Goal: Task Accomplishment & Management: Use online tool/utility

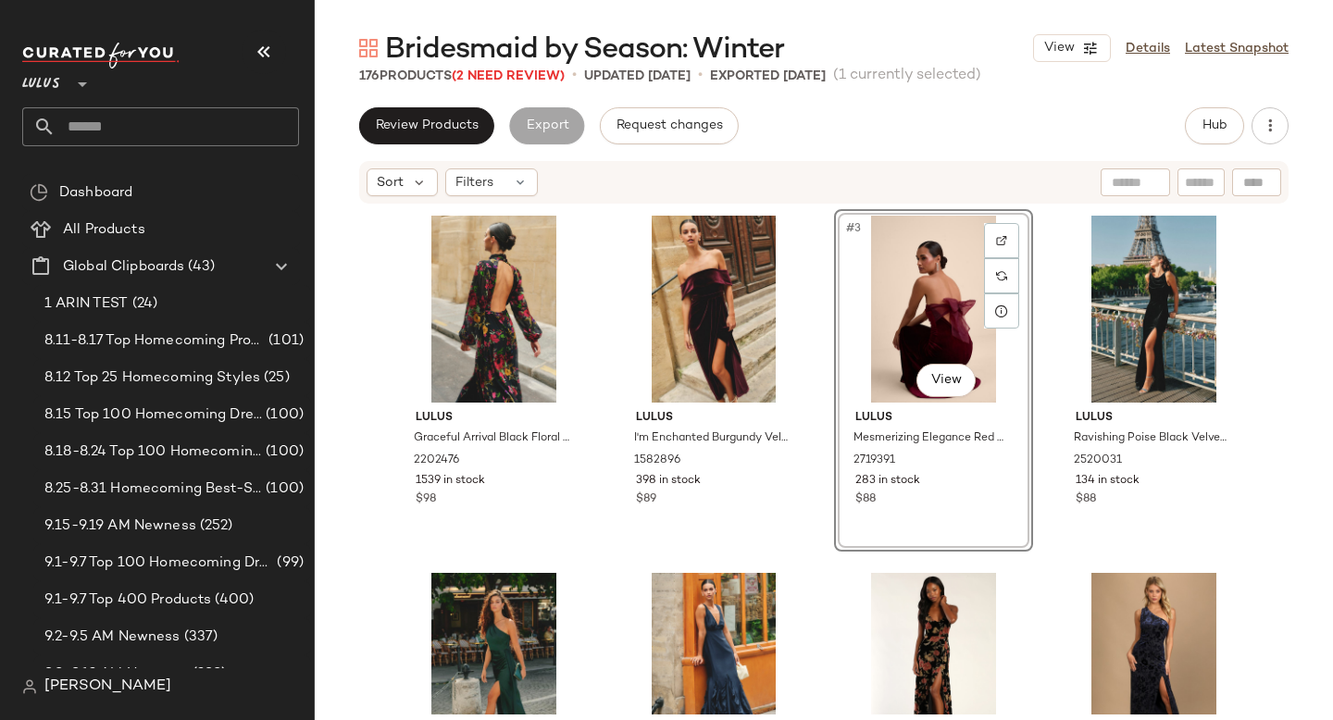
click at [118, 129] on input "text" at bounding box center [177, 126] width 243 height 39
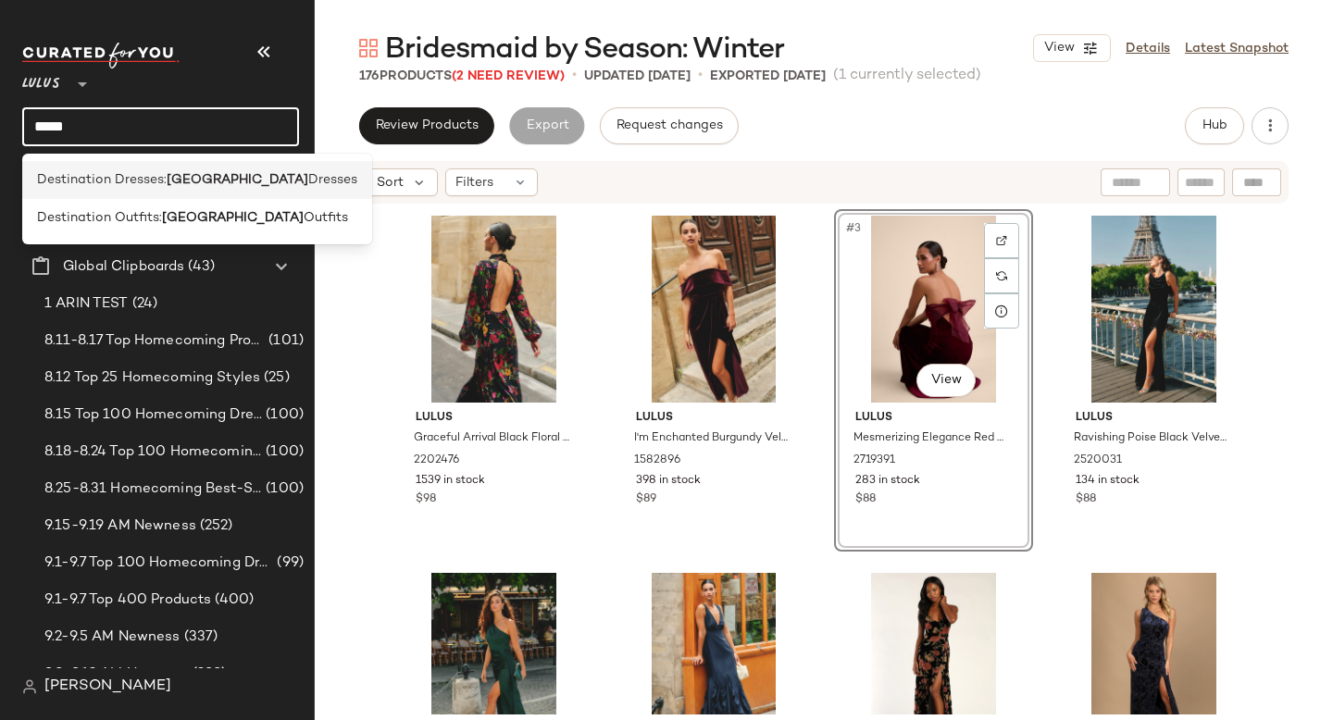
type input "*****"
click at [97, 180] on span "Destination Dresses:" at bounding box center [102, 179] width 130 height 19
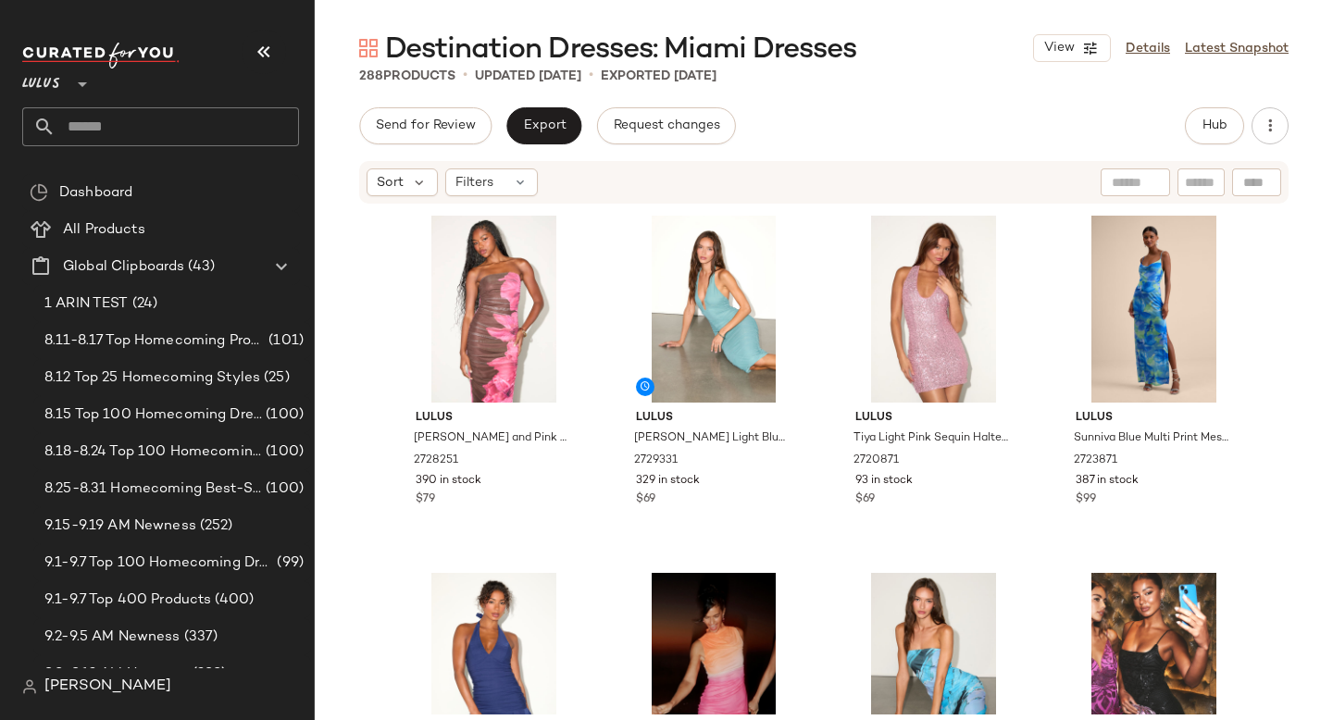
click at [969, 130] on div "Send for Review Export Request changes Hub" at bounding box center [823, 125] width 929 height 37
click at [258, 58] on icon "button" at bounding box center [264, 52] width 22 height 22
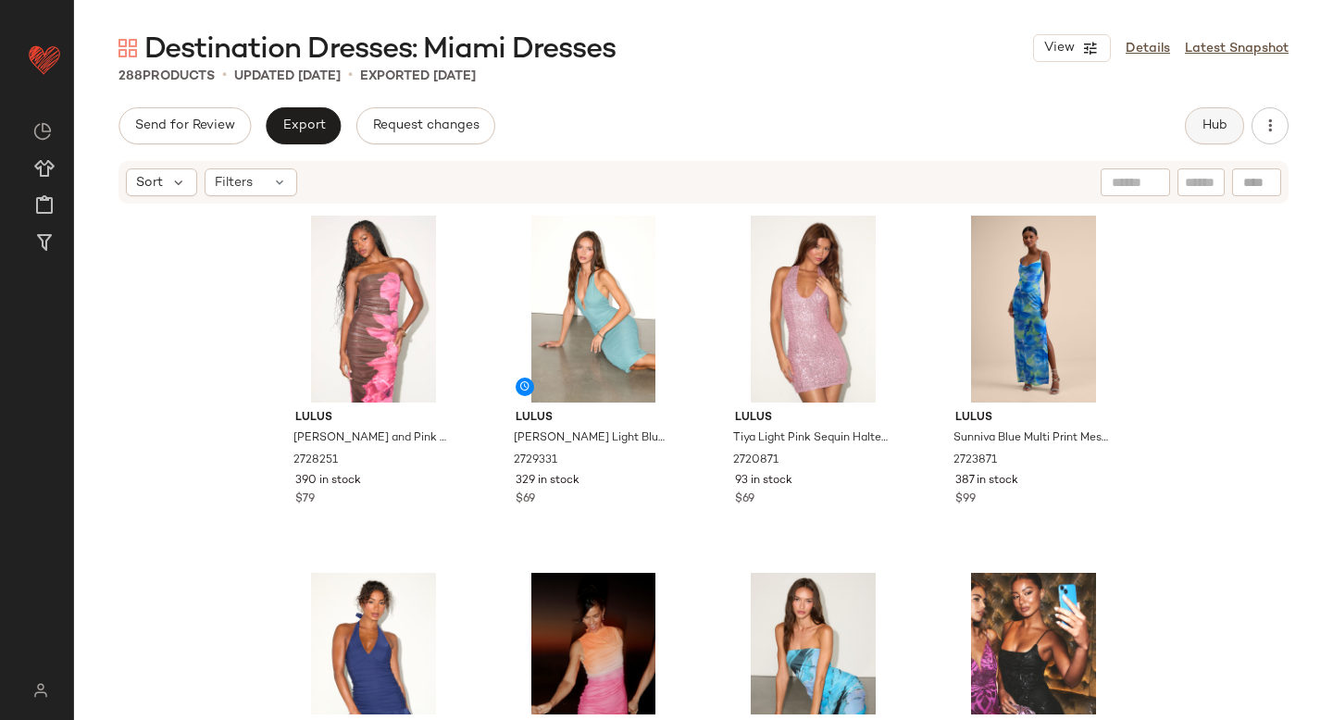
click at [1228, 120] on button "Hub" at bounding box center [1214, 125] width 59 height 37
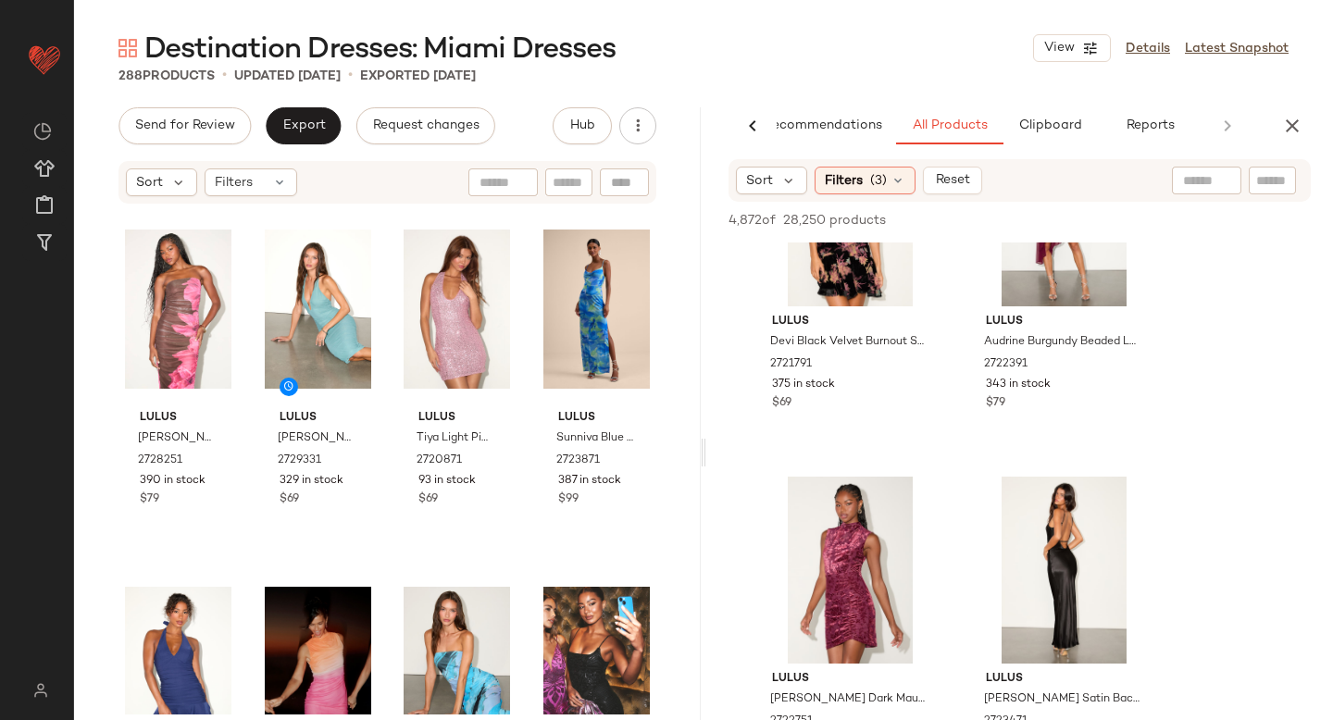
scroll to position [22660, 0]
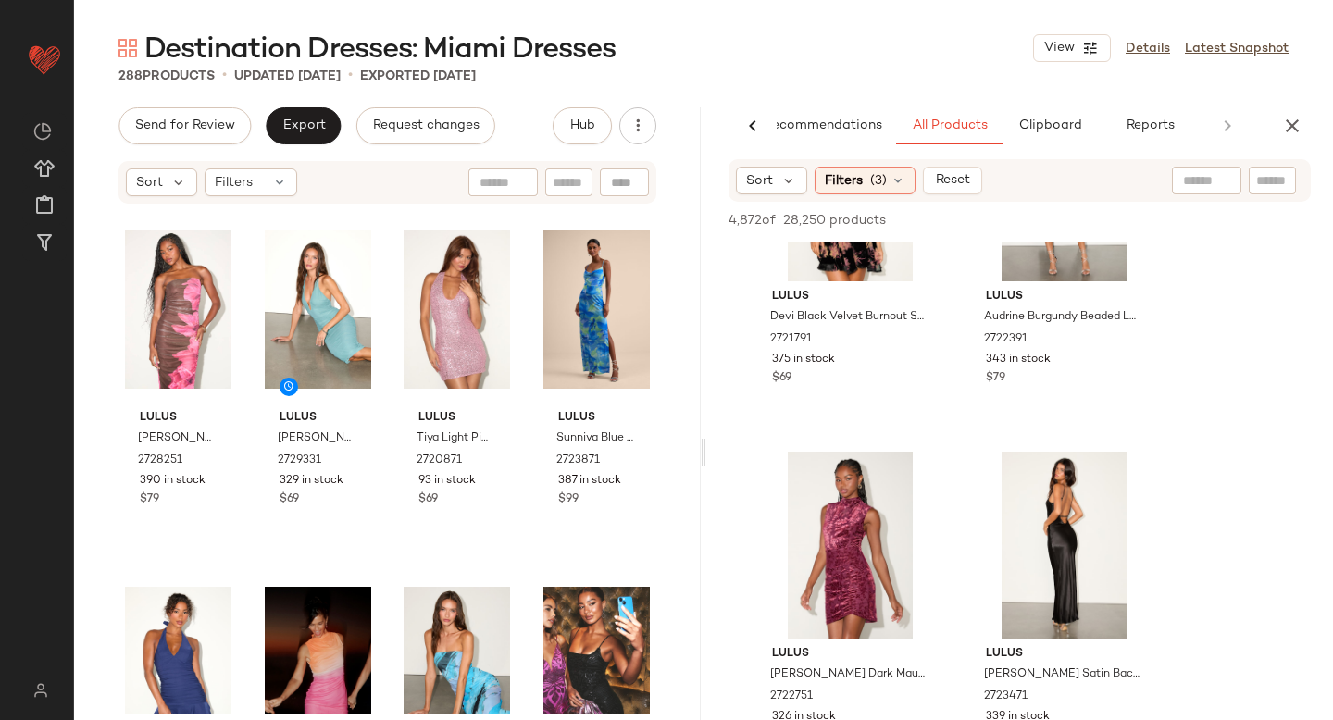
click at [1216, 180] on div at bounding box center [1206, 181] width 69 height 28
type input "***"
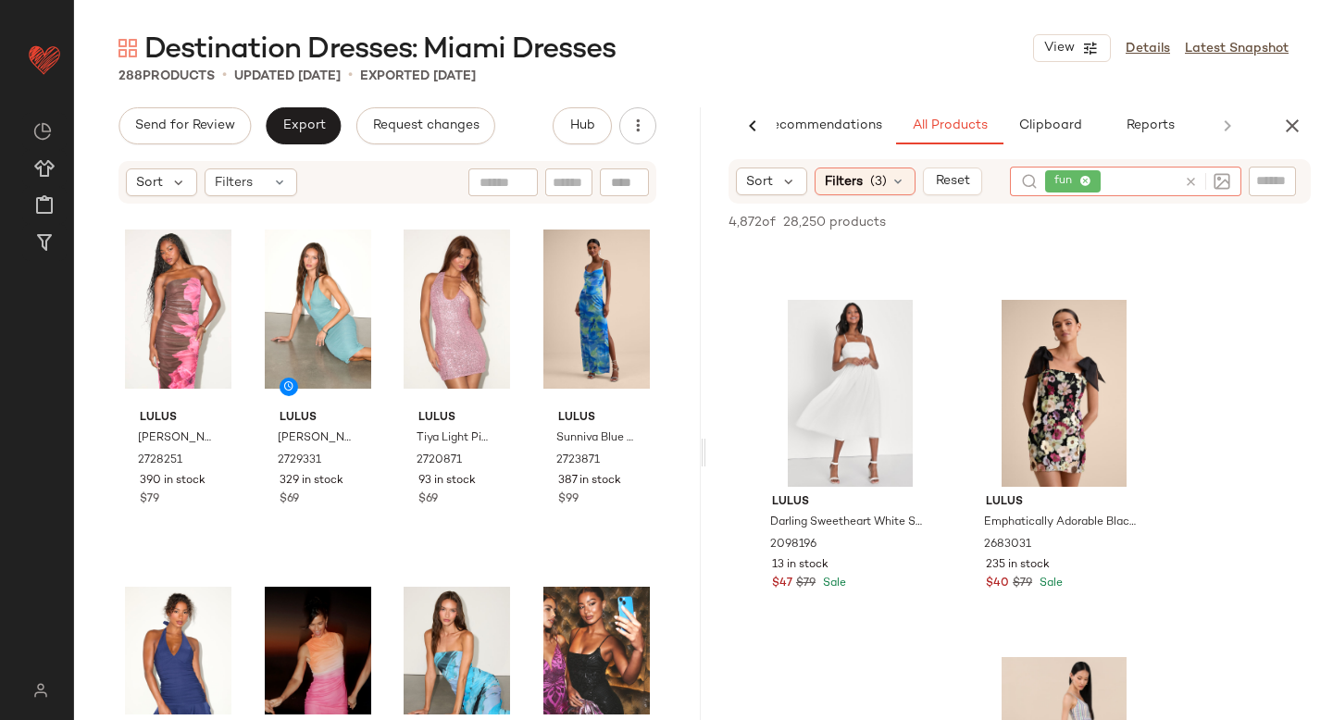
scroll to position [18913, 0]
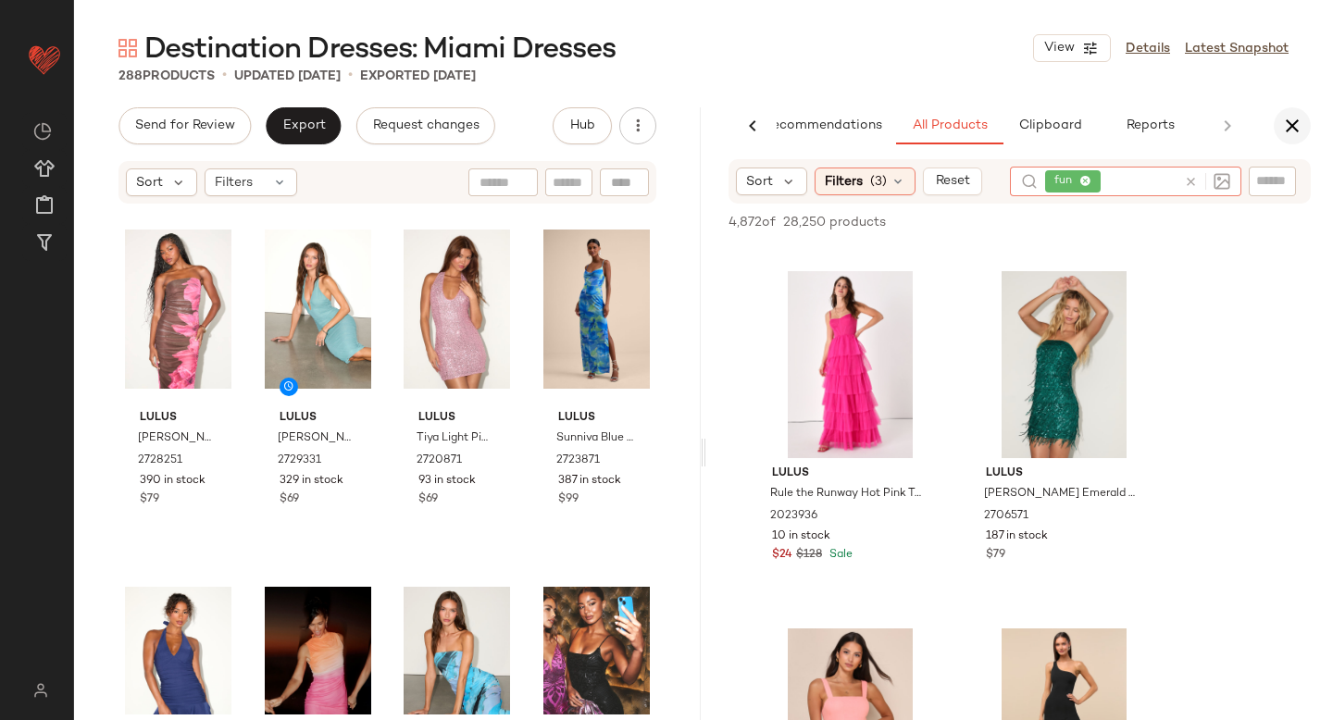
click at [1291, 118] on icon "button" at bounding box center [1292, 126] width 22 height 22
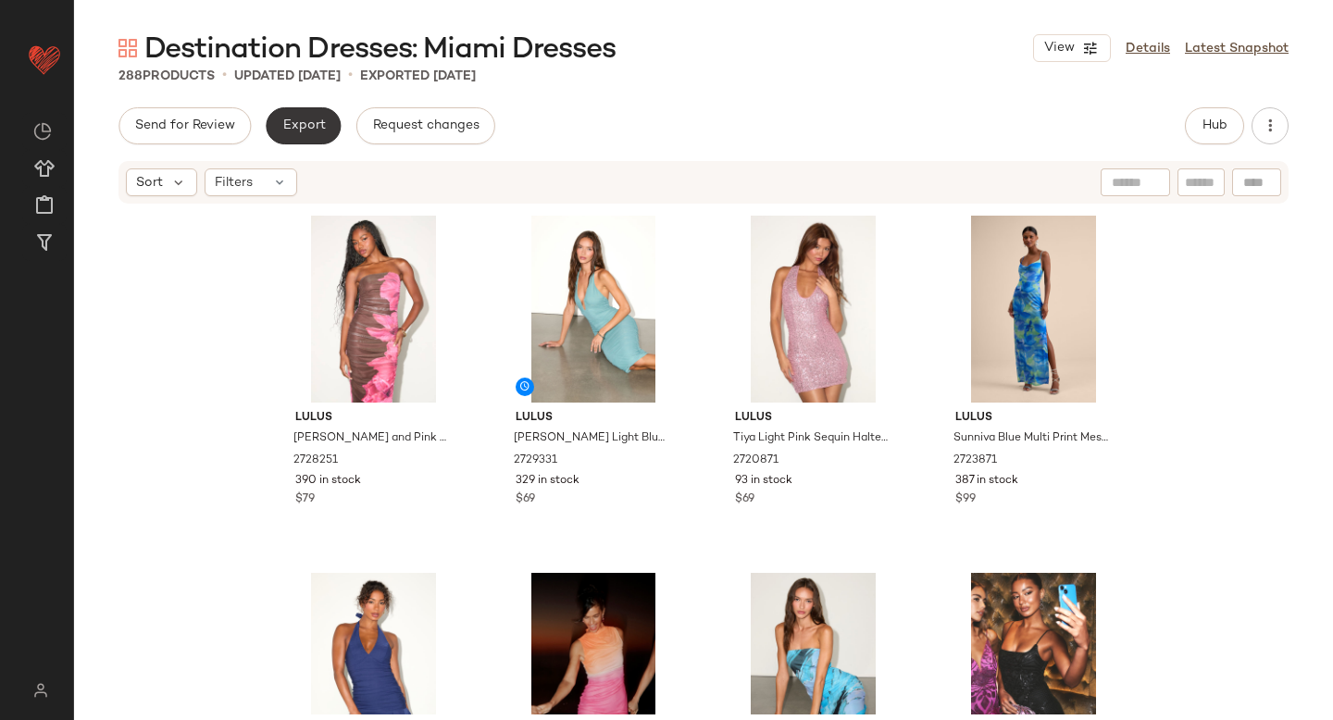
click at [325, 120] on button "Export" at bounding box center [303, 125] width 75 height 37
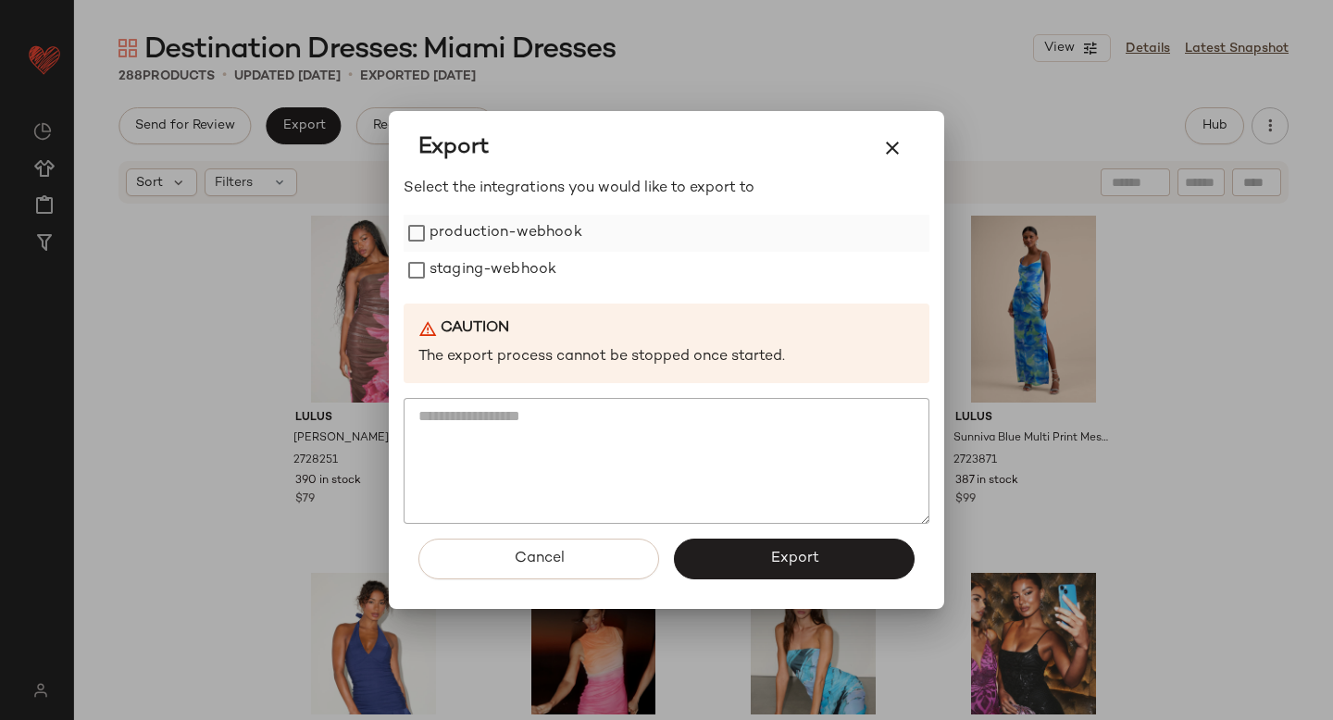
click at [453, 224] on label "production-webhook" at bounding box center [505, 233] width 153 height 37
click at [466, 273] on label "staging-webhook" at bounding box center [492, 270] width 127 height 37
click at [786, 553] on span "Export" at bounding box center [793, 559] width 49 height 18
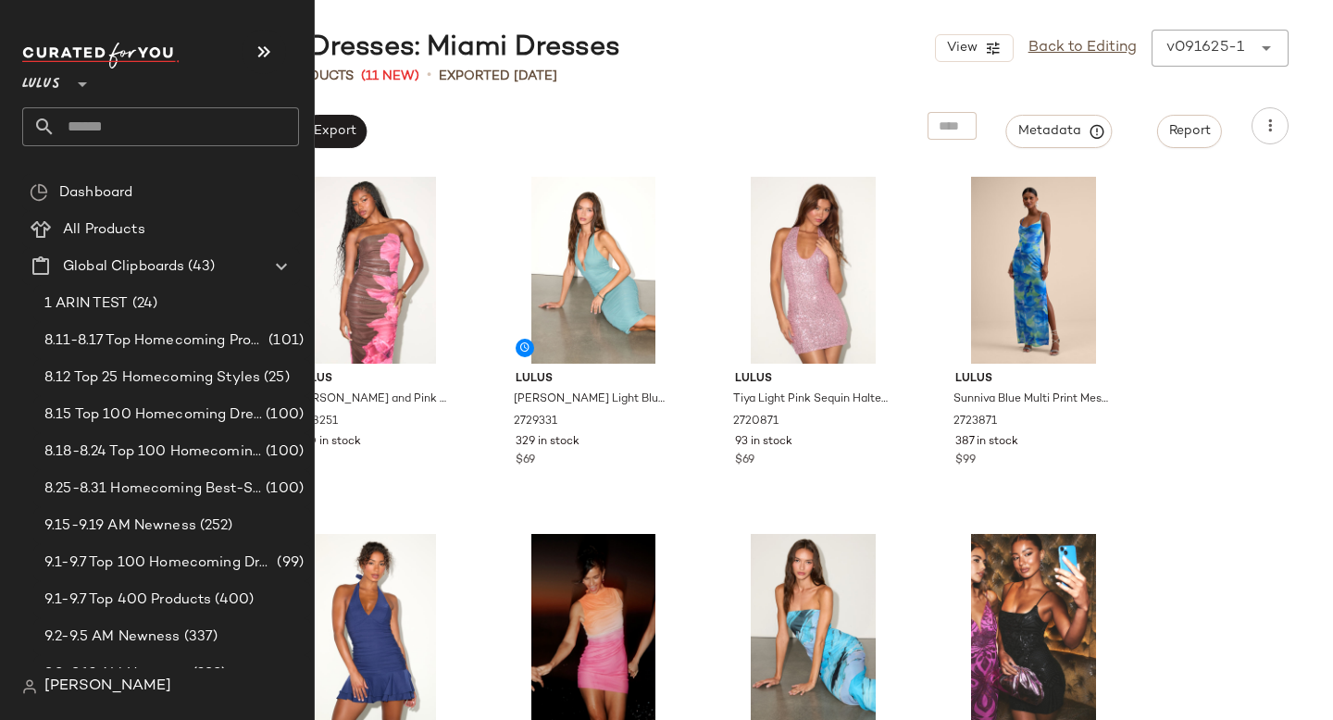
click at [205, 121] on input "text" at bounding box center [177, 126] width 243 height 39
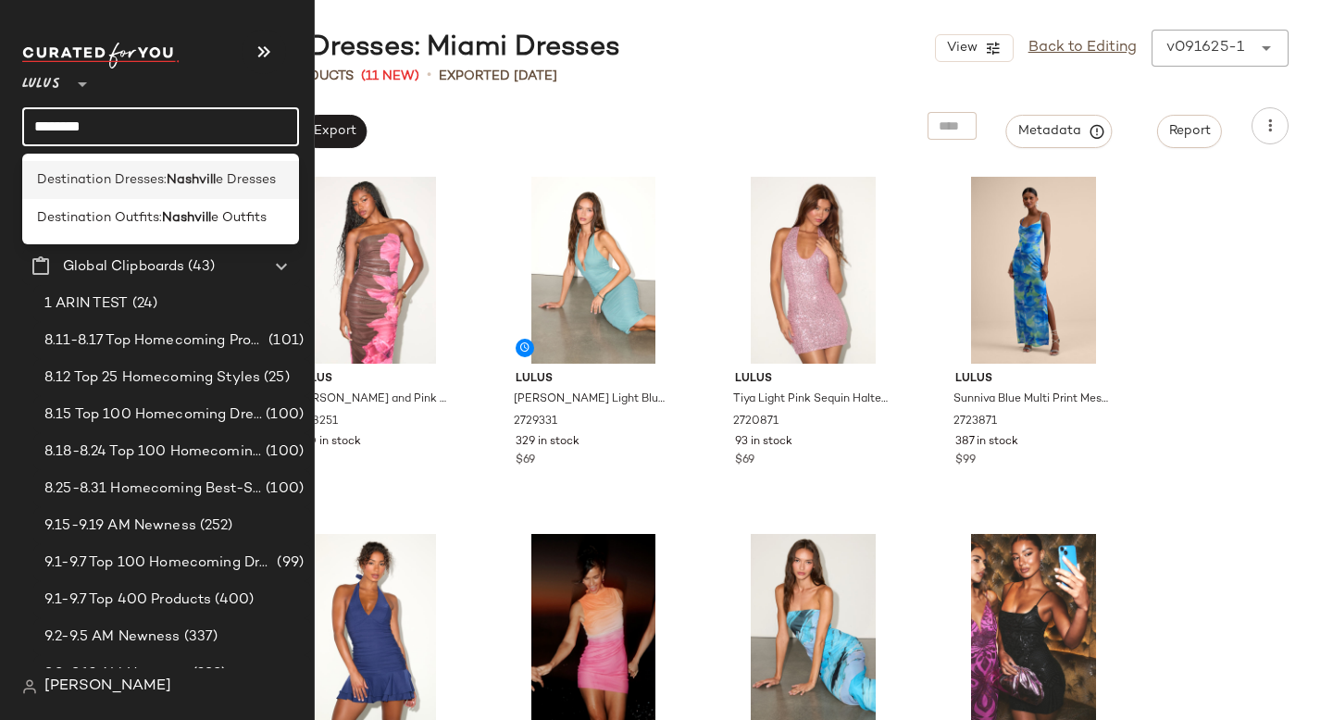
type input "********"
click at [194, 170] on b "Nashvill" at bounding box center [191, 179] width 49 height 19
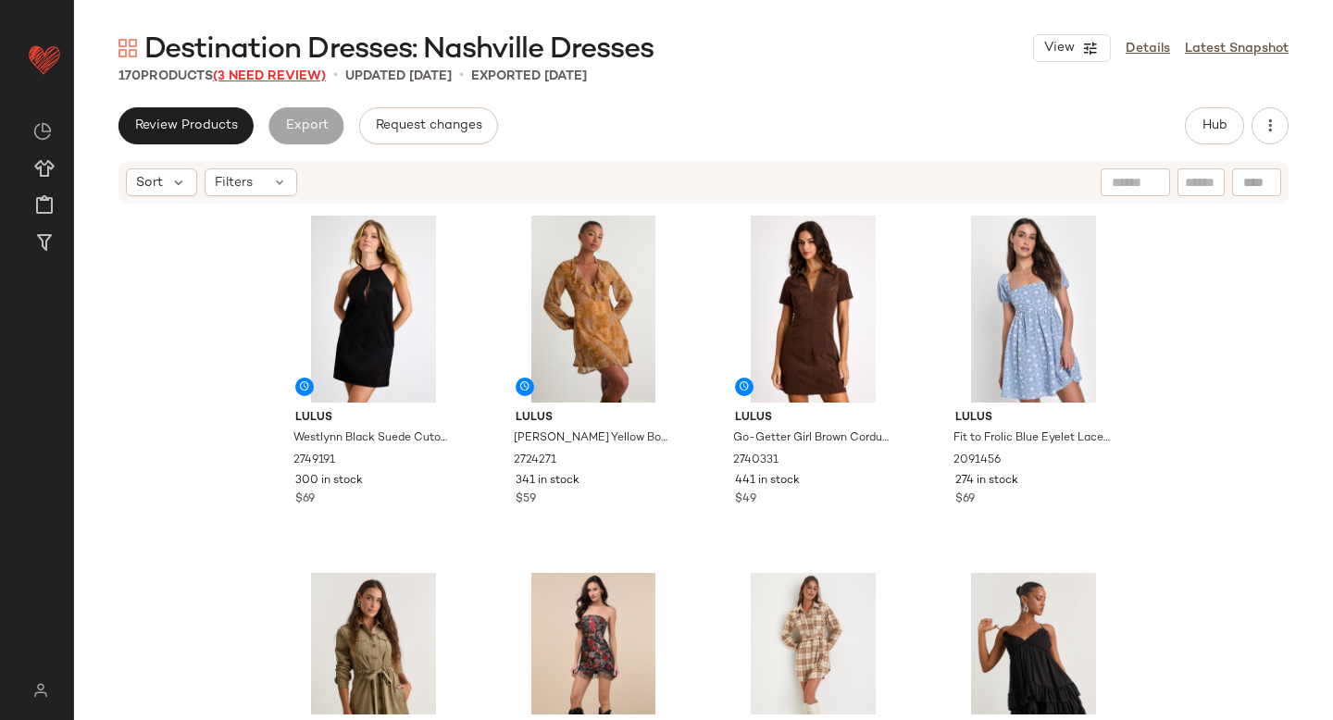
click at [304, 75] on span "(3 Need Review)" at bounding box center [269, 76] width 113 height 14
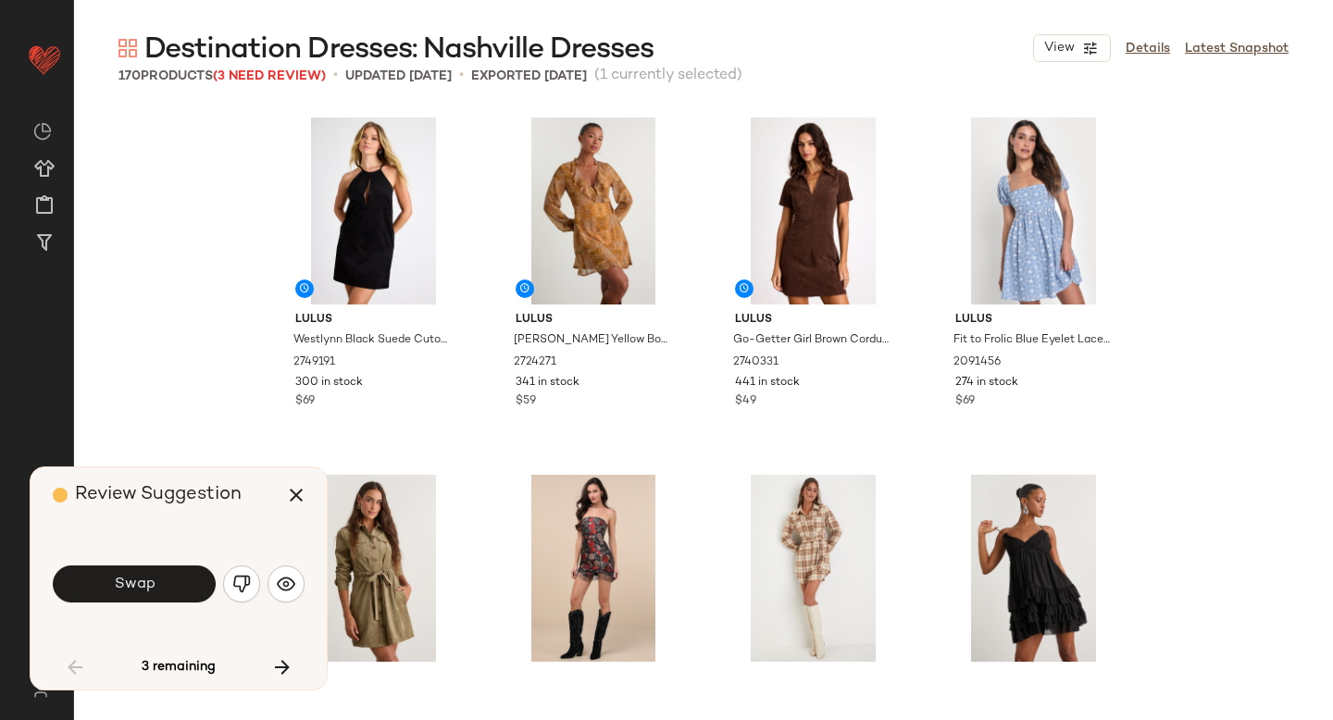
scroll to position [1086, 0]
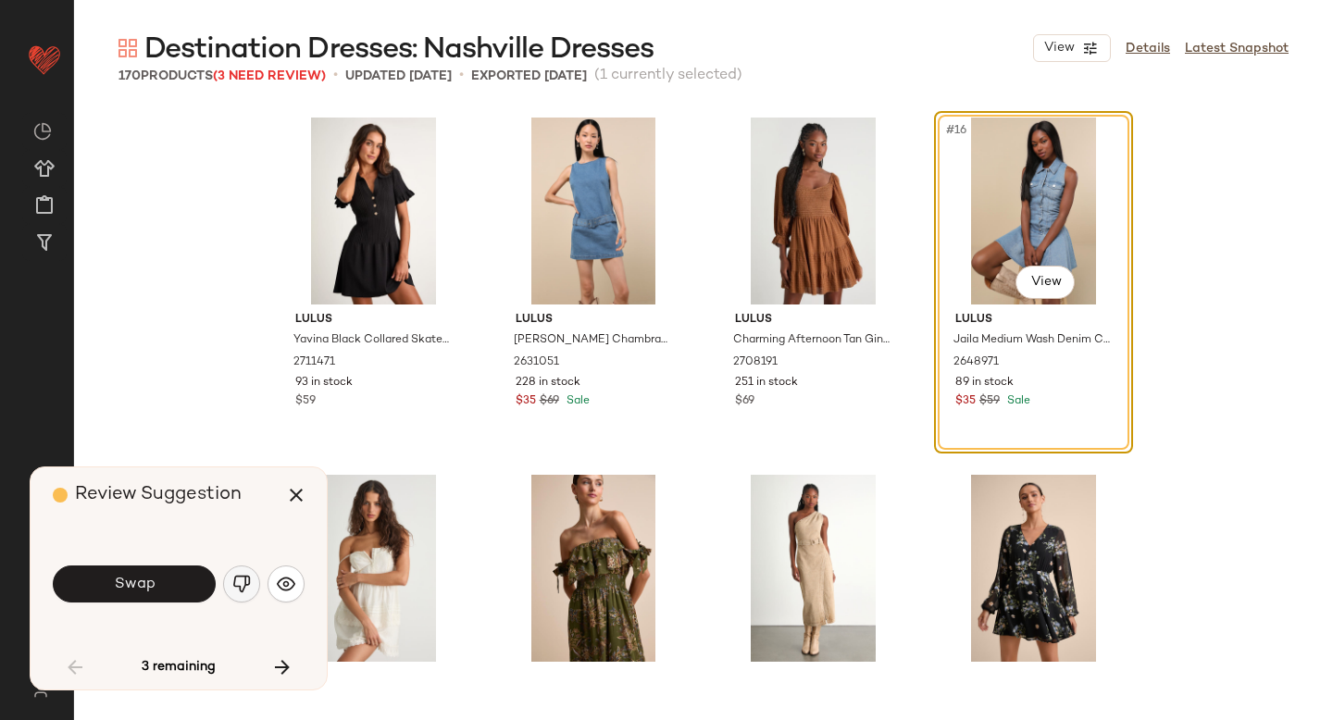
click at [247, 579] on img "button" at bounding box center [241, 584] width 19 height 19
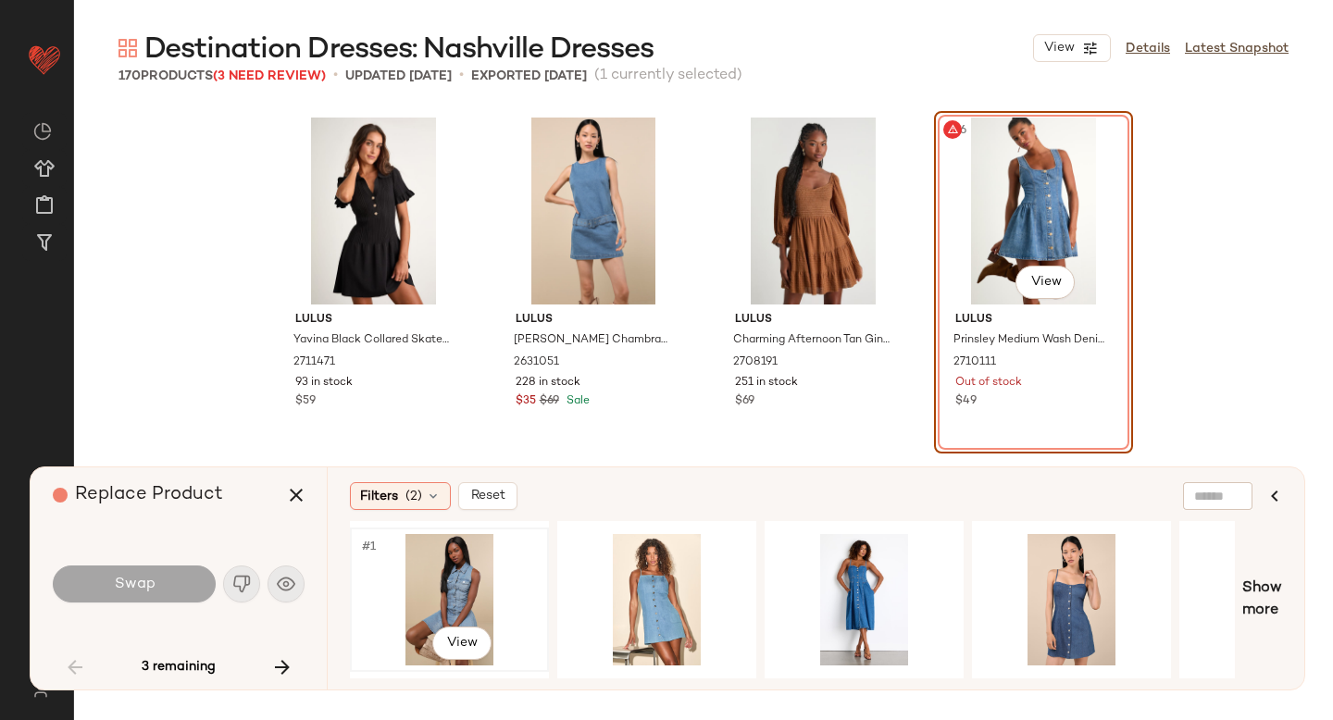
click at [464, 580] on div "#1 View" at bounding box center [449, 599] width 186 height 131
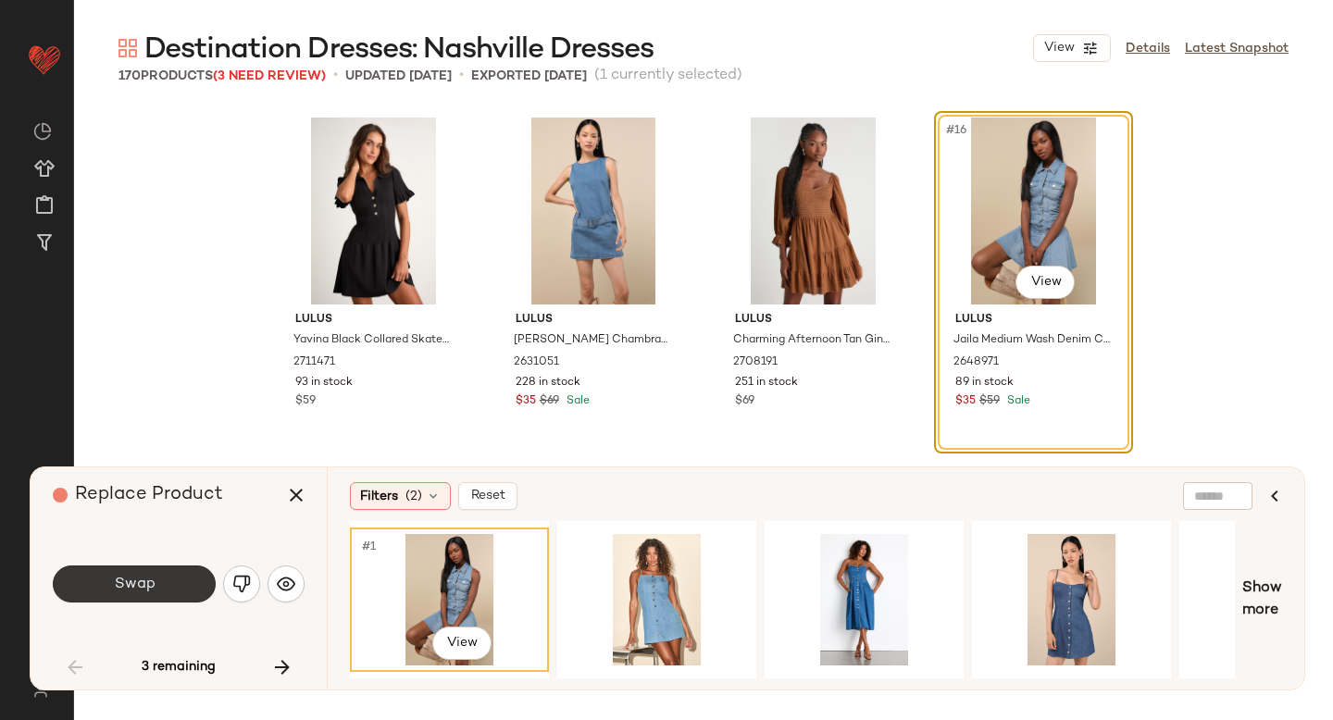
click at [129, 576] on span "Swap" at bounding box center [134, 585] width 42 height 18
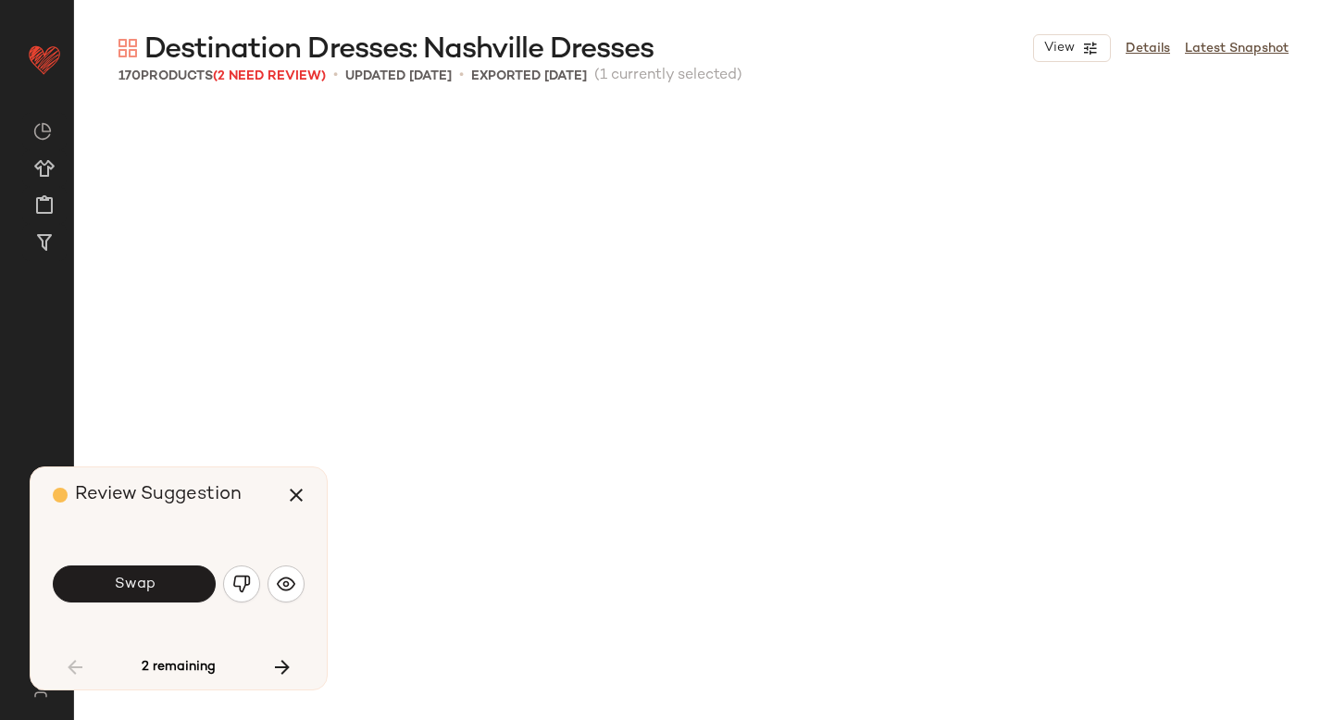
scroll to position [2143, 0]
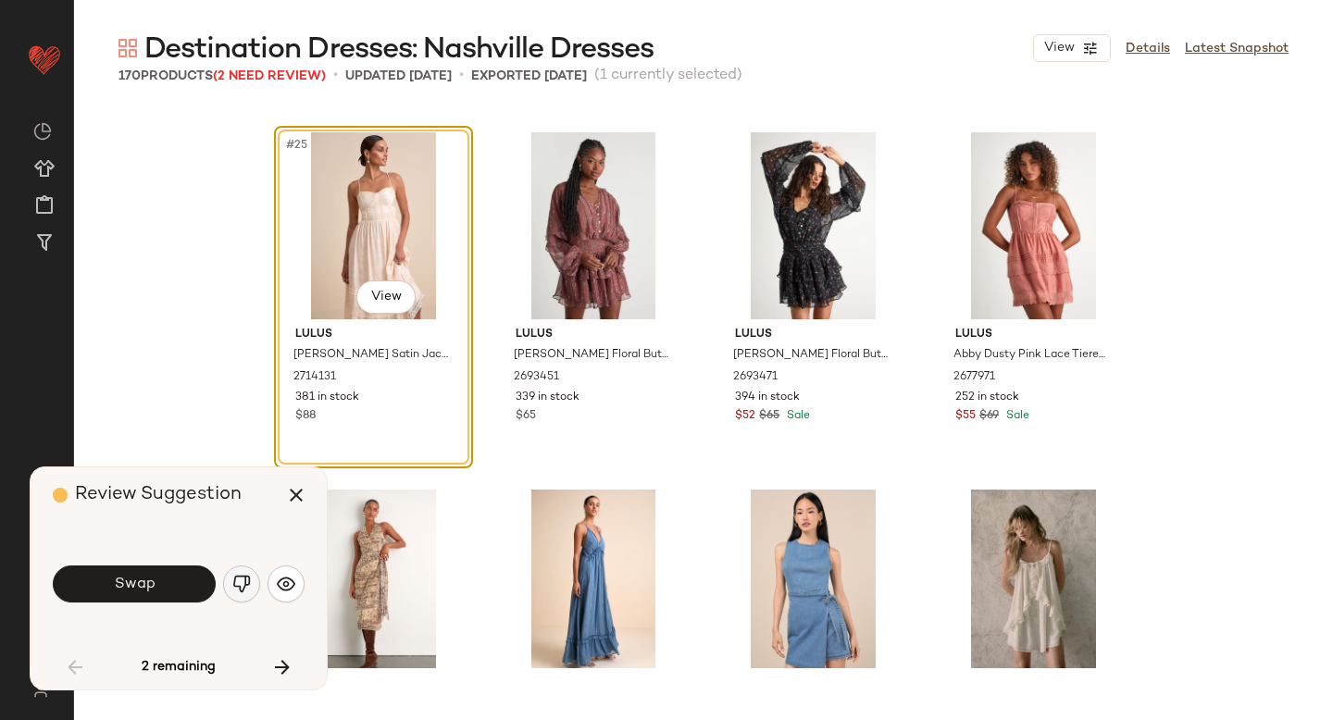
click at [243, 583] on img "button" at bounding box center [241, 584] width 19 height 19
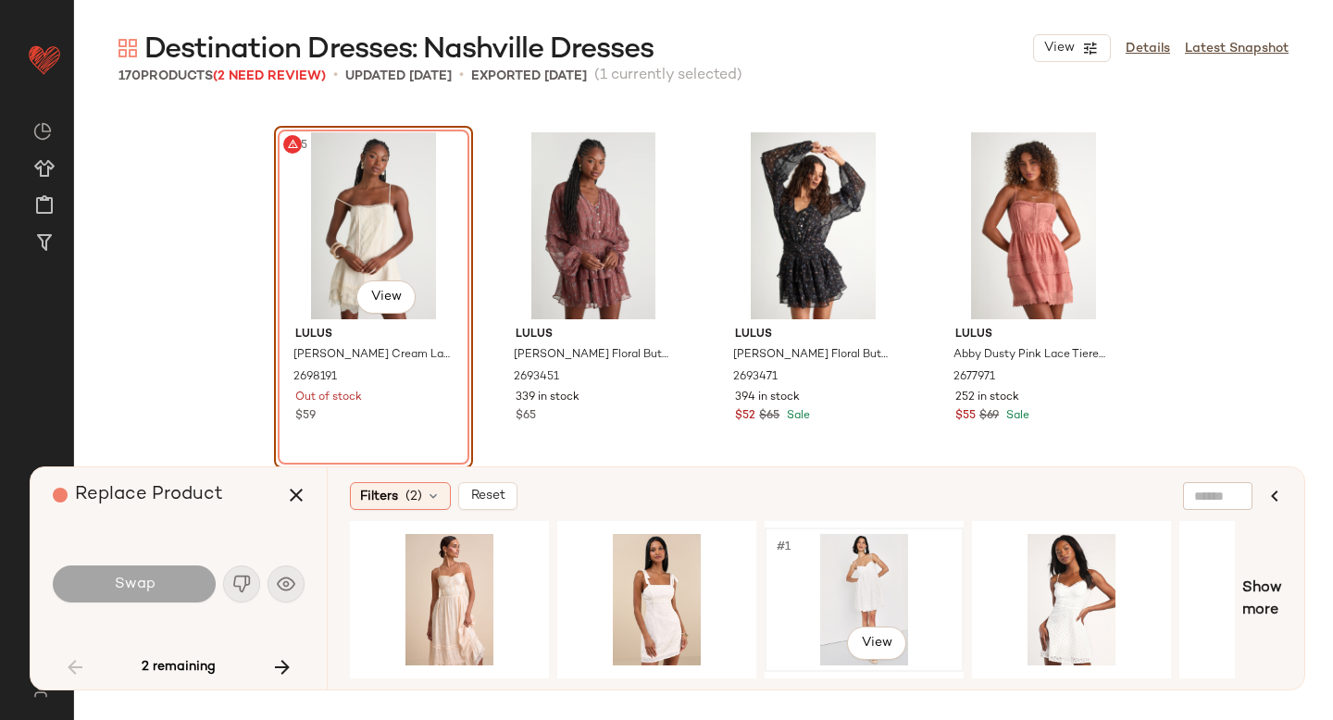
click at [866, 586] on div "#1 View" at bounding box center [864, 599] width 186 height 131
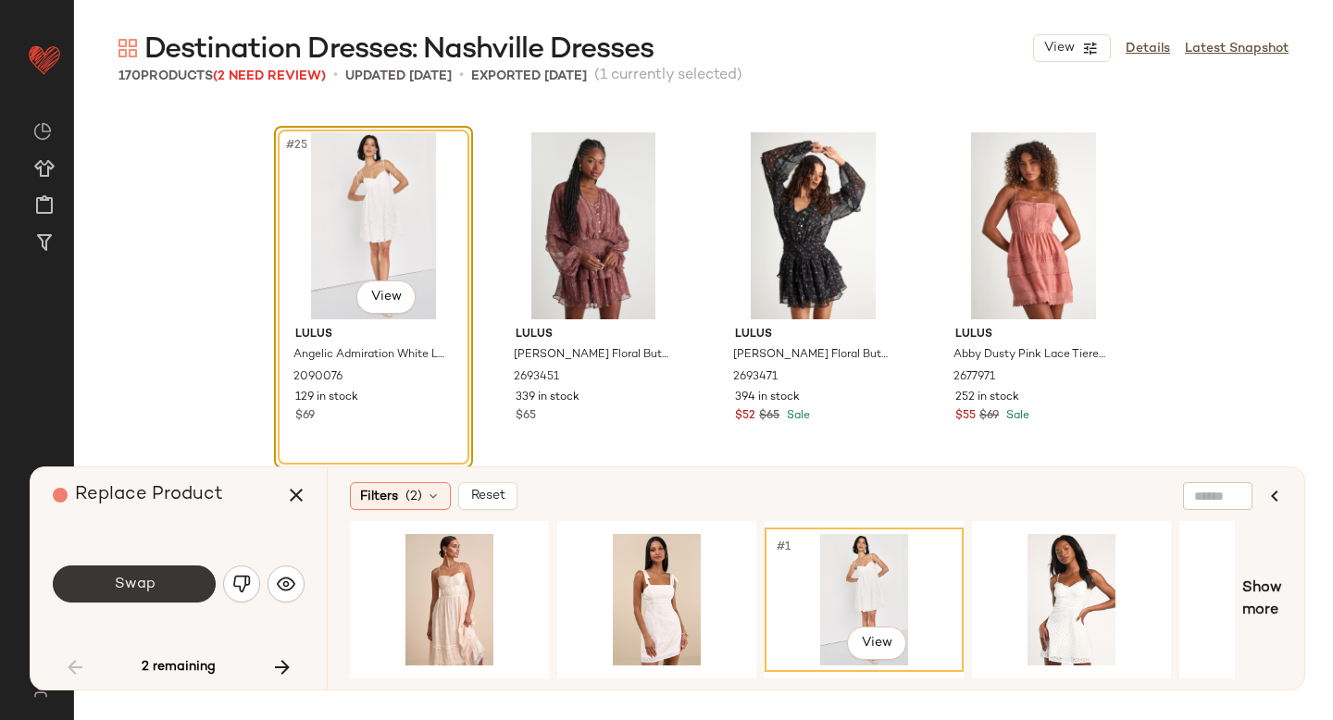
click at [157, 593] on button "Swap" at bounding box center [134, 583] width 163 height 37
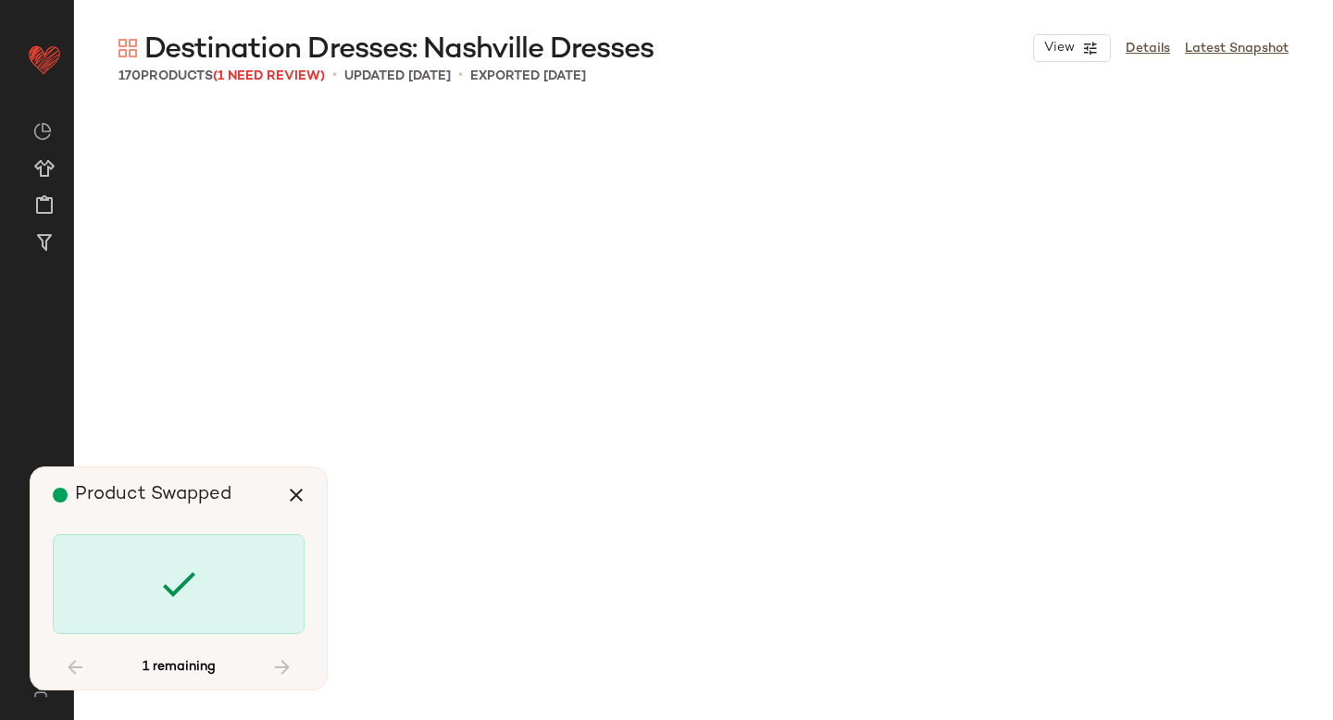
scroll to position [4287, 0]
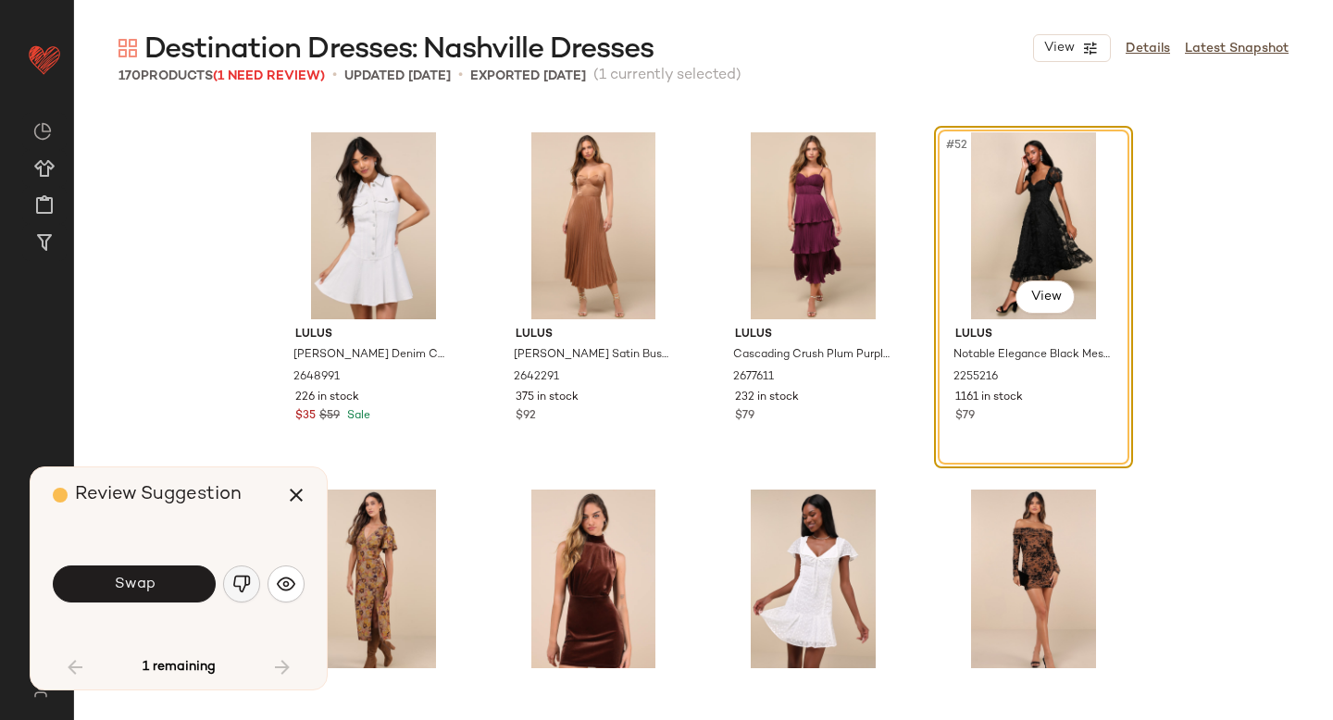
click at [248, 580] on img "button" at bounding box center [241, 584] width 19 height 19
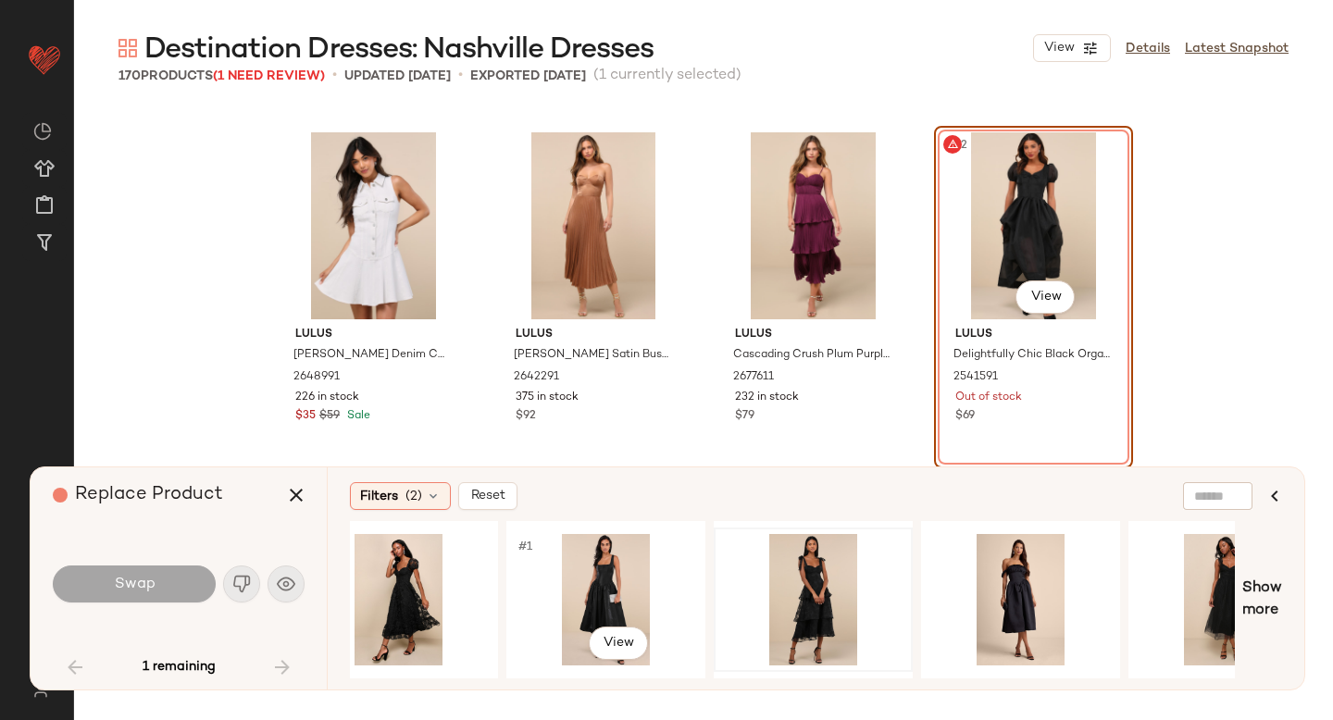
scroll to position [0, 49]
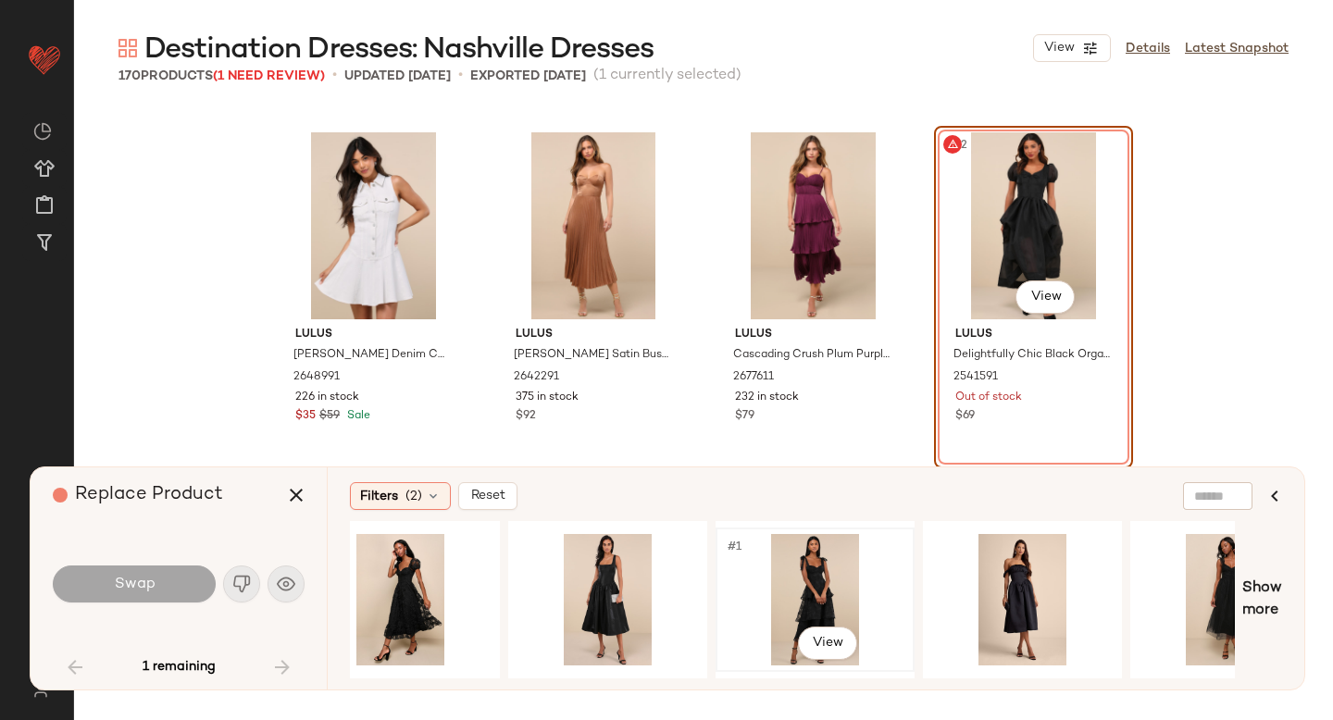
click at [724, 574] on div "#1 View" at bounding box center [815, 599] width 186 height 131
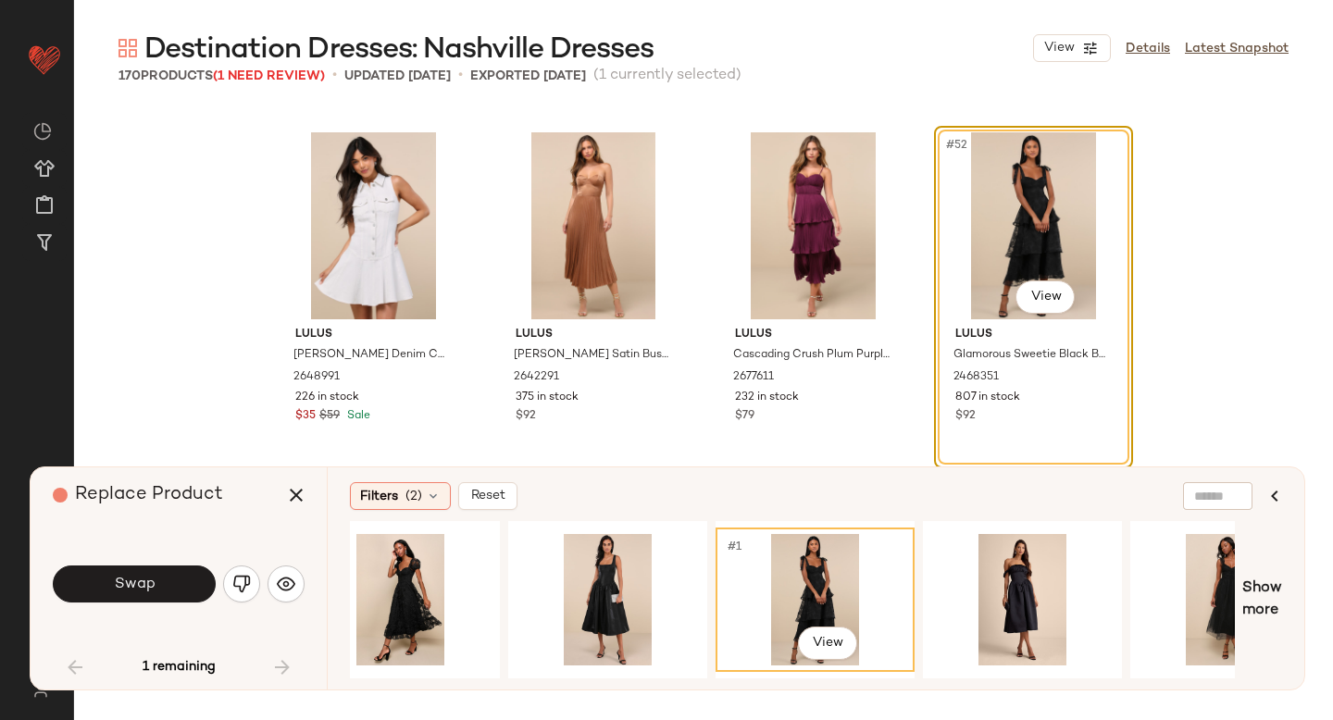
click at [724, 574] on div "#1 View" at bounding box center [815, 599] width 186 height 131
click at [155, 587] on button "Swap" at bounding box center [134, 583] width 163 height 37
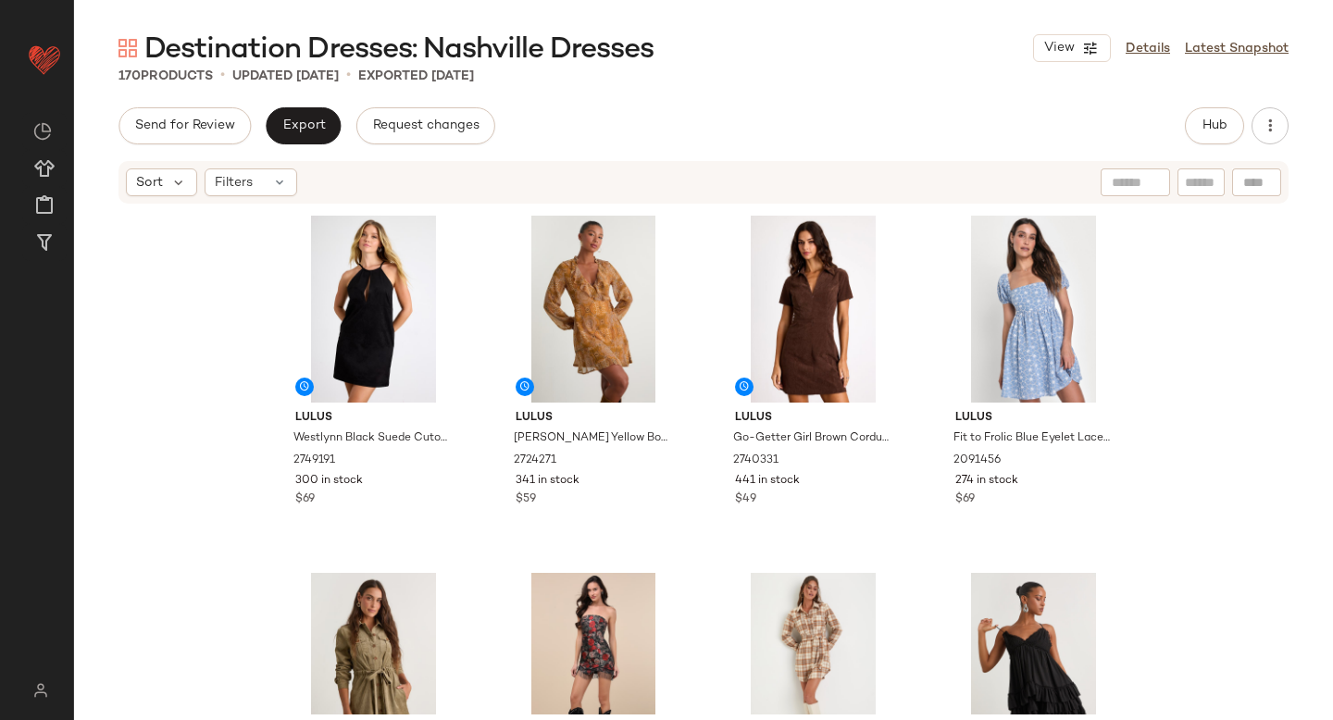
click at [163, 416] on div "Lulus Westlynn Black Suede Cutout Shift Mini Dress 2749191 300 in stock $69 Lul…" at bounding box center [703, 459] width 1259 height 509
click at [244, 183] on span "Filters" at bounding box center [234, 182] width 38 height 19
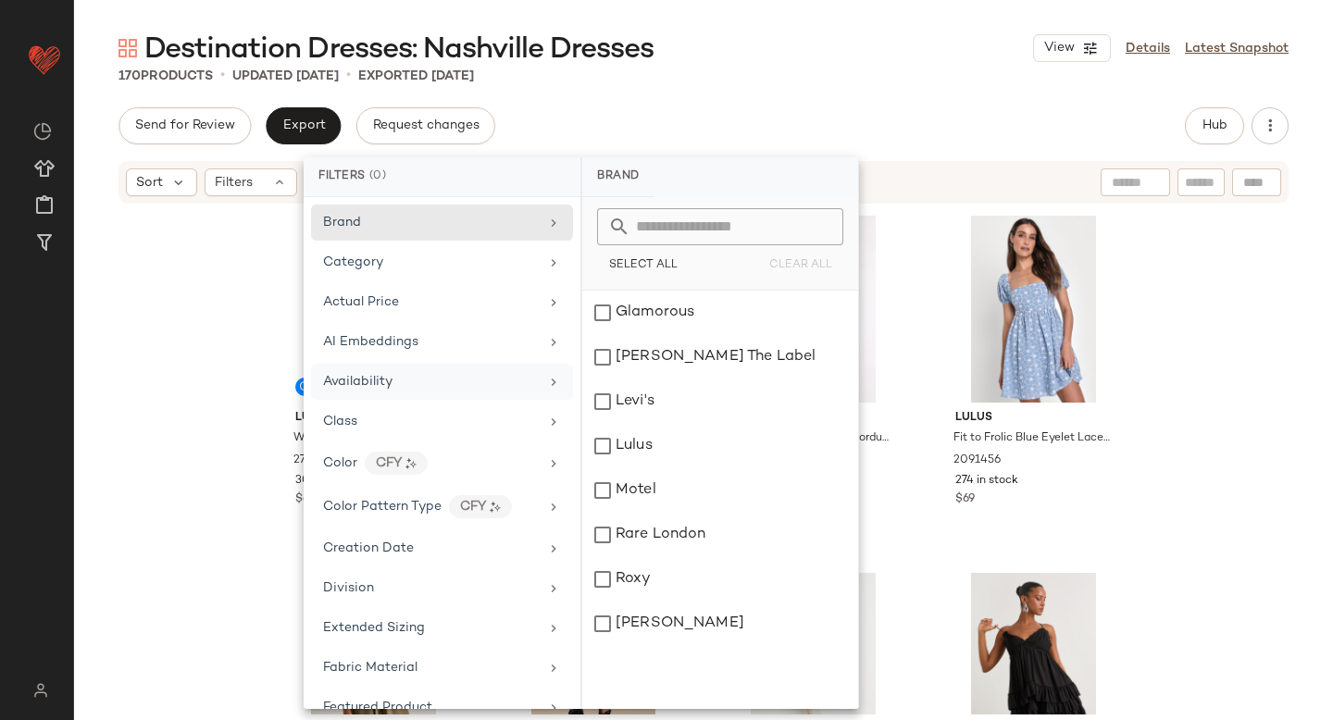
click at [420, 383] on div "Availability" at bounding box center [431, 381] width 216 height 19
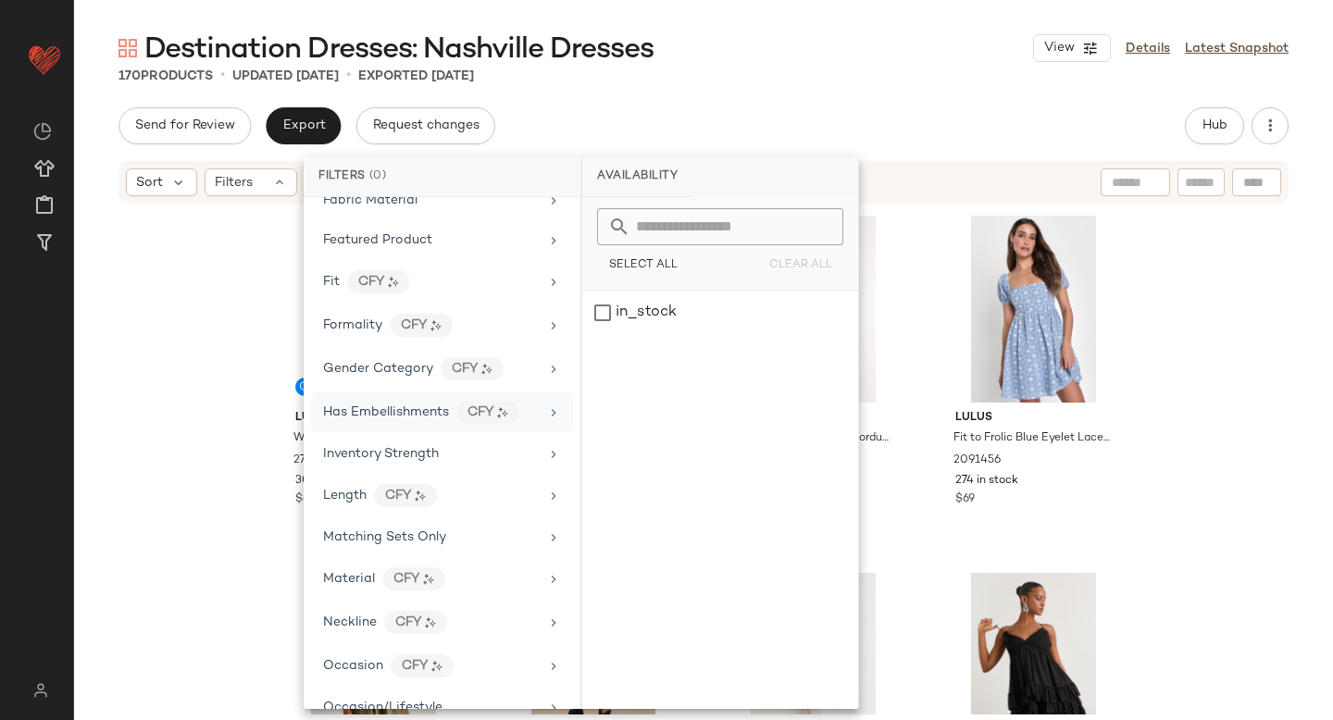
scroll to position [488, 0]
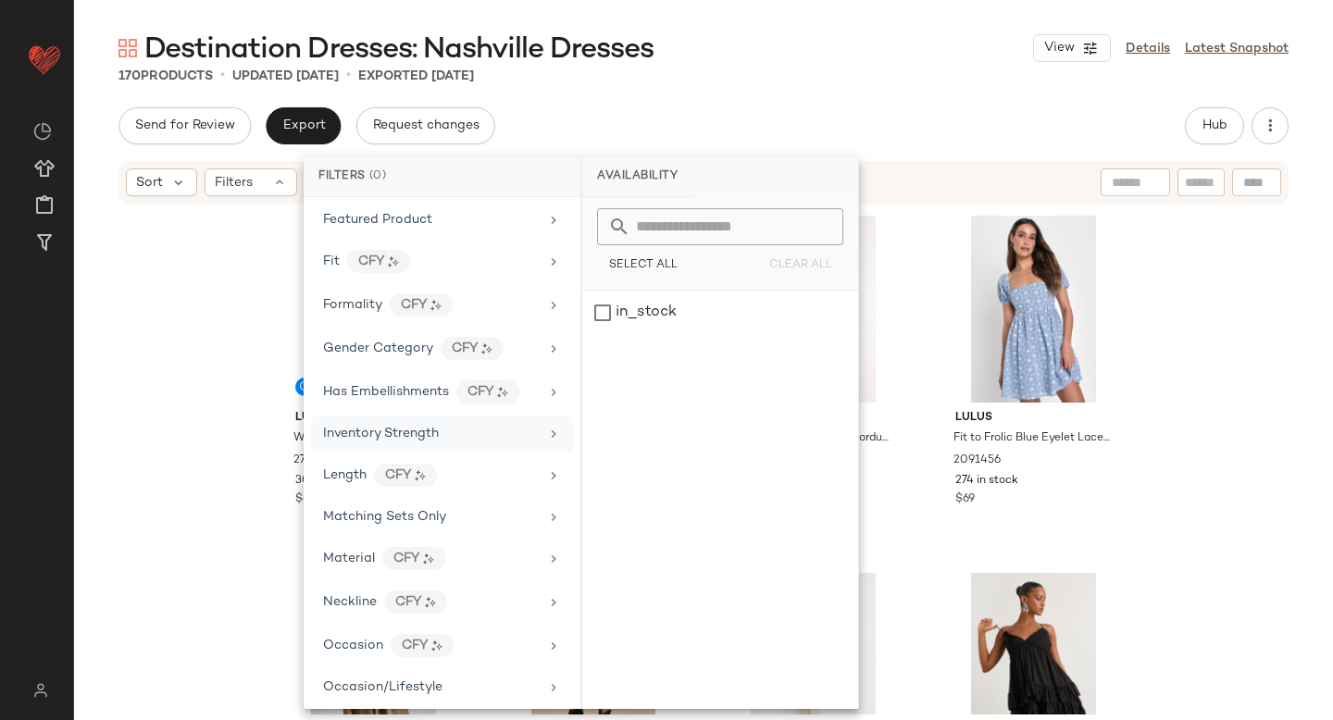
click at [459, 431] on div "Inventory Strength" at bounding box center [431, 433] width 216 height 19
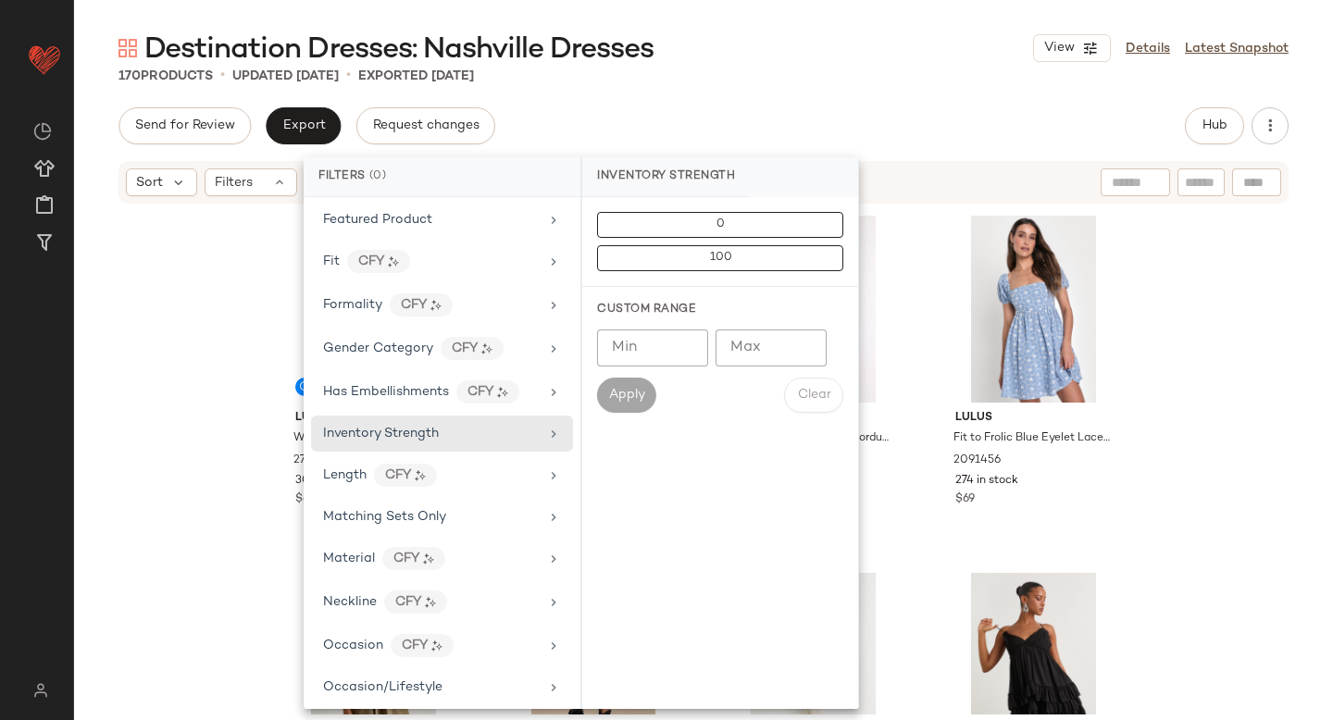
click at [627, 353] on input "Min" at bounding box center [652, 347] width 111 height 37
click at [665, 344] on input "Min" at bounding box center [652, 347] width 111 height 37
type input "*"
click at [752, 353] on input "Max" at bounding box center [770, 347] width 111 height 37
type input "*"
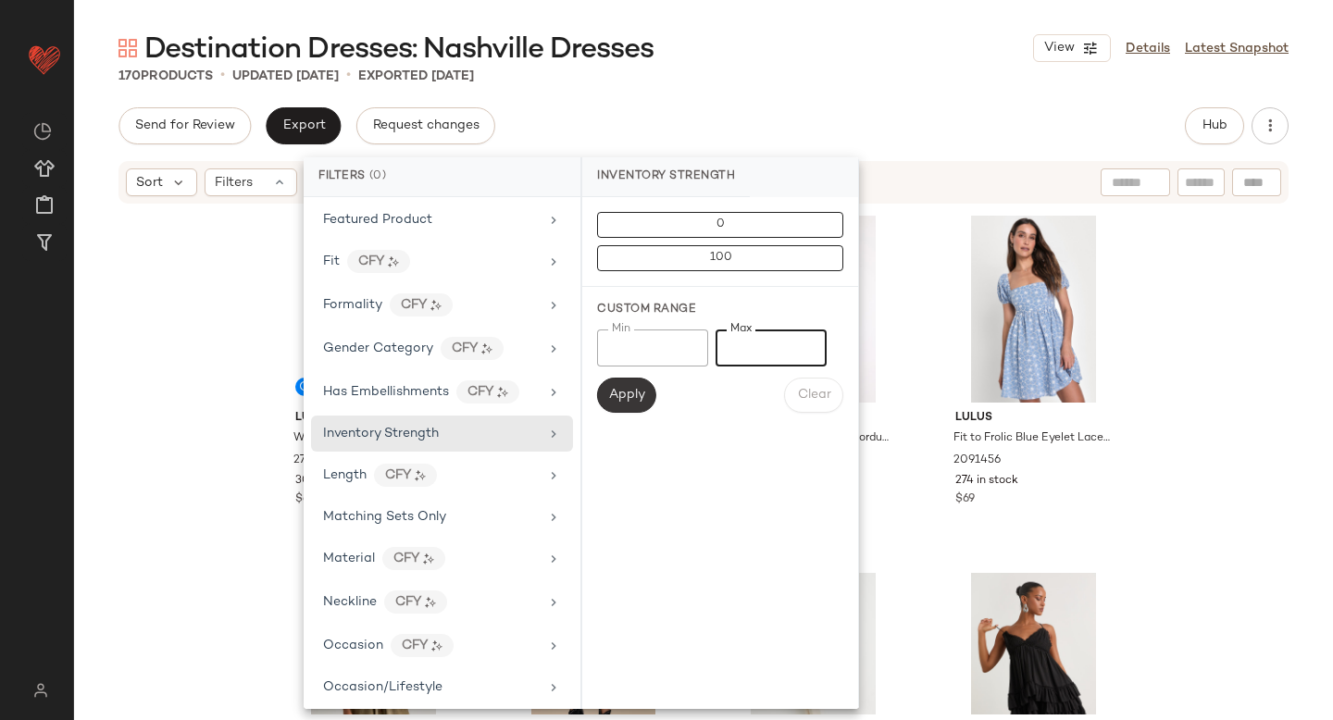
click at [637, 401] on span "Apply" at bounding box center [626, 395] width 37 height 15
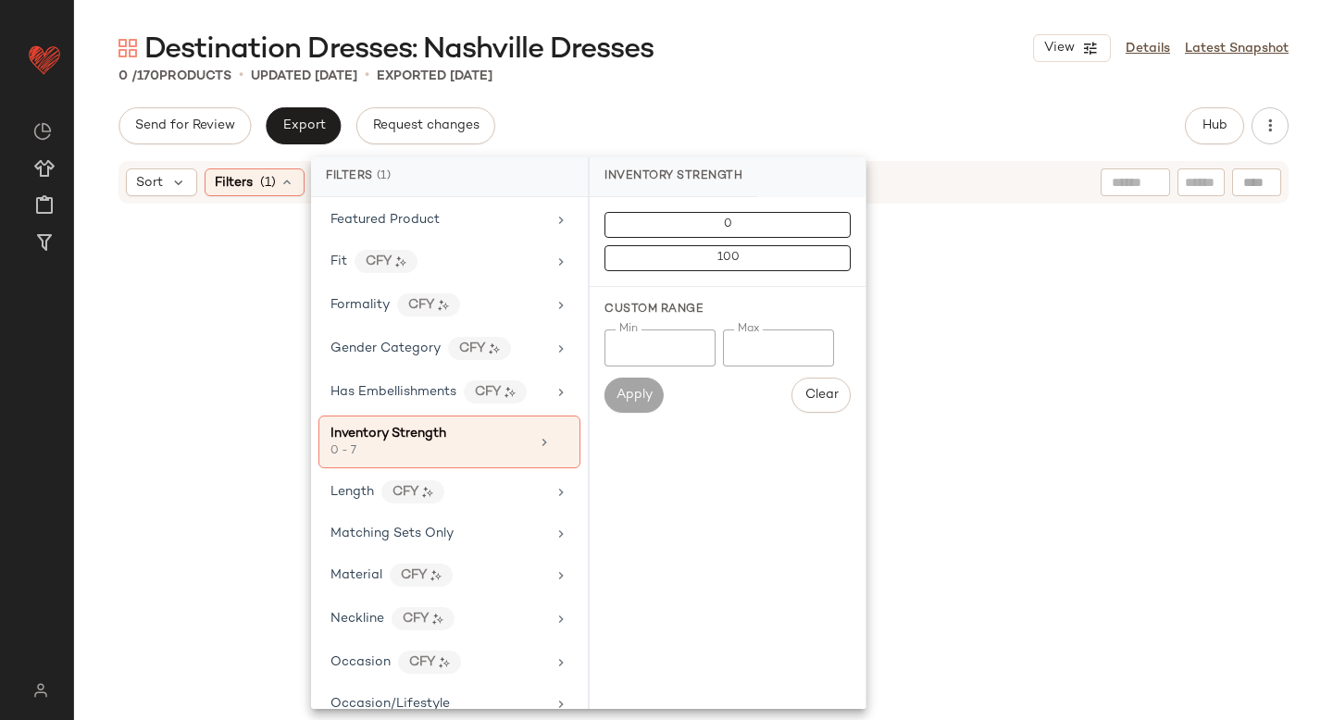
click at [1222, 314] on div at bounding box center [703, 420] width 1259 height 431
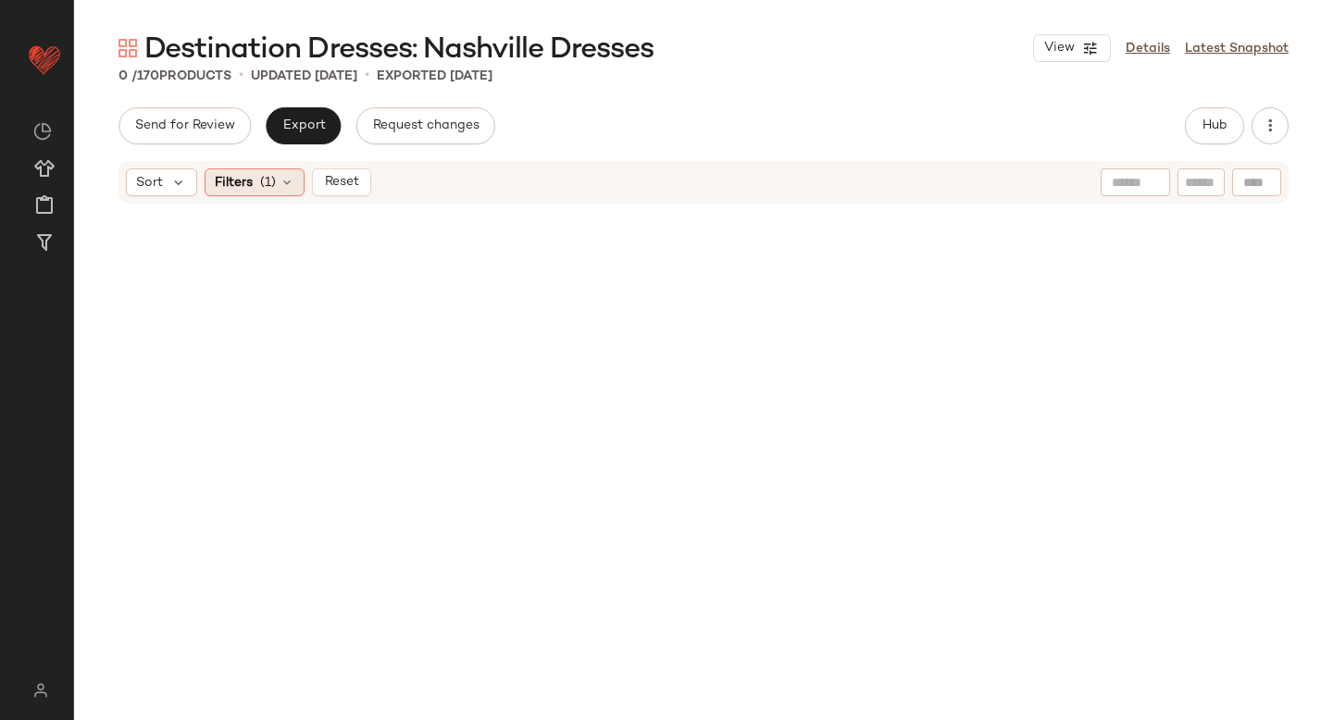
click at [278, 177] on div "Filters (1)" at bounding box center [255, 182] width 100 height 28
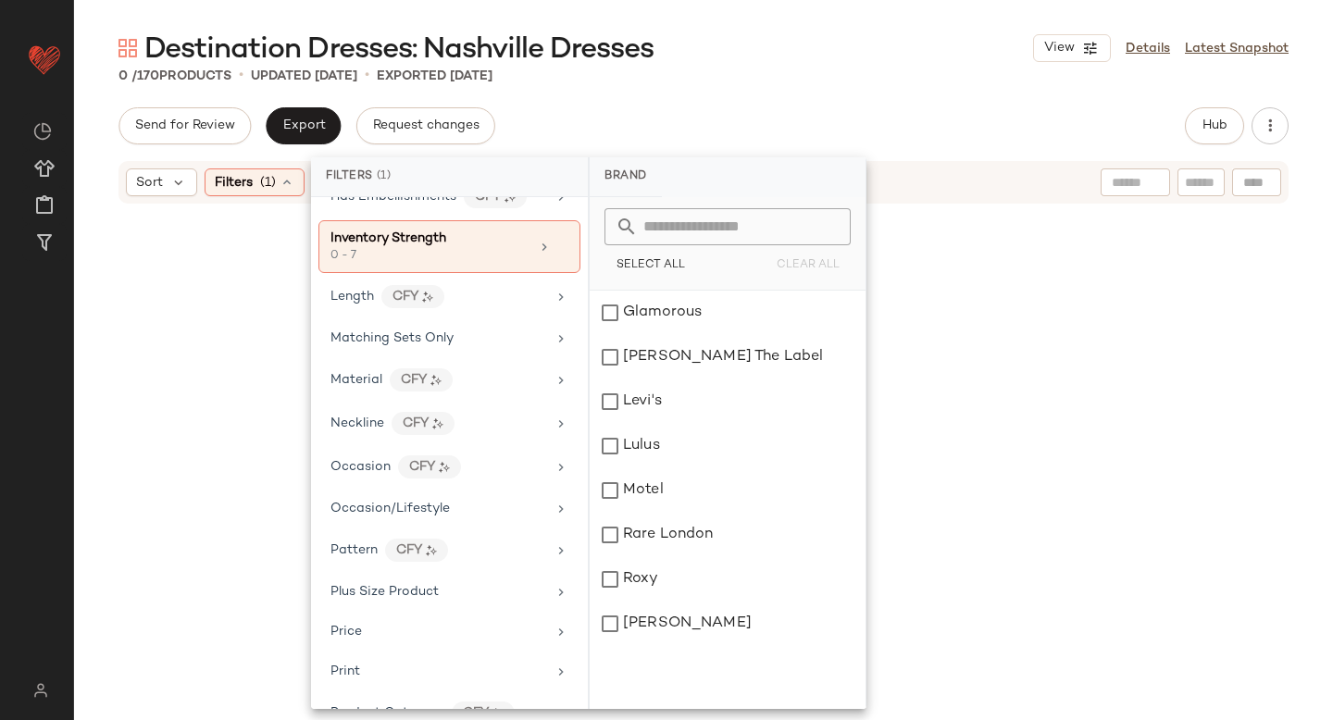
scroll to position [678, 0]
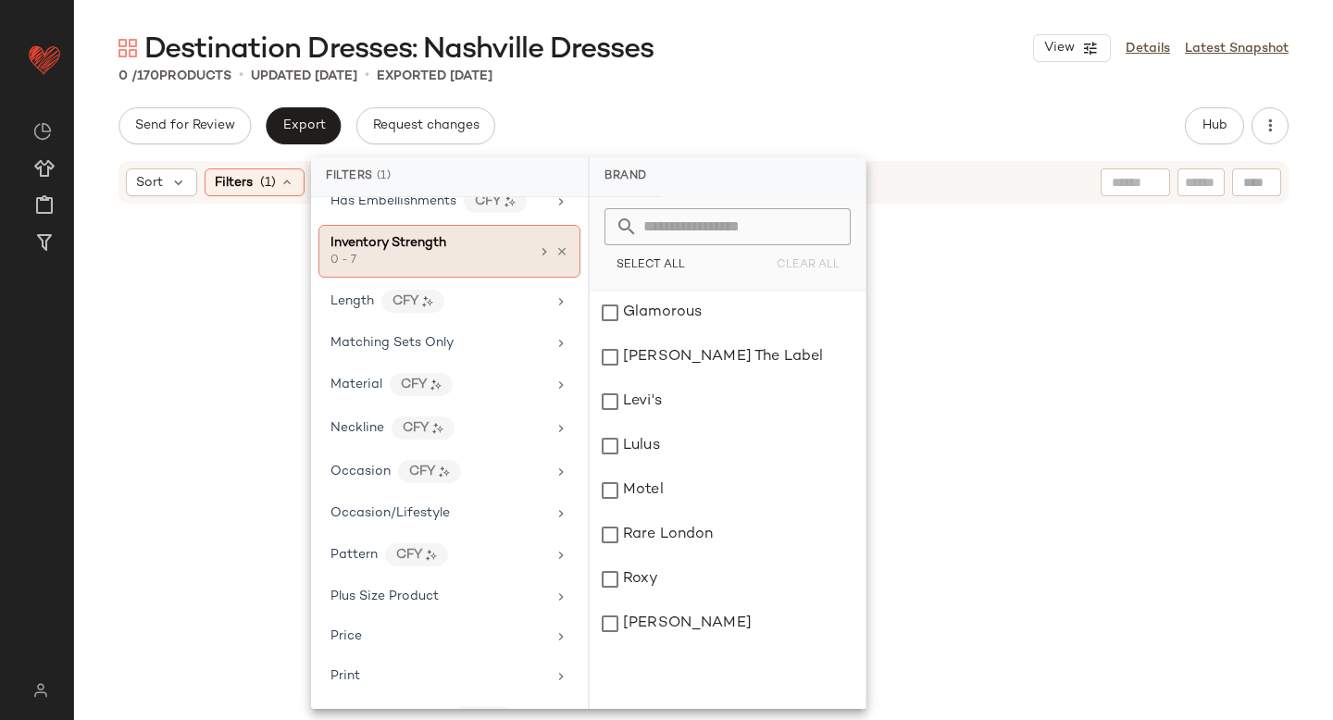
click at [491, 258] on div "0 - 7" at bounding box center [422, 261] width 185 height 17
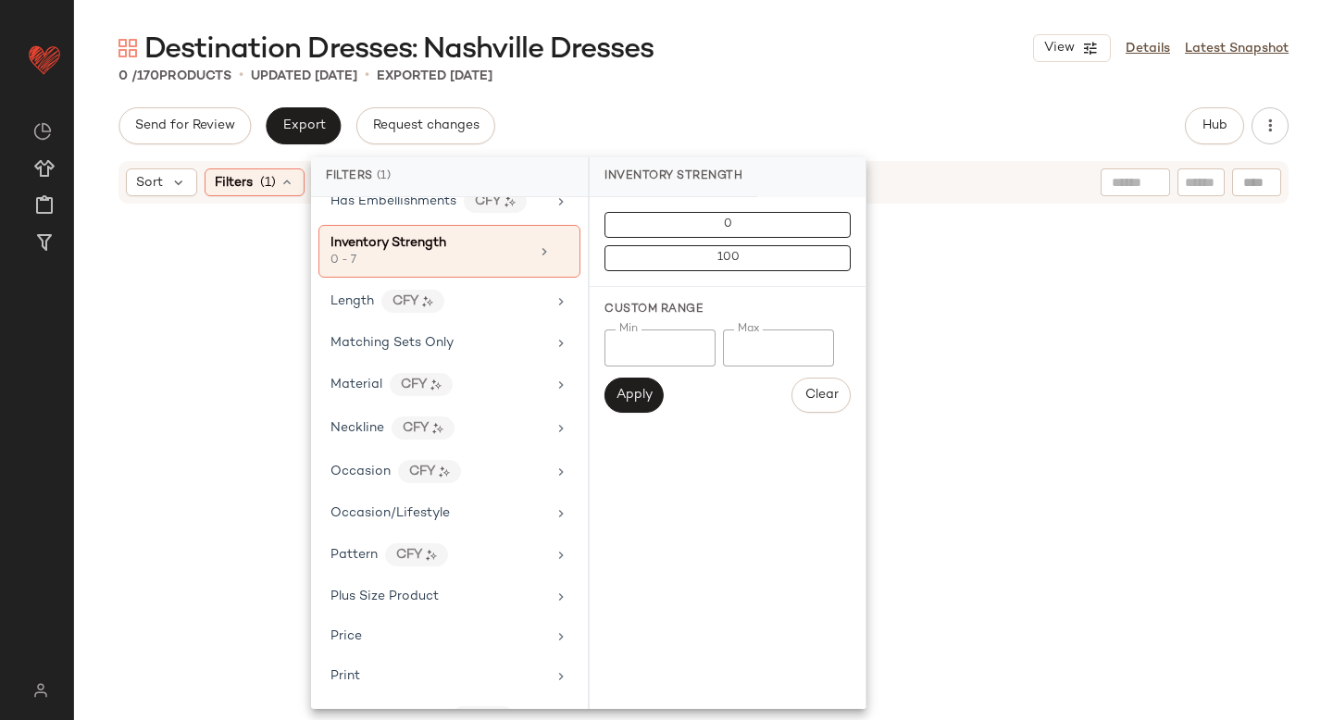
click at [764, 346] on input "*" at bounding box center [778, 347] width 111 height 37
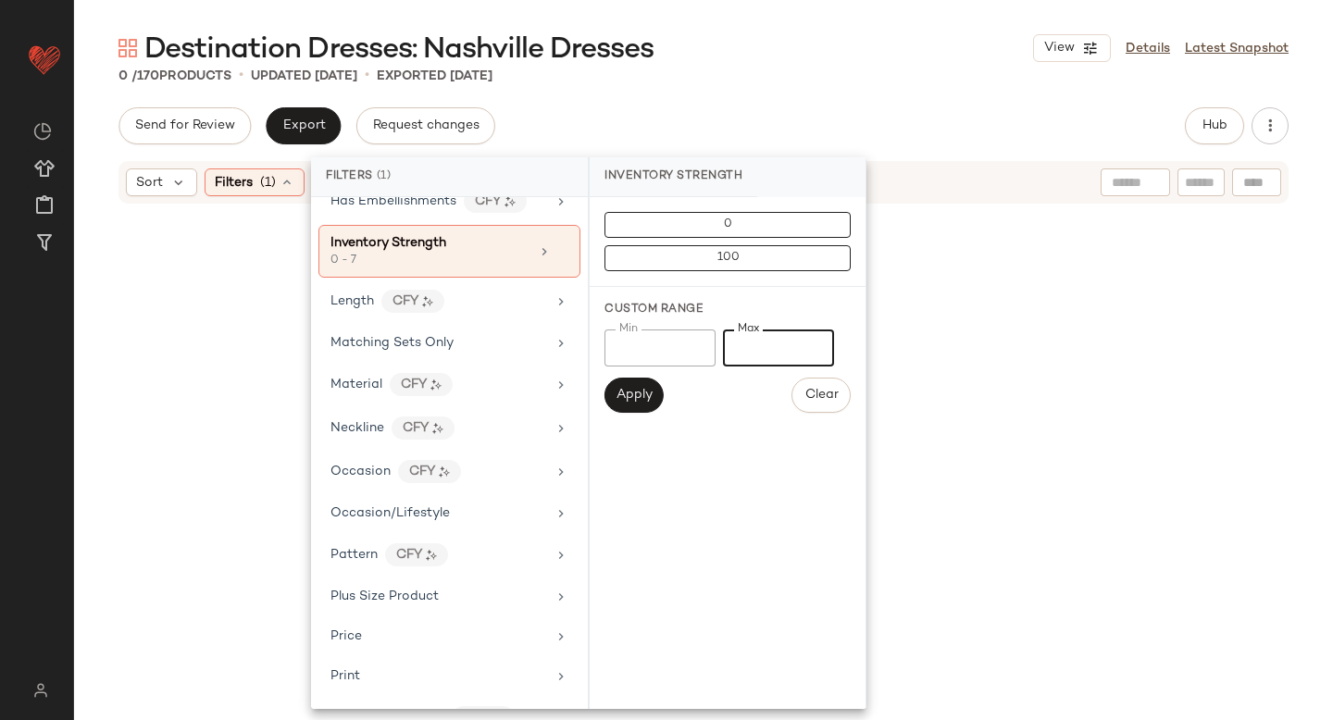
click at [764, 346] on input "*" at bounding box center [778, 347] width 111 height 37
type input "**"
click at [998, 302] on div at bounding box center [703, 423] width 859 height 428
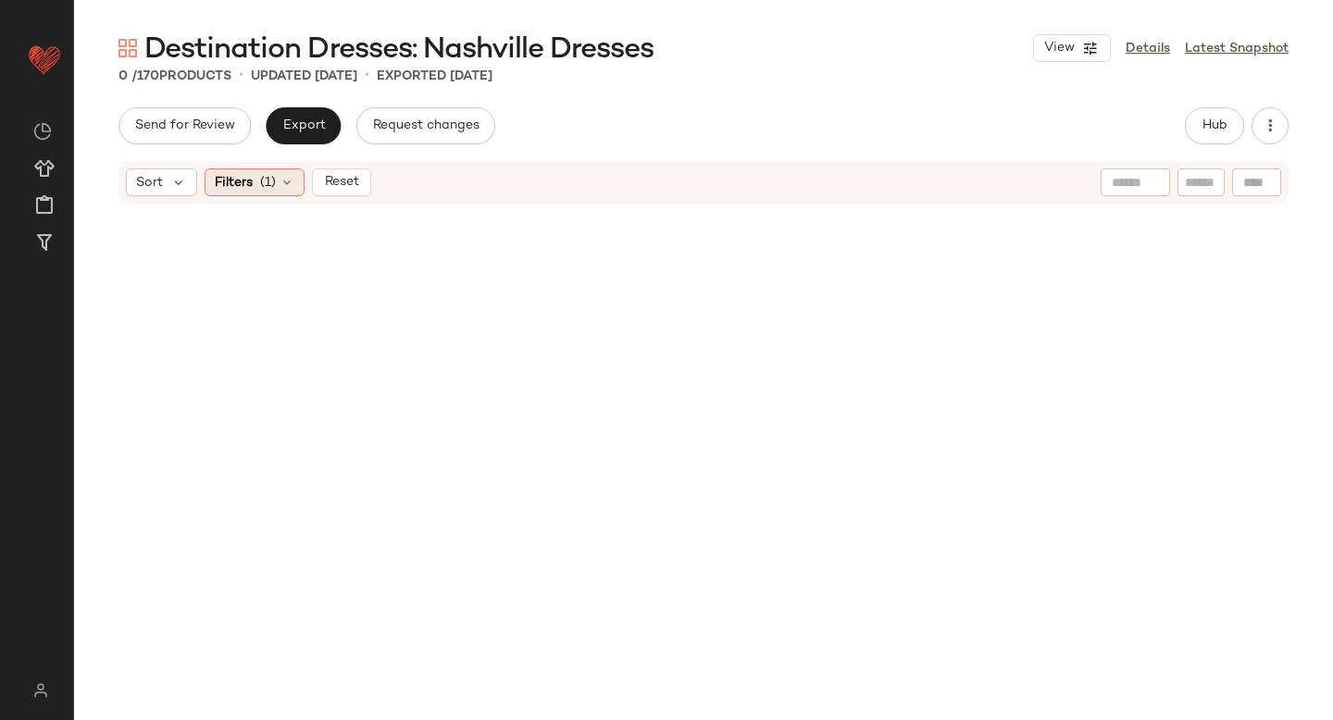
click at [277, 184] on div "Filters (1)" at bounding box center [255, 182] width 100 height 28
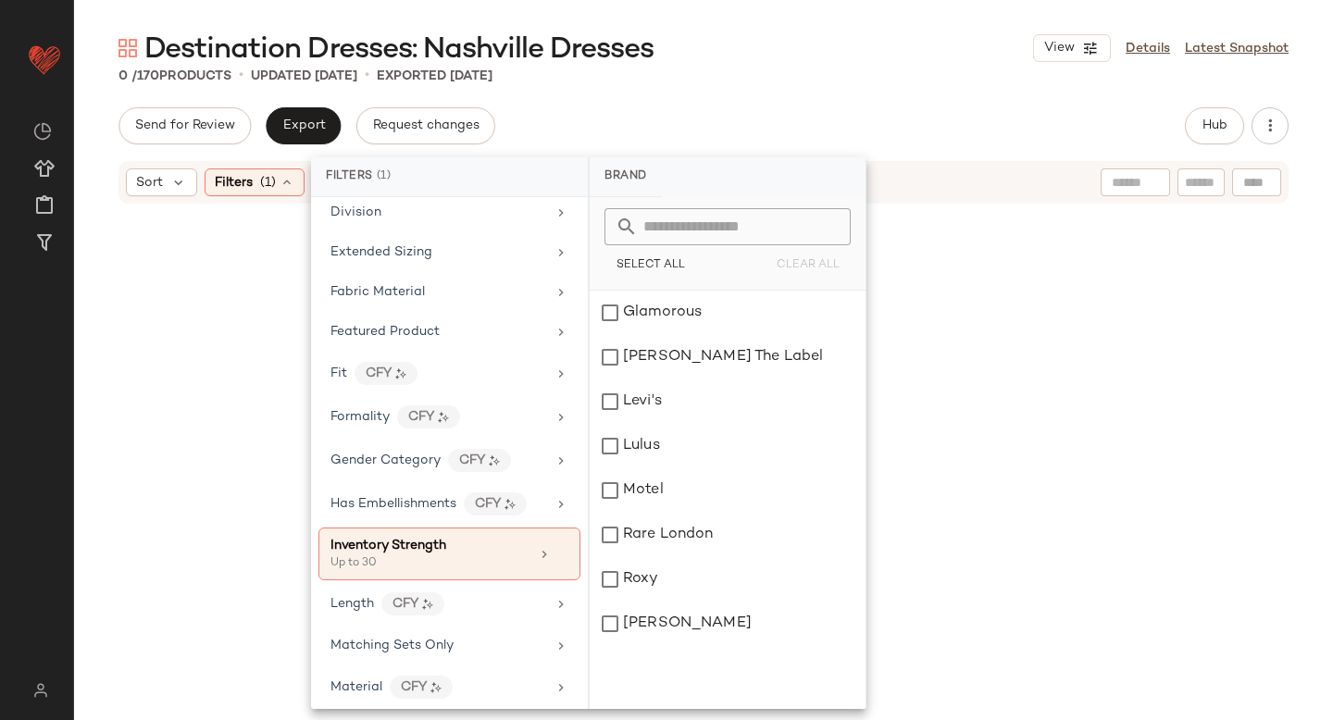
scroll to position [373, 0]
click at [466, 559] on div "Up to 30" at bounding box center [422, 566] width 185 height 17
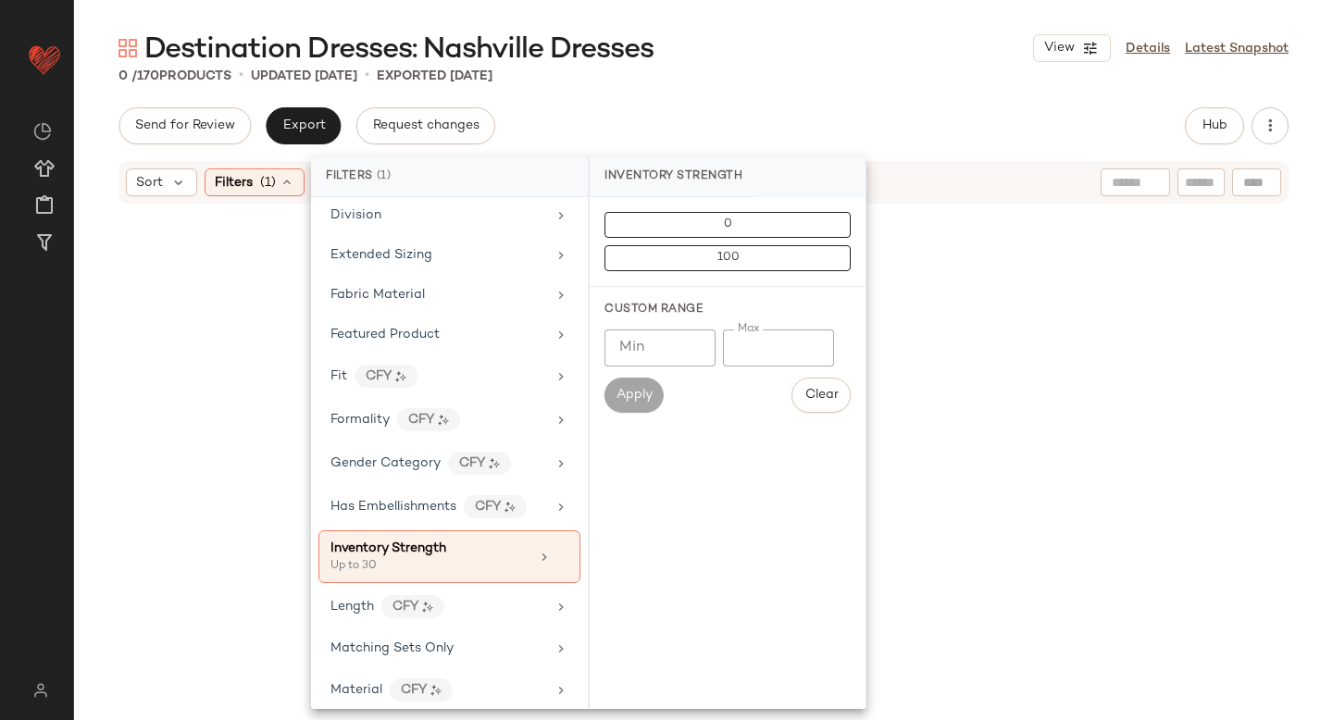
click at [765, 362] on input "**" at bounding box center [778, 347] width 111 height 37
click at [724, 256] on span "100" at bounding box center [726, 258] width 23 height 13
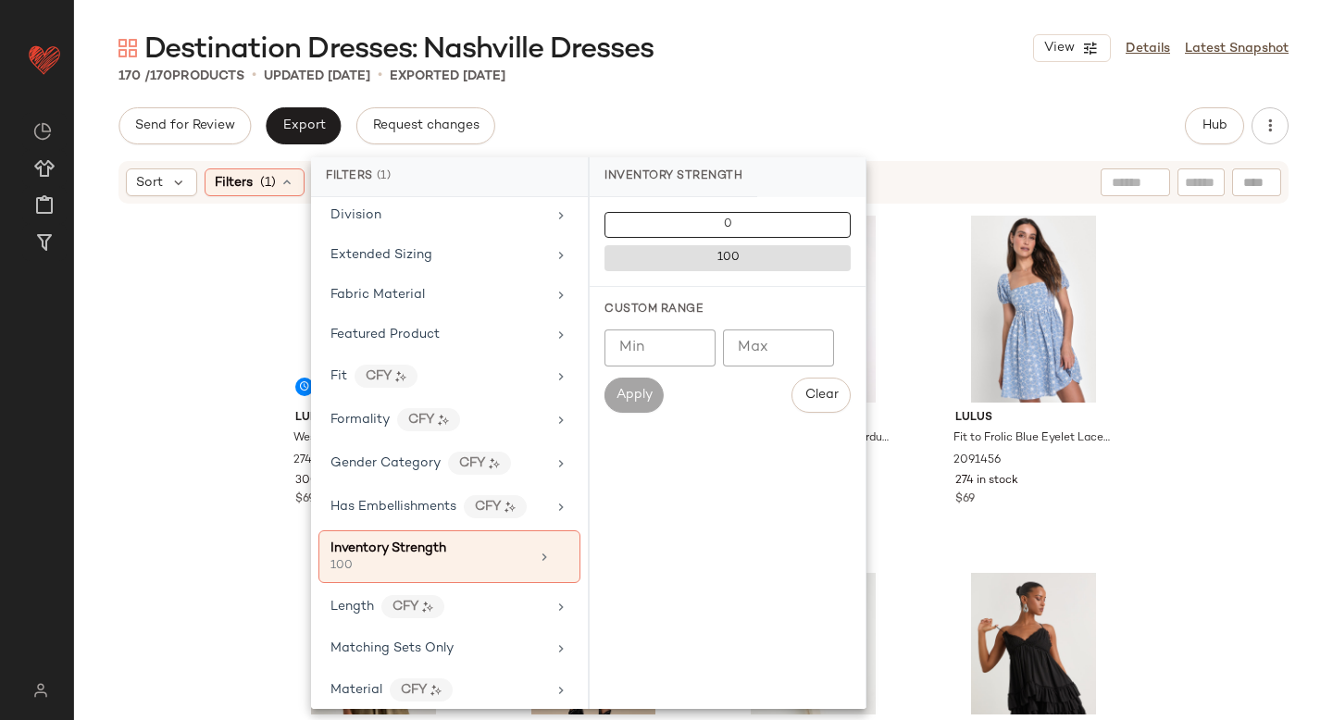
click at [1220, 313] on div "Lulus Westlynn Black Suede Cutout Shift Mini Dress 2749191 300 in stock $69 Lul…" at bounding box center [703, 459] width 1259 height 509
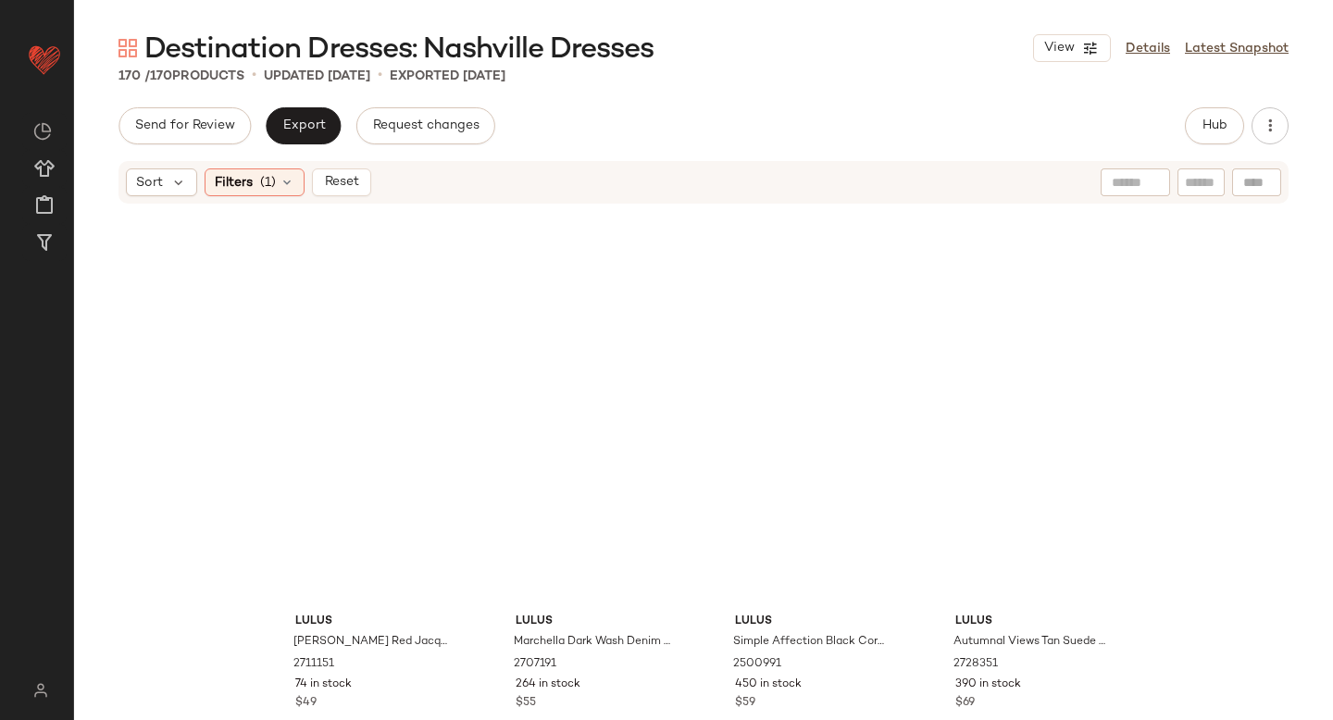
scroll to position [0, 0]
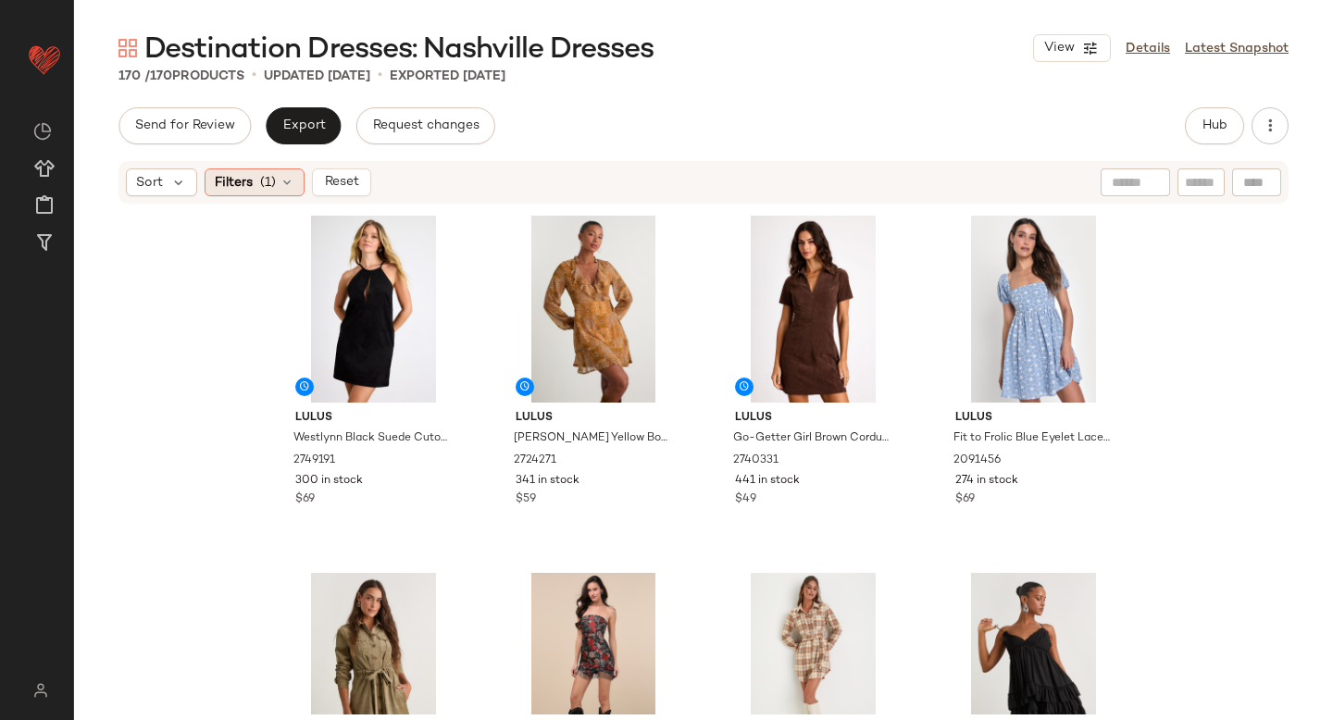
click at [283, 186] on icon at bounding box center [286, 182] width 15 height 15
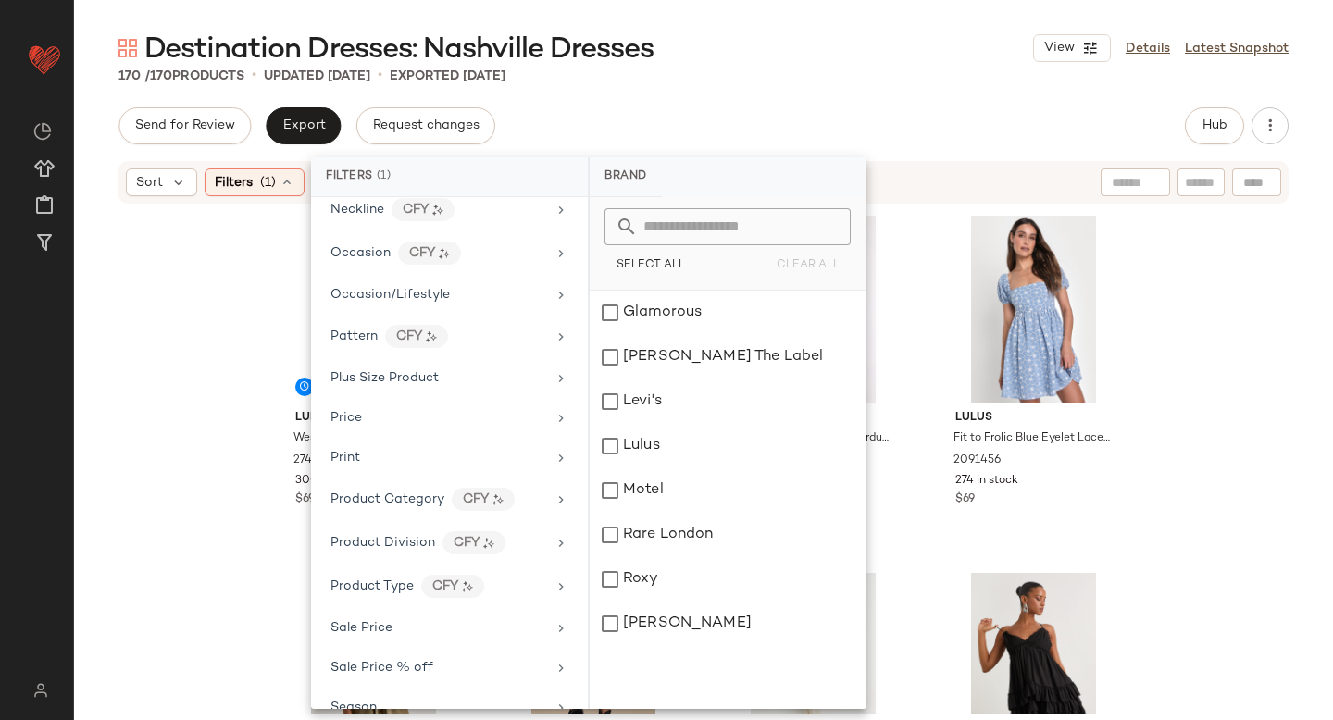
scroll to position [1135, 0]
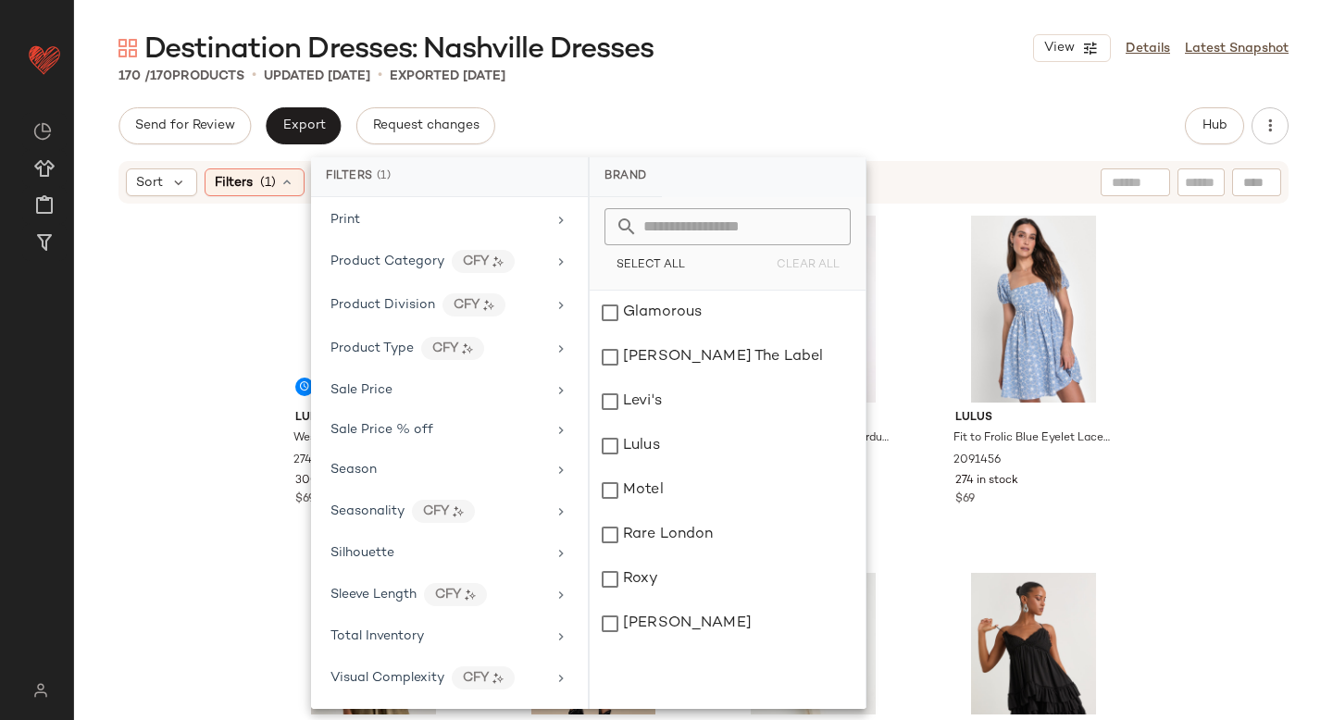
click at [860, 91] on div "Destination Dresses: Nashville Dresses View Details Latest Snapshot 170 / 170 P…" at bounding box center [703, 375] width 1259 height 690
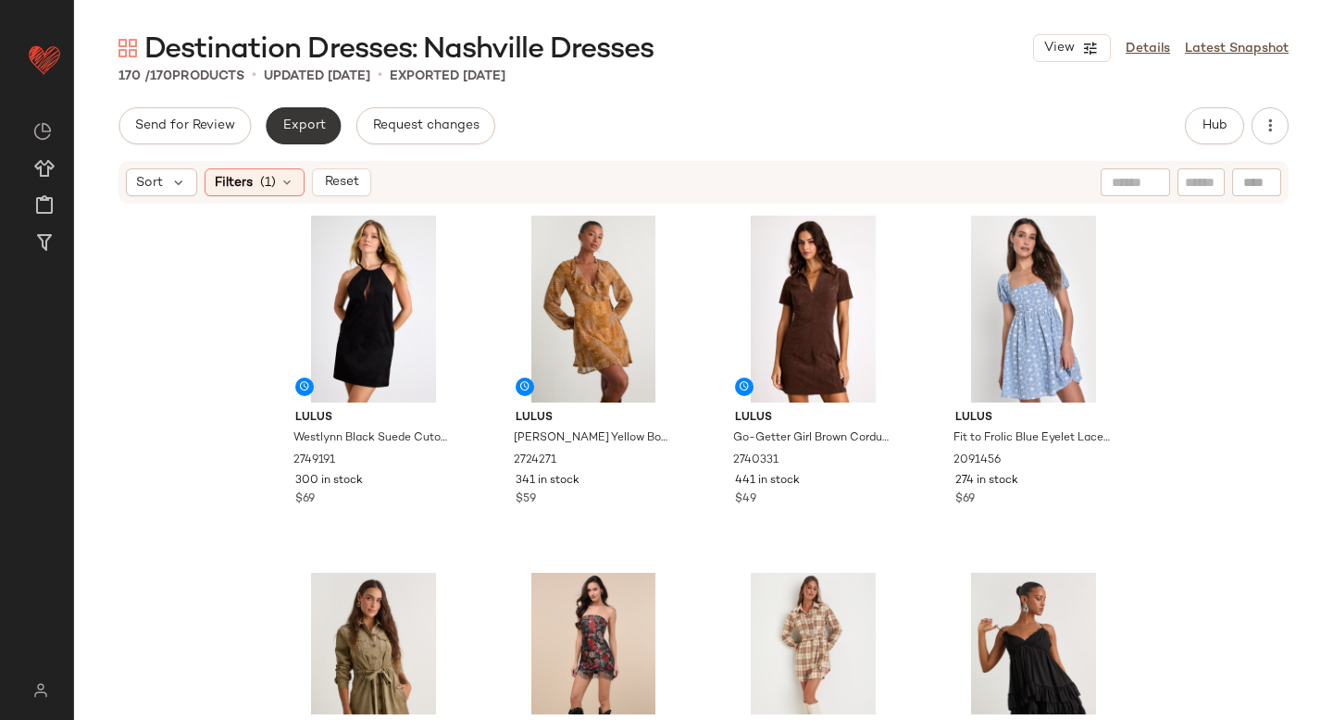
click at [318, 121] on span "Export" at bounding box center [302, 125] width 43 height 15
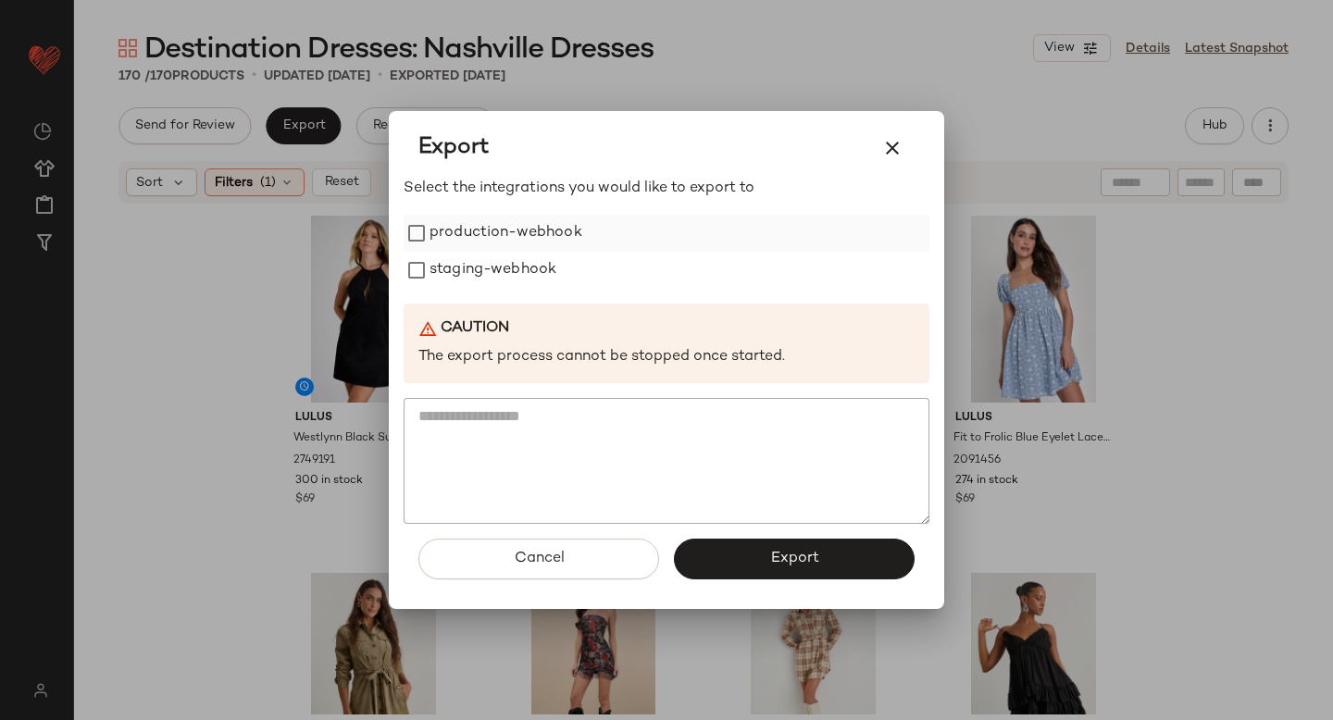
click at [481, 239] on label "production-webhook" at bounding box center [505, 233] width 153 height 37
click at [484, 267] on label "staging-webhook" at bounding box center [492, 270] width 127 height 37
click at [754, 543] on button "Export" at bounding box center [794, 559] width 241 height 41
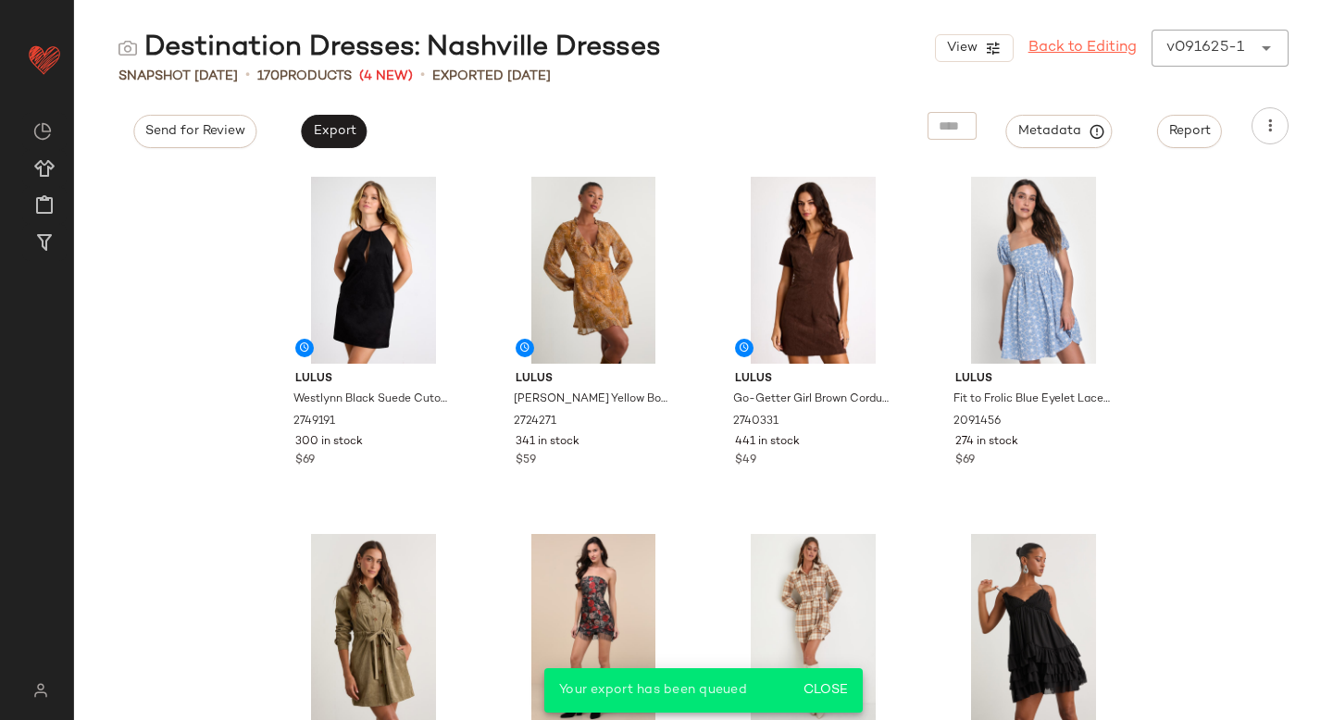
click at [1089, 55] on link "Back to Editing" at bounding box center [1082, 48] width 108 height 22
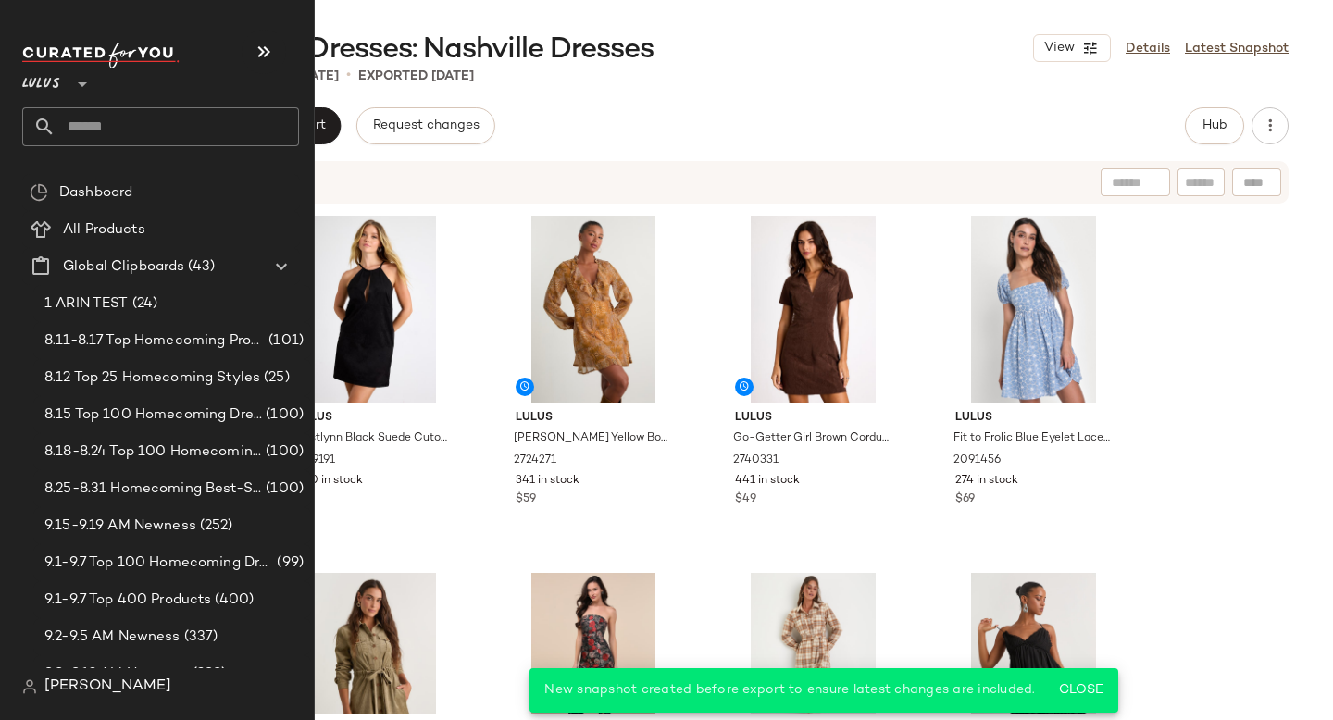
click at [181, 136] on input "text" at bounding box center [177, 126] width 243 height 39
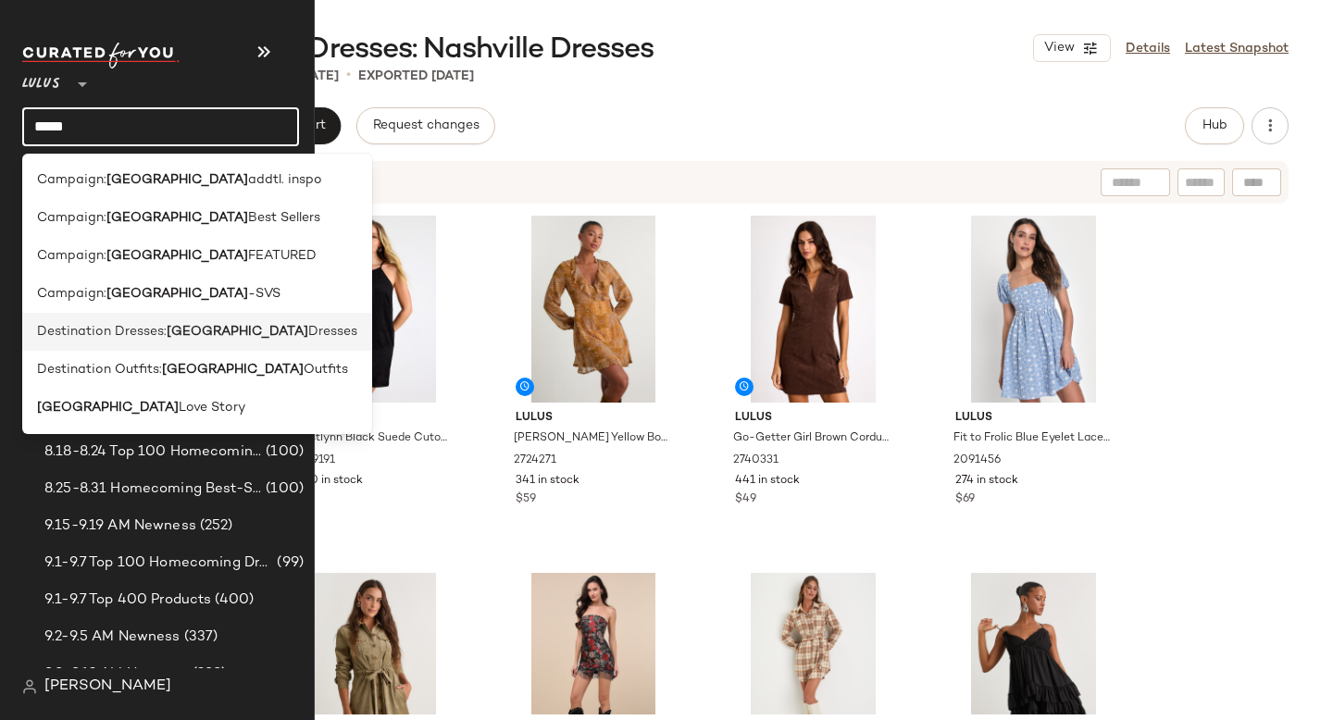
type input "*****"
click at [154, 331] on span "Destination Dresses:" at bounding box center [102, 331] width 130 height 19
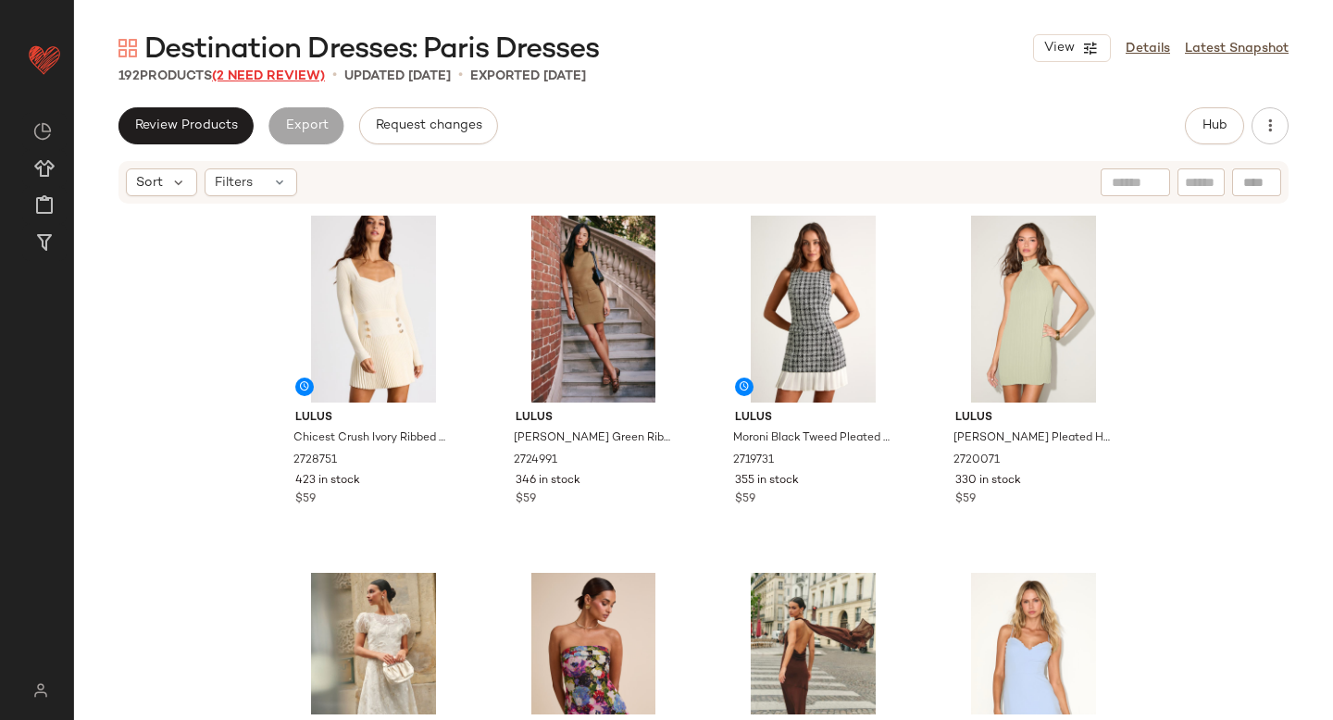
click at [253, 70] on span "(2 Need Review)" at bounding box center [268, 76] width 113 height 14
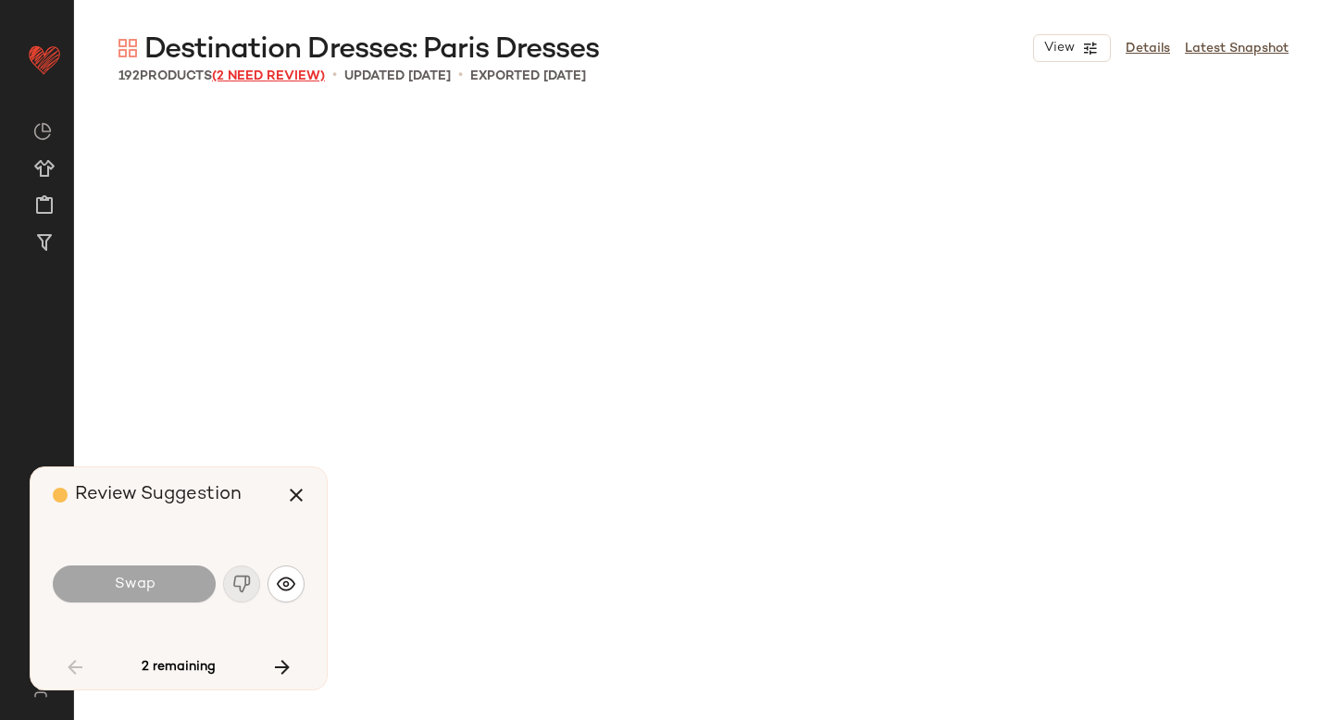
scroll to position [5716, 0]
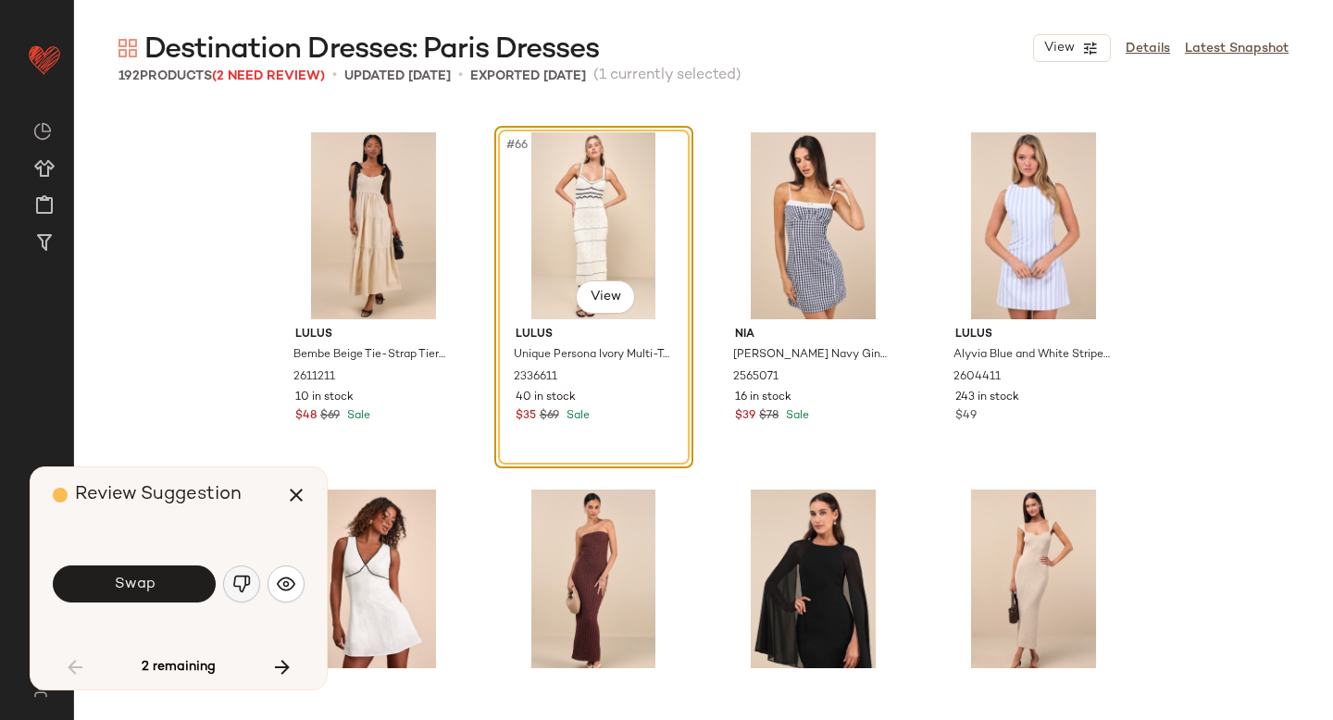
click at [242, 579] on img "button" at bounding box center [241, 584] width 19 height 19
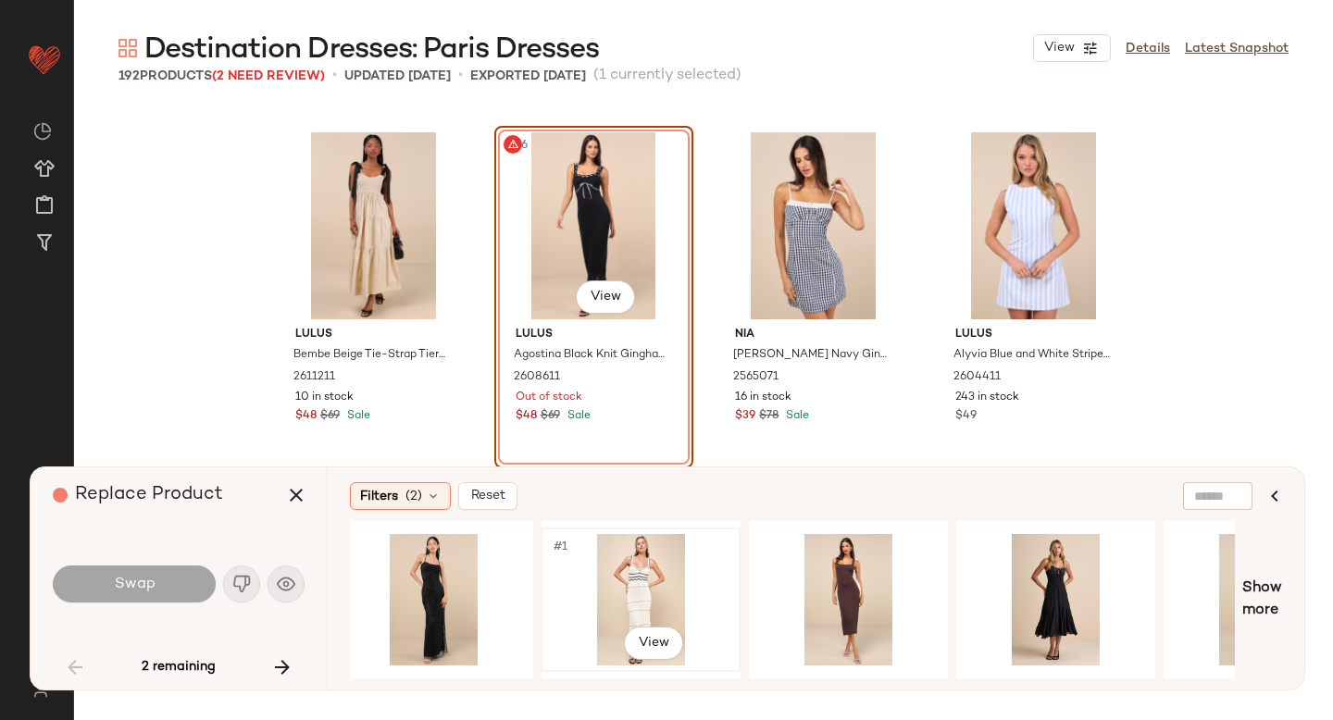
scroll to position [0, 19]
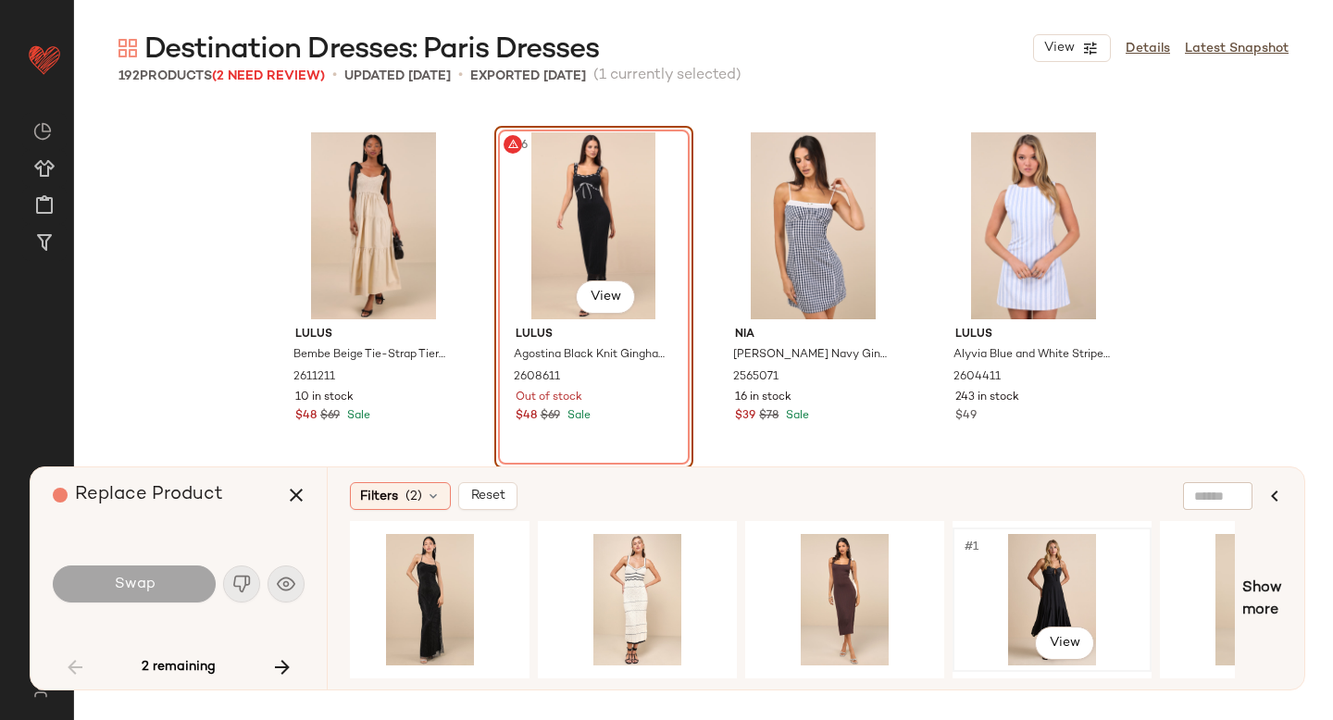
click at [992, 592] on div "#1 View" at bounding box center [1052, 599] width 186 height 131
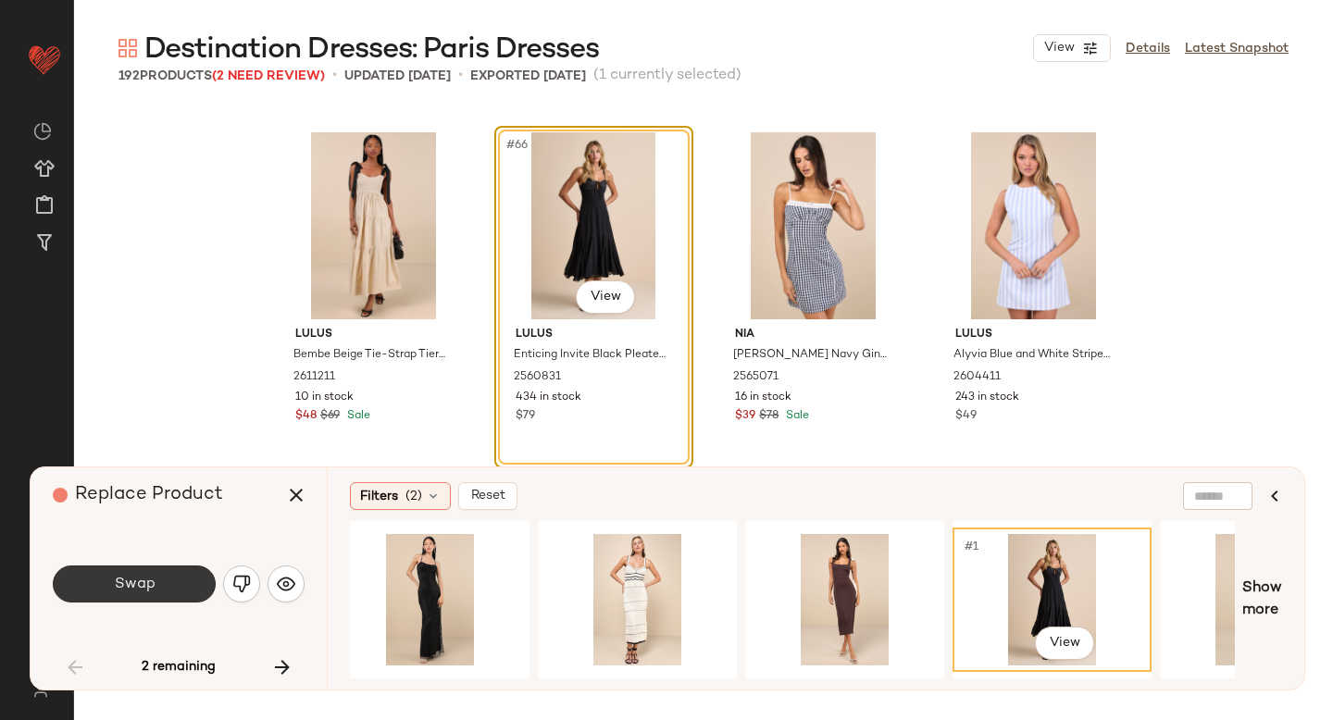
click at [152, 590] on span "Swap" at bounding box center [134, 585] width 42 height 18
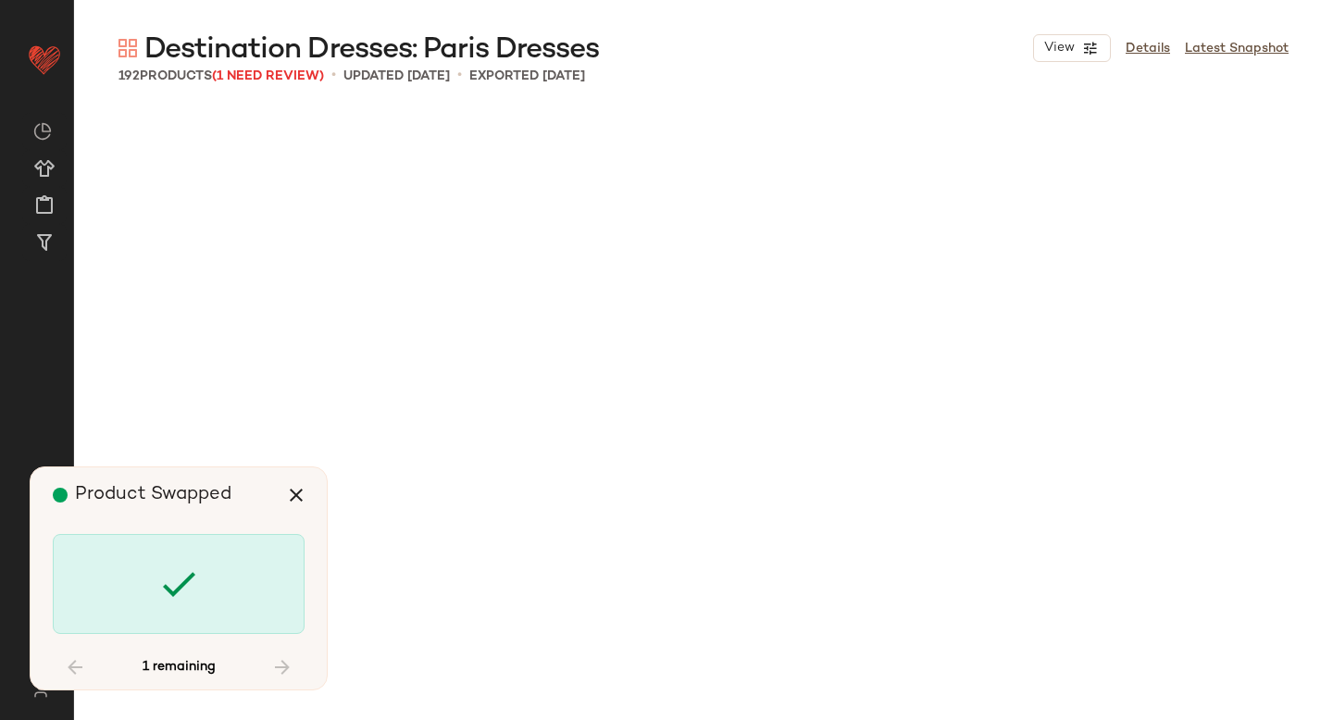
scroll to position [12146, 0]
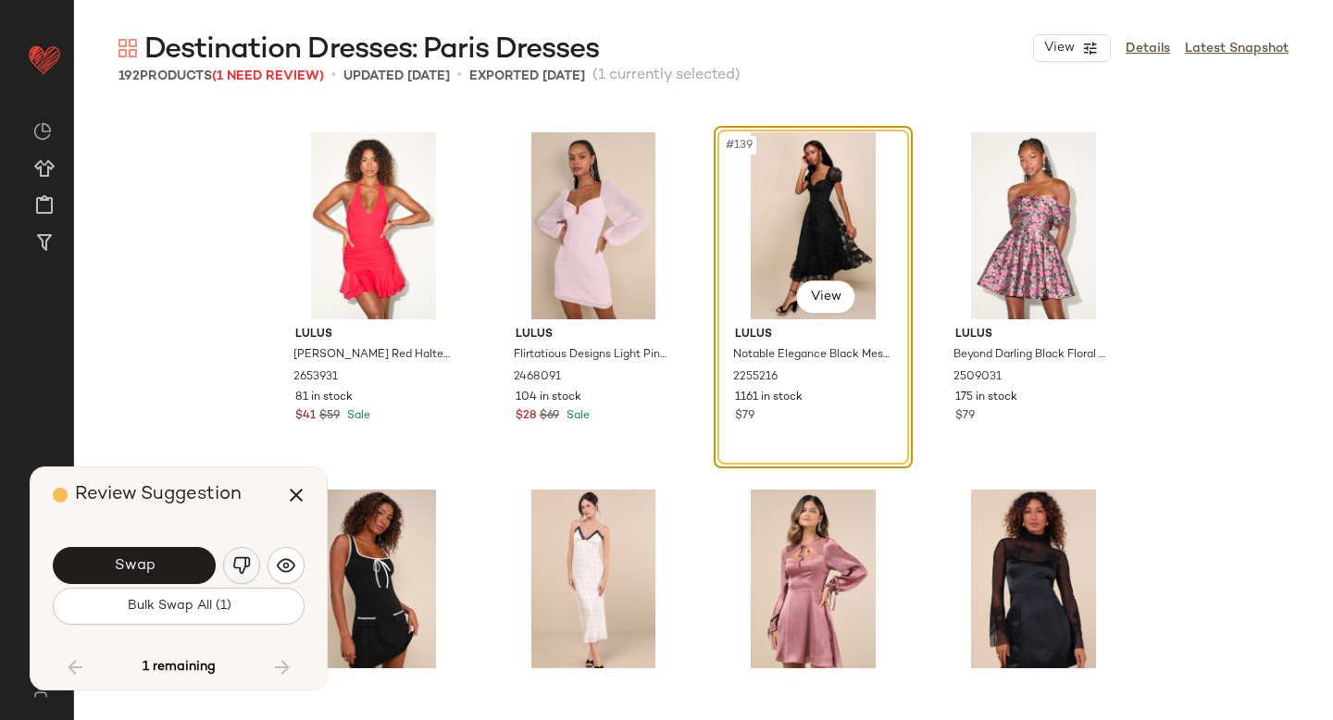
click at [242, 565] on img "button" at bounding box center [241, 565] width 19 height 19
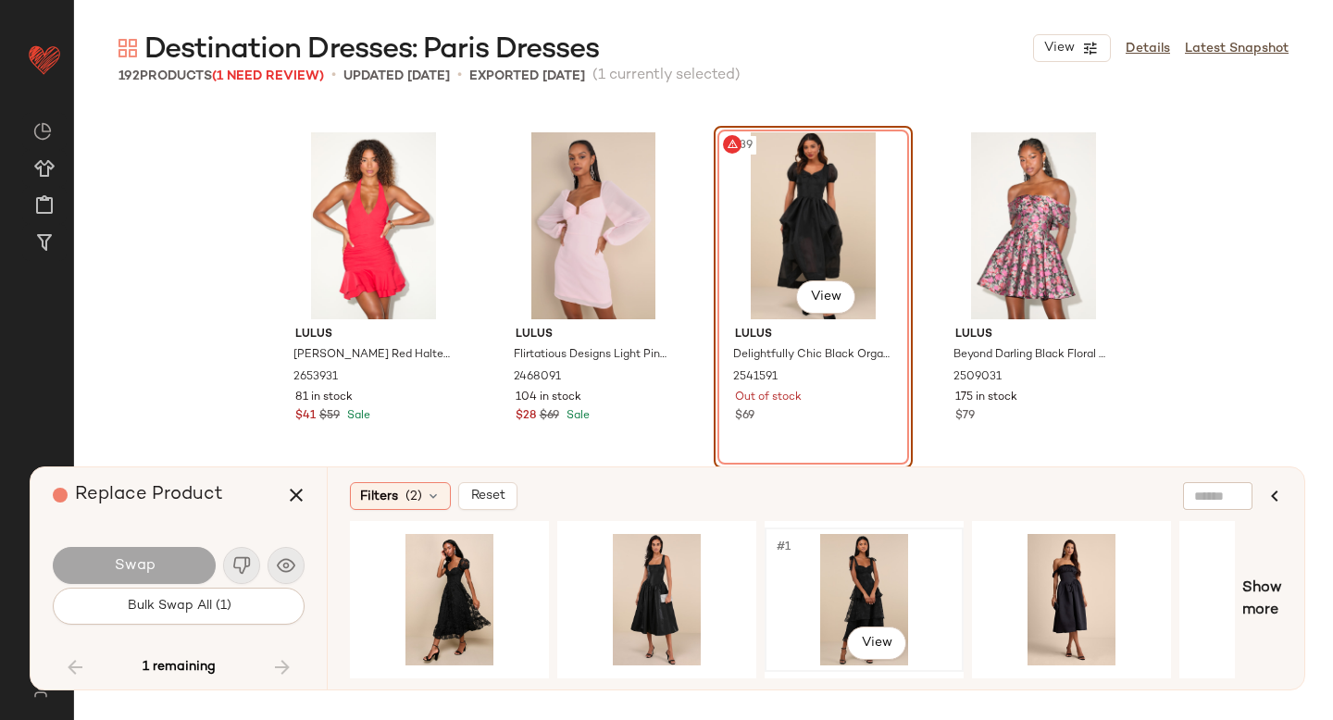
click at [867, 565] on div "#1 View" at bounding box center [864, 599] width 186 height 131
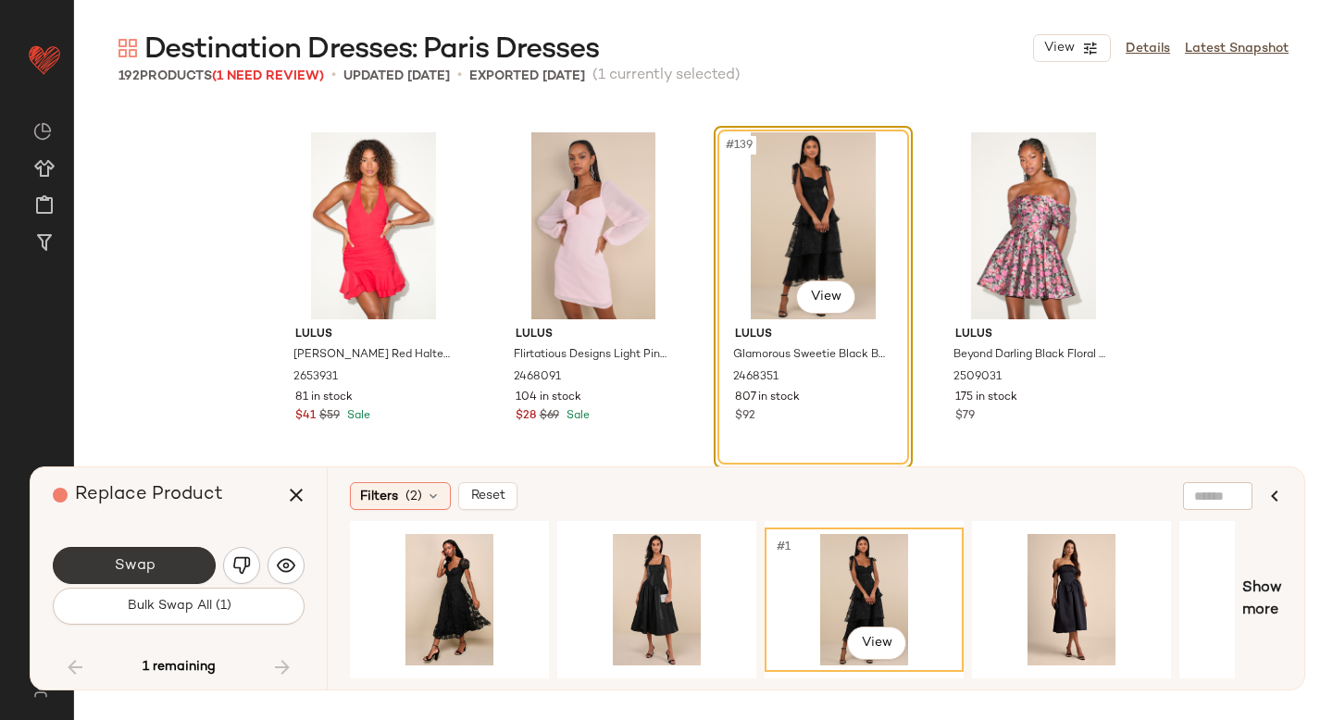
click at [153, 562] on span "Swap" at bounding box center [134, 566] width 42 height 18
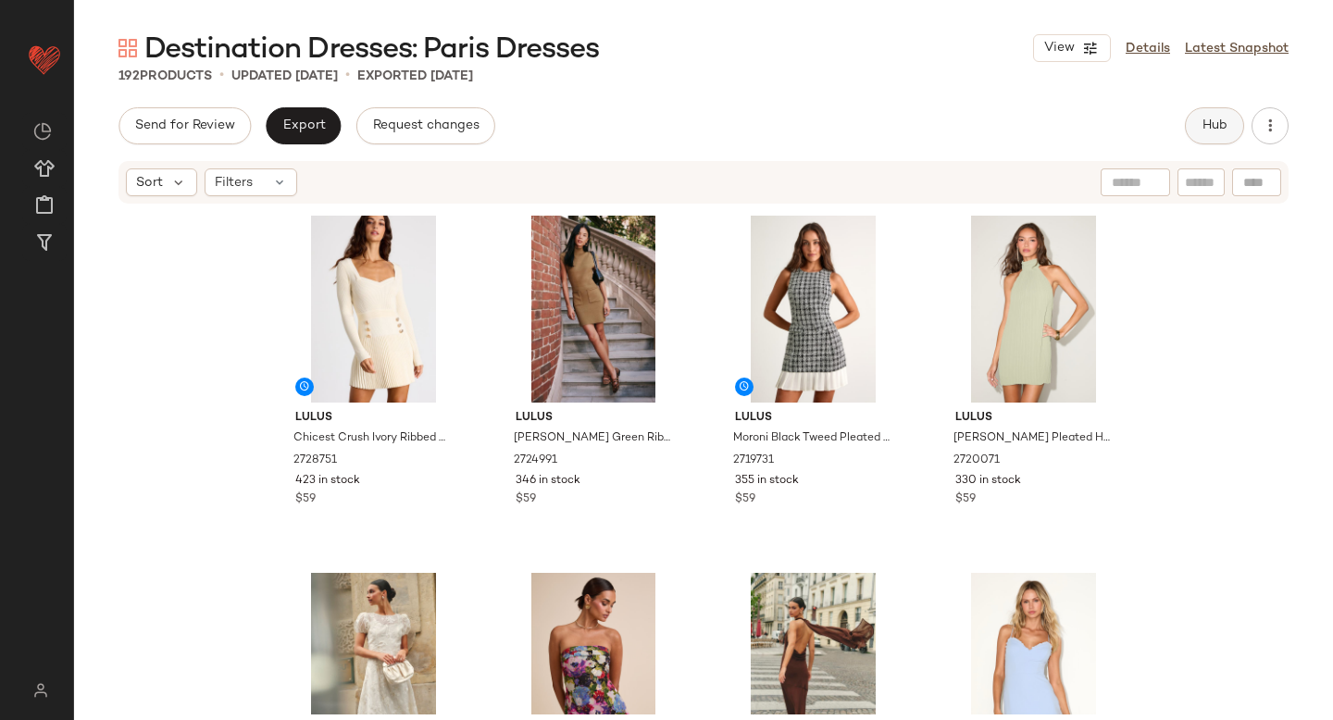
click at [1212, 130] on span "Hub" at bounding box center [1214, 125] width 26 height 15
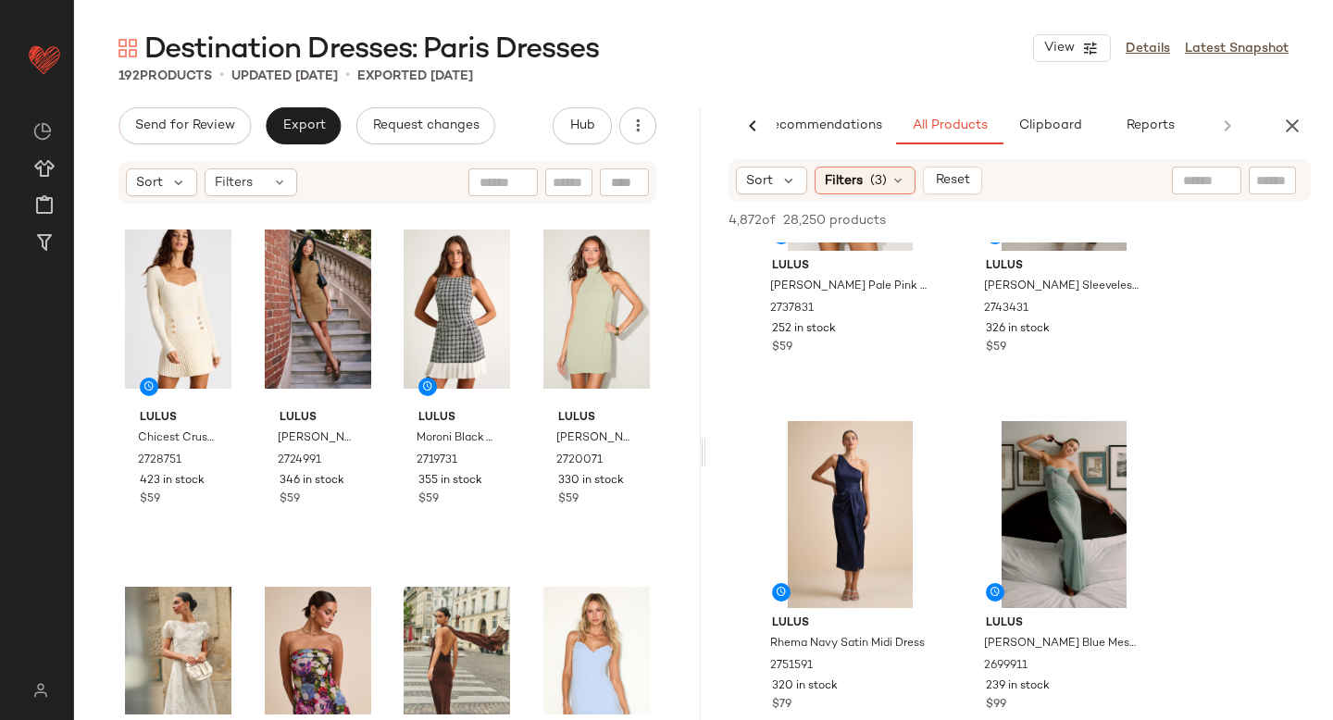
scroll to position [2715, 0]
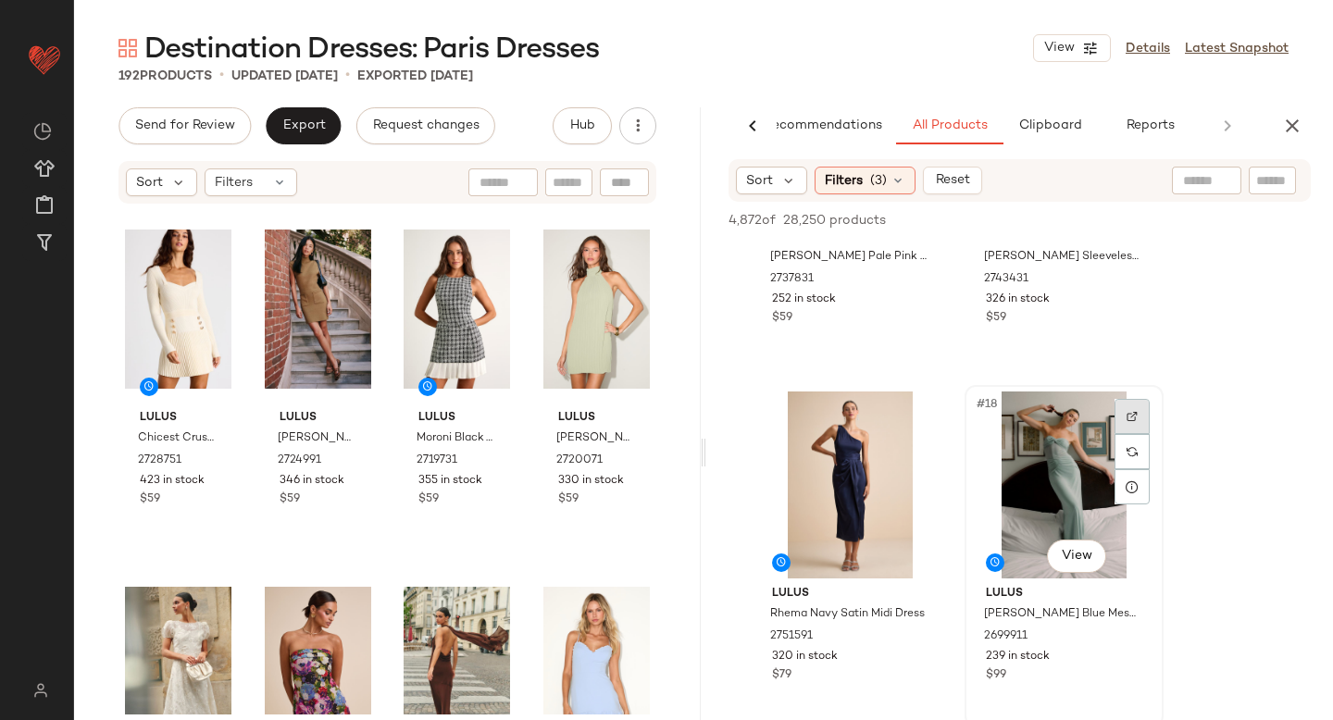
click at [1132, 413] on img at bounding box center [1131, 416] width 11 height 11
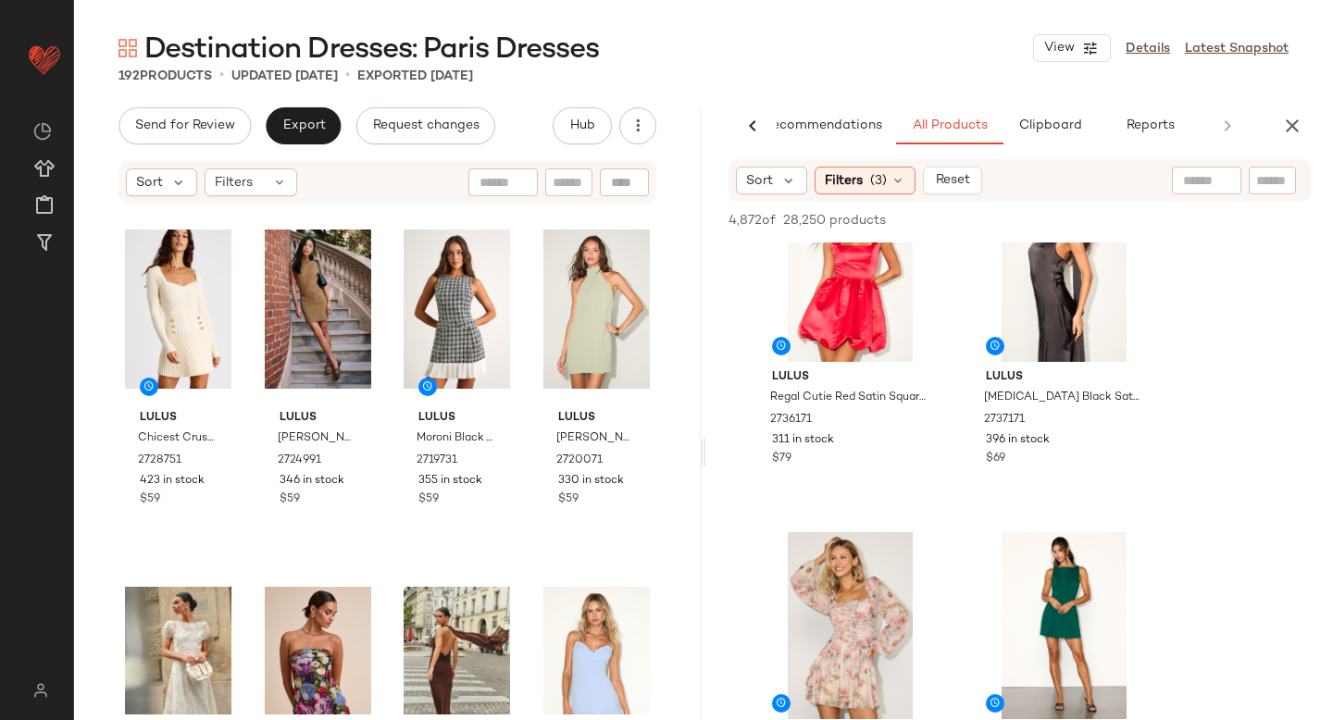
scroll to position [2271, 0]
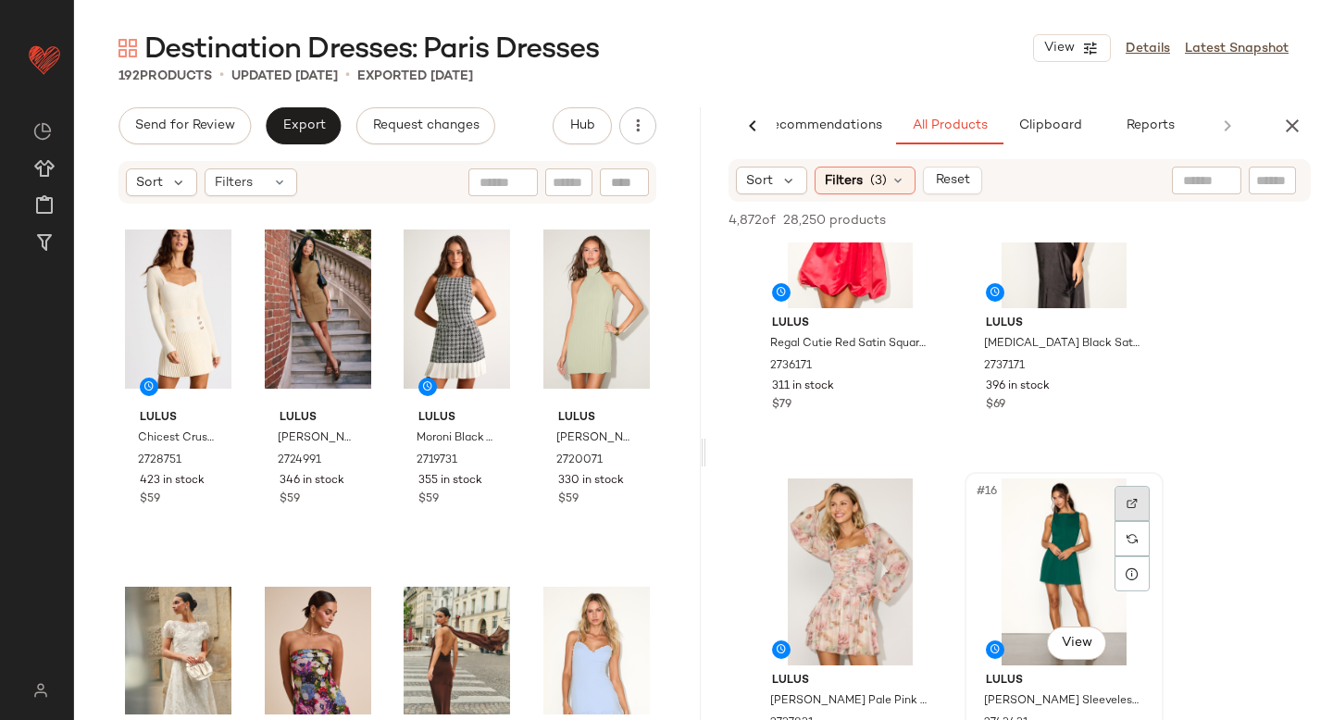
click at [1134, 499] on img at bounding box center [1131, 503] width 11 height 11
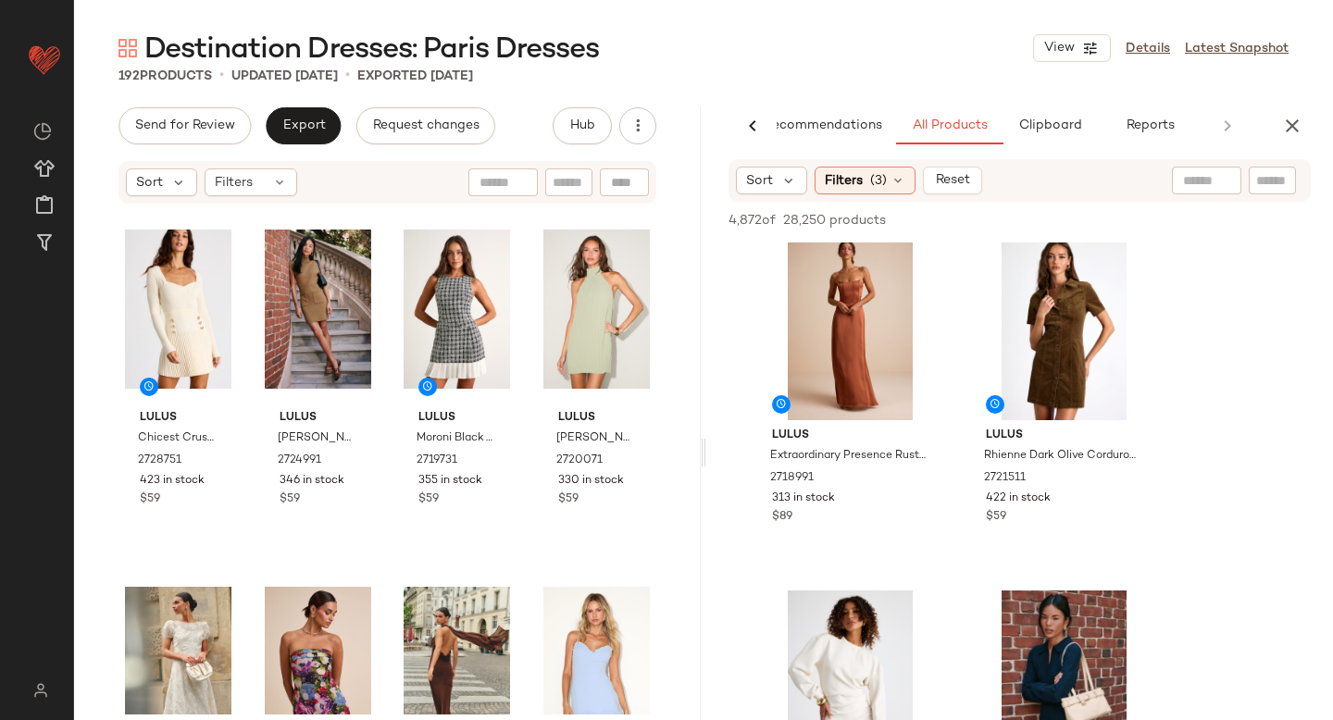
scroll to position [500, 0]
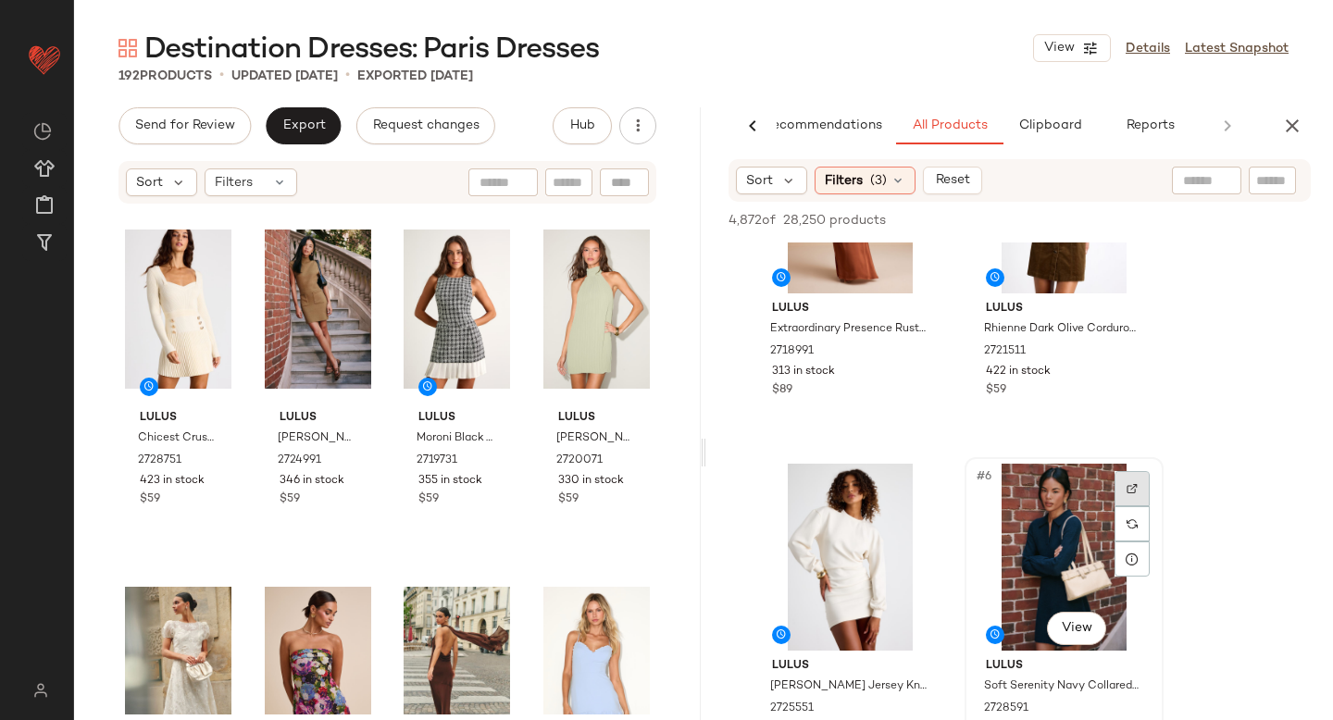
click at [1118, 481] on div at bounding box center [1131, 488] width 35 height 35
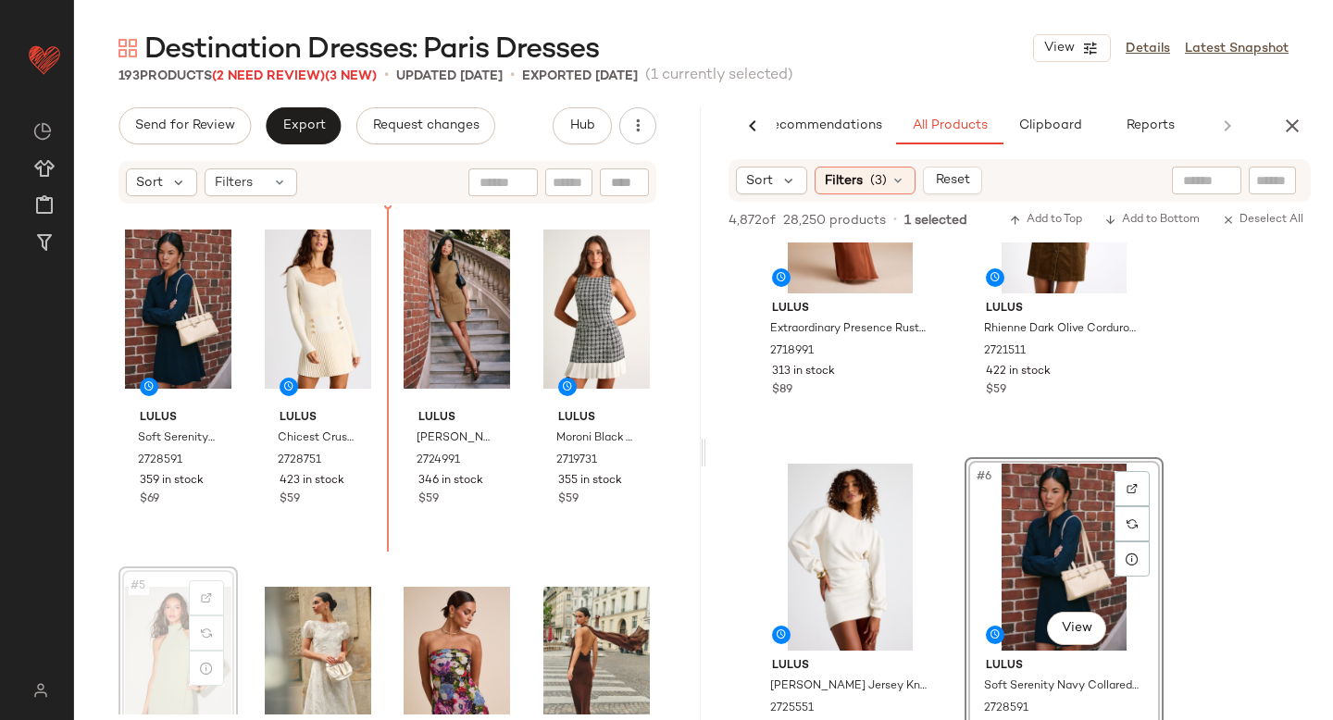
scroll to position [1, 0]
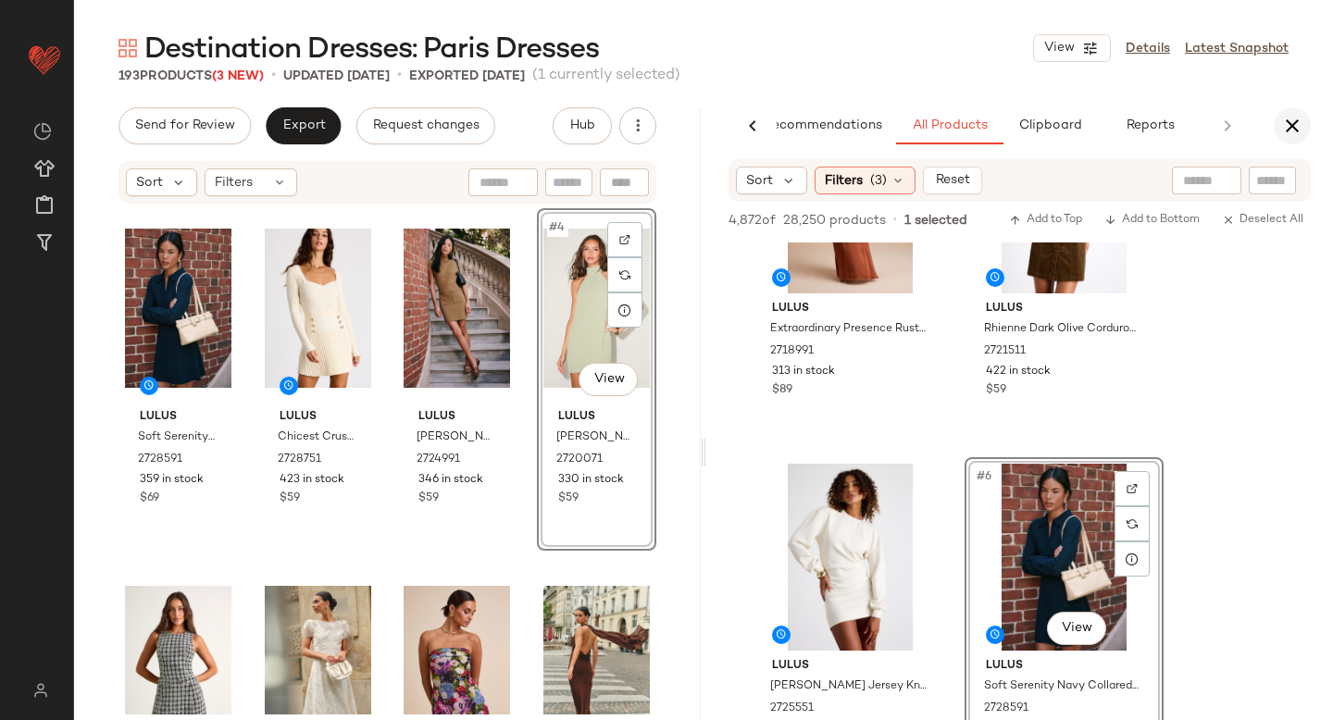
click at [1289, 125] on icon "button" at bounding box center [1292, 126] width 22 height 22
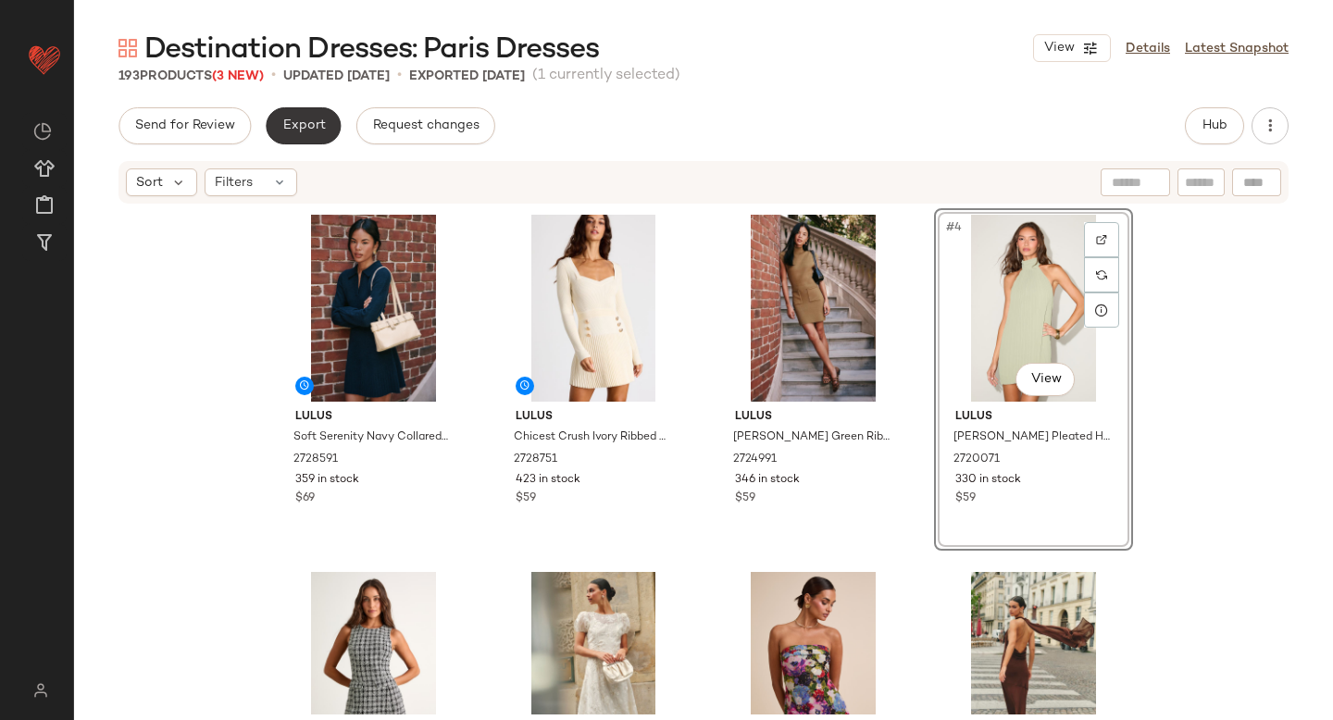
click at [297, 120] on span "Export" at bounding box center [302, 125] width 43 height 15
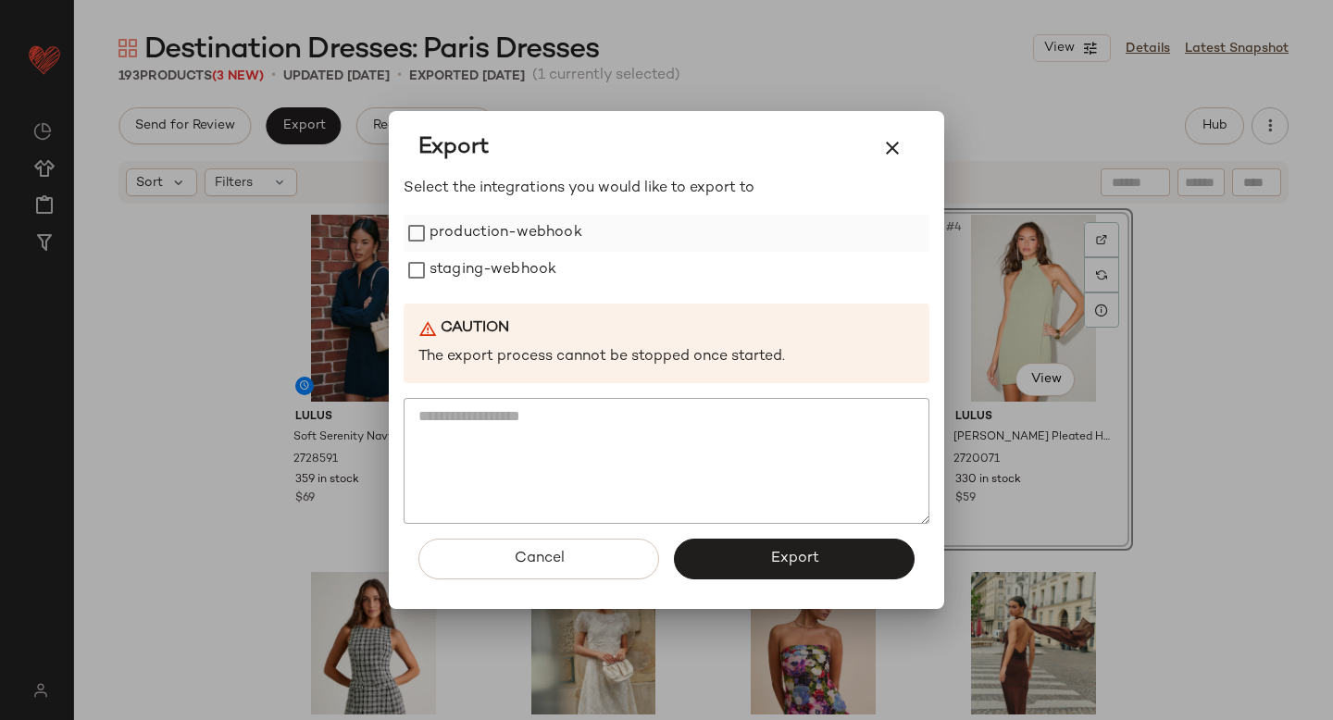
click at [435, 239] on label "production-webhook" at bounding box center [505, 233] width 153 height 37
click at [870, 150] on button "button" at bounding box center [892, 148] width 44 height 44
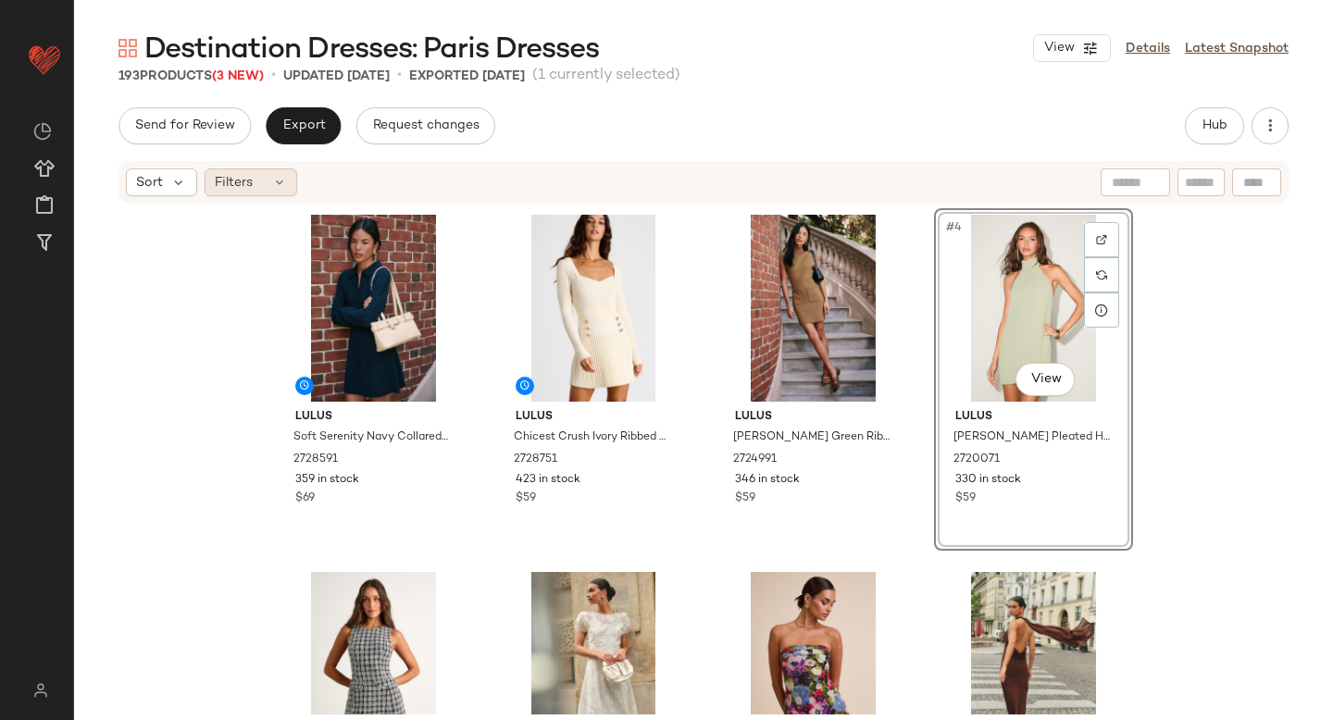
click at [263, 192] on div "Filters" at bounding box center [251, 182] width 93 height 28
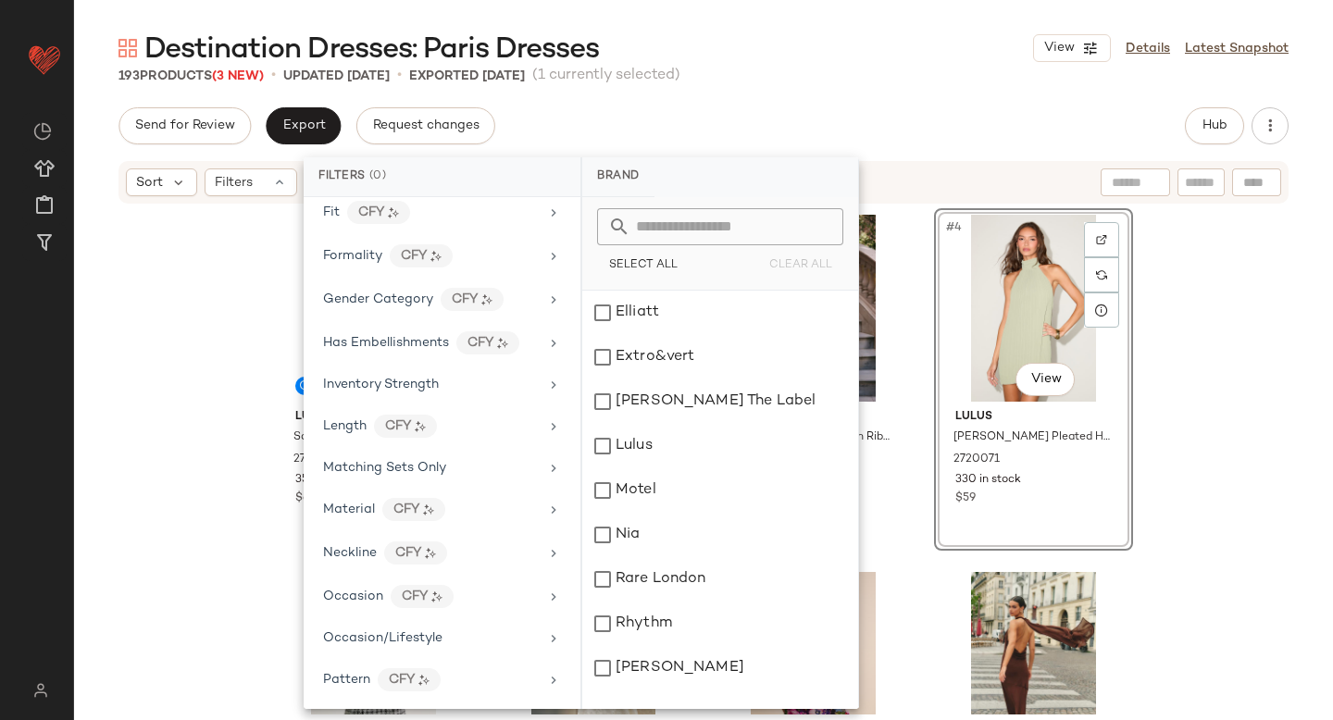
scroll to position [540, 0]
click at [431, 381] on span "Inventory Strength" at bounding box center [381, 382] width 116 height 14
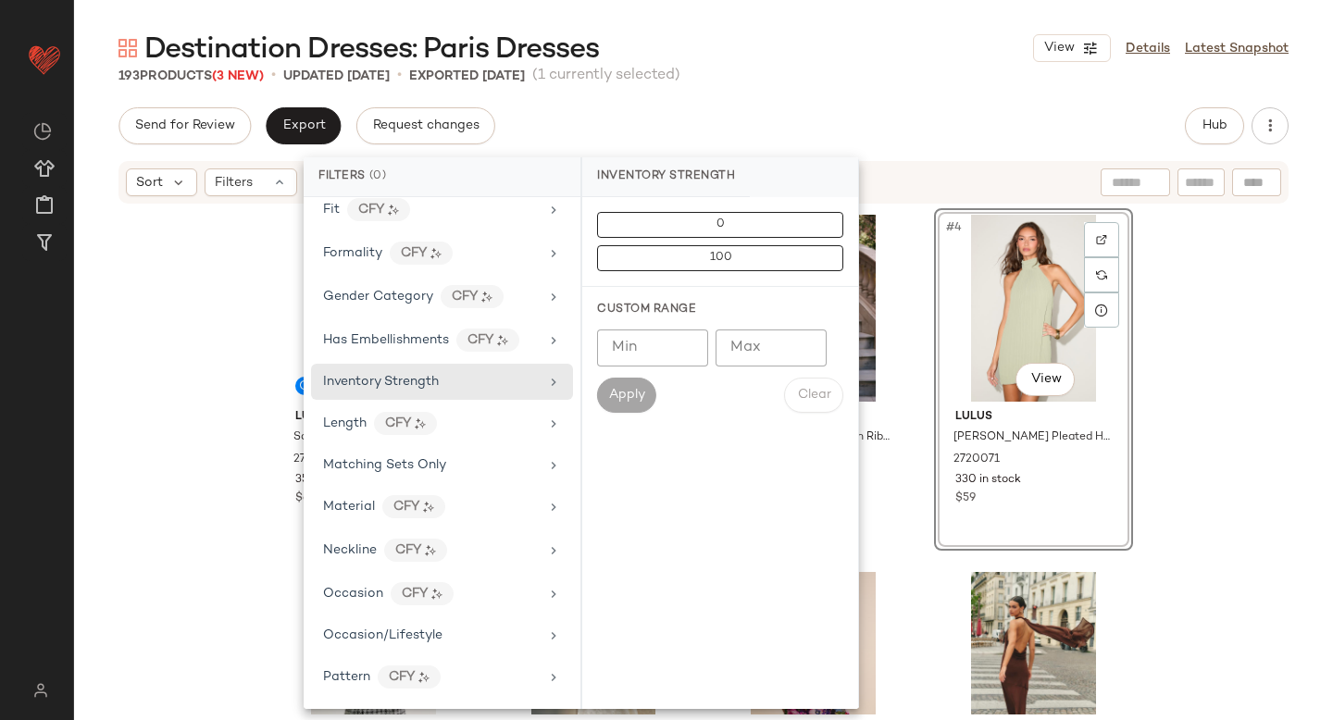
click at [759, 354] on input "Max" at bounding box center [770, 347] width 111 height 37
type input "*"
click at [622, 399] on span "Apply" at bounding box center [626, 395] width 37 height 15
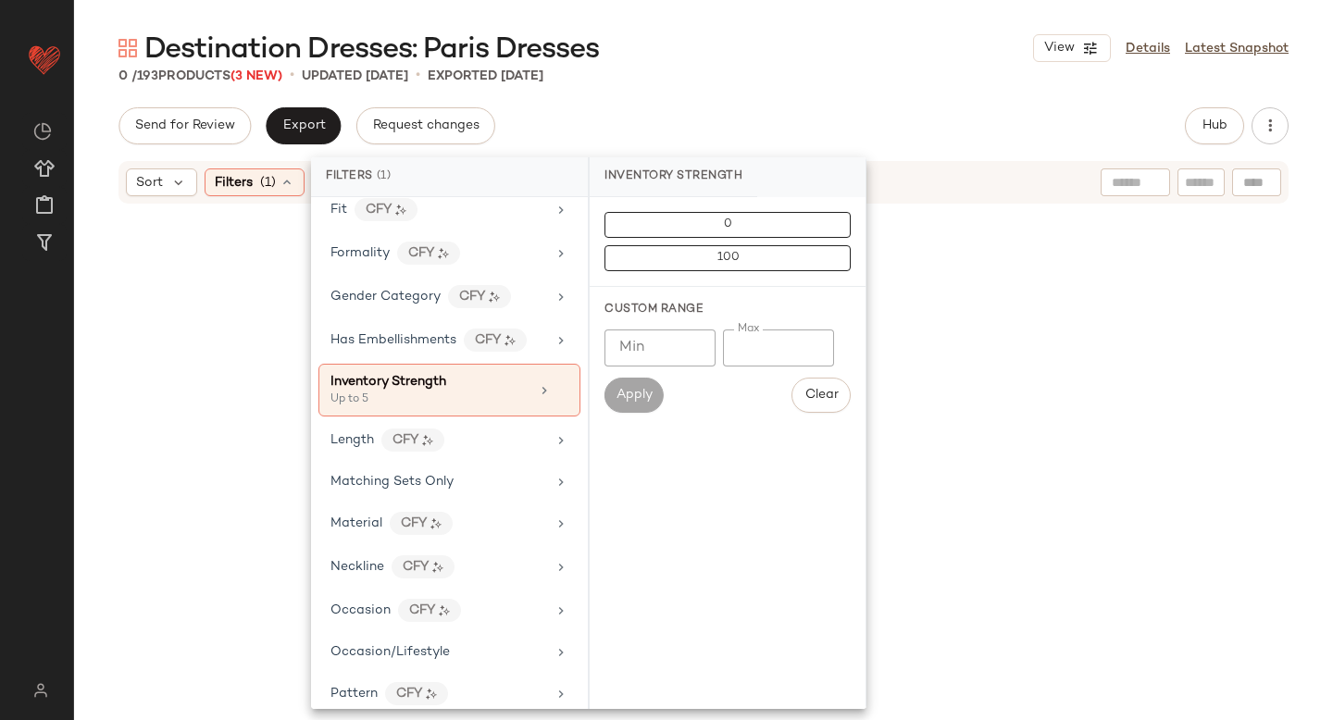
click at [205, 398] on div at bounding box center [703, 420] width 1259 height 431
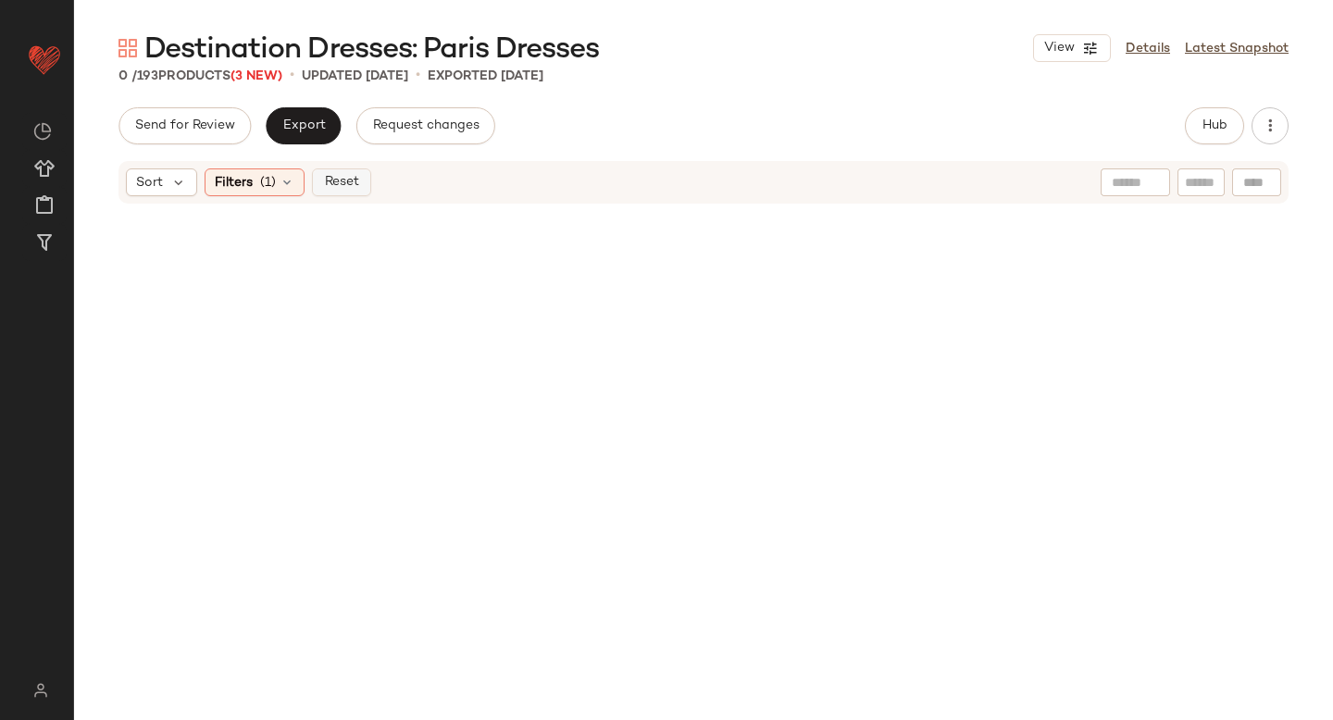
click at [345, 186] on span "Reset" at bounding box center [340, 182] width 35 height 15
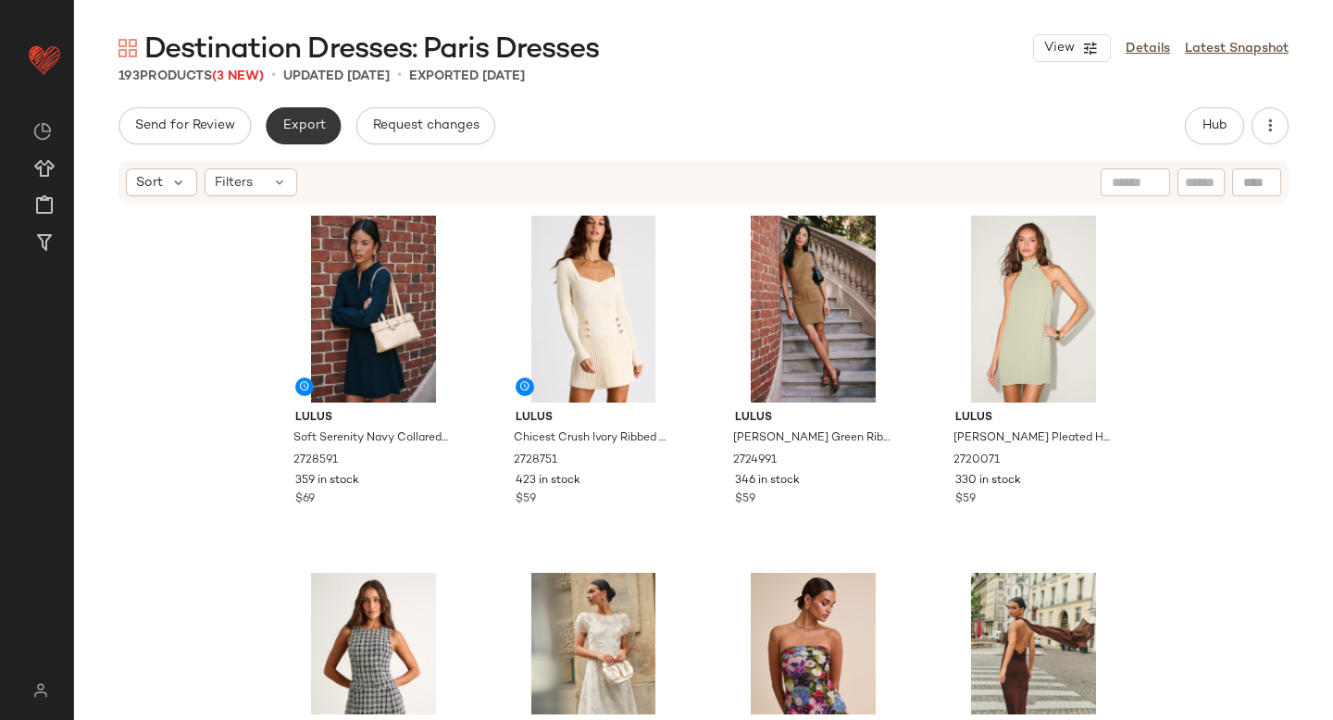
click at [303, 130] on span "Export" at bounding box center [302, 125] width 43 height 15
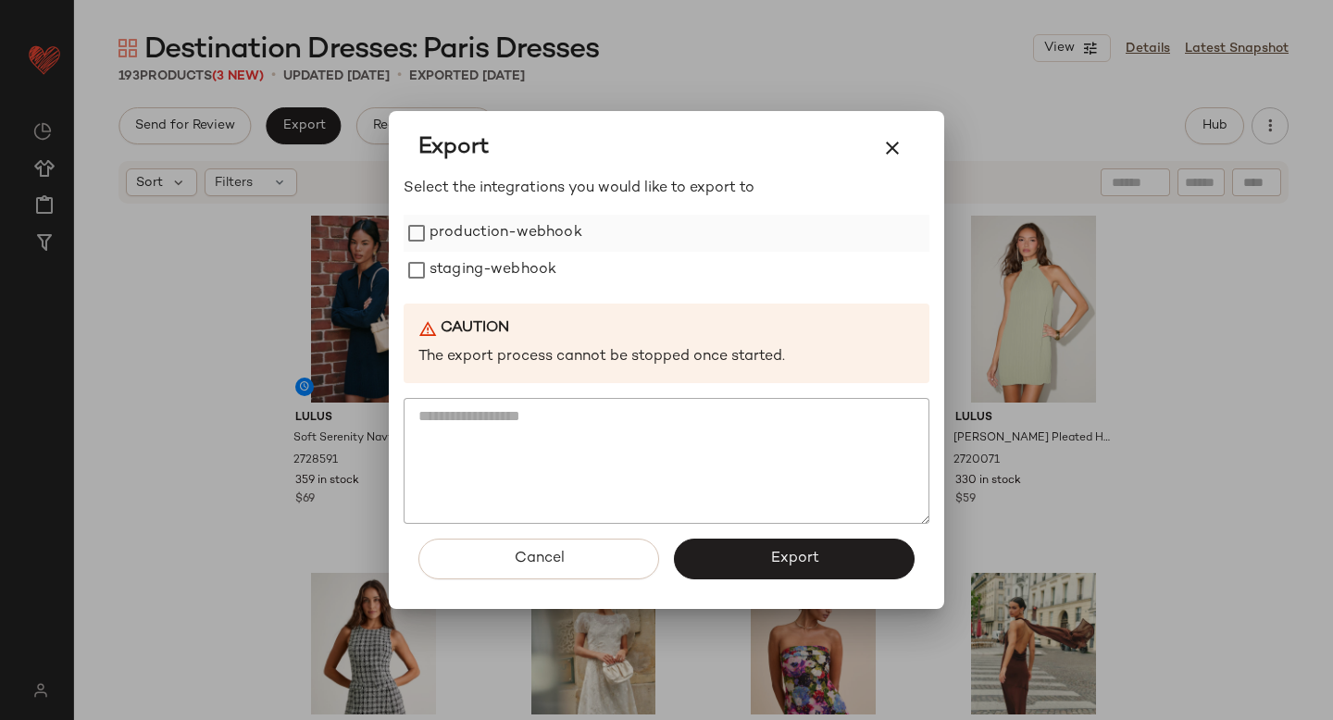
click at [476, 227] on label "production-webhook" at bounding box center [505, 233] width 153 height 37
click at [495, 271] on label "staging-webhook" at bounding box center [492, 270] width 127 height 37
click at [737, 558] on button "Export" at bounding box center [794, 559] width 241 height 41
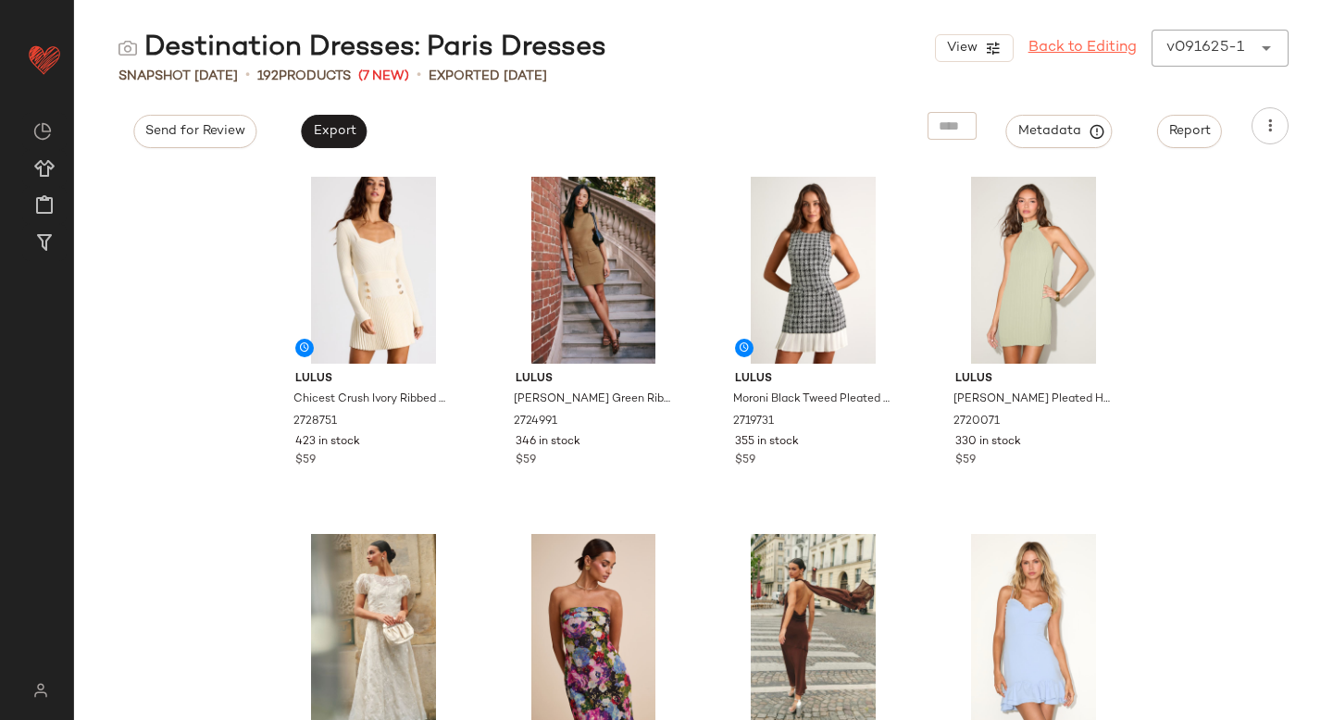
click at [1103, 45] on link "Back to Editing" at bounding box center [1082, 48] width 108 height 22
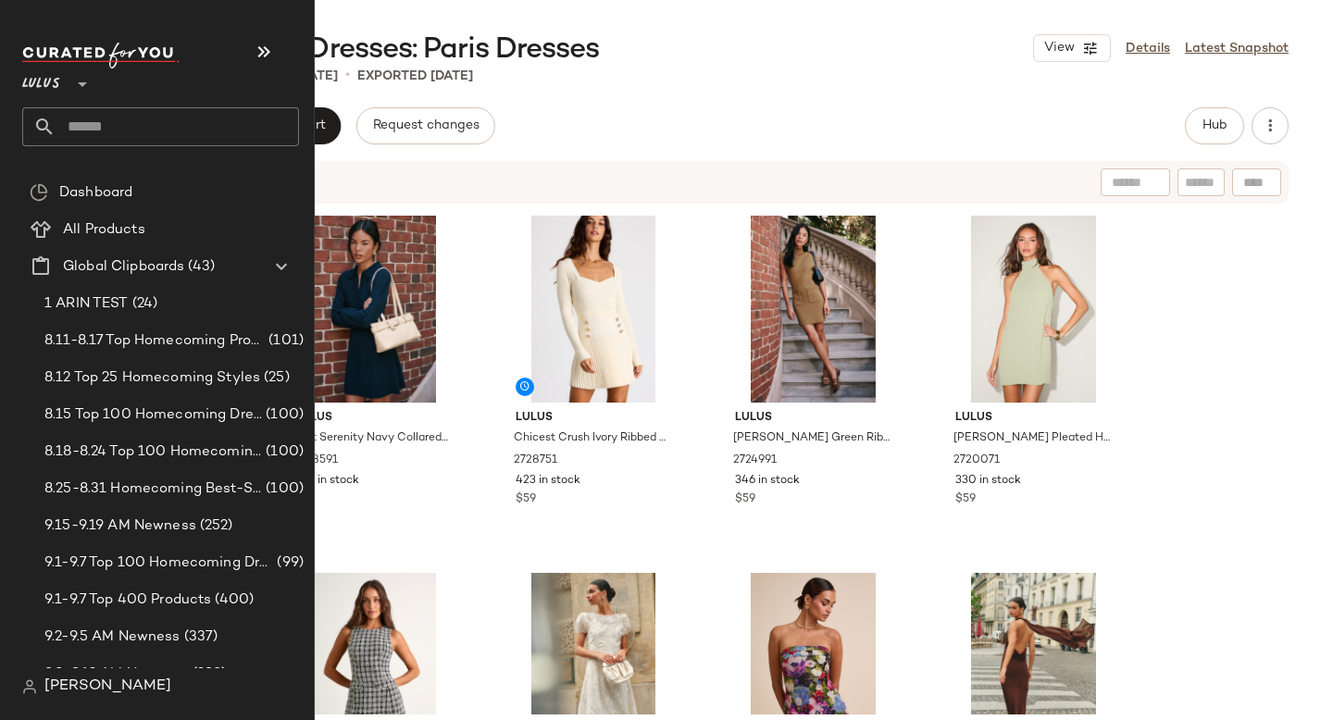
click at [189, 112] on input "text" at bounding box center [177, 126] width 243 height 39
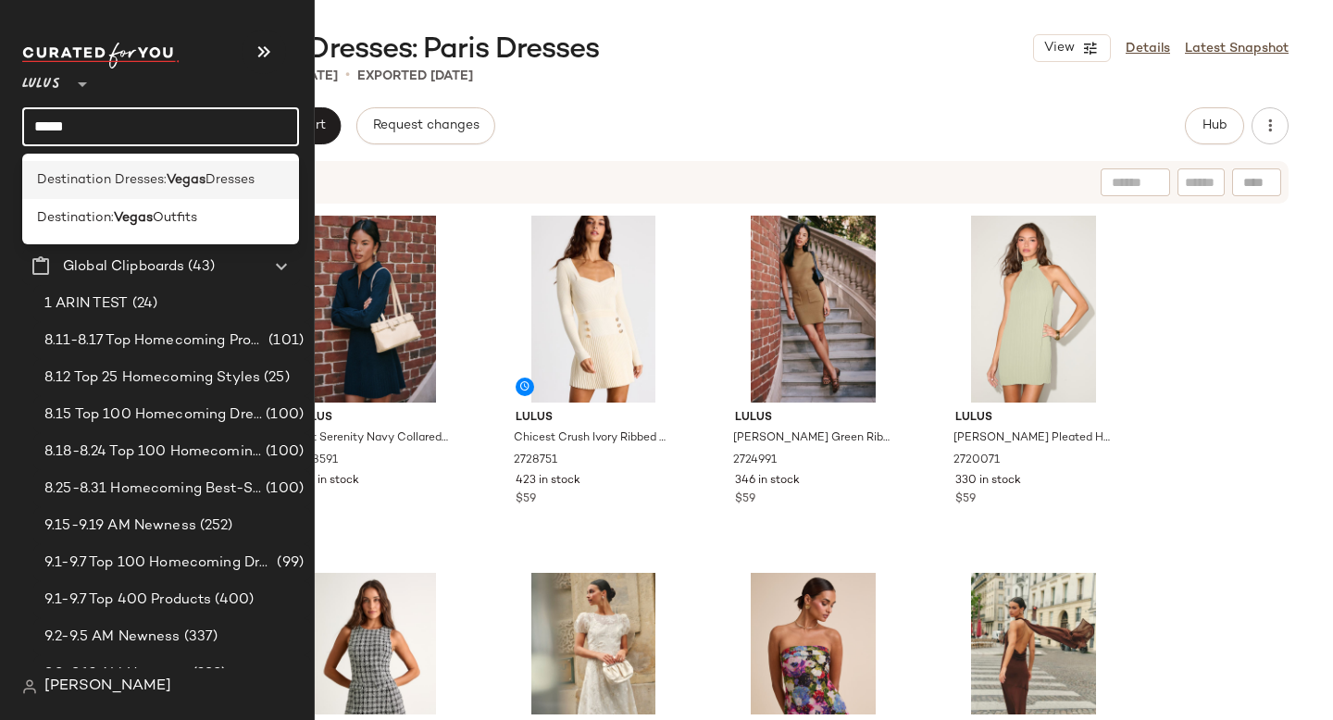
type input "*****"
click at [154, 186] on span "Destination Dresses:" at bounding box center [102, 179] width 130 height 19
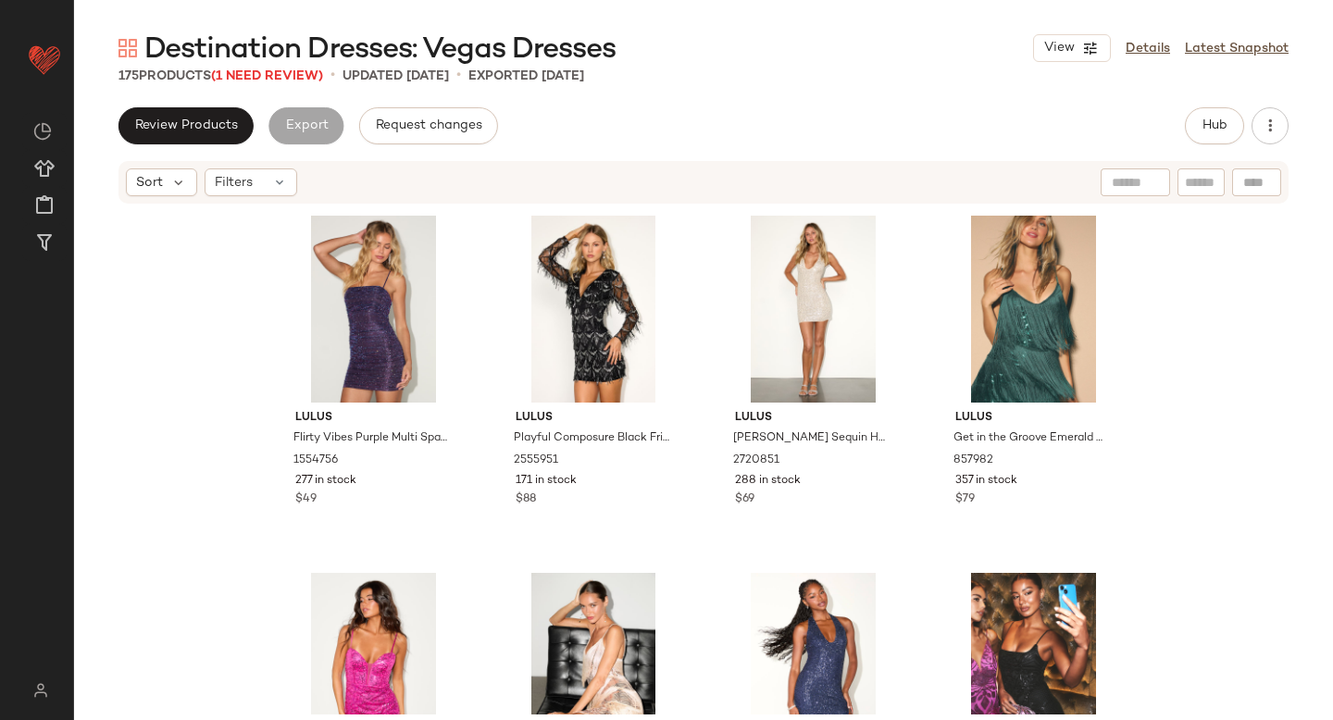
click at [861, 130] on div "Review Products Export Request changes Hub" at bounding box center [703, 125] width 1170 height 37
click at [306, 77] on span "(1 Need Review)" at bounding box center [267, 76] width 112 height 14
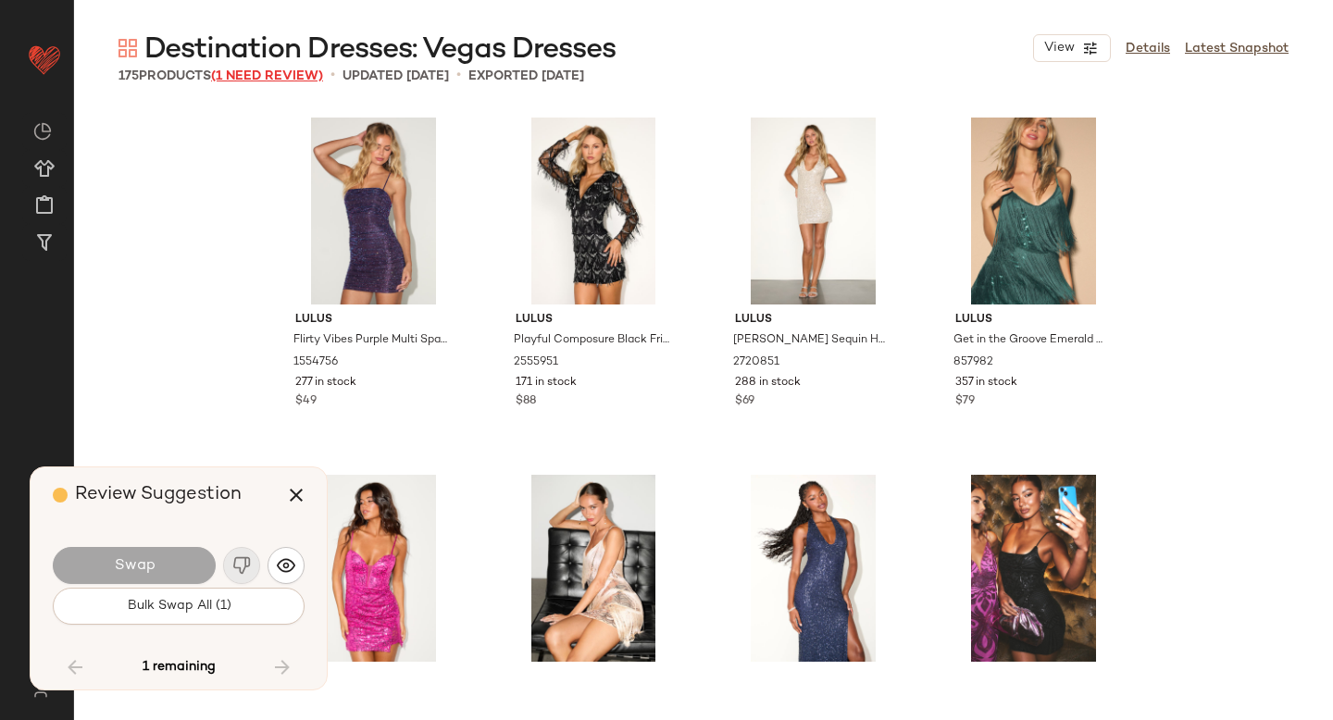
scroll to position [12146, 0]
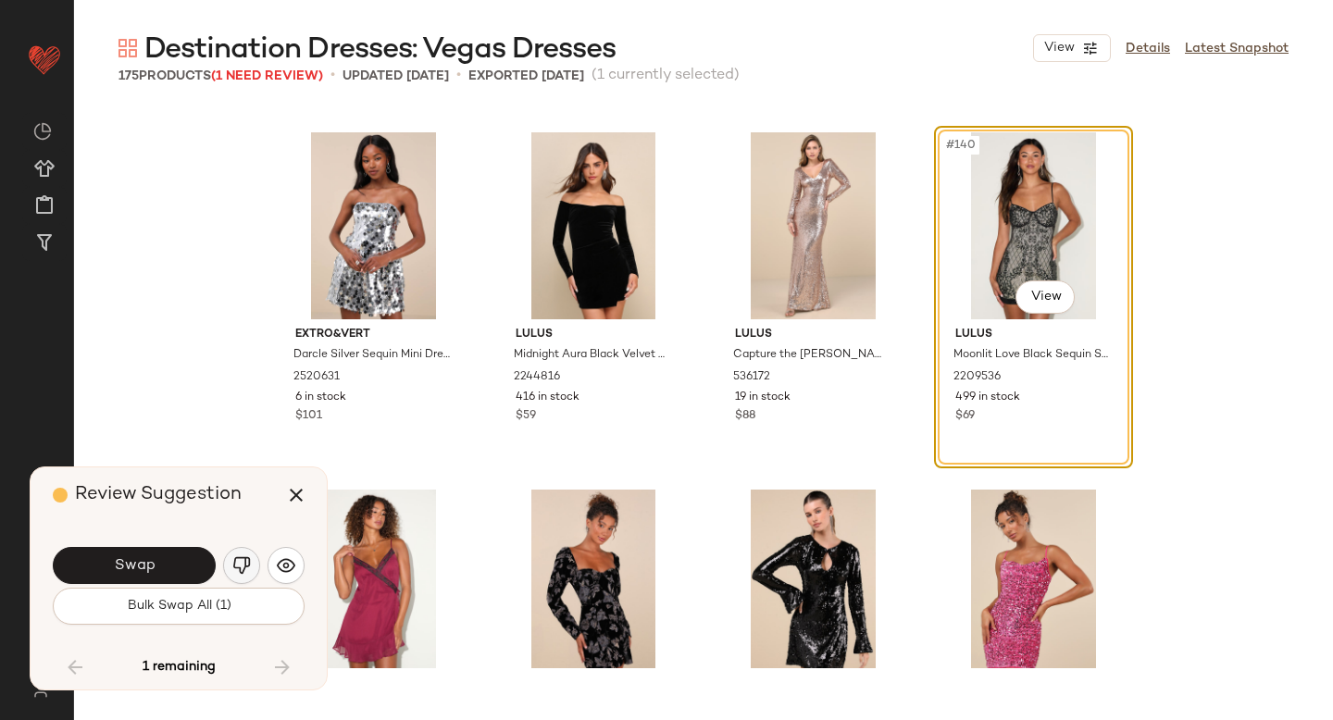
click at [238, 566] on img "button" at bounding box center [241, 565] width 19 height 19
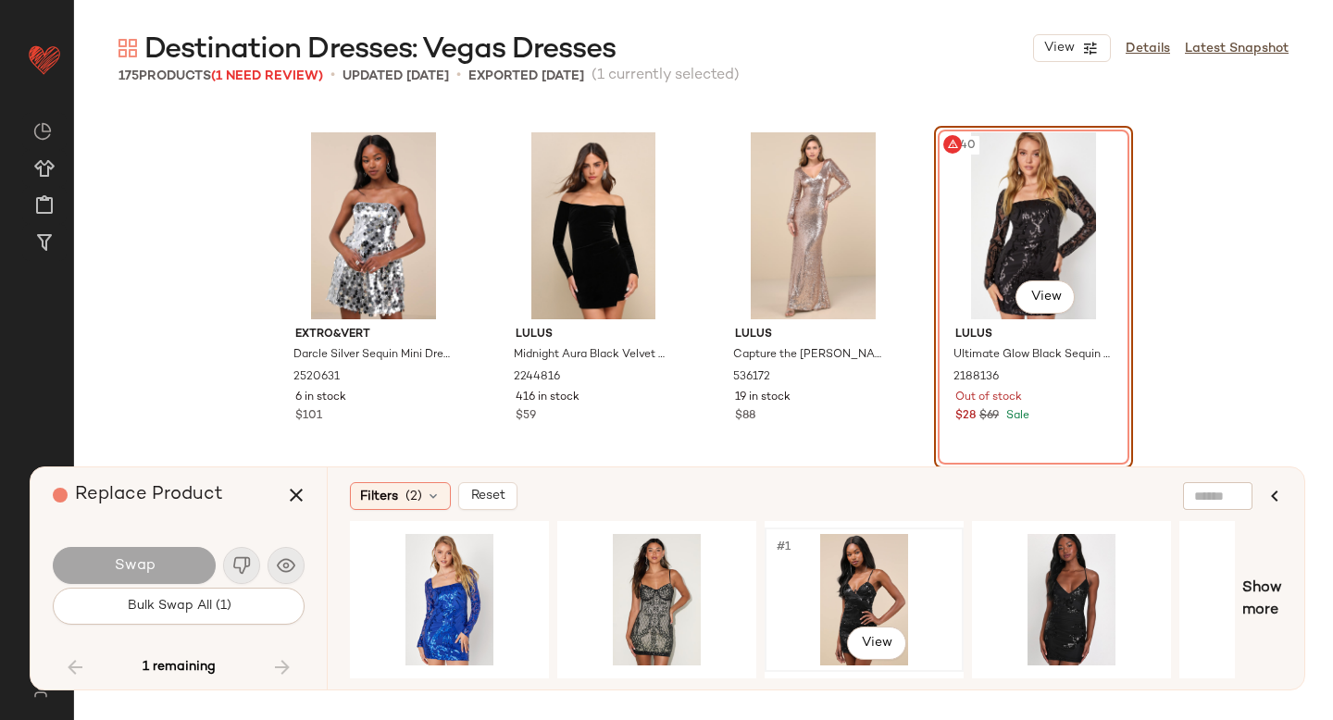
click at [875, 596] on div "#1 View" at bounding box center [864, 599] width 186 height 131
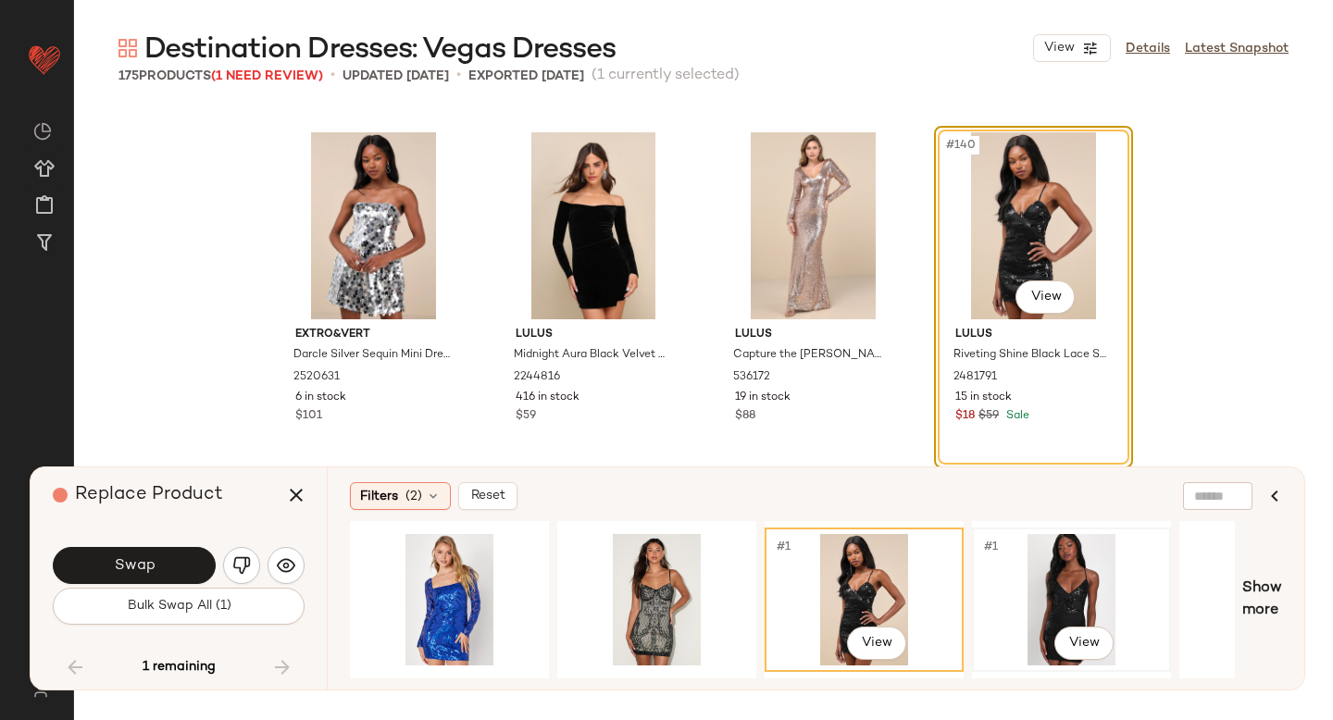
click at [1011, 597] on div "#1 View" at bounding box center [1071, 599] width 186 height 131
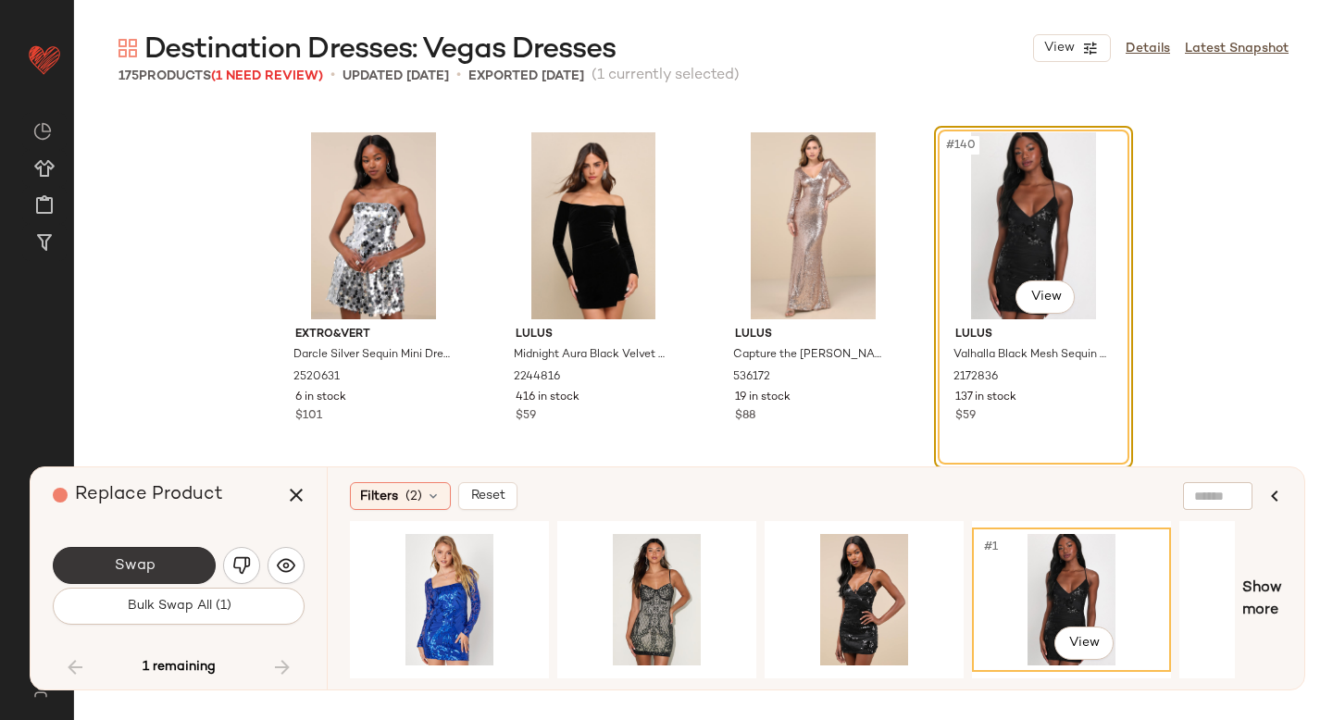
click at [150, 557] on span "Swap" at bounding box center [134, 566] width 42 height 18
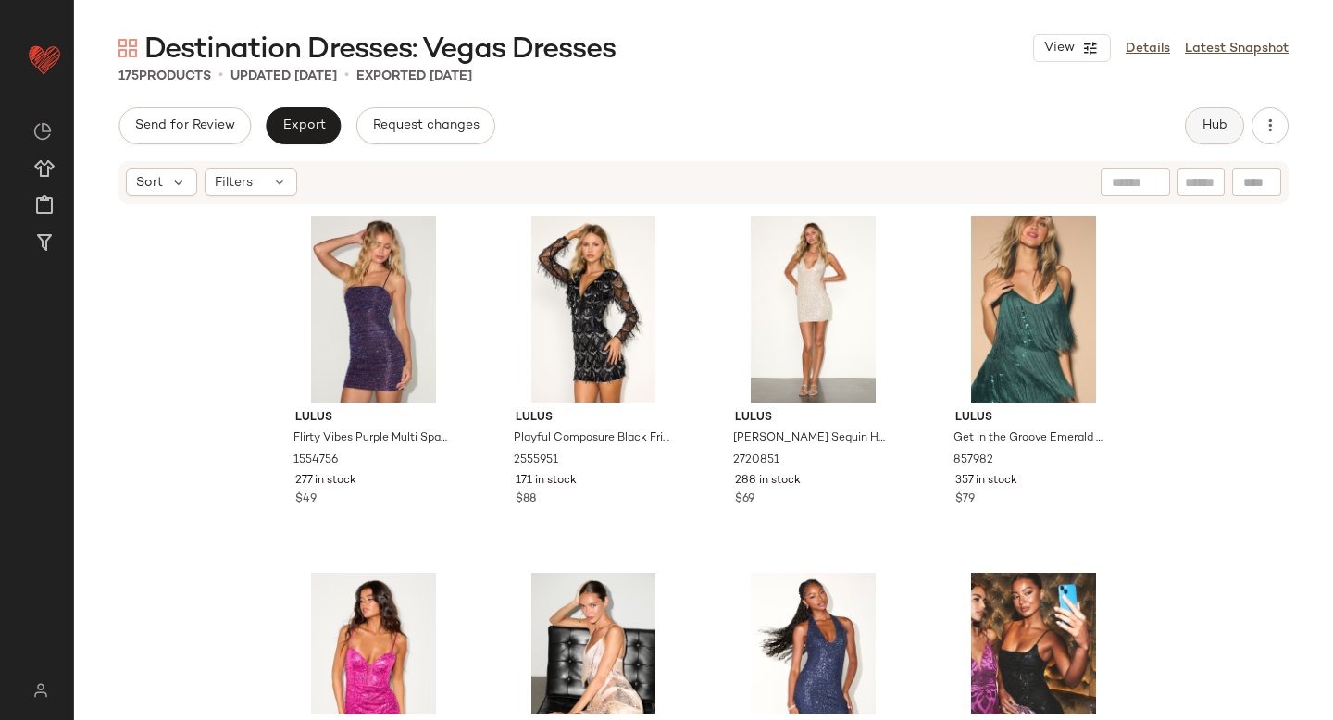
click at [1206, 127] on span "Hub" at bounding box center [1214, 125] width 26 height 15
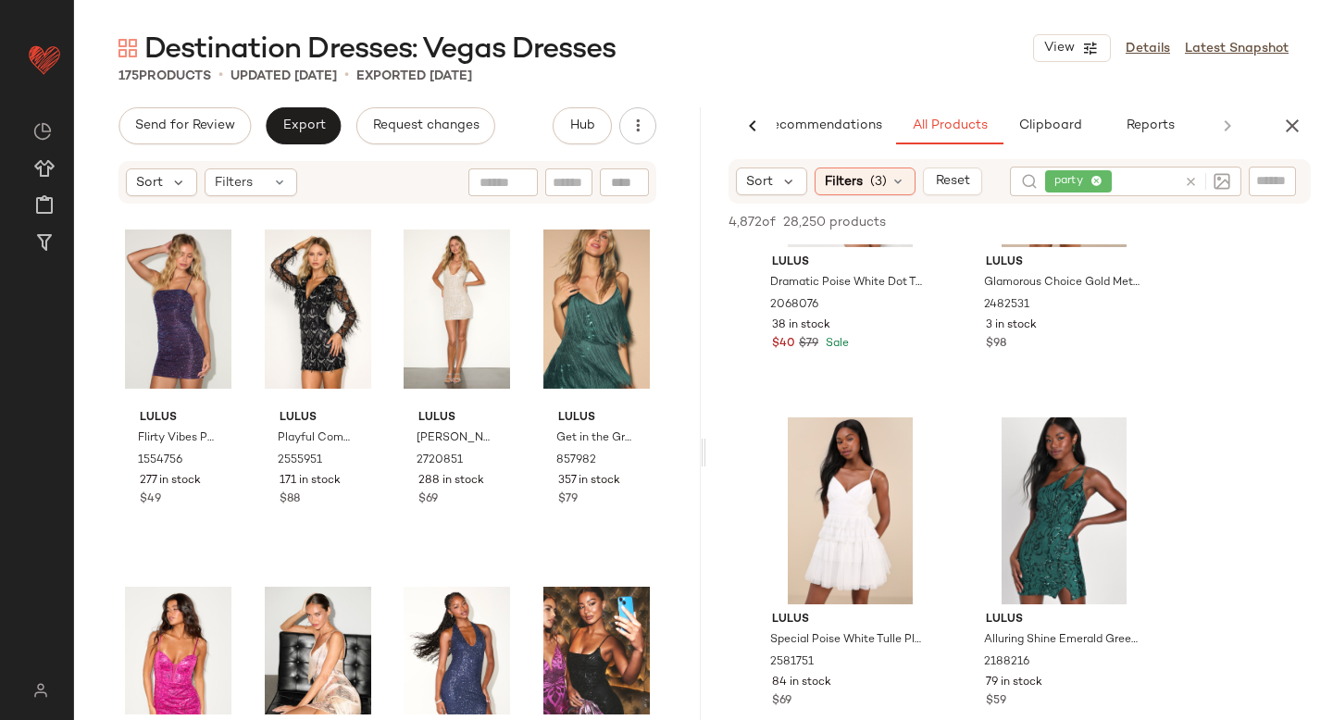
scroll to position [1506, 0]
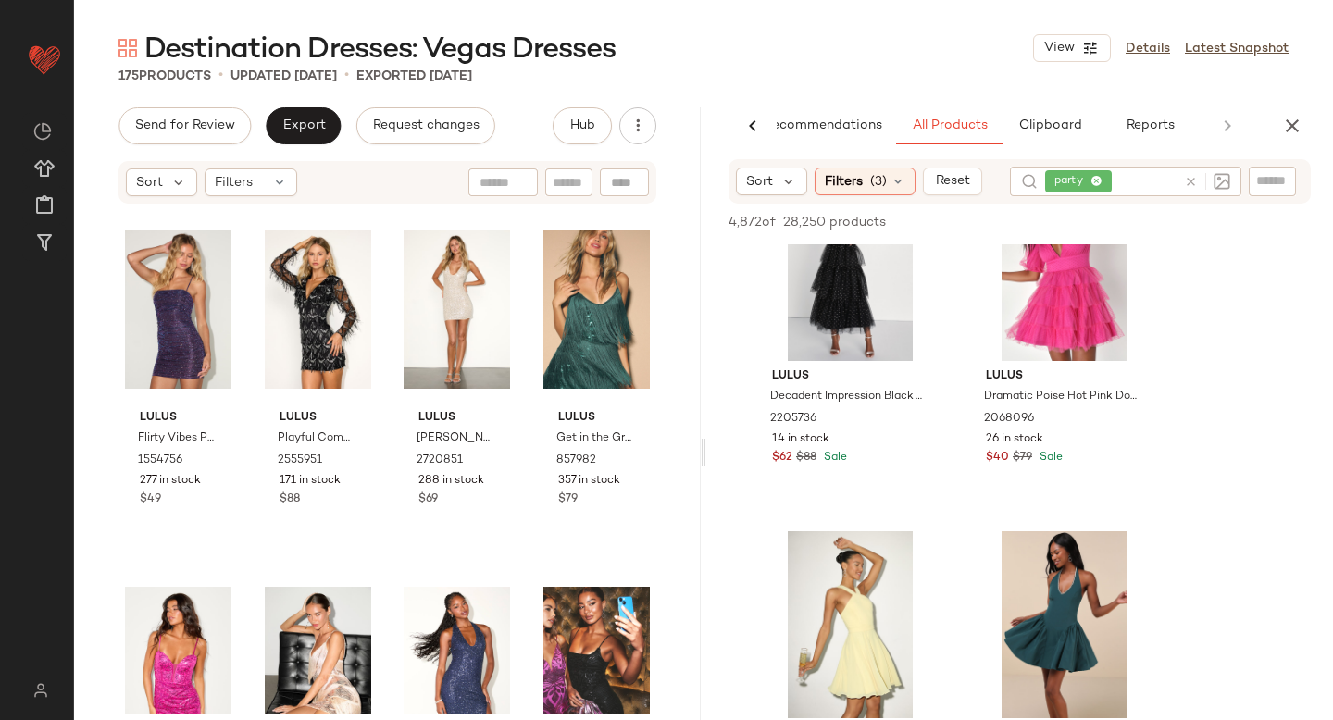
click at [1195, 183] on icon at bounding box center [1191, 182] width 14 height 14
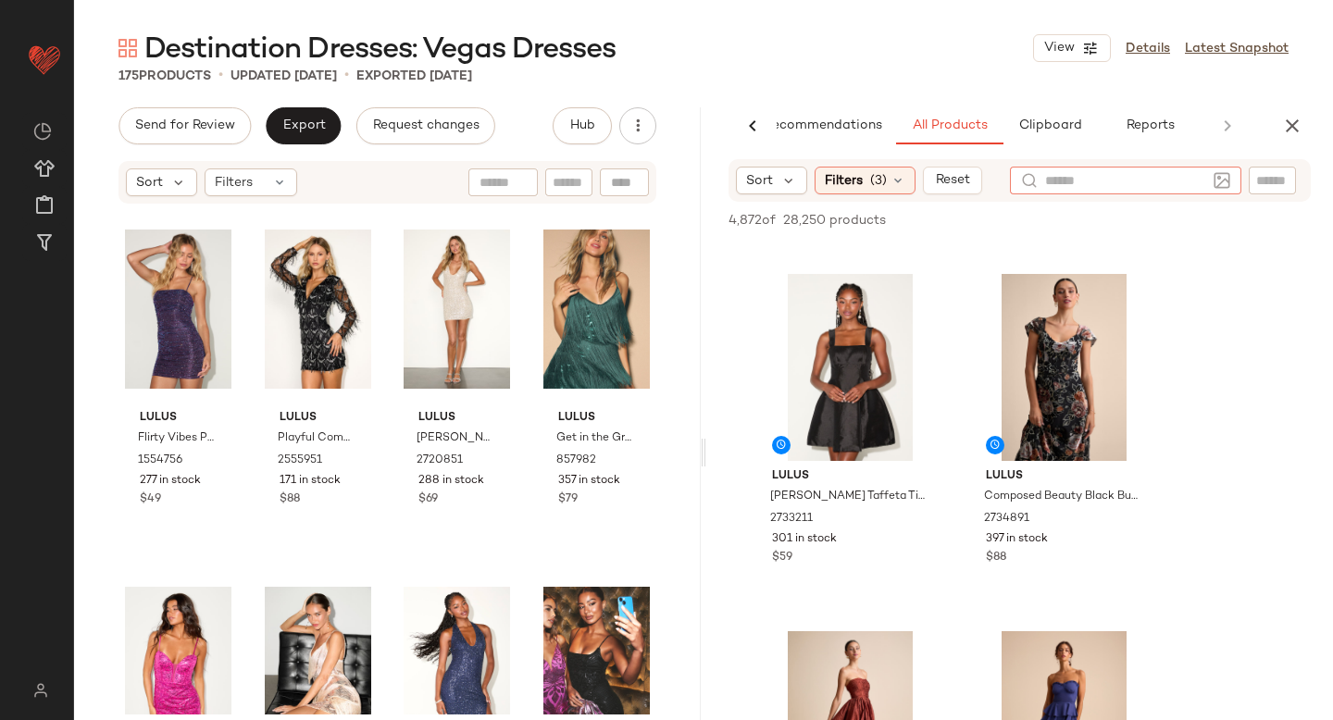
scroll to position [1498, 0]
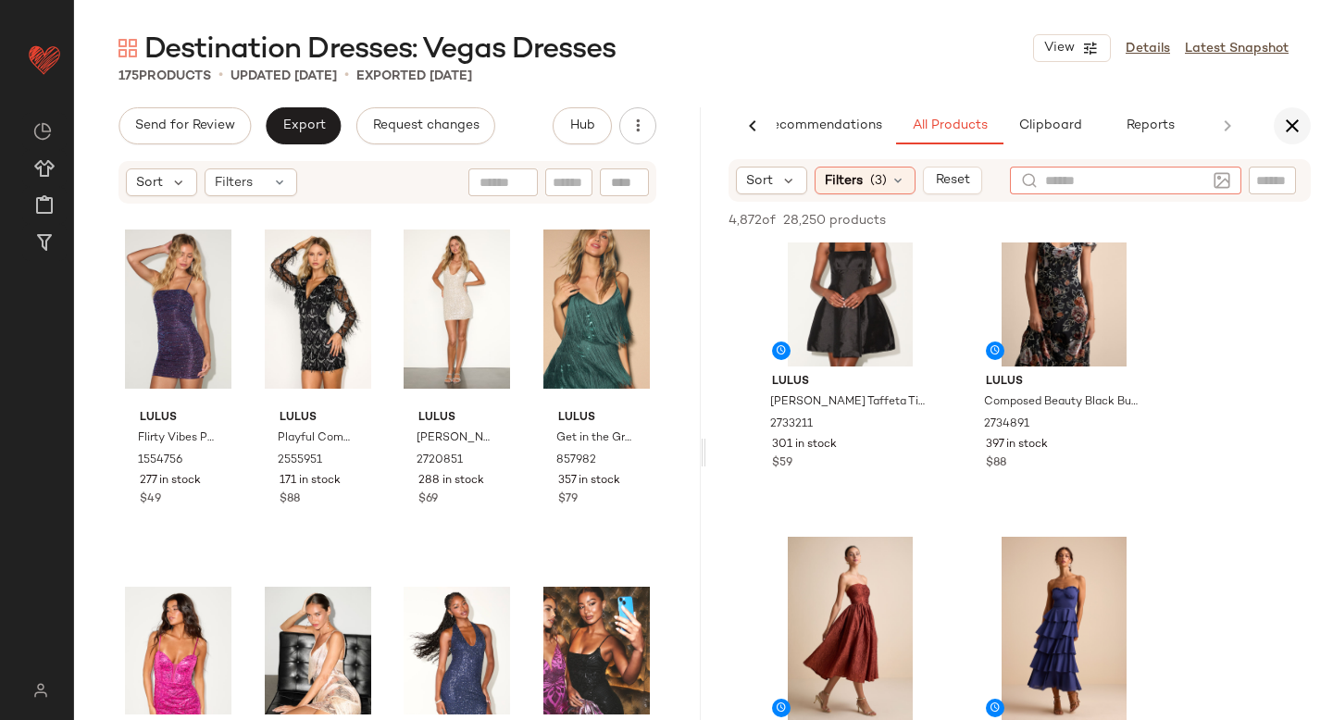
click at [1295, 125] on icon "button" at bounding box center [1292, 126] width 22 height 22
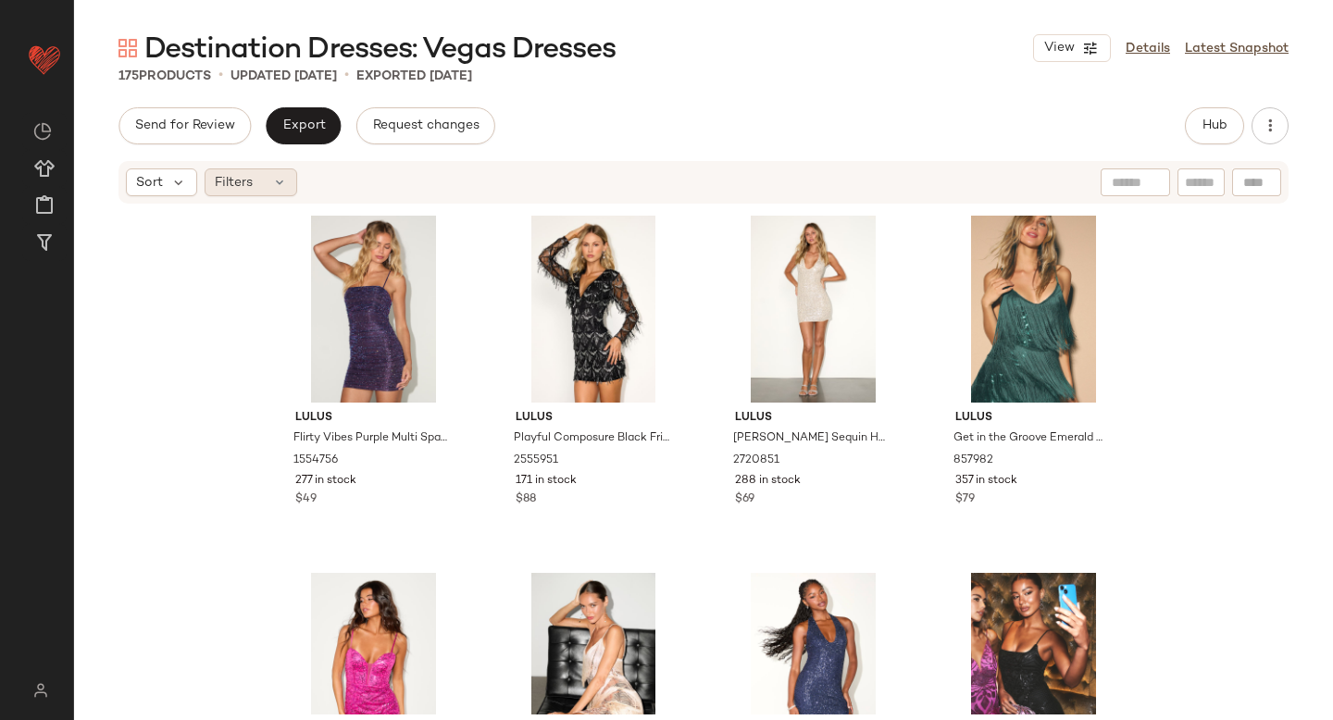
click at [267, 188] on div "Filters" at bounding box center [251, 182] width 93 height 28
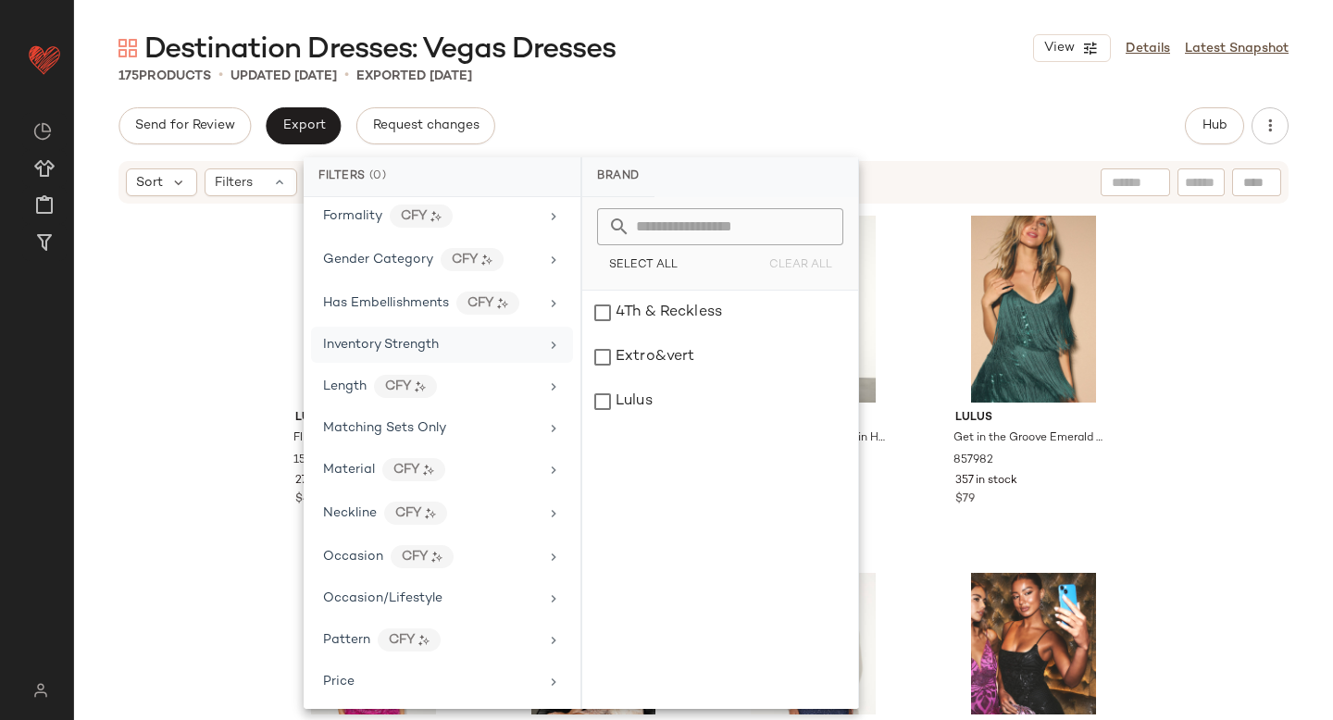
scroll to position [478, 0]
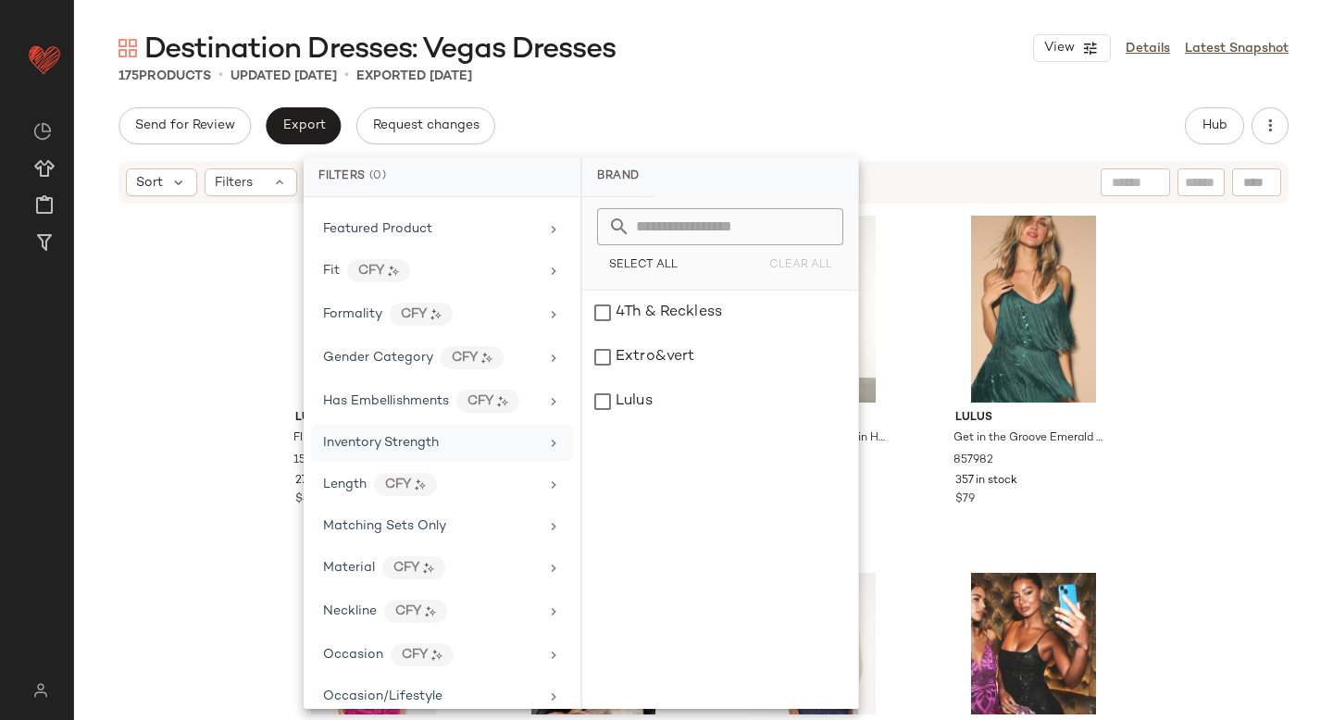
click at [384, 427] on div "Inventory Strength" at bounding box center [442, 443] width 262 height 36
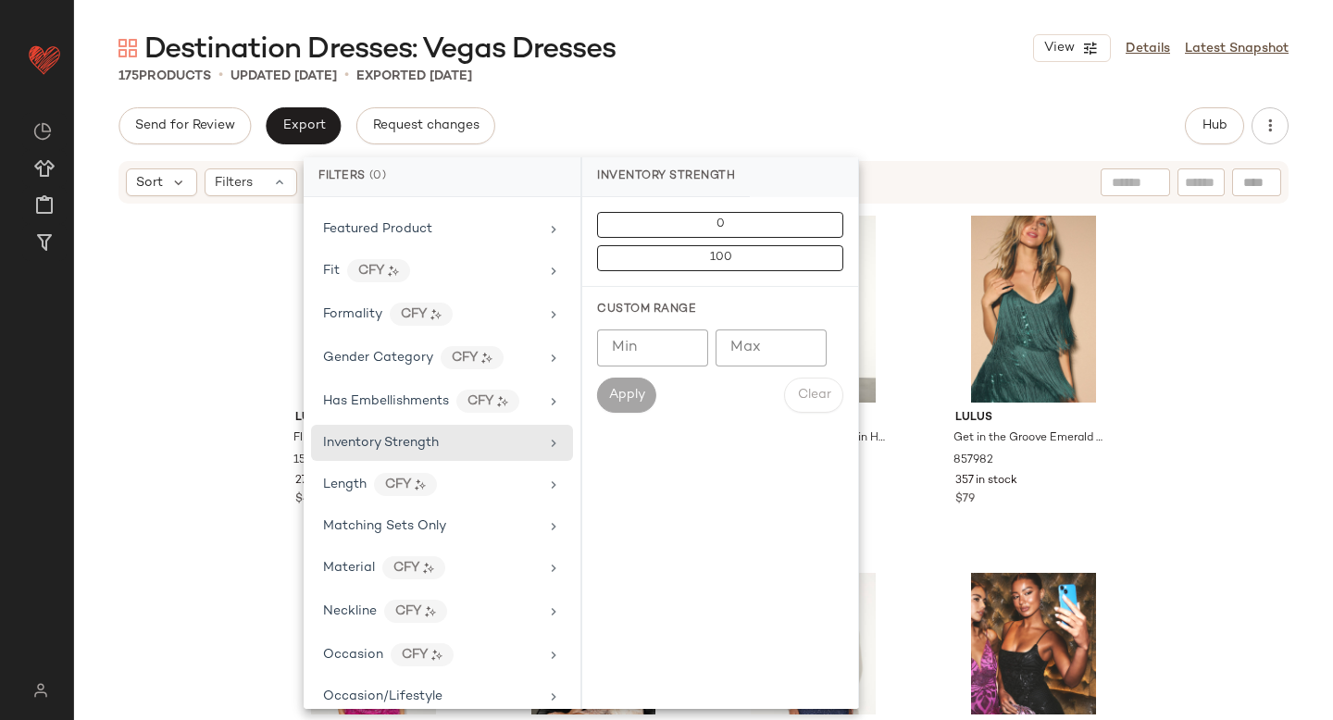
click at [757, 348] on input "Max" at bounding box center [770, 347] width 111 height 37
type input "*"
click at [606, 392] on button "Apply" at bounding box center [626, 395] width 59 height 35
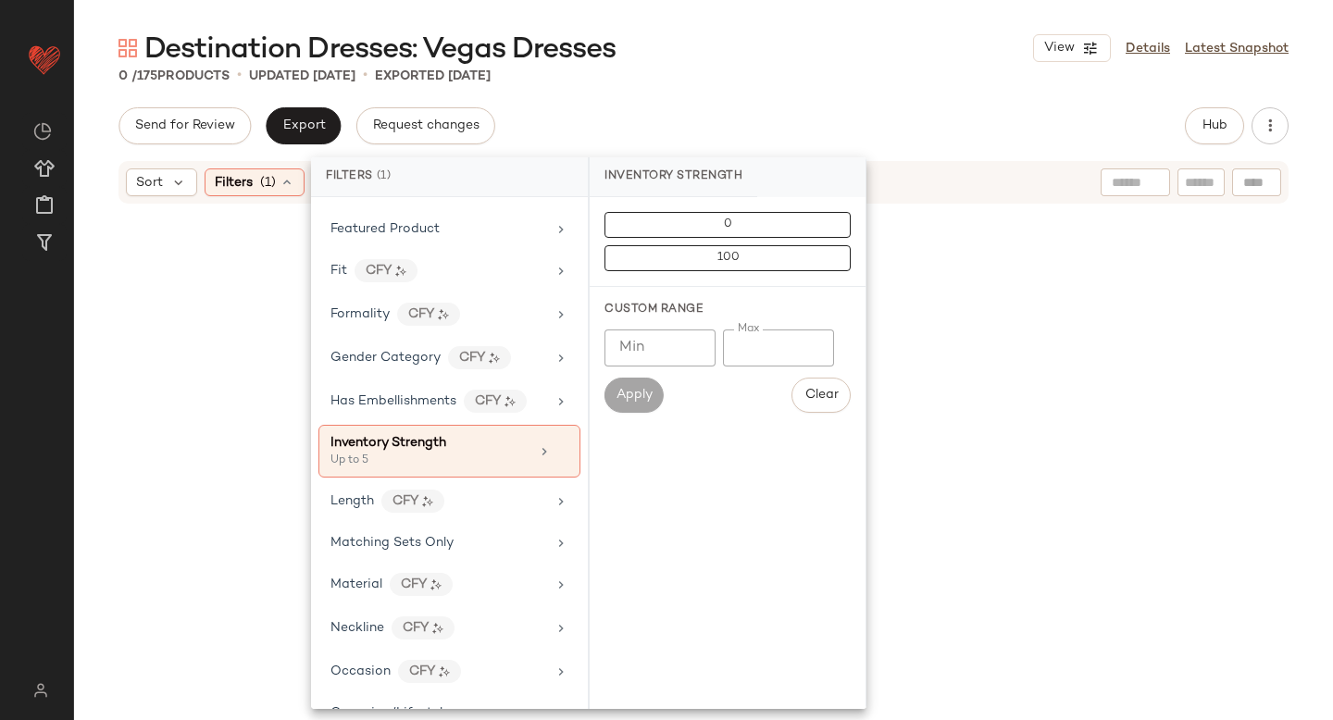
click at [1250, 310] on div at bounding box center [703, 420] width 1259 height 431
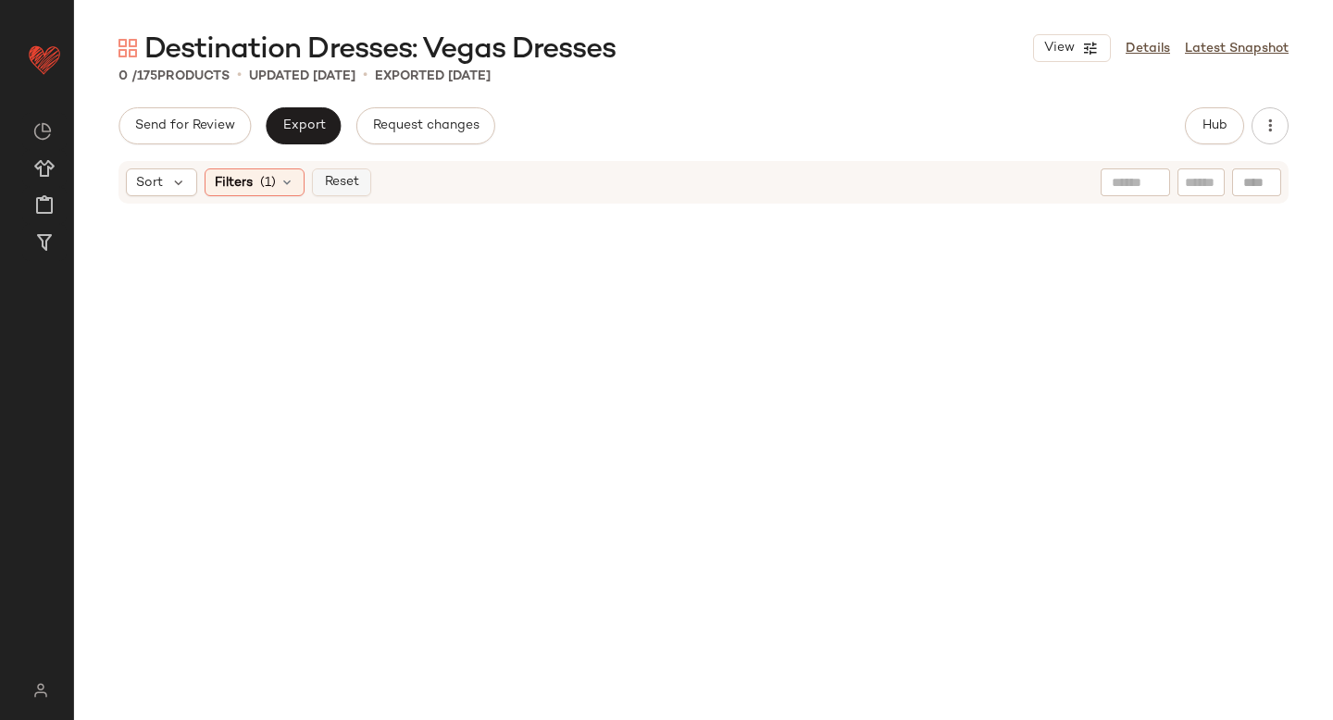
click at [365, 180] on button "Reset" at bounding box center [341, 182] width 59 height 28
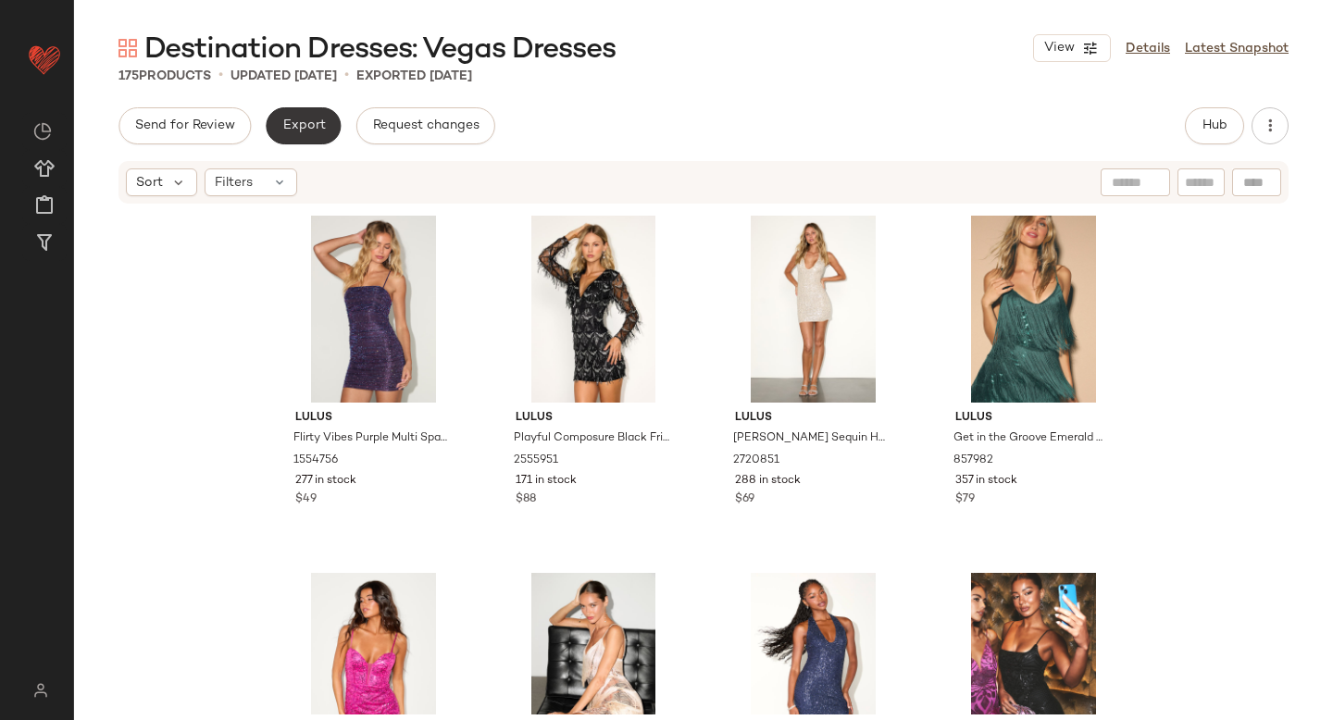
click at [309, 119] on span "Export" at bounding box center [302, 125] width 43 height 15
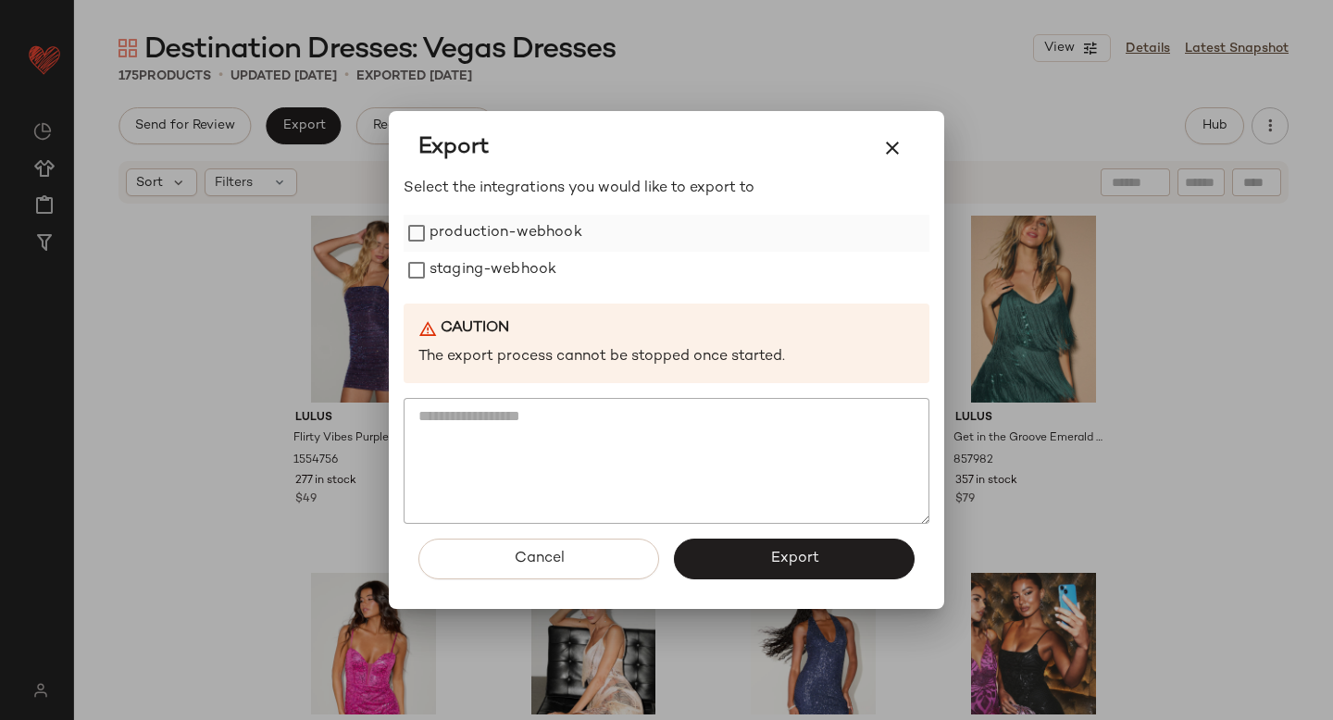
click at [447, 231] on label "production-webhook" at bounding box center [505, 233] width 153 height 37
click at [454, 271] on label "staging-webhook" at bounding box center [492, 270] width 127 height 37
click at [791, 557] on span "Export" at bounding box center [793, 559] width 49 height 18
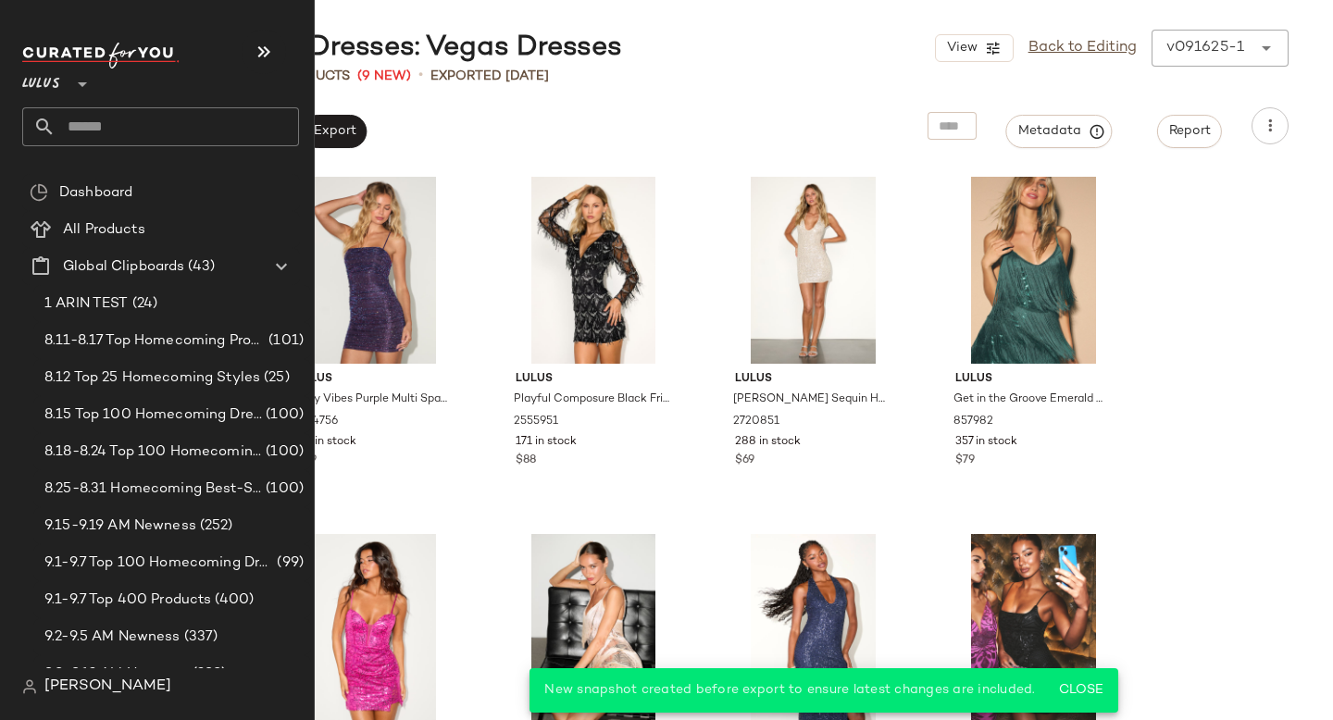
click at [143, 129] on input "text" at bounding box center [177, 126] width 243 height 39
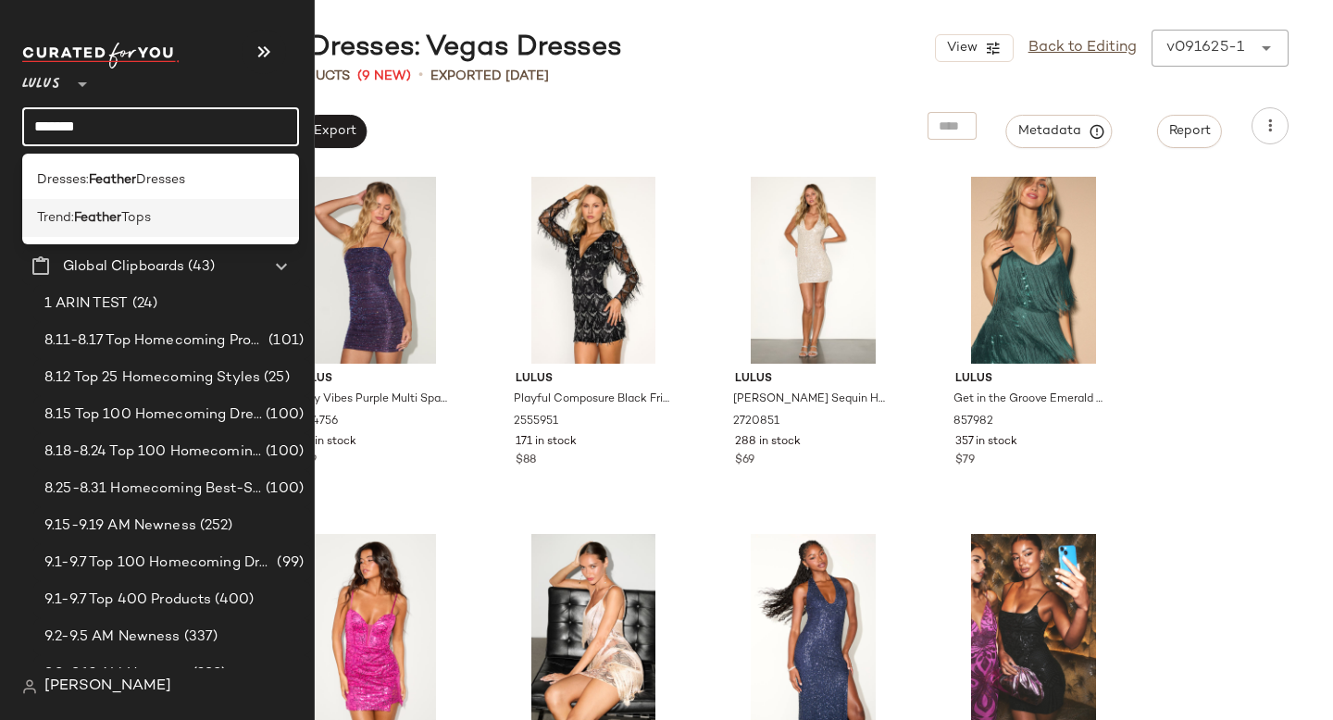
type input "*******"
click at [126, 229] on div "Trend: Feather Tops" at bounding box center [160, 218] width 277 height 38
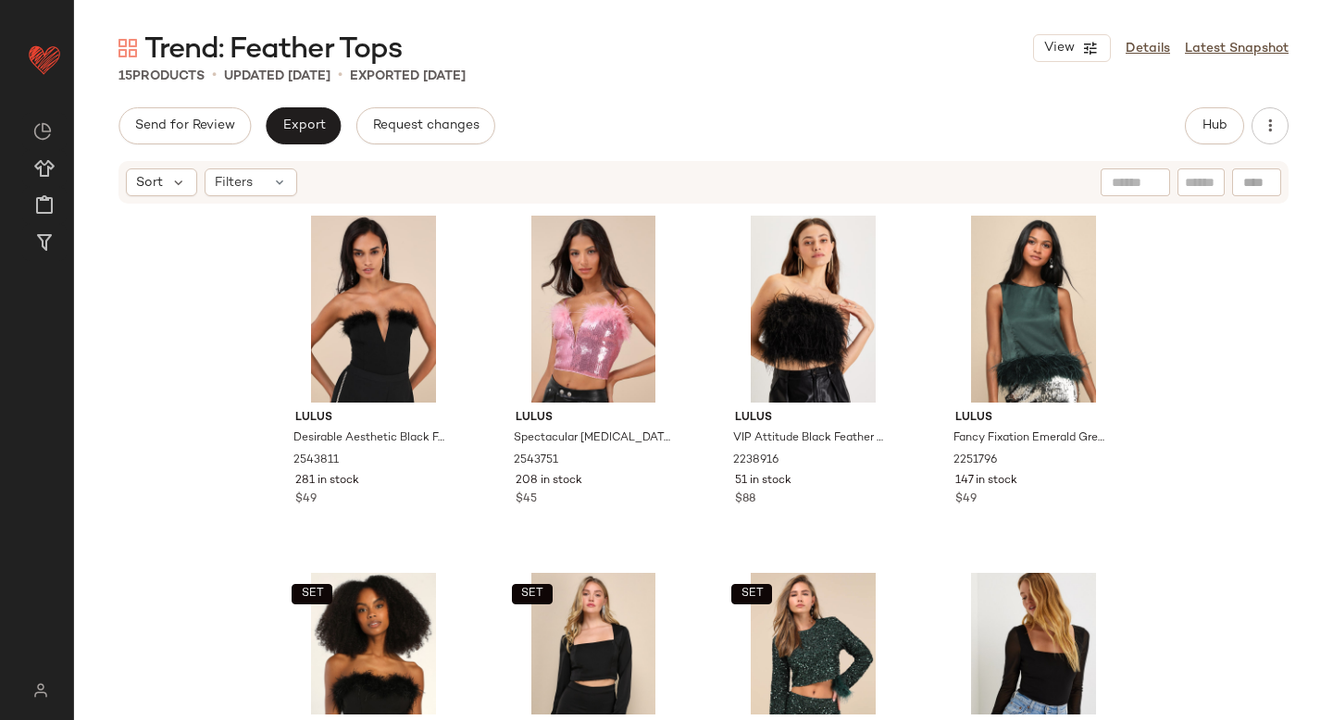
click at [797, 88] on div "Trend: Feather Tops View Details Latest Snapshot 15 Products • updated Sep 9th …" at bounding box center [703, 375] width 1259 height 690
click at [238, 187] on span "Filters" at bounding box center [234, 182] width 38 height 19
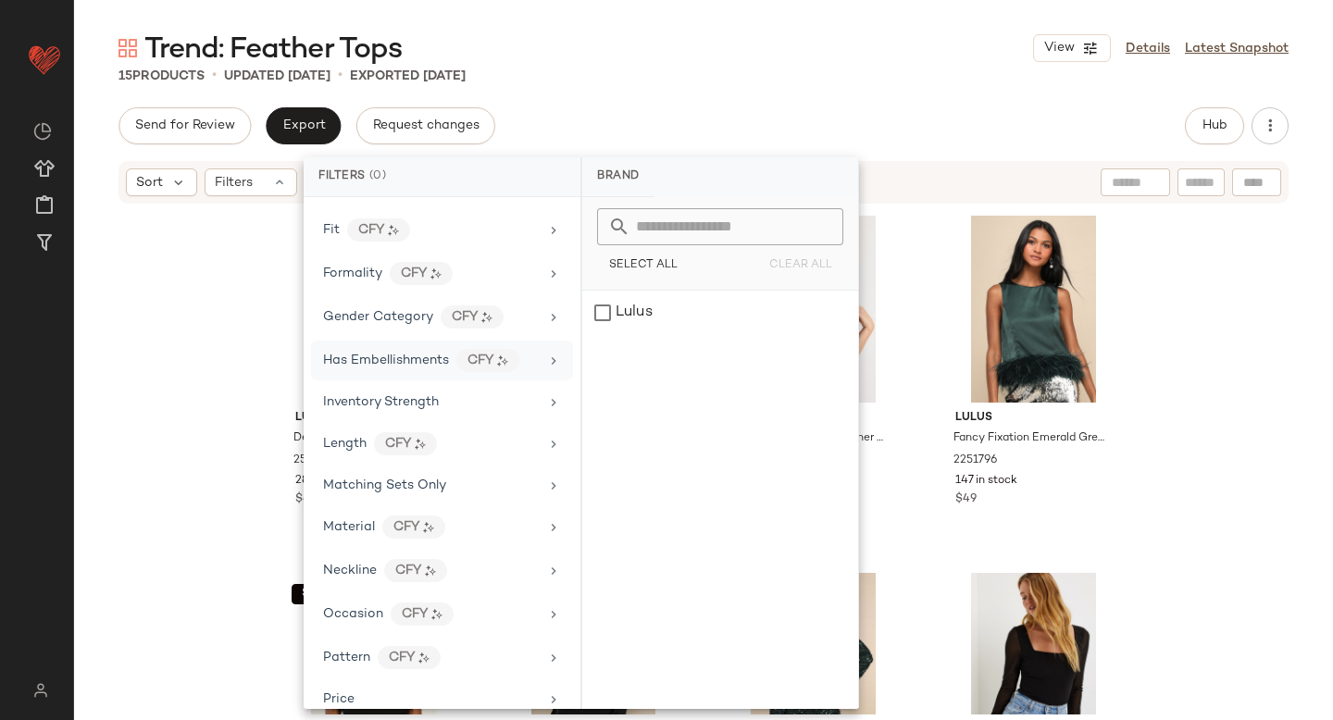
scroll to position [520, 0]
click at [423, 400] on span "Inventory Strength" at bounding box center [381, 401] width 116 height 14
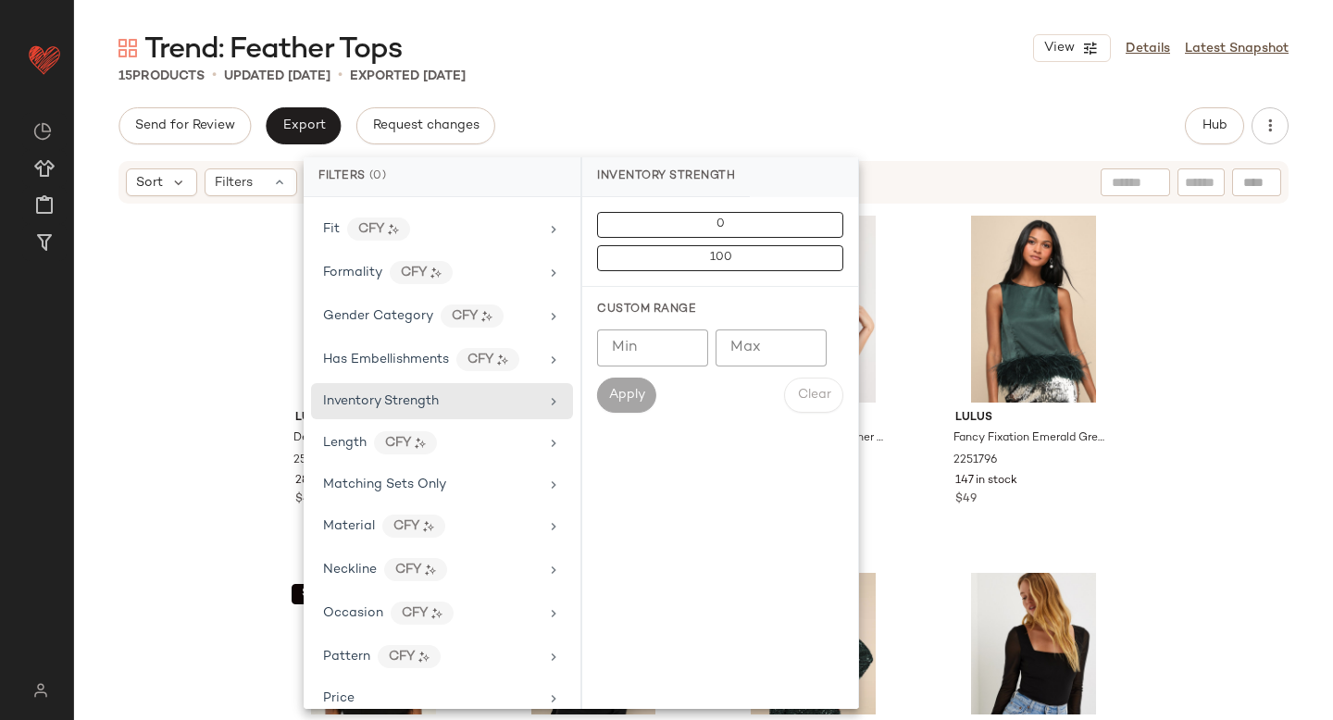
click at [771, 352] on input "Max" at bounding box center [770, 347] width 111 height 37
type input "*"
click at [616, 377] on div "Min Min Max * Max Apply Clear" at bounding box center [720, 370] width 246 height 83
click at [622, 392] on span "Apply" at bounding box center [626, 395] width 37 height 15
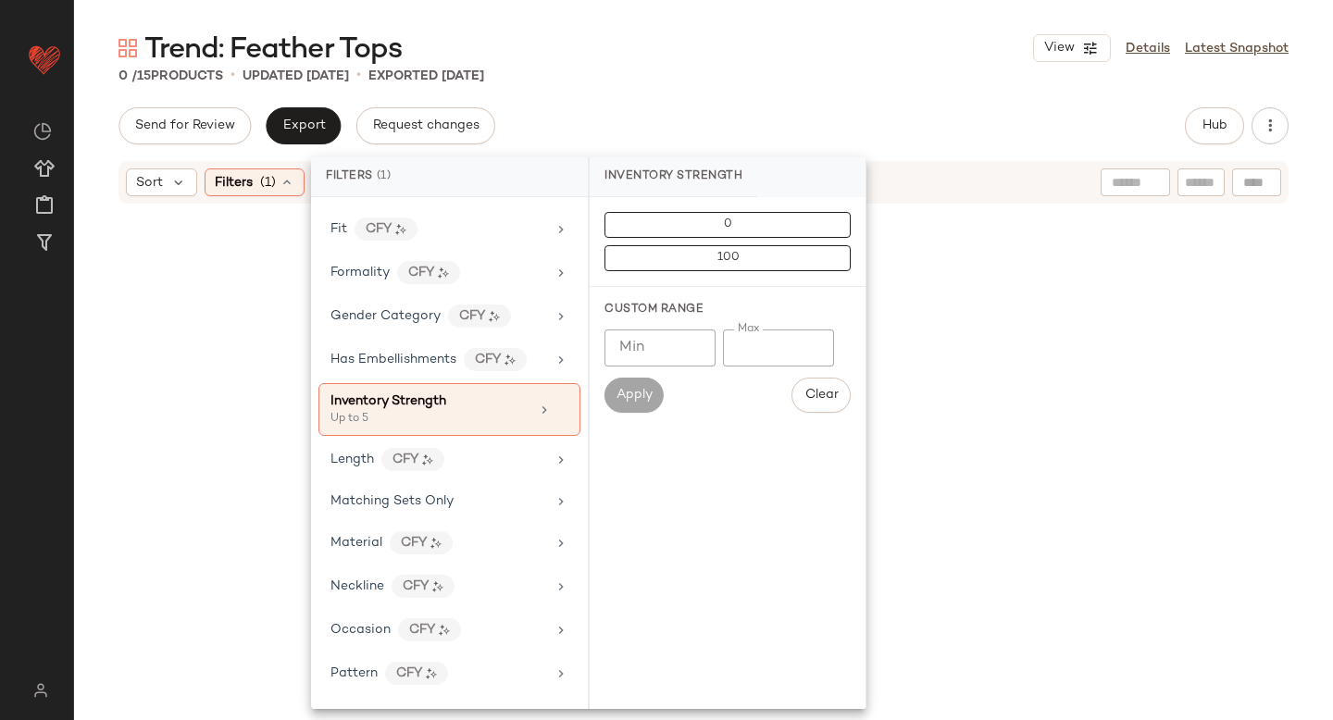
click at [820, 89] on div "Trend: Feather Tops View Details Latest Snapshot 0 / 15 Products • updated Sep …" at bounding box center [703, 375] width 1259 height 690
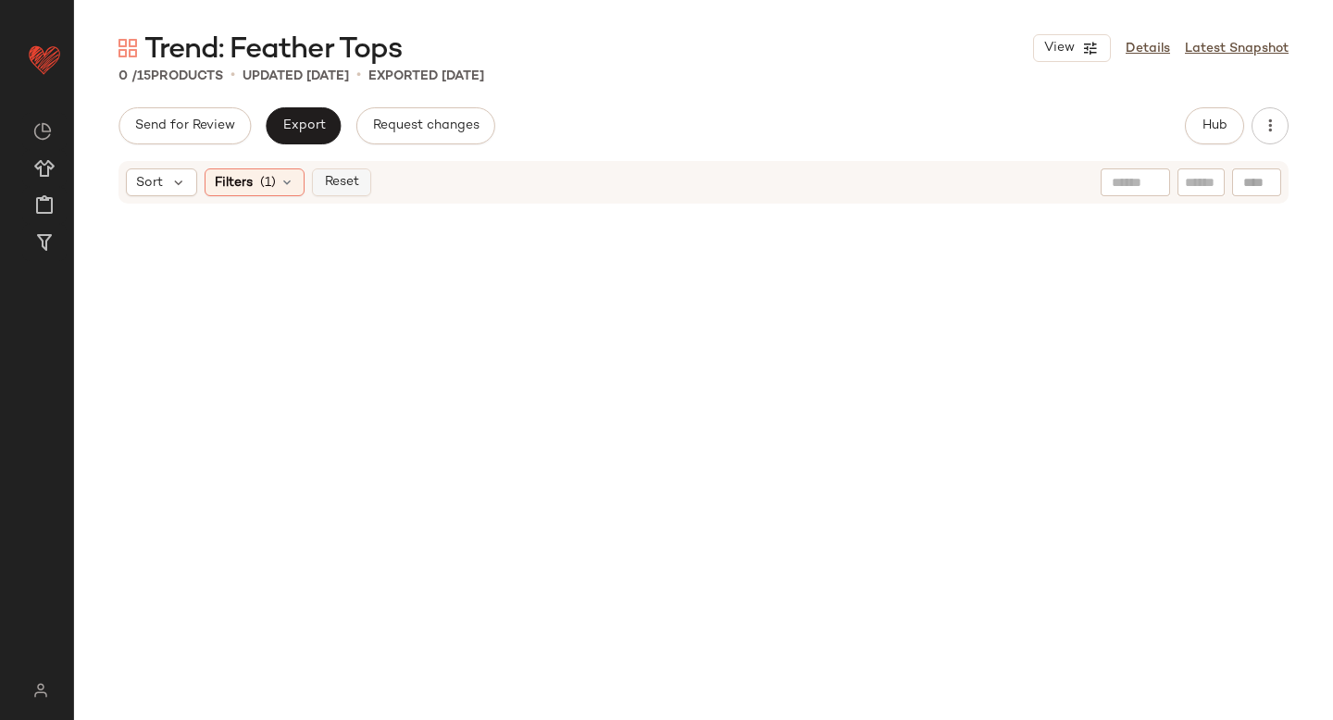
click at [335, 190] on button "Reset" at bounding box center [341, 182] width 59 height 28
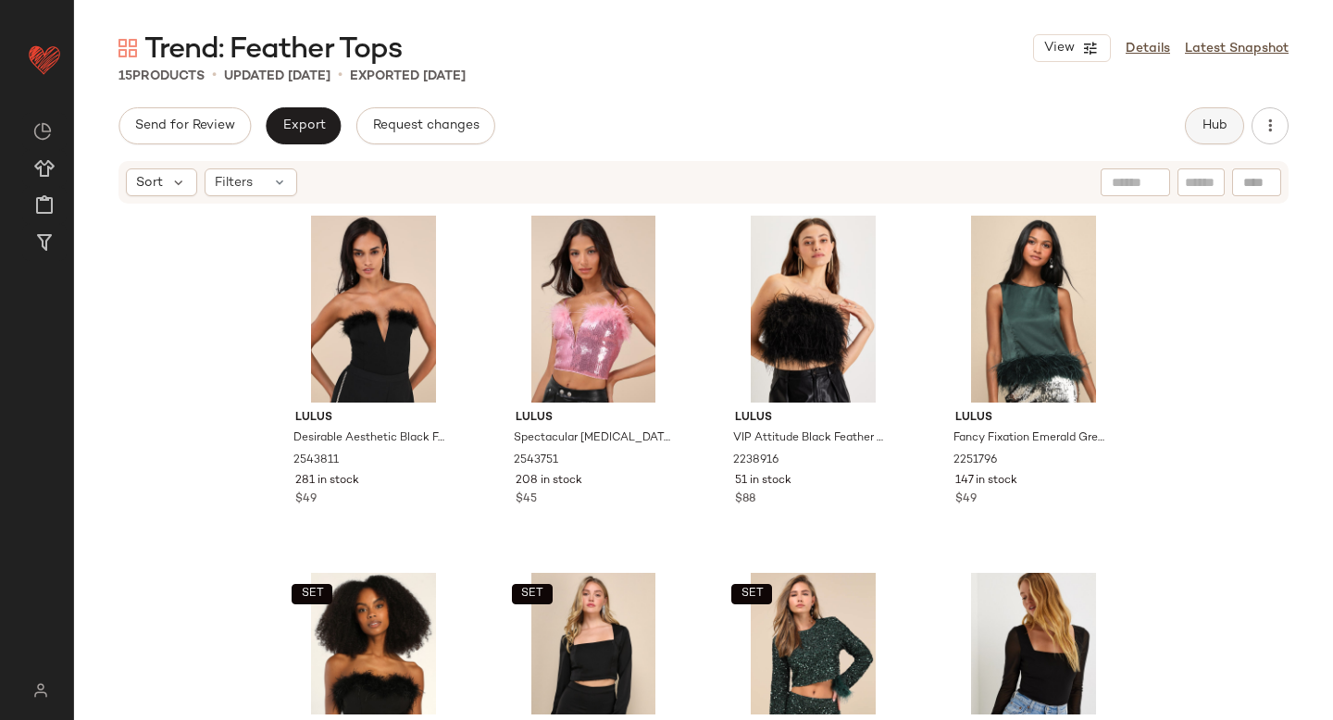
click at [1230, 137] on button "Hub" at bounding box center [1214, 125] width 59 height 37
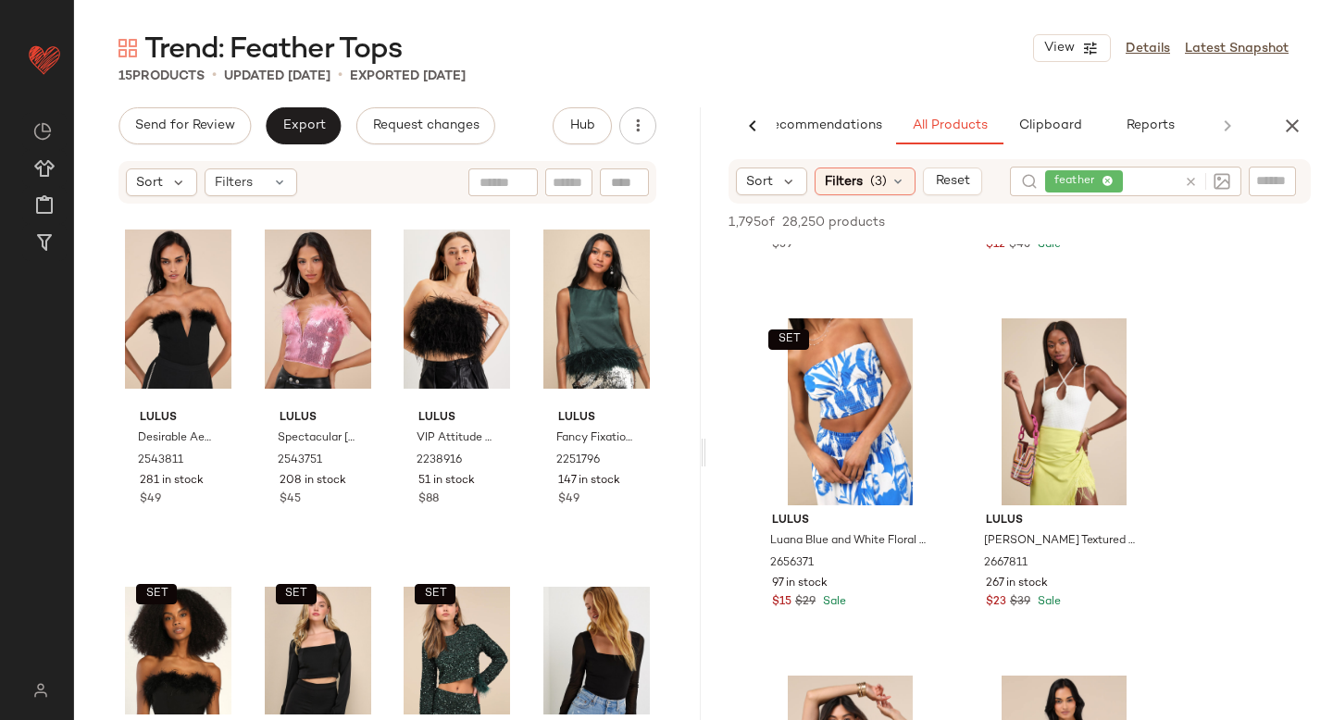
scroll to position [0, 0]
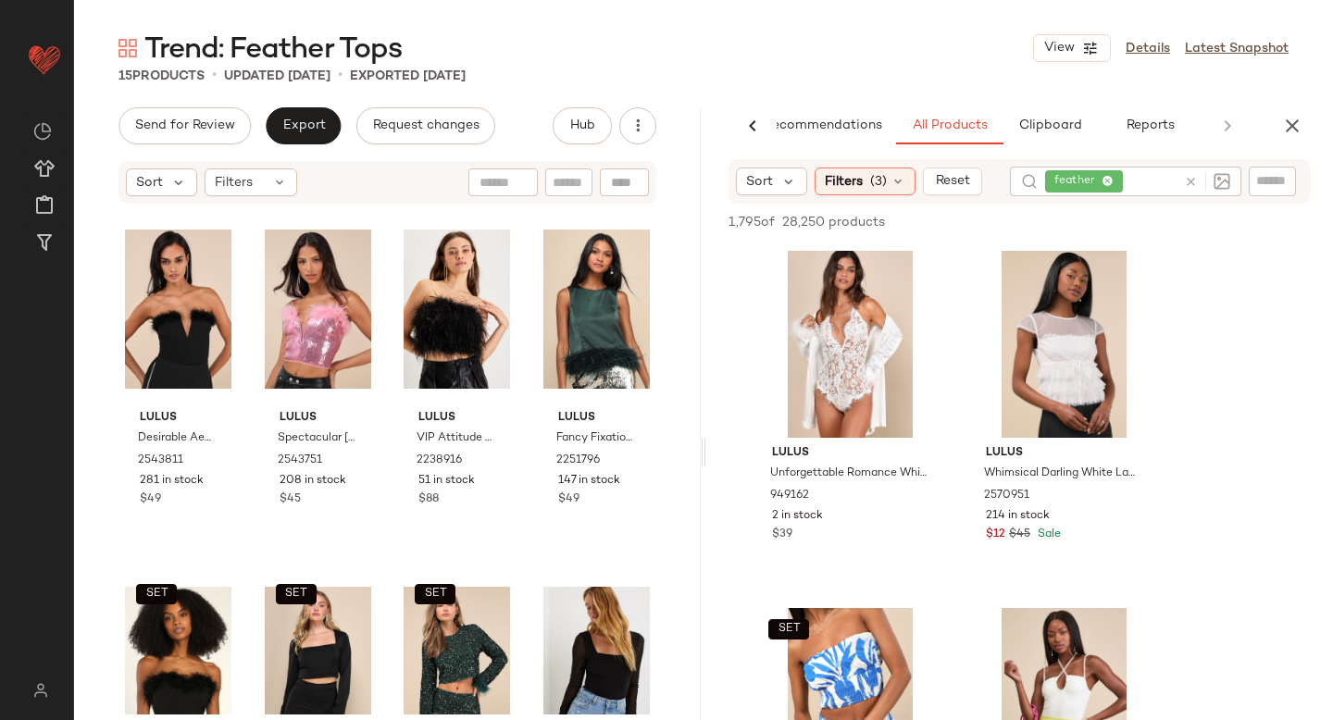
click at [1192, 183] on icon at bounding box center [1191, 182] width 14 height 14
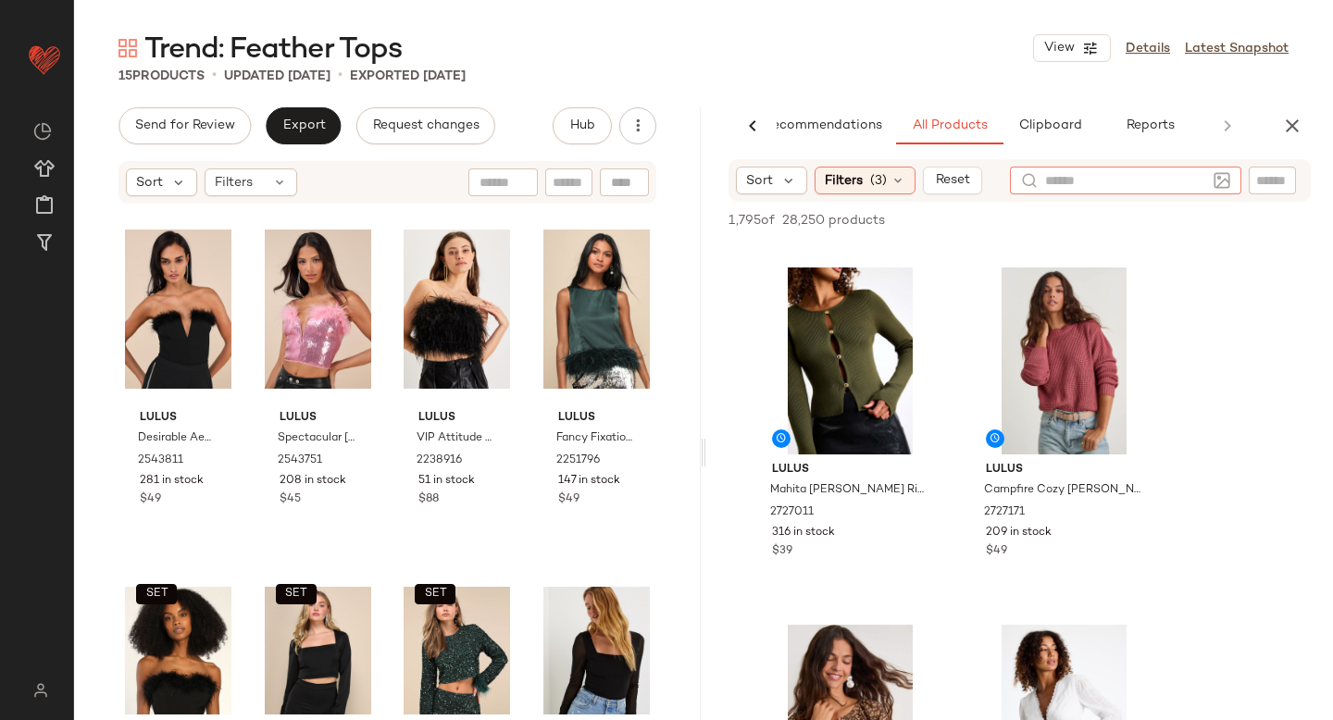
scroll to position [1395, 0]
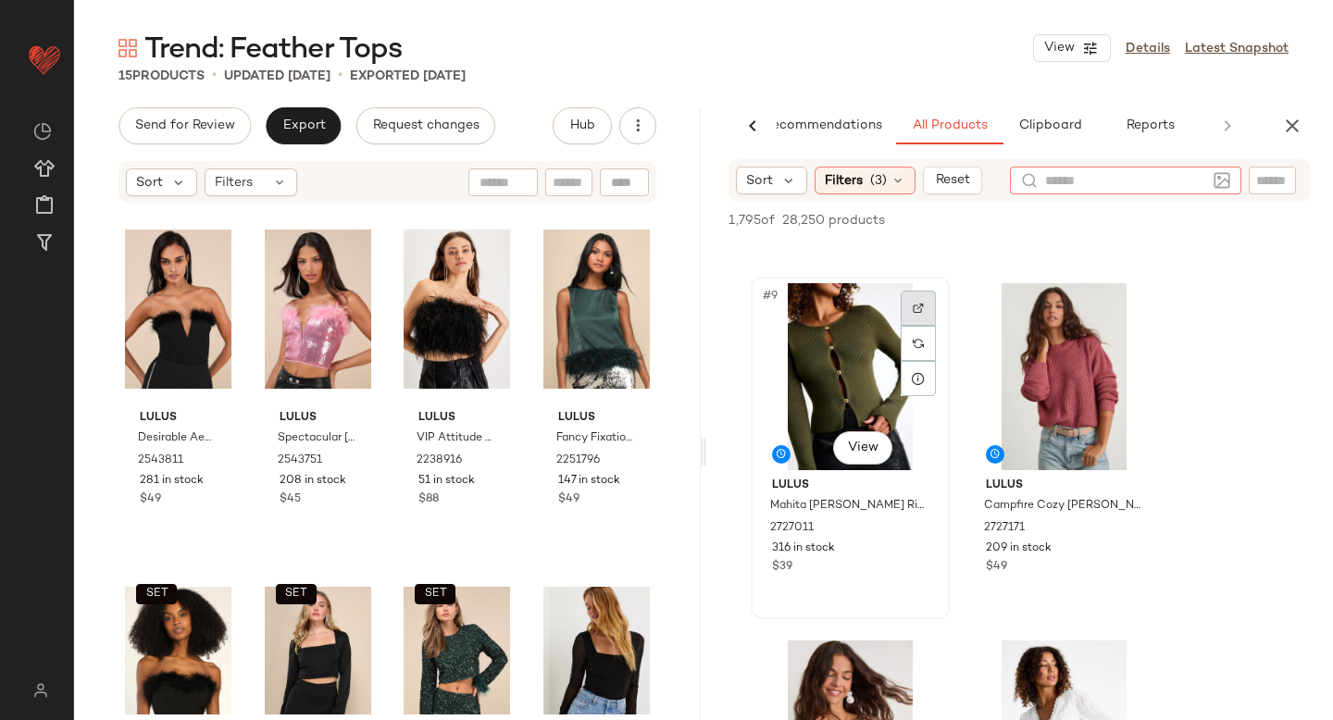
click at [921, 301] on div at bounding box center [917, 308] width 35 height 35
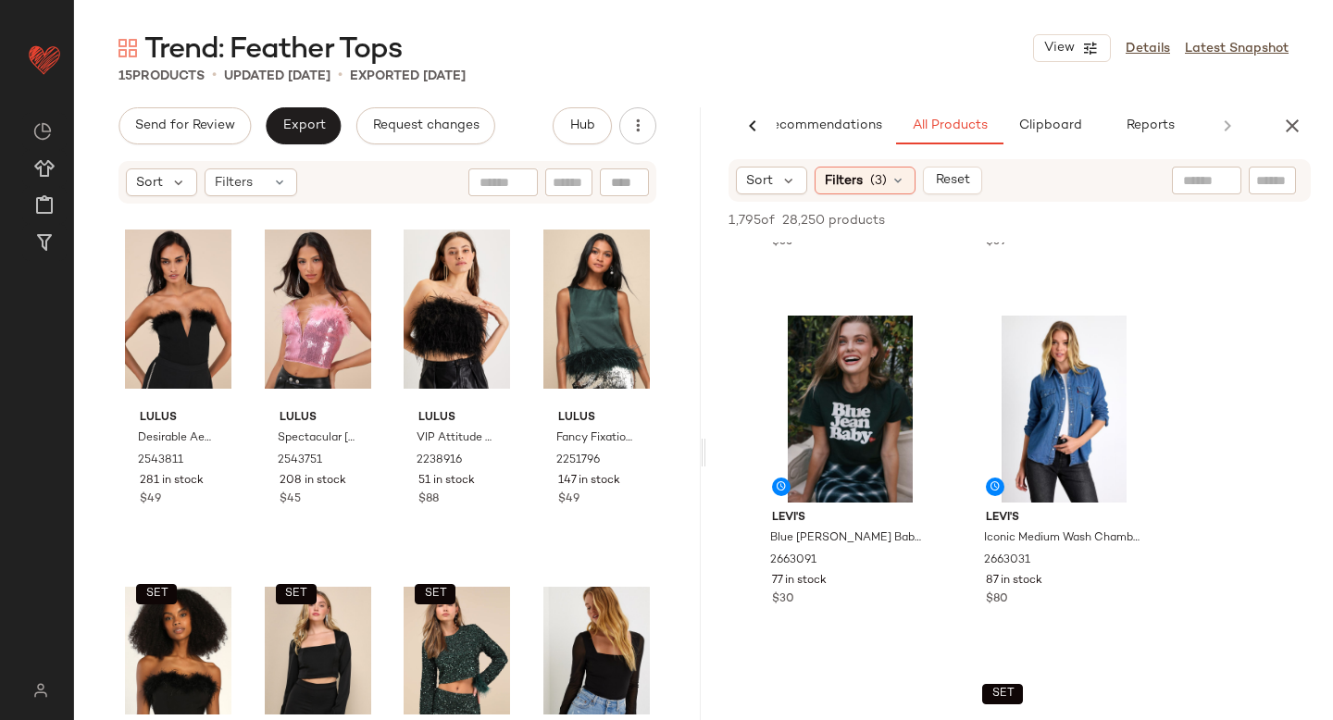
scroll to position [3918, 0]
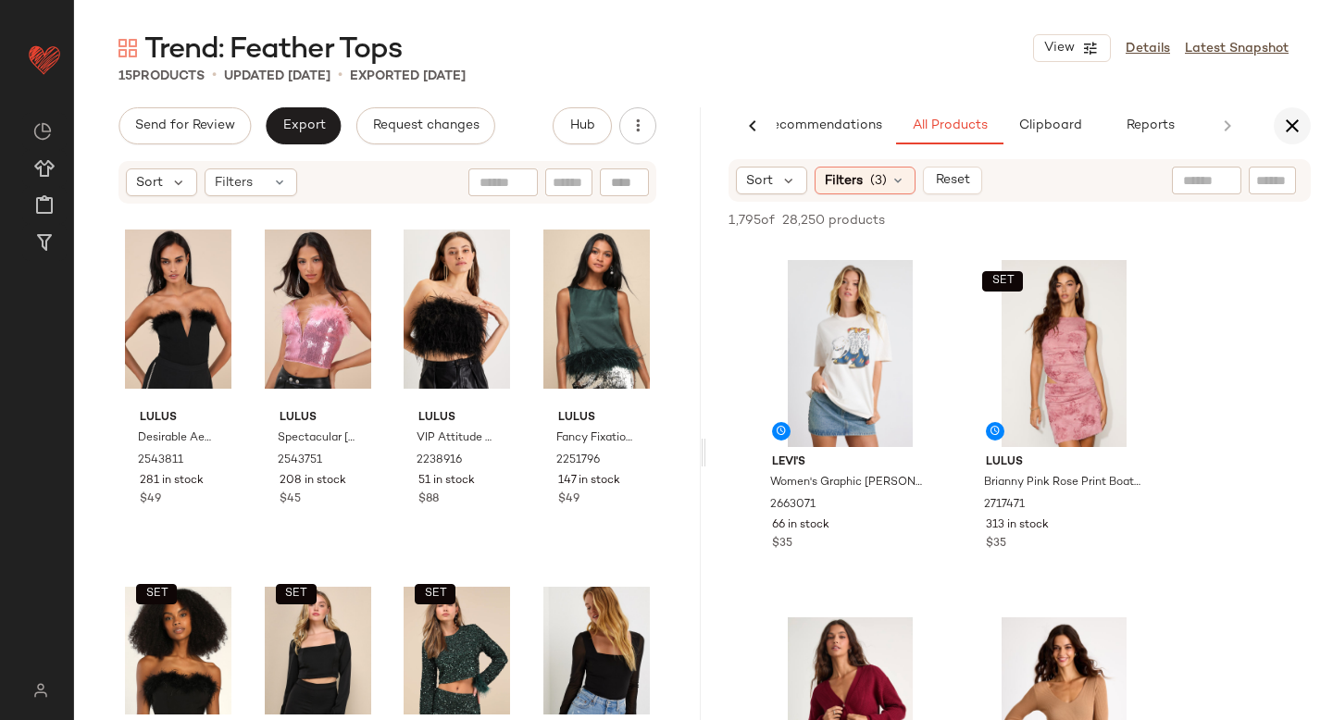
click at [1290, 124] on icon "button" at bounding box center [1292, 126] width 22 height 22
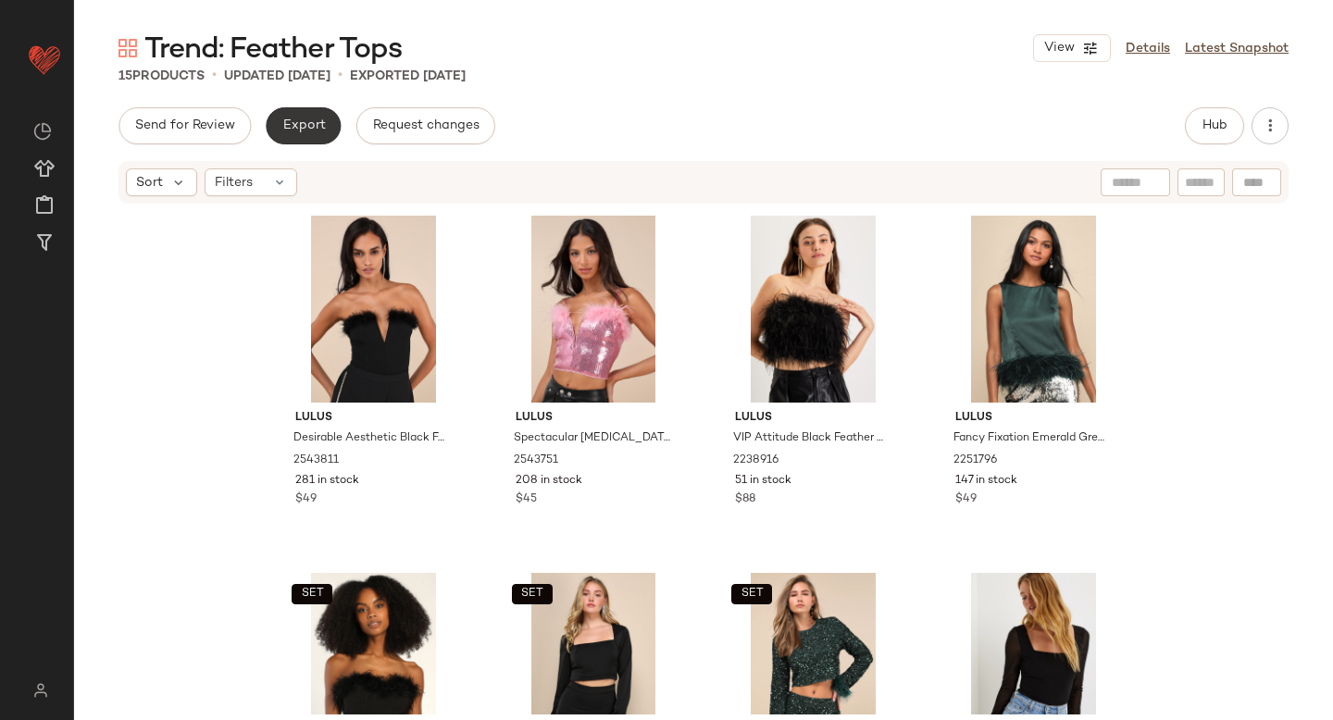
click at [270, 129] on button "Export" at bounding box center [303, 125] width 75 height 37
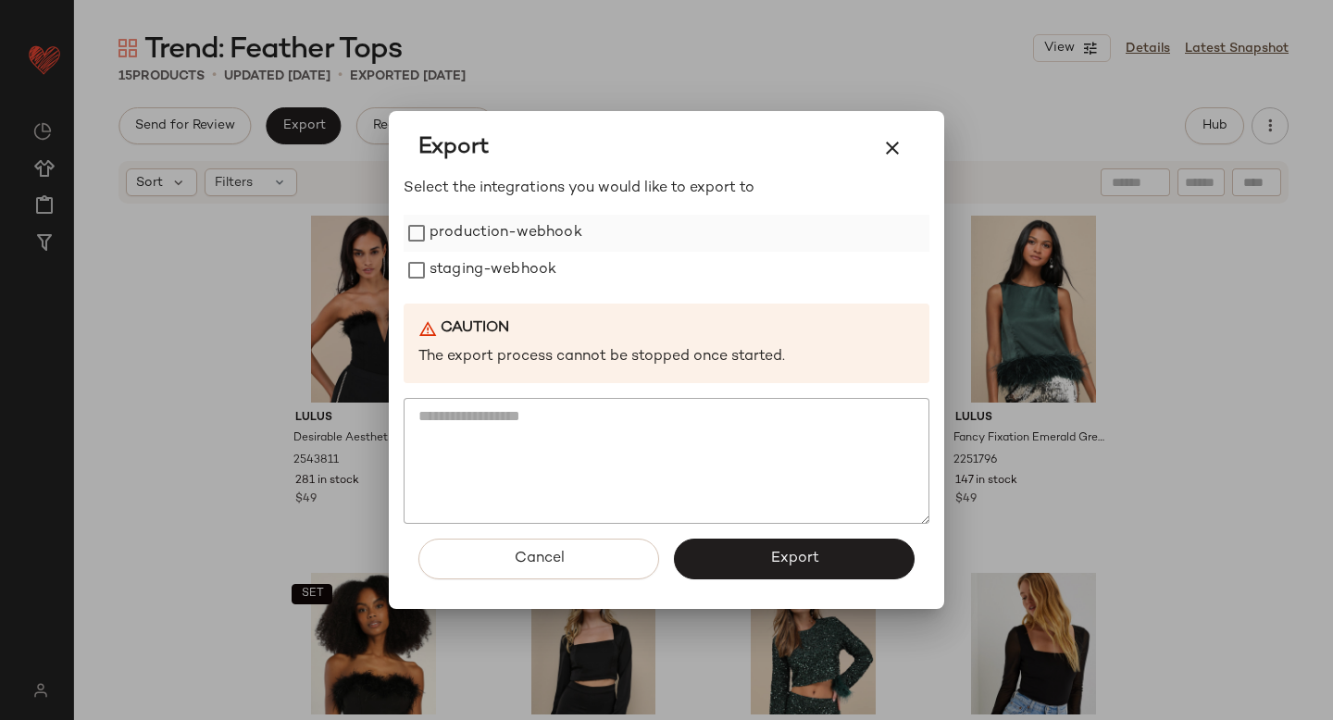
click at [494, 222] on label "production-webhook" at bounding box center [505, 233] width 153 height 37
click at [505, 272] on label "staging-webhook" at bounding box center [492, 270] width 127 height 37
click at [758, 552] on button "Export" at bounding box center [794, 559] width 241 height 41
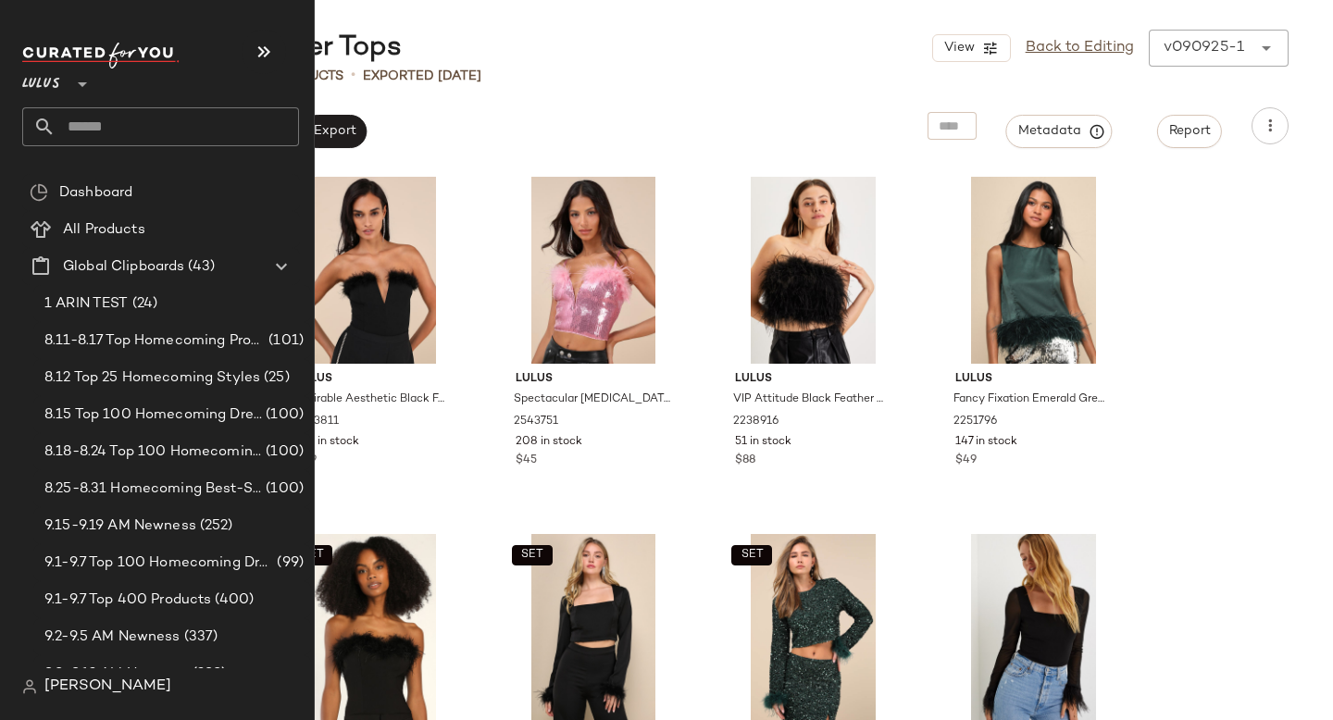
click at [114, 130] on input "text" at bounding box center [177, 126] width 243 height 39
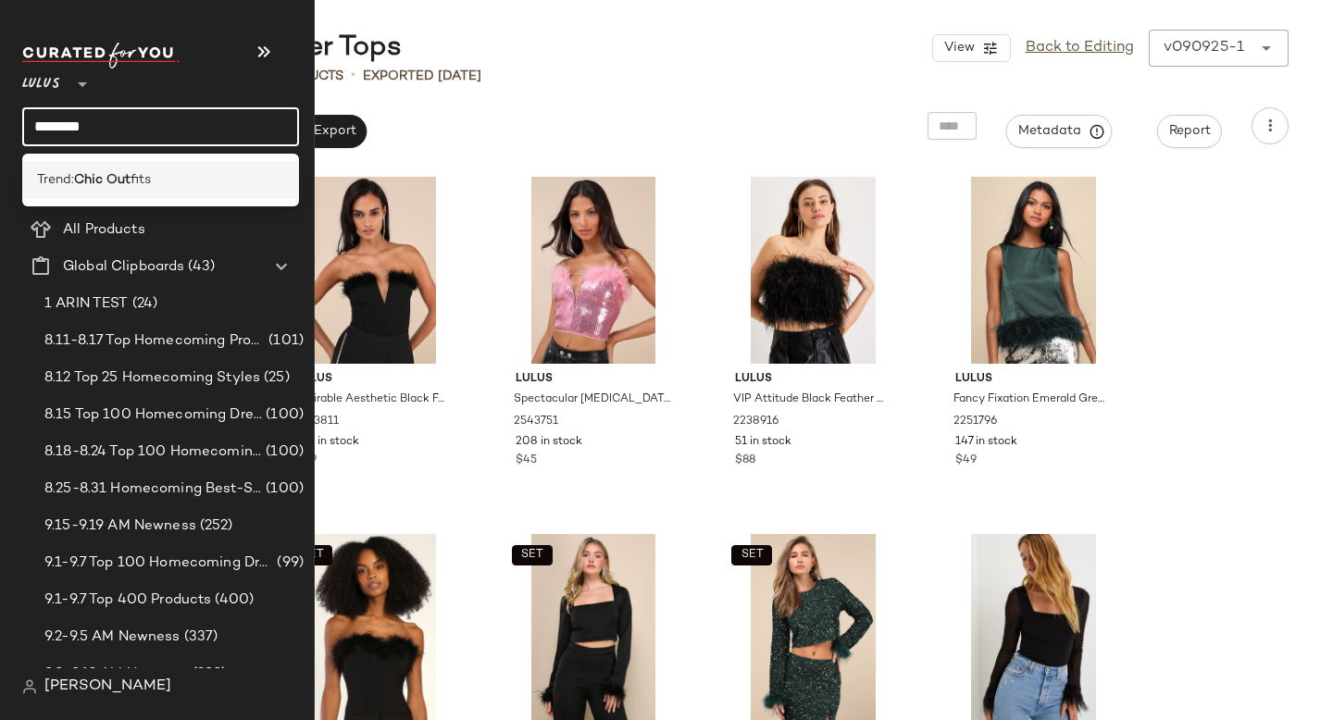
type input "********"
click at [118, 169] on div "Trend: Chic Out fits" at bounding box center [160, 180] width 277 height 38
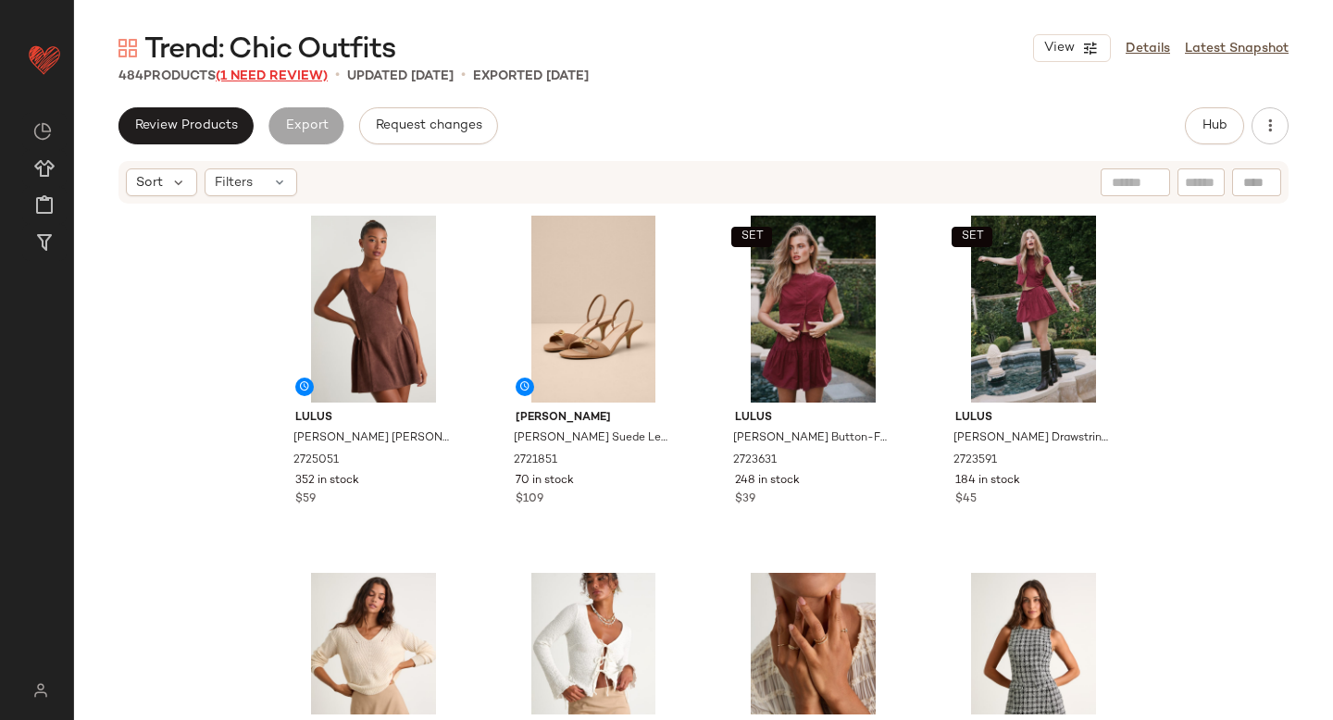
click at [273, 75] on span "(1 Need Review)" at bounding box center [272, 76] width 112 height 14
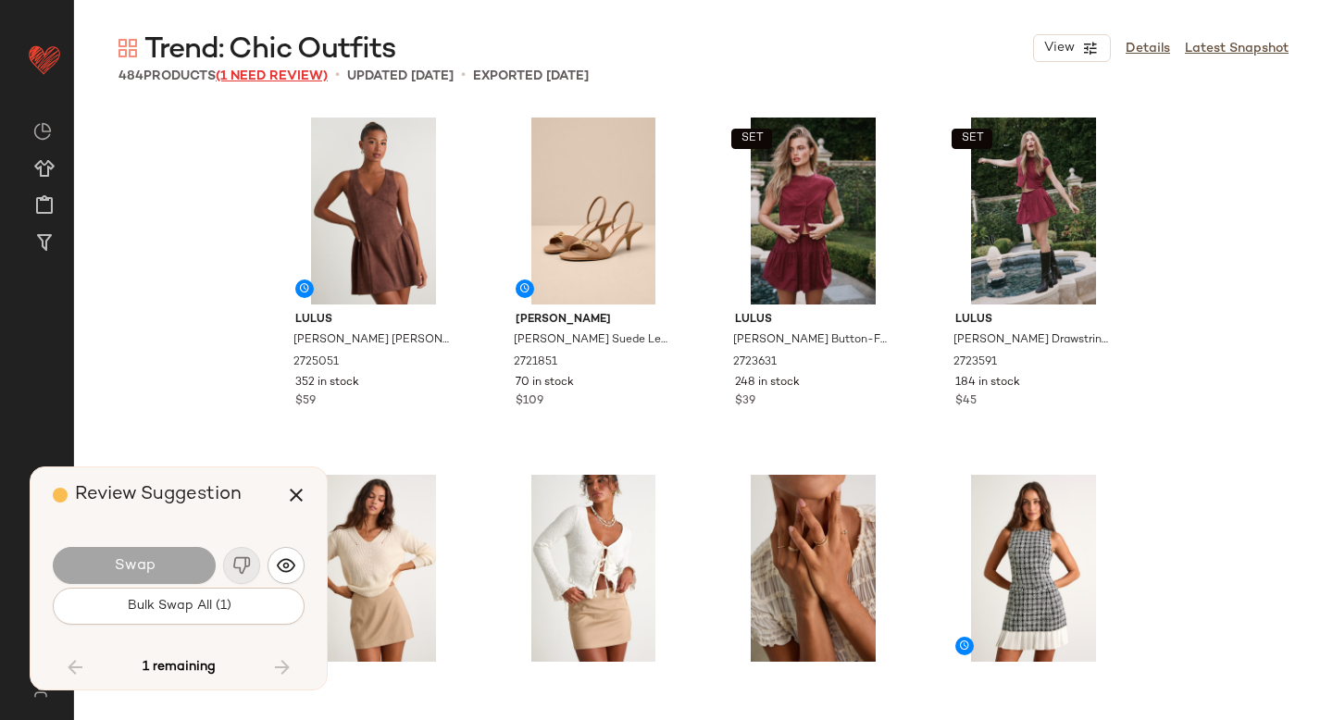
scroll to position [17147, 0]
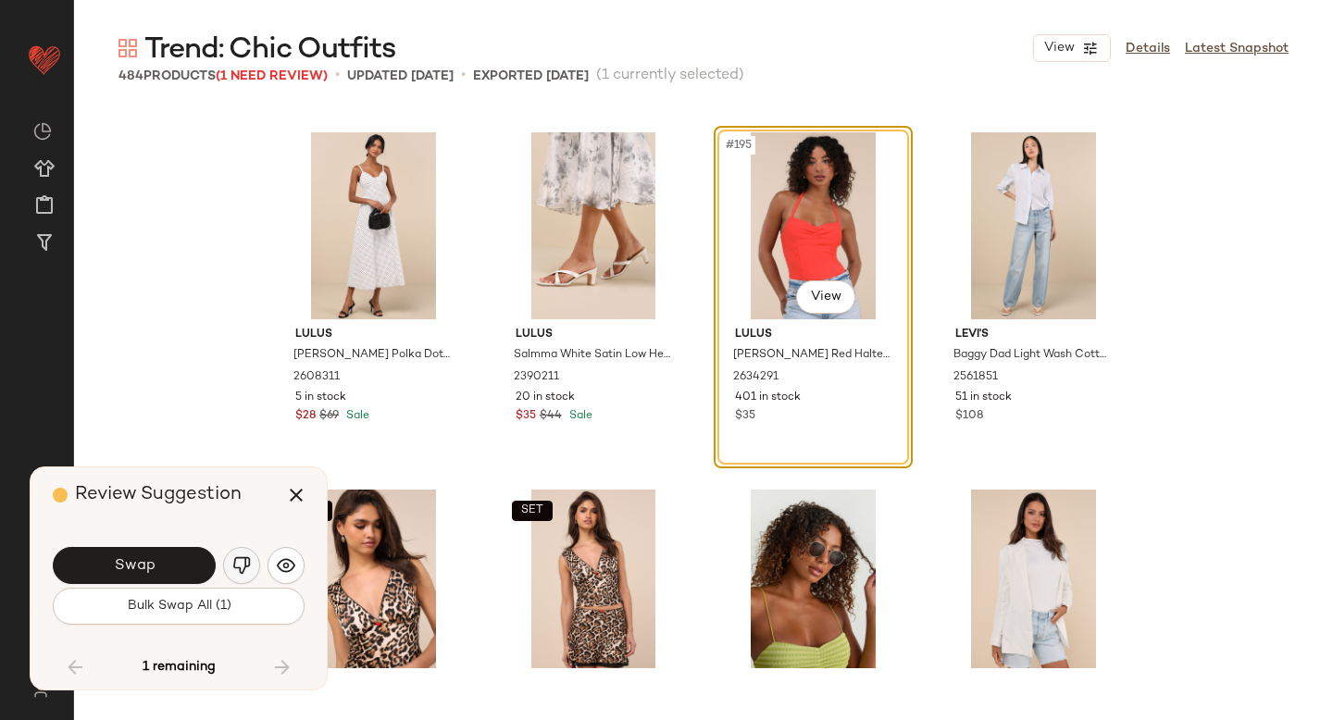
click at [244, 553] on button "button" at bounding box center [241, 565] width 37 height 37
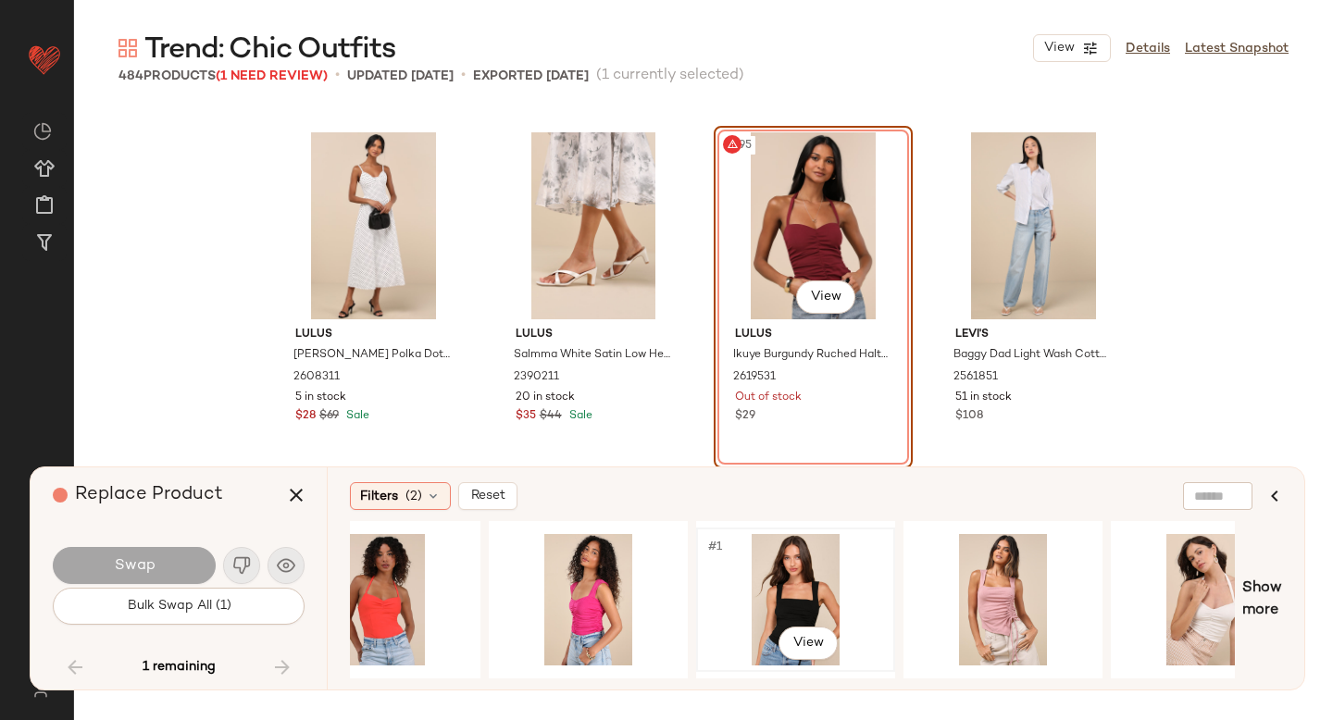
scroll to position [0, 73]
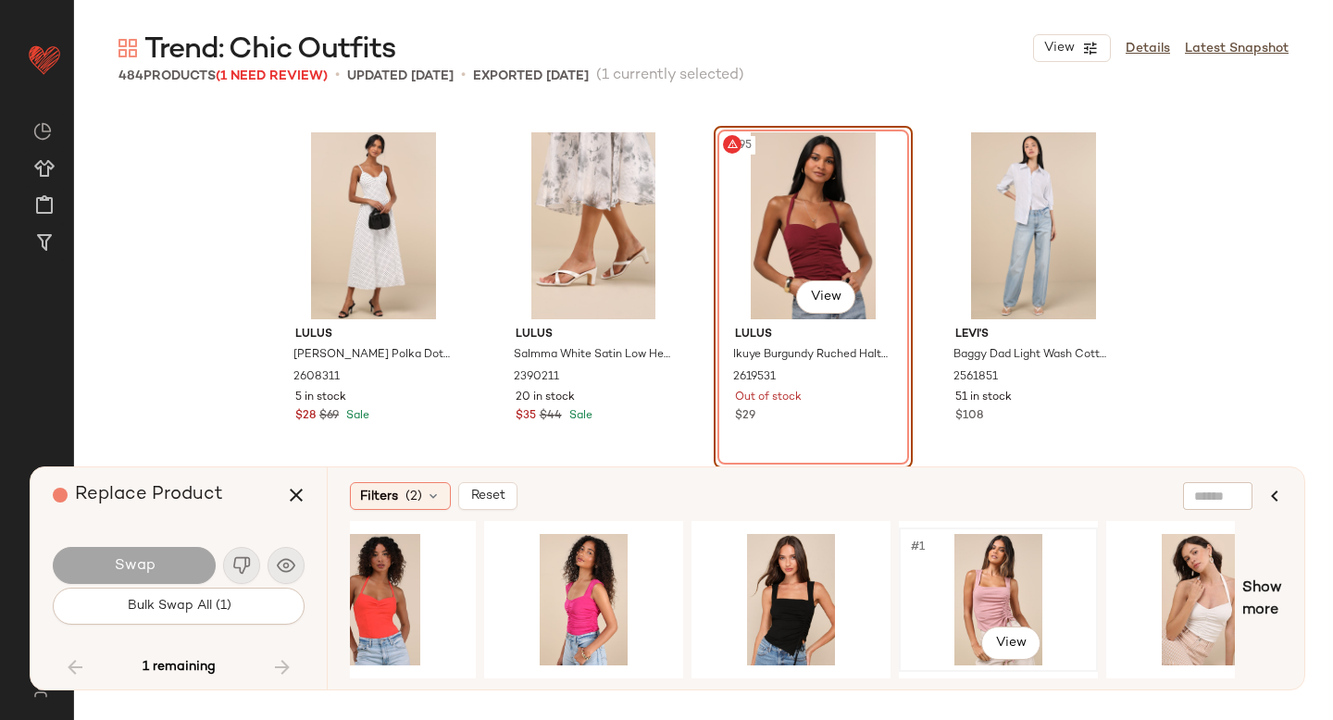
click at [984, 596] on div "#1 View" at bounding box center [998, 599] width 186 height 131
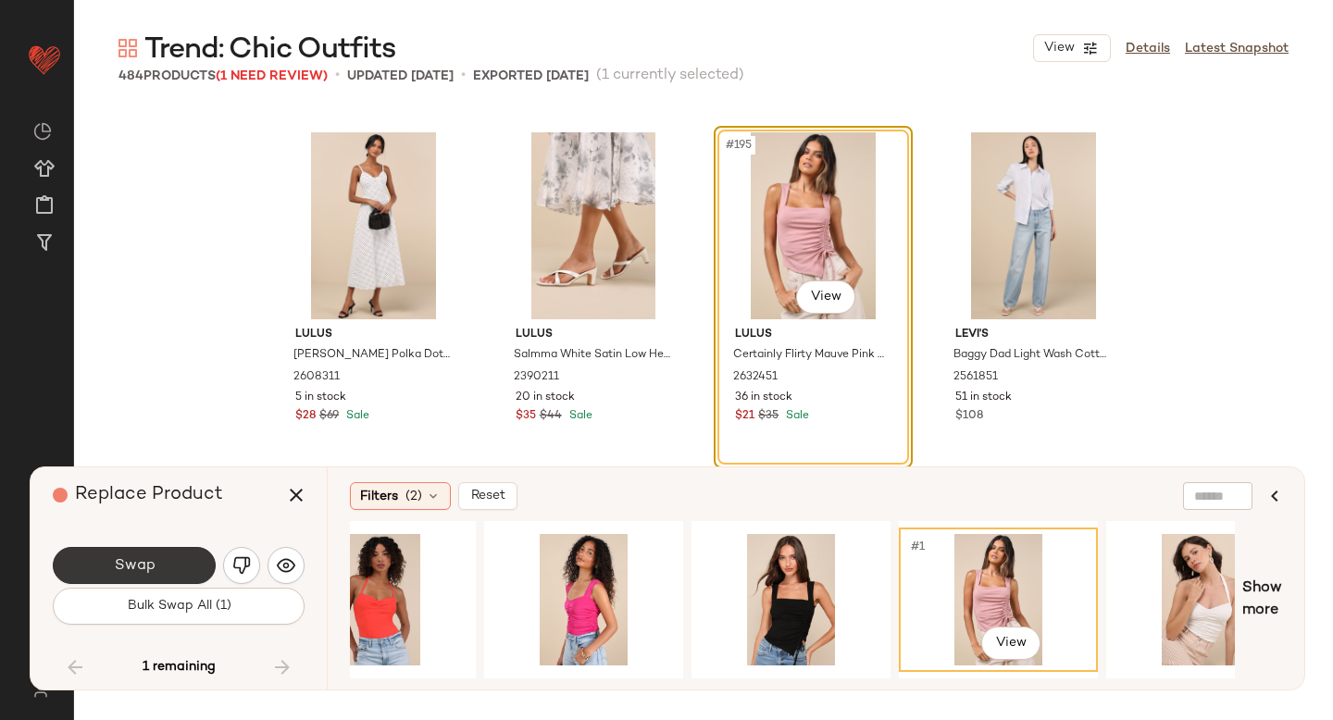
click at [143, 551] on button "Swap" at bounding box center [134, 565] width 163 height 37
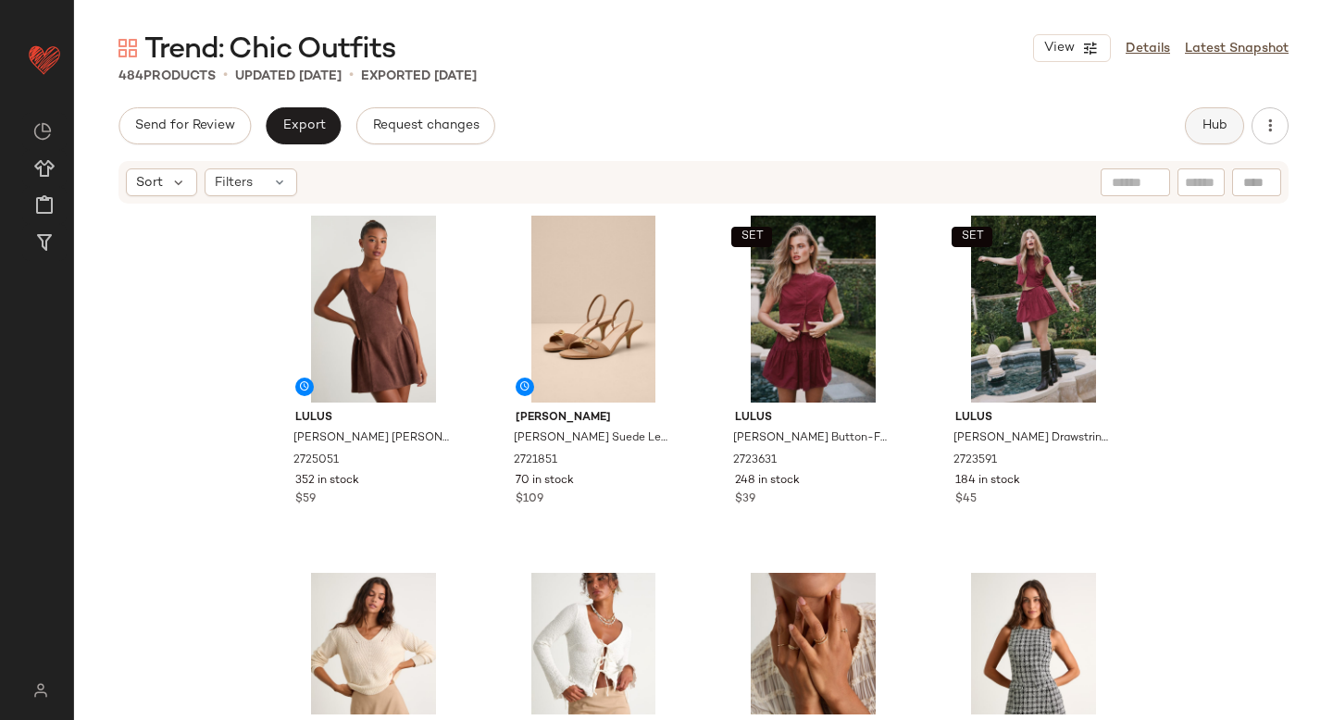
click at [1205, 129] on span "Hub" at bounding box center [1214, 125] width 26 height 15
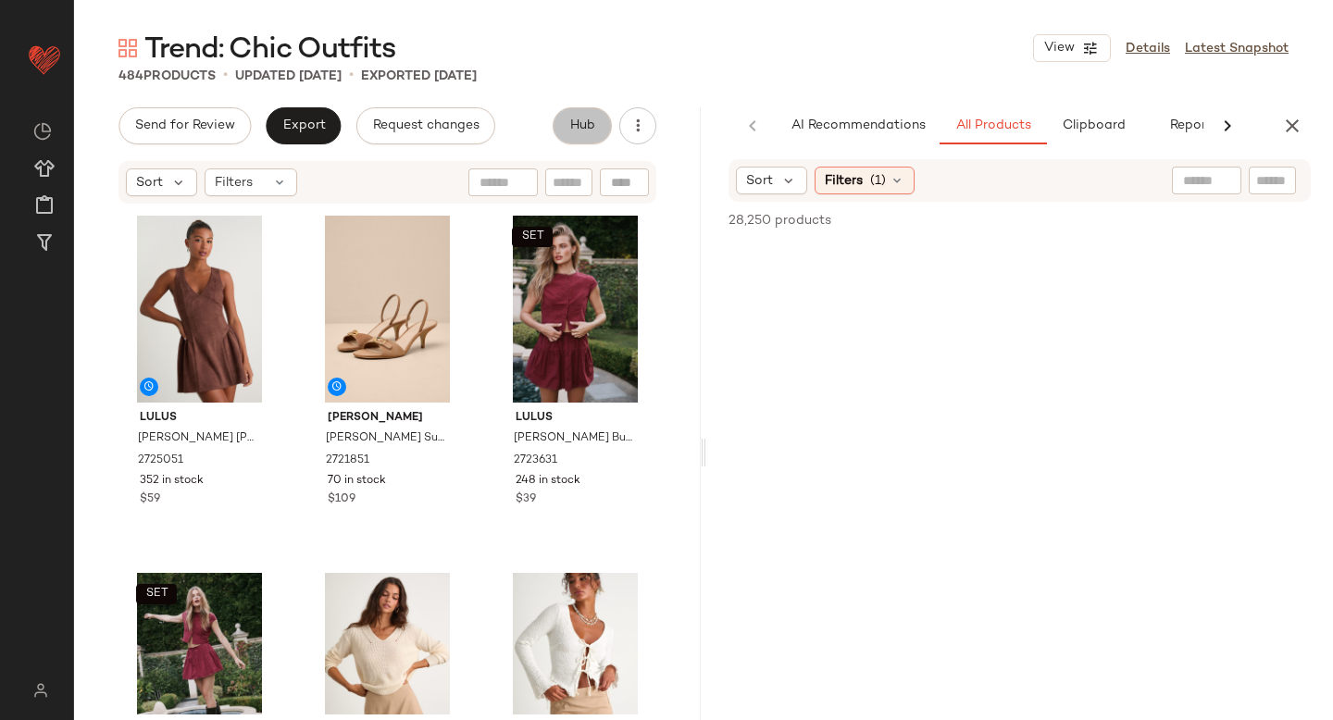
scroll to position [0, 43]
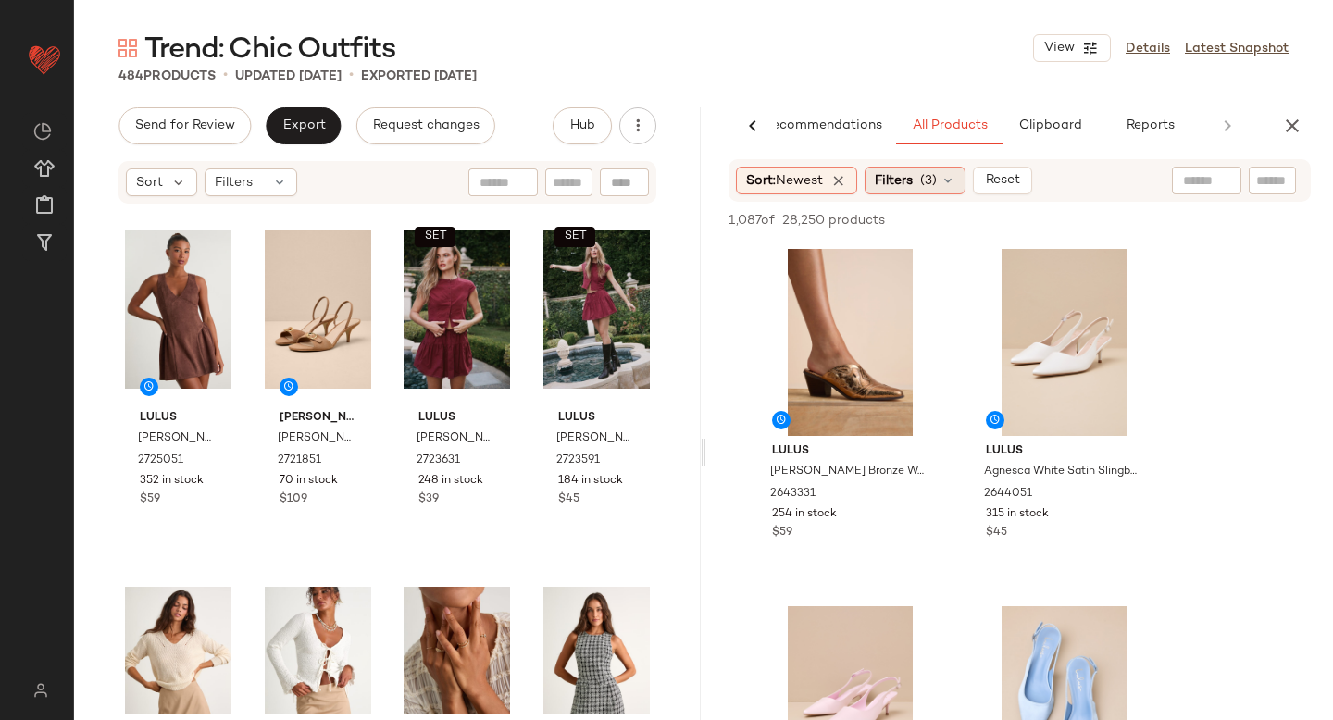
click at [923, 176] on div "Filters (3)" at bounding box center [914, 181] width 101 height 28
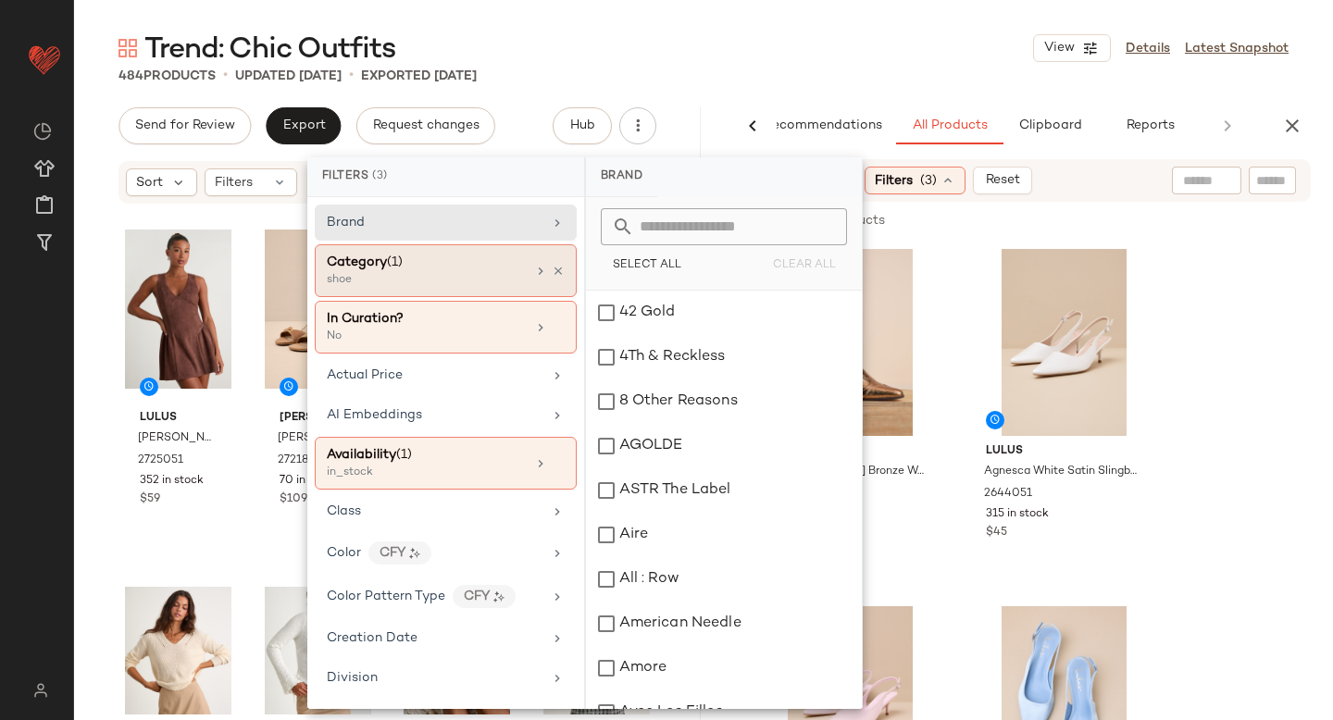
click at [395, 261] on span "(1)" at bounding box center [395, 262] width 16 height 14
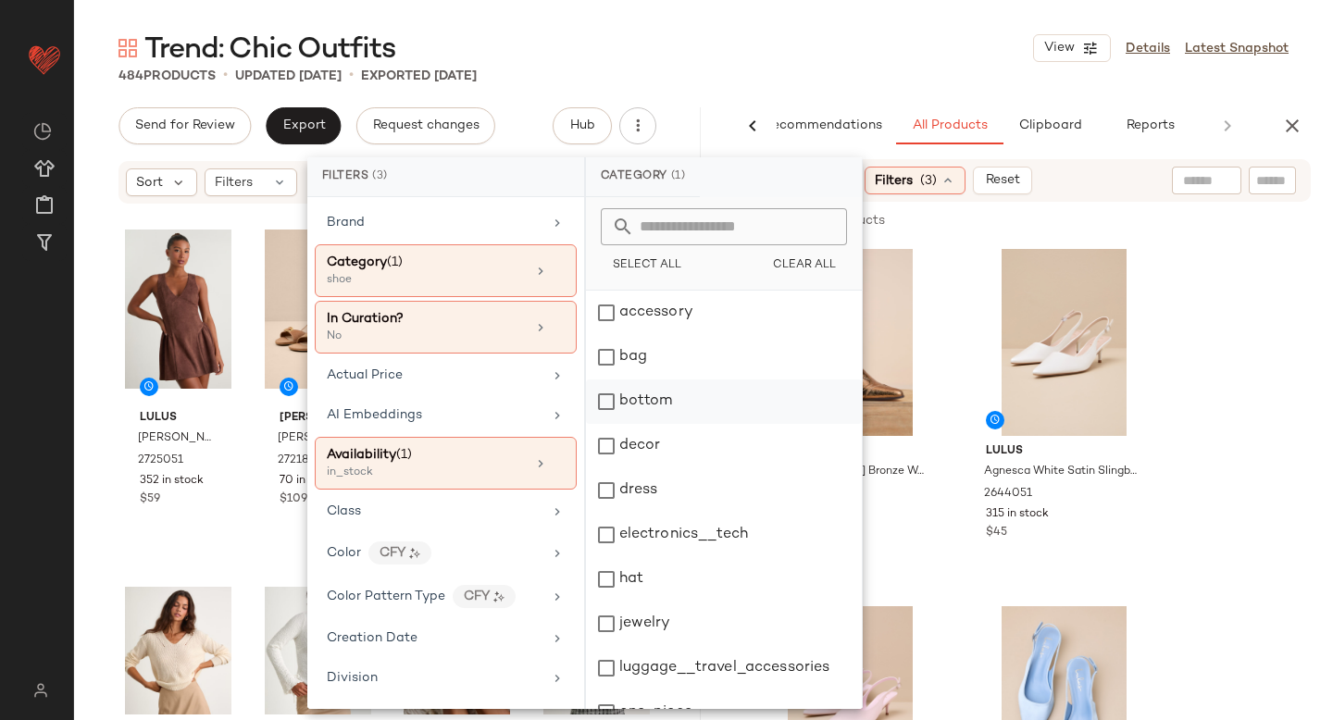
click at [614, 401] on div "bottom" at bounding box center [724, 401] width 276 height 44
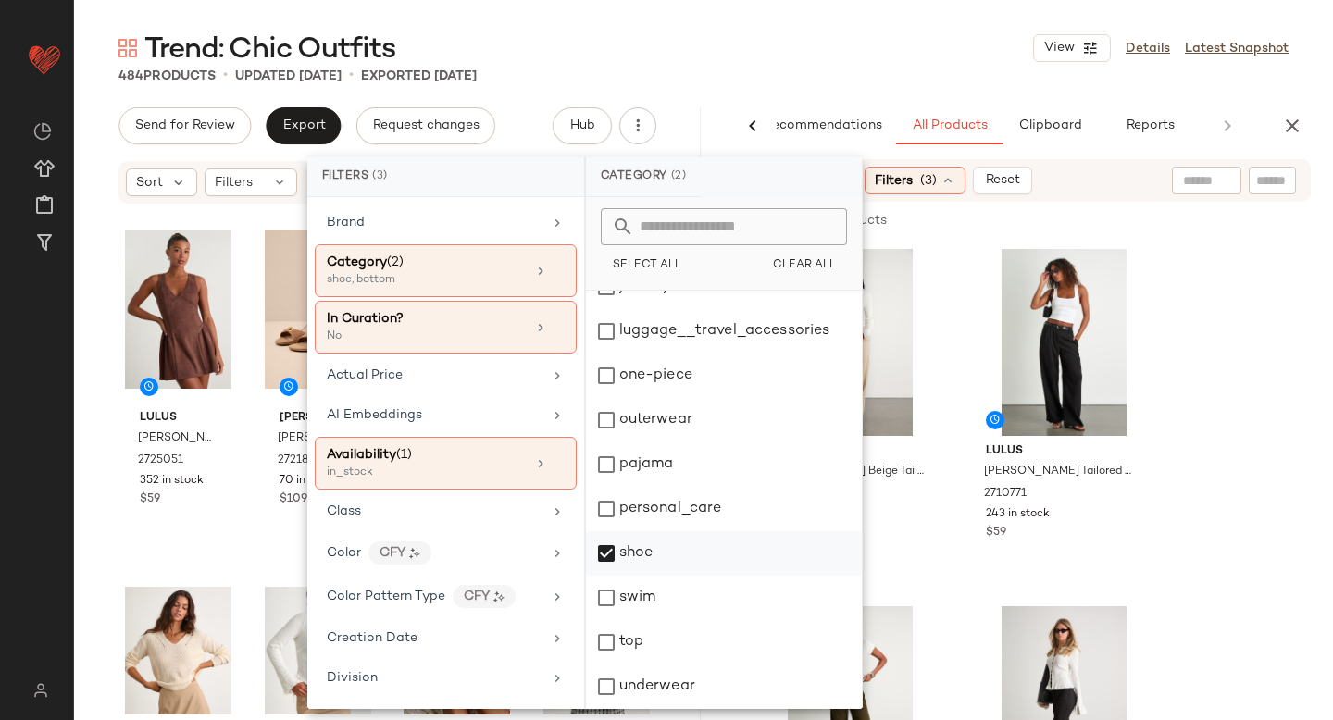
click at [598, 549] on div "shoe" at bounding box center [724, 553] width 276 height 44
click at [603, 637] on div "top" at bounding box center [724, 642] width 276 height 44
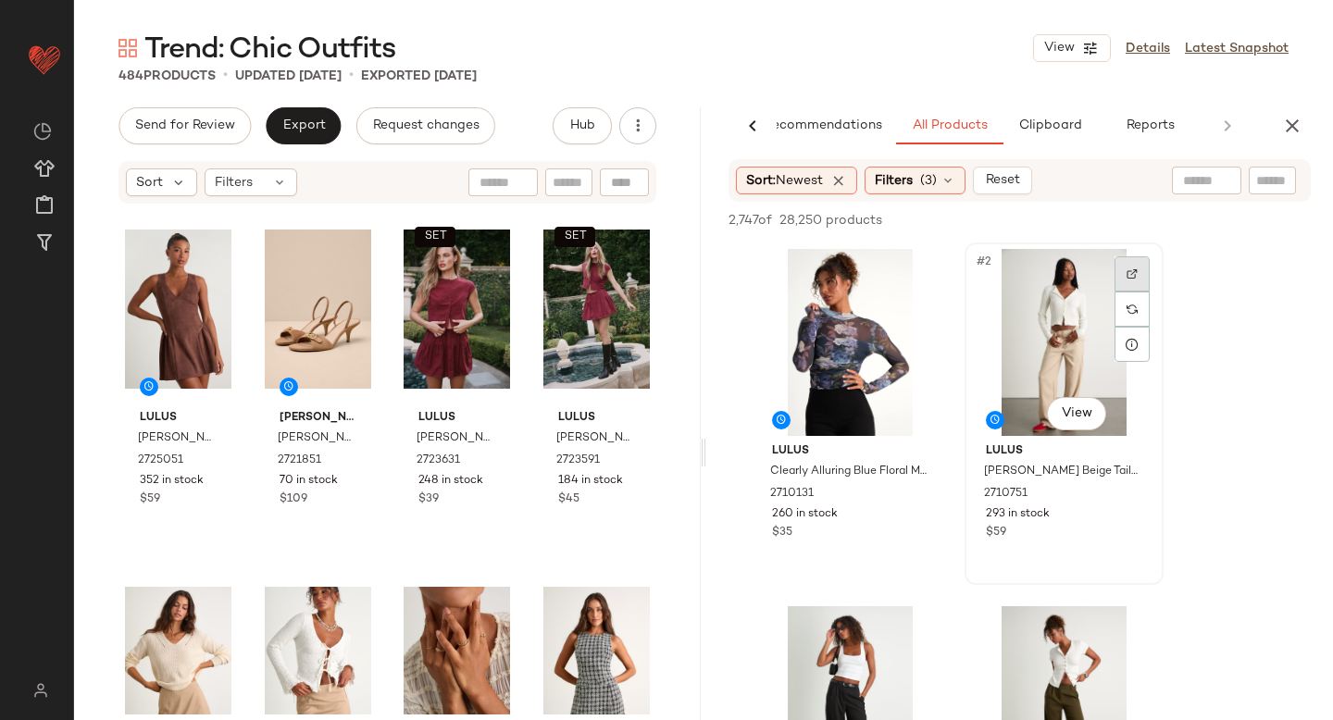
click at [1133, 265] on div at bounding box center [1131, 273] width 35 height 35
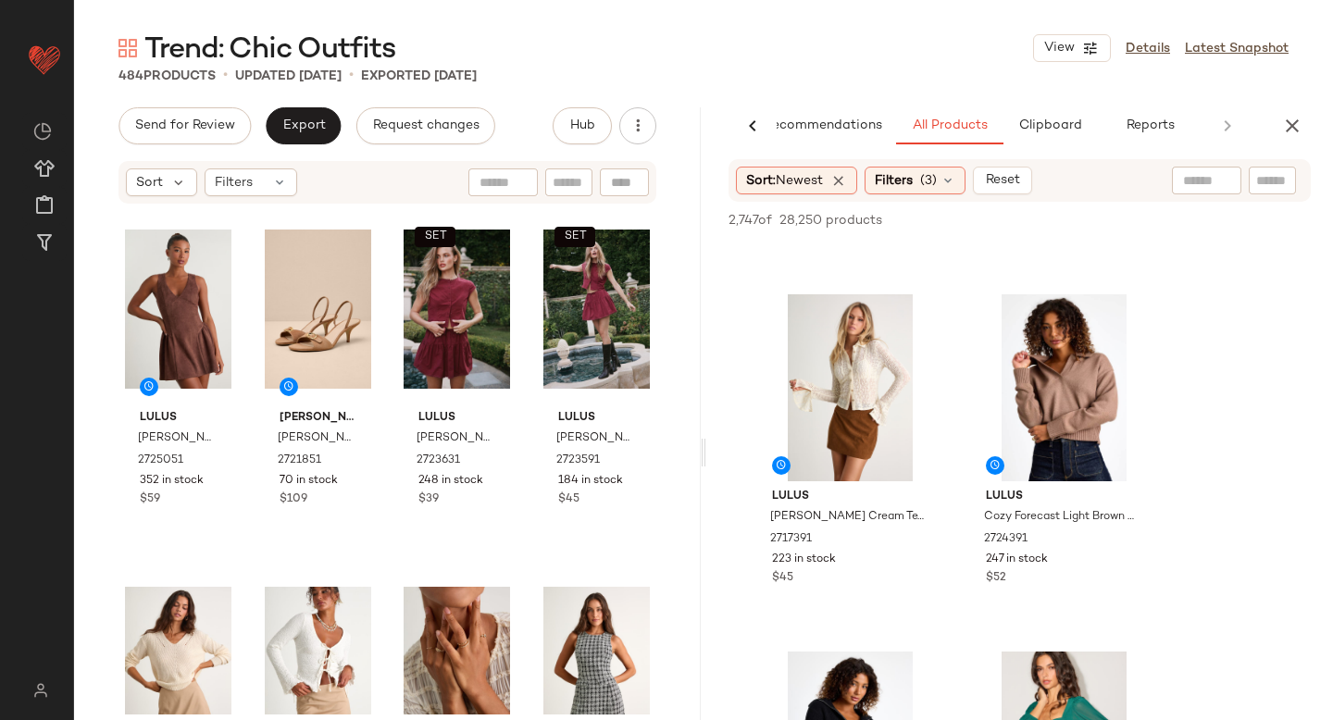
scroll to position [1039, 0]
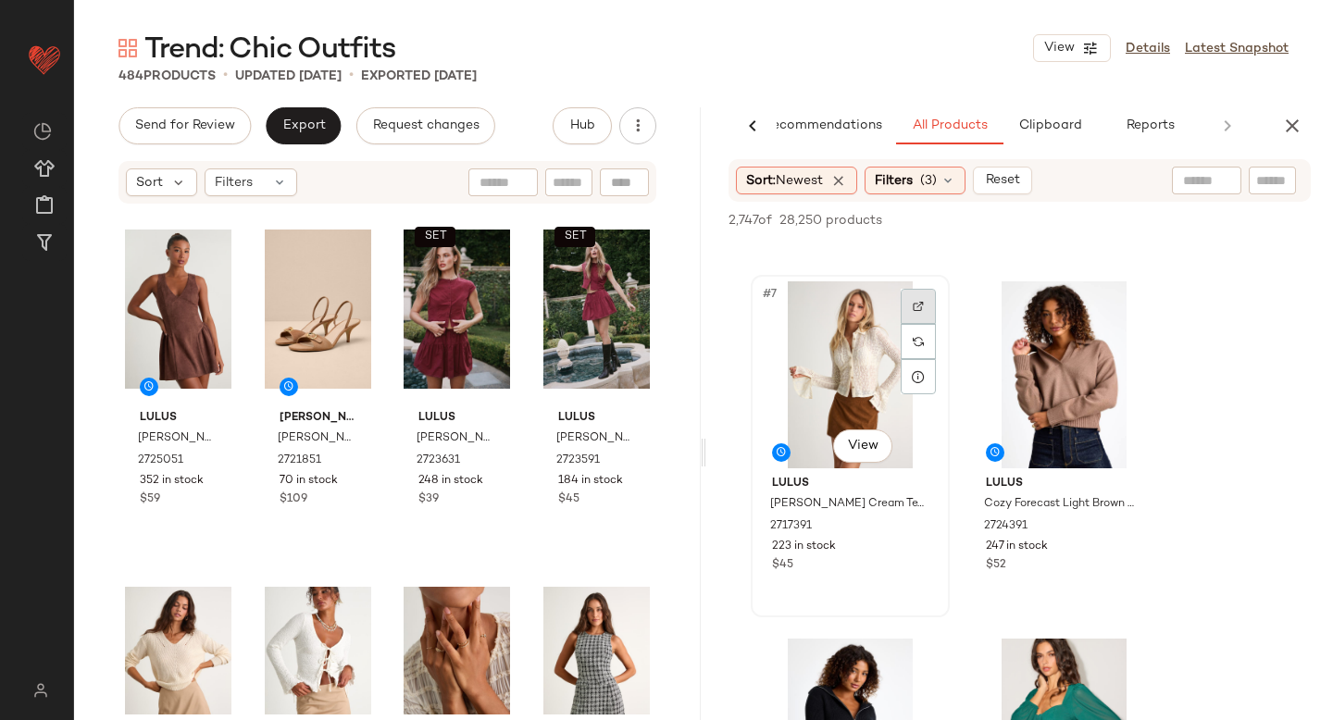
click at [918, 316] on div at bounding box center [917, 306] width 35 height 35
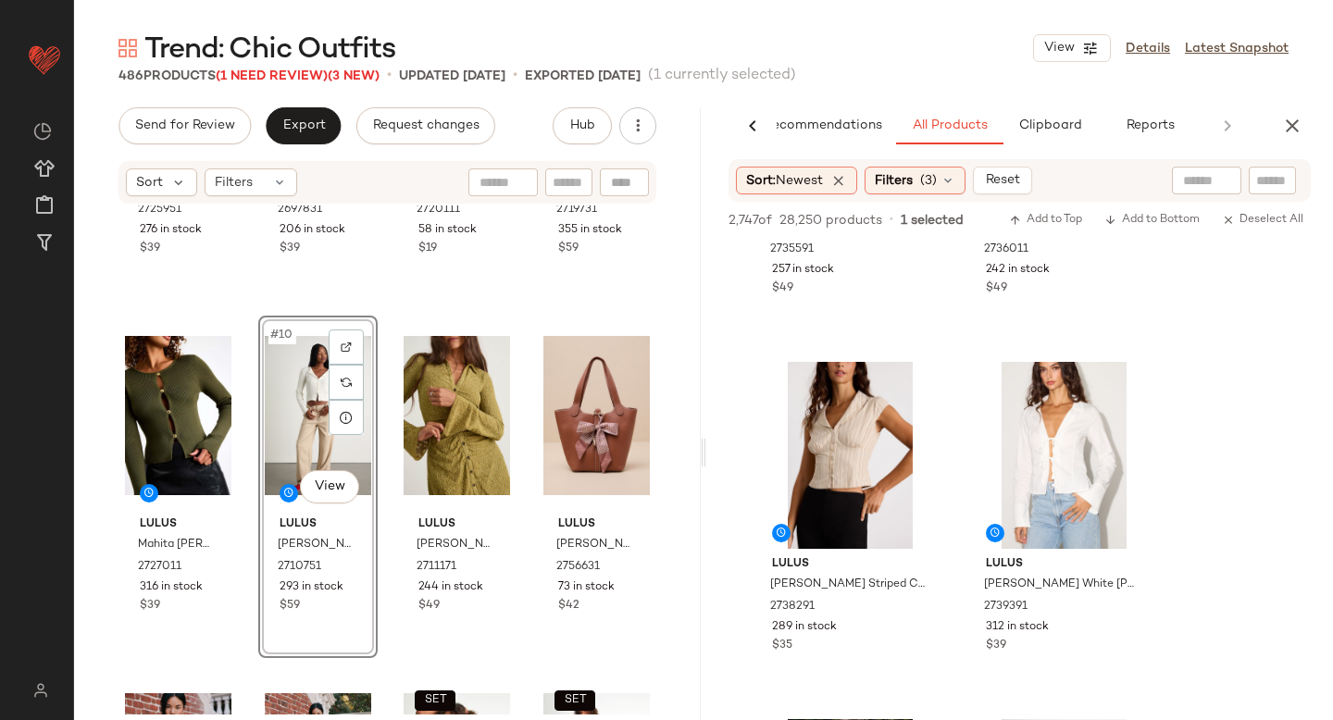
scroll to position [5280, 0]
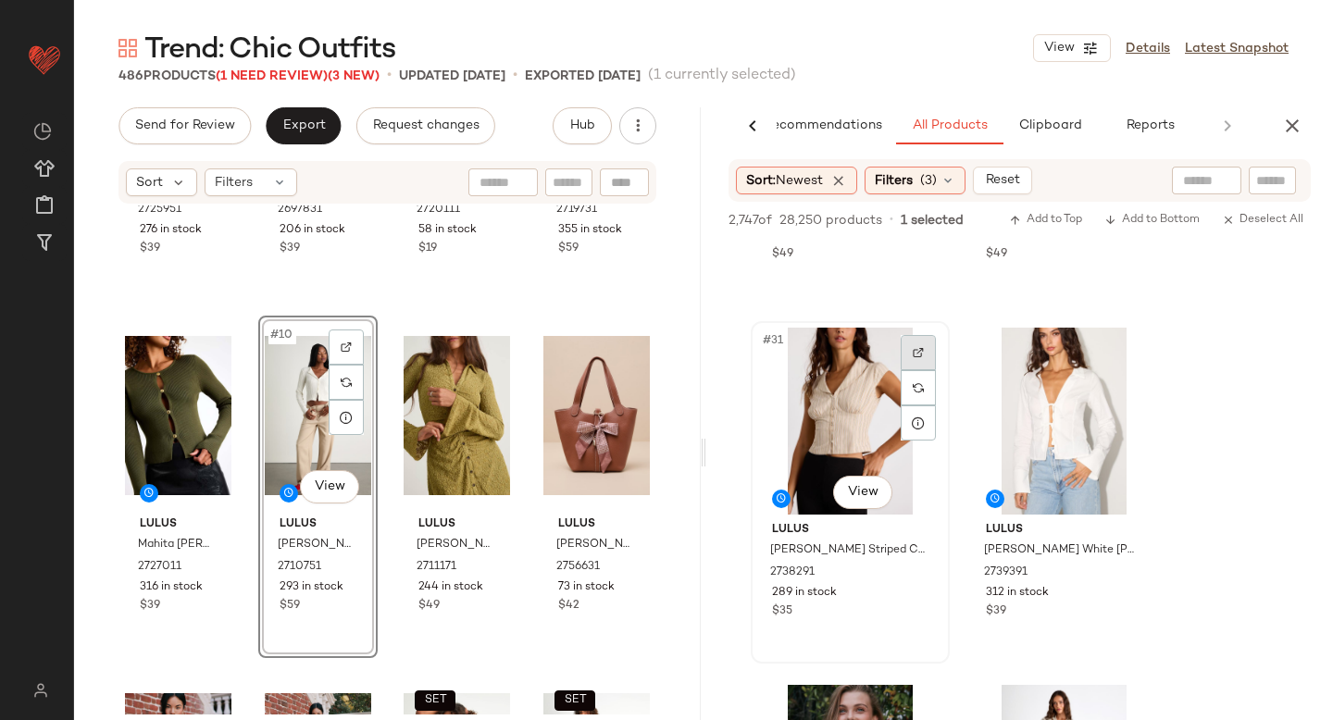
click at [912, 343] on div at bounding box center [917, 352] width 35 height 35
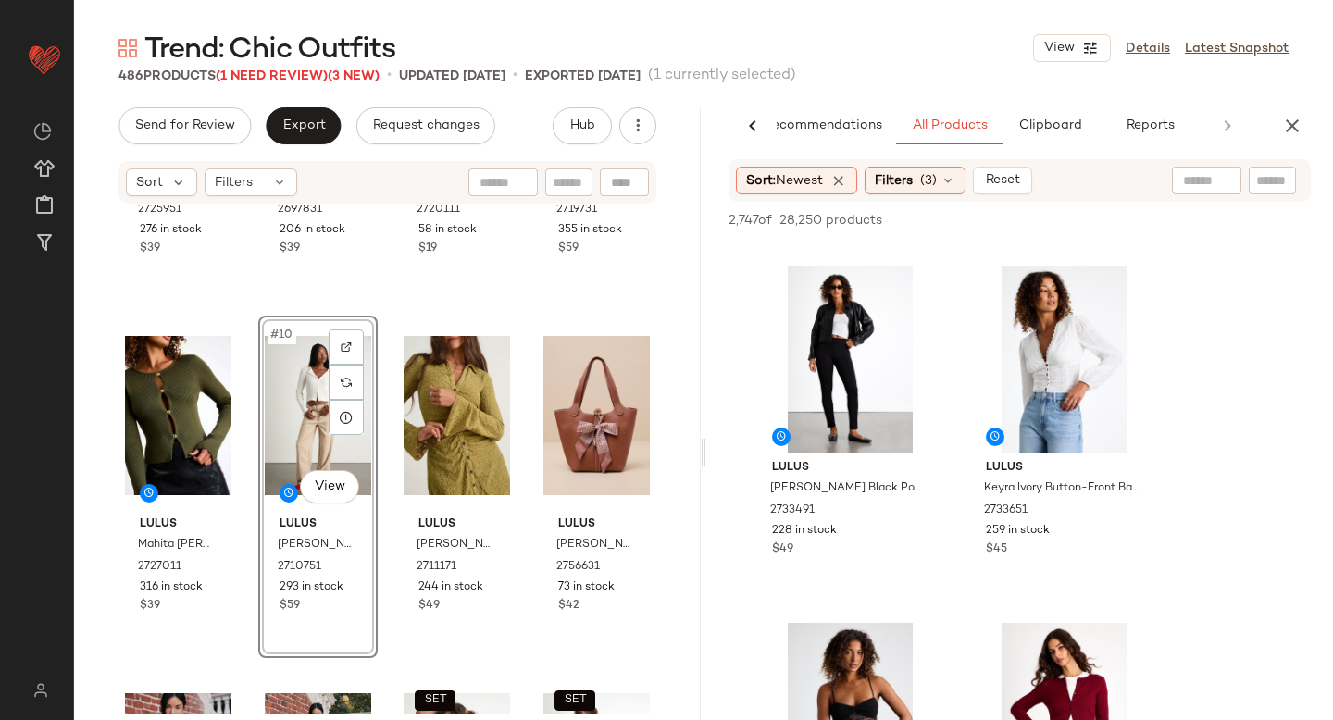
scroll to position [3161, 0]
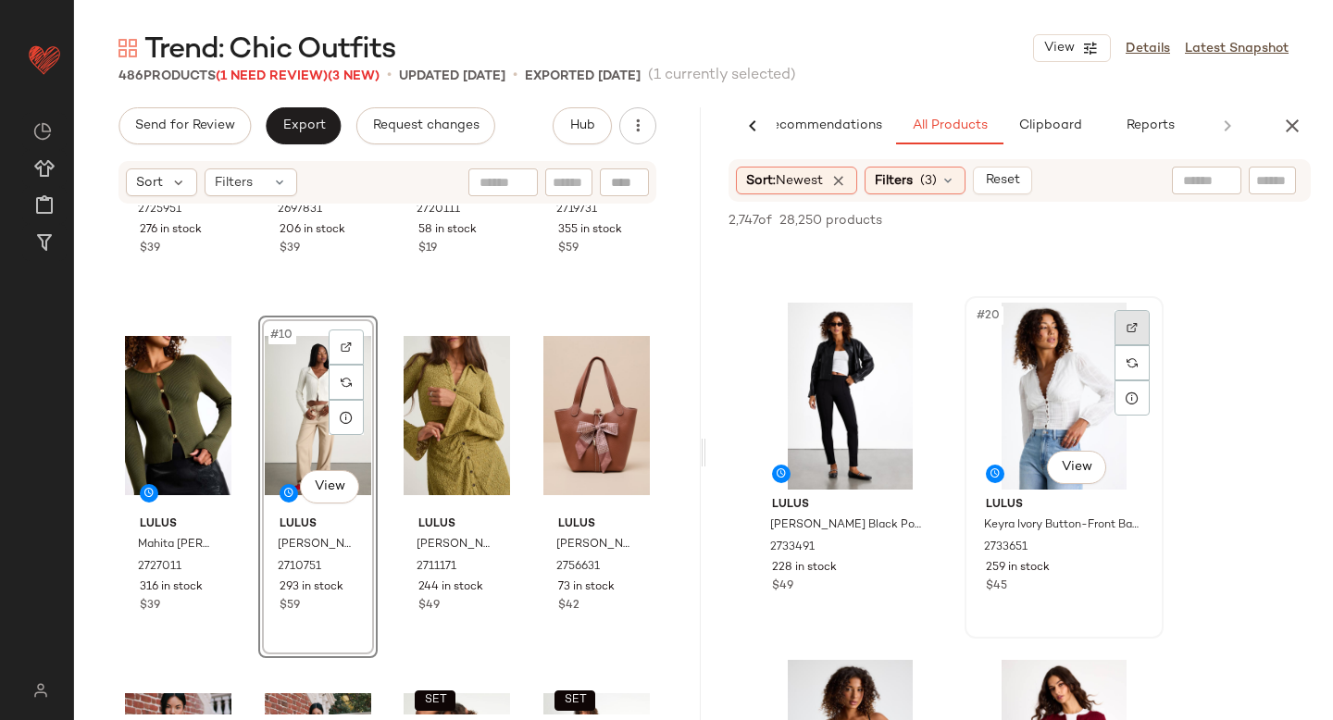
click at [1130, 326] on img at bounding box center [1131, 327] width 11 height 11
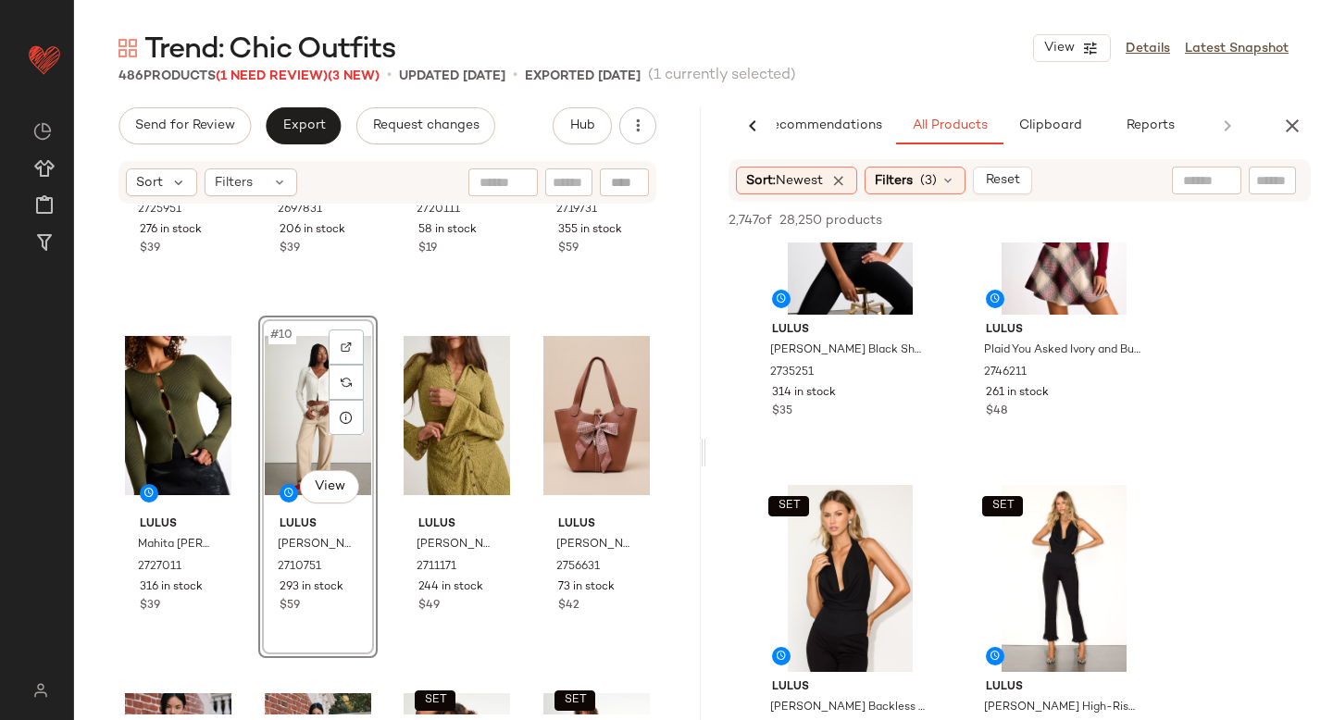
scroll to position [3539, 0]
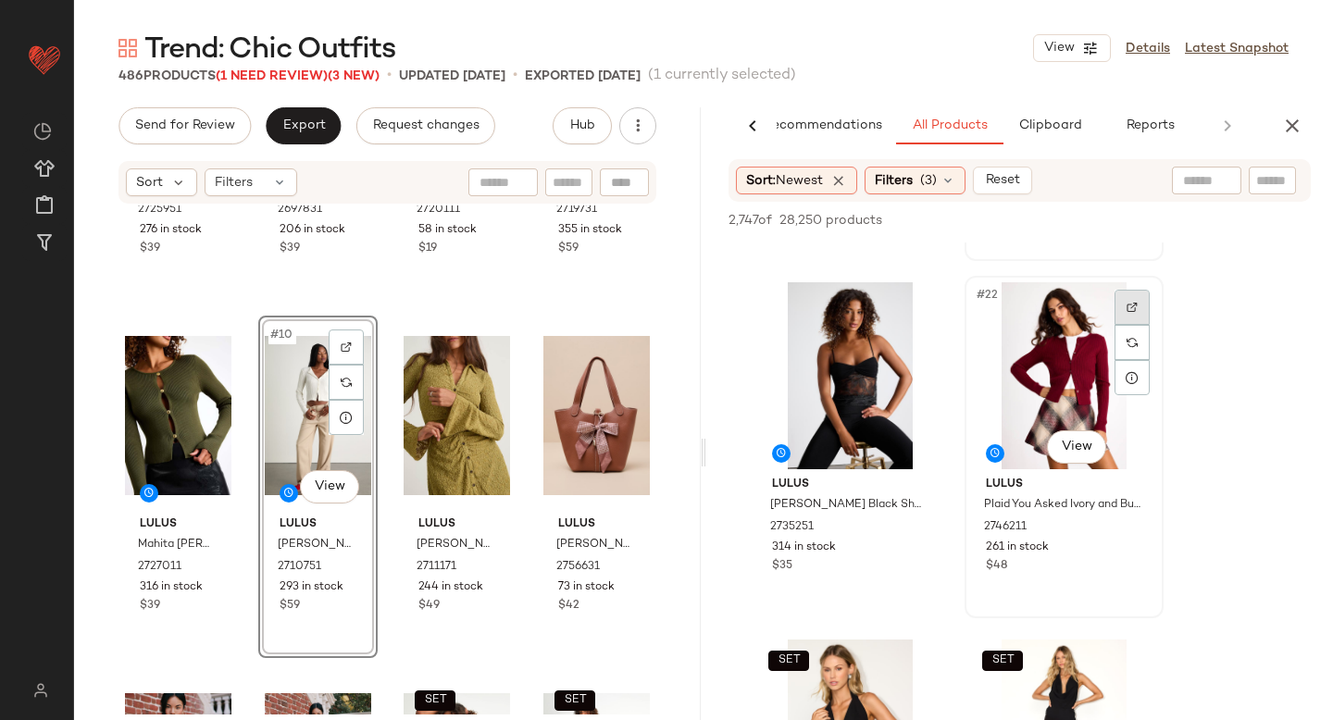
click at [1137, 317] on div at bounding box center [1131, 307] width 35 height 35
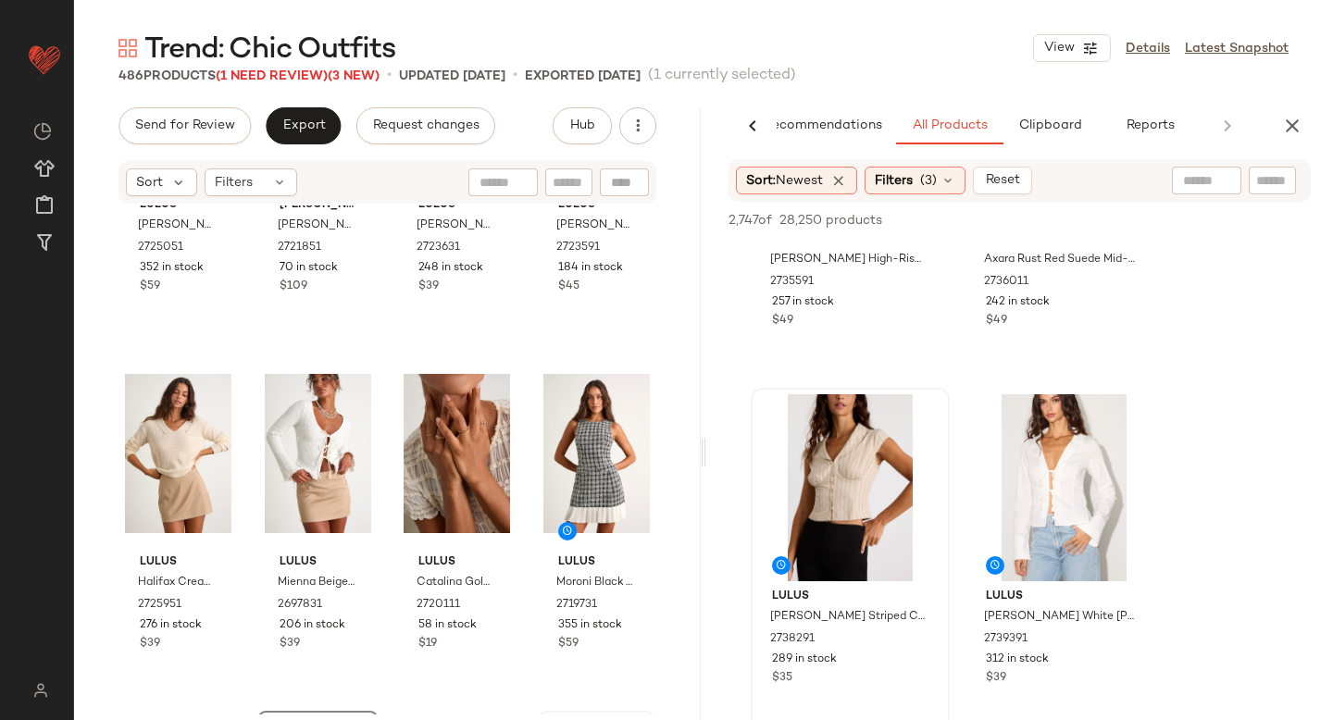
scroll to position [0, 0]
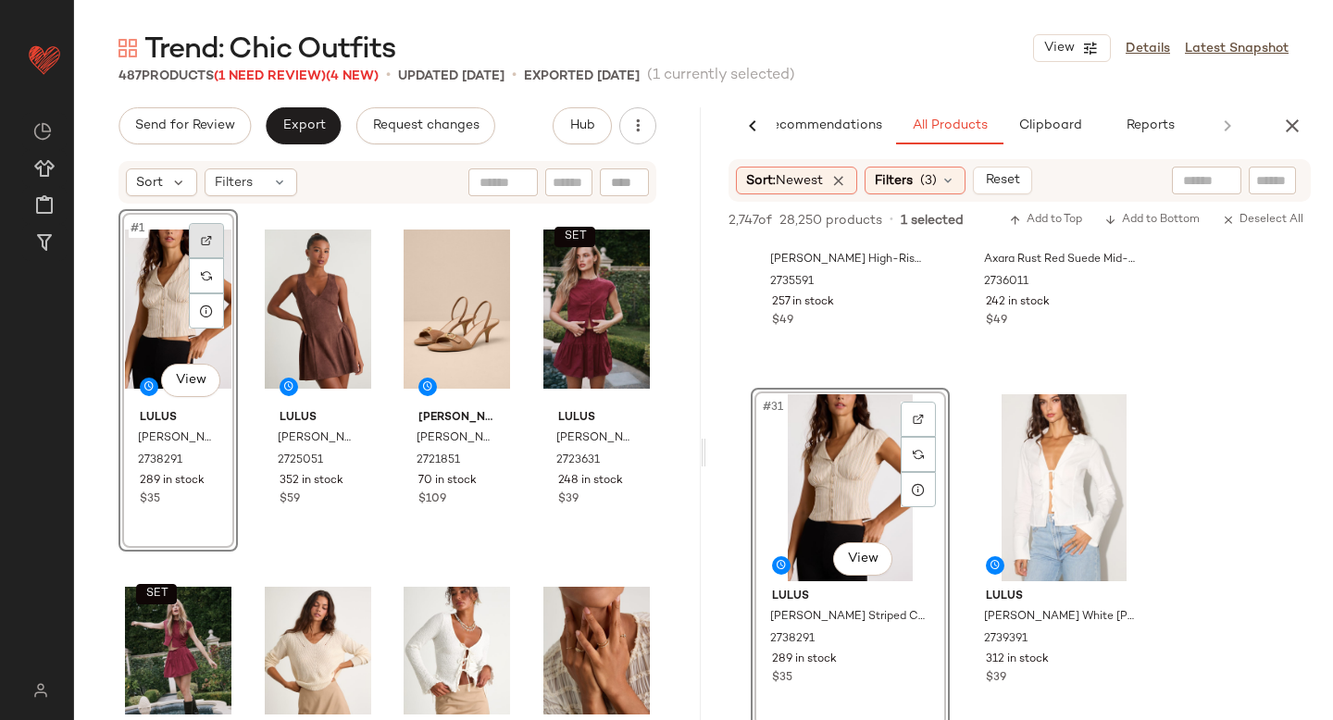
click at [213, 245] on div at bounding box center [206, 240] width 35 height 35
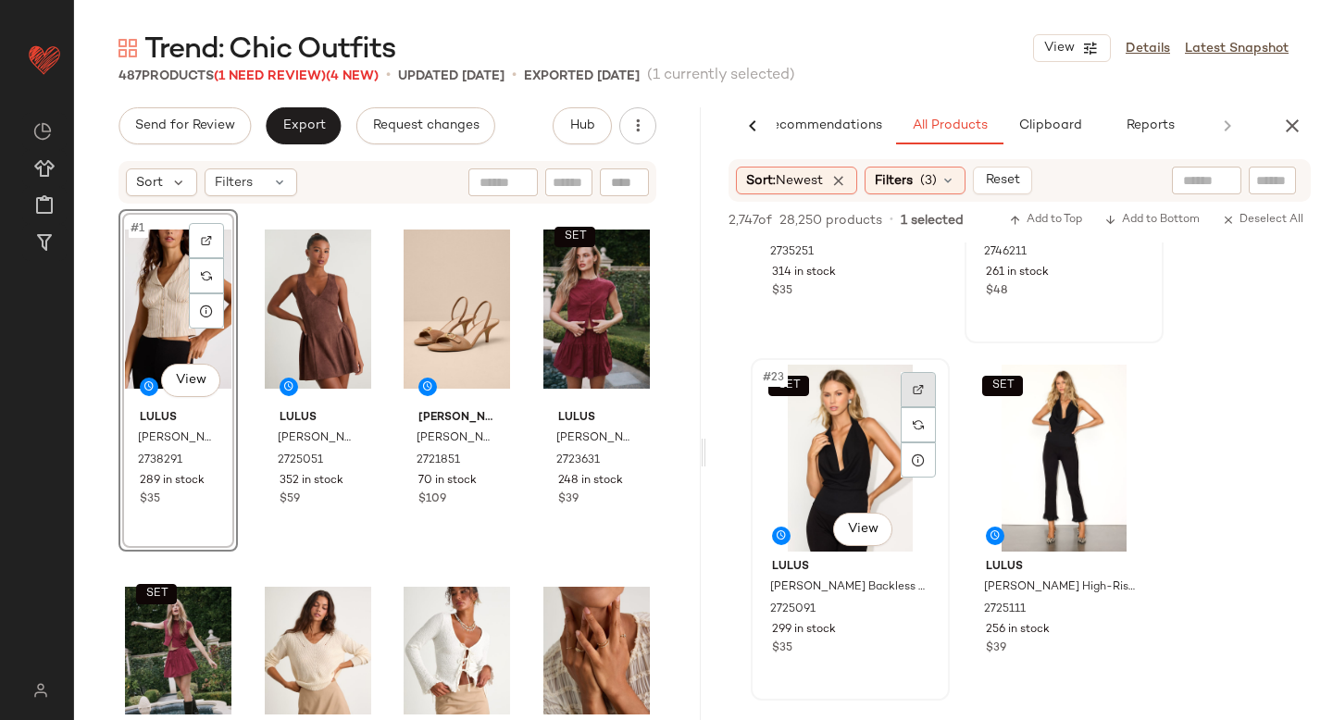
click at [916, 382] on div at bounding box center [917, 389] width 35 height 35
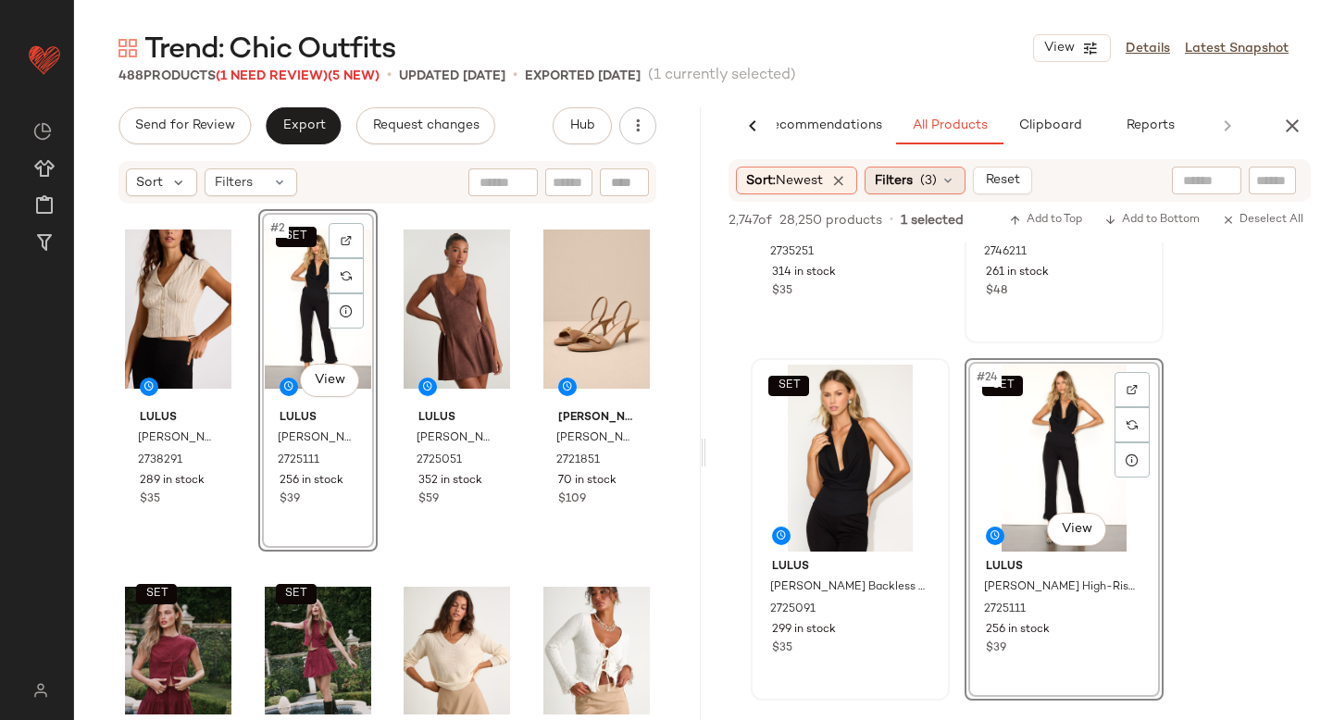
click at [921, 182] on div "Filters (3)" at bounding box center [914, 181] width 101 height 28
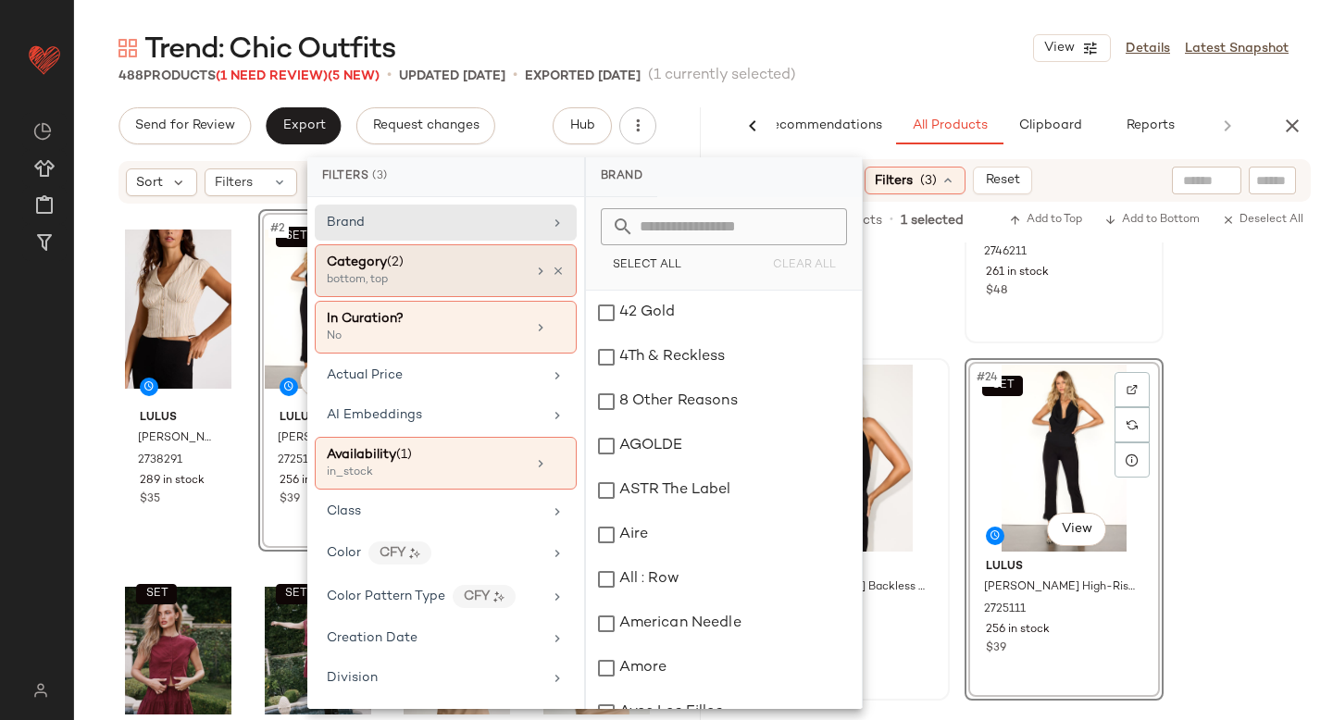
click at [448, 260] on div "Category (2)" at bounding box center [426, 262] width 199 height 19
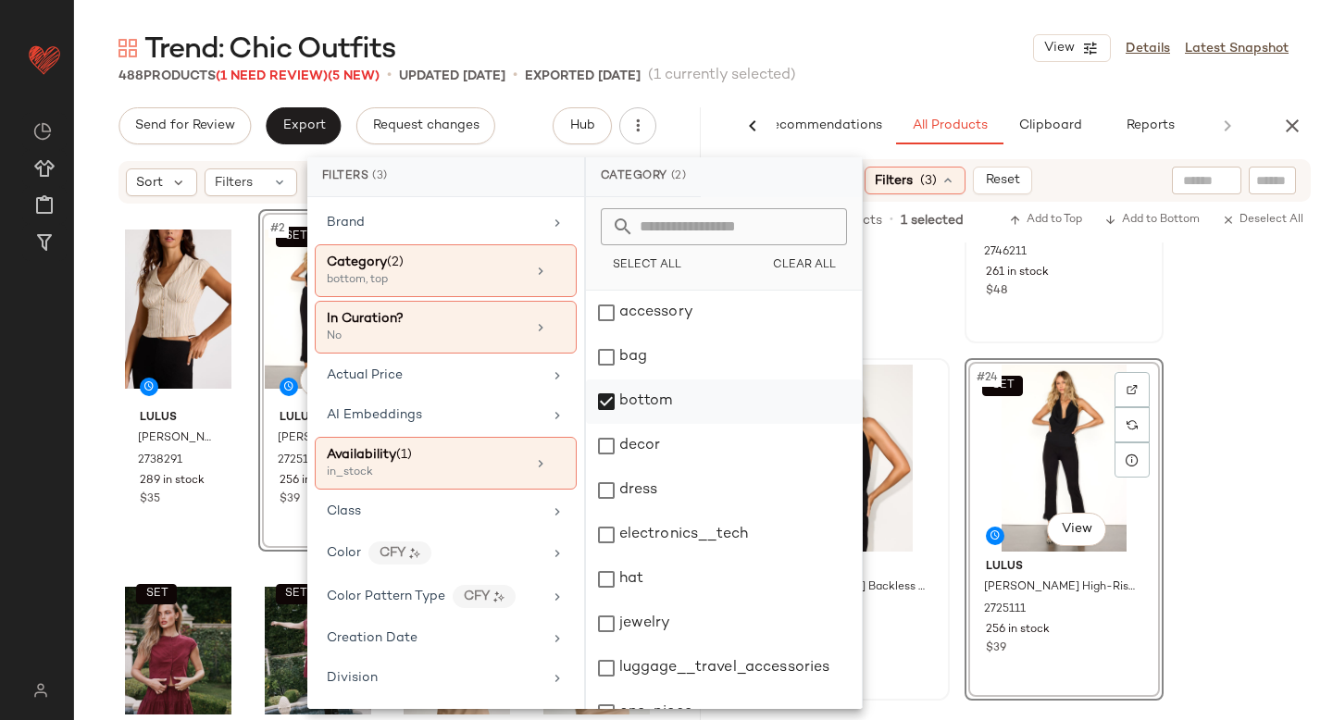
click at [610, 405] on div "bottom" at bounding box center [724, 401] width 276 height 44
click at [607, 481] on div "dress" at bounding box center [724, 490] width 276 height 44
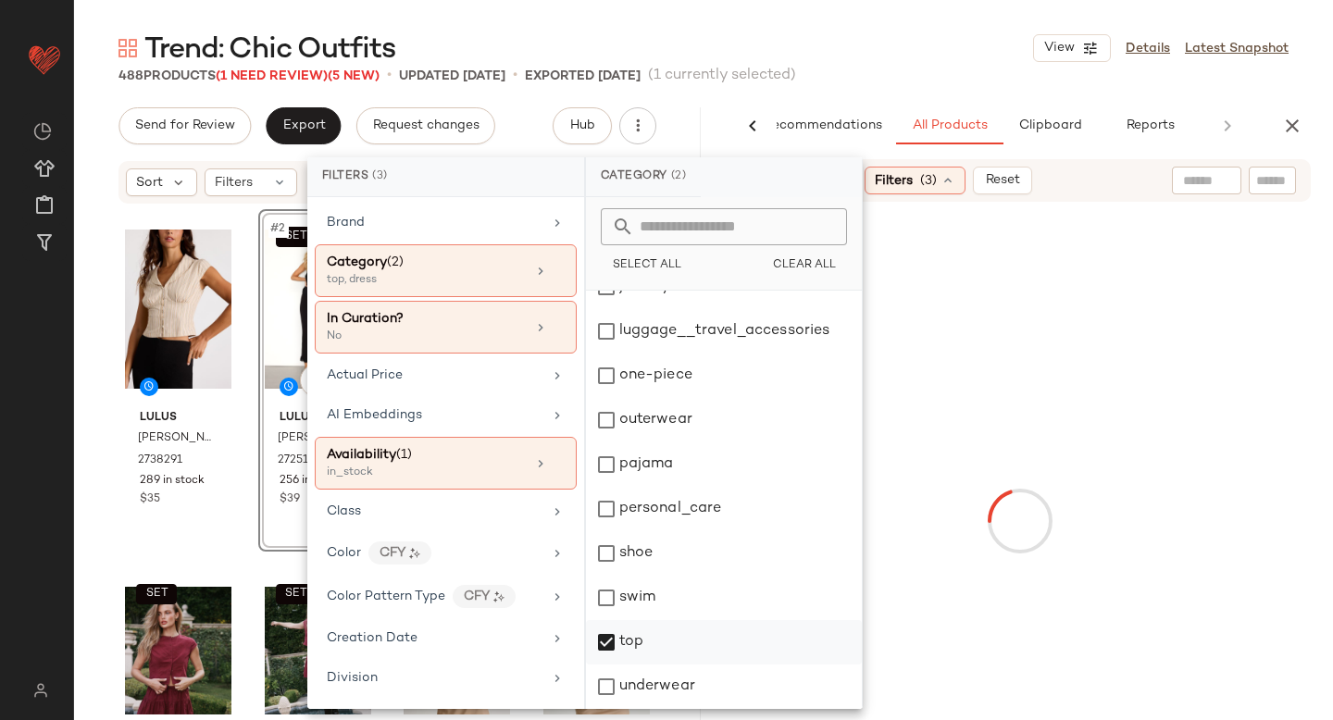
click at [607, 649] on div "top" at bounding box center [724, 642] width 276 height 44
click at [1249, 429] on div at bounding box center [1019, 520] width 619 height 631
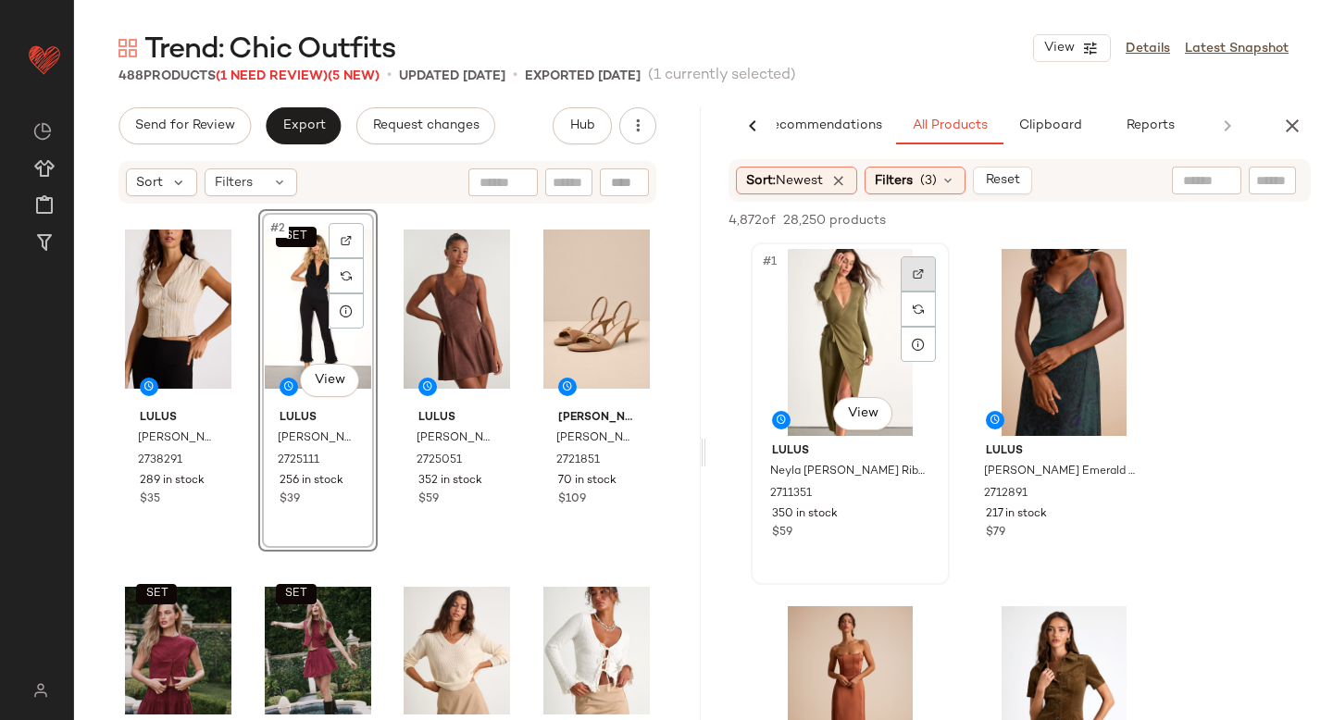
click at [924, 273] on div at bounding box center [917, 273] width 35 height 35
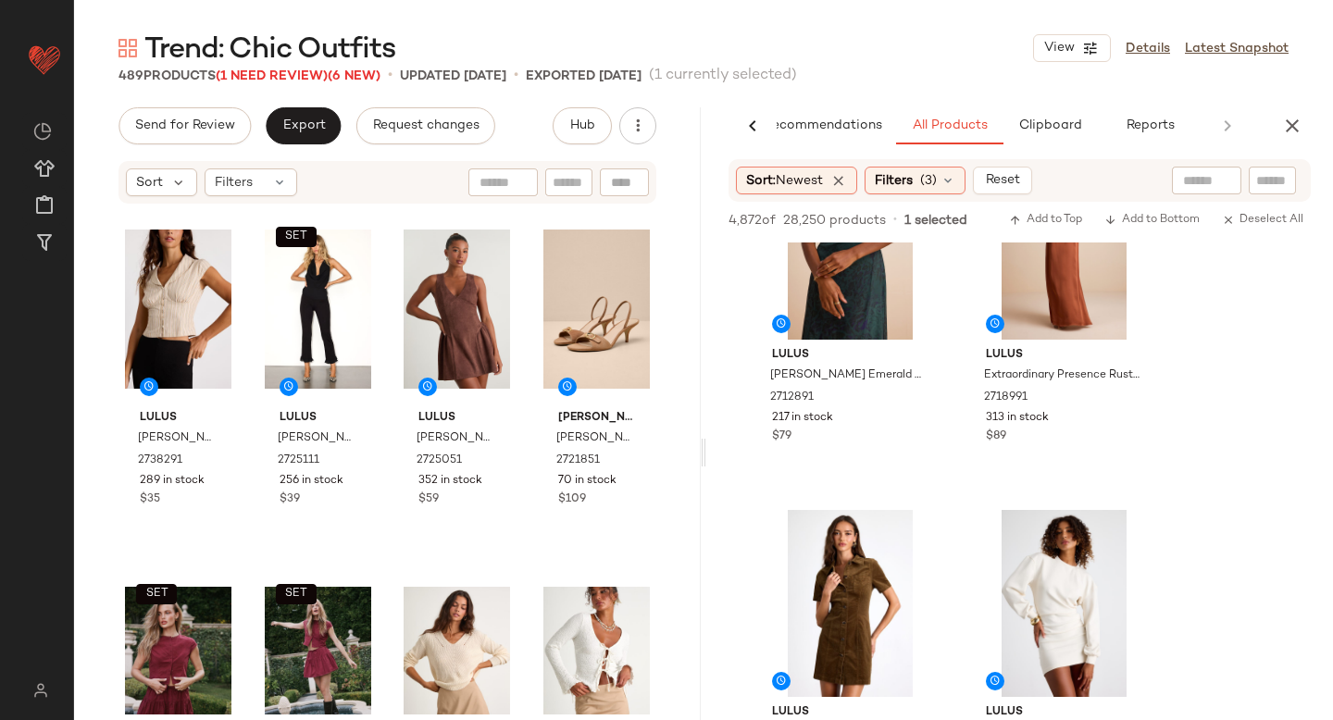
scroll to position [146, 0]
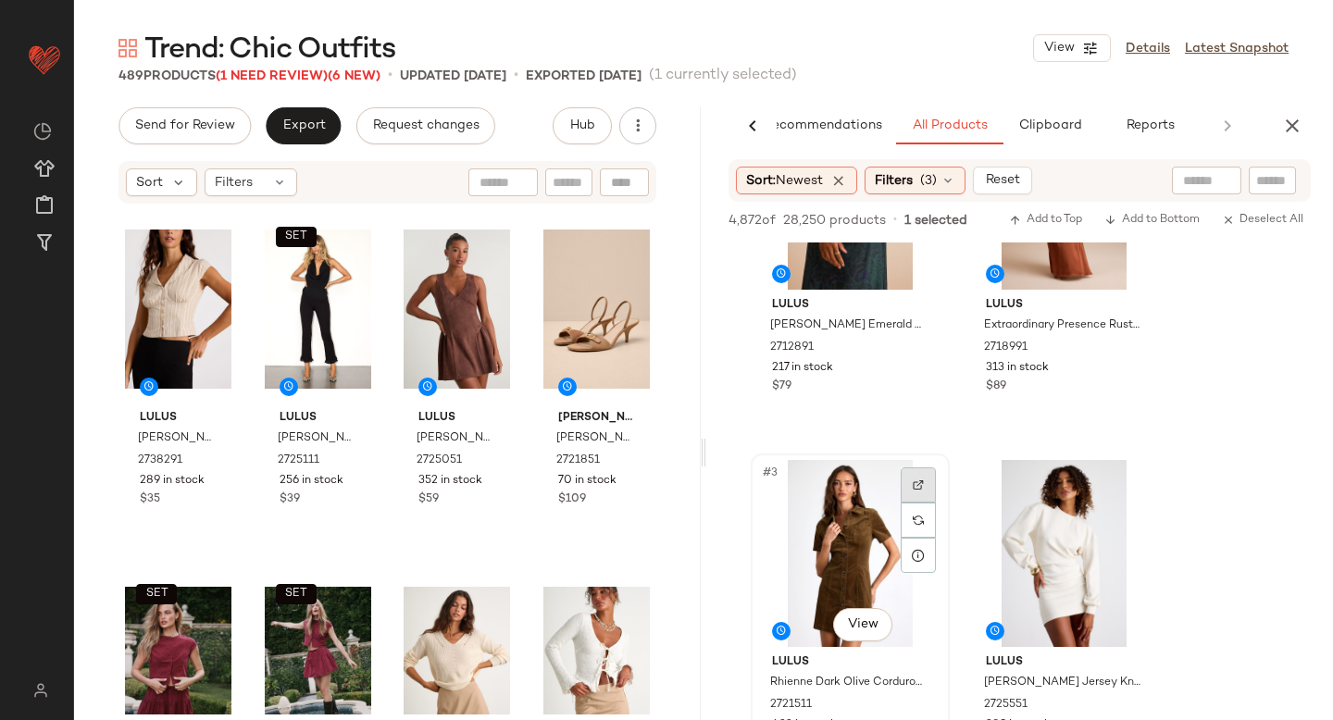
click at [915, 476] on div at bounding box center [917, 484] width 35 height 35
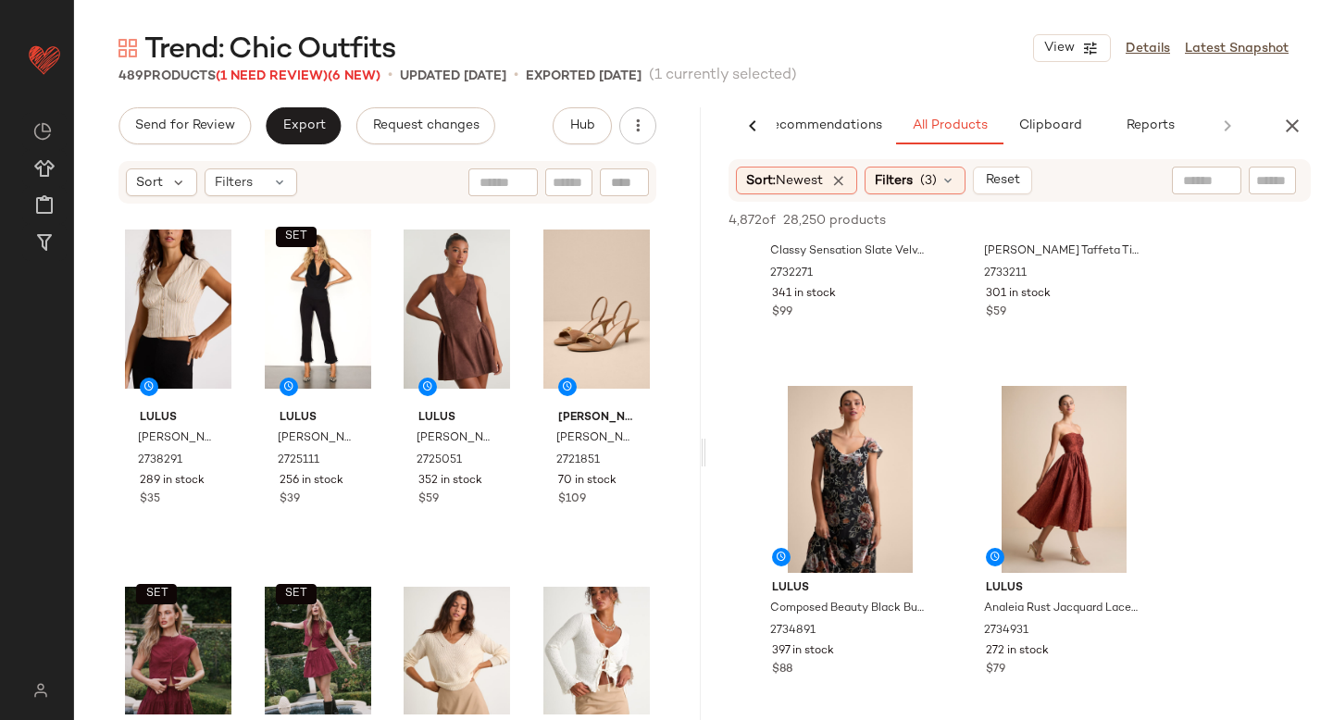
scroll to position [1264, 0]
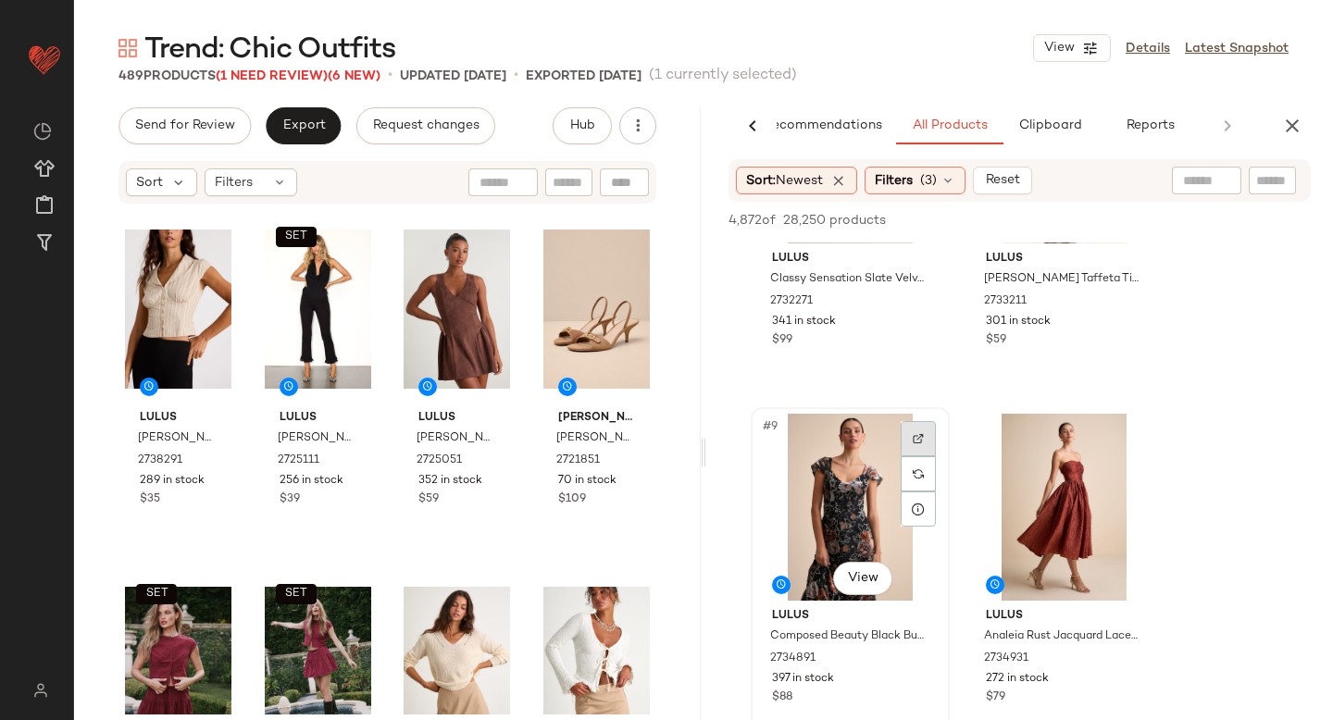
click at [930, 437] on div at bounding box center [917, 438] width 35 height 35
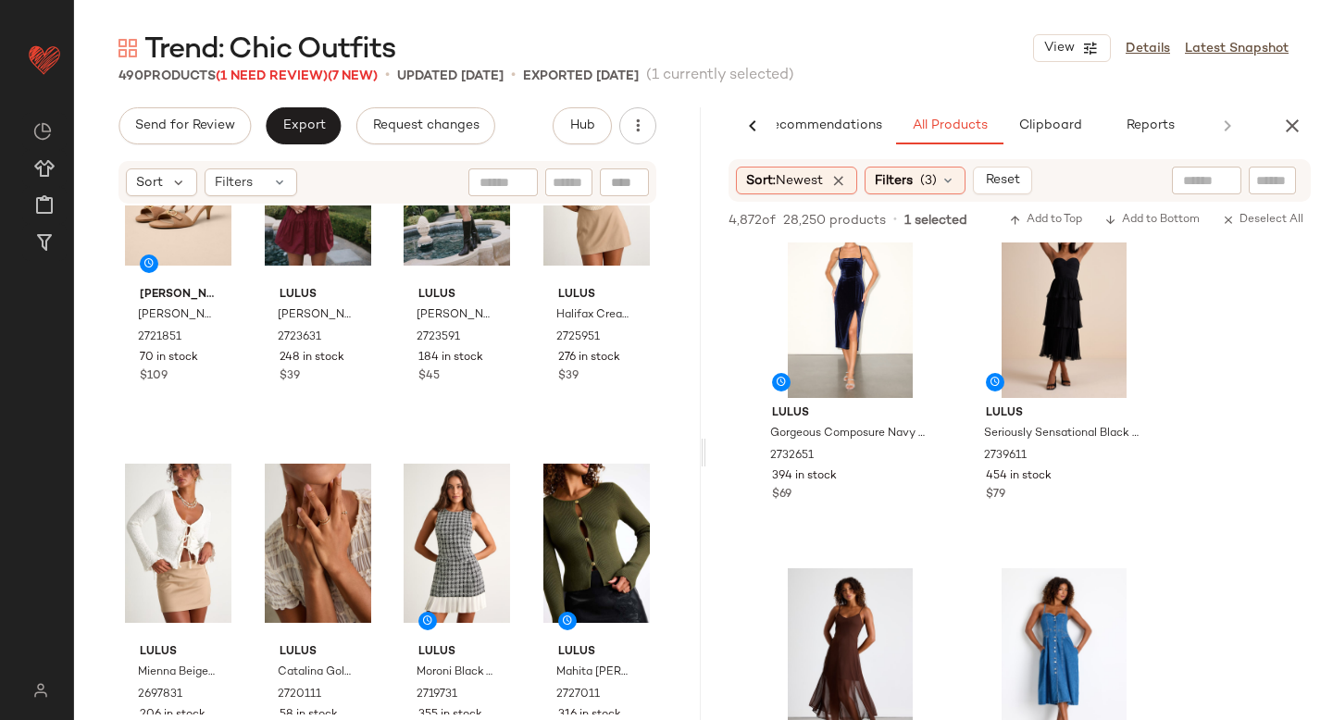
scroll to position [0, 0]
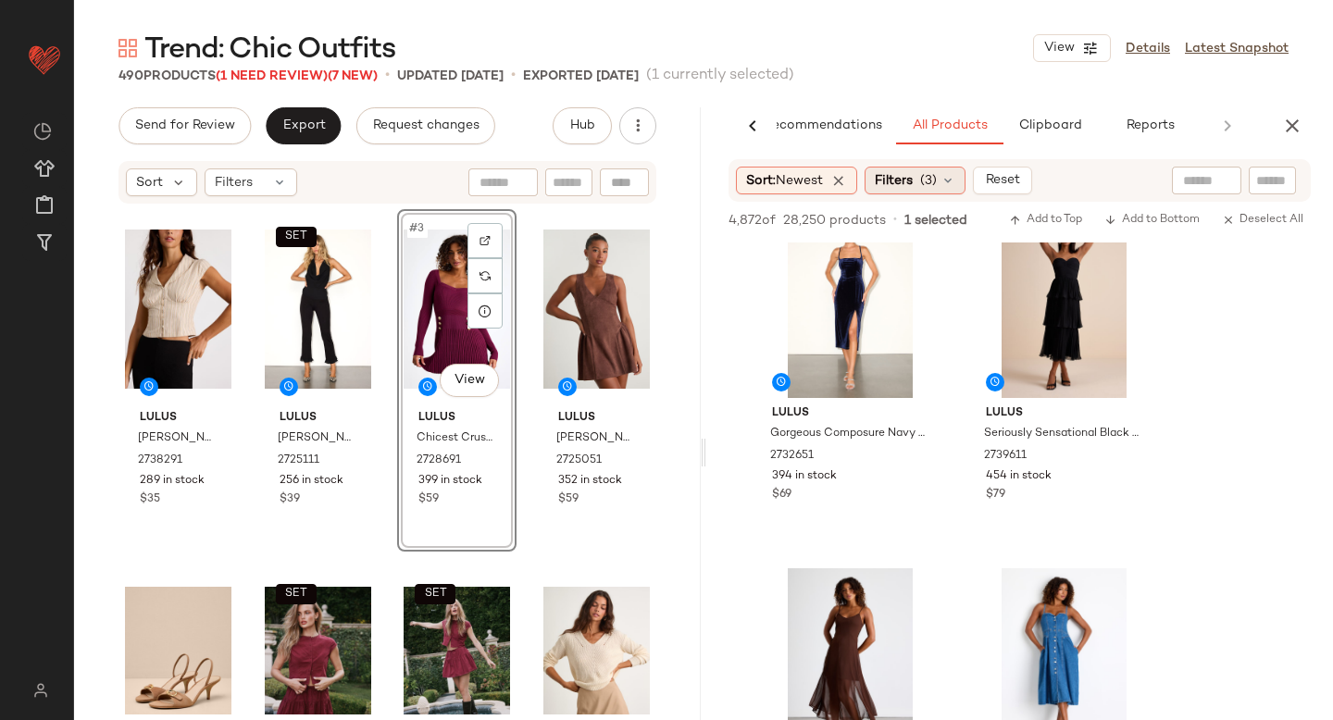
click at [909, 183] on span "Filters" at bounding box center [894, 180] width 38 height 19
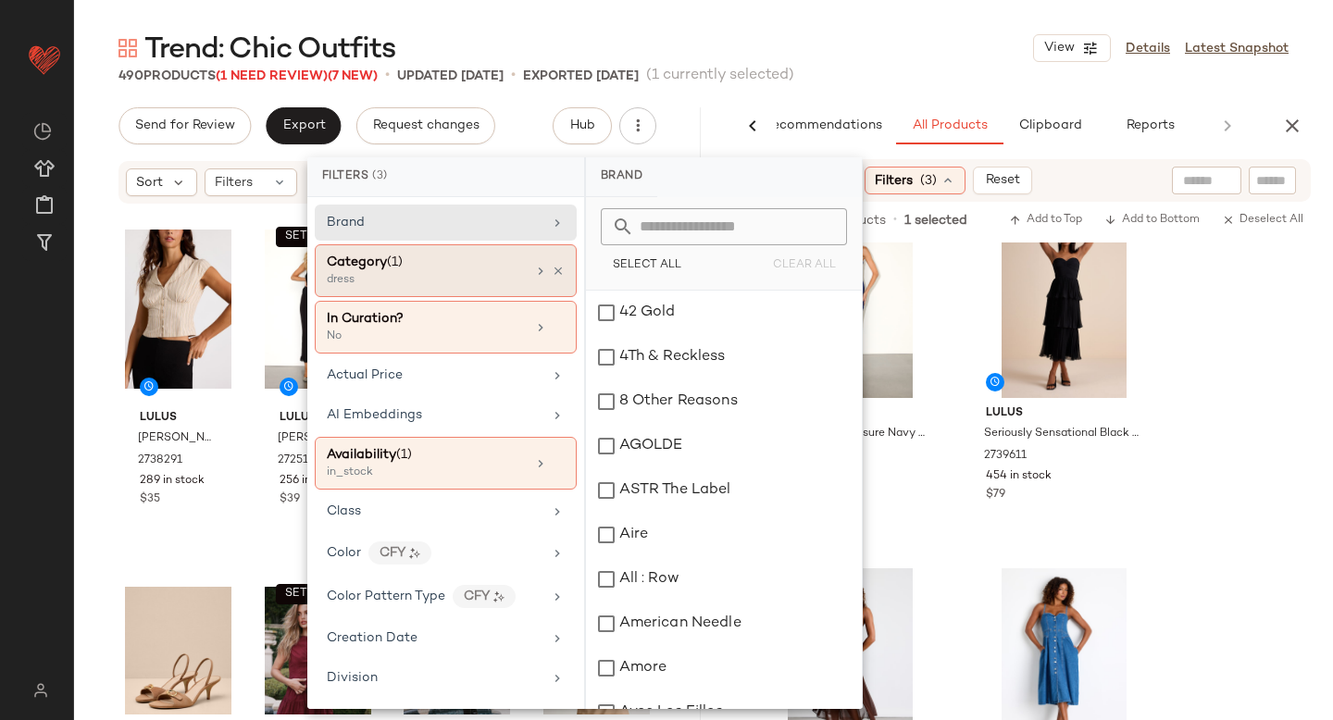
click at [434, 271] on div "Category (1)" at bounding box center [426, 262] width 199 height 19
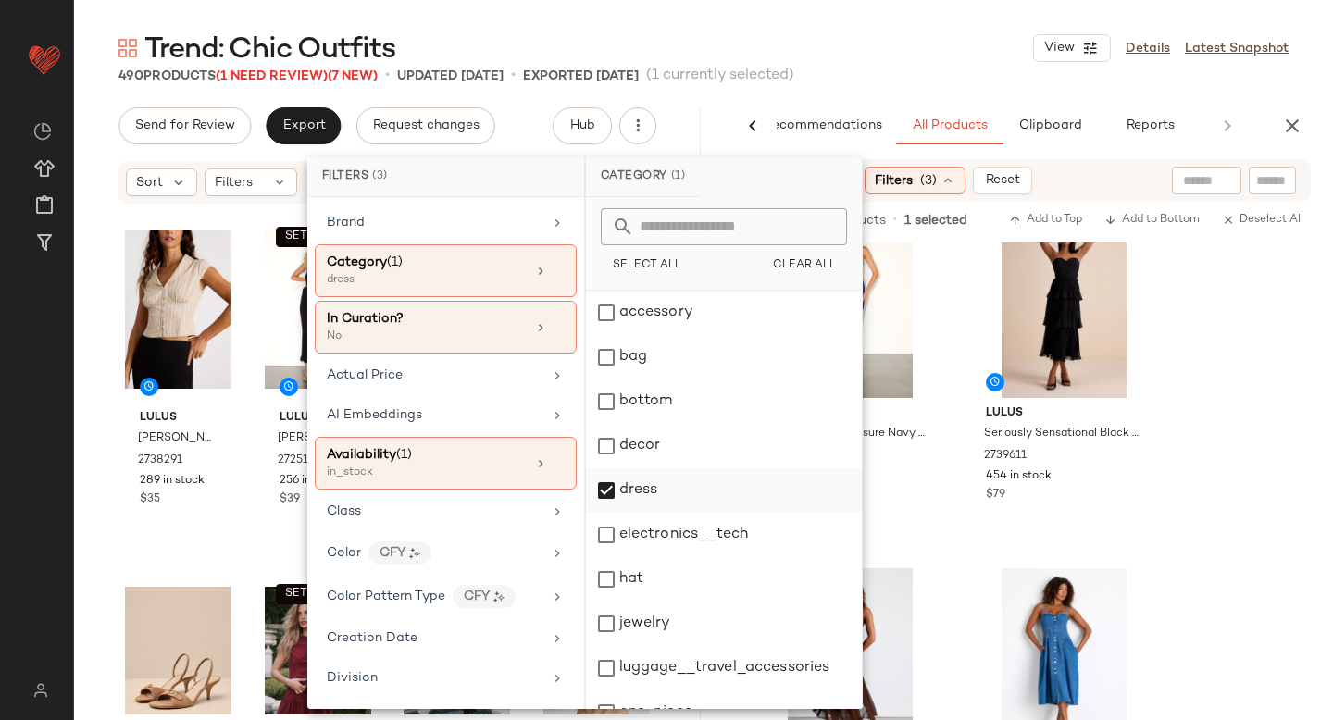
click at [601, 481] on div "dress" at bounding box center [724, 490] width 276 height 44
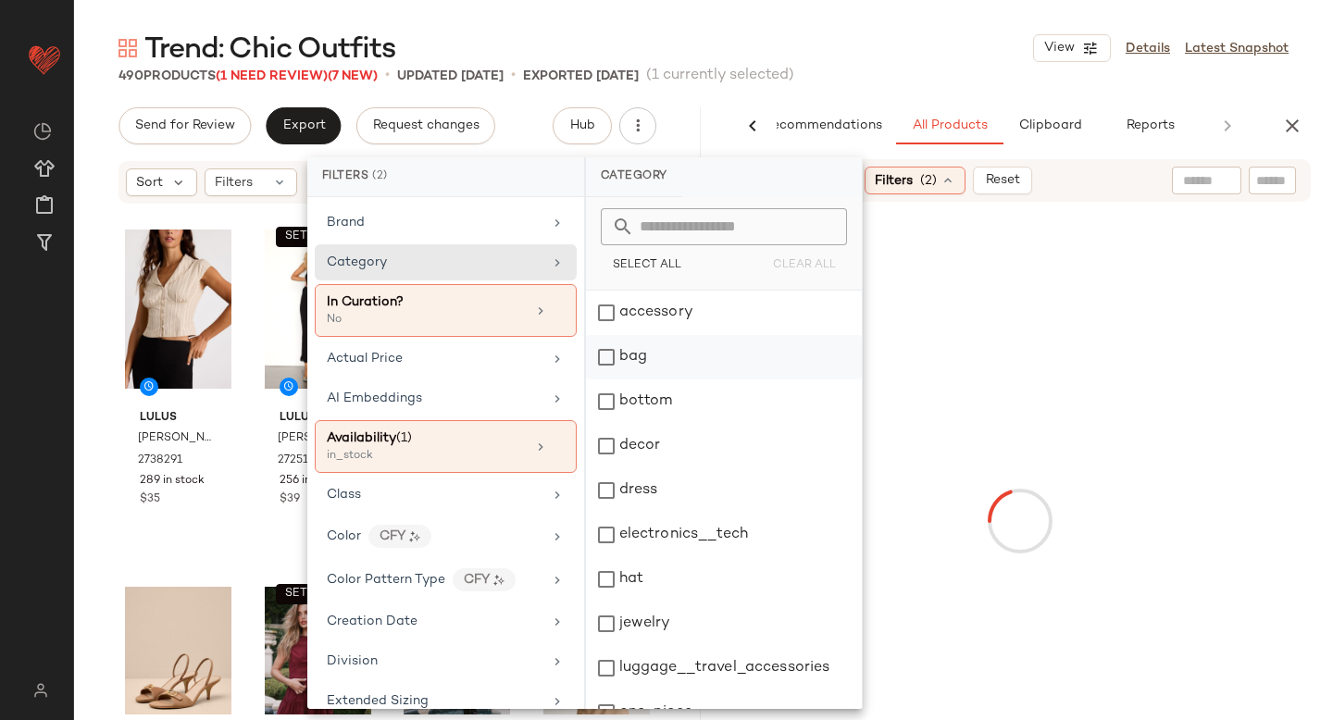
click at [605, 356] on div "bag" at bounding box center [724, 357] width 276 height 44
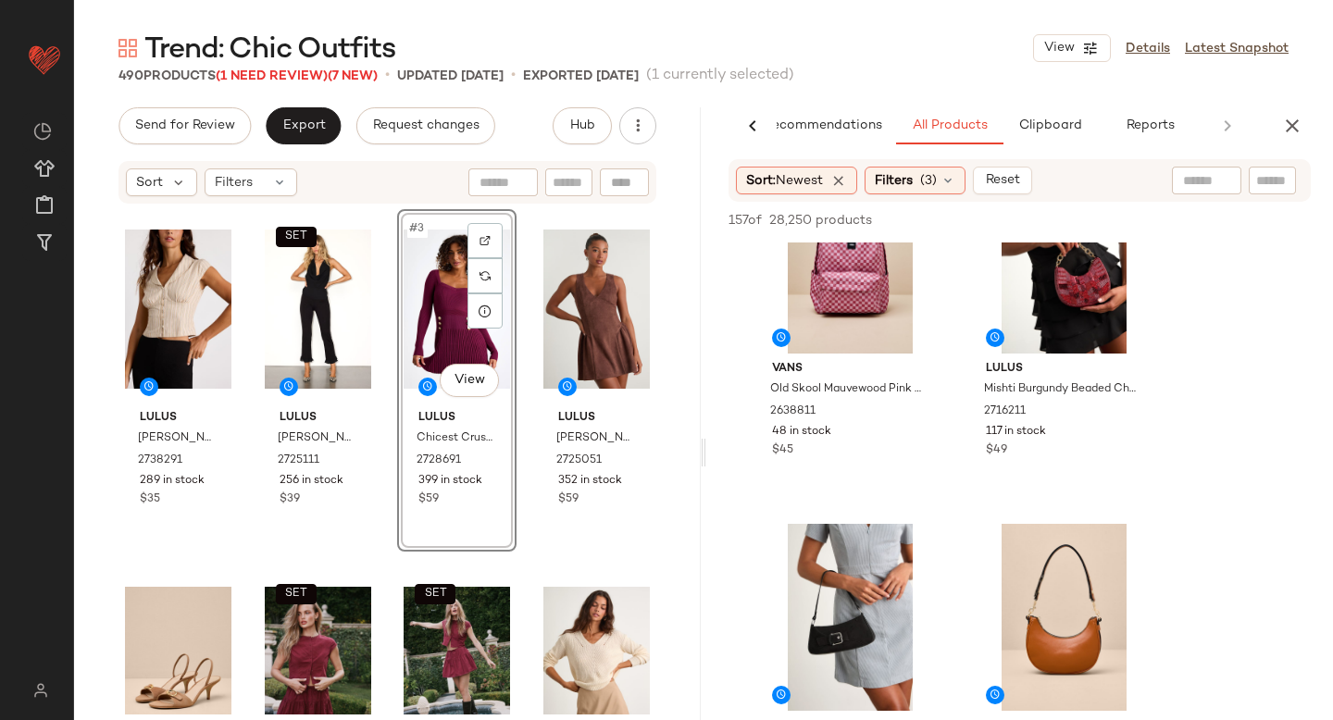
scroll to position [332, 0]
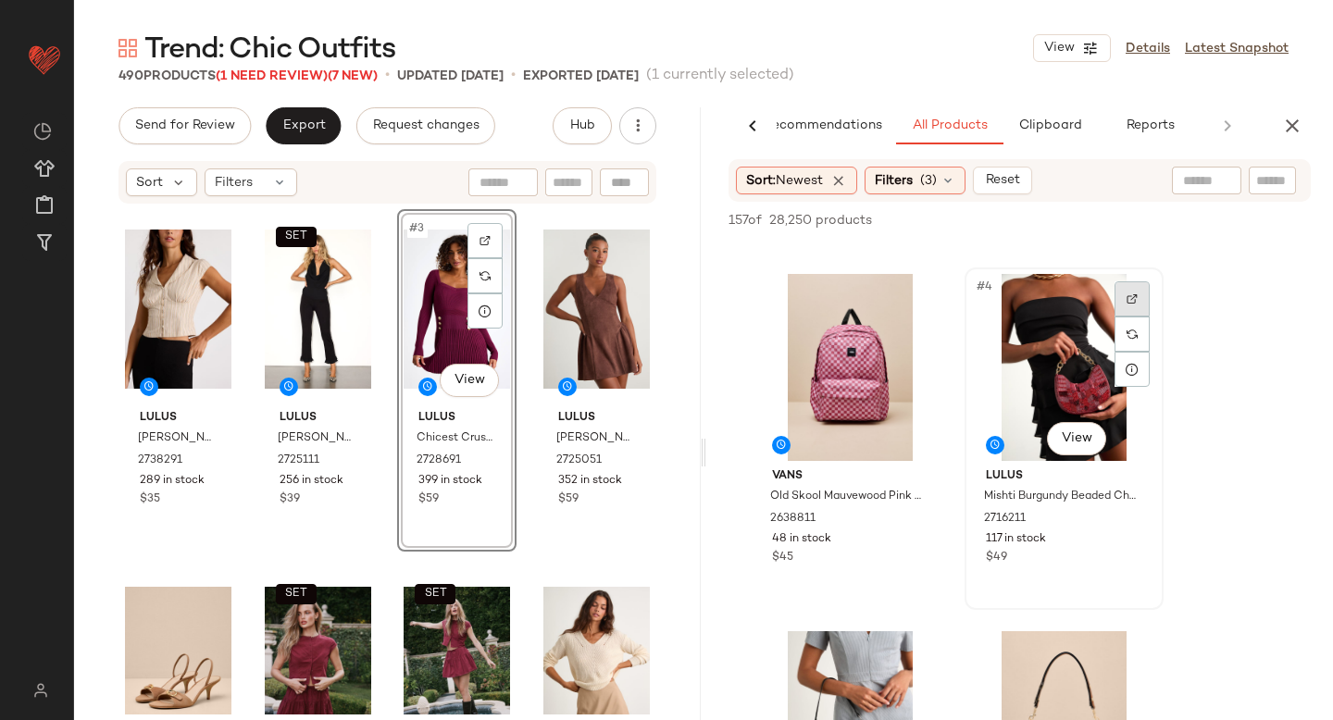
click at [1127, 306] on div at bounding box center [1131, 298] width 35 height 35
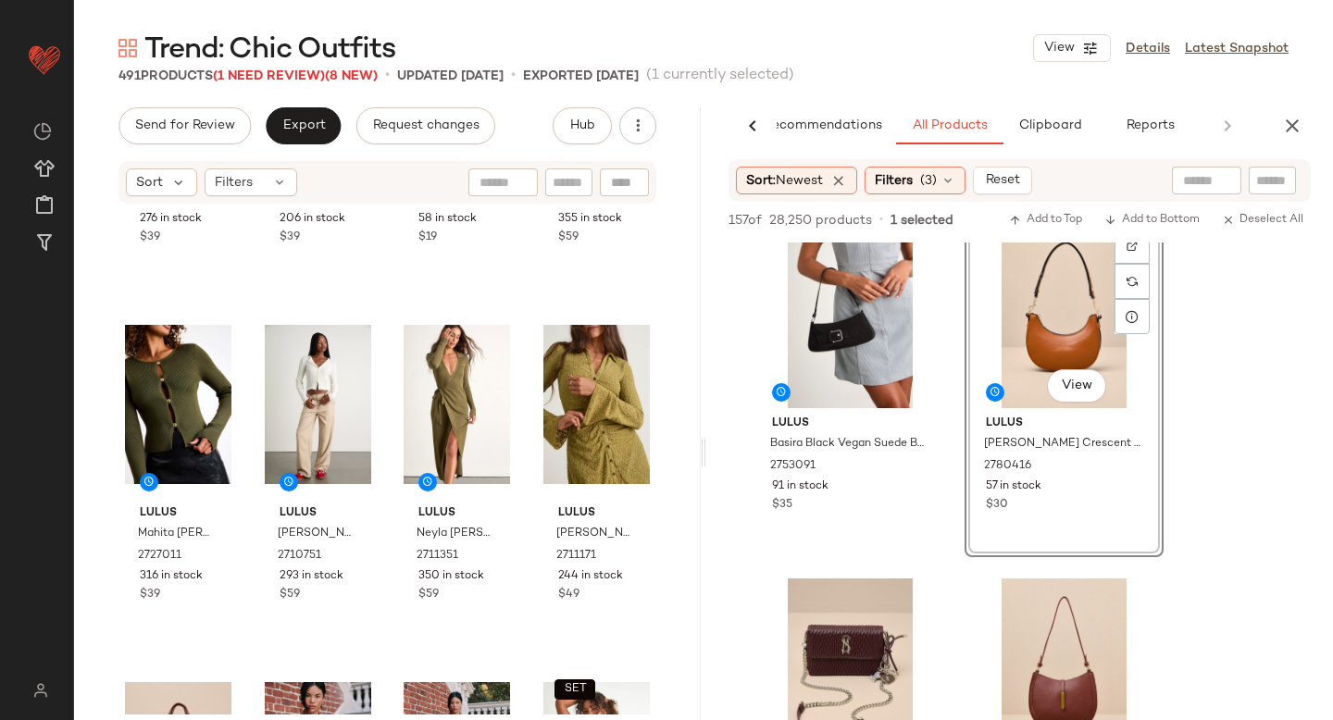
scroll to position [975, 0]
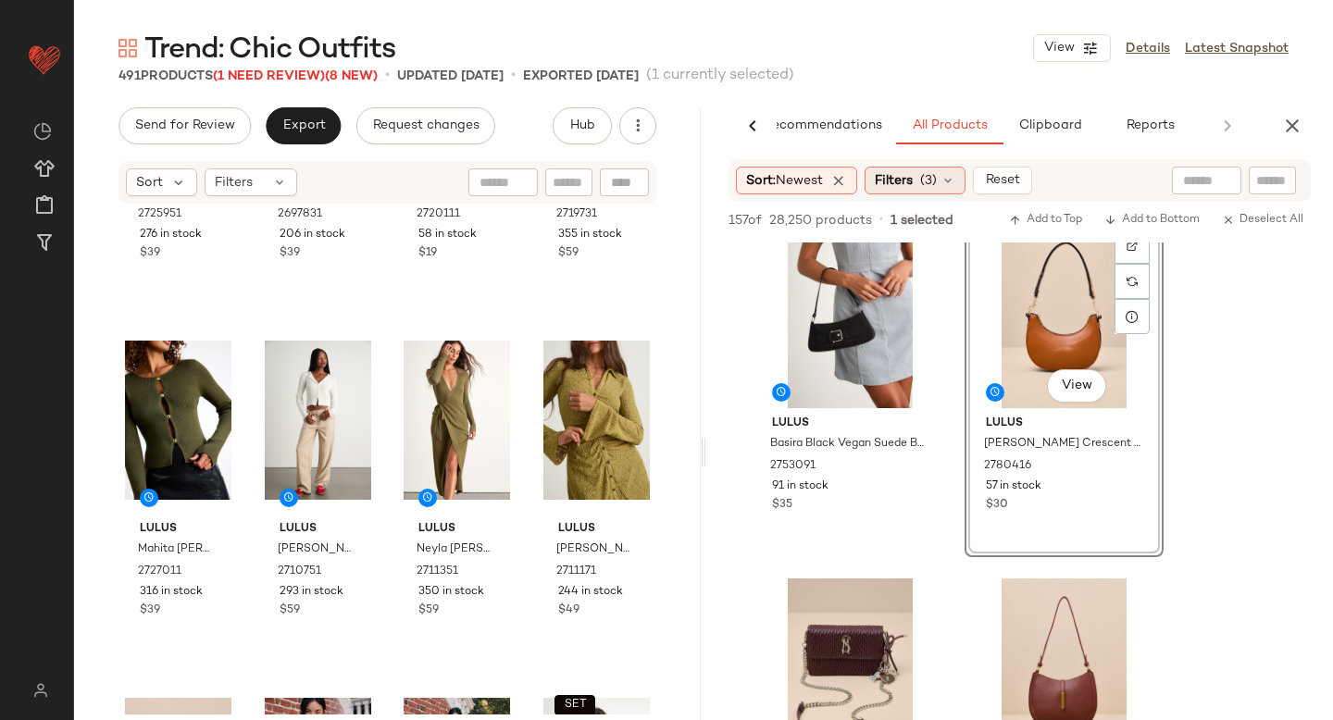
click at [898, 185] on span "Filters" at bounding box center [894, 180] width 38 height 19
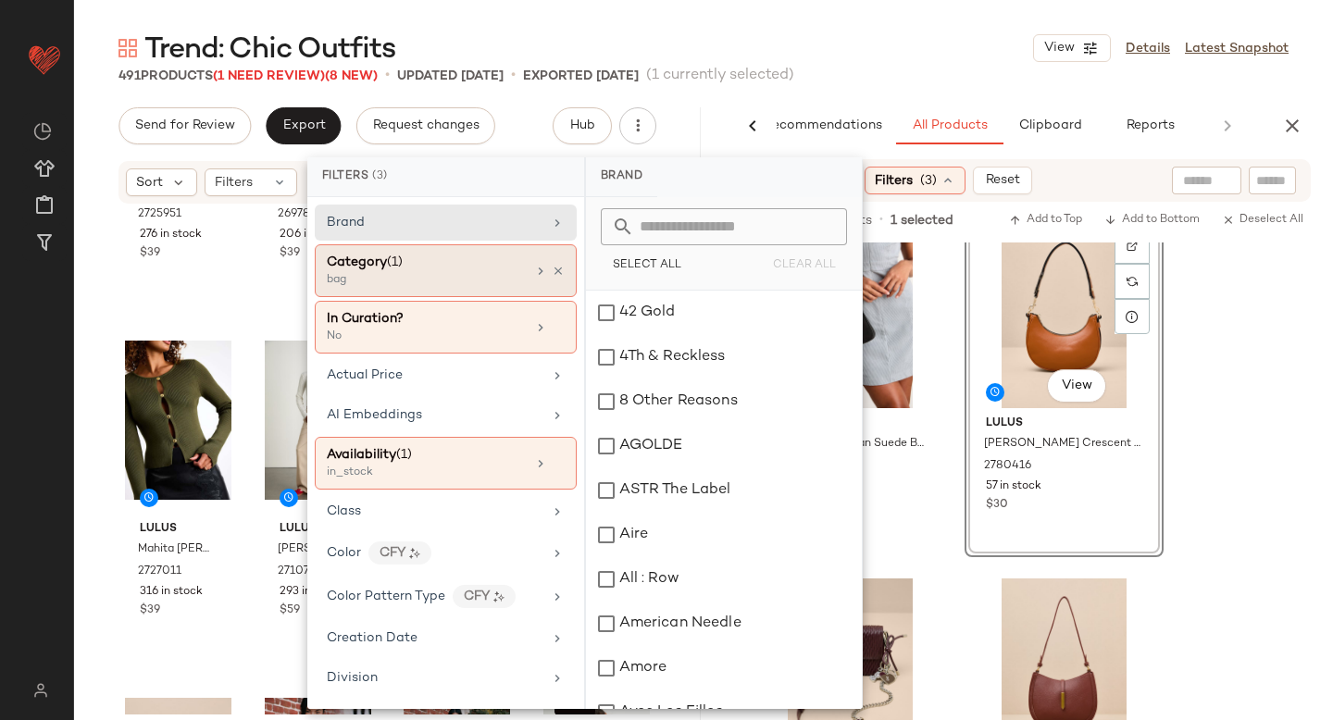
click at [404, 281] on div "bag" at bounding box center [419, 280] width 185 height 17
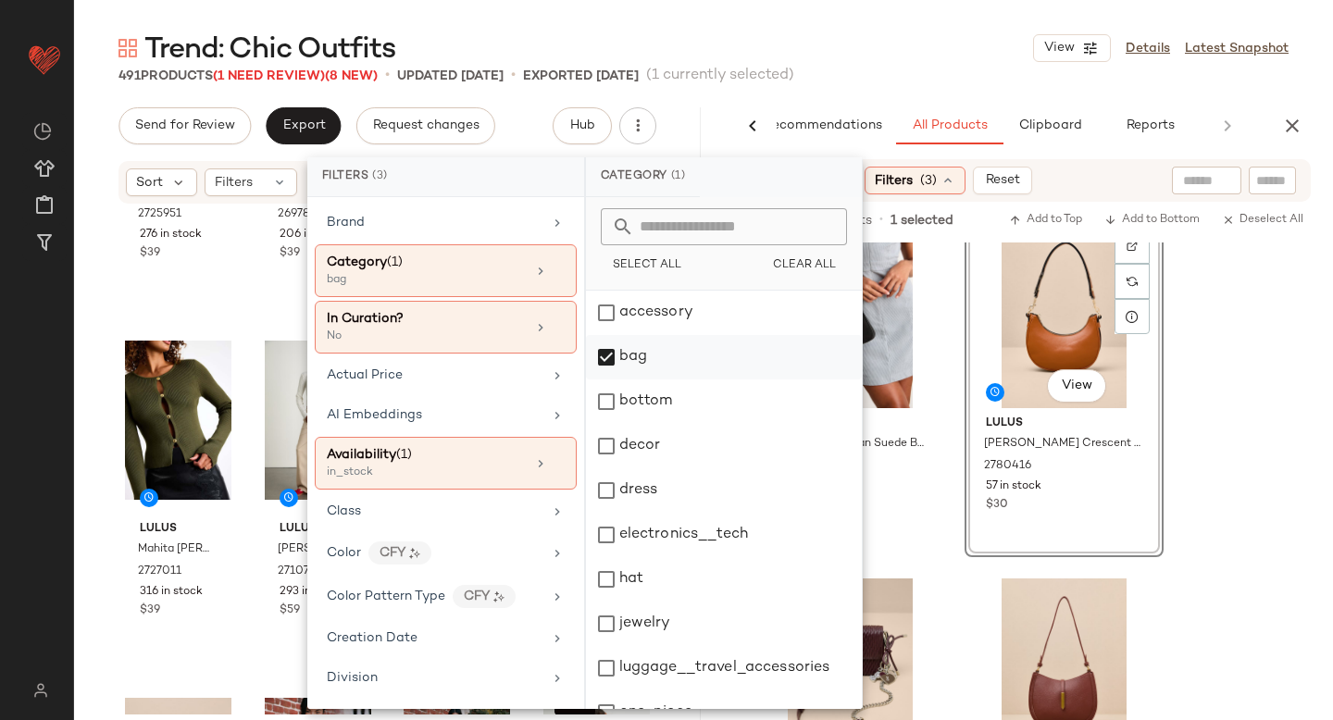
click at [613, 353] on div "bag" at bounding box center [724, 357] width 276 height 44
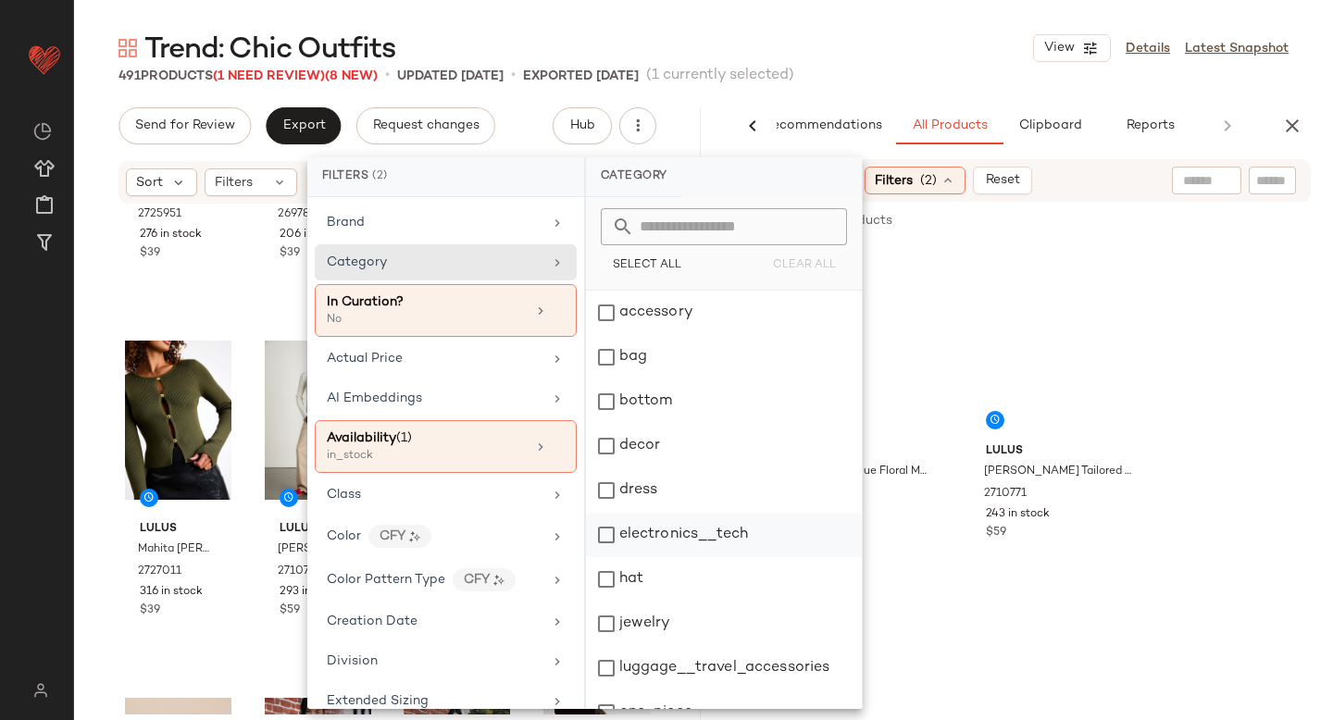
scroll to position [337, 0]
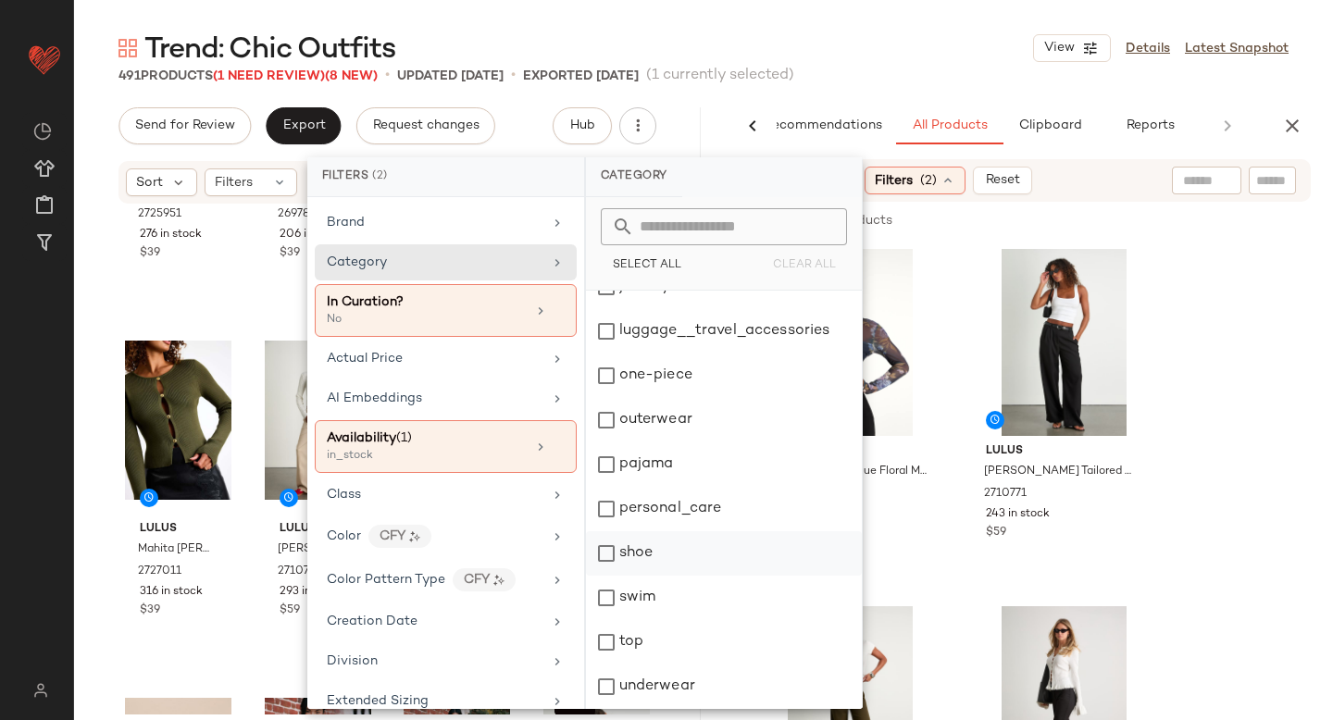
click at [602, 549] on div "shoe" at bounding box center [724, 553] width 276 height 44
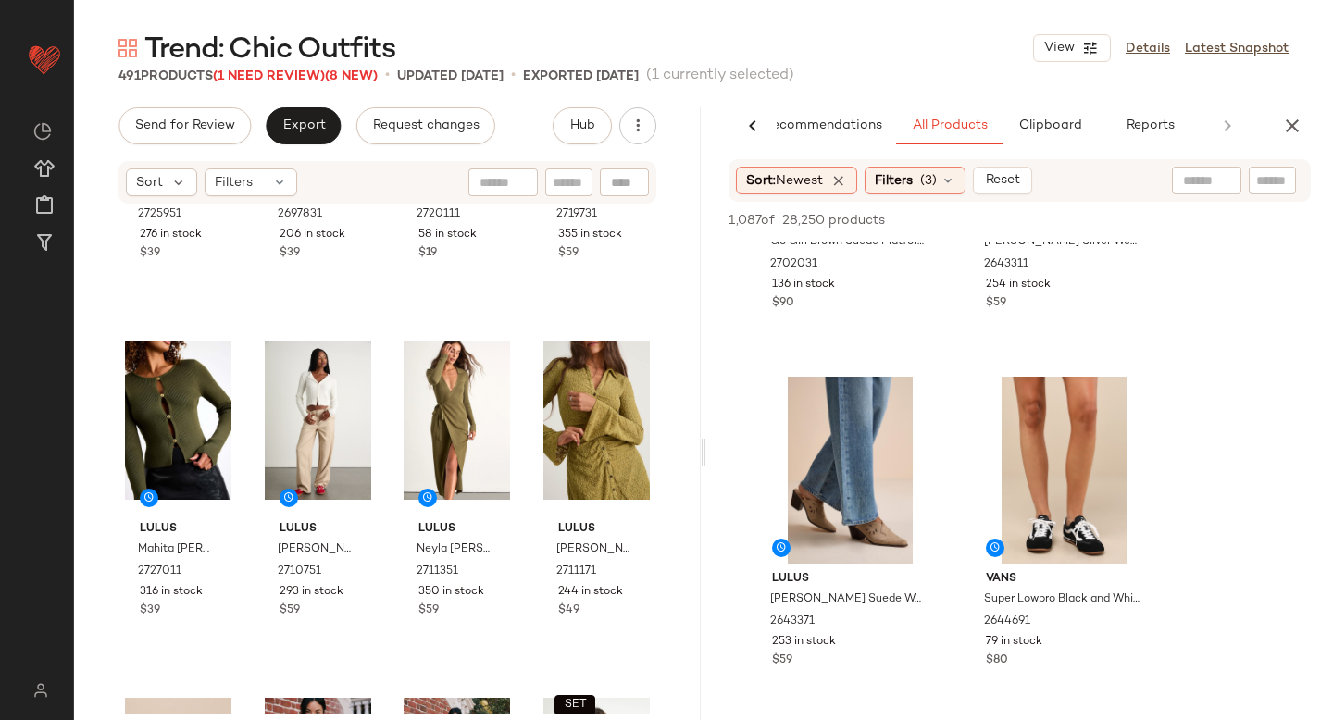
scroll to position [2735, 0]
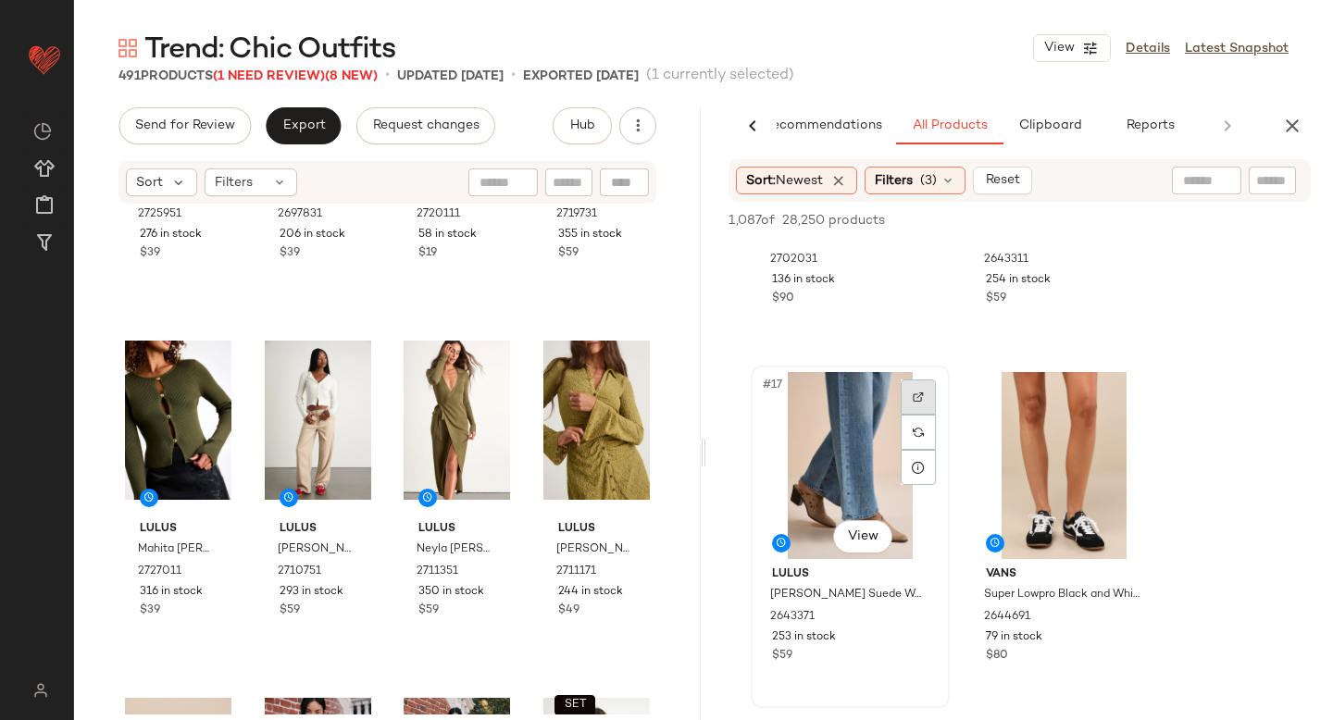
click at [915, 399] on img at bounding box center [918, 396] width 11 height 11
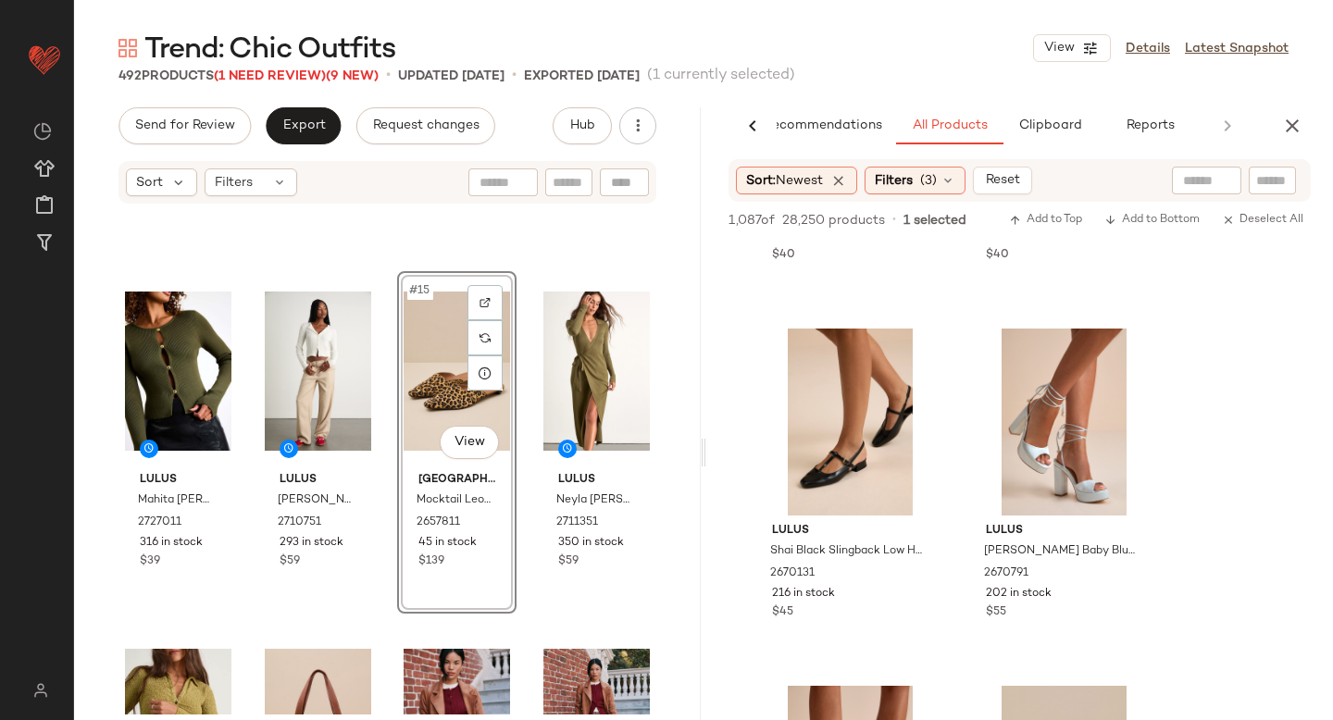
scroll to position [1017, 0]
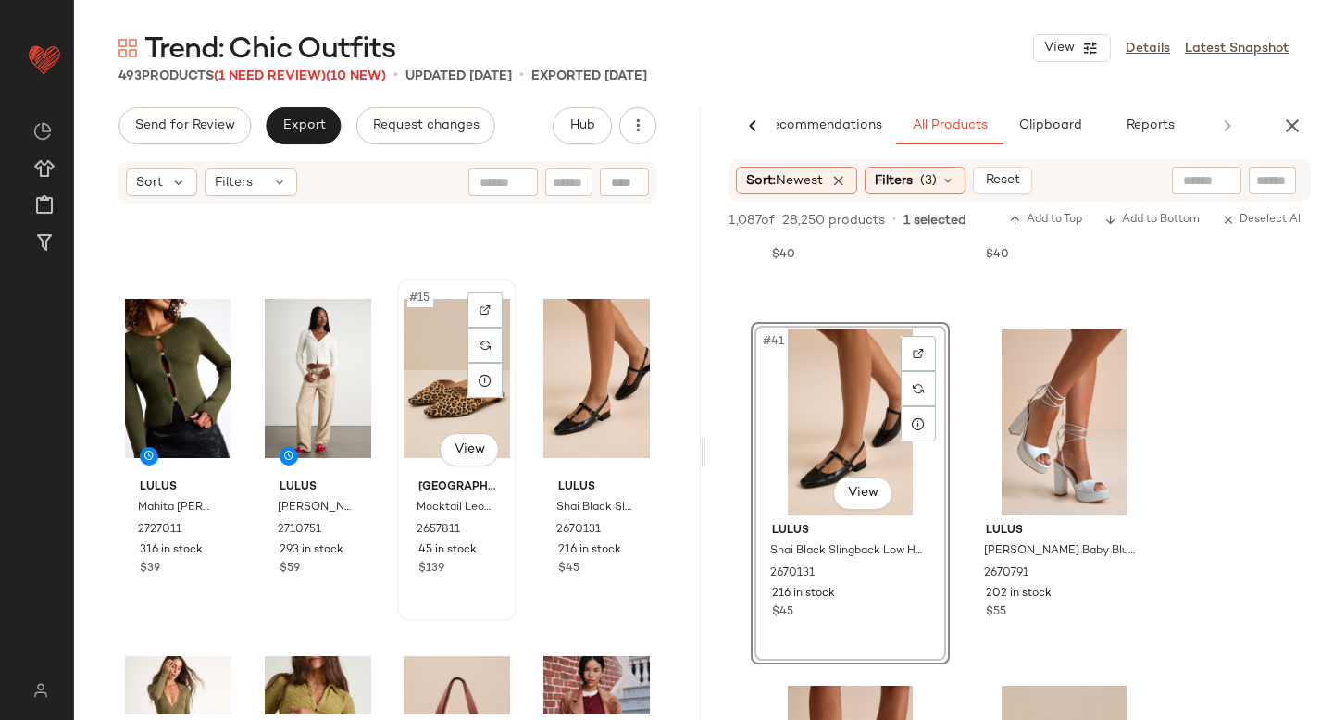
click at [426, 351] on div "#15 View" at bounding box center [457, 378] width 106 height 187
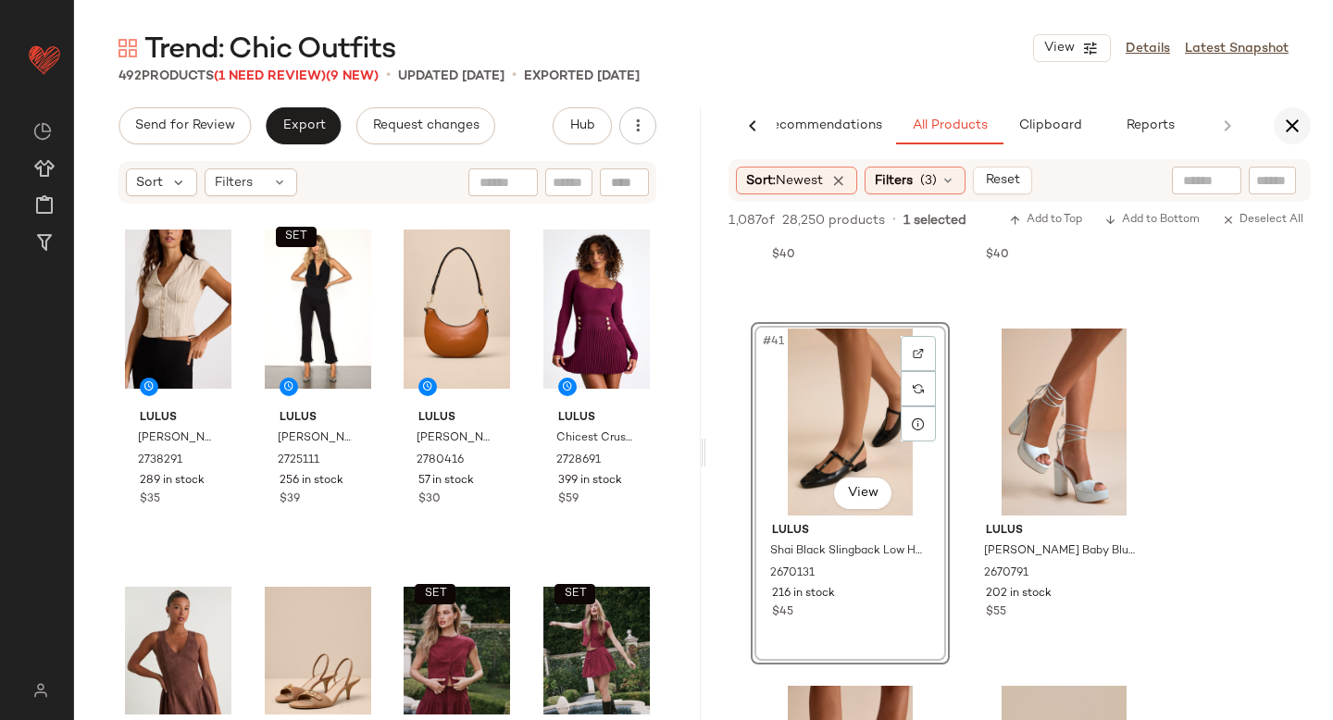
click at [1296, 120] on icon "button" at bounding box center [1292, 126] width 22 height 22
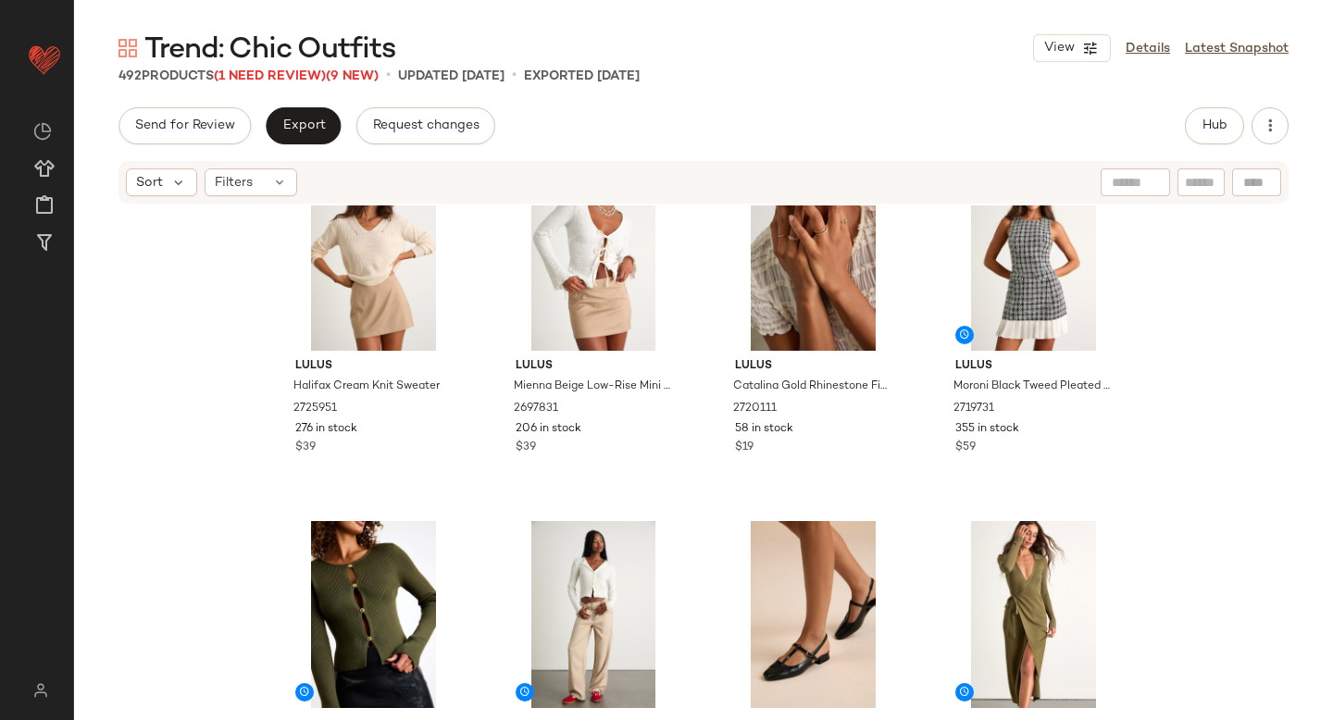
scroll to position [602, 0]
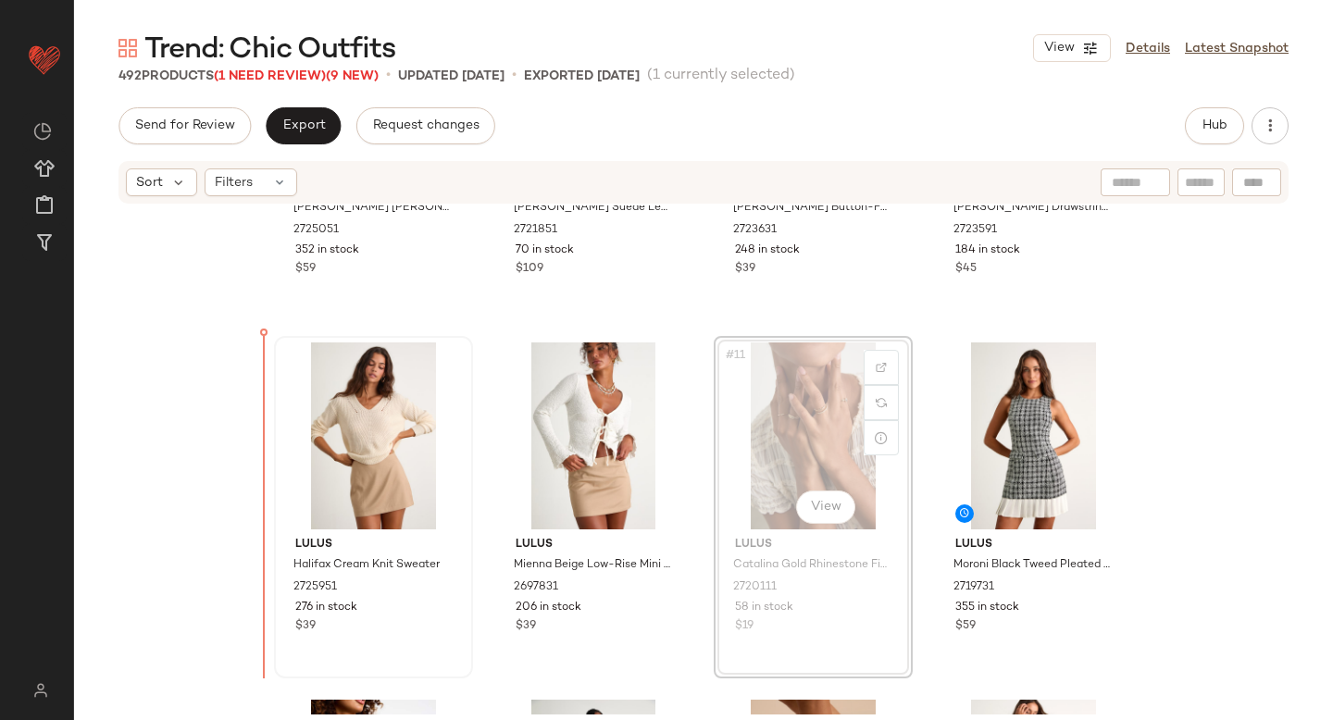
drag, startPoint x: 811, startPoint y: 407, endPoint x: 291, endPoint y: 427, distance: 520.5
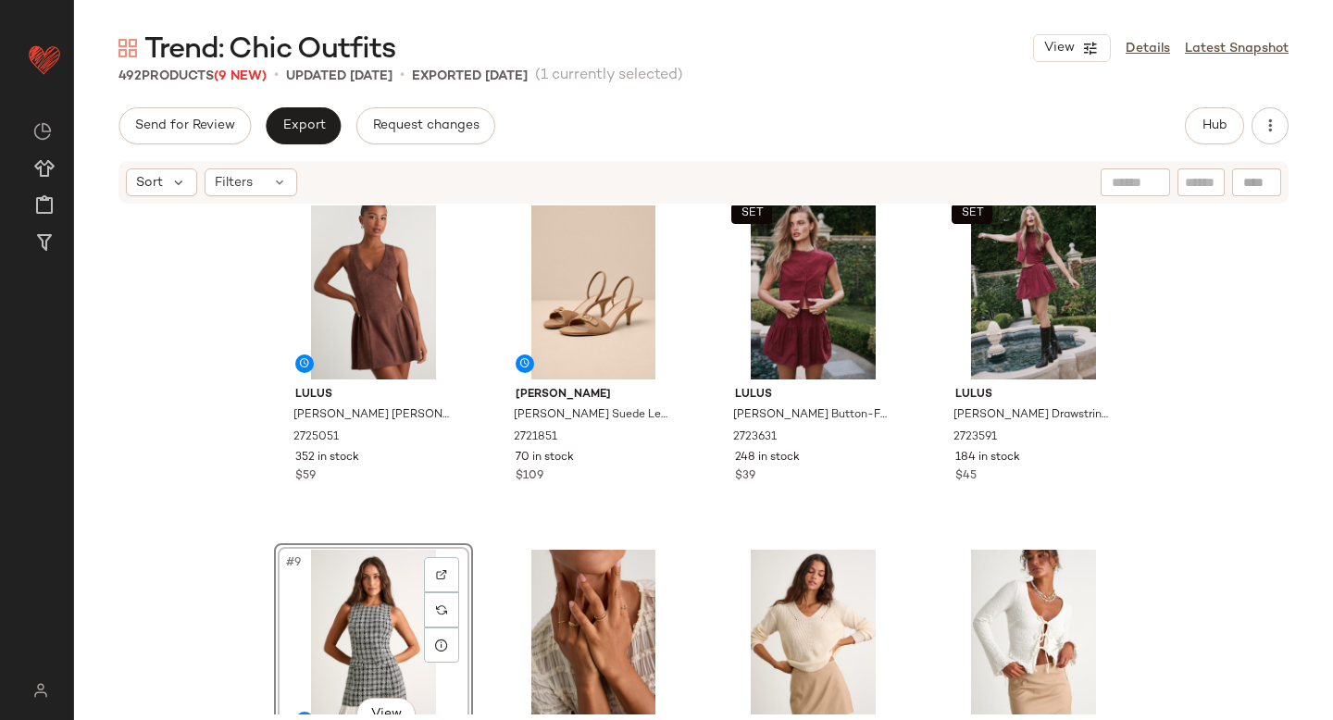
scroll to position [213, 0]
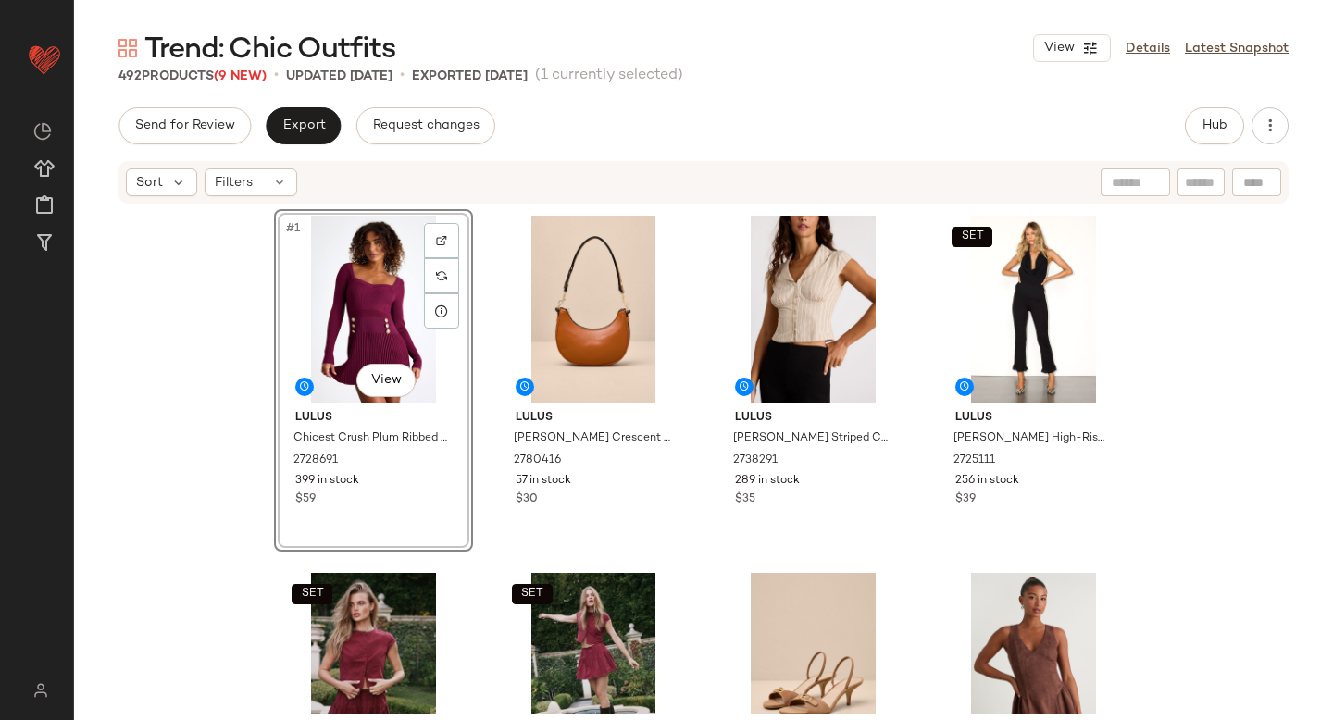
click at [1251, 390] on div "#1 View Lulus Chicest Crush Plum Ribbed Long Sleeve Mini Sweater Dress 2728691 …" at bounding box center [703, 459] width 1259 height 509
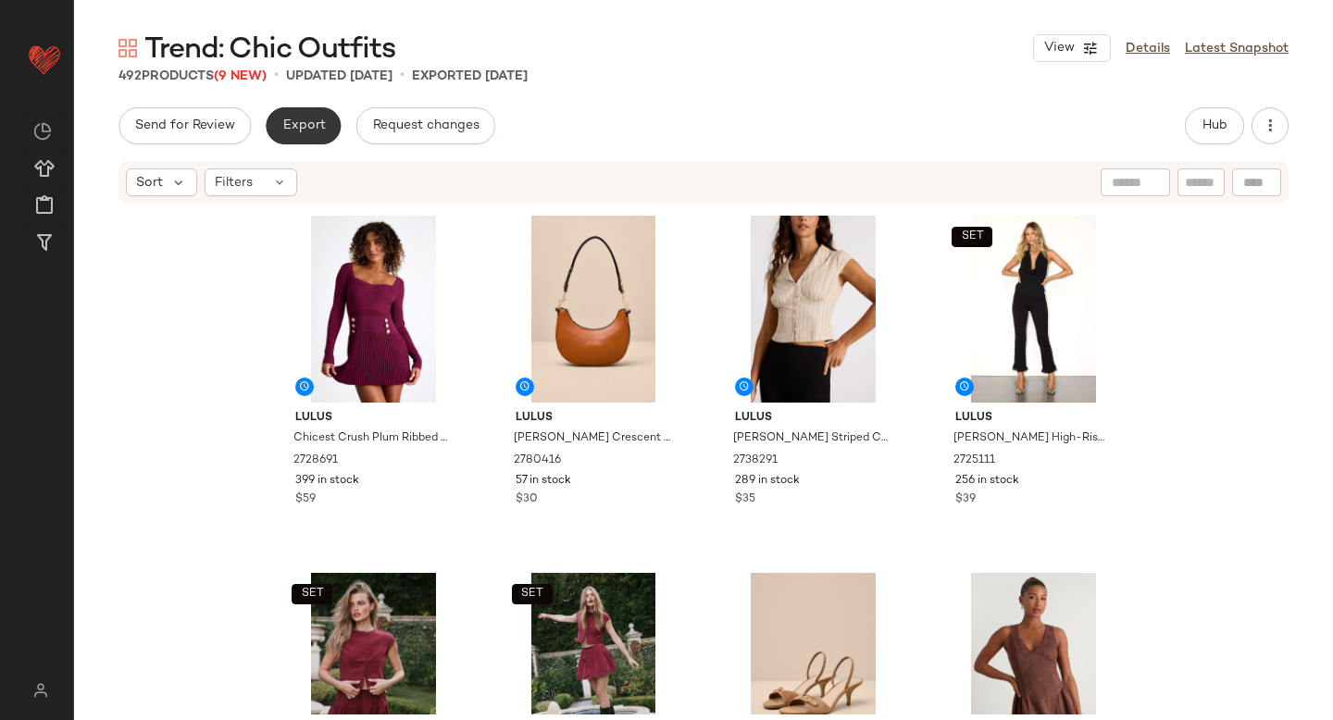
click at [287, 112] on button "Export" at bounding box center [303, 125] width 75 height 37
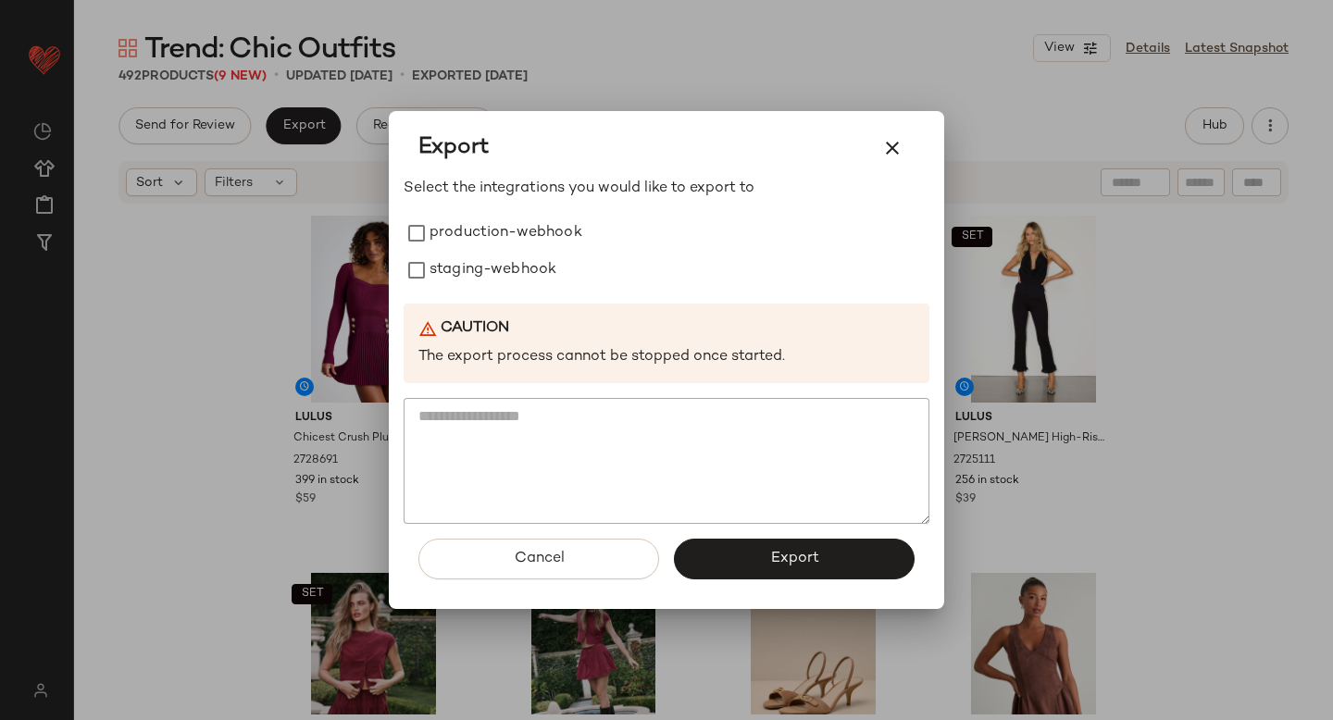
click at [232, 422] on div at bounding box center [666, 360] width 1333 height 720
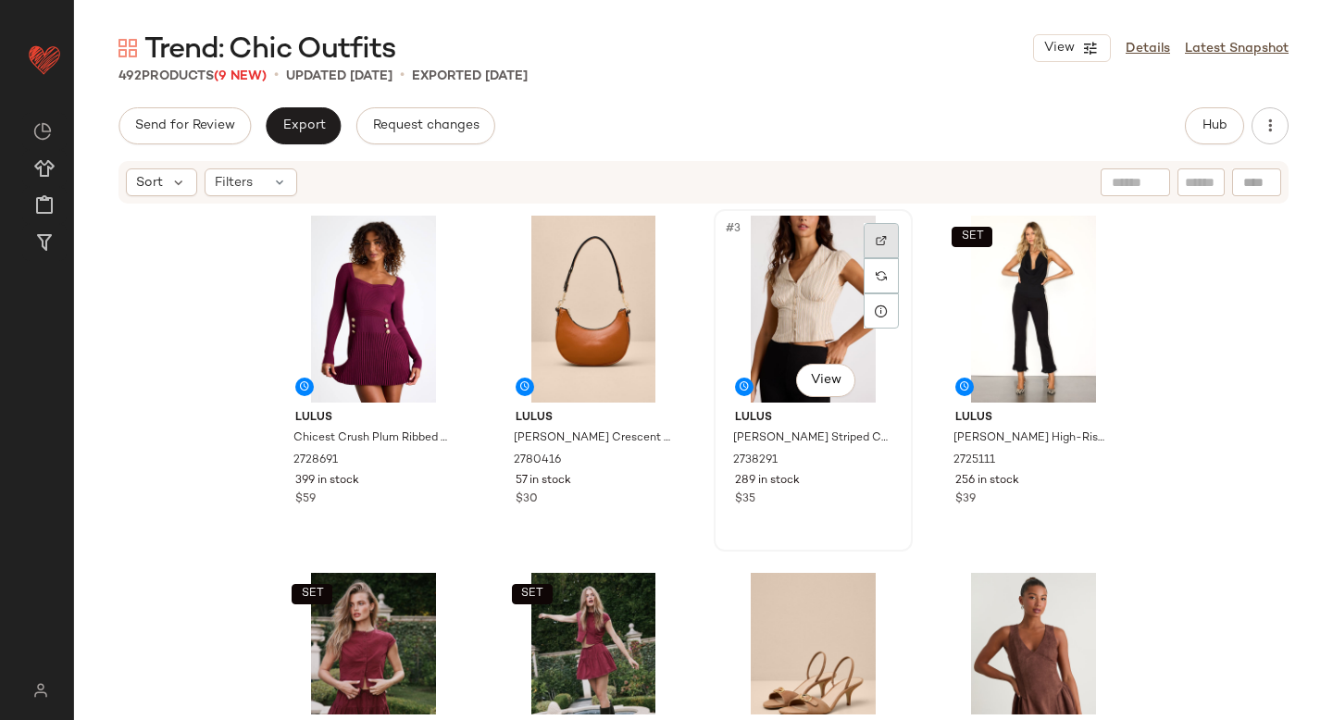
click at [867, 231] on div at bounding box center [880, 240] width 35 height 35
click at [313, 122] on span "Export" at bounding box center [302, 125] width 43 height 15
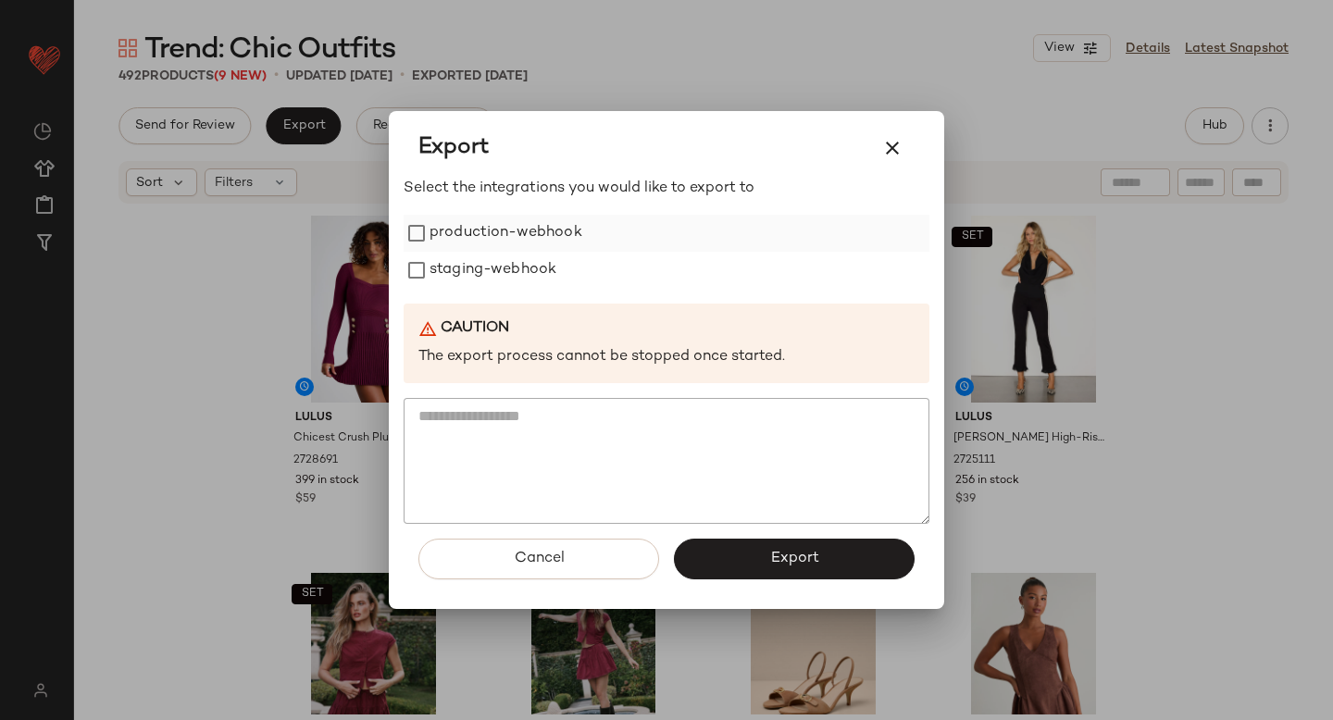
click at [451, 233] on label "production-webhook" at bounding box center [505, 233] width 153 height 37
click at [456, 272] on label "staging-webhook" at bounding box center [492, 270] width 127 height 37
click at [785, 546] on button "Export" at bounding box center [794, 559] width 241 height 41
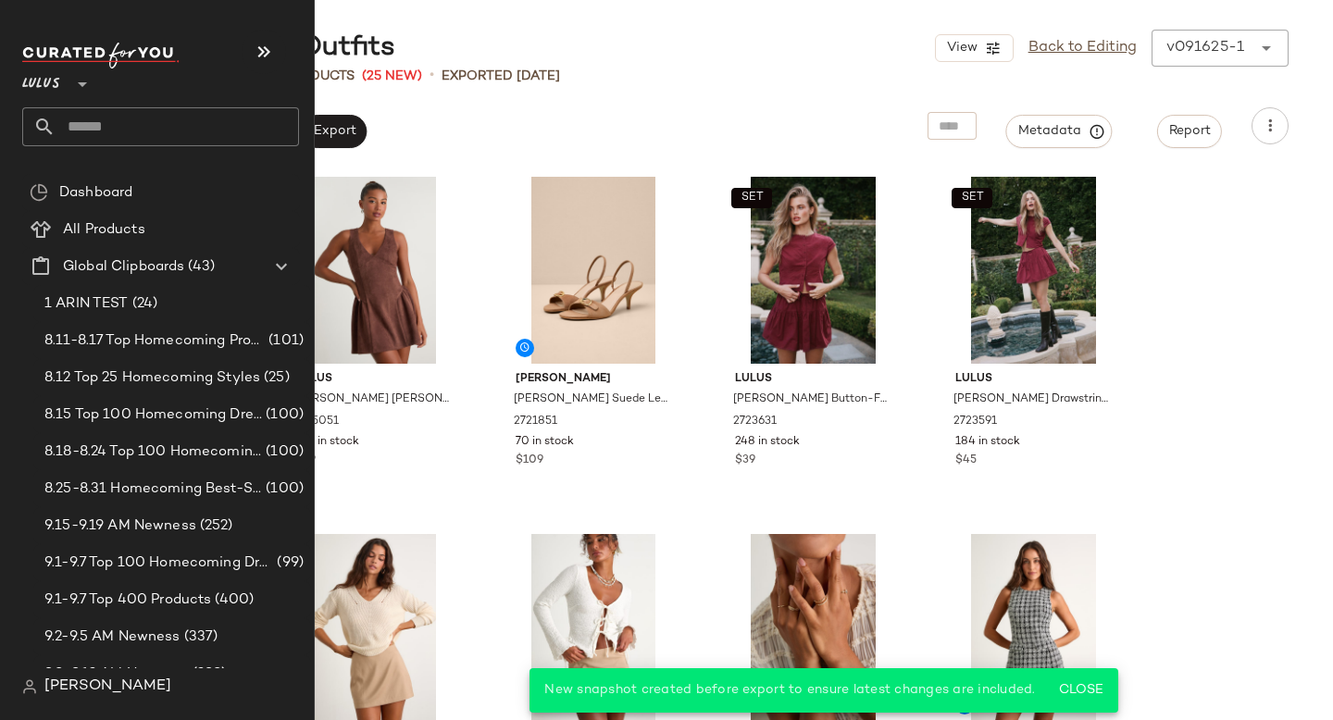
click at [126, 126] on input "text" at bounding box center [177, 126] width 243 height 39
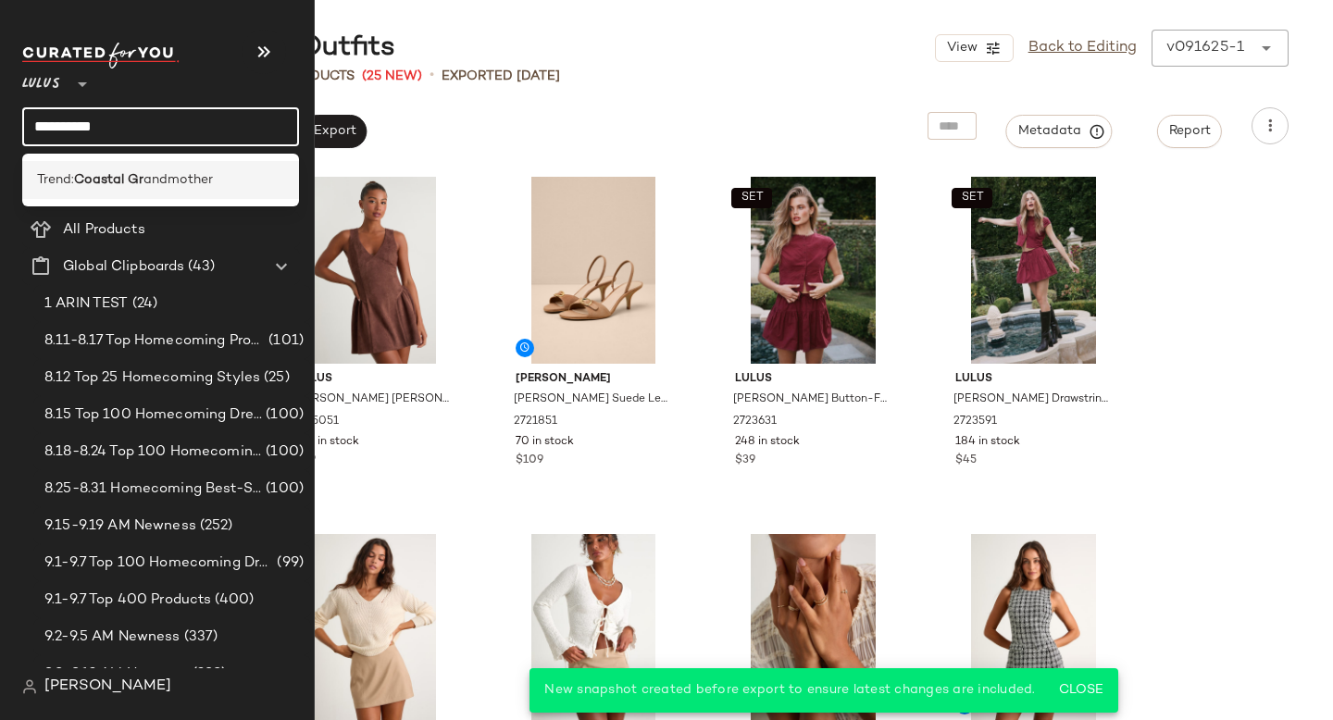
type input "**********"
click at [137, 176] on b "Coastal Gr" at bounding box center [108, 179] width 69 height 19
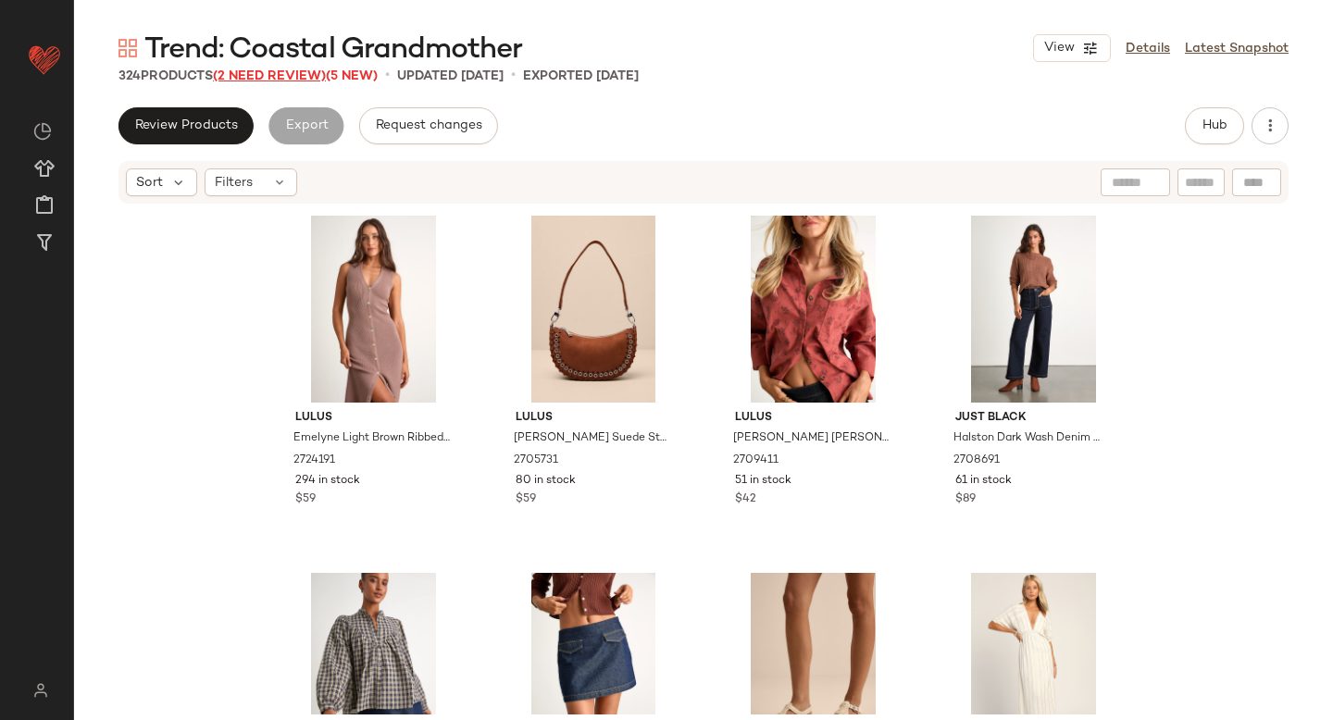
click at [267, 81] on span "(2 Need Review)" at bounding box center [269, 76] width 113 height 14
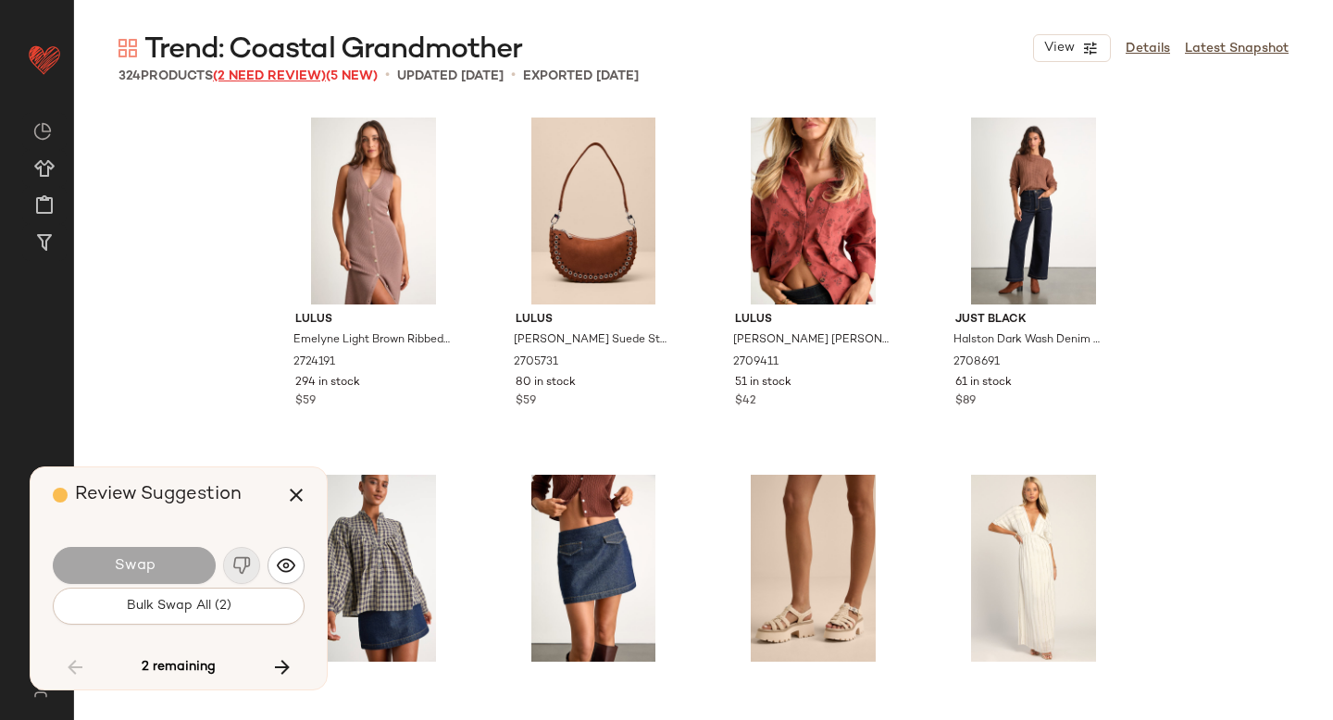
scroll to position [9288, 0]
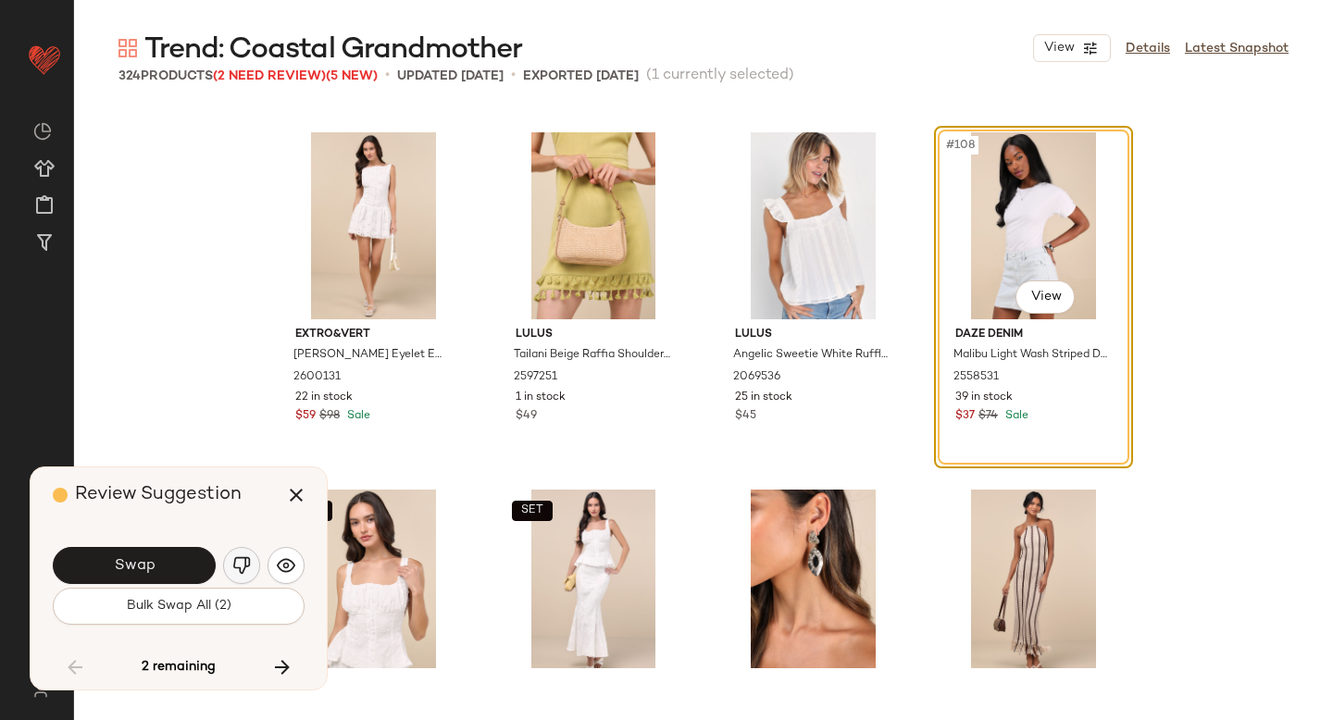
click at [234, 556] on img "button" at bounding box center [241, 565] width 19 height 19
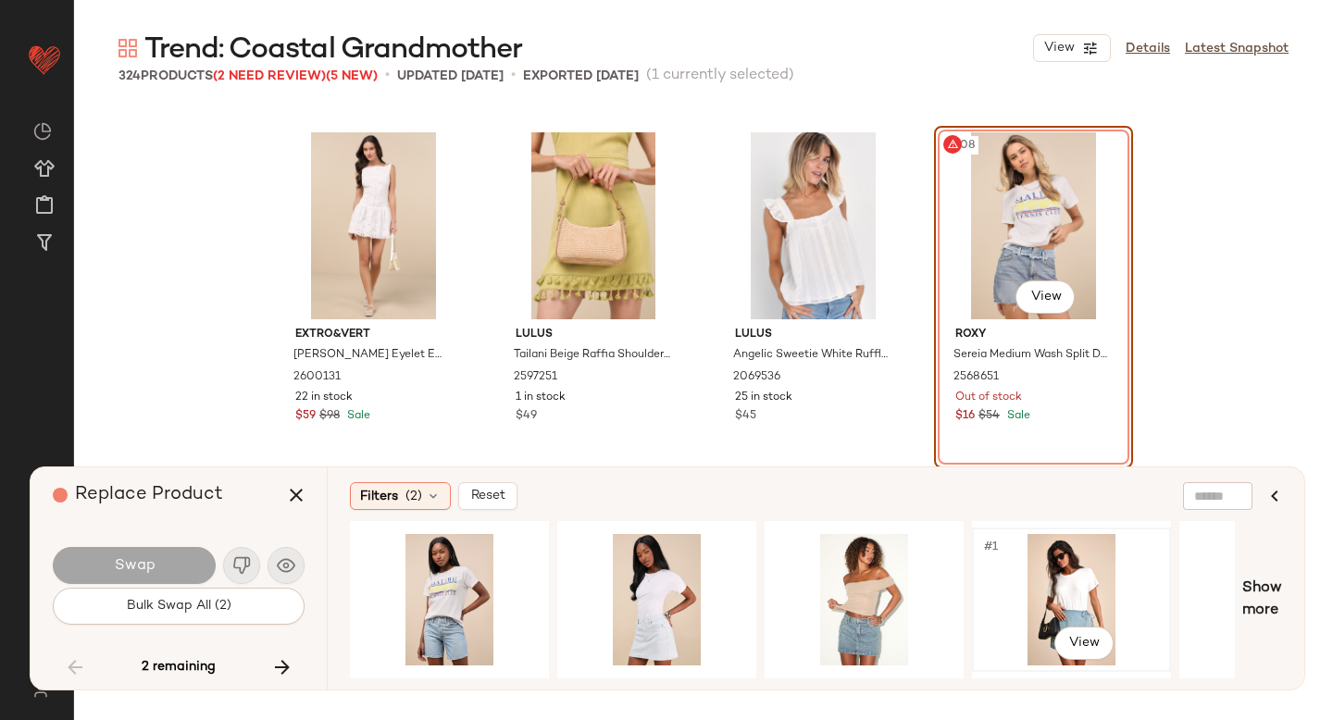
click at [1053, 589] on div "#1 View" at bounding box center [1071, 599] width 186 height 131
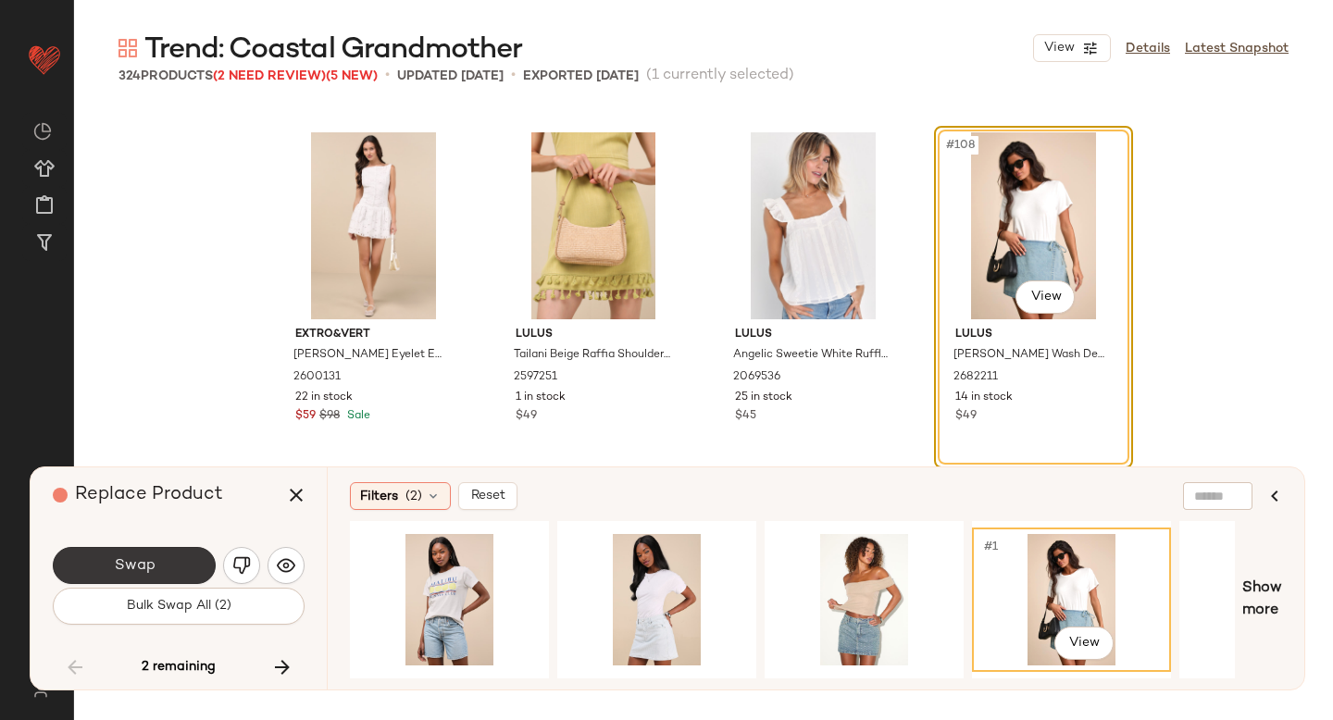
click at [166, 550] on button "Swap" at bounding box center [134, 565] width 163 height 37
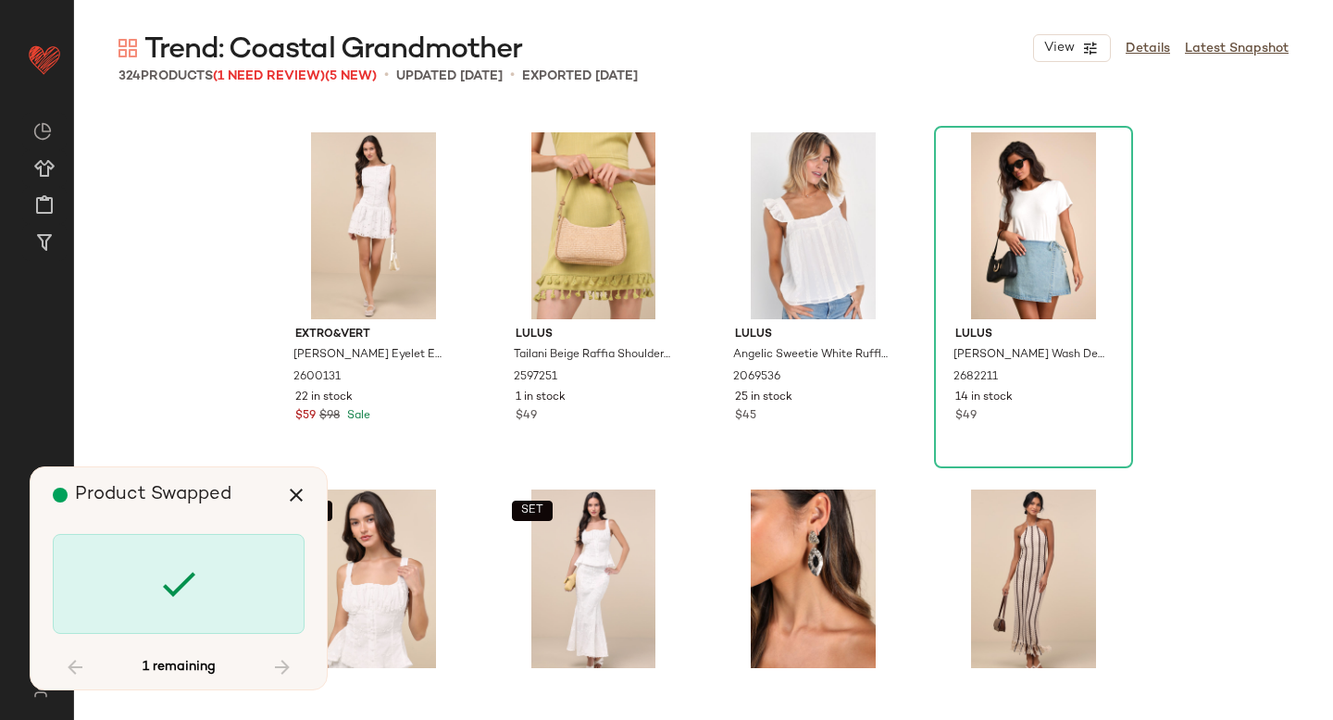
scroll to position [23220, 0]
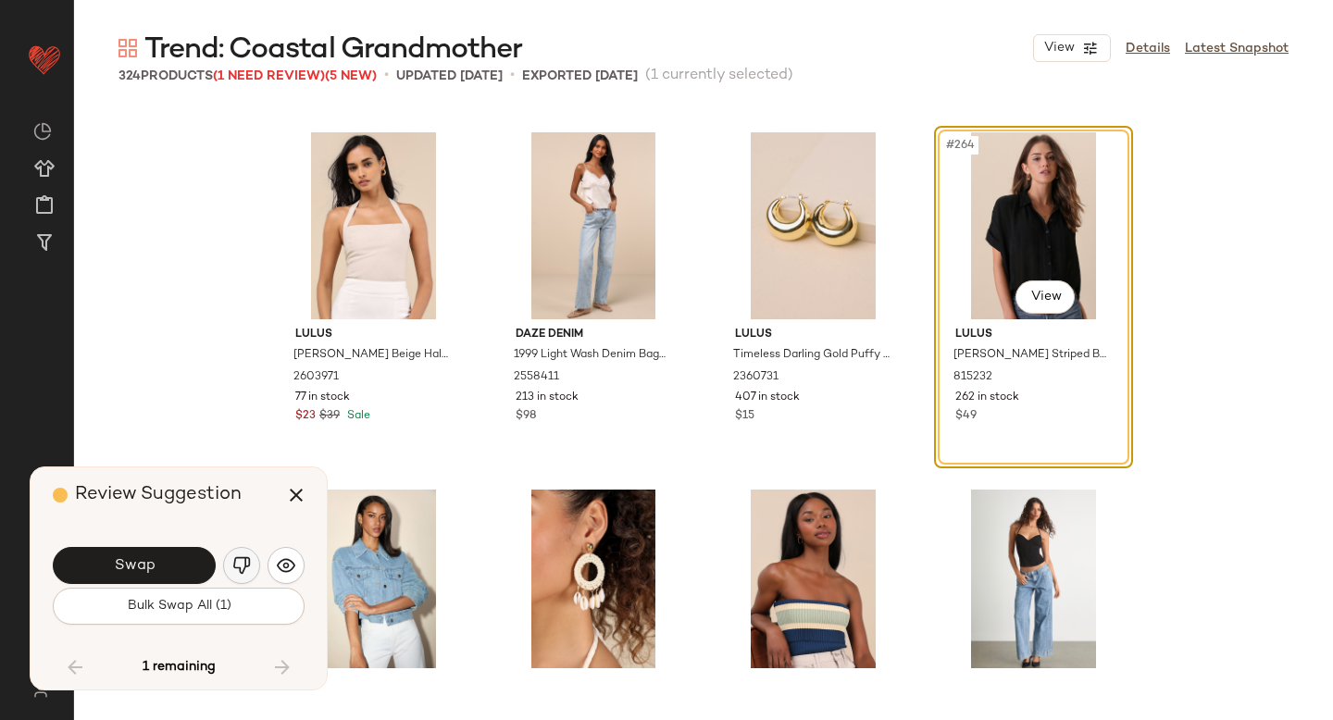
click at [242, 564] on img "button" at bounding box center [241, 565] width 19 height 19
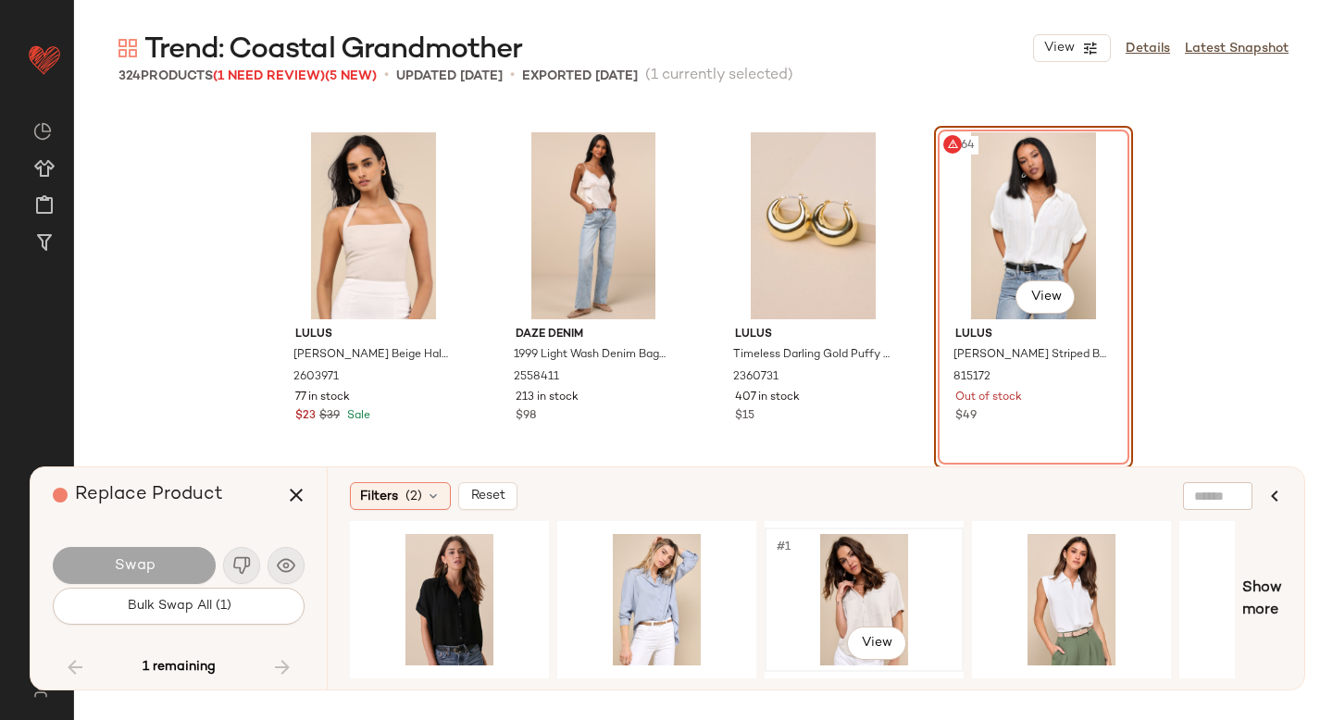
click at [891, 594] on div "#1 View" at bounding box center [864, 599] width 186 height 131
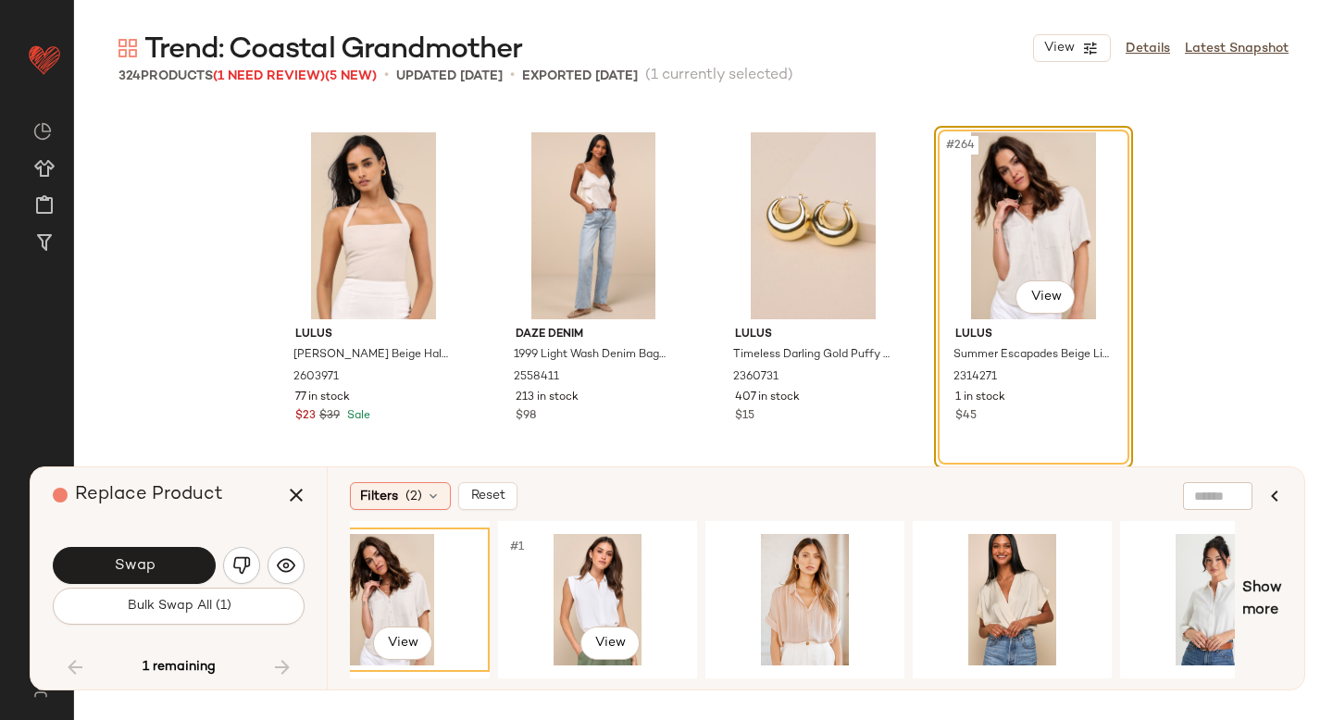
scroll to position [0, 489]
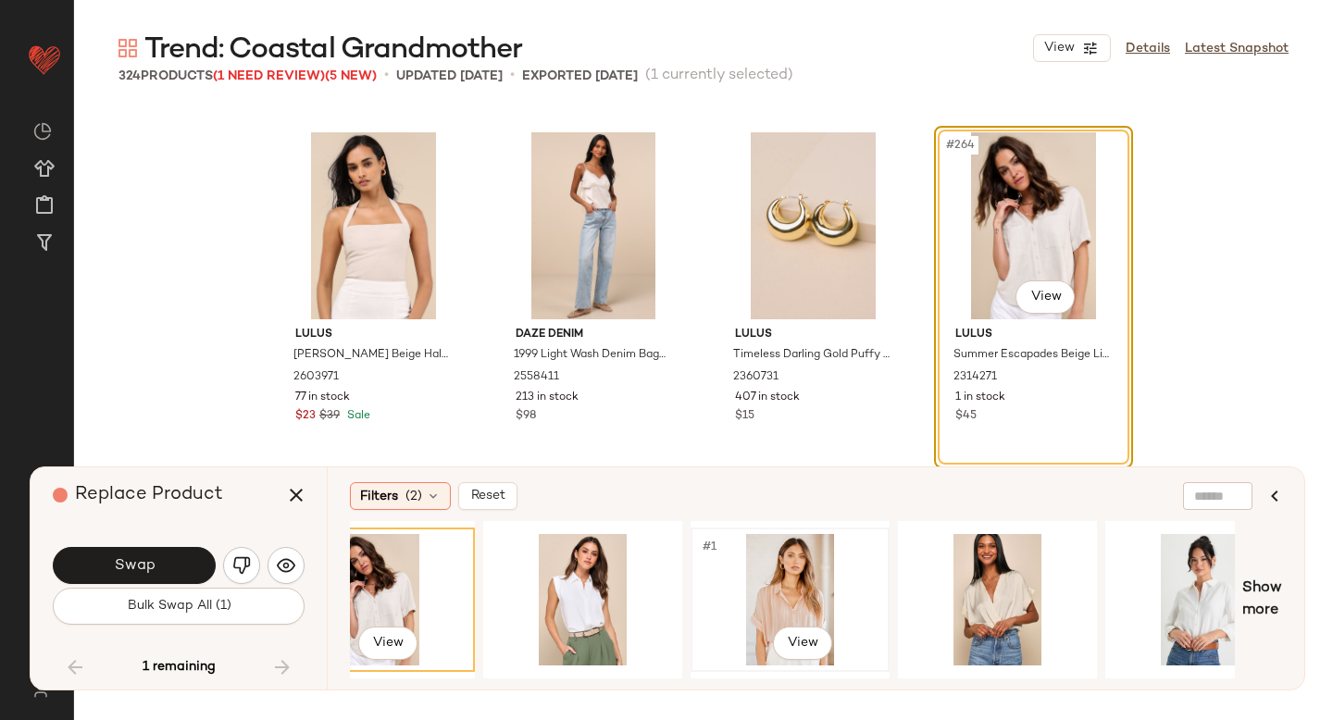
click at [782, 584] on div "#1 View" at bounding box center [790, 599] width 186 height 131
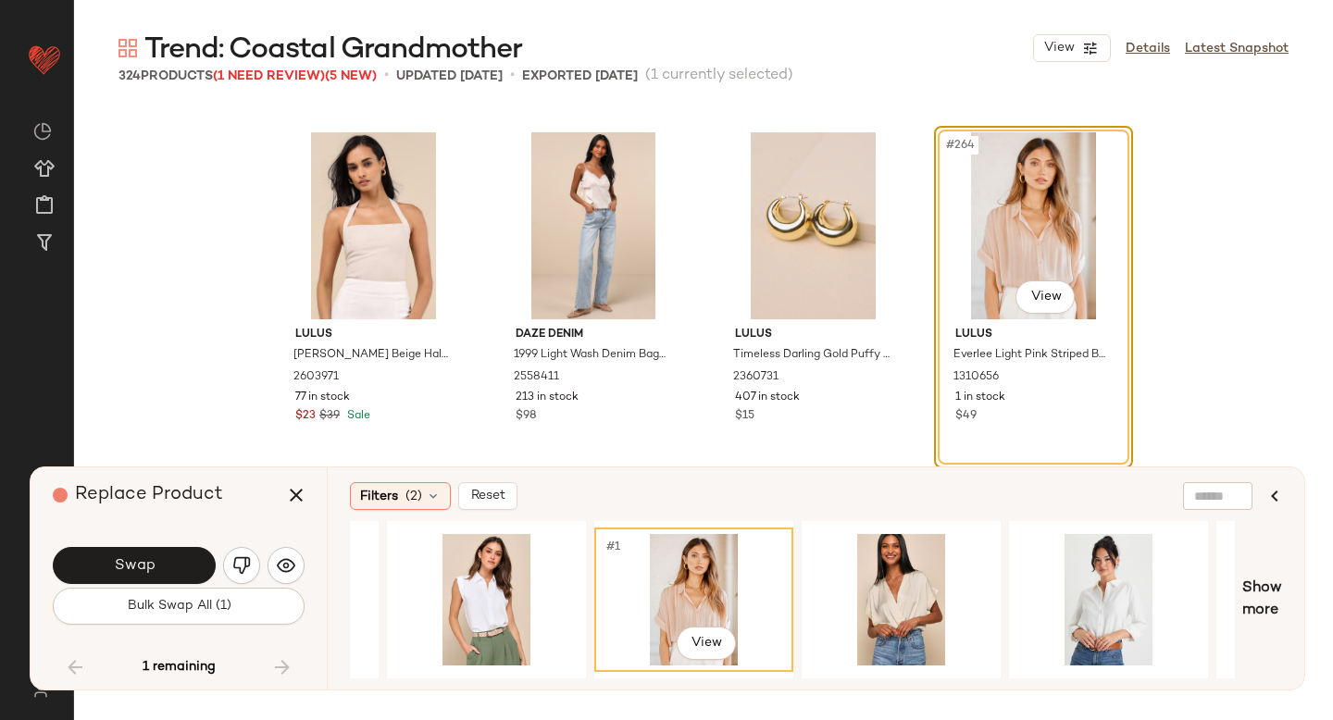
scroll to position [0, 625]
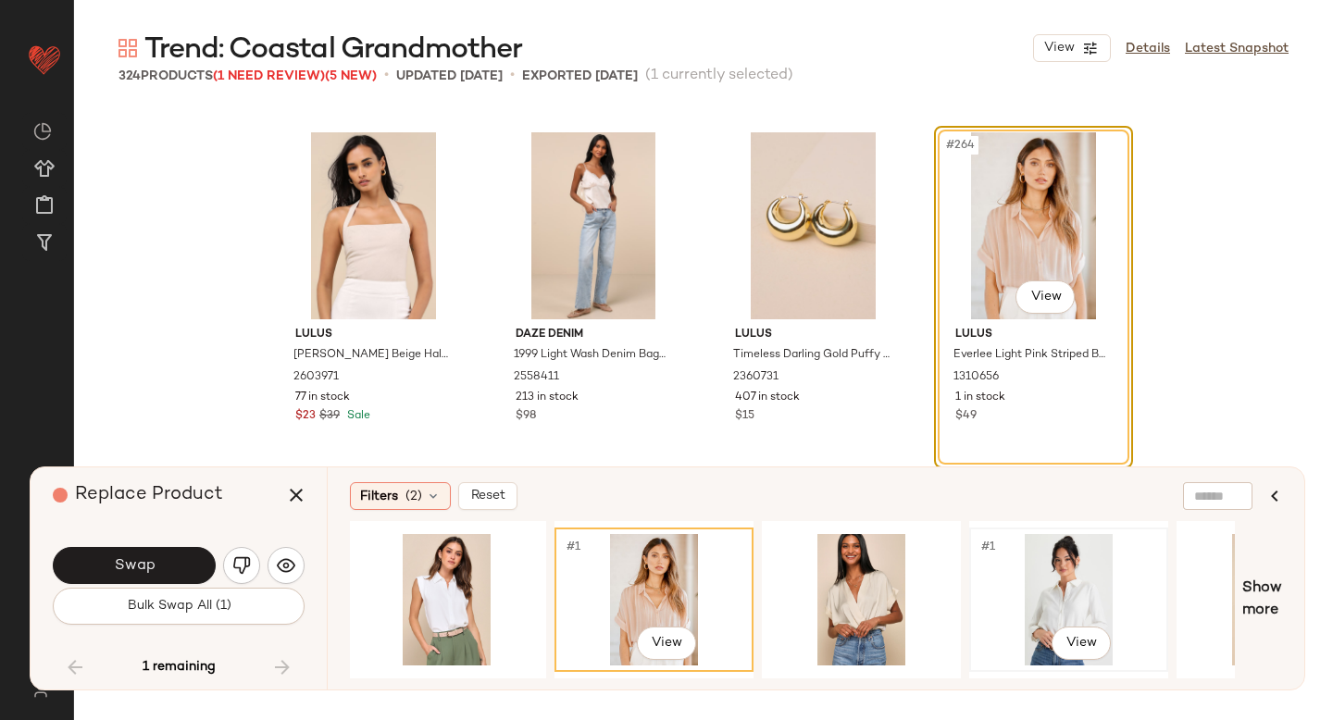
click at [1055, 612] on div "#1 View" at bounding box center [1068, 599] width 186 height 131
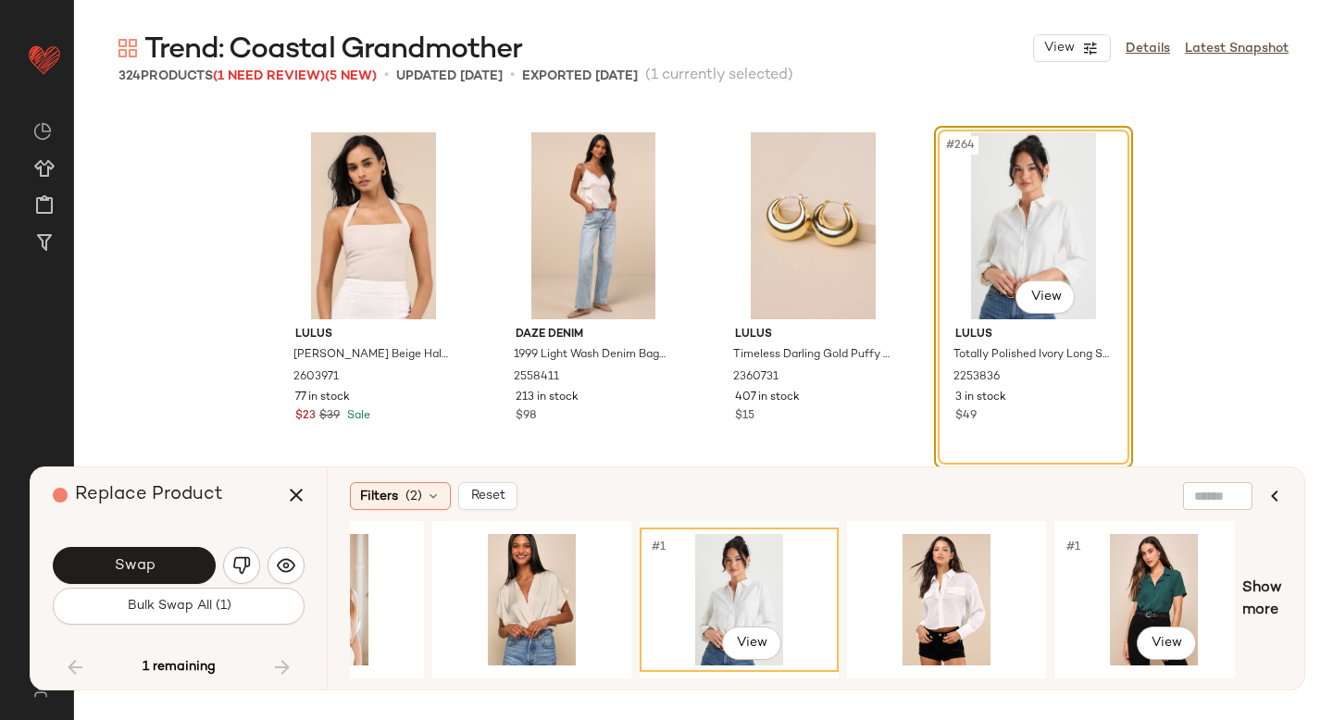
scroll to position [0, 955]
click at [983, 599] on div "#1 View" at bounding box center [945, 599] width 186 height 131
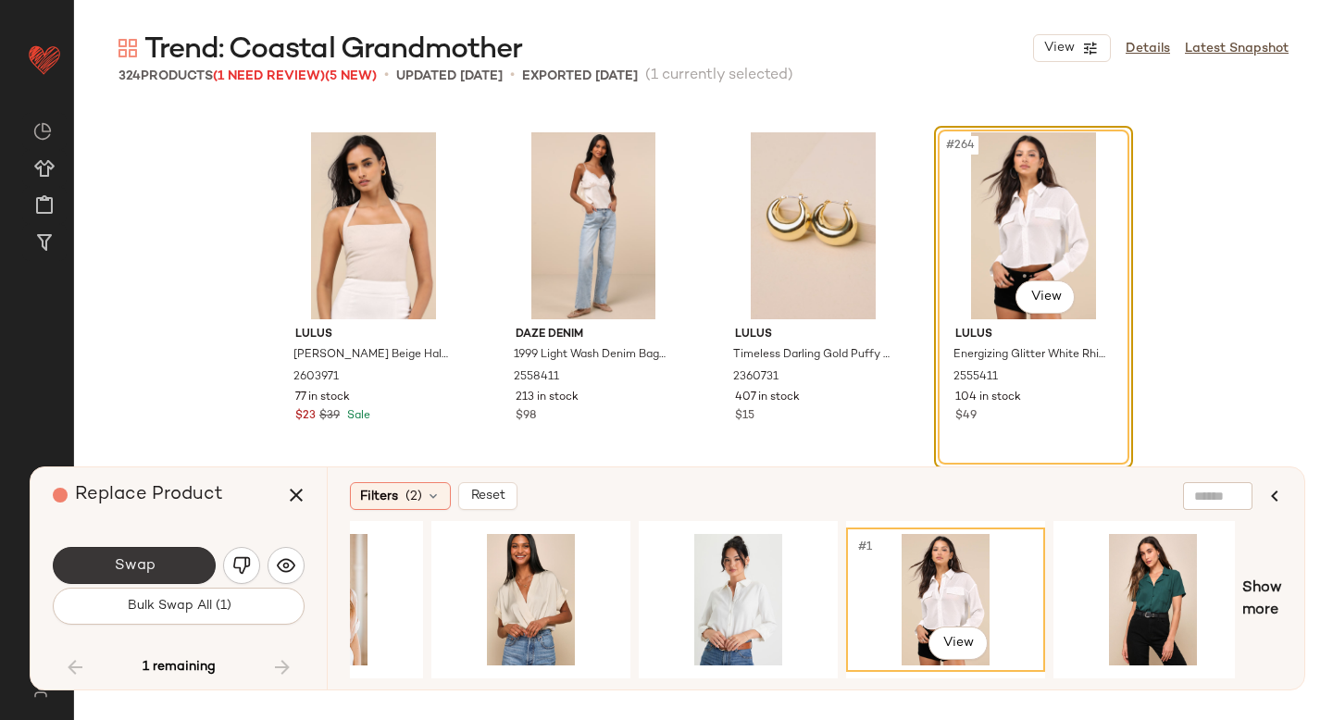
click at [184, 562] on button "Swap" at bounding box center [134, 565] width 163 height 37
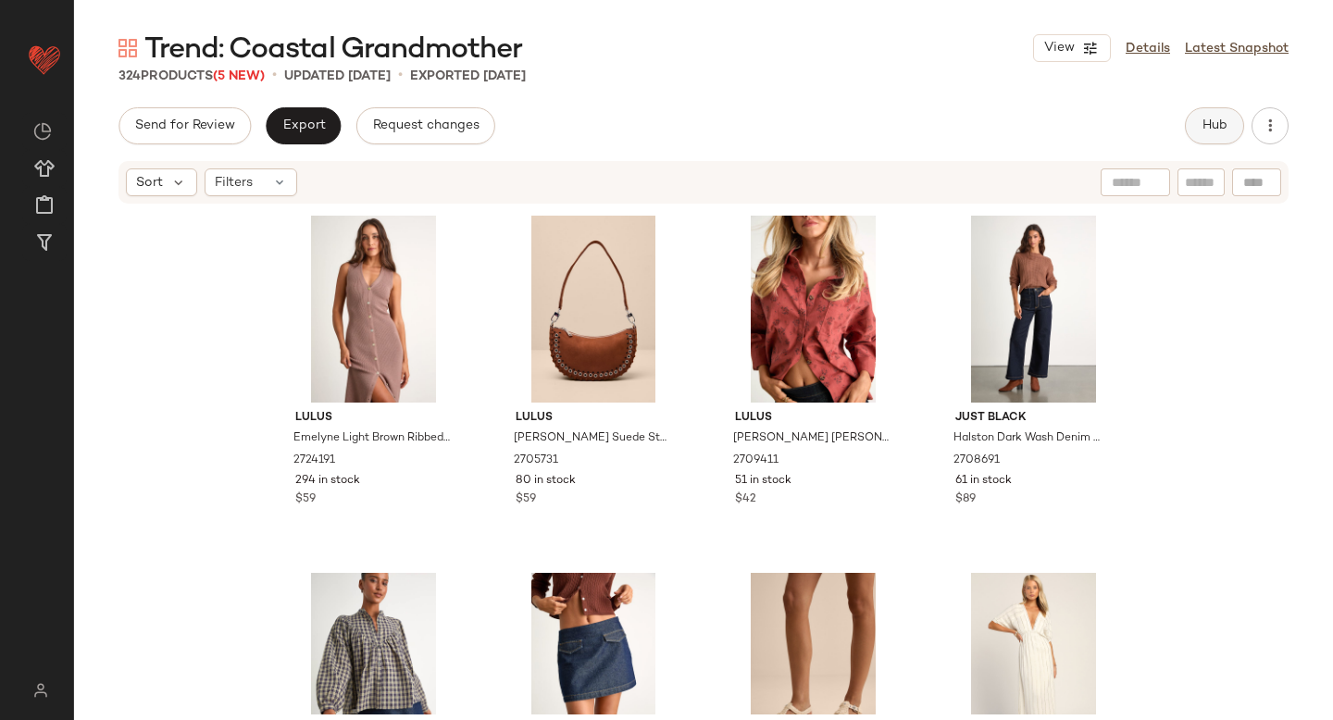
click at [1211, 139] on button "Hub" at bounding box center [1214, 125] width 59 height 37
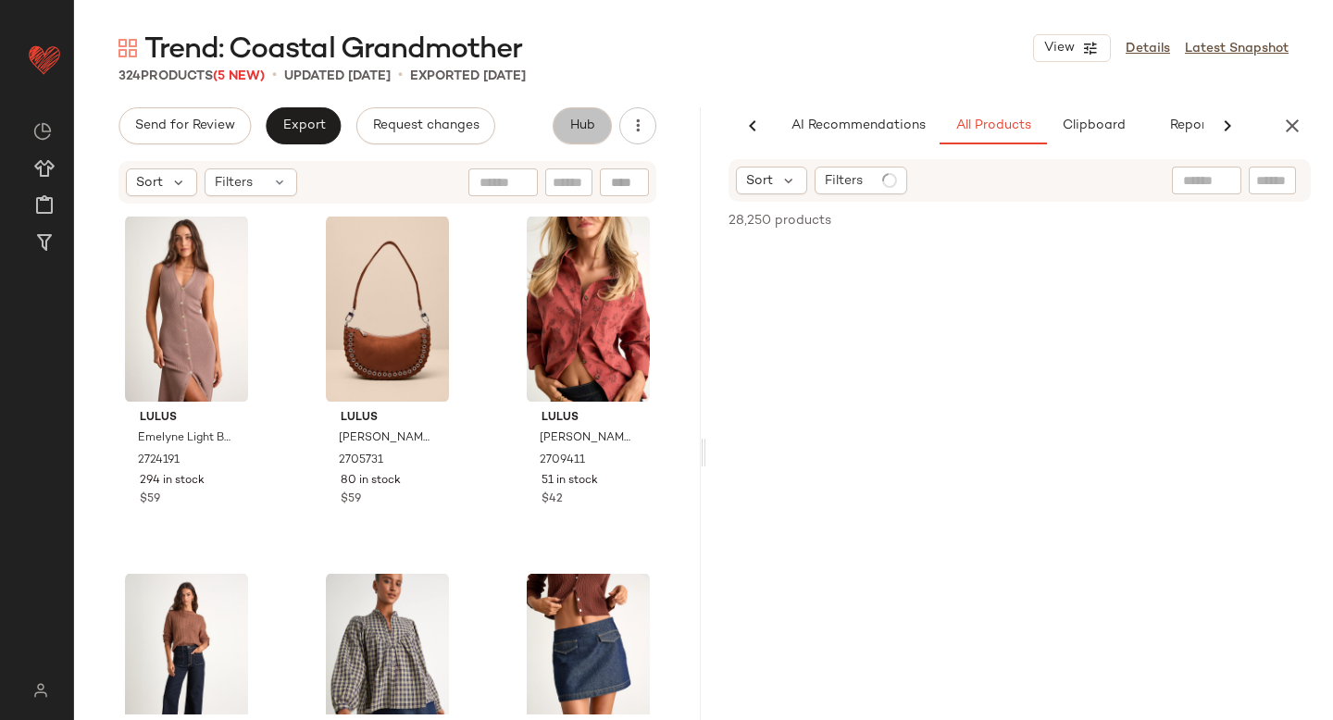
scroll to position [0, 43]
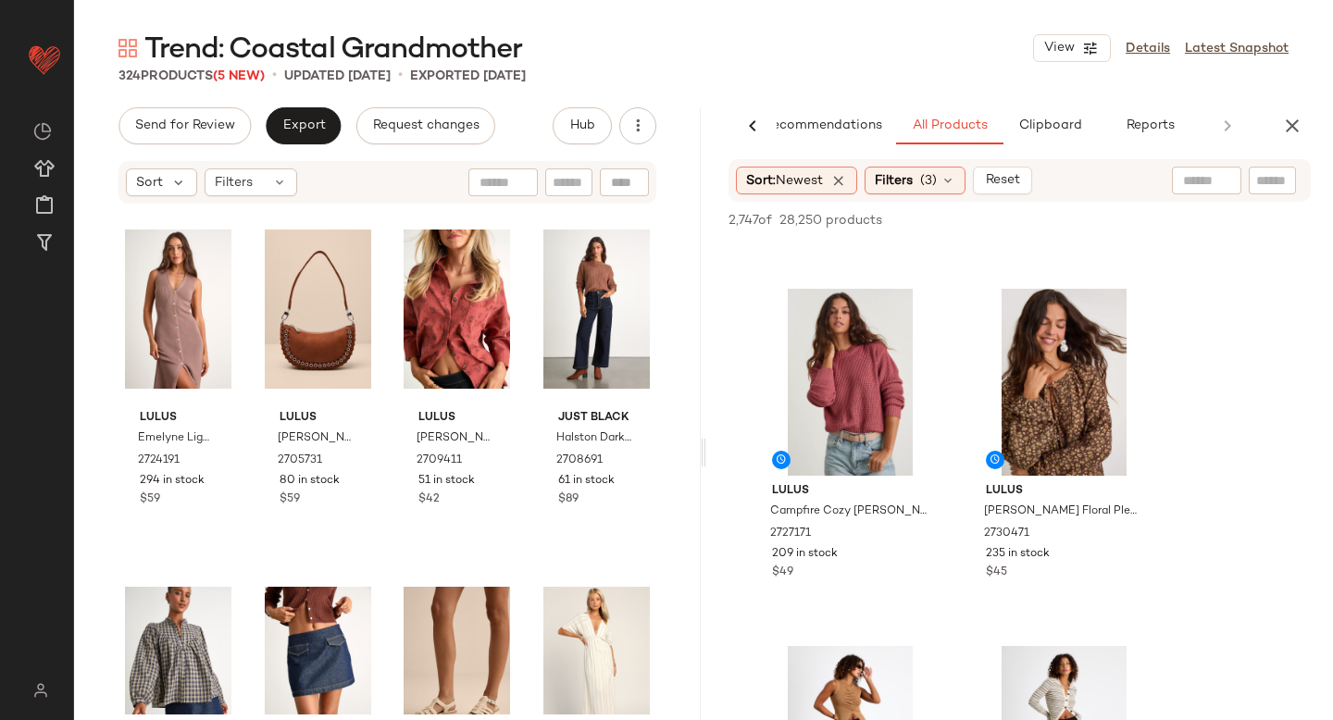
scroll to position [2453, 0]
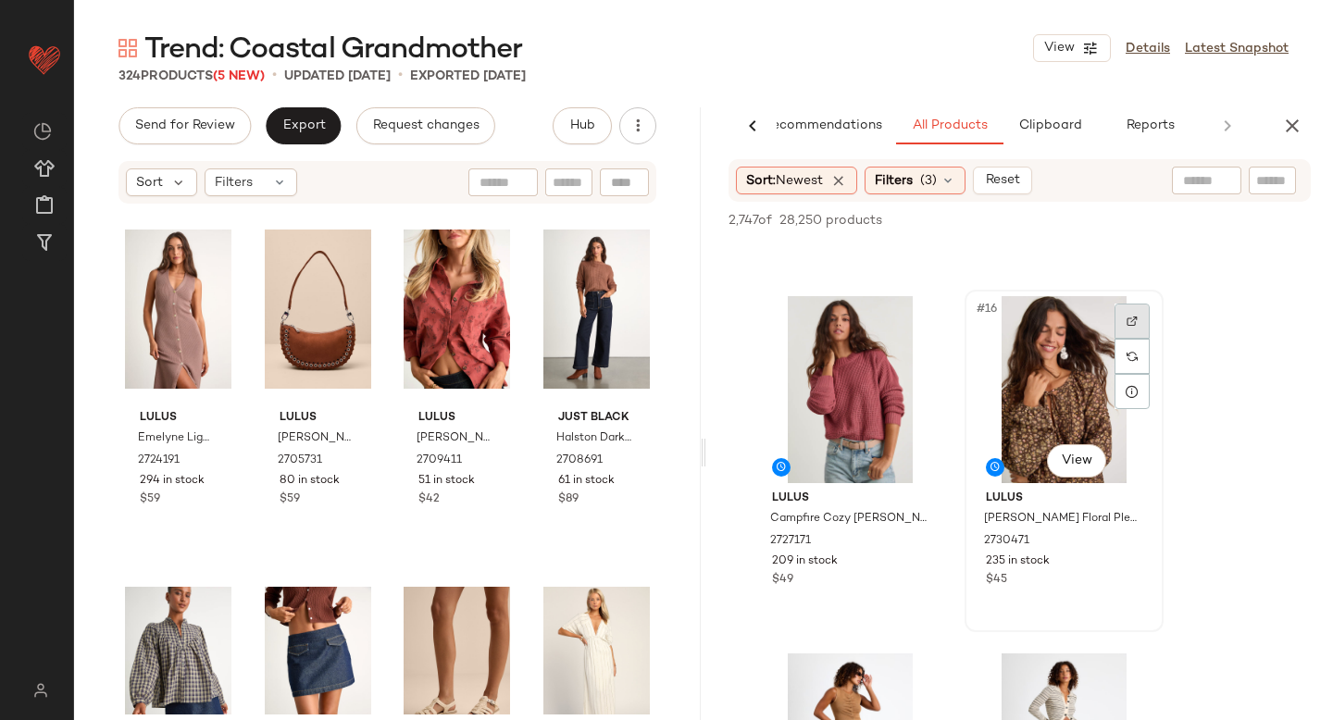
click at [1130, 317] on img at bounding box center [1131, 321] width 11 height 11
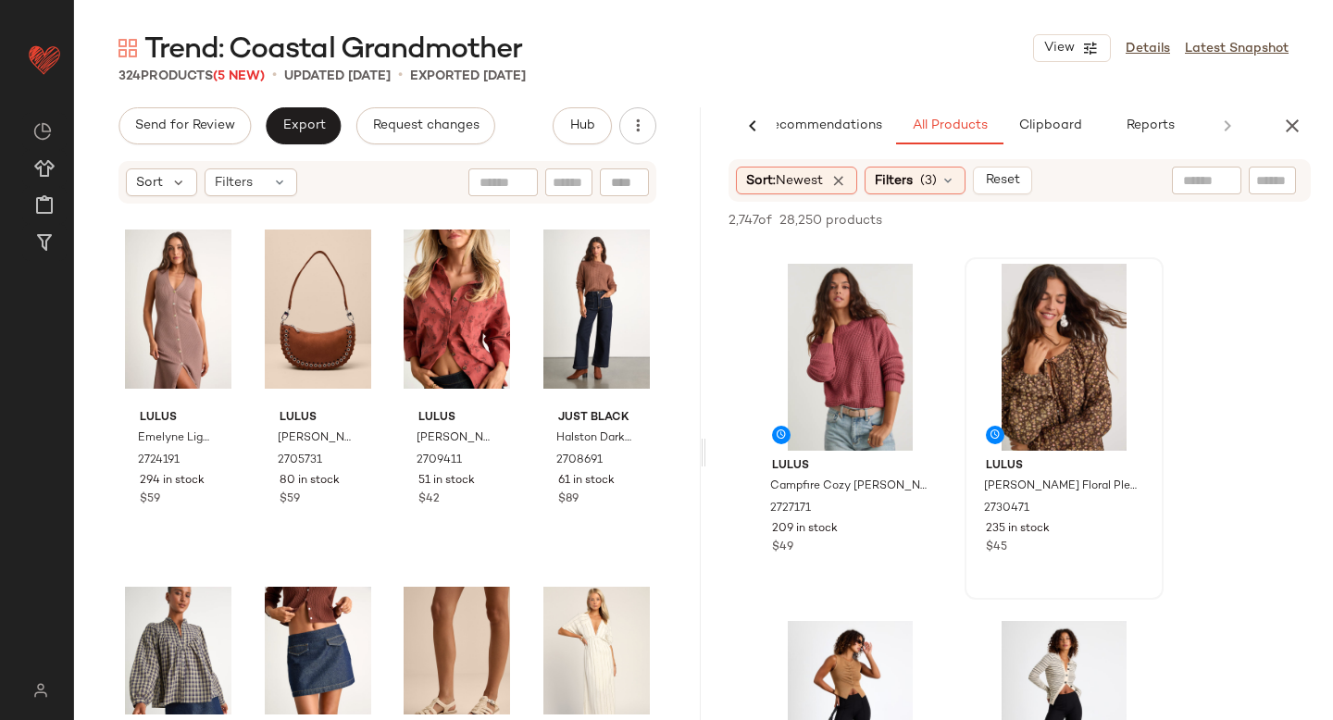
scroll to position [2482, 0]
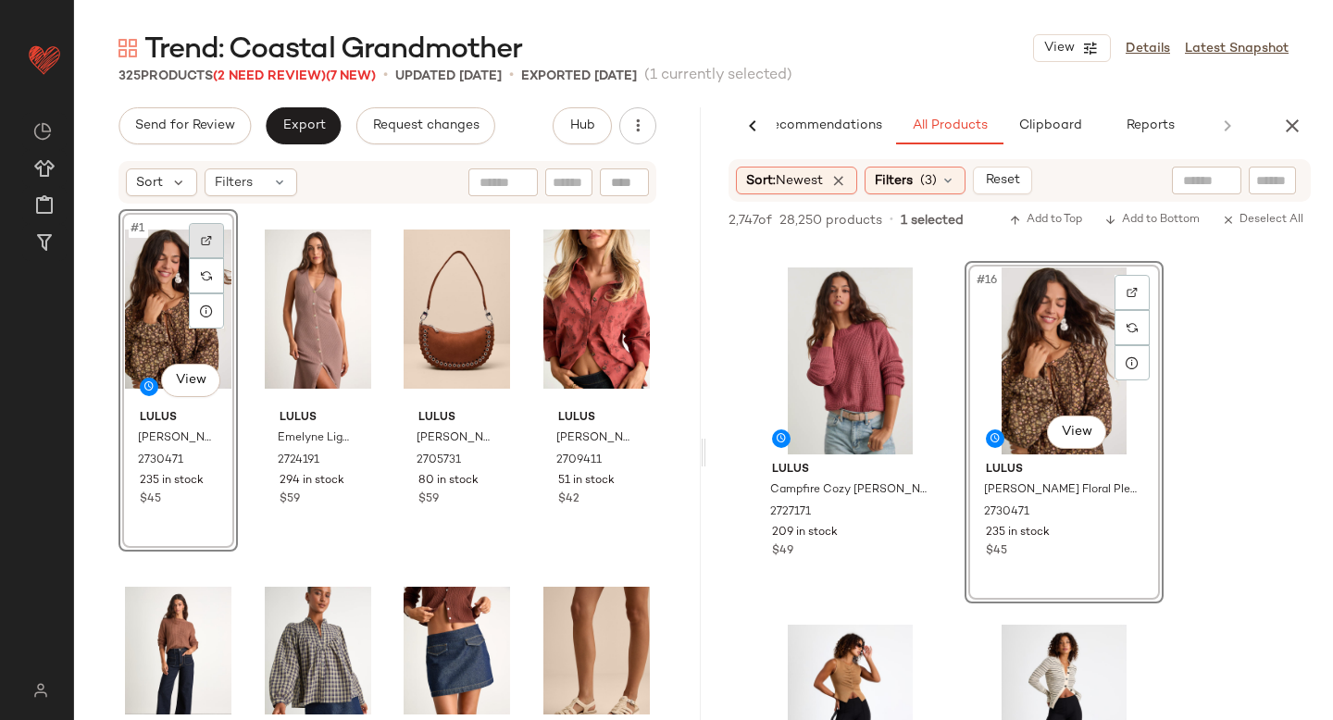
click at [206, 238] on img at bounding box center [206, 240] width 11 height 11
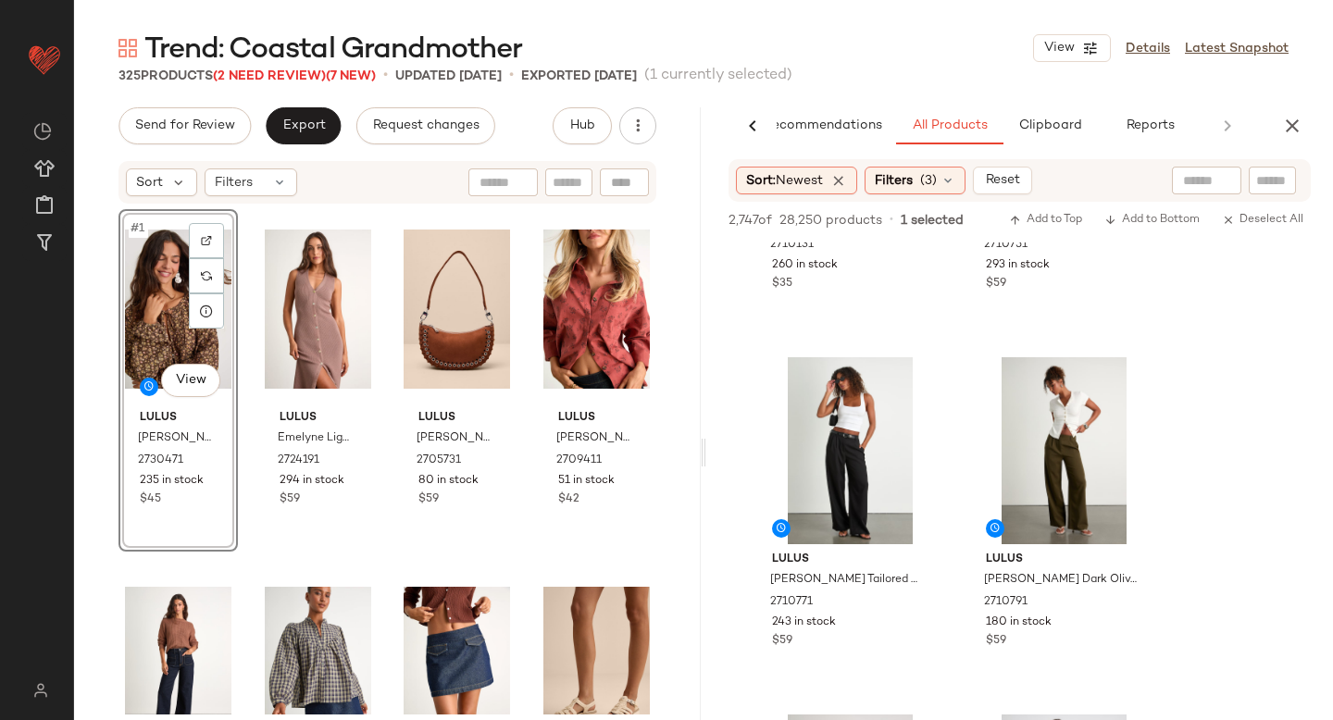
scroll to position [254, 0]
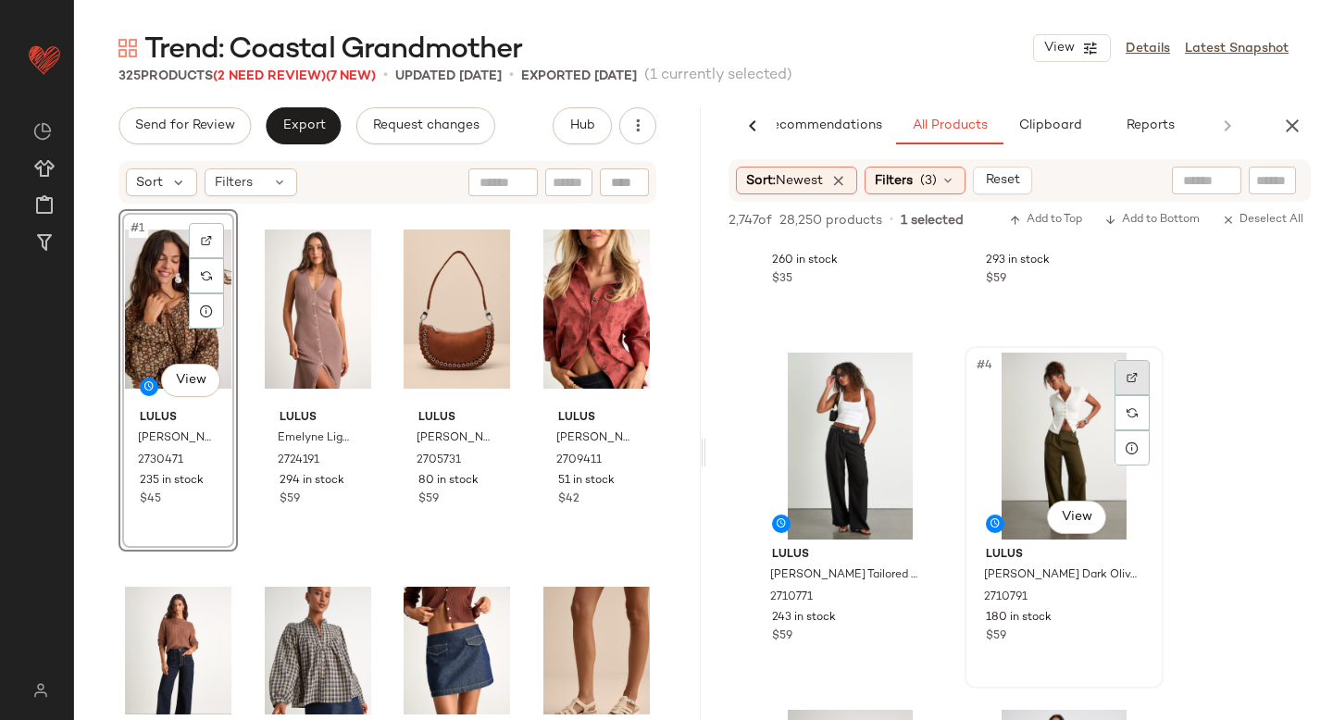
click at [1130, 380] on img at bounding box center [1131, 377] width 11 height 11
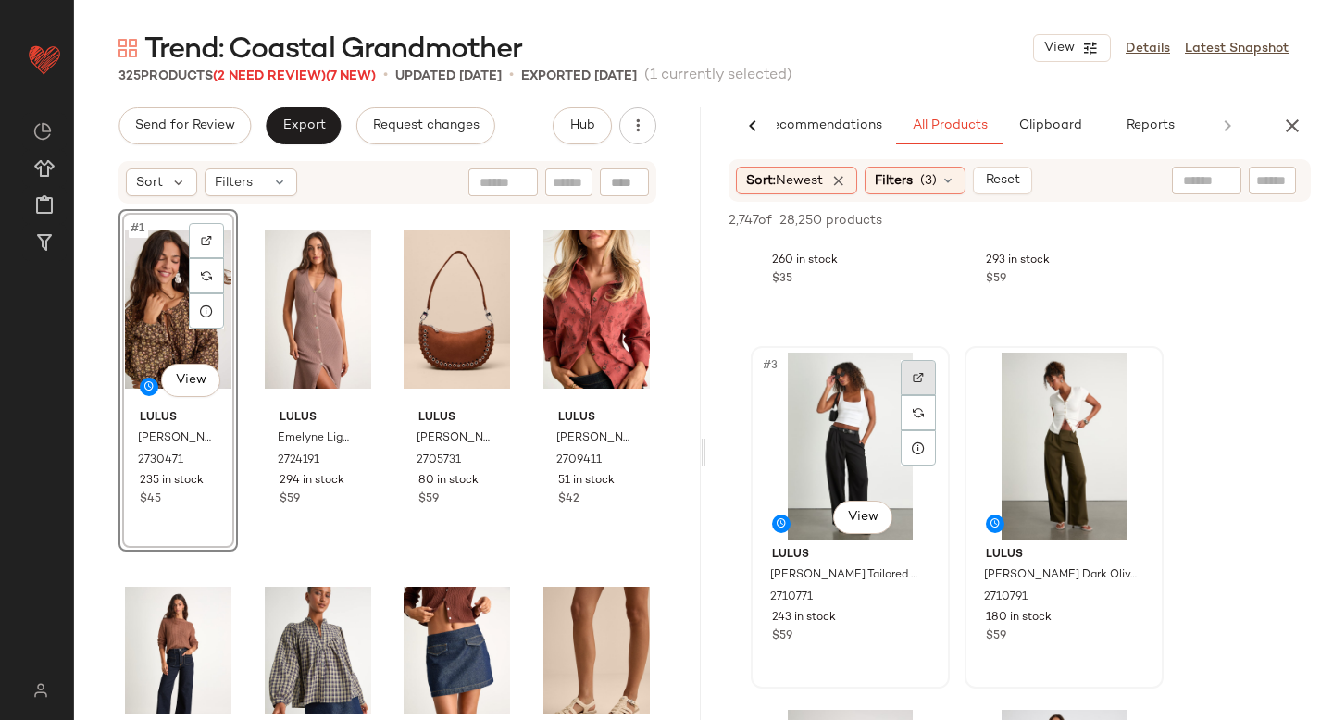
click at [909, 373] on div at bounding box center [917, 377] width 35 height 35
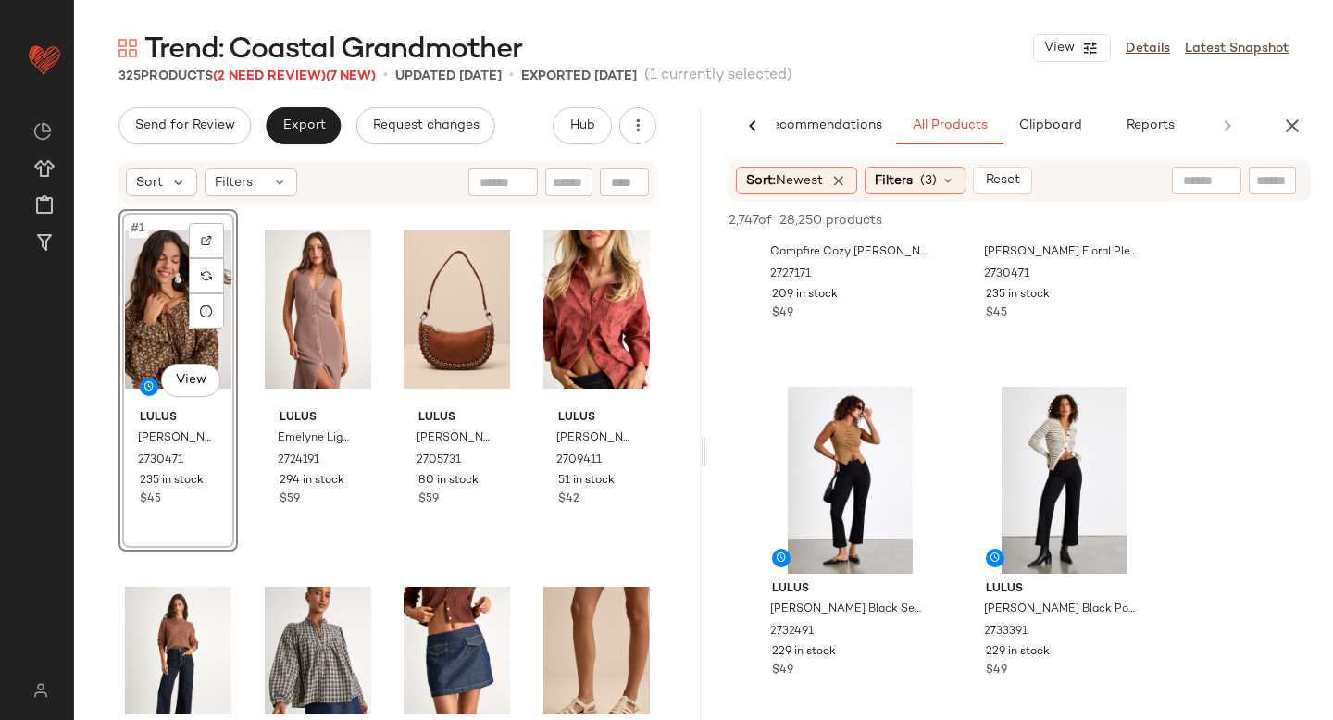
scroll to position [2738, 0]
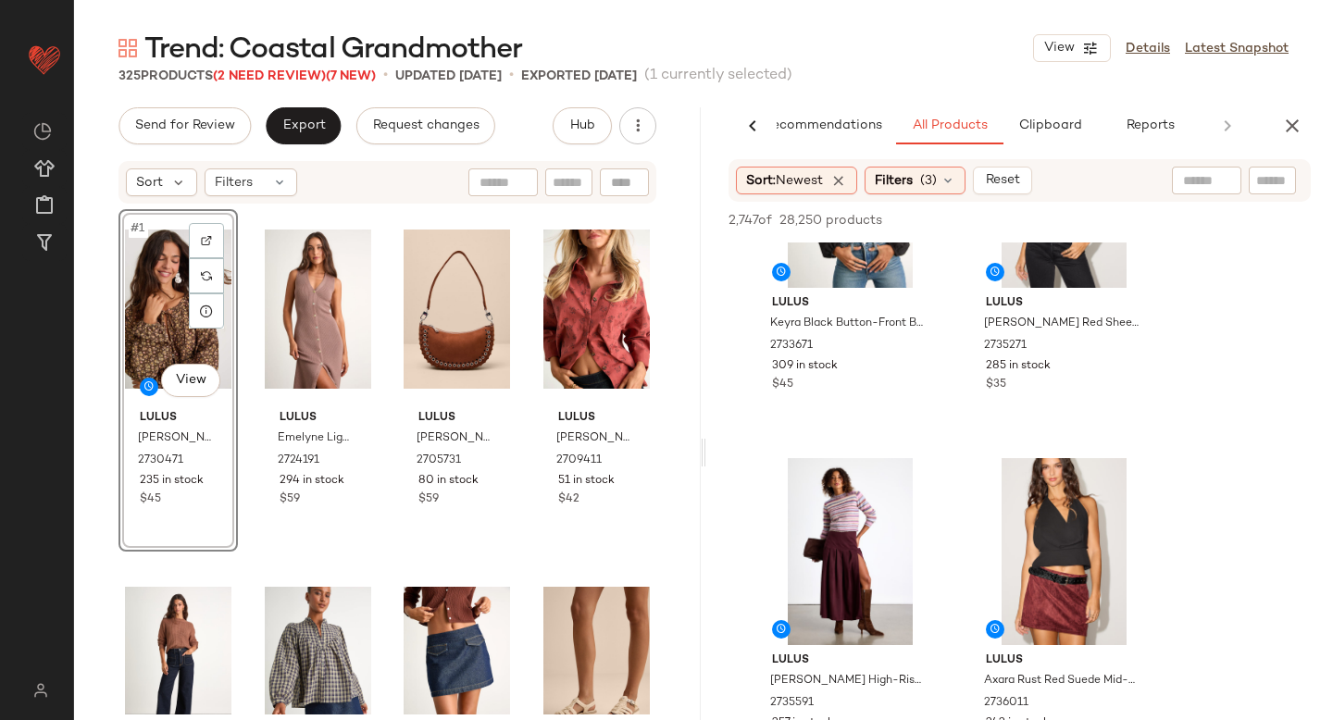
scroll to position [4894, 0]
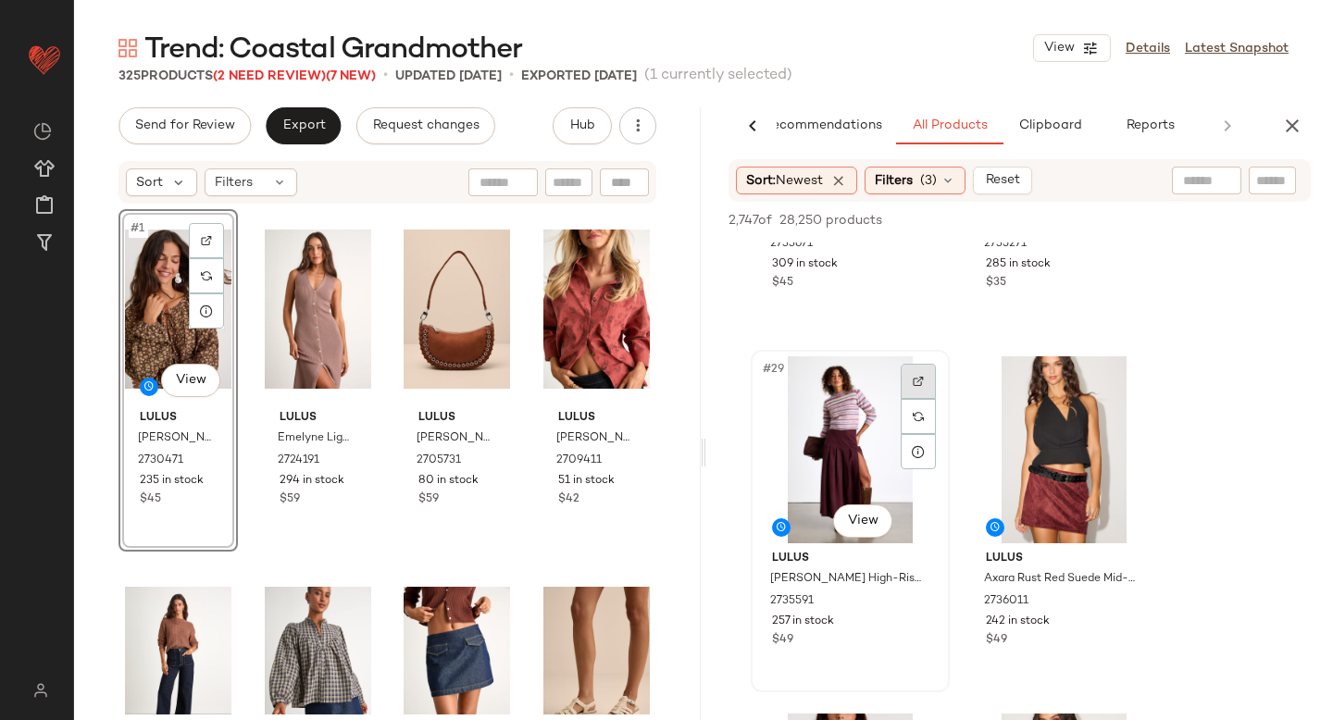
click at [913, 379] on img at bounding box center [918, 381] width 11 height 11
click at [1285, 185] on input "text" at bounding box center [1272, 180] width 32 height 19
paste input "*******"
type input "*******"
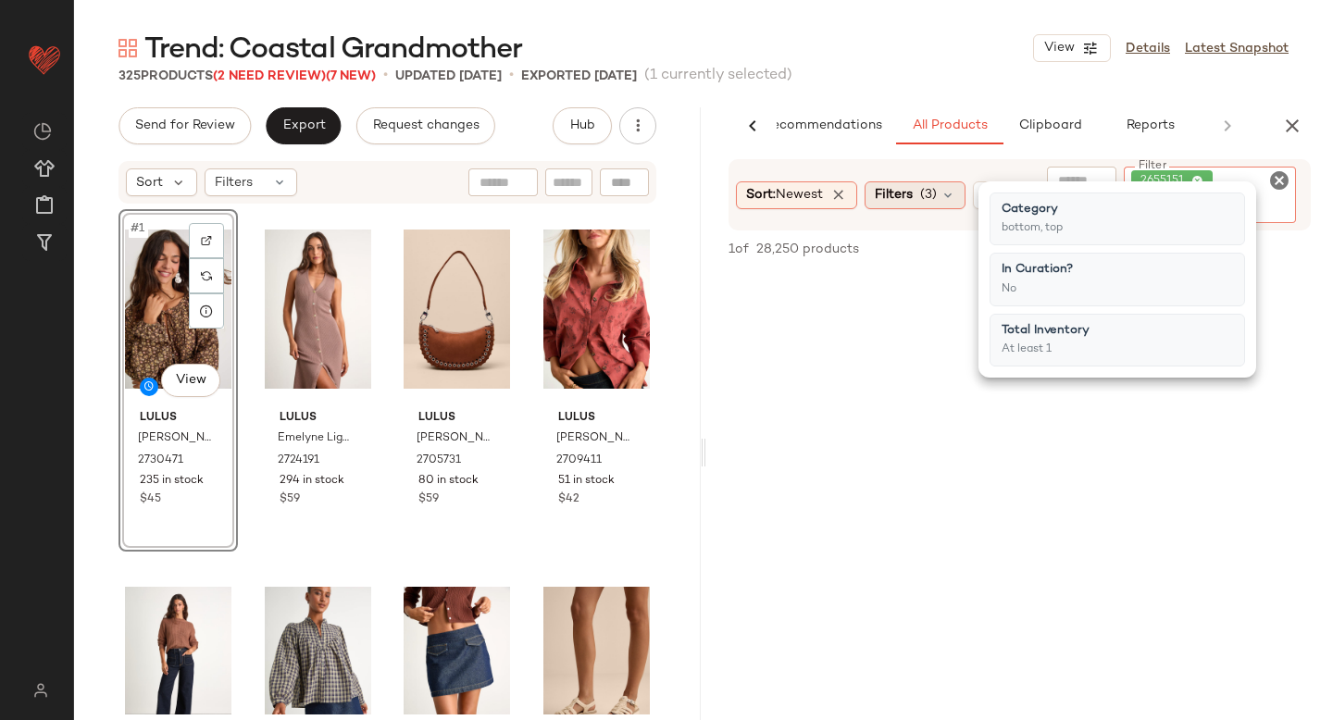
click at [929, 205] on div "Sort: Newest Filters (3) Reset Filter 2655151 Filter 1 of 28,250 products • 0 s…" at bounding box center [1019, 478] width 627 height 639
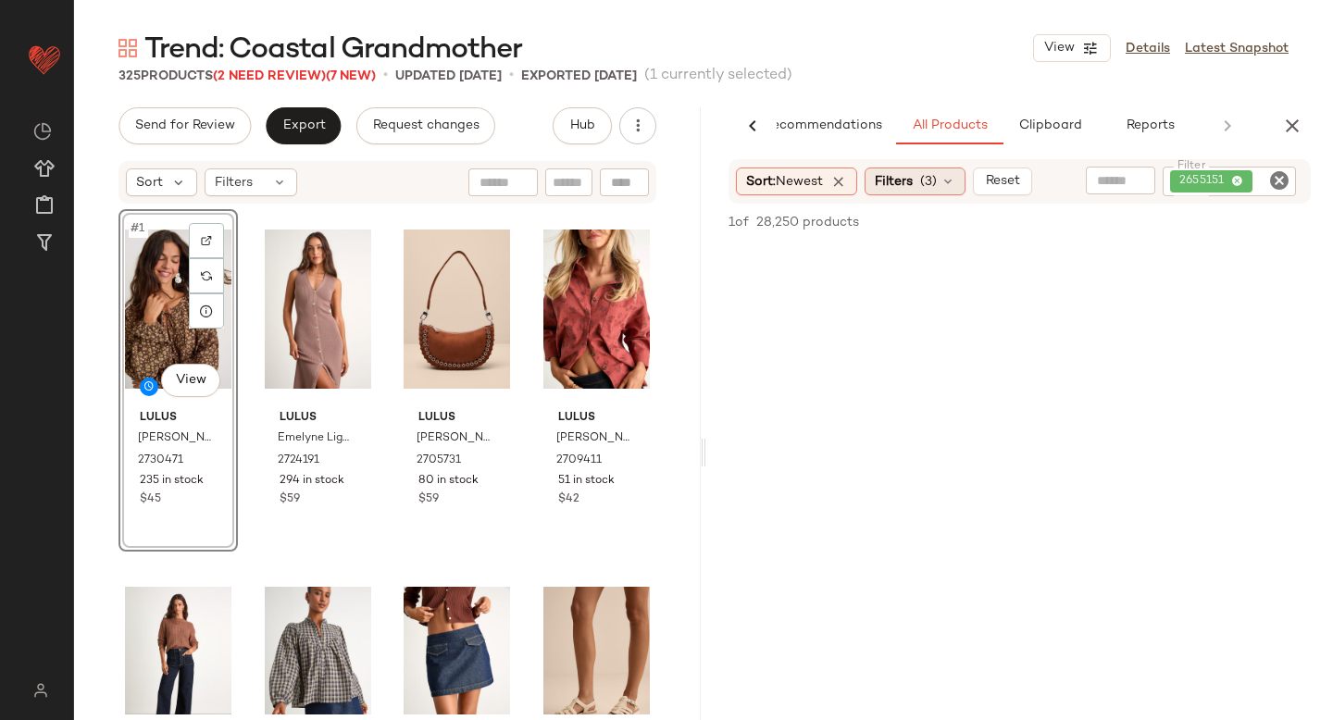
click at [923, 180] on div "Filters (3)" at bounding box center [914, 182] width 101 height 28
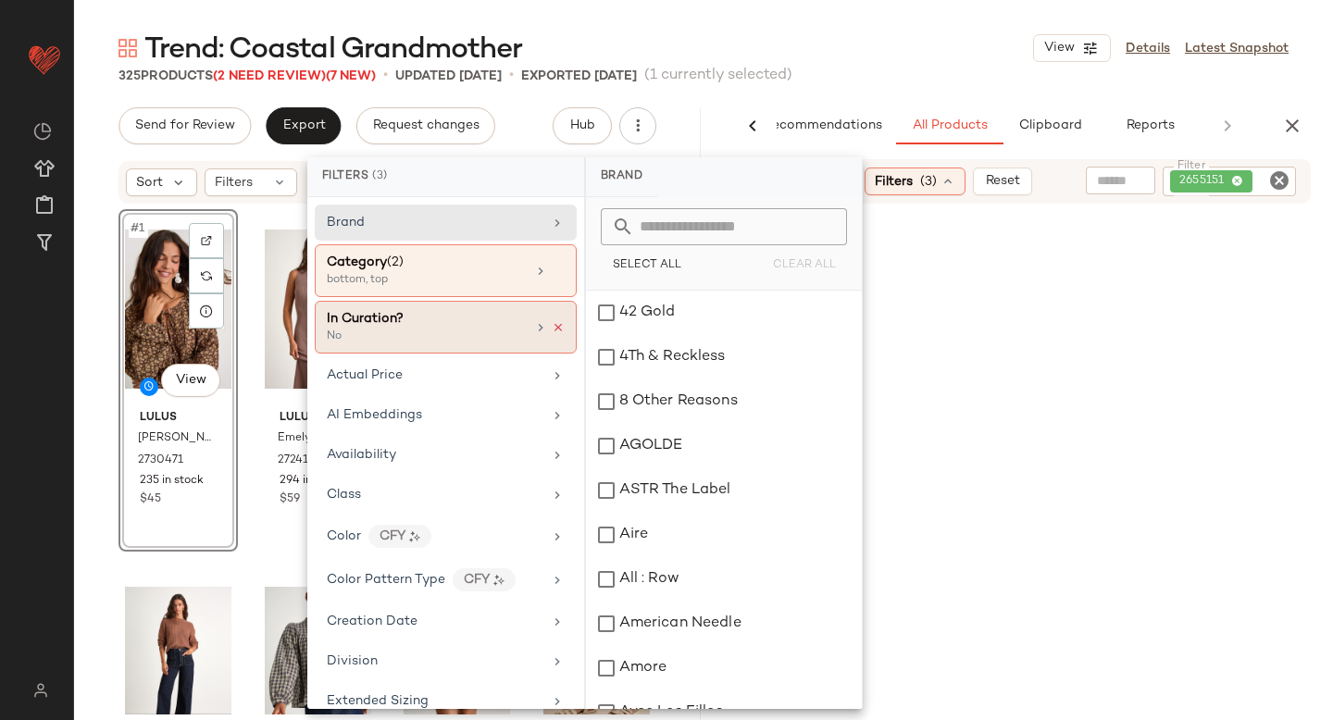
click at [552, 328] on icon at bounding box center [558, 327] width 13 height 13
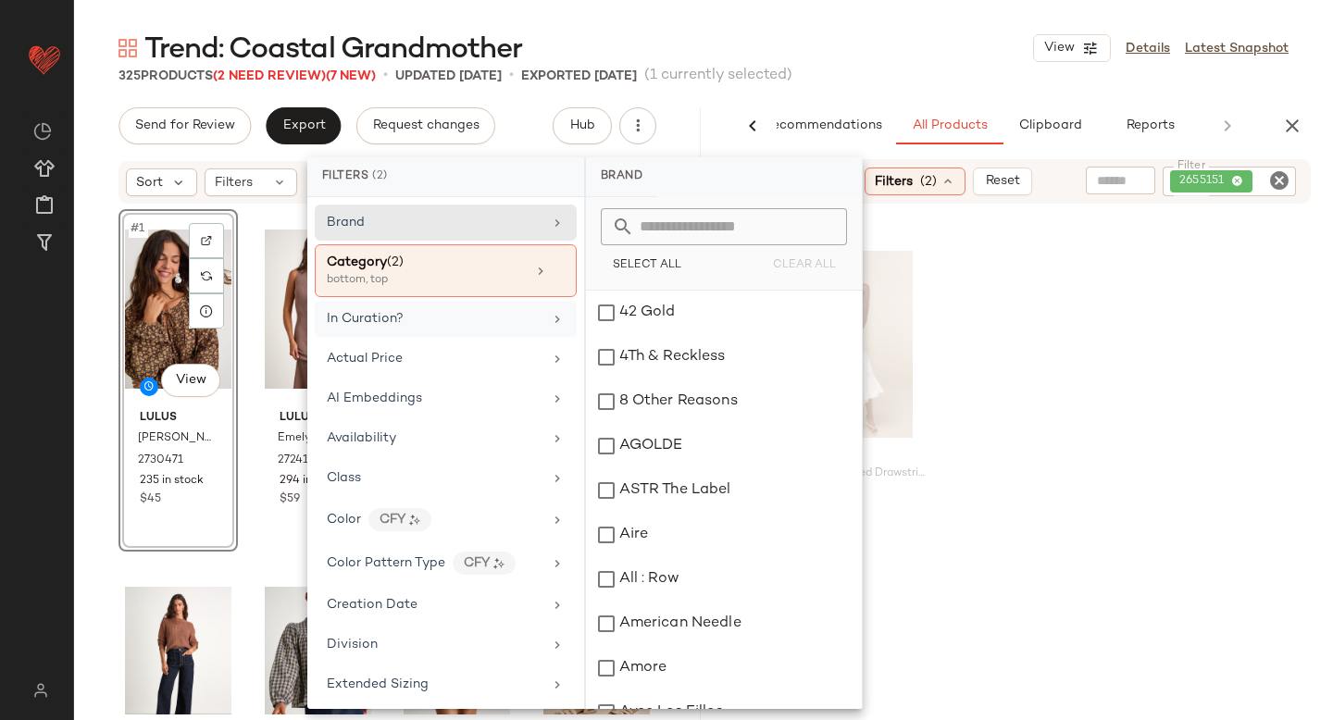
click at [1019, 271] on div "Lulus Bedelia Ivory Tiered Drawstring Maxi Skirt 2655151 76 in stock $59" at bounding box center [1019, 415] width 627 height 342
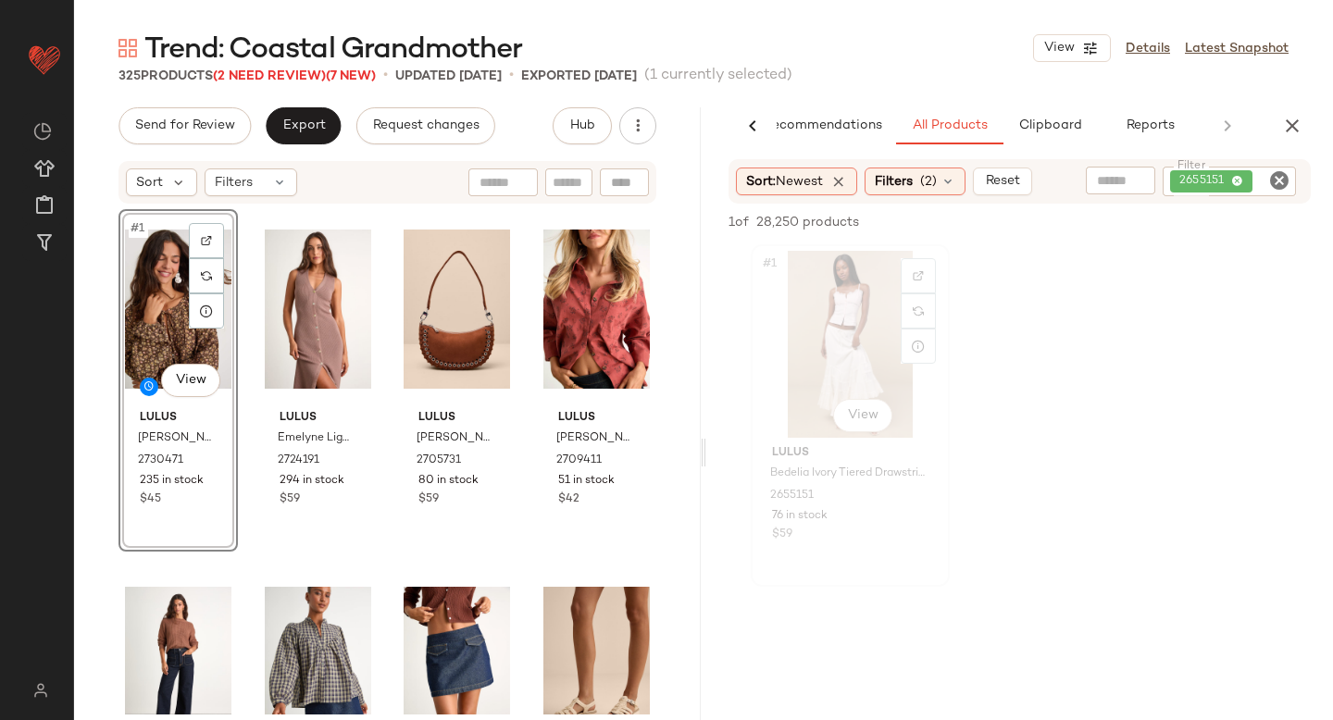
click at [879, 307] on div "#1 View" at bounding box center [850, 344] width 186 height 187
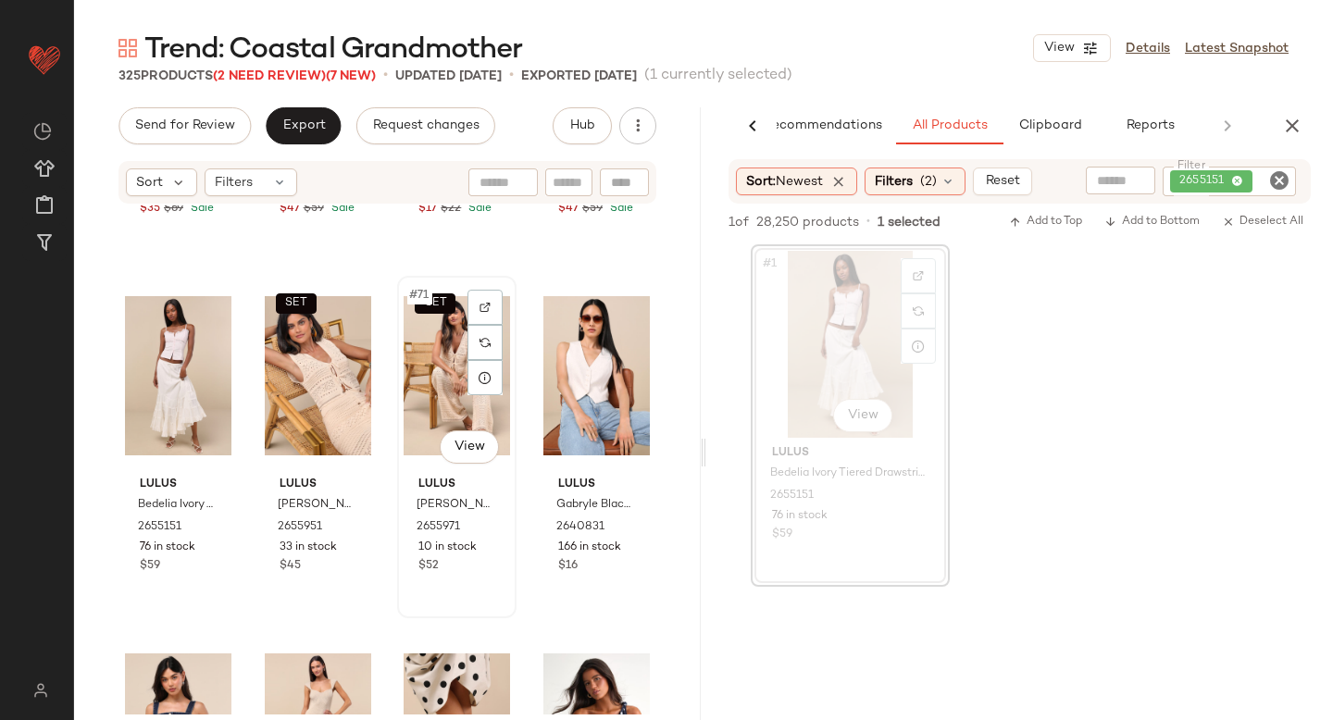
scroll to position [6024, 0]
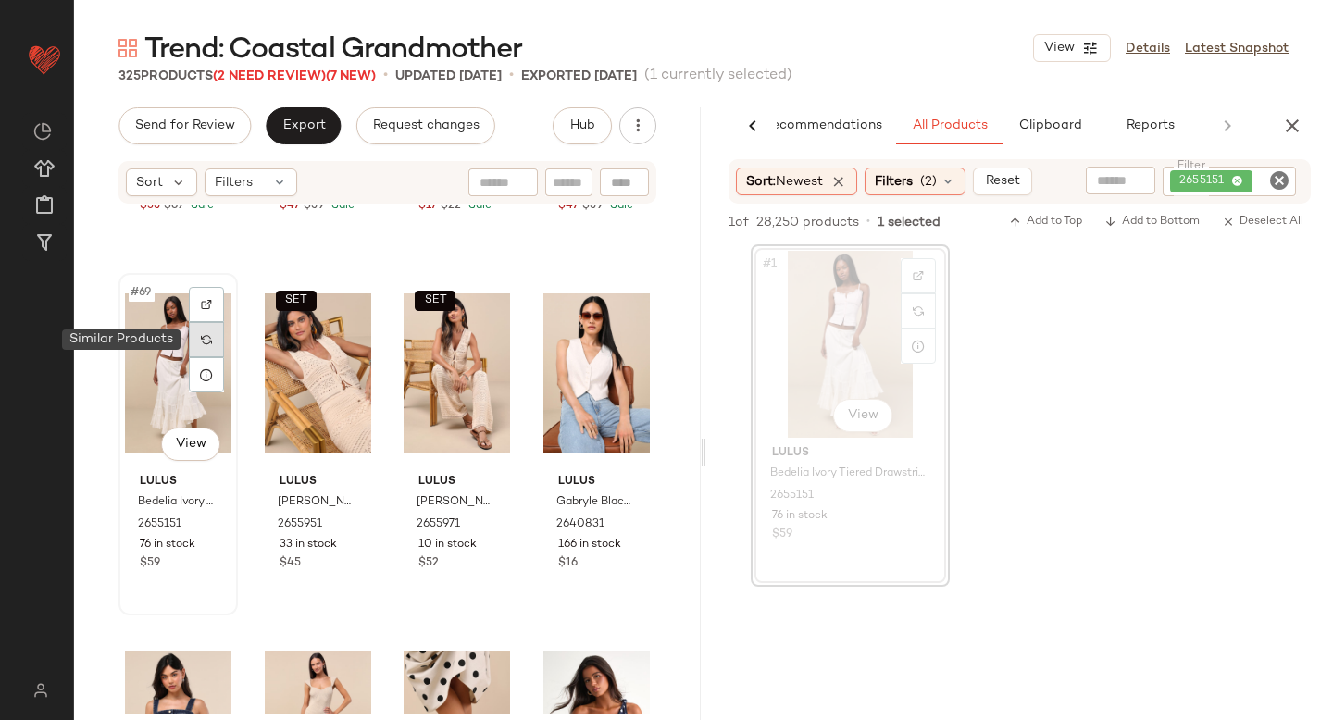
click at [217, 341] on div at bounding box center [206, 339] width 35 height 35
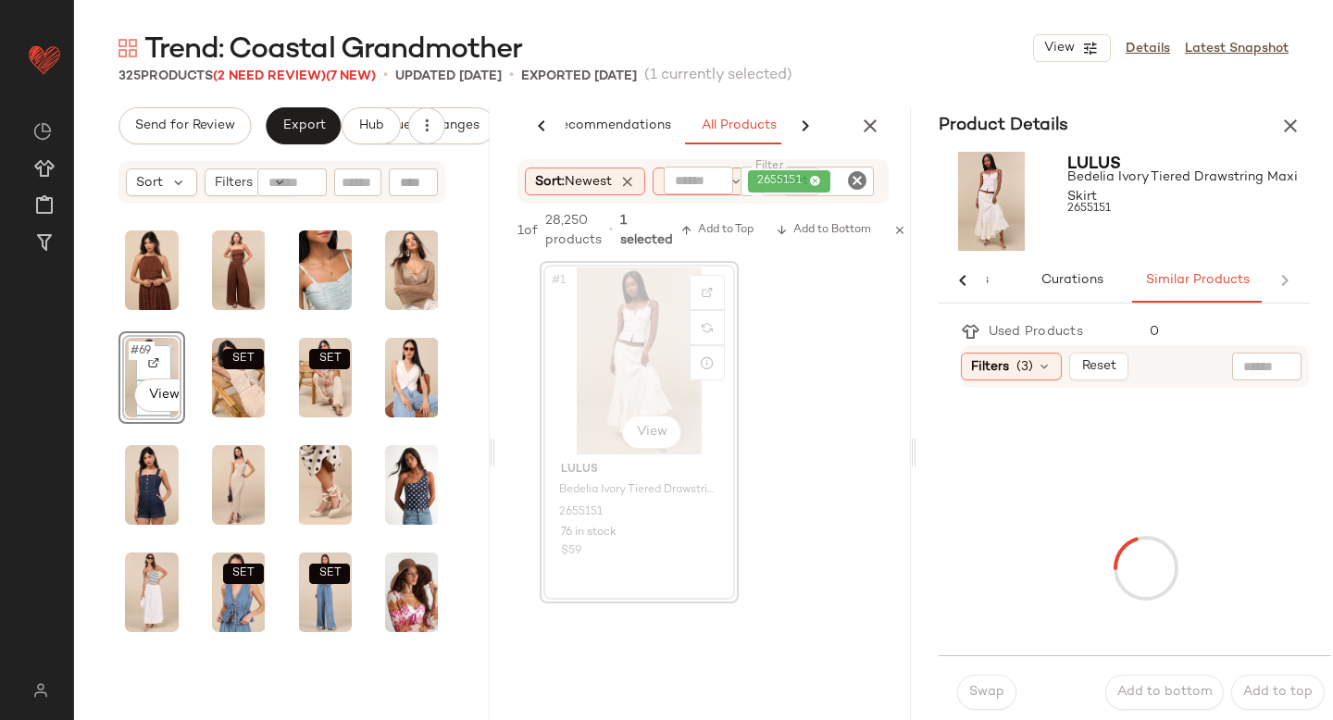
scroll to position [0, 93]
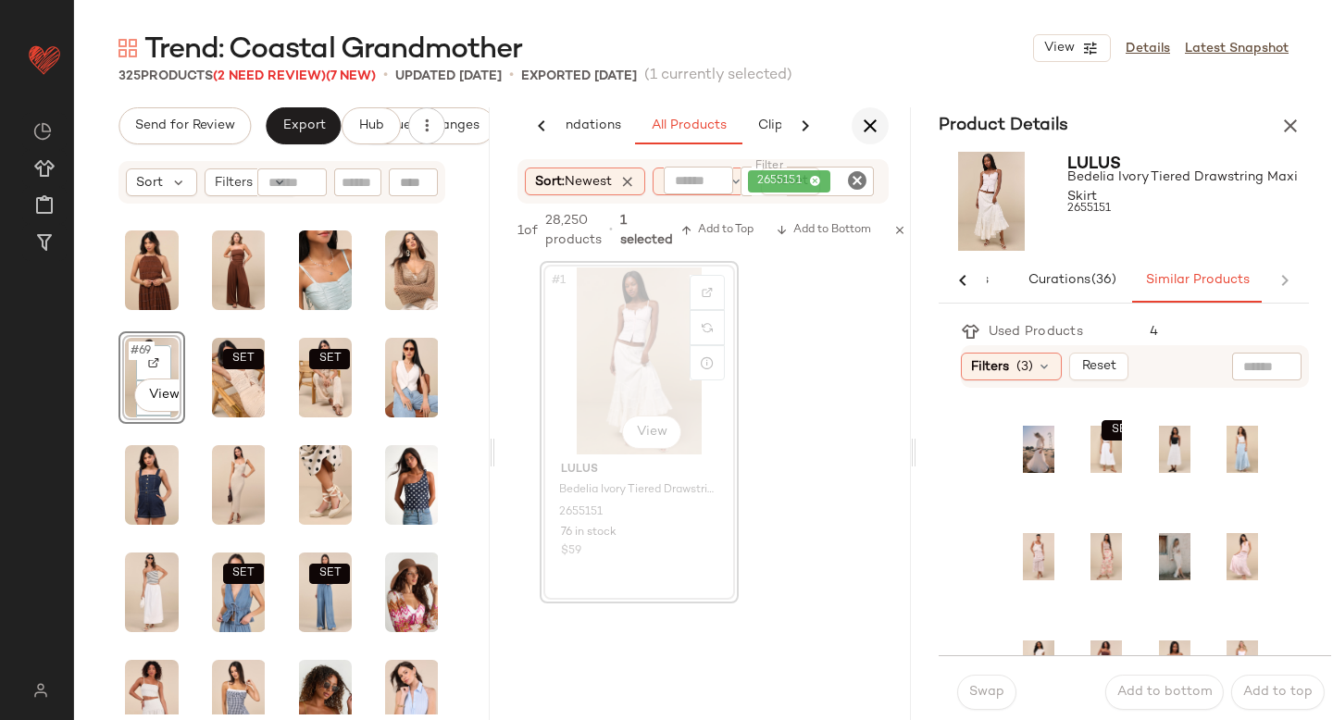
click at [870, 121] on icon "button" at bounding box center [870, 126] width 22 height 22
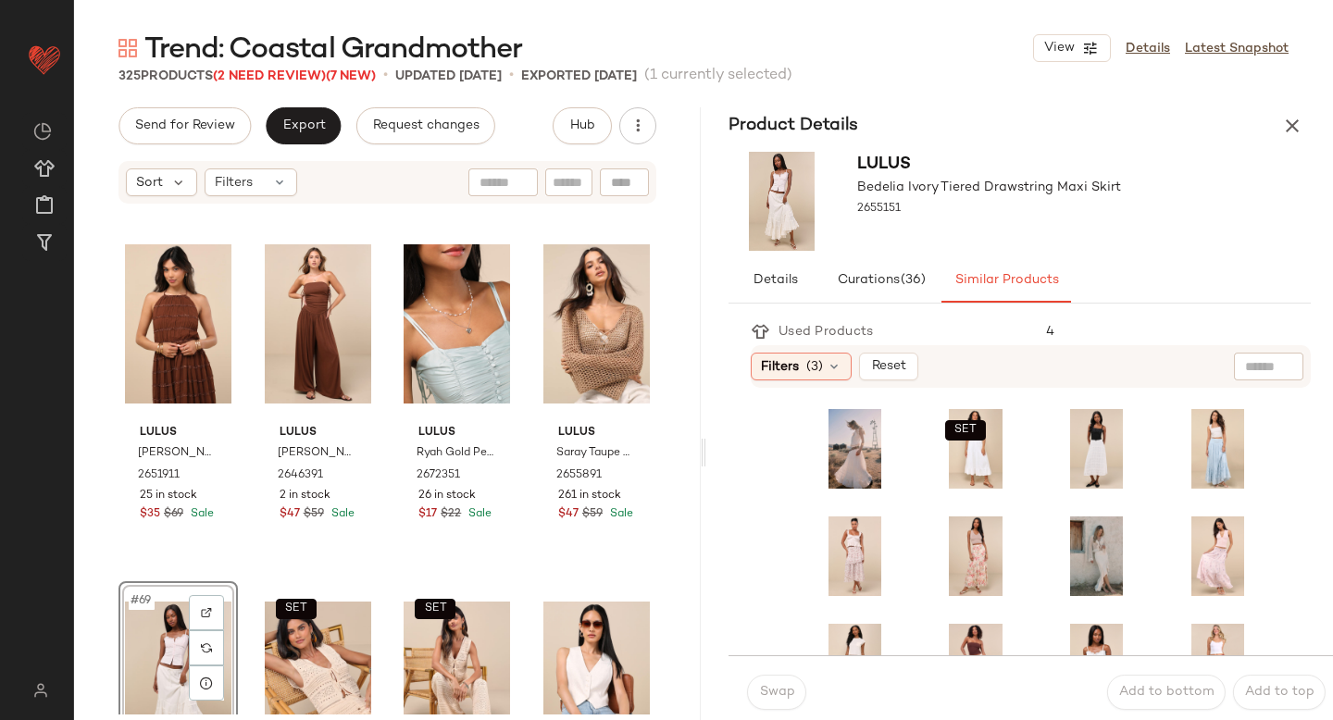
scroll to position [6073, 0]
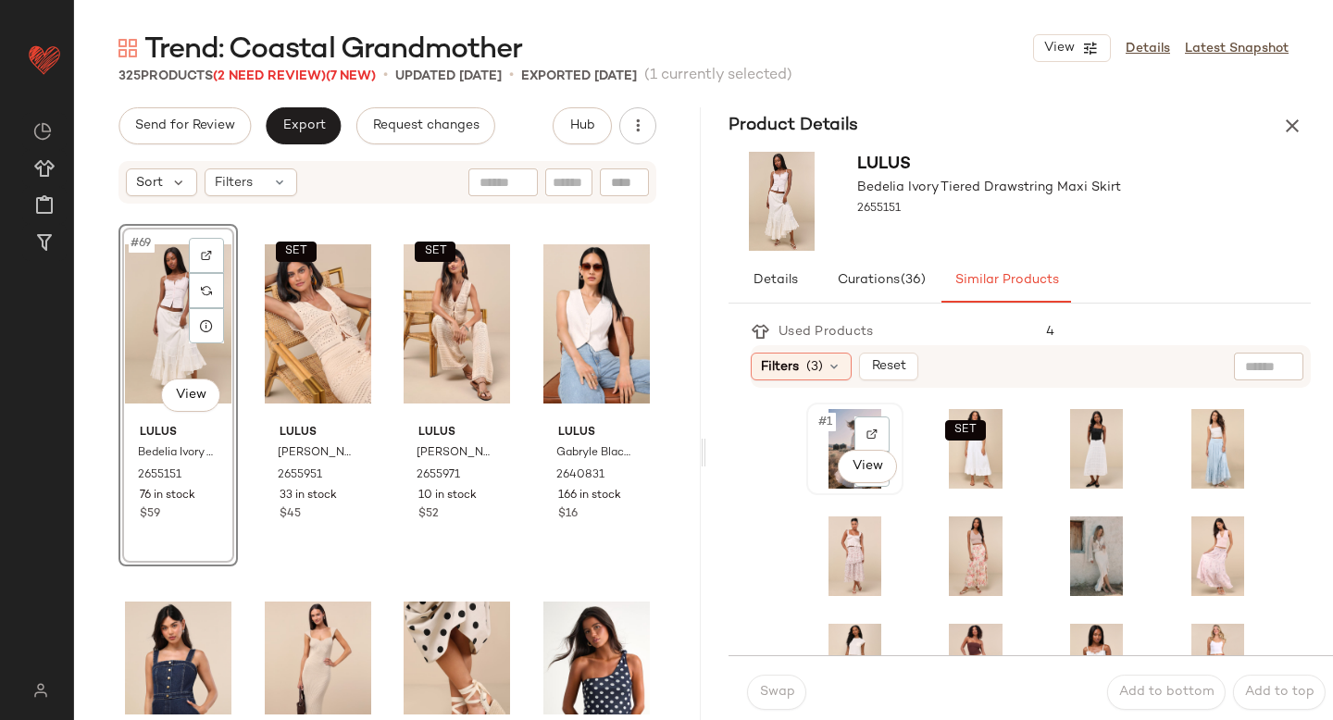
click at [841, 426] on div "#1 View" at bounding box center [855, 449] width 84 height 80
click at [1063, 428] on span "#3" at bounding box center [1068, 422] width 20 height 19
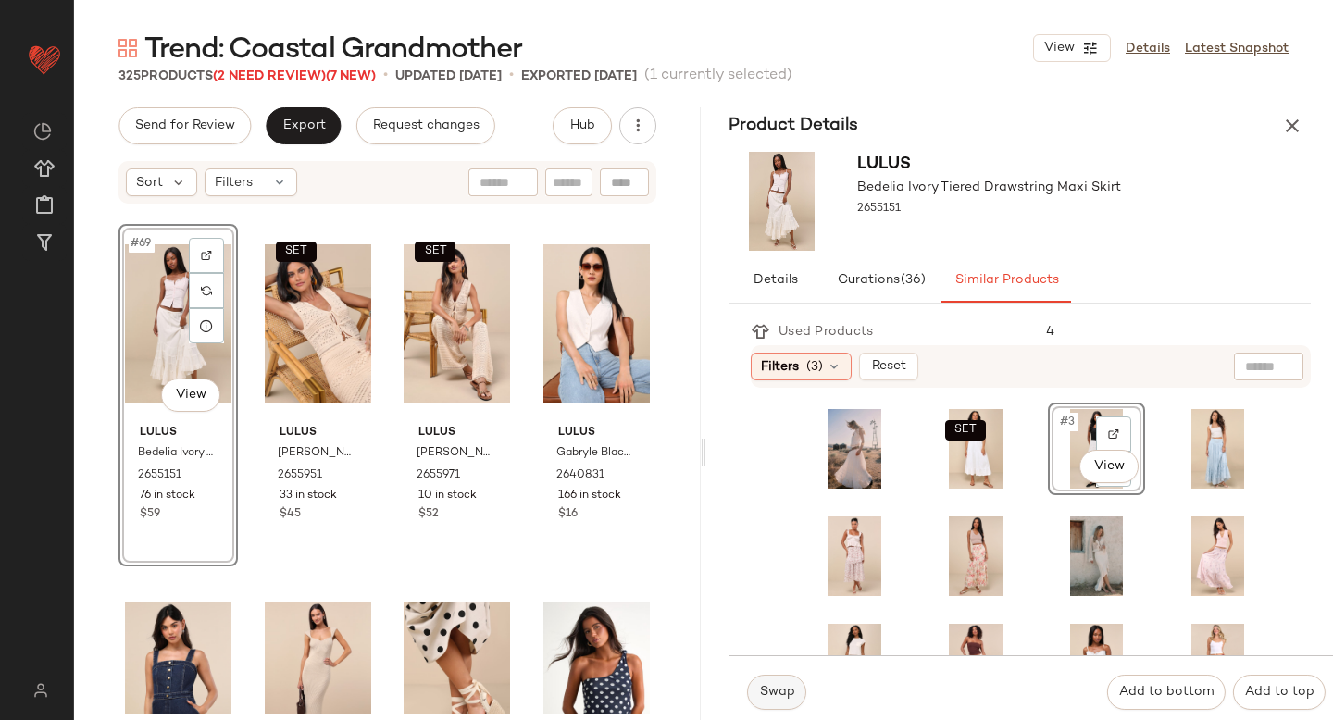
click at [766, 692] on span "Swap" at bounding box center [776, 692] width 36 height 15
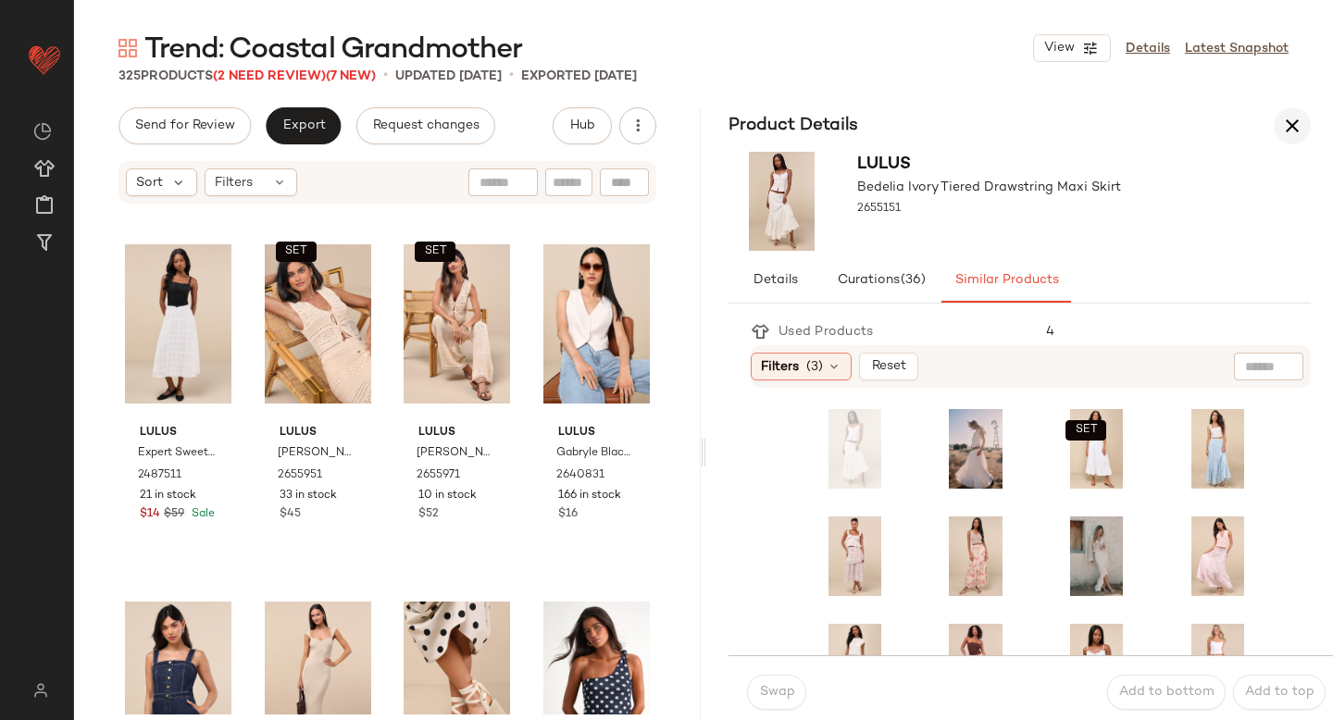
click at [1287, 127] on icon "button" at bounding box center [1292, 126] width 22 height 22
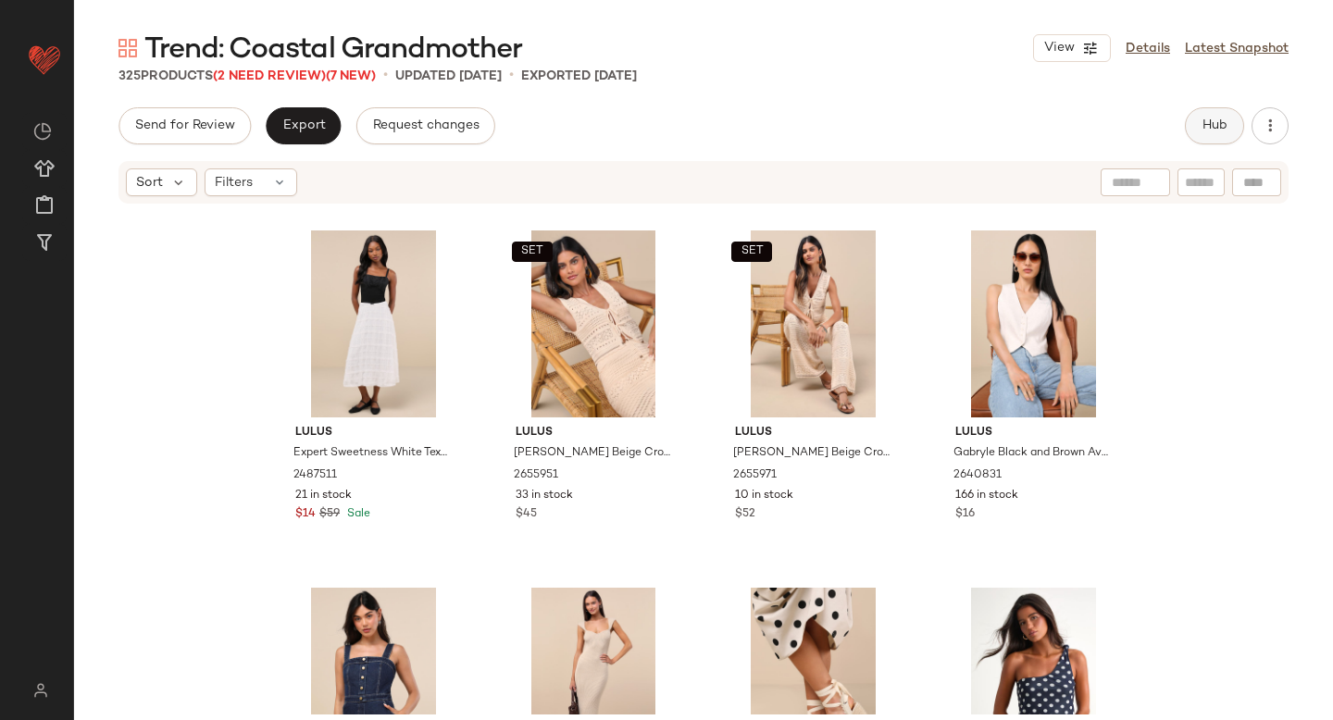
click at [1209, 119] on span "Hub" at bounding box center [1214, 125] width 26 height 15
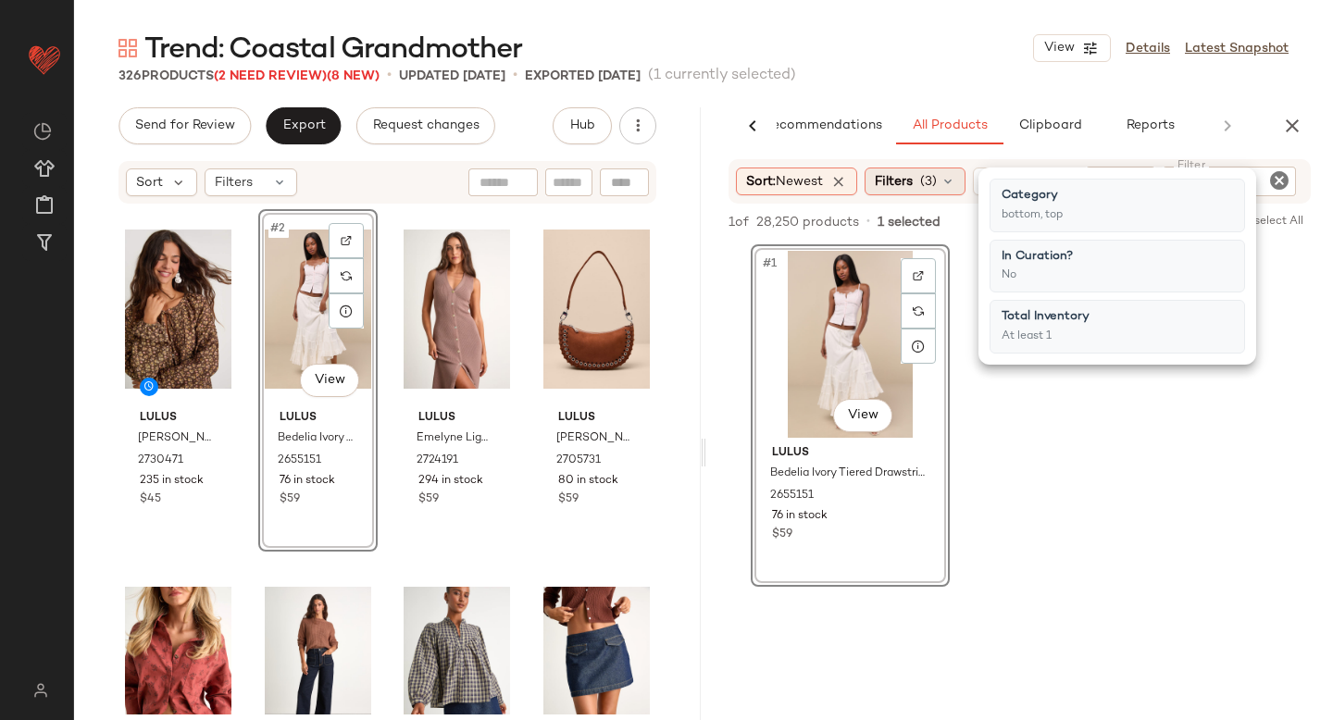
click at [947, 190] on div "Filters (3)" at bounding box center [914, 182] width 101 height 28
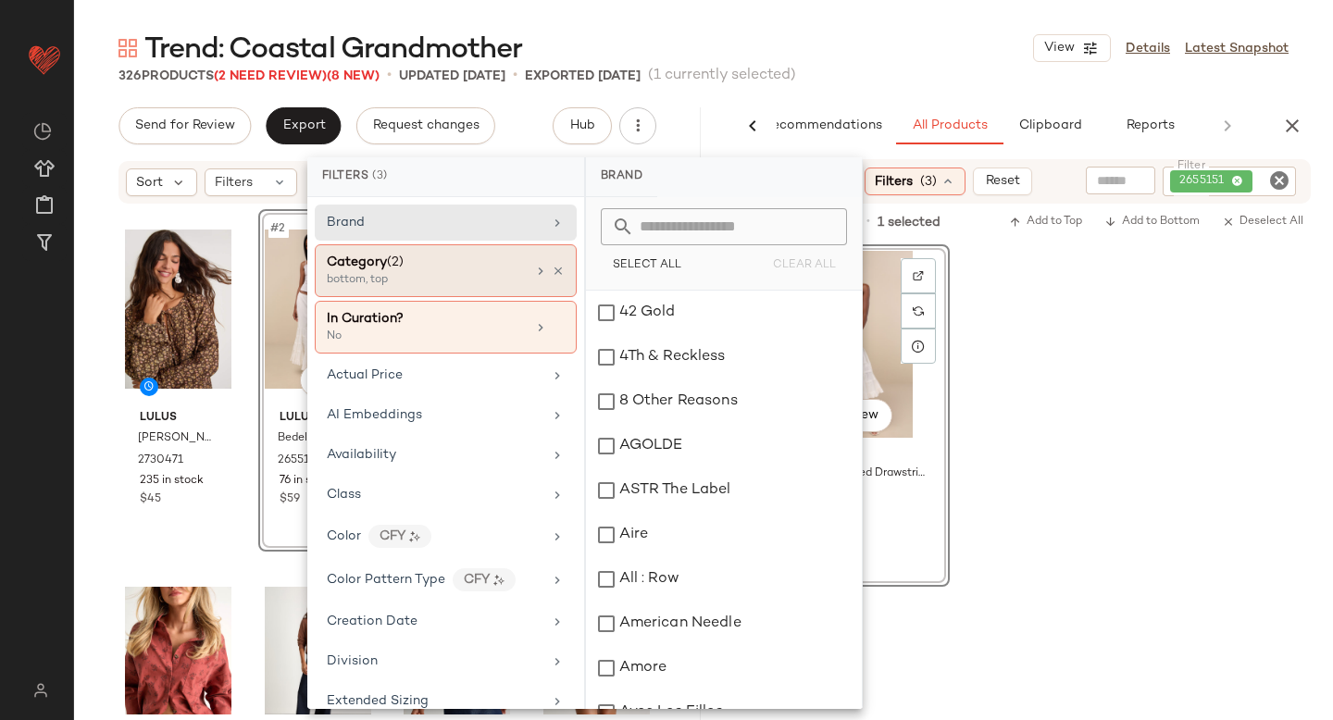
click at [486, 265] on div "Category (2)" at bounding box center [426, 262] width 199 height 19
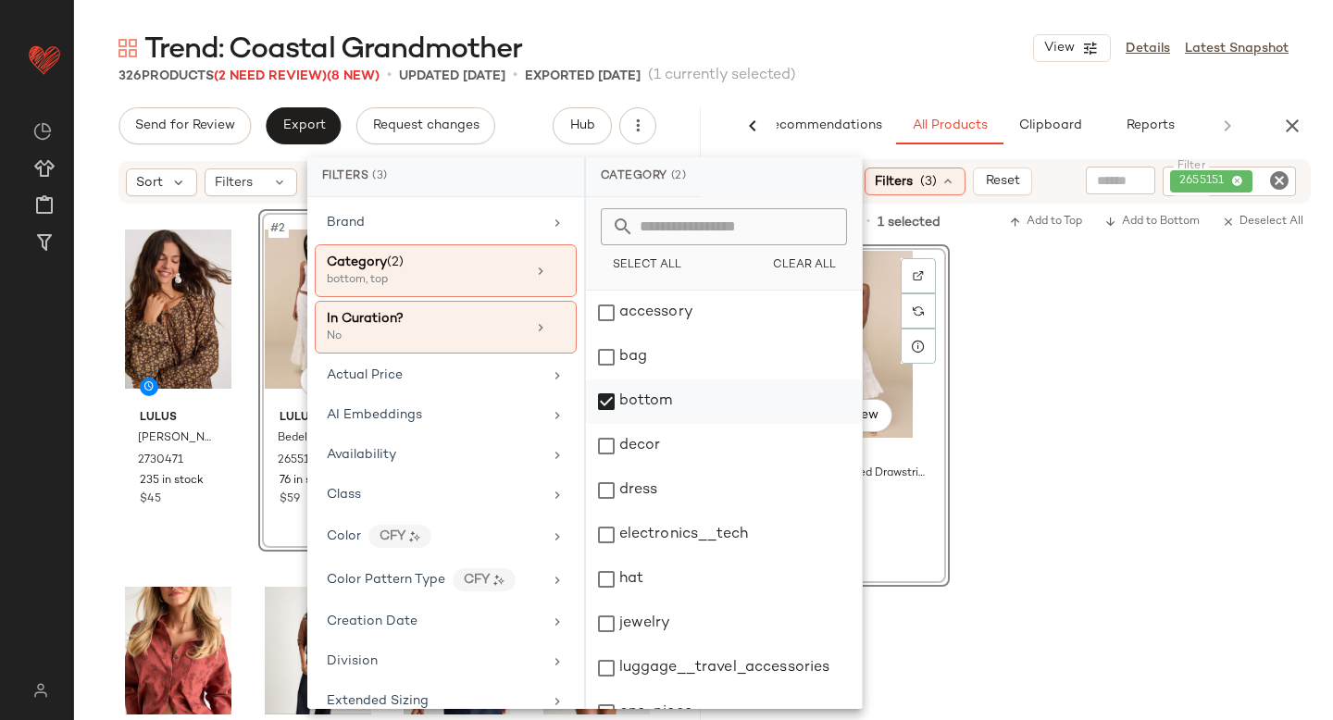
click at [610, 410] on div "bottom" at bounding box center [724, 401] width 276 height 44
click at [606, 488] on div "dress" at bounding box center [724, 490] width 276 height 44
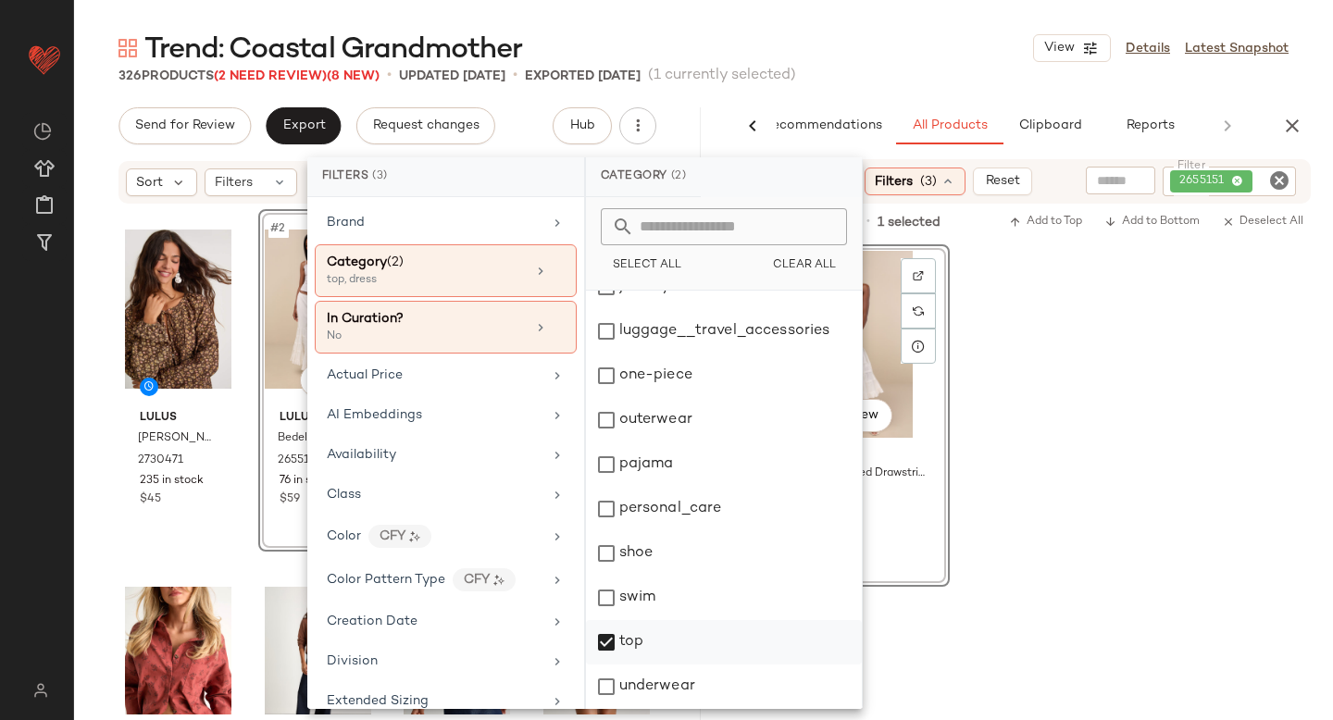
click at [598, 644] on div "top" at bounding box center [724, 642] width 276 height 44
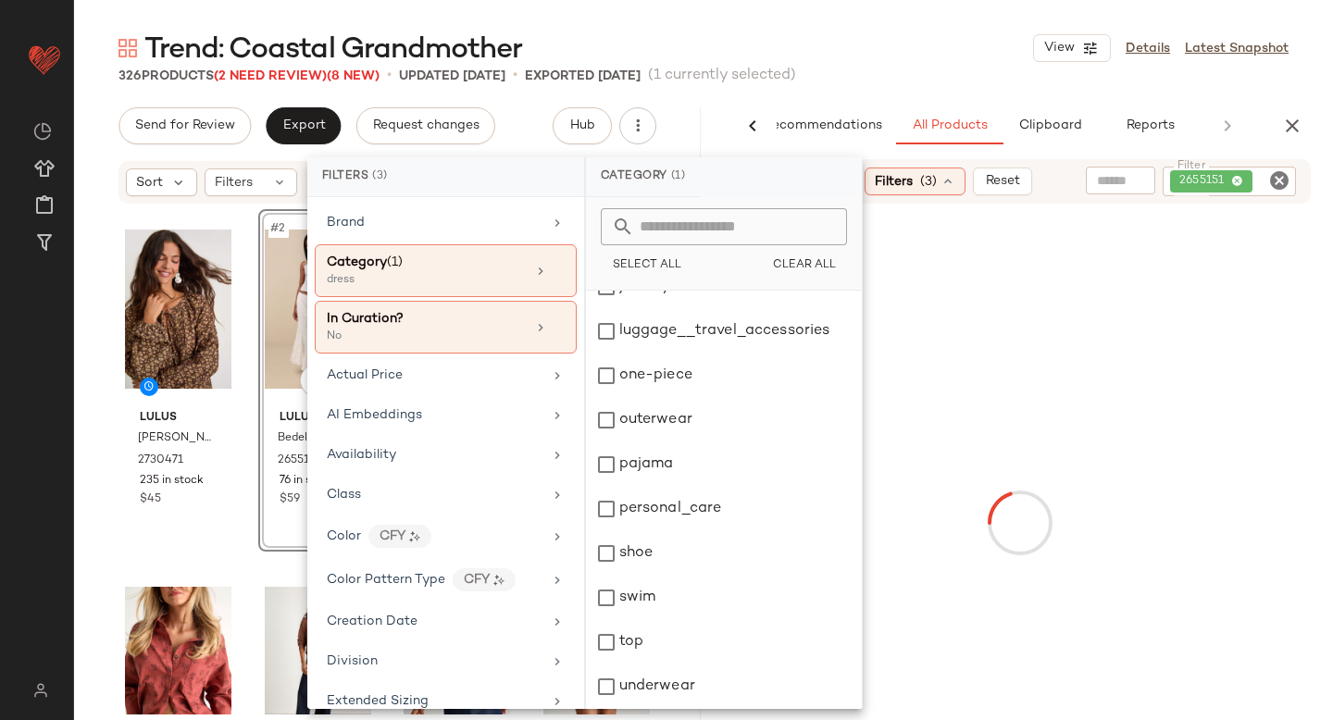
click at [1264, 343] on div at bounding box center [1019, 522] width 619 height 631
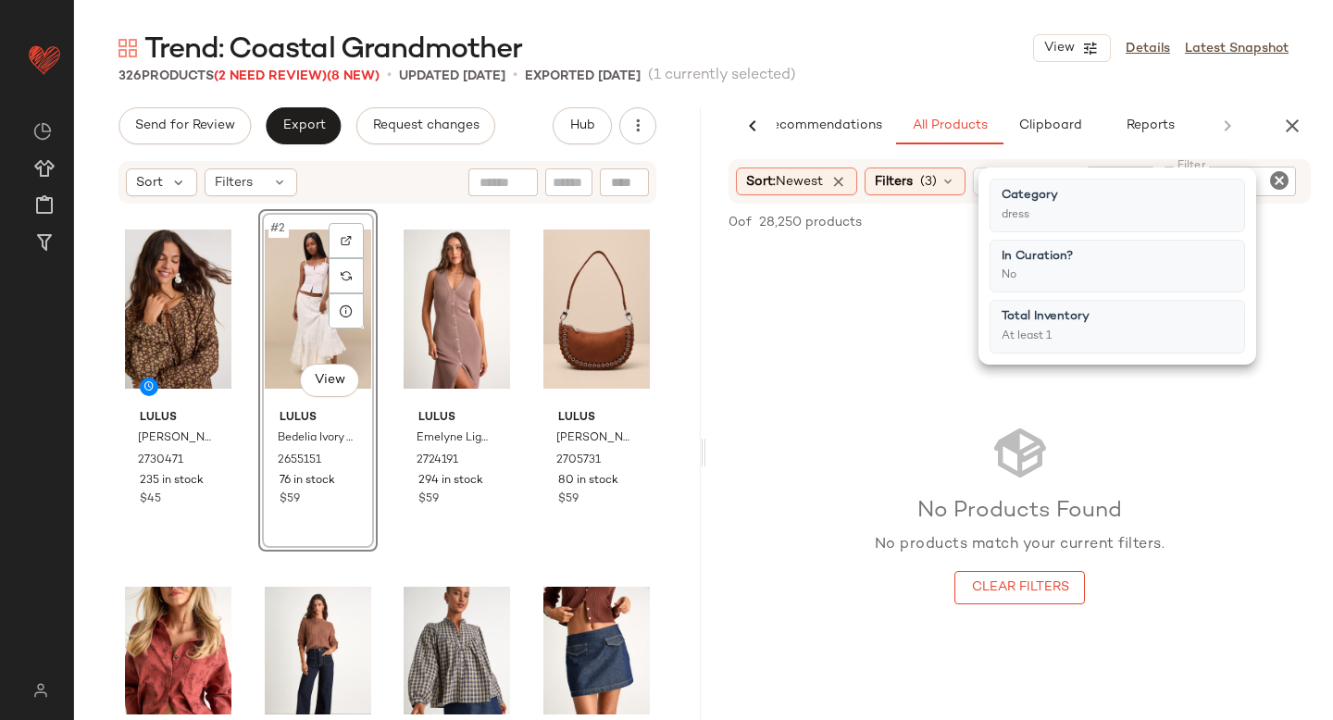
click at [1280, 180] on icon "Clear Filter" at bounding box center [1279, 180] width 22 height 22
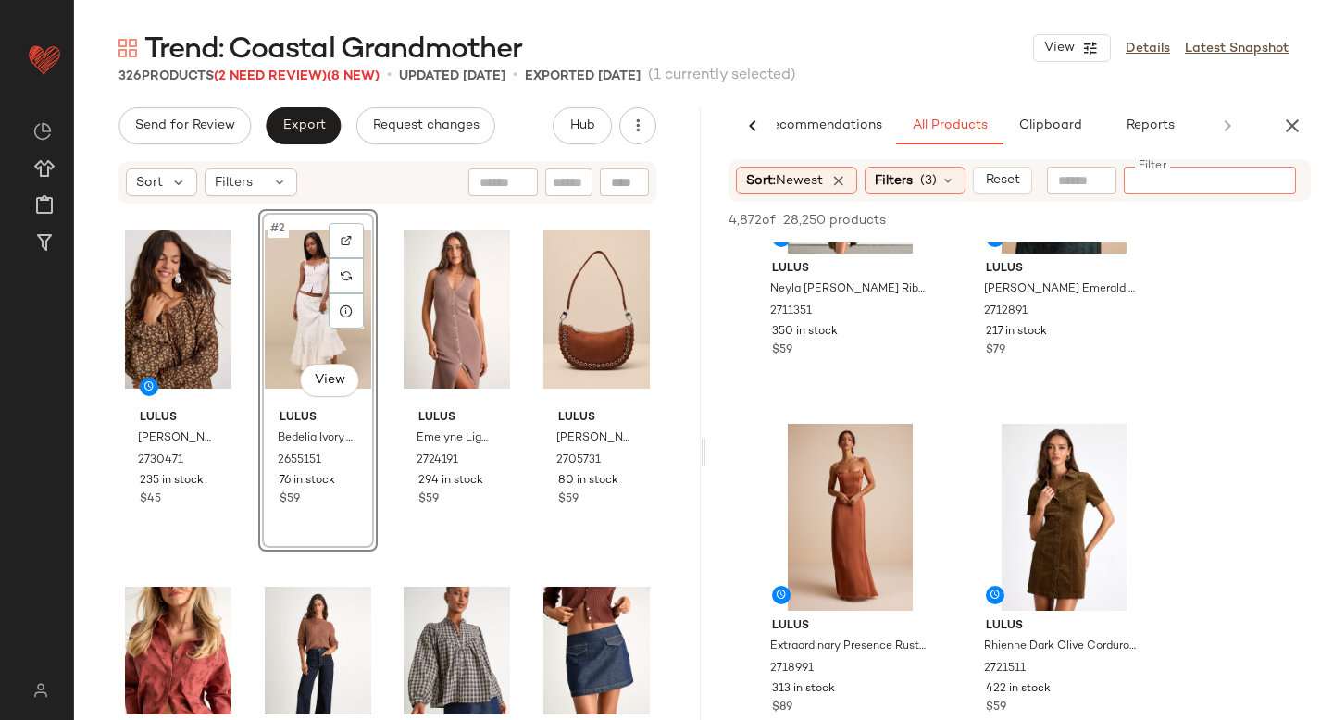
scroll to position [230, 0]
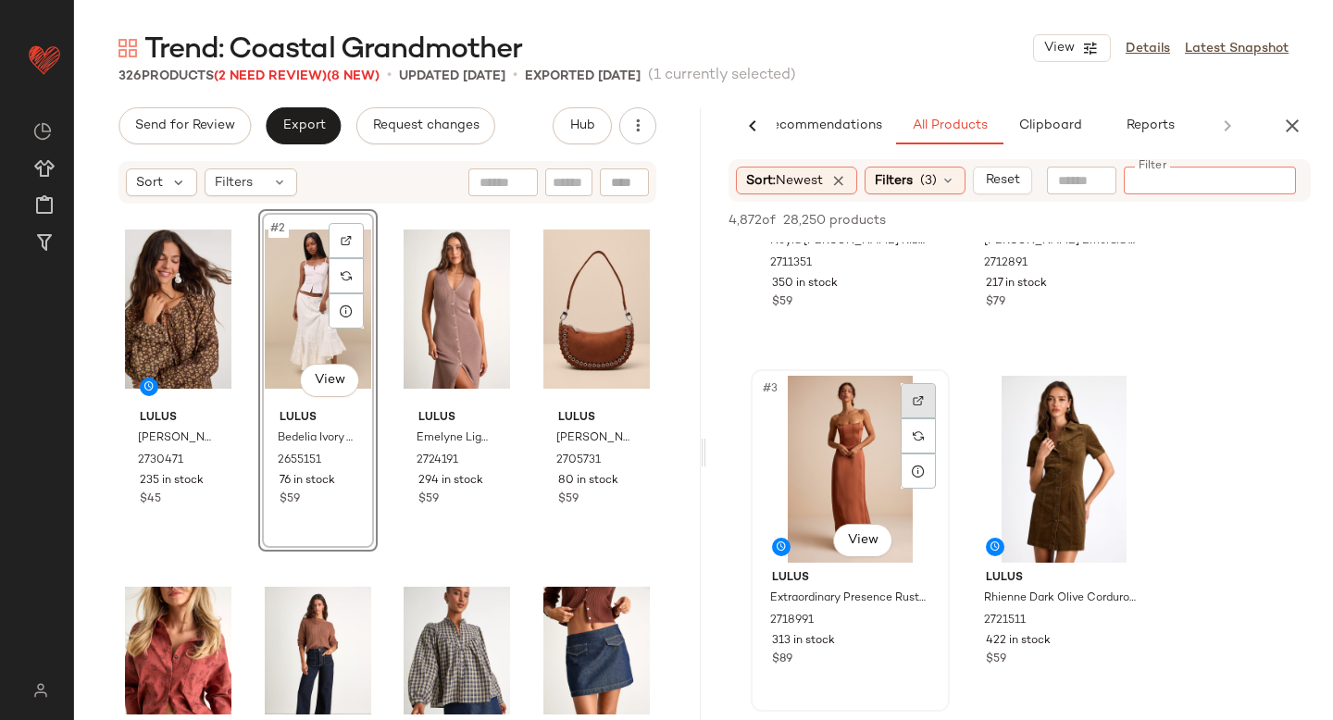
click at [915, 396] on img at bounding box center [918, 400] width 11 height 11
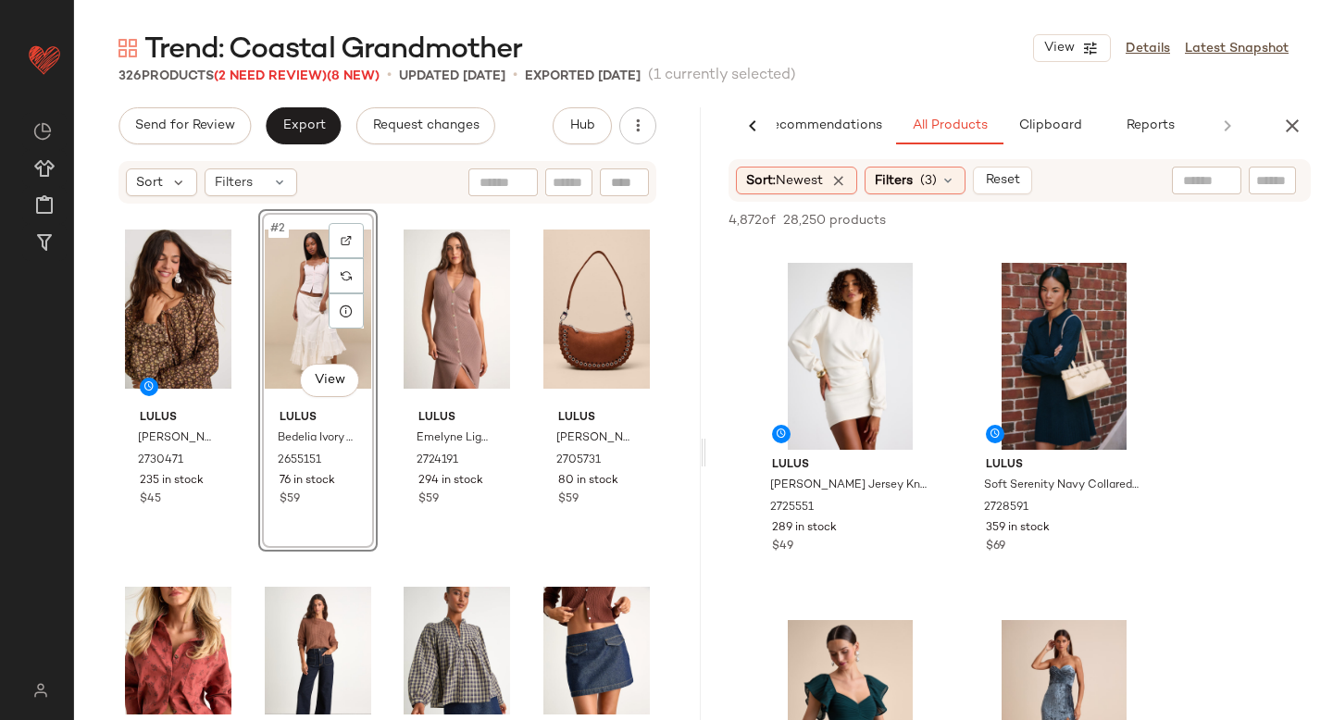
scroll to position [637, 0]
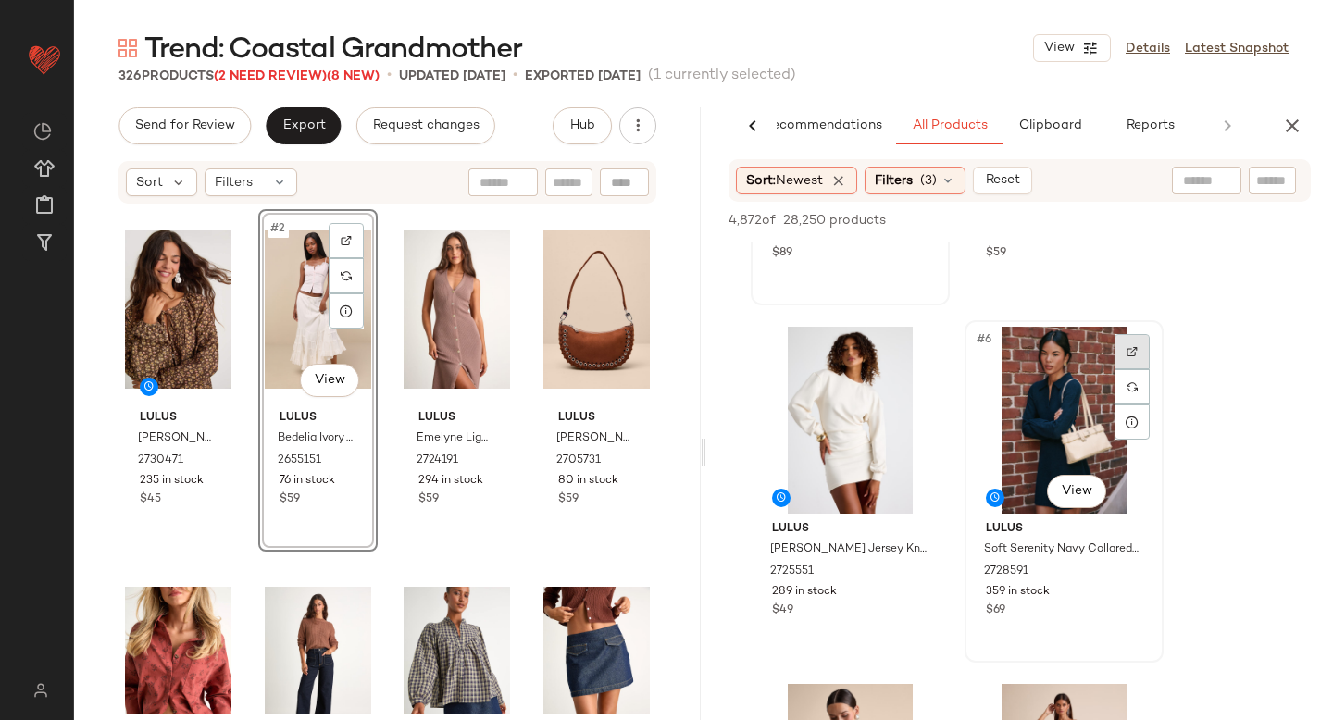
click at [1118, 352] on div at bounding box center [1131, 351] width 35 height 35
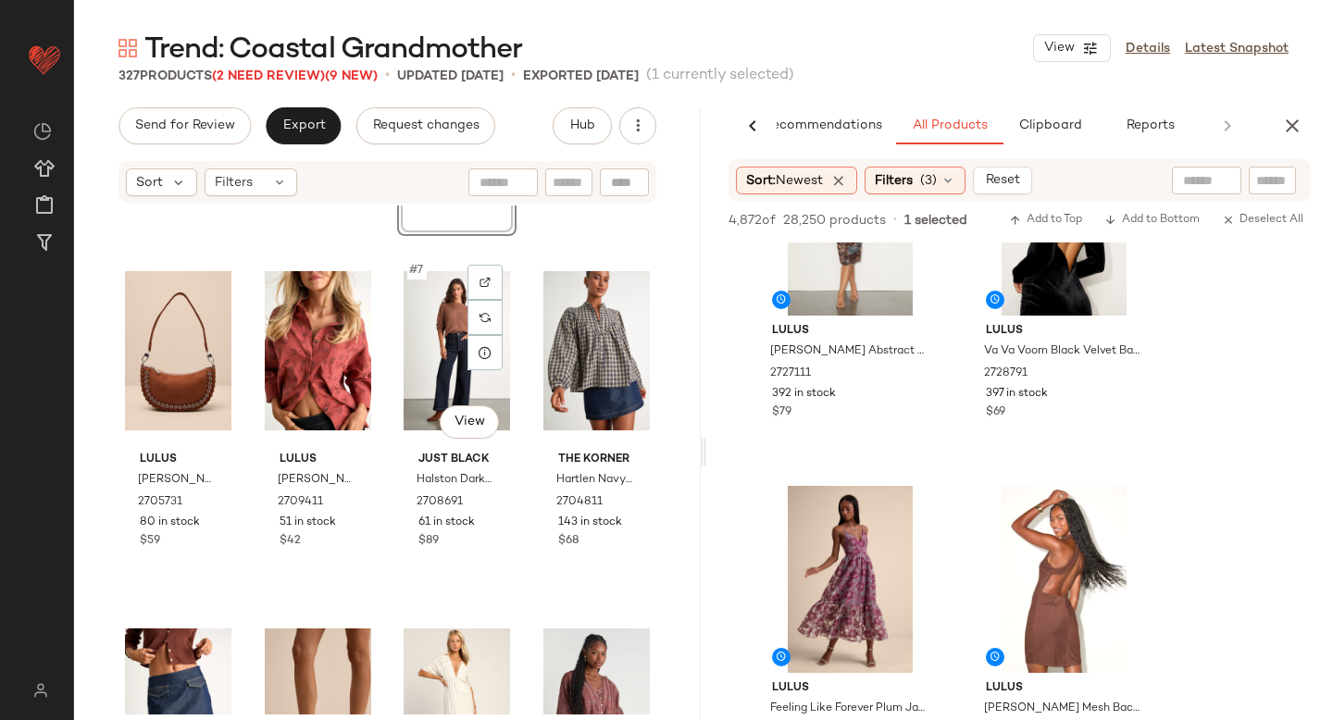
scroll to position [0, 0]
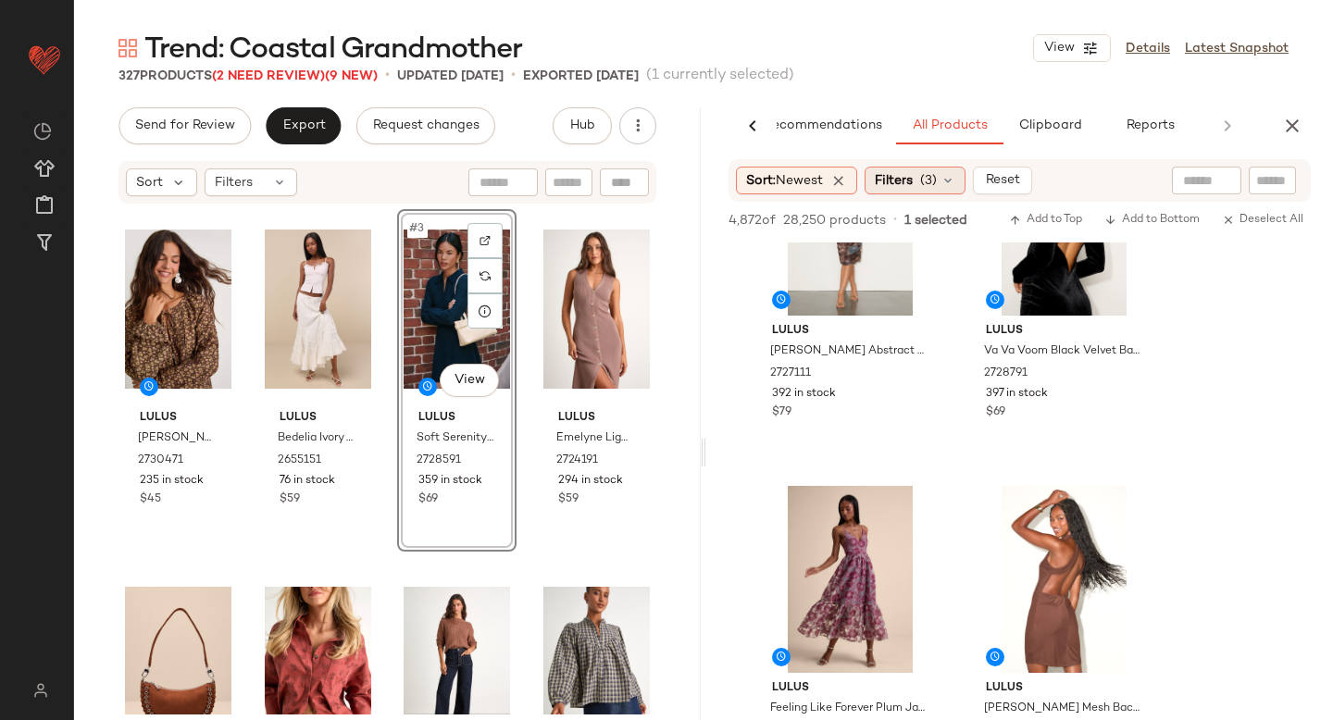
click at [887, 182] on span "Filters" at bounding box center [894, 180] width 38 height 19
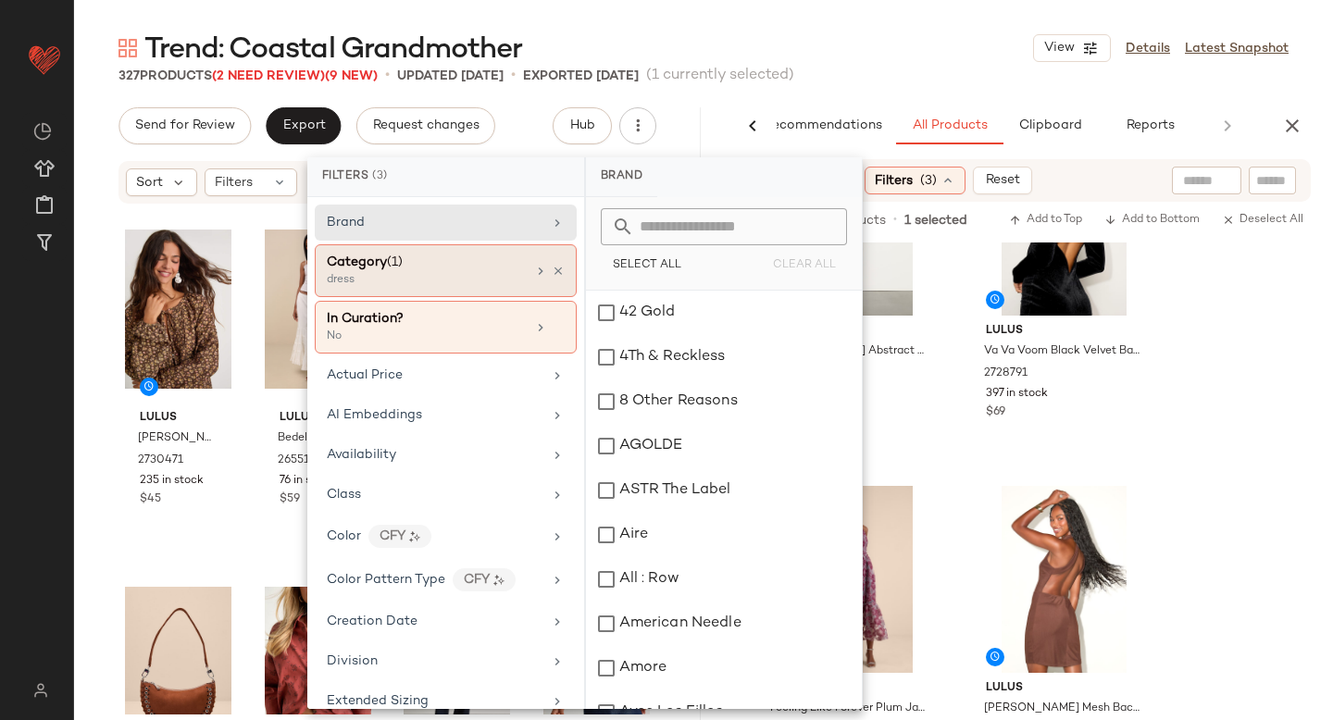
click at [497, 265] on div "Category (1)" at bounding box center [426, 262] width 199 height 19
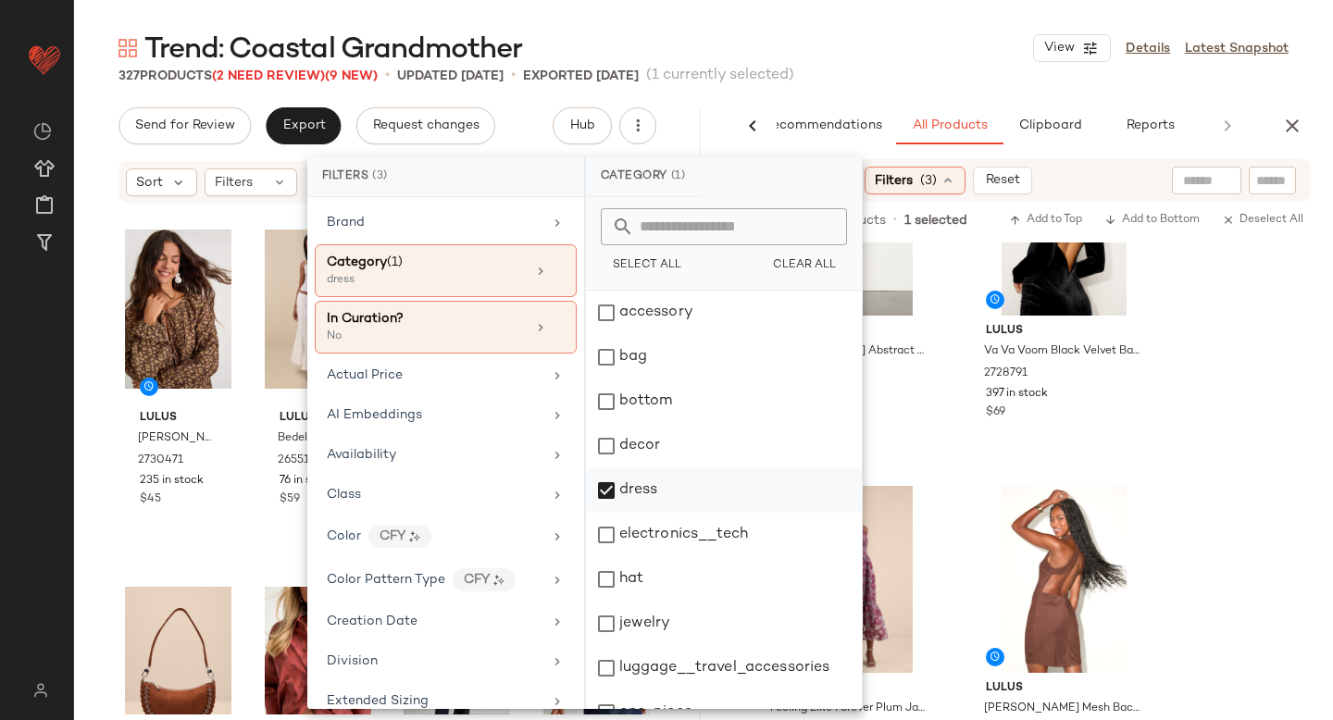
click at [602, 483] on div "dress" at bounding box center [724, 490] width 276 height 44
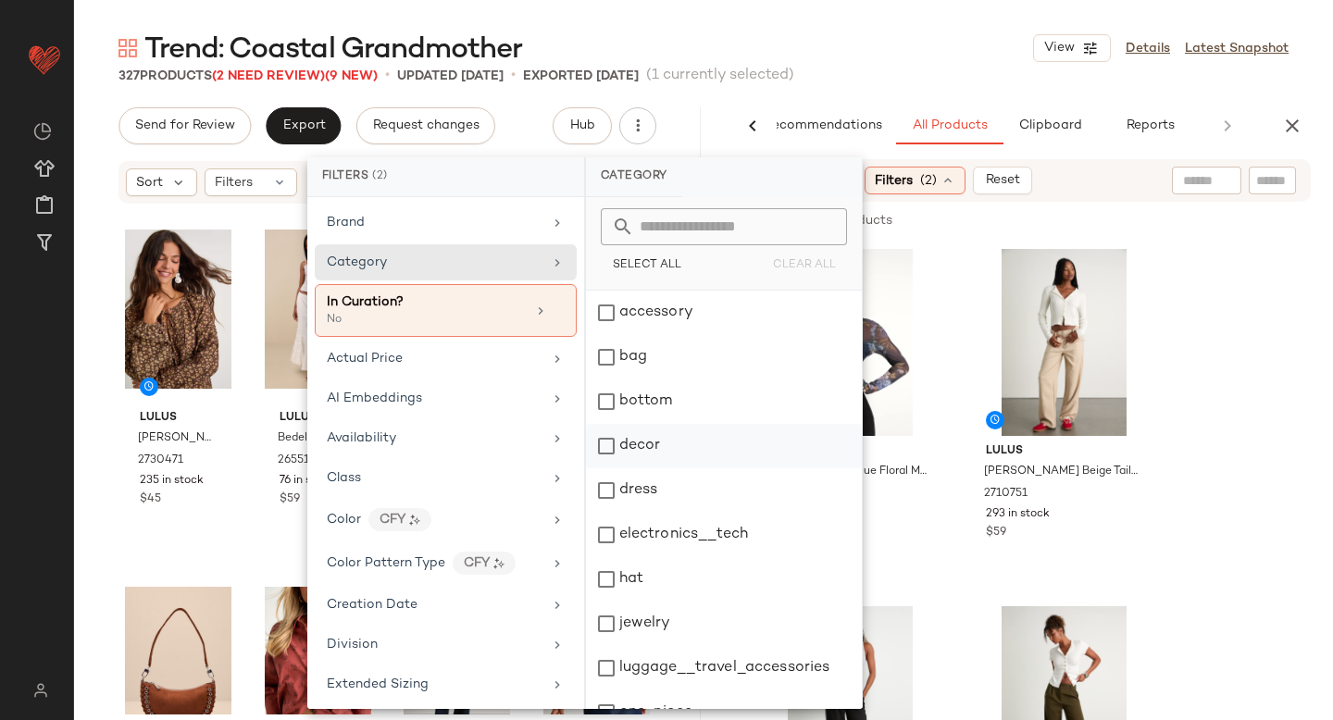
scroll to position [27, 0]
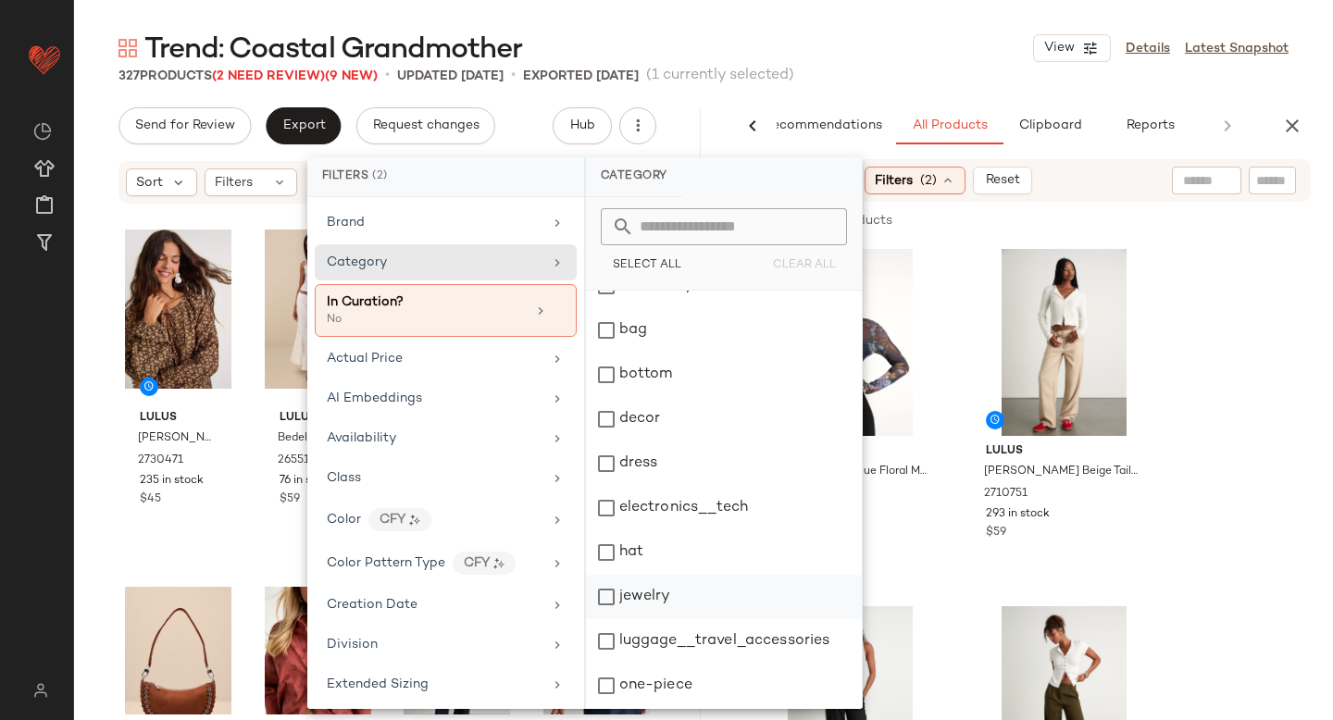
click at [606, 585] on div "jewelry" at bounding box center [724, 597] width 276 height 44
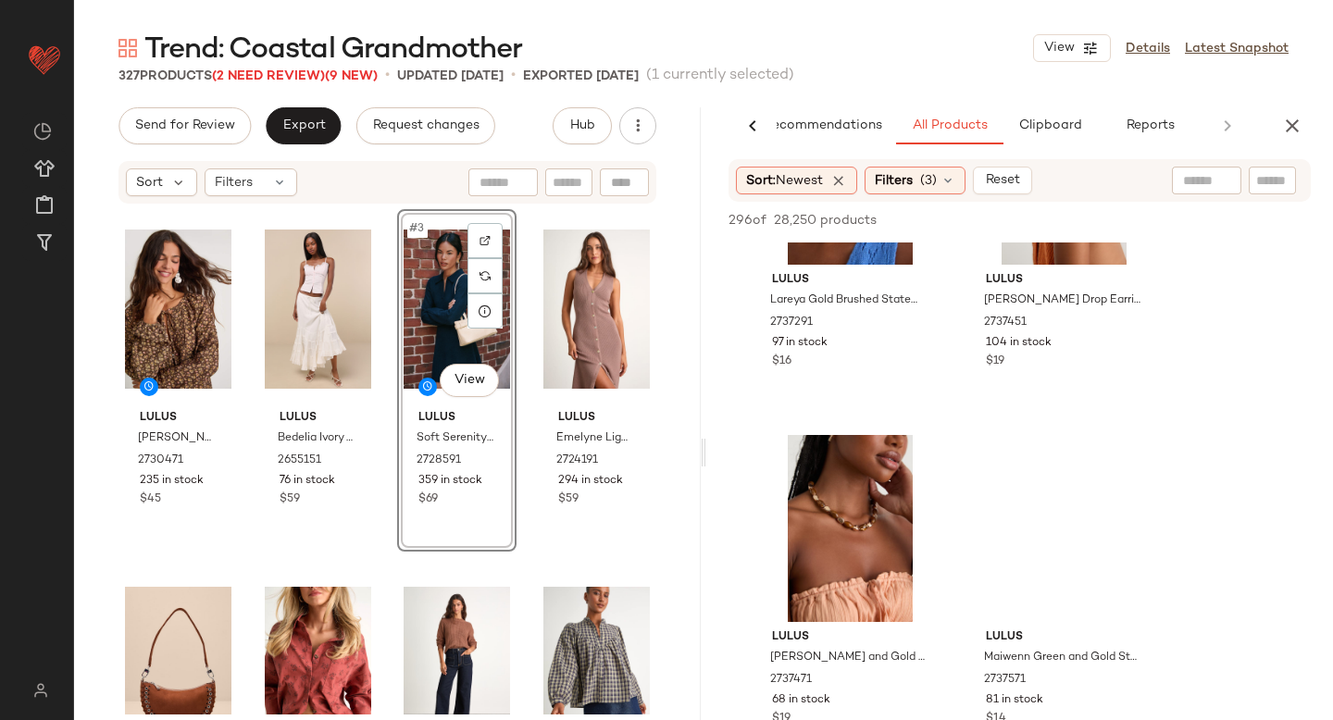
scroll to position [8949, 0]
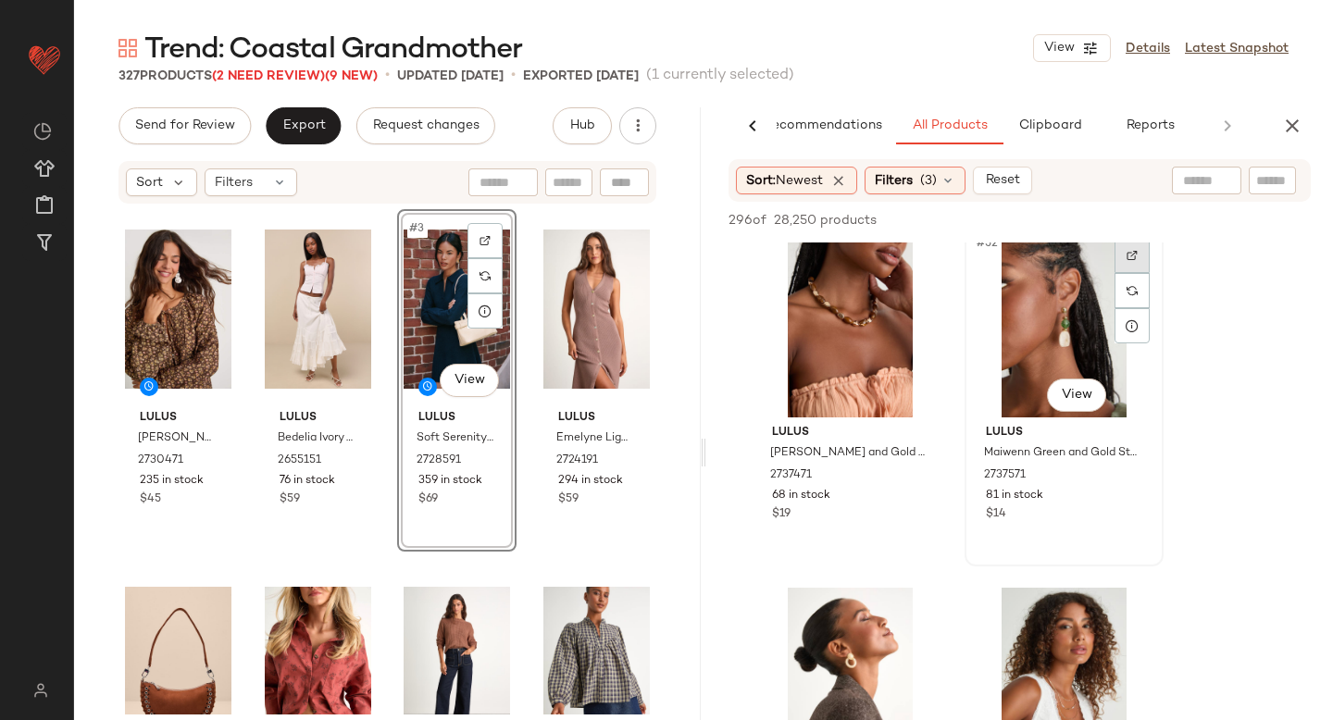
click at [1135, 261] on div at bounding box center [1131, 255] width 35 height 35
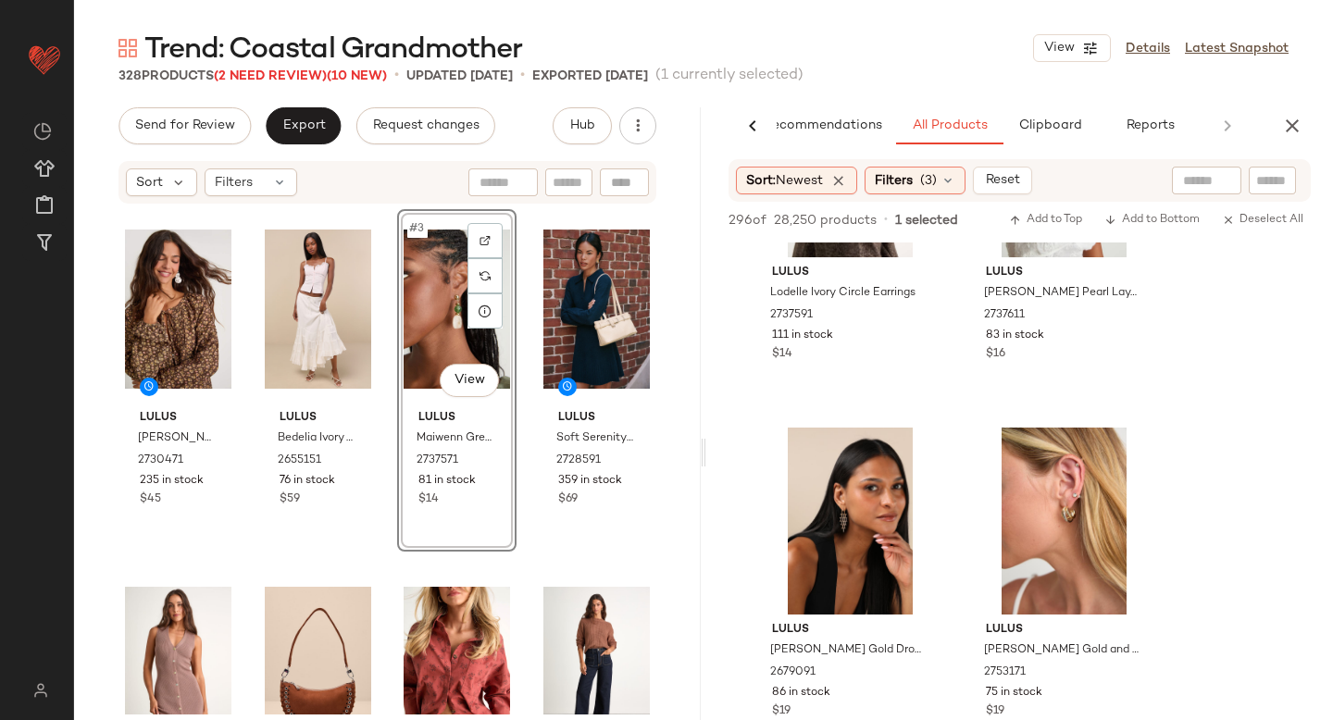
scroll to position [9670, 0]
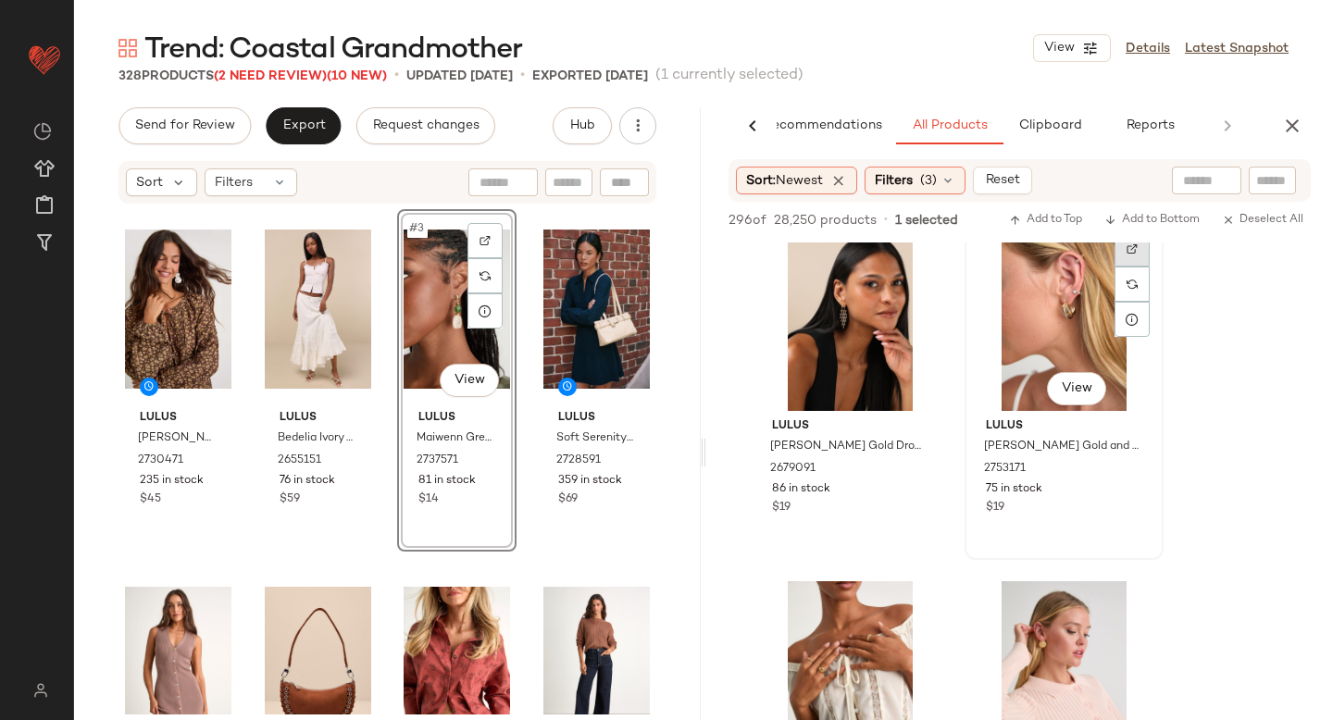
click at [1124, 255] on div at bounding box center [1131, 248] width 35 height 35
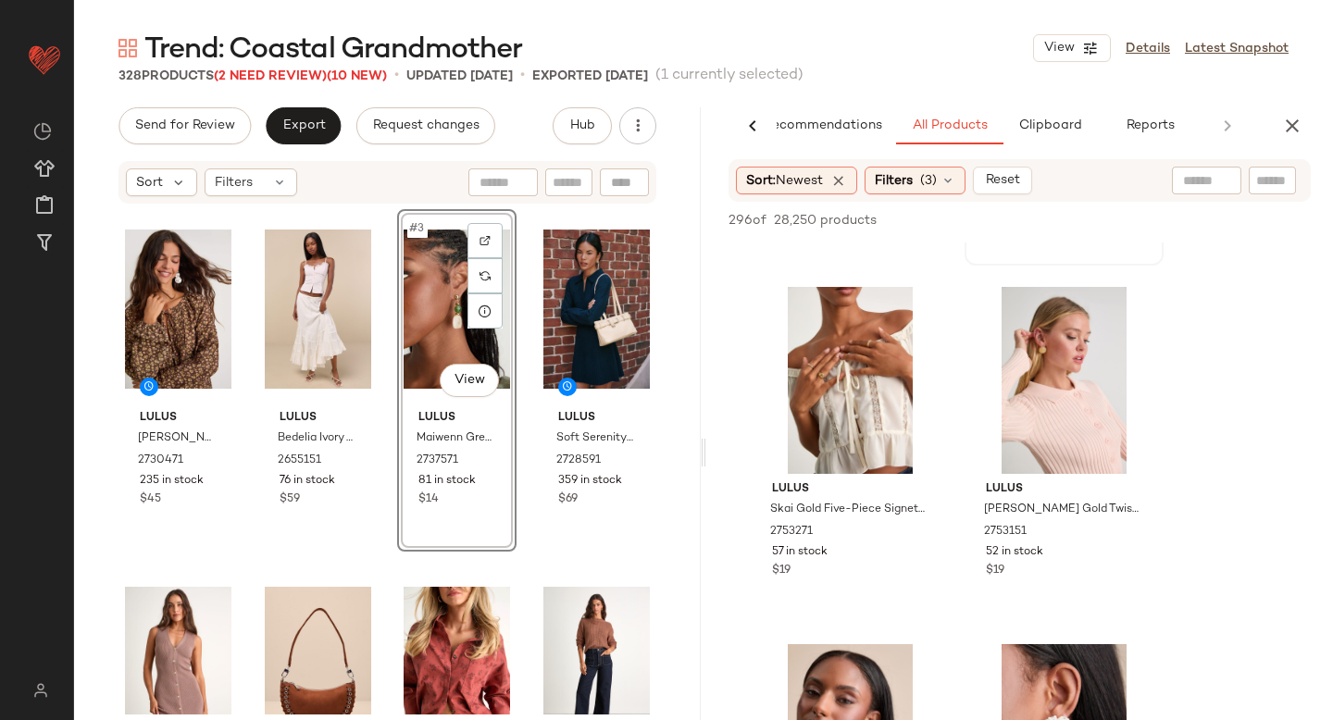
scroll to position [9930, 0]
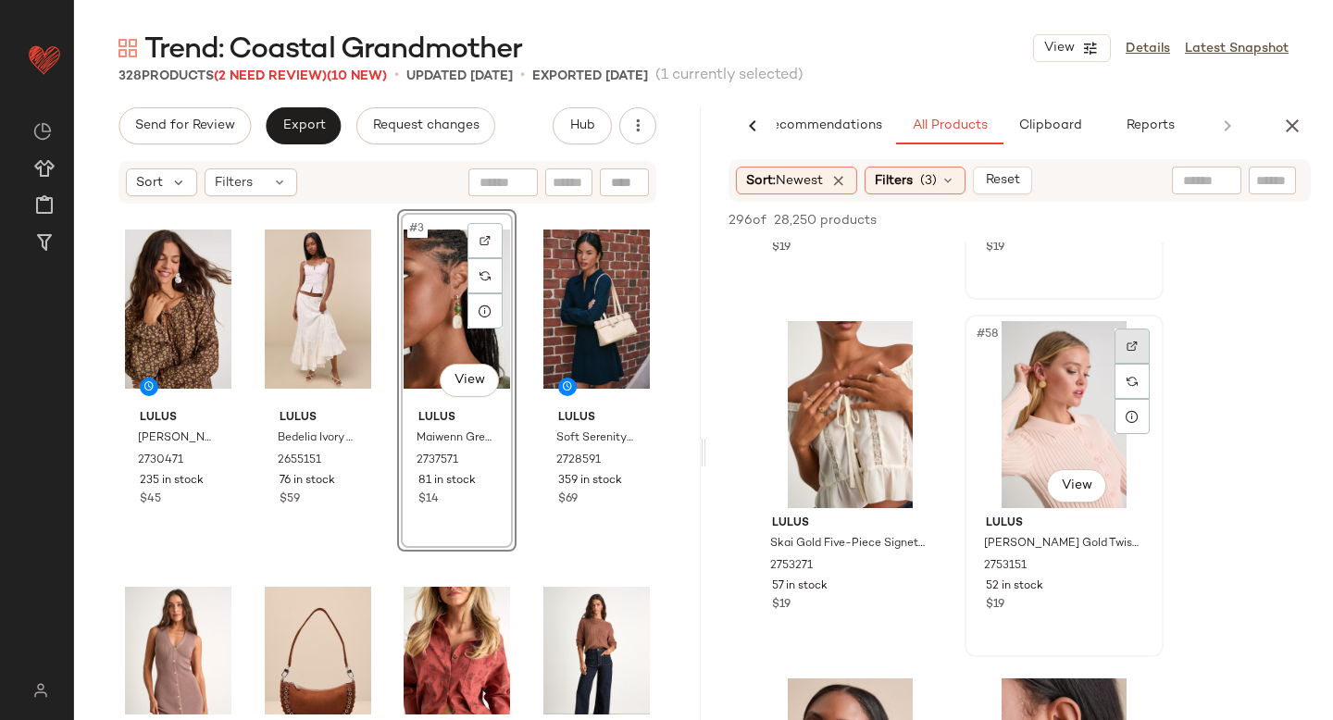
click at [1128, 346] on img at bounding box center [1131, 346] width 11 height 11
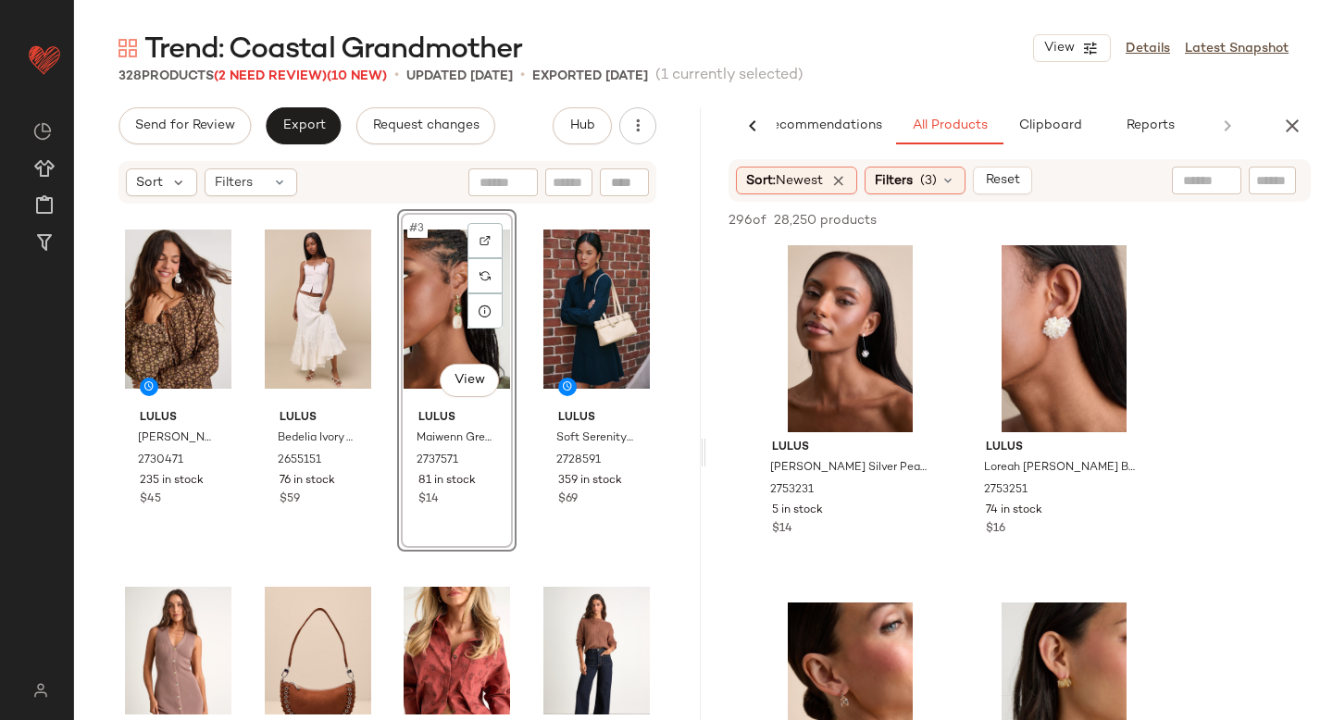
scroll to position [10700, 0]
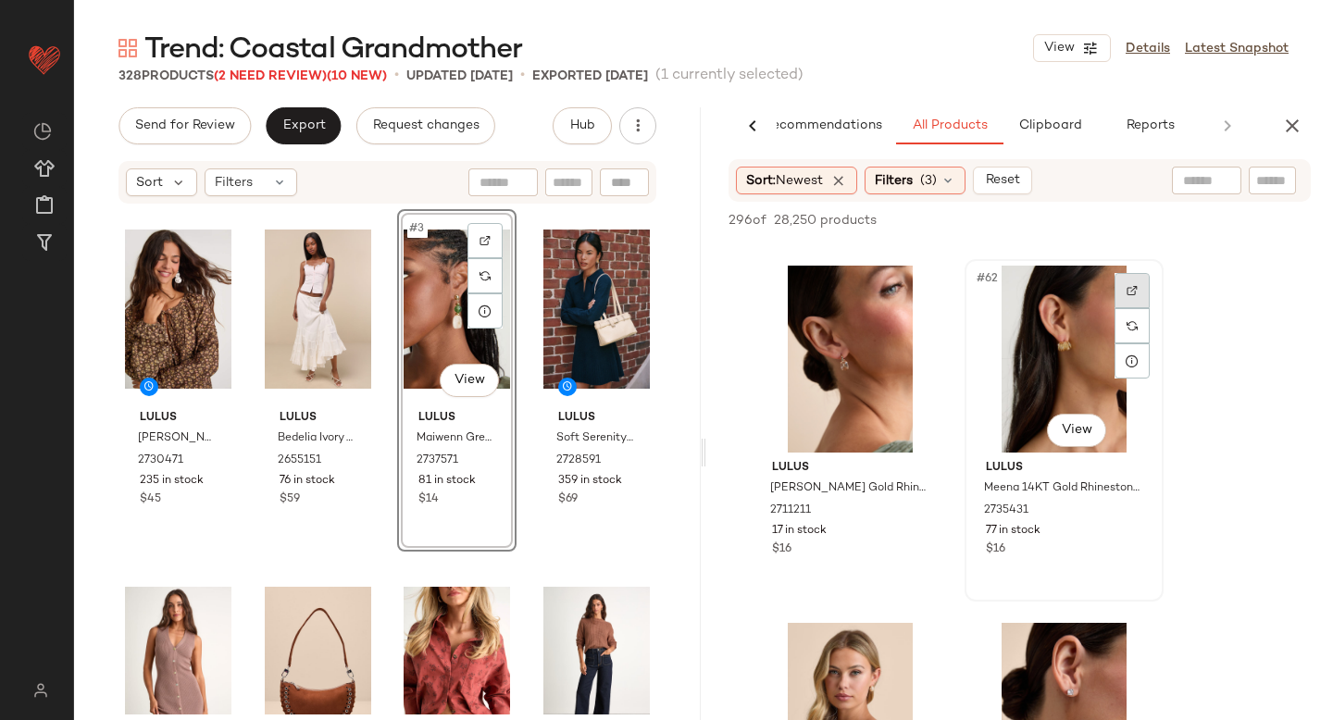
click at [1124, 298] on div at bounding box center [1131, 290] width 35 height 35
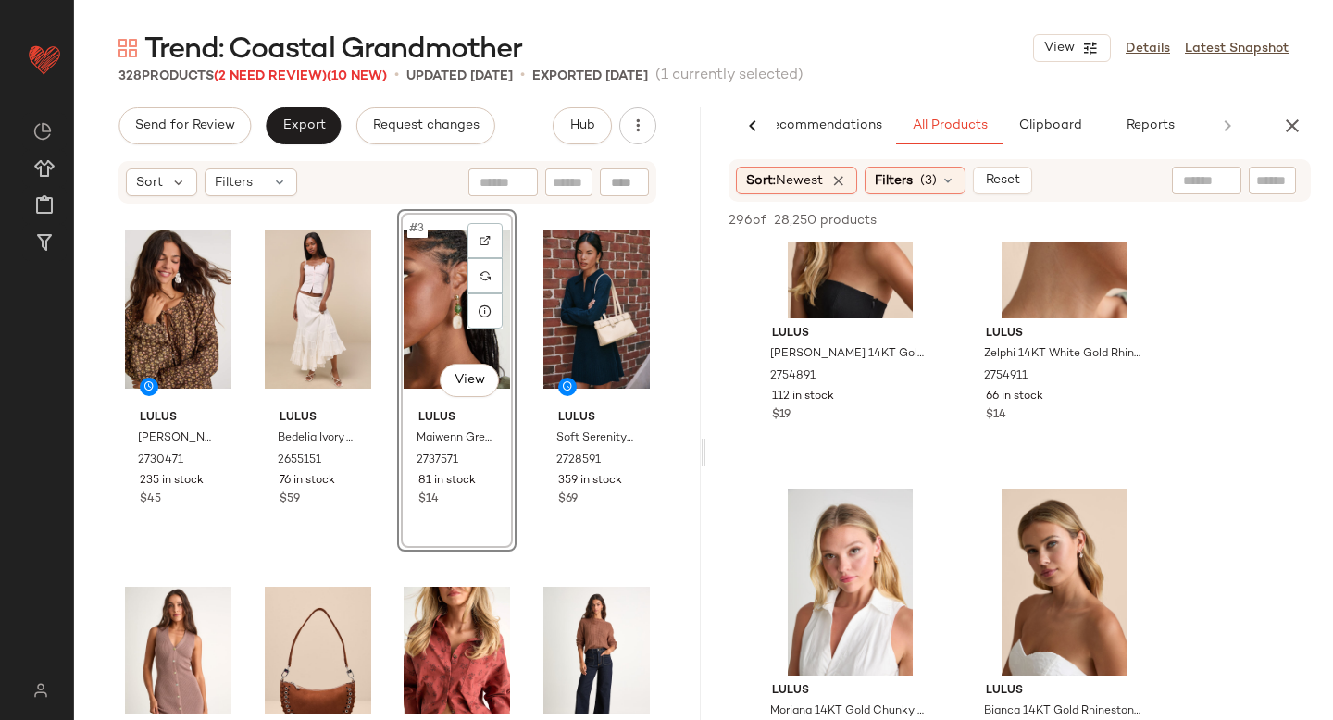
scroll to position [11239, 0]
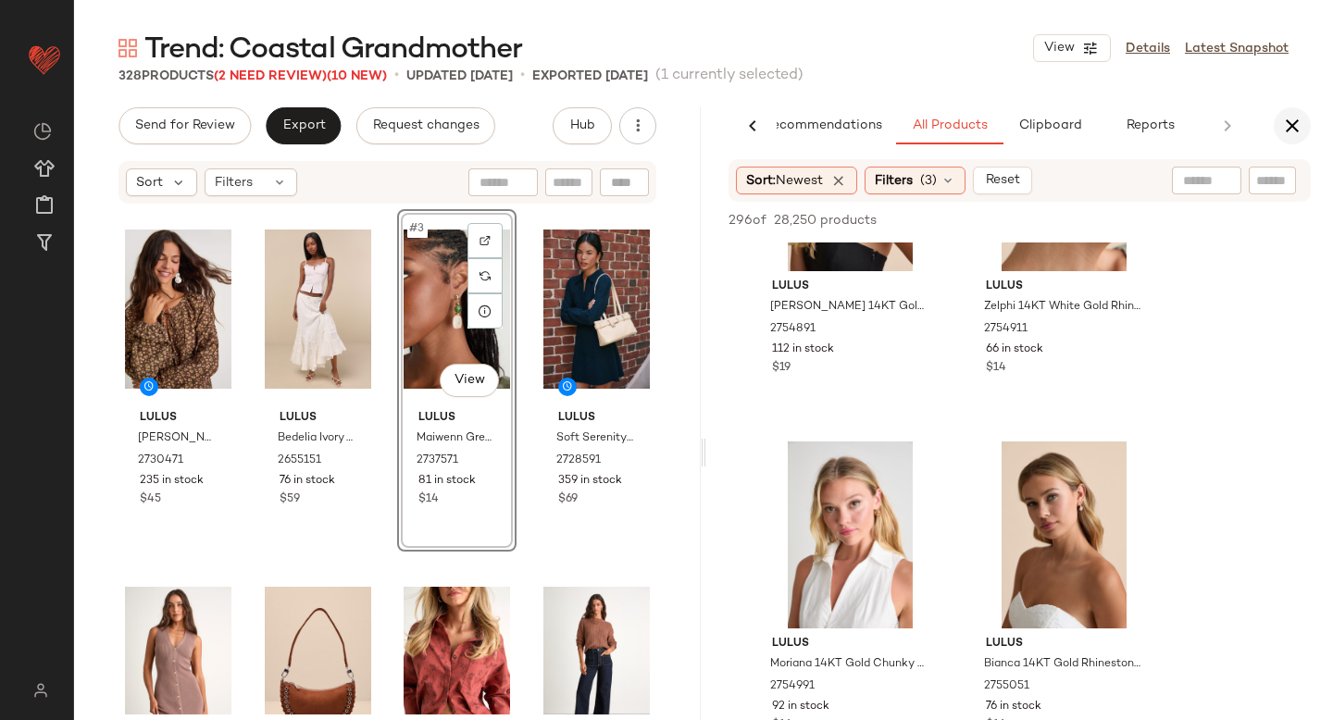
click at [1301, 118] on icon "button" at bounding box center [1292, 126] width 22 height 22
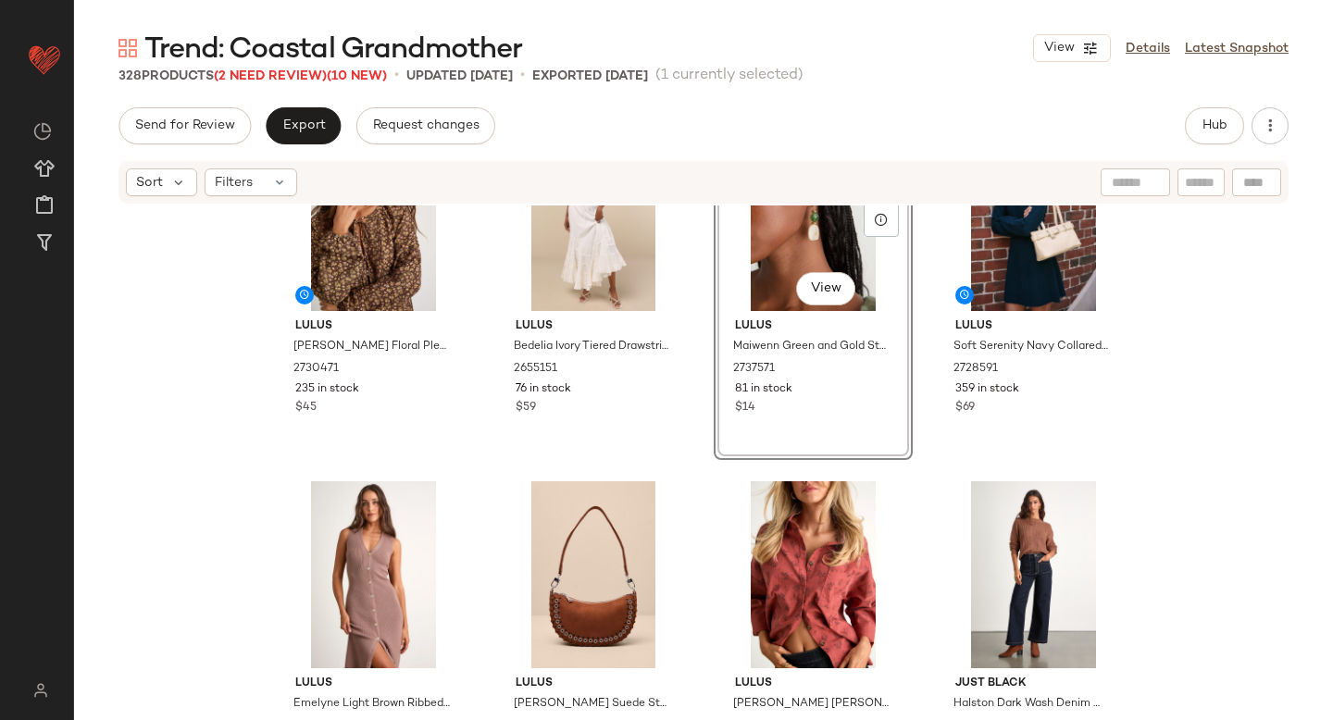
scroll to position [0, 0]
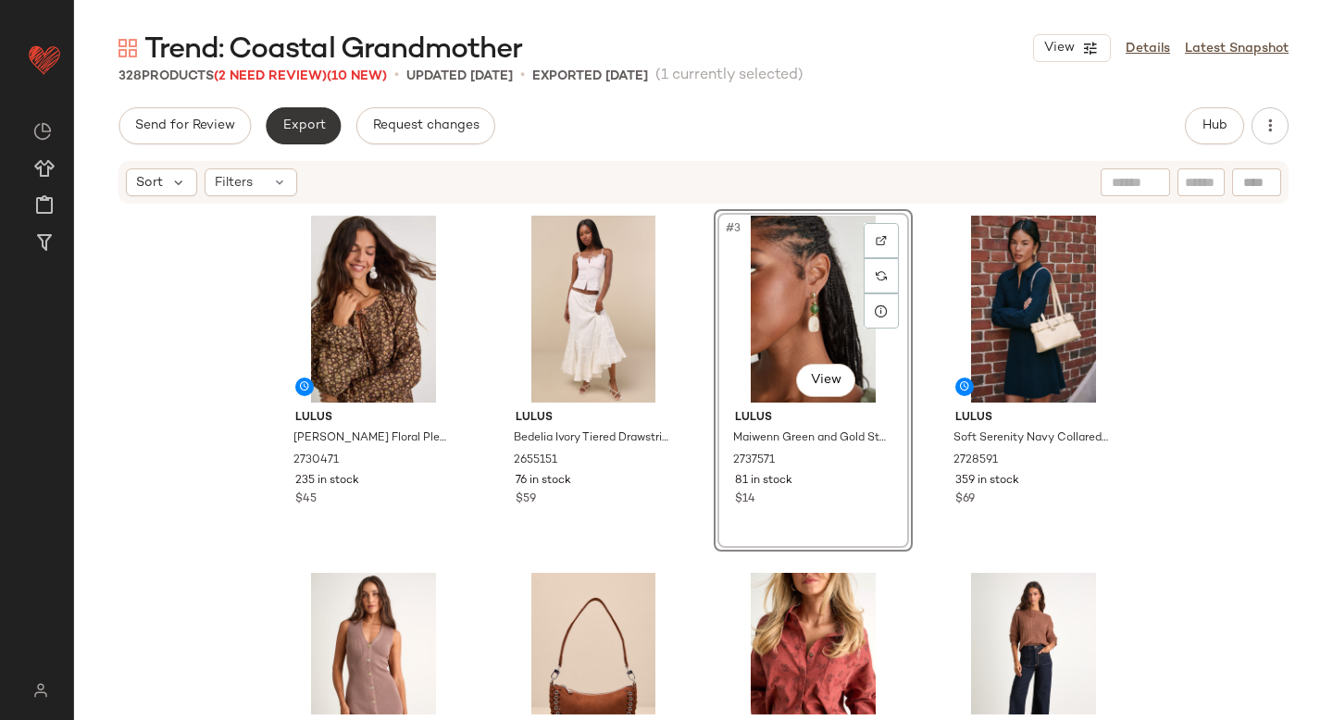
click at [317, 140] on button "Export" at bounding box center [303, 125] width 75 height 37
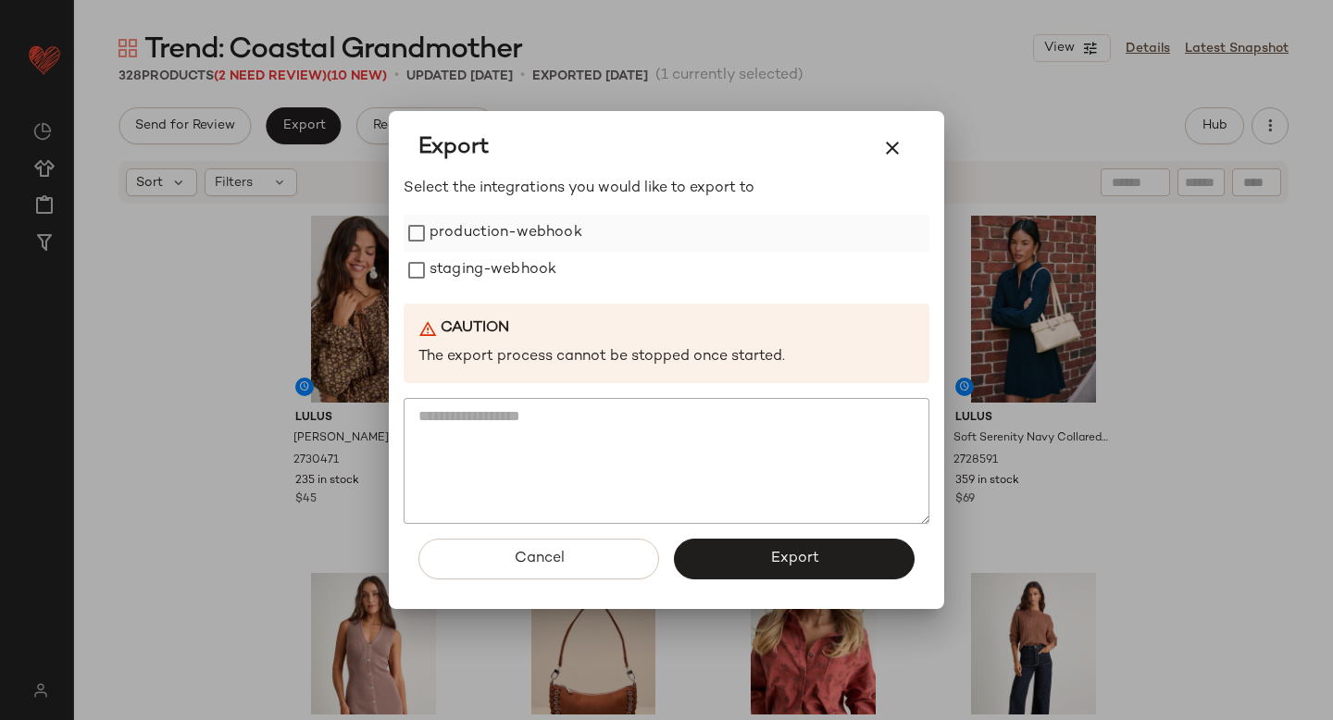
click at [469, 240] on label "production-webhook" at bounding box center [505, 233] width 153 height 37
click at [473, 263] on label "staging-webhook" at bounding box center [492, 270] width 127 height 37
click at [791, 566] on span "Export" at bounding box center [793, 559] width 49 height 18
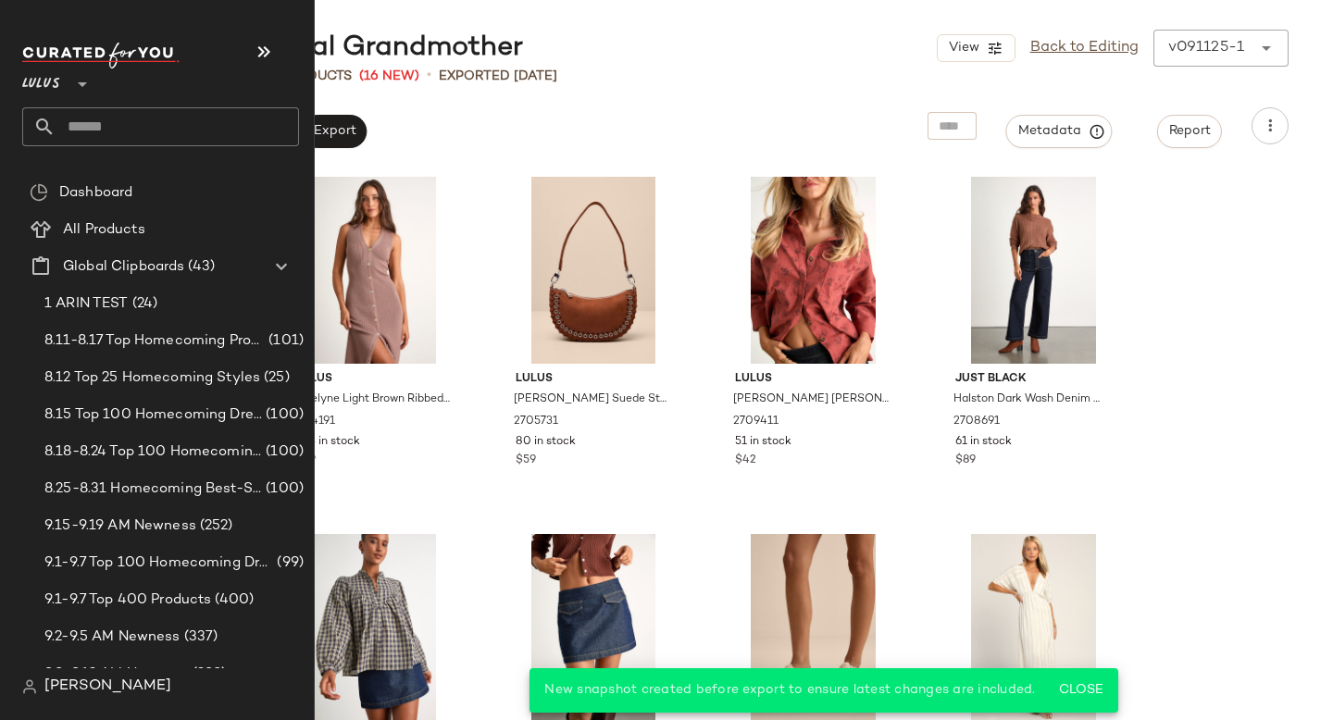
click at [113, 139] on input "text" at bounding box center [177, 126] width 243 height 39
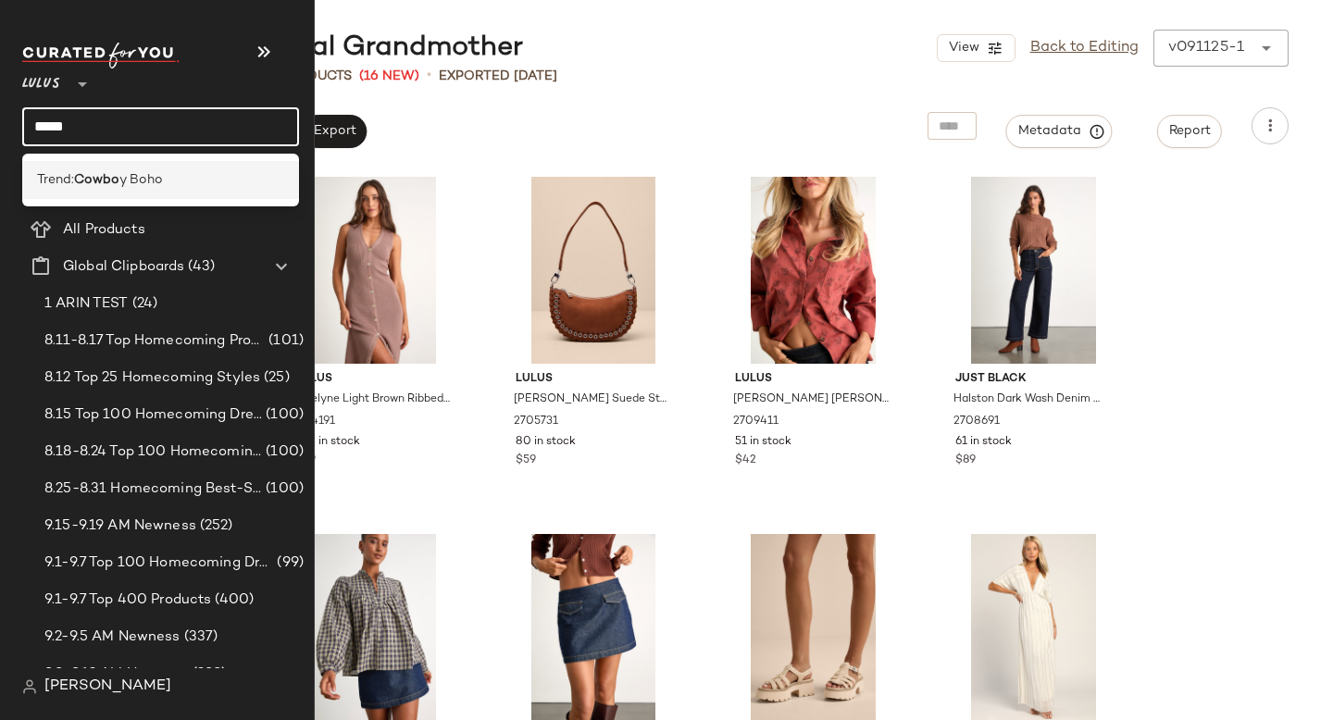
type input "*****"
click at [102, 197] on div "Trend: Cowbo y Boho" at bounding box center [160, 180] width 277 height 38
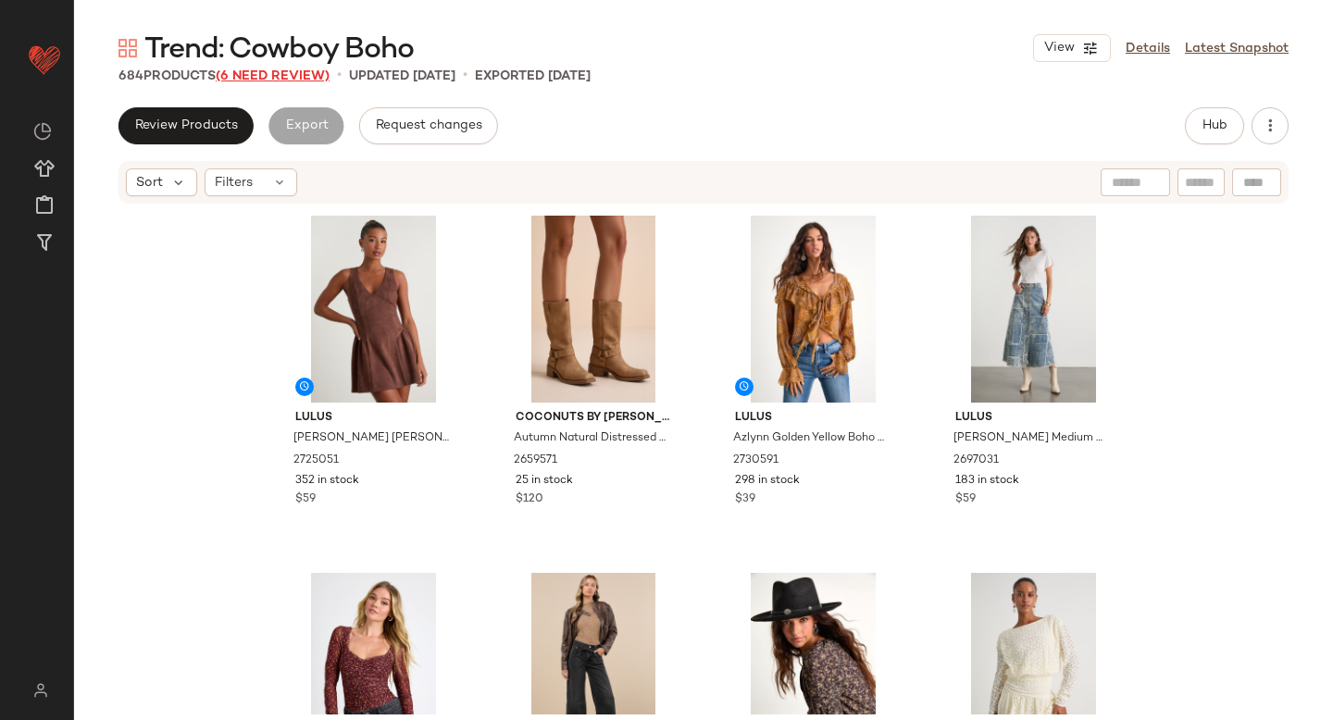
click at [243, 80] on span "(6 Need Review)" at bounding box center [273, 76] width 114 height 14
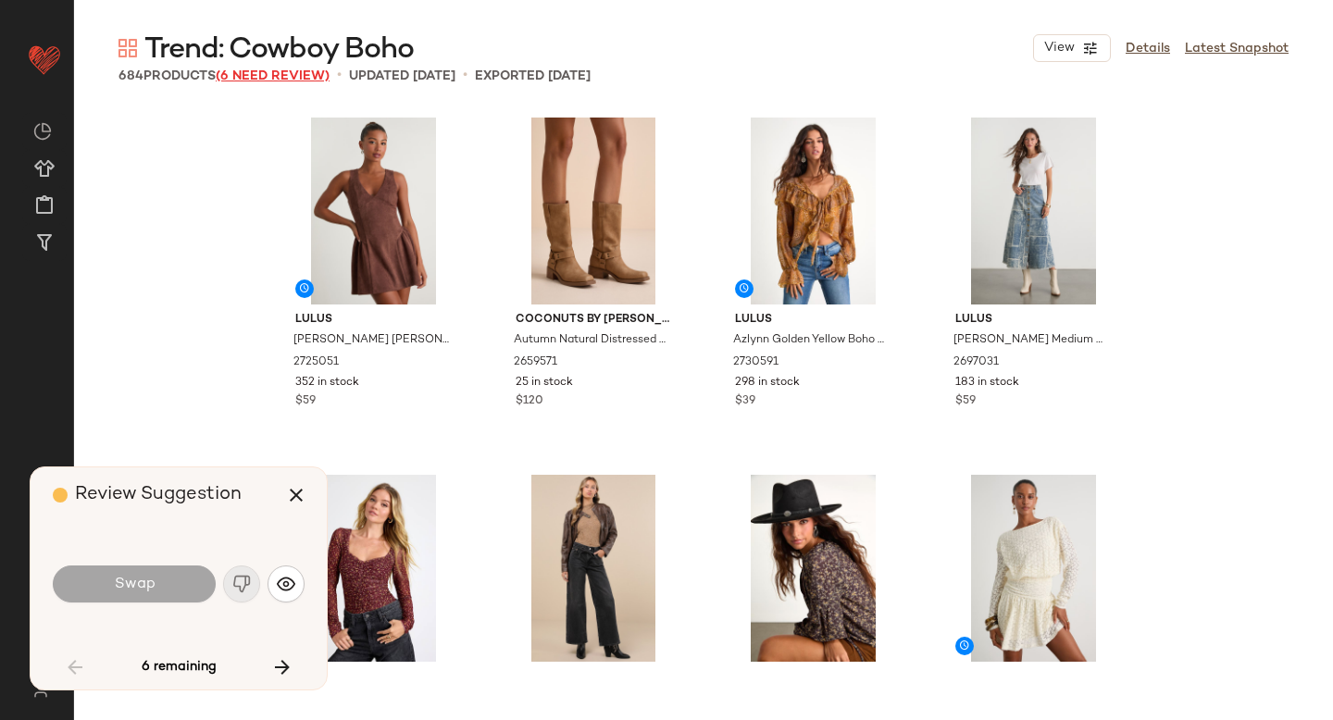
scroll to position [5716, 0]
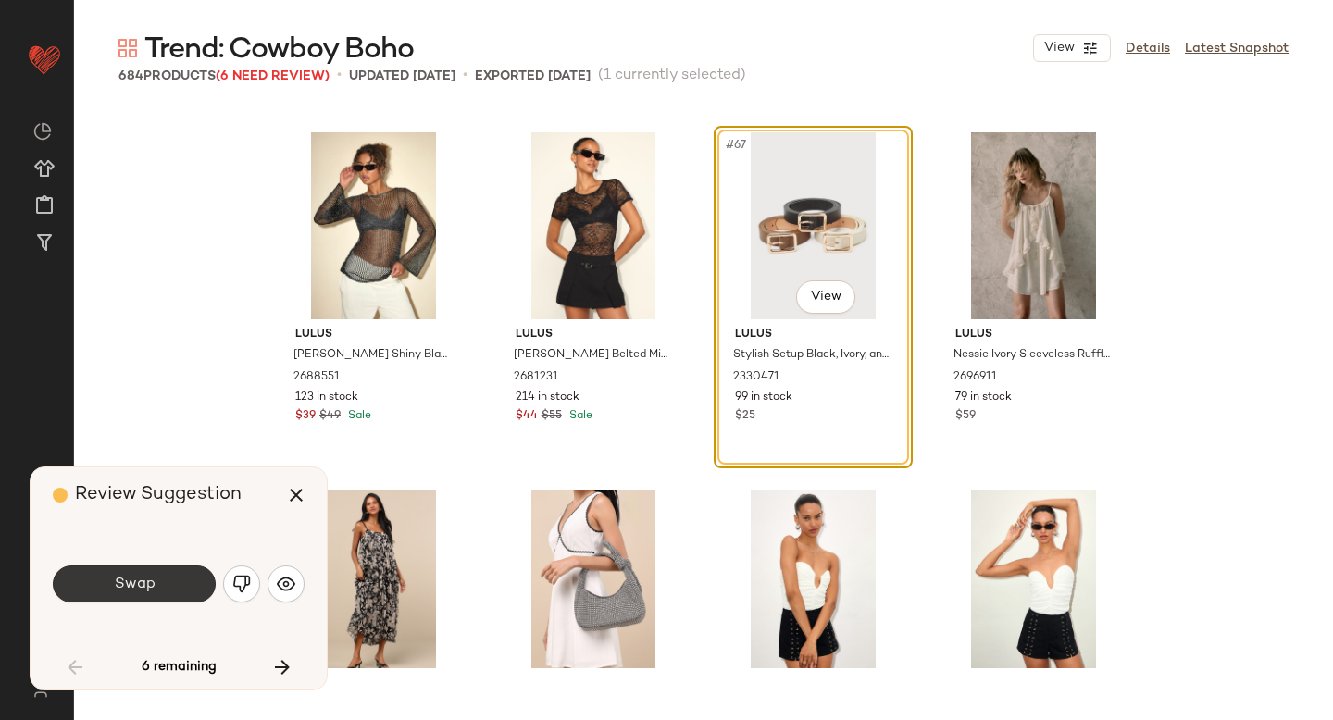
click at [157, 576] on button "Swap" at bounding box center [134, 583] width 163 height 37
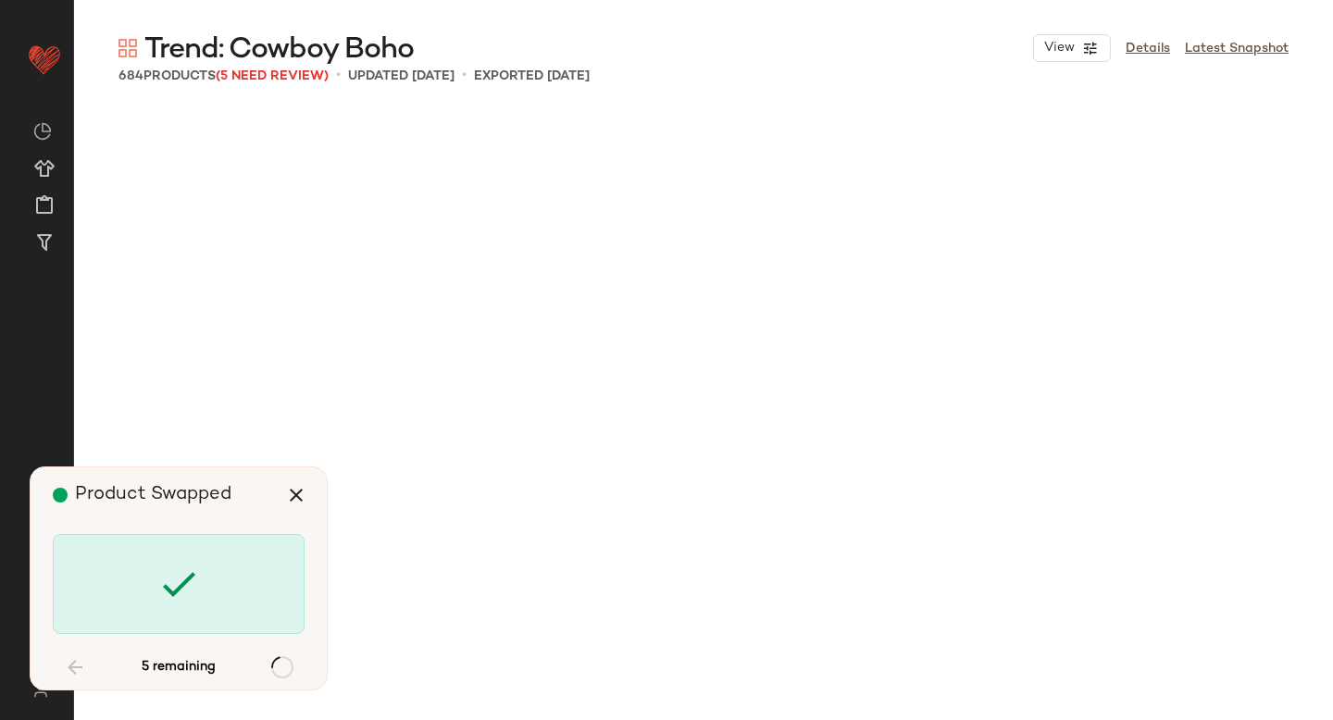
scroll to position [12146, 0]
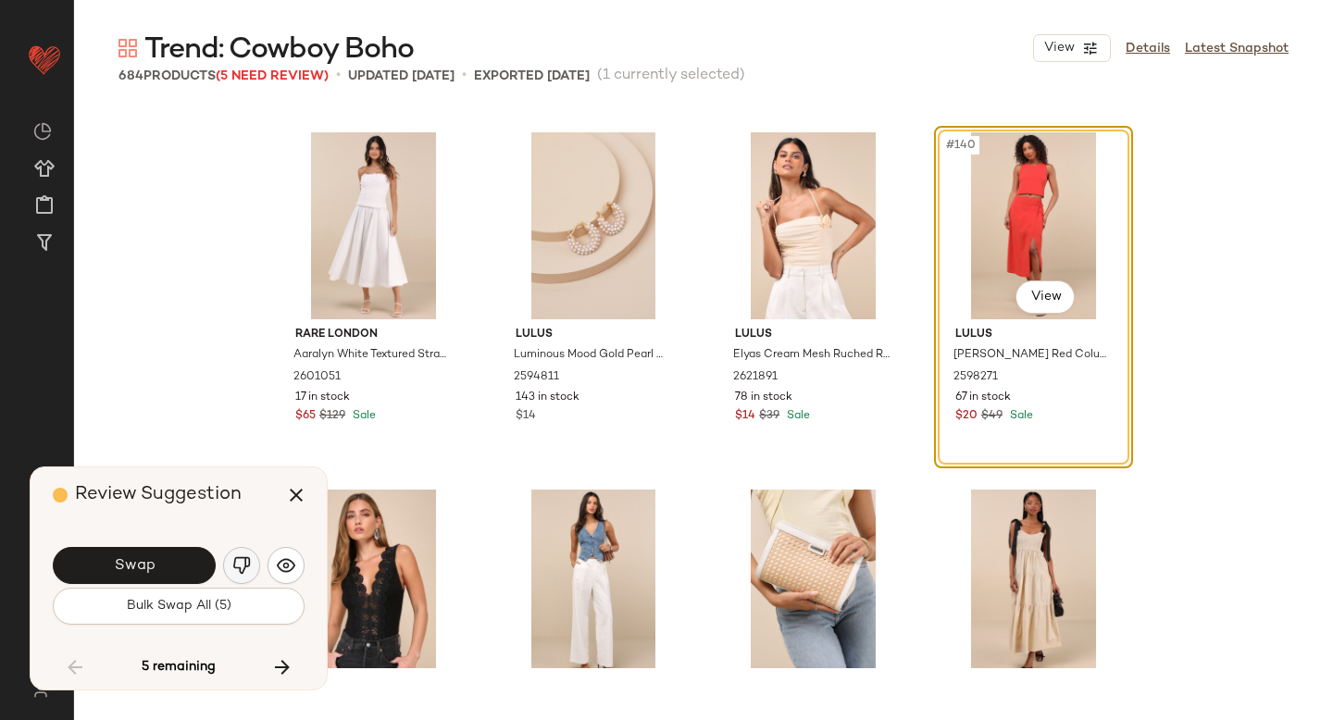
click at [241, 568] on img "button" at bounding box center [241, 565] width 19 height 19
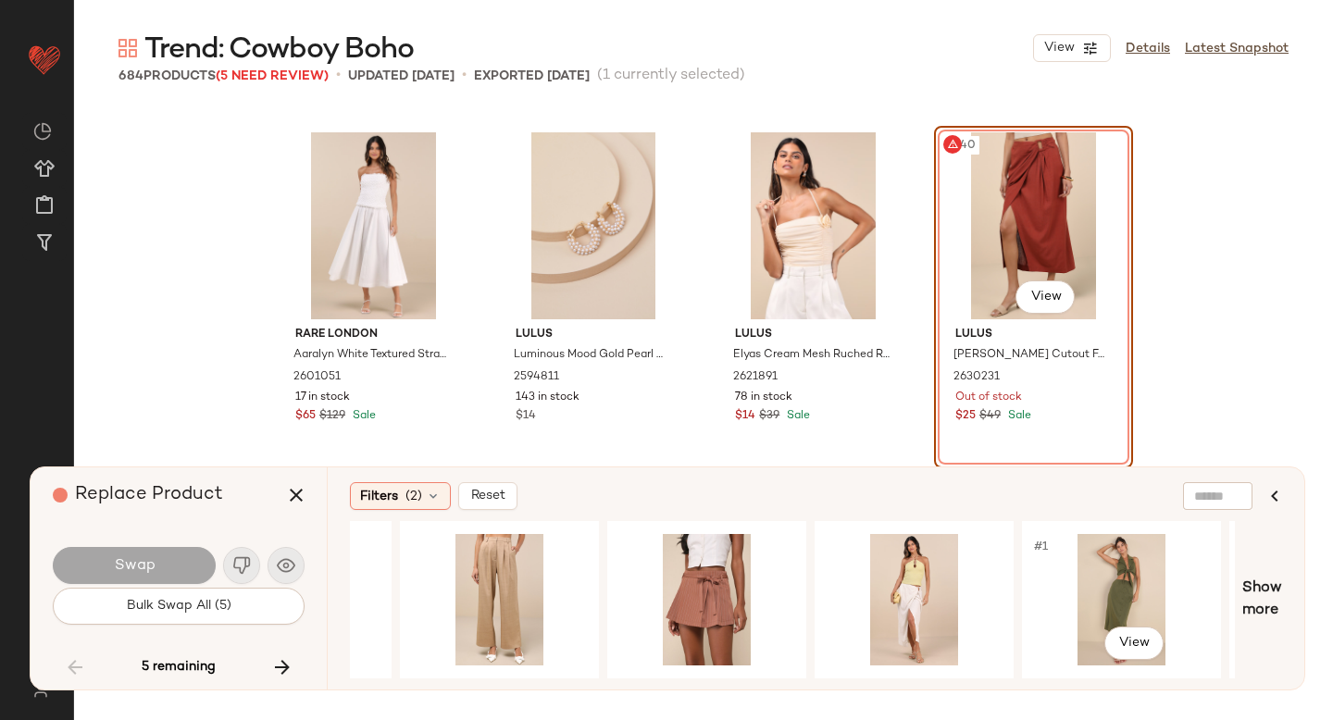
scroll to position [0, 1191]
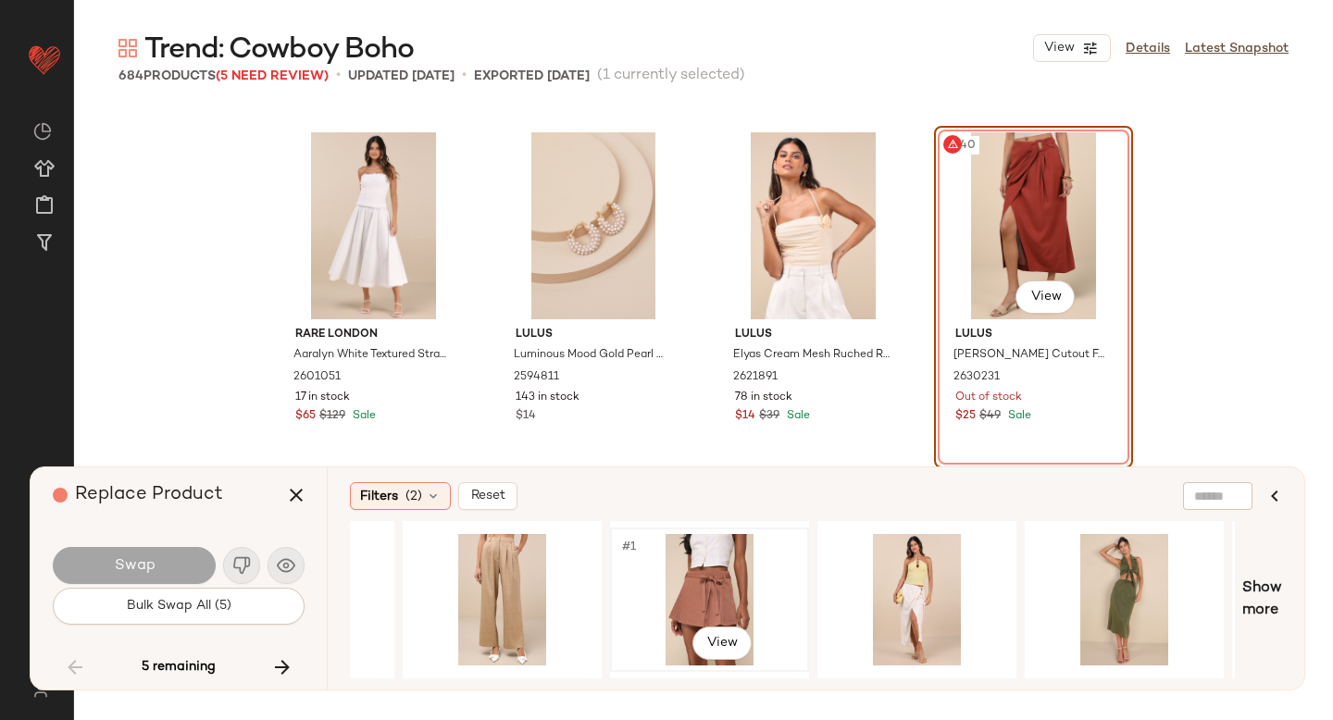
click at [711, 581] on div "#1 View" at bounding box center [709, 599] width 186 height 131
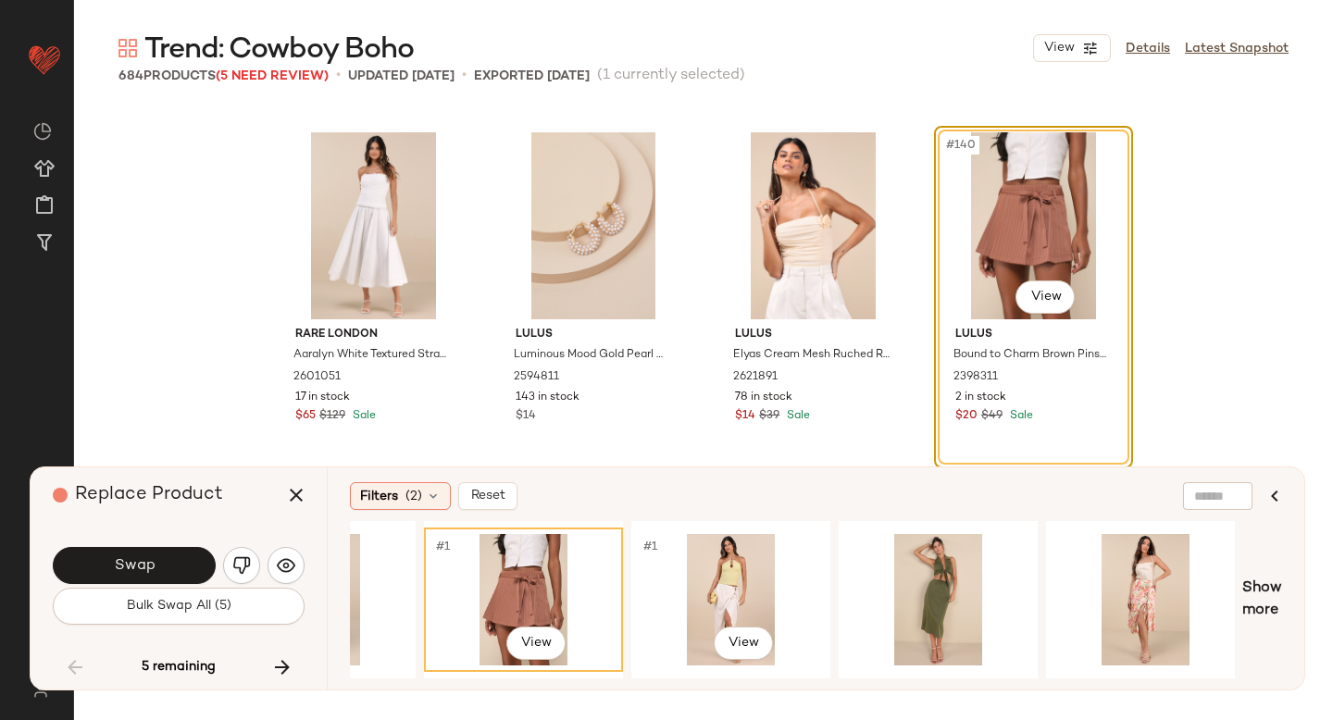
scroll to position [0, 1385]
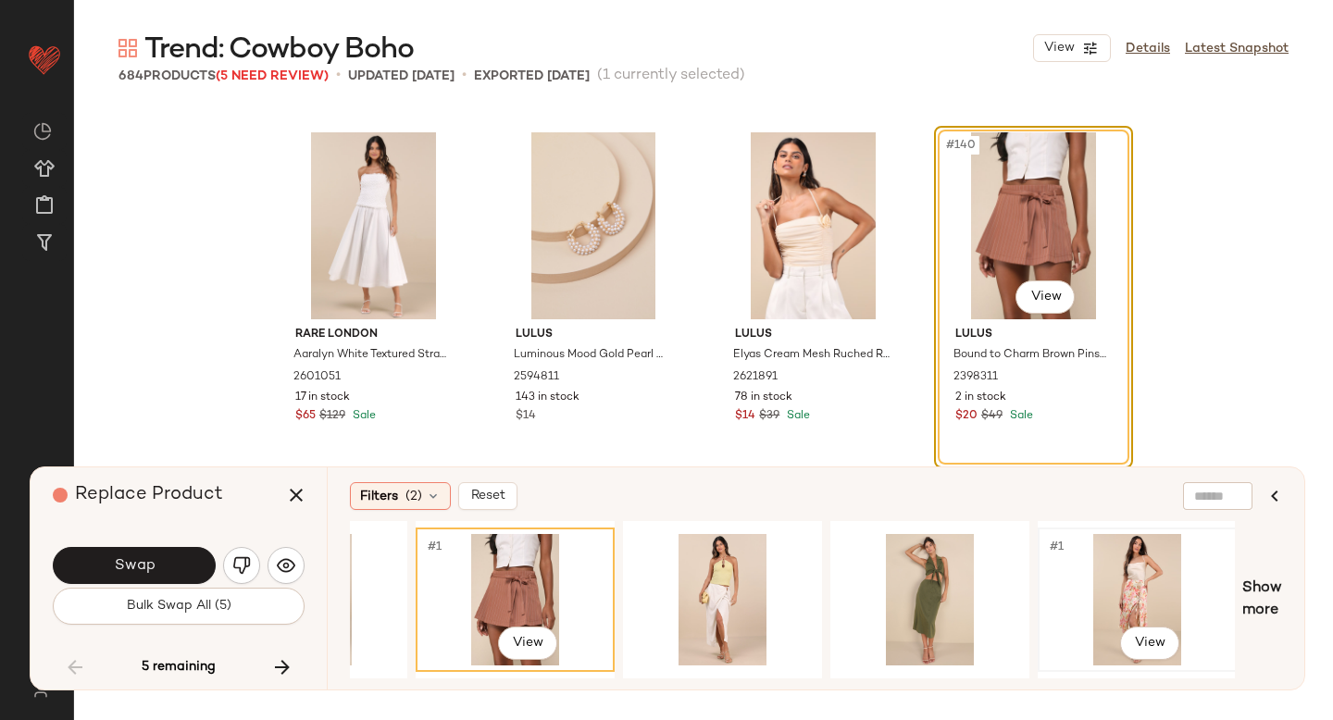
click at [1124, 552] on div "#1 View" at bounding box center [1137, 599] width 186 height 131
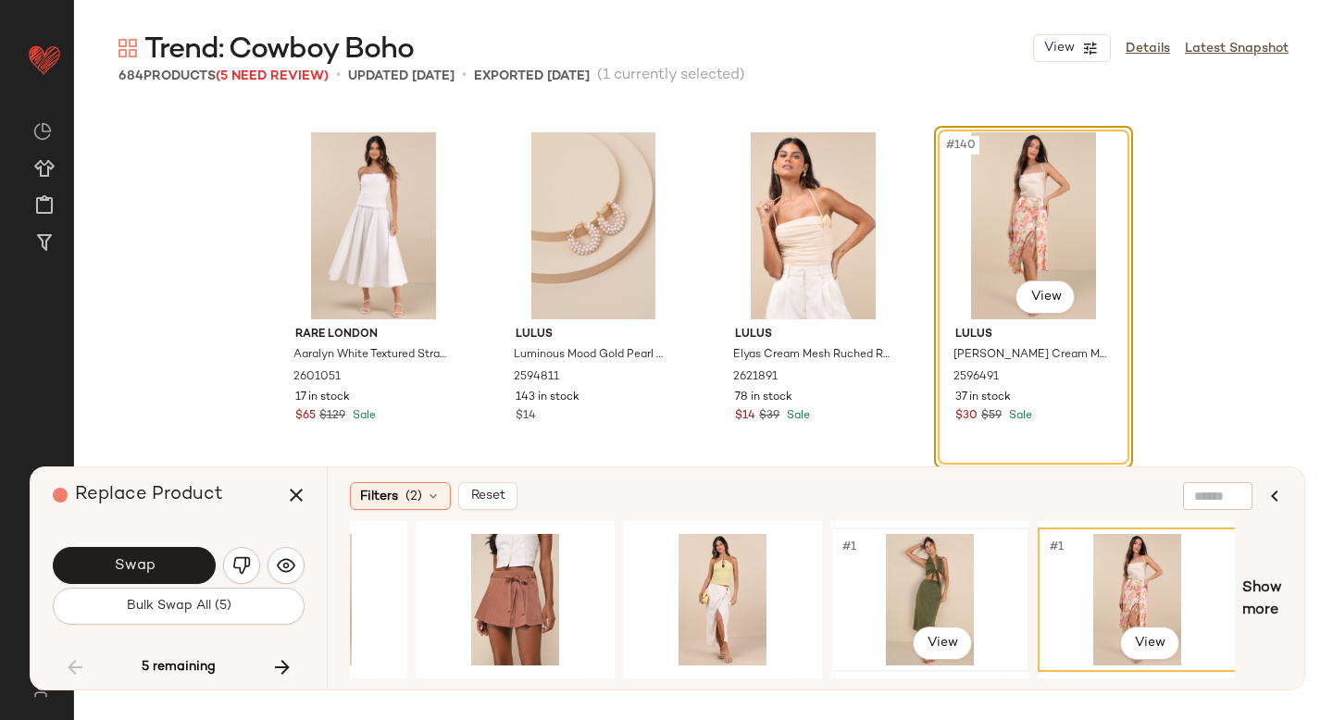
click at [913, 566] on div "#1 View" at bounding box center [930, 599] width 186 height 131
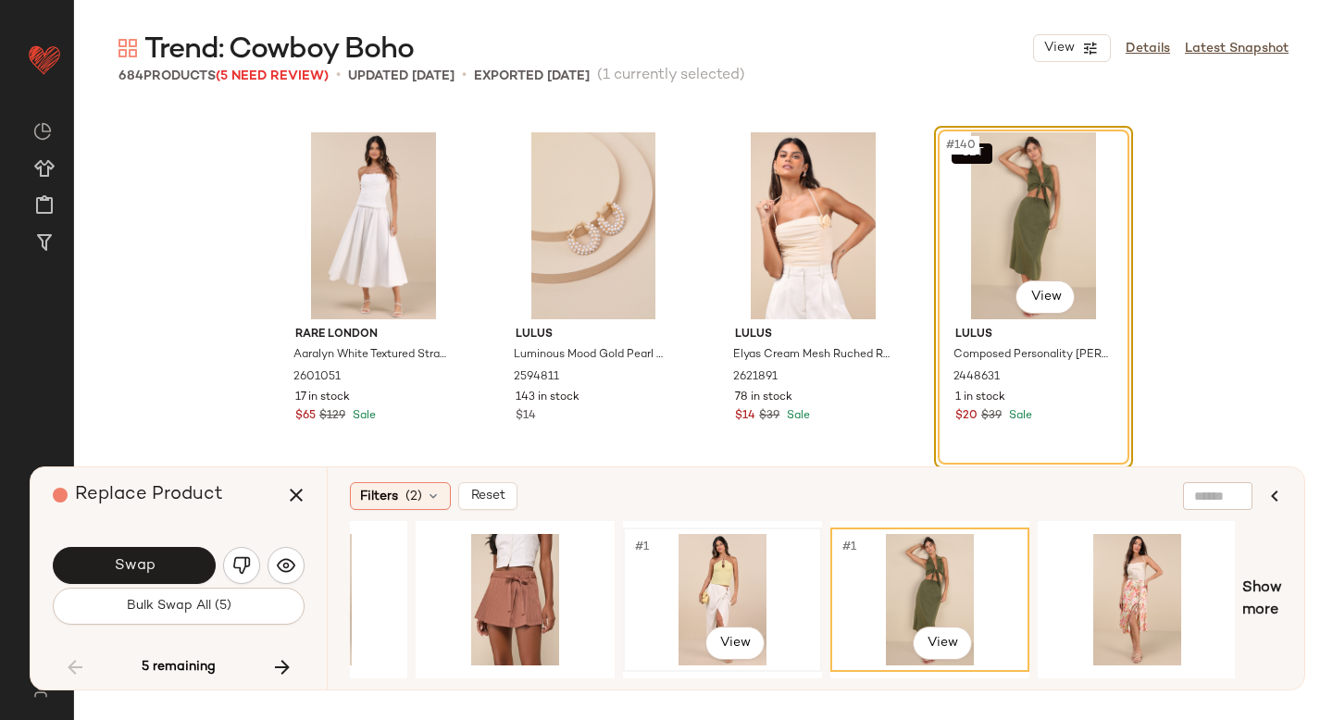
click at [722, 577] on div "#1 View" at bounding box center [722, 599] width 186 height 131
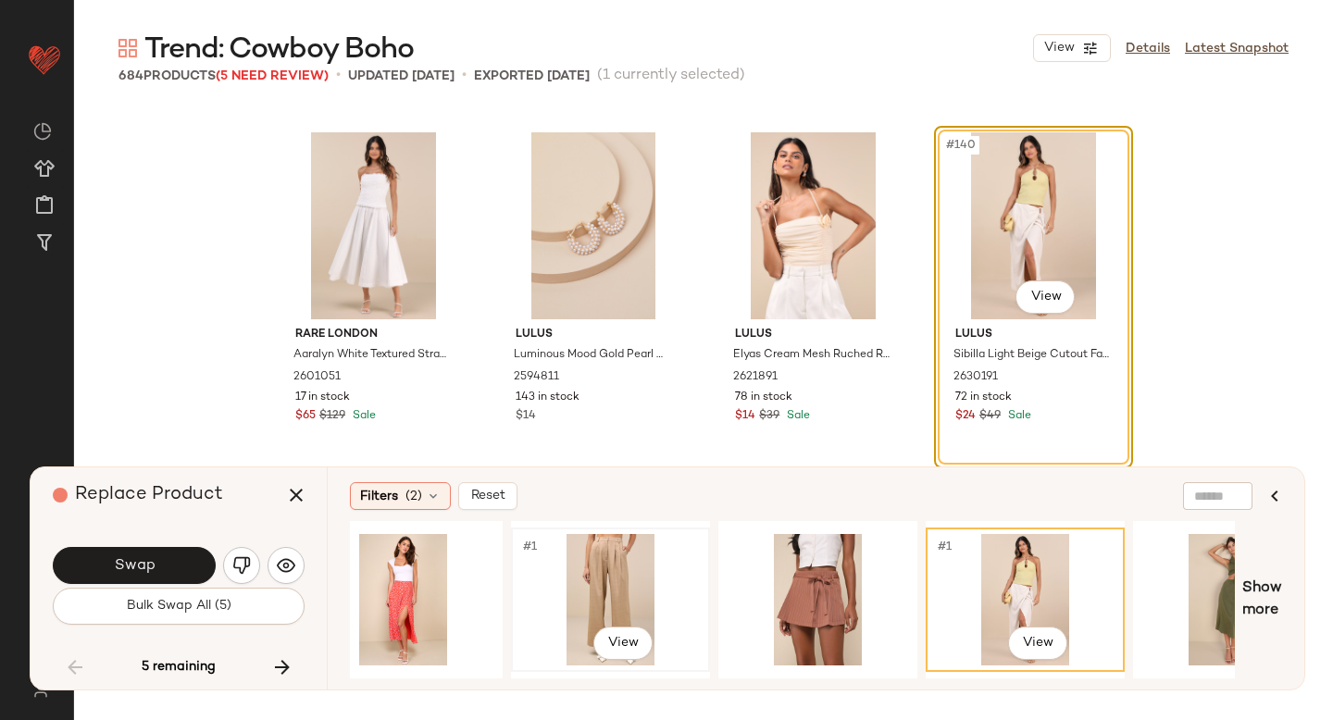
click at [632, 587] on div "#1 View" at bounding box center [610, 599] width 186 height 131
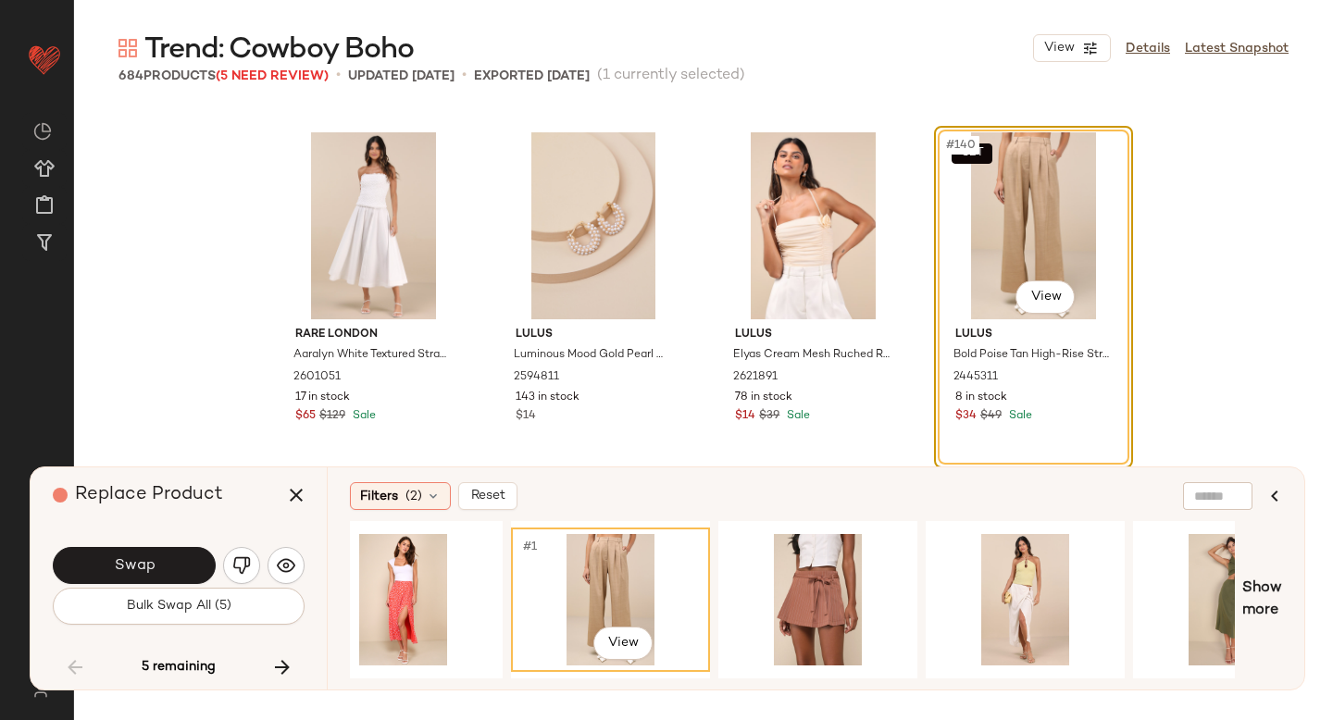
scroll to position [0, 839]
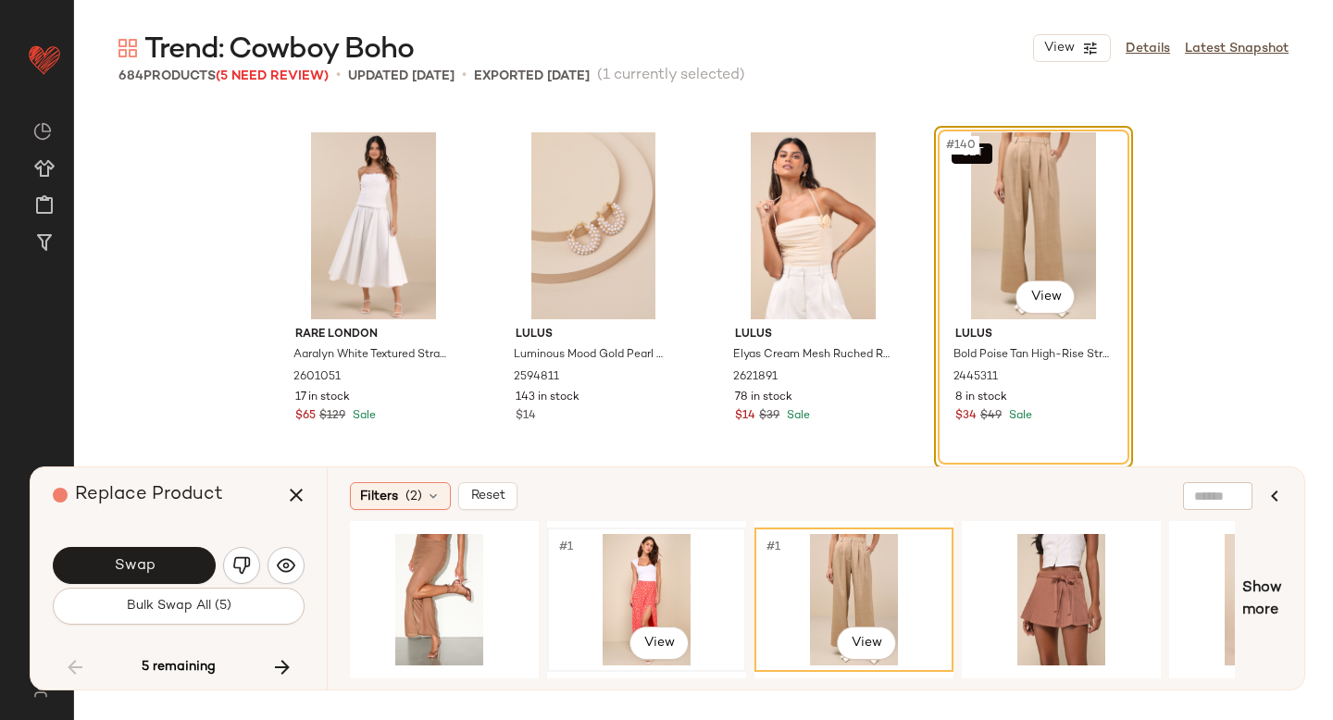
click at [622, 577] on div "#1 View" at bounding box center [646, 599] width 186 height 131
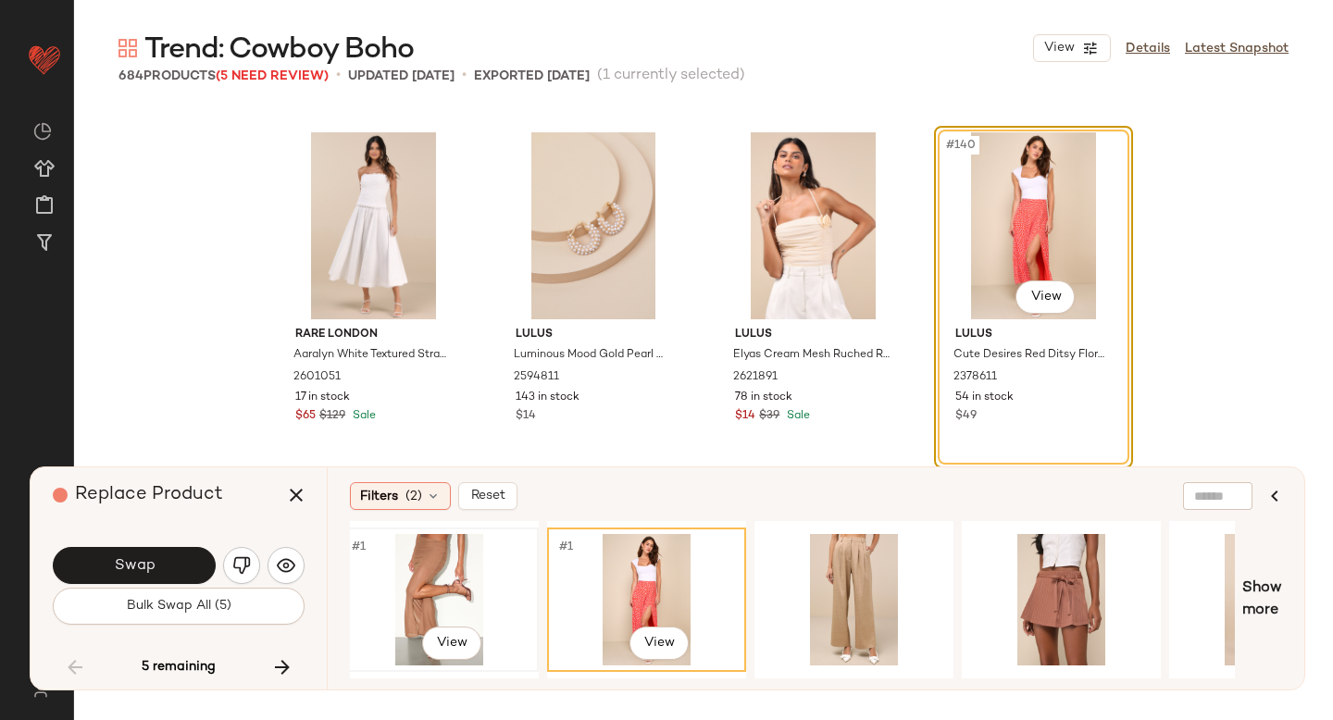
click at [457, 598] on div "#1 View" at bounding box center [439, 599] width 186 height 131
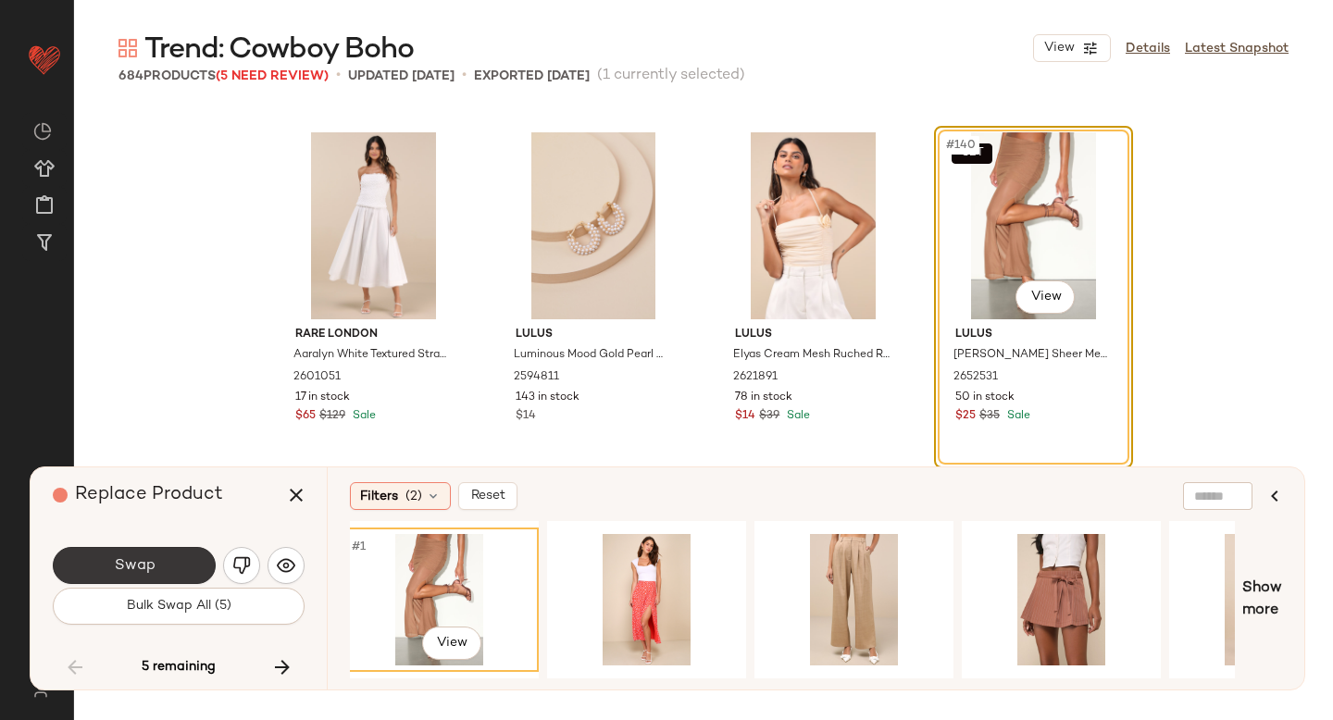
click at [177, 556] on button "Swap" at bounding box center [134, 565] width 163 height 37
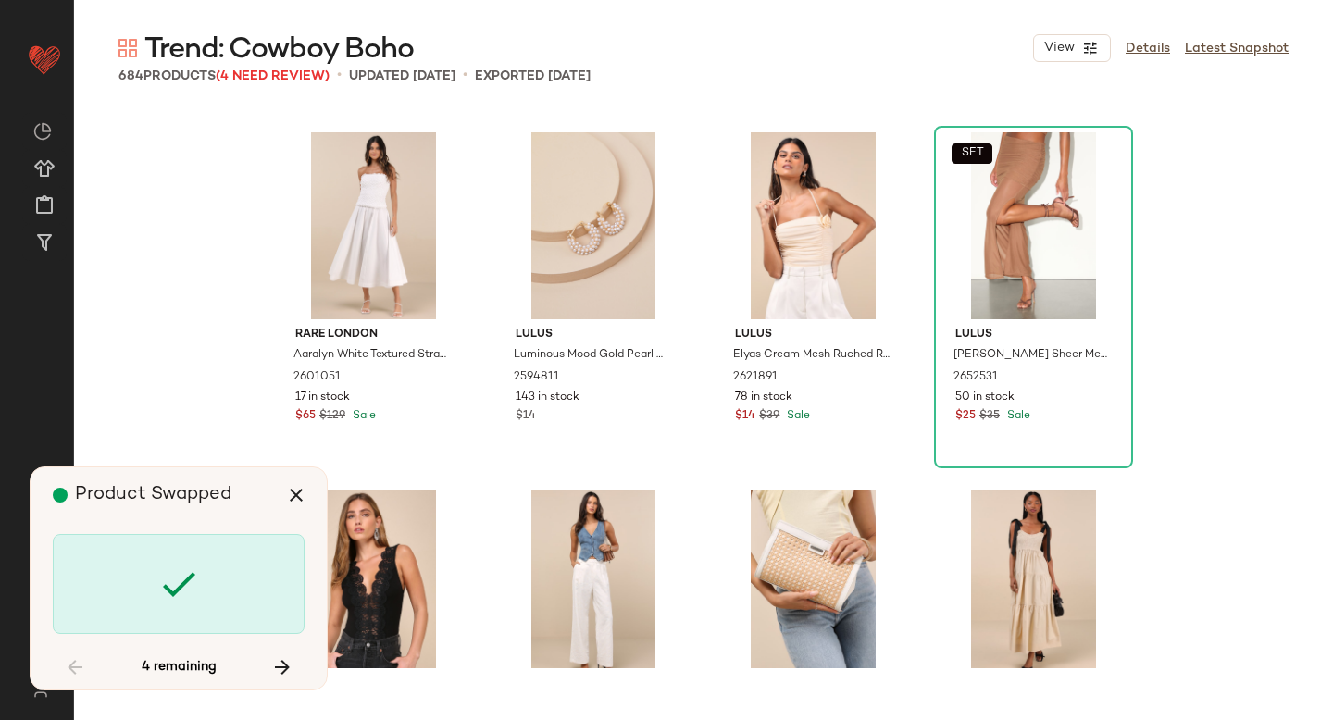
scroll to position [17861, 0]
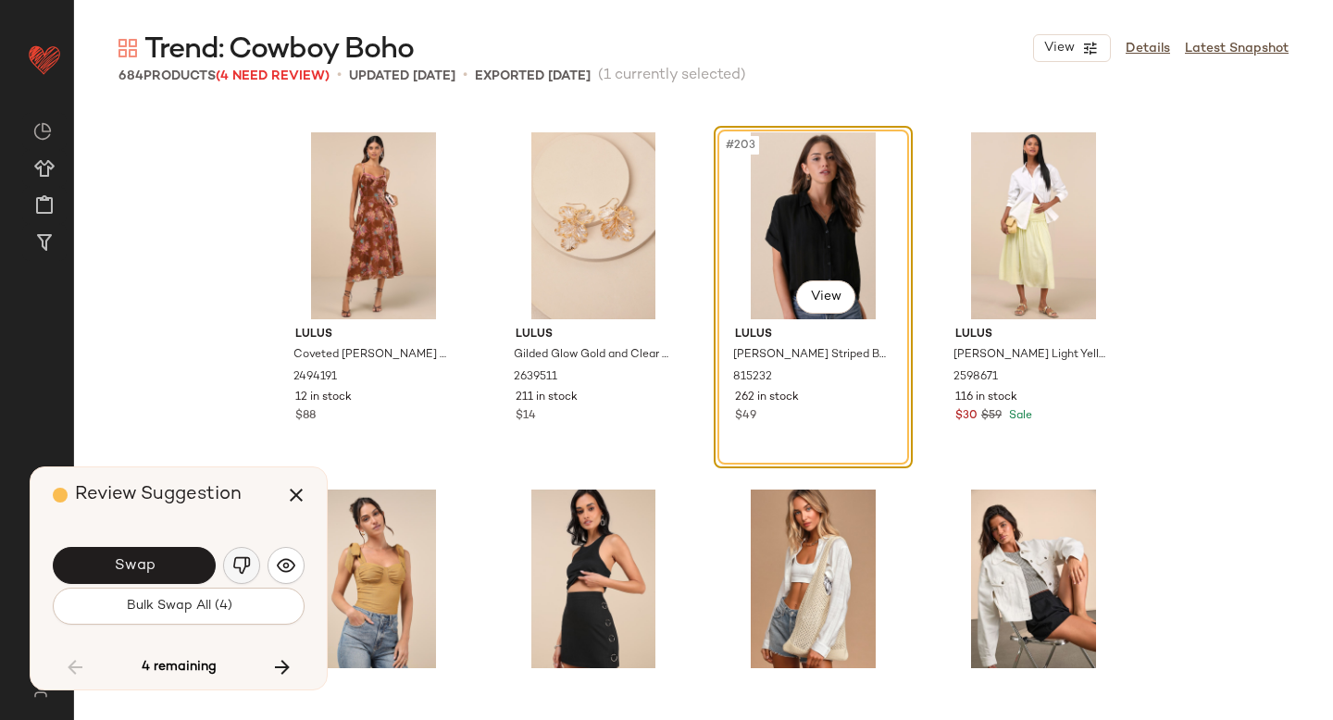
click at [242, 562] on img "button" at bounding box center [241, 565] width 19 height 19
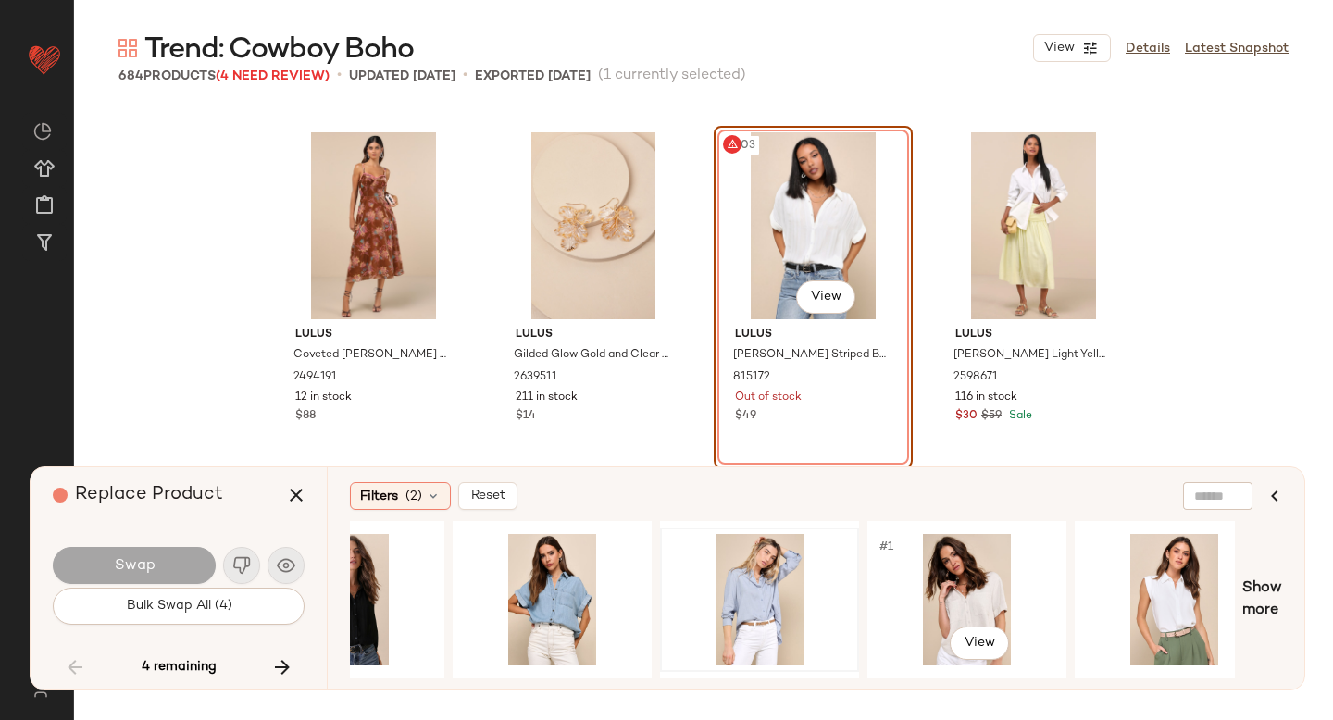
scroll to position [0, 112]
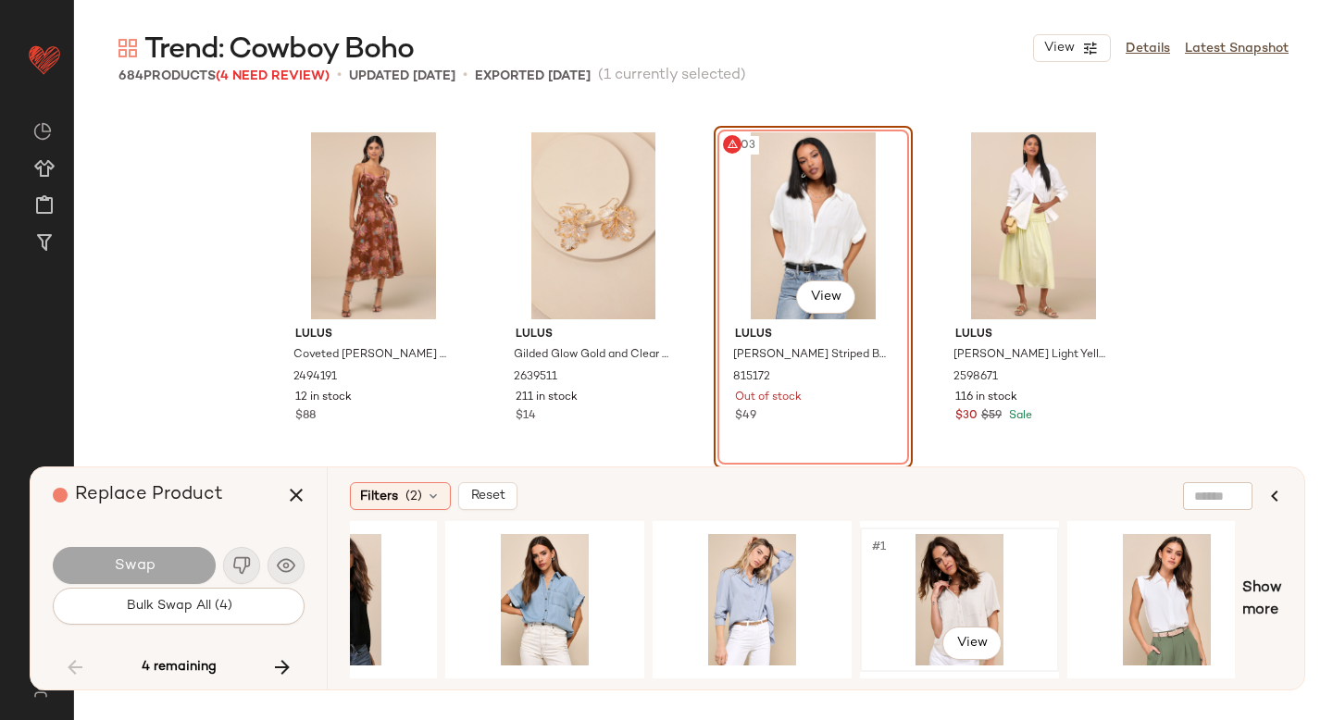
click at [979, 602] on div "#1 View" at bounding box center [959, 599] width 186 height 131
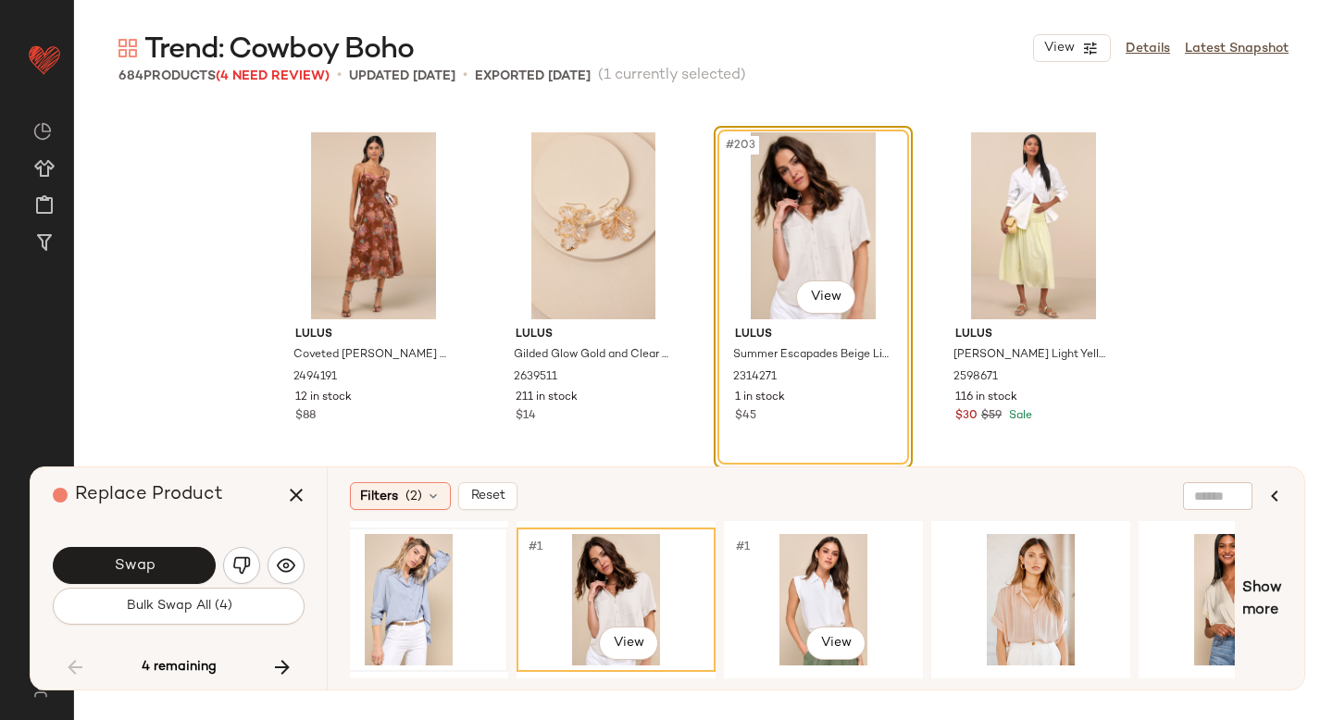
scroll to position [0, 493]
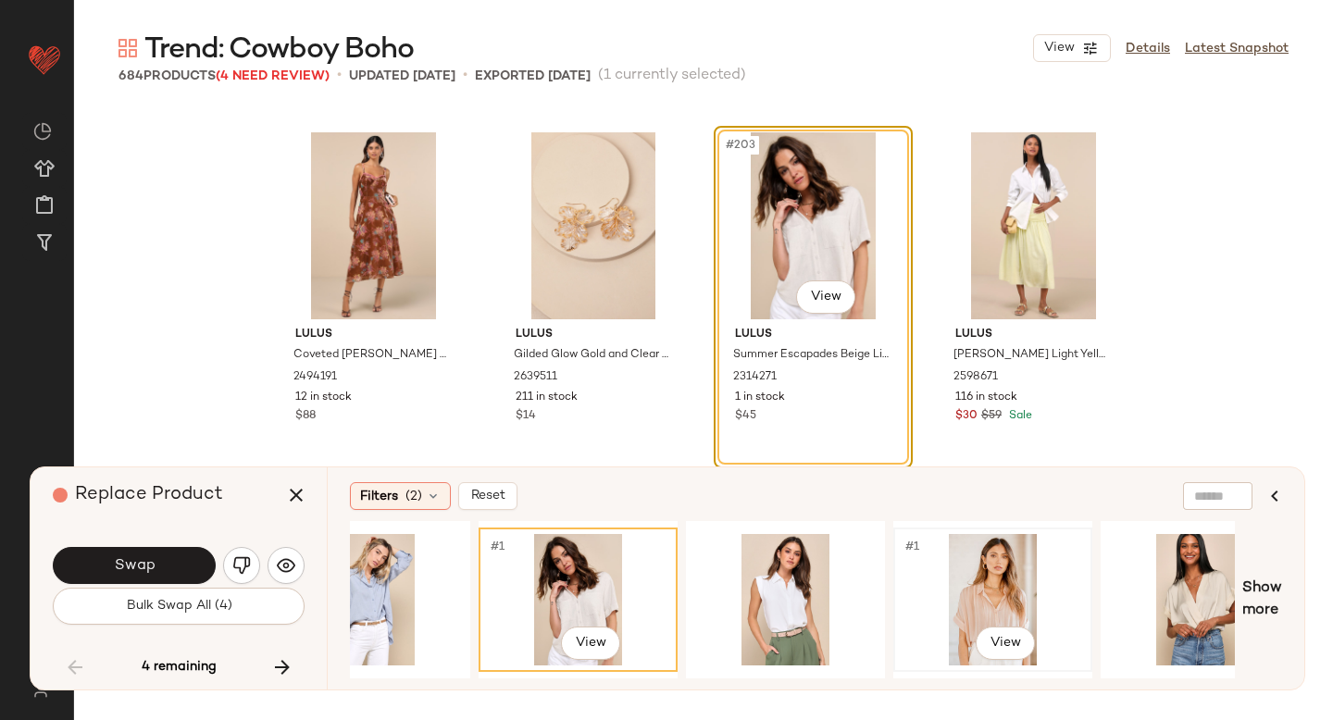
click at [937, 565] on div "#1 View" at bounding box center [993, 599] width 186 height 131
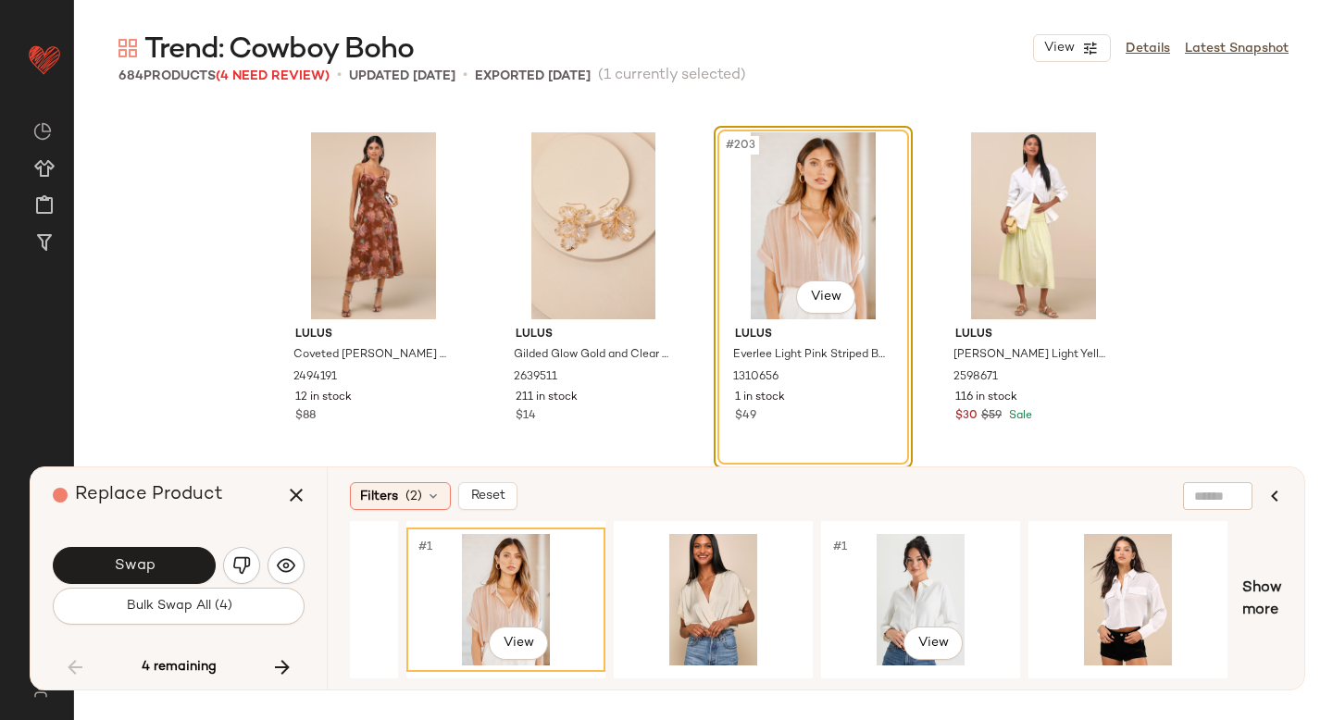
scroll to position [0, 1033]
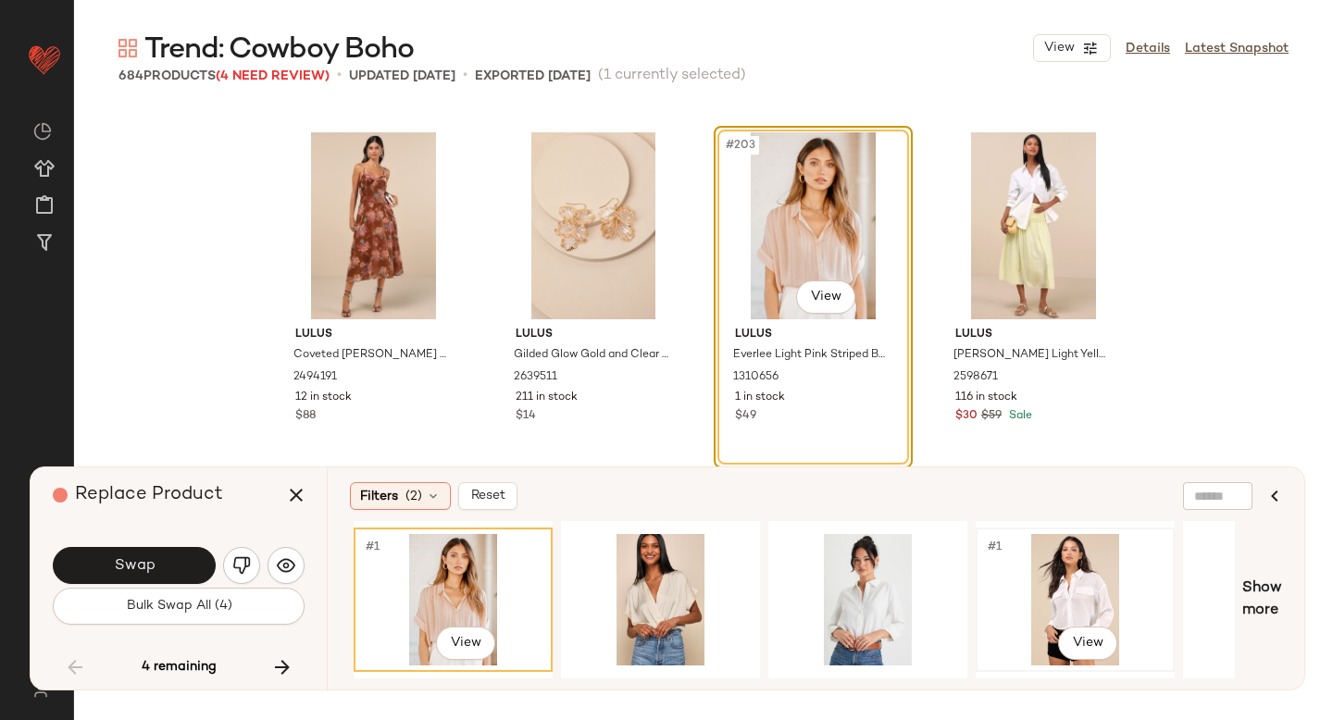
click at [1015, 566] on div "#1 View" at bounding box center [1075, 599] width 186 height 131
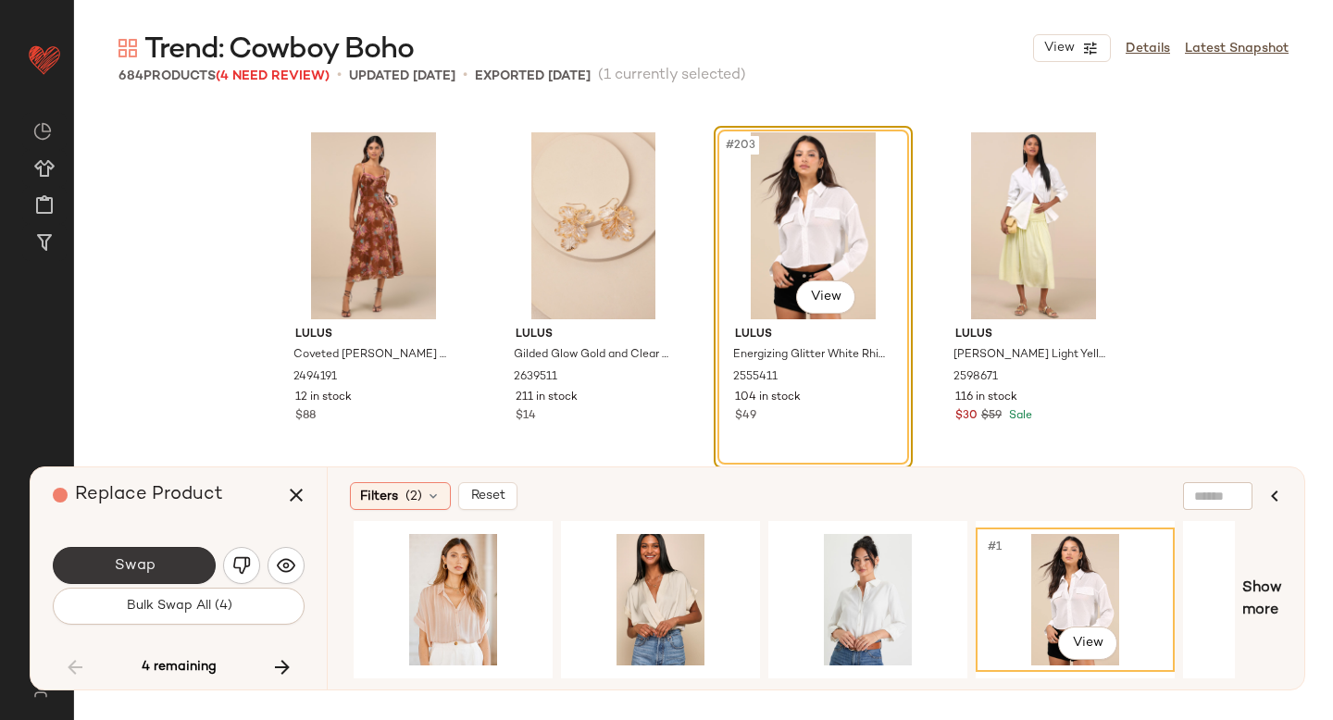
click at [183, 552] on button "Swap" at bounding box center [134, 565] width 163 height 37
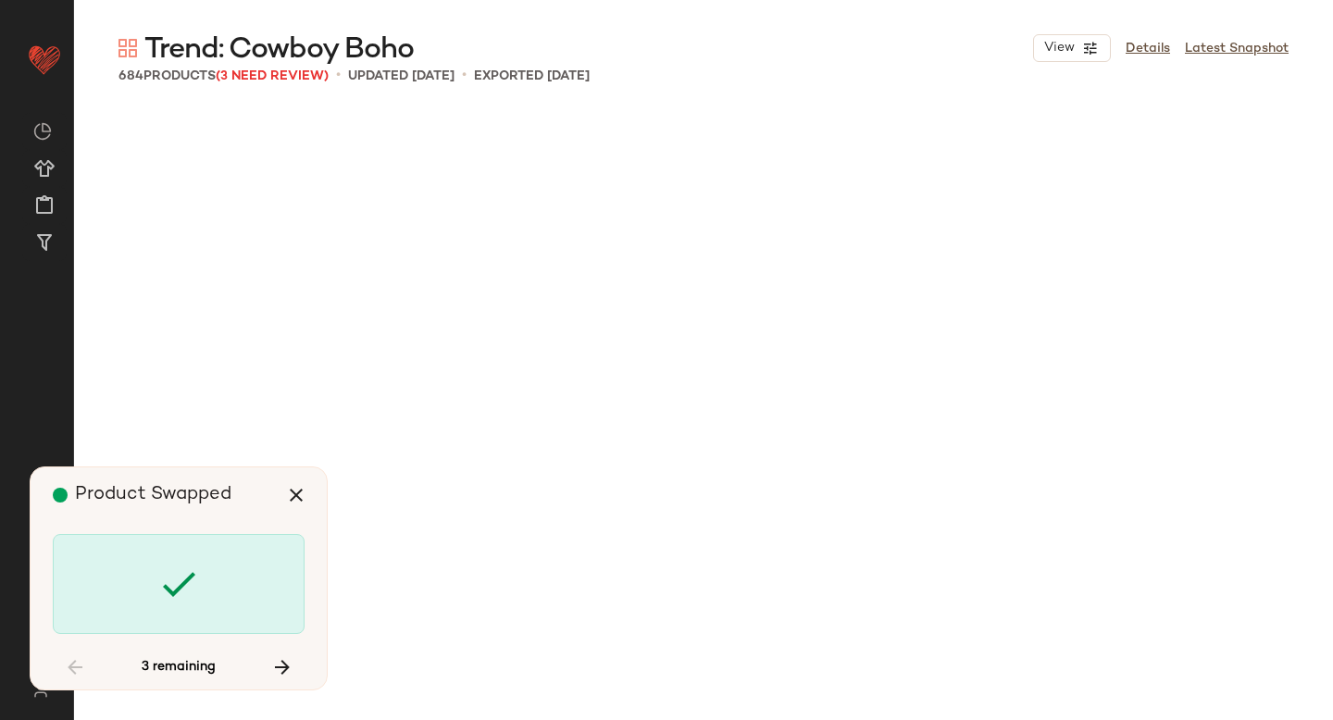
scroll to position [22863, 0]
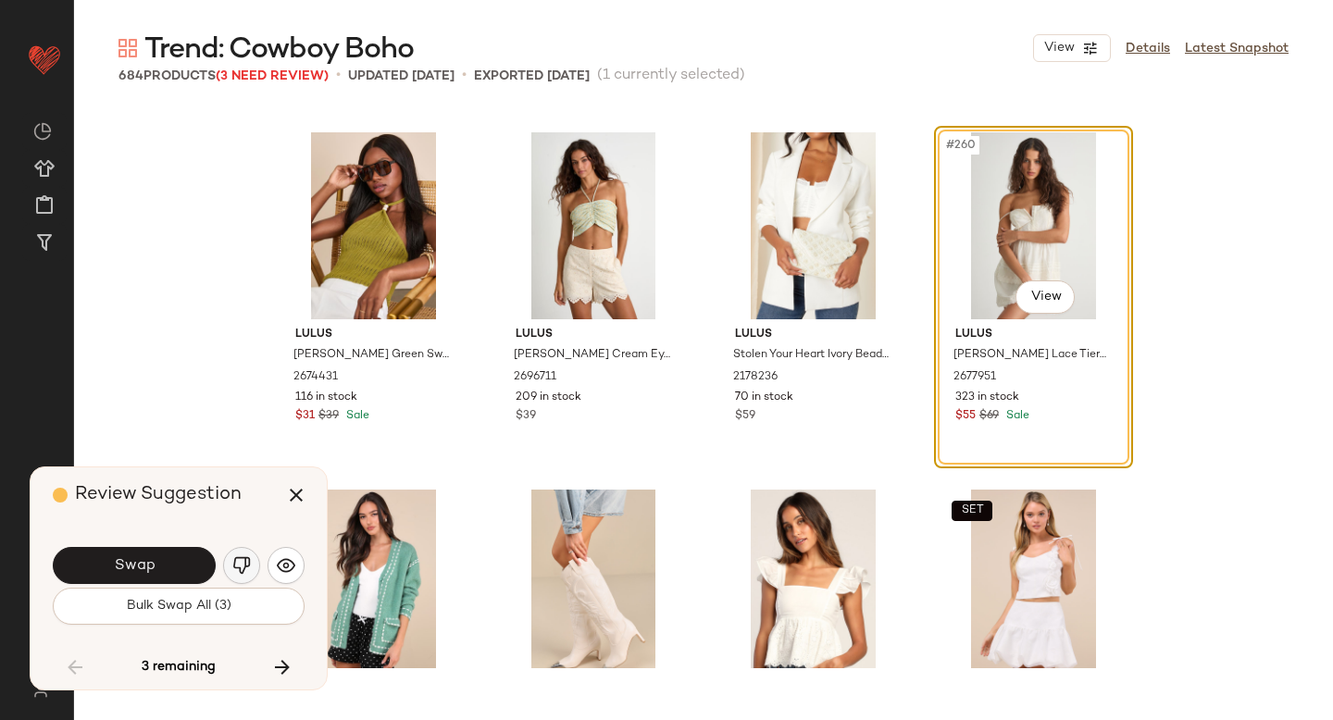
click at [229, 571] on button "button" at bounding box center [241, 565] width 37 height 37
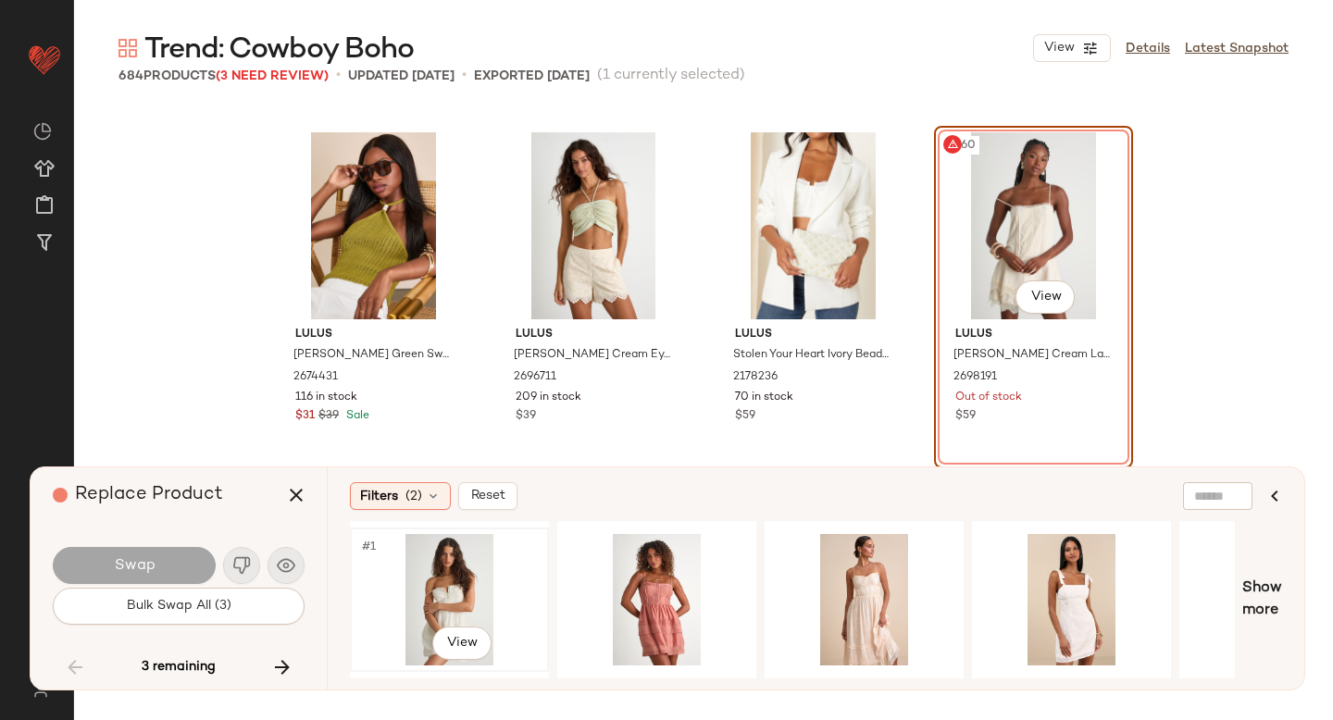
click at [407, 560] on div "#1 View" at bounding box center [449, 599] width 186 height 131
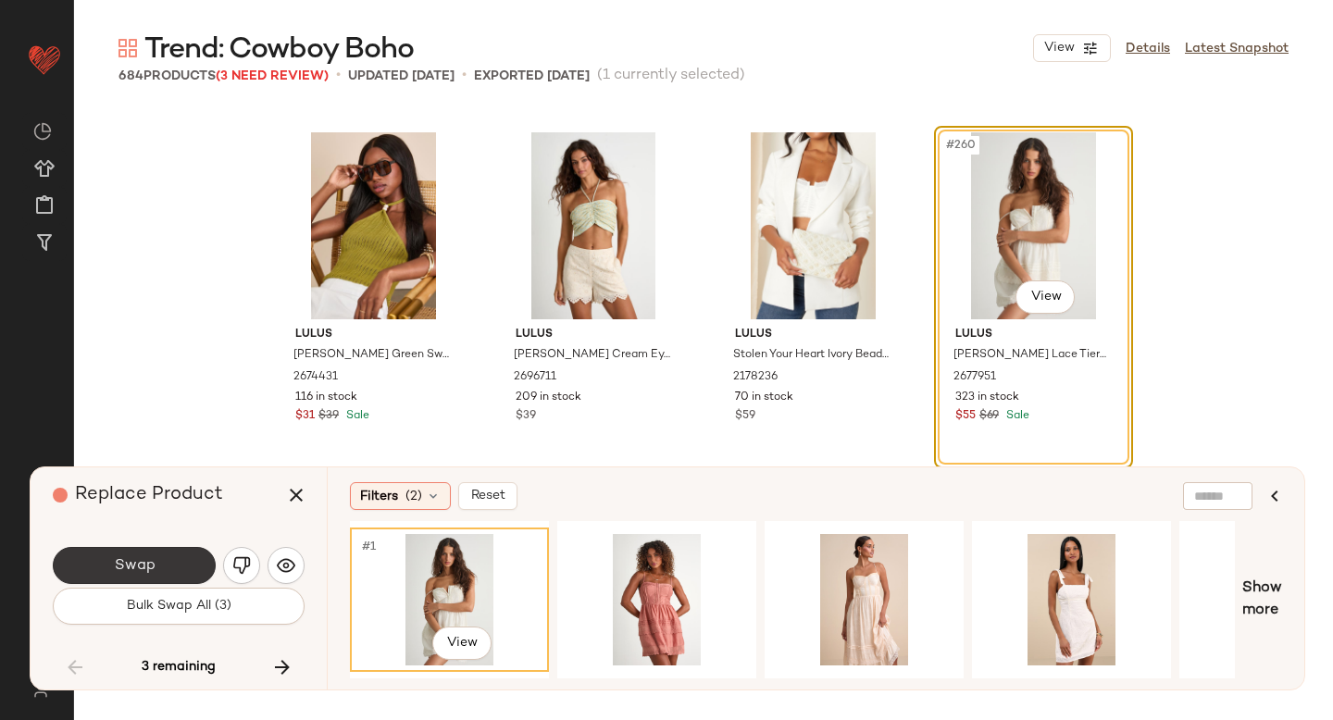
click at [126, 563] on span "Swap" at bounding box center [134, 566] width 42 height 18
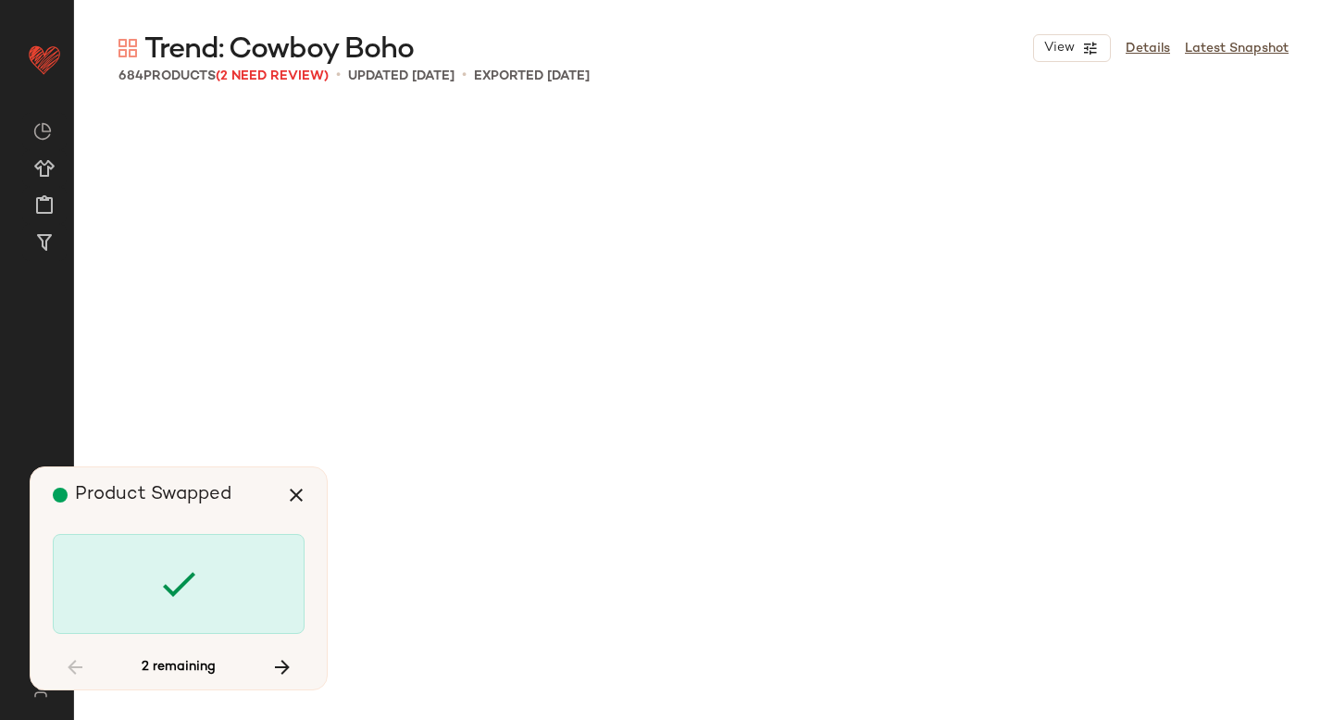
scroll to position [28221, 0]
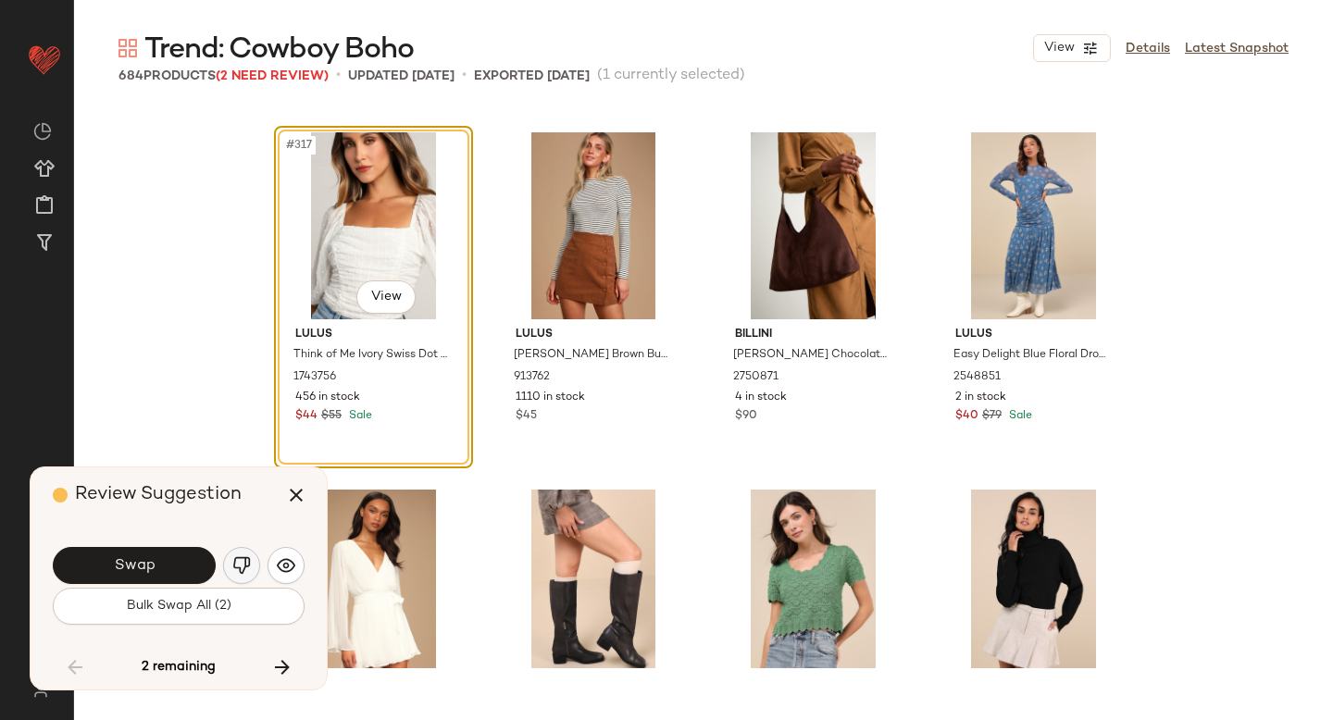
click at [233, 568] on img "button" at bounding box center [241, 565] width 19 height 19
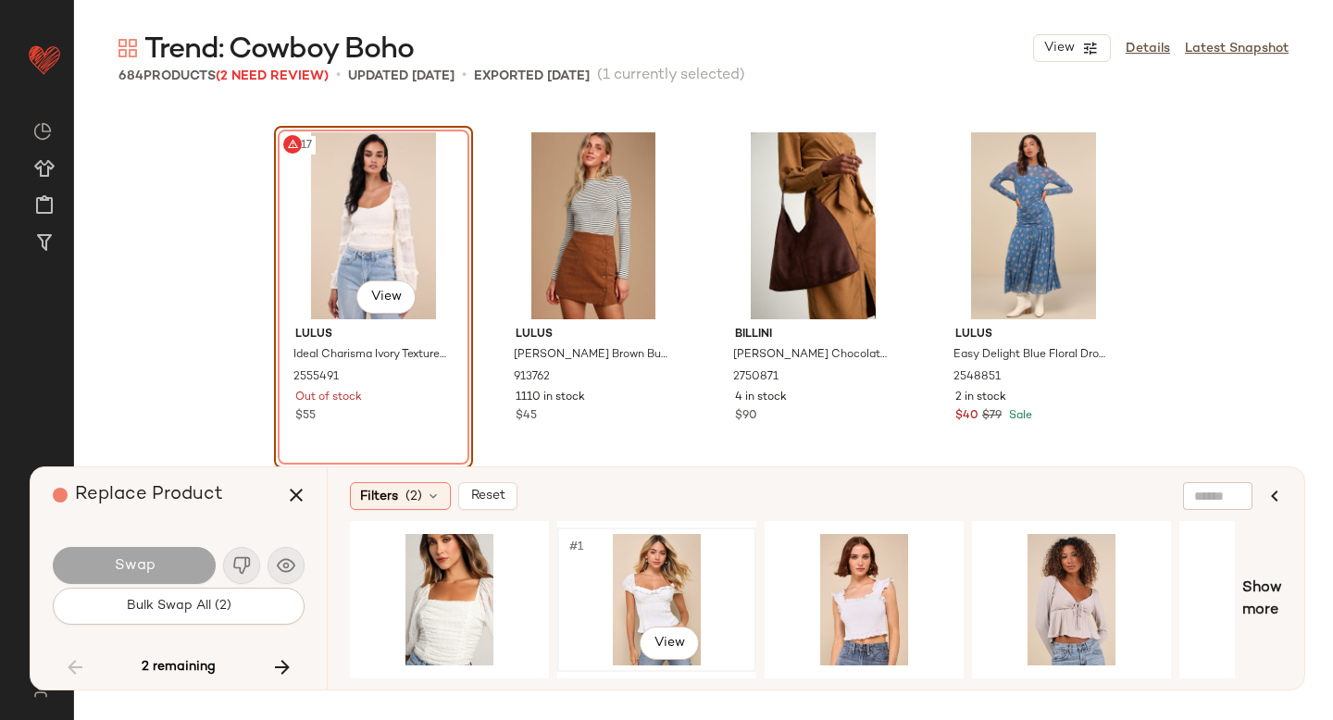
click at [633, 581] on div "#1 View" at bounding box center [657, 599] width 186 height 131
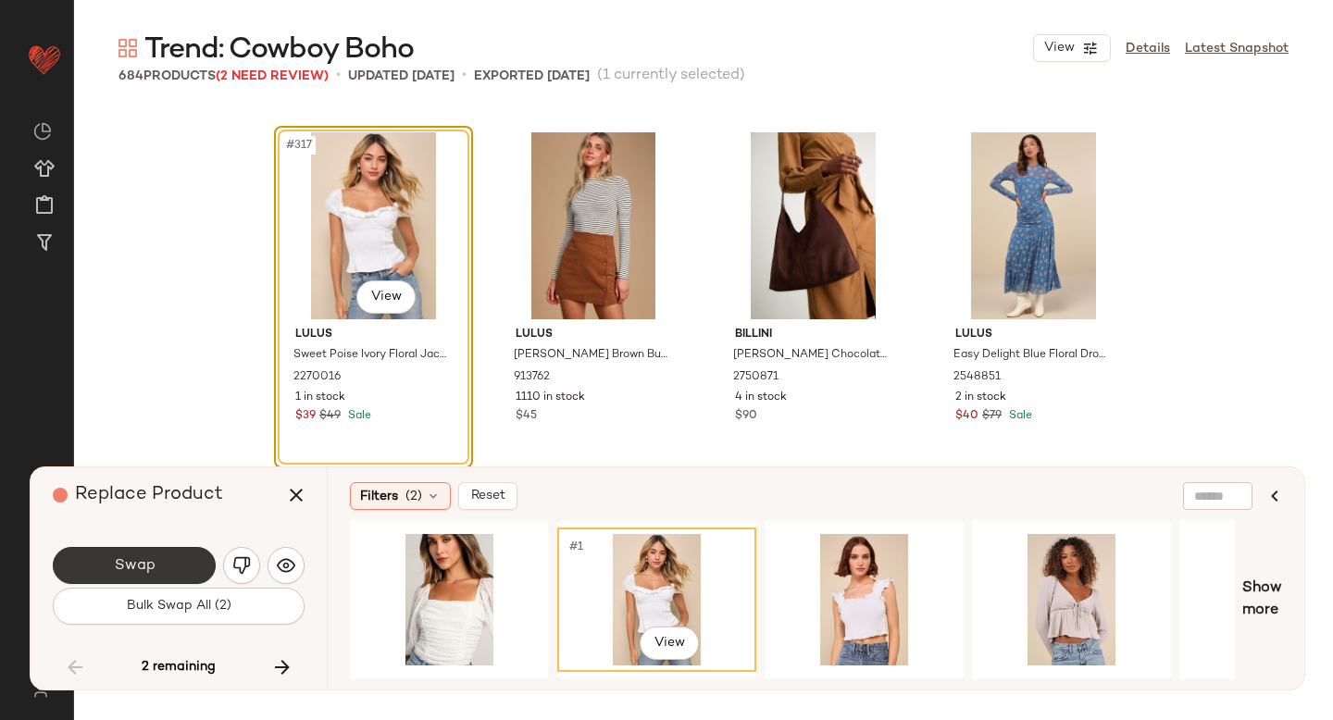
click at [183, 570] on button "Swap" at bounding box center [134, 565] width 163 height 37
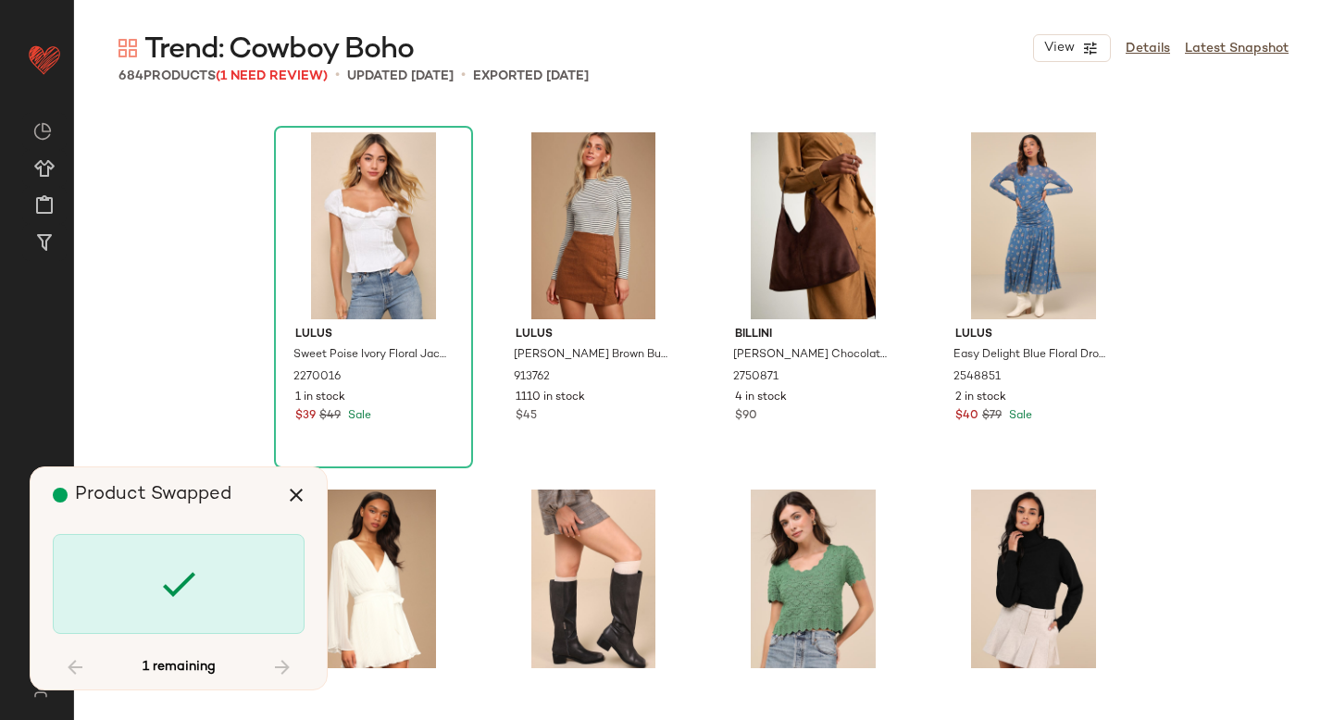
scroll to position [45011, 0]
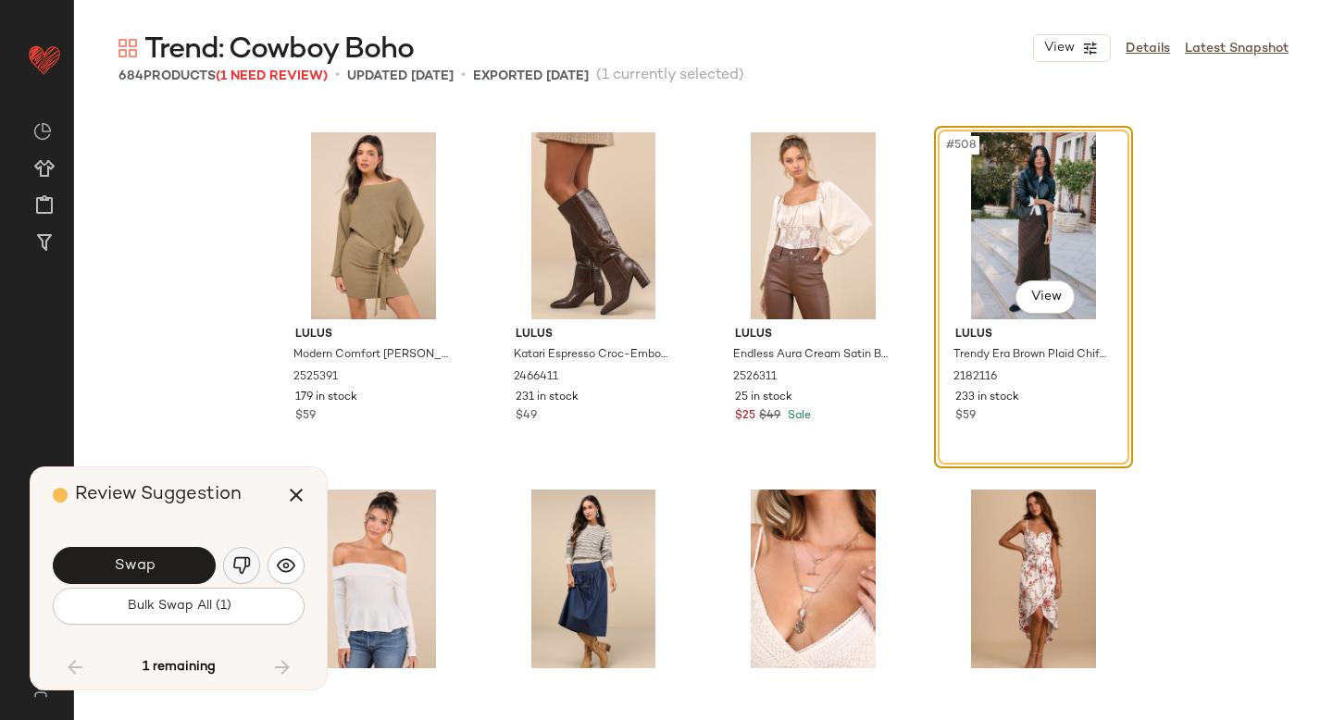
click at [246, 557] on img "button" at bounding box center [241, 565] width 19 height 19
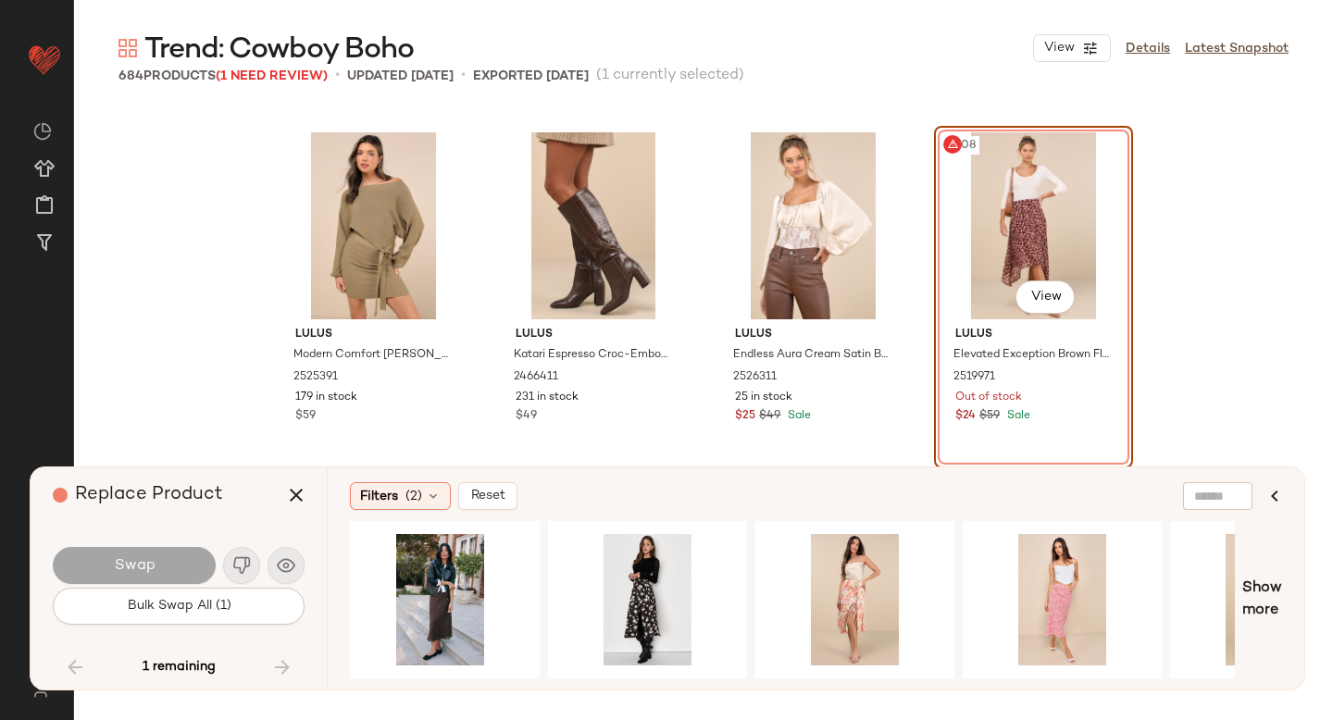
scroll to position [0, 16]
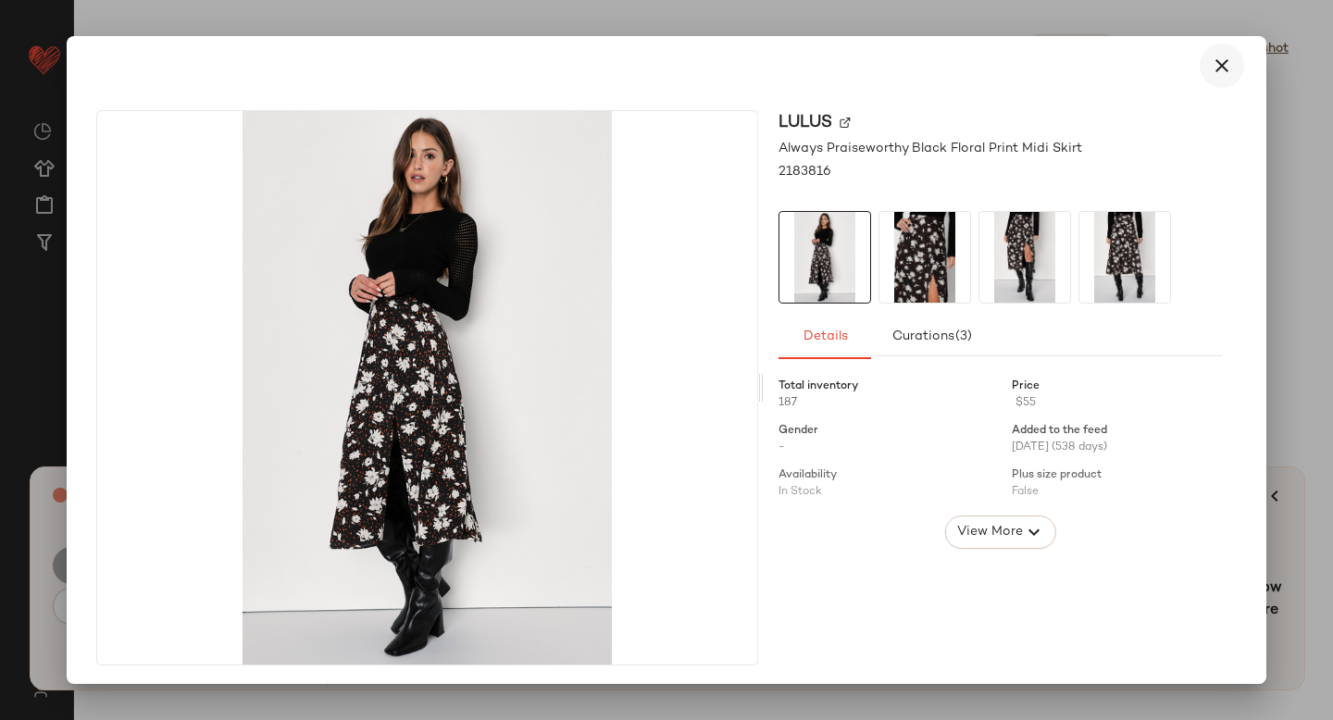
click at [1223, 56] on button "button" at bounding box center [1221, 65] width 44 height 44
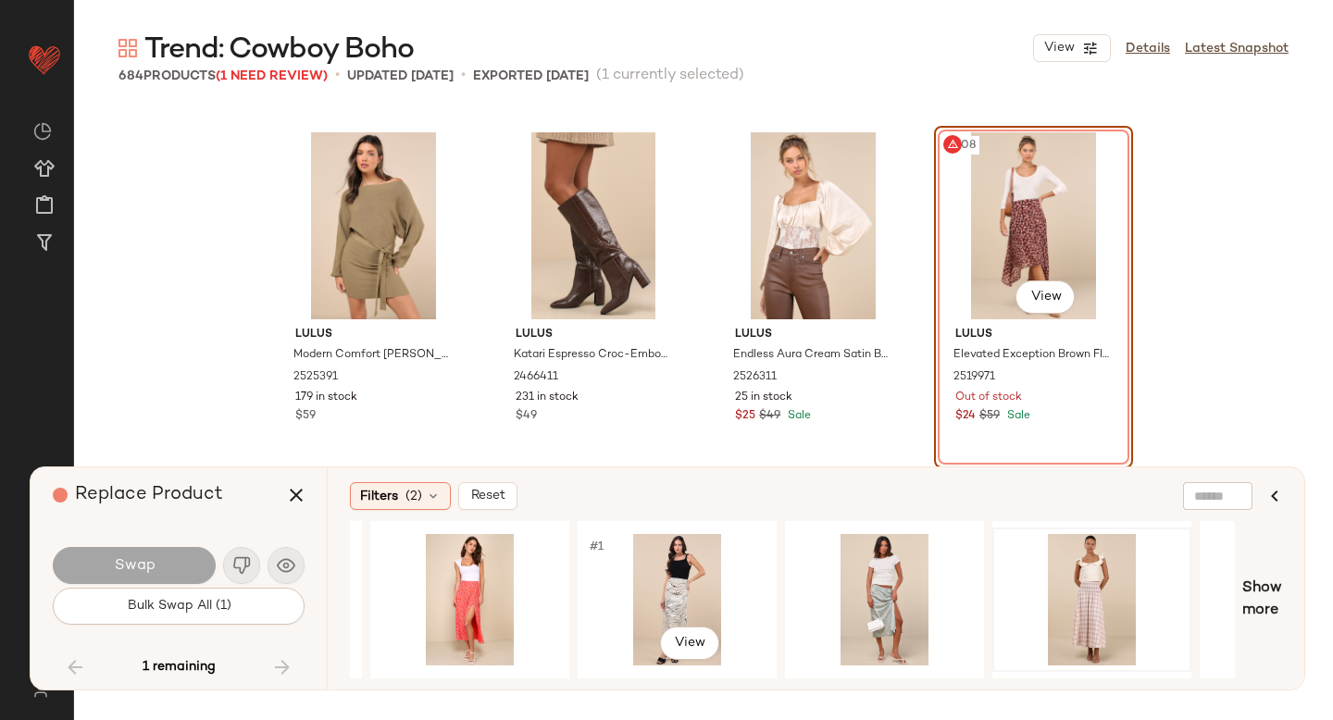
scroll to position [0, 1018]
click at [1096, 577] on div "#1 View" at bounding box center [1090, 599] width 186 height 131
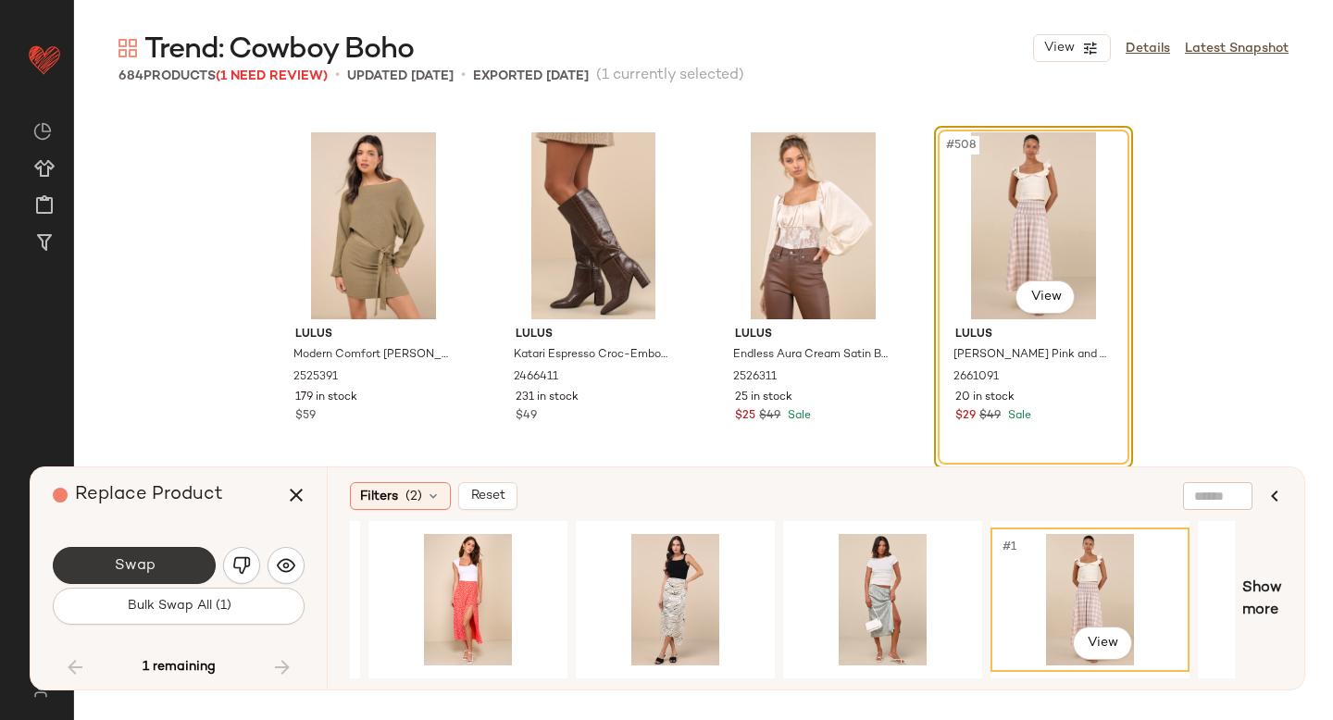
click at [189, 565] on button "Swap" at bounding box center [134, 565] width 163 height 37
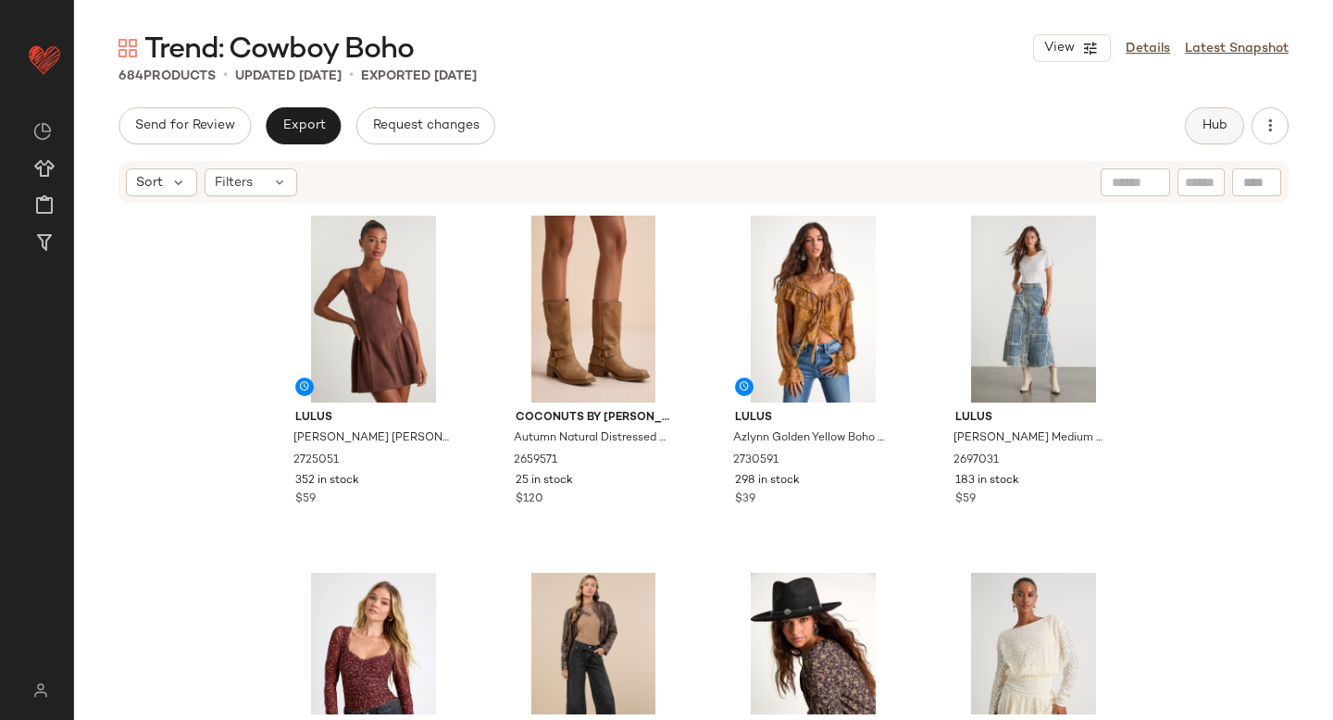
click at [1214, 125] on span "Hub" at bounding box center [1214, 125] width 26 height 15
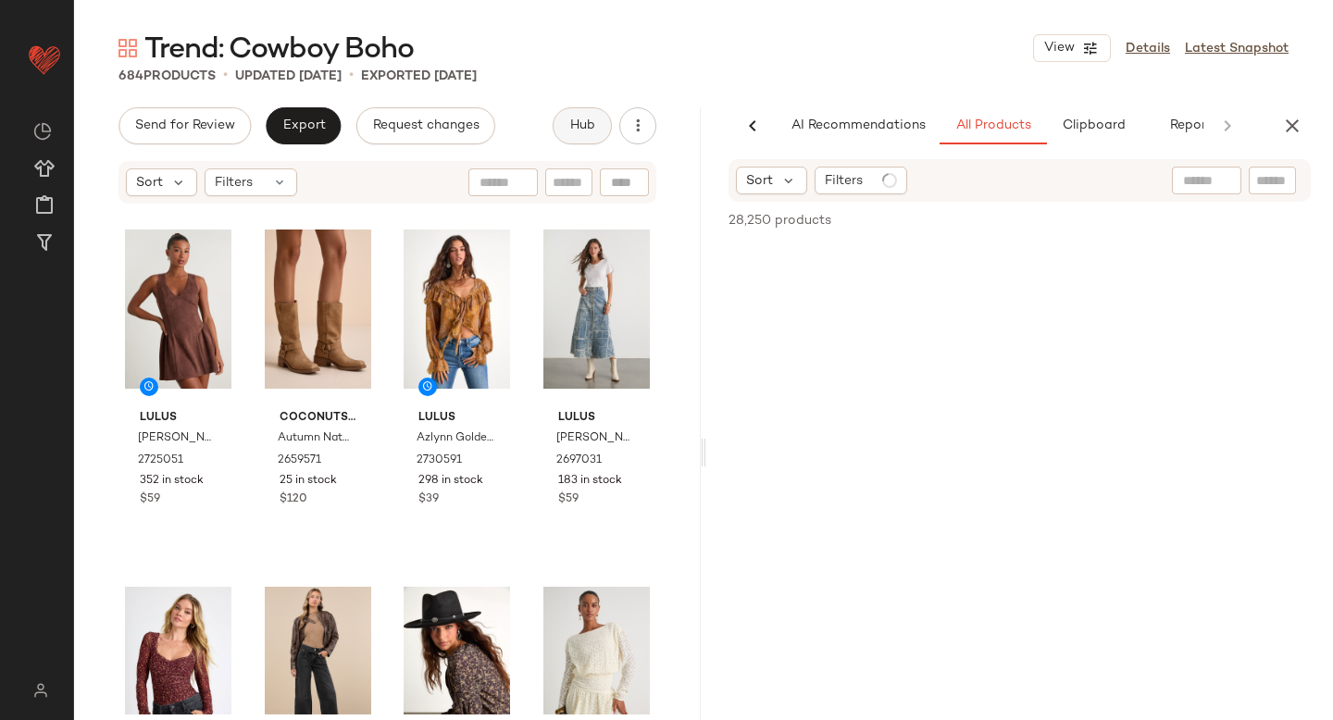
scroll to position [0, 43]
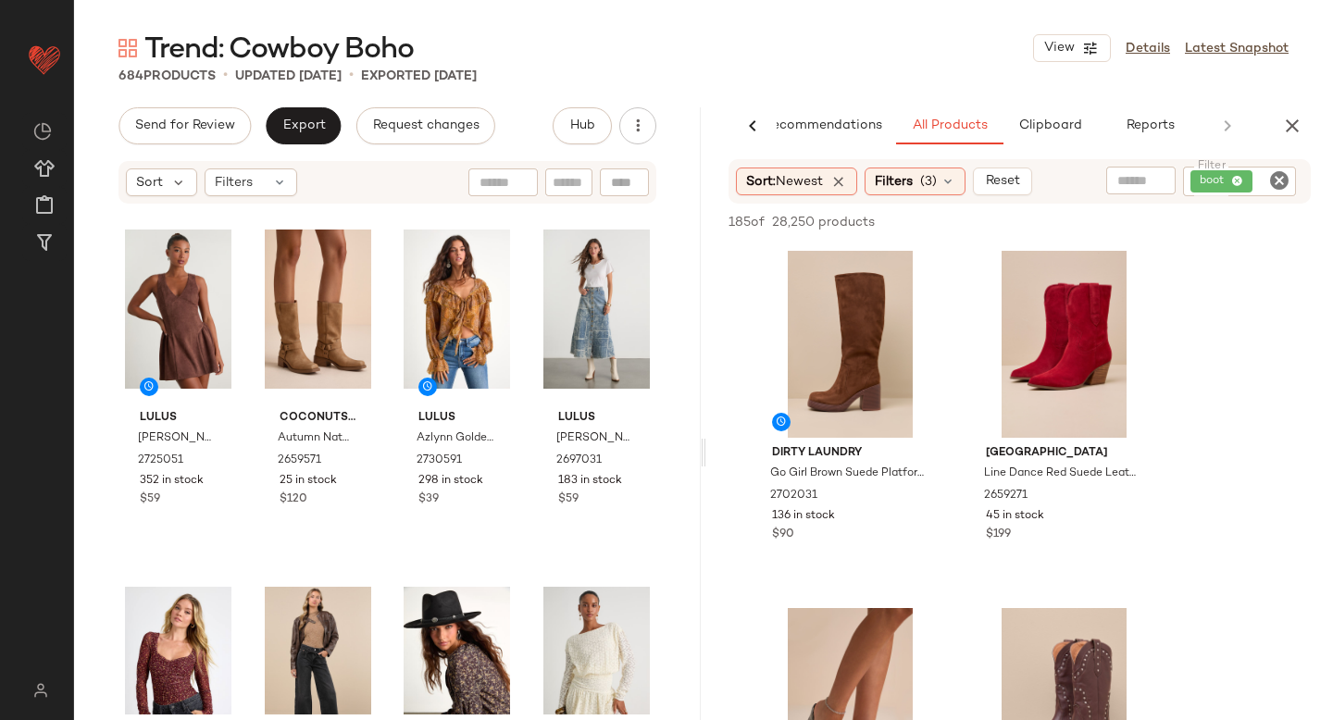
click at [1282, 180] on icon "Clear Filter" at bounding box center [1279, 180] width 22 height 22
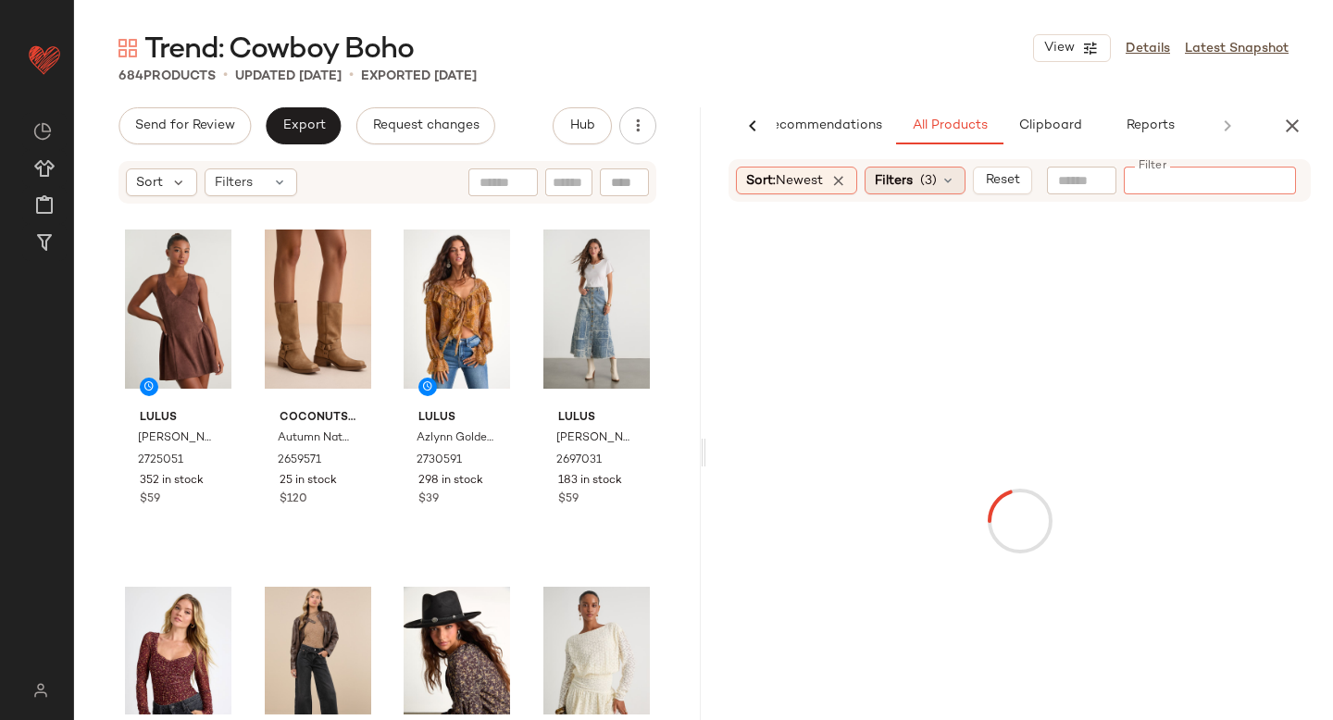
click at [904, 173] on span "Filters" at bounding box center [894, 180] width 38 height 19
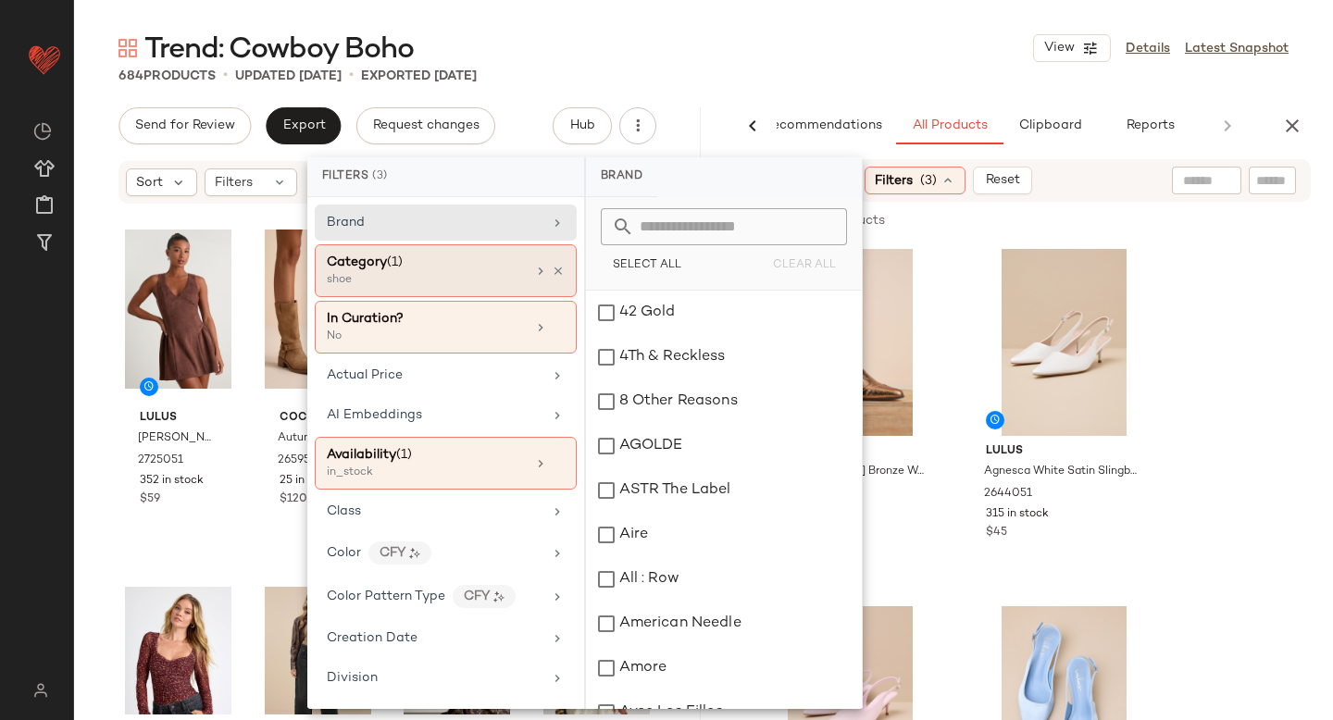
click at [376, 255] on span "Category" at bounding box center [357, 262] width 60 height 14
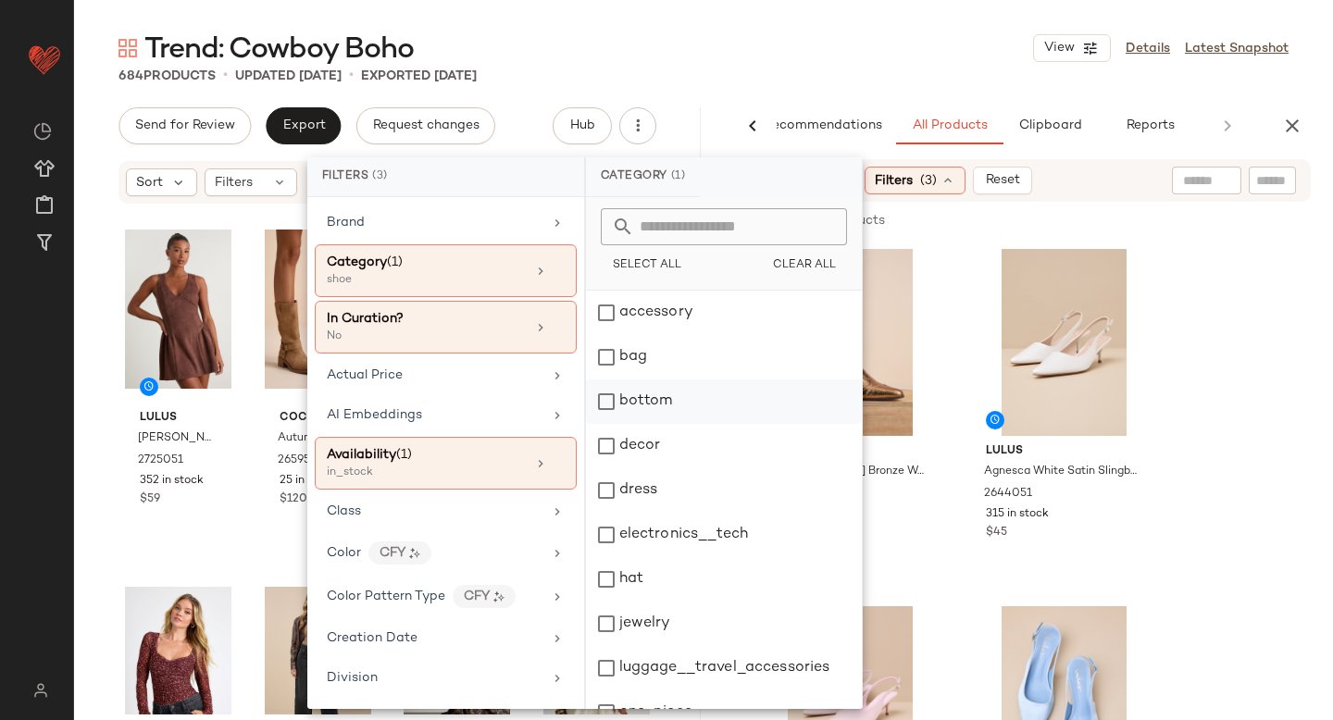
click at [606, 410] on div "bottom" at bounding box center [724, 401] width 276 height 44
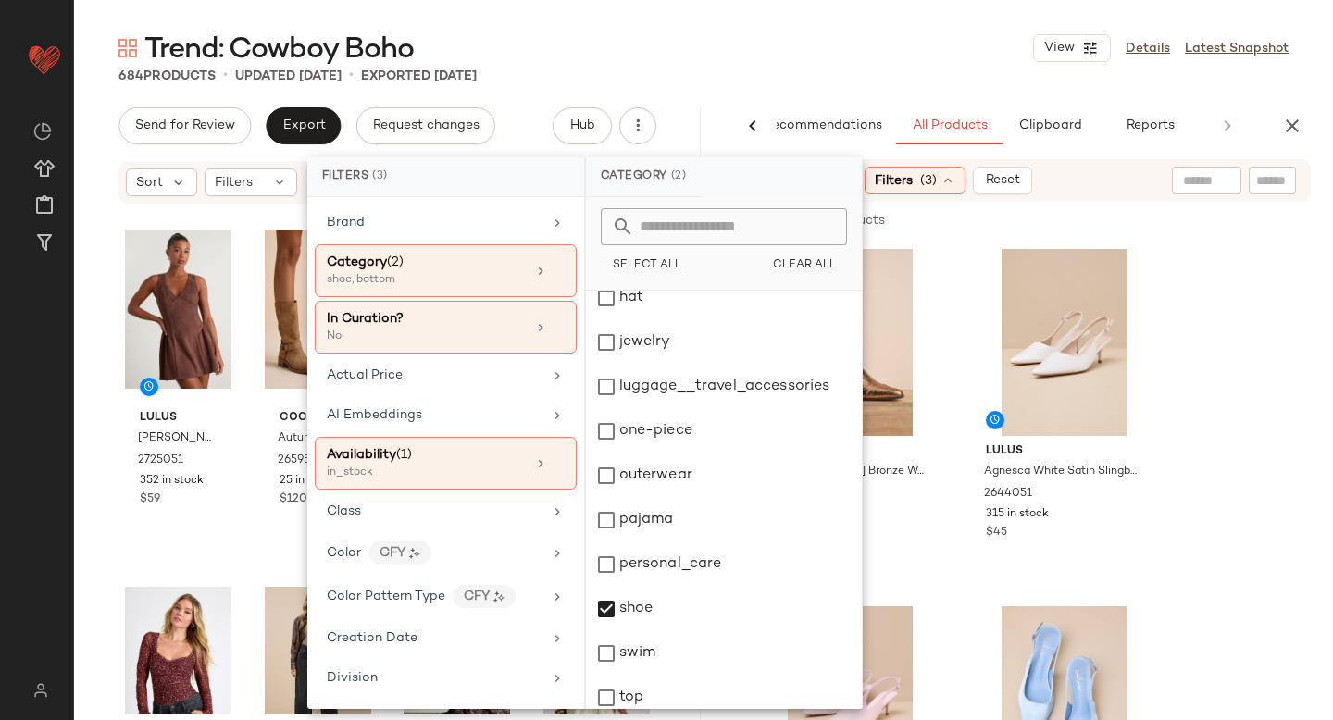
scroll to position [337, 0]
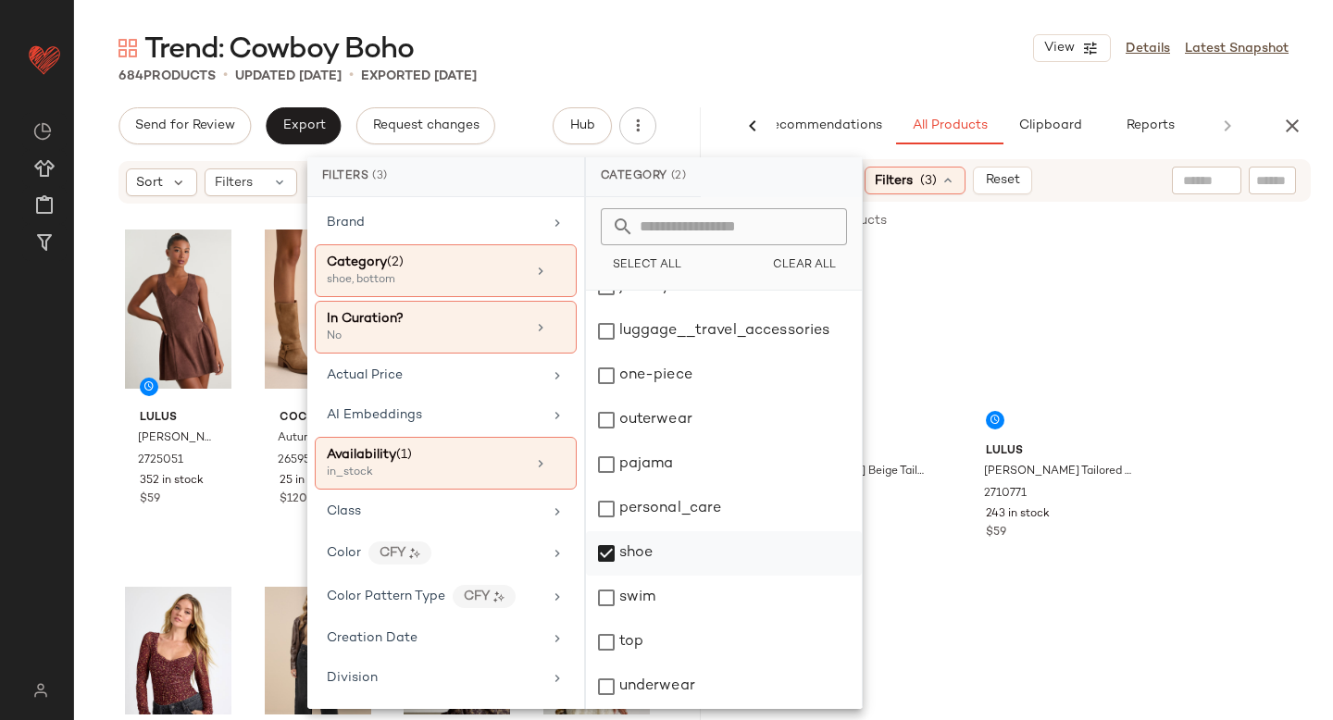
click at [599, 560] on div "shoe" at bounding box center [724, 553] width 276 height 44
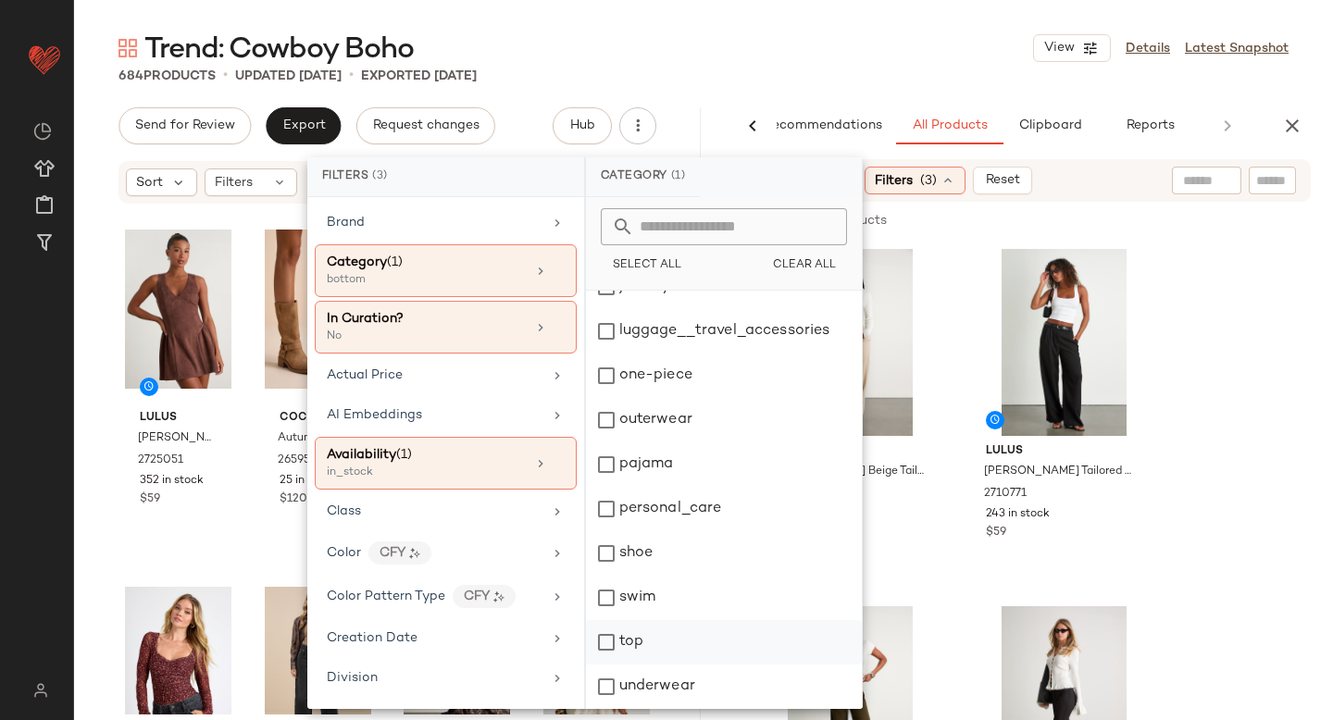
click at [619, 630] on div "top" at bounding box center [724, 642] width 276 height 44
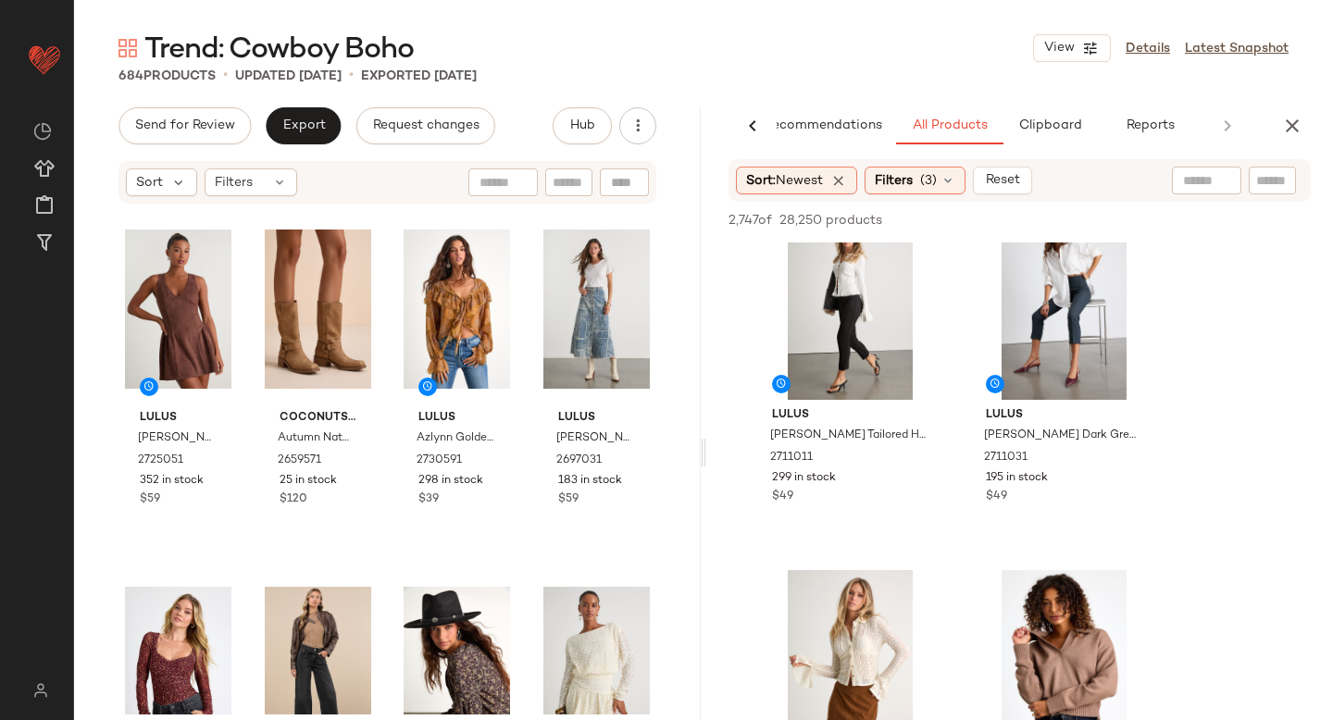
scroll to position [551, 0]
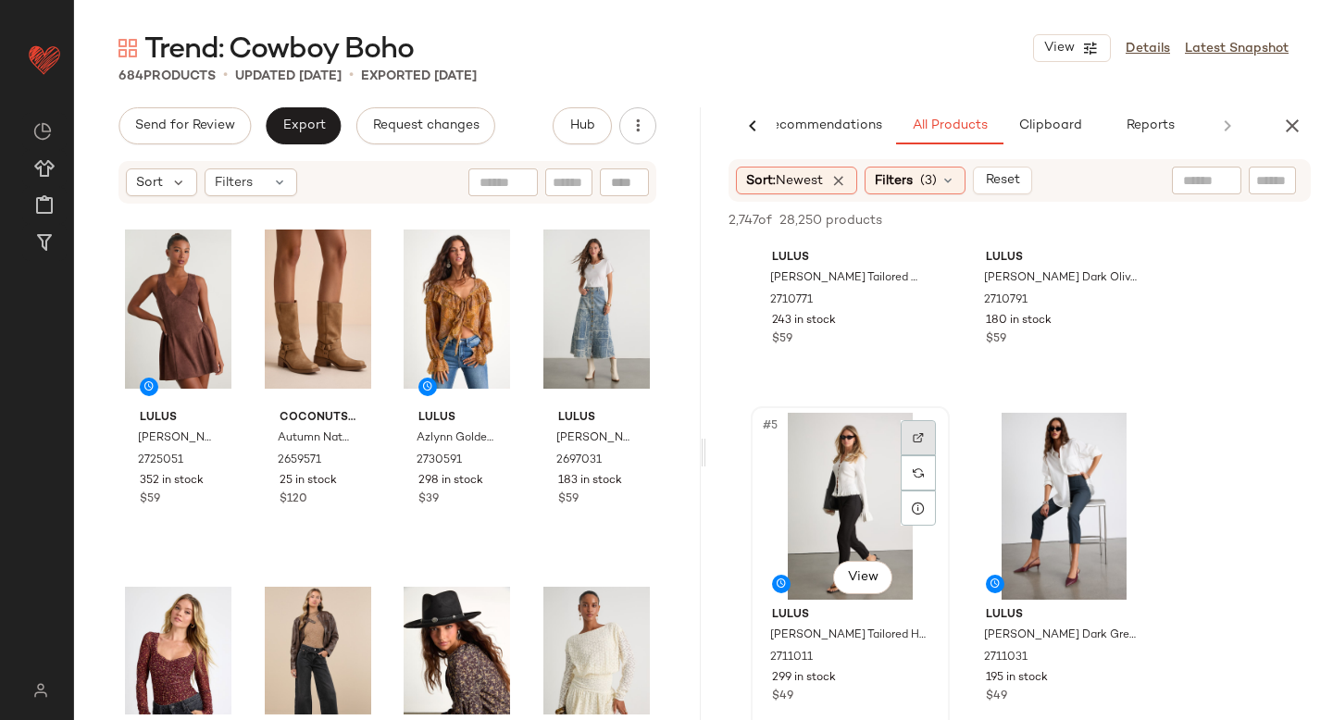
click at [913, 441] on img at bounding box center [918, 437] width 11 height 11
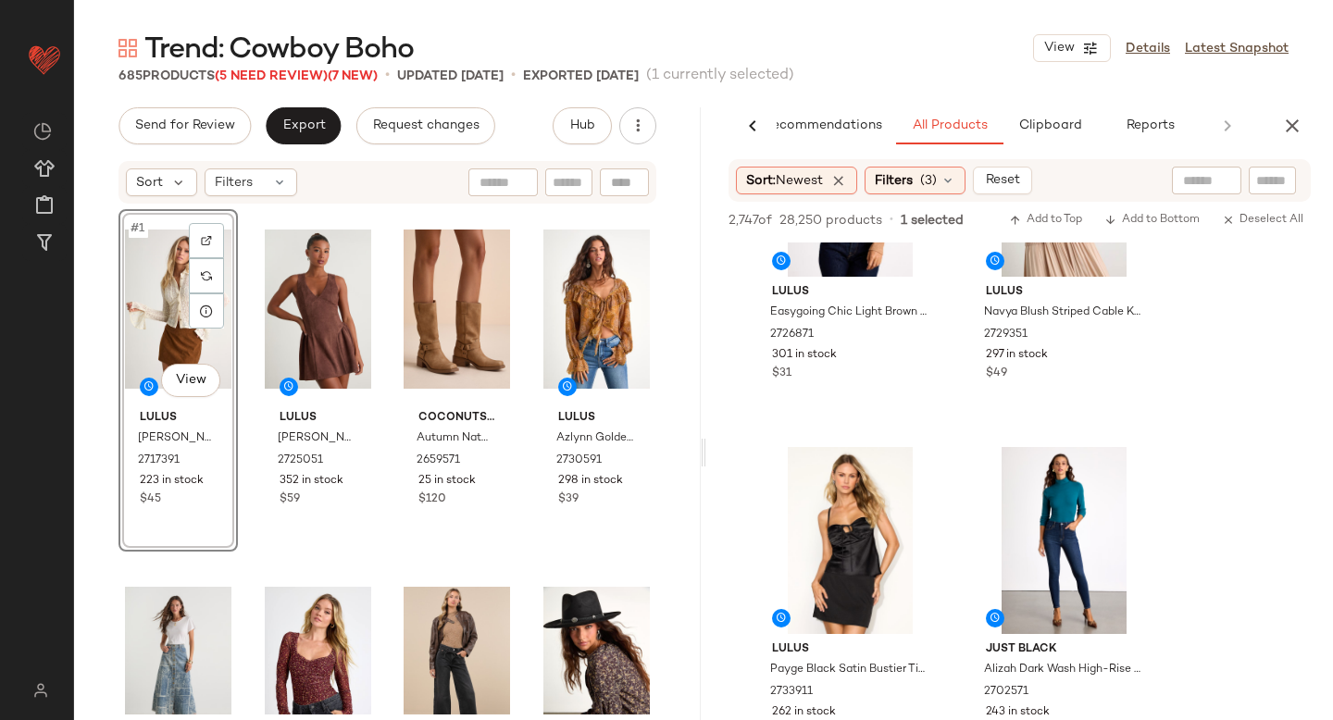
scroll to position [7948, 0]
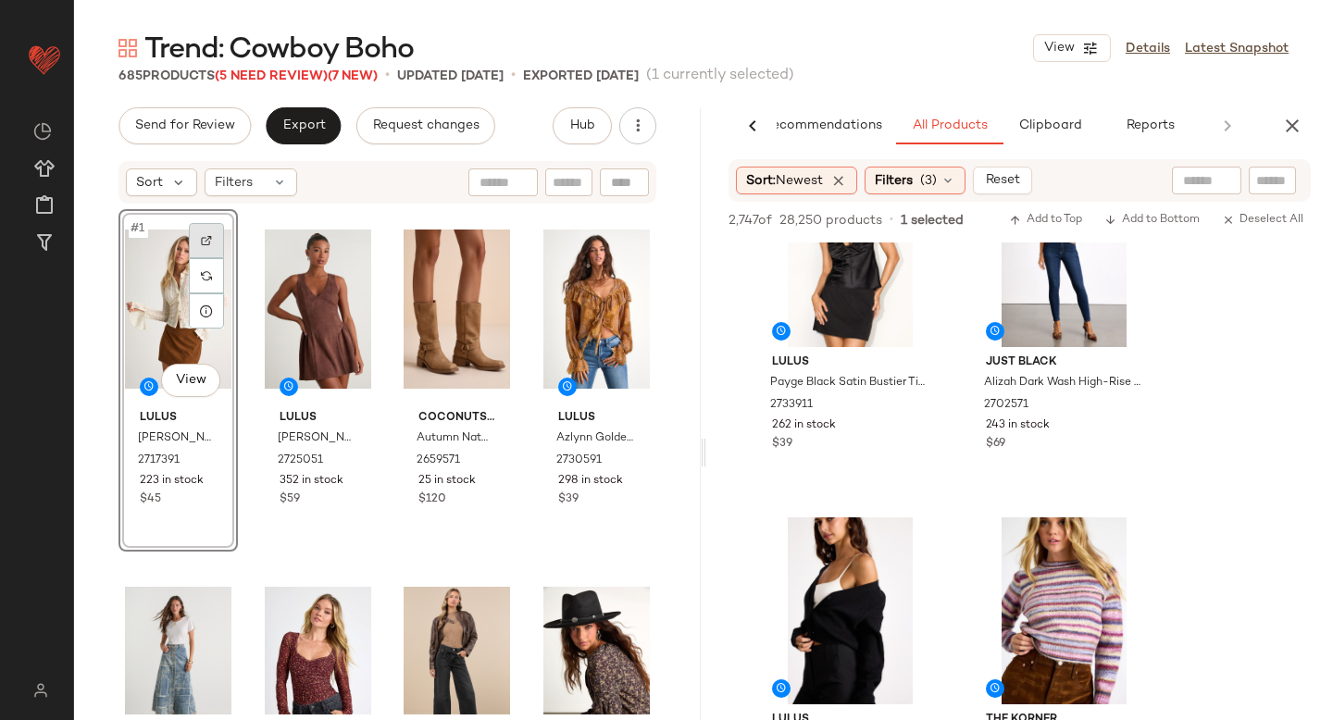
click at [216, 233] on div at bounding box center [206, 240] width 35 height 35
click at [1287, 180] on input "text" at bounding box center [1272, 180] width 32 height 19
paste input "*******"
type input "*******"
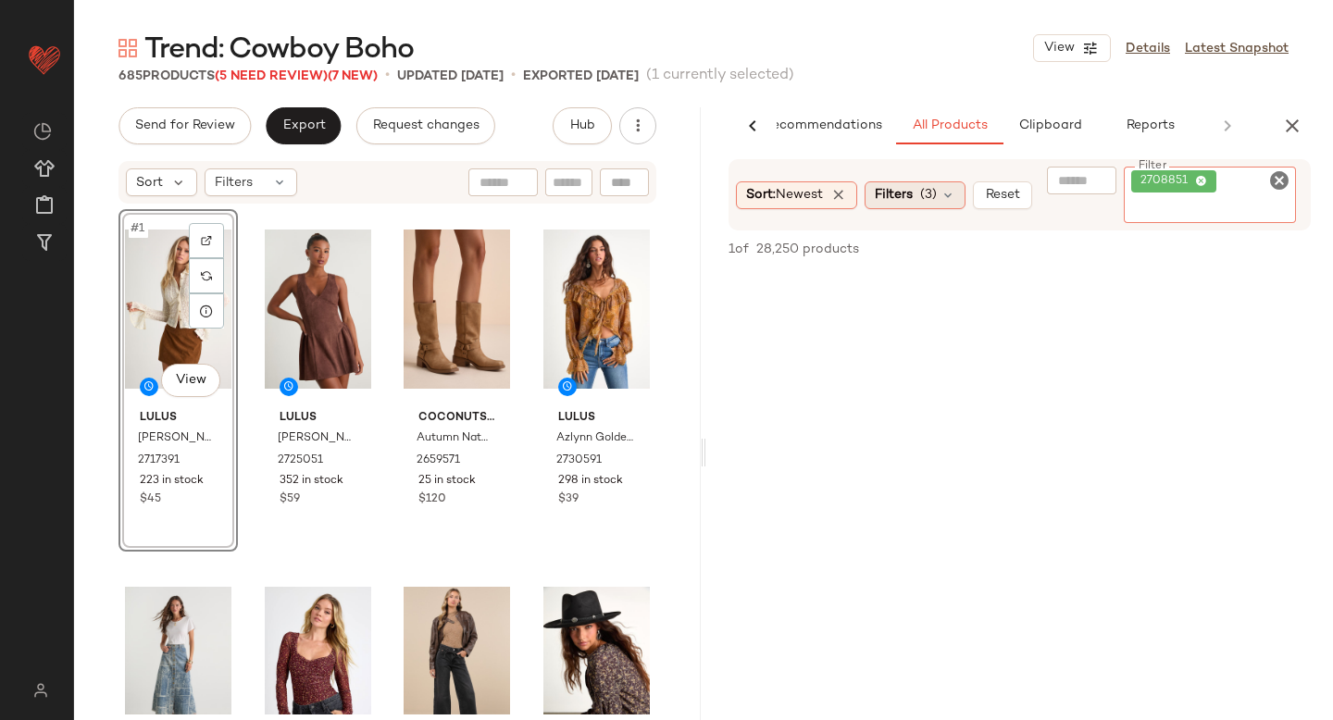
click at [934, 193] on div "Filters (3)" at bounding box center [914, 195] width 101 height 28
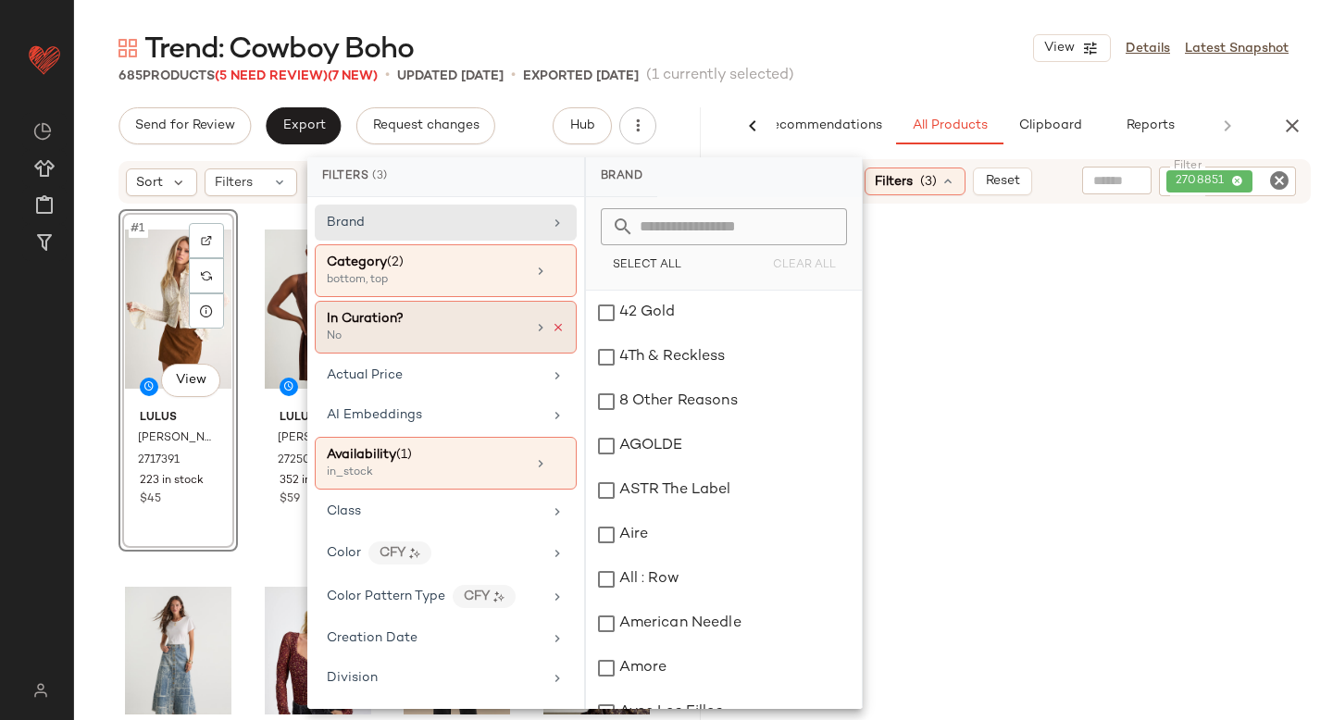
click at [552, 330] on icon at bounding box center [558, 327] width 13 height 13
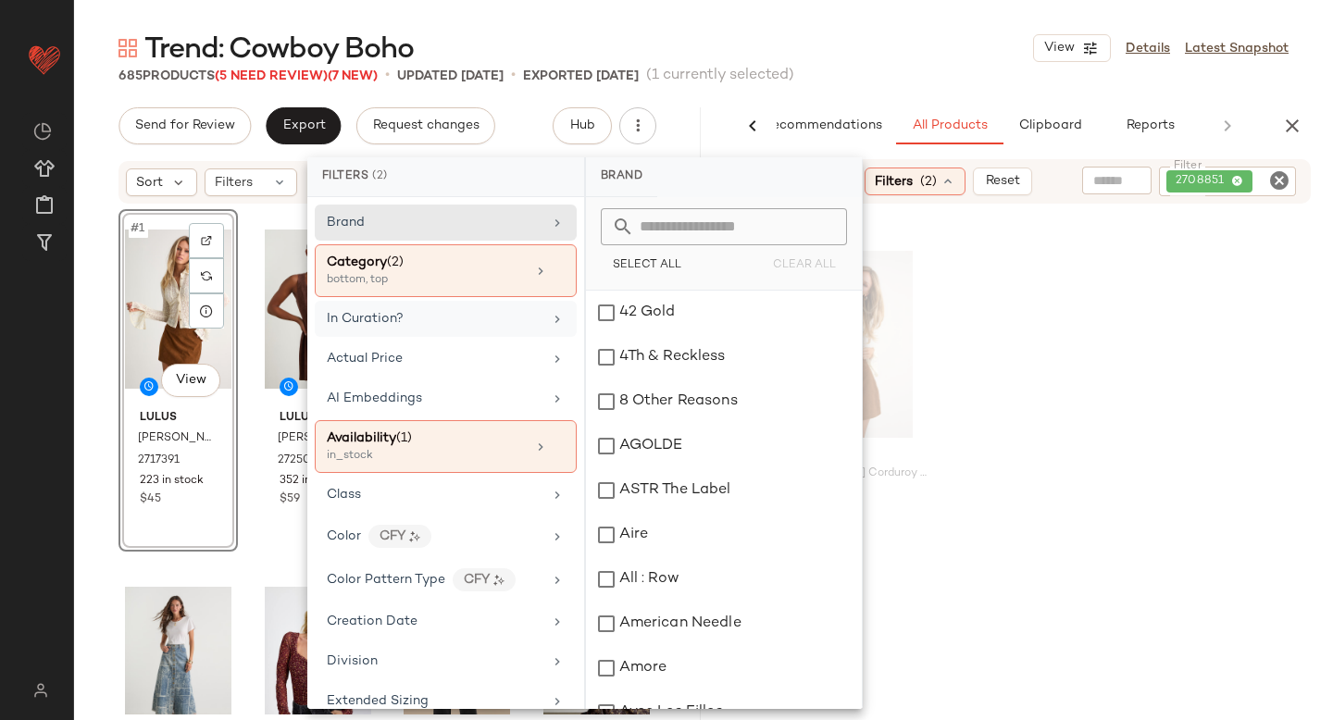
click at [1083, 295] on div "Lulus Idalie Brown Corduroy High-Rise Mini Skirt 2708851 202 in stock $45" at bounding box center [1019, 415] width 627 height 342
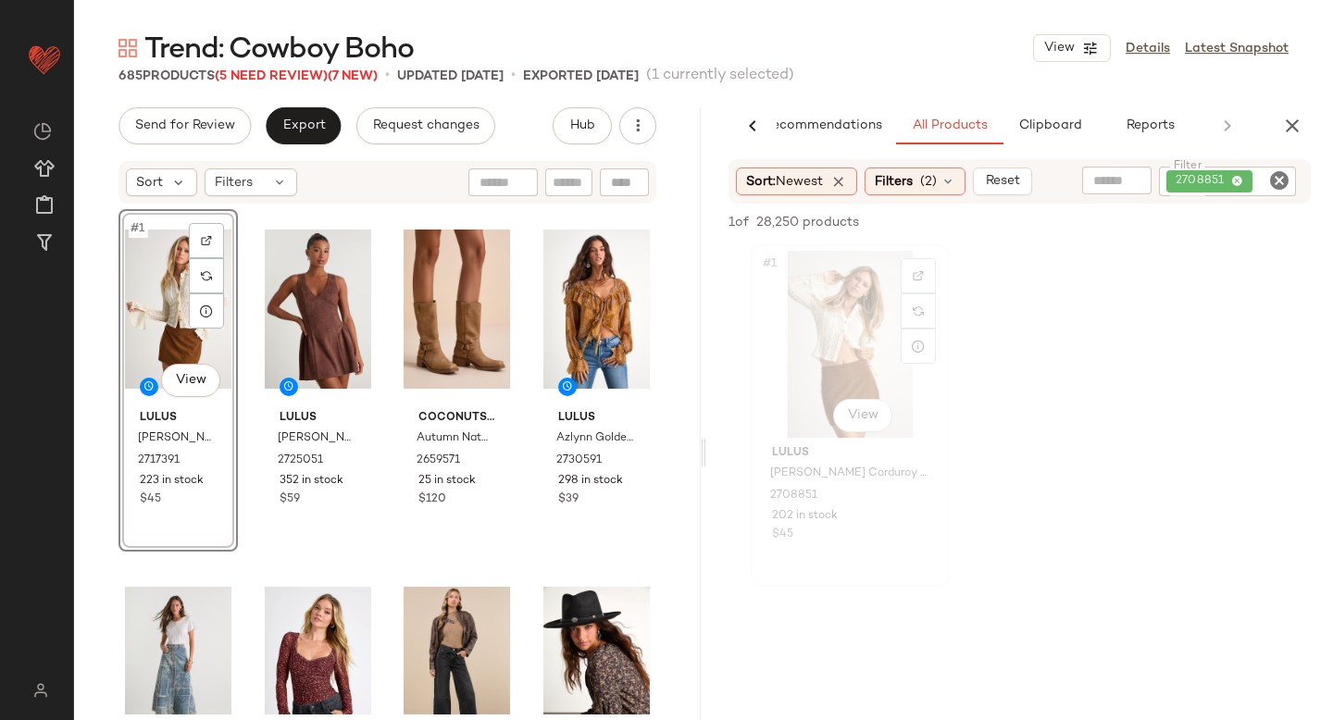
click at [848, 328] on div "#1 View" at bounding box center [850, 344] width 186 height 187
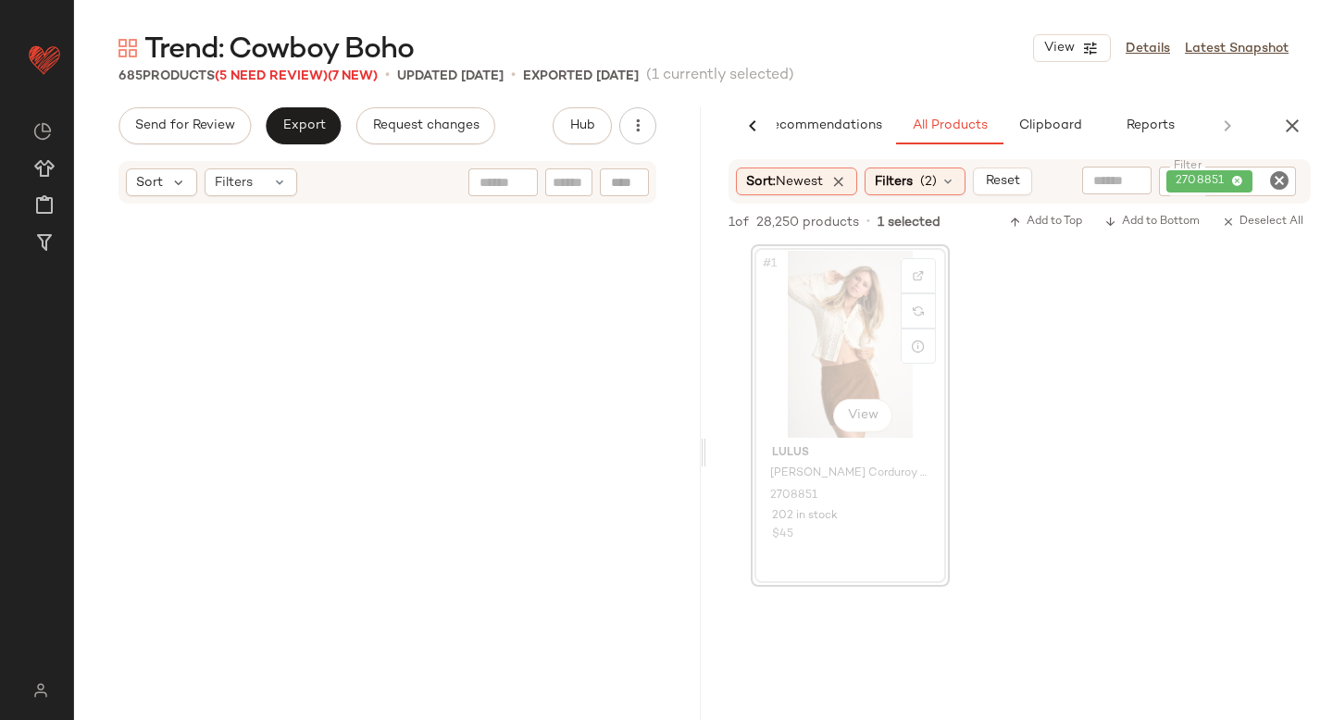
scroll to position [2858, 0]
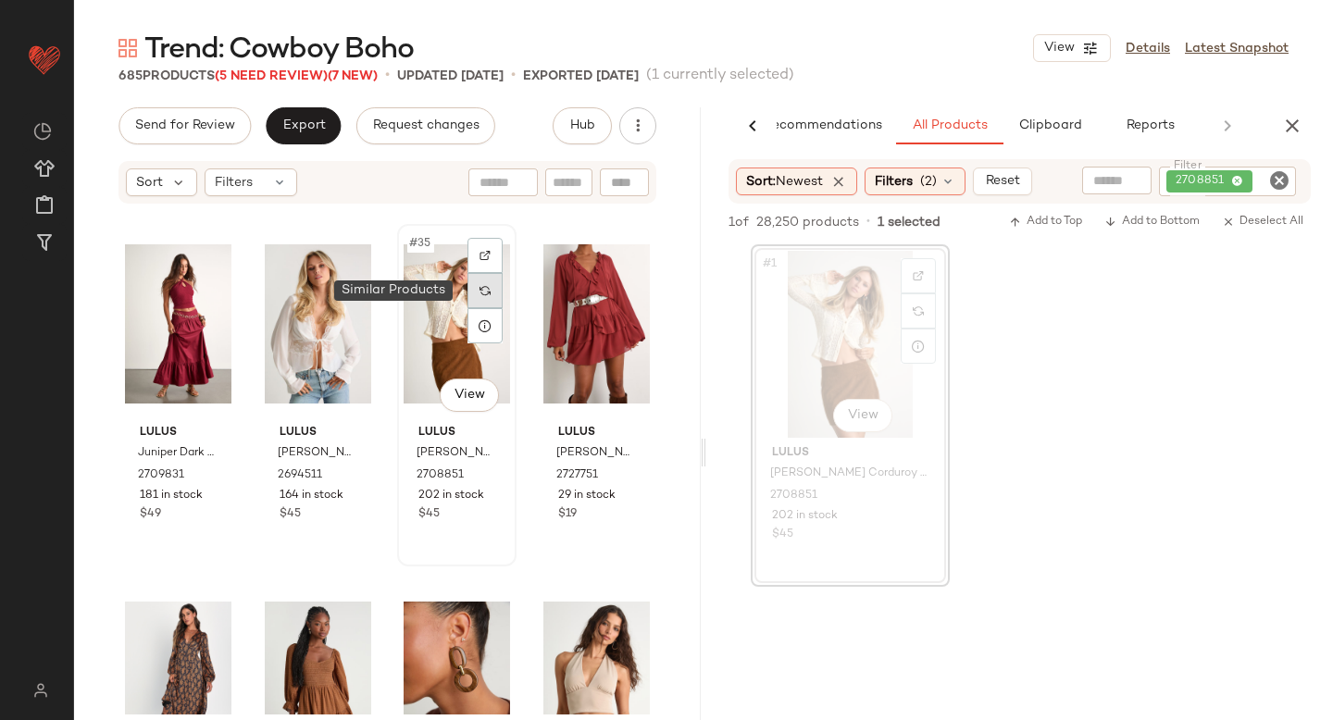
click at [486, 298] on div at bounding box center [484, 290] width 35 height 35
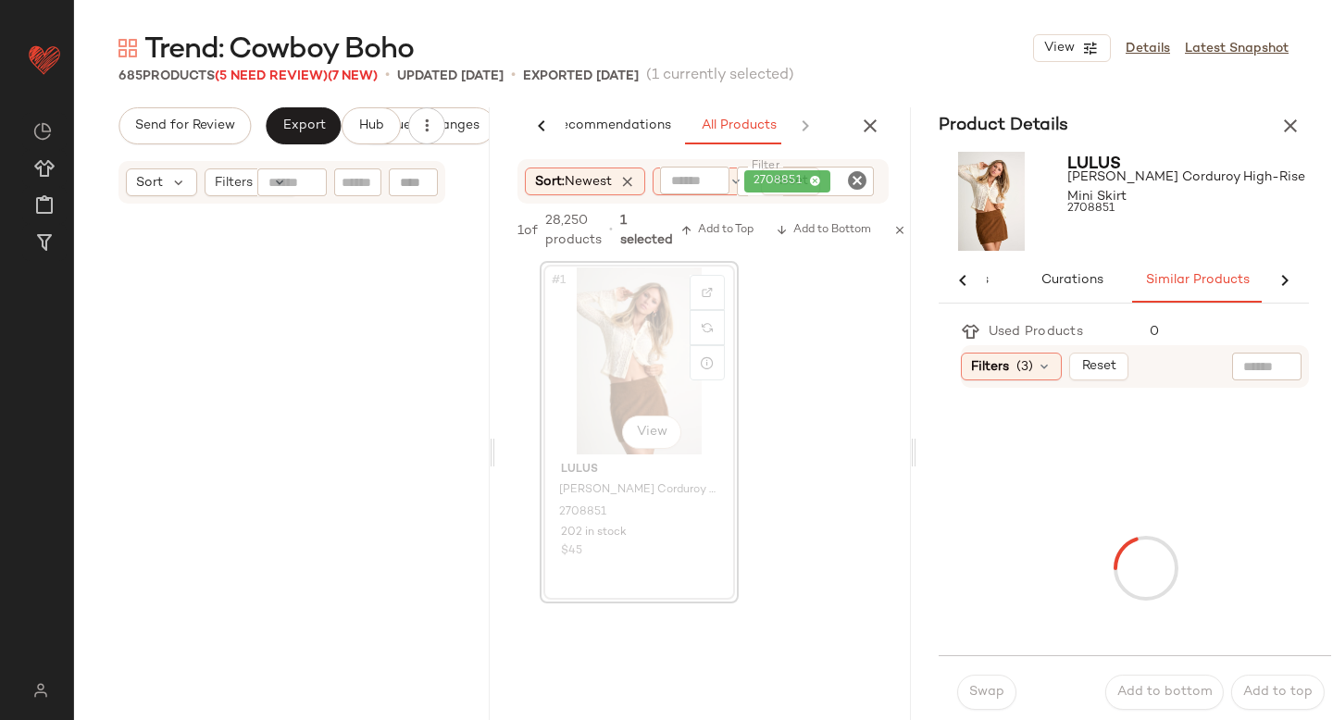
scroll to position [0, 91]
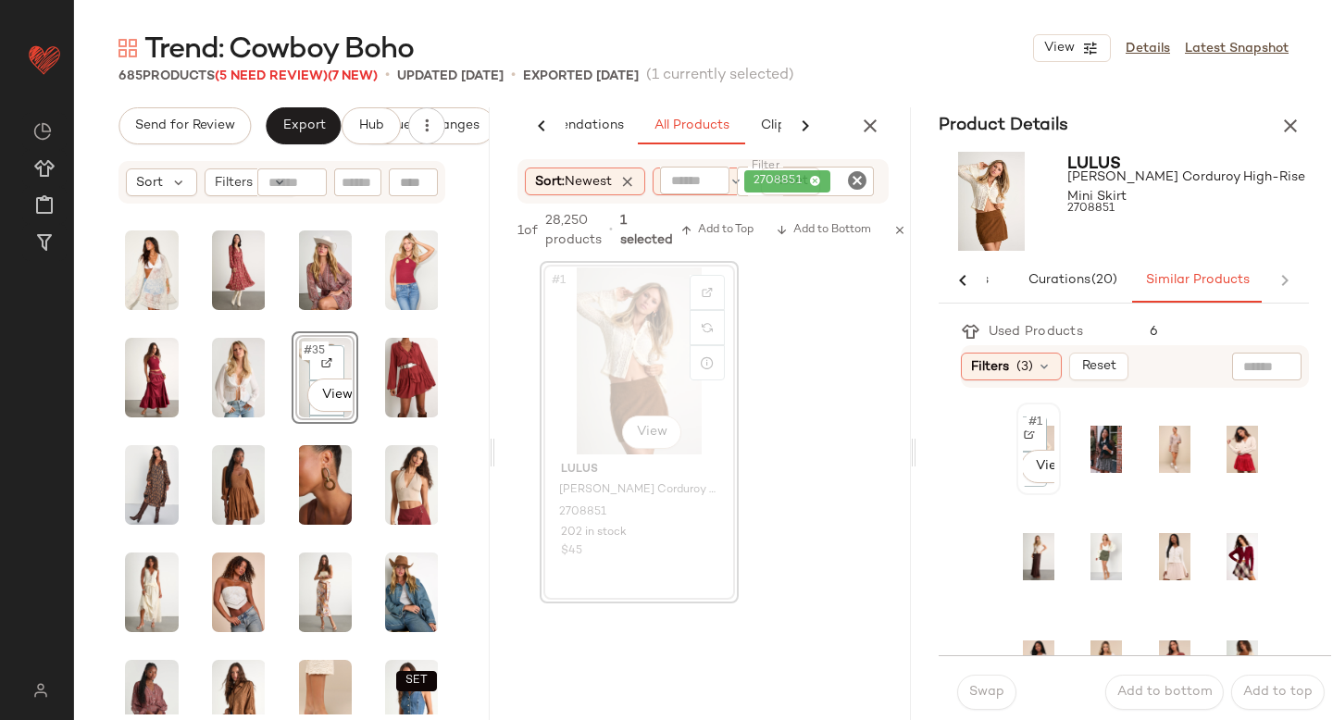
click at [1056, 434] on div "#1 View" at bounding box center [1038, 448] width 41 height 89
click at [989, 699] on span "Swap" at bounding box center [986, 692] width 36 height 15
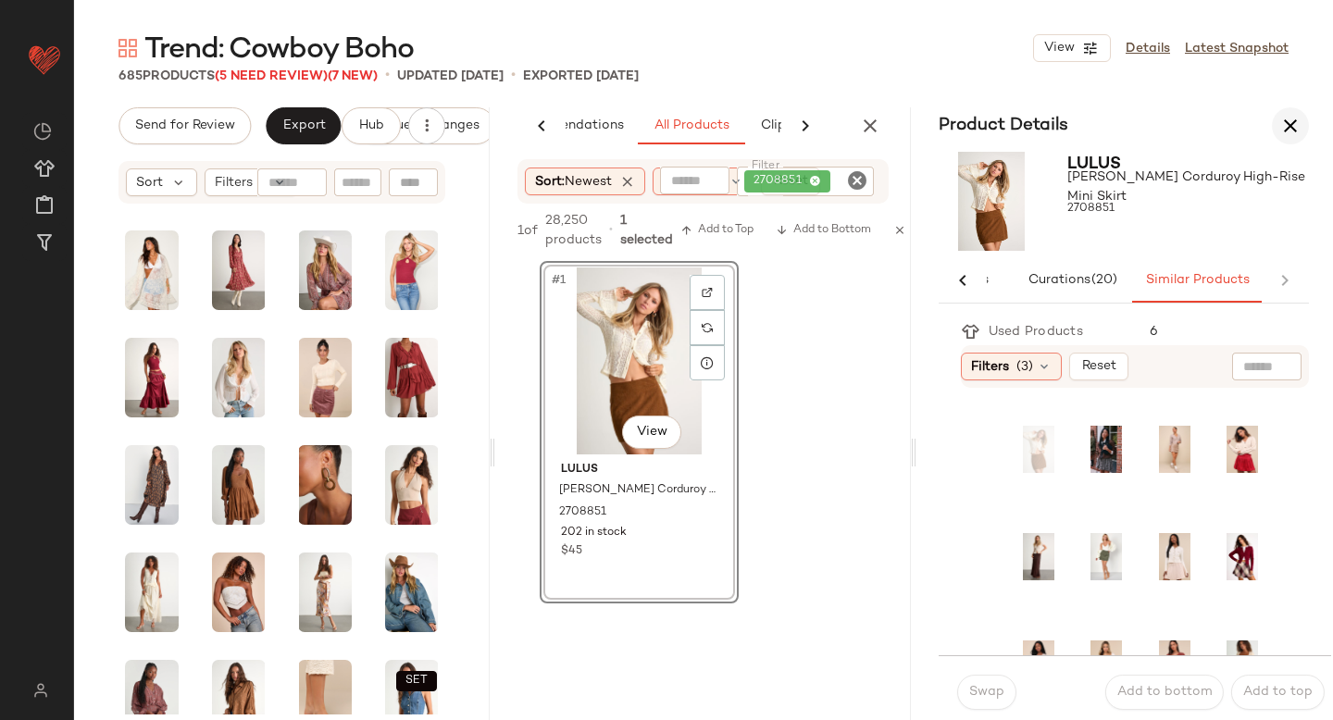
click at [1289, 124] on icon "button" at bounding box center [1290, 126] width 22 height 22
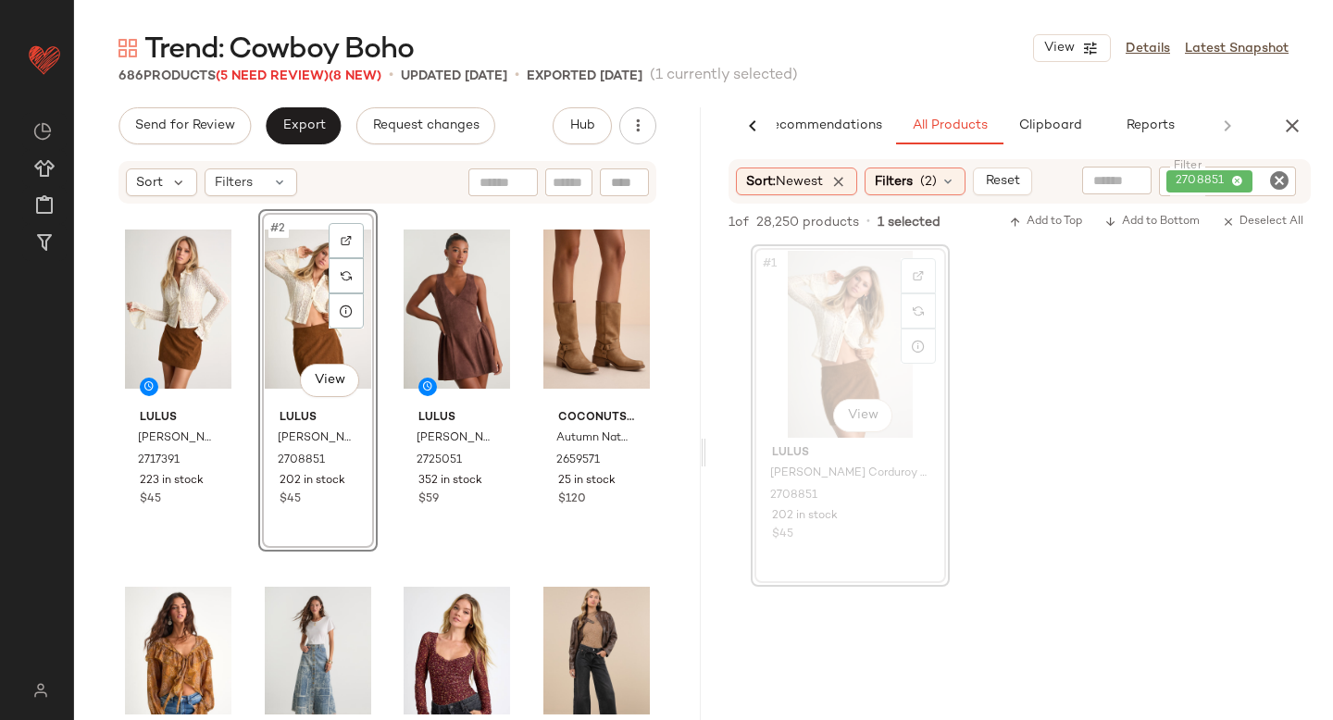
click at [1273, 180] on icon "Clear Filter" at bounding box center [1279, 180] width 22 height 22
click at [937, 179] on span "(2)" at bounding box center [928, 180] width 17 height 19
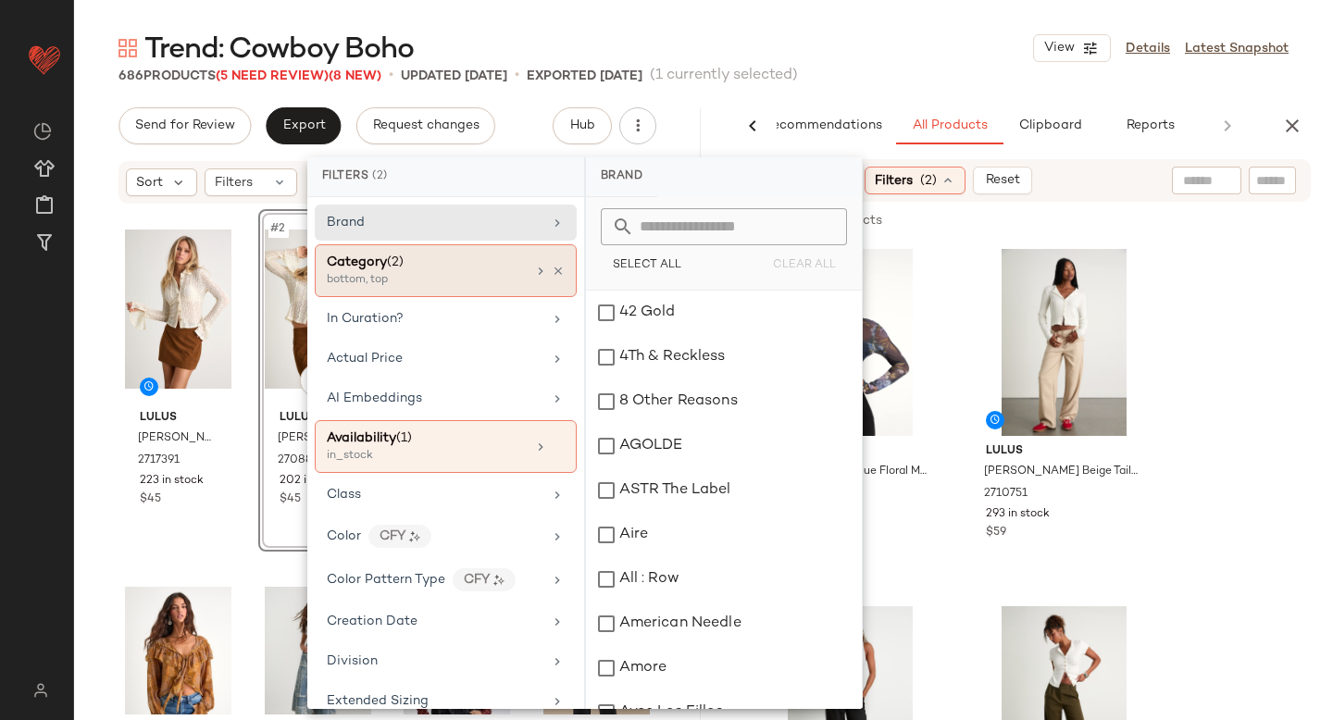
click at [480, 273] on div "bottom, top" at bounding box center [419, 280] width 185 height 17
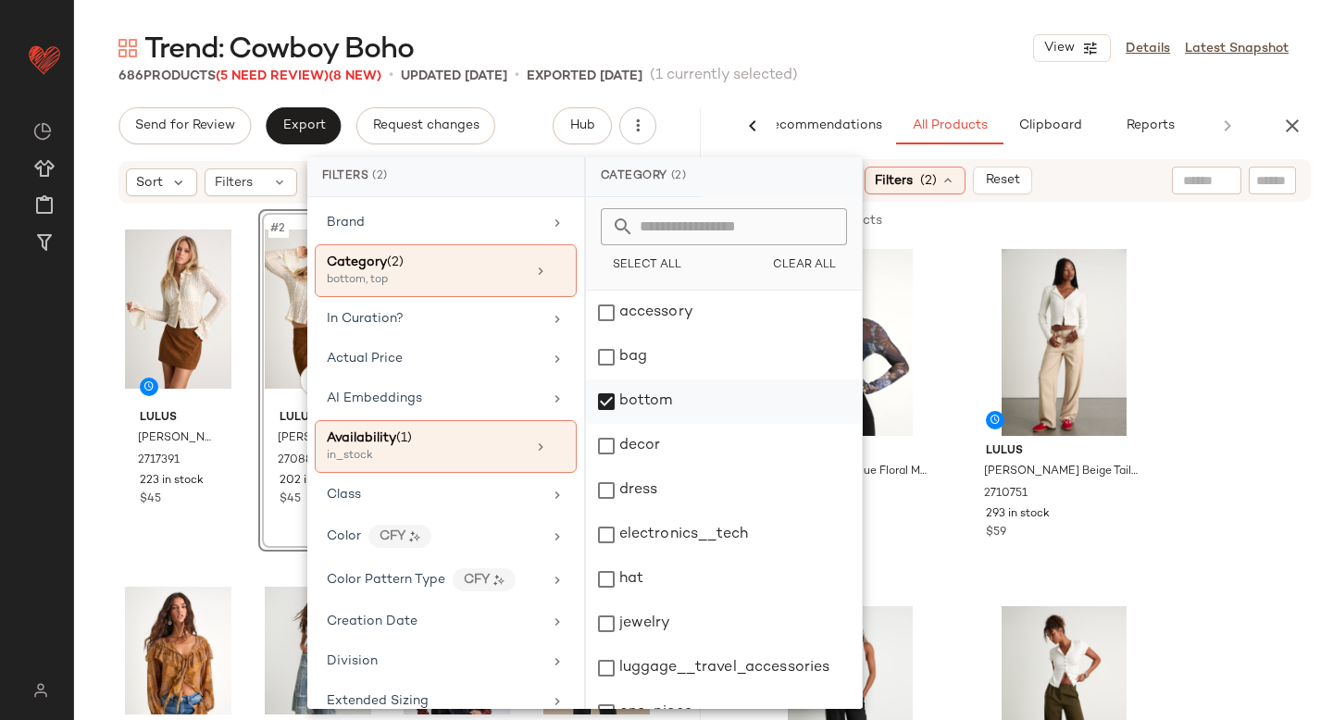
click at [610, 395] on div "bottom" at bounding box center [724, 401] width 276 height 44
click at [598, 484] on div "dress" at bounding box center [724, 490] width 276 height 44
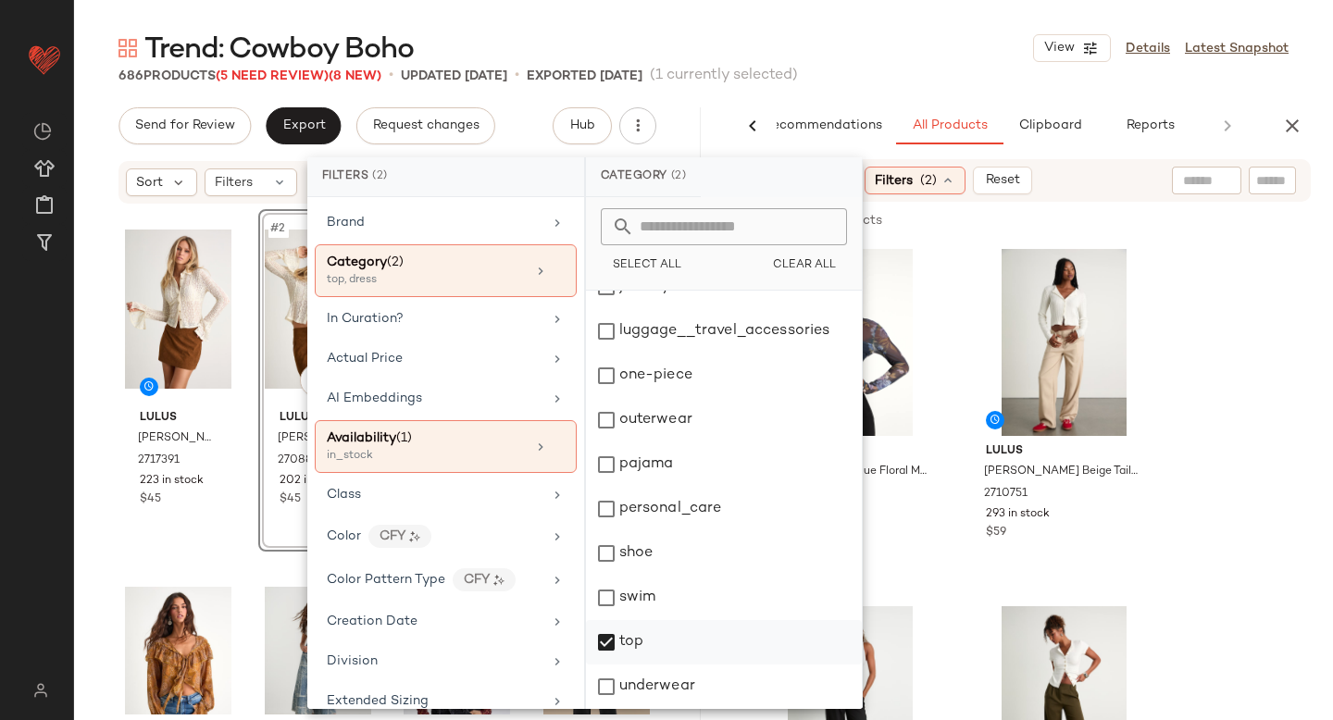
click at [595, 641] on div "top" at bounding box center [724, 642] width 276 height 44
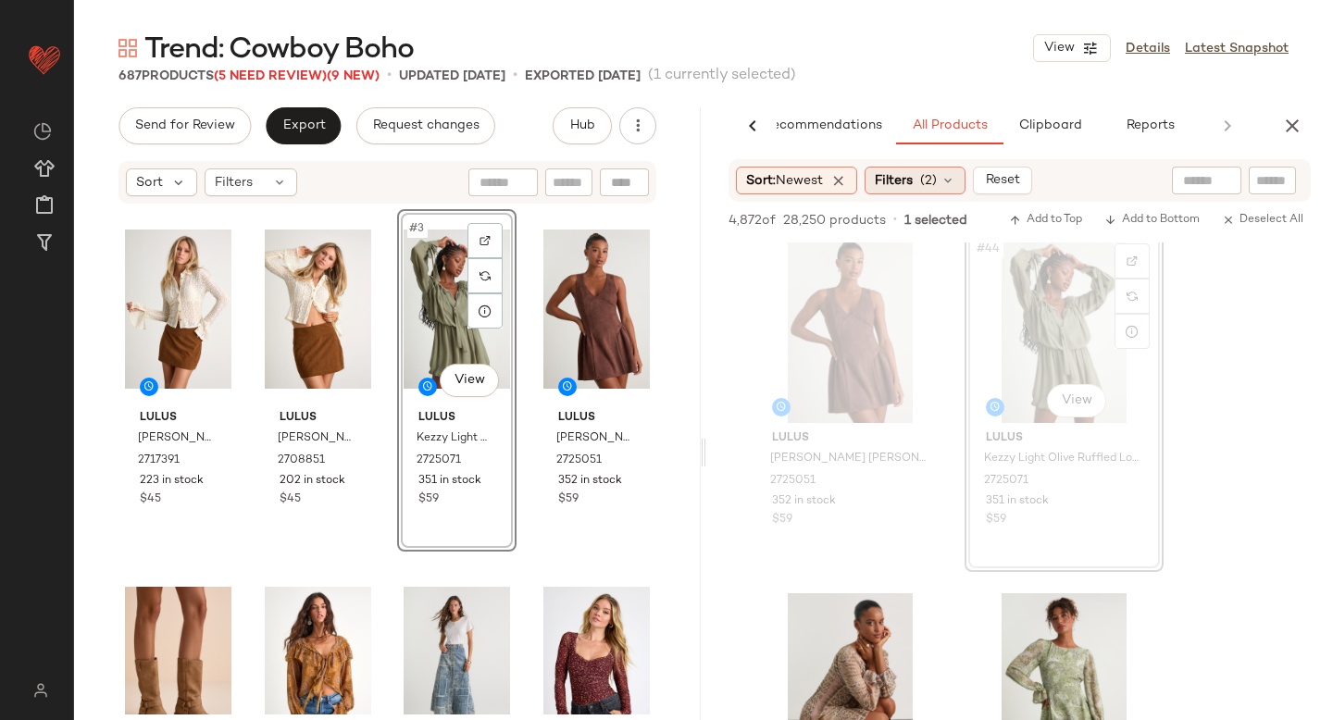
click at [893, 190] on span "Filters" at bounding box center [894, 180] width 38 height 19
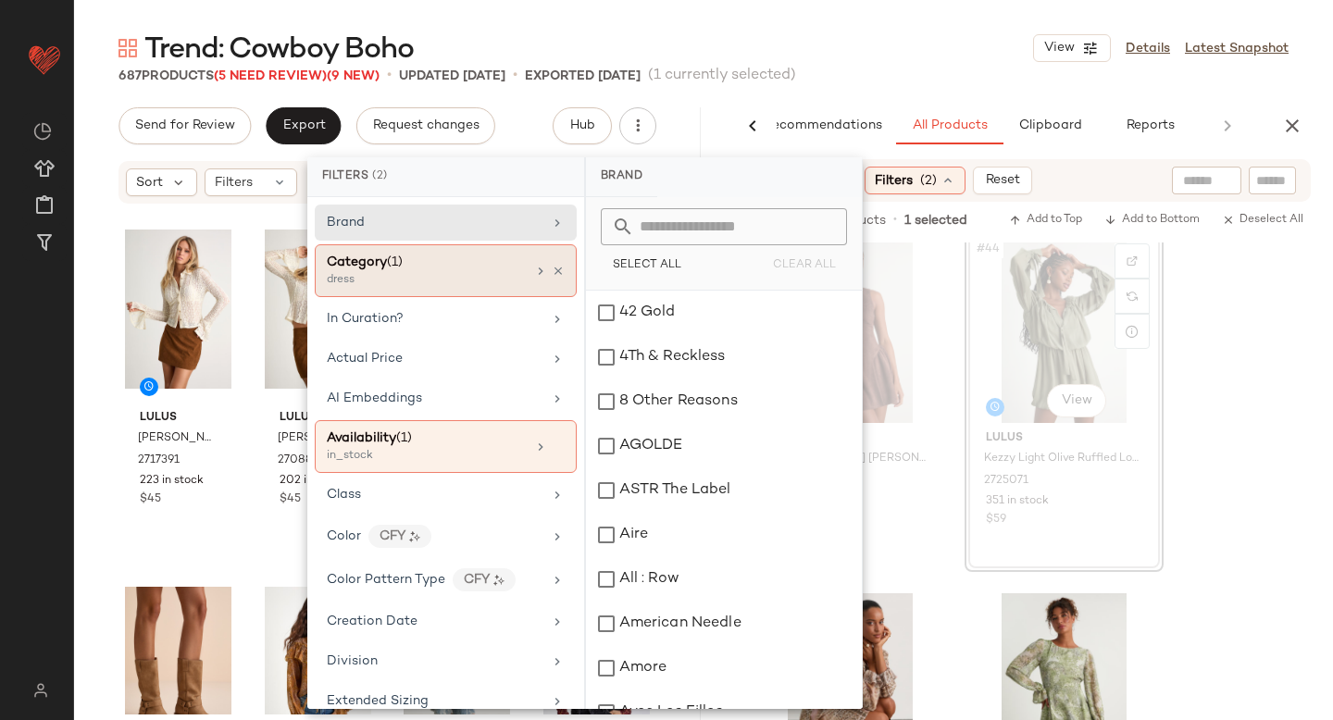
click at [385, 278] on div "dress" at bounding box center [419, 280] width 185 height 17
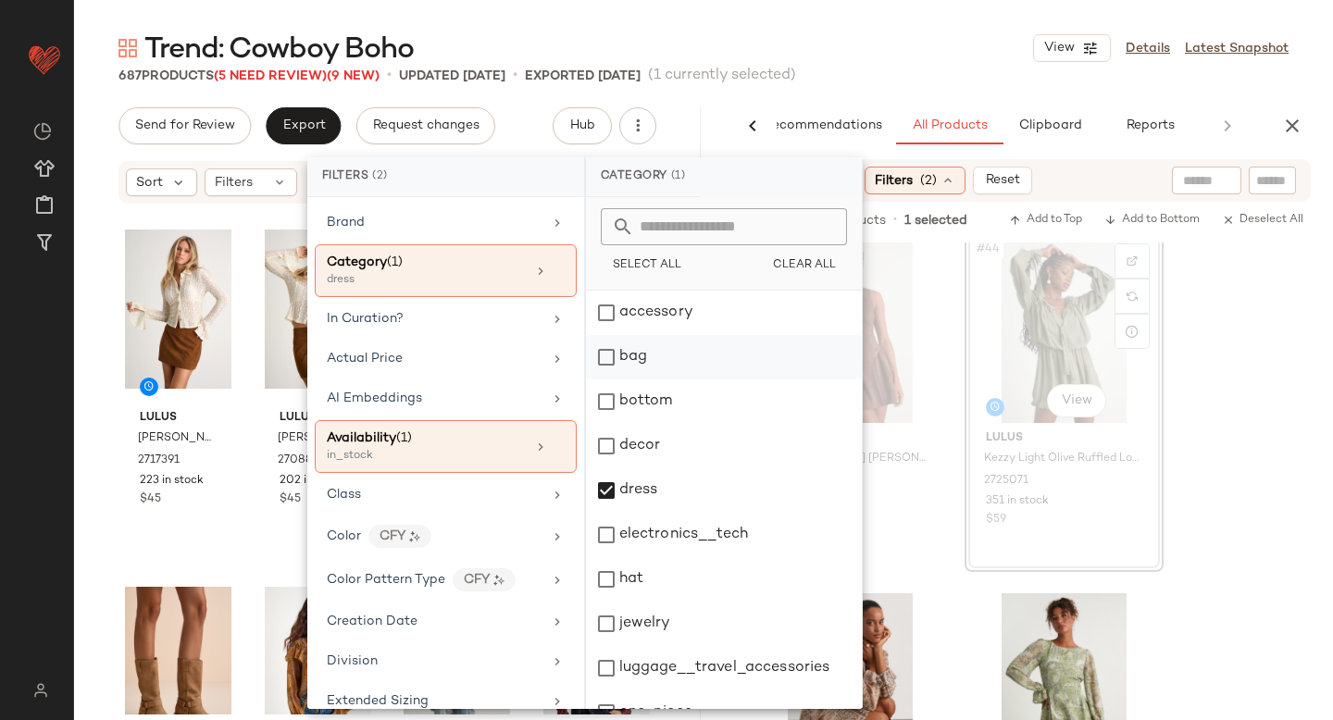
click at [617, 370] on div "bag" at bounding box center [724, 357] width 276 height 44
click at [612, 506] on div "dress" at bounding box center [724, 490] width 276 height 44
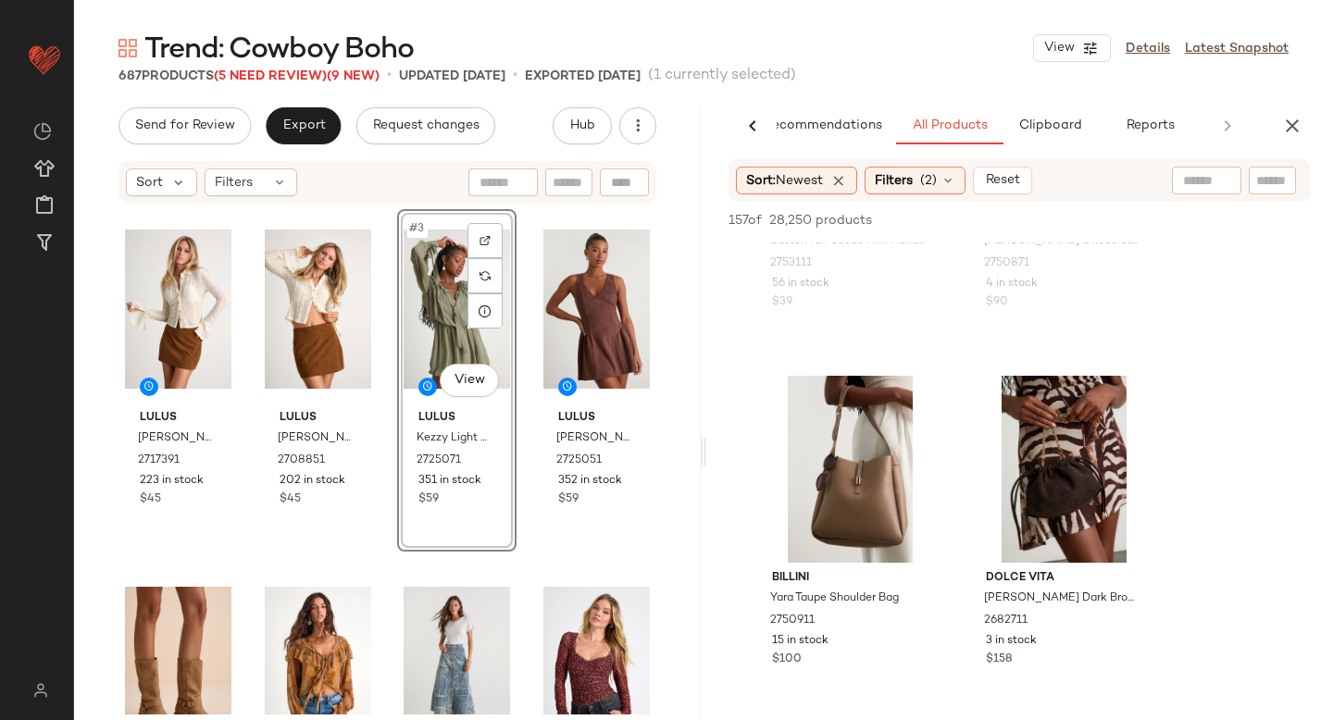
scroll to position [4182, 0]
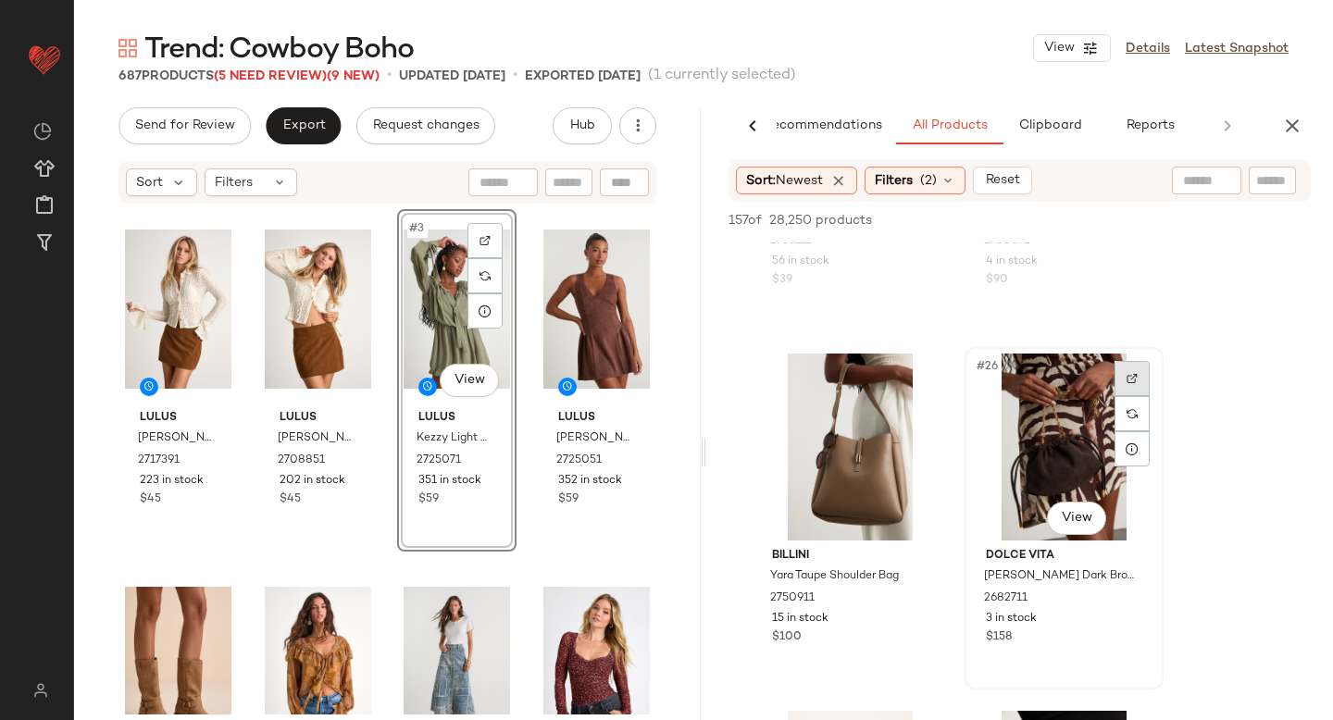
click at [1136, 373] on img at bounding box center [1131, 378] width 11 height 11
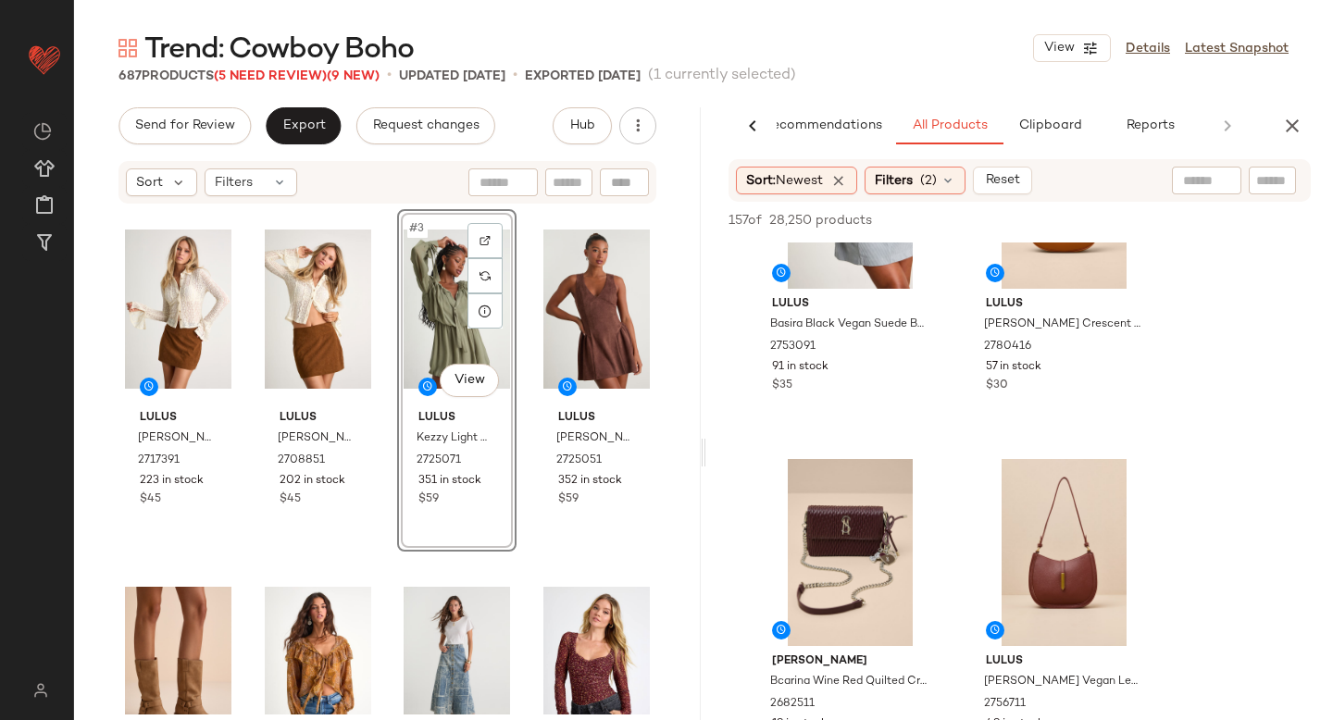
scroll to position [983, 0]
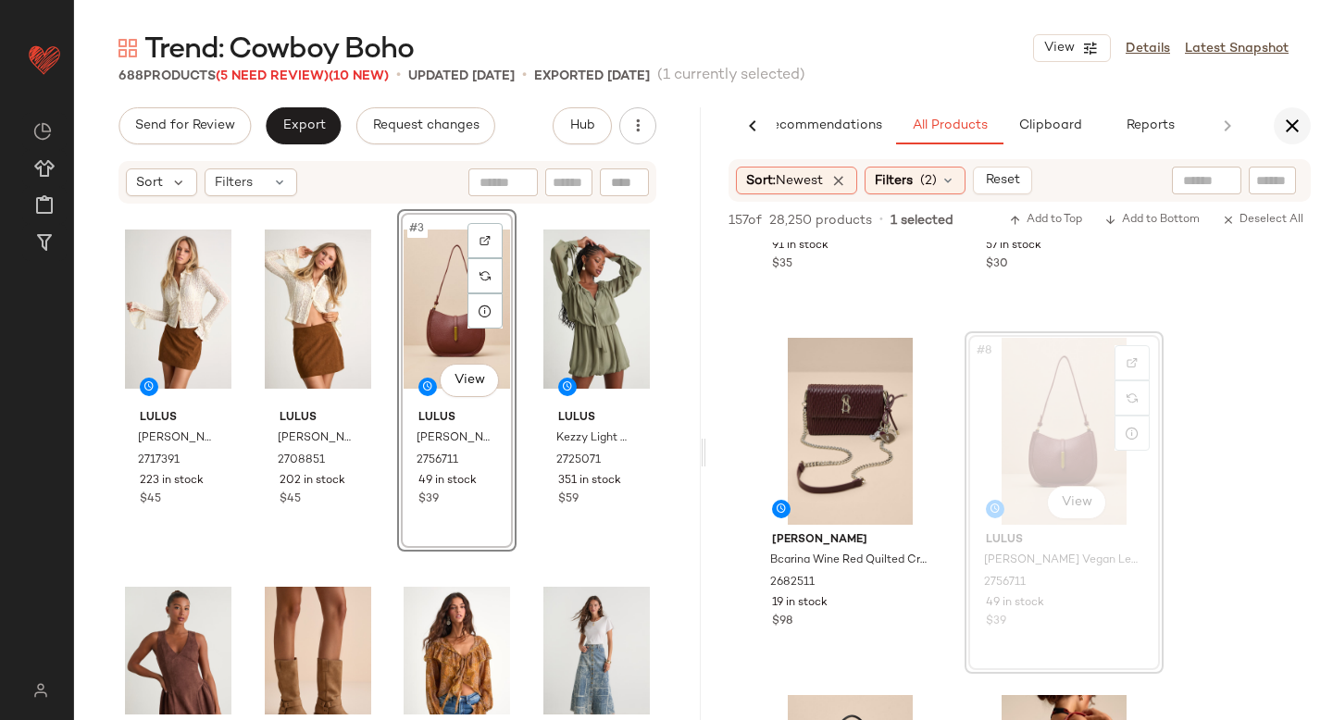
click at [1285, 134] on icon "button" at bounding box center [1292, 126] width 22 height 22
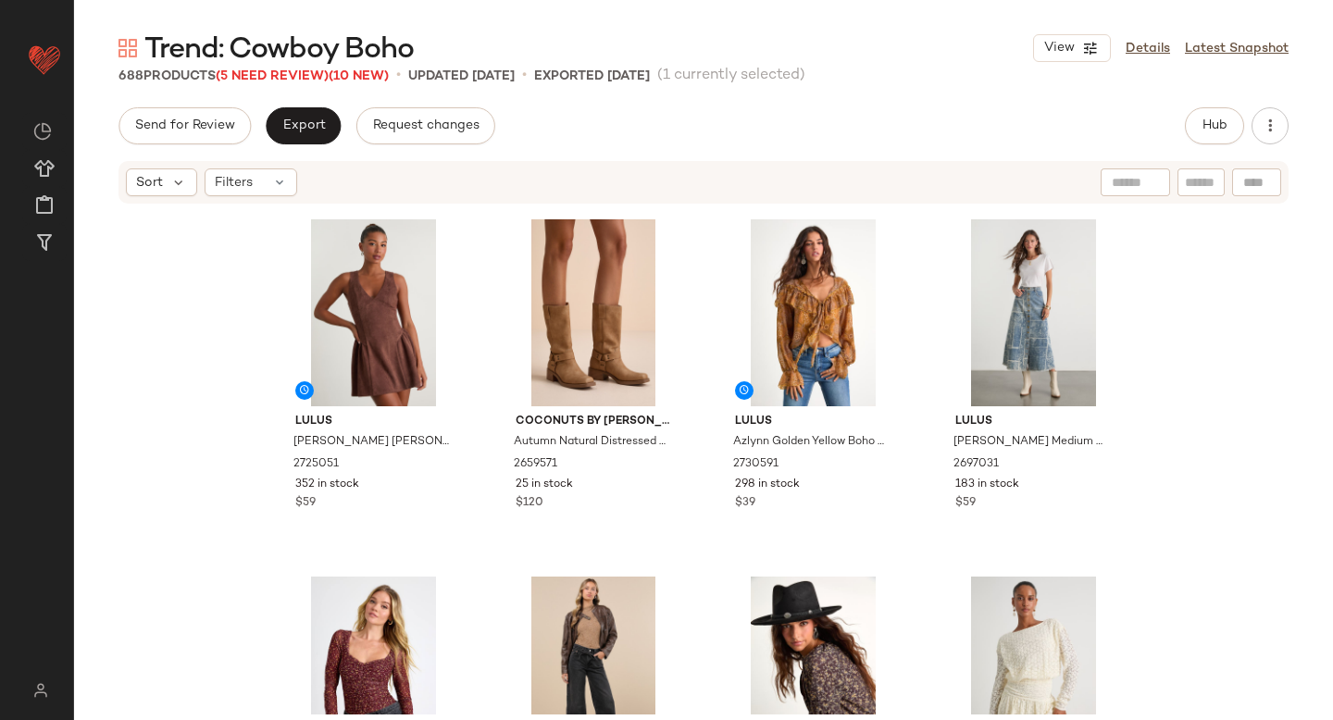
scroll to position [0, 0]
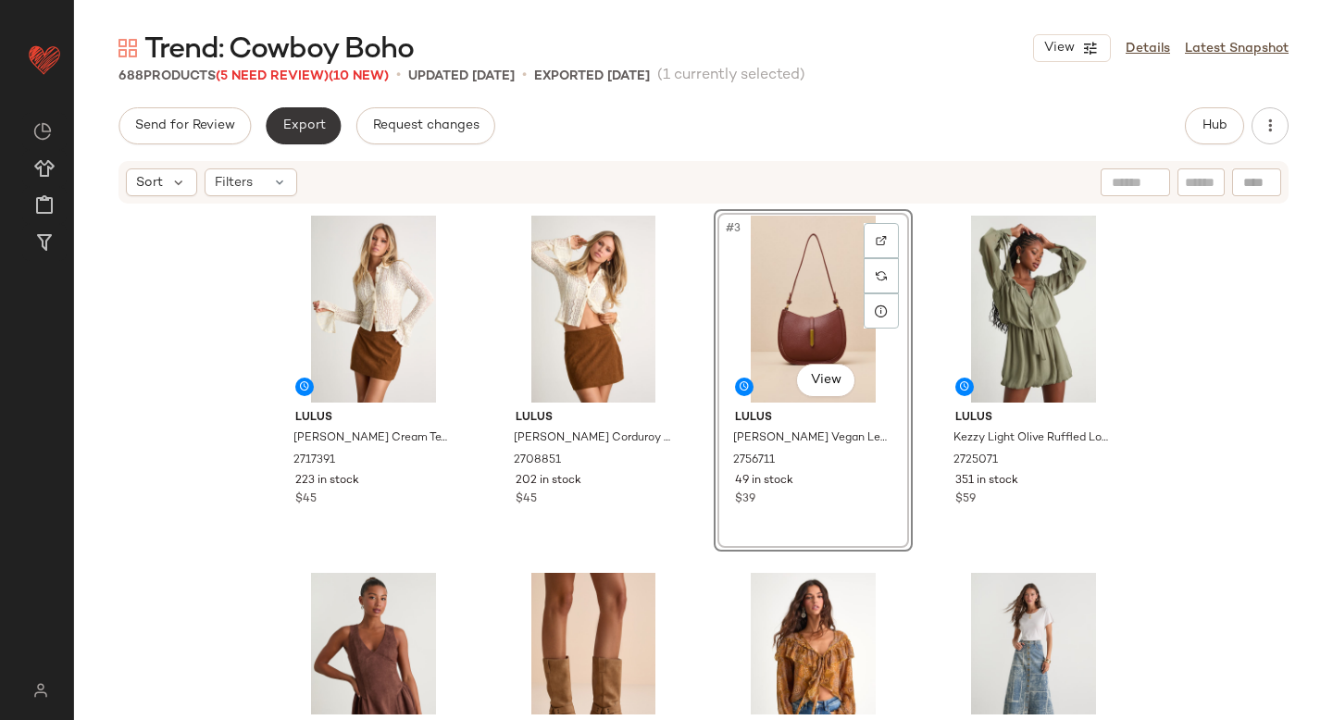
click at [292, 123] on span "Export" at bounding box center [302, 125] width 43 height 15
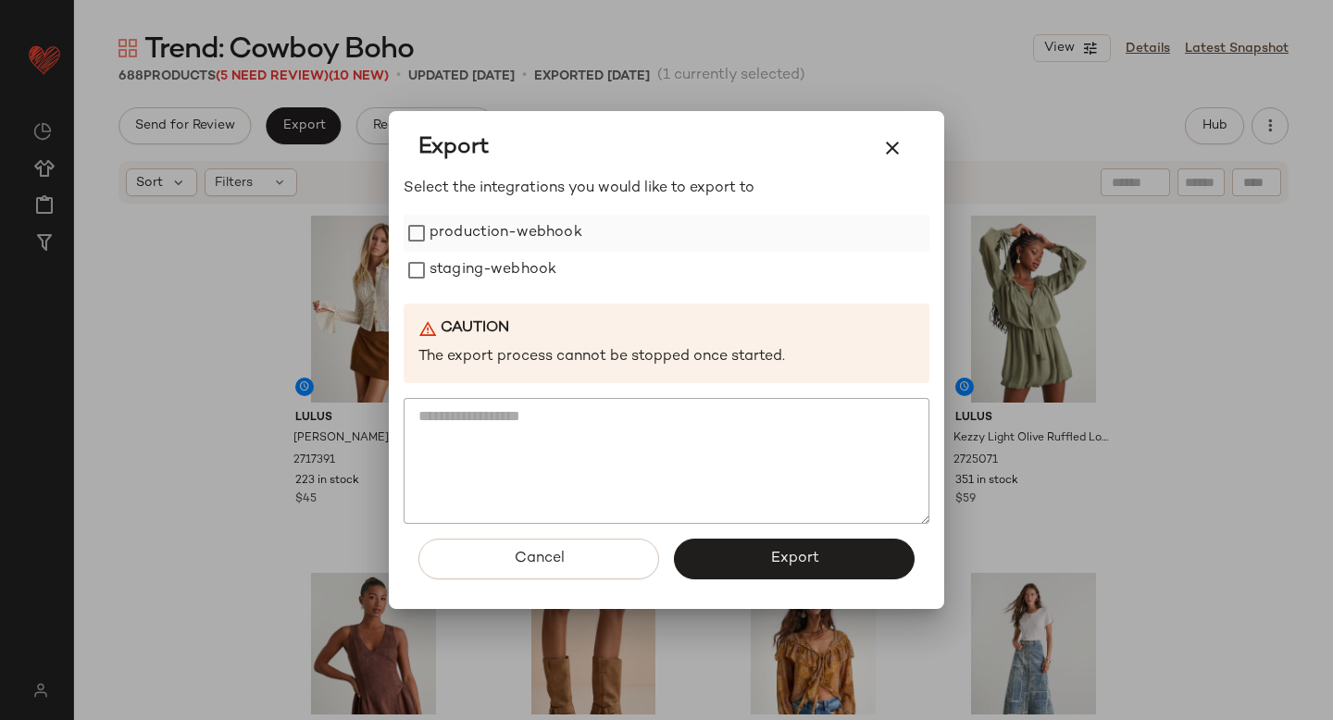
click at [433, 244] on label "production-webhook" at bounding box center [505, 233] width 153 height 37
click at [444, 282] on label "staging-webhook" at bounding box center [492, 270] width 127 height 37
click at [808, 556] on span "Export" at bounding box center [793, 559] width 49 height 18
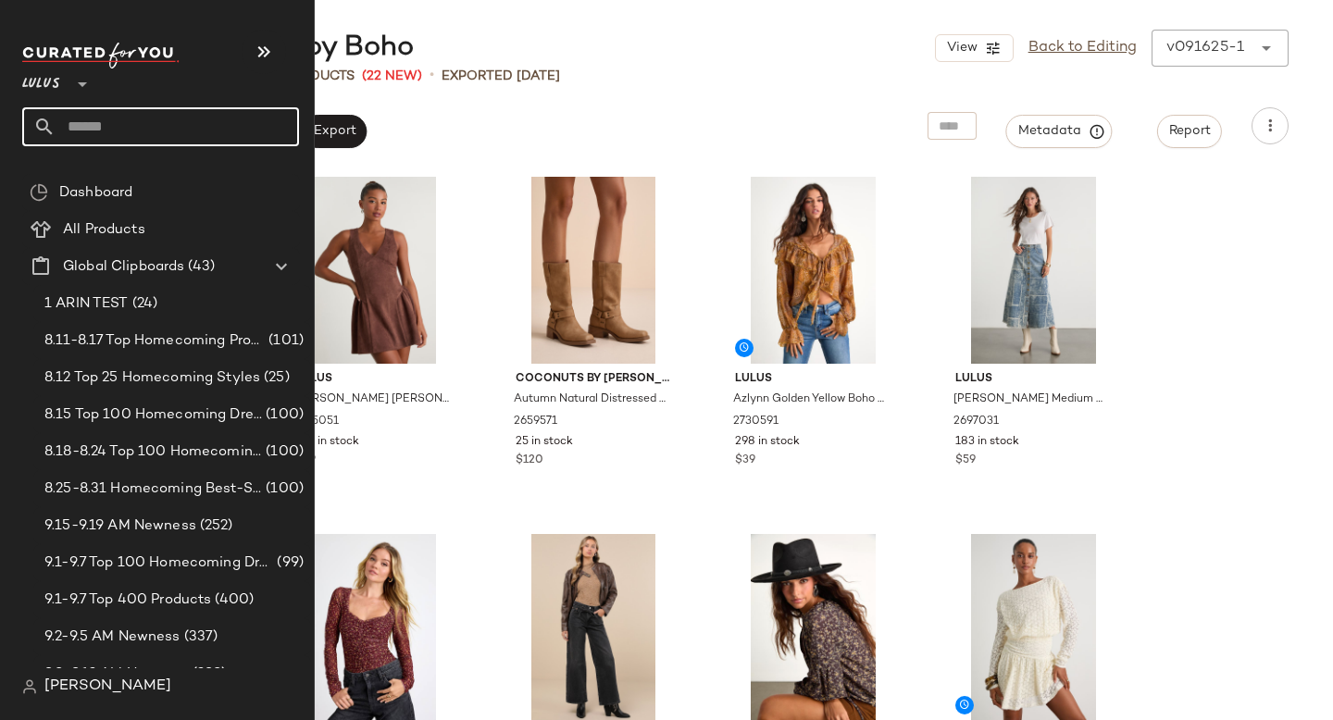
click at [85, 128] on input "text" at bounding box center [177, 126] width 243 height 39
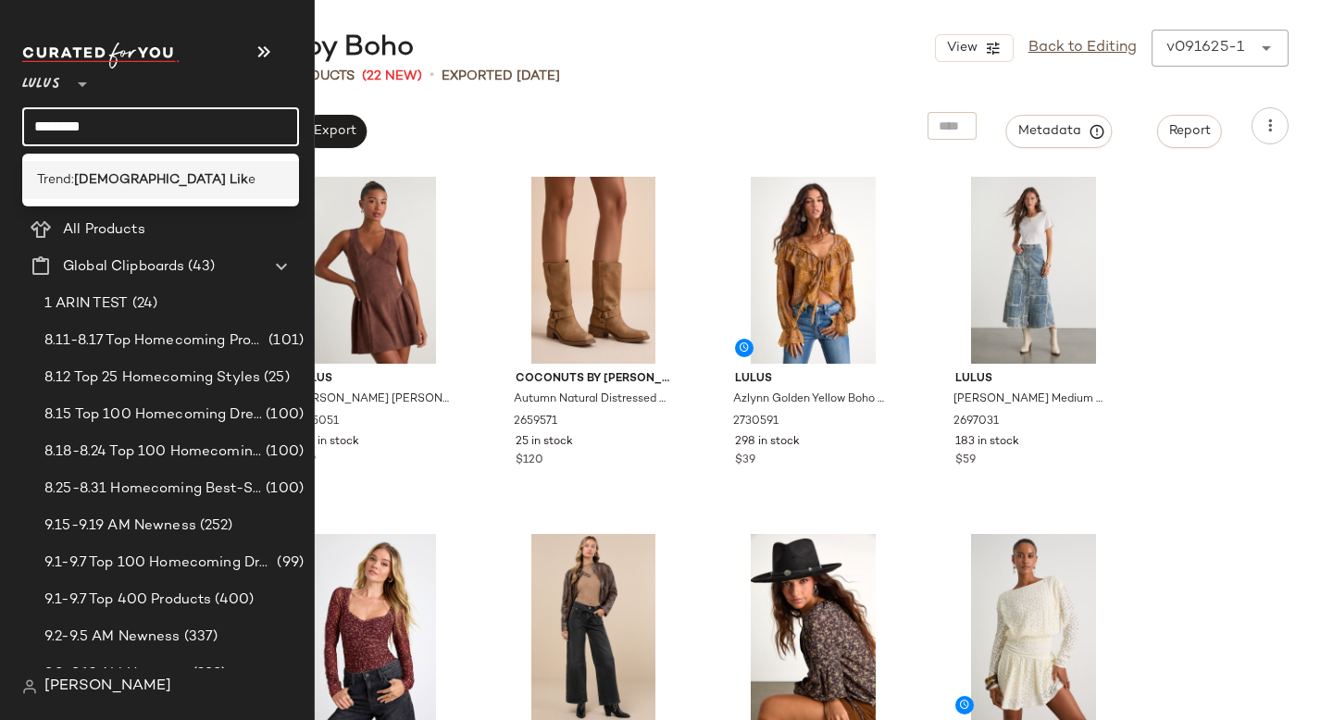
type input "********"
click at [110, 189] on b "[DEMOGRAPHIC_DATA] Lik" at bounding box center [161, 179] width 174 height 19
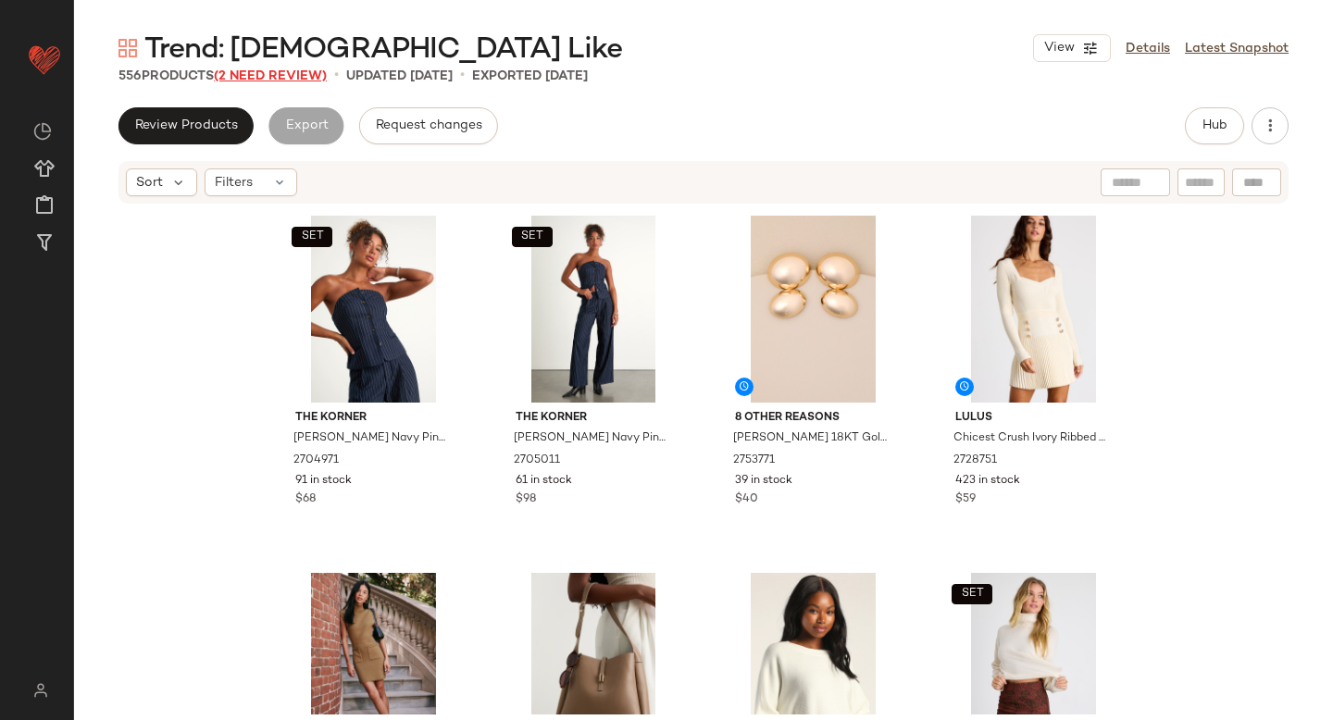
click at [233, 75] on span "(2 Need Review)" at bounding box center [270, 76] width 113 height 14
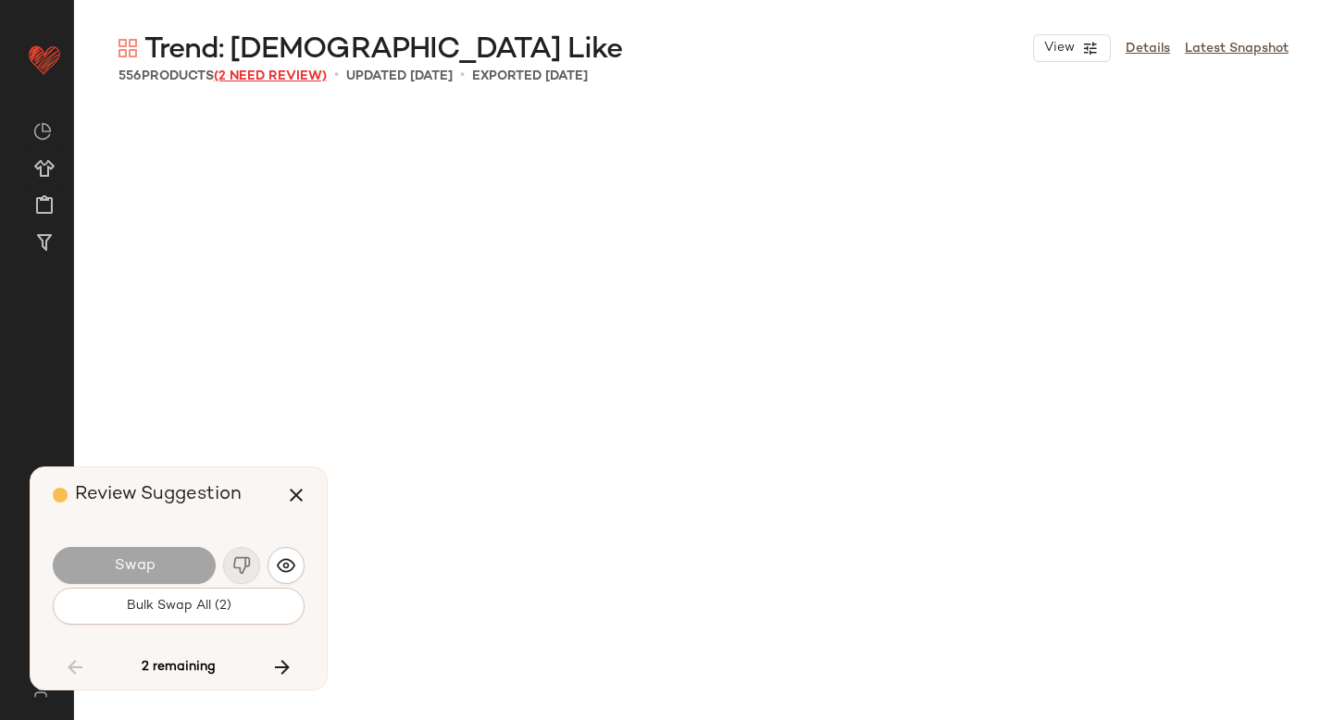
scroll to position [16075, 0]
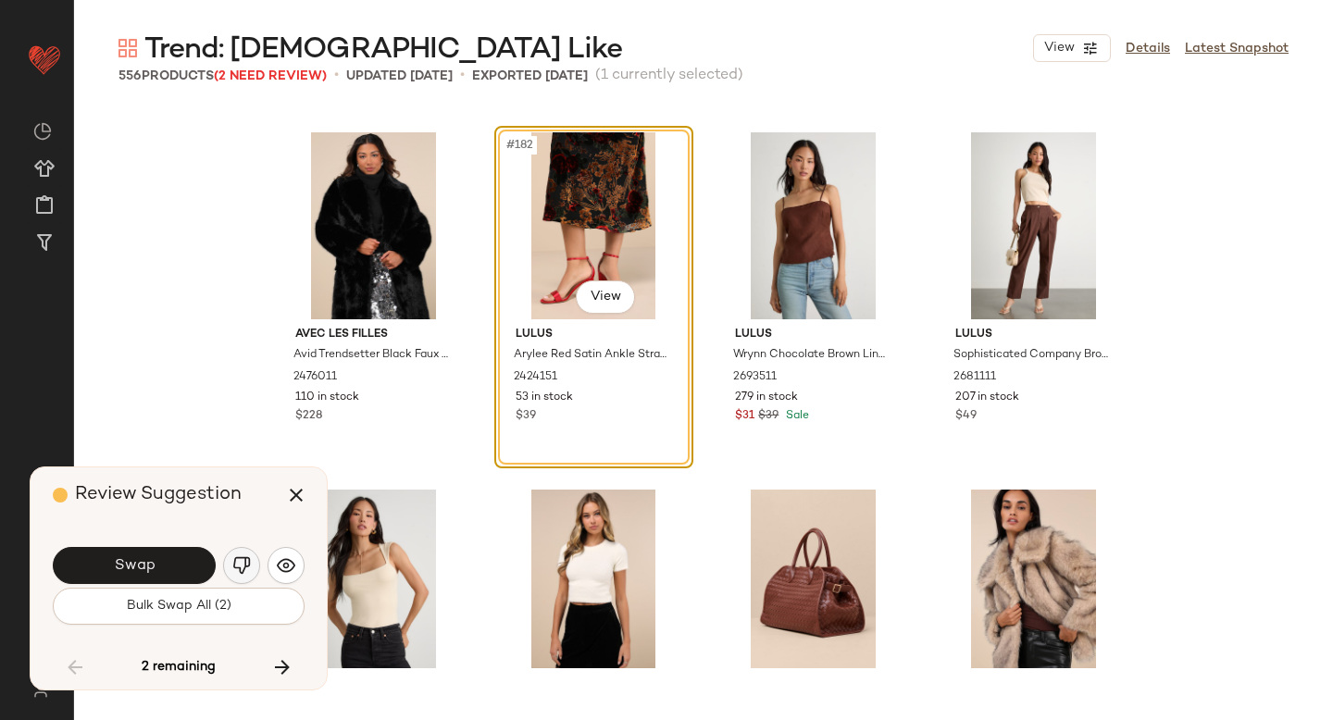
click at [243, 564] on img "button" at bounding box center [241, 565] width 19 height 19
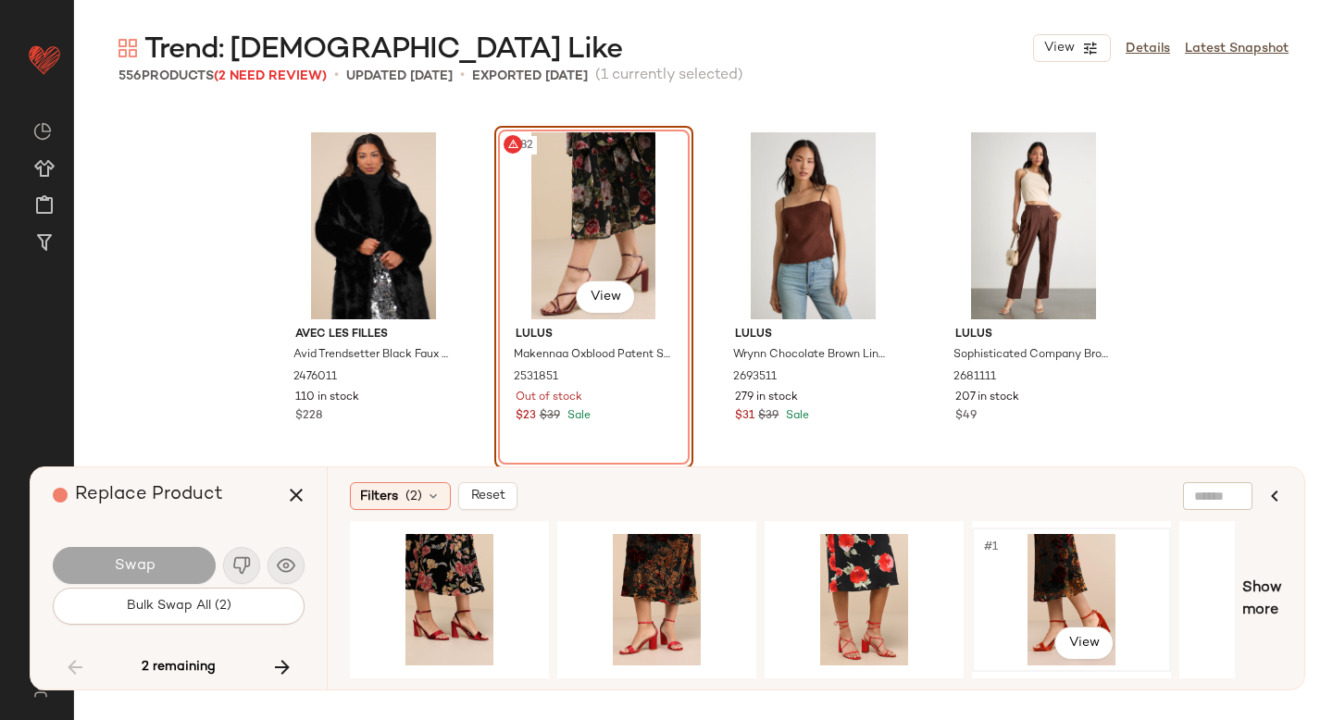
click at [996, 591] on div "#1 View" at bounding box center [1071, 599] width 186 height 131
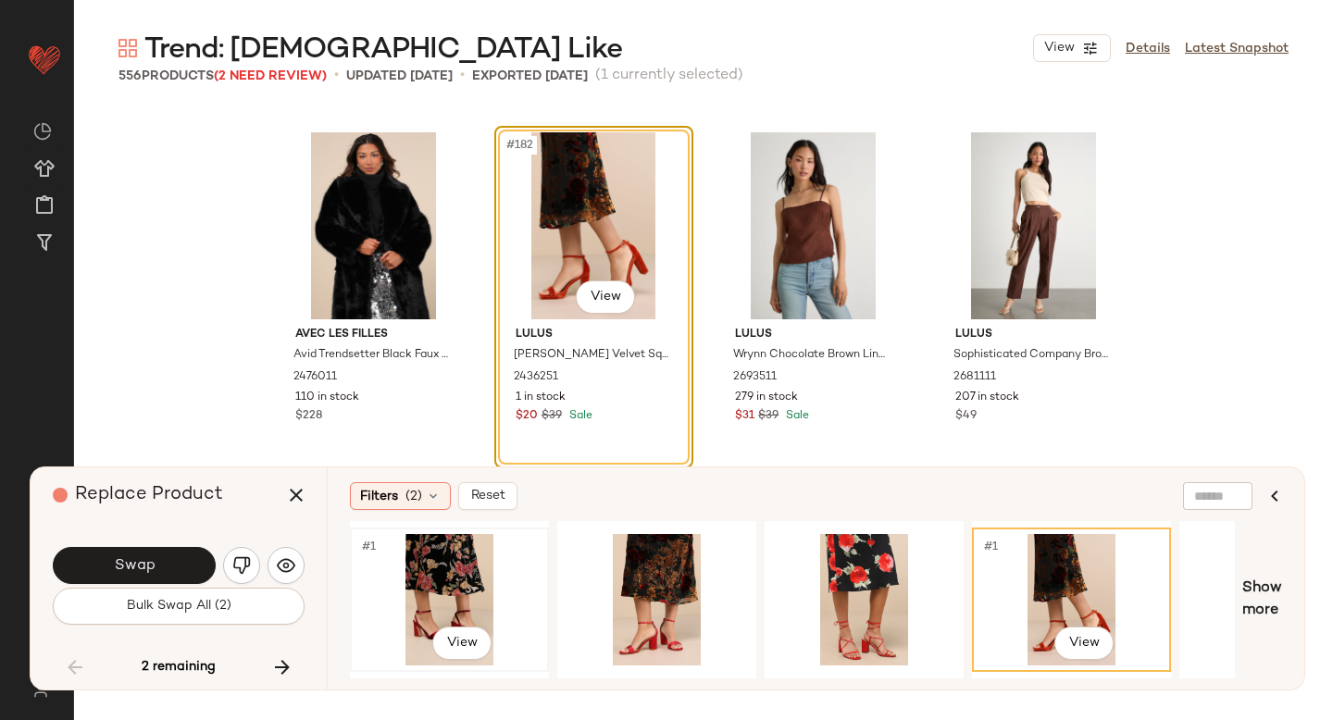
click at [503, 585] on div "#1 View" at bounding box center [449, 599] width 186 height 131
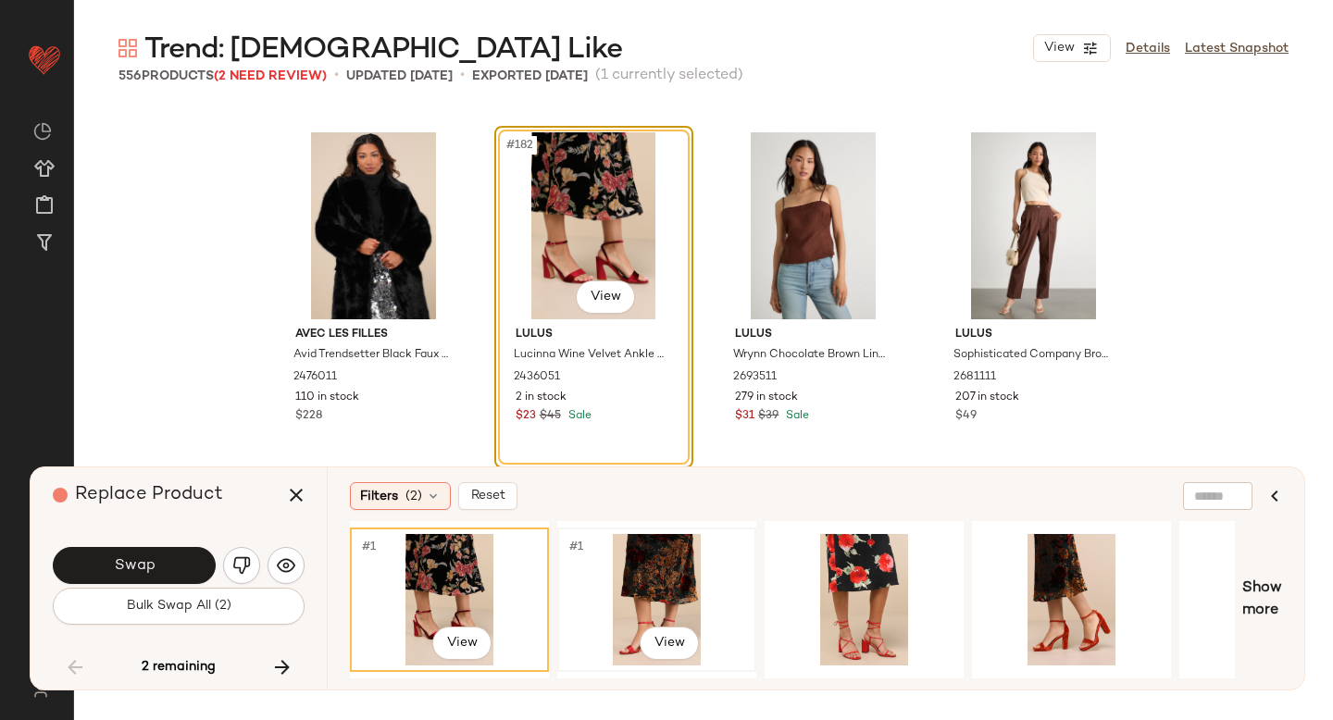
click at [637, 598] on div "#1 View" at bounding box center [657, 599] width 186 height 131
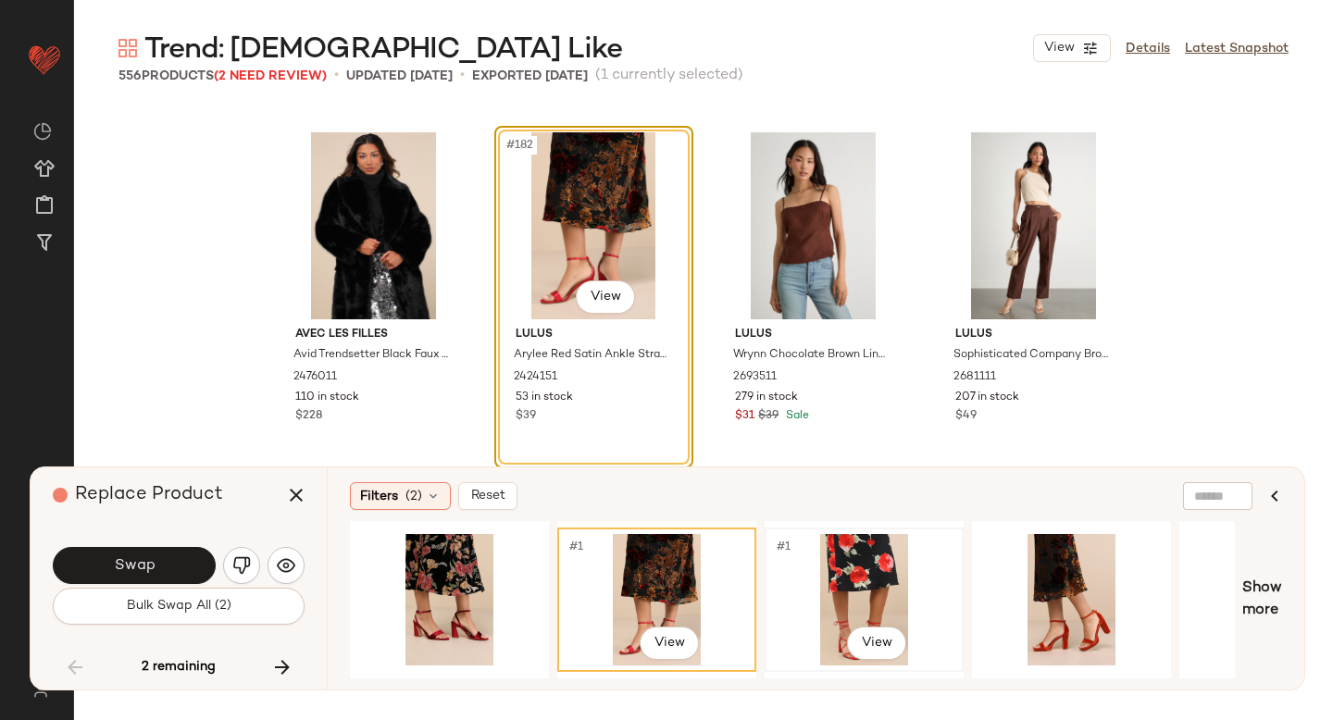
click at [812, 580] on div "#1 View" at bounding box center [864, 599] width 186 height 131
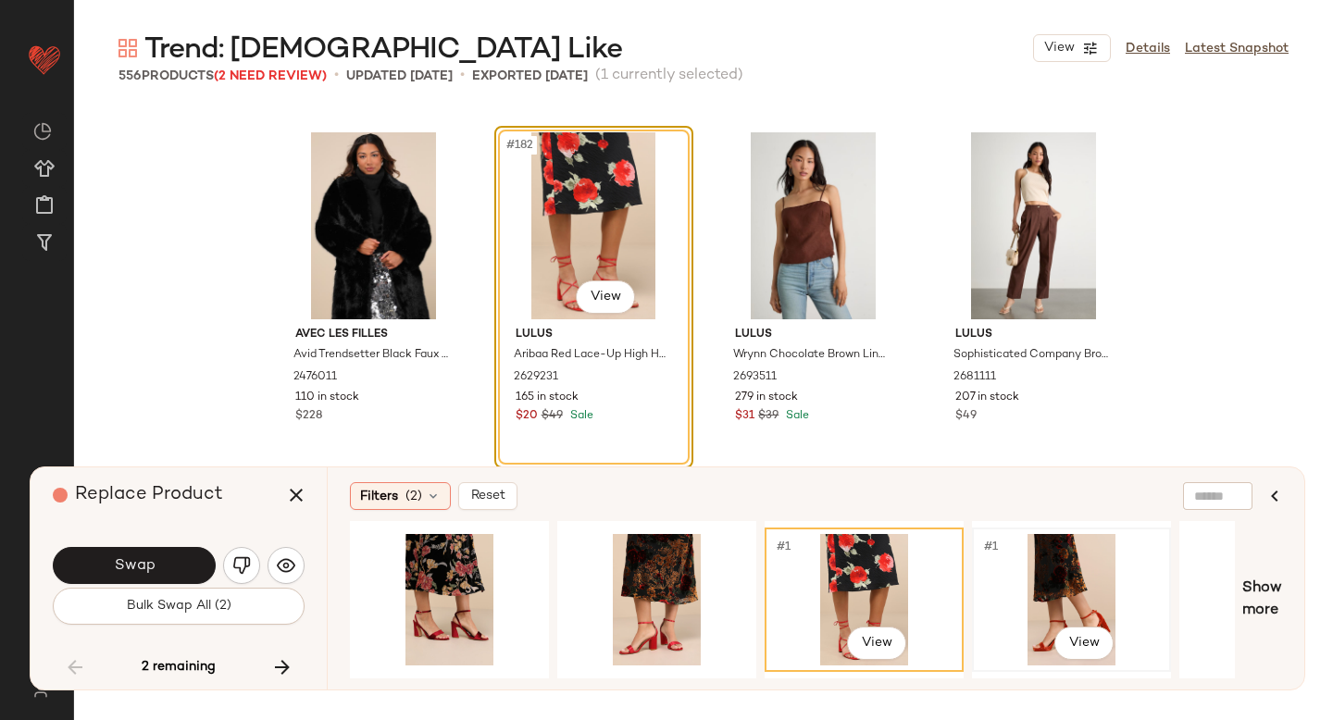
click at [1054, 580] on div "#1 View" at bounding box center [1071, 599] width 186 height 131
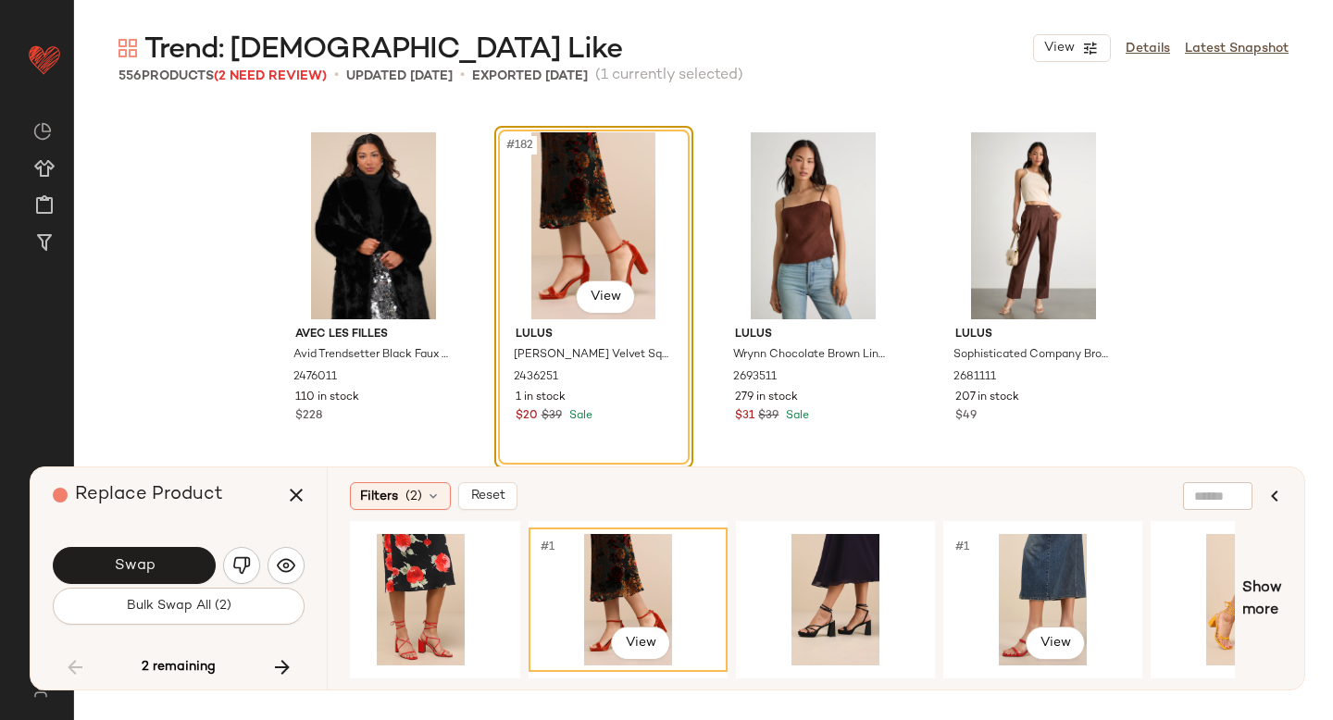
scroll to position [0, 444]
click at [837, 583] on div "#1 View" at bounding box center [834, 599] width 186 height 131
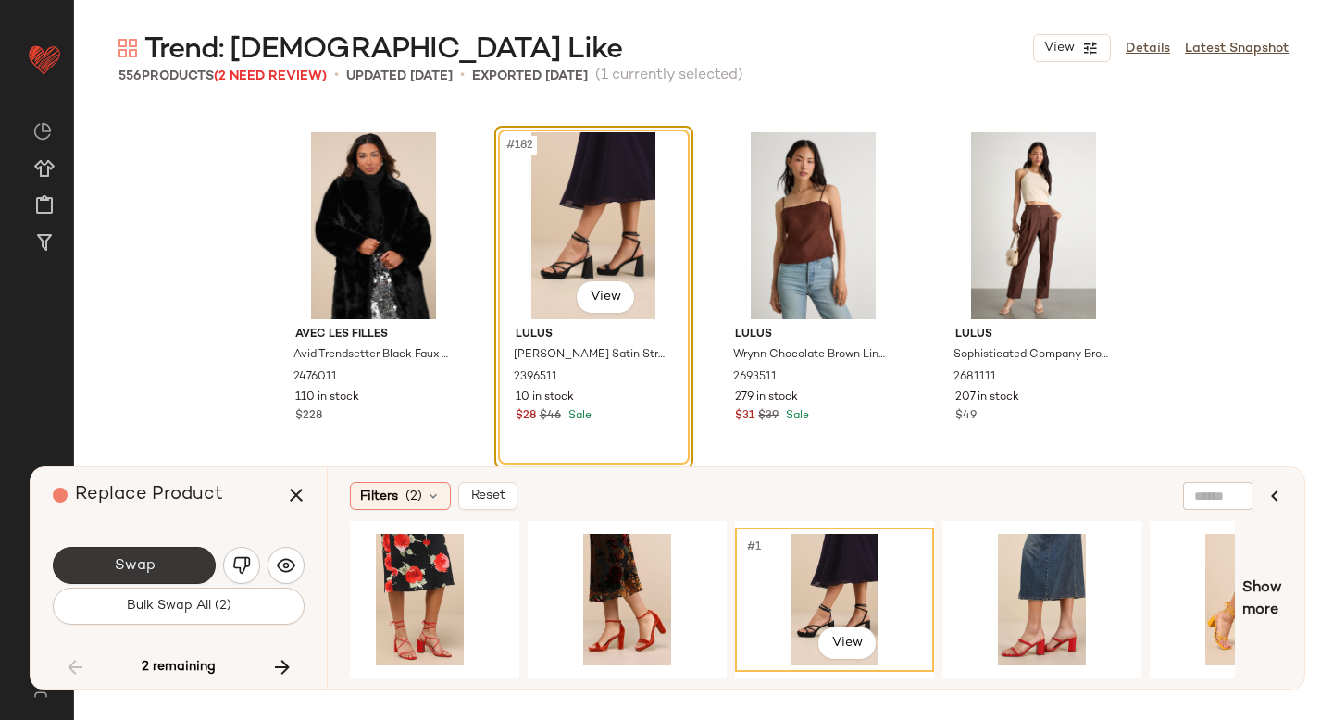
click at [163, 563] on button "Swap" at bounding box center [134, 565] width 163 height 37
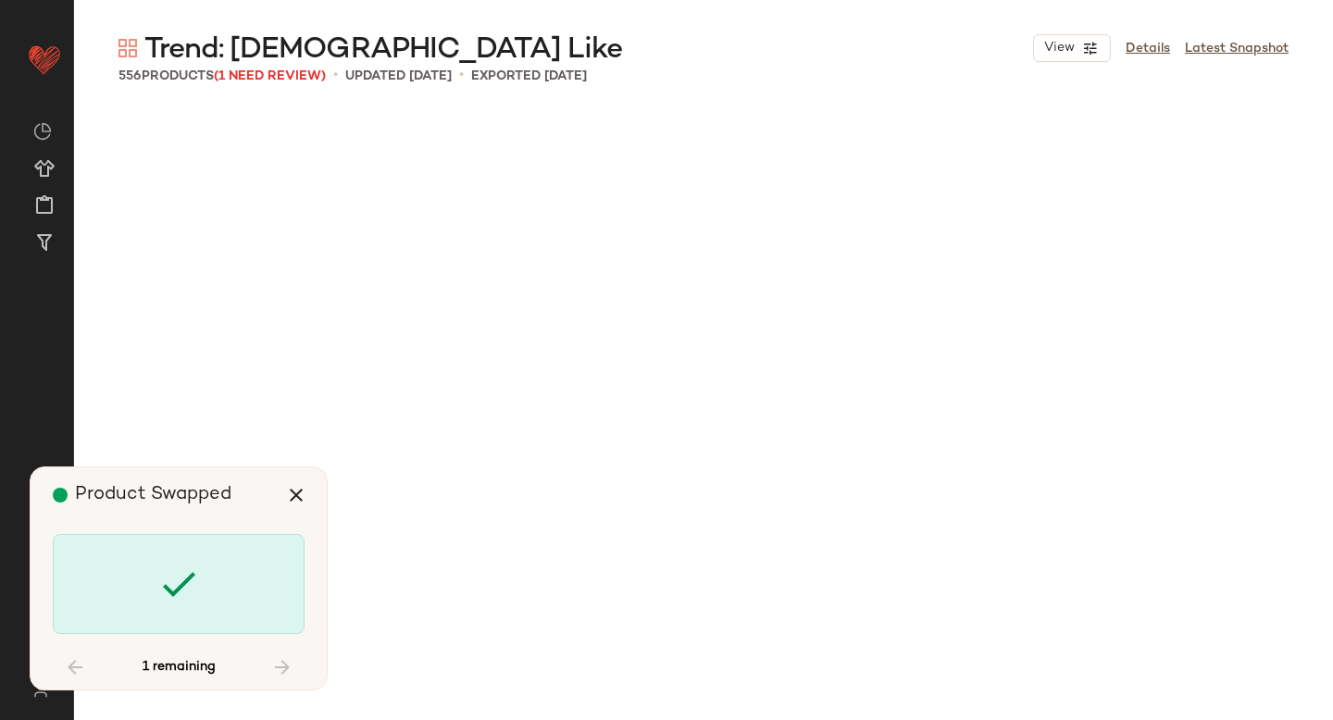
scroll to position [27149, 0]
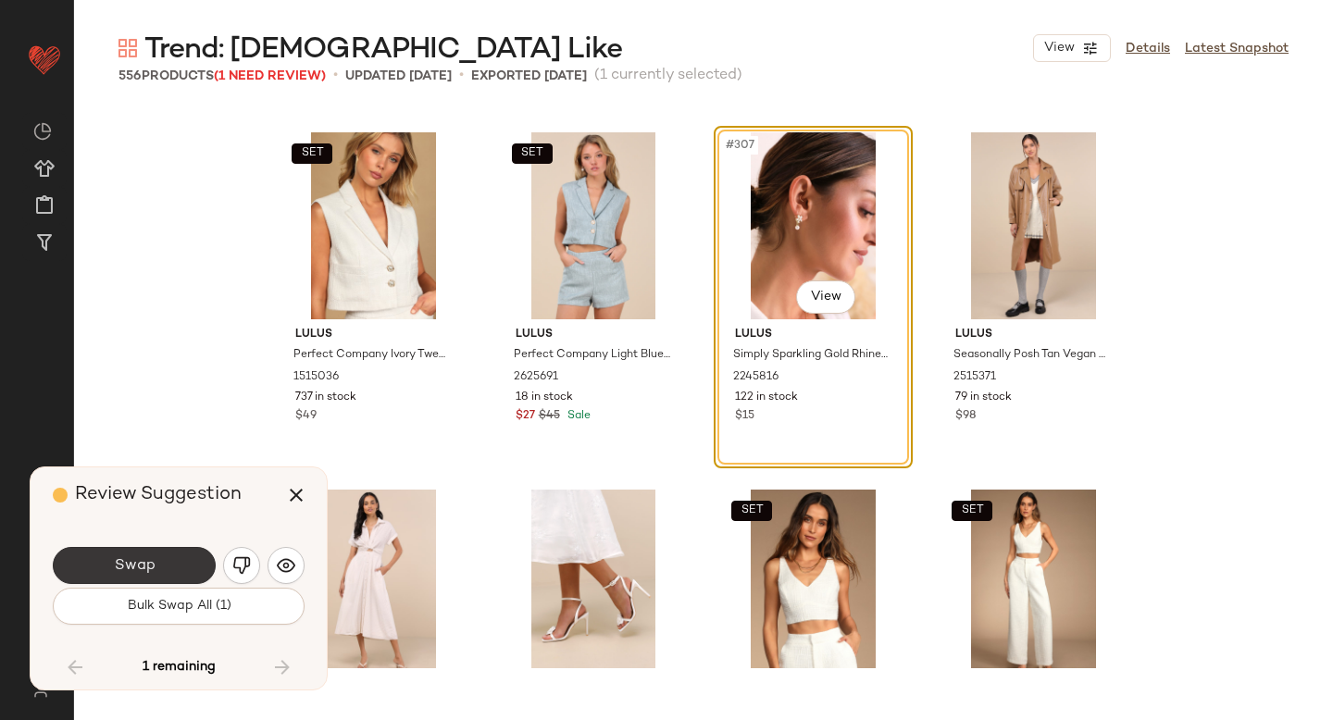
click at [155, 560] on button "Swap" at bounding box center [134, 565] width 163 height 37
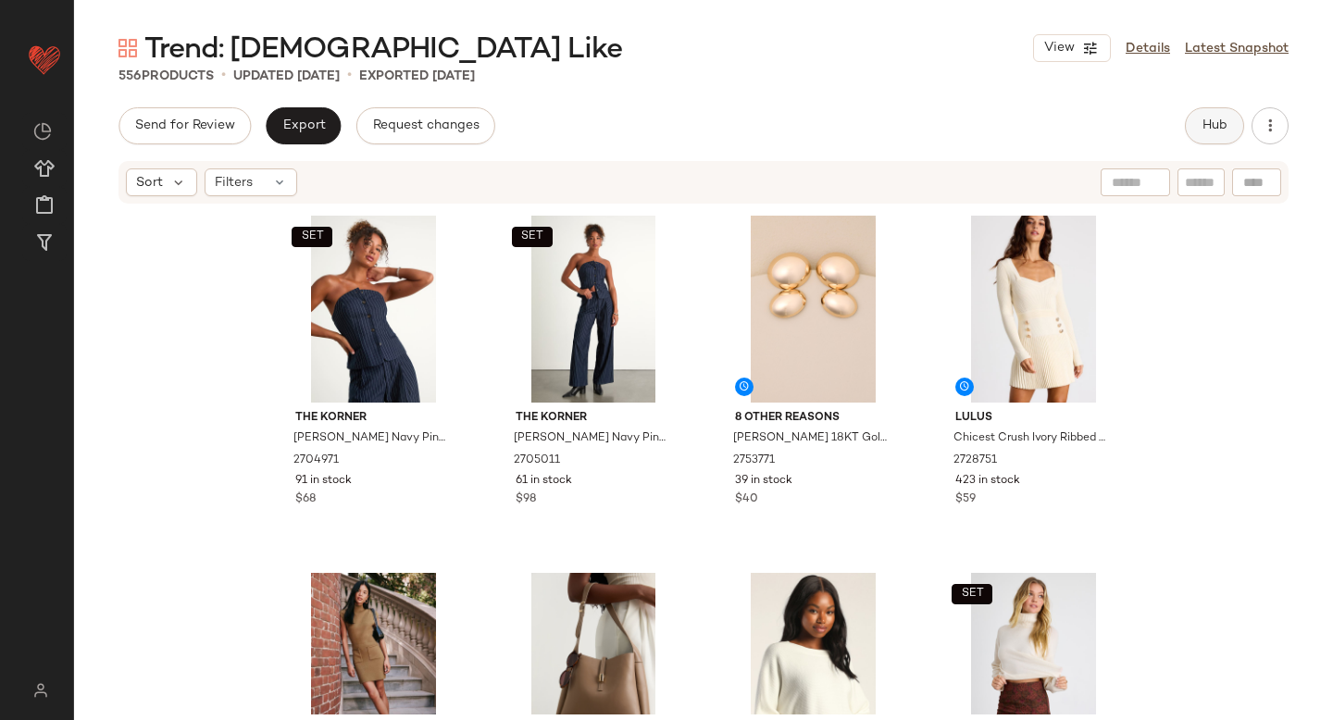
click at [1215, 115] on button "Hub" at bounding box center [1214, 125] width 59 height 37
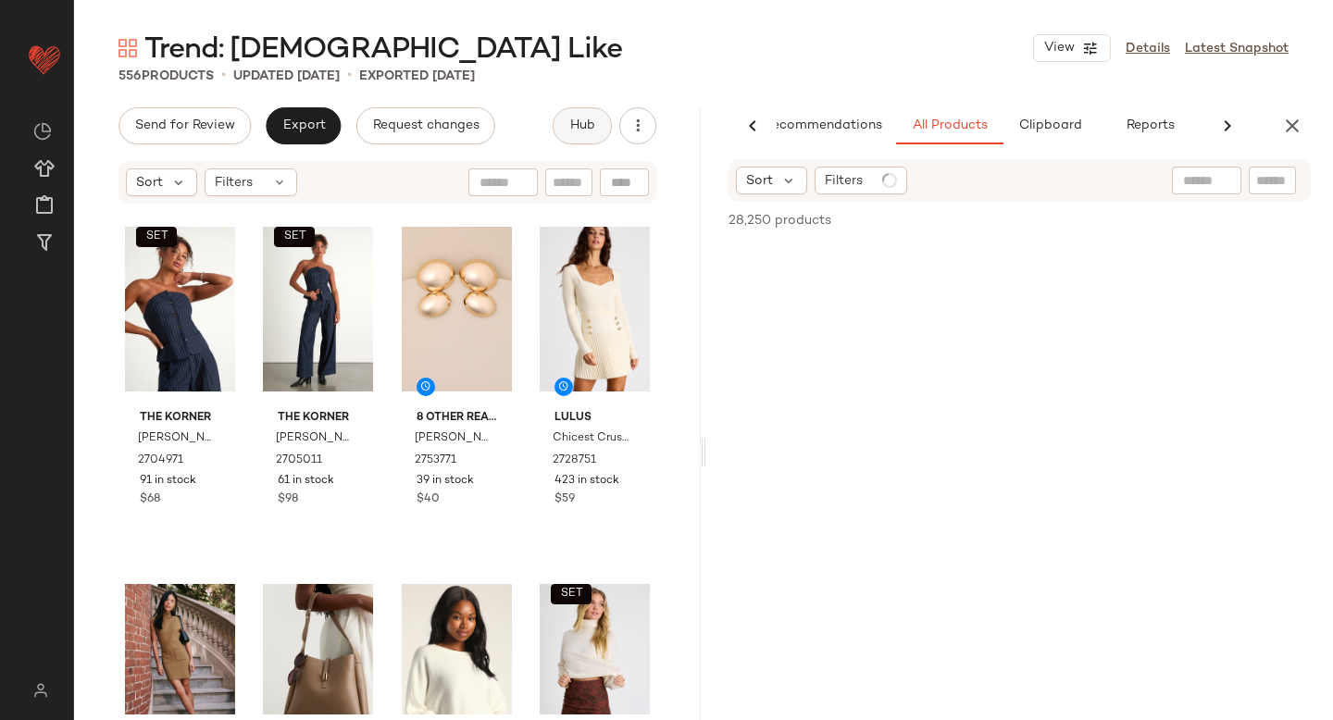
scroll to position [0, 43]
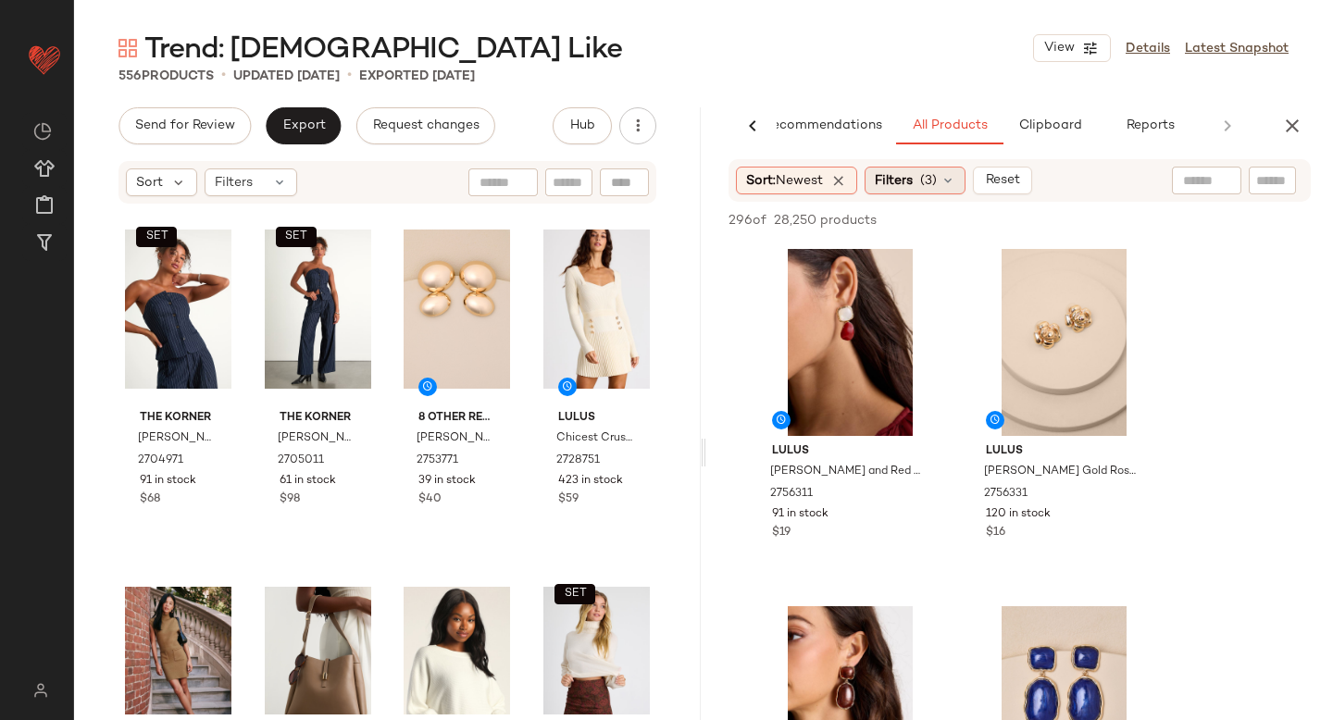
click at [943, 191] on div "Filters (3)" at bounding box center [914, 181] width 101 height 28
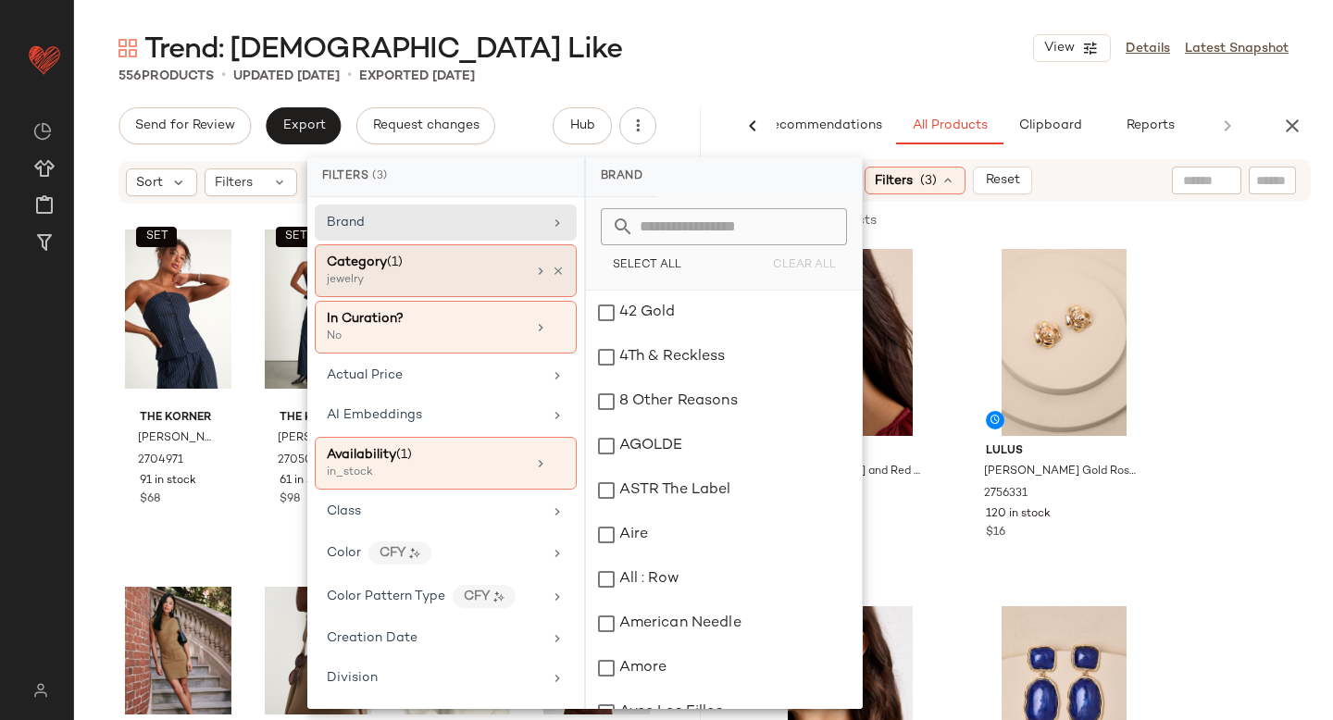
click at [479, 272] on div "jewelry" at bounding box center [419, 280] width 185 height 17
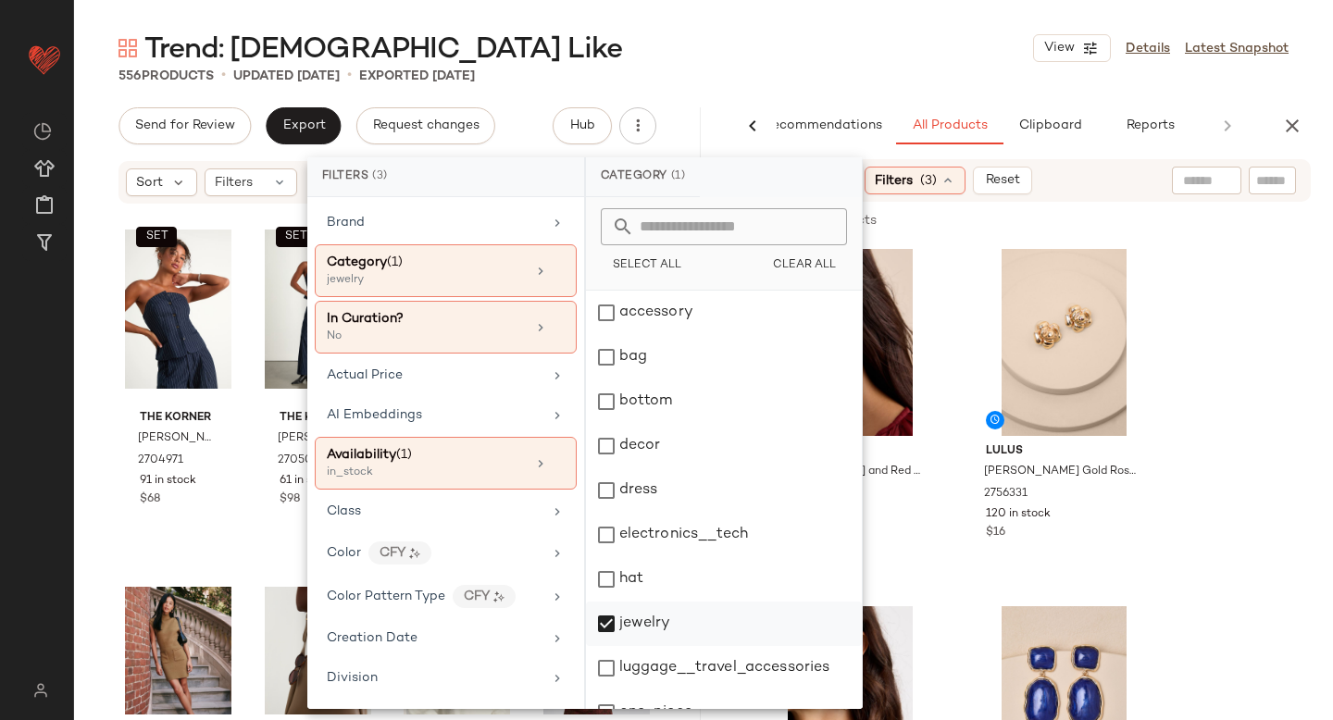
click at [602, 616] on div "jewelry" at bounding box center [724, 624] width 276 height 44
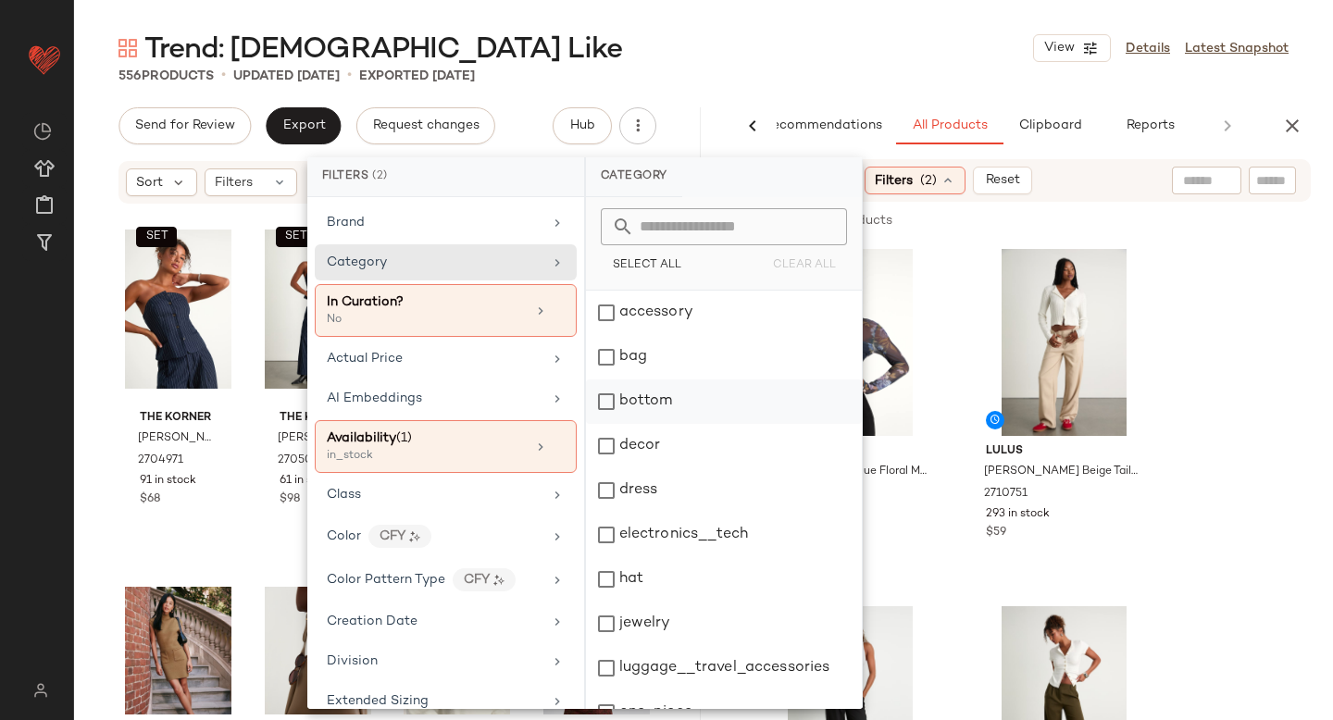
click at [605, 406] on div "bottom" at bounding box center [724, 401] width 276 height 44
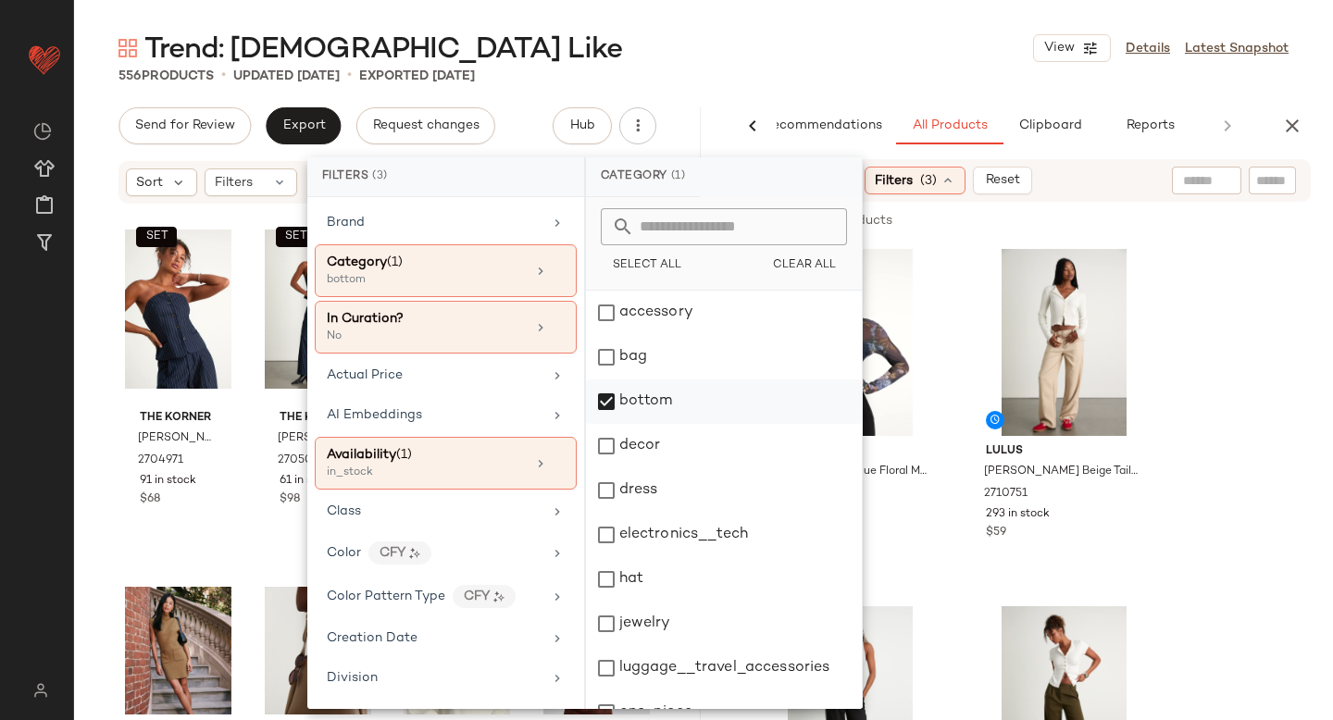
scroll to position [337, 0]
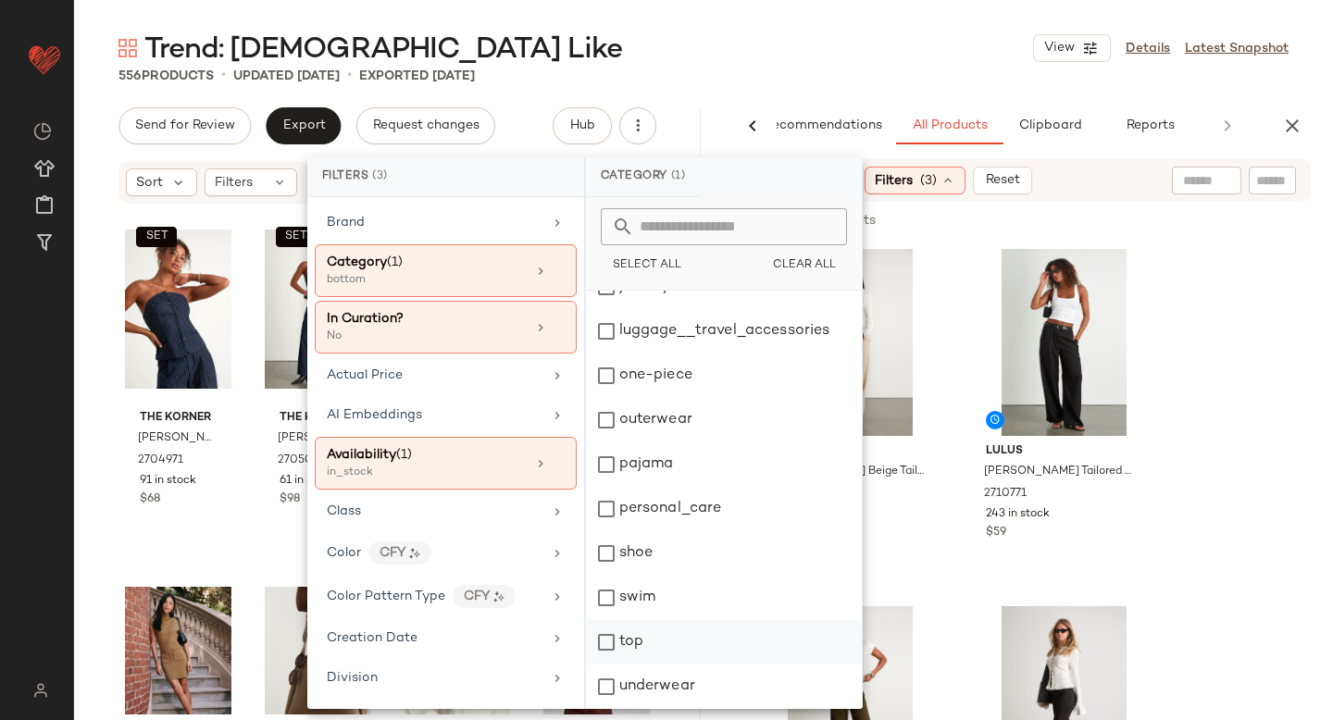
click at [601, 635] on div "top" at bounding box center [724, 642] width 276 height 44
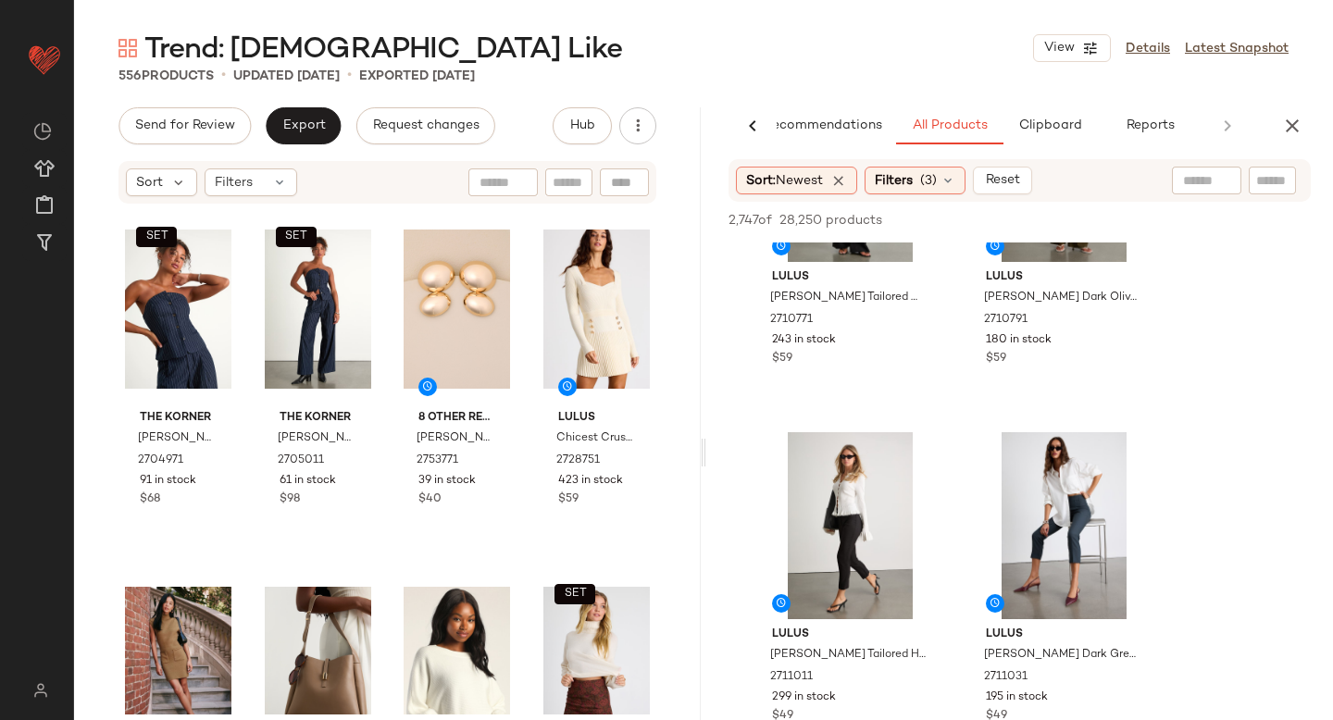
scroll to position [679, 0]
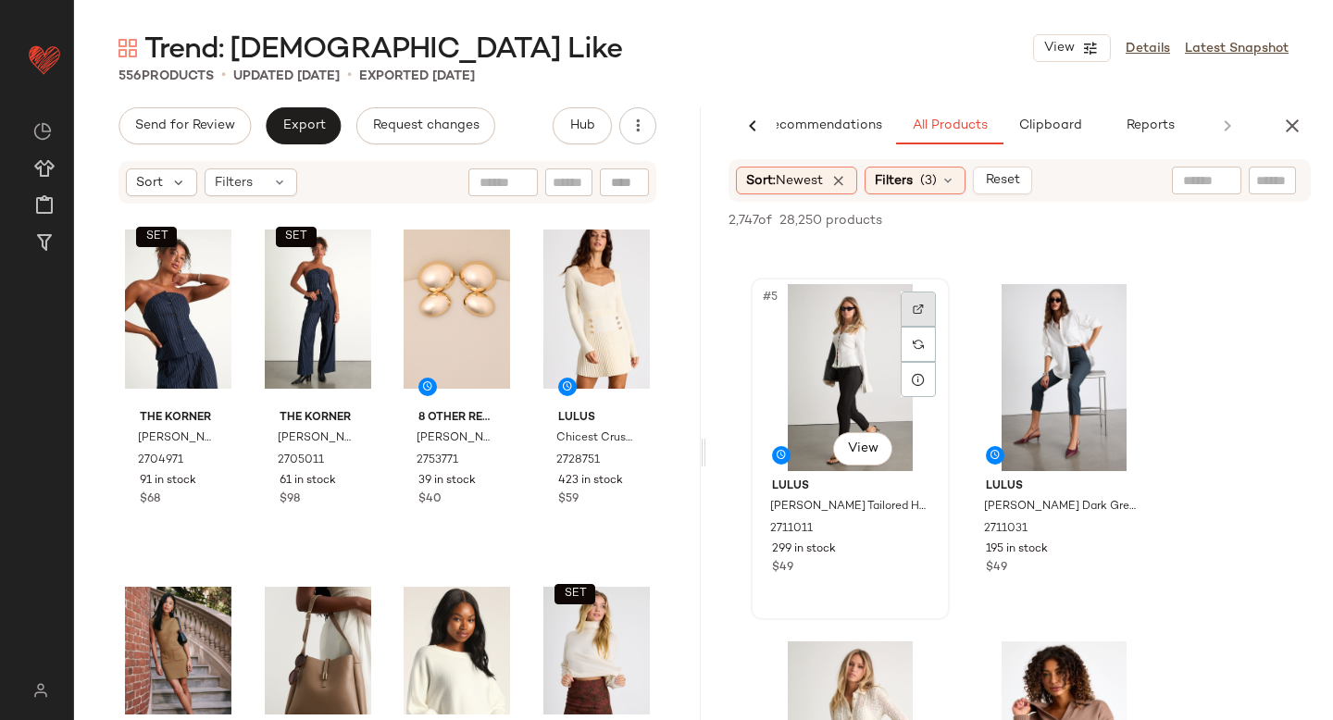
click at [920, 308] on img at bounding box center [918, 309] width 11 height 11
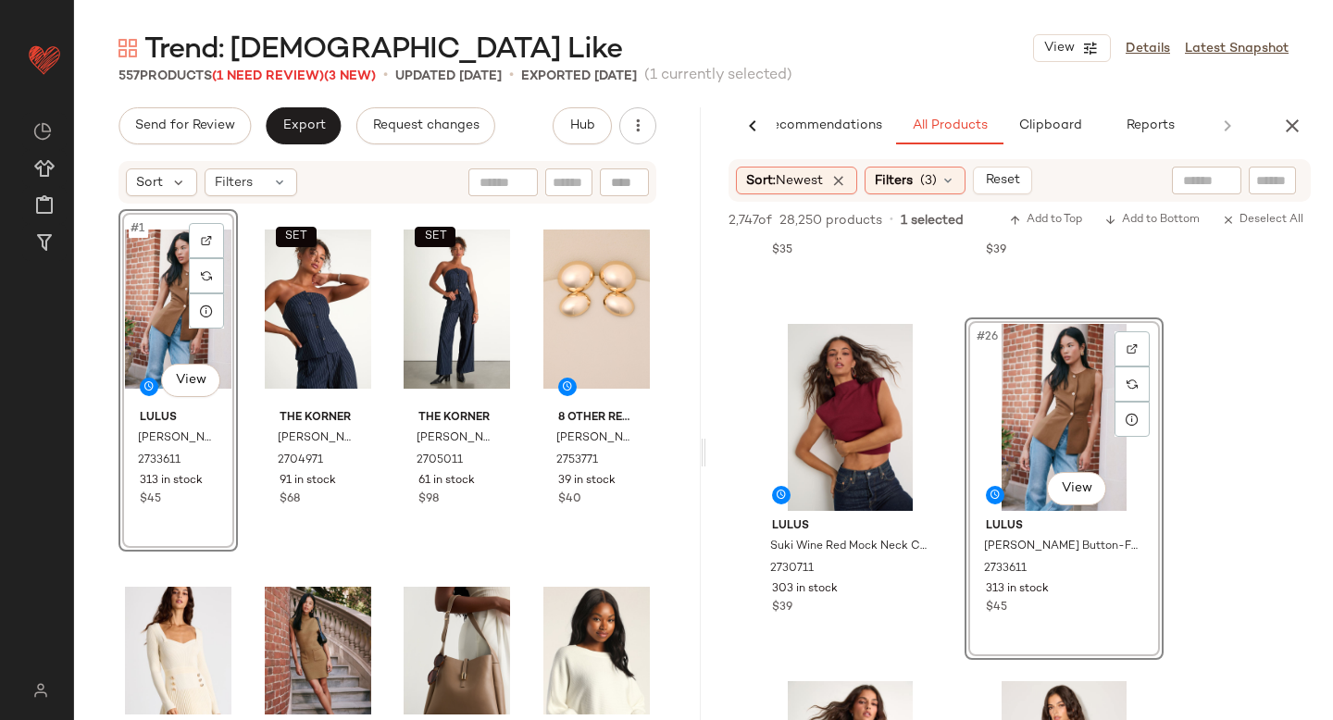
scroll to position [4755, 0]
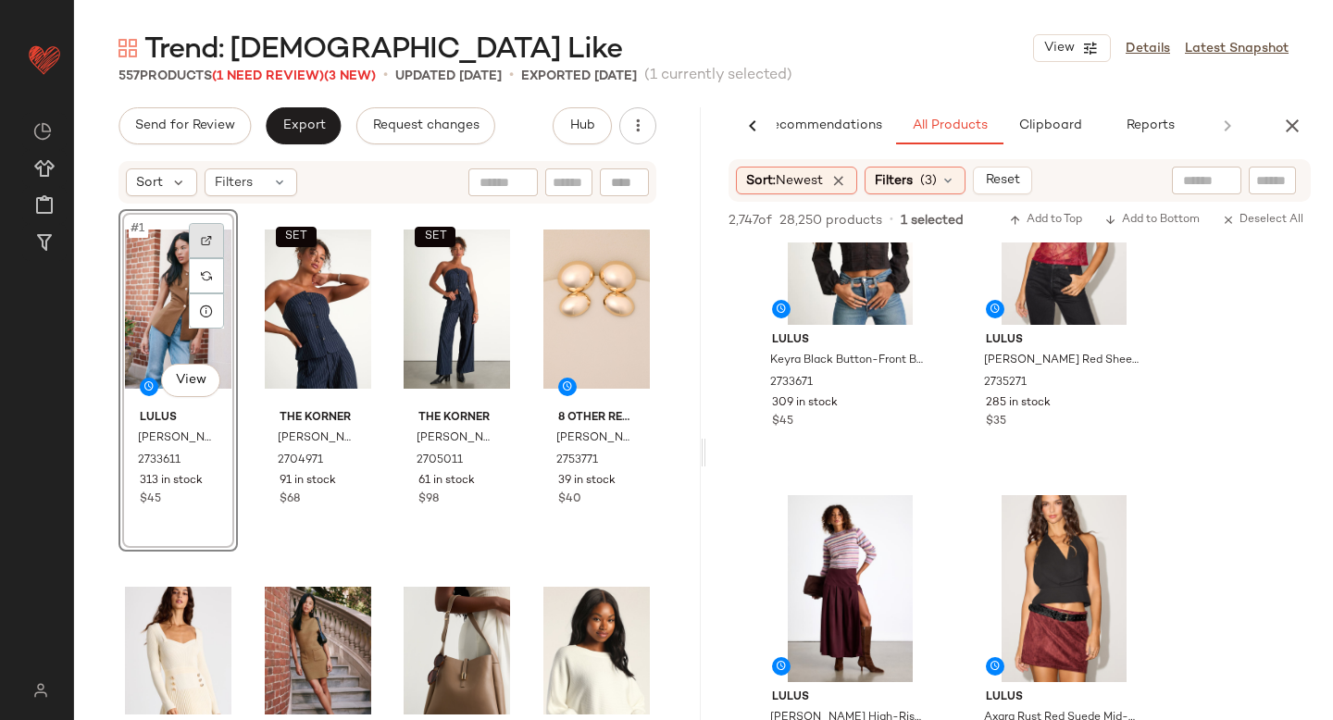
click at [205, 241] on img at bounding box center [206, 240] width 11 height 11
click at [1264, 174] on input "text" at bounding box center [1272, 180] width 32 height 19
paste input "*******"
type input "*******"
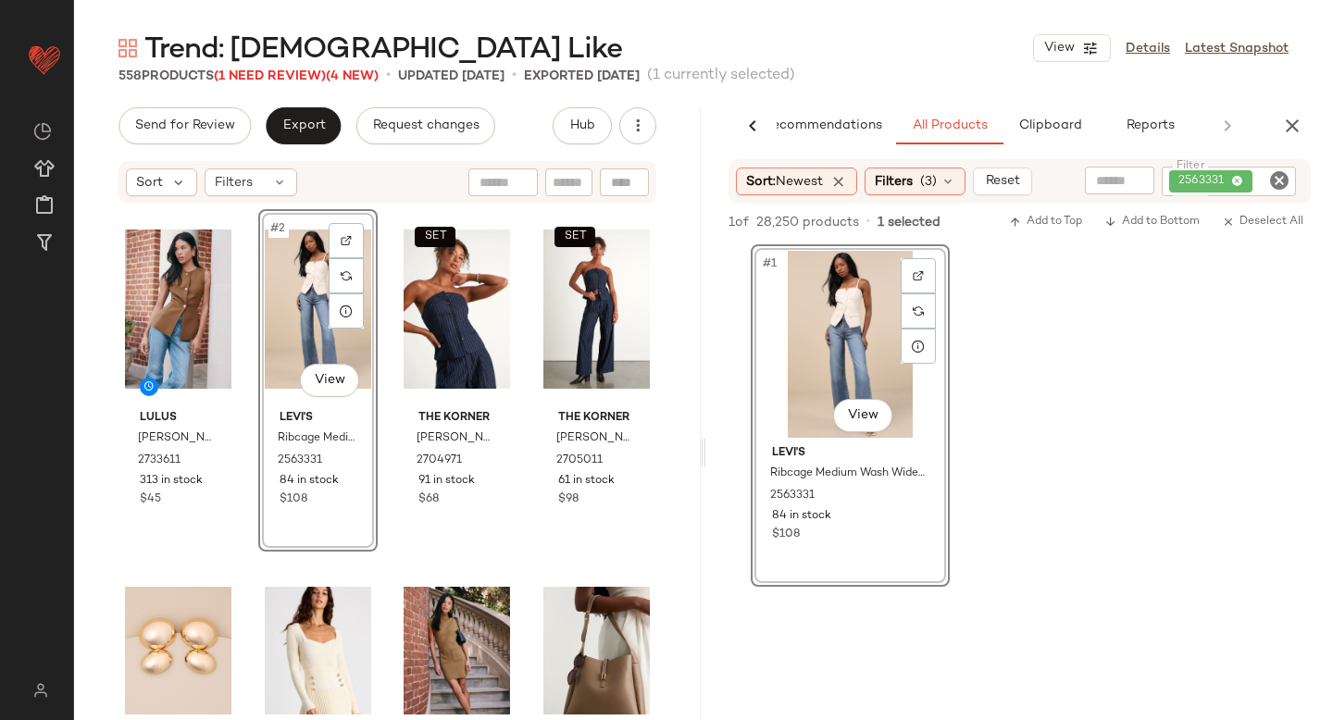
click at [1277, 184] on icon "Clear Filter" at bounding box center [1279, 180] width 22 height 22
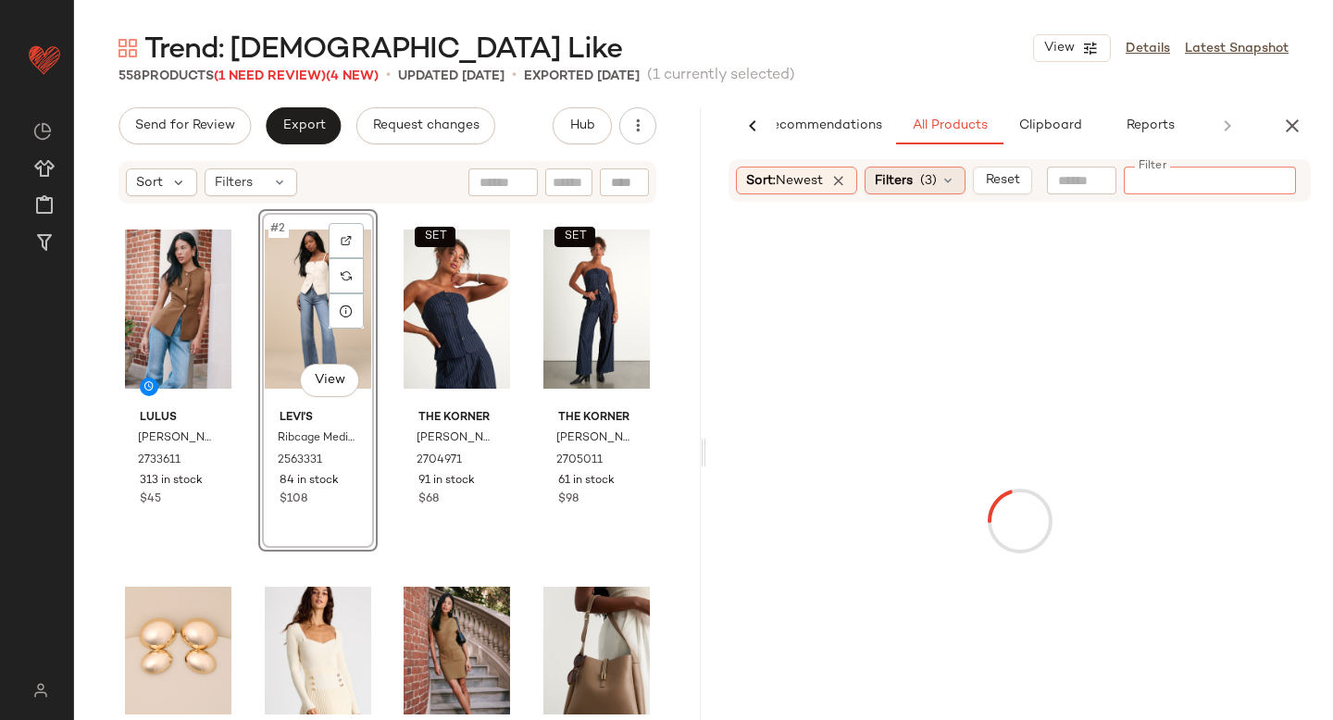
click at [922, 171] on div "Filters (3)" at bounding box center [914, 181] width 101 height 28
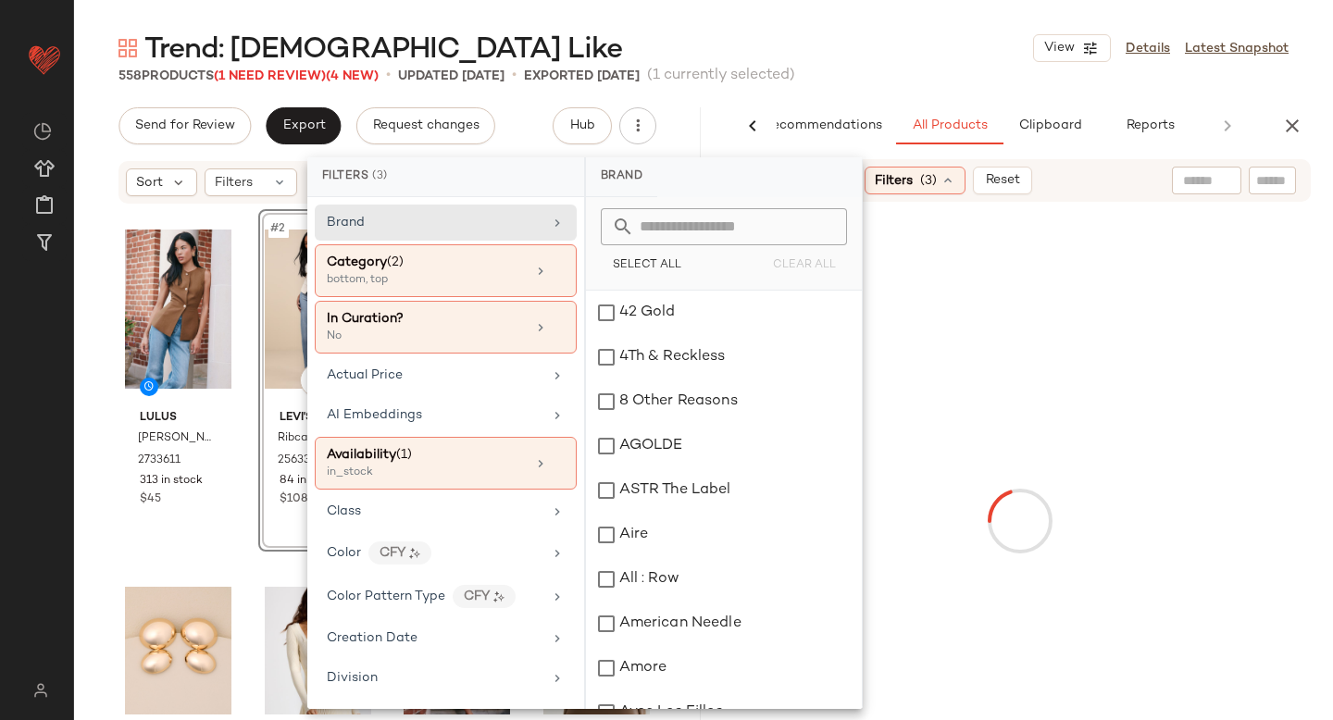
click at [419, 274] on div "SET" at bounding box center [457, 309] width 106 height 187
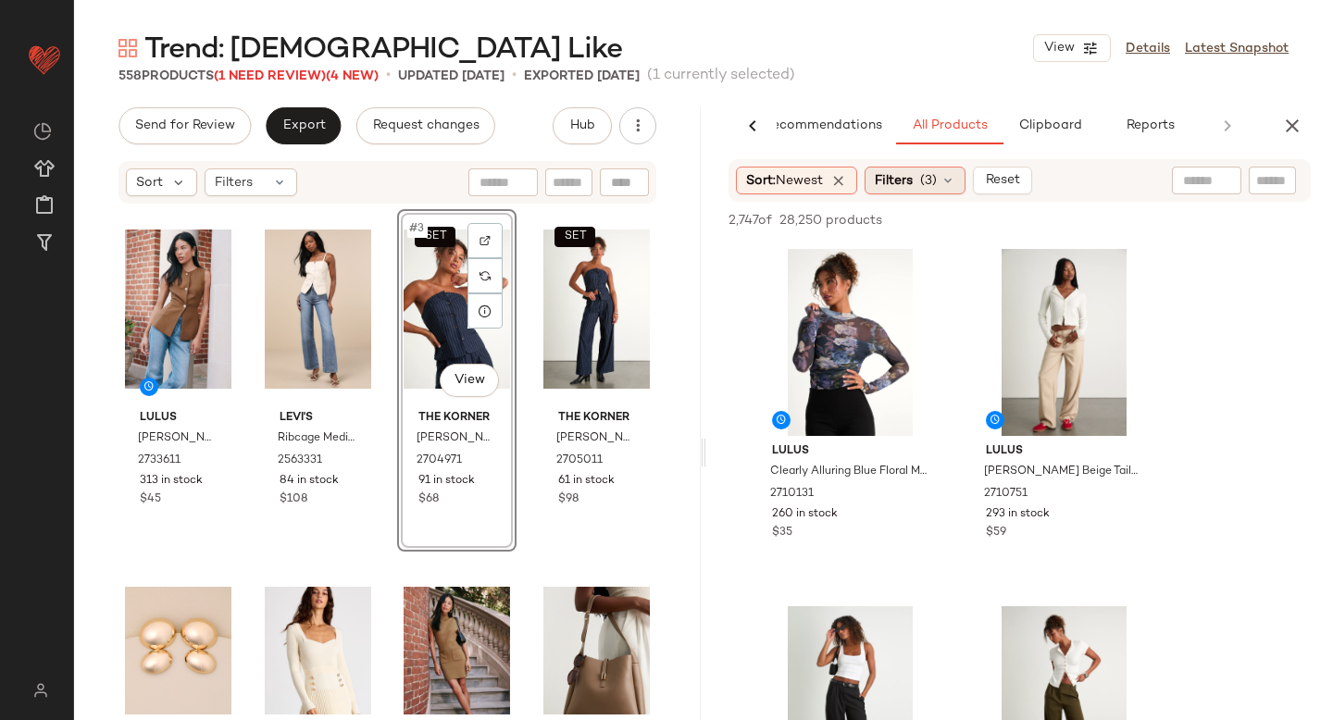
click at [946, 168] on div "Filters (3)" at bounding box center [914, 181] width 101 height 28
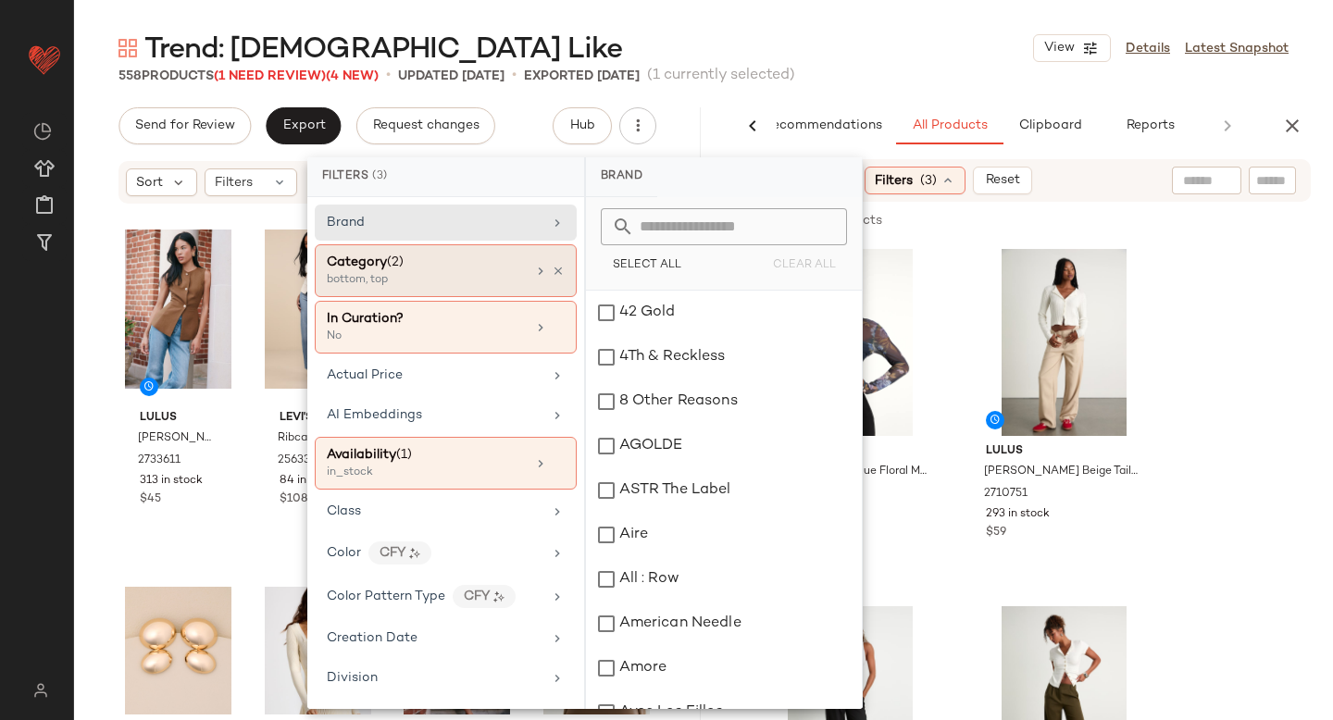
click at [451, 267] on div "Category (2)" at bounding box center [426, 262] width 199 height 19
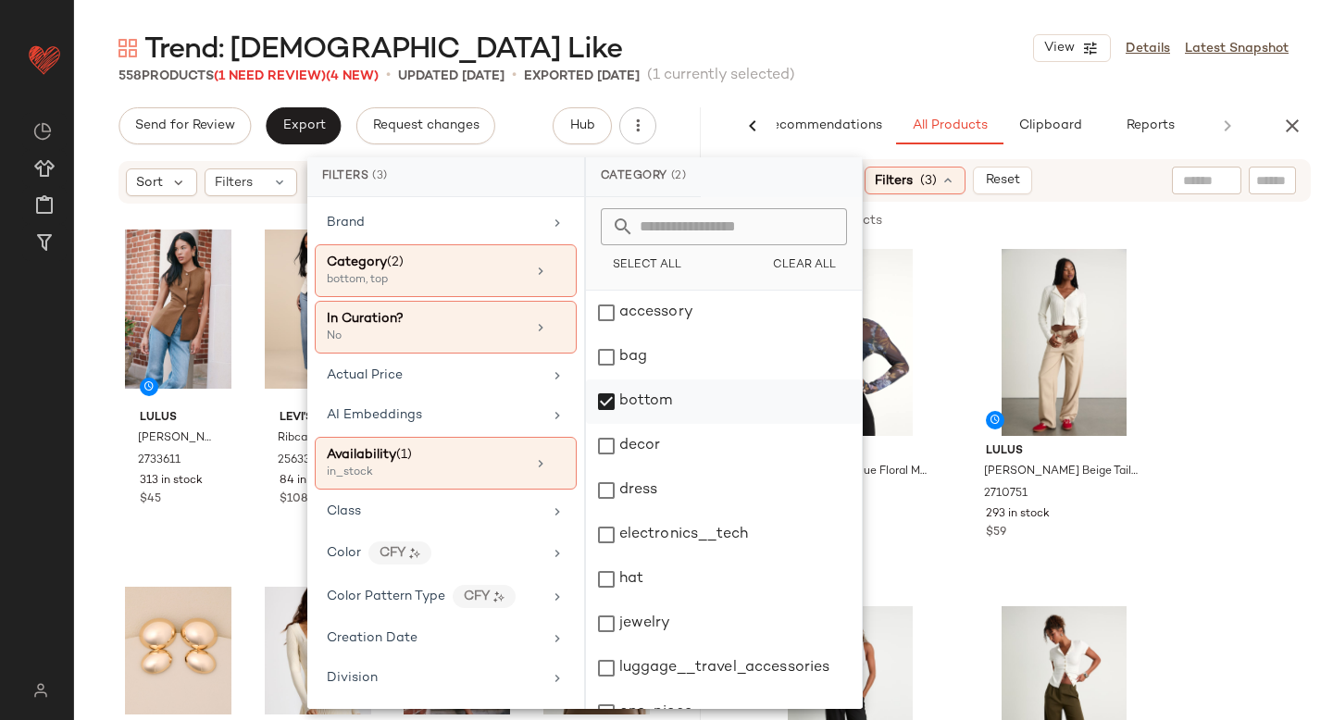
click at [601, 402] on div "bottom" at bounding box center [724, 401] width 276 height 44
click at [598, 503] on div "dress" at bounding box center [724, 490] width 276 height 44
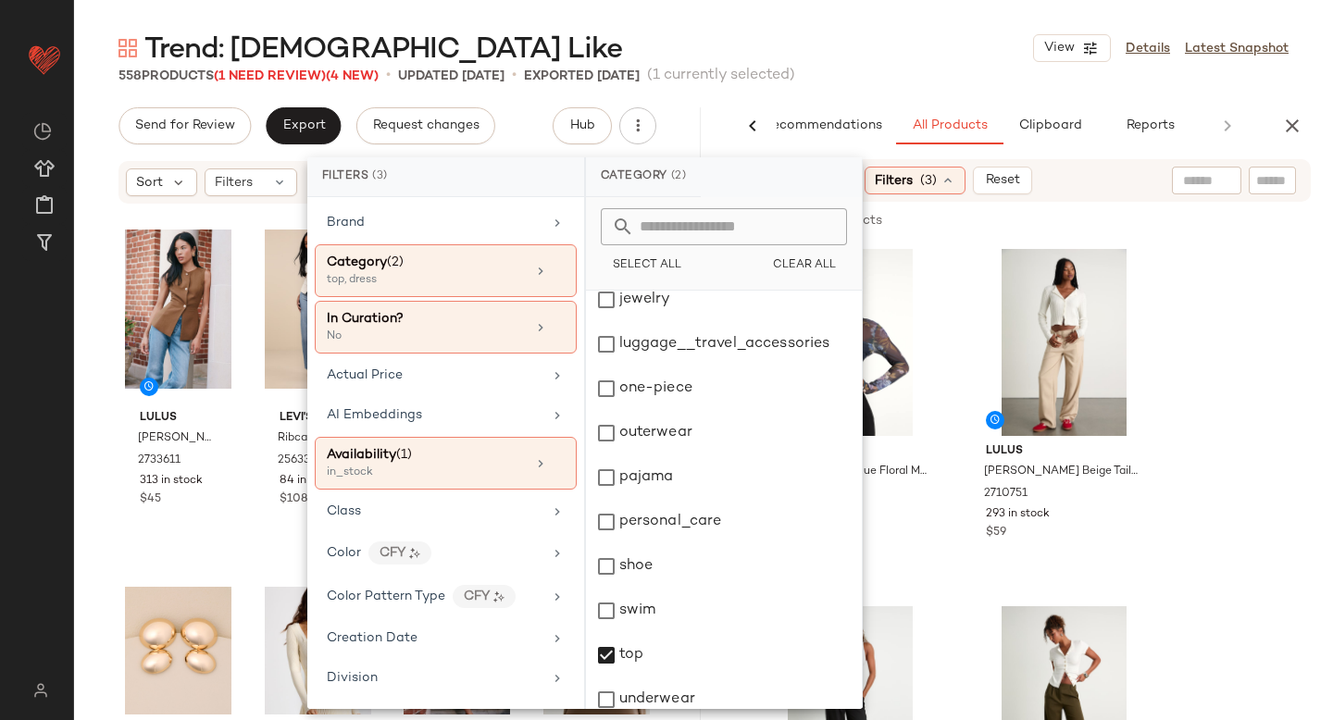
scroll to position [337, 0]
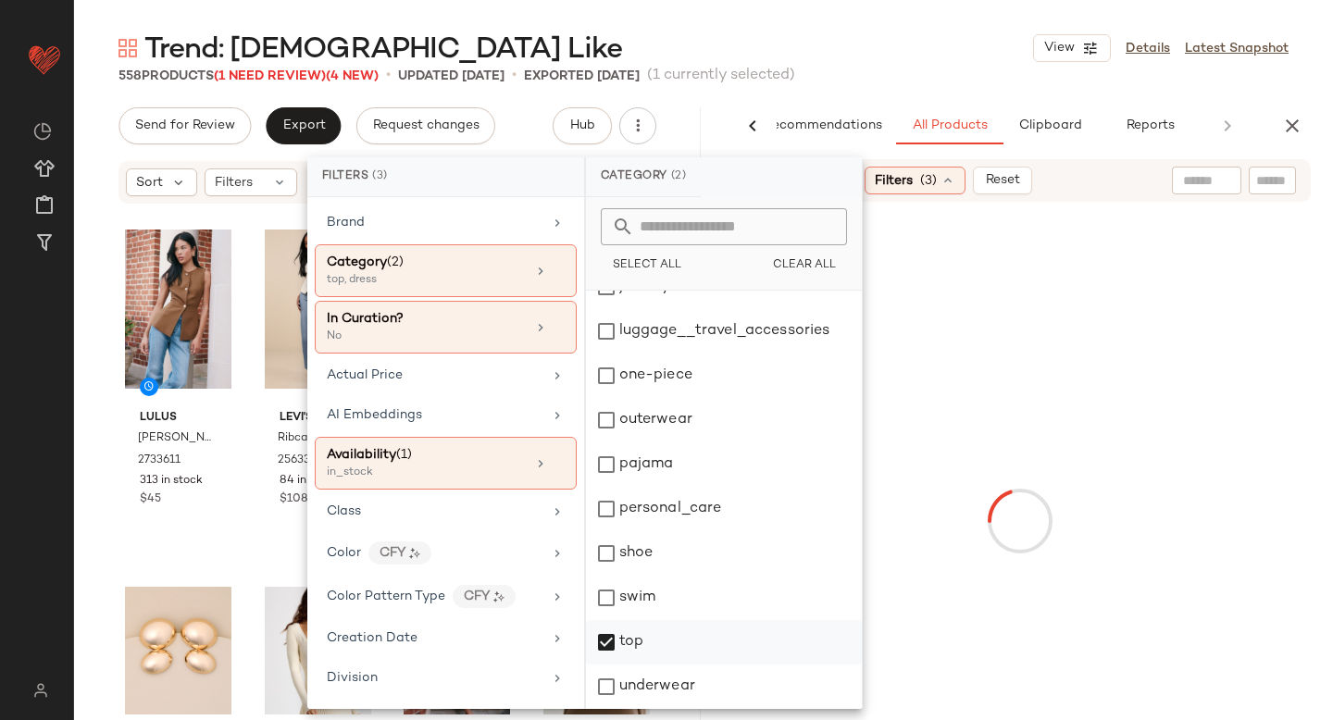
click at [615, 639] on div "top" at bounding box center [724, 642] width 276 height 44
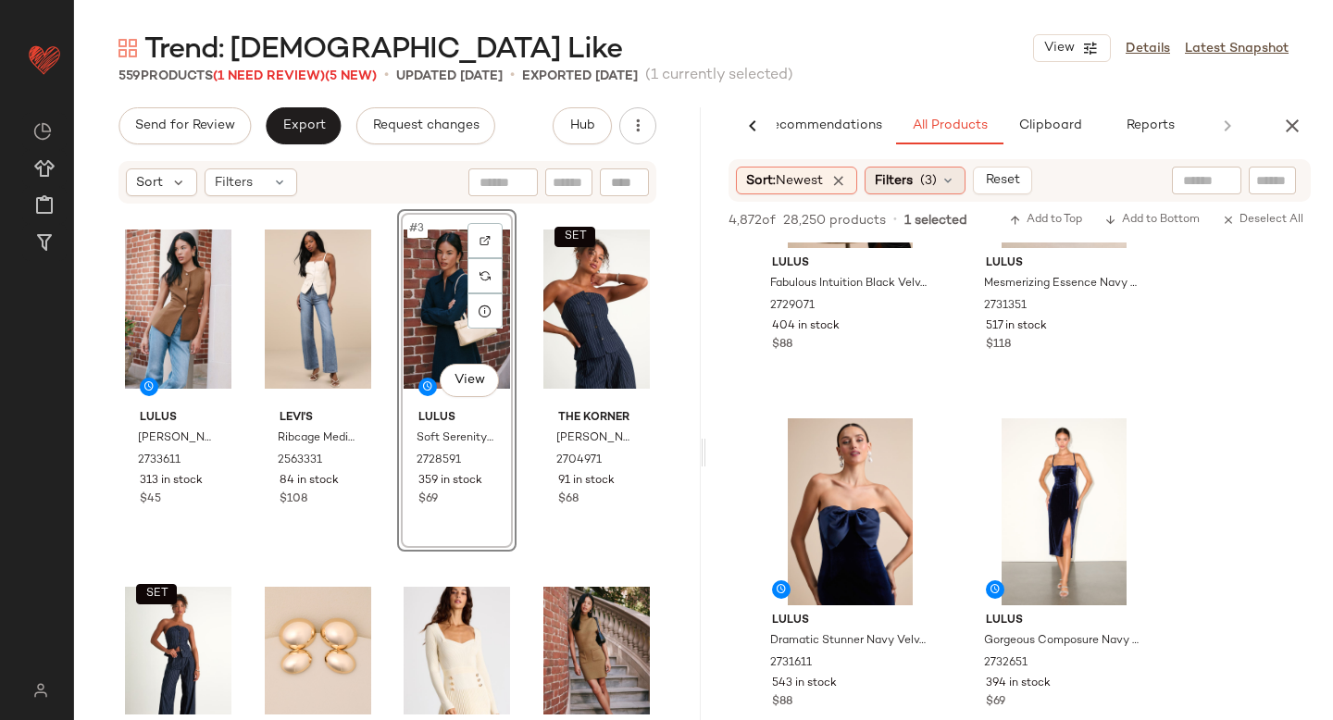
click at [921, 176] on div "Filters (3)" at bounding box center [914, 181] width 101 height 28
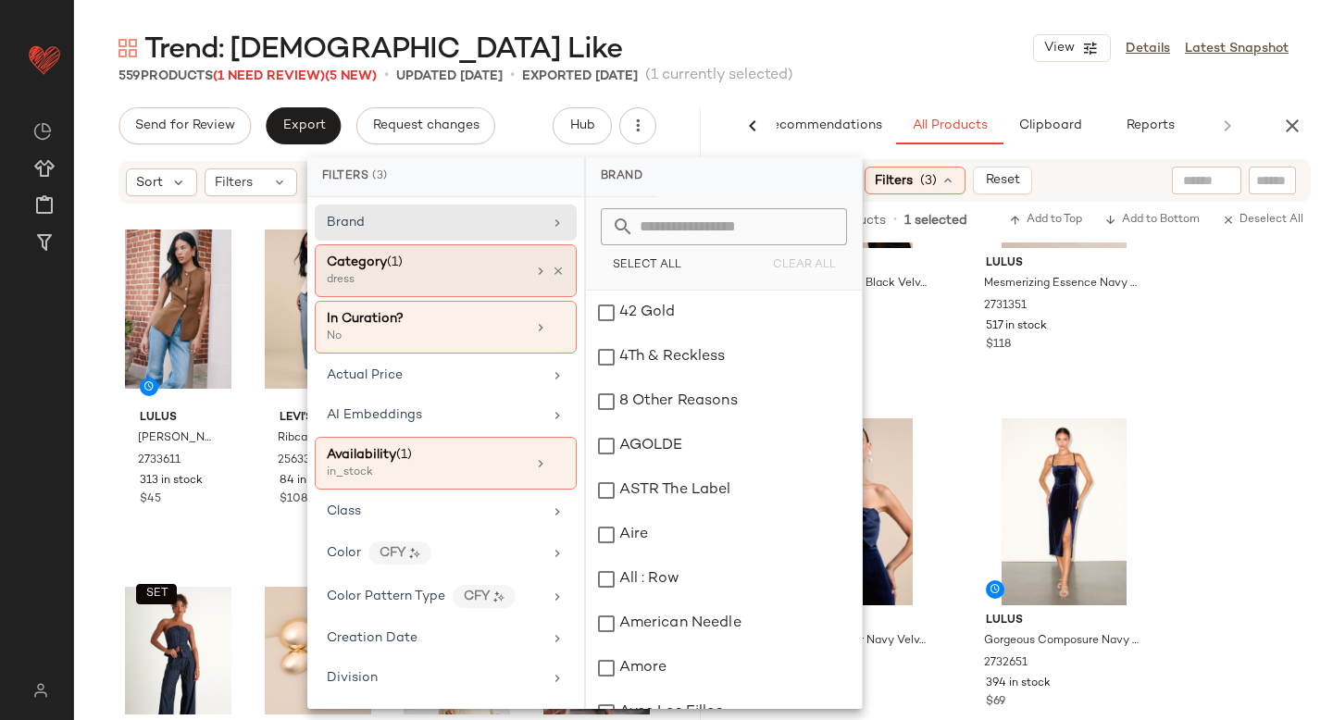
click at [428, 286] on div "dress" at bounding box center [419, 280] width 185 height 17
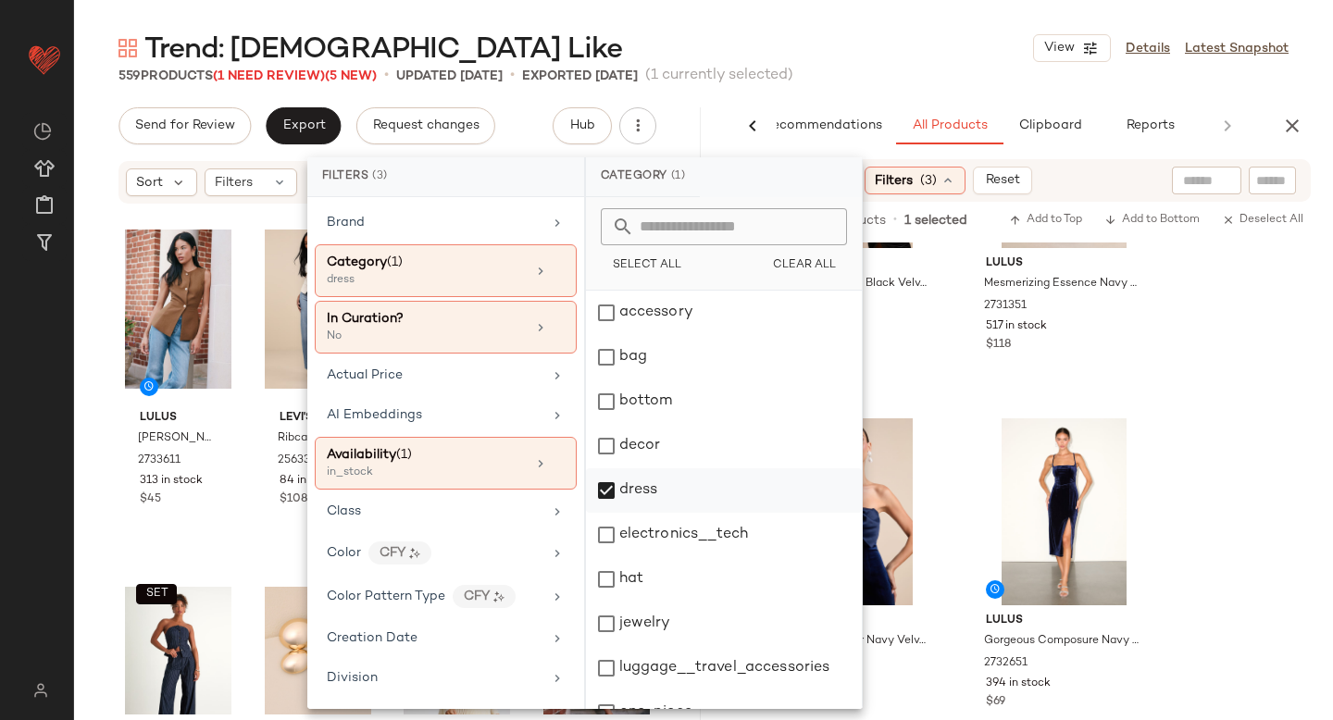
click at [603, 489] on div "dress" at bounding box center [724, 490] width 276 height 44
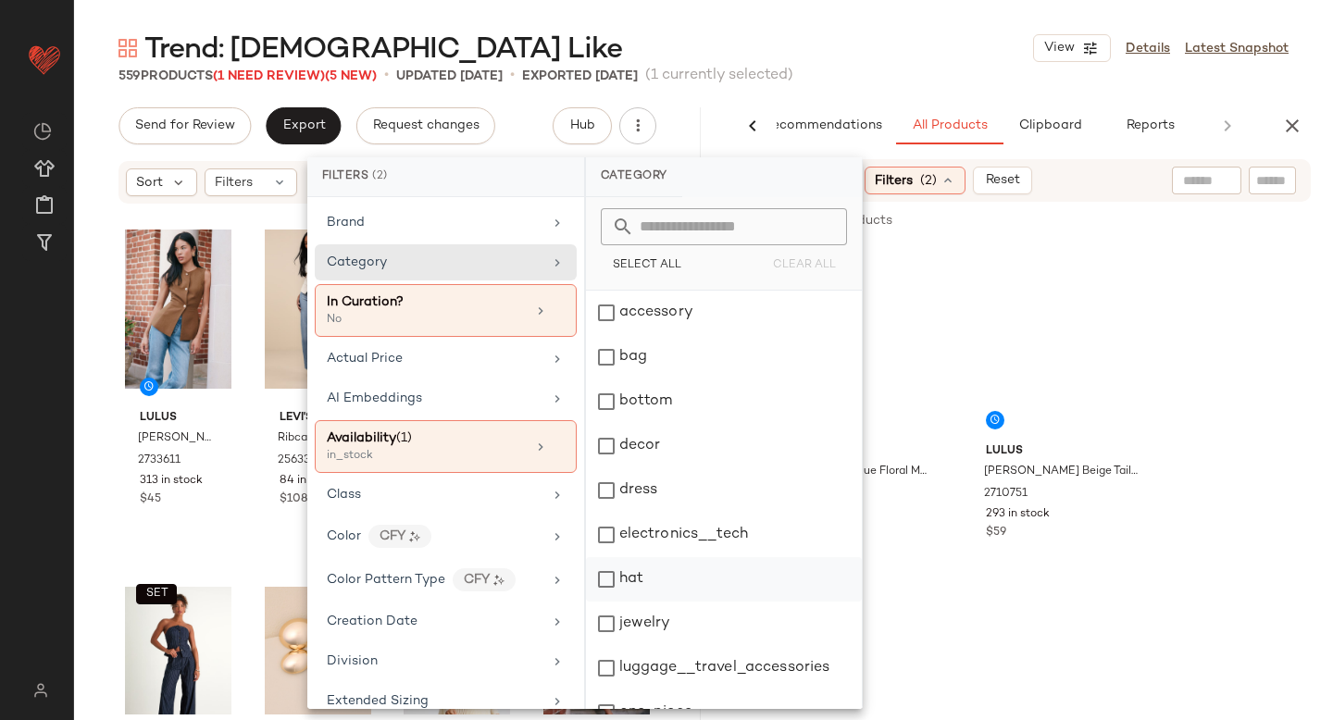
scroll to position [337, 0]
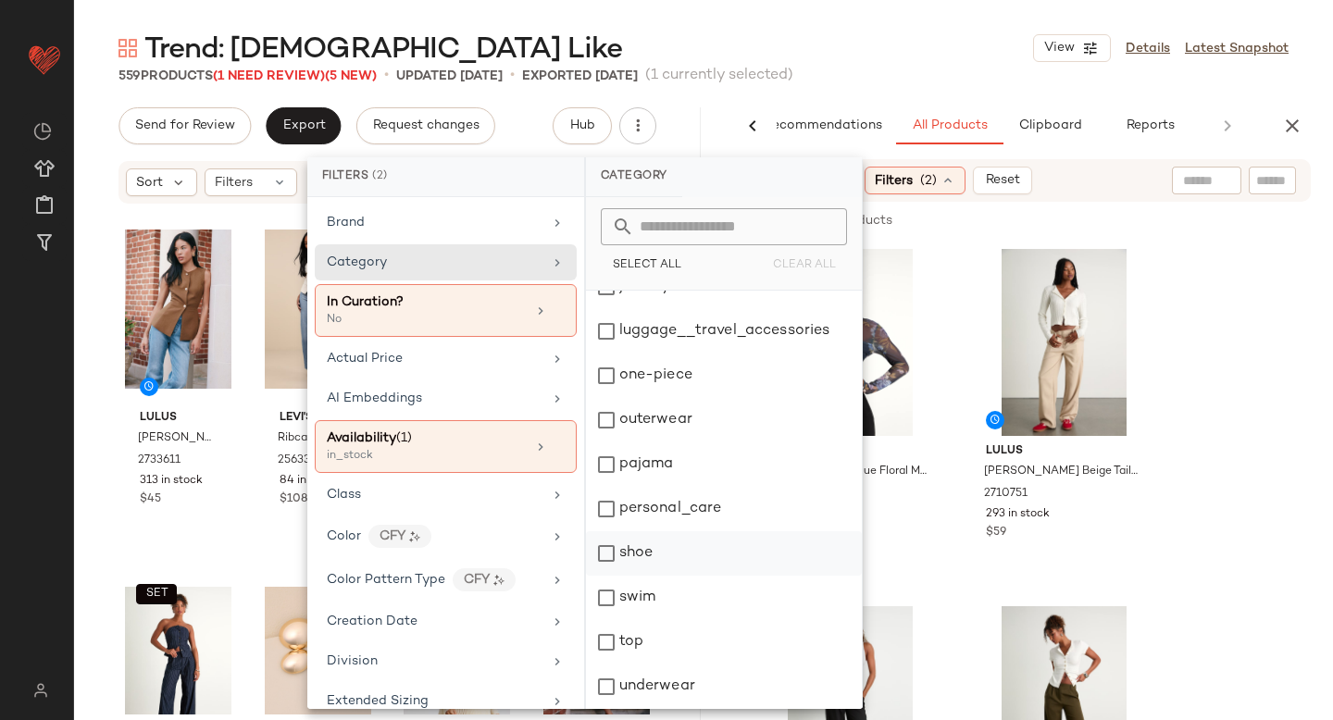
click at [603, 552] on div "shoe" at bounding box center [724, 553] width 276 height 44
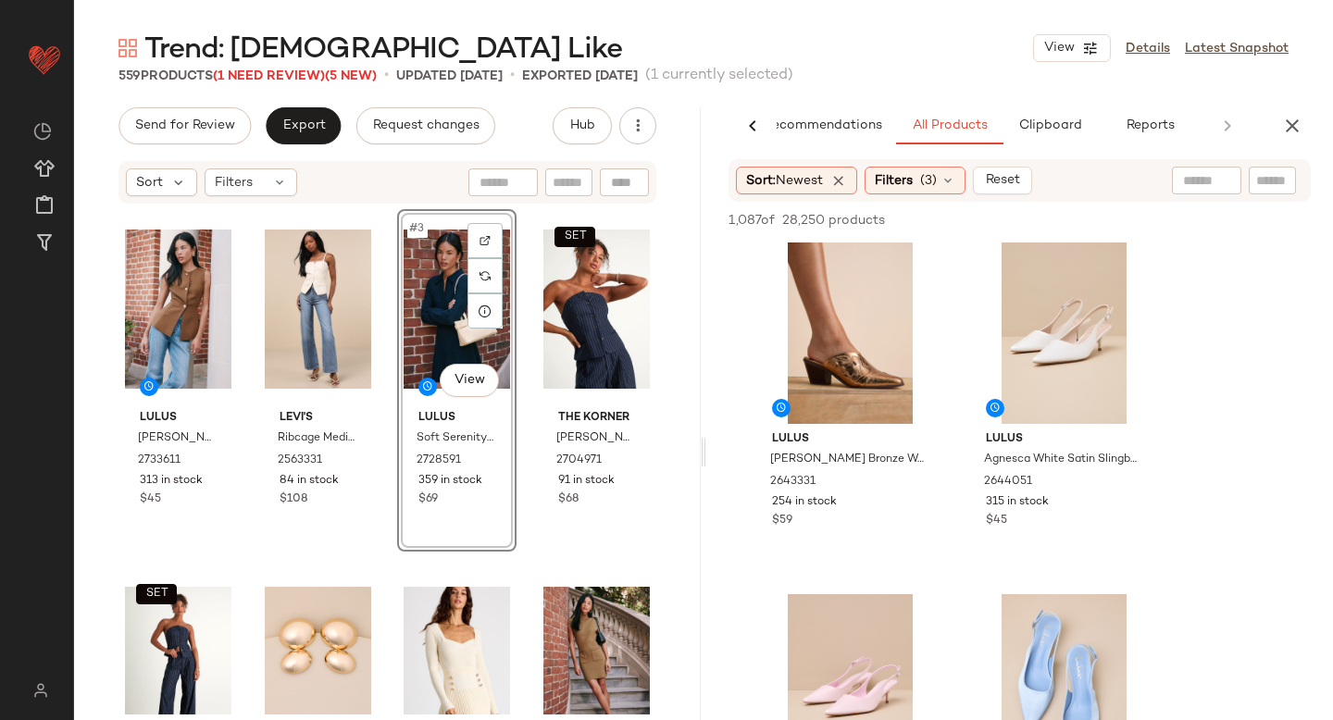
scroll to position [0, 0]
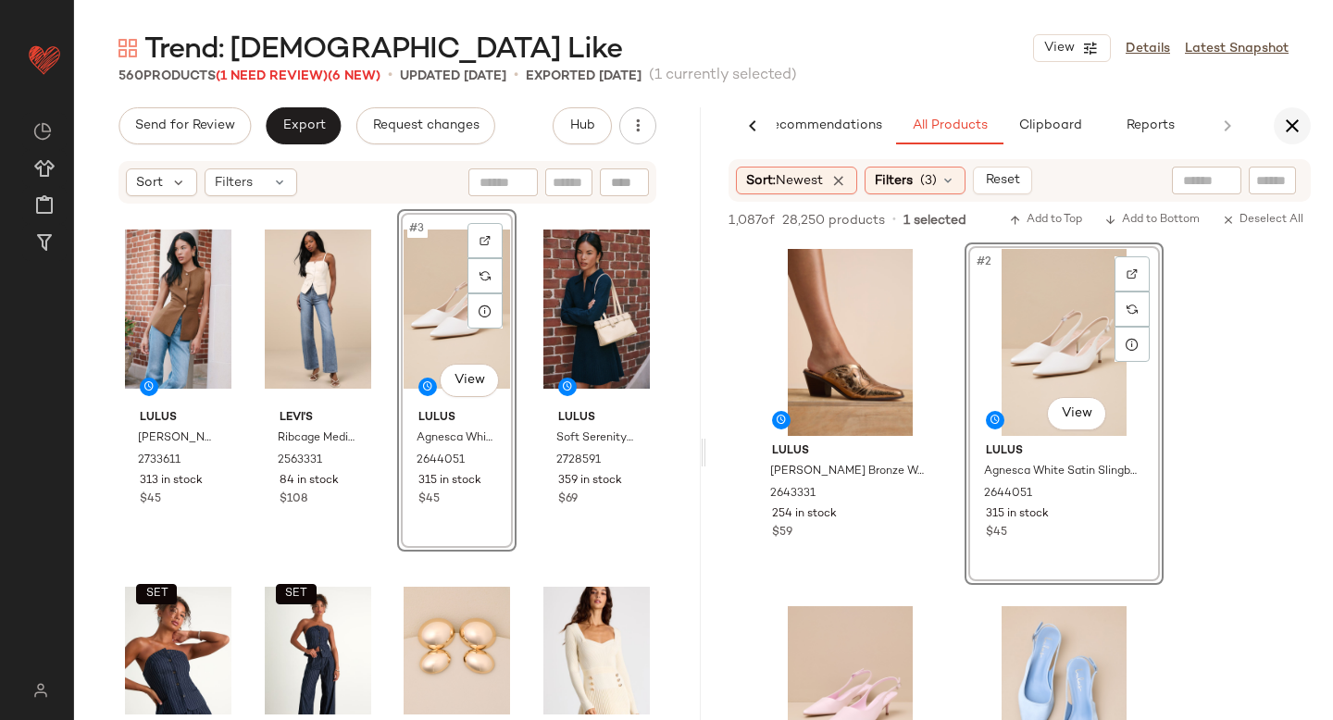
click at [1297, 115] on icon "button" at bounding box center [1292, 126] width 22 height 22
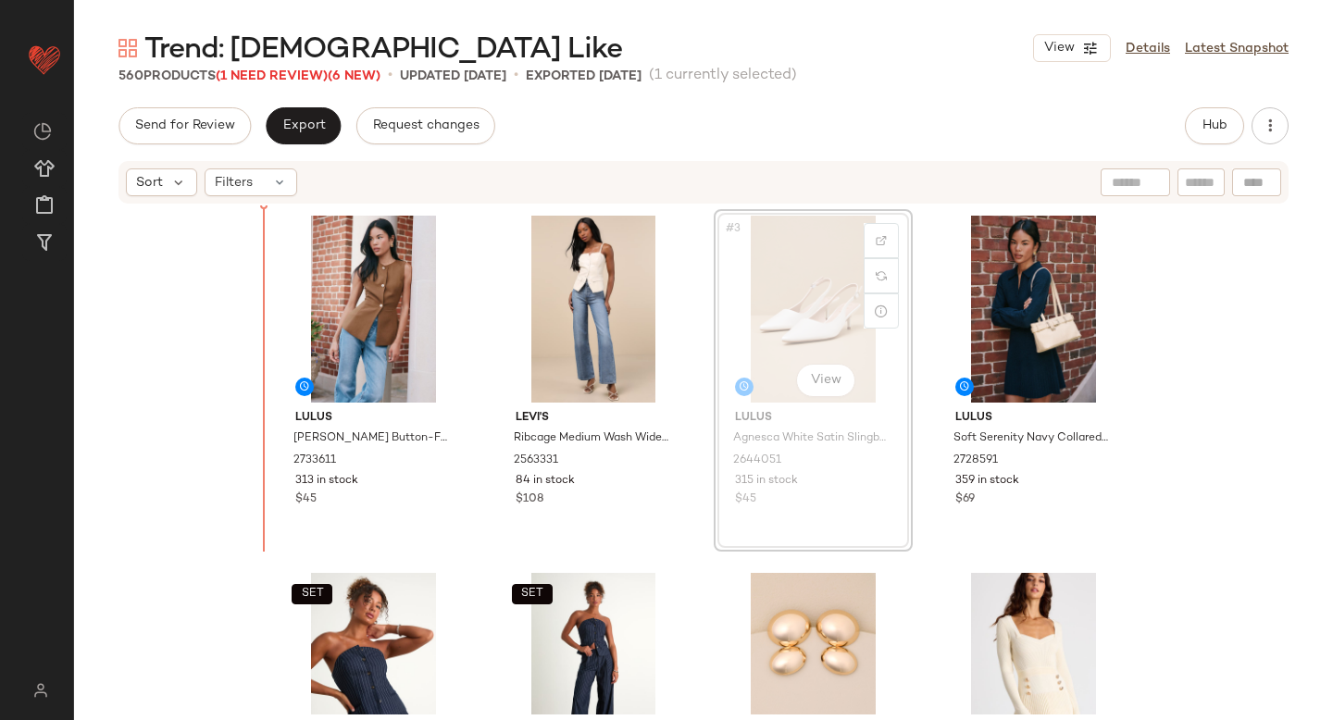
drag, startPoint x: 772, startPoint y: 305, endPoint x: 763, endPoint y: 307, distance: 9.4
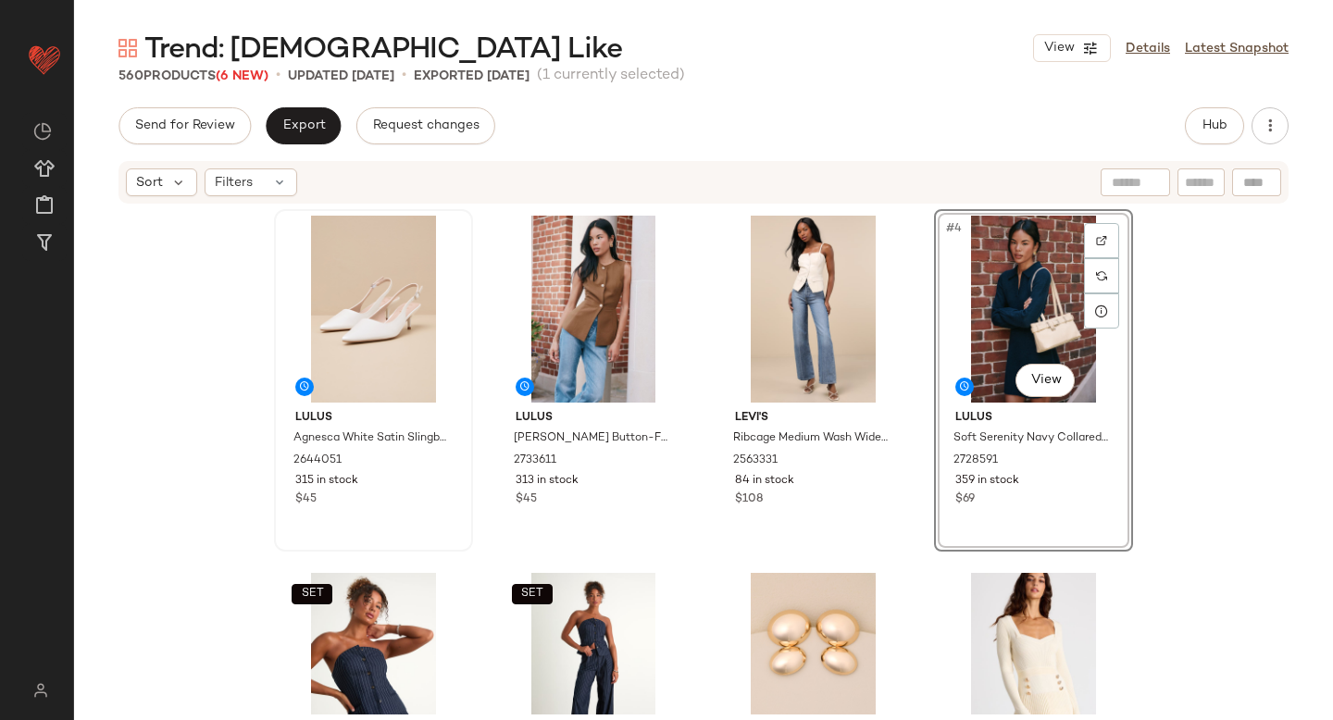
drag, startPoint x: 1030, startPoint y: 292, endPoint x: 283, endPoint y: 360, distance: 750.0
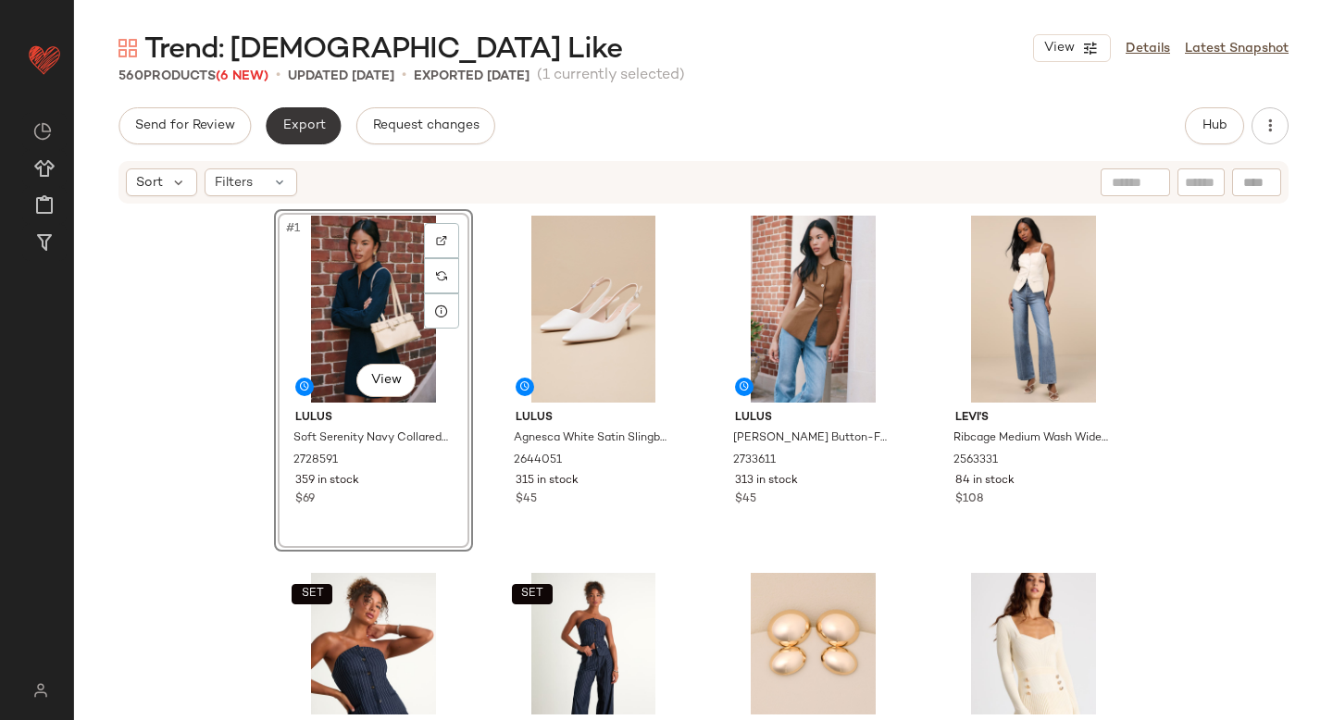
click at [297, 126] on span "Export" at bounding box center [302, 125] width 43 height 15
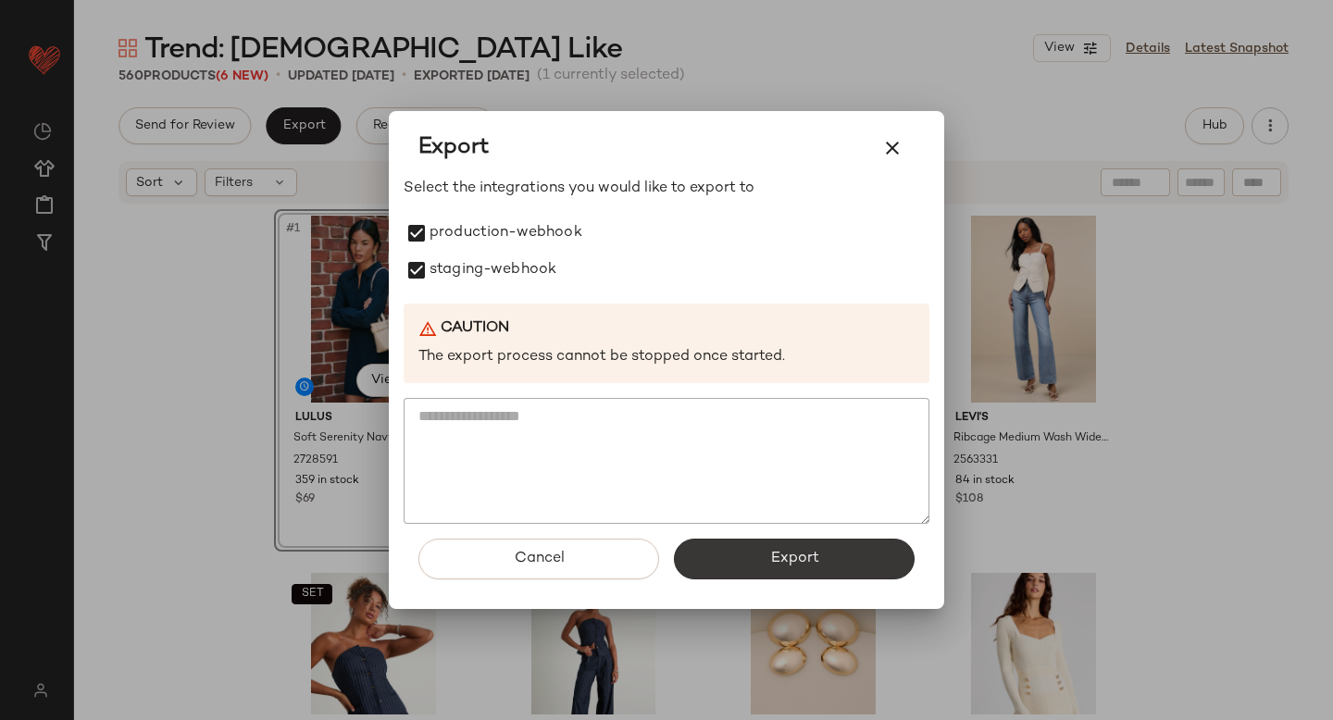
click at [728, 564] on button "Export" at bounding box center [794, 559] width 241 height 41
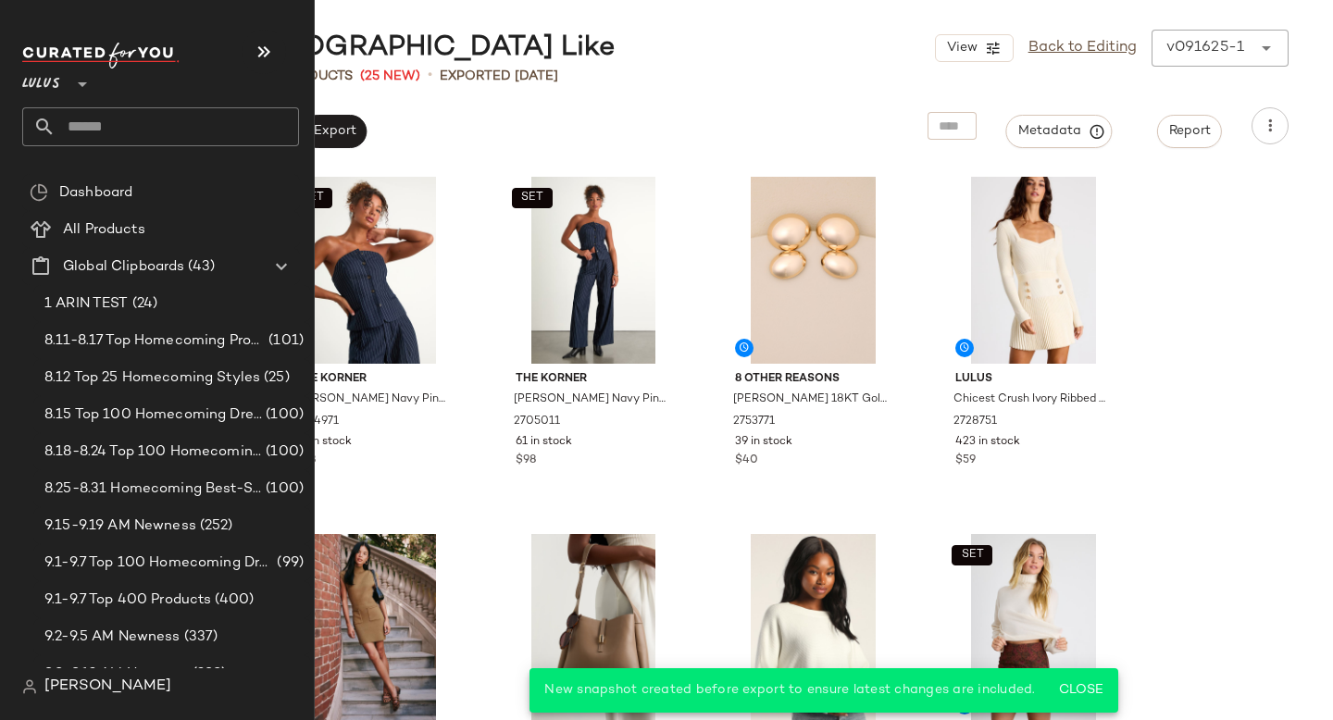
click at [137, 140] on input "text" at bounding box center [177, 126] width 243 height 39
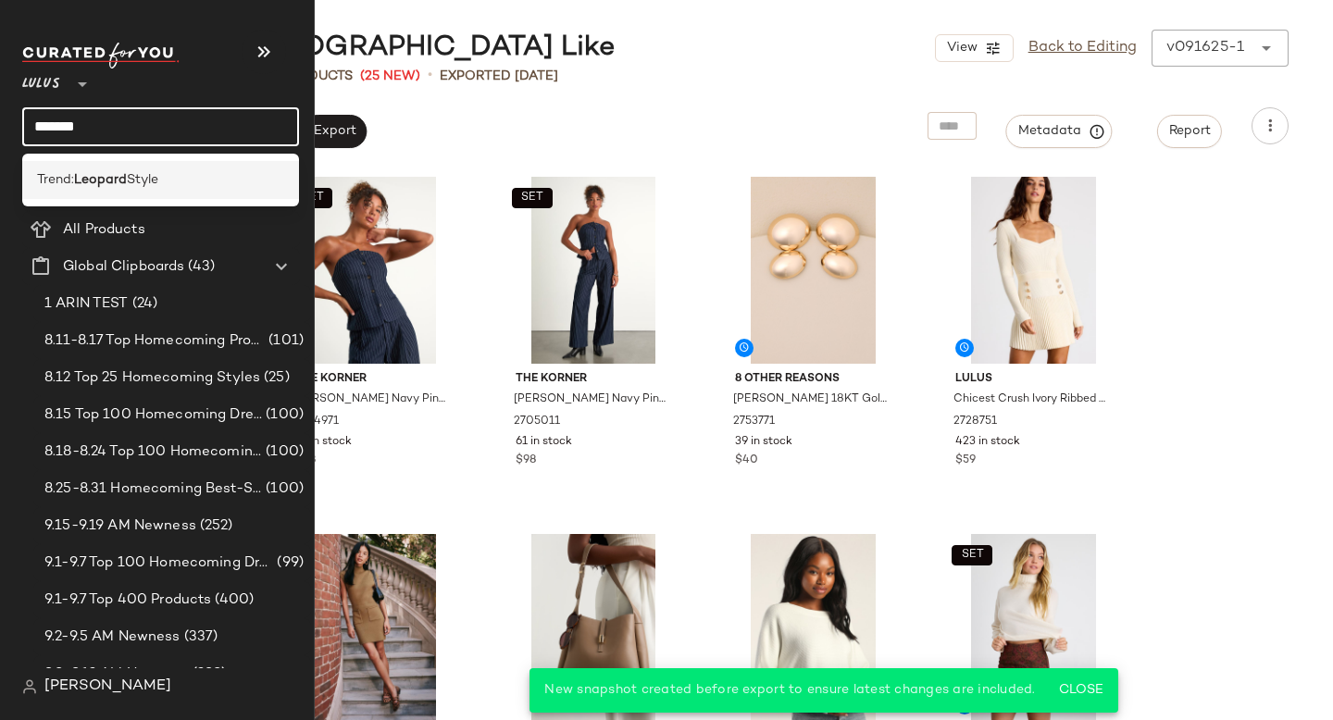
type input "*******"
click at [138, 169] on div "Trend: Leopard Style" at bounding box center [160, 180] width 277 height 38
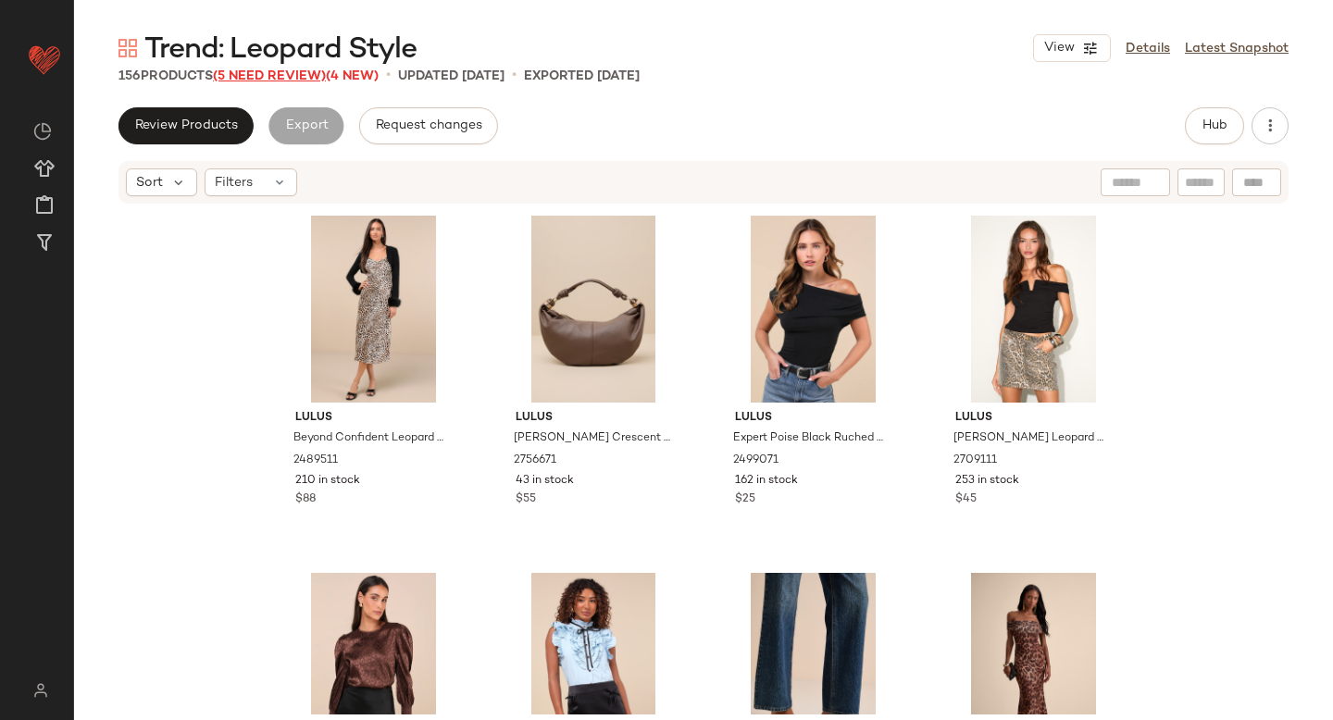
click at [302, 81] on span "(5 Need Review)" at bounding box center [269, 76] width 113 height 14
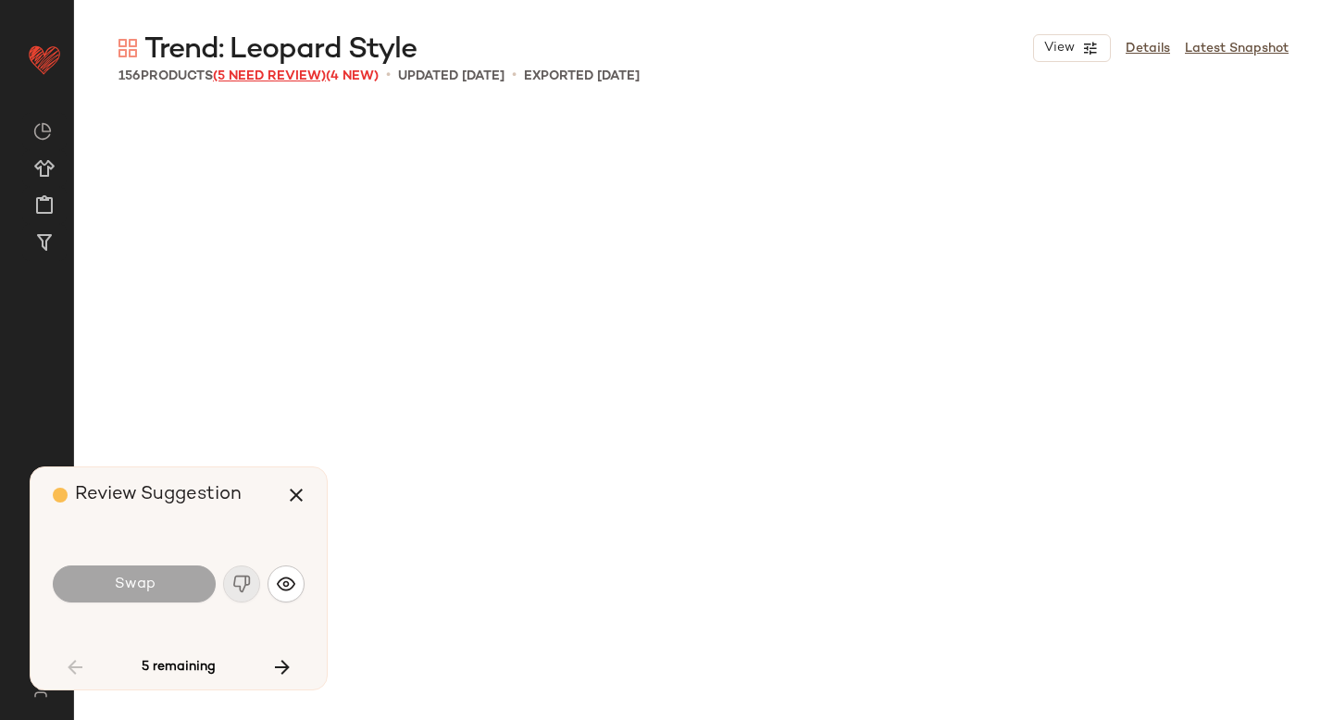
scroll to position [1429, 0]
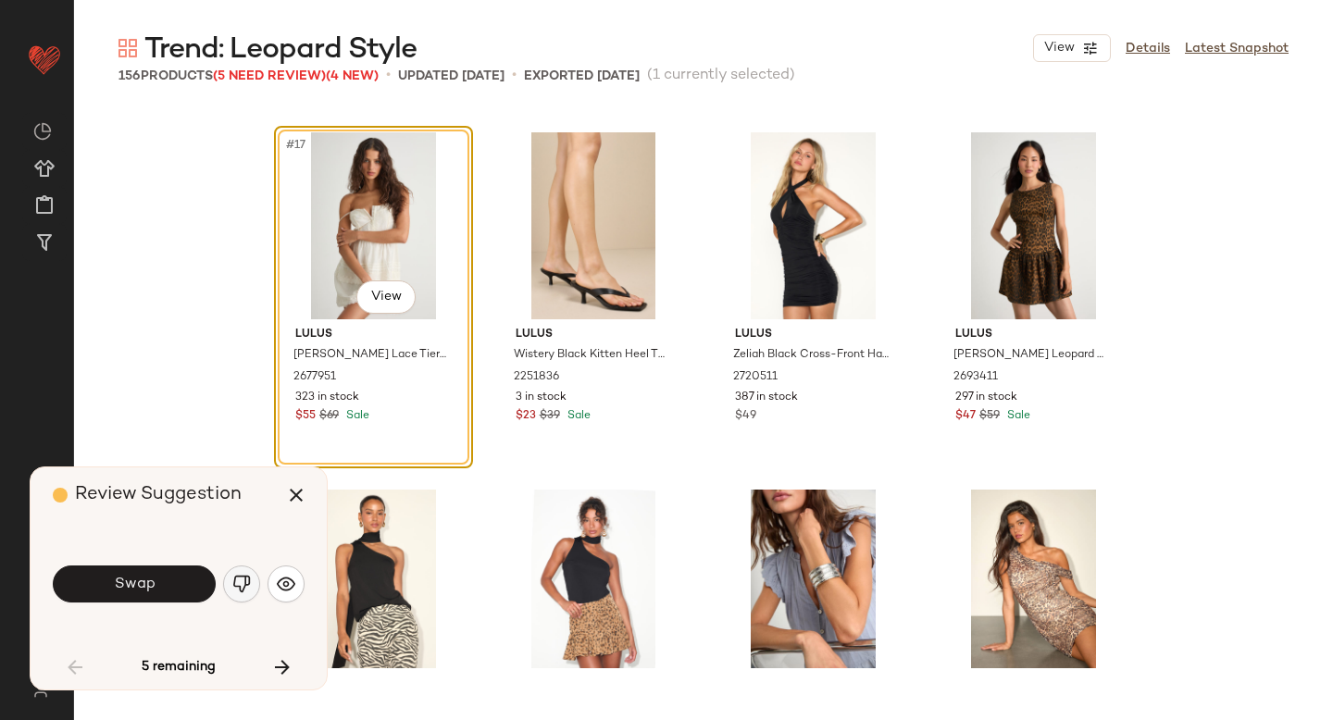
click at [229, 582] on button "button" at bounding box center [241, 583] width 37 height 37
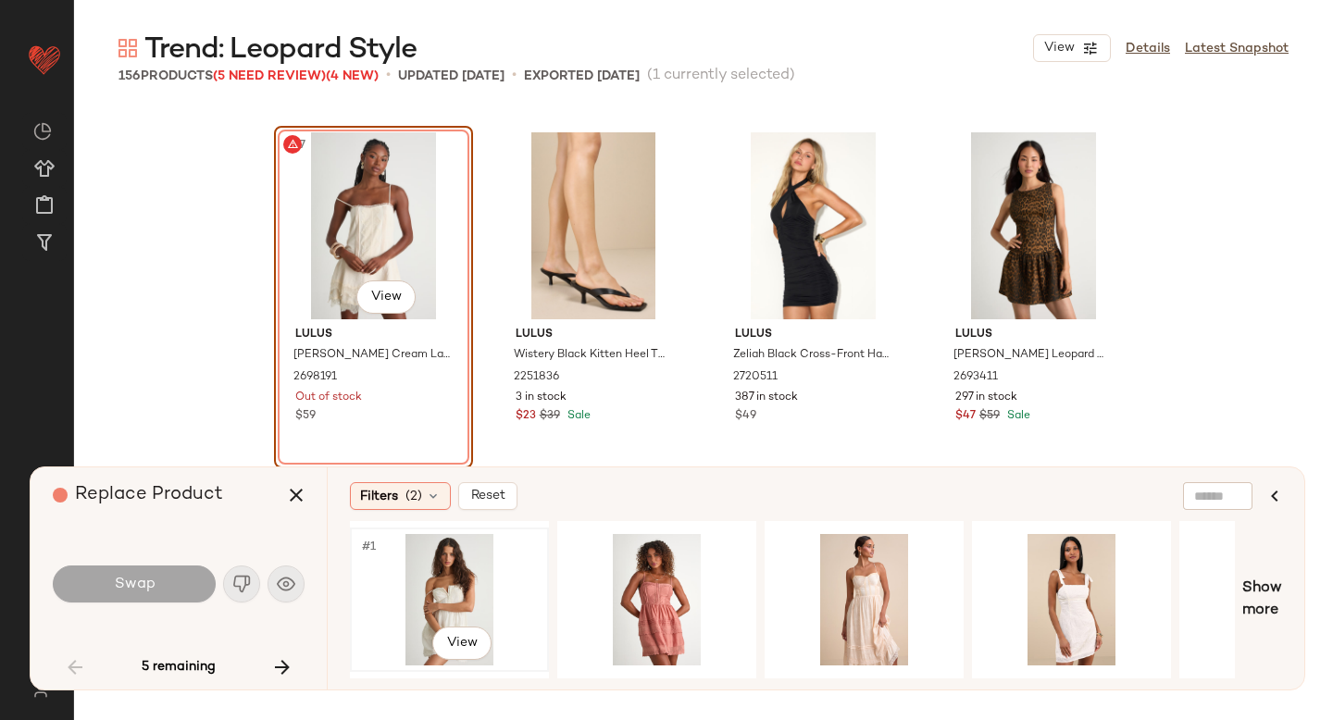
click at [466, 580] on div "#1 View" at bounding box center [449, 599] width 186 height 131
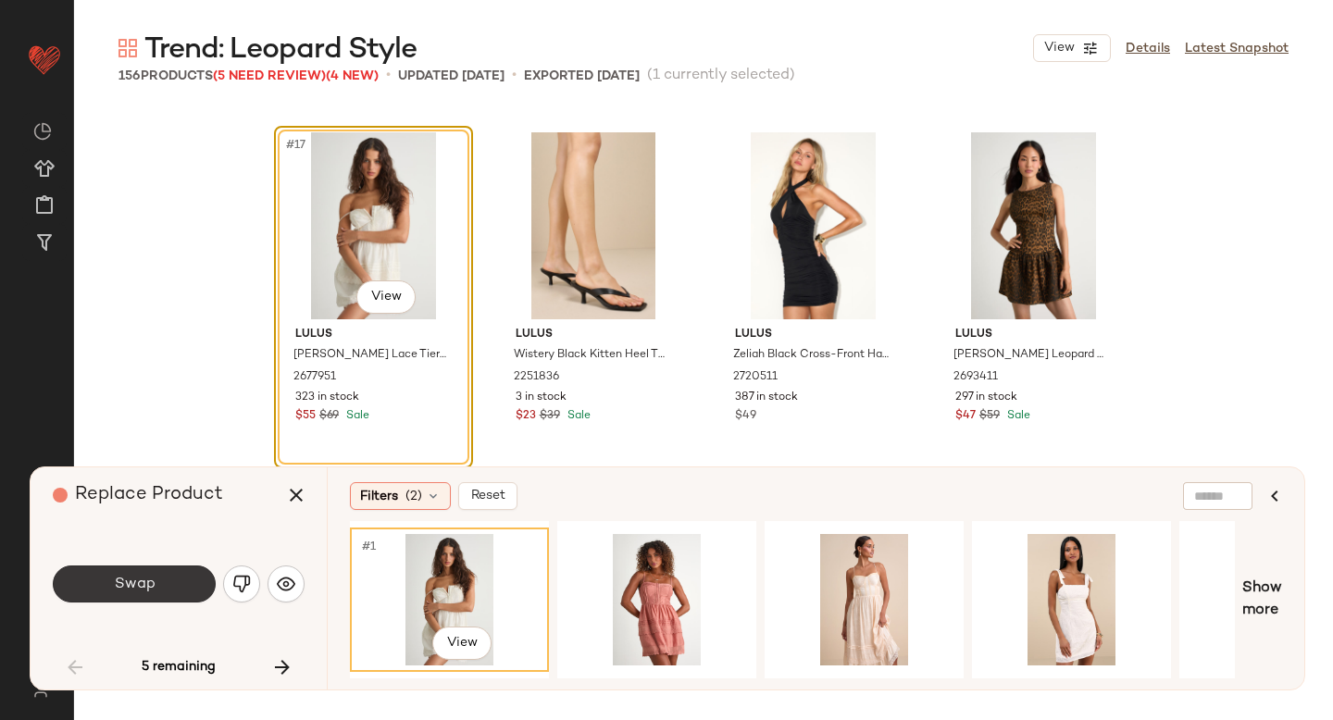
click at [160, 590] on button "Swap" at bounding box center [134, 583] width 163 height 37
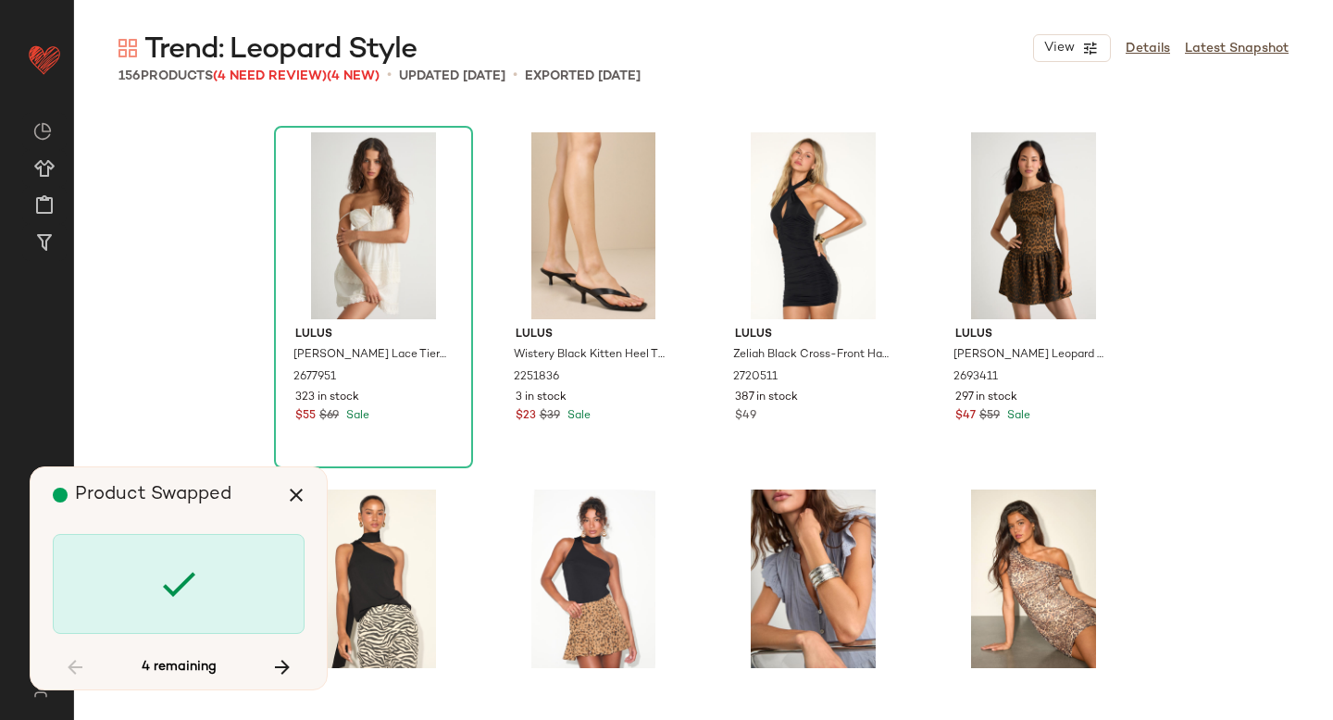
scroll to position [3215, 0]
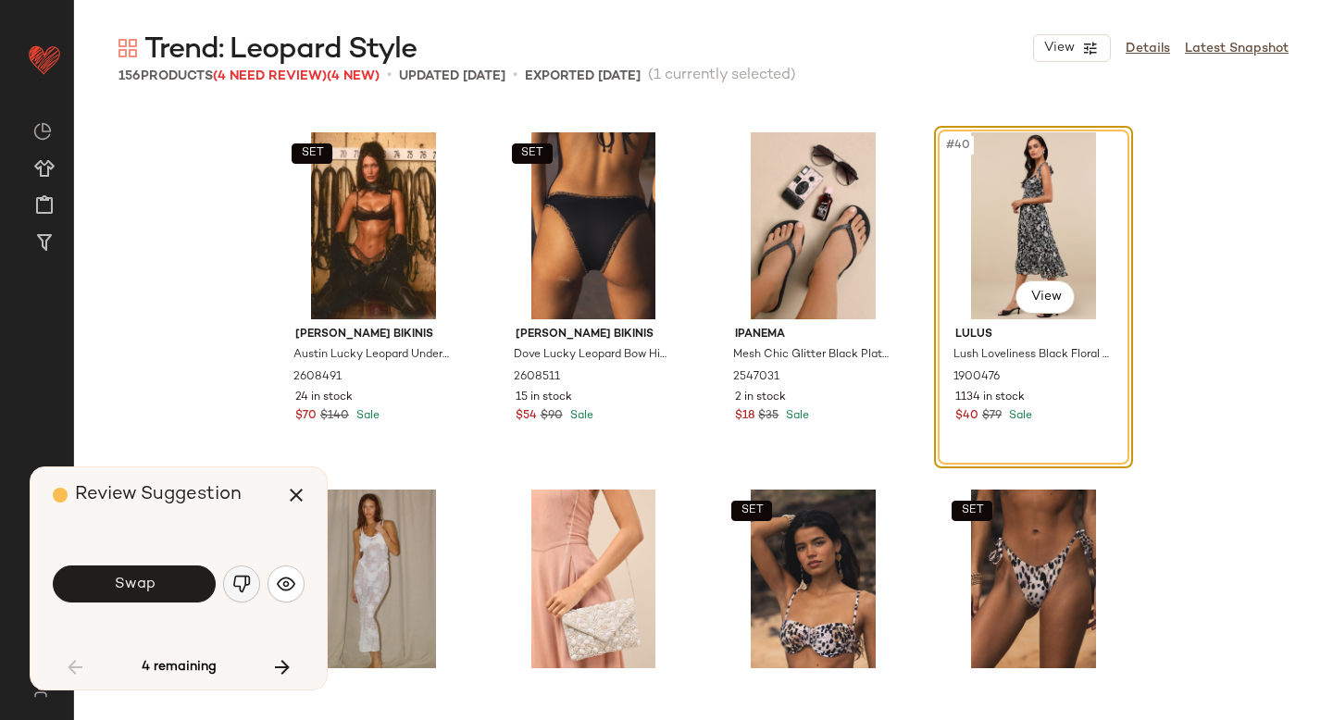
click at [253, 588] on button "button" at bounding box center [241, 583] width 37 height 37
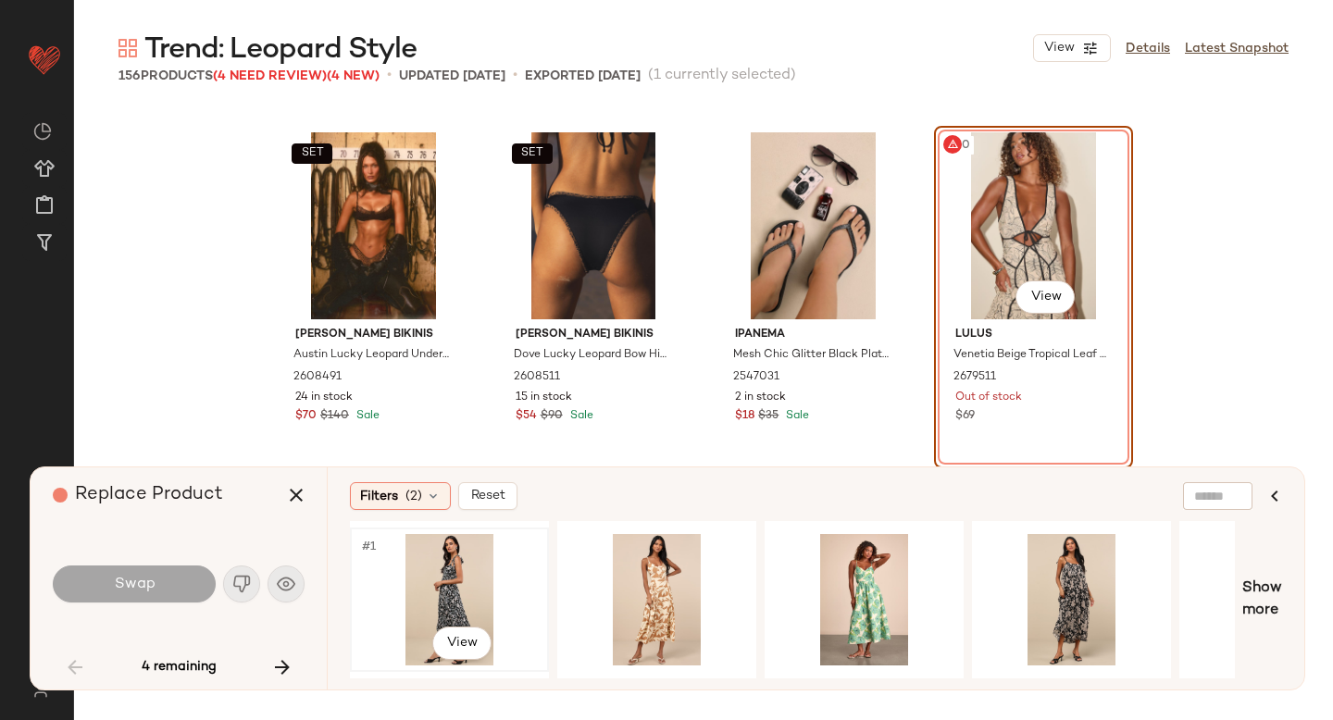
click at [478, 601] on div "#1 View" at bounding box center [449, 599] width 186 height 131
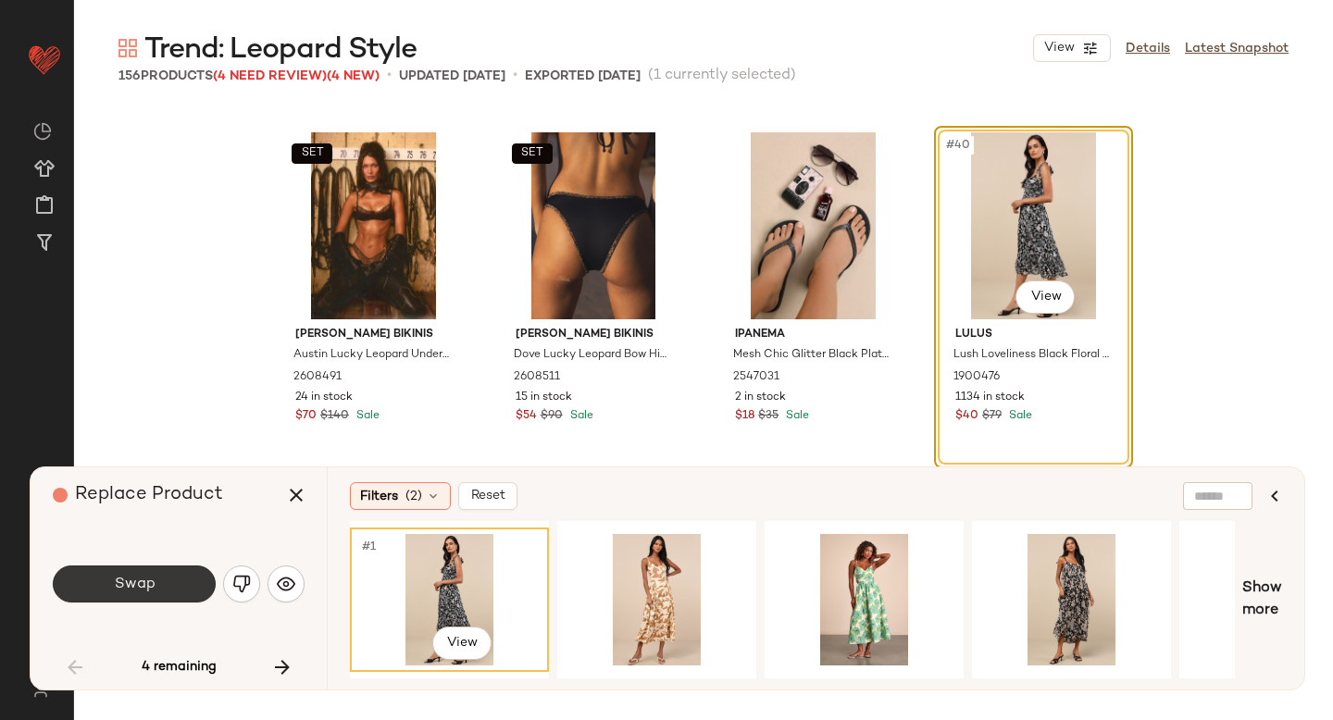
click at [139, 570] on button "Swap" at bounding box center [134, 583] width 163 height 37
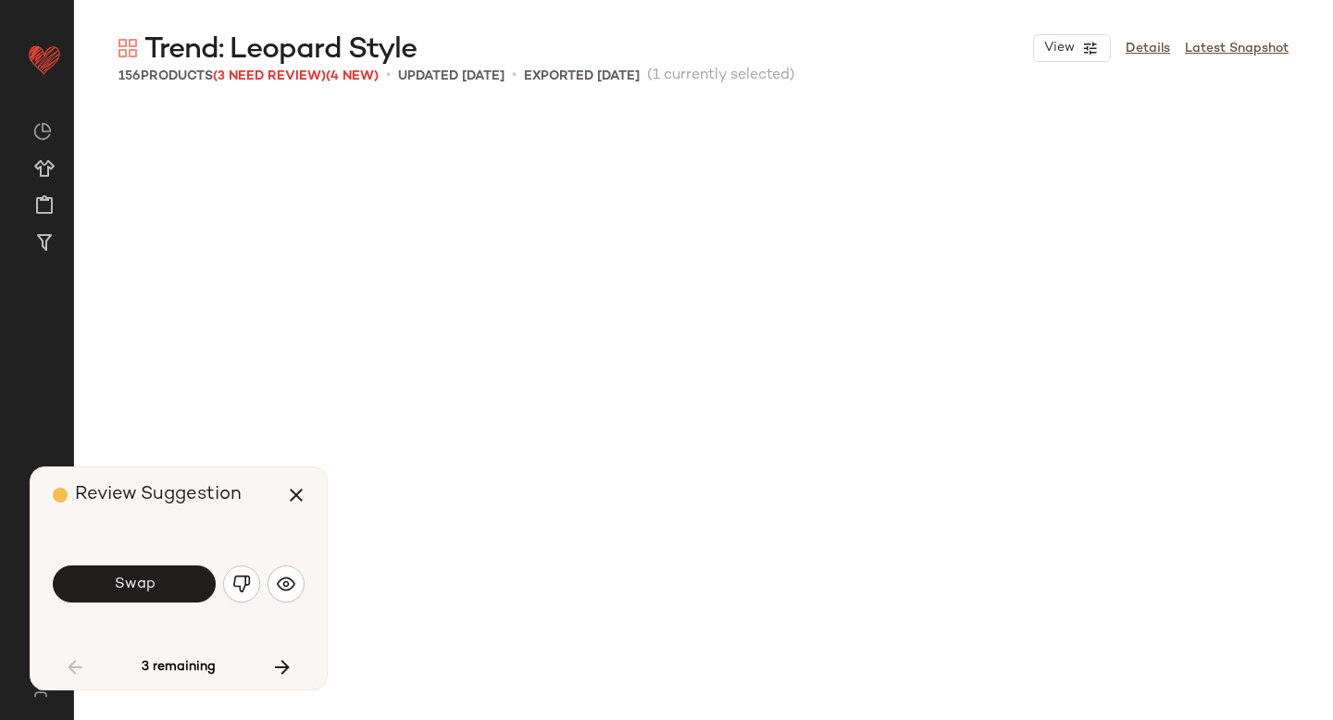
scroll to position [4287, 0]
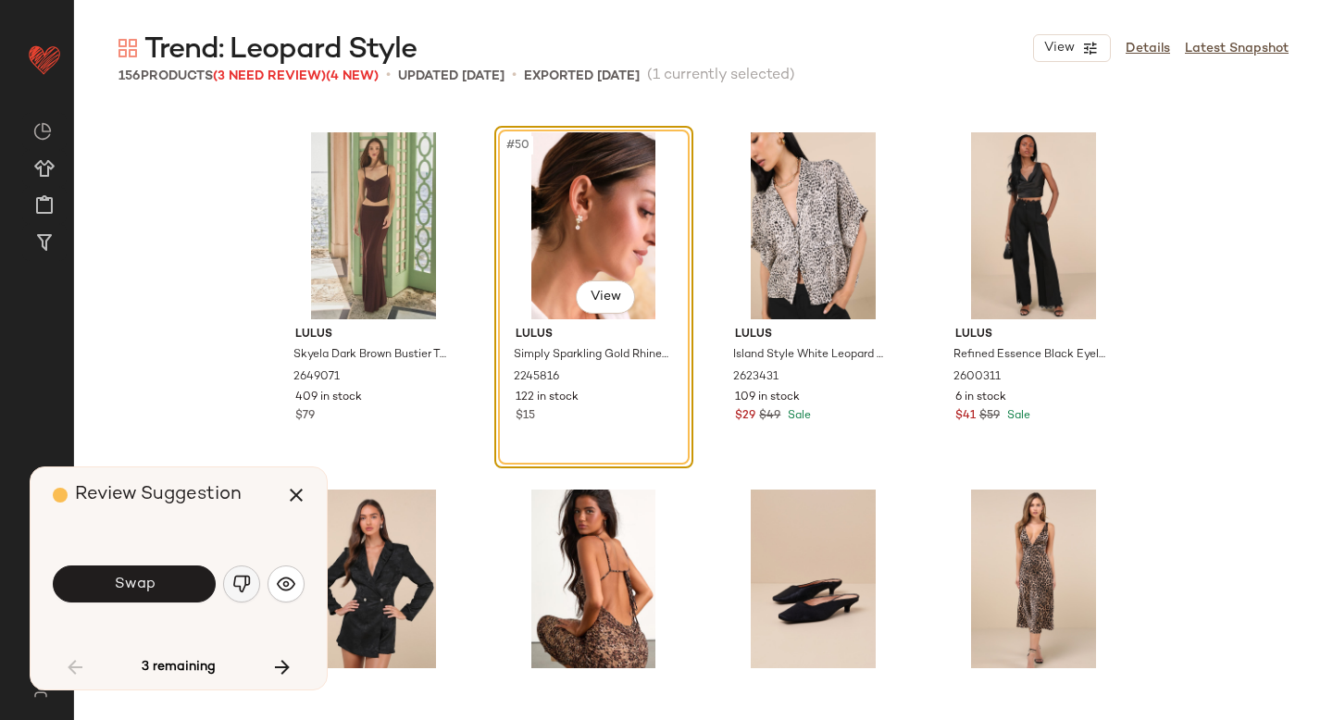
click at [235, 590] on img "button" at bounding box center [241, 584] width 19 height 19
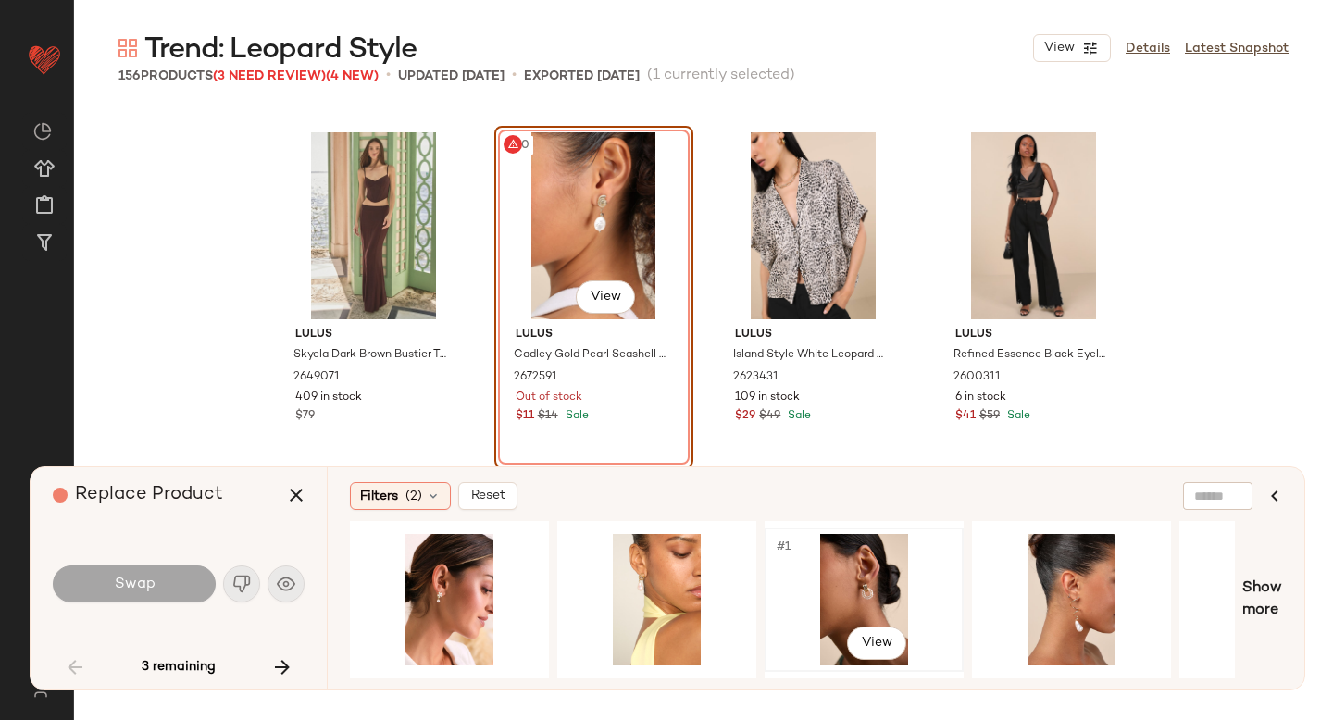
click at [825, 585] on div "#1 View" at bounding box center [864, 599] width 186 height 131
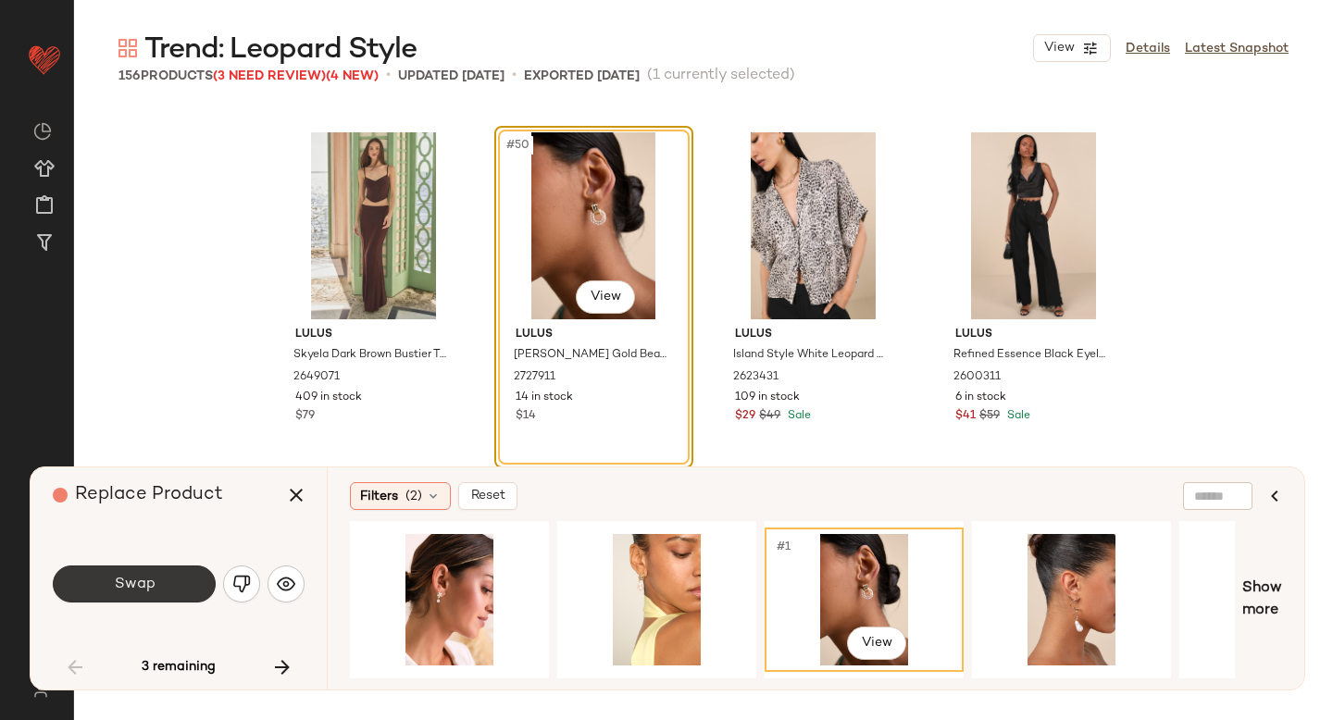
click at [100, 579] on button "Swap" at bounding box center [134, 583] width 163 height 37
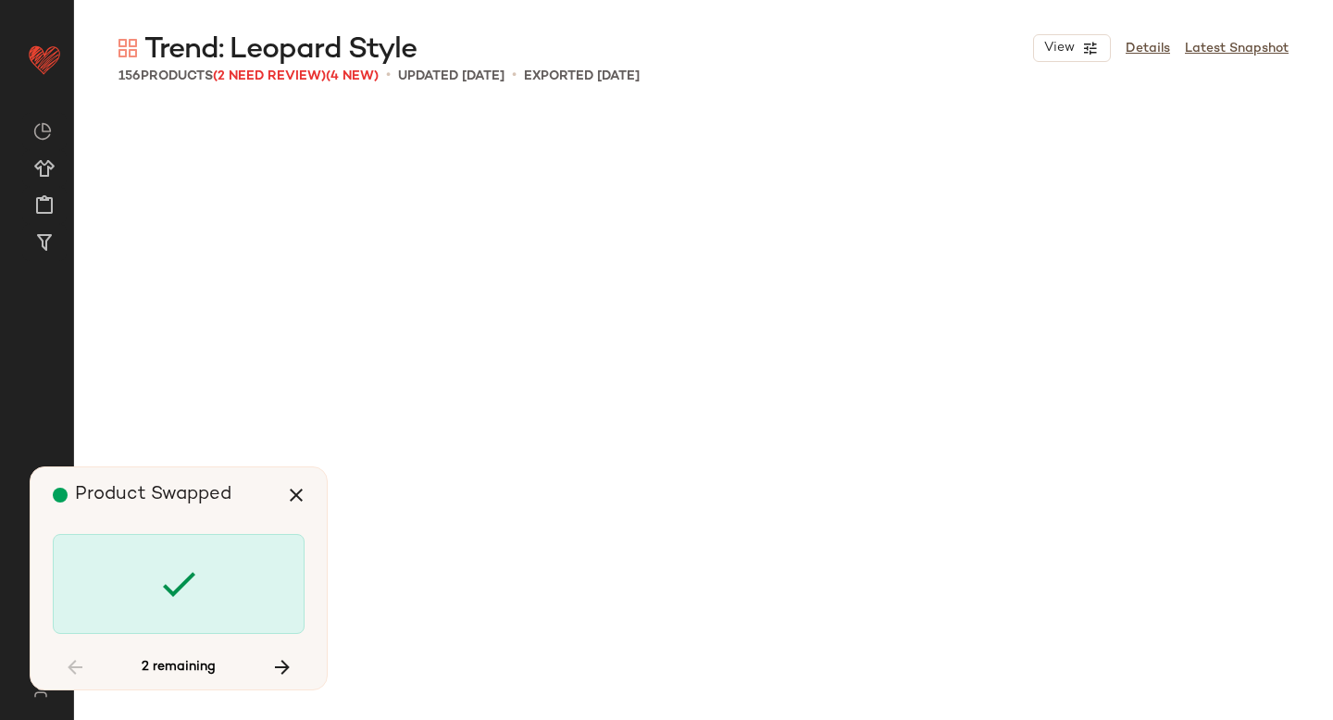
scroll to position [5716, 0]
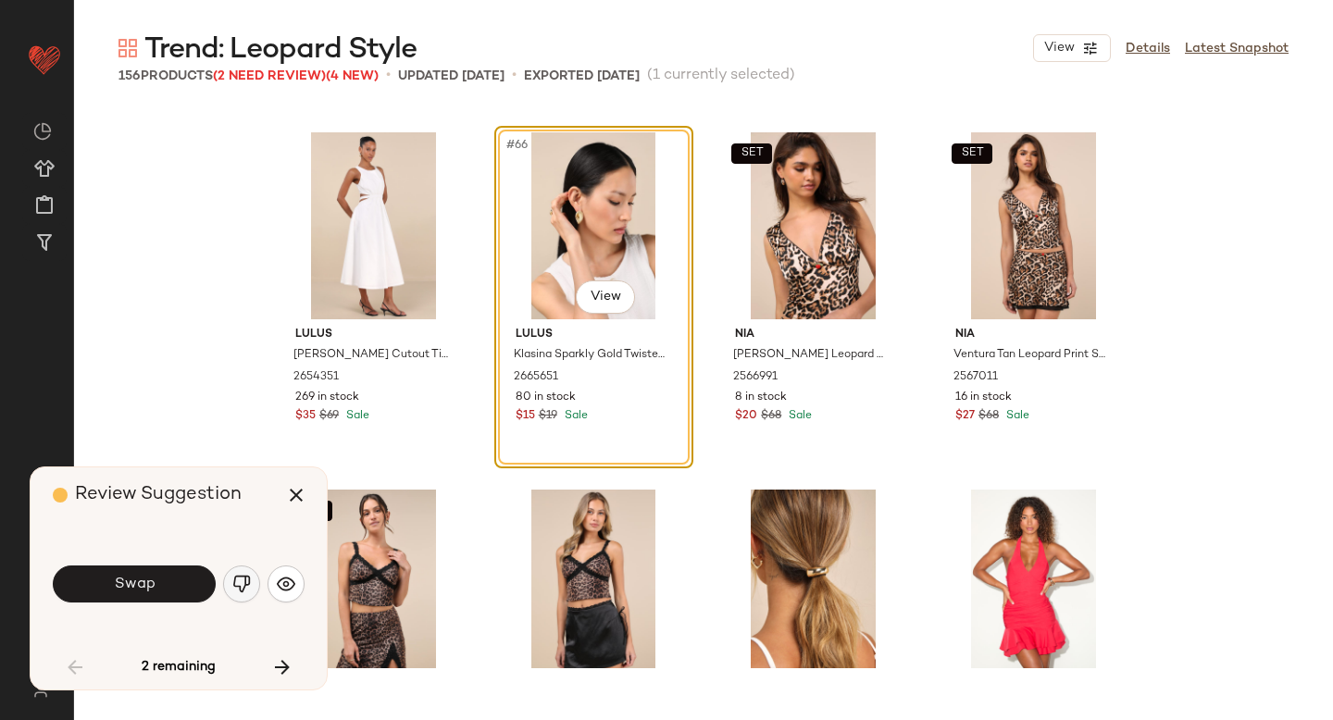
click at [243, 583] on img "button" at bounding box center [241, 584] width 19 height 19
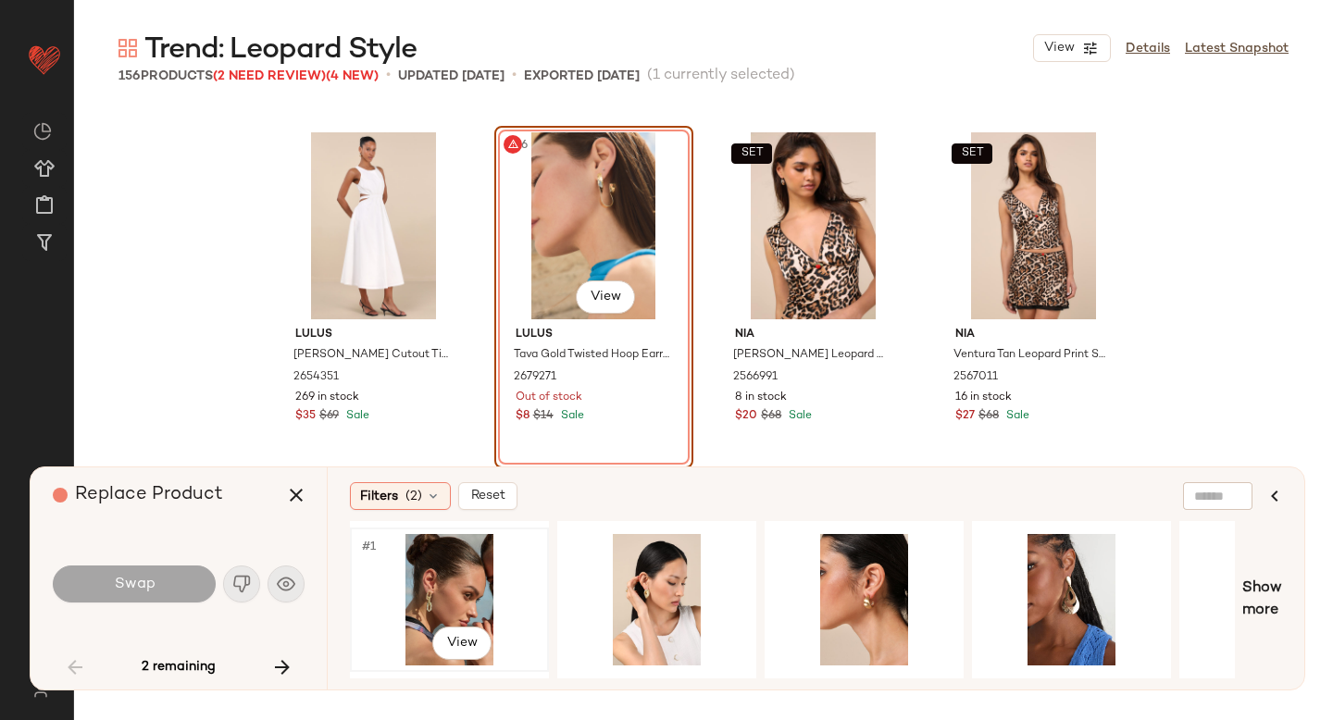
click at [479, 577] on div "#1 View" at bounding box center [449, 599] width 186 height 131
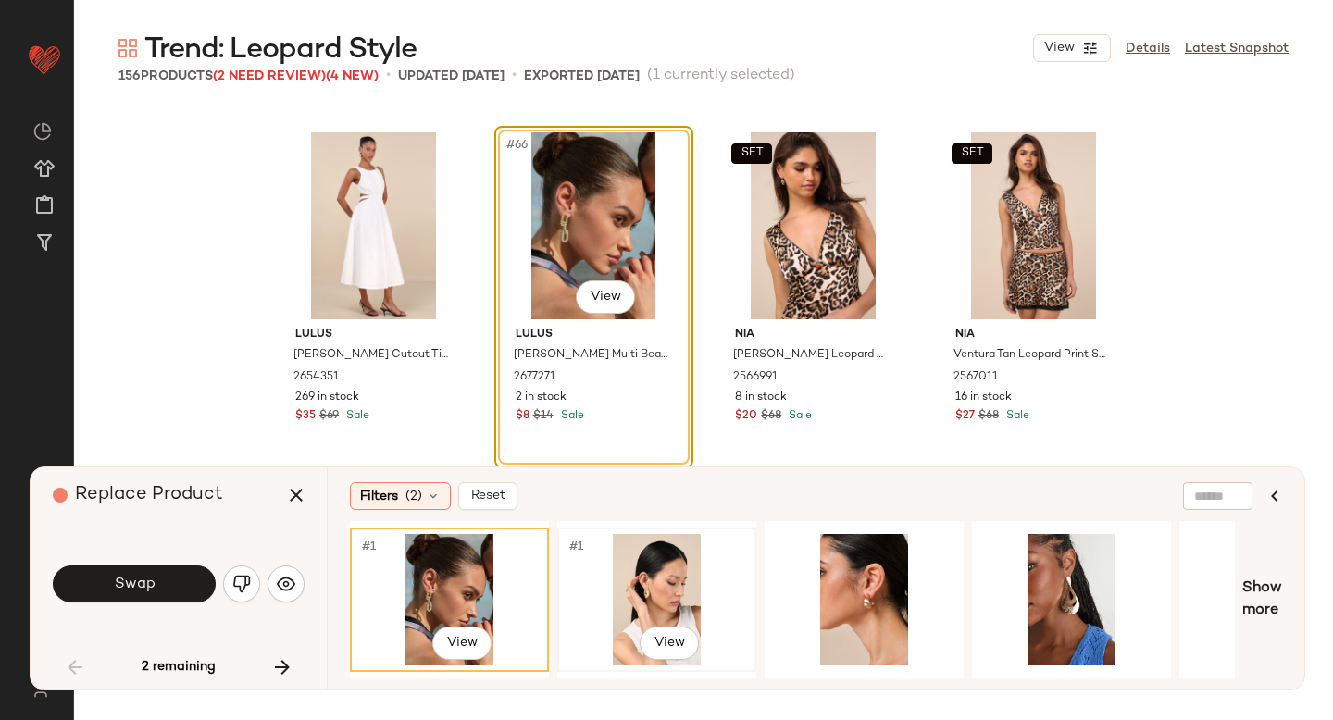
click at [606, 577] on div "#1 View" at bounding box center [657, 599] width 186 height 131
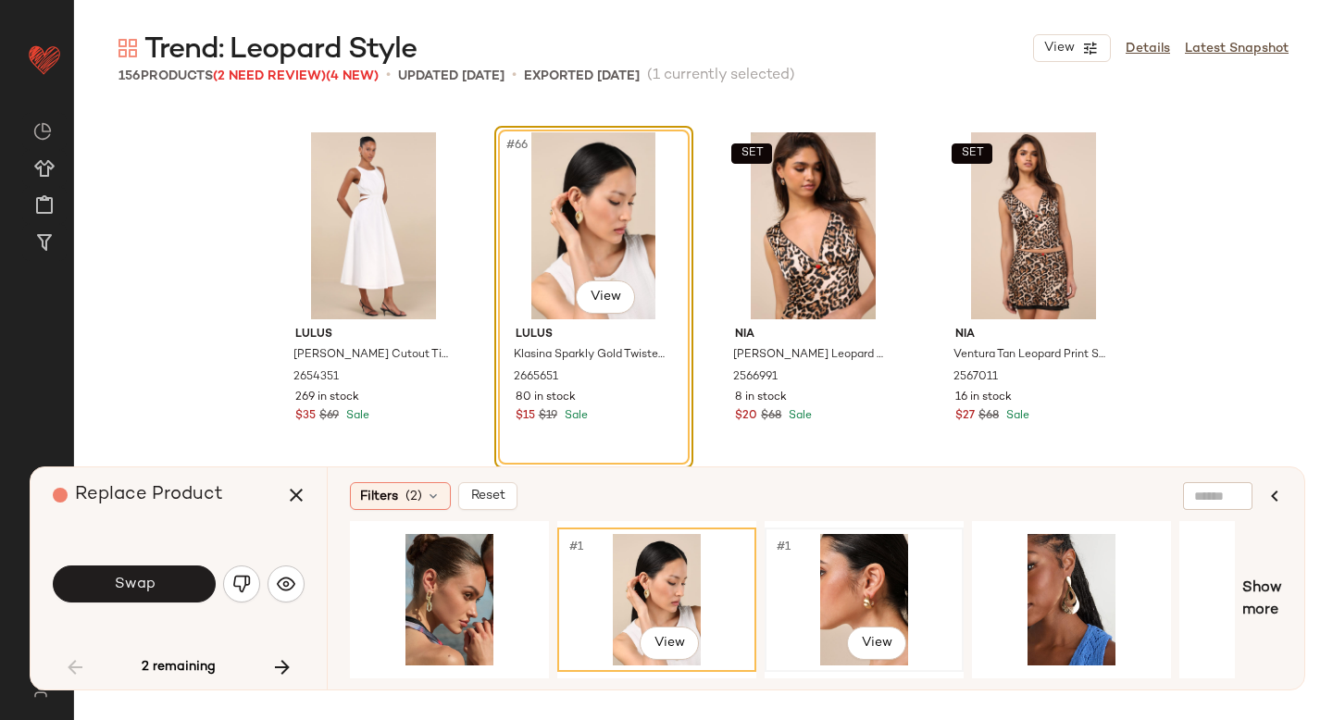
click at [843, 602] on div "#1 View" at bounding box center [864, 599] width 186 height 131
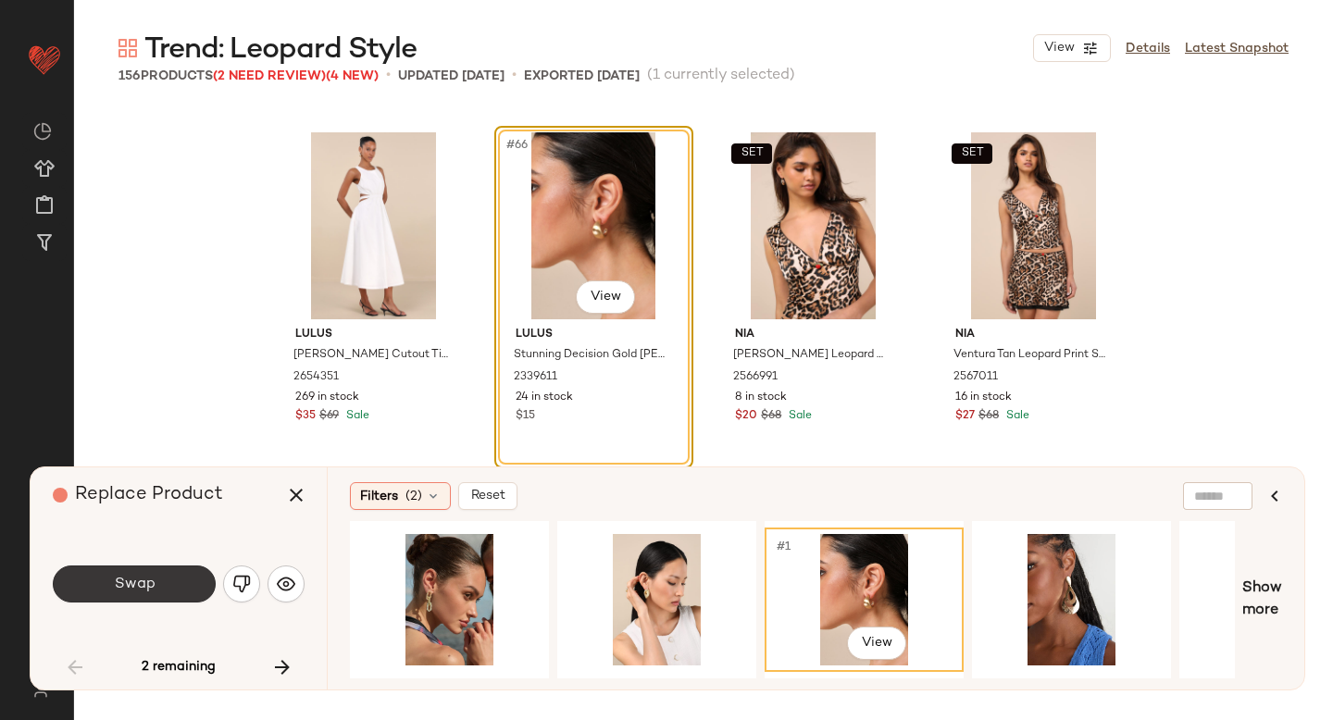
click at [136, 568] on button "Swap" at bounding box center [134, 583] width 163 height 37
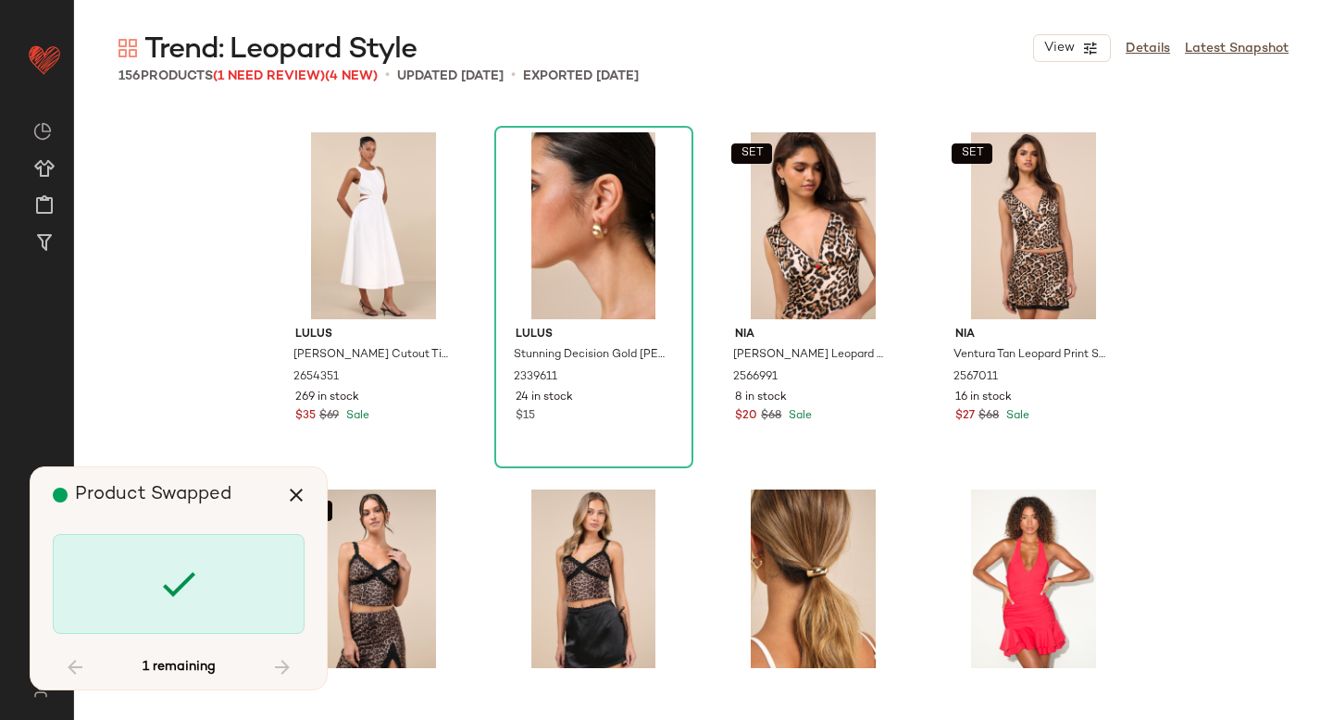
scroll to position [9288, 0]
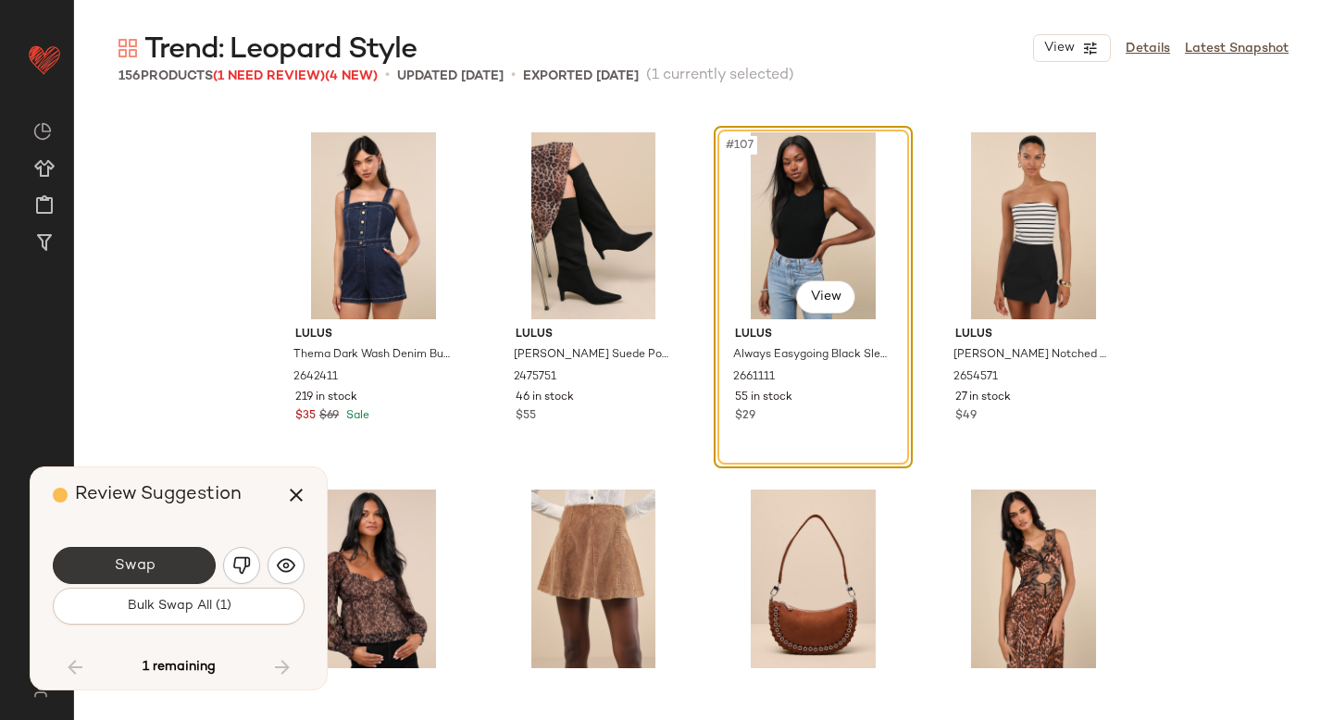
click at [161, 564] on button "Swap" at bounding box center [134, 565] width 163 height 37
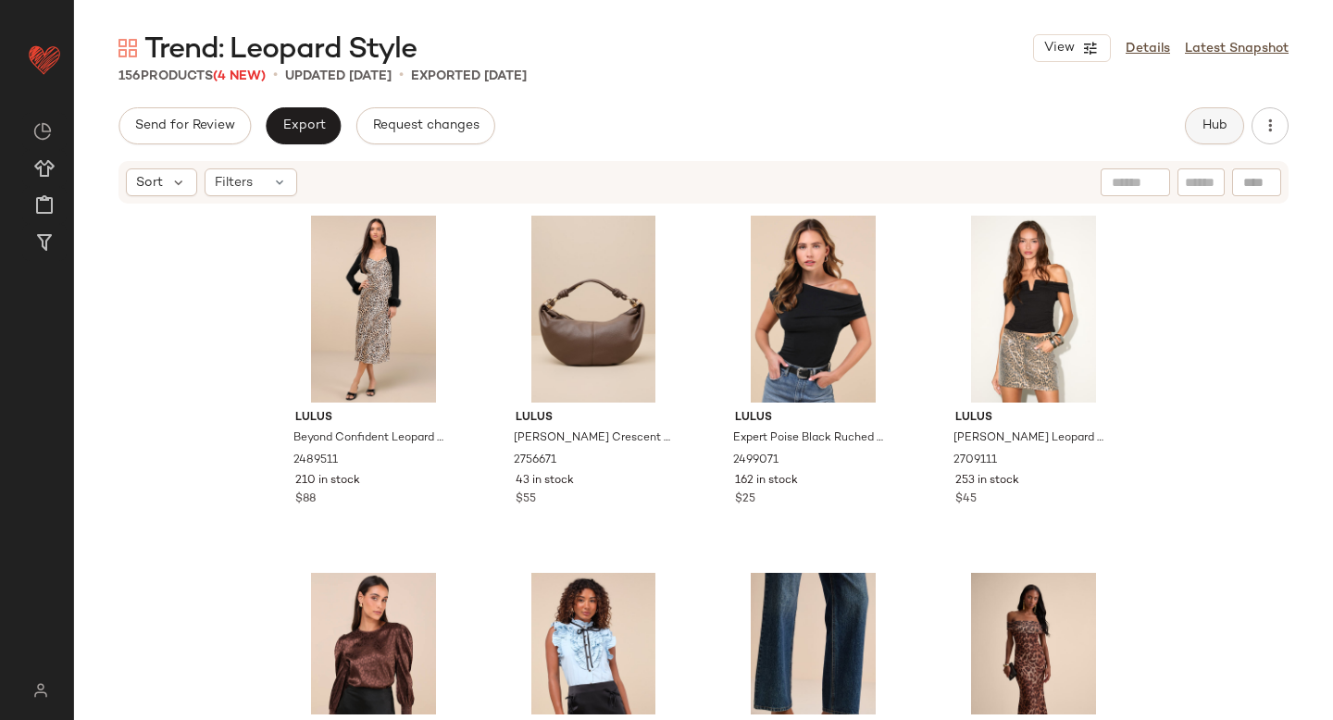
click at [1216, 118] on span "Hub" at bounding box center [1214, 125] width 26 height 15
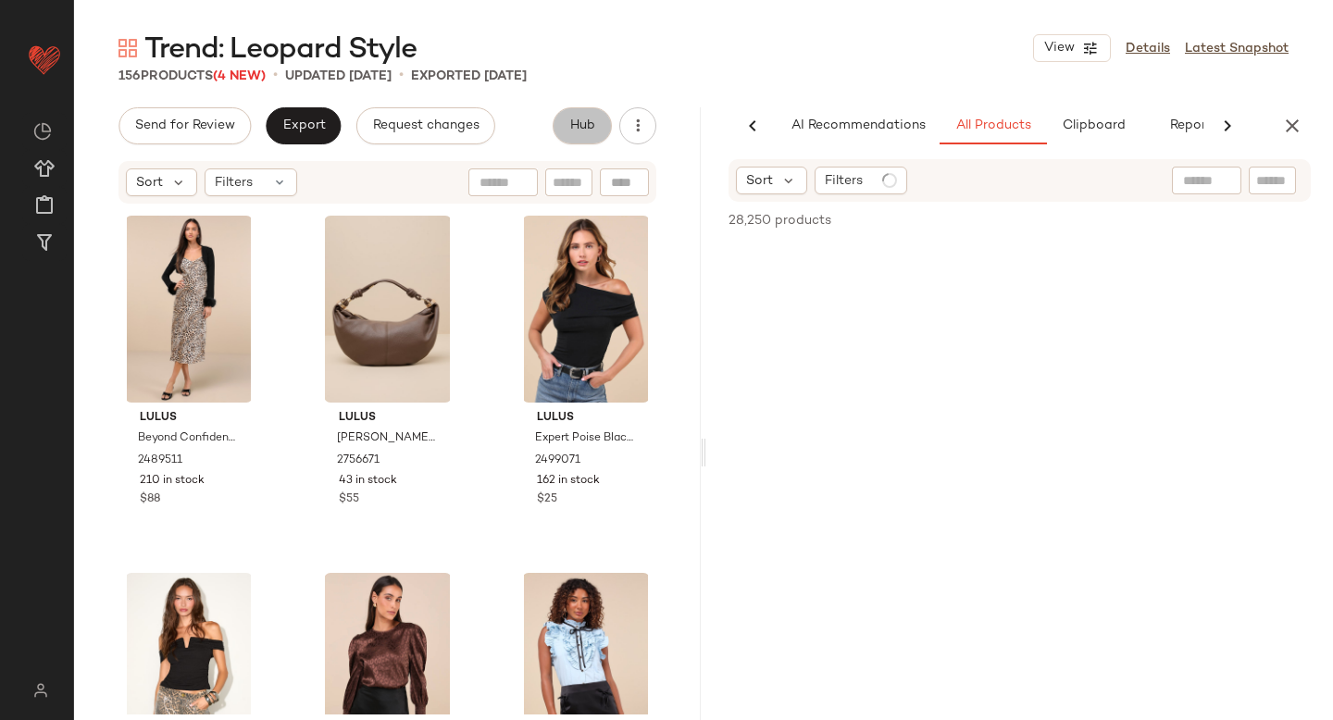
scroll to position [0, 43]
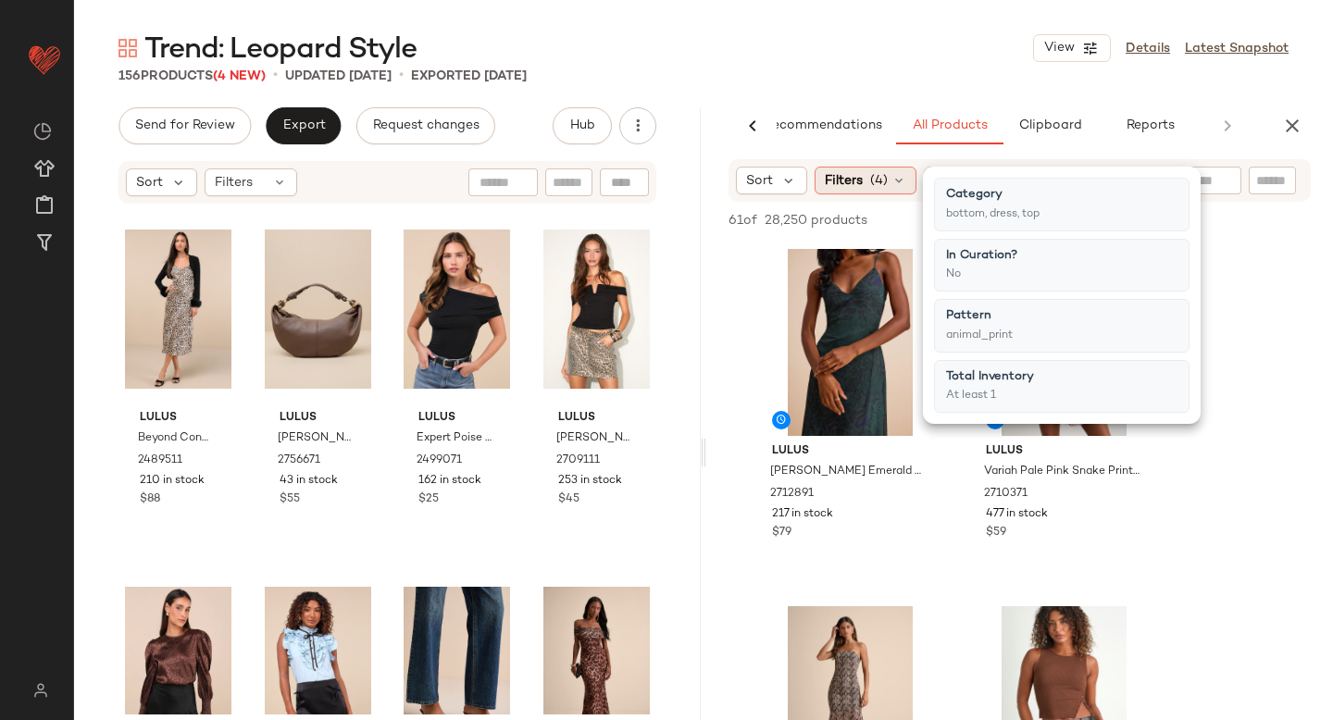
click at [856, 187] on span "Filters" at bounding box center [844, 180] width 38 height 19
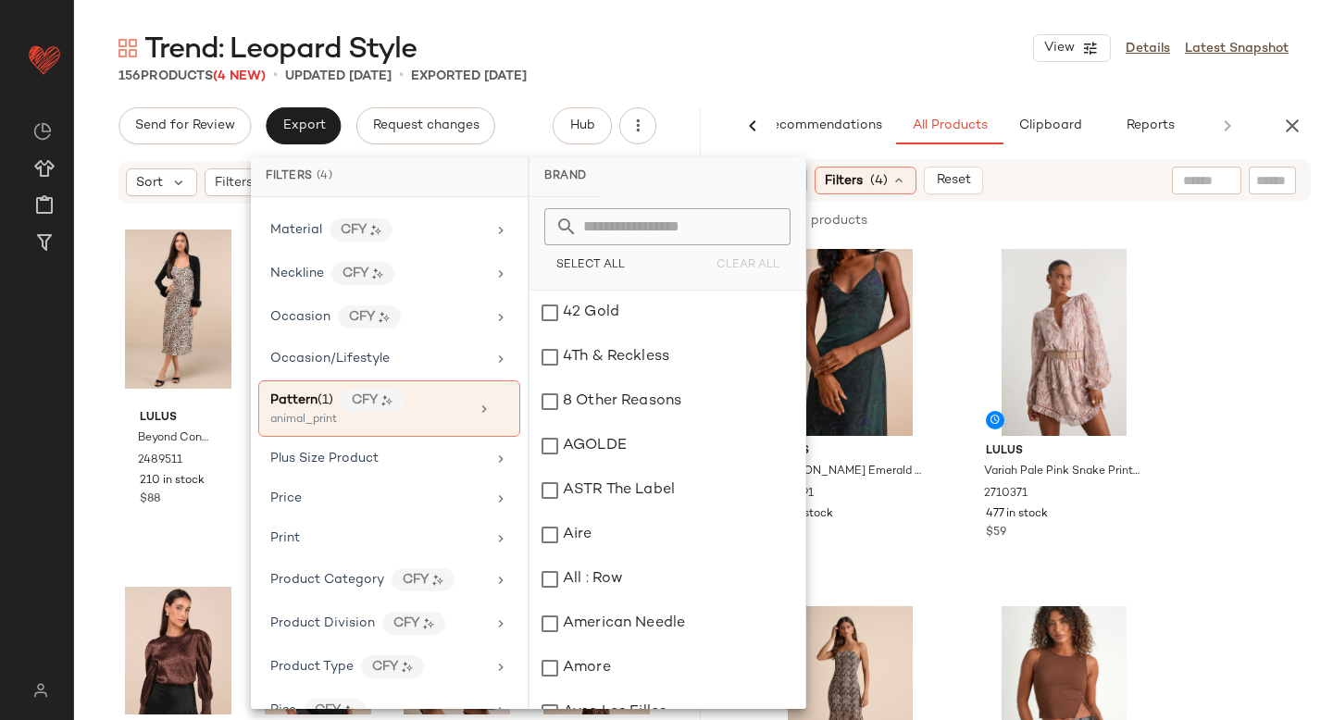
scroll to position [891, 0]
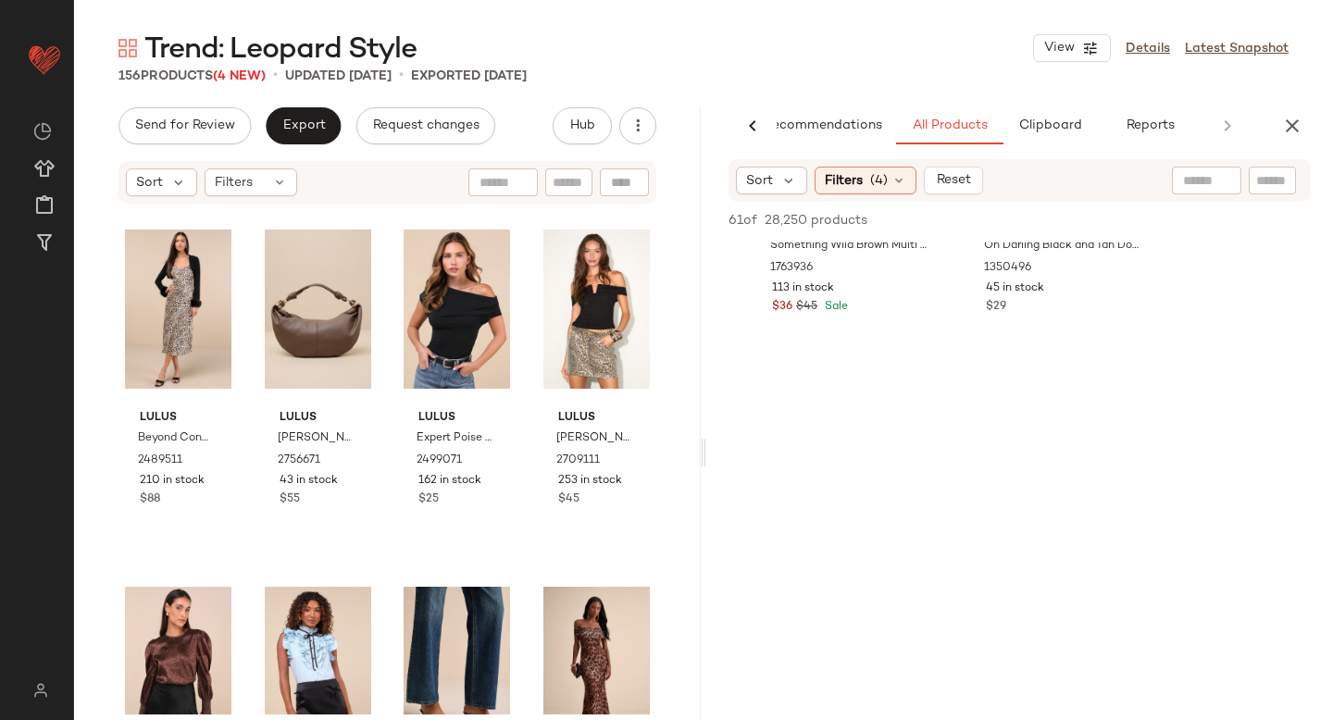
scroll to position [4729, 0]
click at [1288, 126] on icon "button" at bounding box center [1292, 126] width 22 height 22
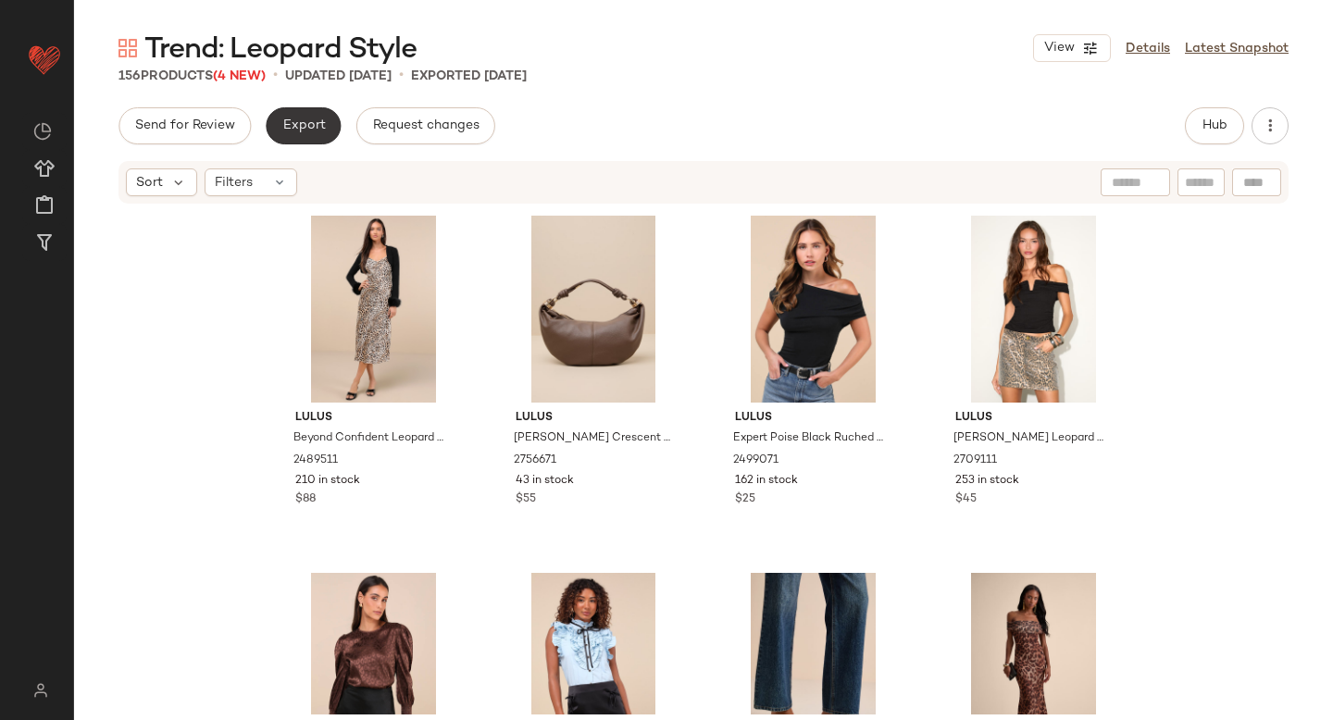
click at [306, 135] on button "Export" at bounding box center [303, 125] width 75 height 37
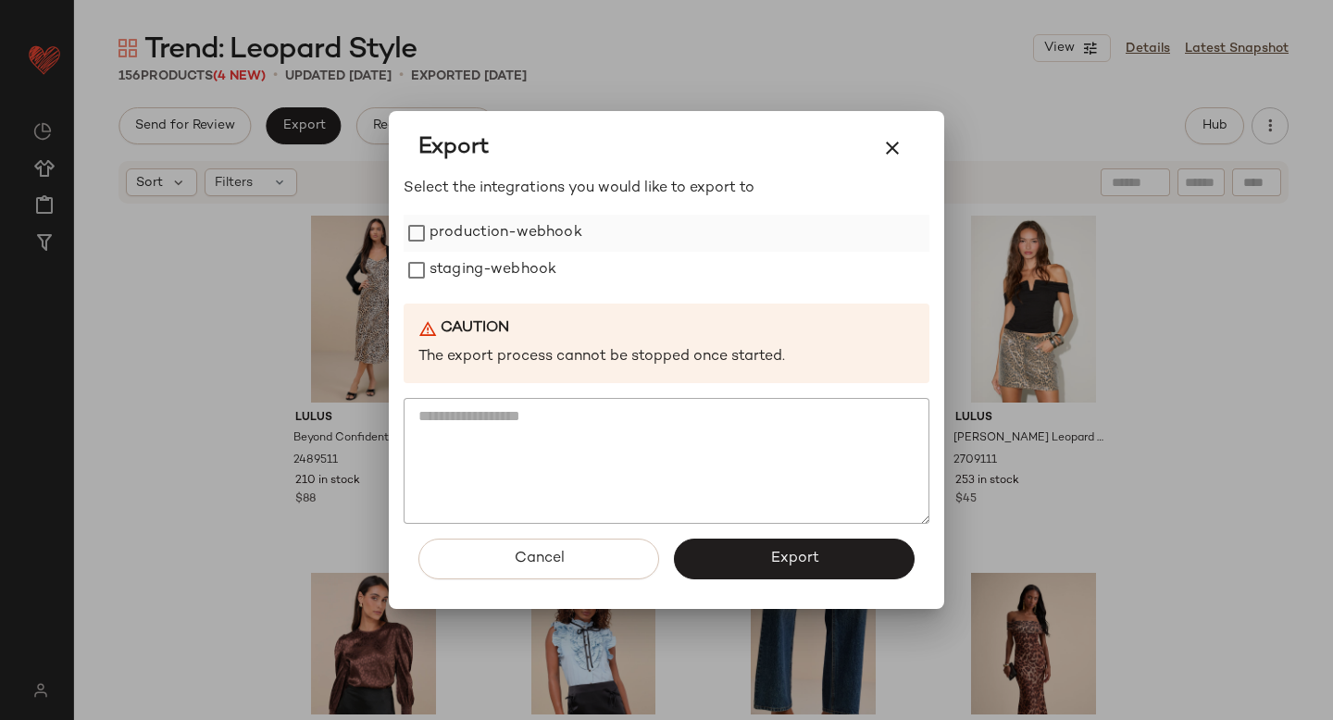
click at [429, 230] on label "production-webhook" at bounding box center [505, 233] width 153 height 37
click at [430, 265] on label "staging-webhook" at bounding box center [492, 270] width 127 height 37
click at [726, 576] on button "Export" at bounding box center [794, 559] width 241 height 41
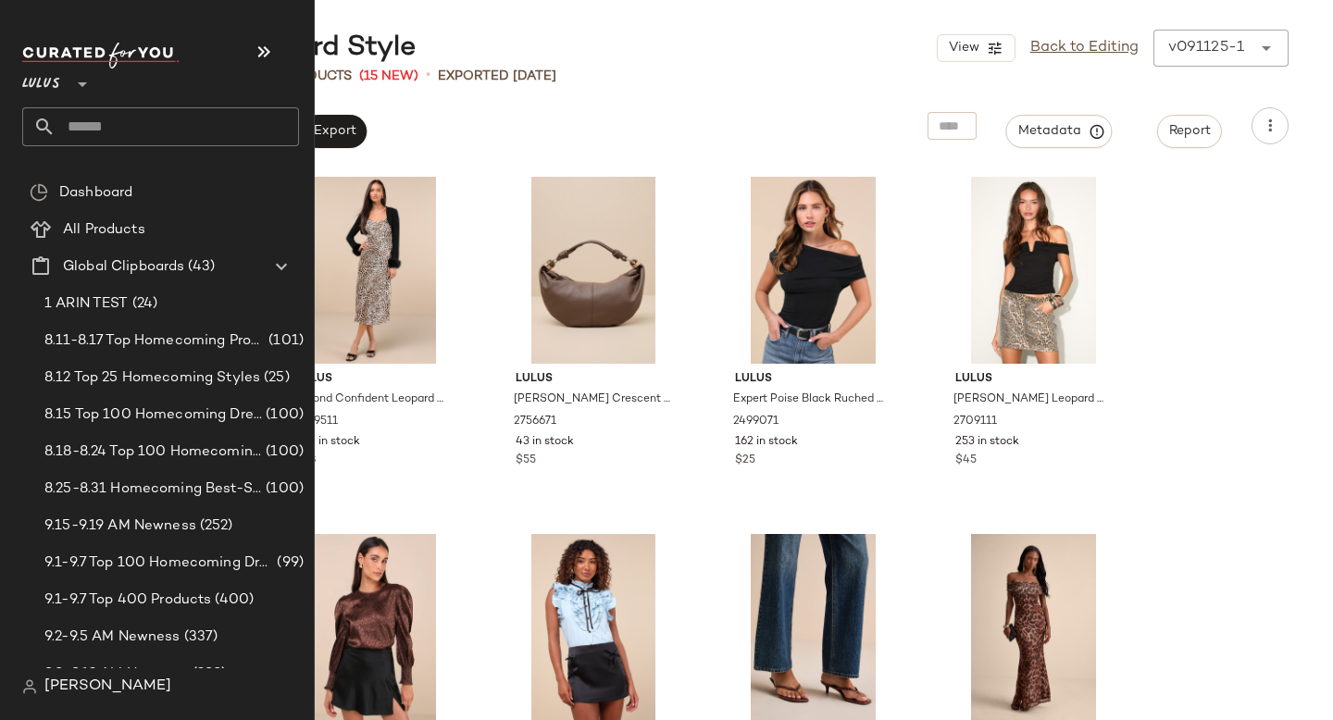
click at [93, 129] on input "text" at bounding box center [177, 126] width 243 height 39
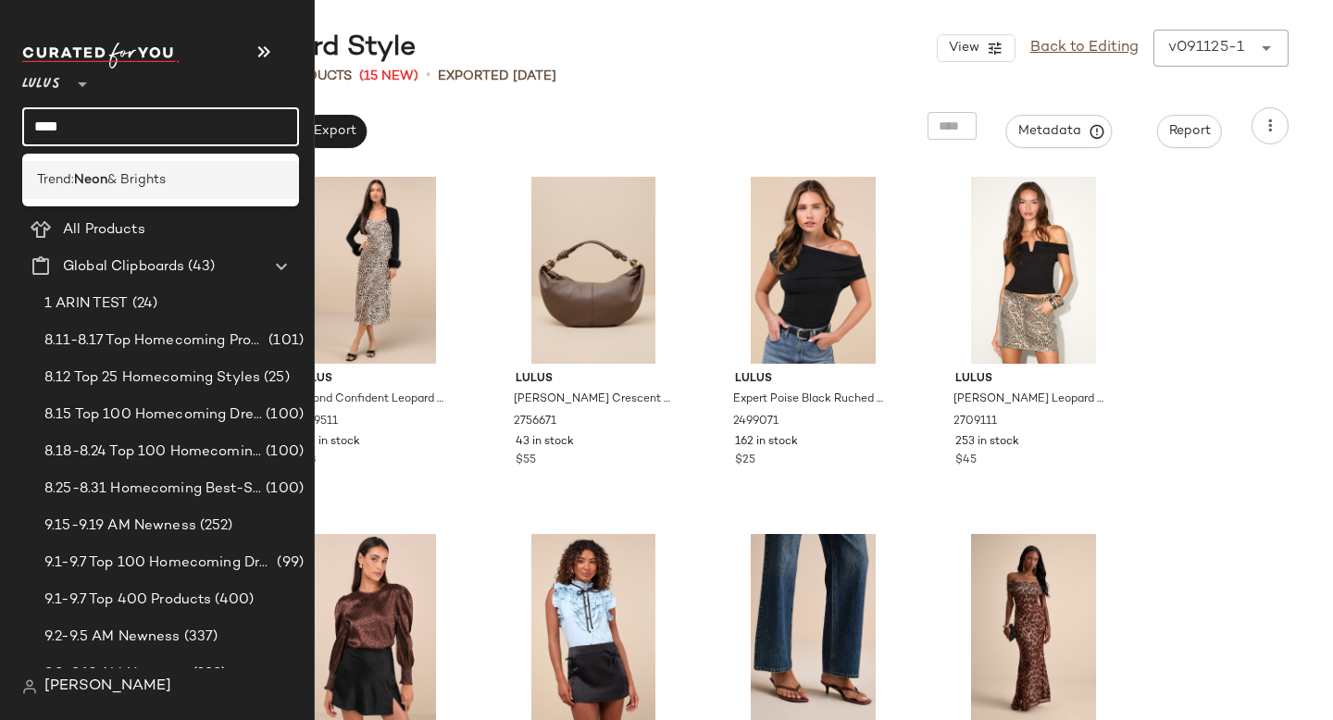
type input "****"
click at [143, 192] on div "Trend: Neon & Brights" at bounding box center [160, 180] width 277 height 38
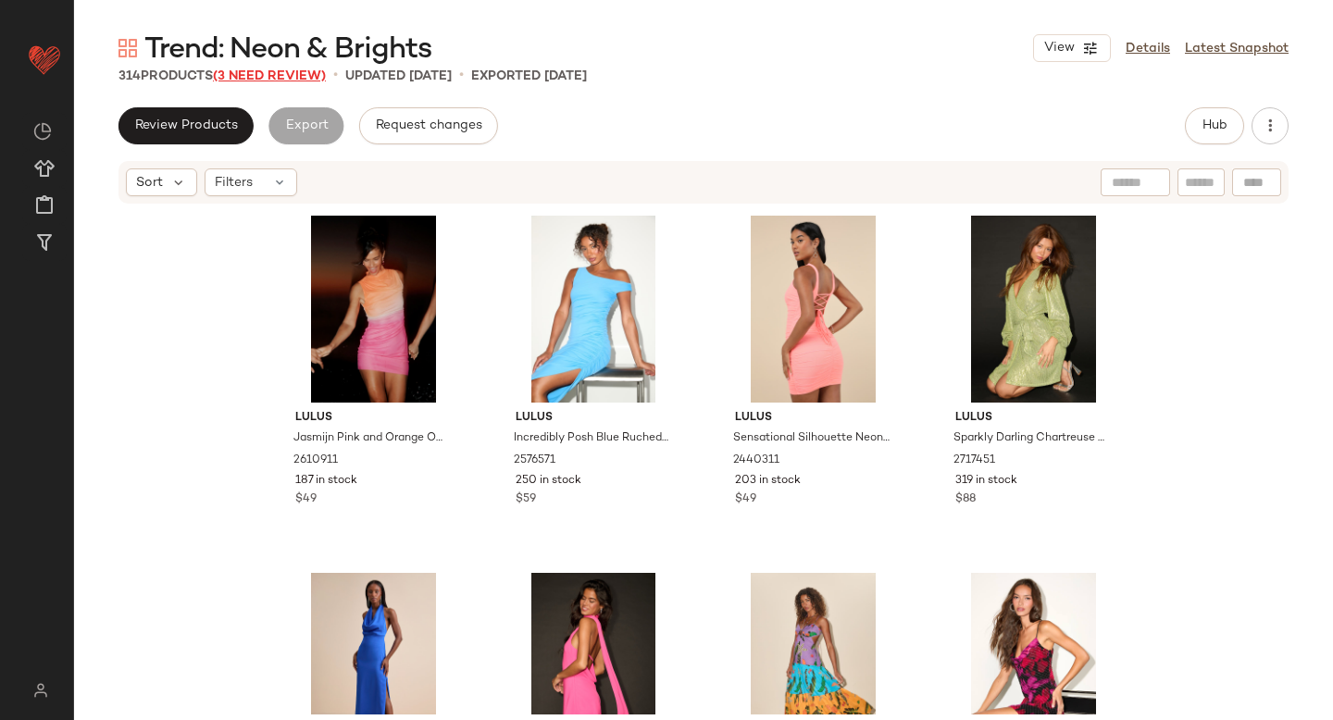
click at [277, 79] on span "(3 Need Review)" at bounding box center [269, 76] width 113 height 14
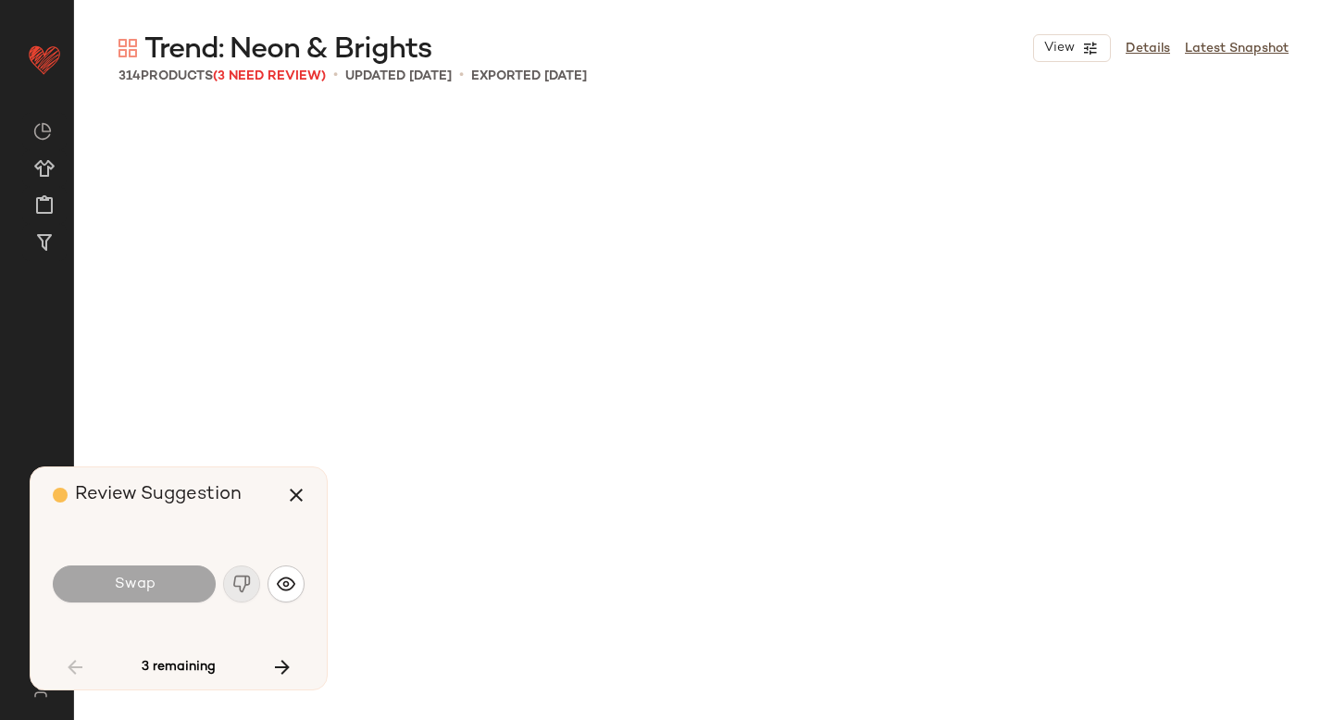
scroll to position [2858, 0]
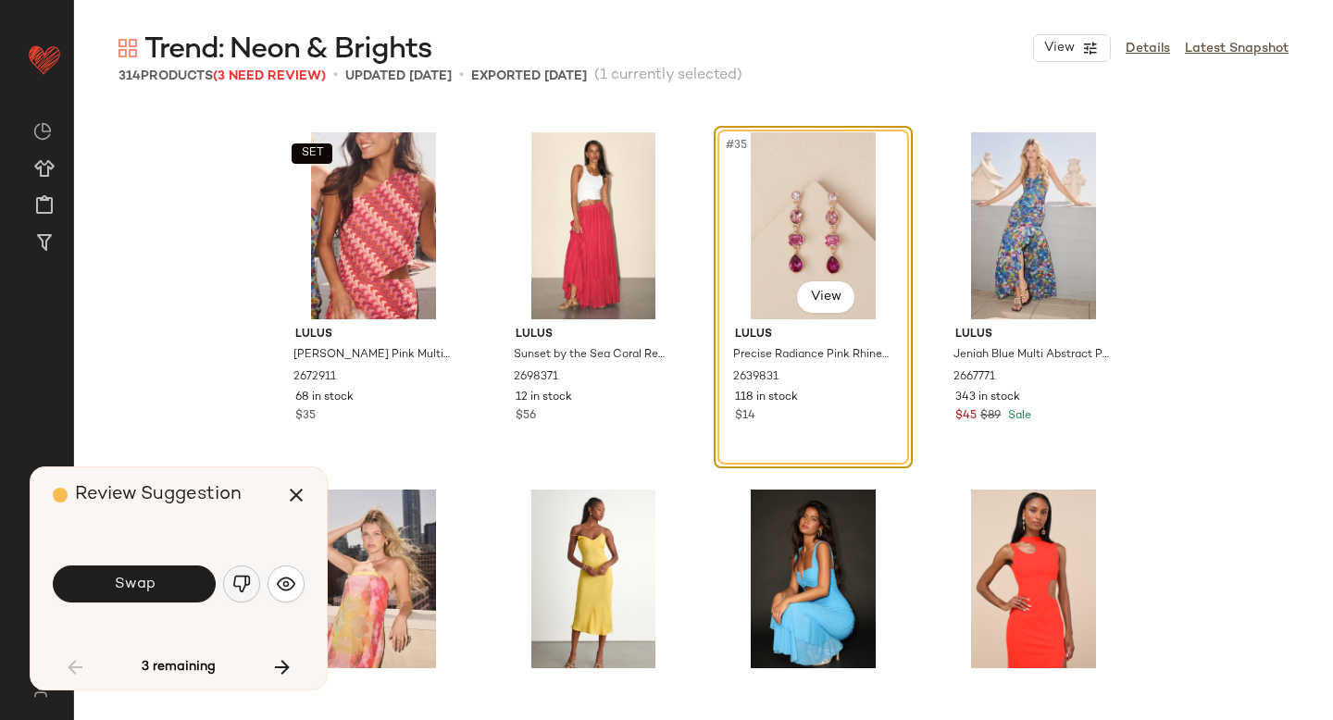
click at [232, 590] on img "button" at bounding box center [241, 584] width 19 height 19
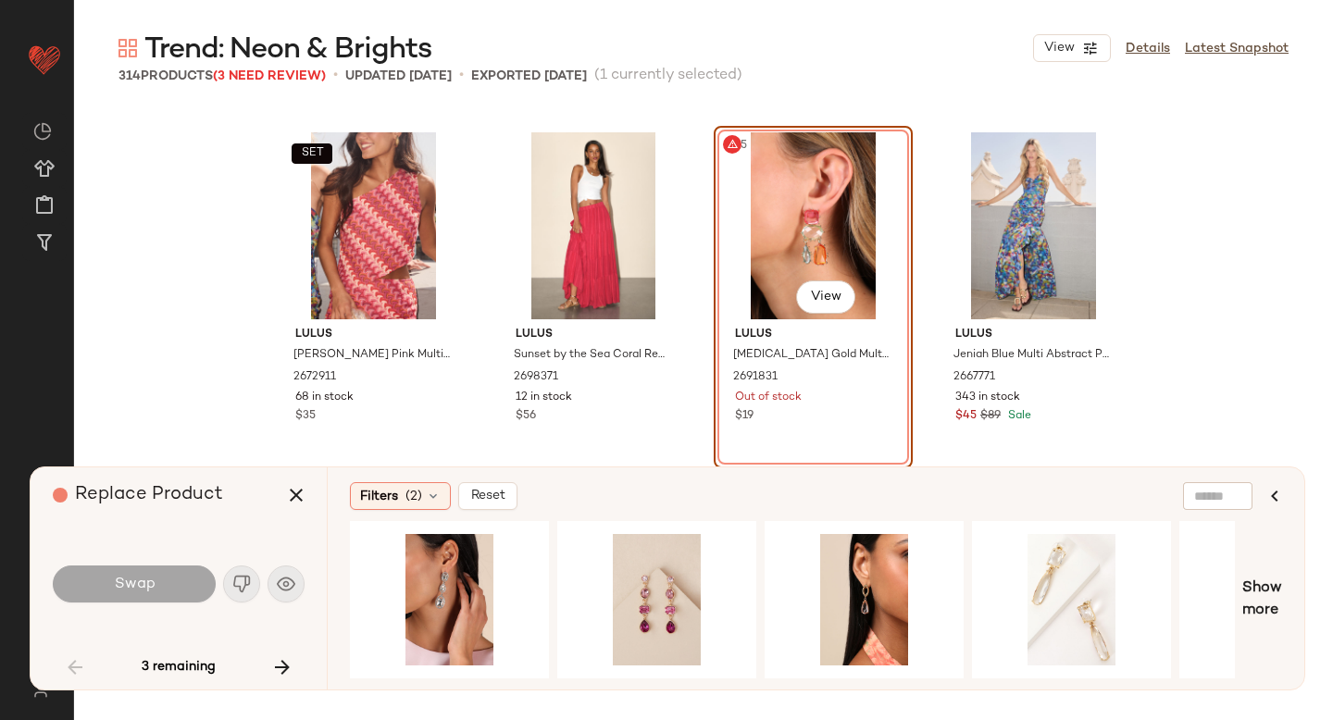
click at [652, 516] on div "Filters (2) Reset Show more" at bounding box center [815, 578] width 977 height 222
click at [610, 614] on div "#1 View" at bounding box center [657, 599] width 186 height 131
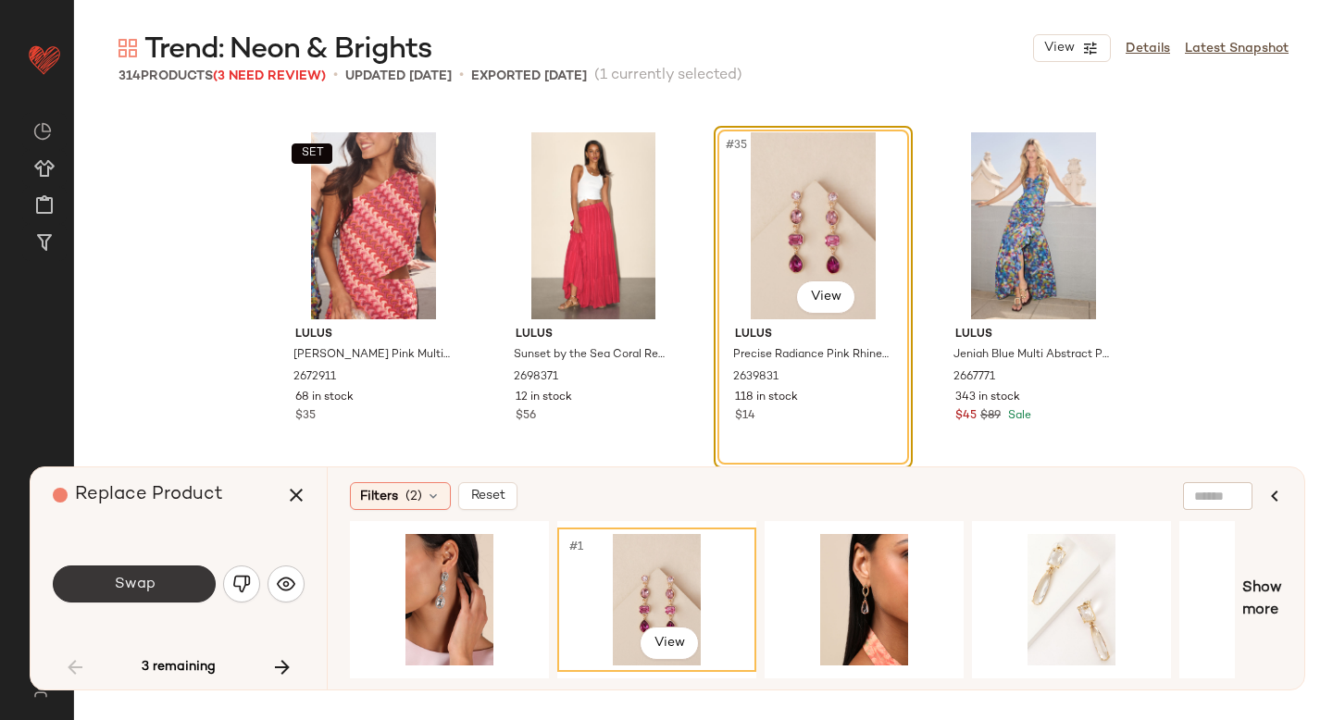
click at [143, 578] on span "Swap" at bounding box center [134, 585] width 42 height 18
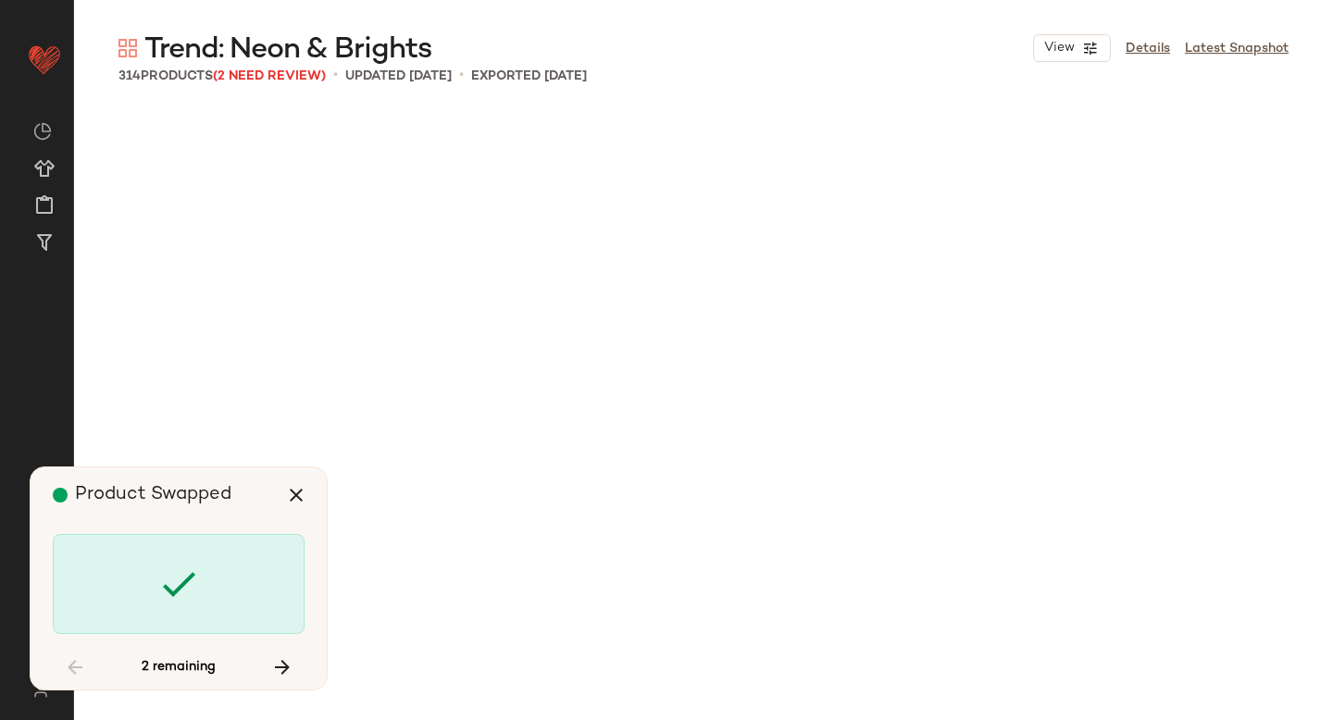
scroll to position [10002, 0]
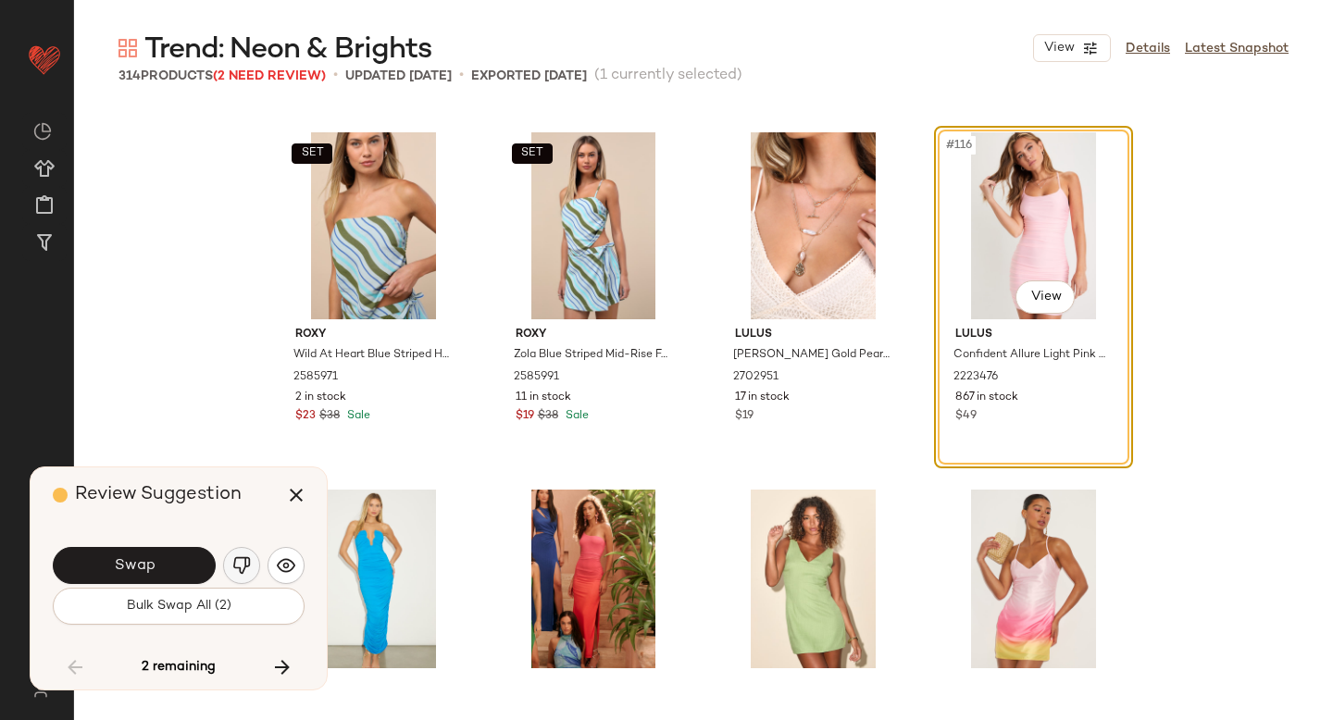
click at [242, 569] on img "button" at bounding box center [241, 565] width 19 height 19
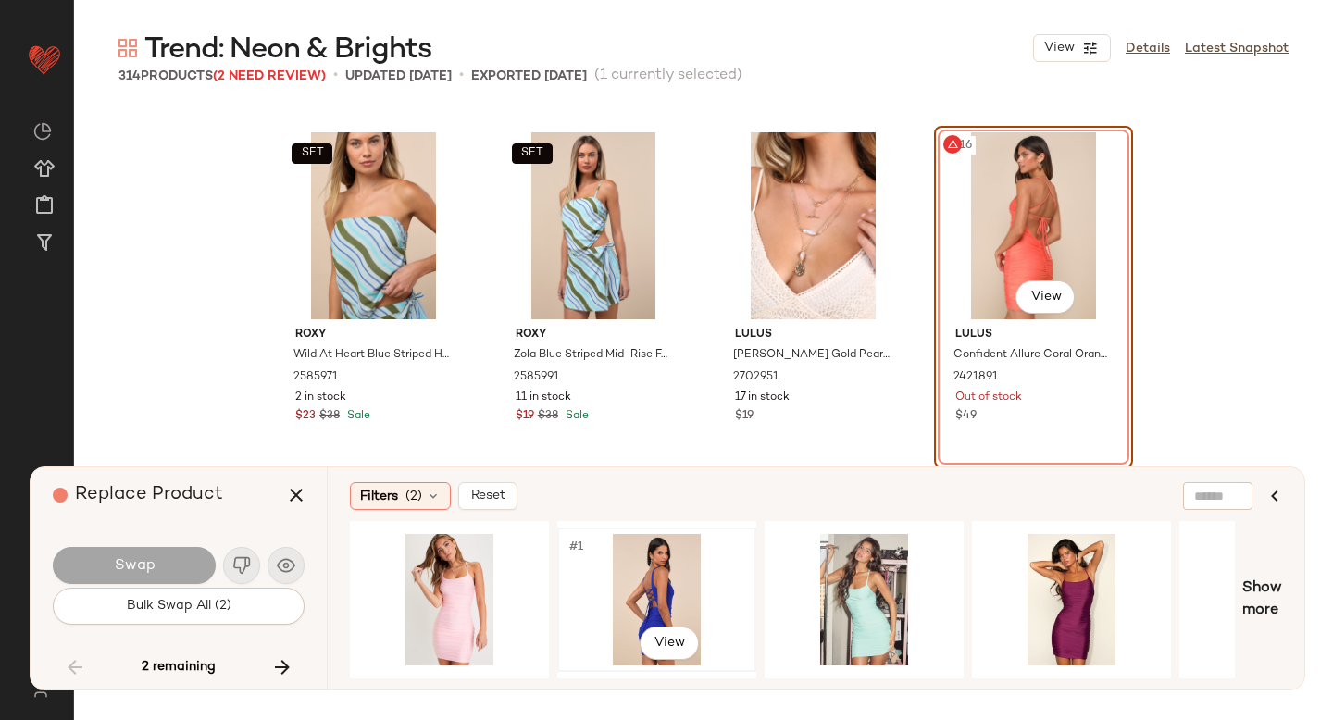
click at [640, 588] on div "#1 View" at bounding box center [657, 599] width 186 height 131
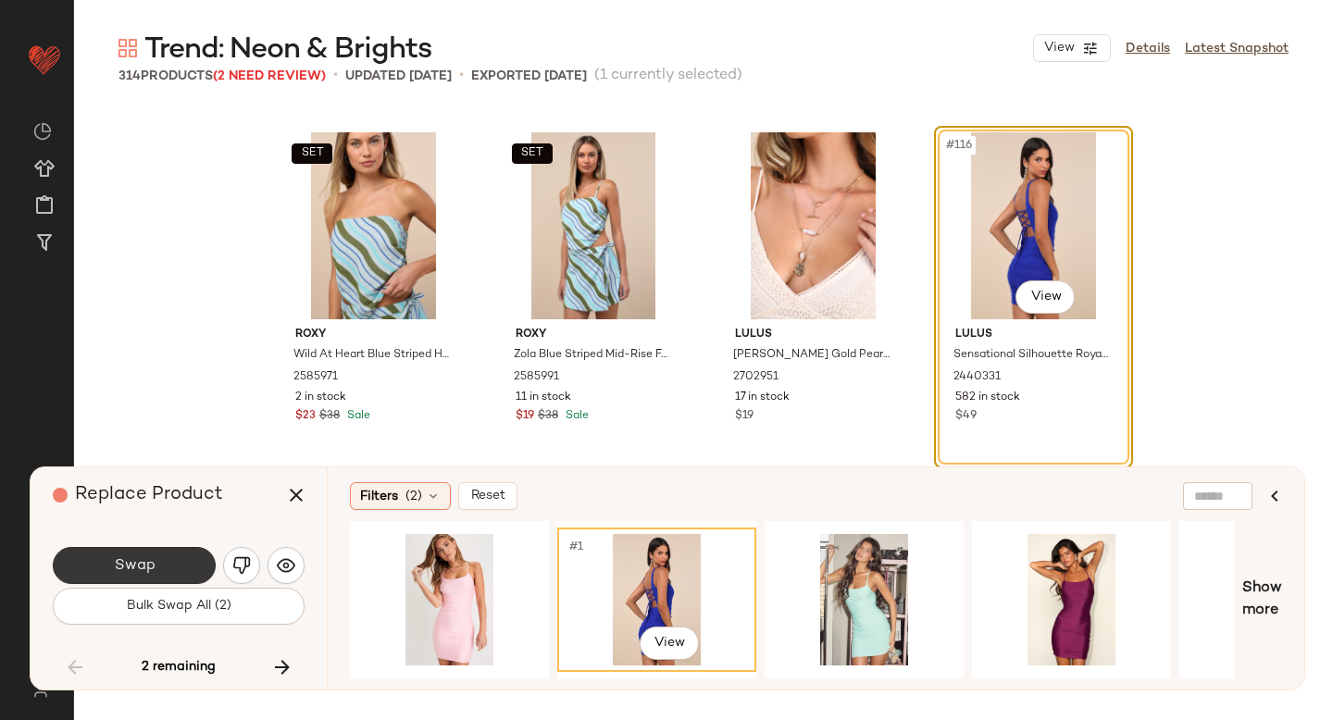
click at [191, 577] on button "Swap" at bounding box center [134, 565] width 163 height 37
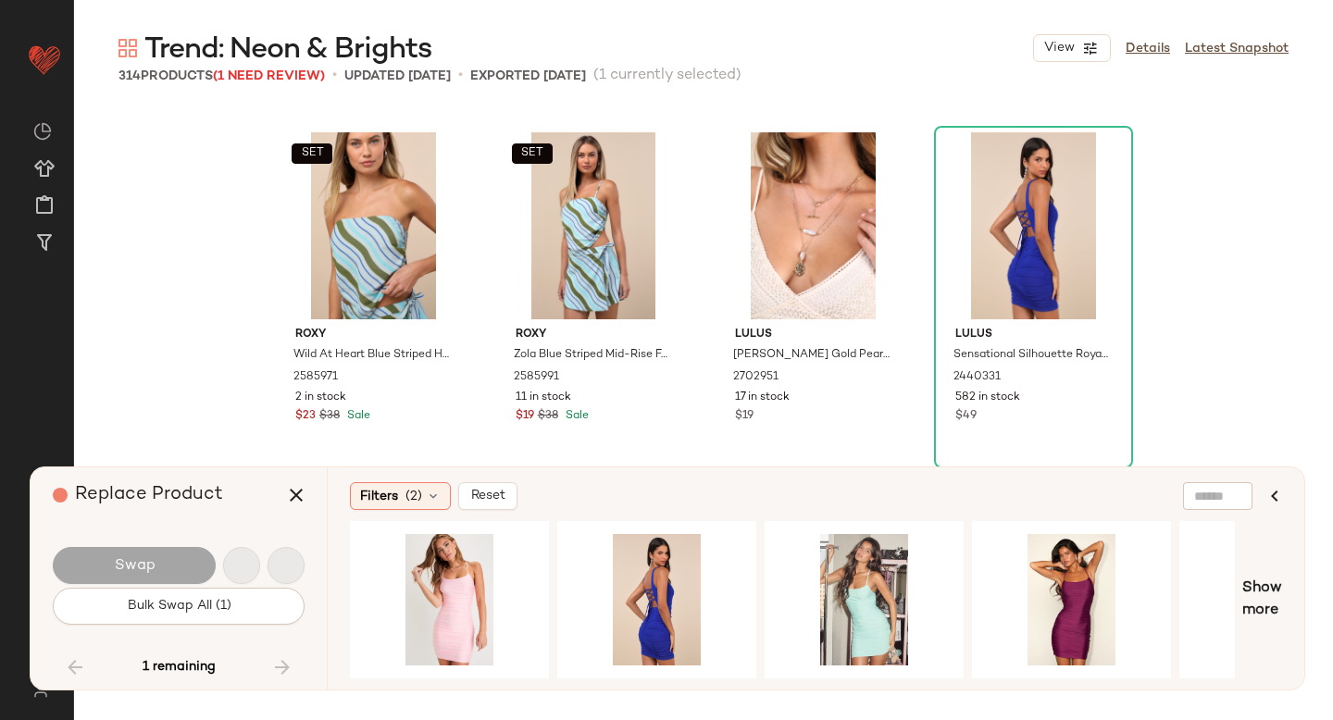
scroll to position [18933, 0]
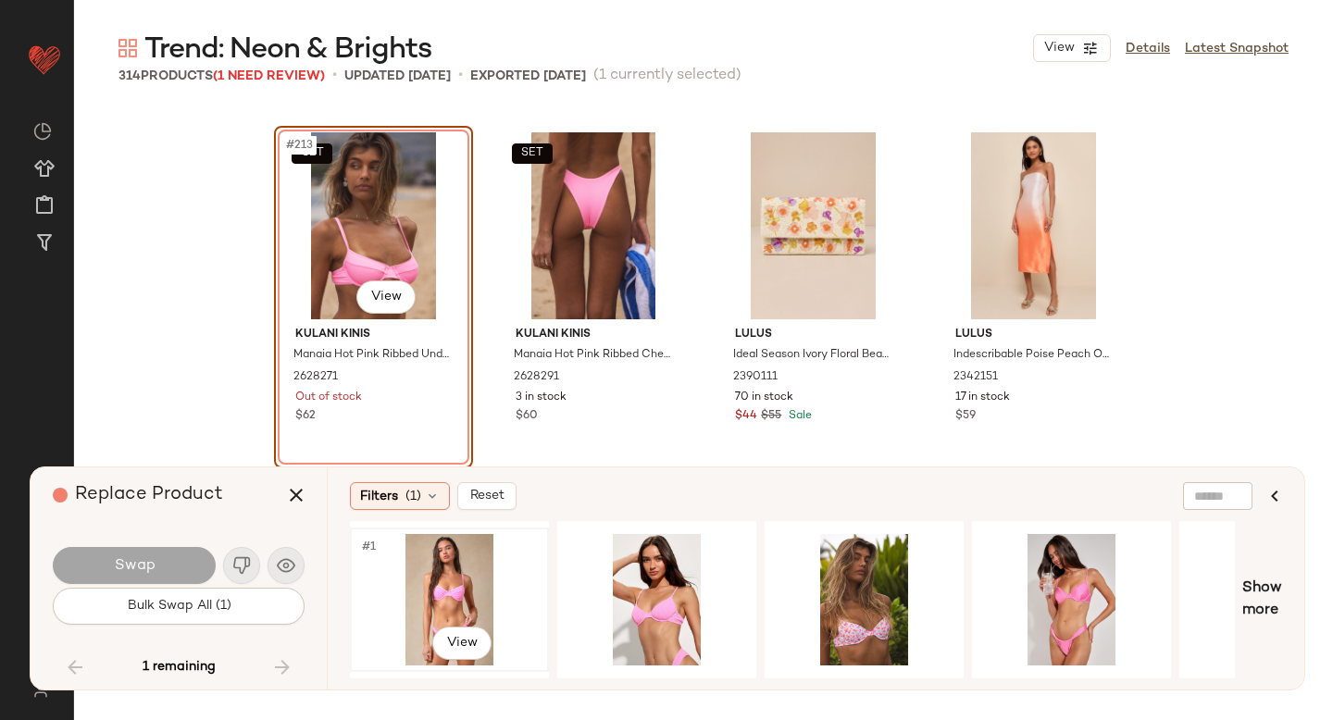
click at [460, 582] on div "#1 View" at bounding box center [449, 599] width 186 height 131
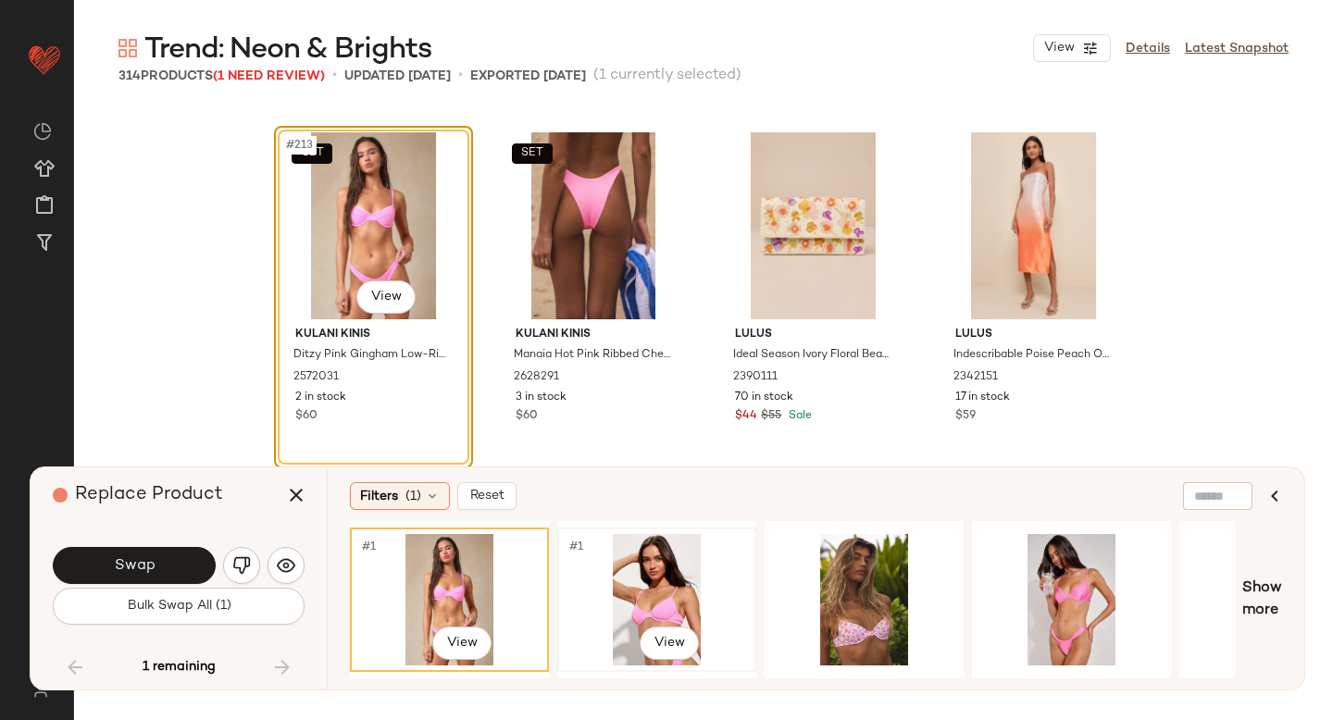
click at [648, 558] on div "#1 View" at bounding box center [657, 599] width 186 height 131
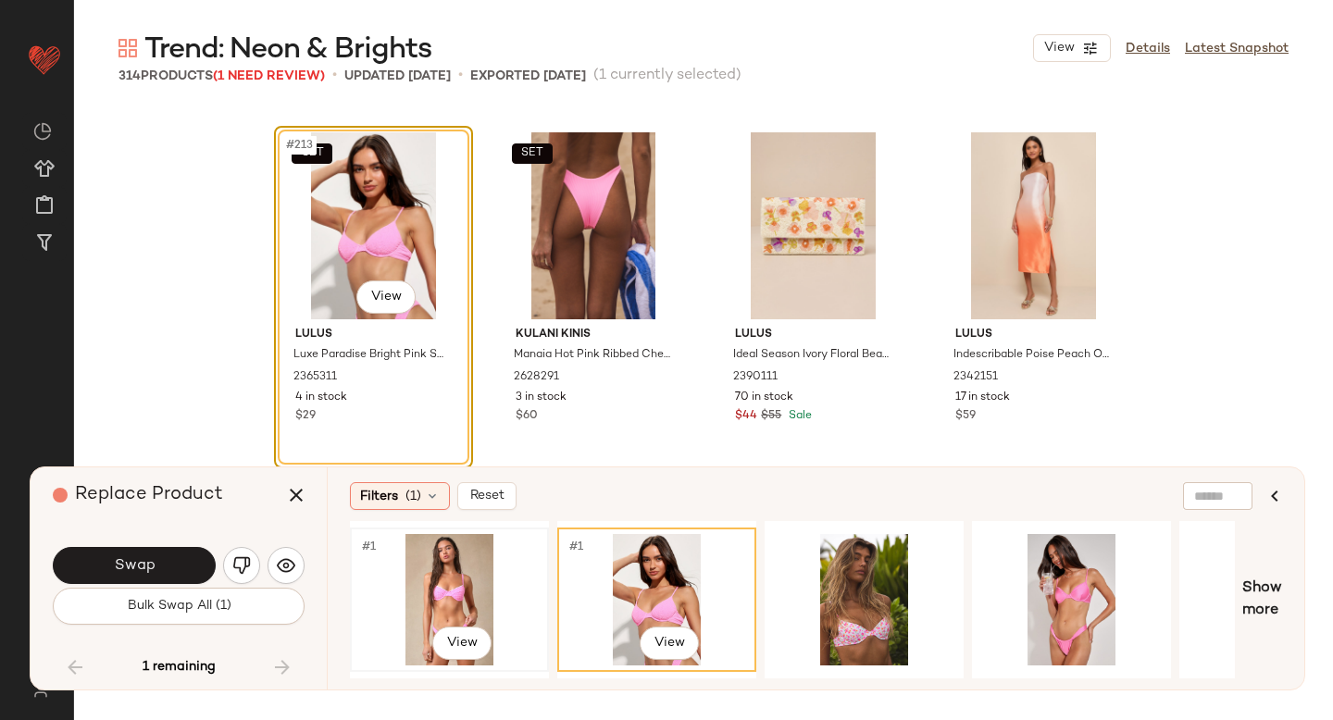
click at [480, 576] on div "#1 View" at bounding box center [449, 599] width 186 height 131
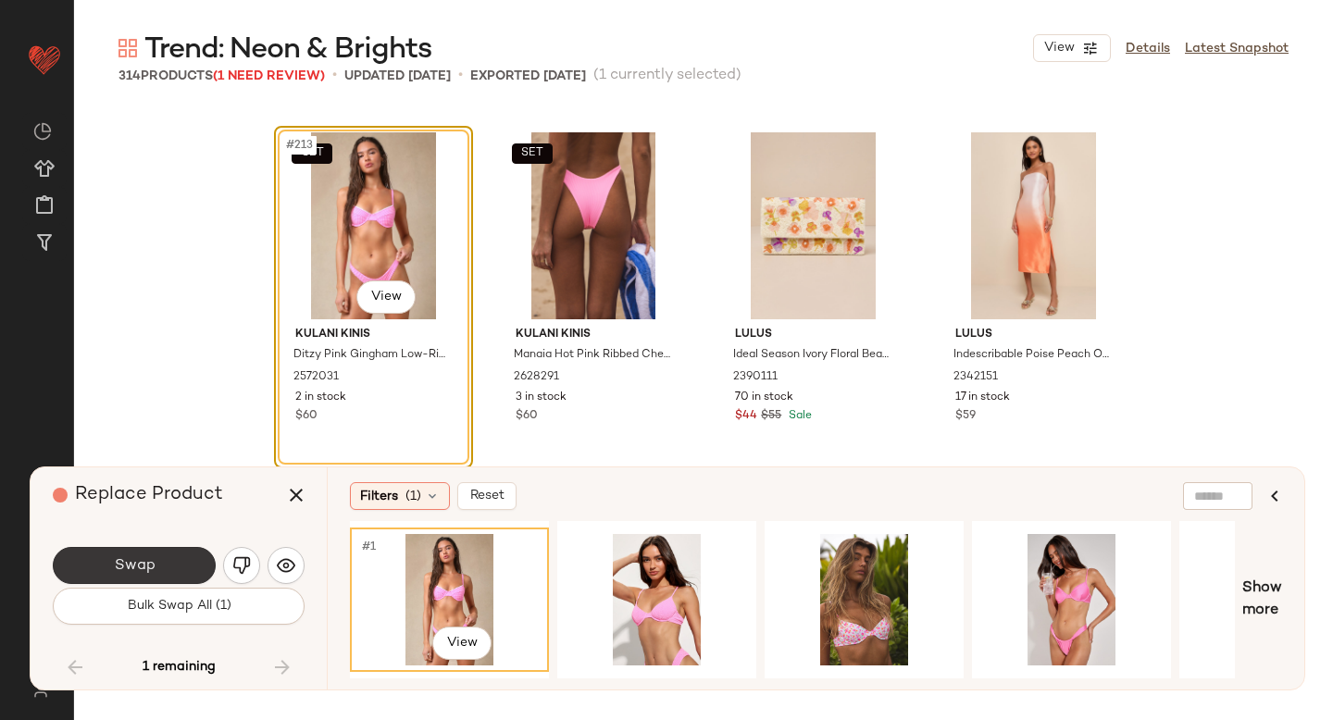
click at [188, 577] on button "Swap" at bounding box center [134, 565] width 163 height 37
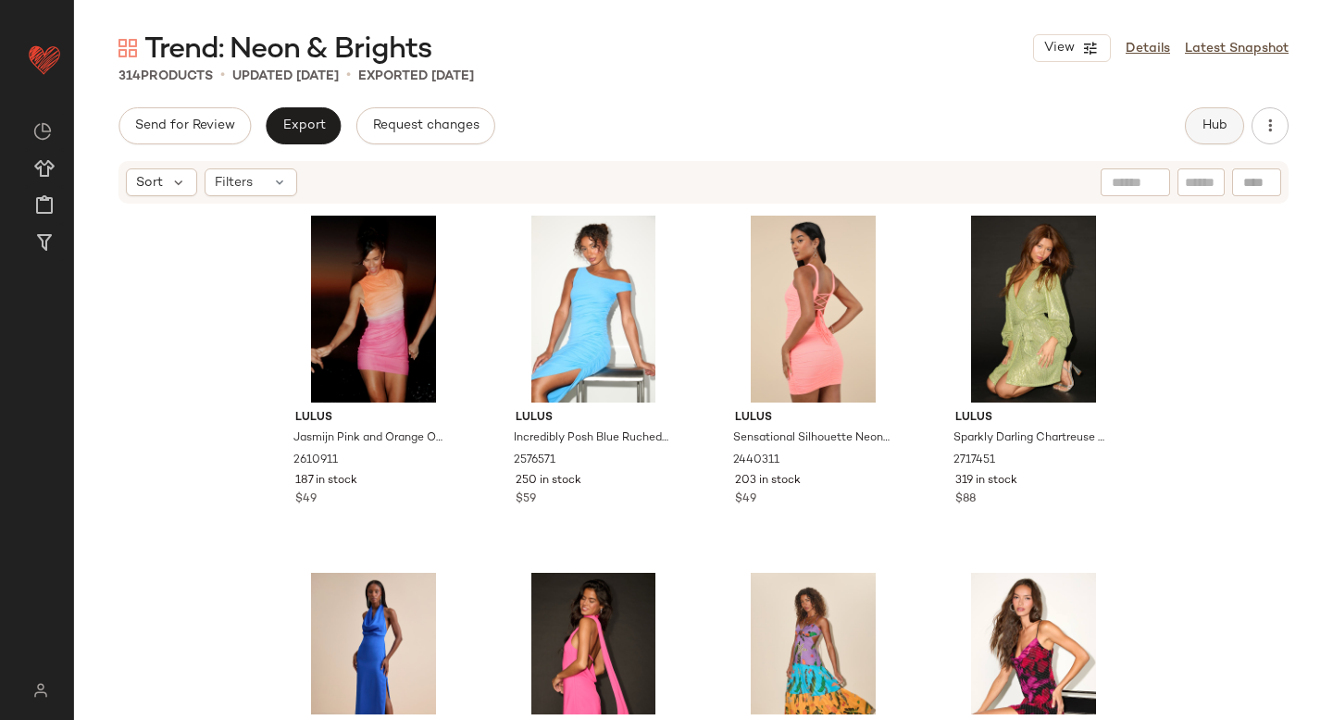
click at [1219, 116] on button "Hub" at bounding box center [1214, 125] width 59 height 37
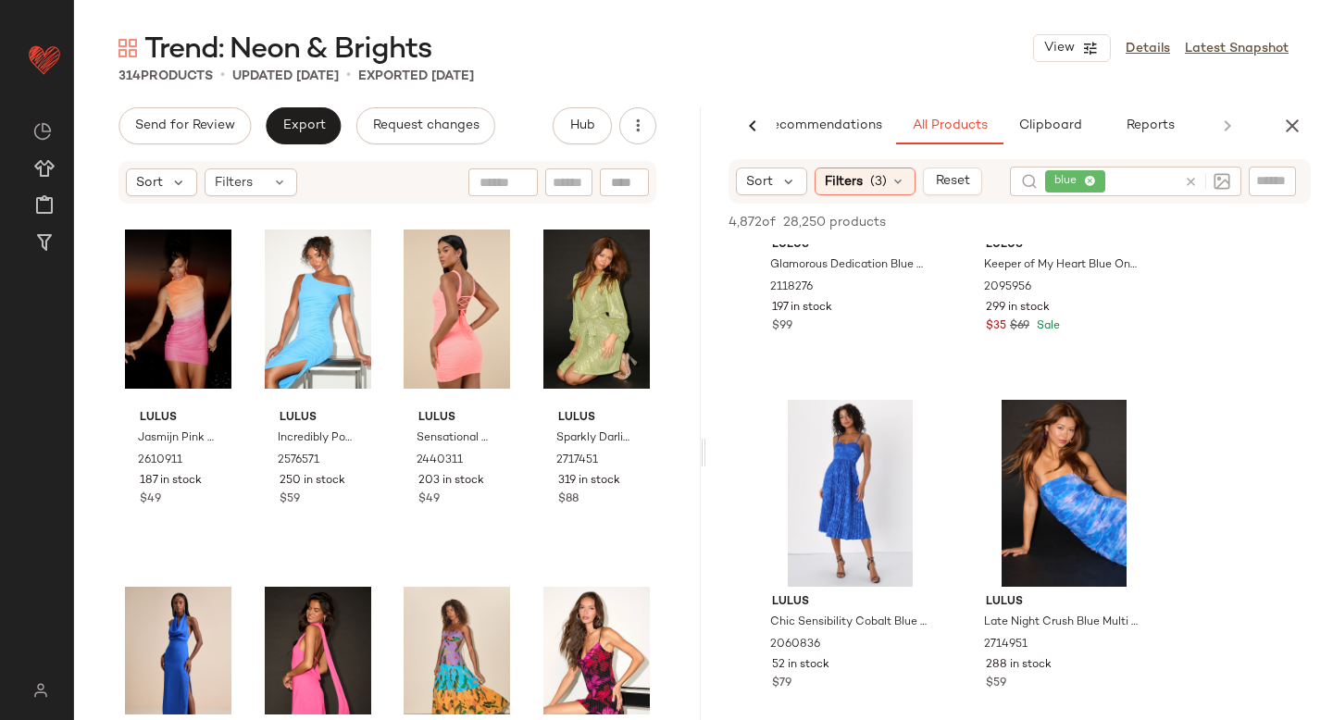
scroll to position [564, 0]
click at [914, 435] on div at bounding box center [917, 426] width 35 height 35
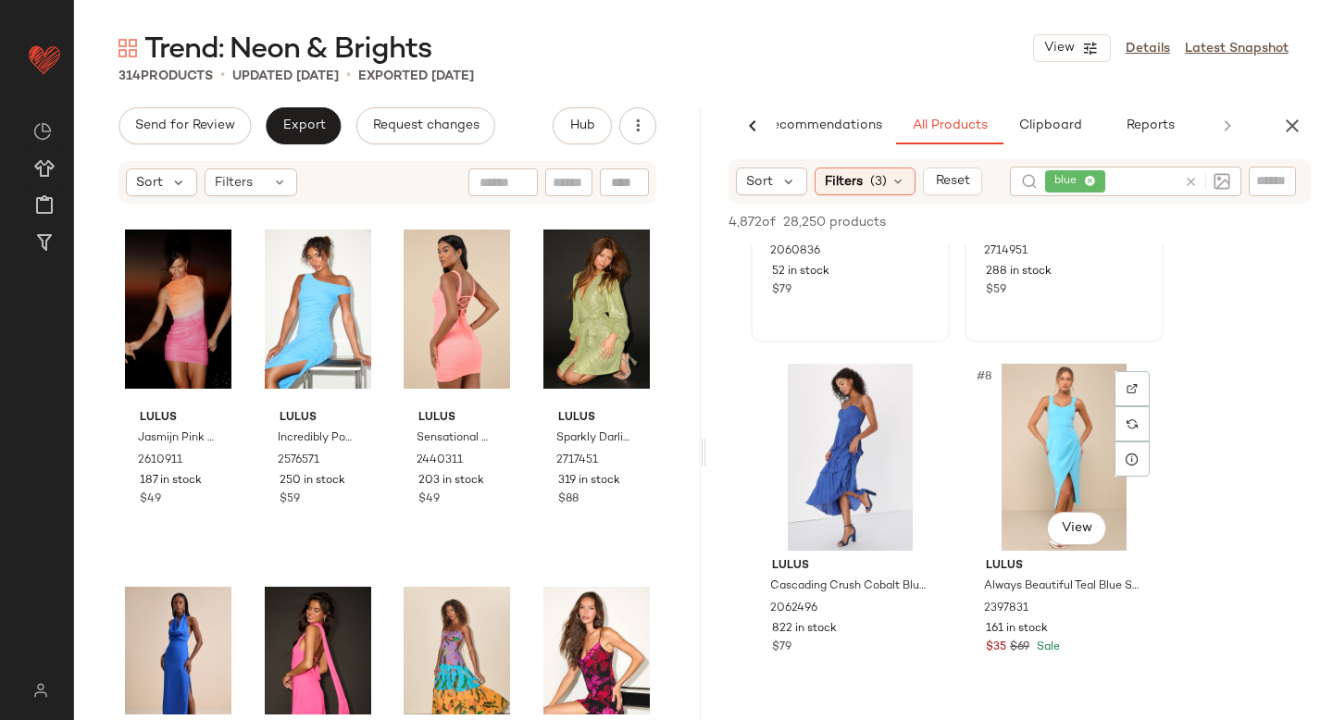
scroll to position [960, 0]
click at [1136, 381] on div at bounding box center [1131, 387] width 35 height 35
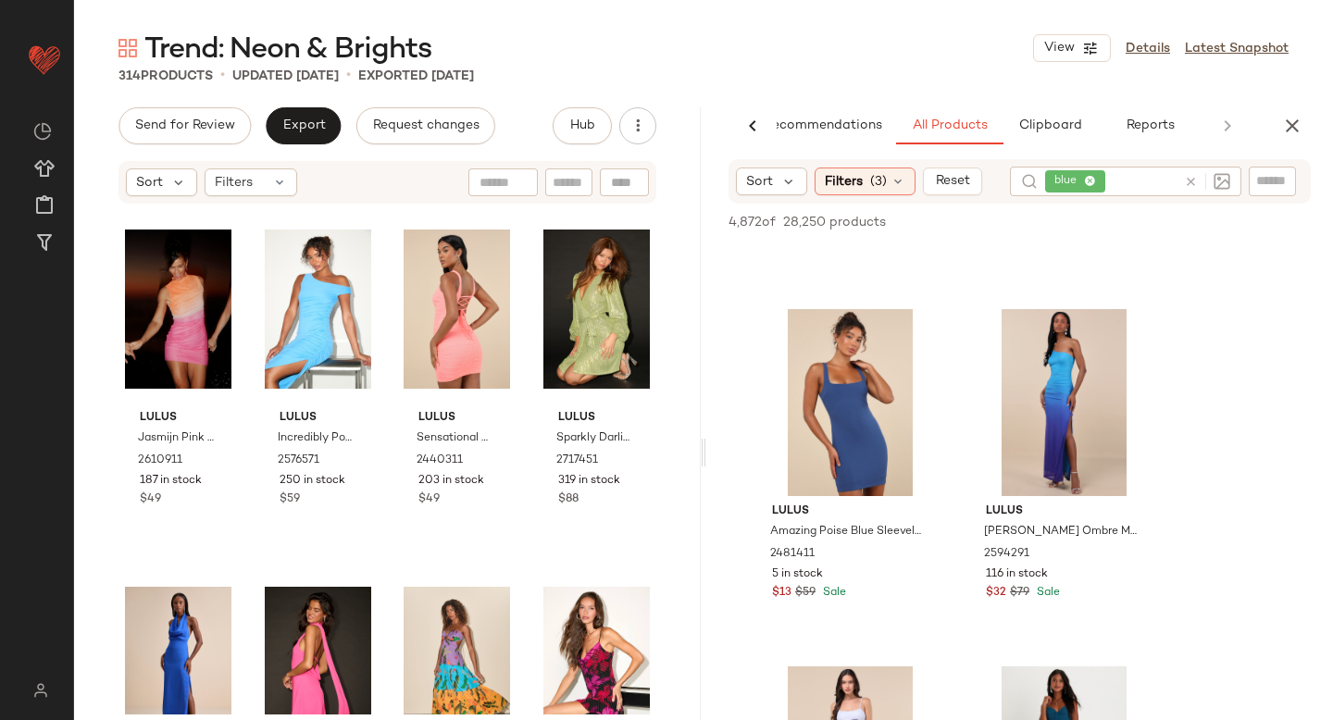
scroll to position [1722, 0]
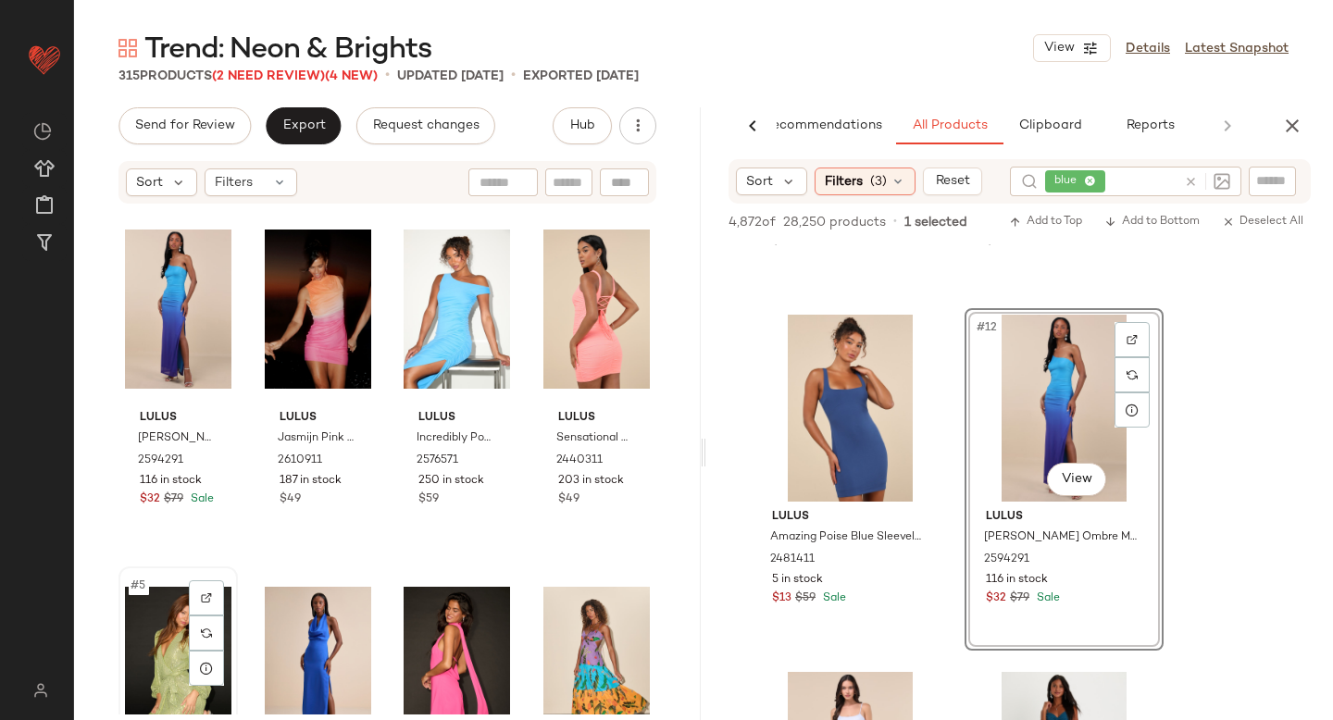
scroll to position [2, 0]
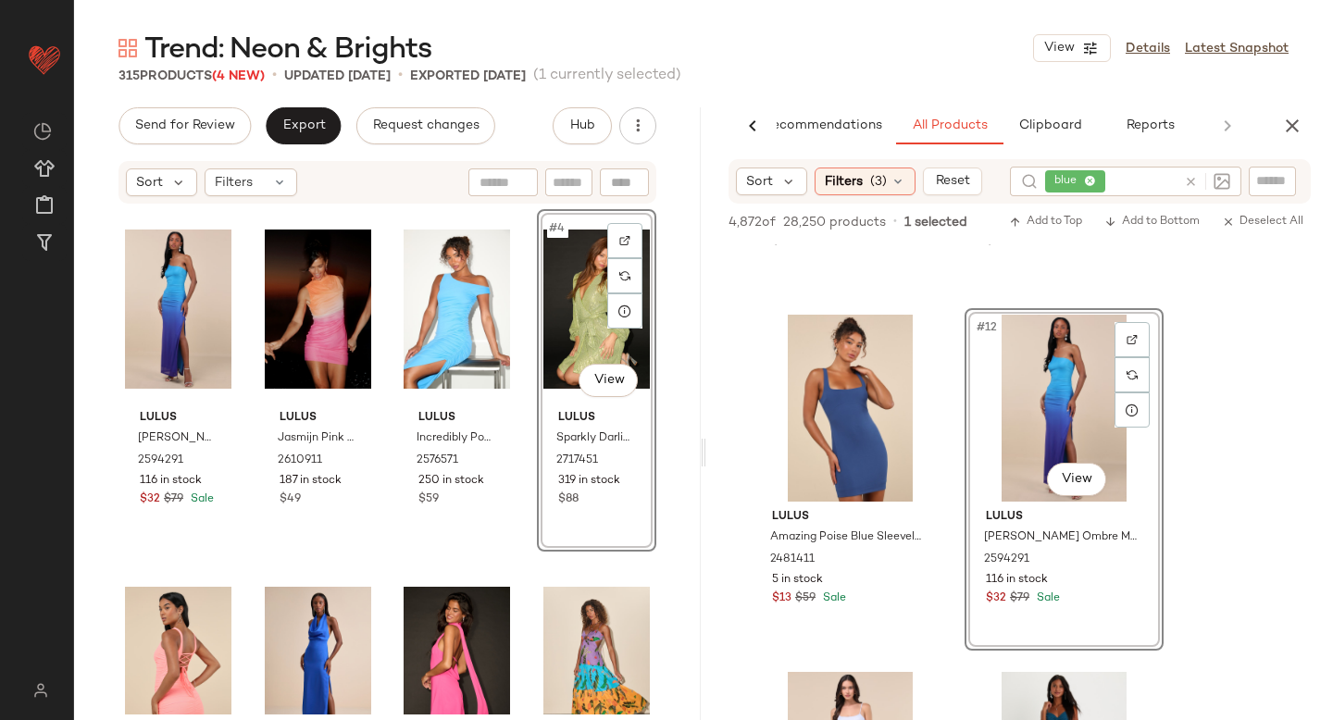
click at [1189, 180] on icon at bounding box center [1191, 182] width 14 height 14
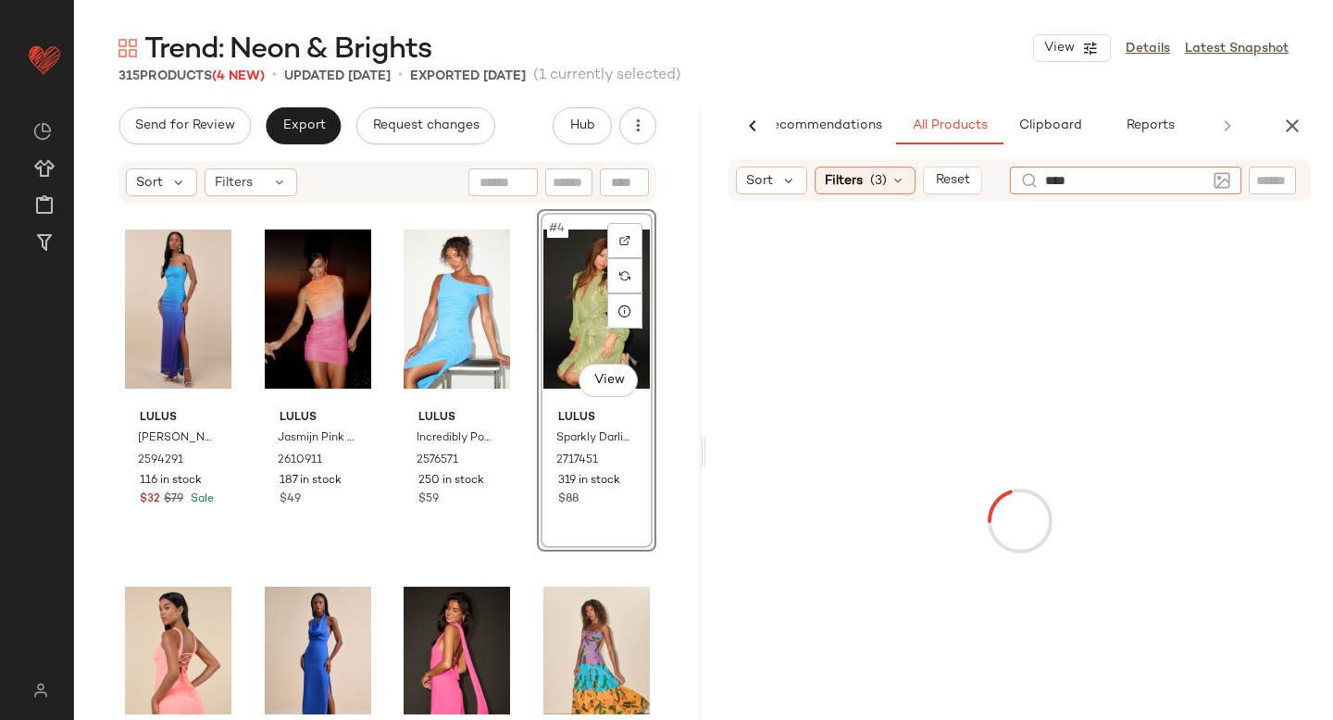
type input "*****"
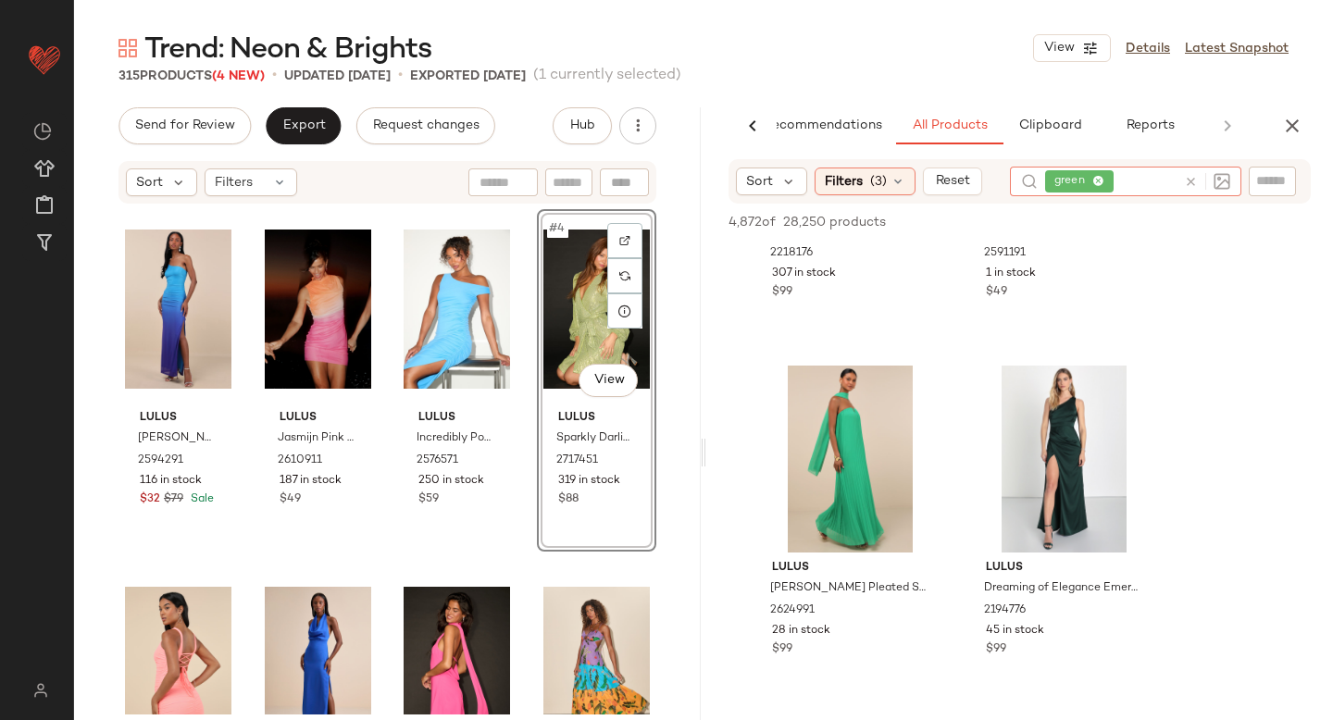
scroll to position [2725, 0]
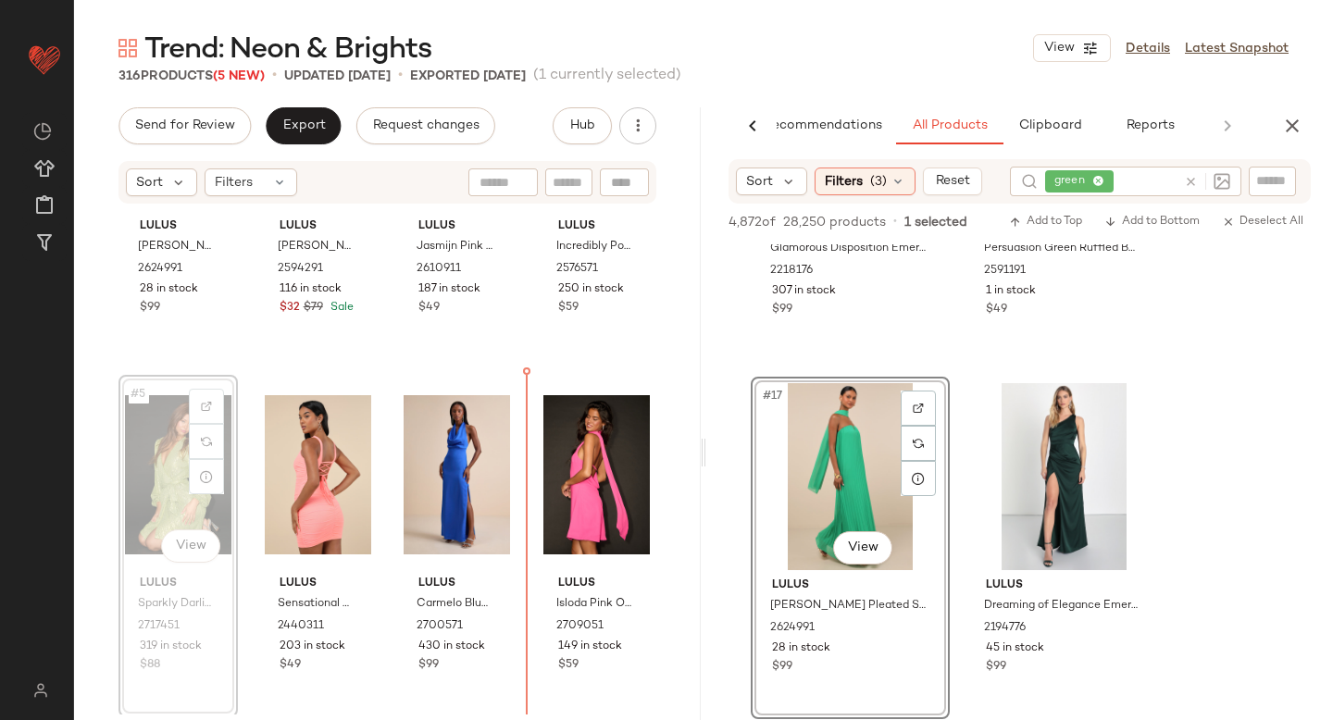
scroll to position [222, 0]
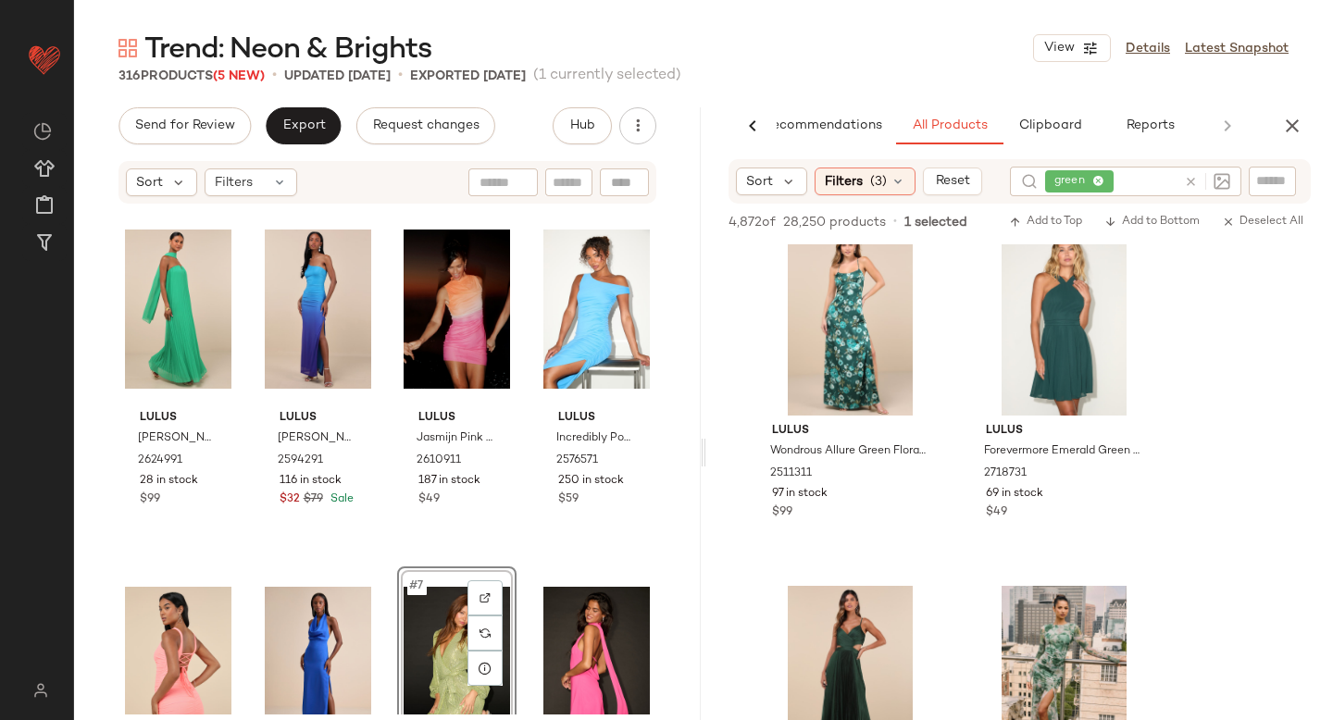
scroll to position [8954, 0]
click at [1184, 185] on icon at bounding box center [1191, 182] width 14 height 14
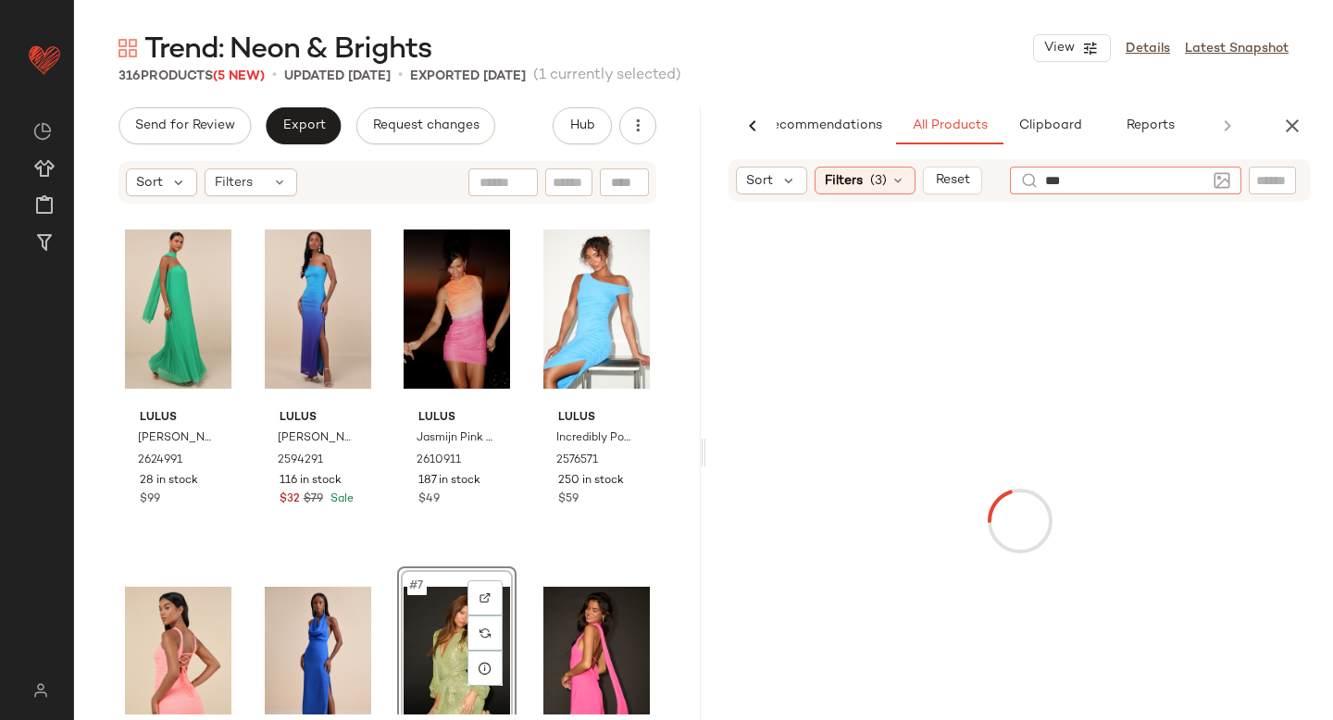
type input "****"
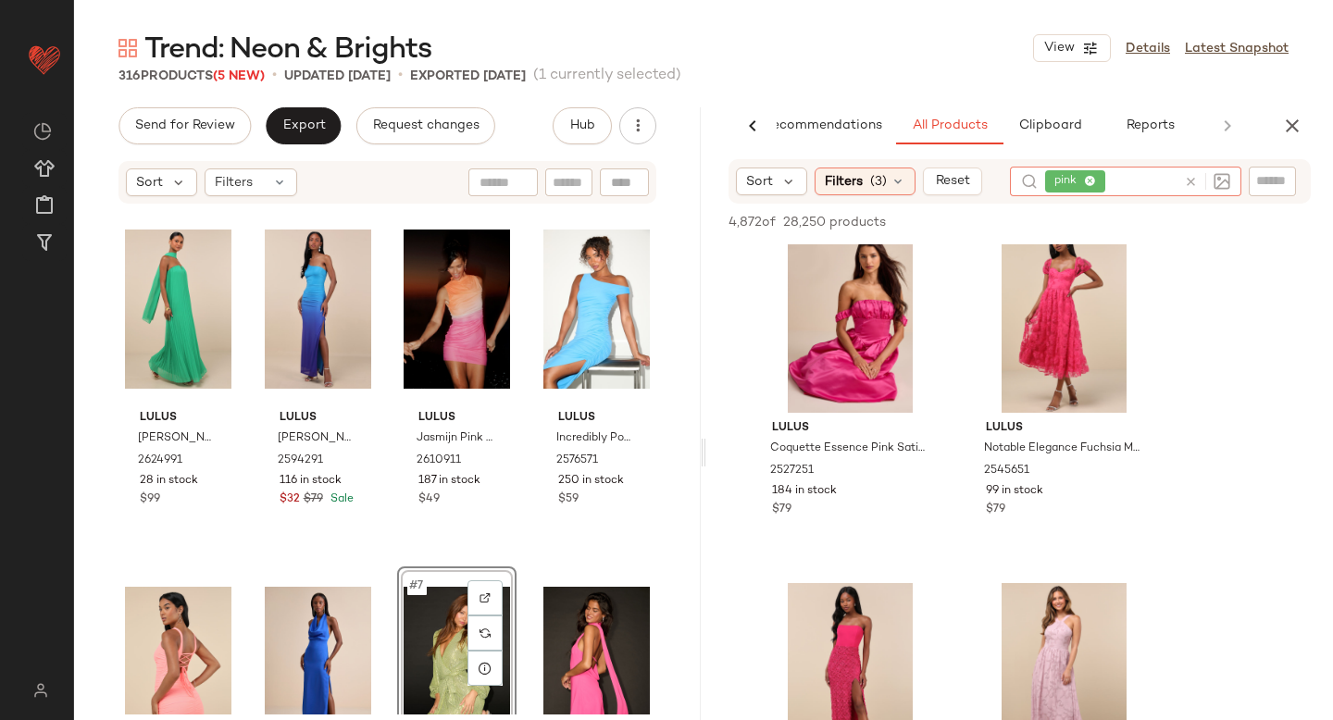
scroll to position [6095, 0]
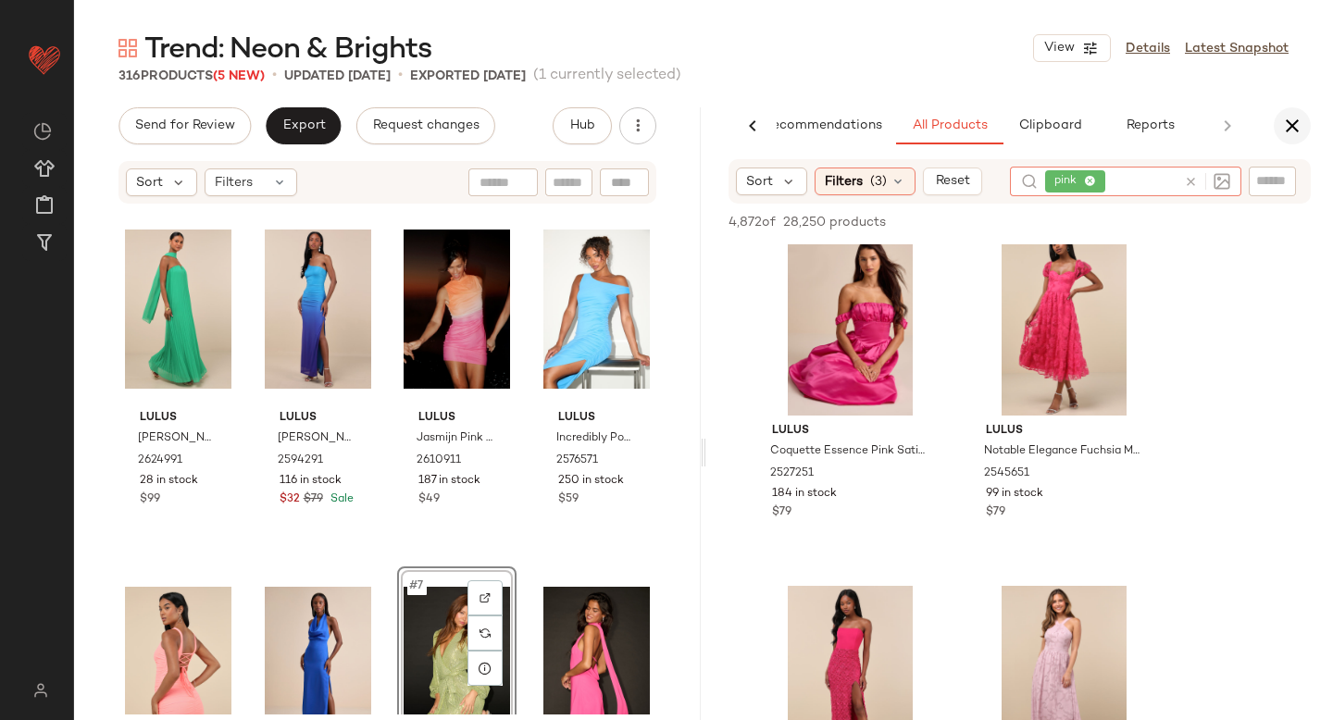
click at [1294, 120] on icon "button" at bounding box center [1292, 126] width 22 height 22
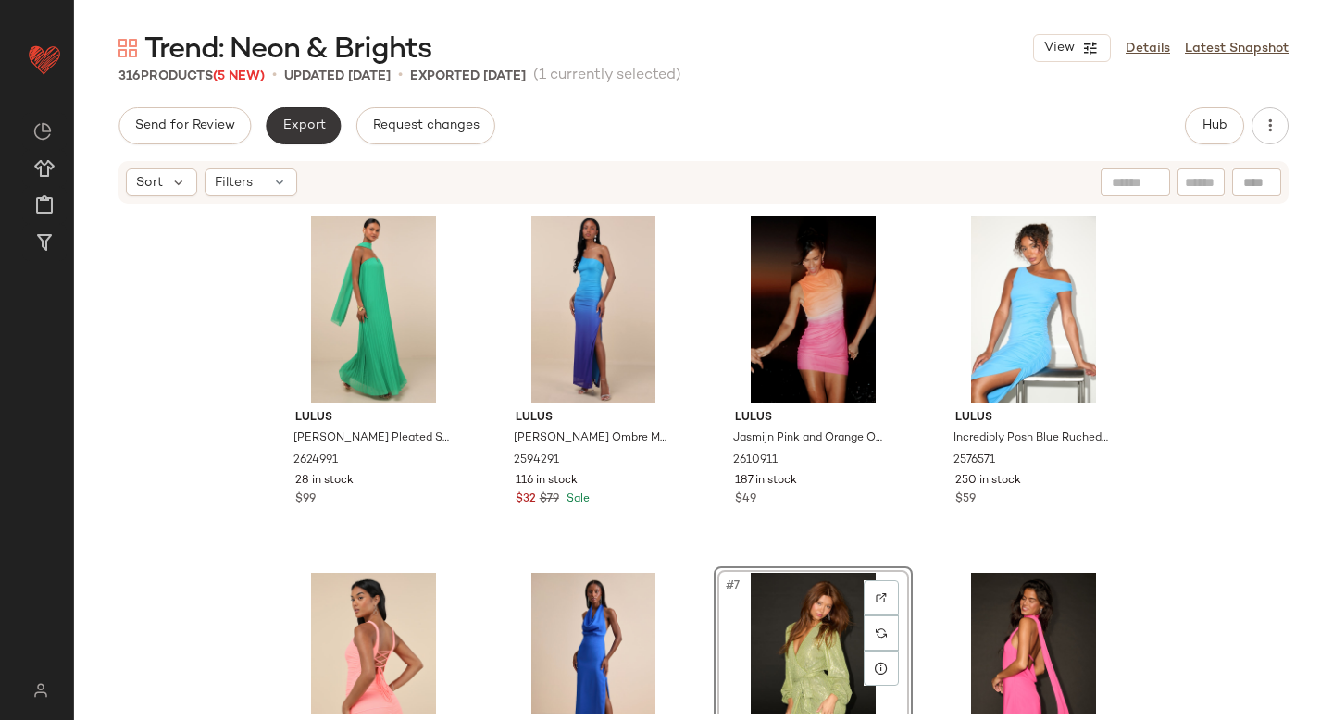
click at [332, 130] on button "Export" at bounding box center [303, 125] width 75 height 37
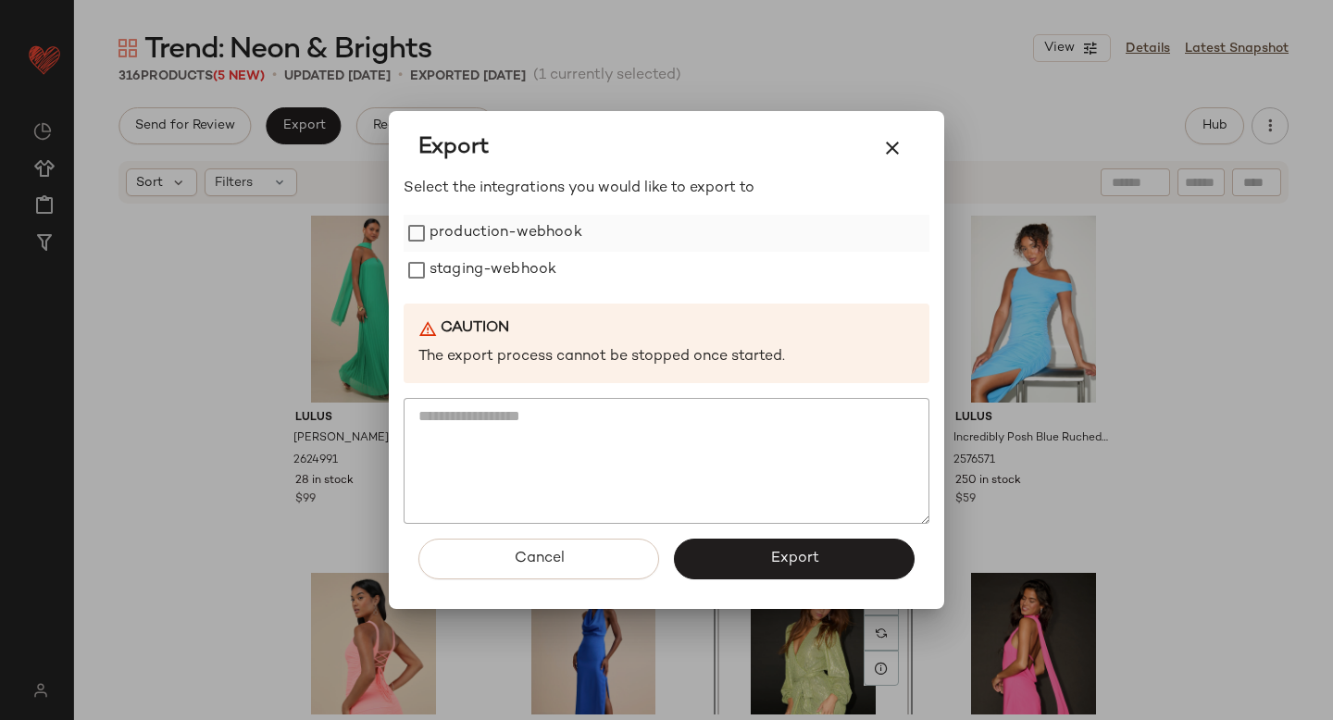
click at [491, 244] on label "production-webhook" at bounding box center [505, 233] width 153 height 37
click at [494, 267] on label "staging-webhook" at bounding box center [492, 270] width 127 height 37
click at [728, 545] on button "Export" at bounding box center [794, 559] width 241 height 41
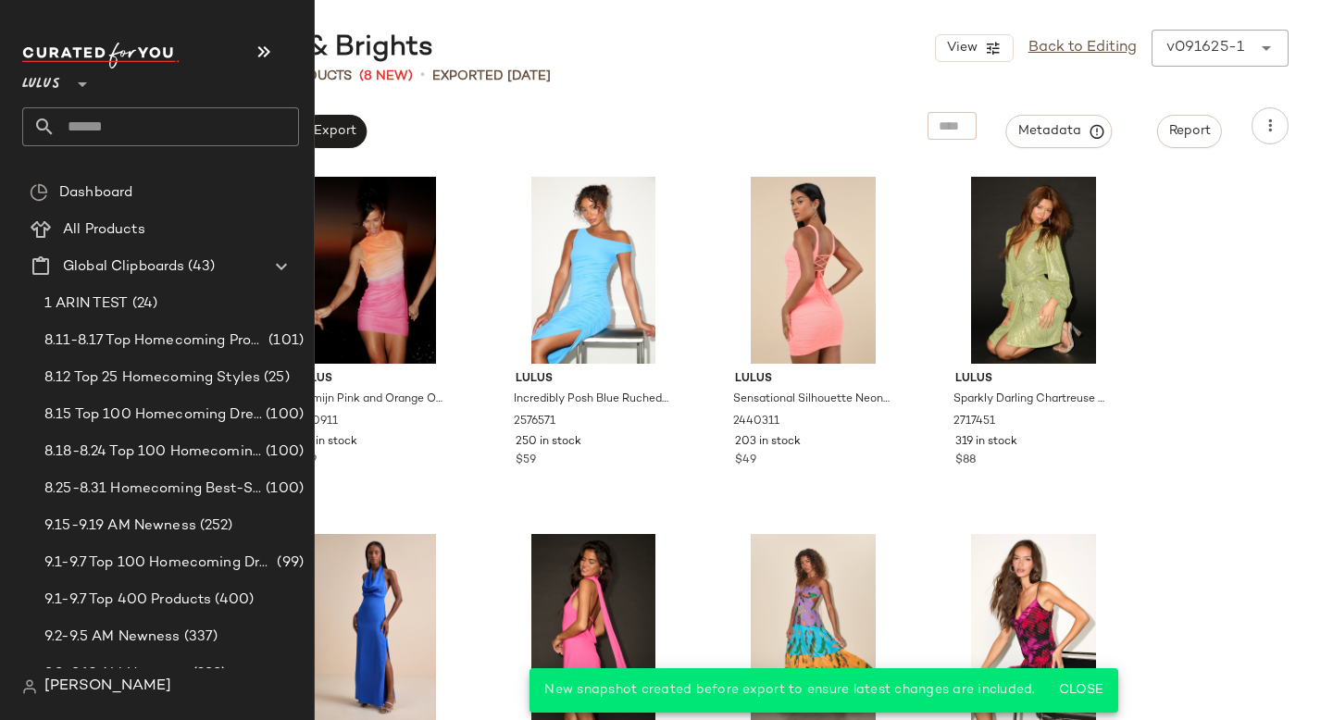
click at [93, 118] on input "text" at bounding box center [177, 126] width 243 height 39
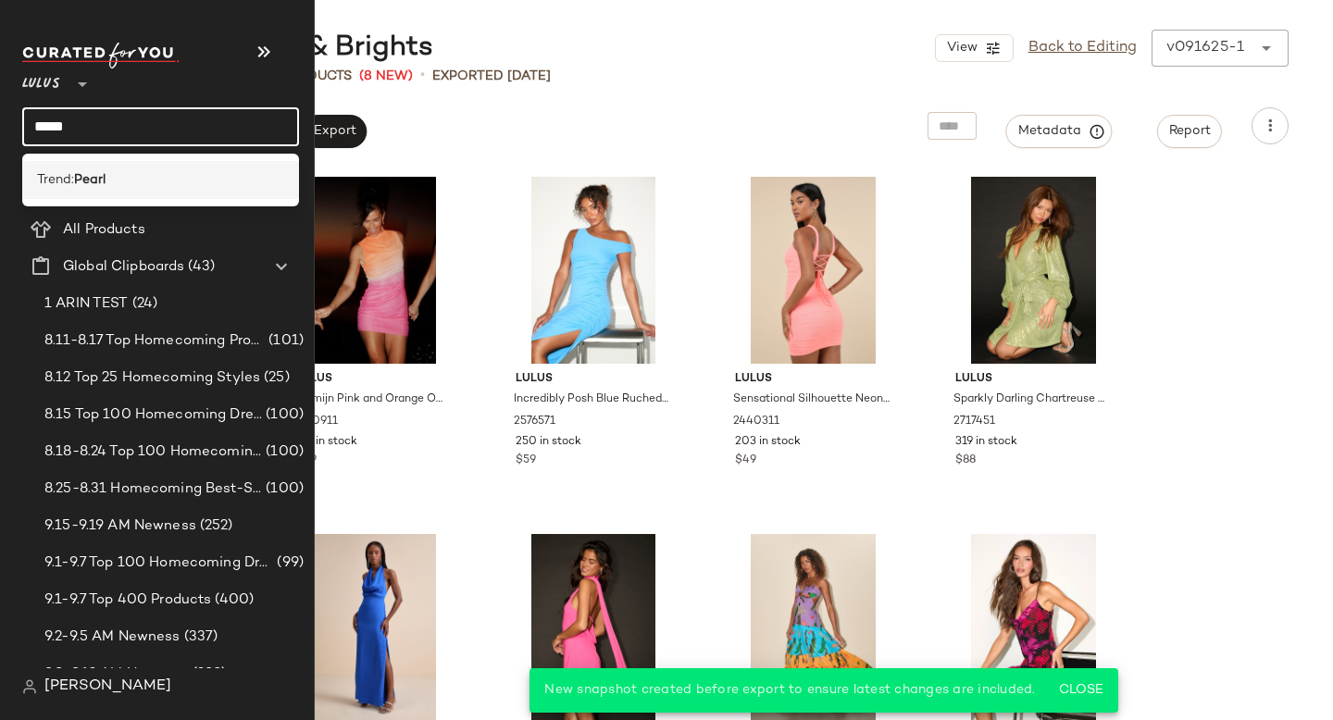
type input "*****"
click at [128, 180] on div "Trend: Pearl" at bounding box center [160, 179] width 247 height 19
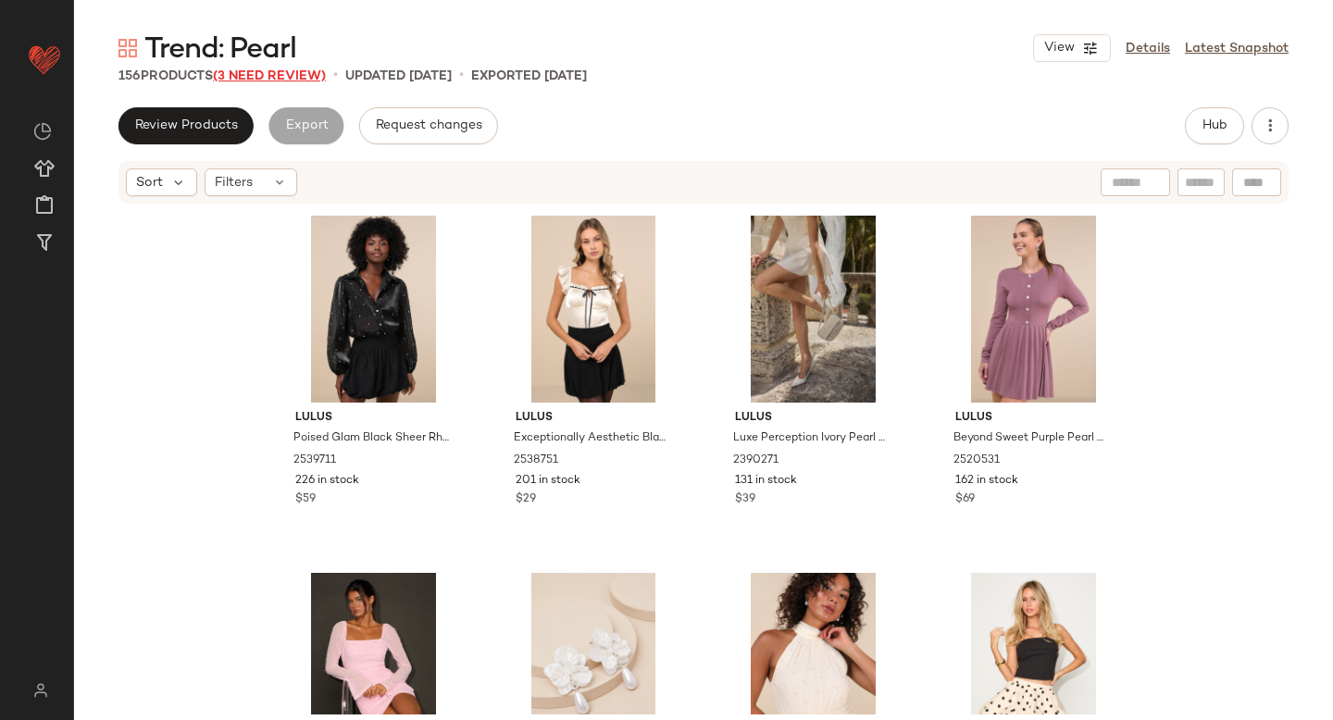
click at [309, 78] on span "(3 Need Review)" at bounding box center [269, 76] width 113 height 14
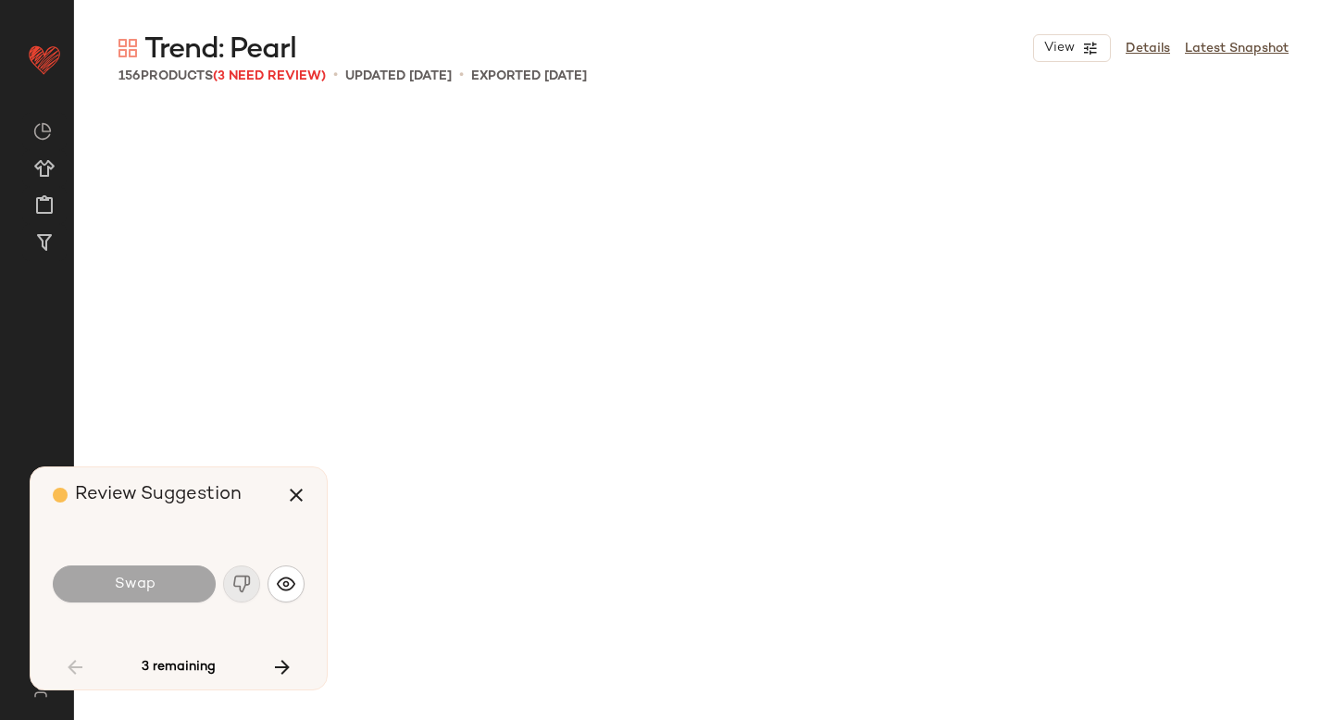
scroll to position [2858, 0]
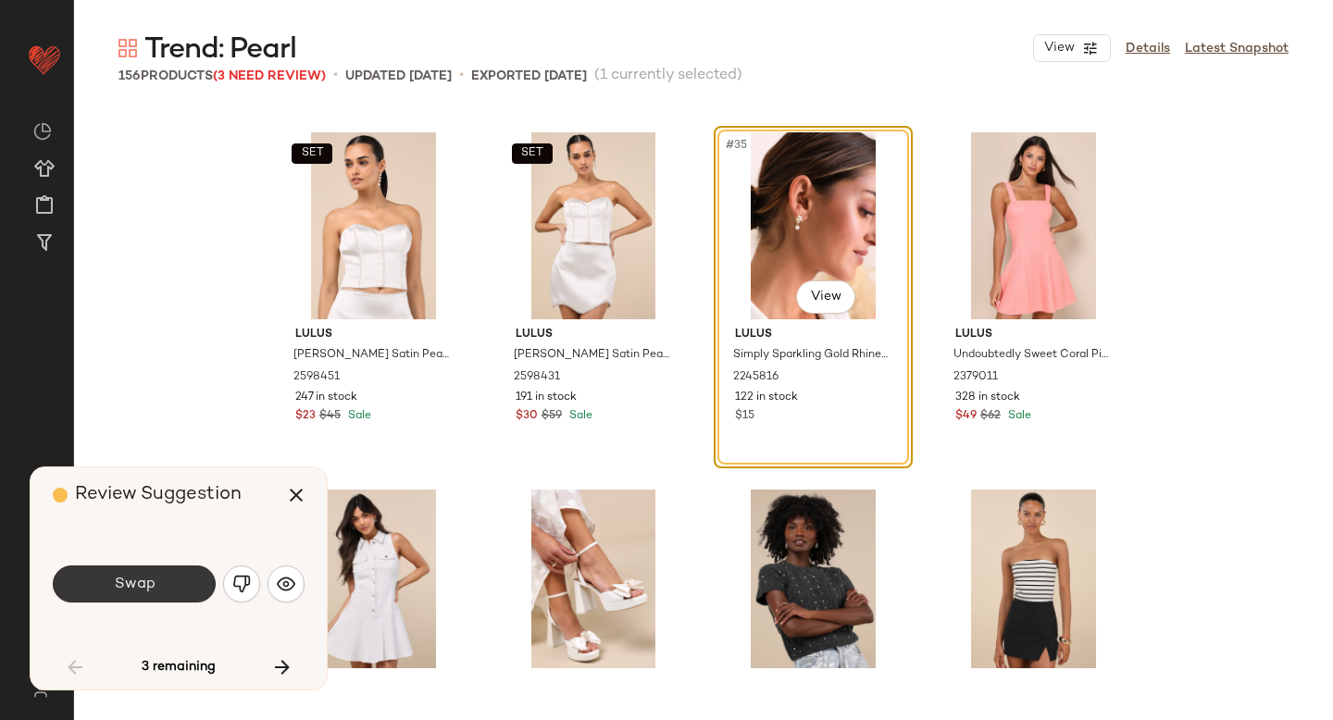
click at [117, 569] on button "Swap" at bounding box center [134, 583] width 163 height 37
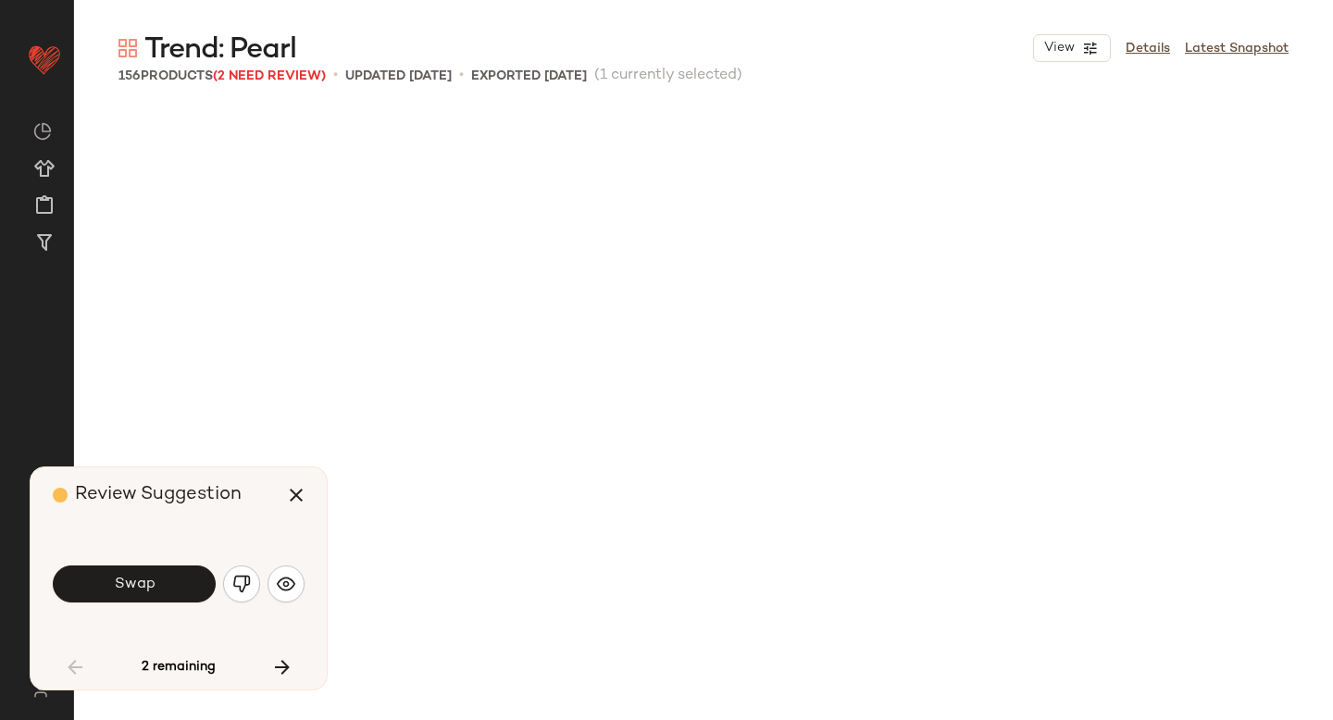
scroll to position [3572, 0]
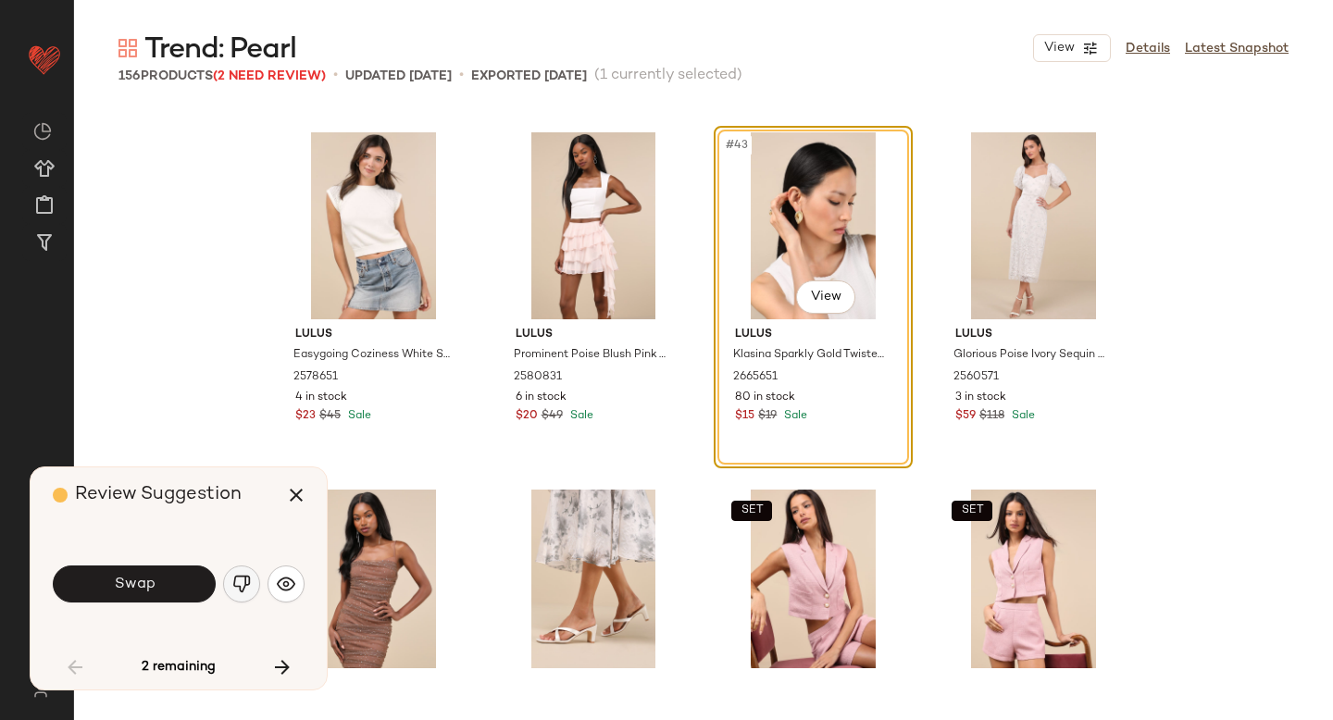
click at [238, 580] on img "button" at bounding box center [241, 584] width 19 height 19
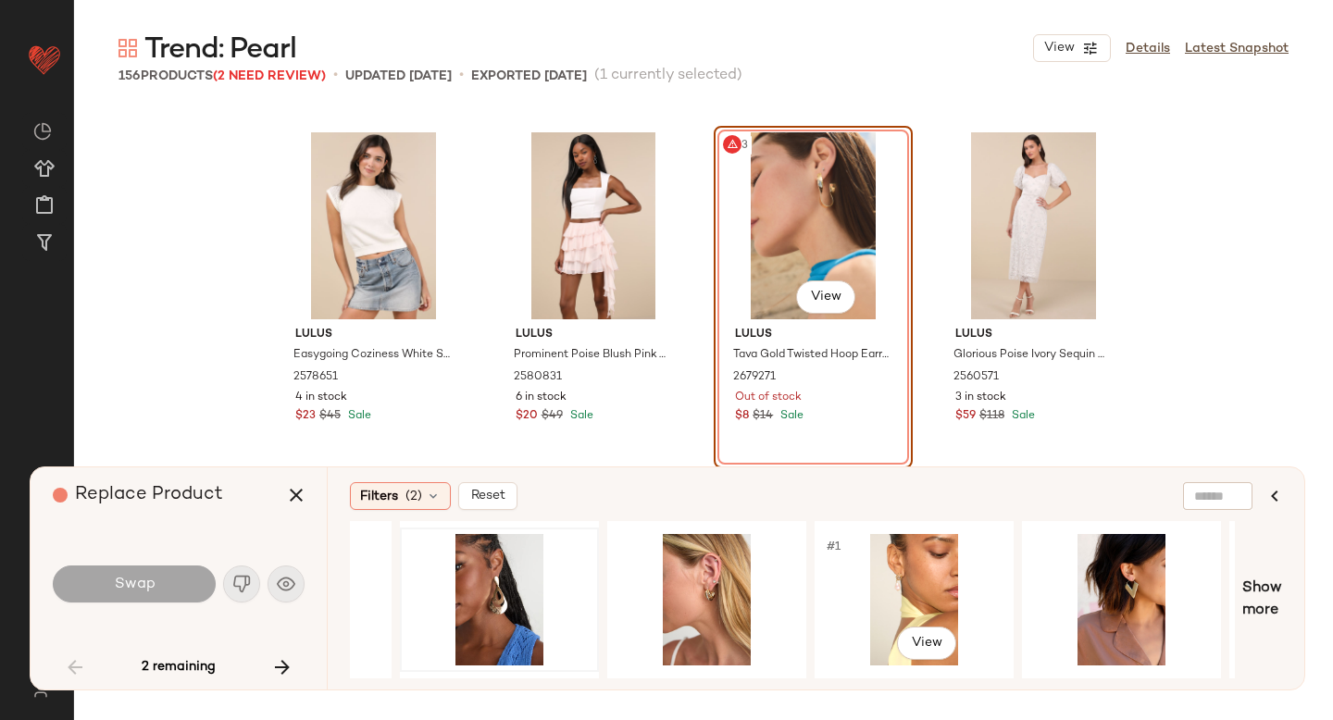
scroll to position [0, 573]
click at [910, 597] on div "#1 View" at bounding box center [913, 599] width 186 height 131
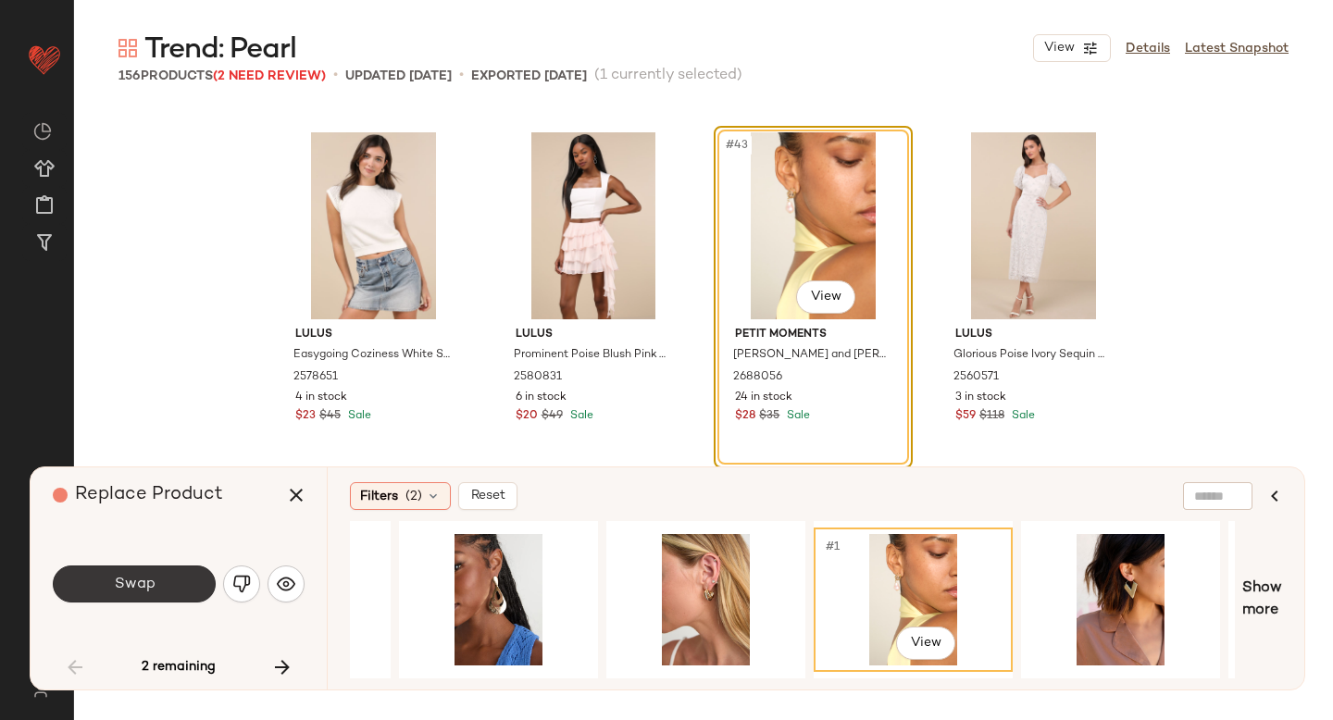
click at [176, 587] on button "Swap" at bounding box center [134, 583] width 163 height 37
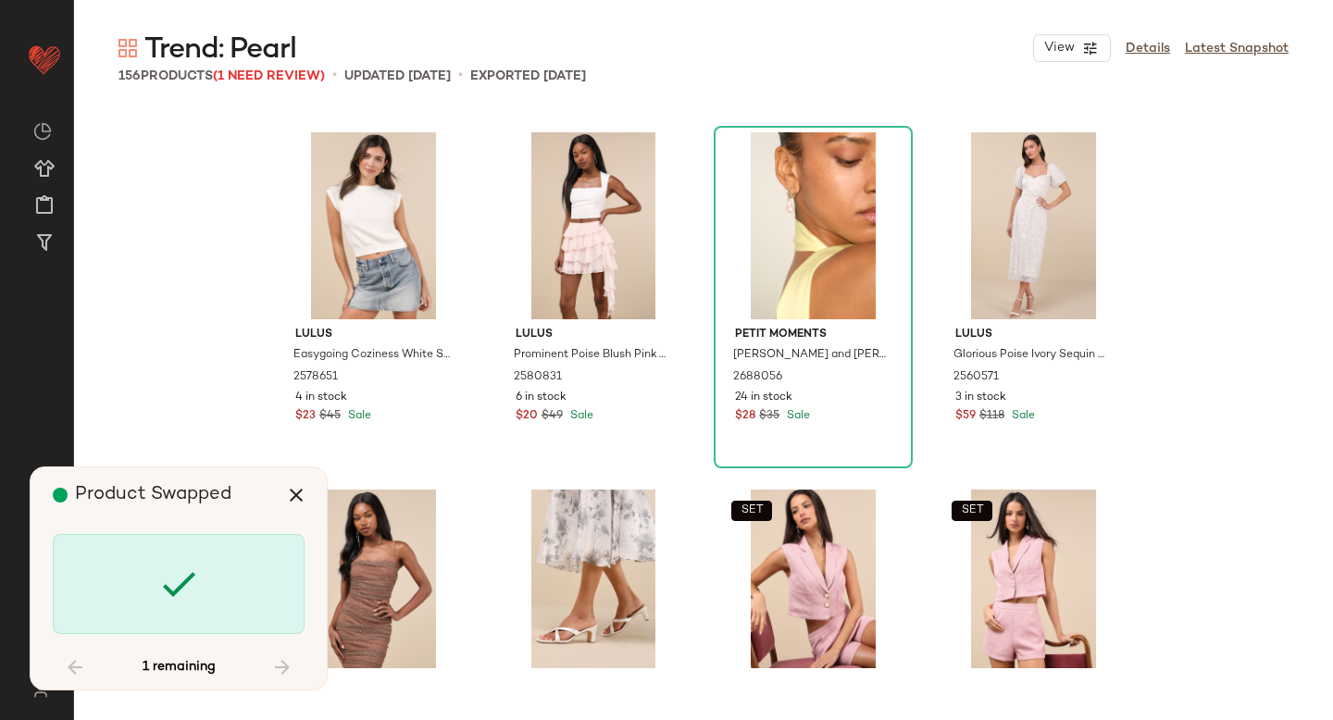
scroll to position [5716, 0]
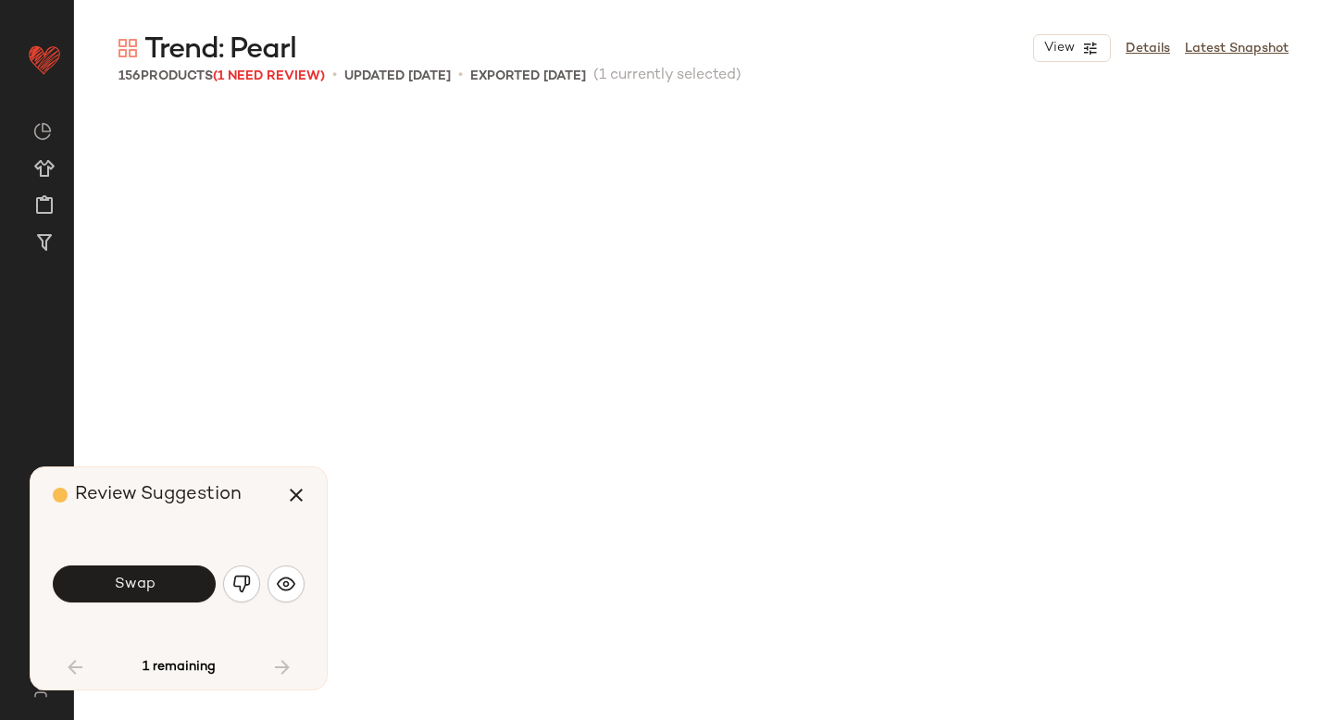
scroll to position [5716, 0]
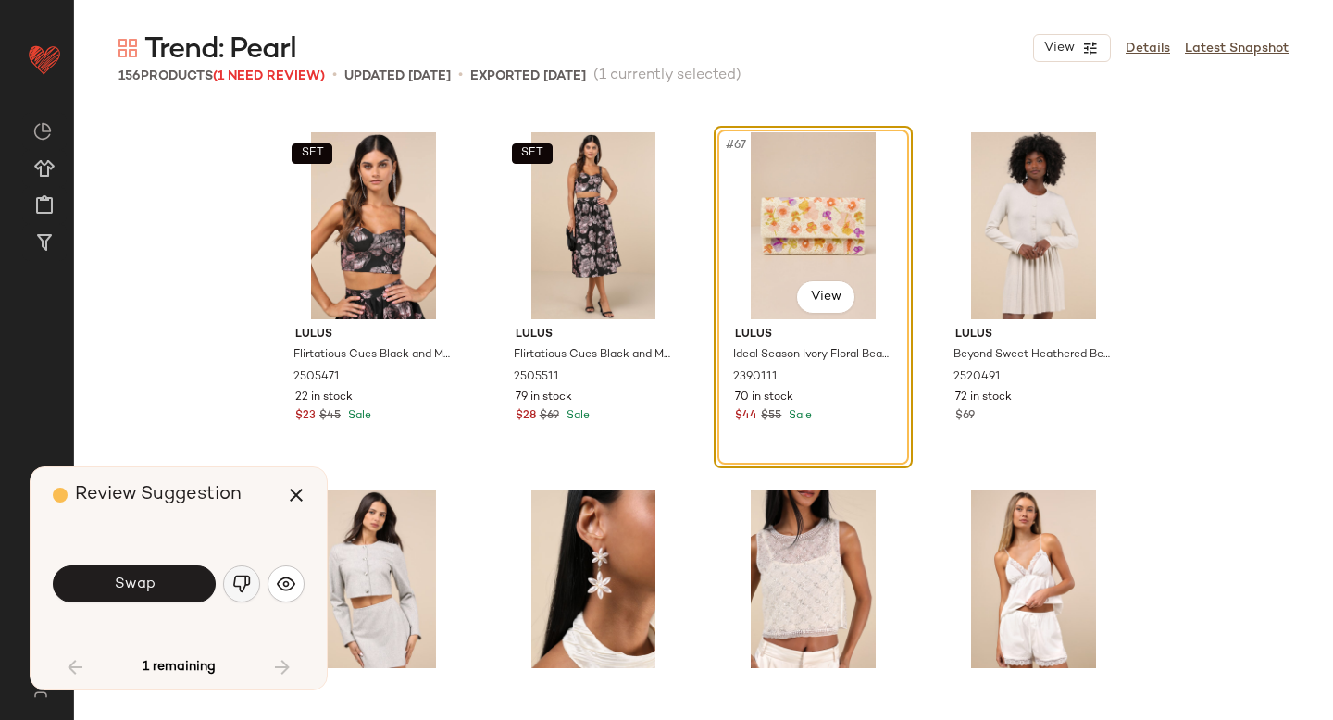
click at [248, 587] on img "button" at bounding box center [241, 584] width 19 height 19
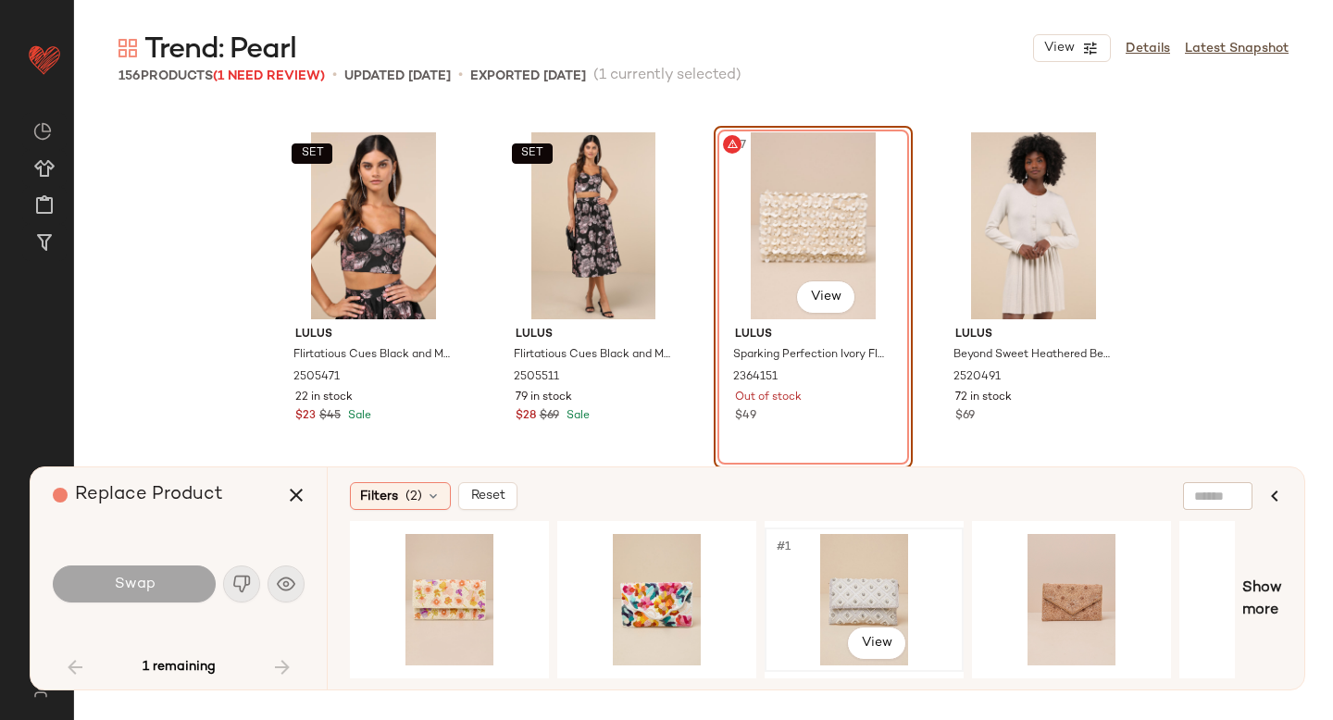
click at [820, 570] on div "#1 View" at bounding box center [864, 599] width 186 height 131
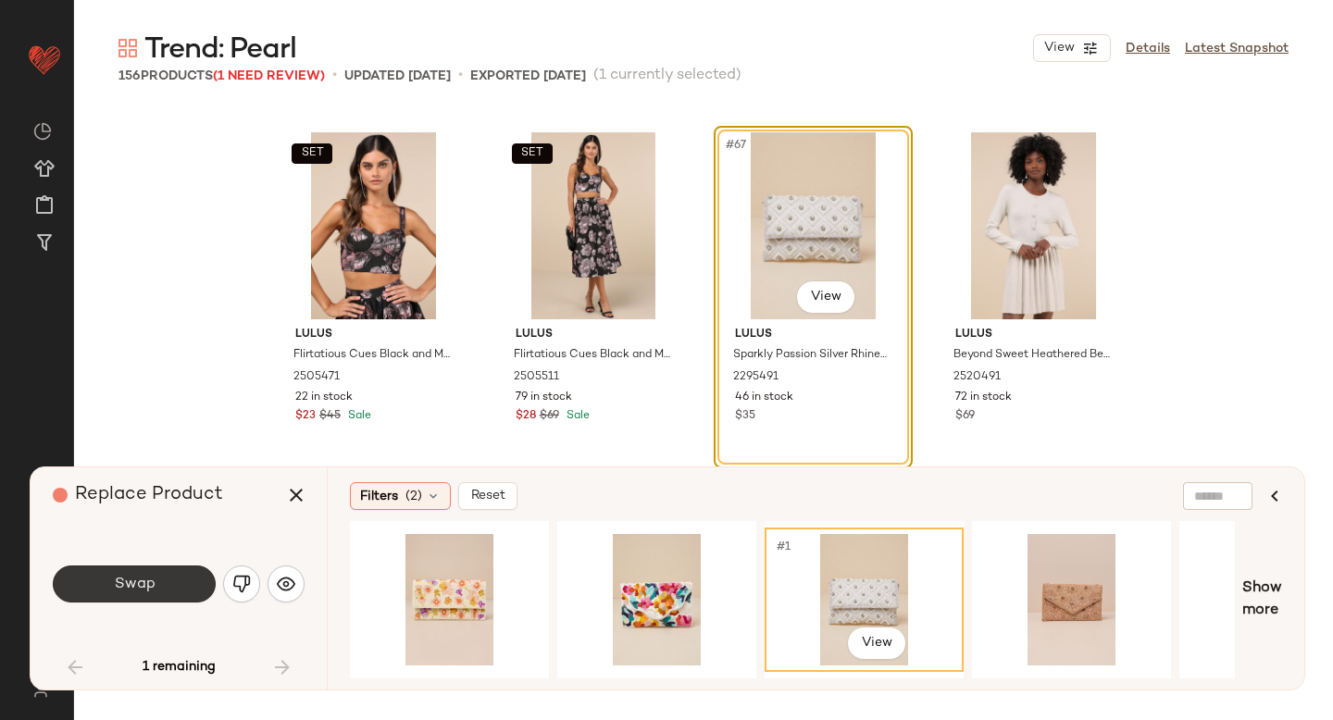
click at [192, 576] on button "Swap" at bounding box center [134, 583] width 163 height 37
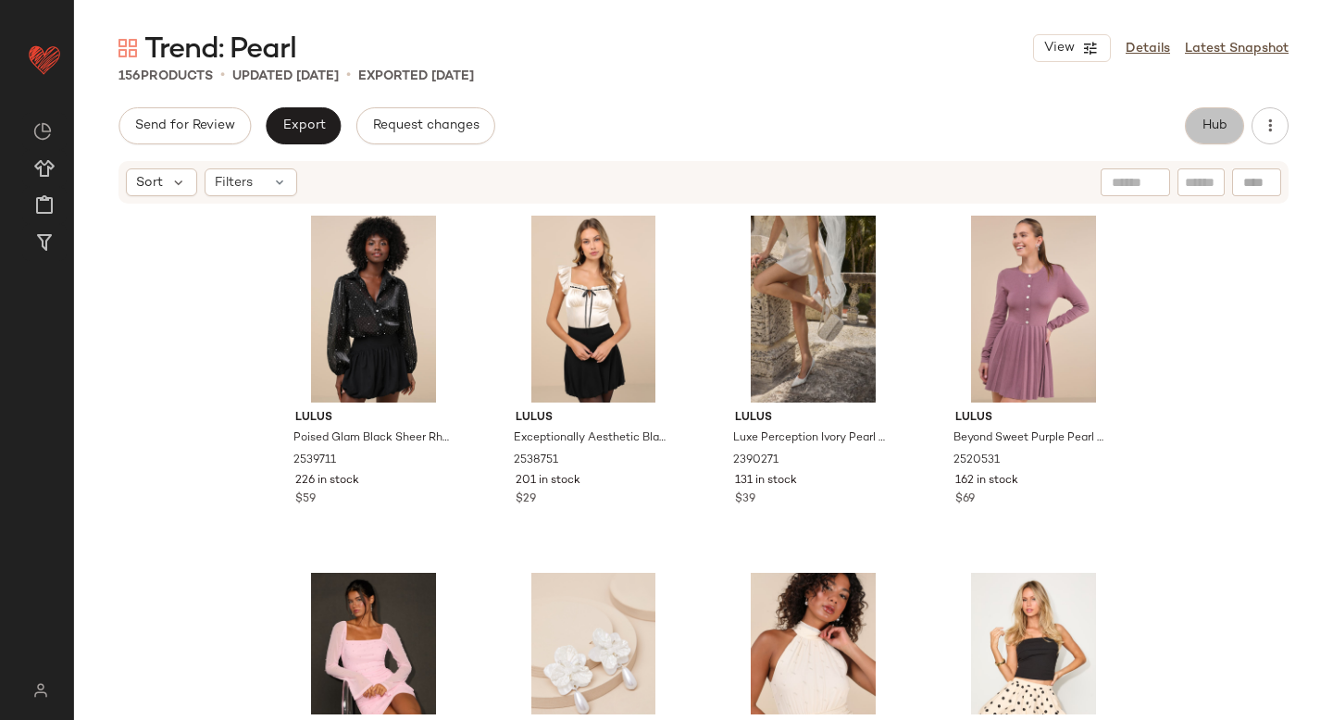
click at [1196, 121] on button "Hub" at bounding box center [1214, 125] width 59 height 37
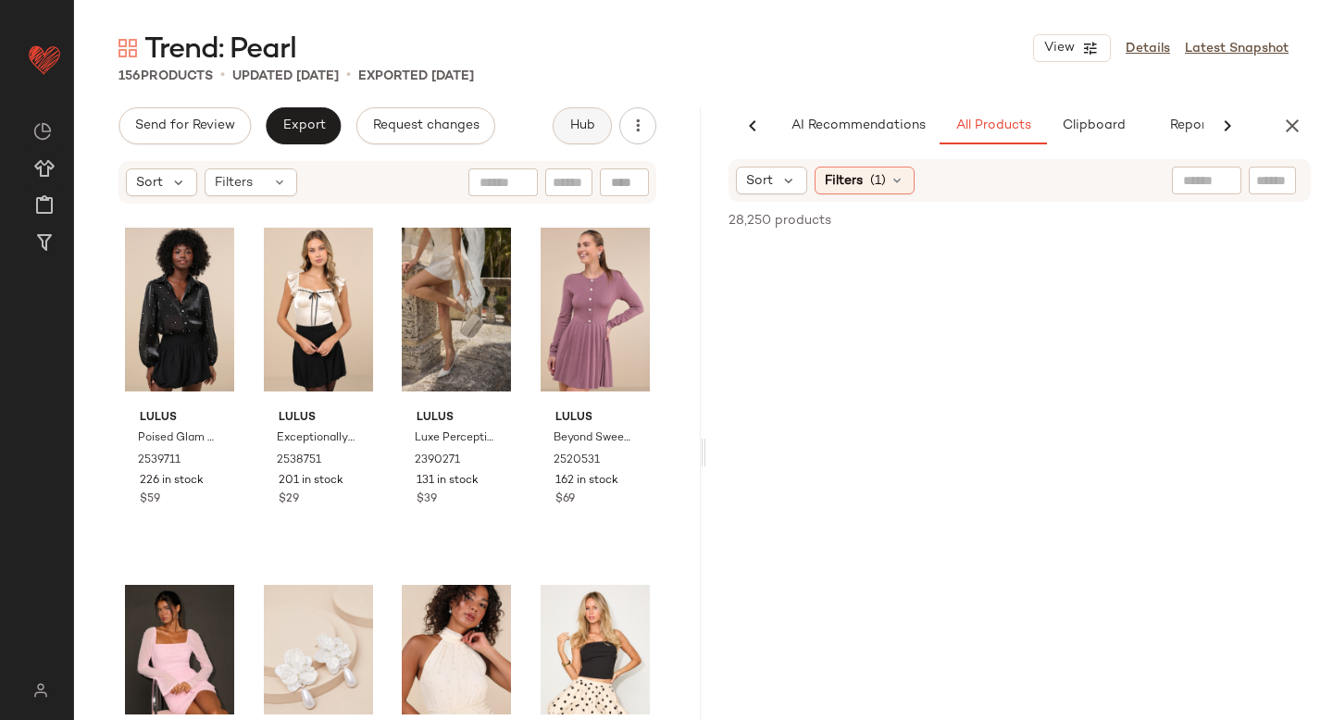
scroll to position [0, 43]
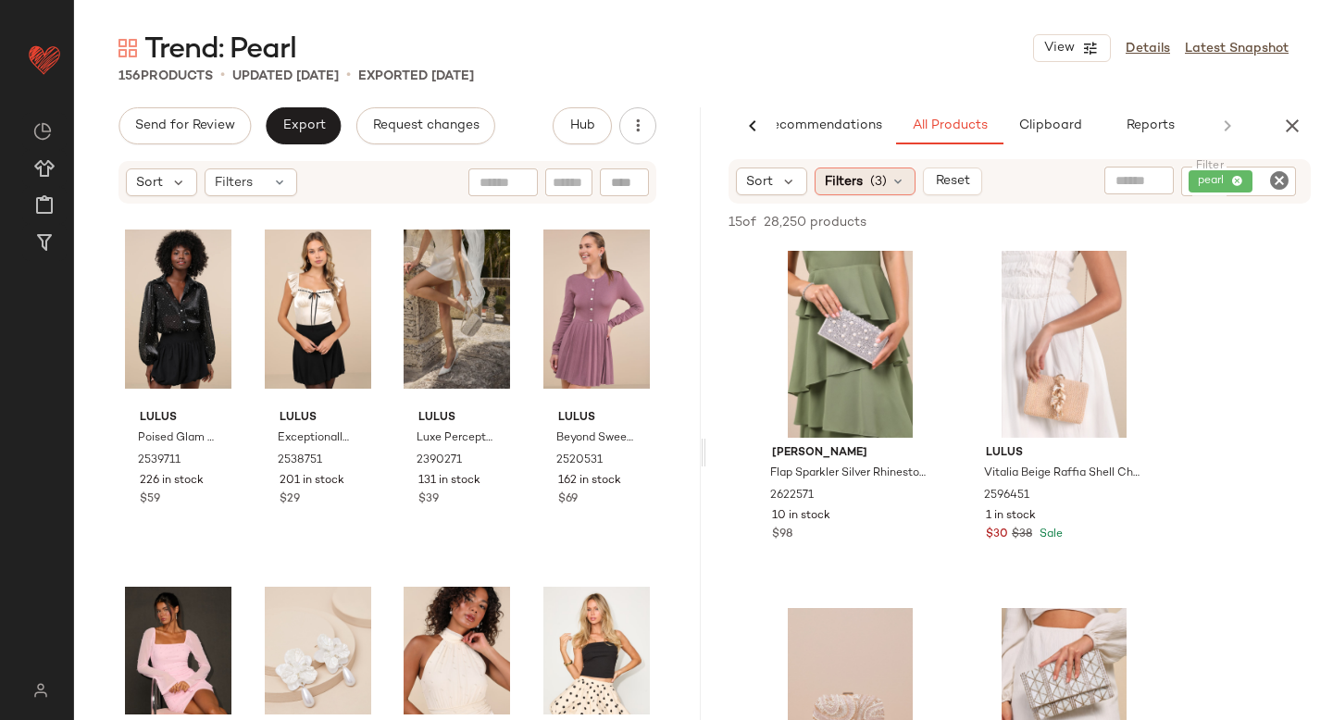
click at [879, 187] on span "(3)" at bounding box center [878, 181] width 17 height 19
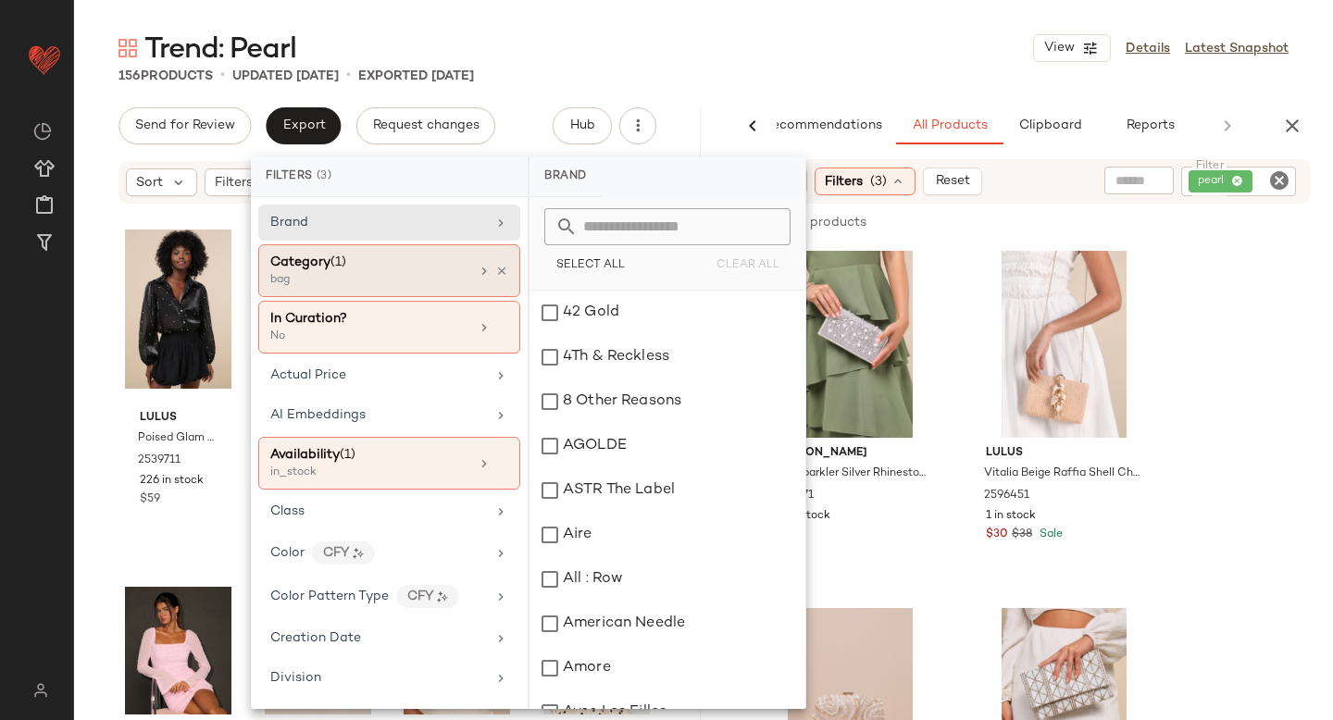
click at [442, 266] on div "Category (1)" at bounding box center [369, 262] width 199 height 19
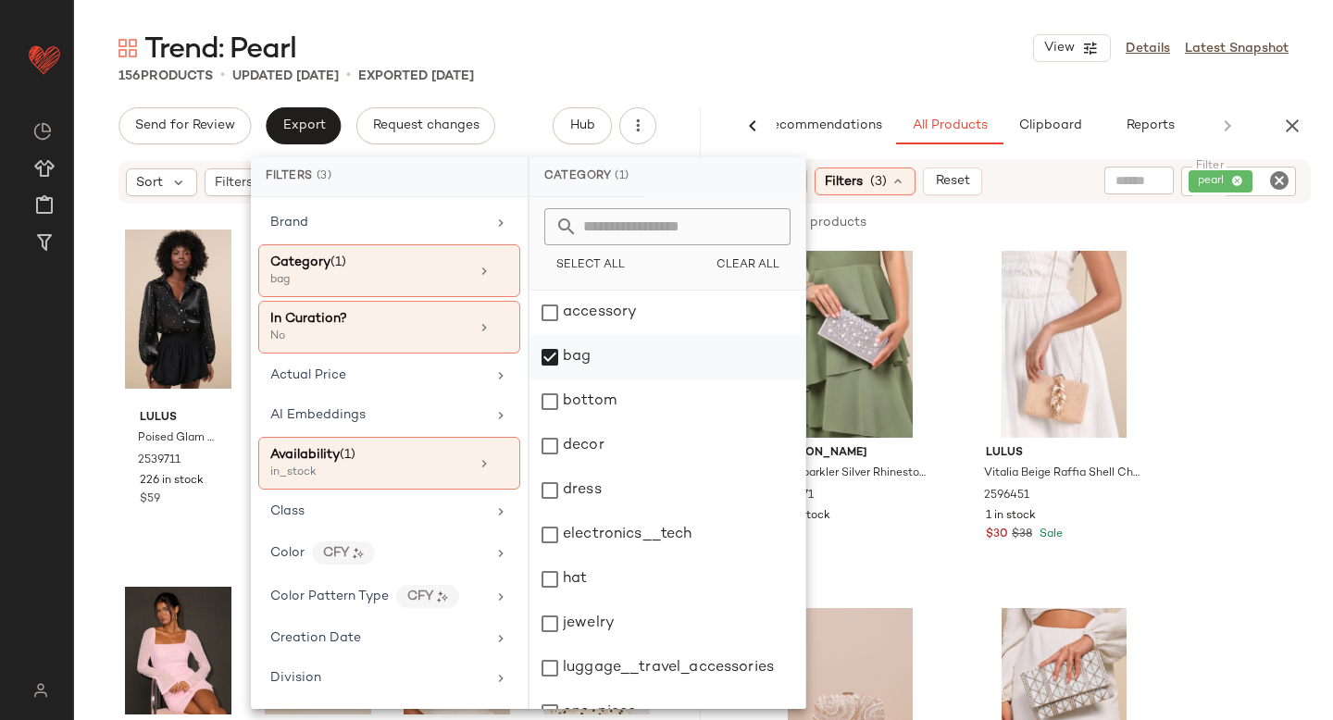
click at [544, 356] on div "bag" at bounding box center [667, 357] width 276 height 44
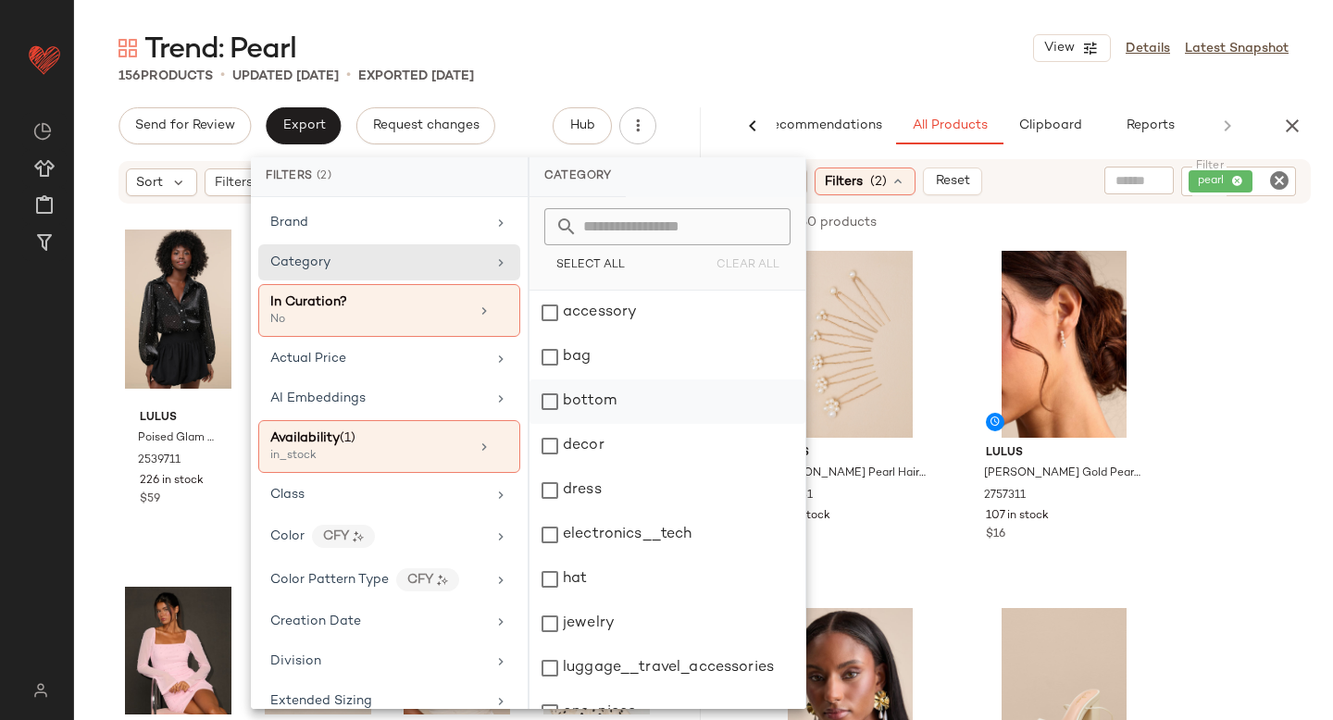
click at [549, 411] on div "bottom" at bounding box center [667, 401] width 276 height 44
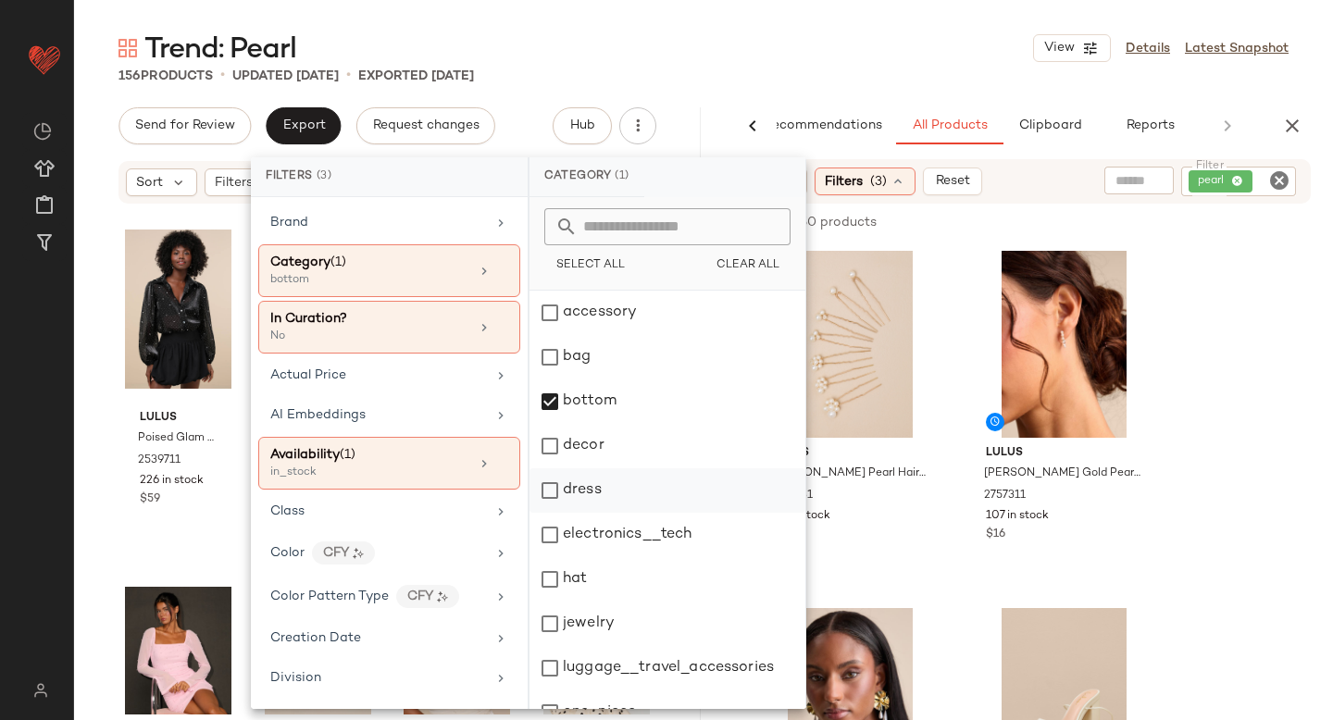
scroll to position [337, 0]
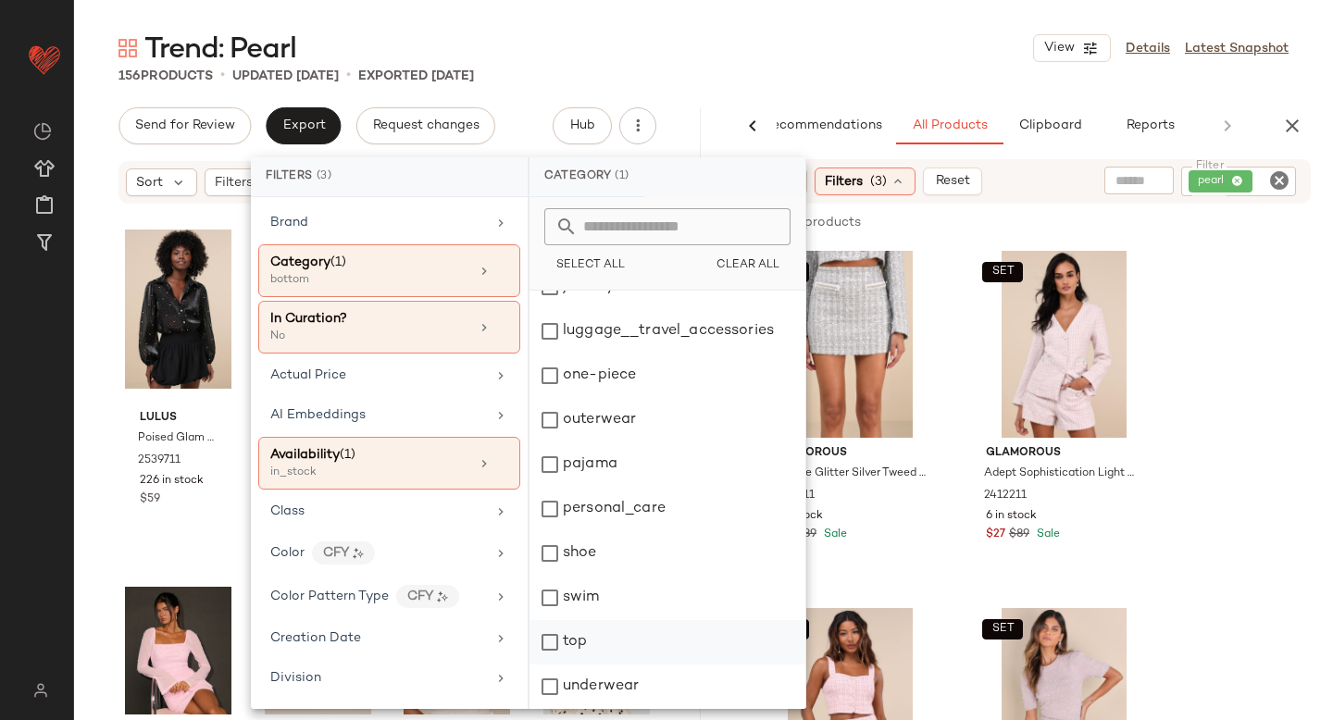
click at [551, 627] on div "top" at bounding box center [667, 642] width 276 height 44
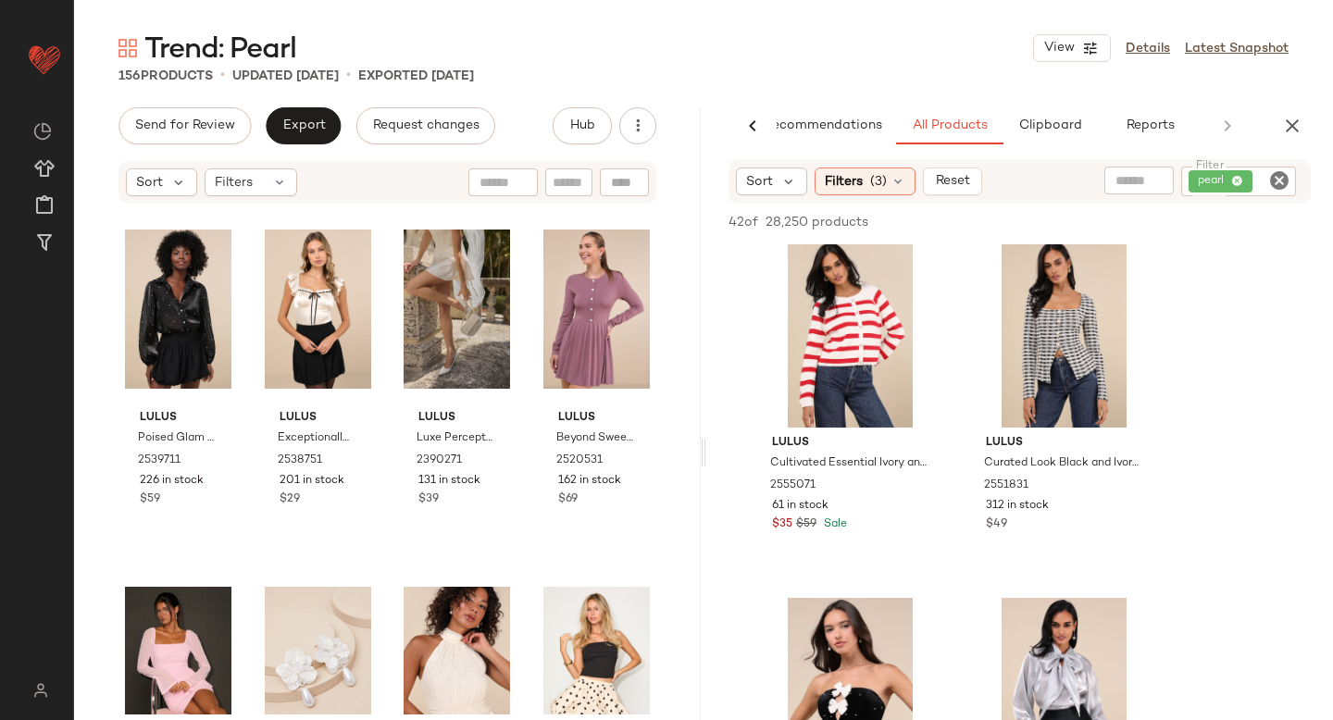
scroll to position [721, 0]
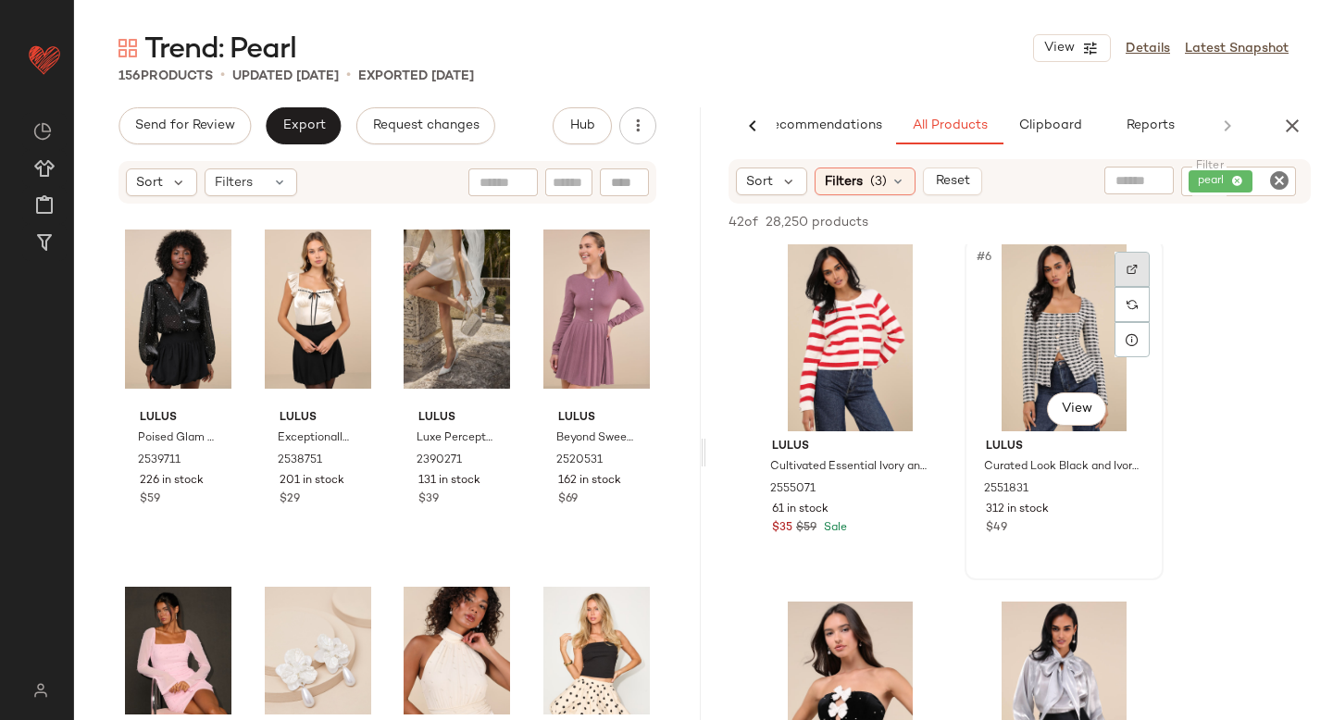
click at [1127, 260] on div at bounding box center [1131, 269] width 35 height 35
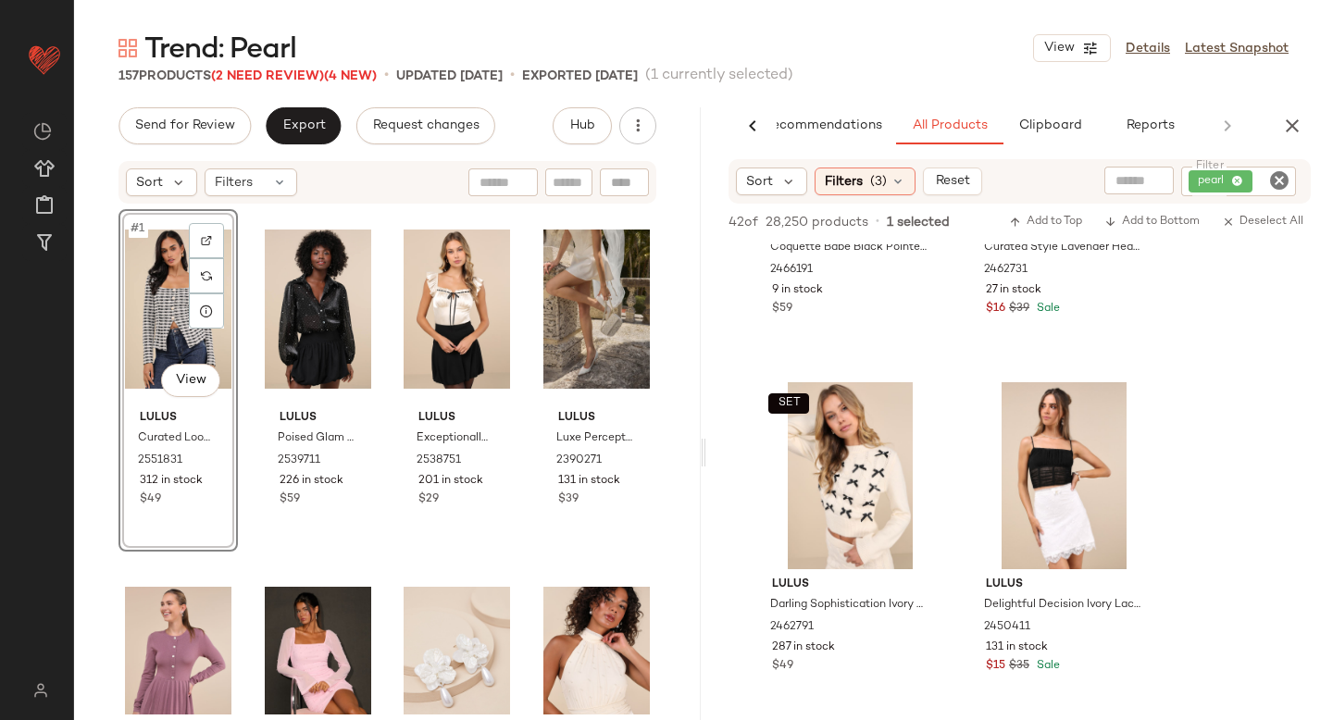
scroll to position [3286, 0]
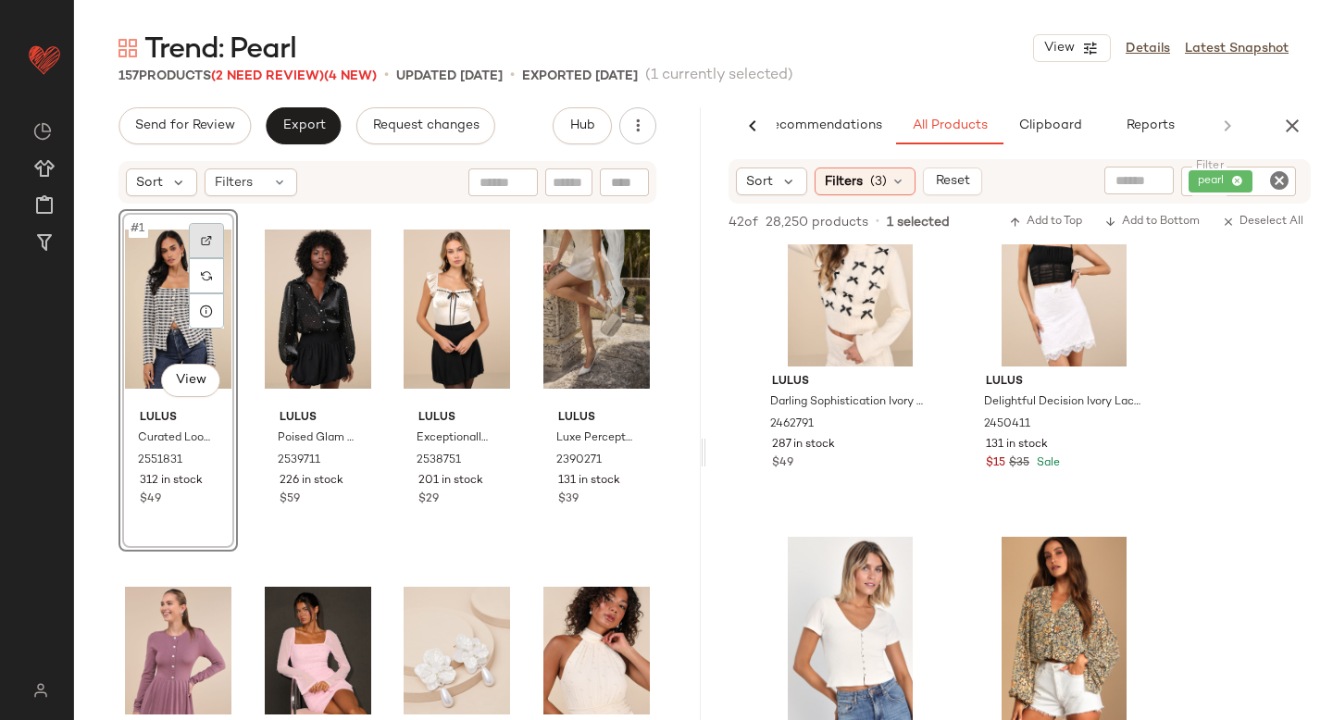
click at [201, 226] on div at bounding box center [206, 240] width 35 height 35
click at [1272, 185] on icon "Clear Filter" at bounding box center [1279, 180] width 22 height 22
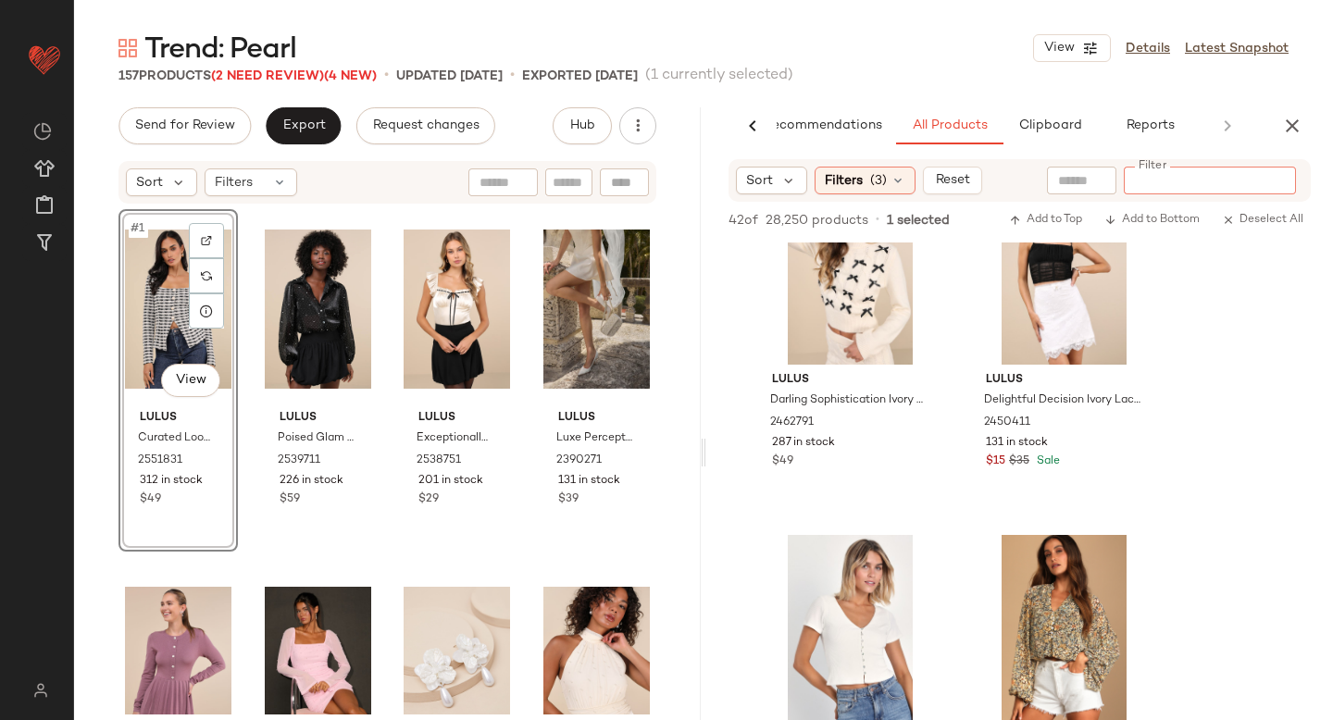
paste input "*******"
type input "*******"
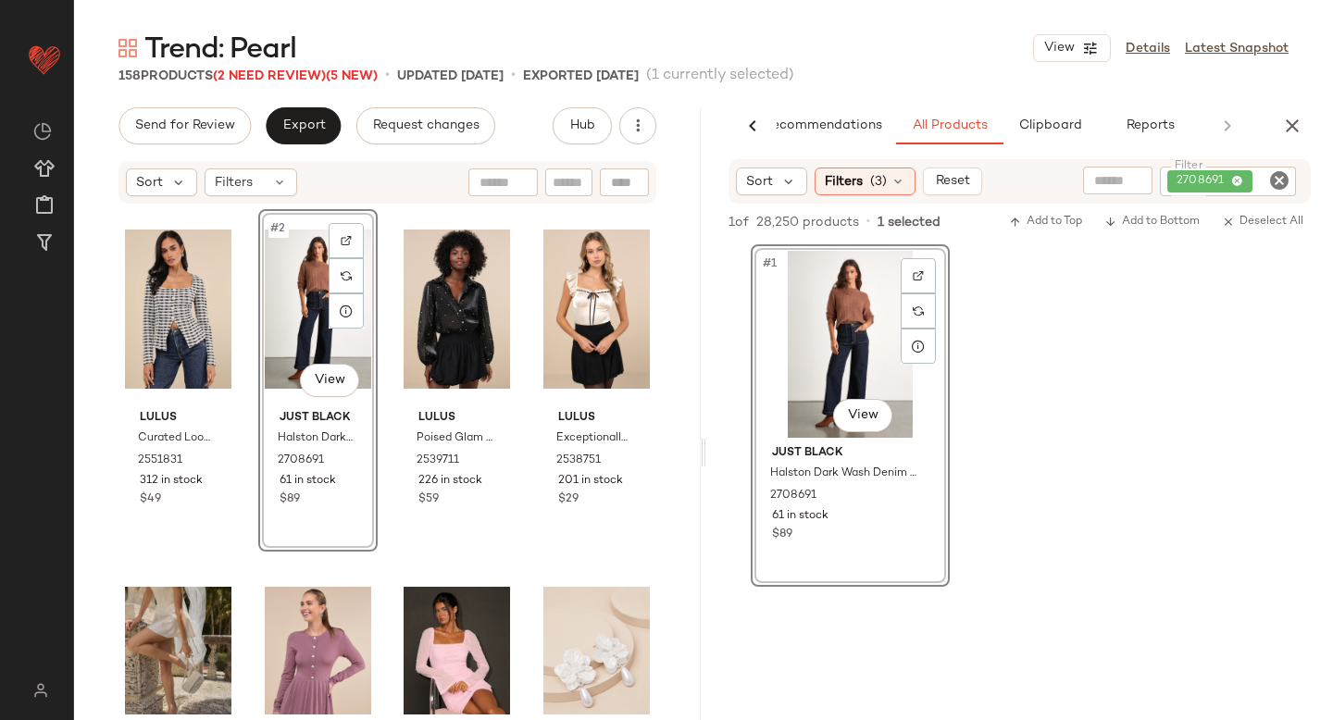
click at [1271, 180] on icon "Clear Filter" at bounding box center [1279, 180] width 22 height 22
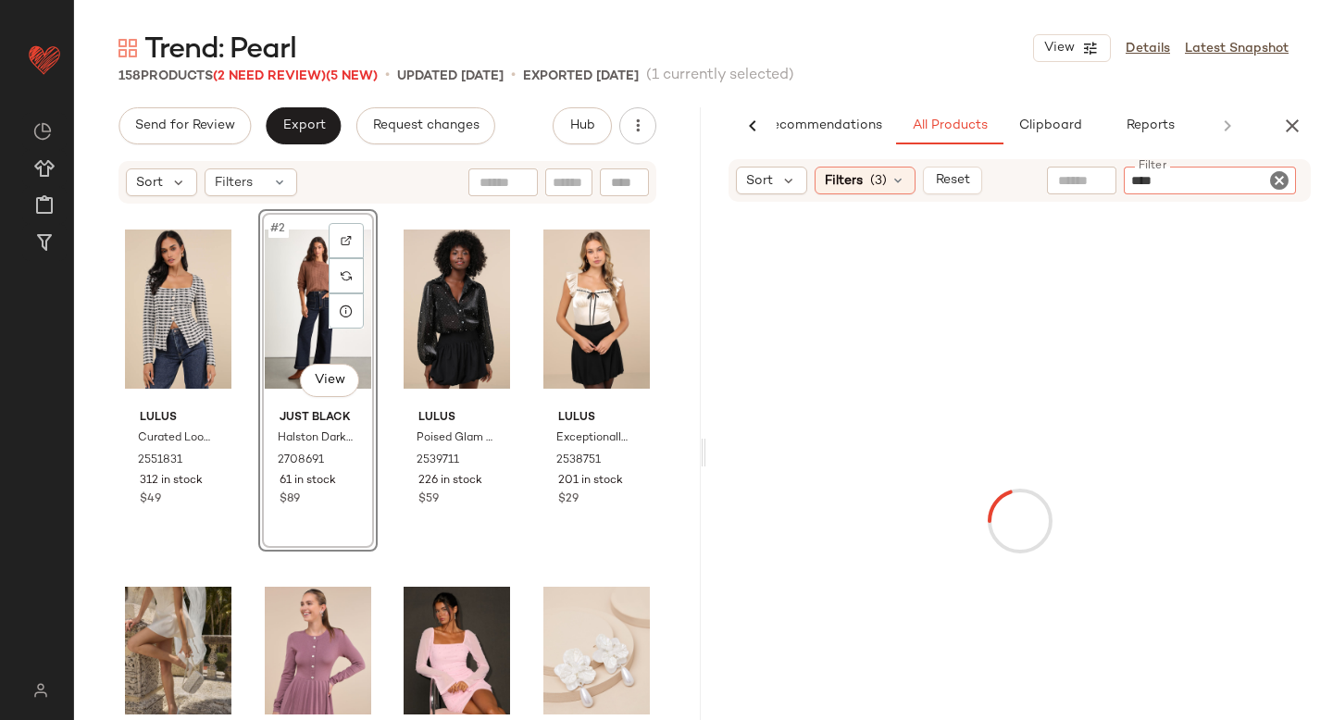
type input "*****"
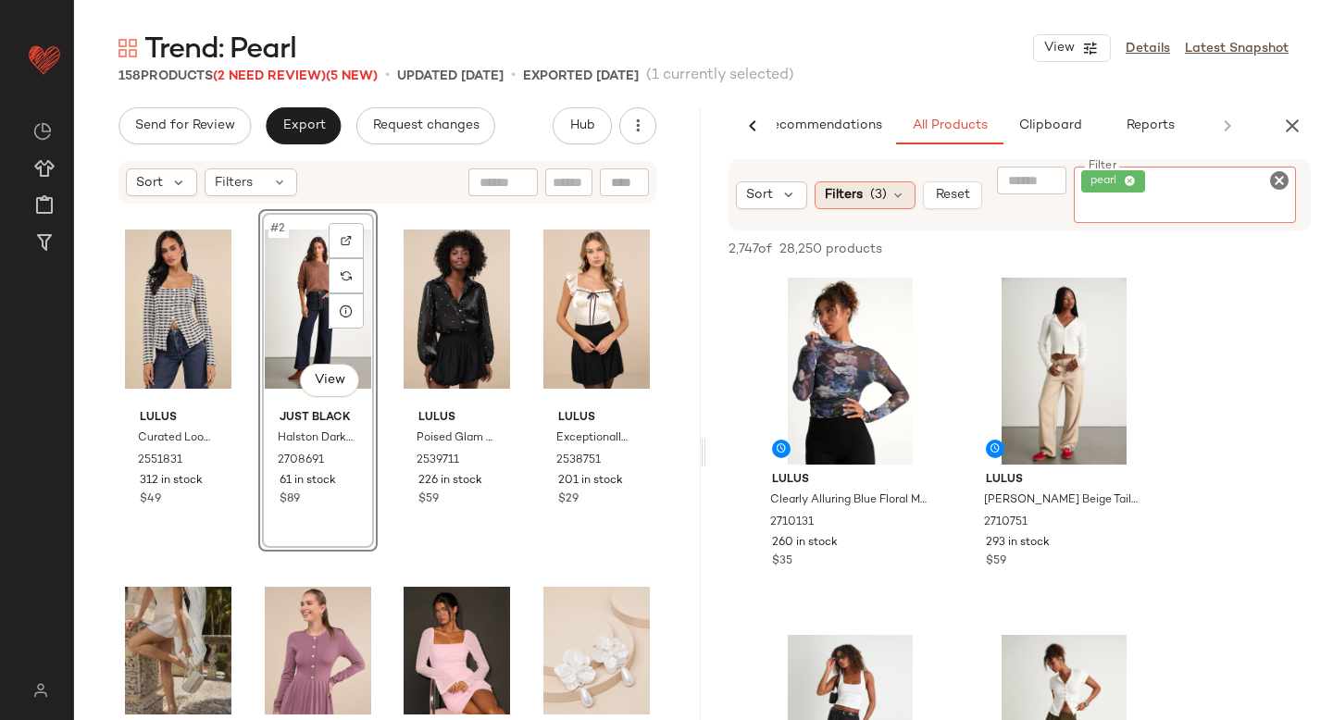
click at [855, 195] on div "Sort Filters (3) Reset Filter pearl Filter" at bounding box center [1019, 194] width 582 height 71
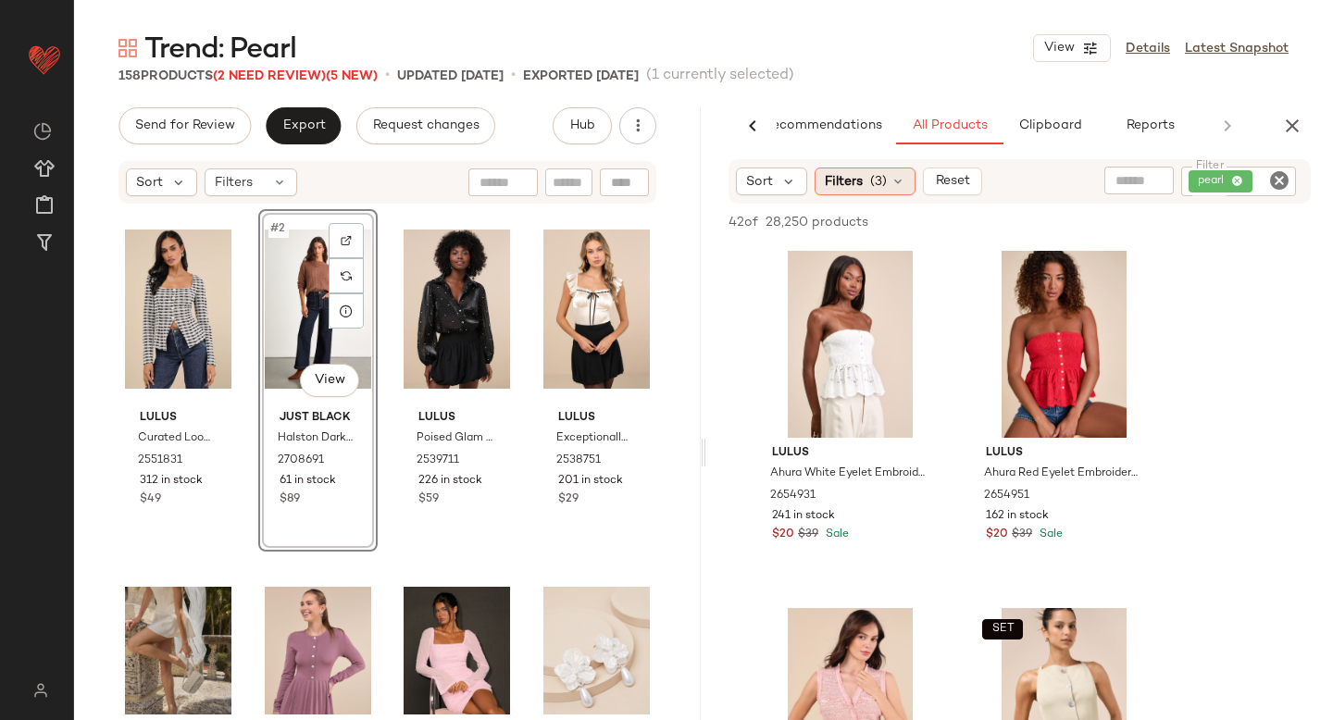
click at [838, 182] on span "Filters" at bounding box center [844, 181] width 38 height 19
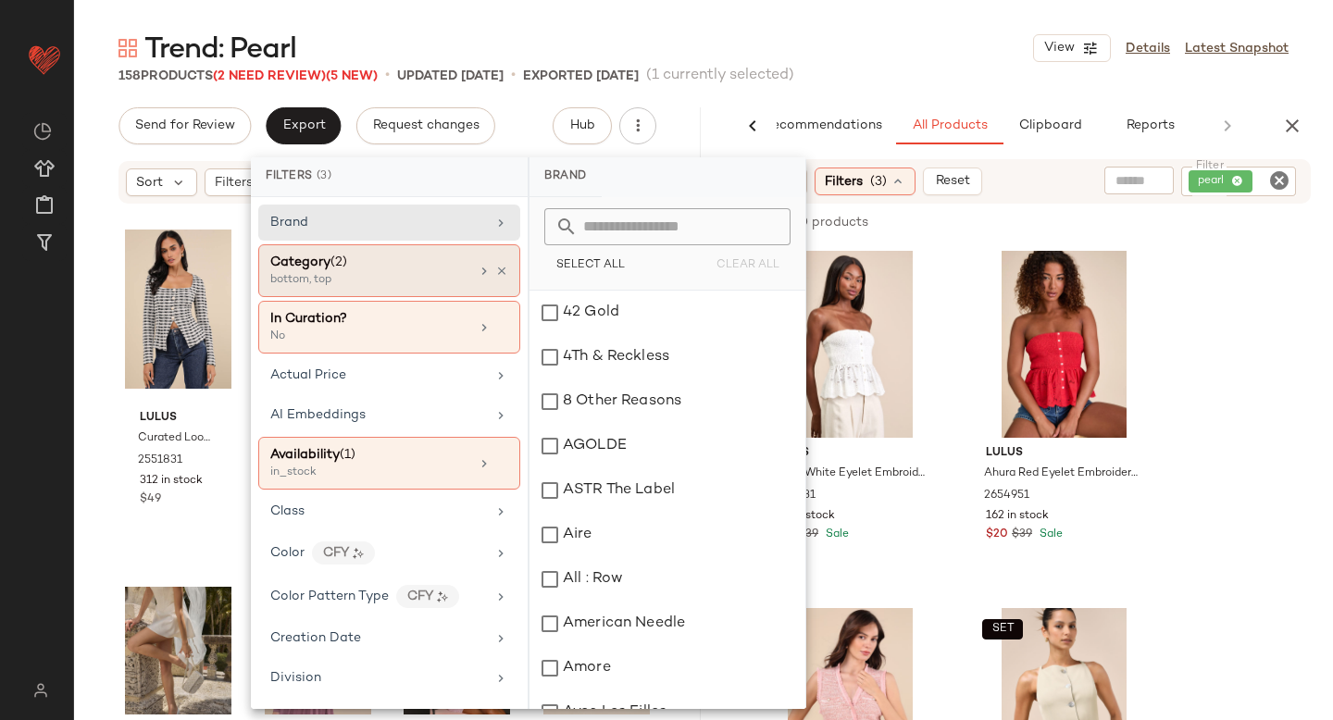
click at [355, 265] on div "Category (2)" at bounding box center [369, 262] width 199 height 19
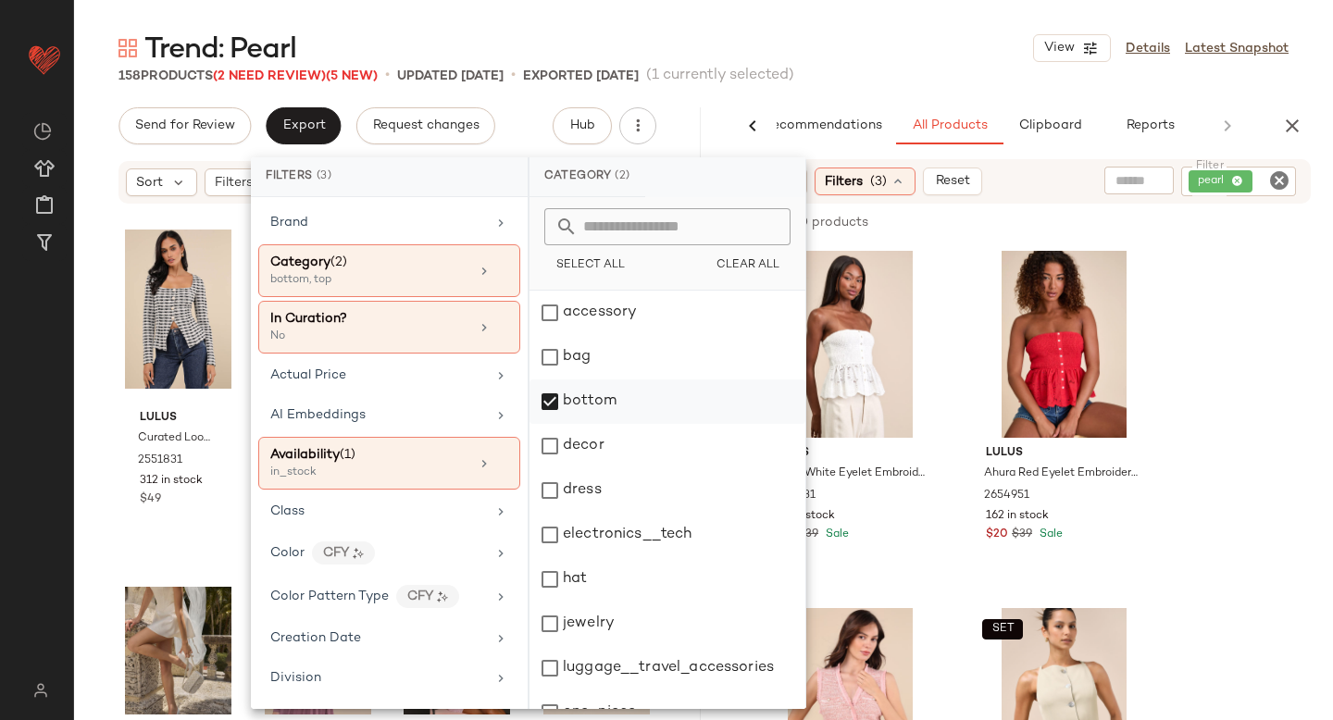
click at [559, 395] on div "bottom" at bounding box center [667, 401] width 276 height 44
click at [542, 492] on div "dress" at bounding box center [667, 490] width 276 height 44
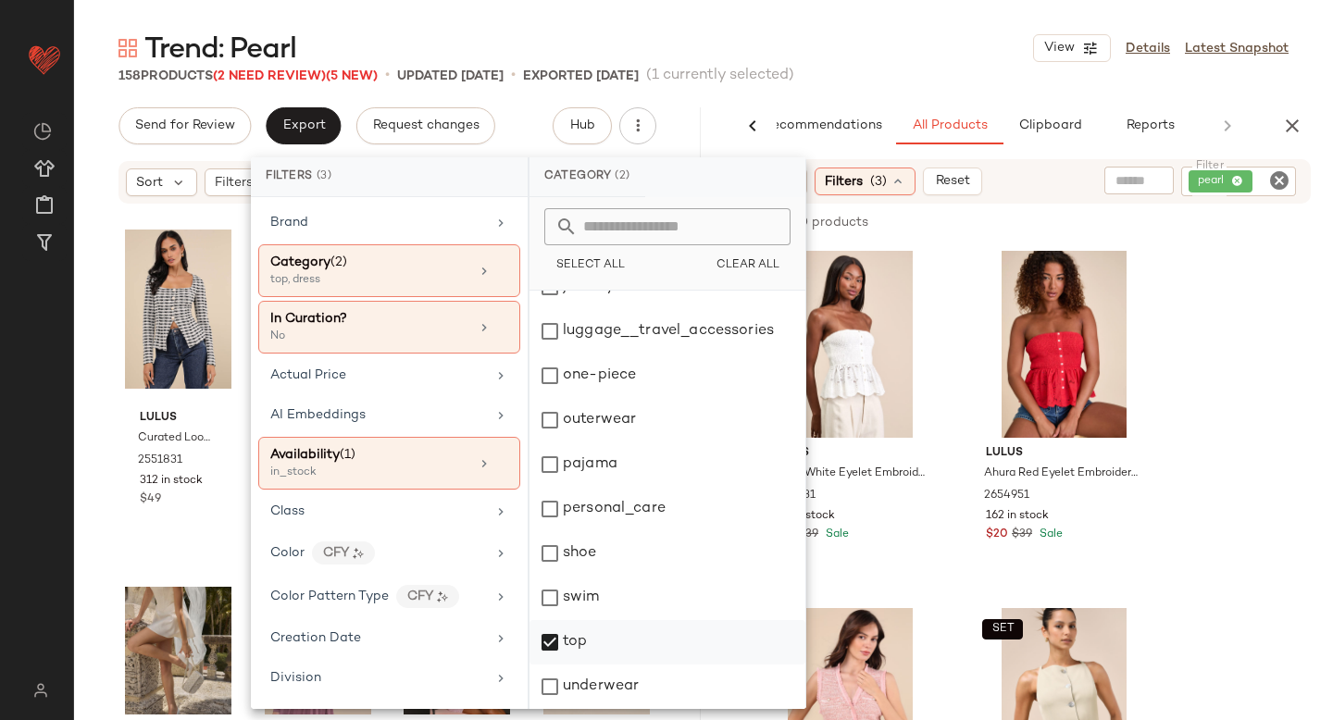
click at [546, 648] on div "top" at bounding box center [667, 642] width 276 height 44
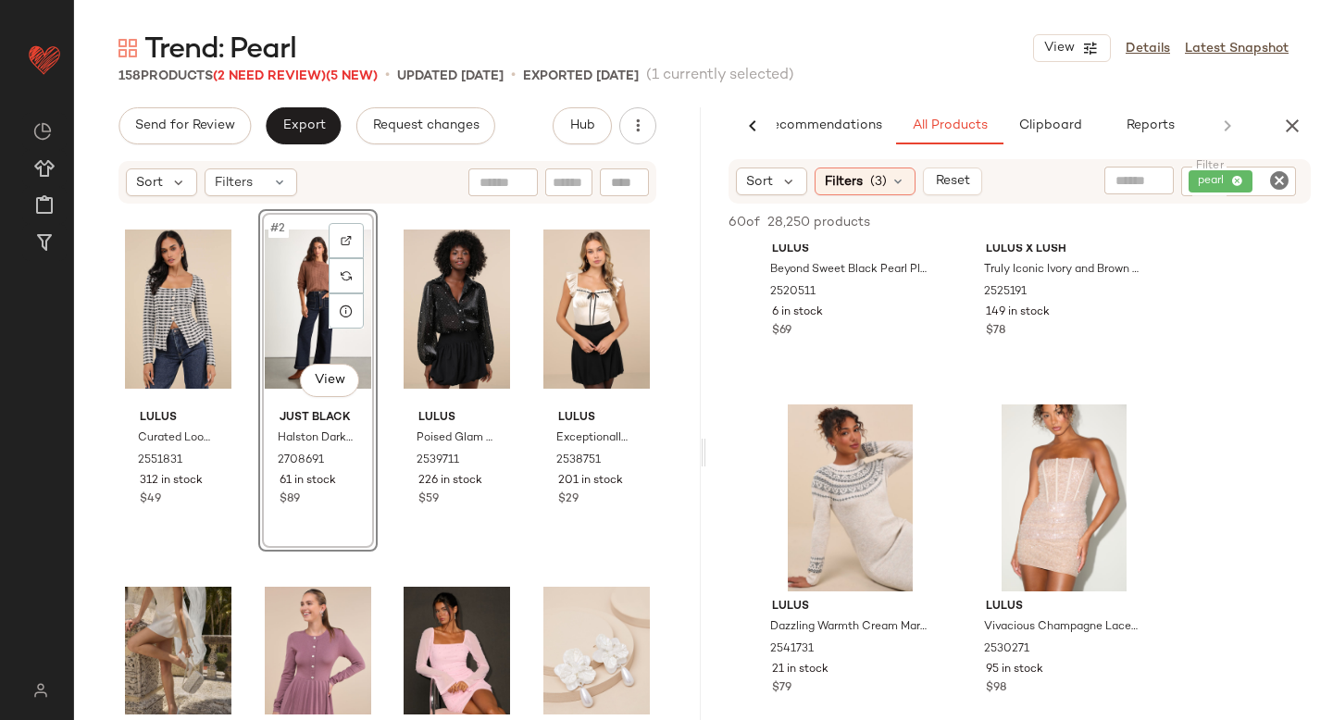
scroll to position [1773, 0]
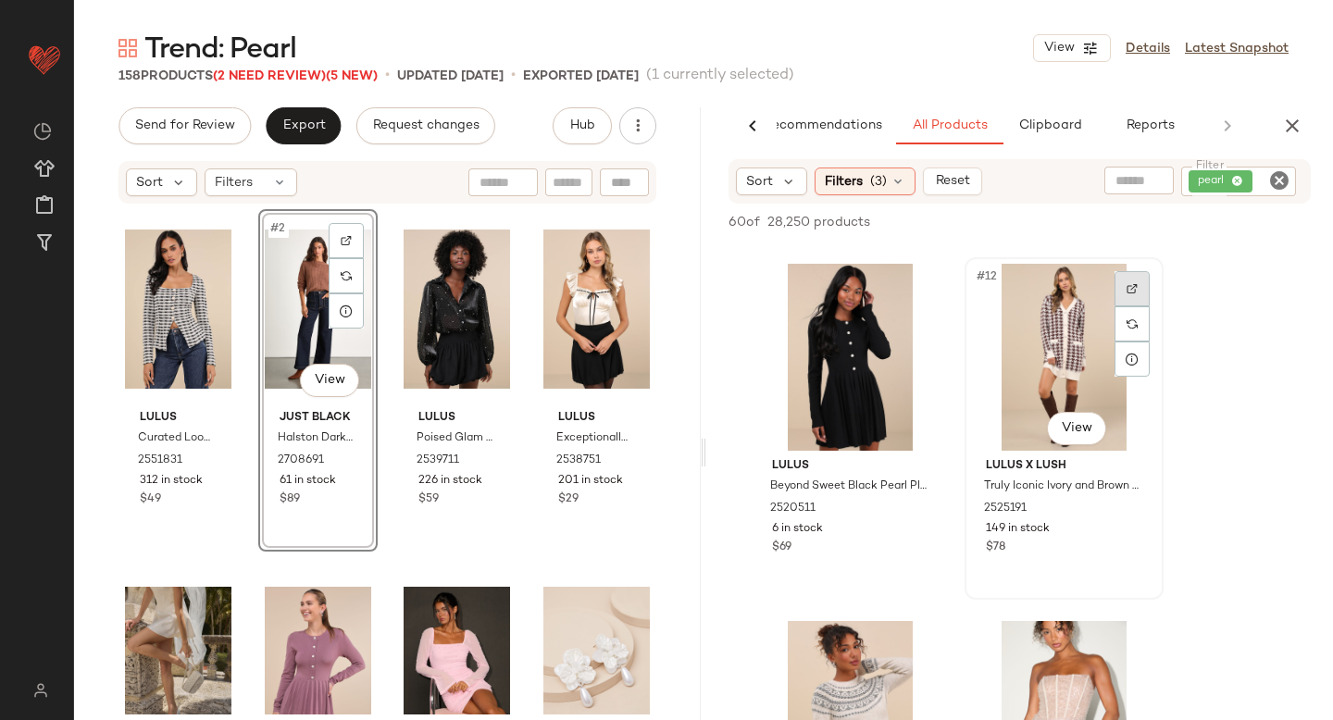
click at [1125, 290] on div at bounding box center [1131, 288] width 35 height 35
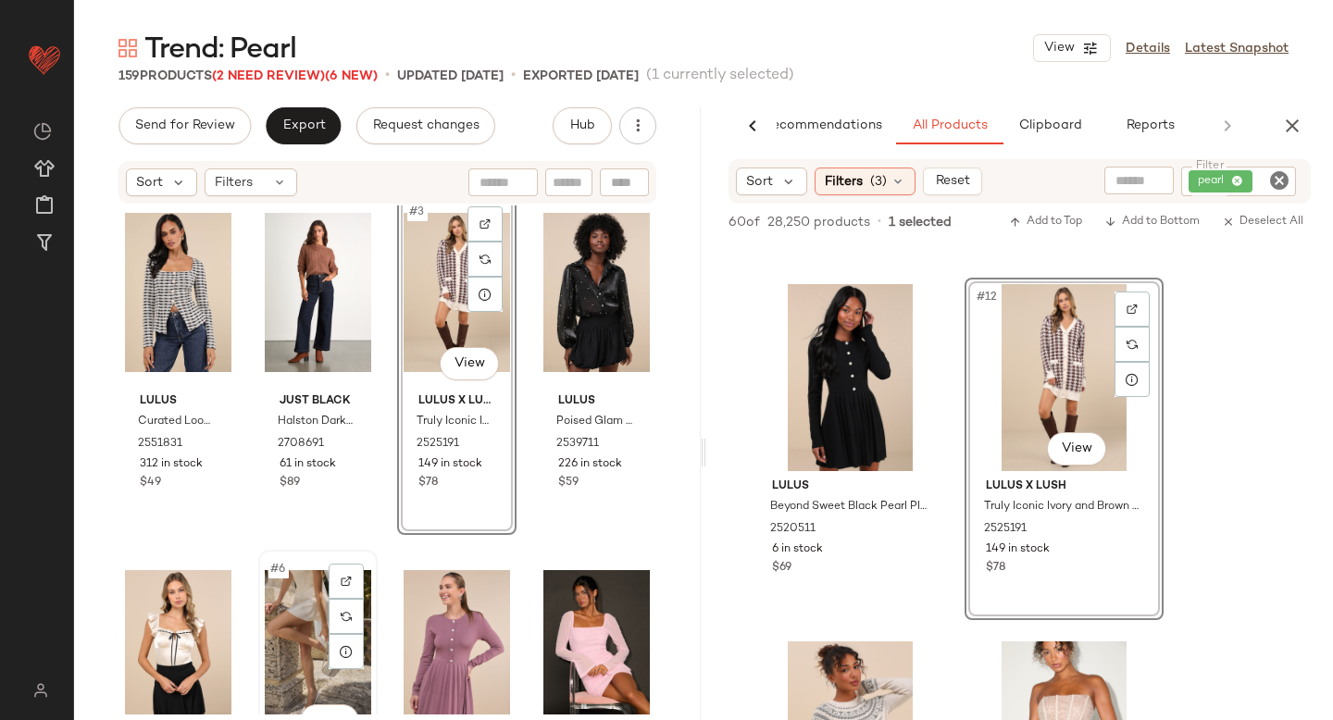
scroll to position [0, 0]
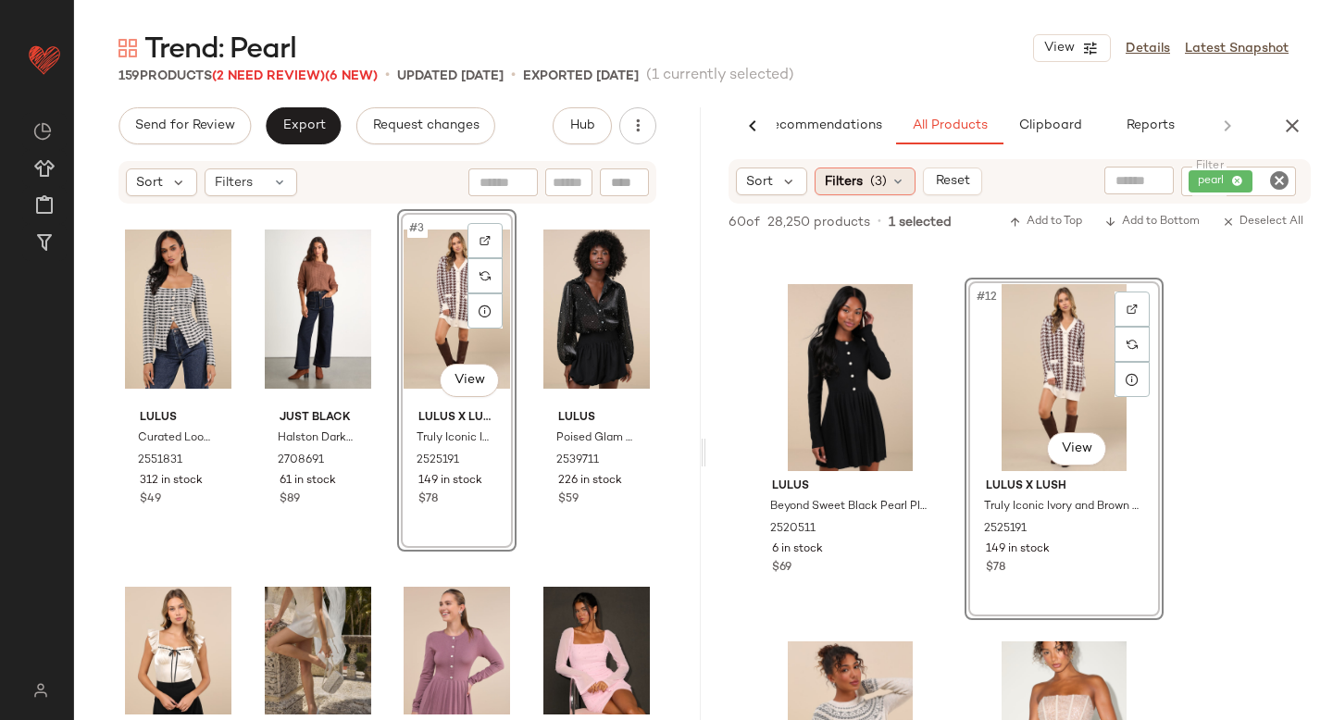
click at [884, 173] on span "(3)" at bounding box center [878, 181] width 17 height 19
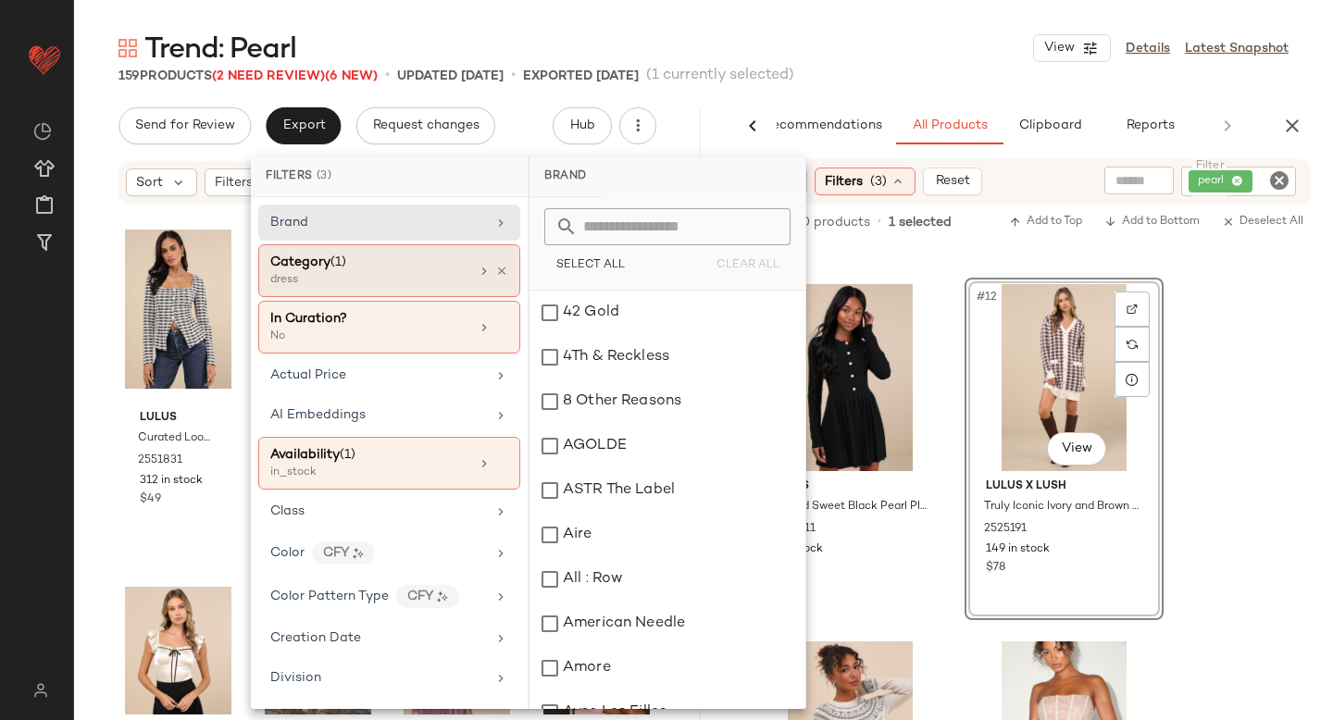
click at [321, 260] on span "Category" at bounding box center [300, 262] width 60 height 14
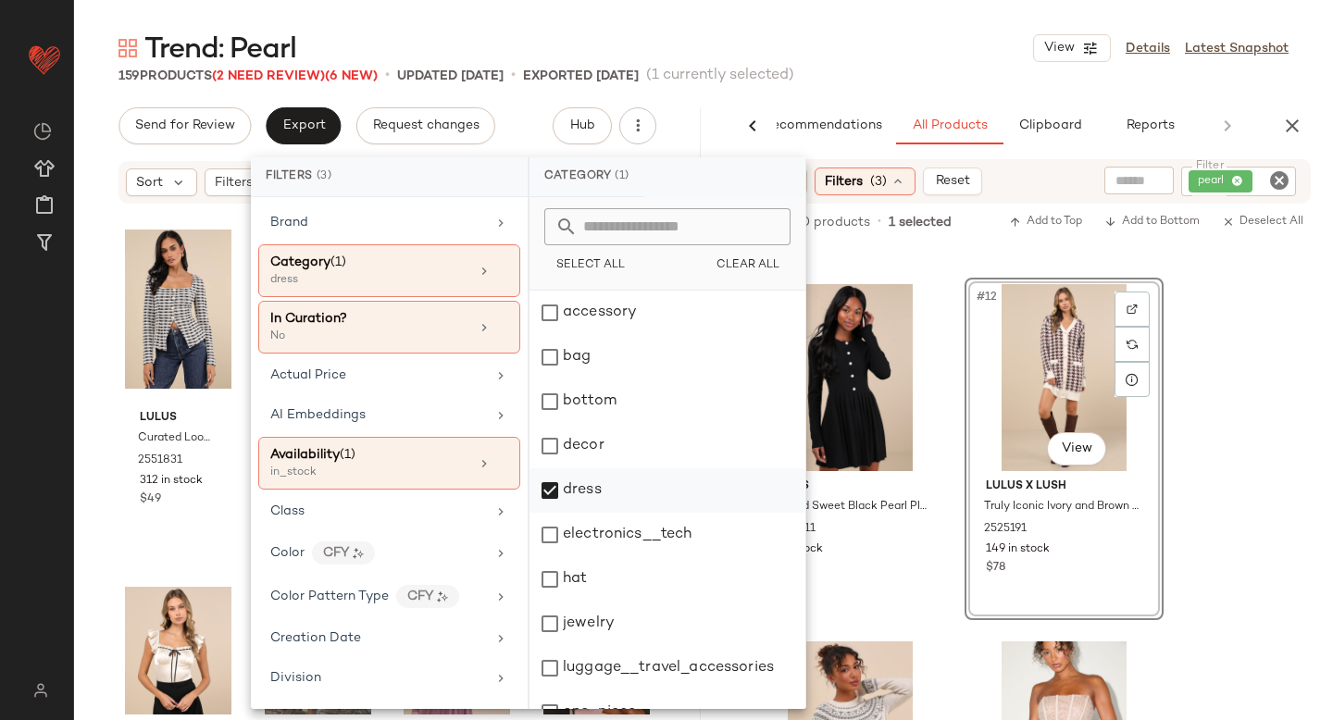
click at [552, 484] on div "dress" at bounding box center [667, 490] width 276 height 44
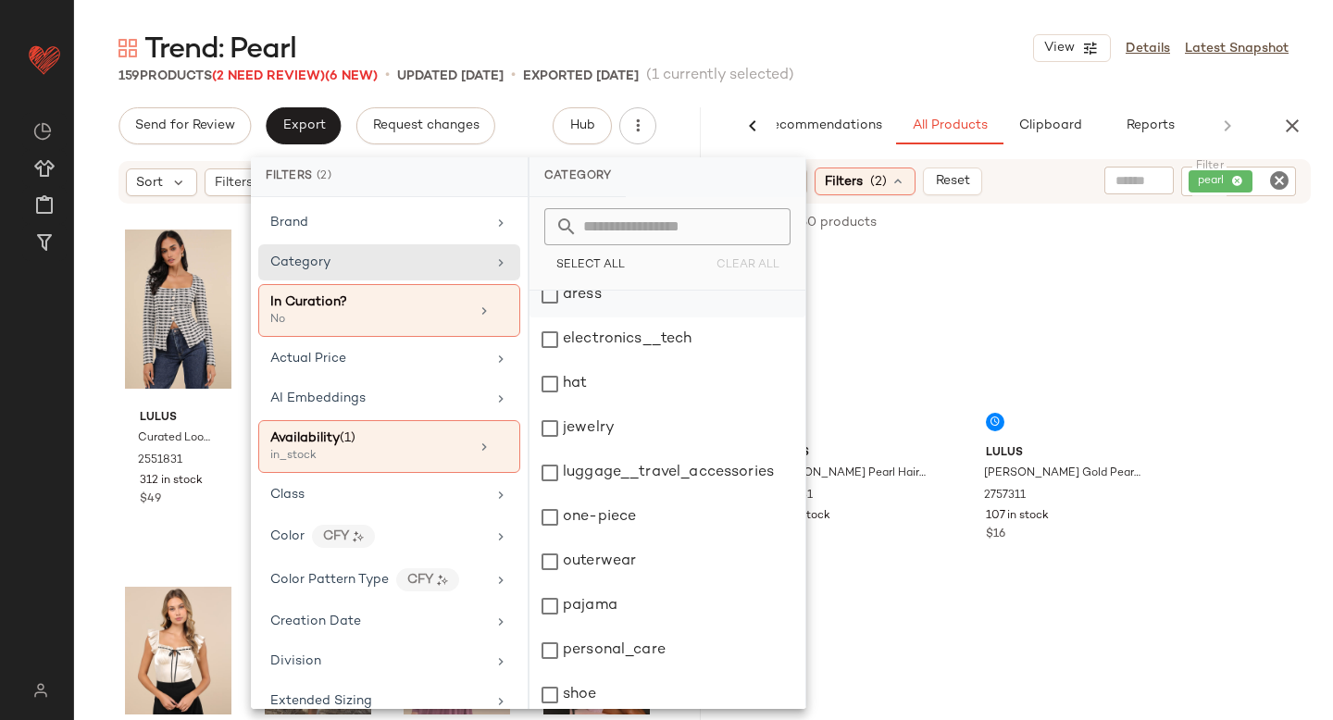
scroll to position [337, 0]
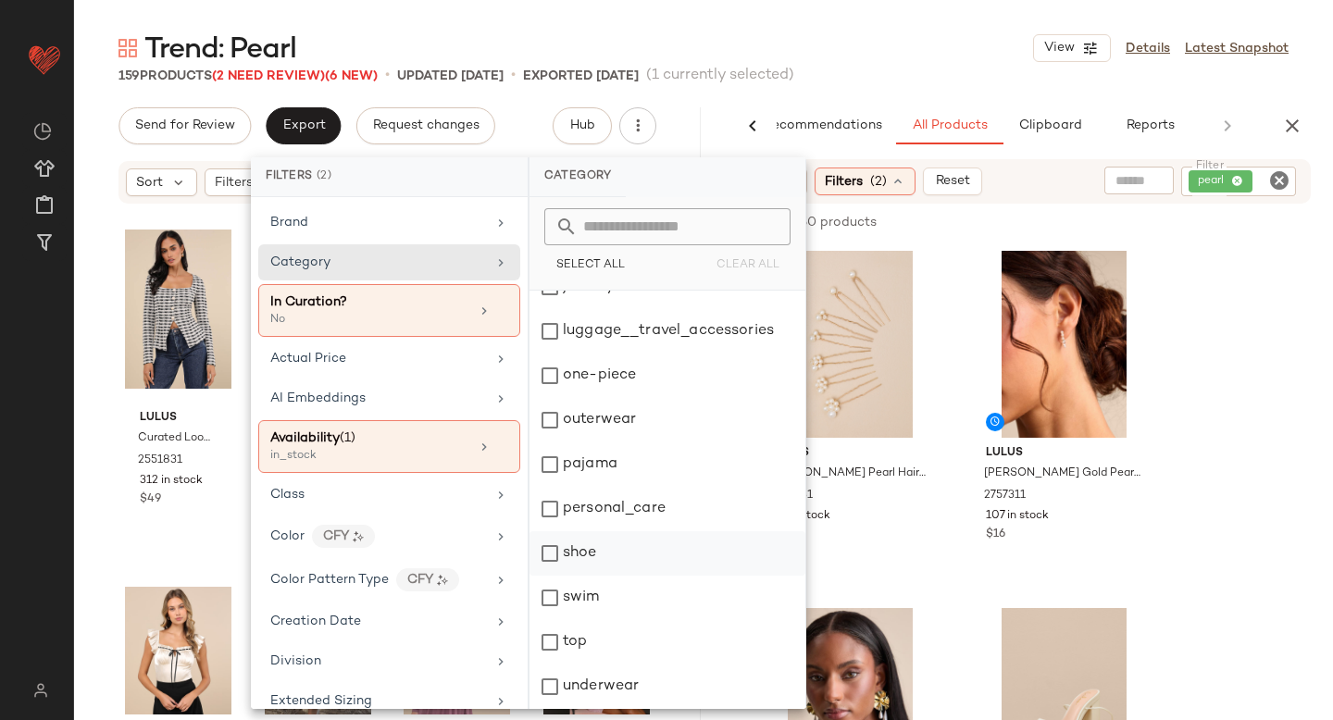
click at [557, 566] on div "shoe" at bounding box center [667, 553] width 276 height 44
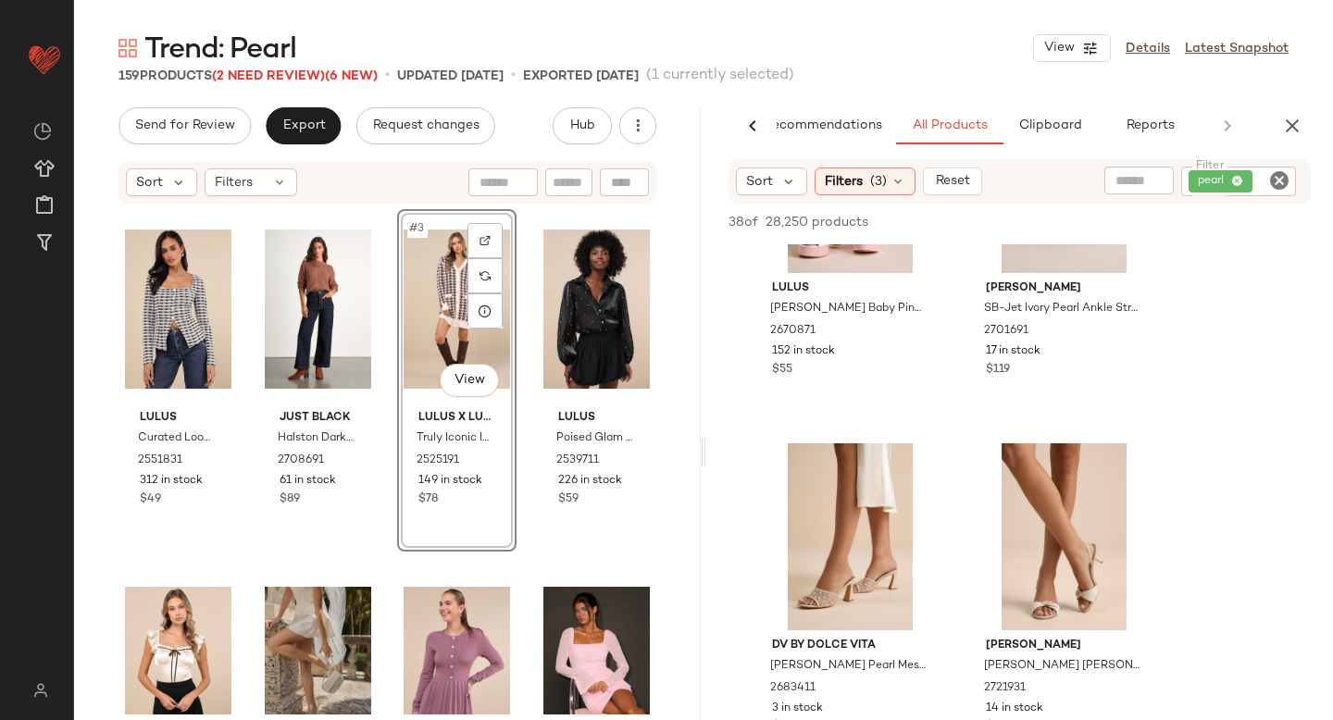
scroll to position [668, 0]
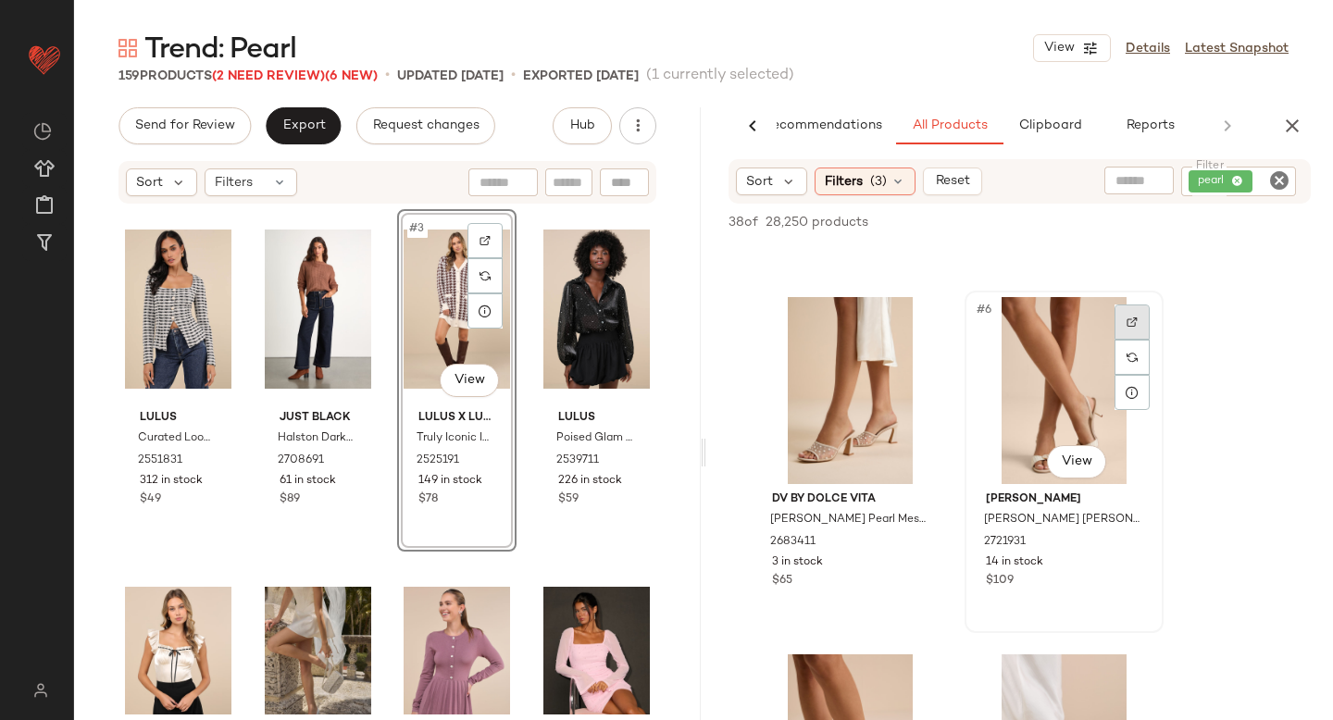
click at [1130, 322] on img at bounding box center [1131, 322] width 11 height 11
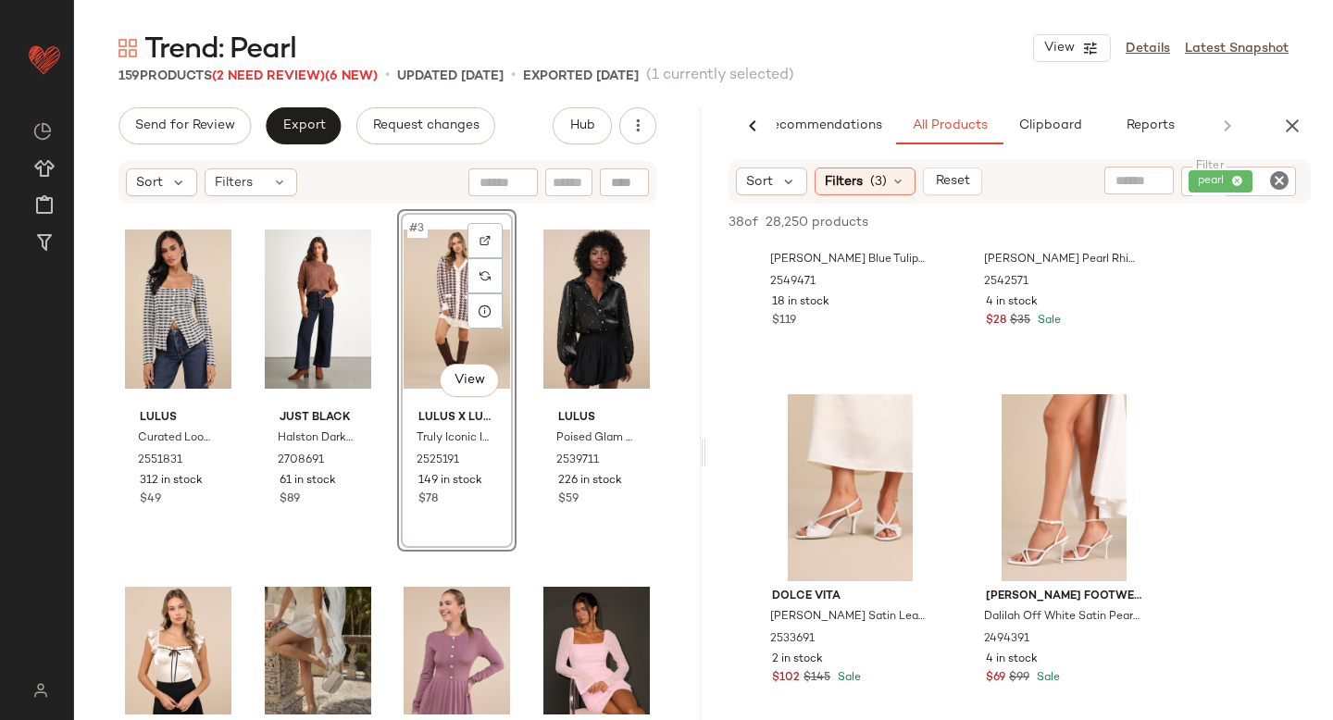
scroll to position [3504, 0]
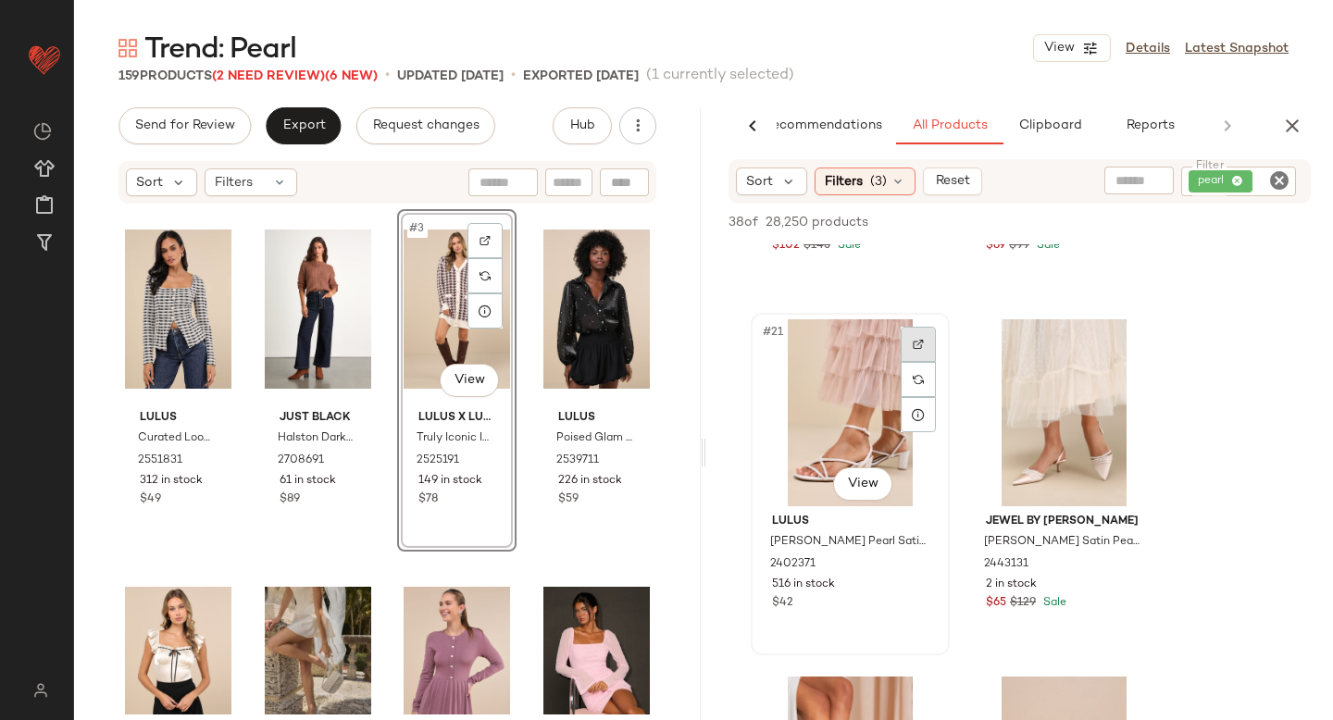
click at [913, 349] on img at bounding box center [918, 344] width 11 height 11
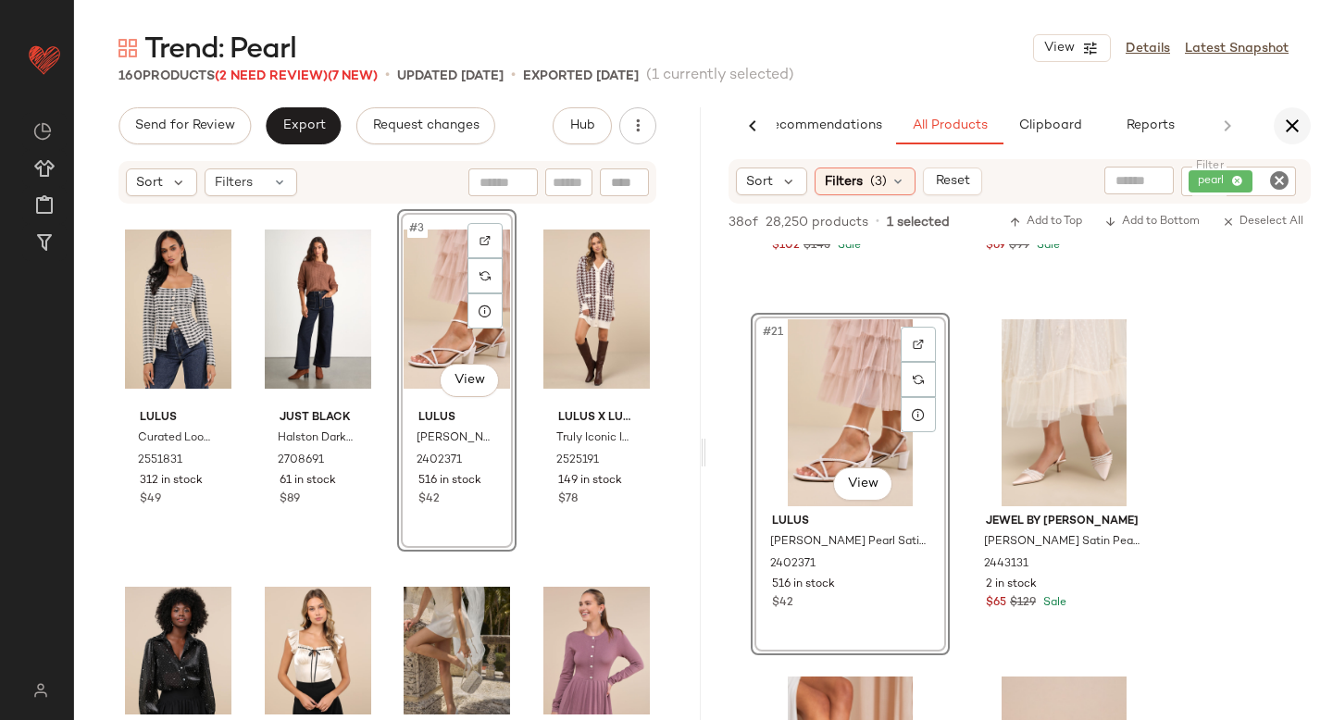
click at [1284, 117] on icon "button" at bounding box center [1292, 126] width 22 height 22
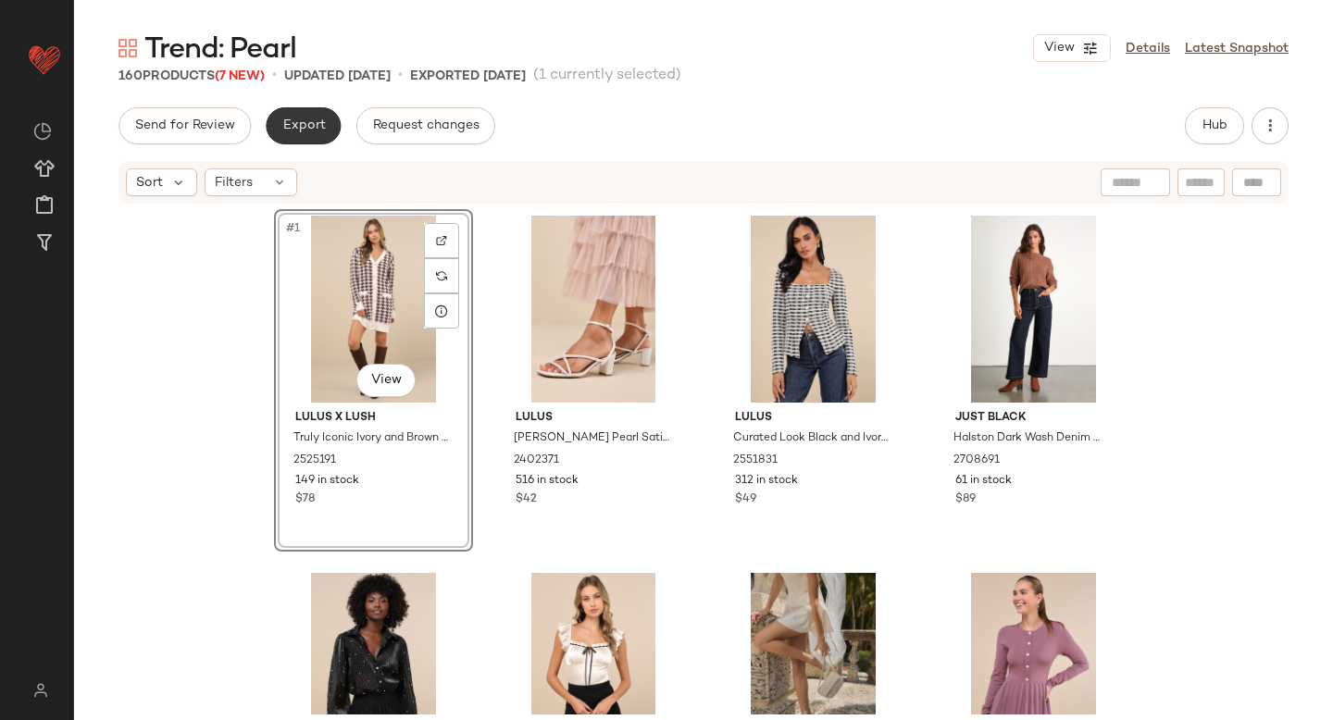
click at [321, 119] on span "Export" at bounding box center [302, 125] width 43 height 15
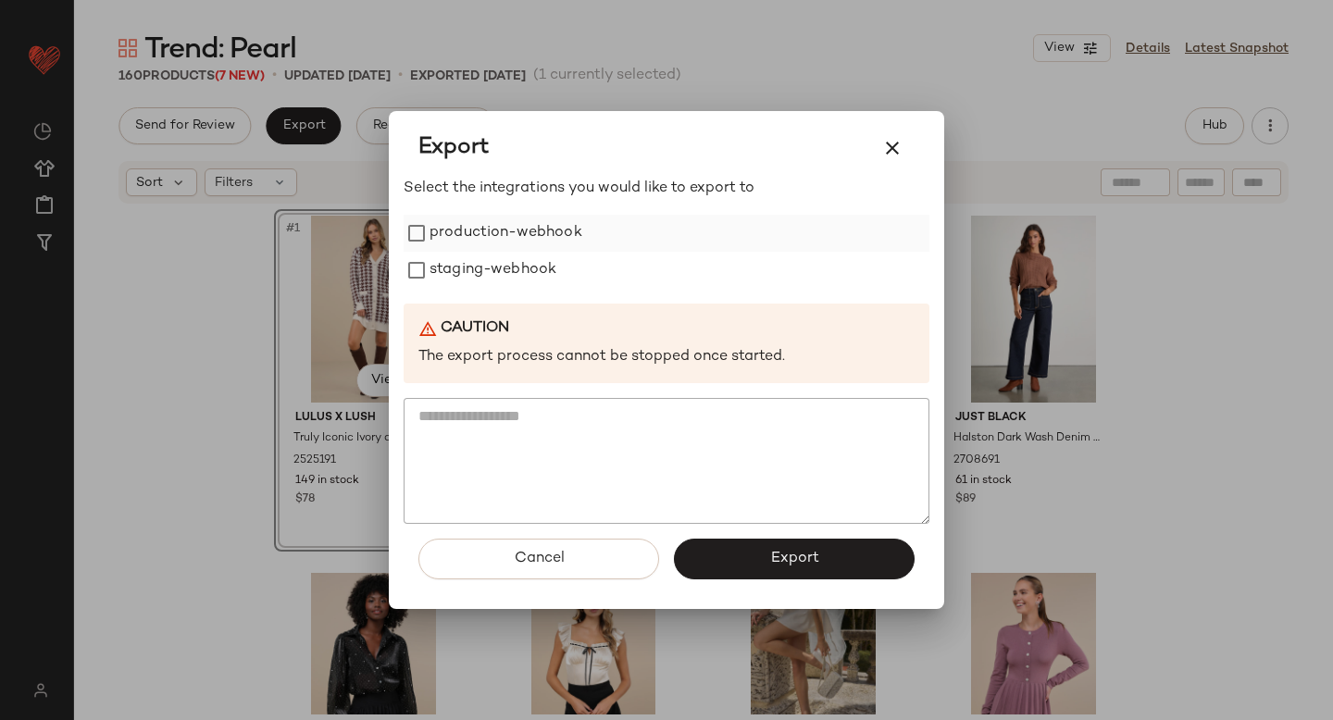
click at [414, 248] on div "production-webhook" at bounding box center [667, 233] width 526 height 37
click at [744, 565] on button "Export" at bounding box center [794, 559] width 241 height 41
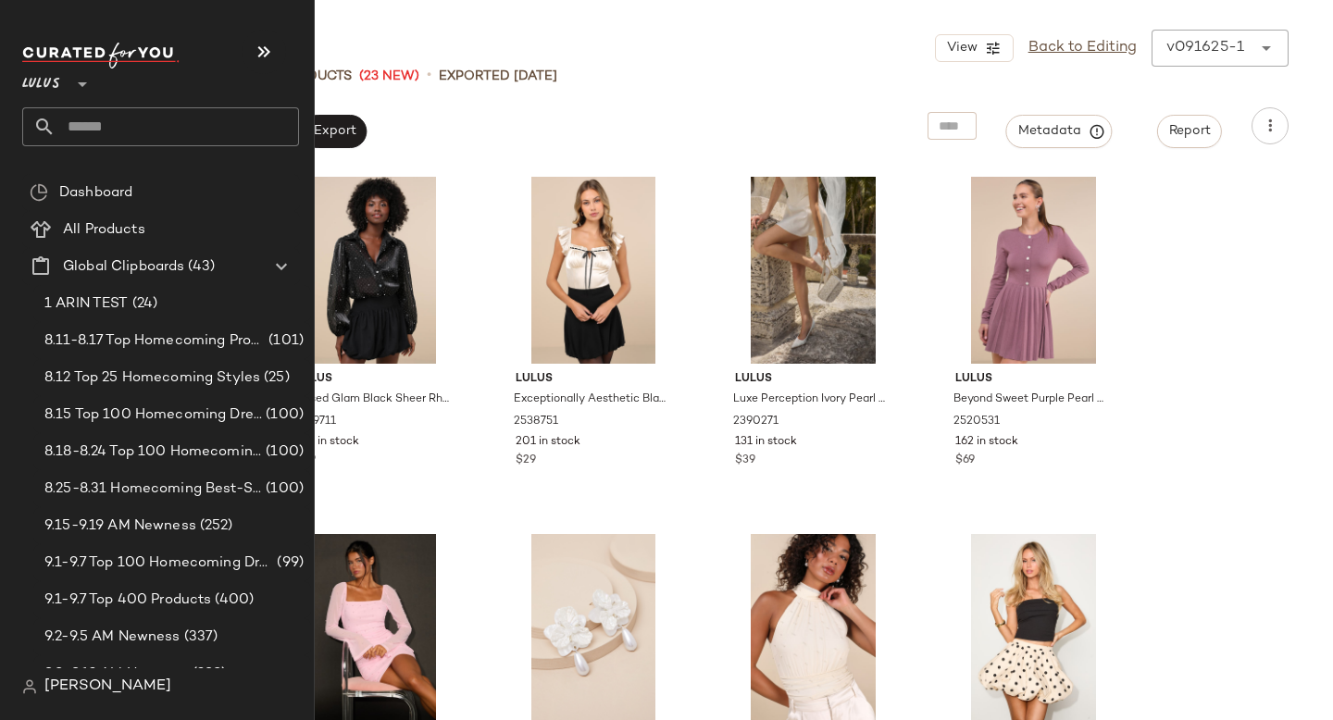
click at [179, 130] on input "text" at bounding box center [177, 126] width 243 height 39
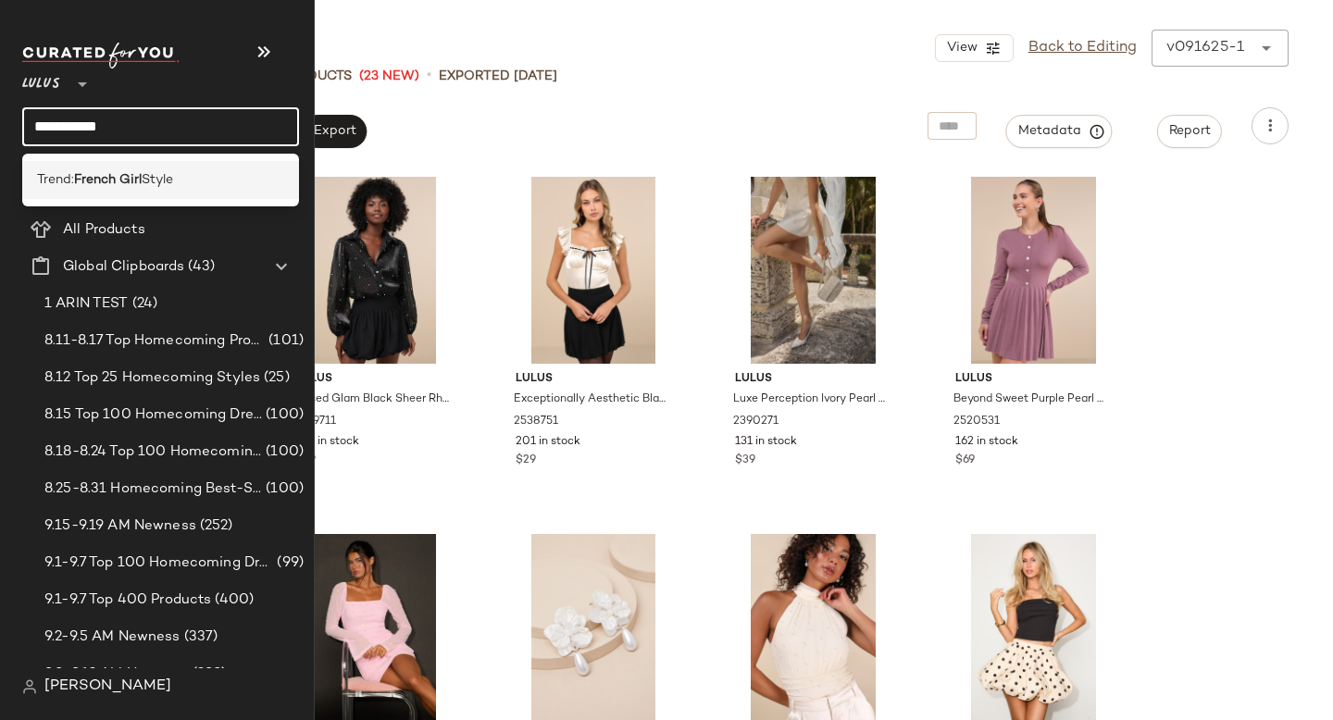
type input "**********"
click at [155, 175] on span "Style" at bounding box center [157, 179] width 31 height 19
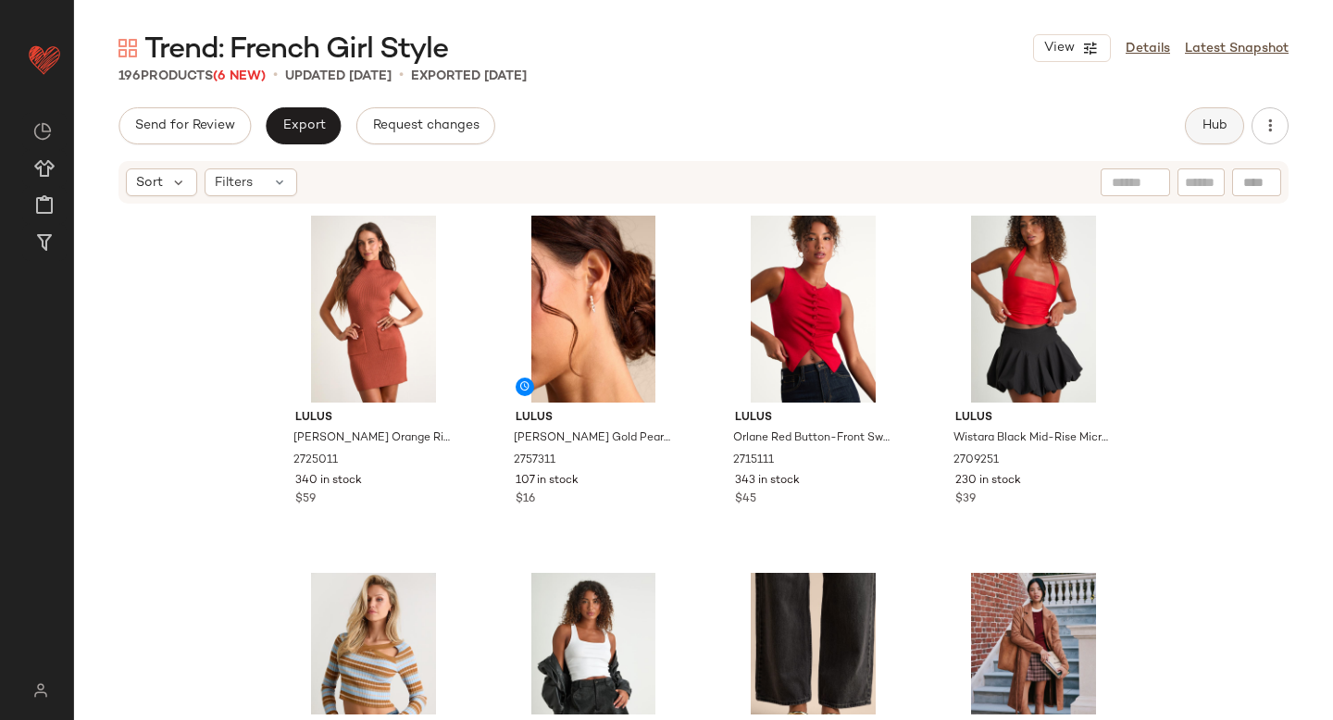
click at [1225, 119] on span "Hub" at bounding box center [1214, 125] width 26 height 15
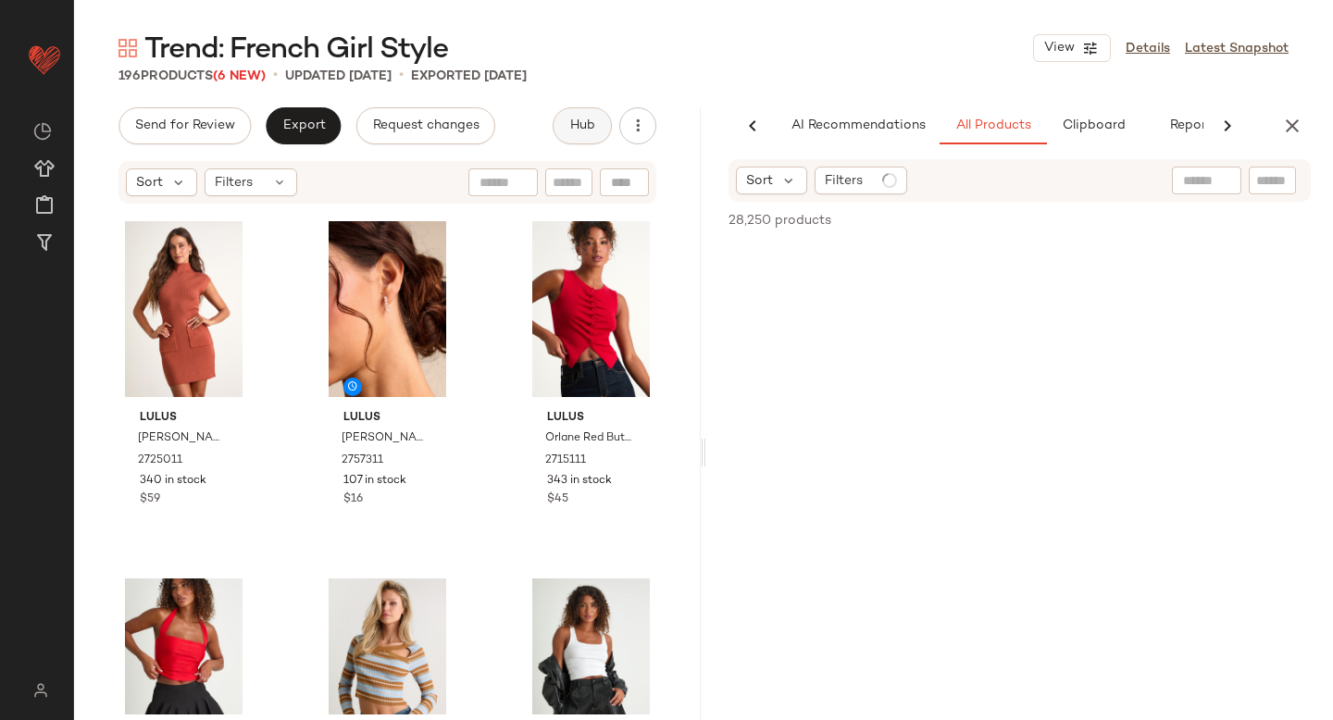
scroll to position [0, 43]
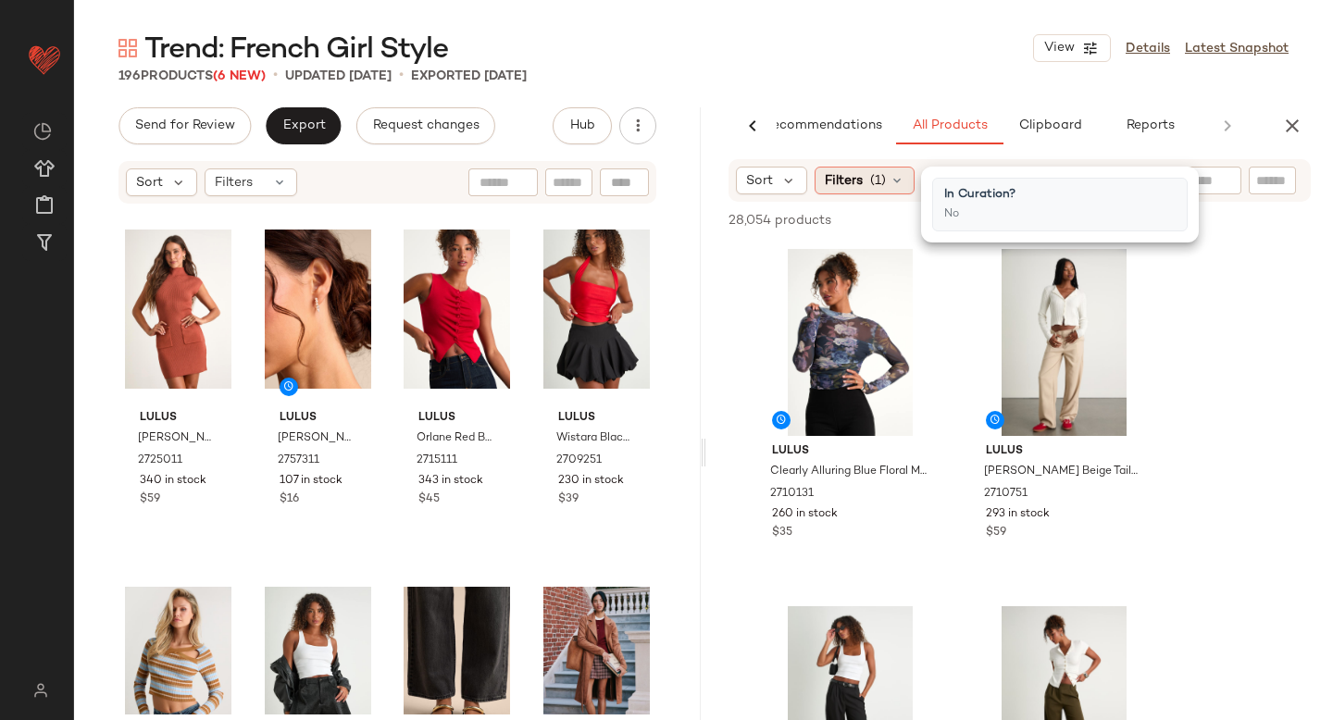
click at [881, 186] on span "(1)" at bounding box center [878, 180] width 16 height 19
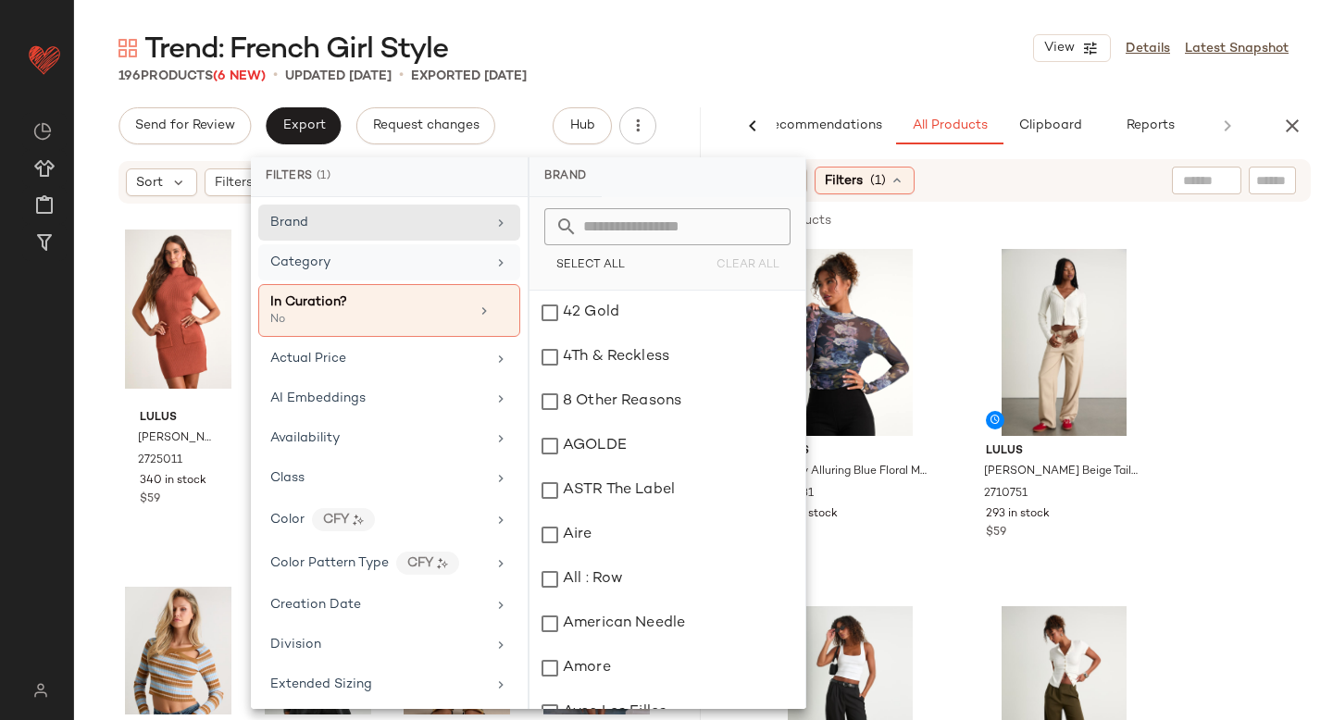
click at [310, 273] on div "Category" at bounding box center [389, 262] width 262 height 36
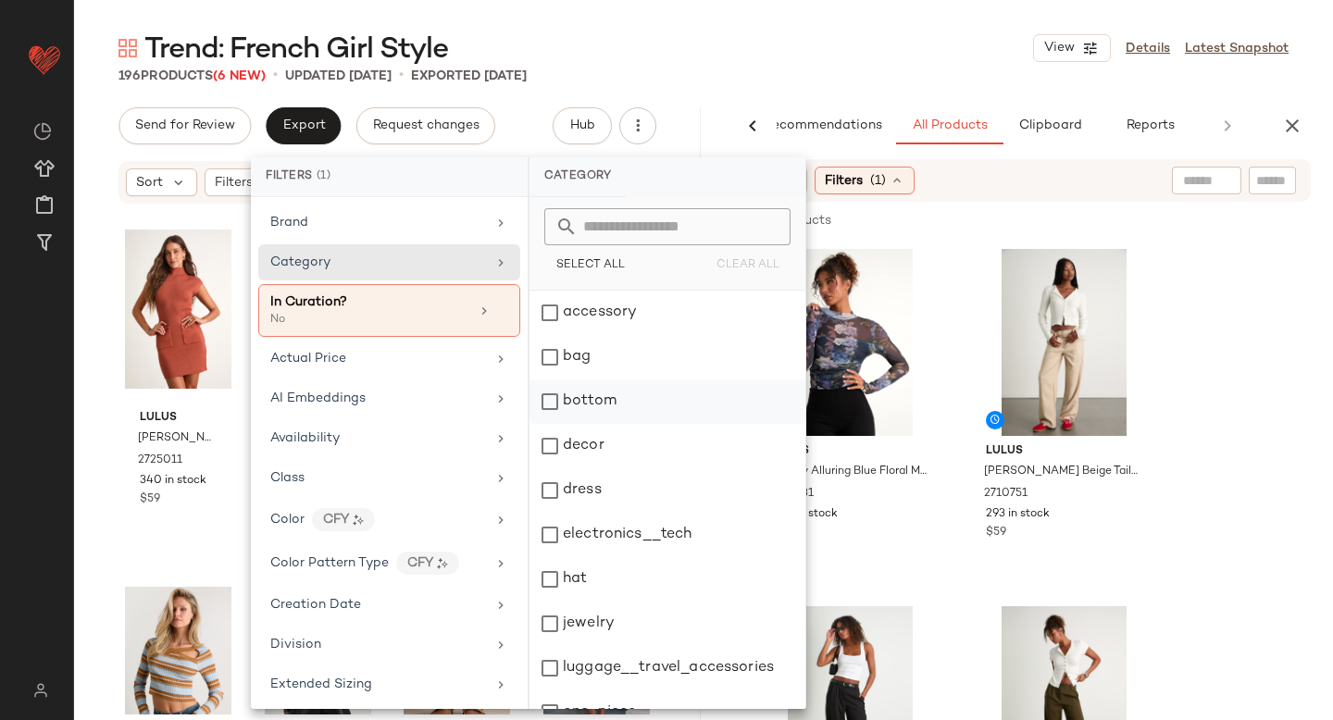
click at [556, 405] on div "bottom" at bounding box center [667, 401] width 276 height 44
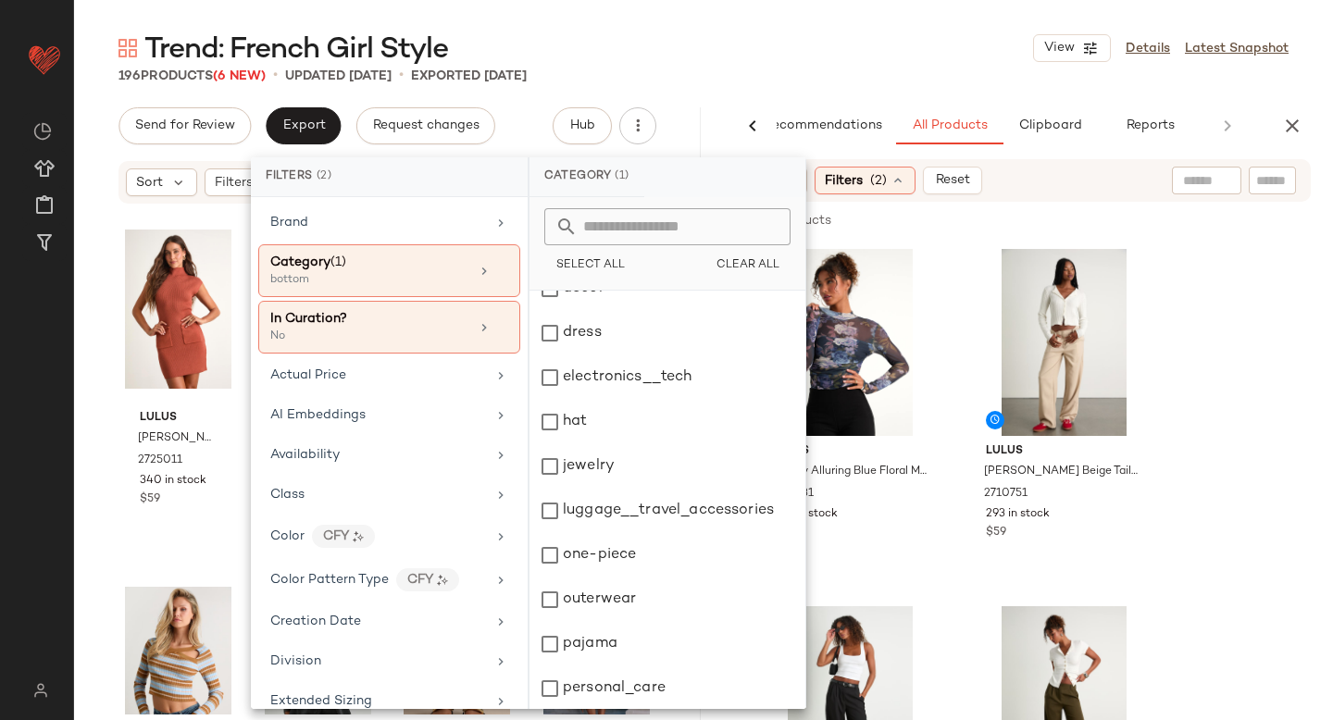
scroll to position [337, 0]
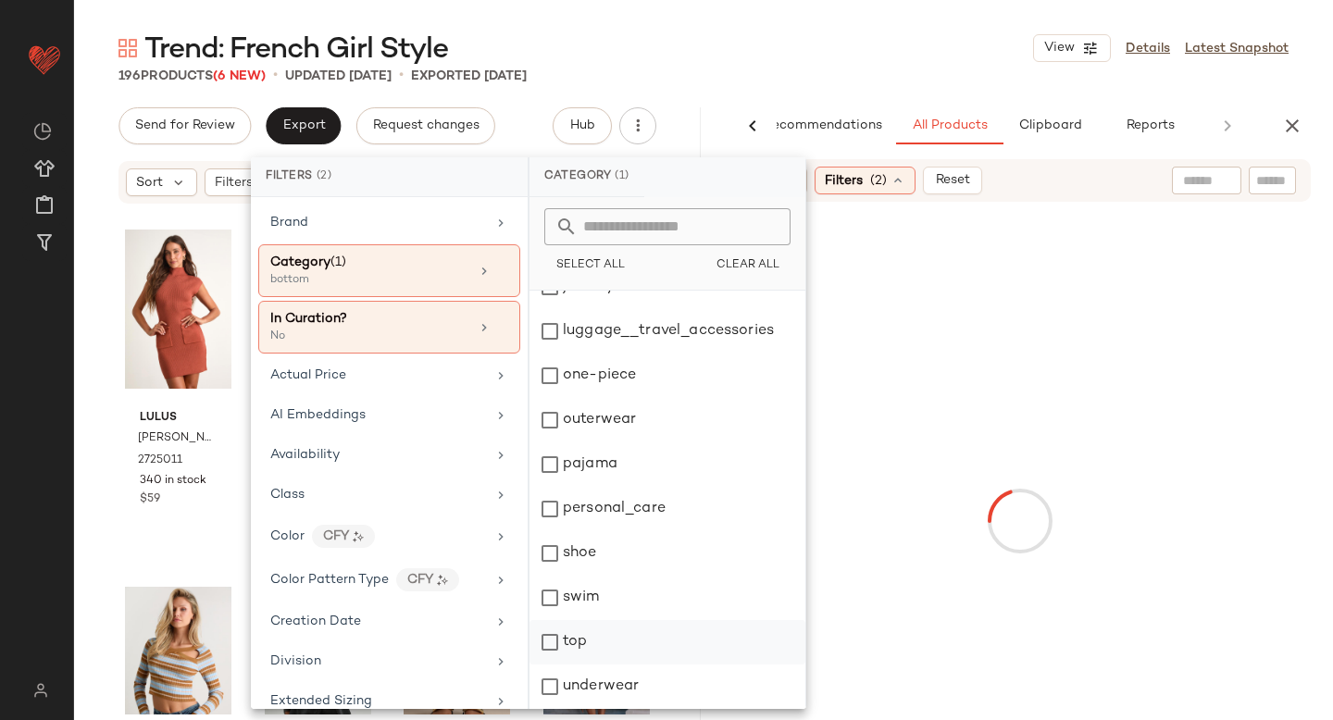
click at [555, 642] on div "top" at bounding box center [667, 642] width 276 height 44
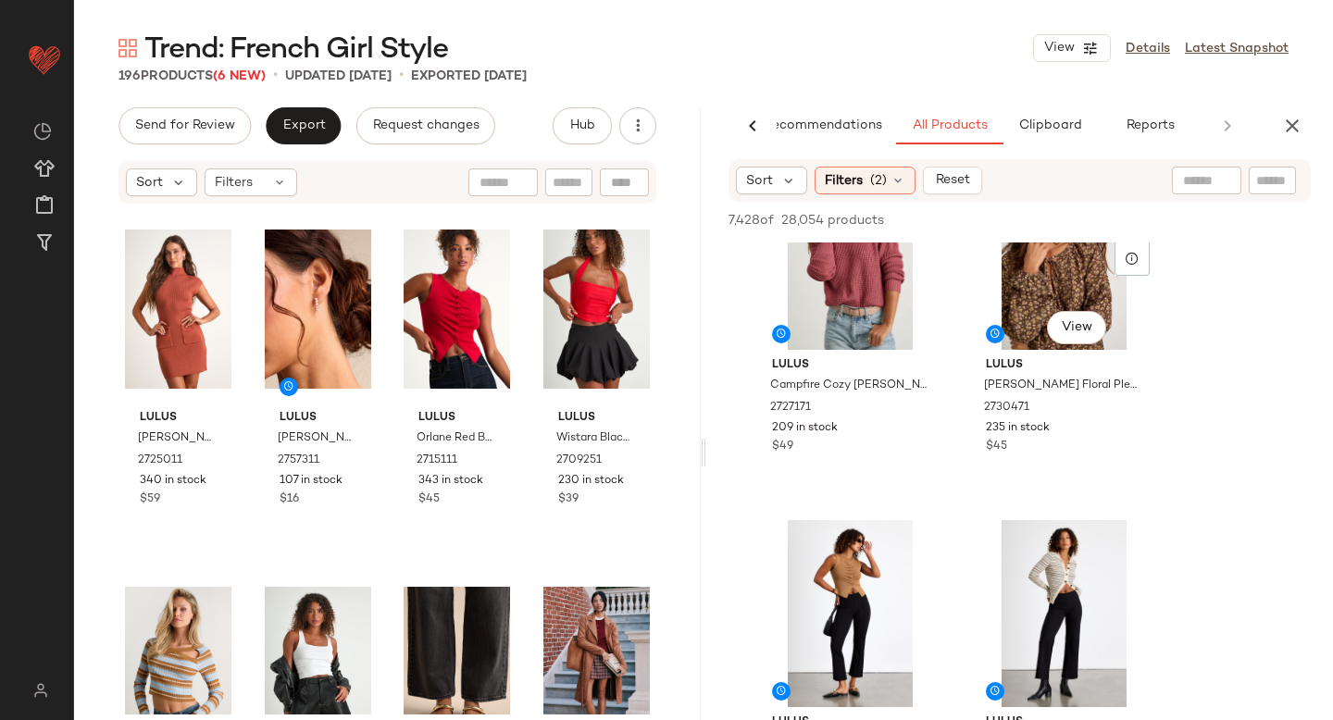
scroll to position [2624, 0]
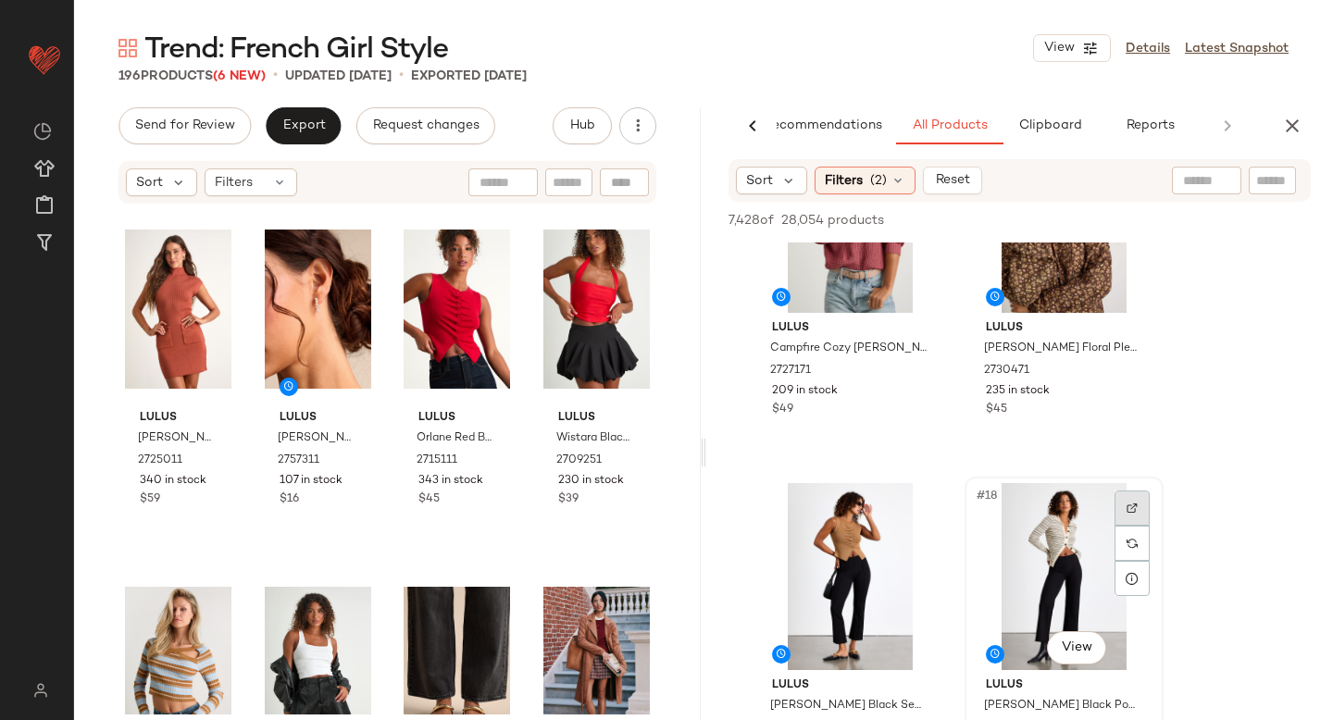
click at [1133, 498] on div at bounding box center [1131, 507] width 35 height 35
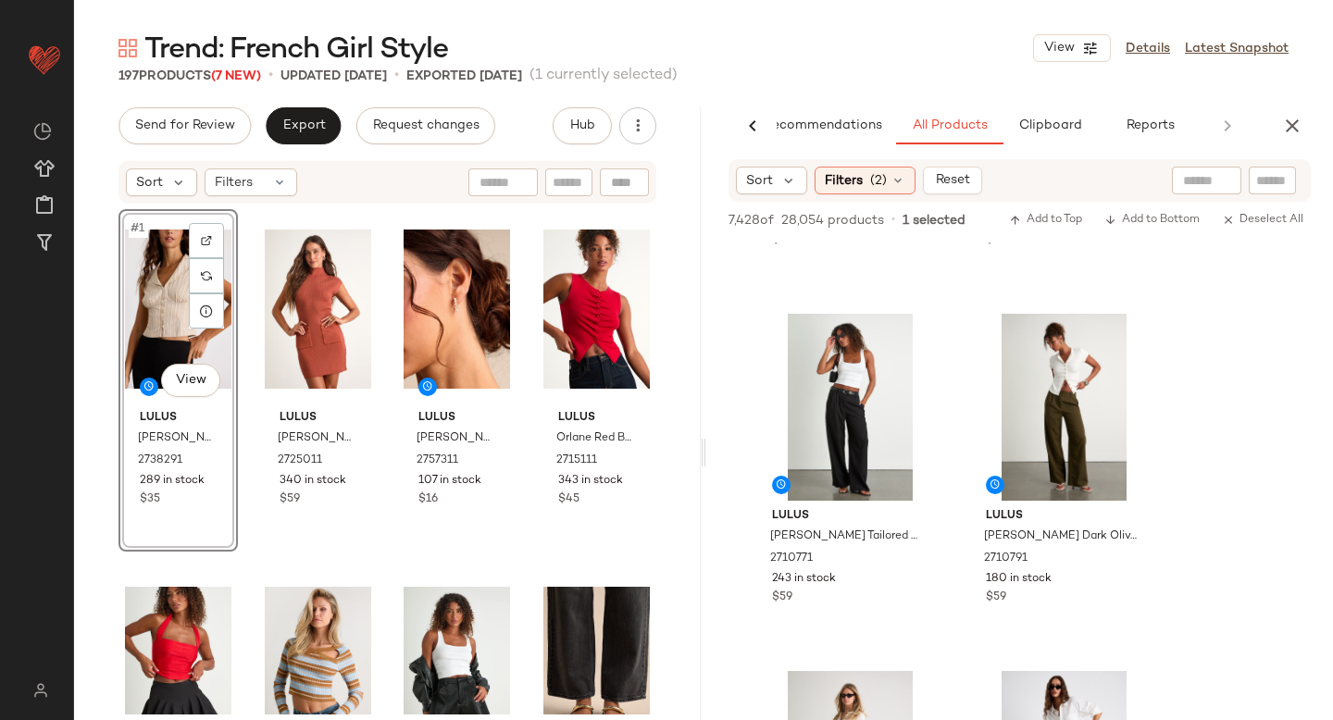
scroll to position [267, 0]
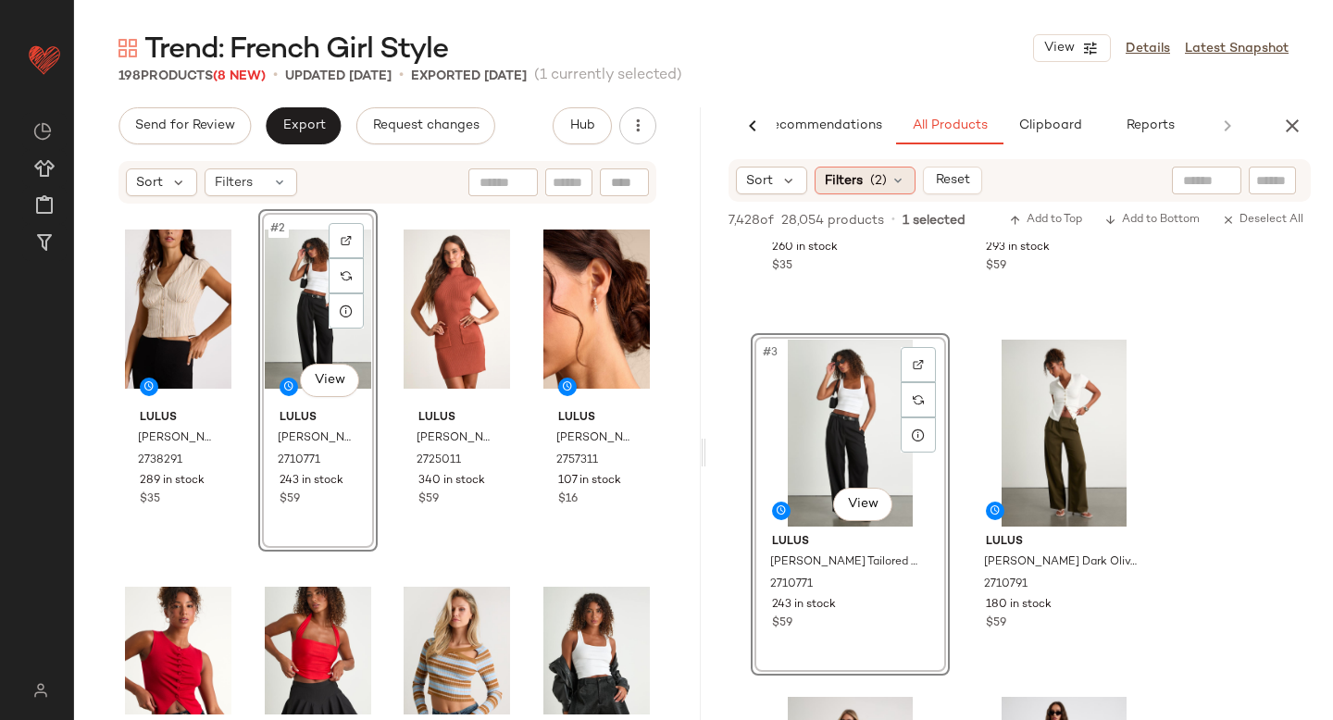
click at [878, 180] on span "(2)" at bounding box center [878, 180] width 17 height 19
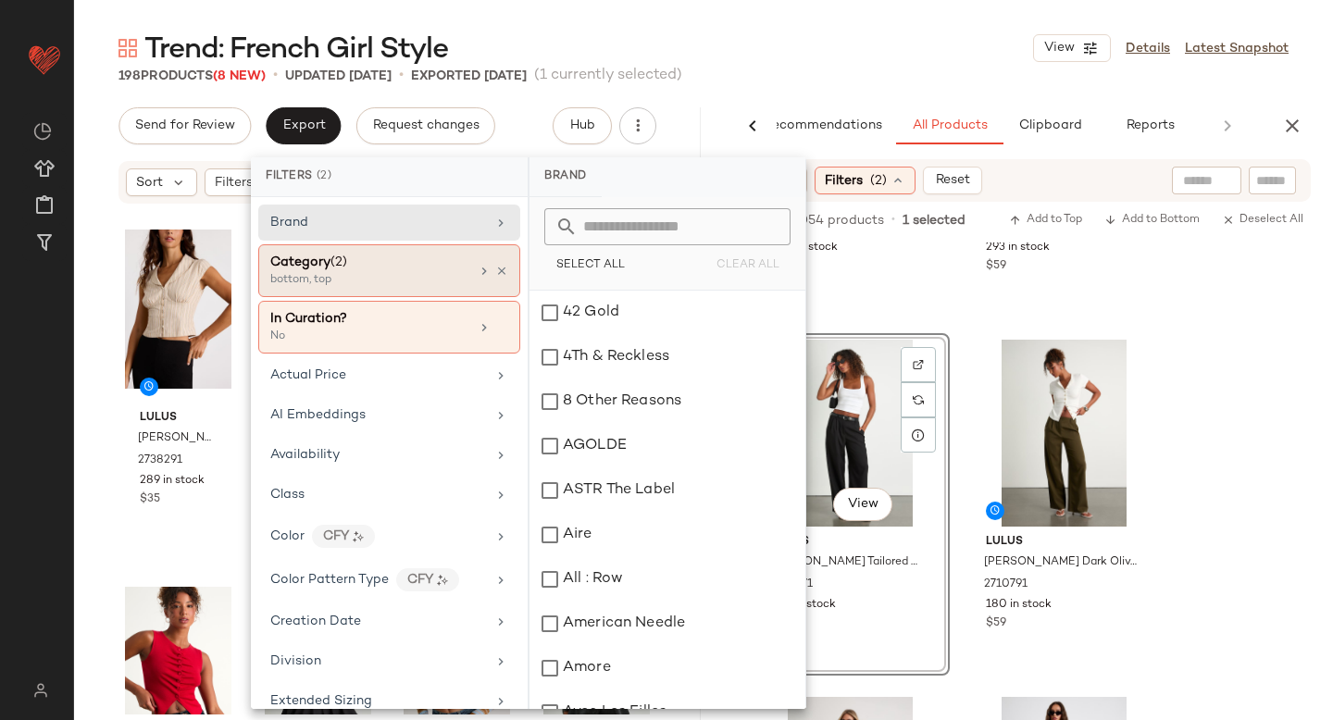
click at [317, 280] on div "bottom, top" at bounding box center [362, 280] width 185 height 17
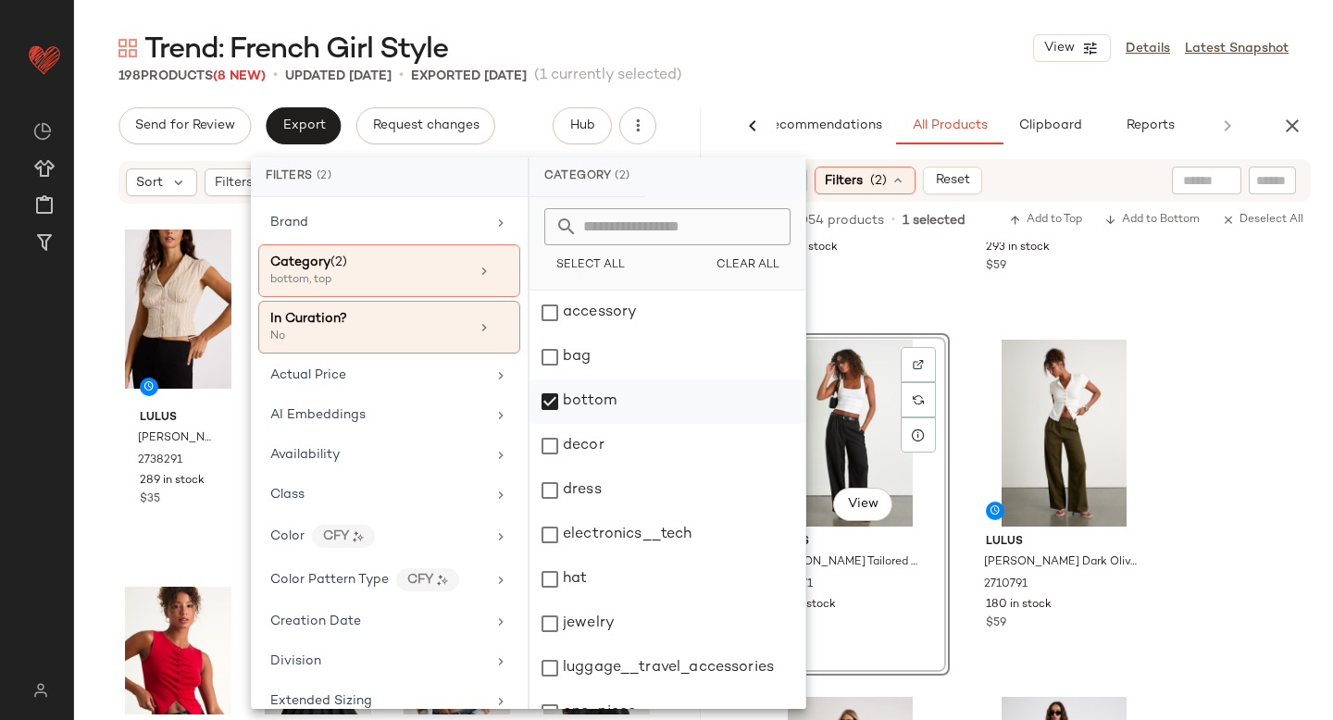
click at [561, 404] on div "bottom" at bounding box center [667, 401] width 276 height 44
click at [548, 483] on div "dress" at bounding box center [667, 490] width 276 height 44
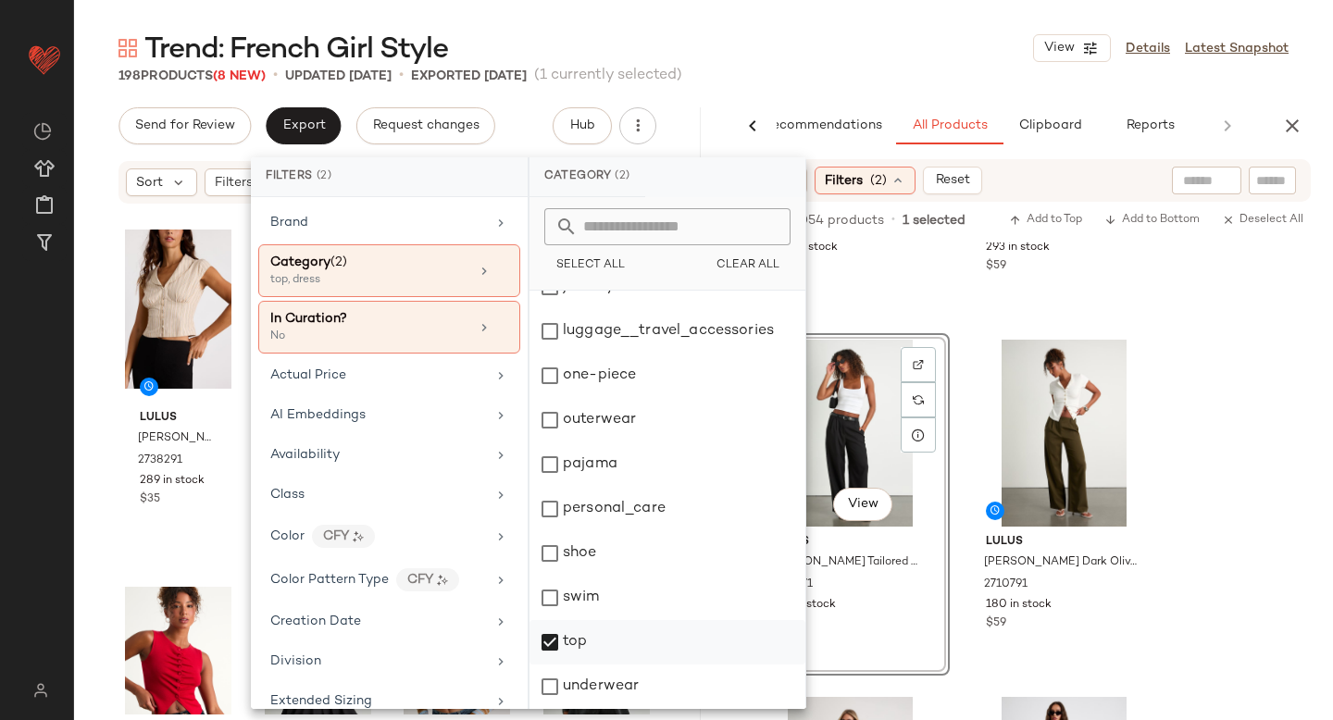
click at [547, 649] on div "top" at bounding box center [667, 642] width 276 height 44
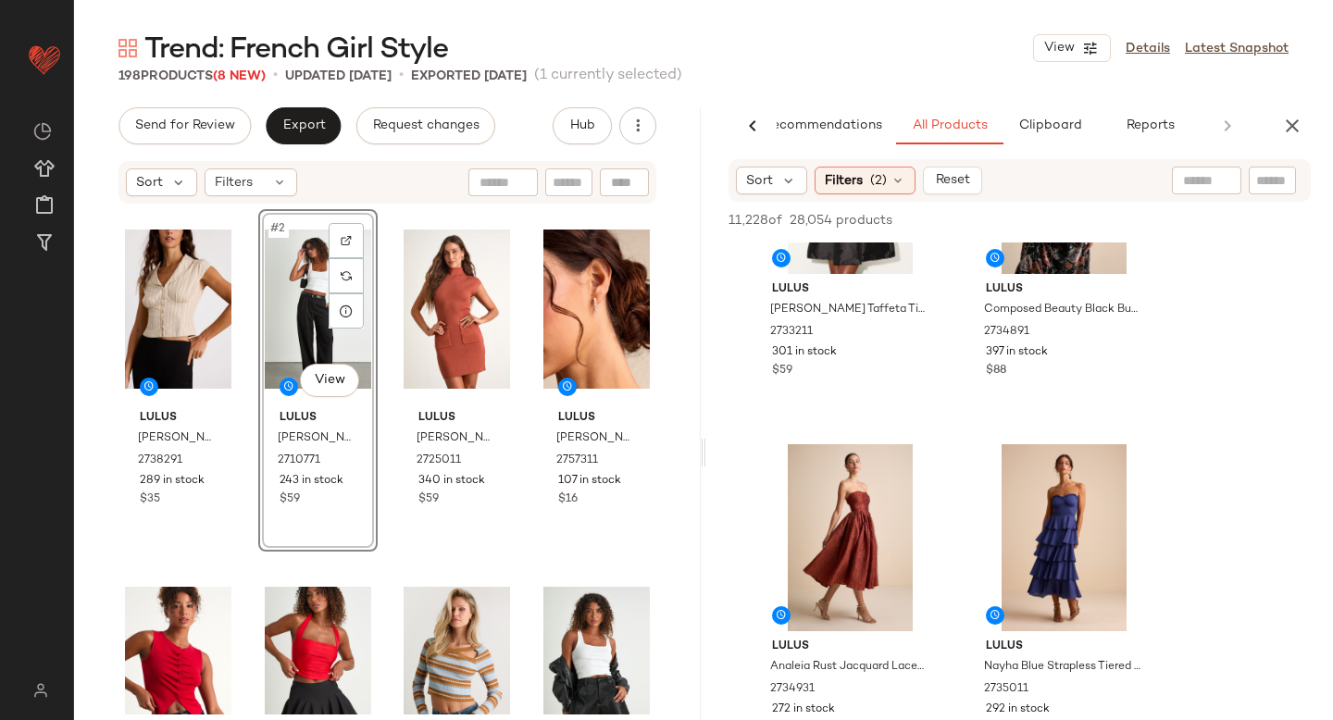
scroll to position [1365, 0]
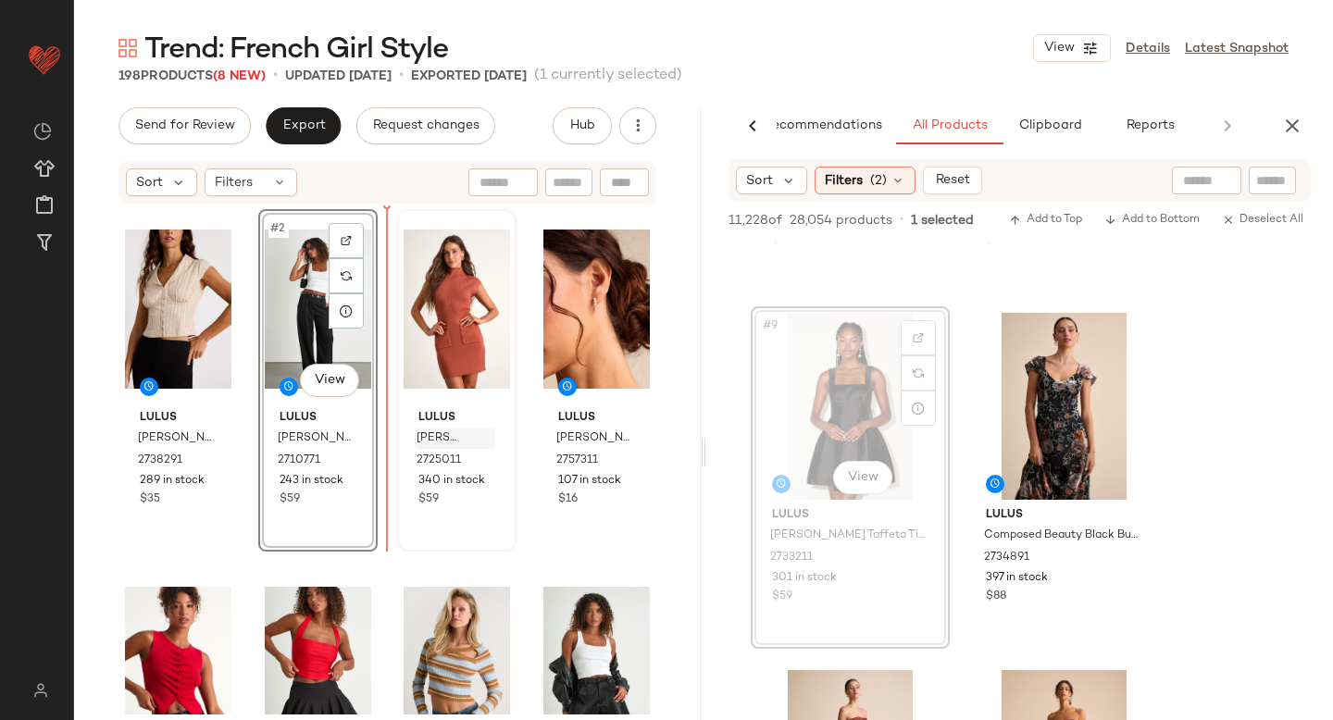
drag, startPoint x: 860, startPoint y: 404, endPoint x: 412, endPoint y: 437, distance: 449.1
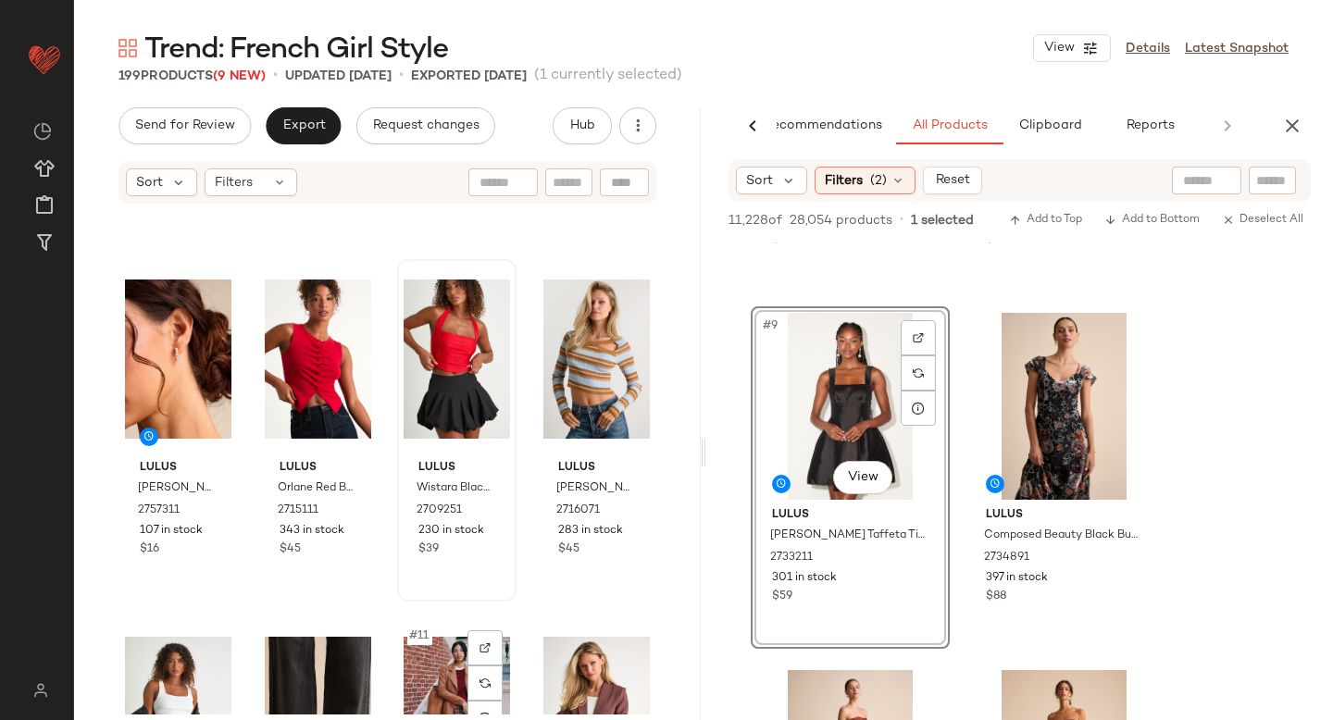
scroll to position [0, 0]
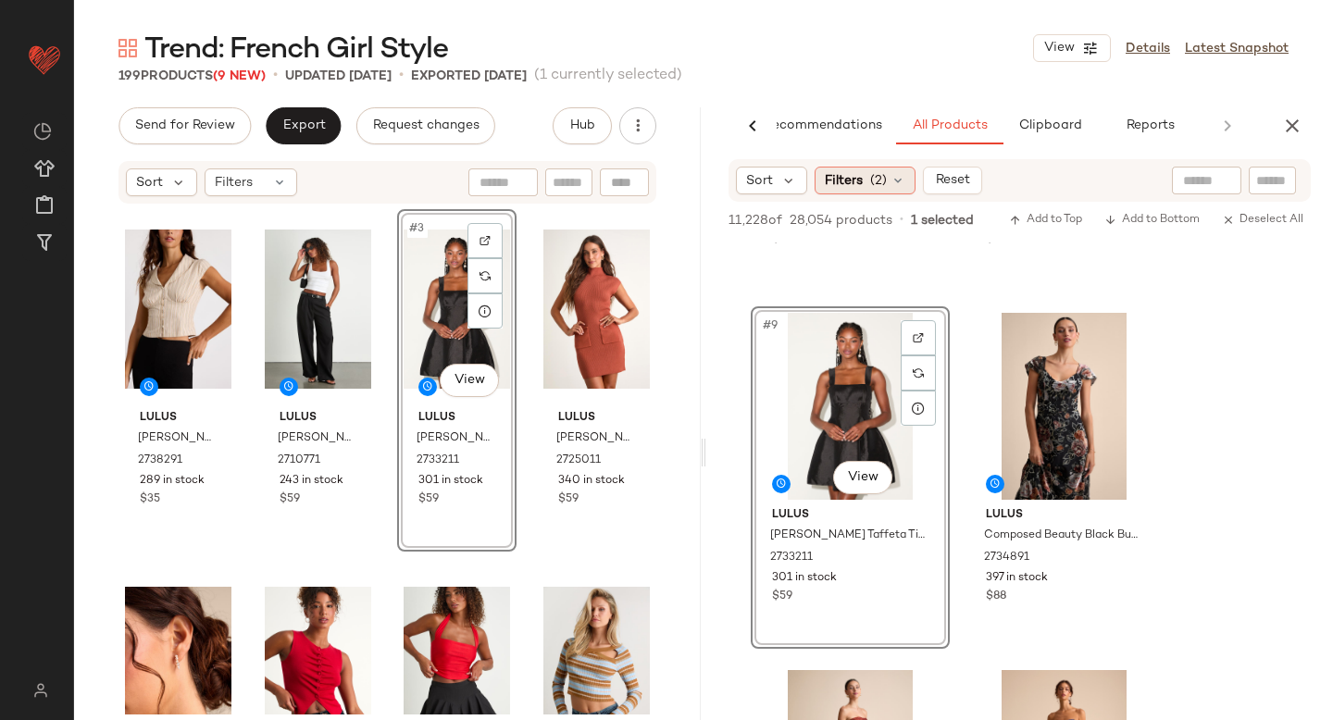
click at [873, 178] on span "(2)" at bounding box center [878, 180] width 17 height 19
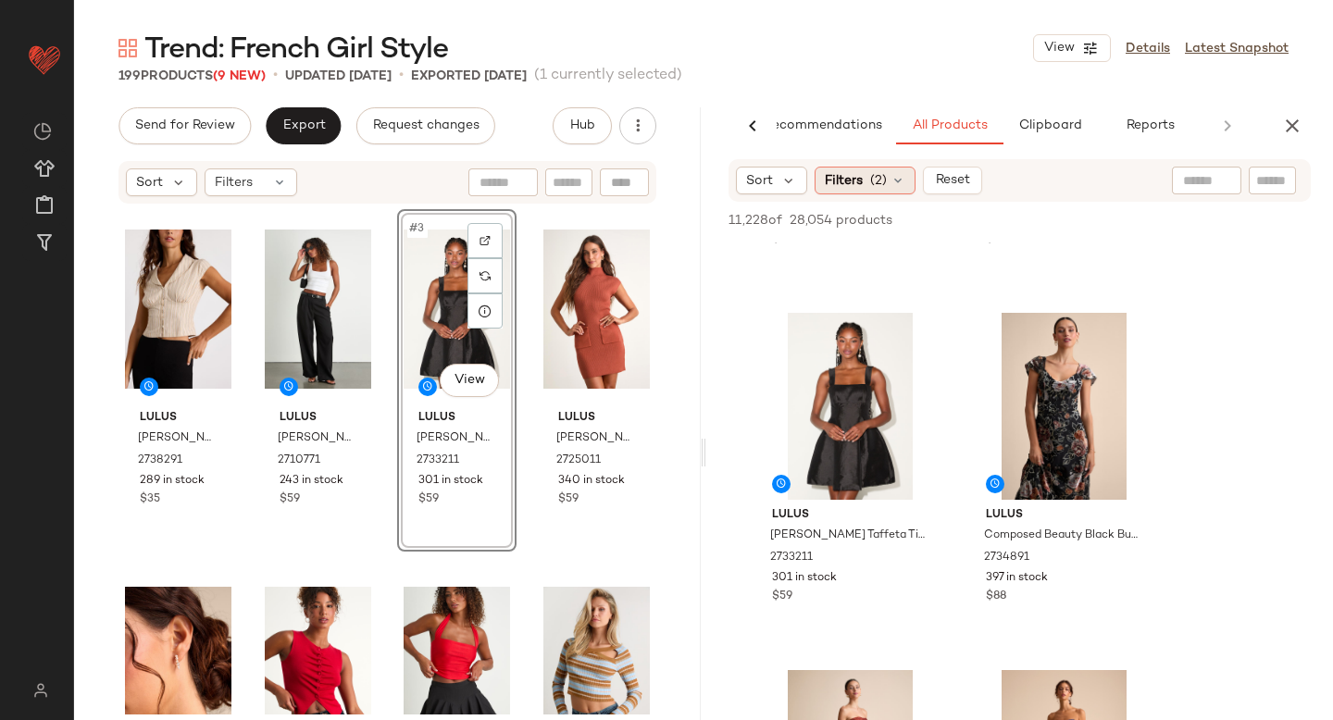
click at [850, 181] on span "Filters" at bounding box center [844, 180] width 38 height 19
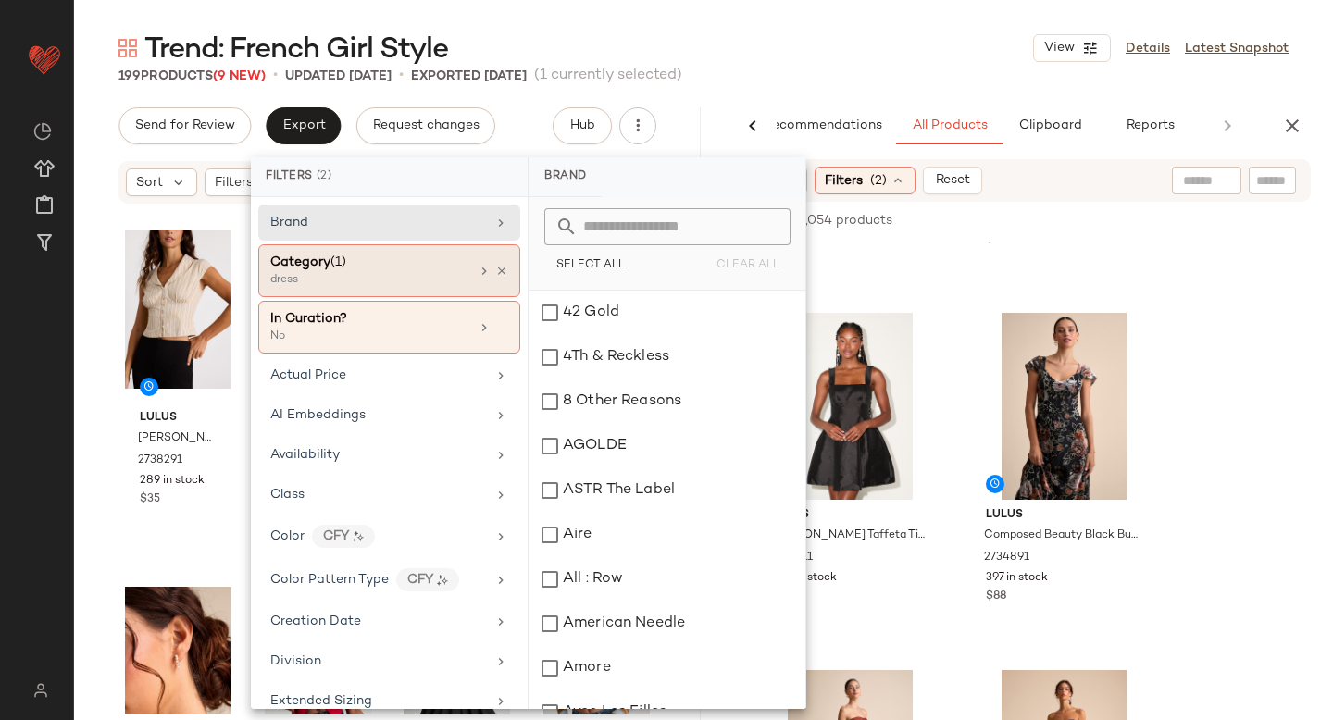
click at [341, 262] on span "(1)" at bounding box center [338, 262] width 16 height 14
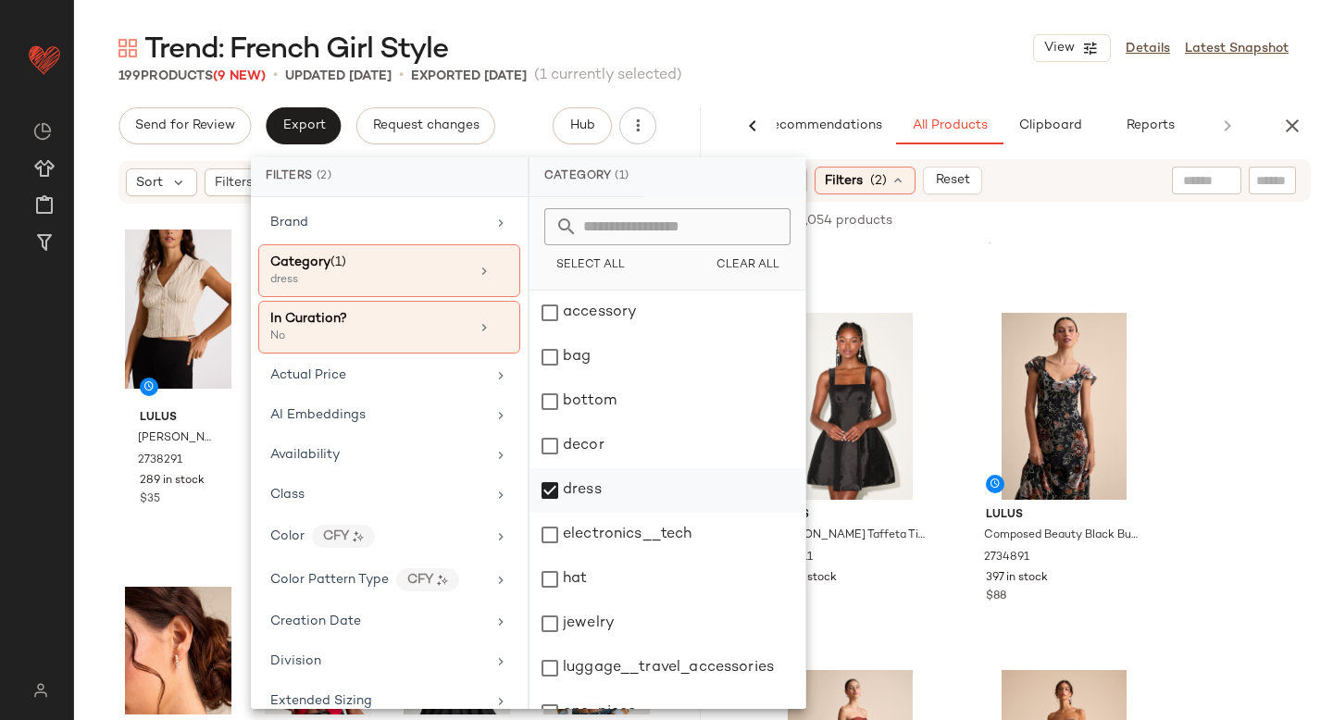
click at [546, 478] on div "dress" at bounding box center [667, 490] width 276 height 44
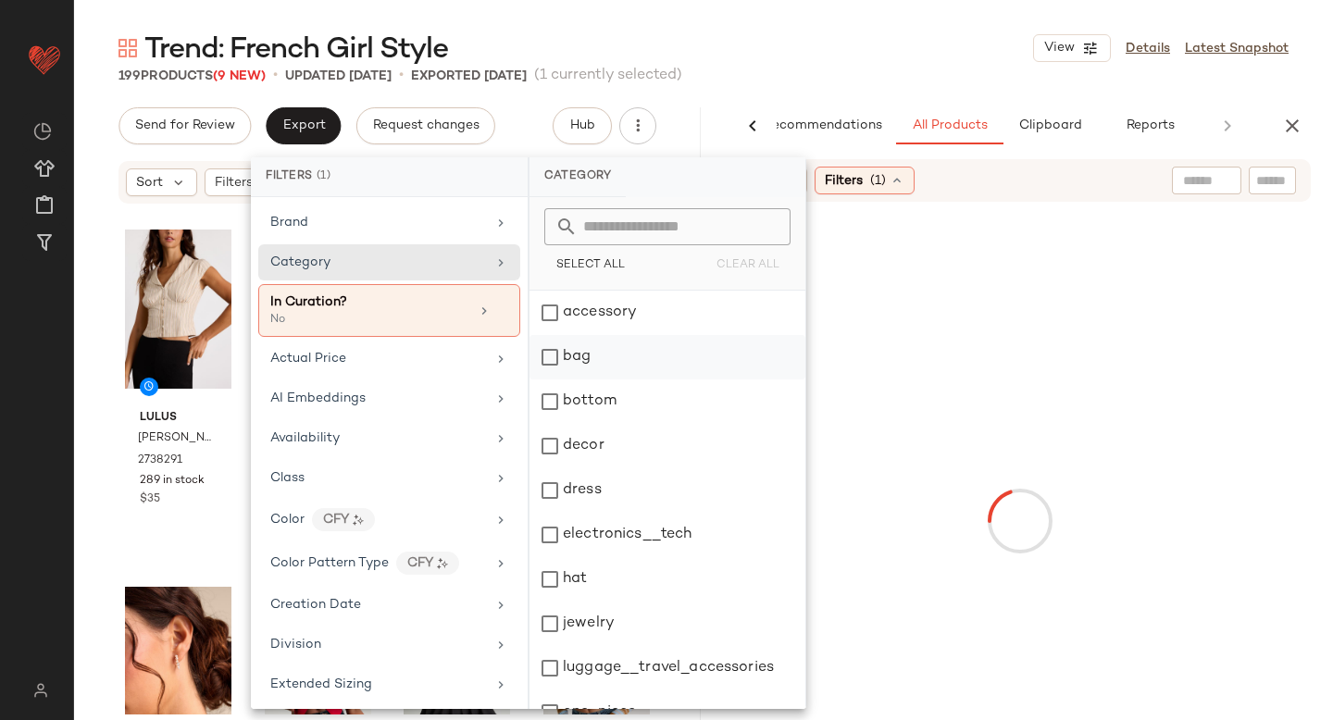
click at [554, 349] on div "bag" at bounding box center [667, 357] width 276 height 44
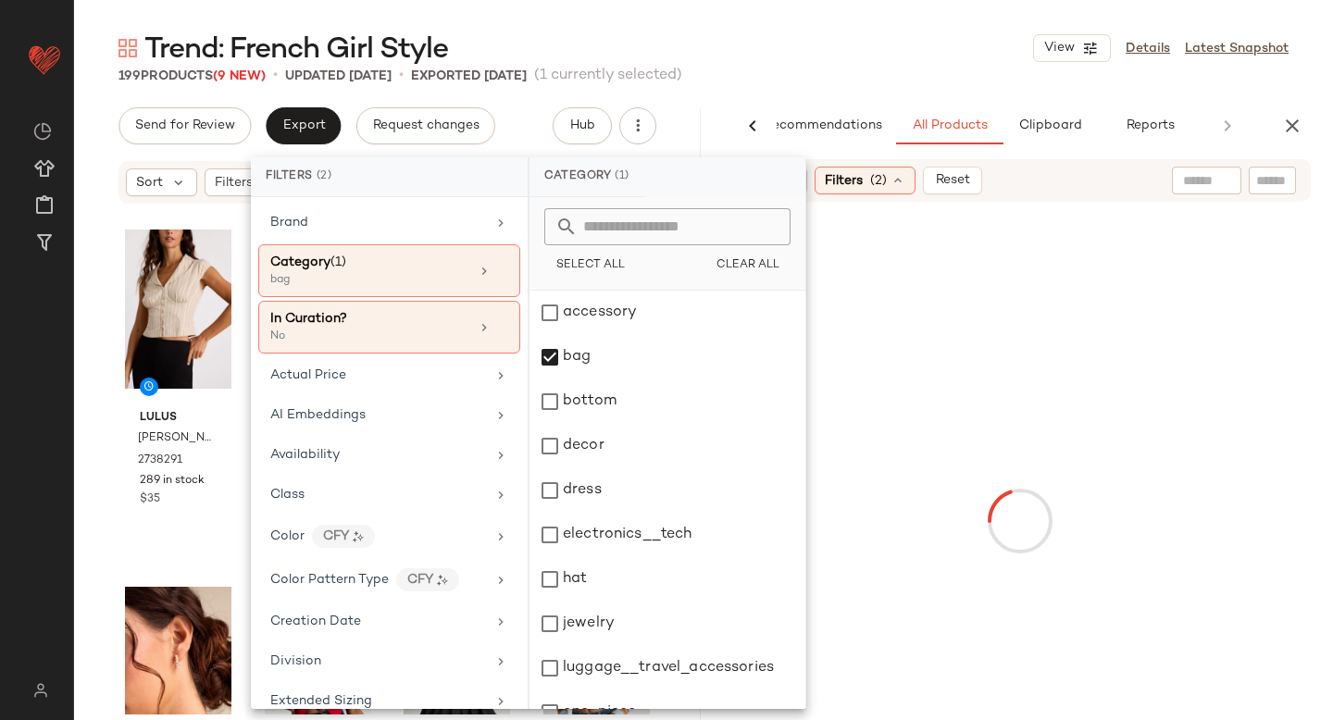
click at [1232, 373] on div at bounding box center [1019, 520] width 619 height 631
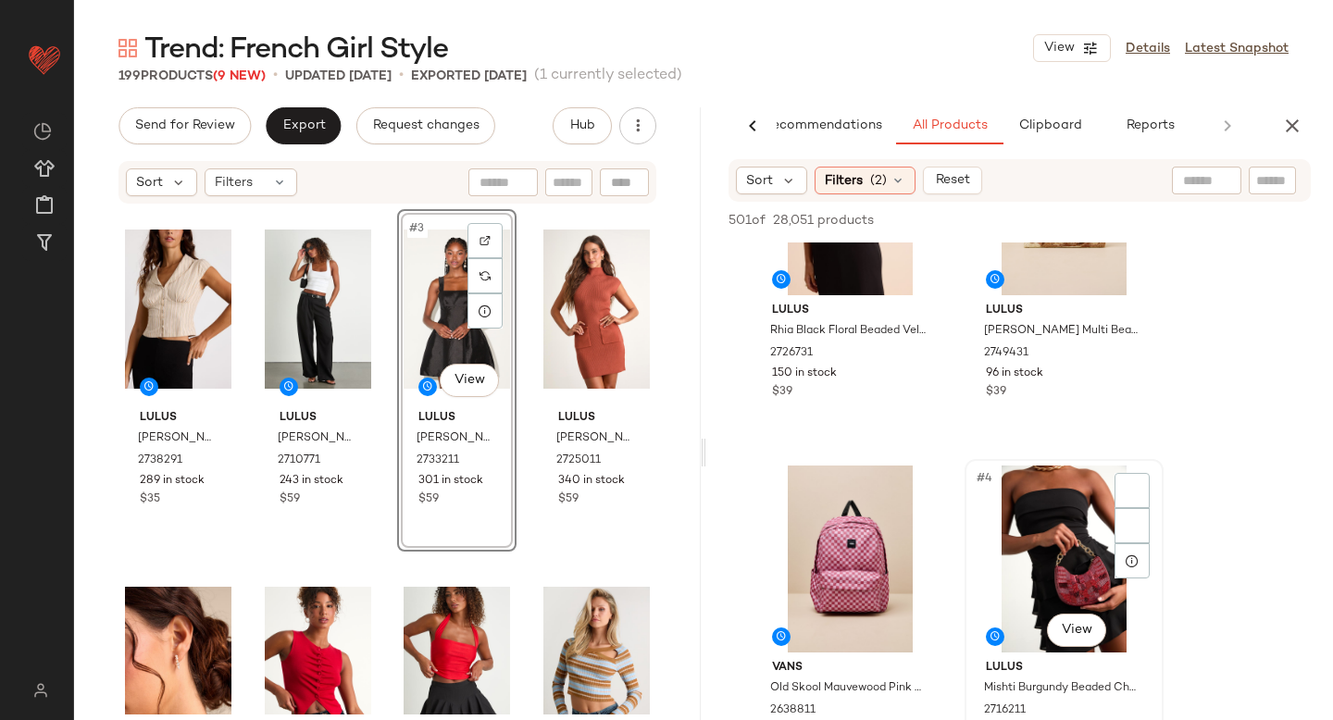
scroll to position [390, 0]
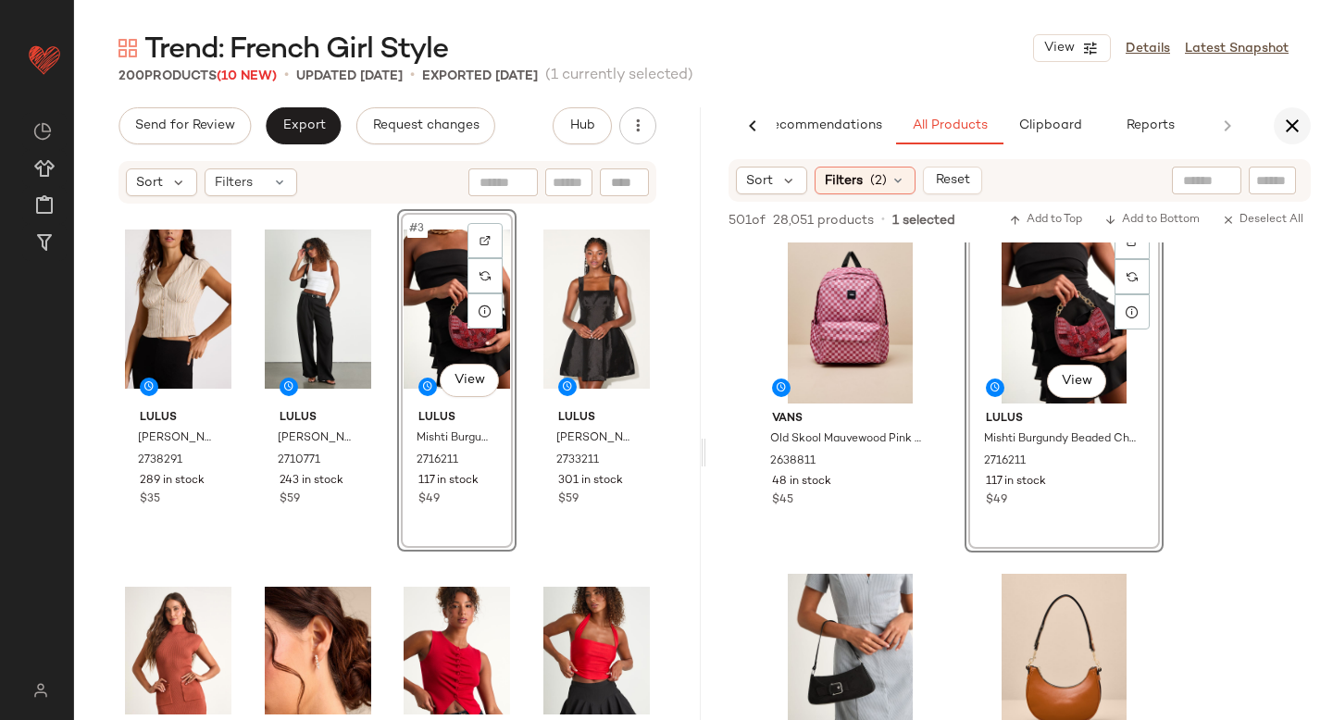
click at [1283, 117] on icon "button" at bounding box center [1292, 126] width 22 height 22
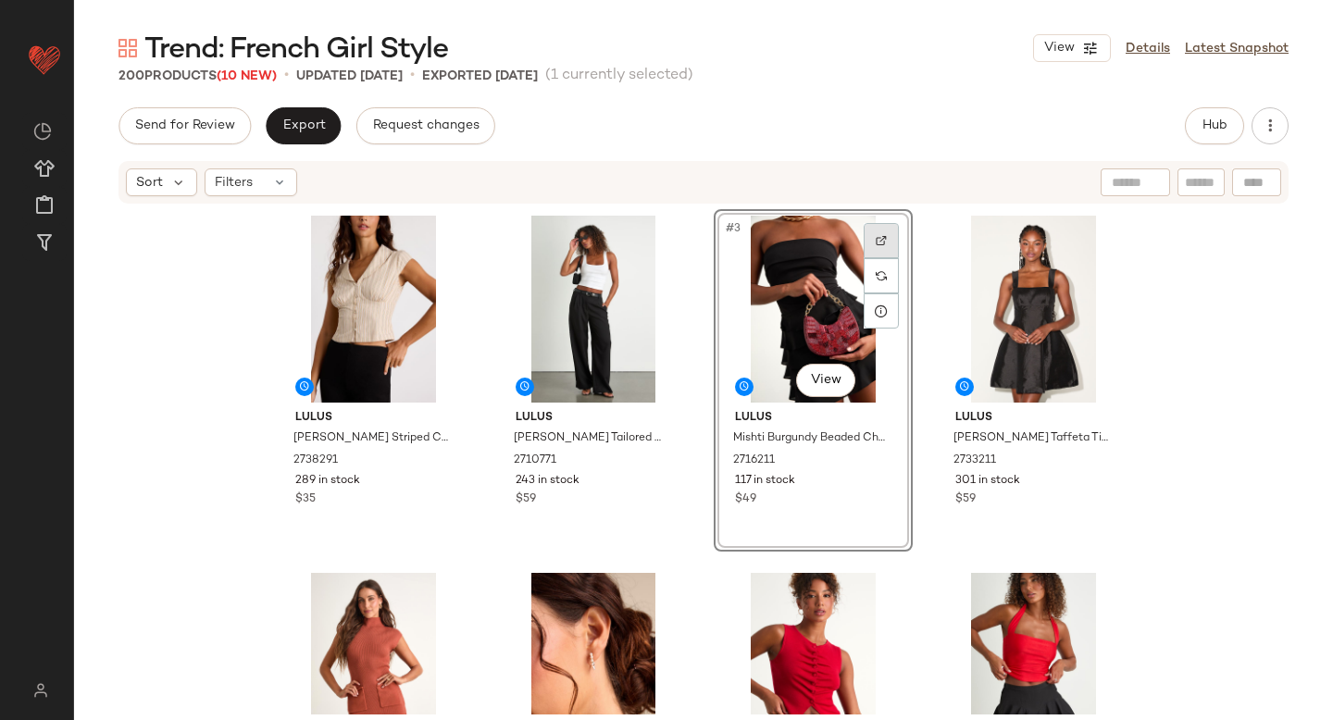
click at [883, 251] on div at bounding box center [880, 240] width 35 height 35
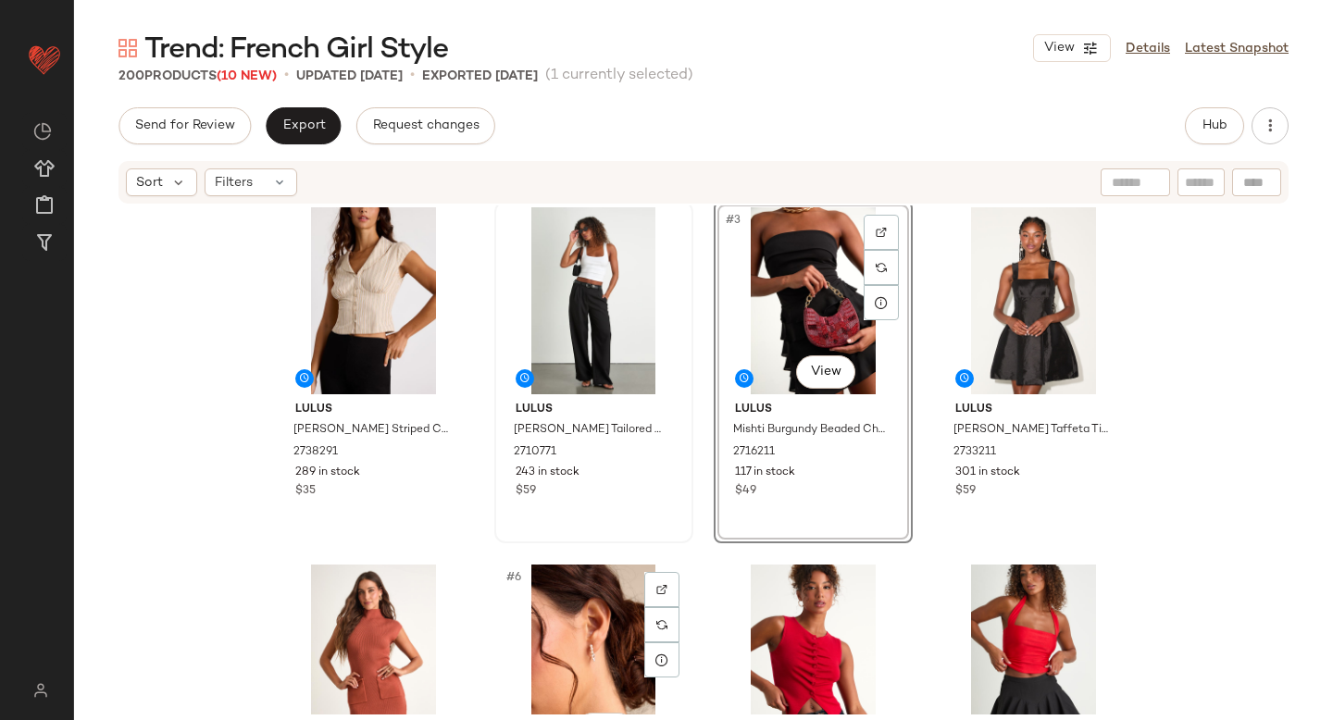
scroll to position [0, 0]
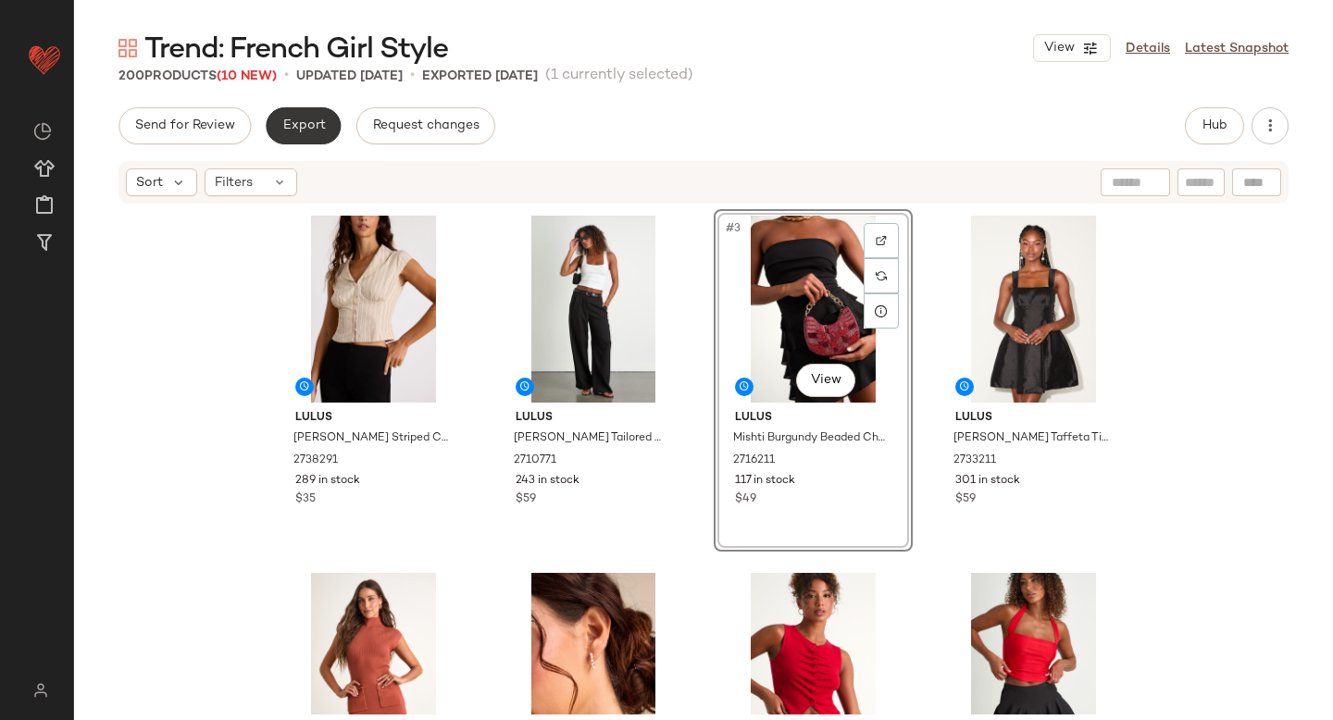
click at [304, 118] on span "Export" at bounding box center [302, 125] width 43 height 15
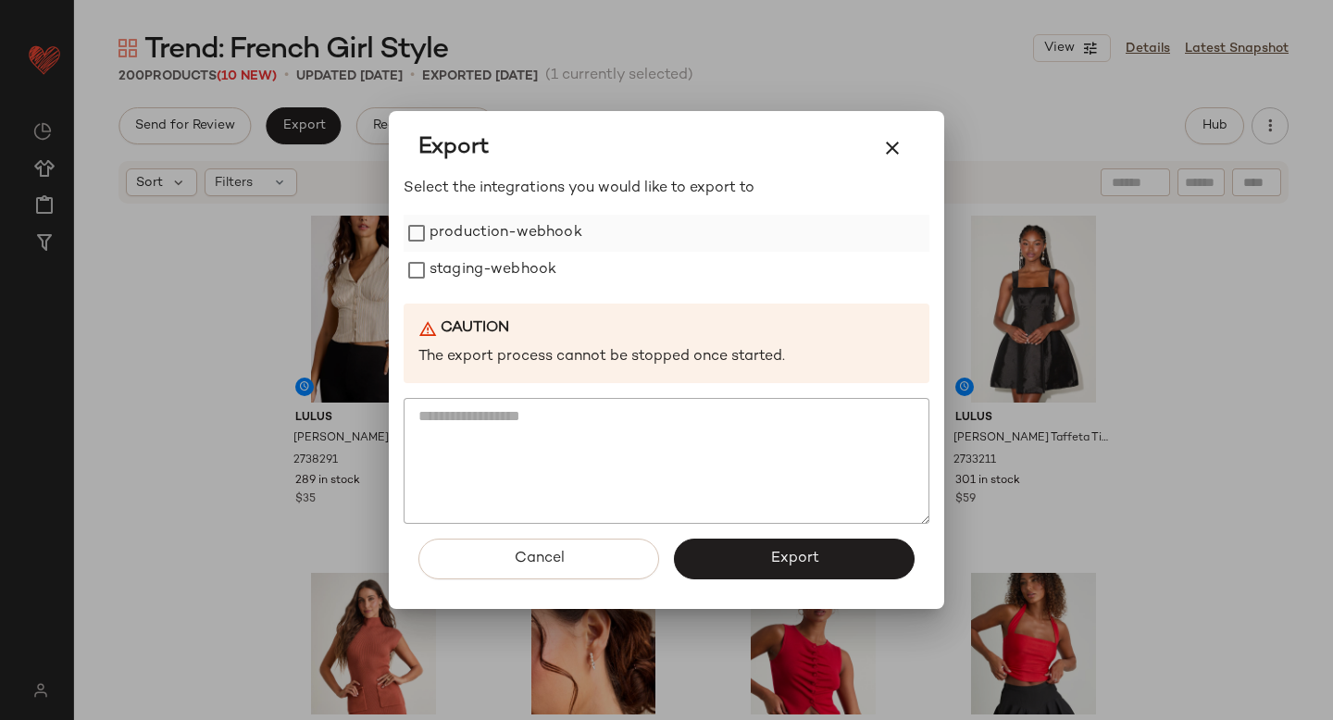
click at [453, 228] on label "production-webhook" at bounding box center [505, 233] width 153 height 37
click at [462, 268] on label "staging-webhook" at bounding box center [492, 270] width 127 height 37
click at [764, 541] on button "Export" at bounding box center [794, 559] width 241 height 41
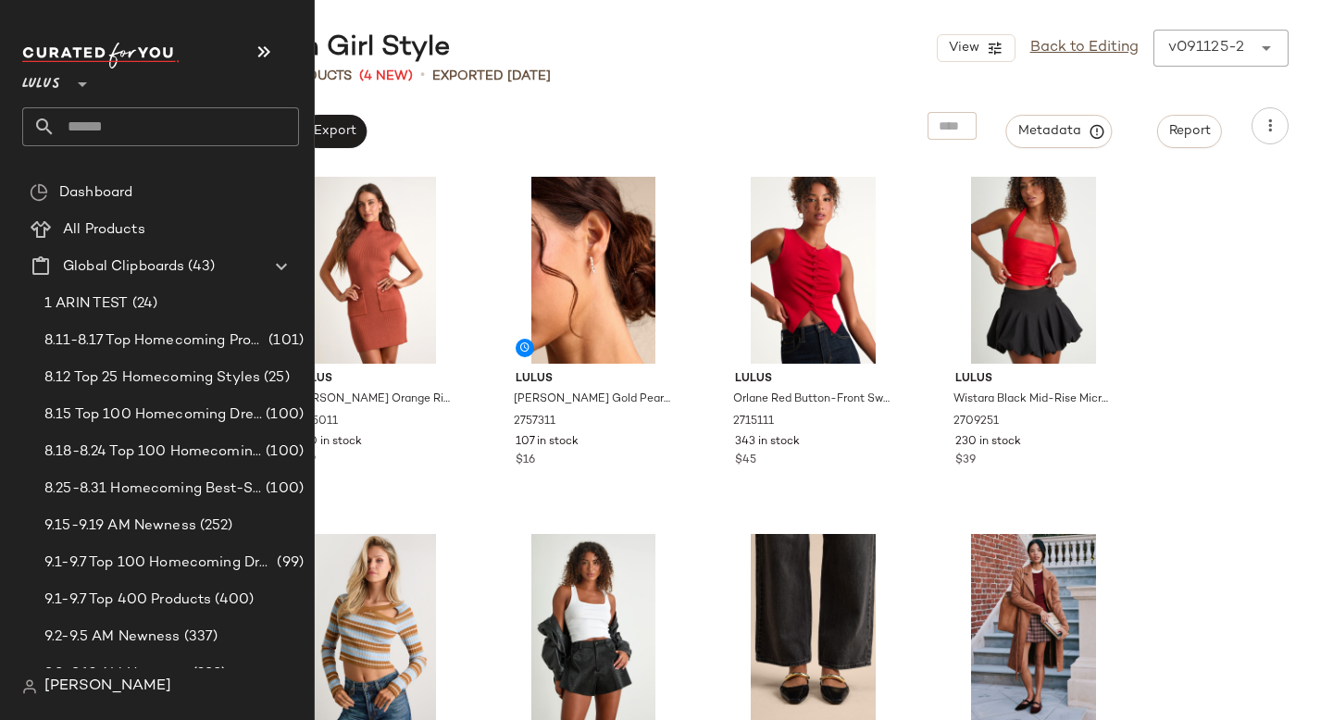
click at [116, 123] on input "text" at bounding box center [177, 126] width 243 height 39
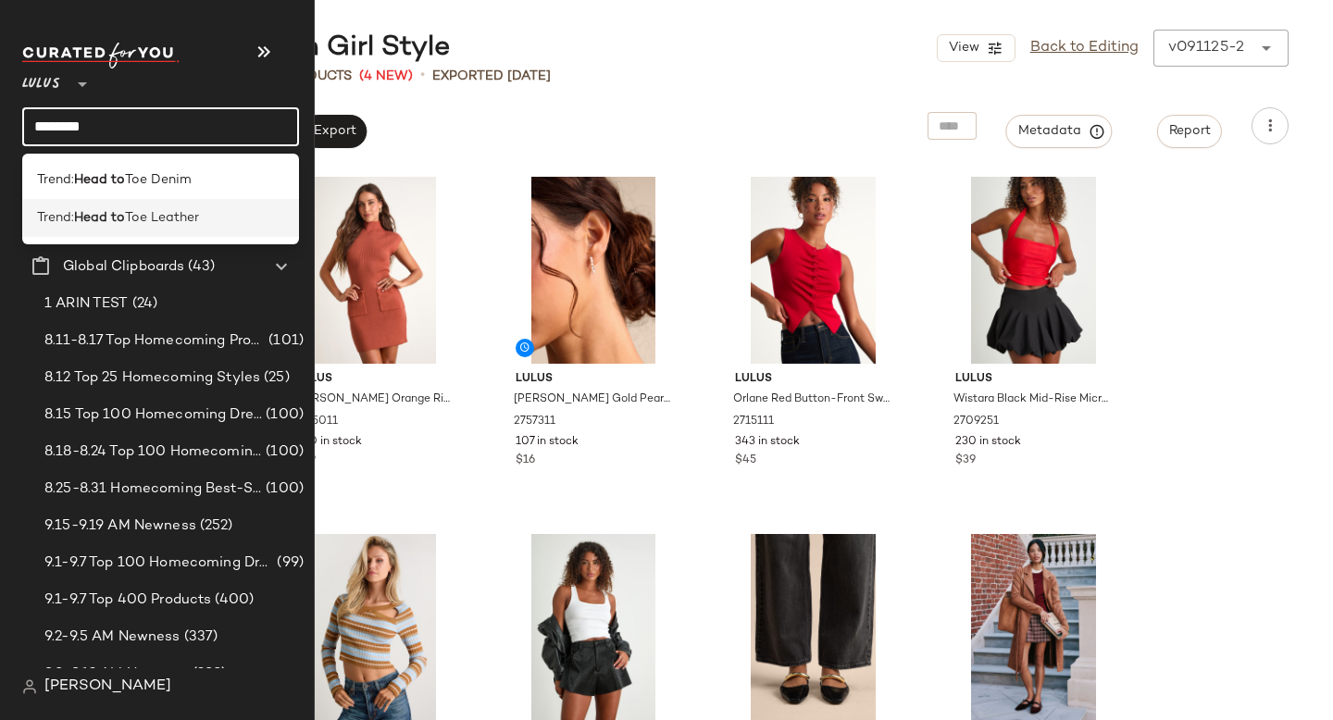
type input "*******"
click at [165, 234] on div "Trend: Head to Toe Leather" at bounding box center [160, 218] width 277 height 38
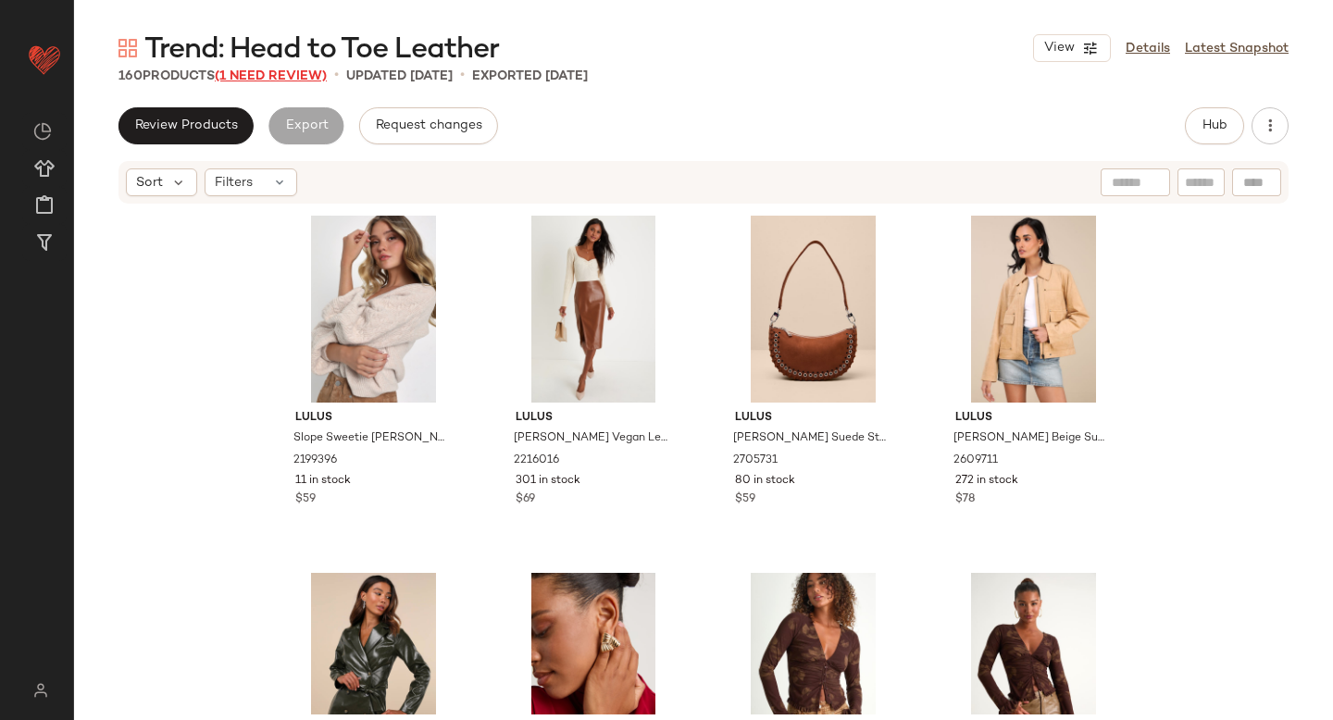
click at [310, 71] on span "(1 Need Review)" at bounding box center [271, 76] width 112 height 14
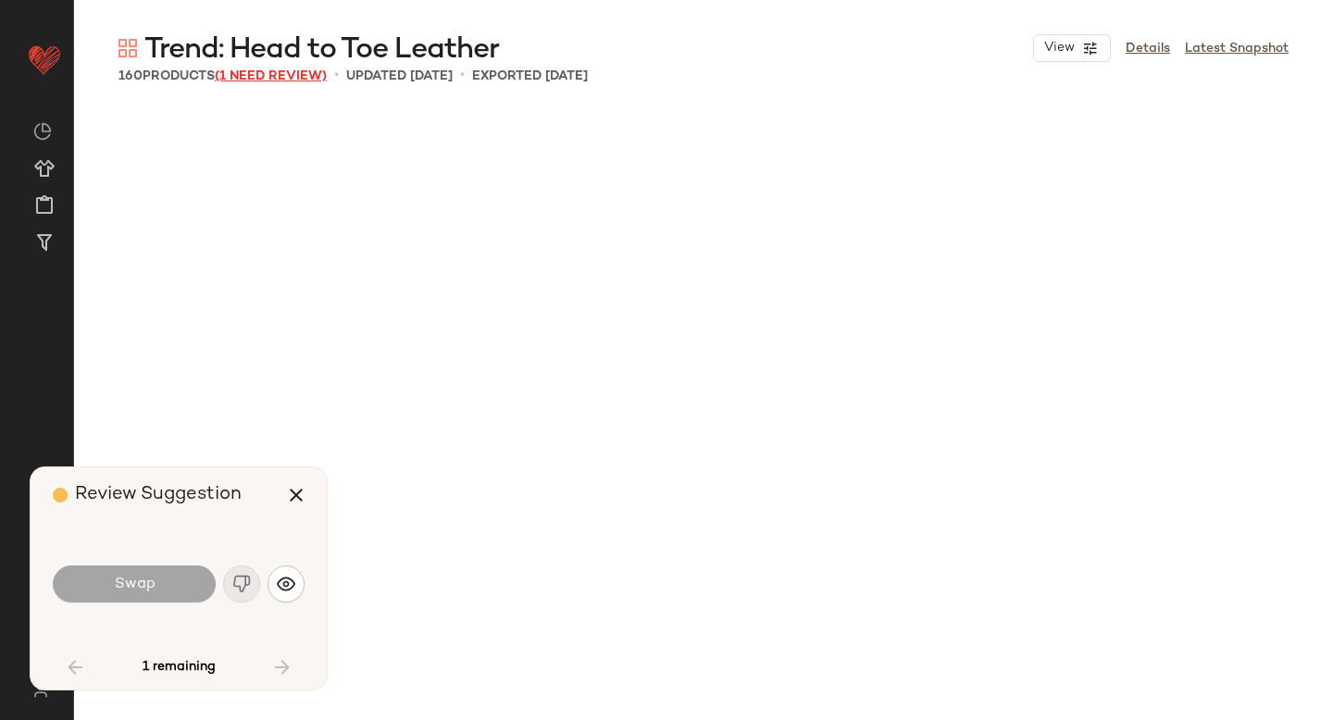
scroll to position [2143, 0]
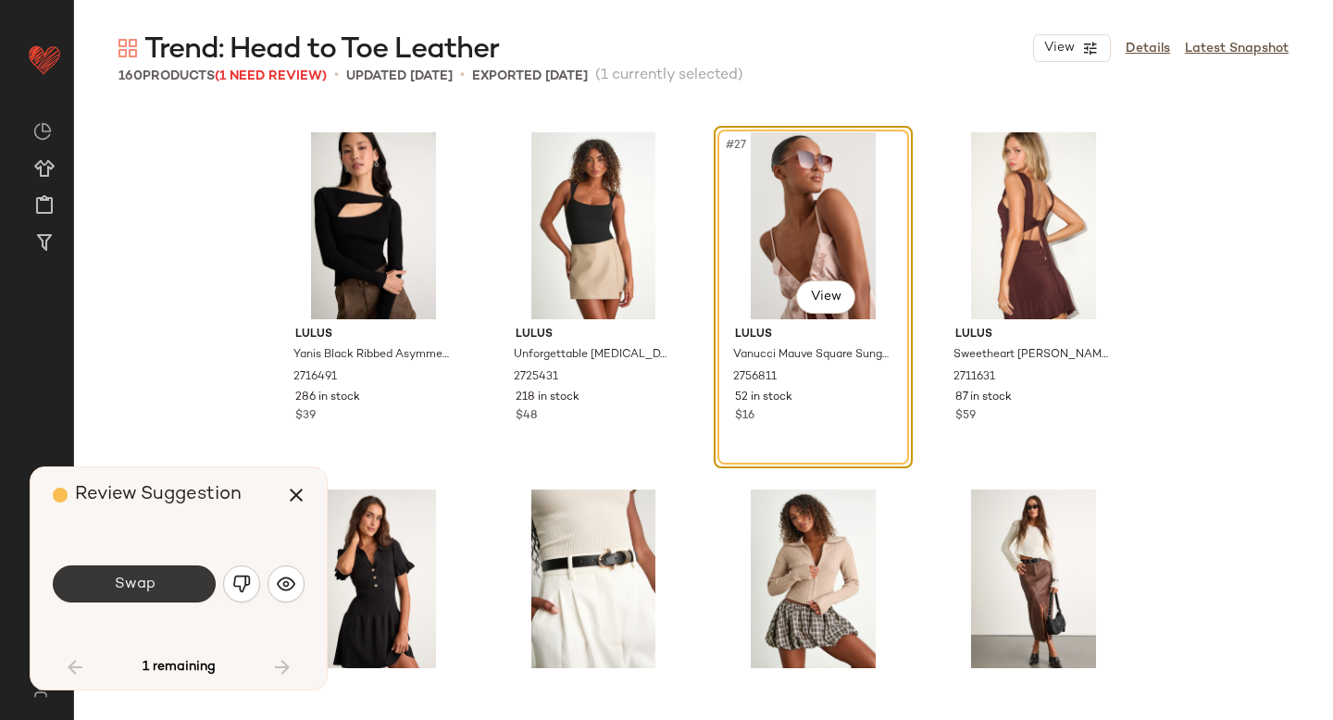
click at [189, 580] on button "Swap" at bounding box center [134, 583] width 163 height 37
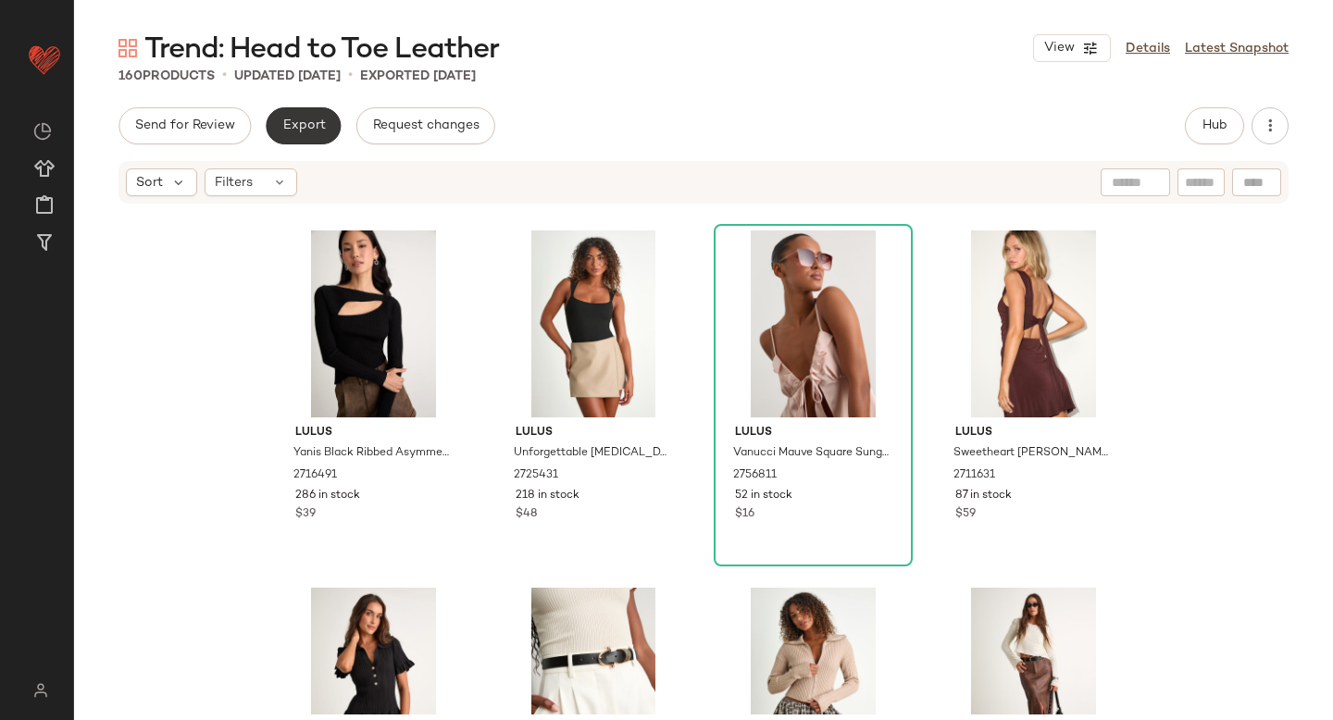
click at [305, 131] on span "Export" at bounding box center [302, 125] width 43 height 15
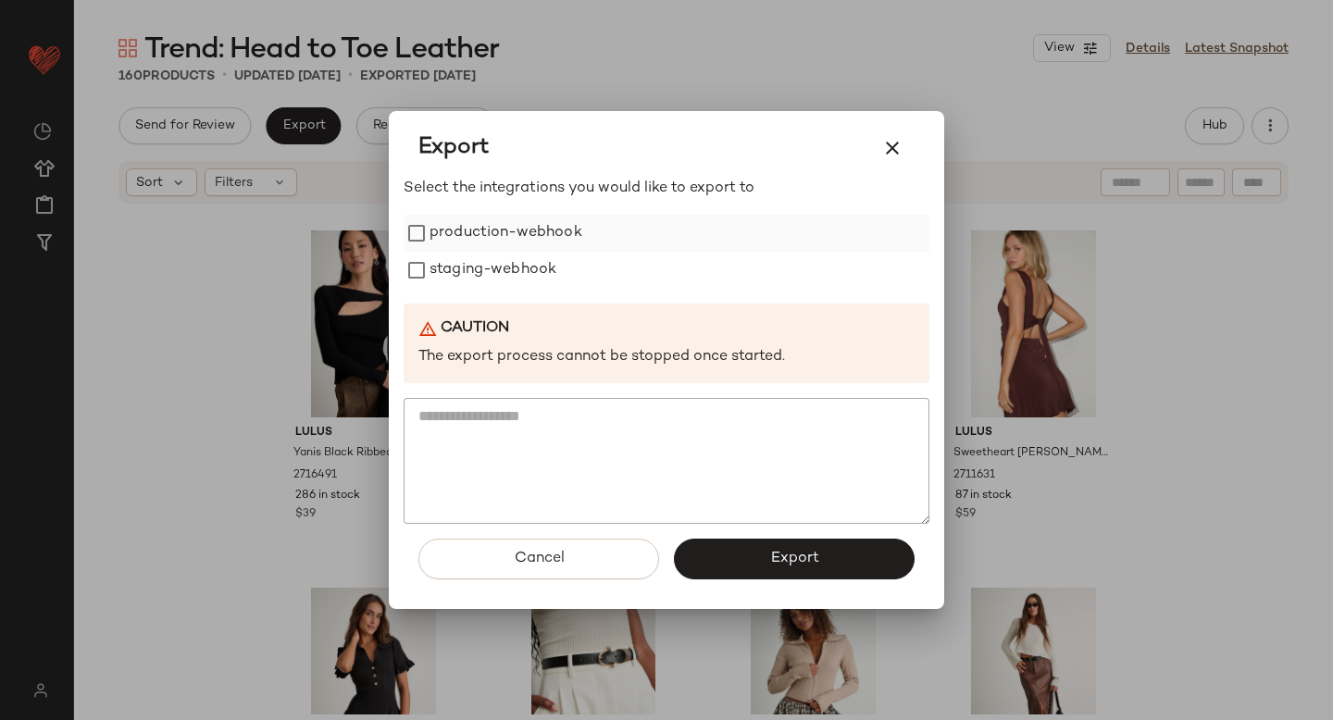
click at [428, 247] on div "production-webhook" at bounding box center [667, 233] width 526 height 37
click at [712, 550] on button "Export" at bounding box center [794, 559] width 241 height 41
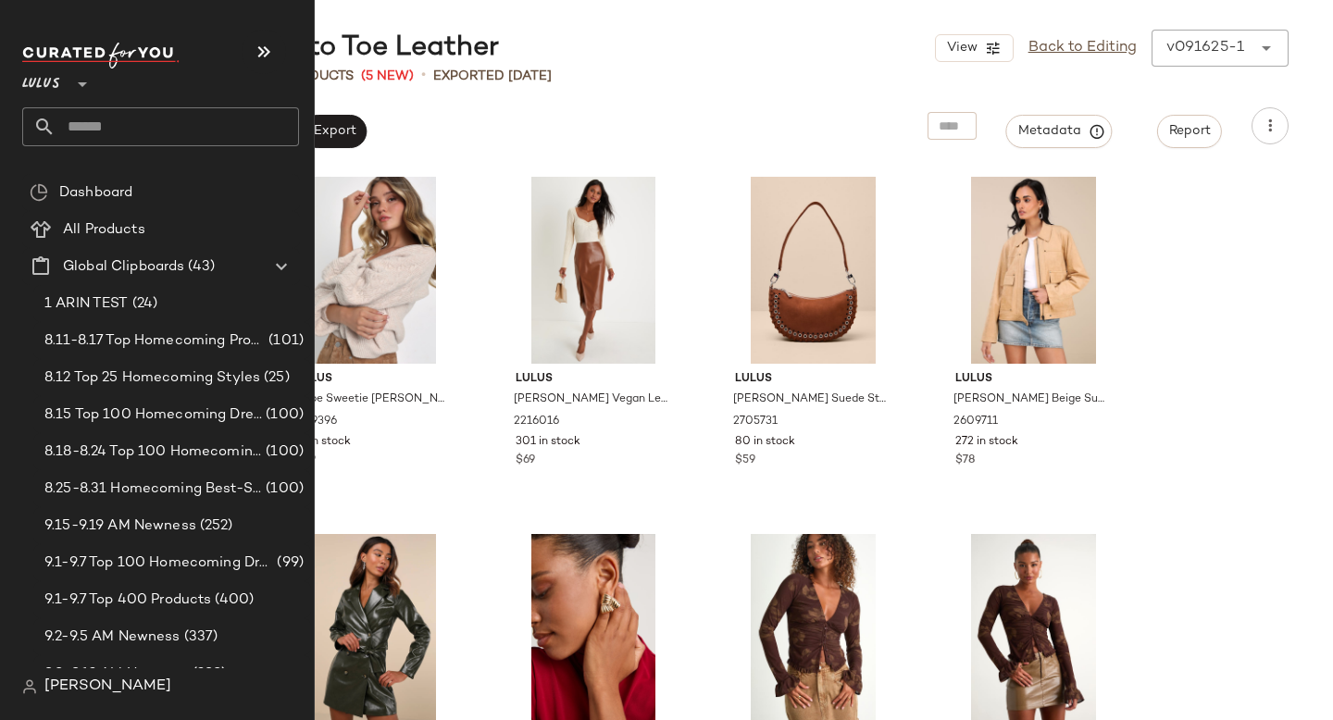
click at [175, 132] on input "text" at bounding box center [177, 126] width 243 height 39
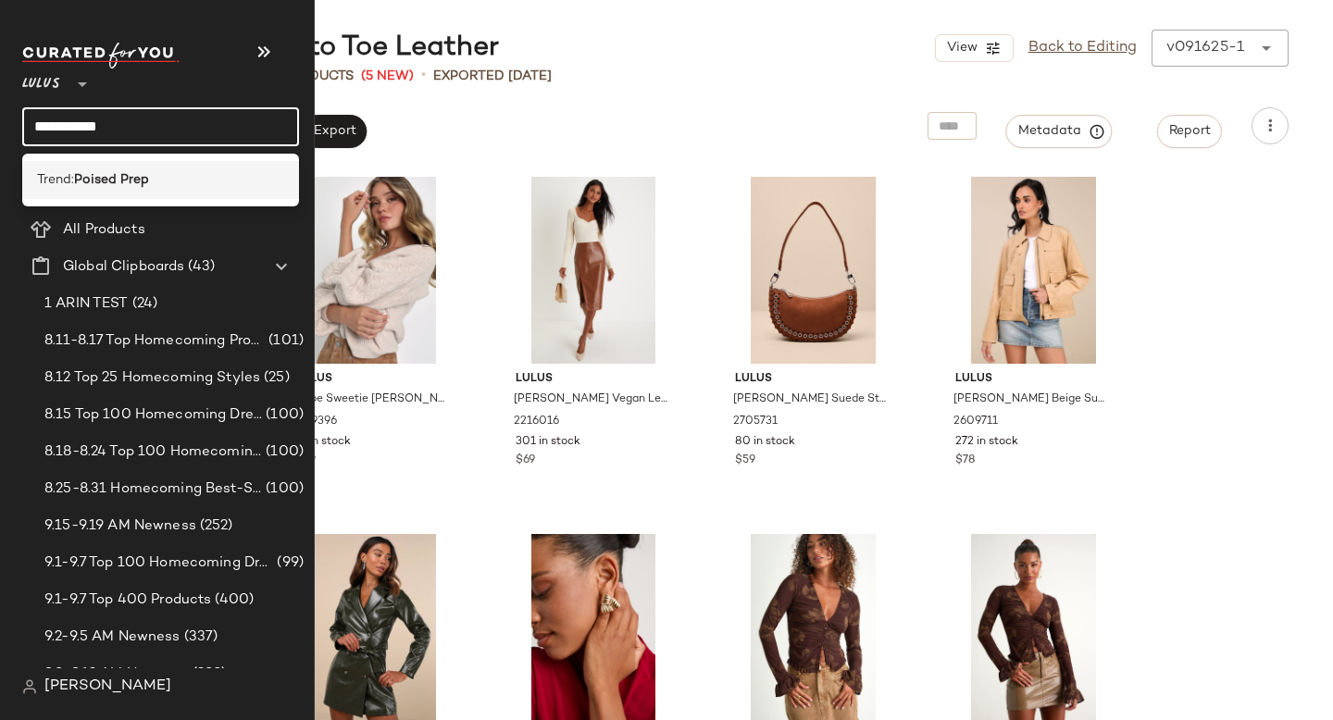
type input "**********"
click at [187, 172] on div "Trend: Poised Prep" at bounding box center [160, 179] width 247 height 19
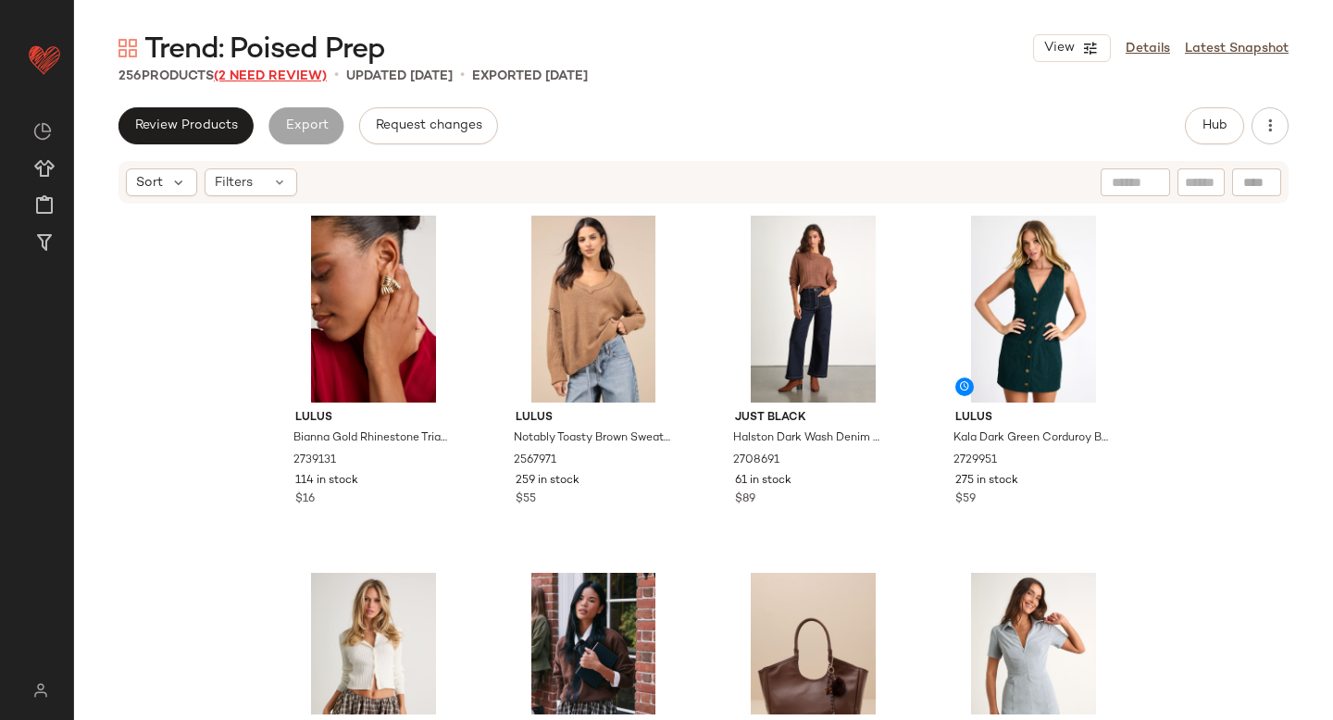
click at [267, 75] on span "(2 Need Review)" at bounding box center [270, 76] width 113 height 14
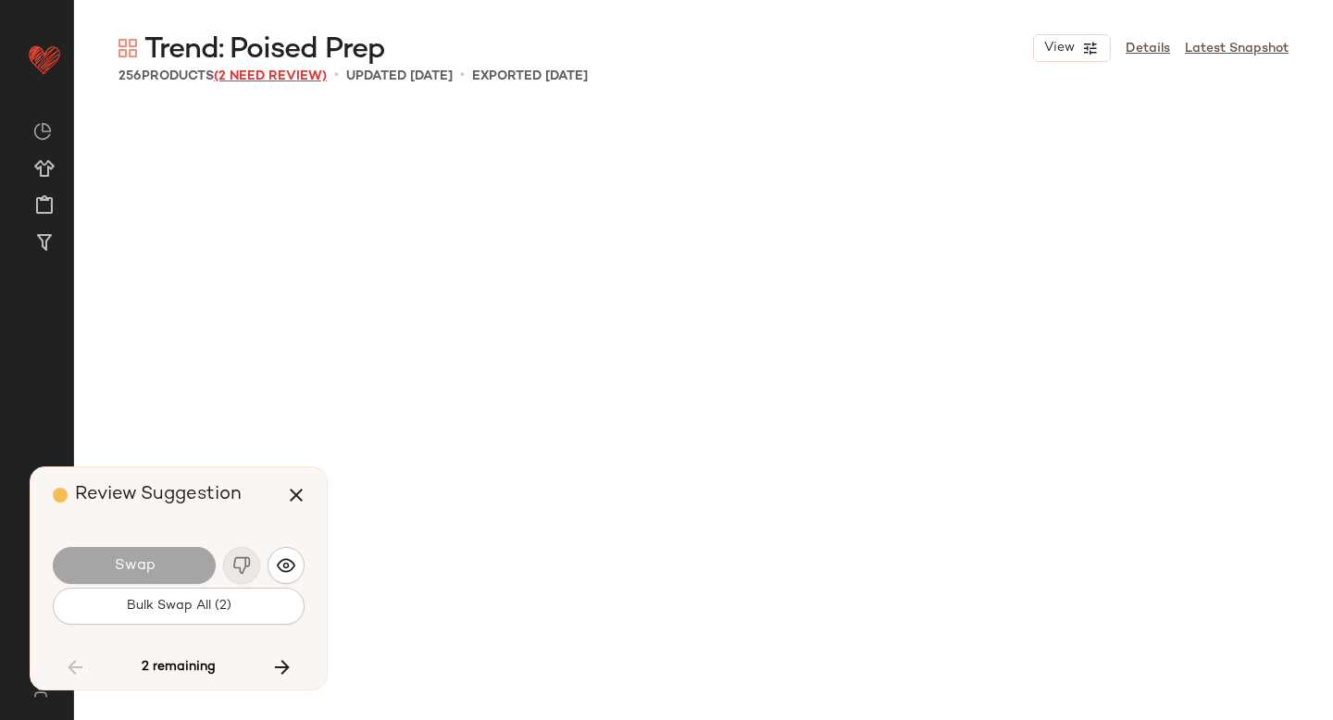
scroll to position [8573, 0]
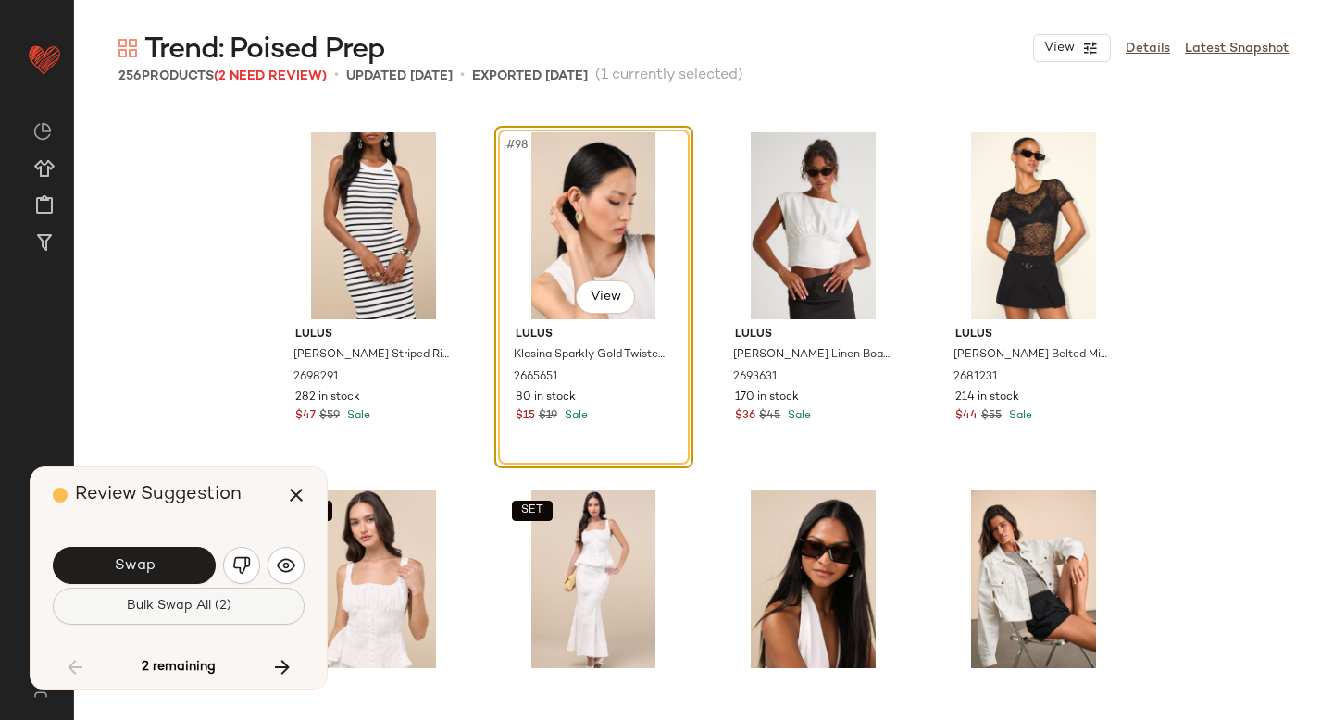
click at [168, 620] on button "Bulk Swap All (2)" at bounding box center [179, 606] width 252 height 37
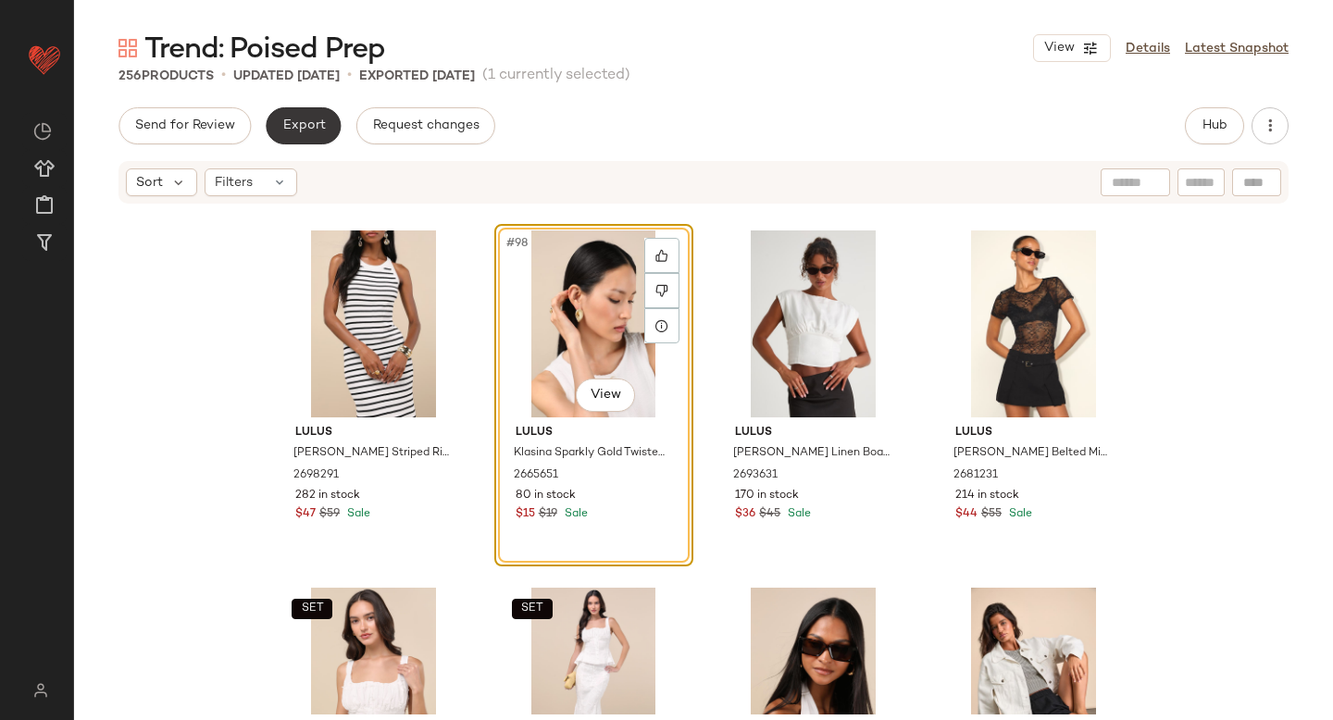
click at [316, 134] on button "Export" at bounding box center [303, 125] width 75 height 37
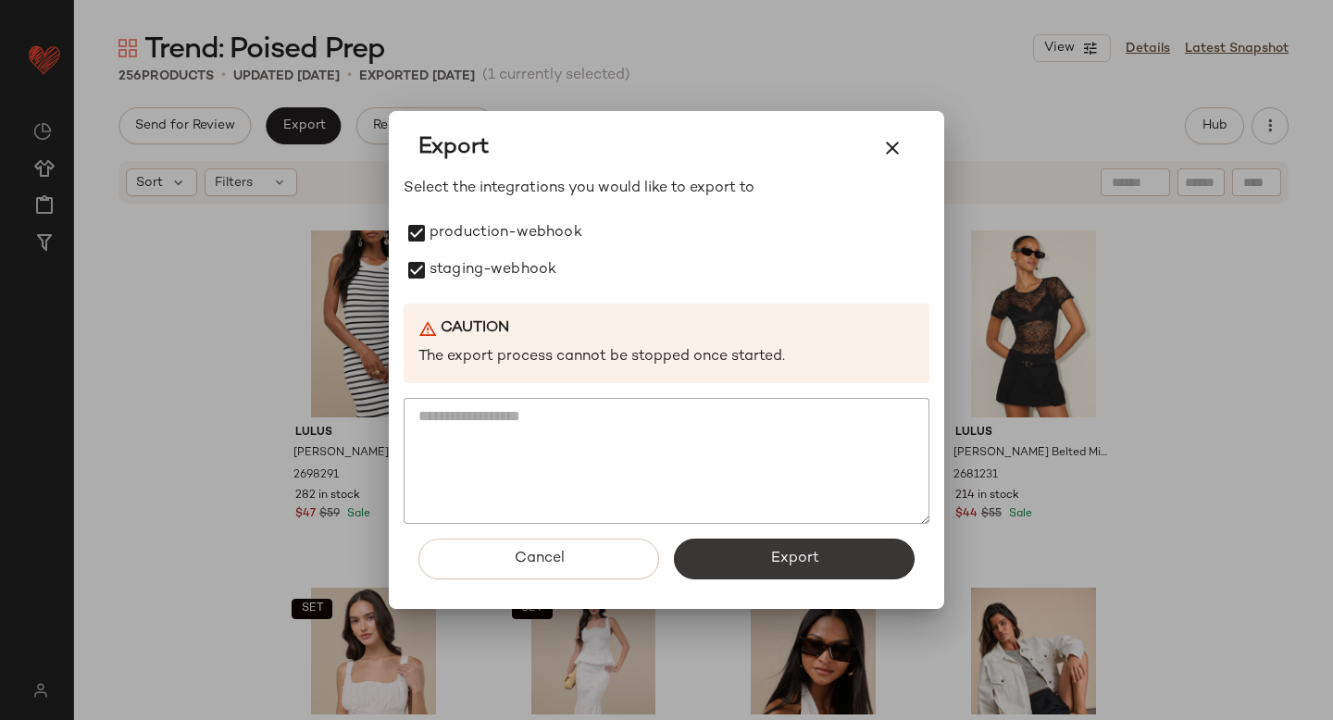
click at [701, 540] on button "Export" at bounding box center [794, 559] width 241 height 41
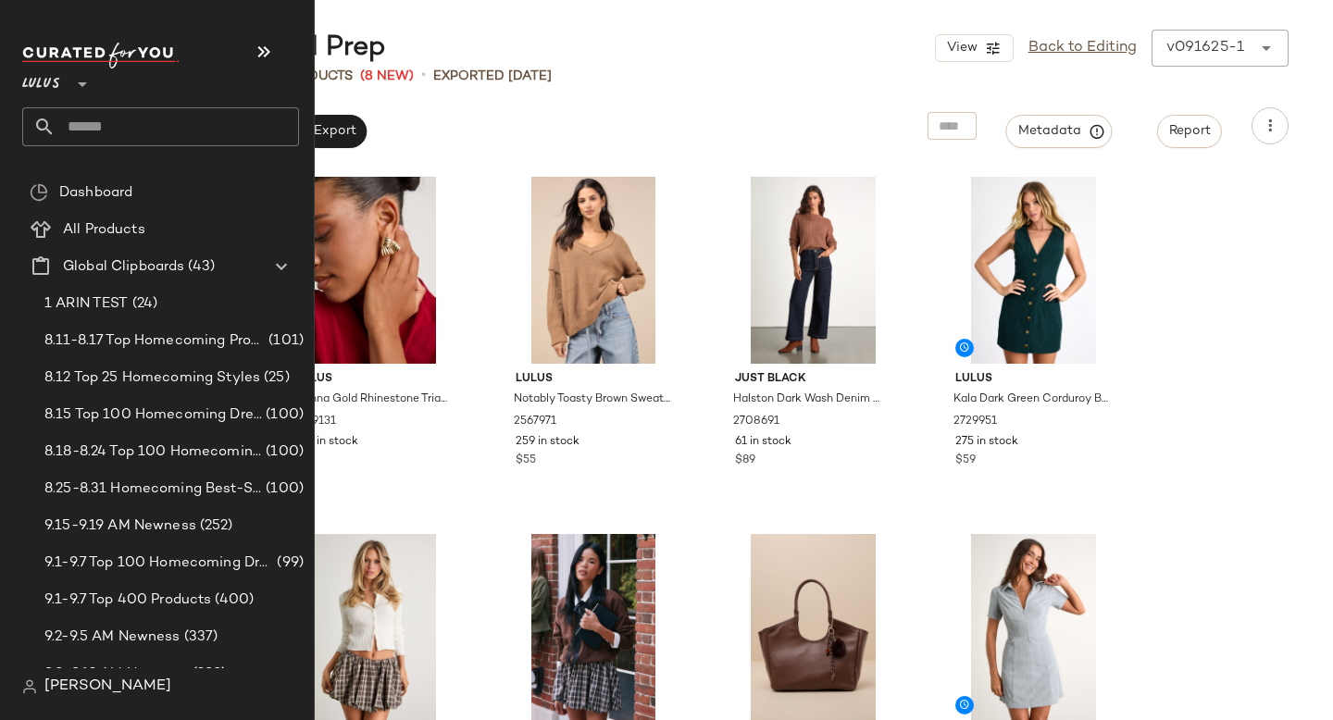
click at [159, 129] on input "text" at bounding box center [177, 126] width 243 height 39
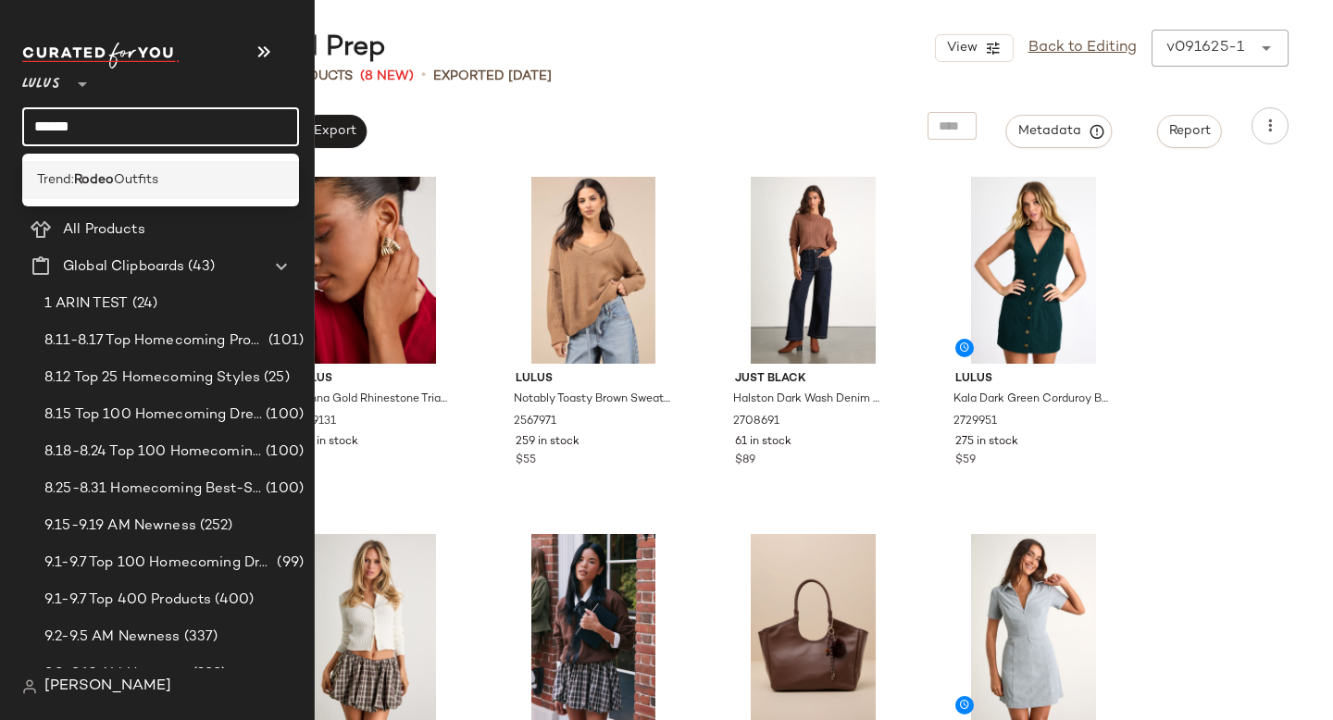
type input "*****"
click at [142, 179] on span "Outfits" at bounding box center [136, 179] width 44 height 19
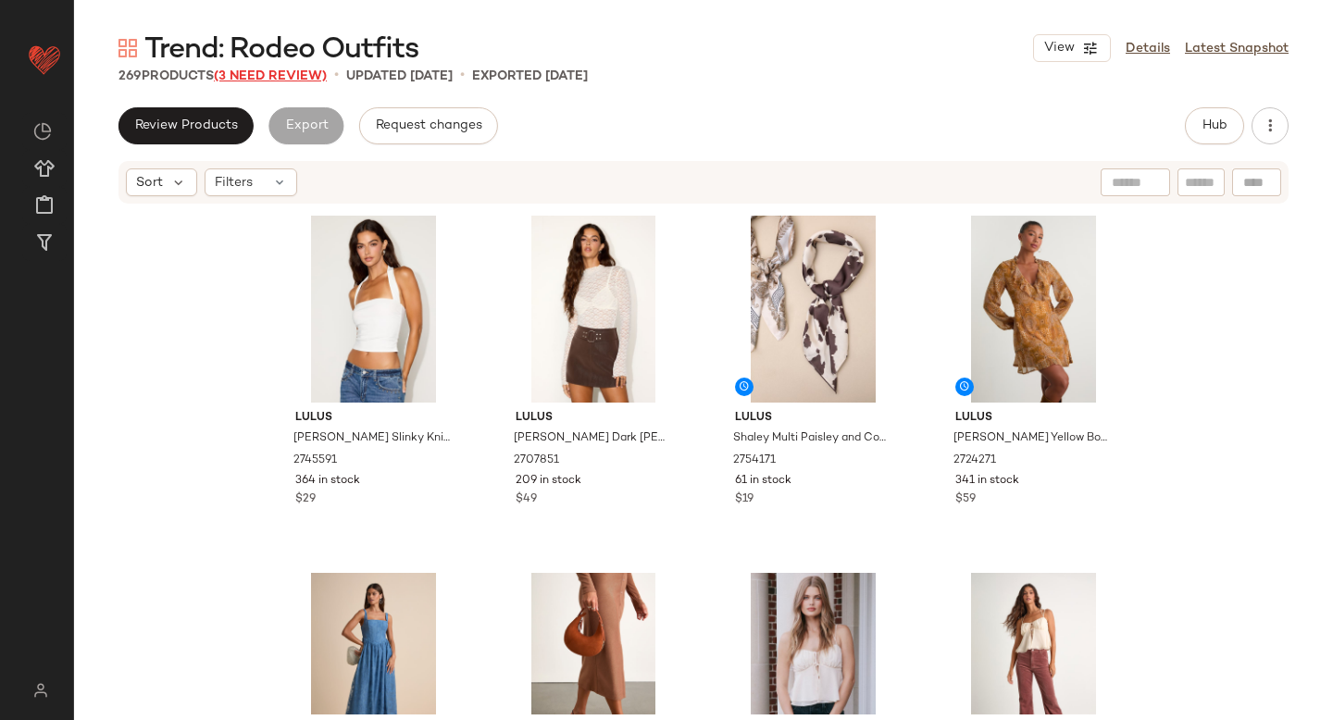
click at [286, 76] on span "(3 Need Review)" at bounding box center [270, 76] width 113 height 14
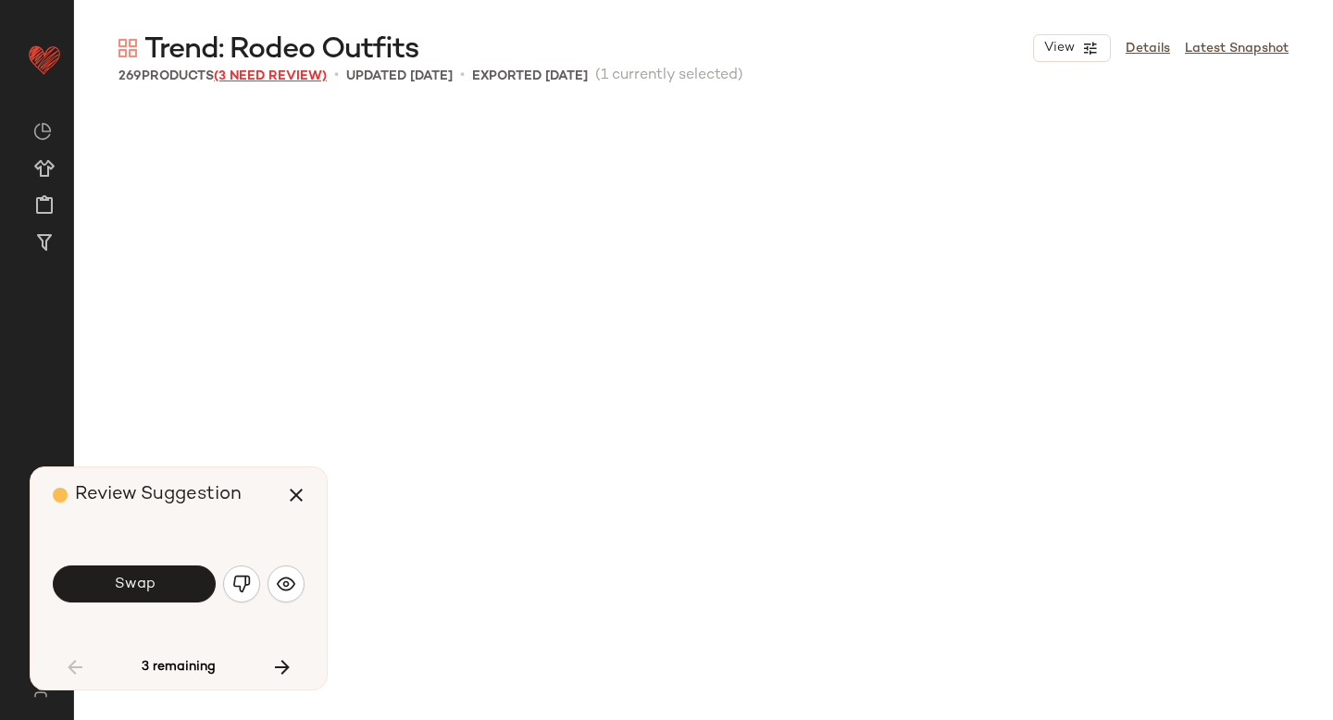
scroll to position [1086, 0]
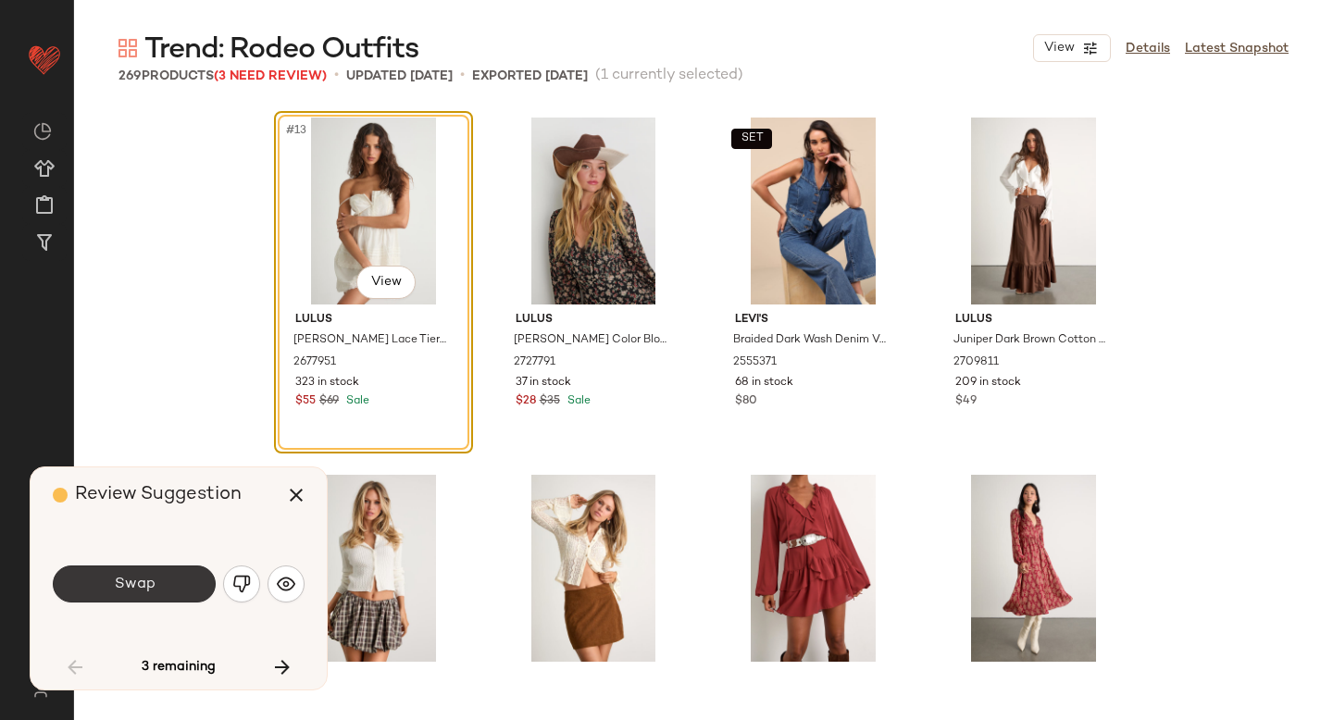
click at [157, 587] on button "Swap" at bounding box center [134, 583] width 163 height 37
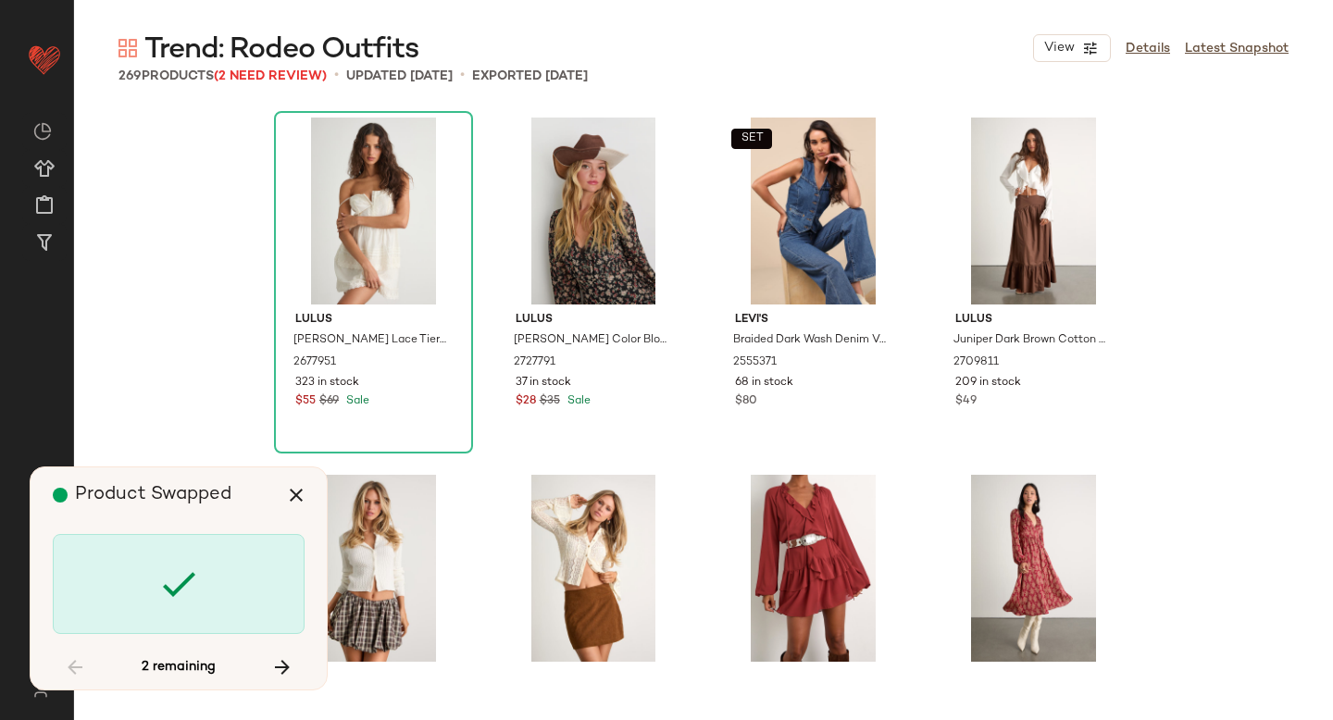
scroll to position [6430, 0]
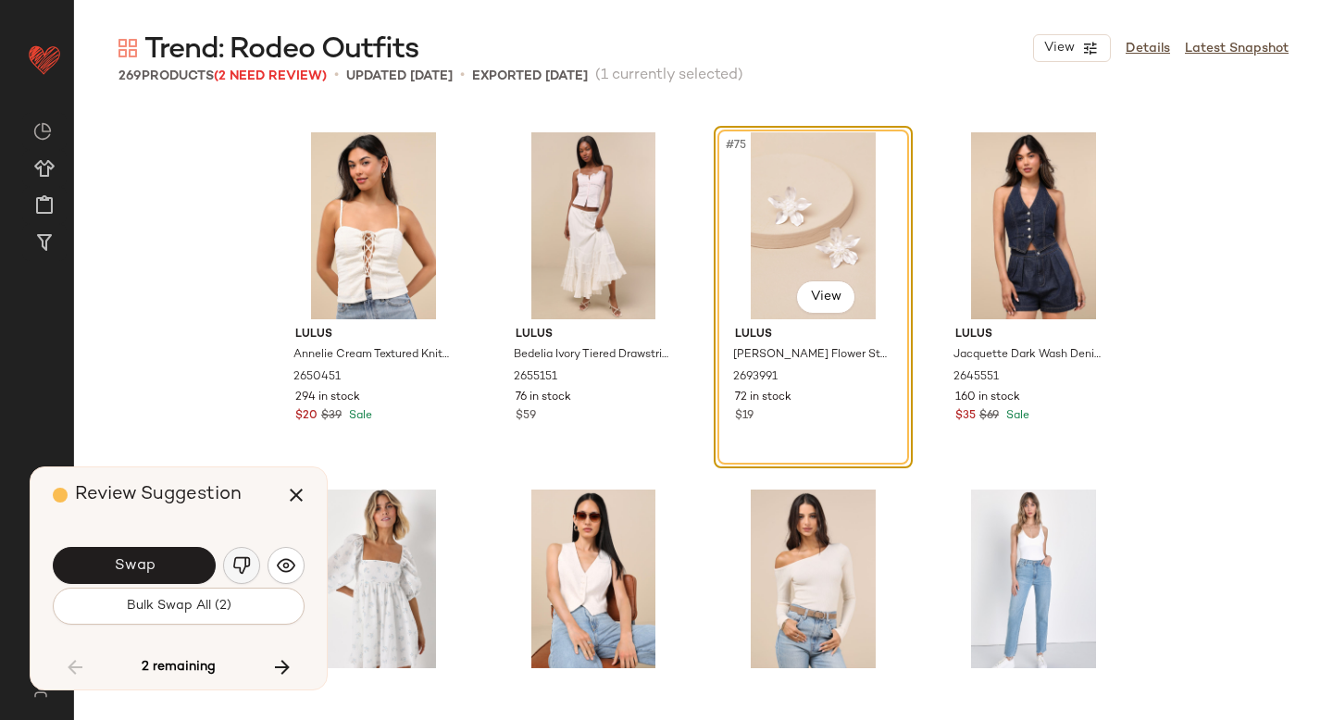
click at [241, 565] on img "button" at bounding box center [241, 565] width 19 height 19
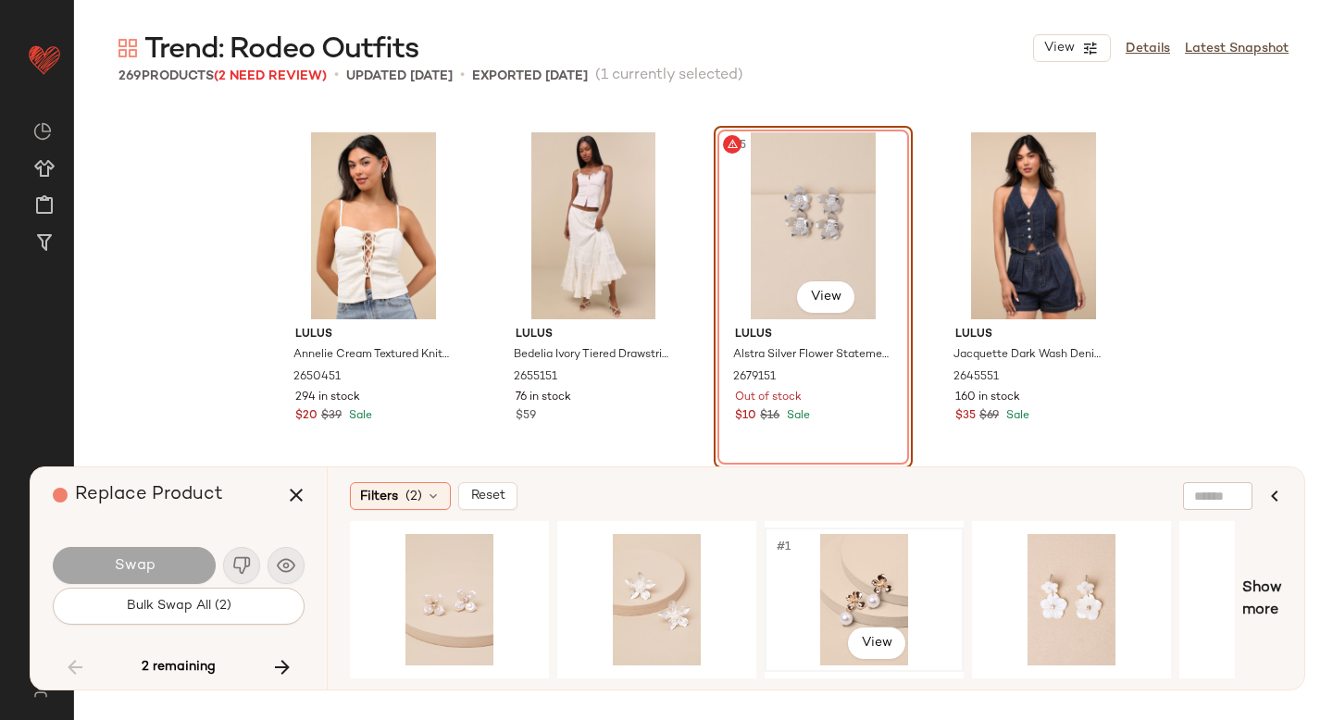
click at [847, 567] on div "#1 View" at bounding box center [864, 599] width 186 height 131
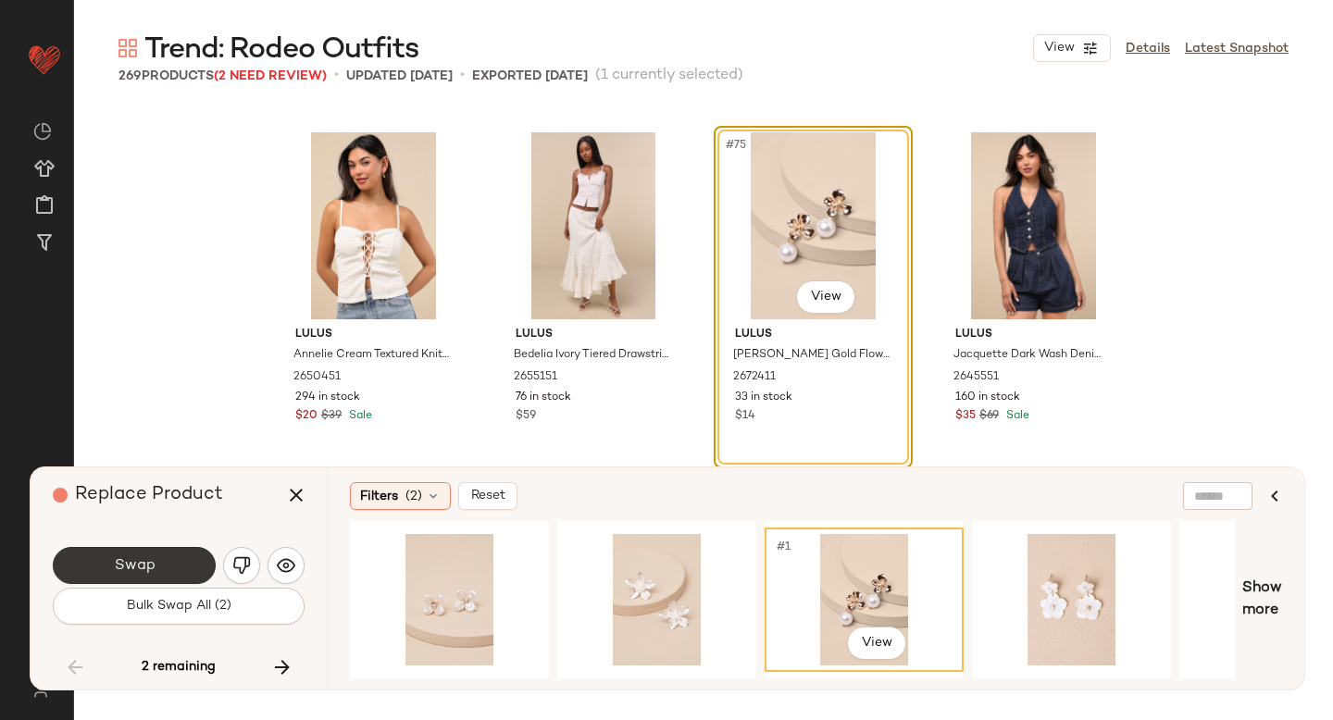
click at [157, 555] on button "Swap" at bounding box center [134, 565] width 163 height 37
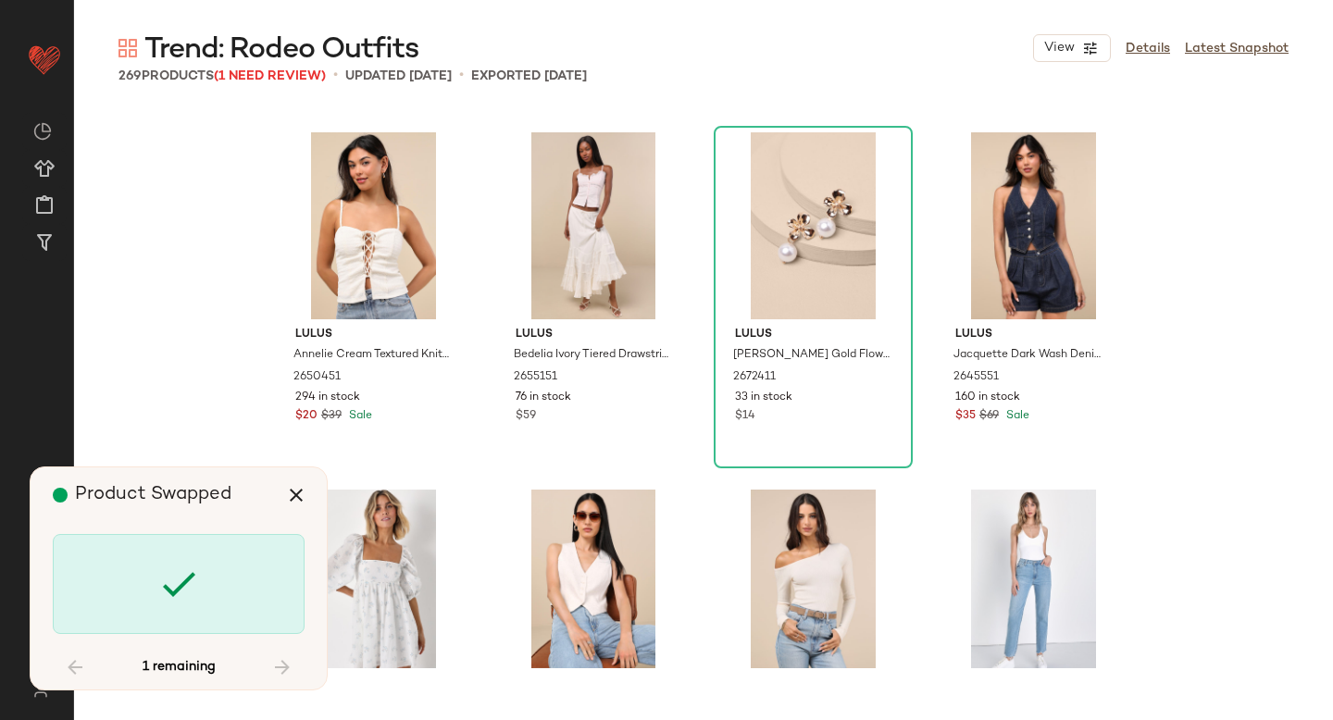
scroll to position [17504, 0]
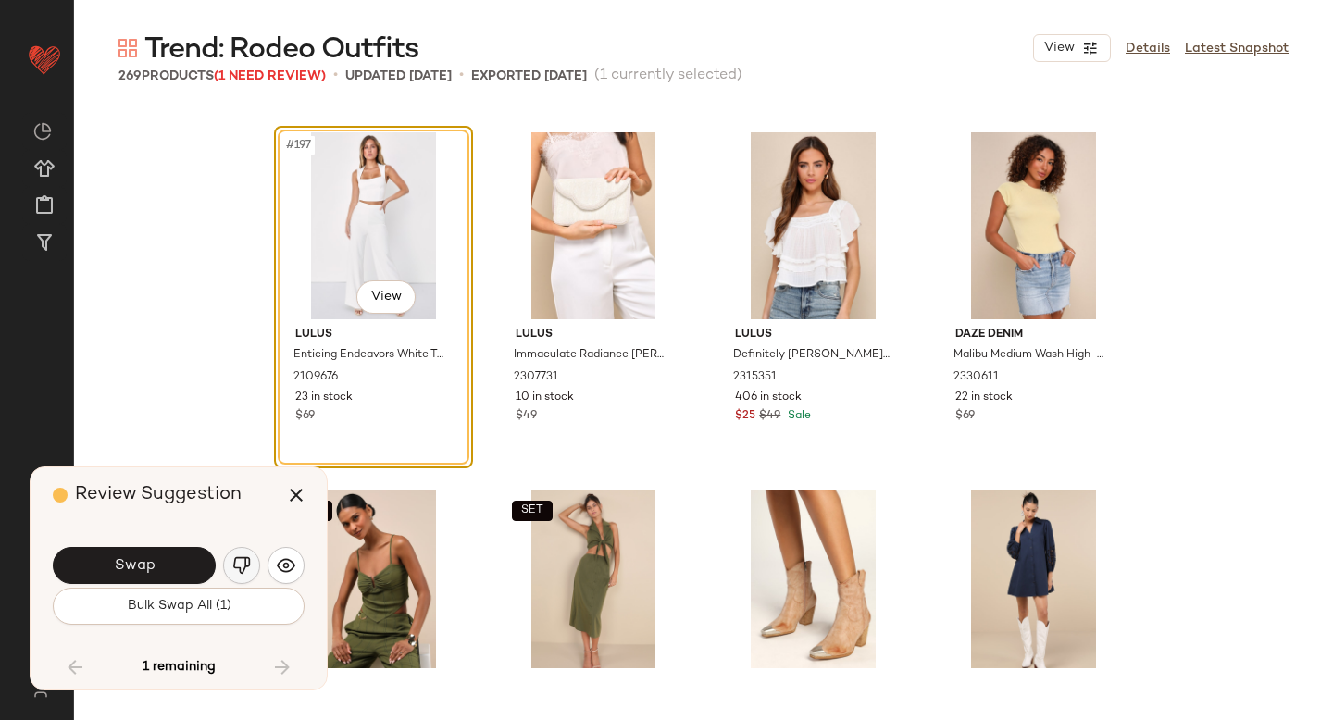
click at [249, 558] on img "button" at bounding box center [241, 565] width 19 height 19
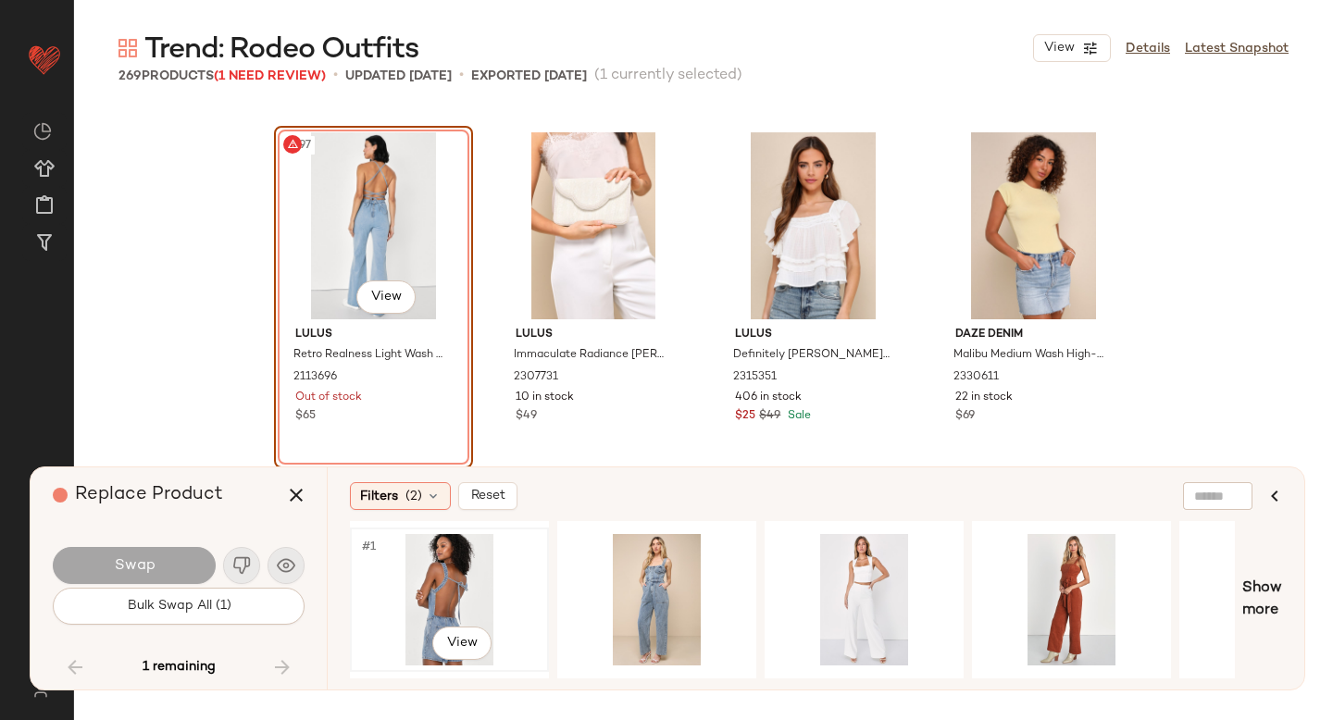
click at [444, 582] on div "#1 View" at bounding box center [449, 599] width 186 height 131
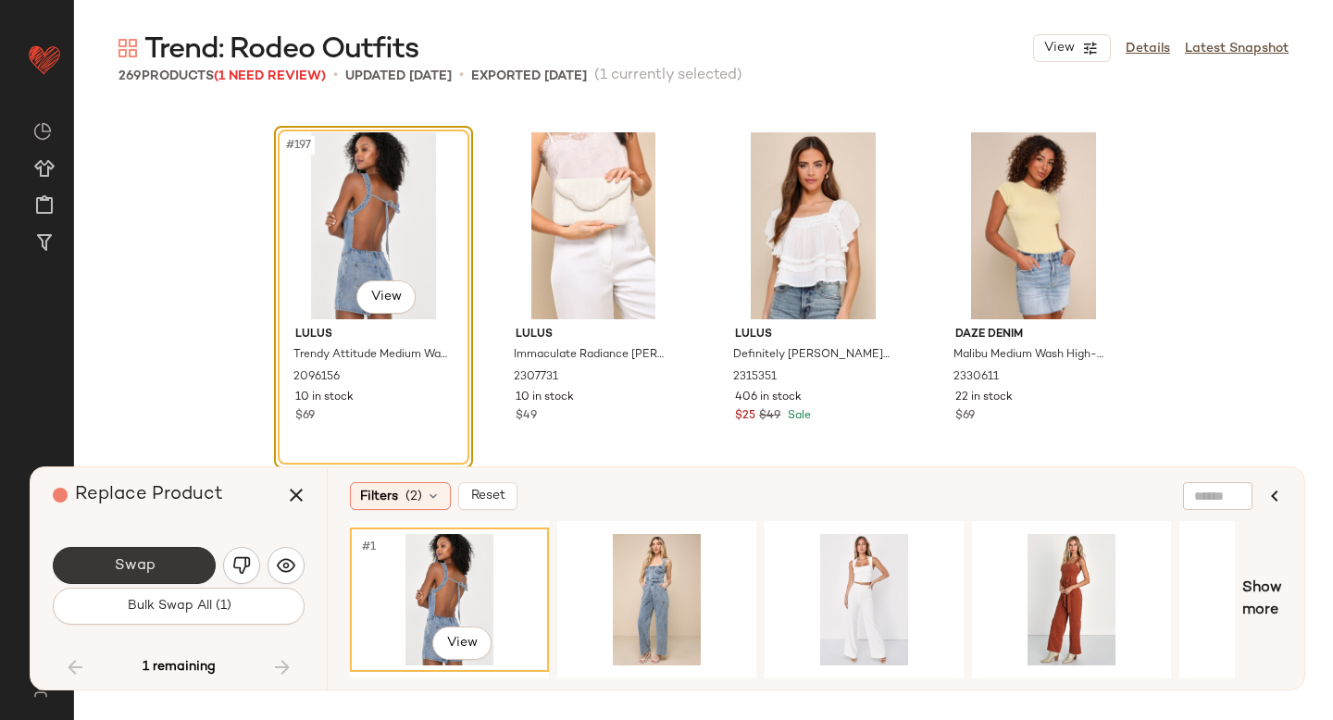
click at [174, 565] on button "Swap" at bounding box center [134, 565] width 163 height 37
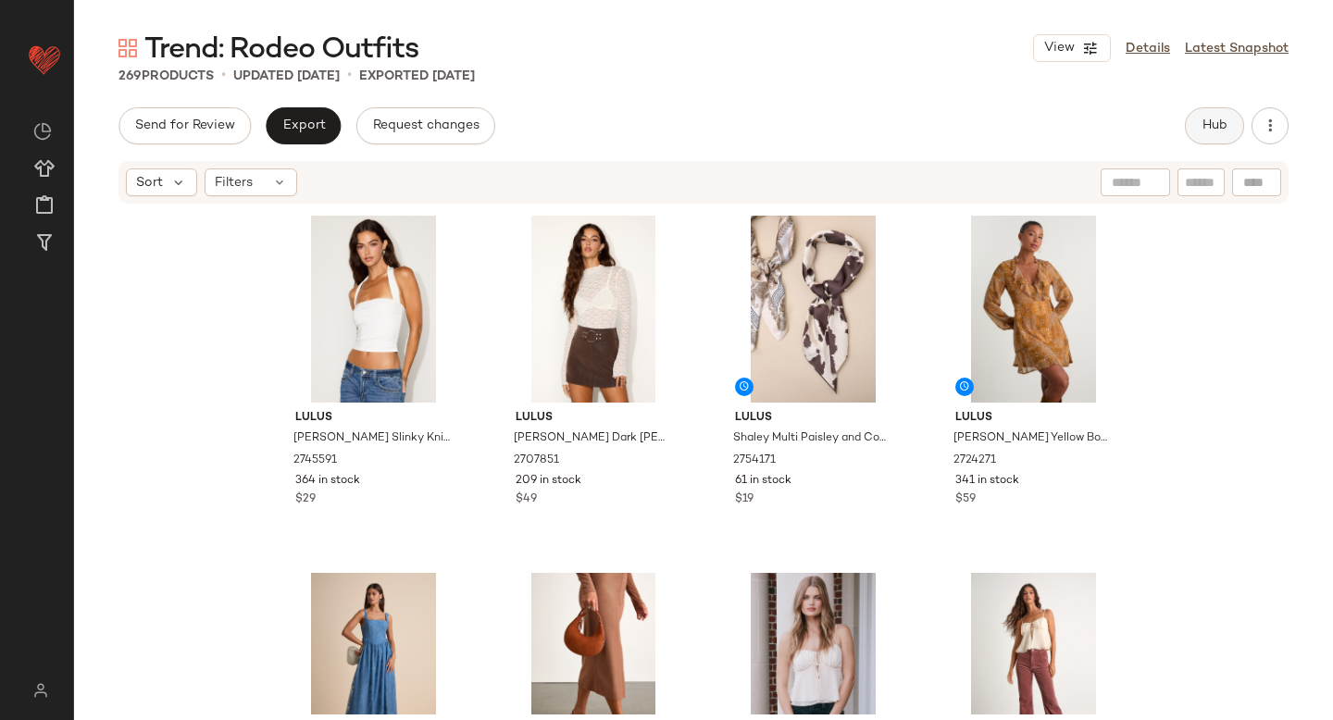
click at [1205, 133] on button "Hub" at bounding box center [1214, 125] width 59 height 37
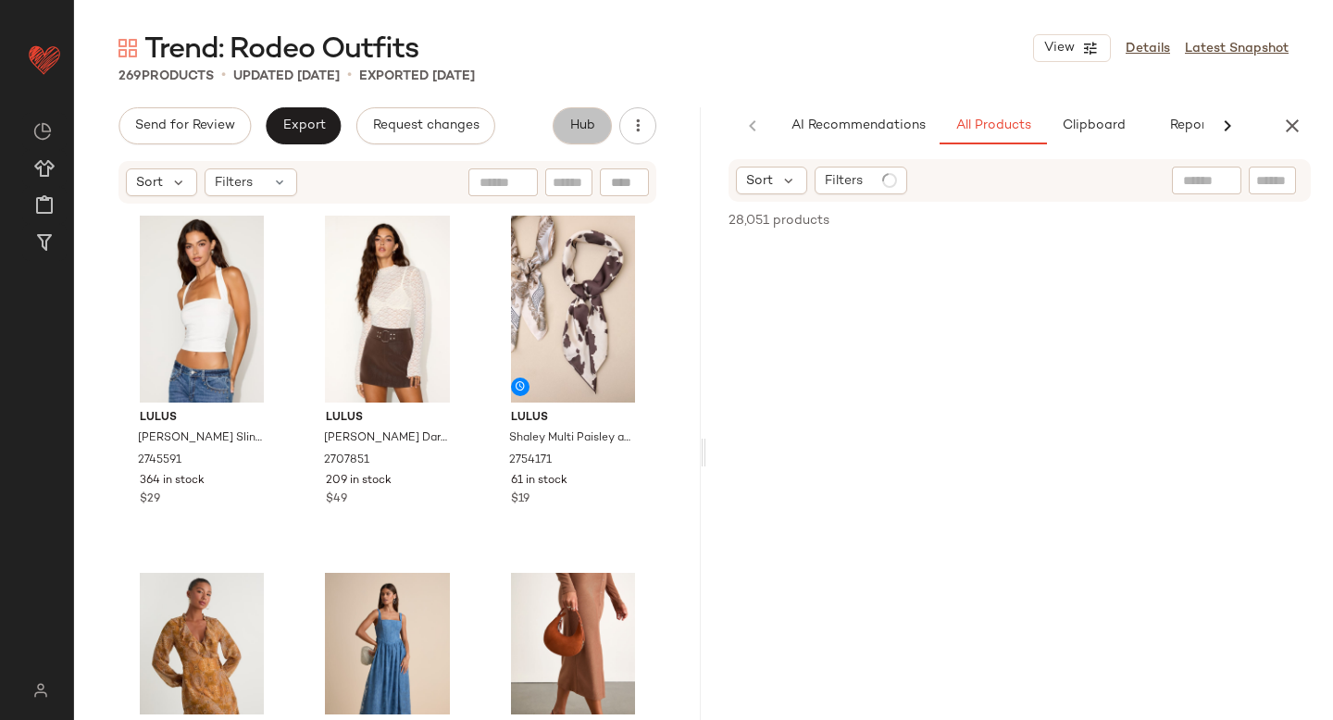
scroll to position [0, 43]
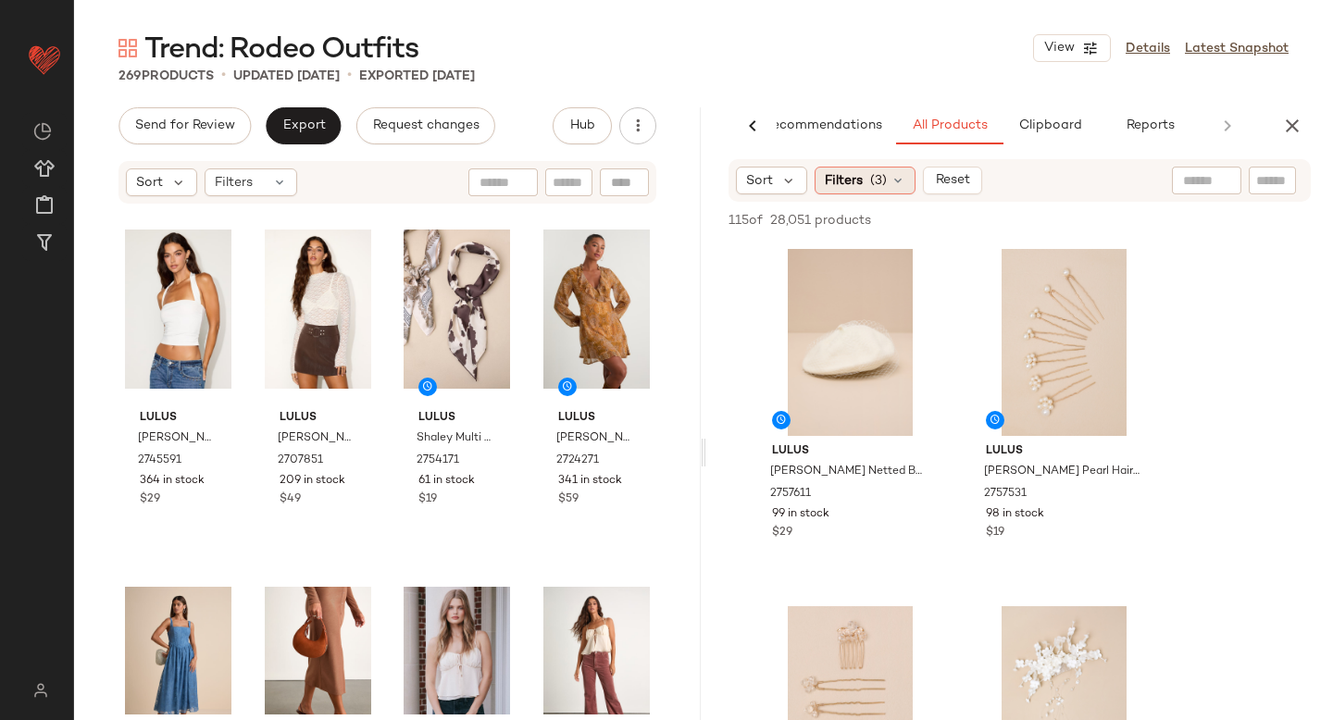
click at [888, 180] on div "Filters (3)" at bounding box center [864, 181] width 101 height 28
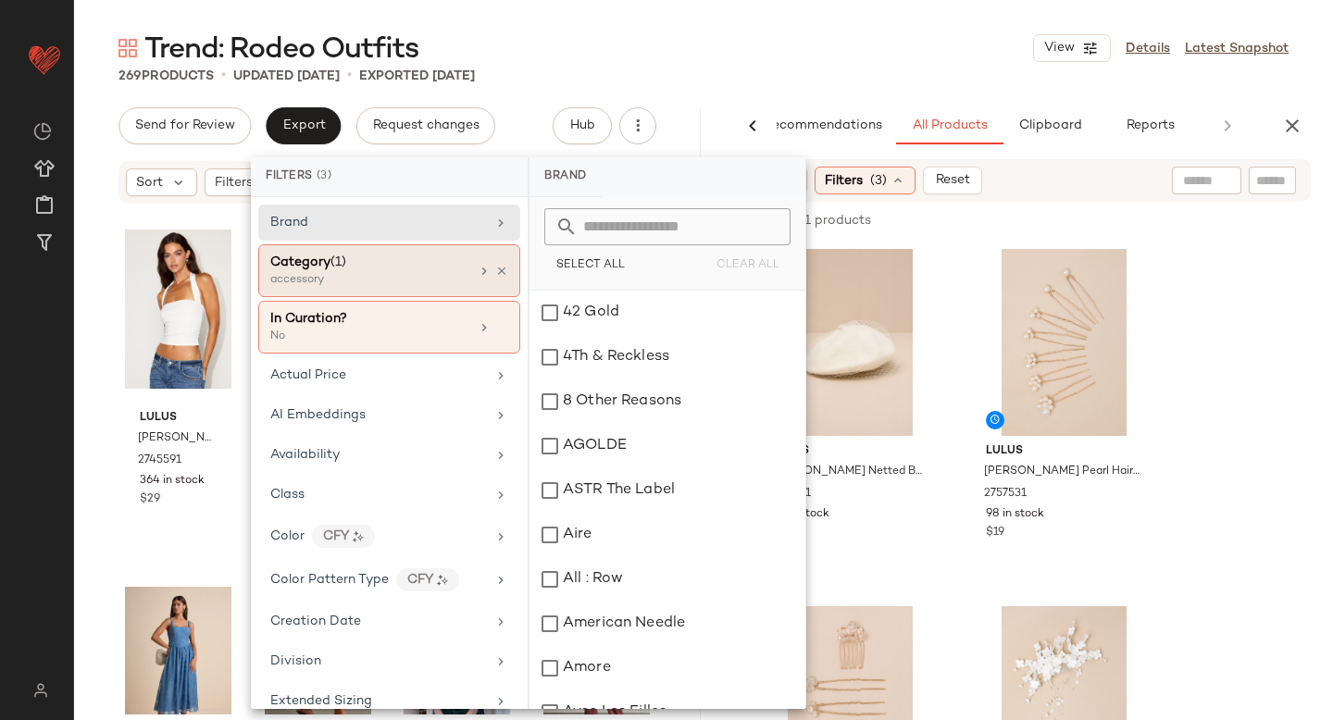
click at [398, 274] on div "accessory" at bounding box center [362, 280] width 185 height 17
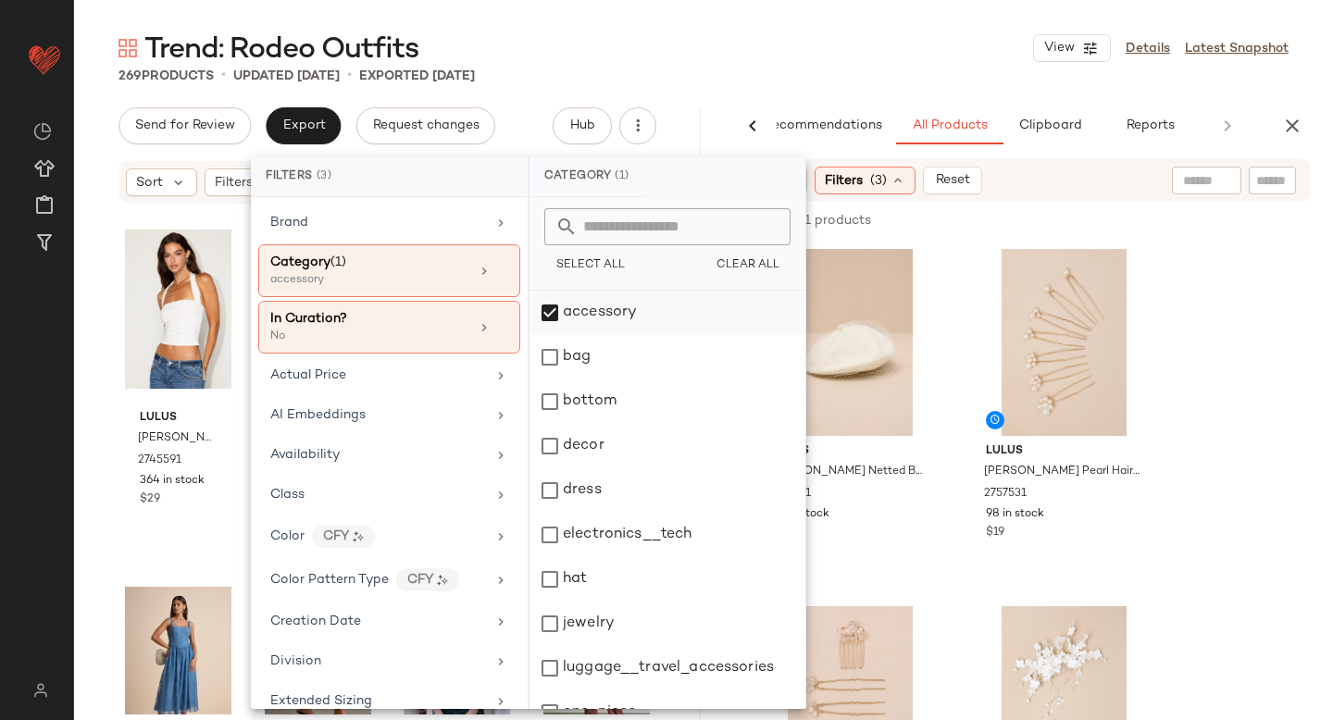
click at [554, 317] on div "accessory" at bounding box center [667, 313] width 276 height 44
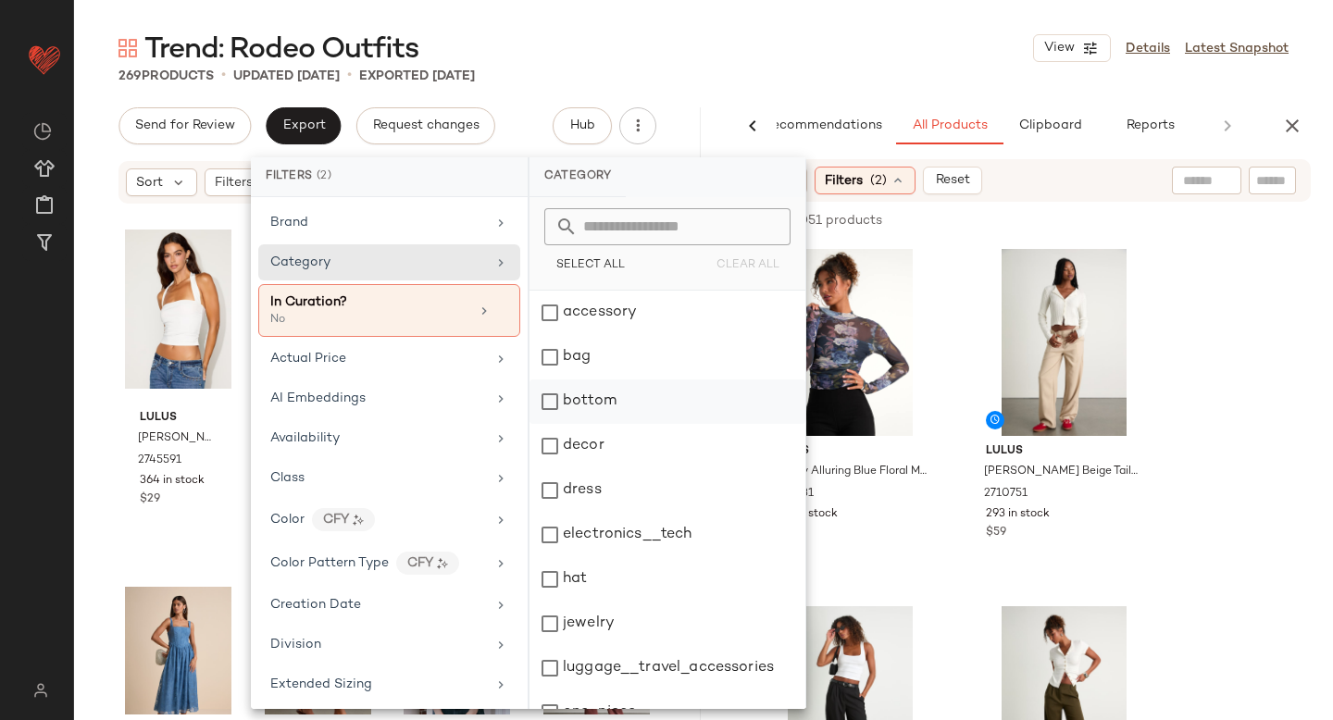
click at [550, 398] on div "bottom" at bounding box center [667, 401] width 276 height 44
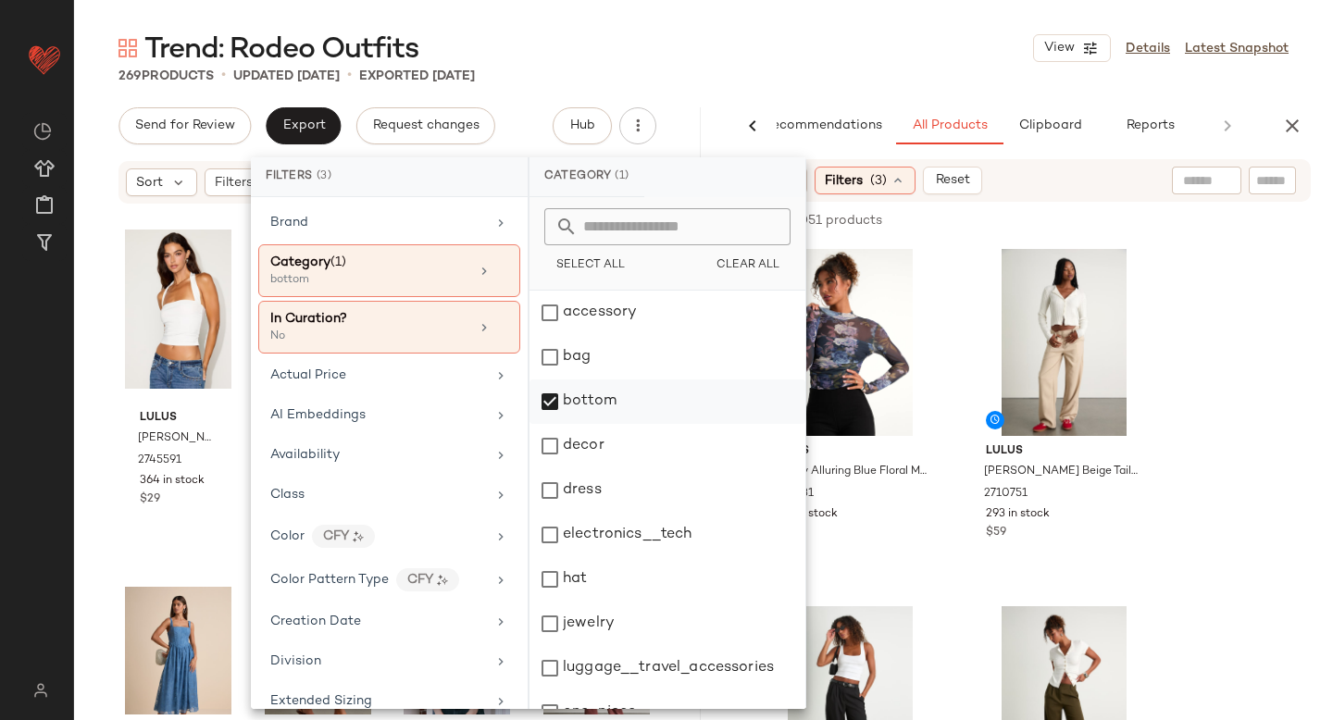
scroll to position [337, 0]
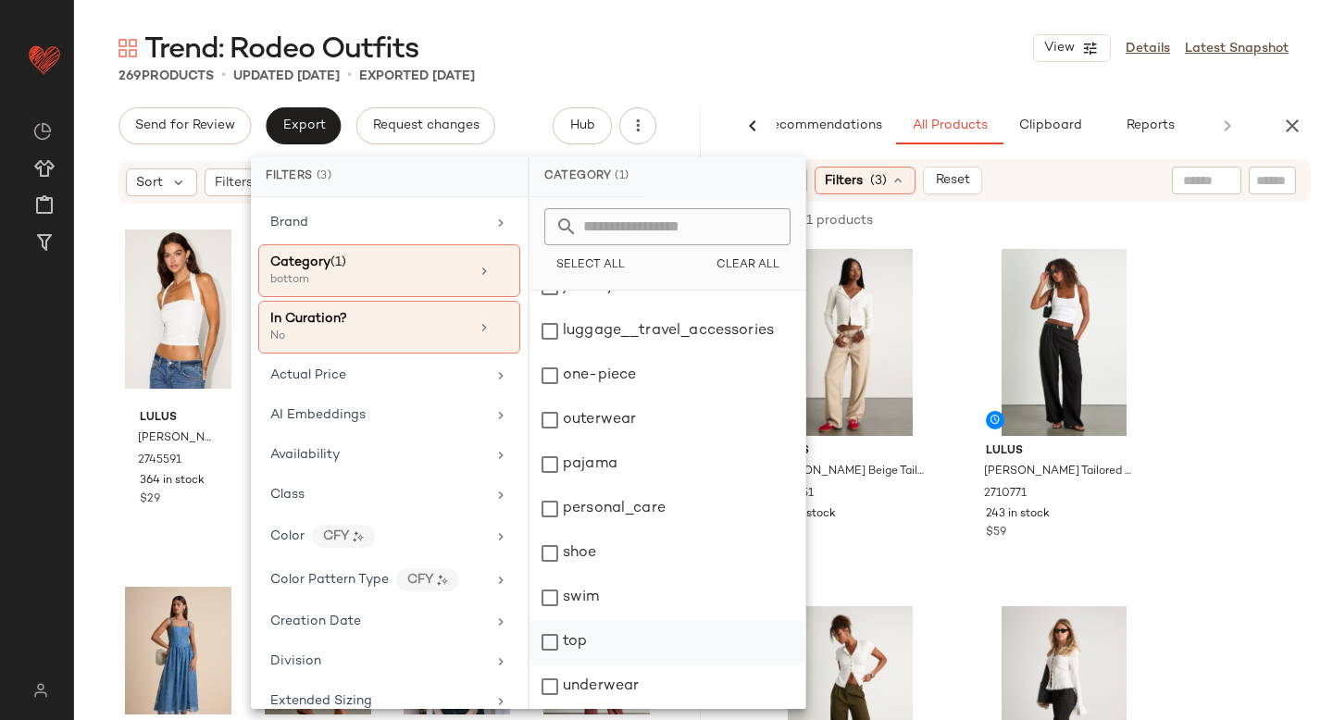
click at [548, 647] on div "top" at bounding box center [667, 642] width 276 height 44
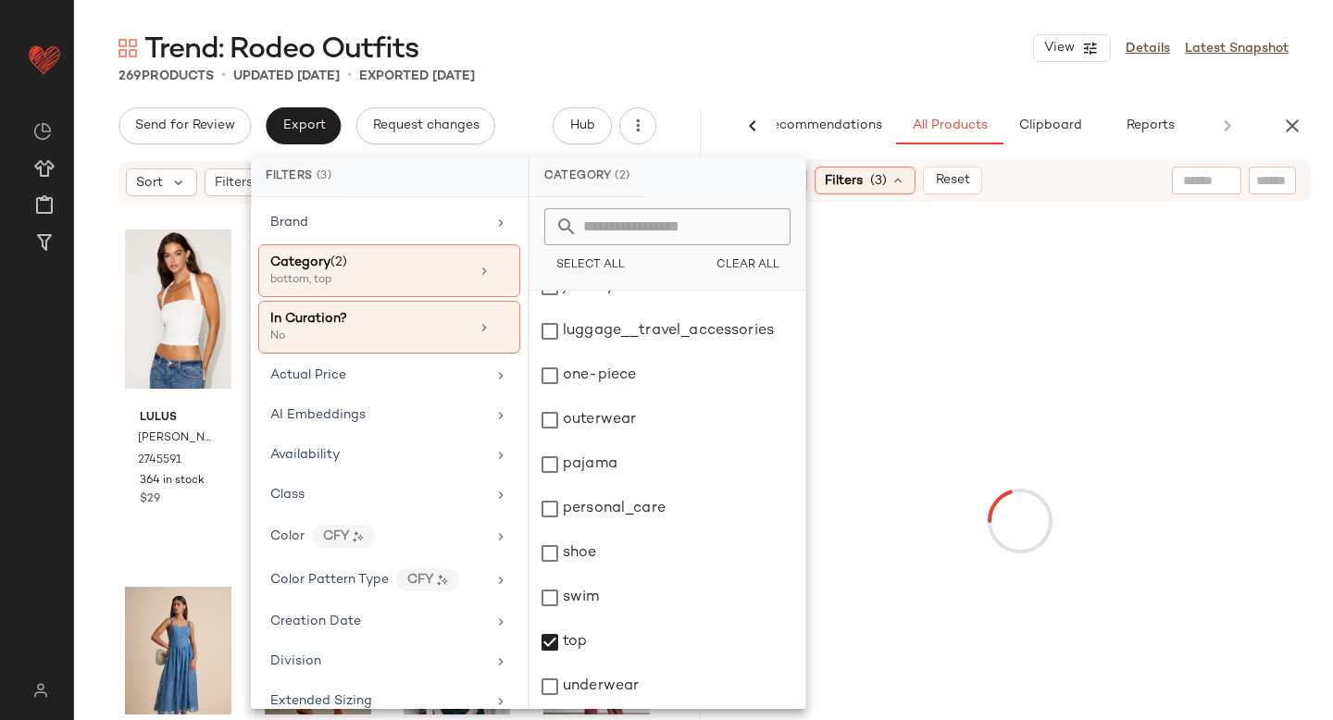
click at [1278, 357] on div at bounding box center [1019, 520] width 619 height 631
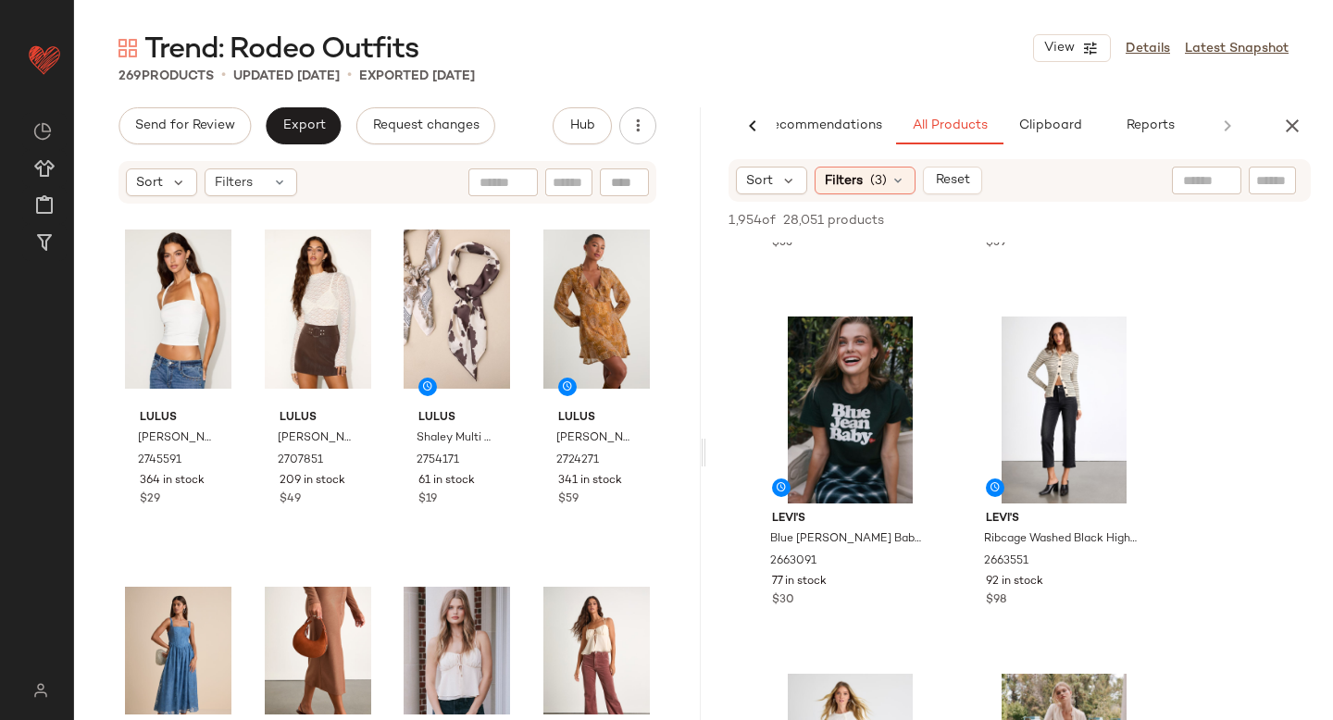
scroll to position [5645, 0]
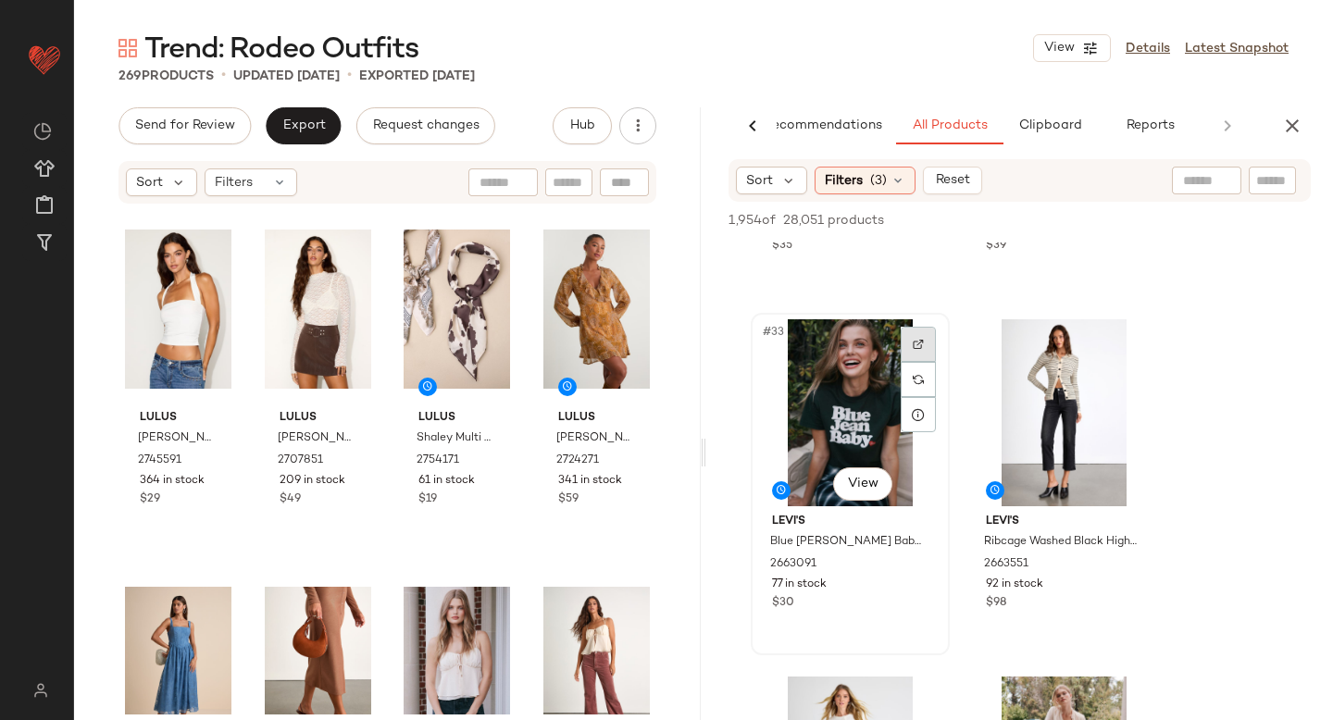
click at [913, 345] on img at bounding box center [918, 344] width 11 height 11
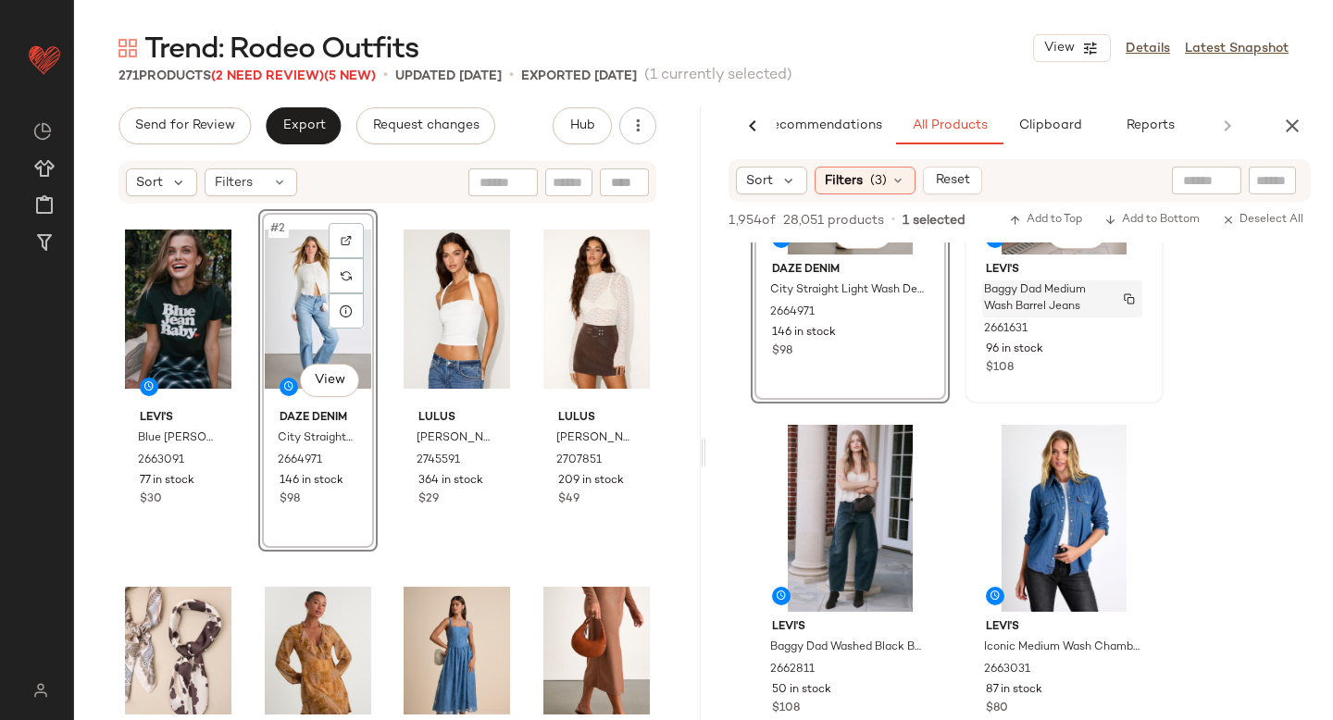
scroll to position [6252, 0]
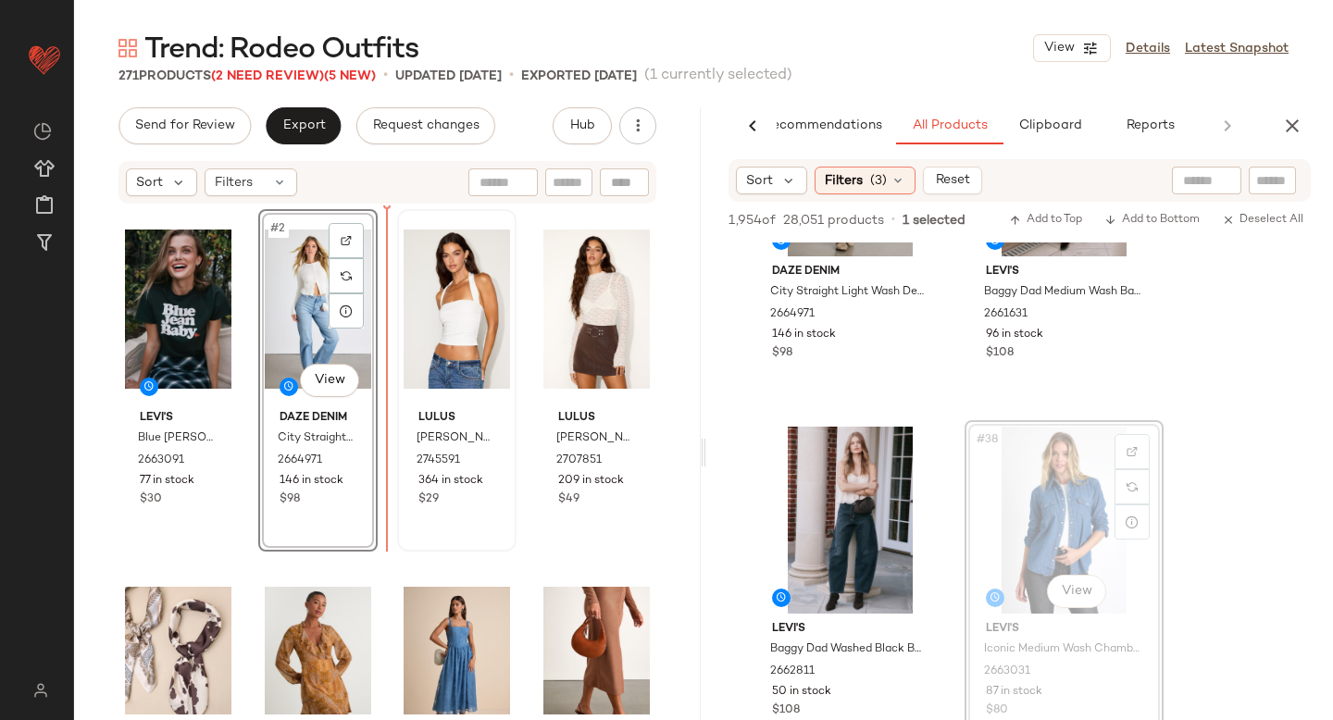
drag, startPoint x: 1074, startPoint y: 465, endPoint x: 400, endPoint y: 413, distance: 675.7
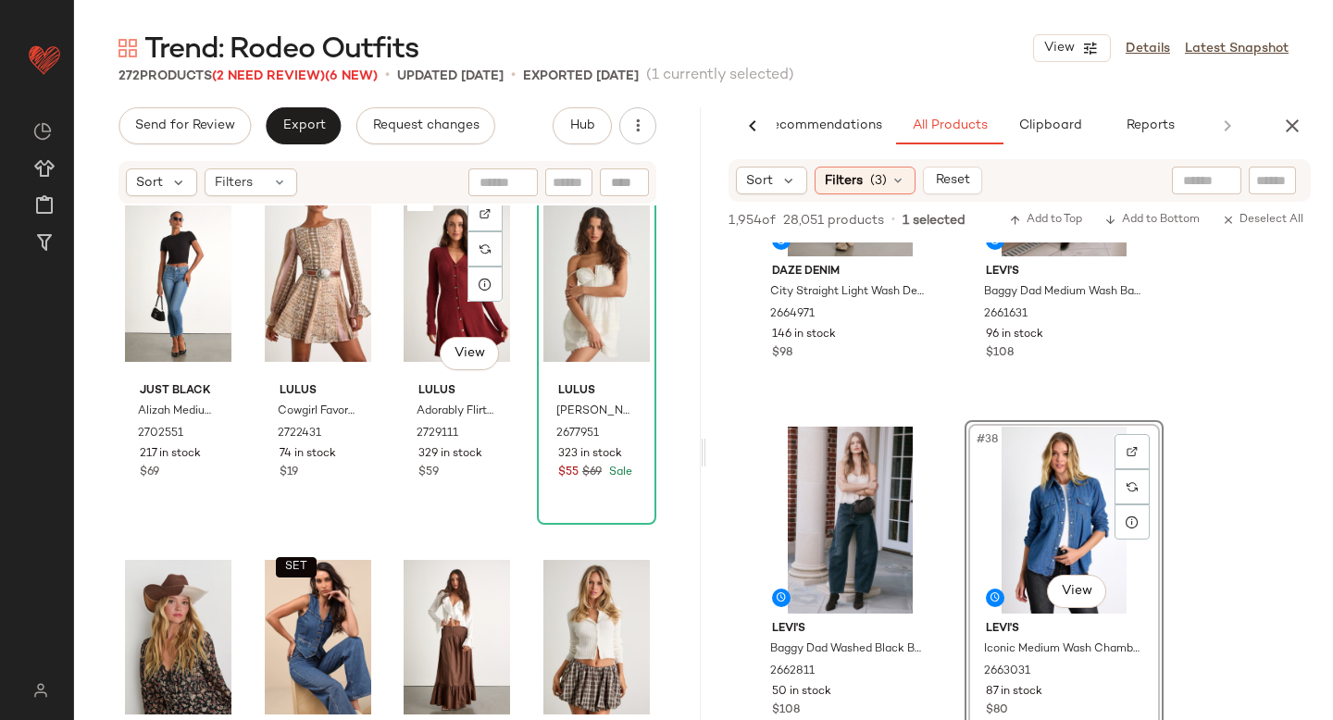
scroll to position [0, 0]
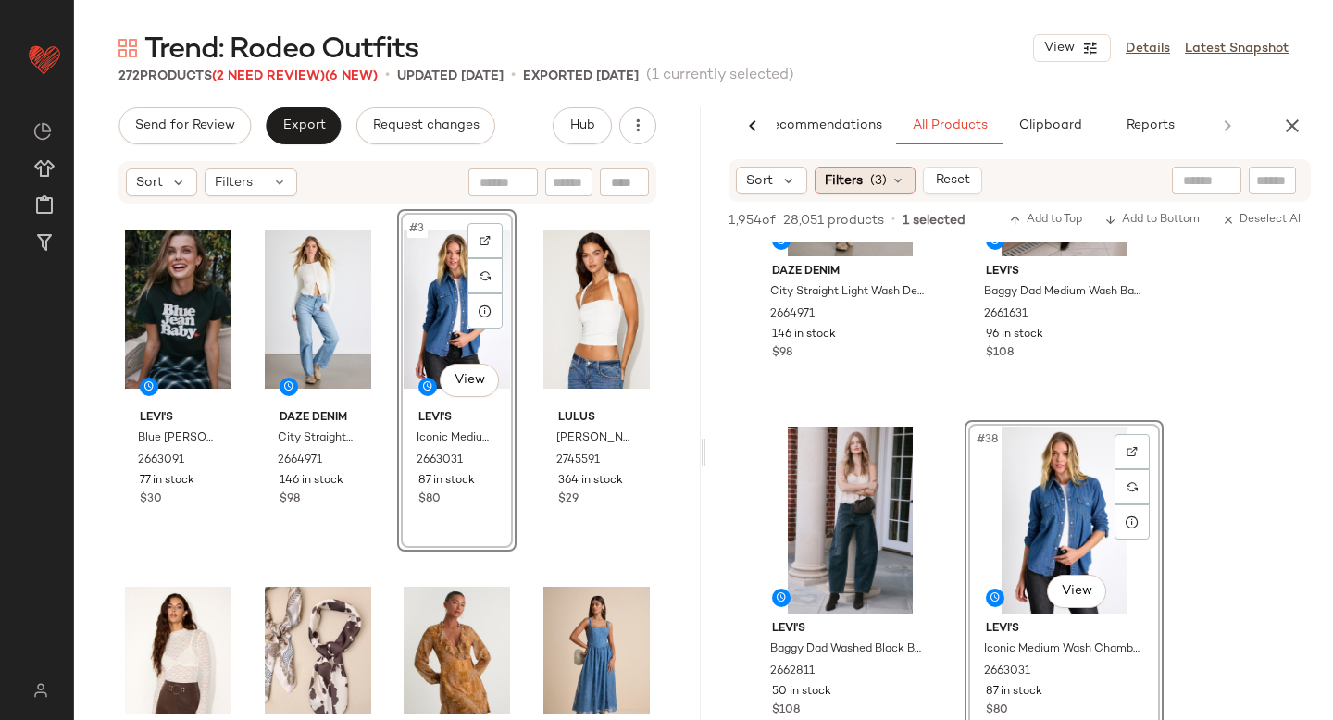
click at [855, 186] on span "Filters" at bounding box center [844, 180] width 38 height 19
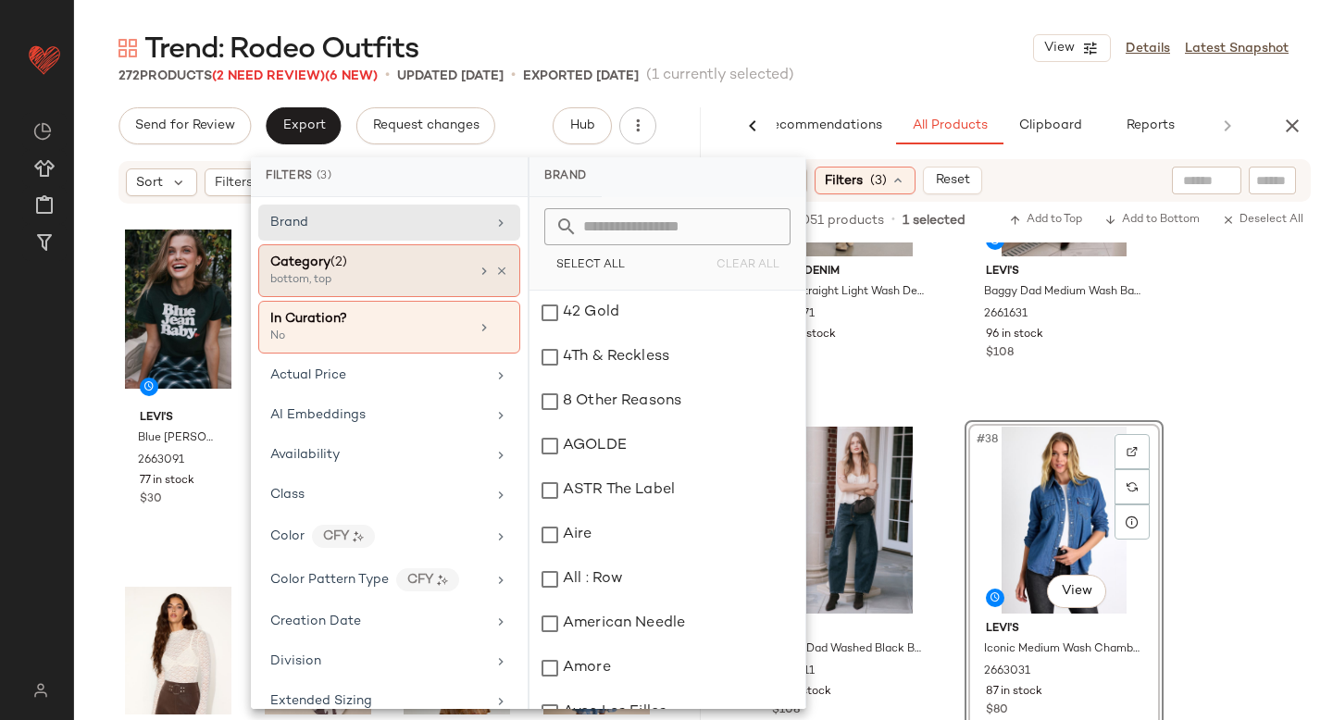
click at [396, 286] on div "bottom, top" at bounding box center [362, 280] width 185 height 17
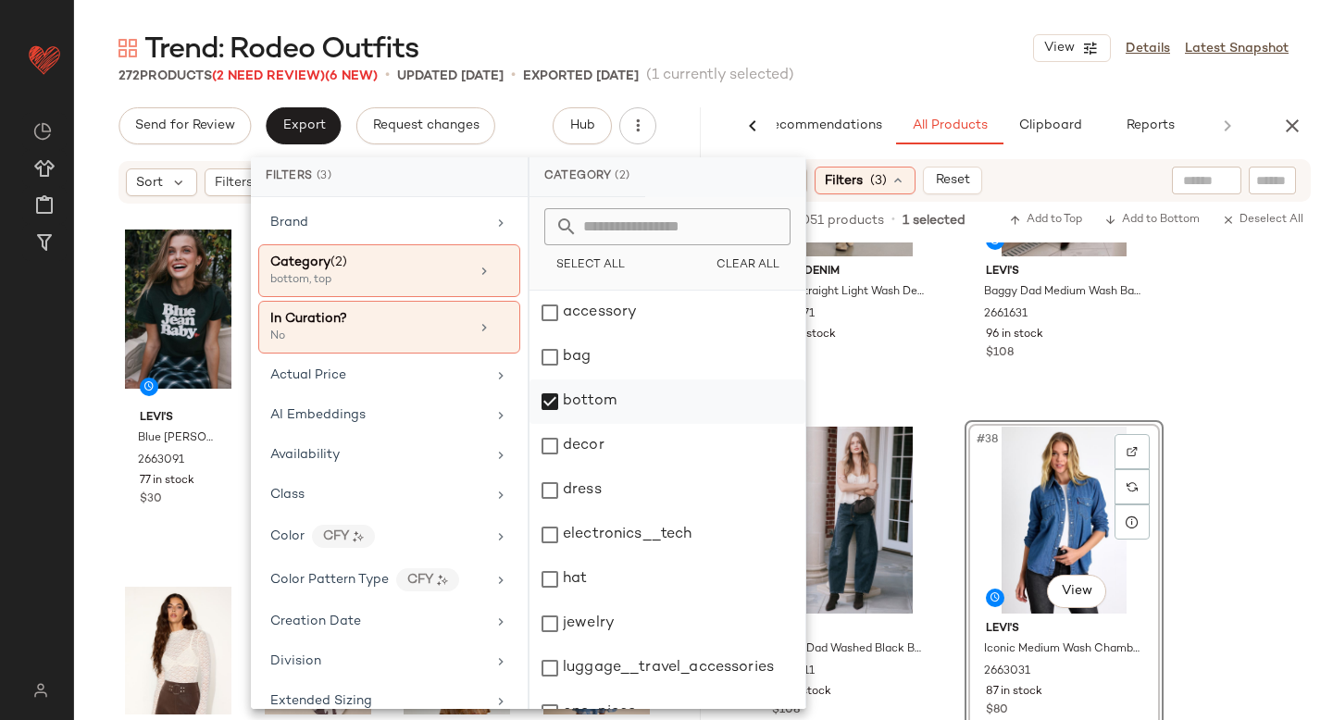
click at [554, 407] on div "bottom" at bounding box center [667, 401] width 276 height 44
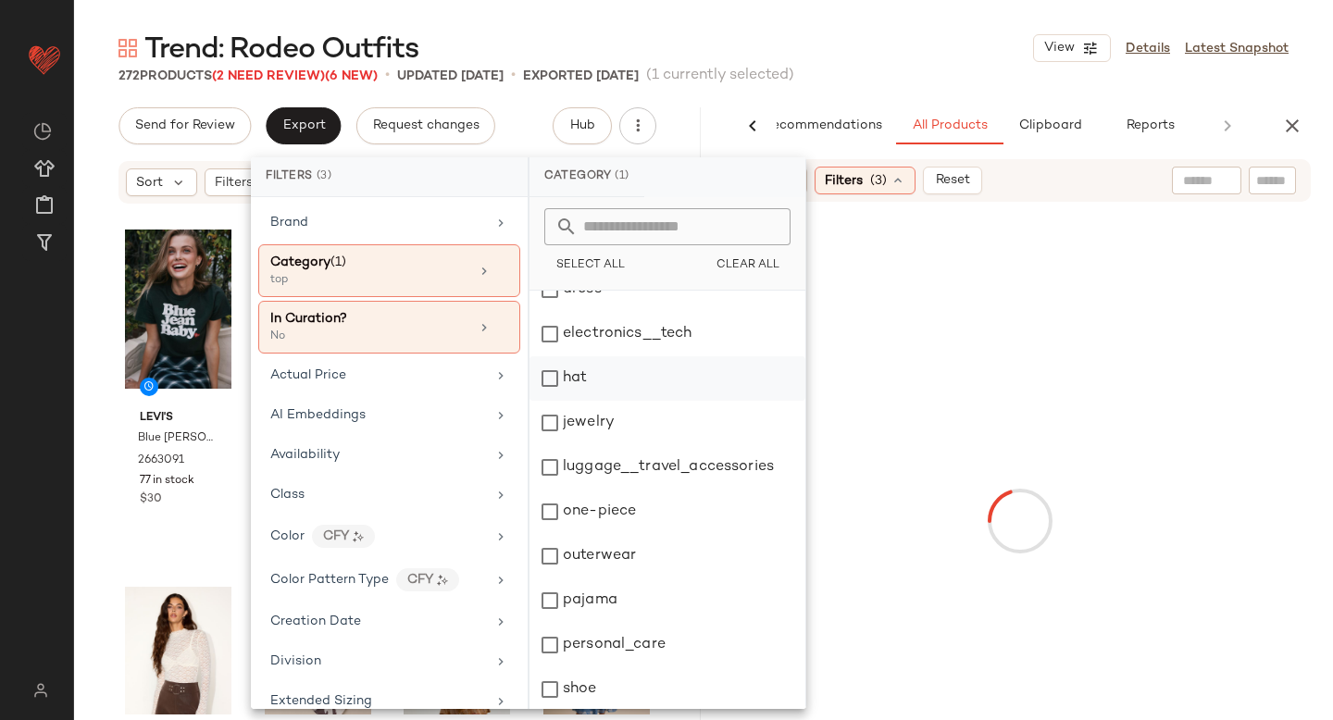
scroll to position [337, 0]
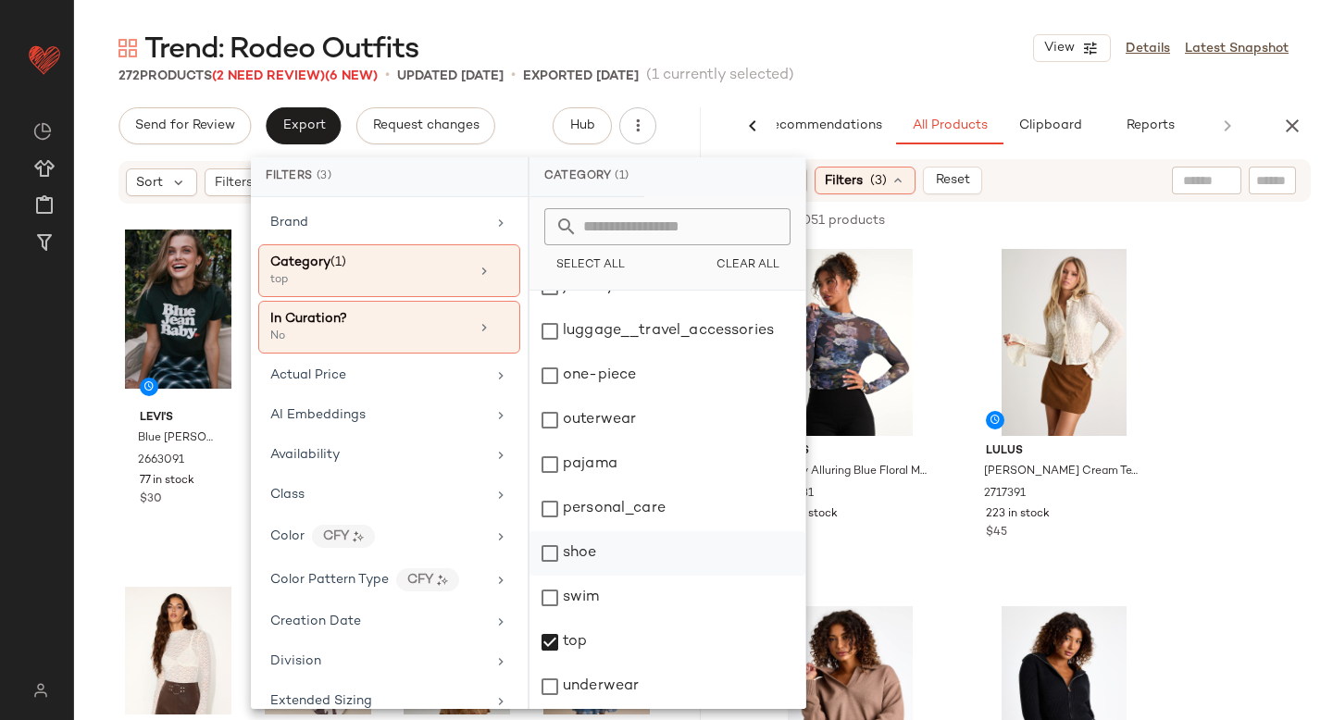
click at [547, 550] on div "shoe" at bounding box center [667, 553] width 276 height 44
click at [552, 631] on div "top" at bounding box center [667, 642] width 276 height 44
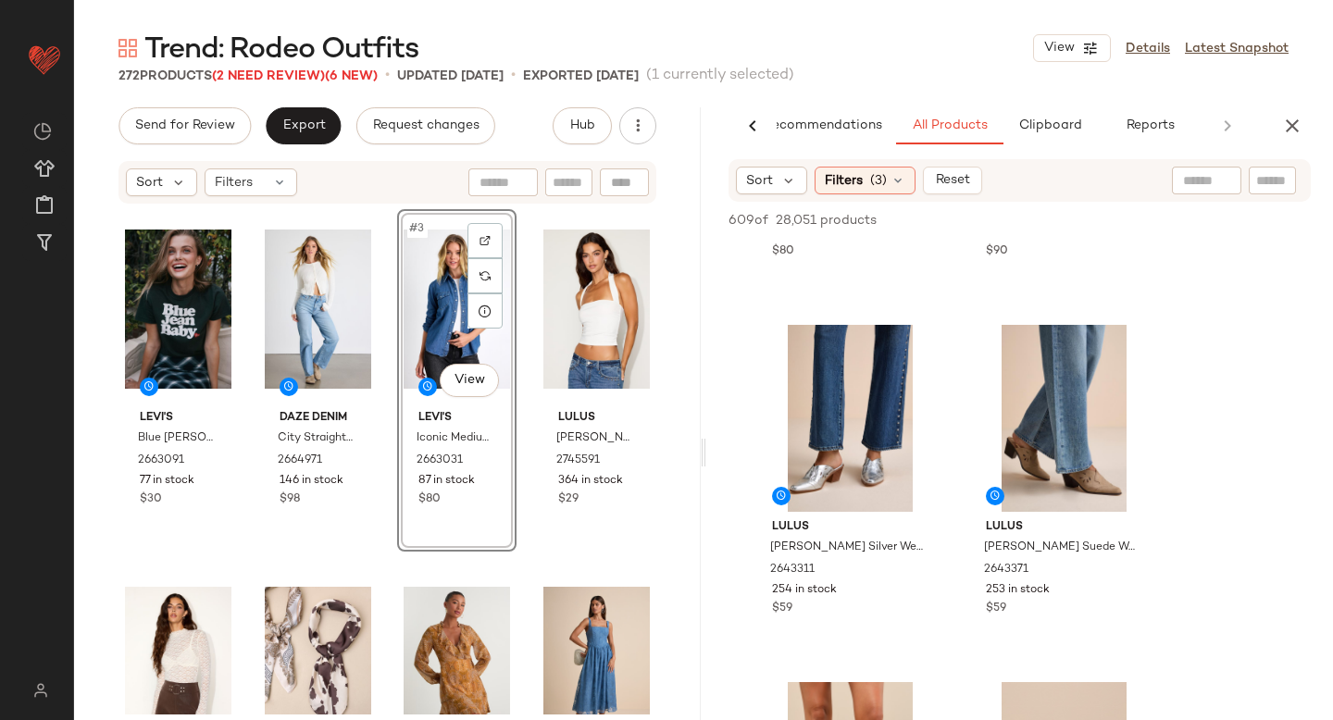
scroll to position [2781, 0]
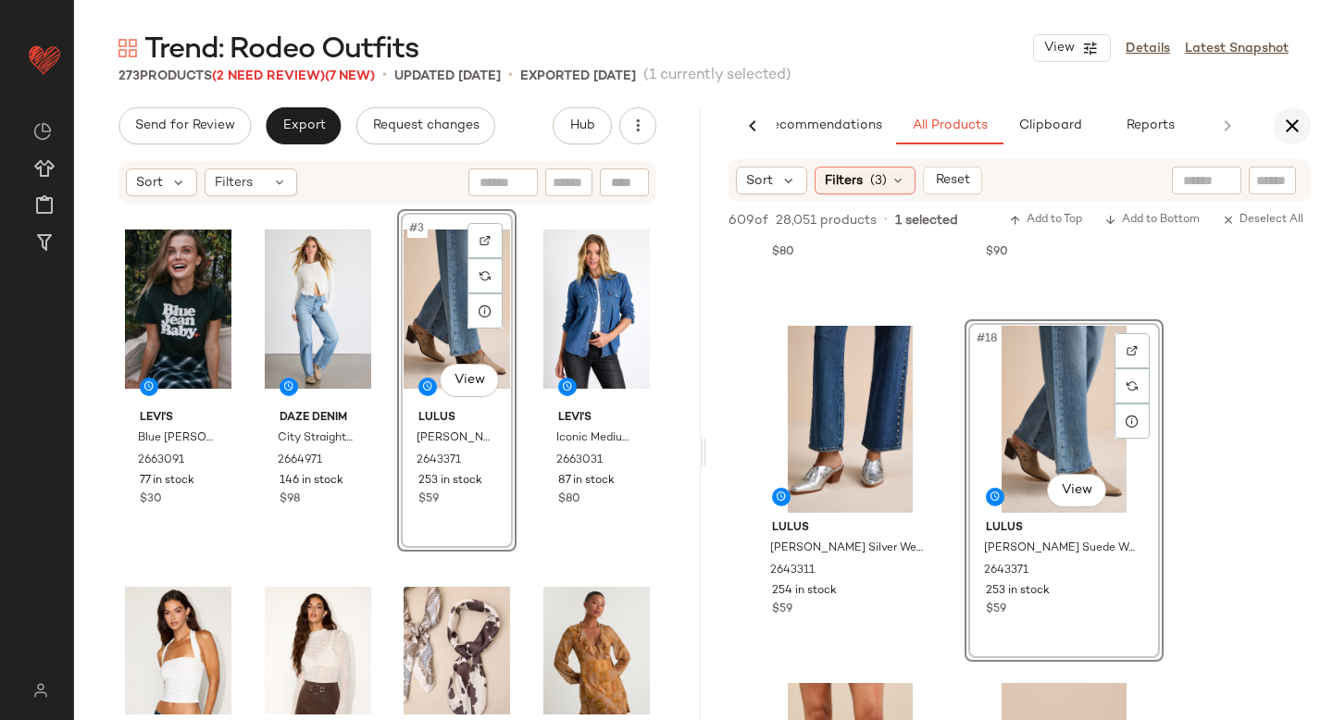
click at [1301, 130] on icon "button" at bounding box center [1292, 126] width 22 height 22
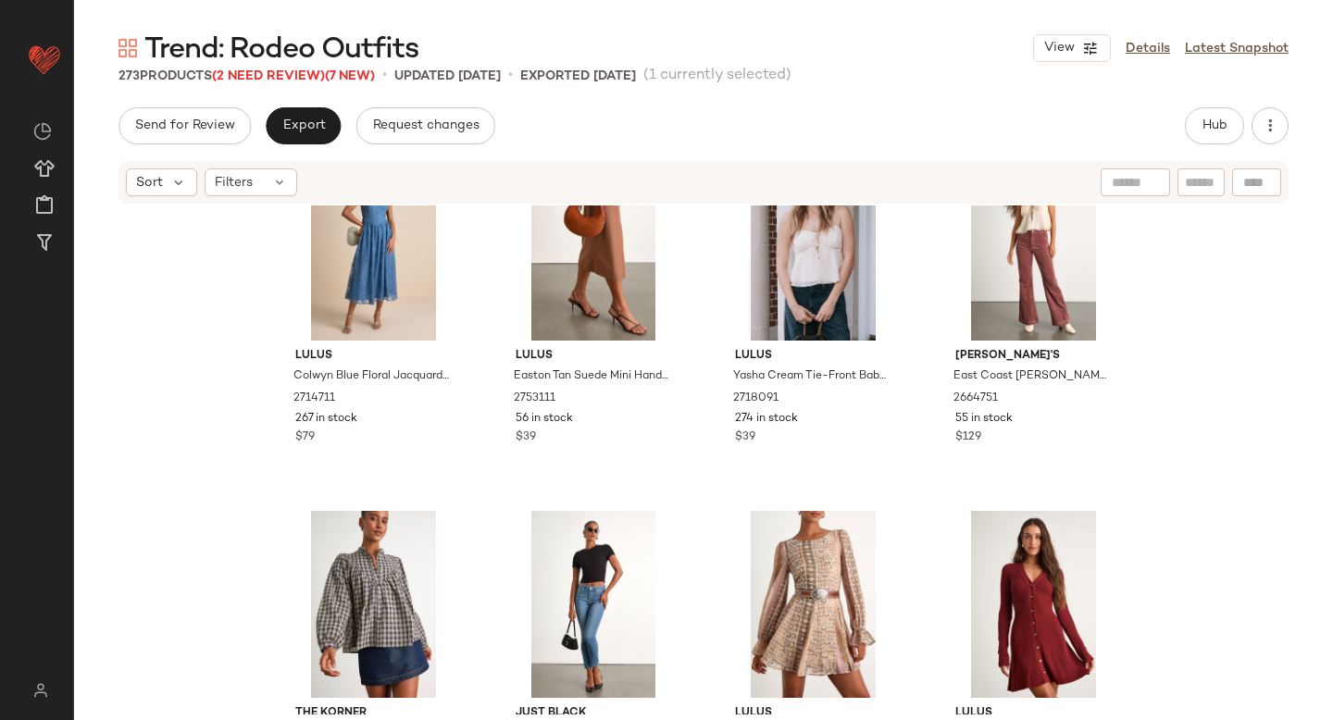
scroll to position [0, 0]
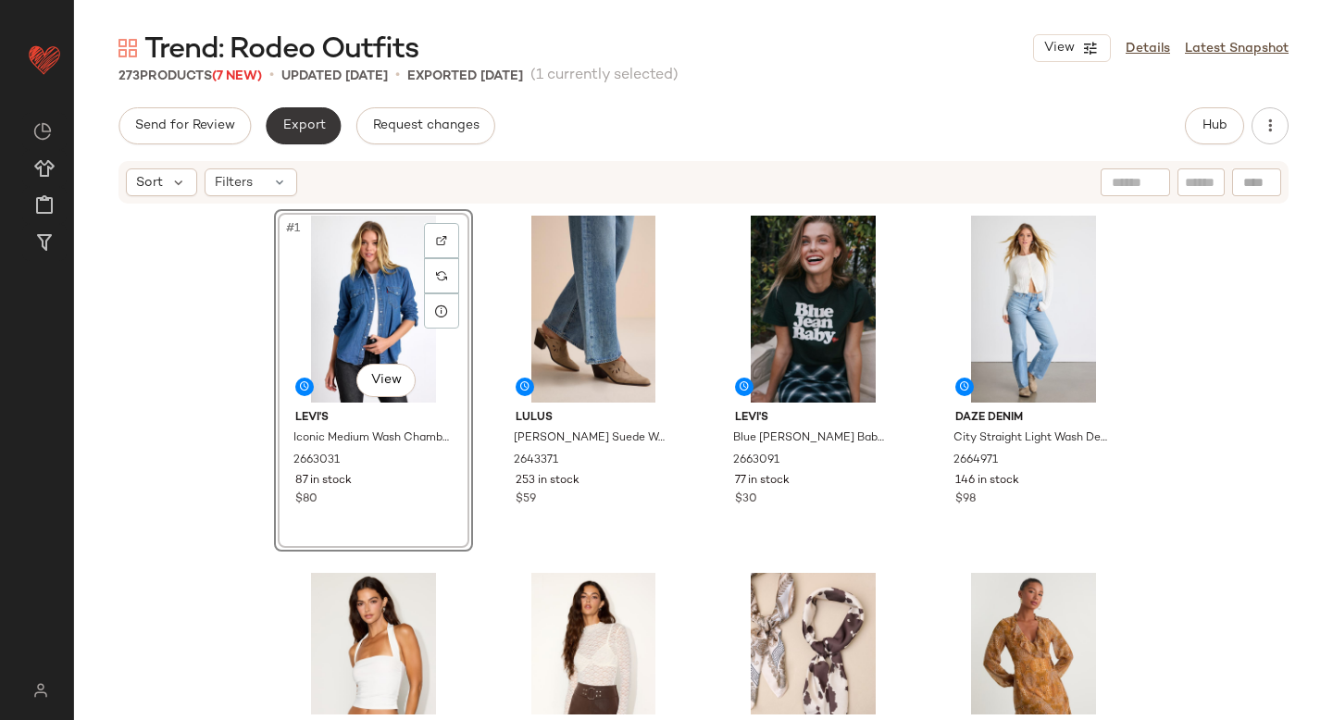
click at [328, 128] on button "Export" at bounding box center [303, 125] width 75 height 37
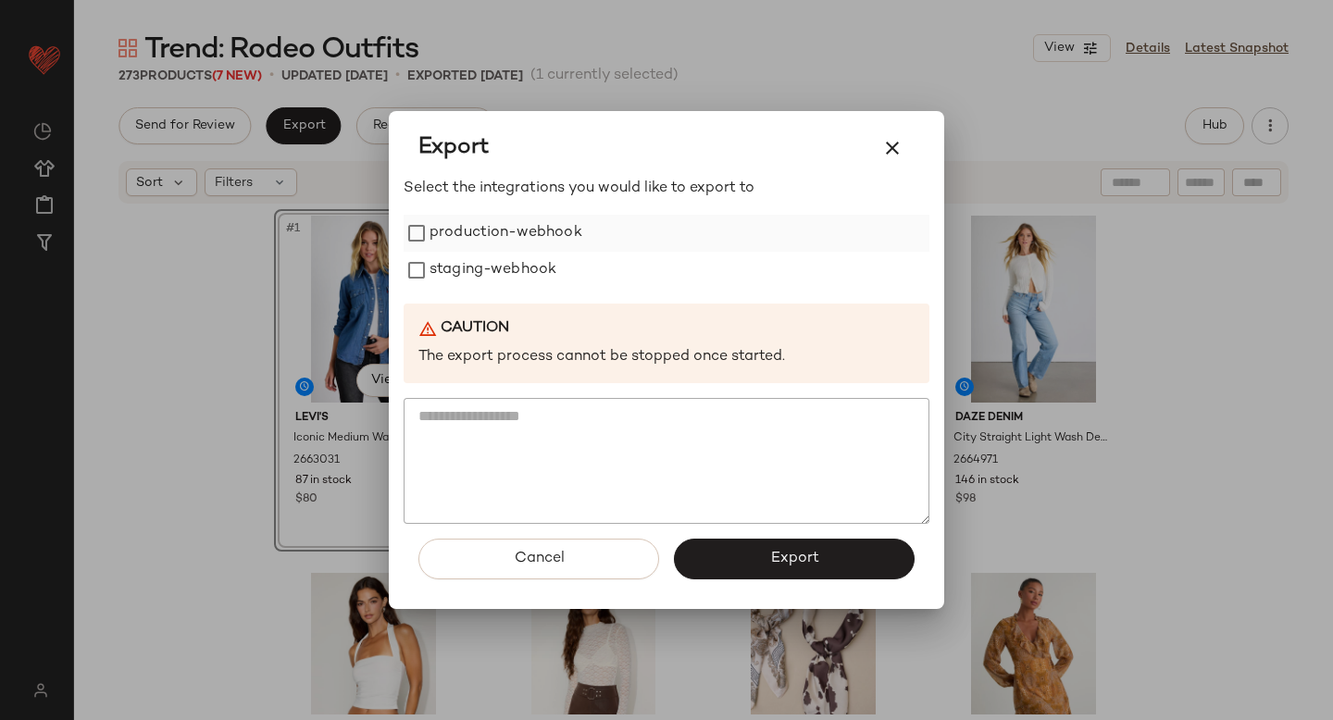
click at [453, 228] on label "production-webhook" at bounding box center [505, 233] width 153 height 37
click at [468, 286] on label "staging-webhook" at bounding box center [492, 270] width 127 height 37
click at [764, 554] on button "Export" at bounding box center [794, 559] width 241 height 41
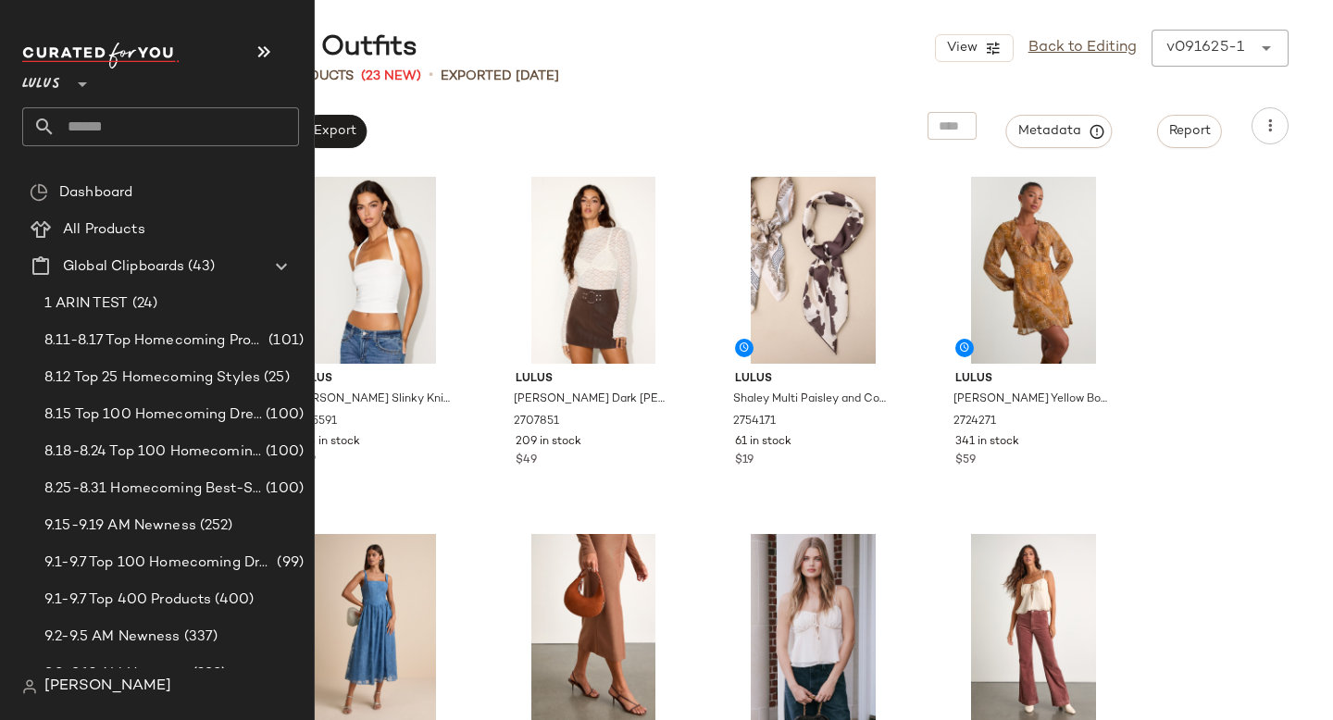
click at [106, 128] on input "text" at bounding box center [177, 126] width 243 height 39
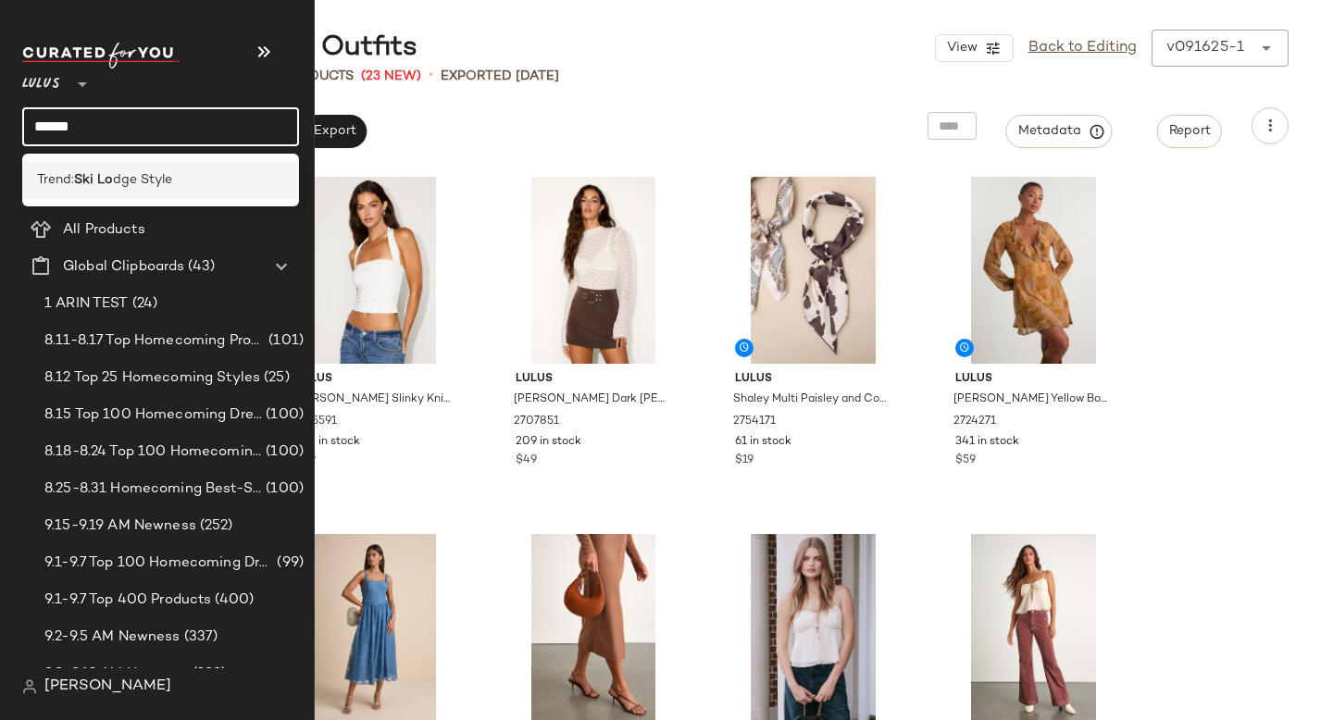
type input "******"
click at [87, 170] on b "Ski Lo" at bounding box center [93, 179] width 39 height 19
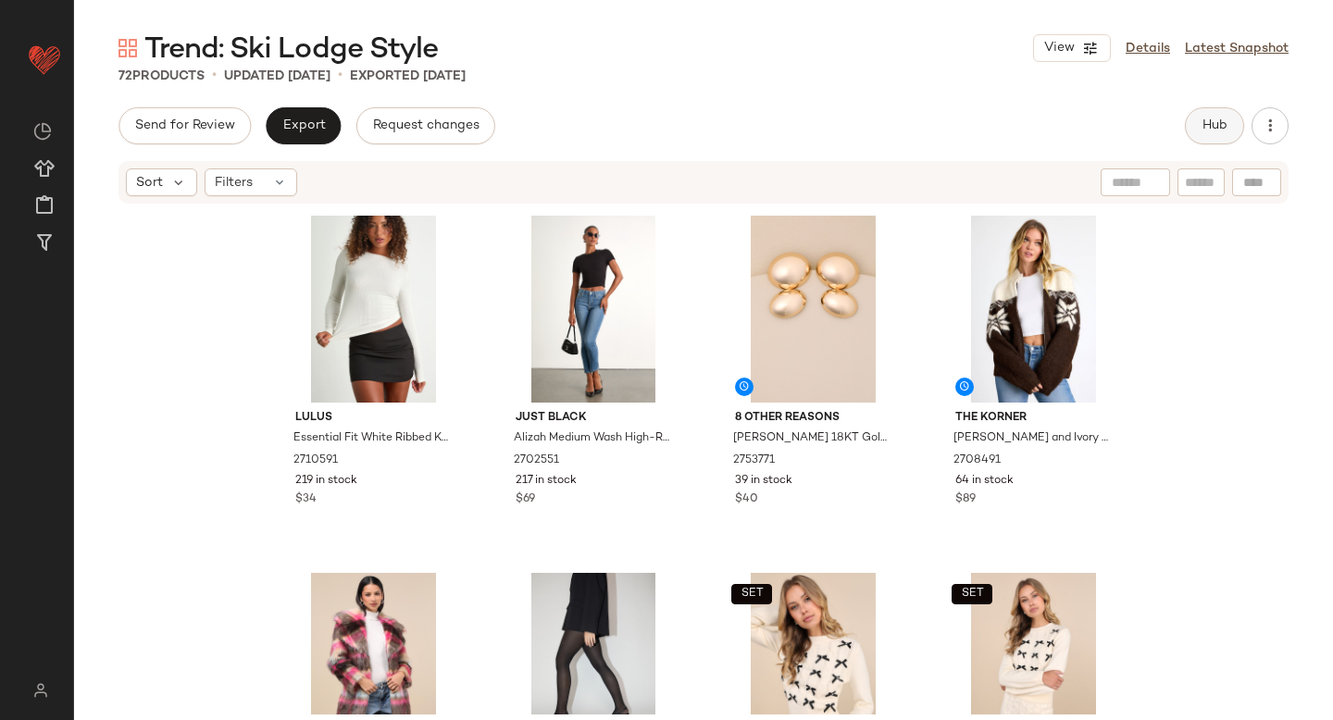
click at [1218, 131] on span "Hub" at bounding box center [1214, 125] width 26 height 15
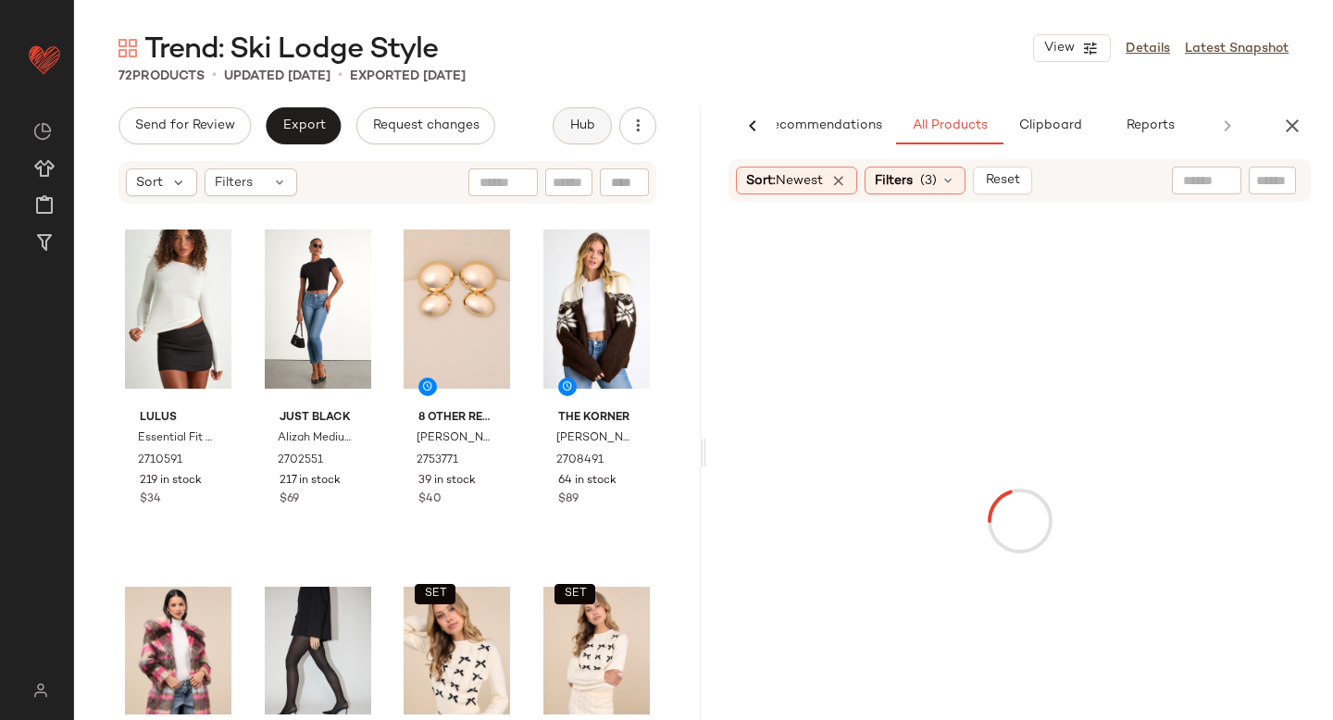
scroll to position [0, 43]
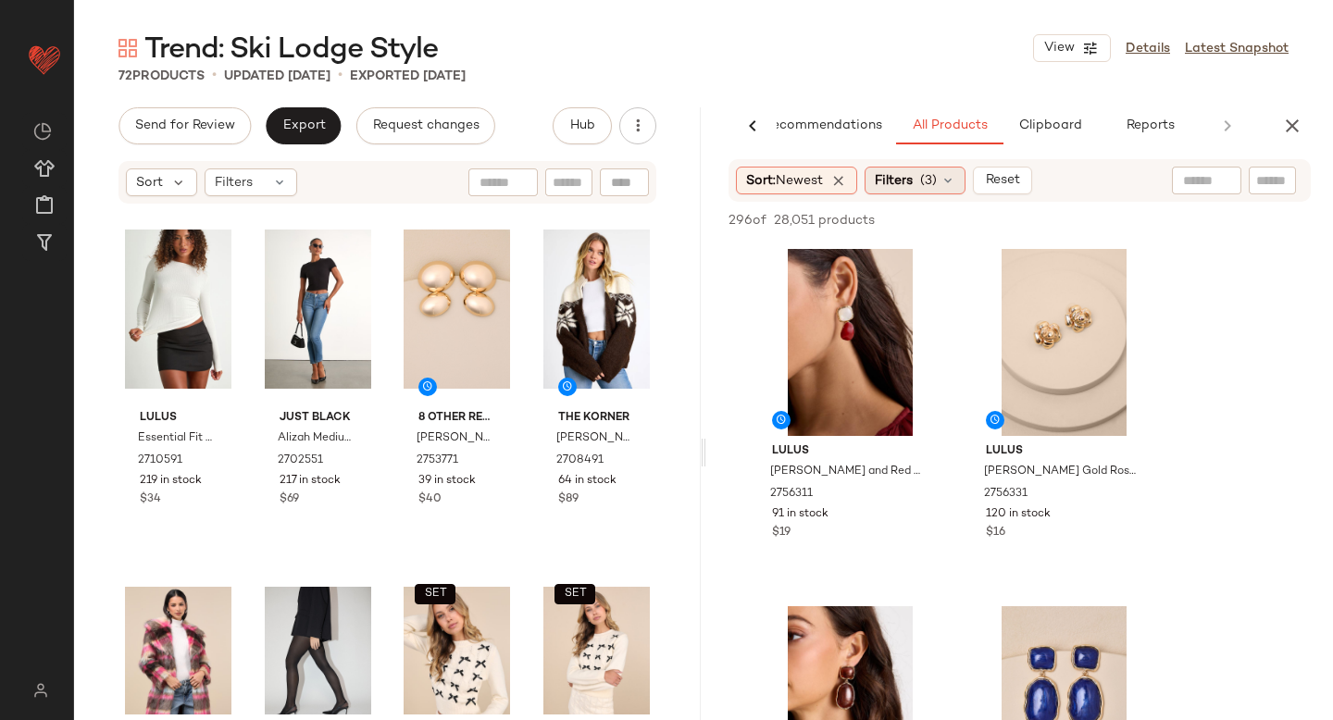
click at [889, 184] on span "Filters" at bounding box center [894, 180] width 38 height 19
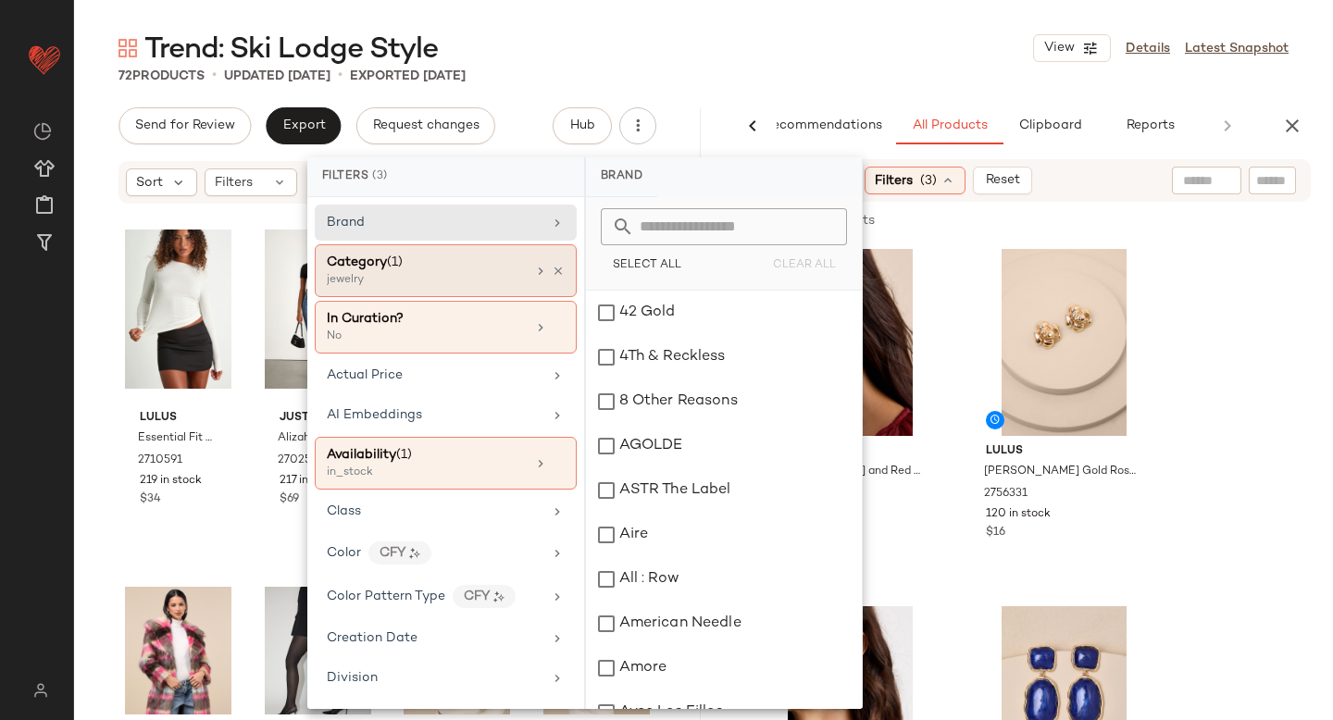
click at [490, 249] on div "Category (1) jewelry" at bounding box center [446, 270] width 262 height 53
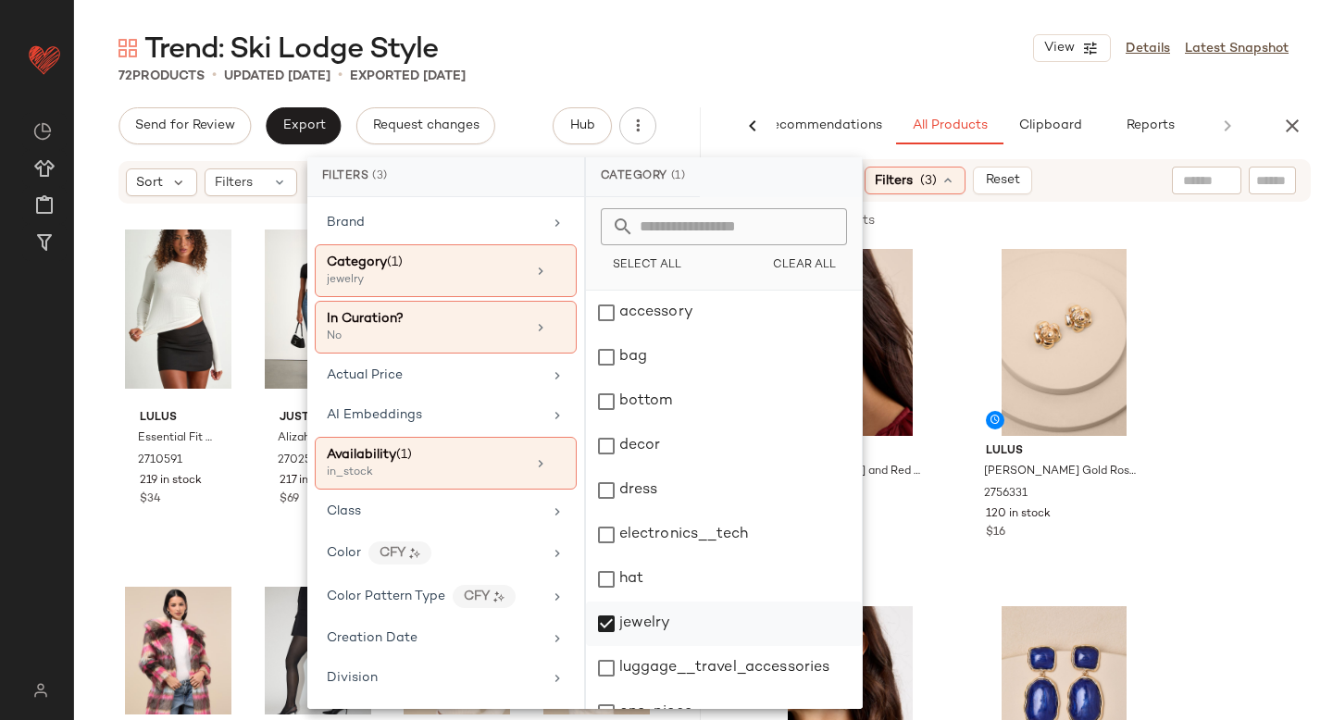
click at [603, 630] on div "jewelry" at bounding box center [724, 624] width 276 height 44
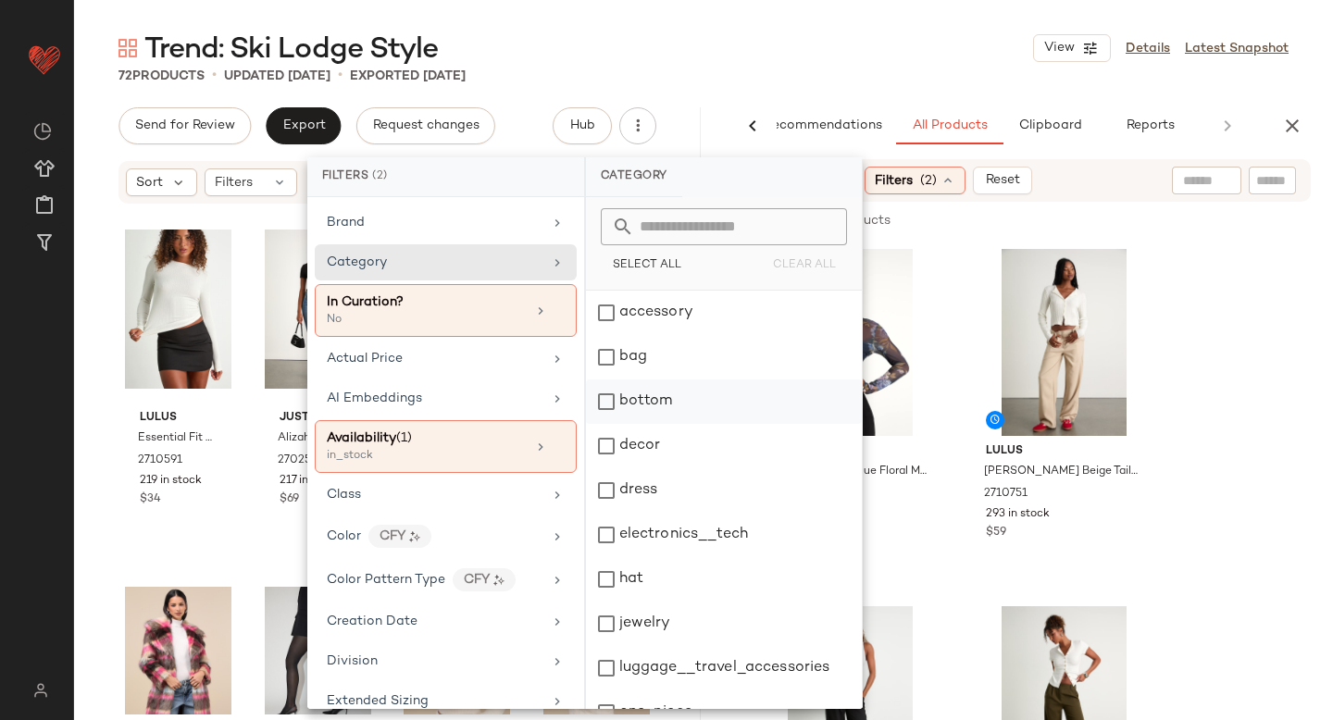
click at [606, 398] on div "bottom" at bounding box center [724, 401] width 276 height 44
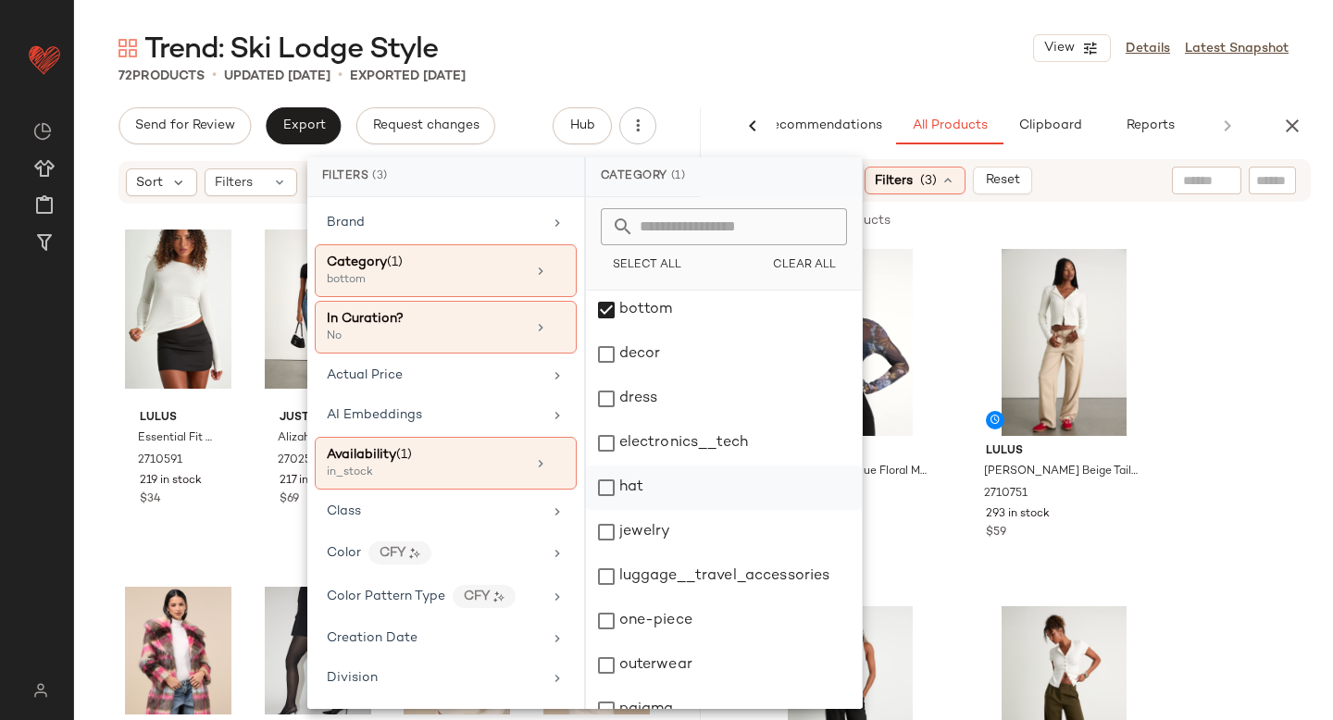
scroll to position [337, 0]
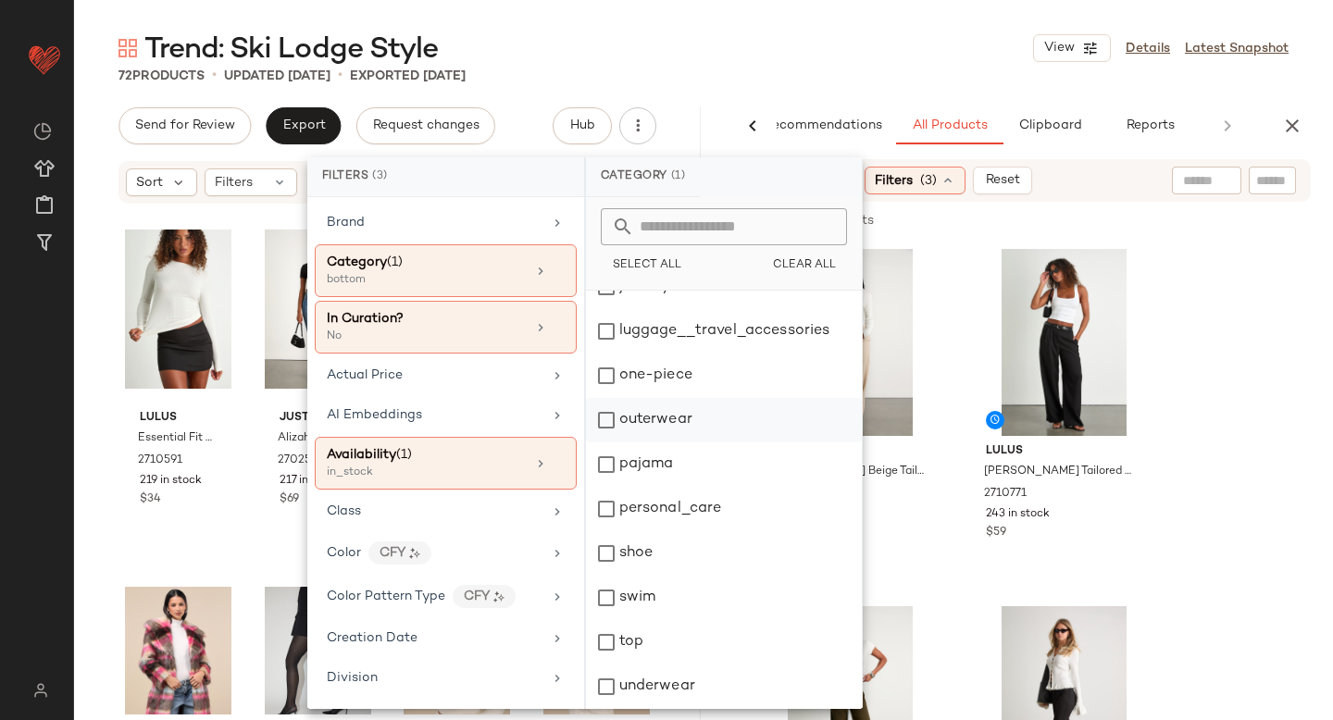
click at [604, 414] on div "outerwear" at bounding box center [724, 420] width 276 height 44
click at [608, 643] on div "top" at bounding box center [724, 642] width 276 height 44
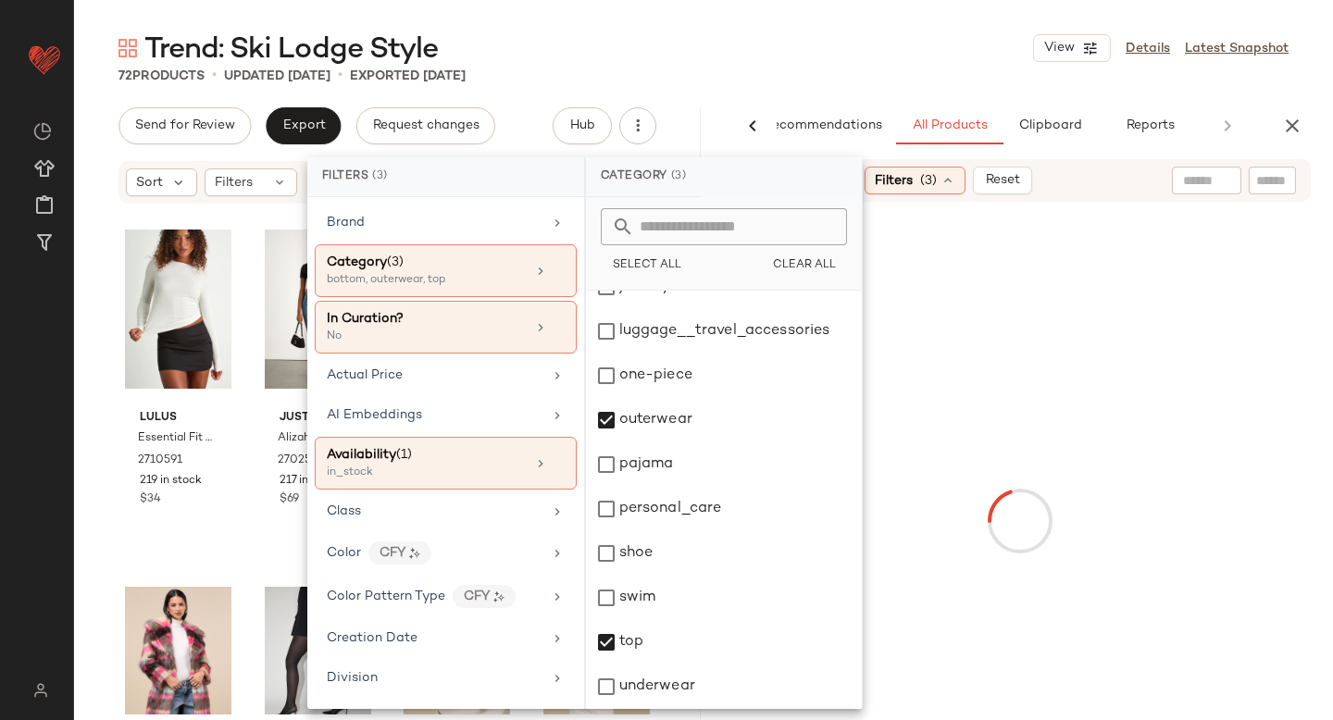
click at [1231, 411] on div at bounding box center [1019, 520] width 619 height 631
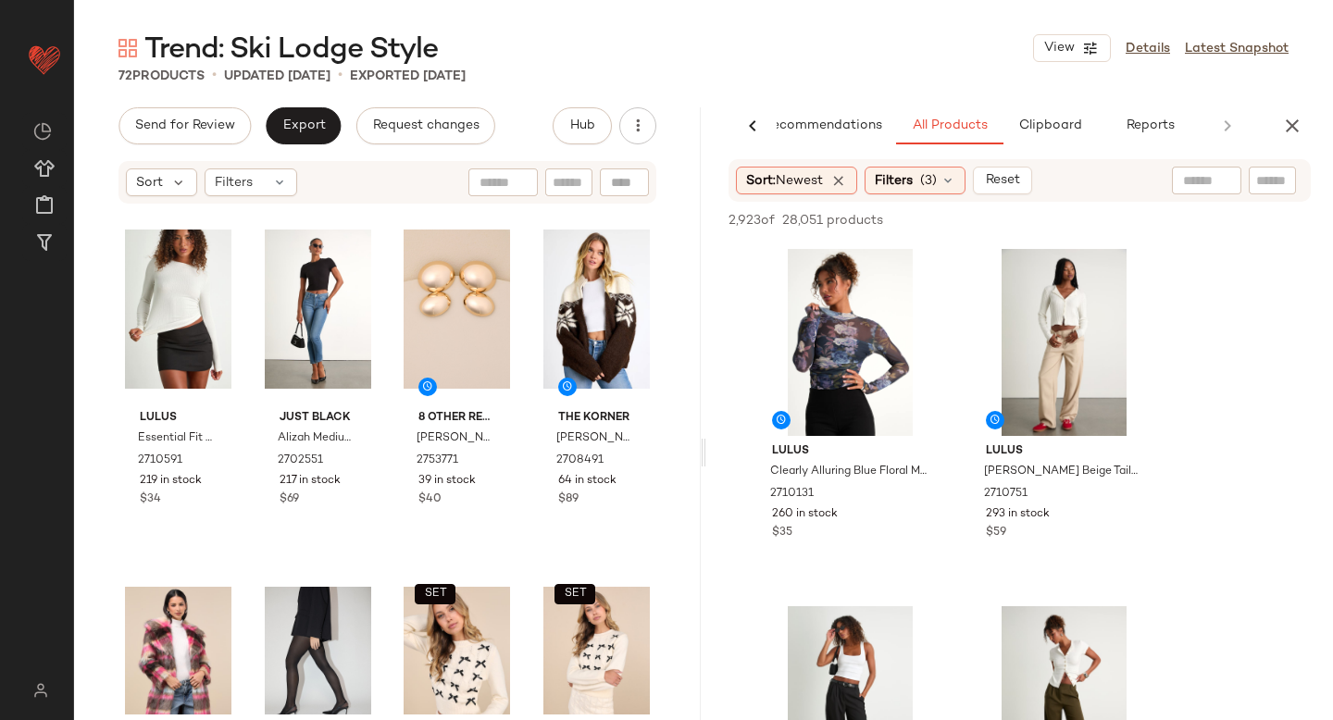
click at [1280, 175] on input "text" at bounding box center [1272, 180] width 32 height 19
type input "*******"
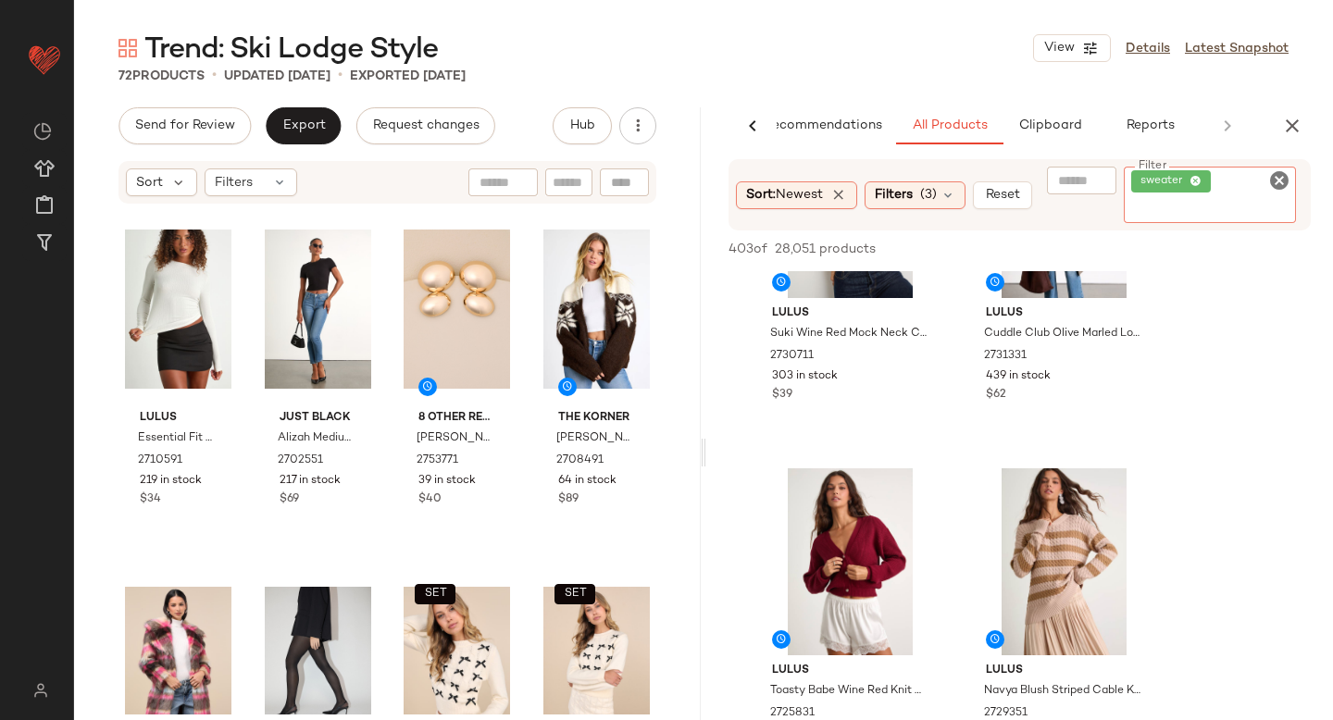
scroll to position [875, 0]
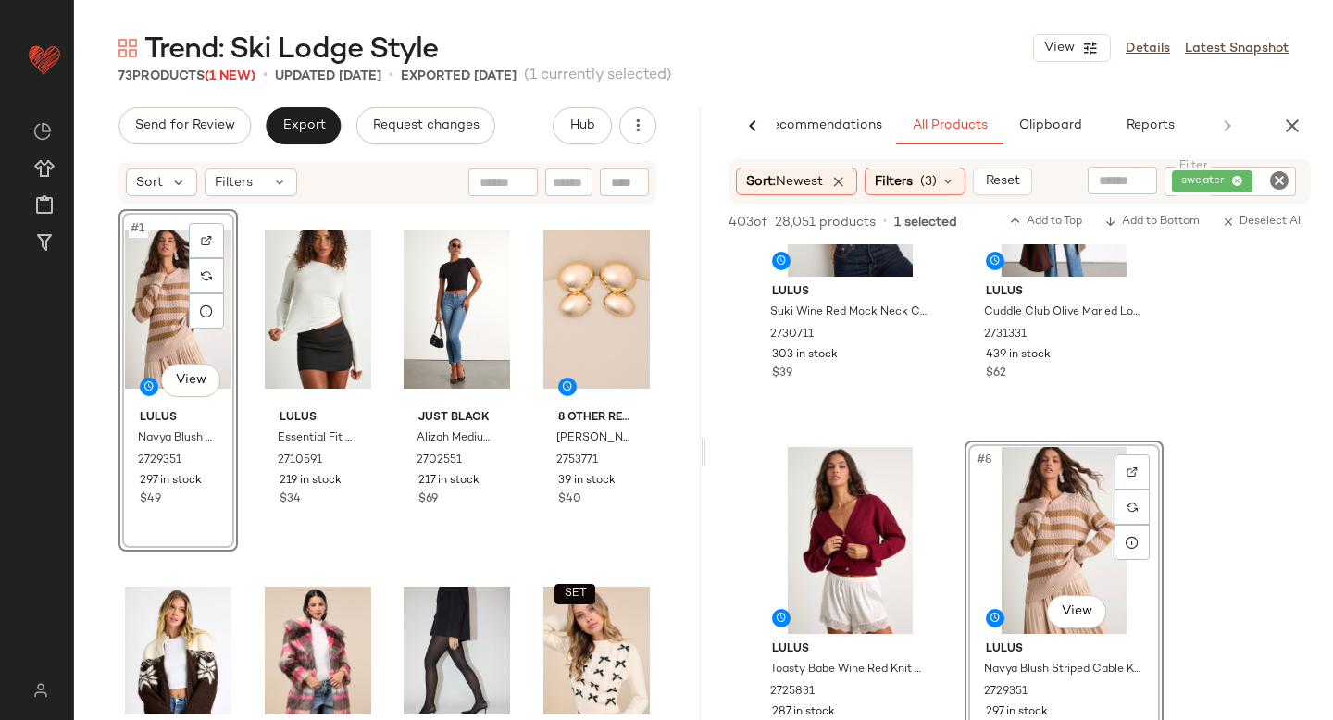
click at [1286, 182] on icon "Clear Filter" at bounding box center [1279, 180] width 22 height 22
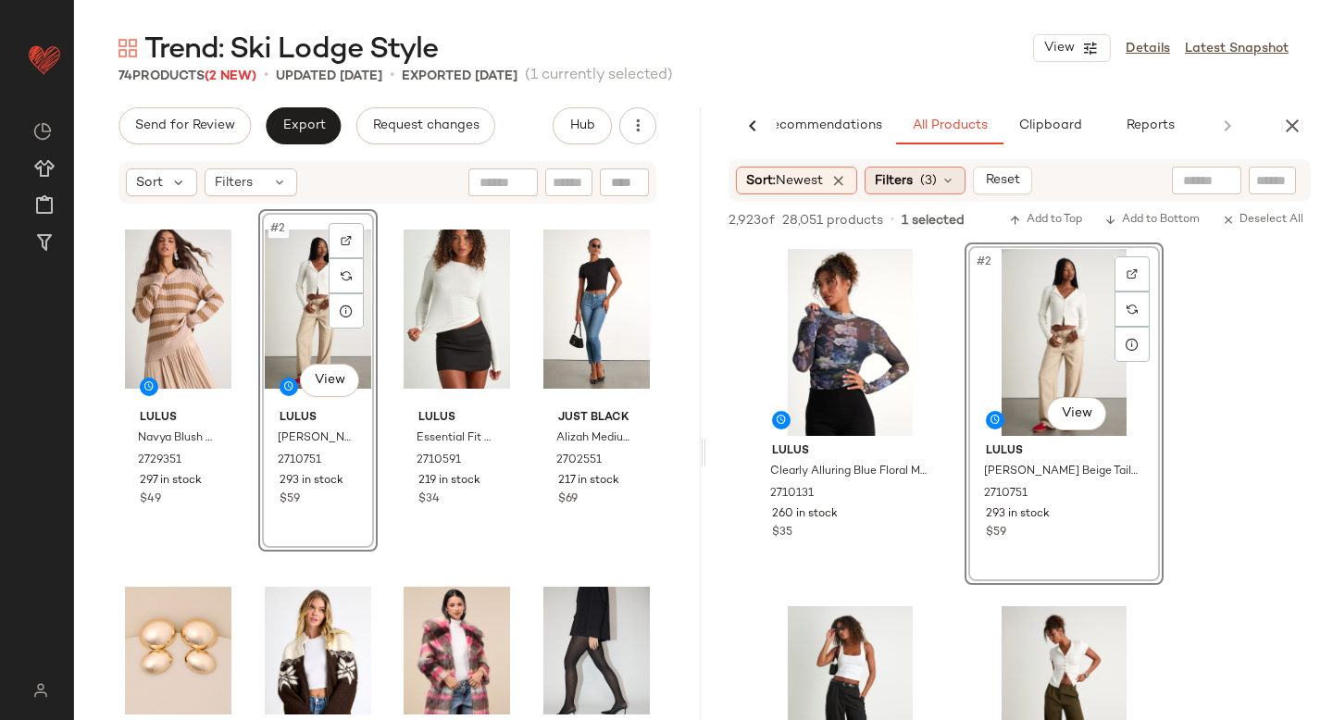
click at [901, 186] on span "Filters" at bounding box center [894, 180] width 38 height 19
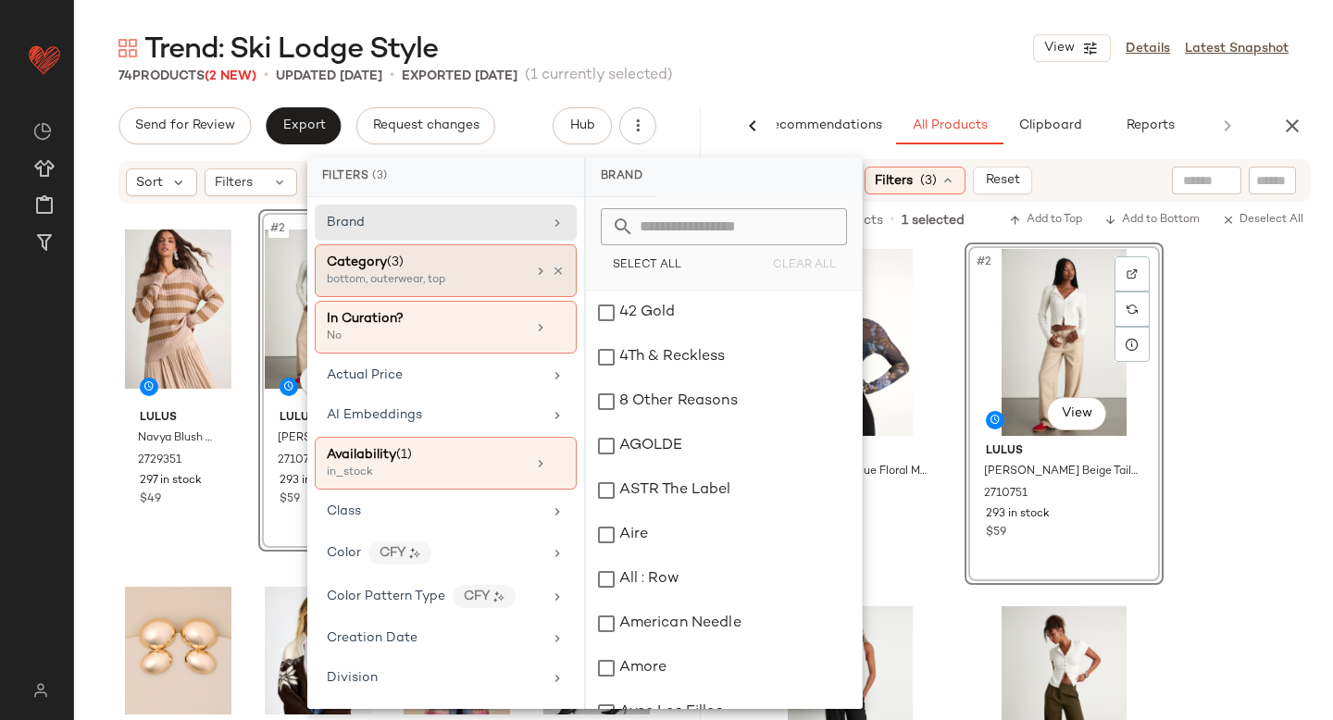
click at [498, 292] on div "Category (3) bottom, outerwear, top" at bounding box center [446, 270] width 262 height 53
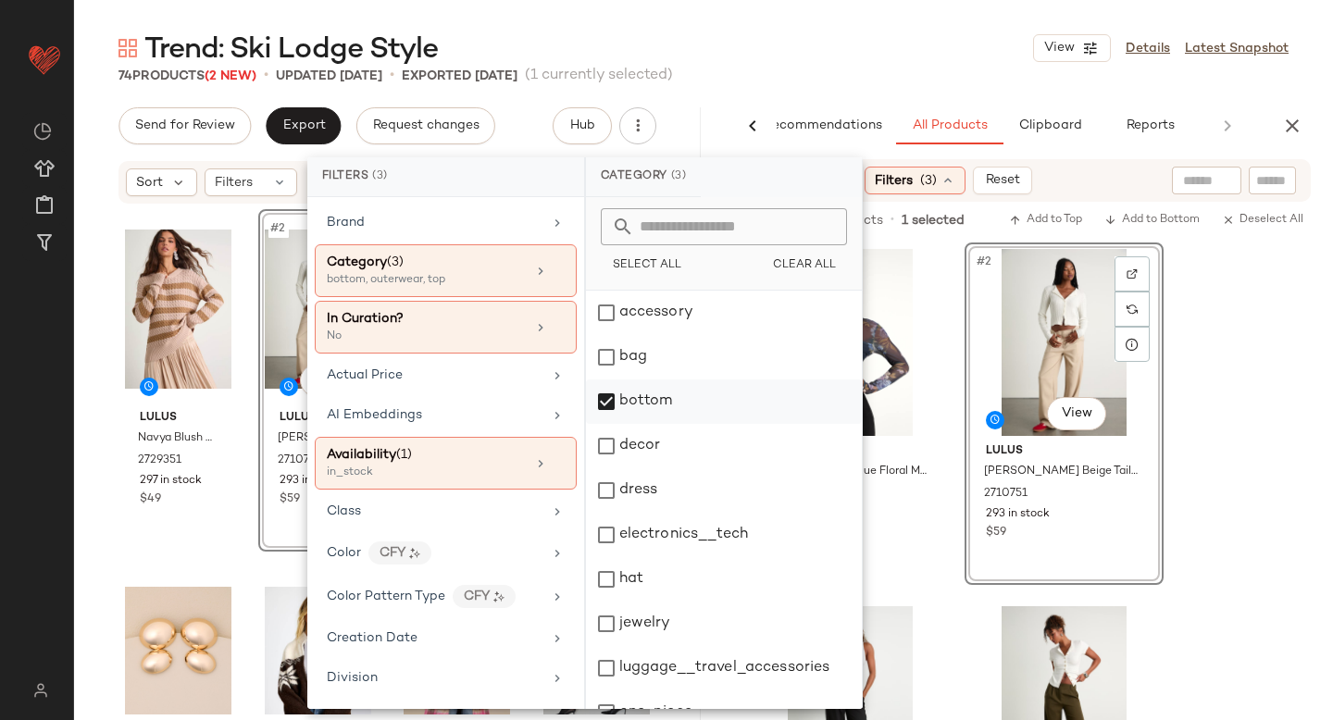
click at [603, 404] on div "bottom" at bounding box center [724, 401] width 276 height 44
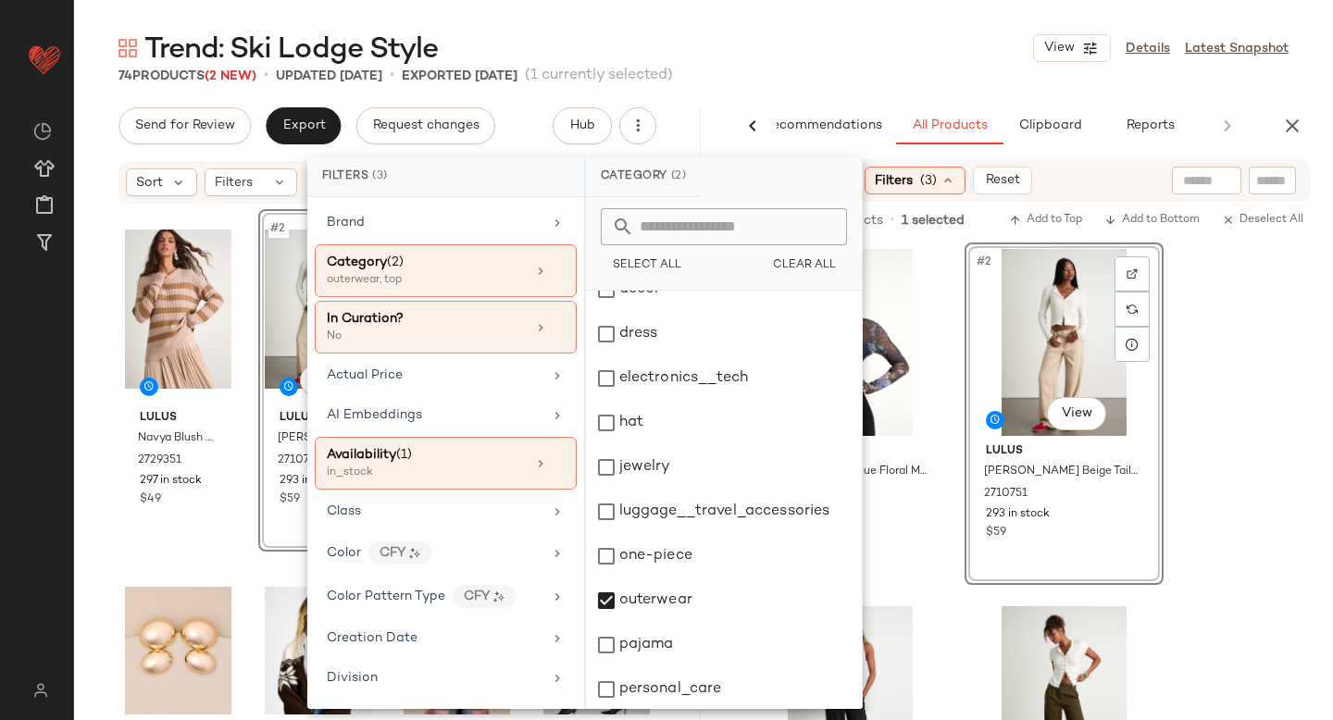
scroll to position [337, 0]
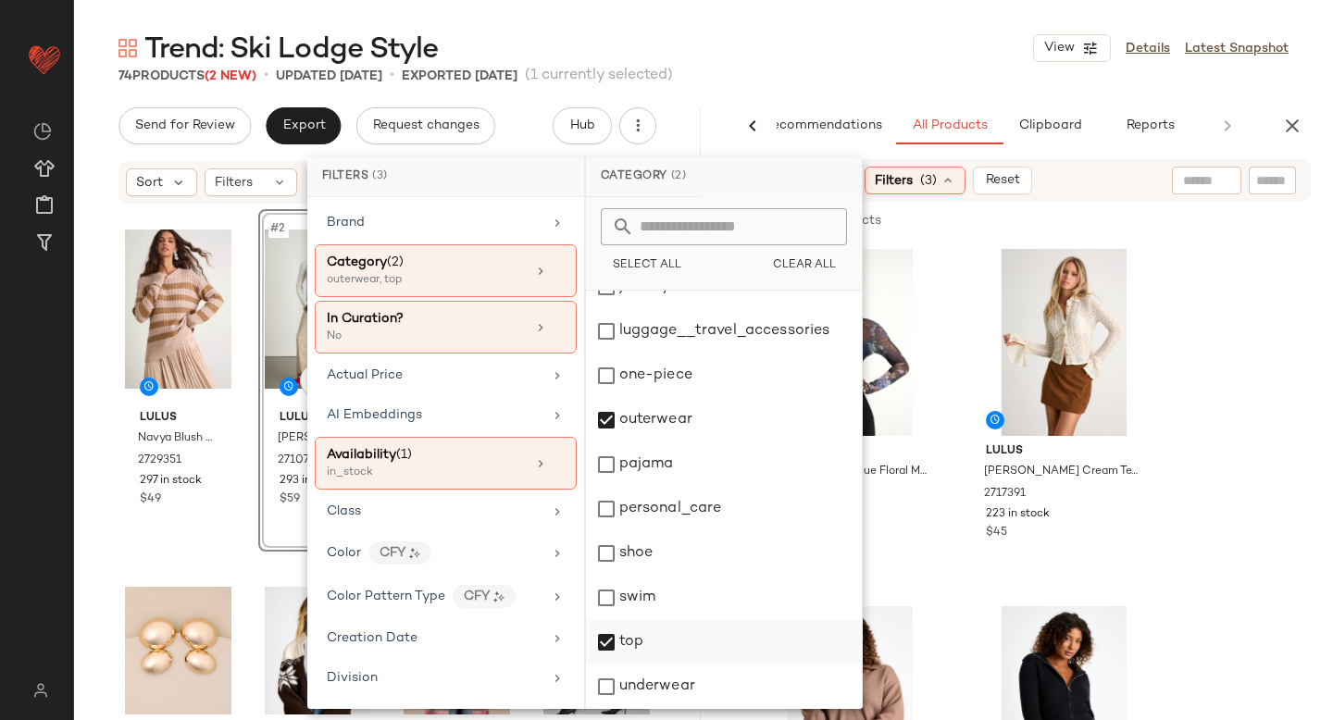
click at [610, 646] on div "top" at bounding box center [724, 642] width 276 height 44
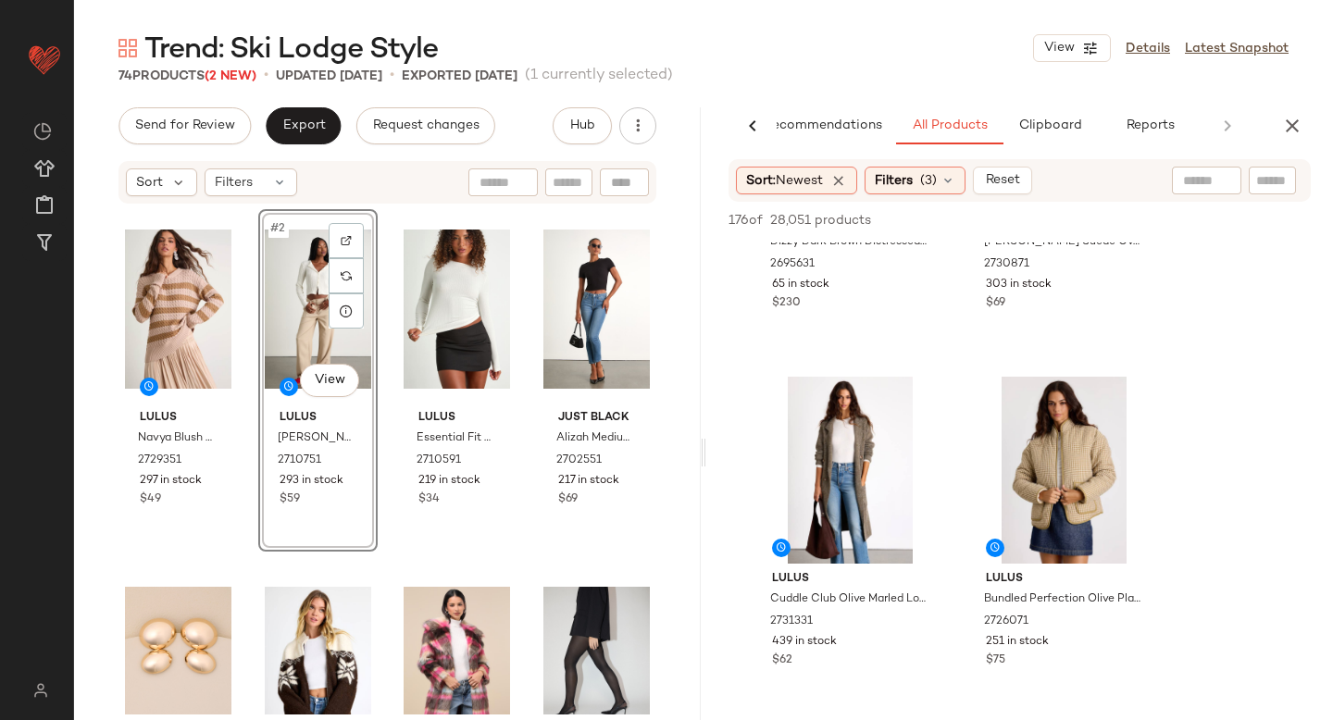
scroll to position [253, 0]
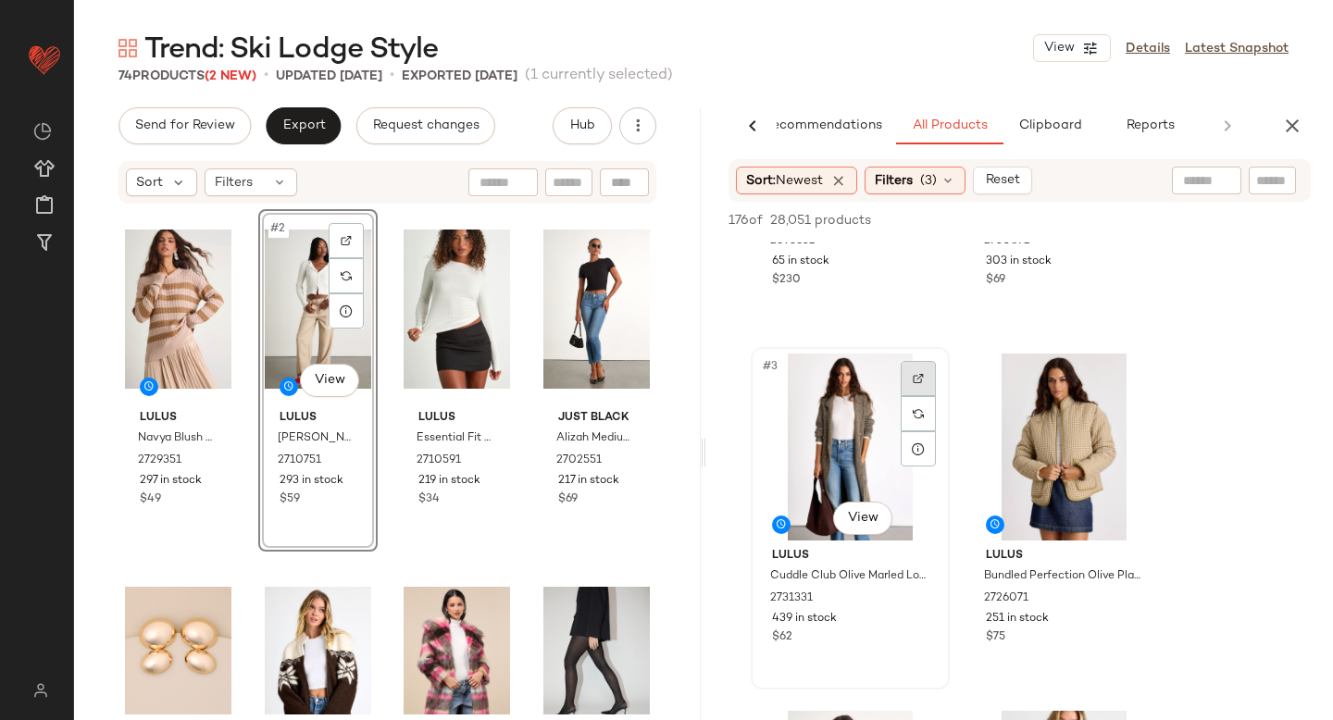
click at [919, 368] on div at bounding box center [917, 378] width 35 height 35
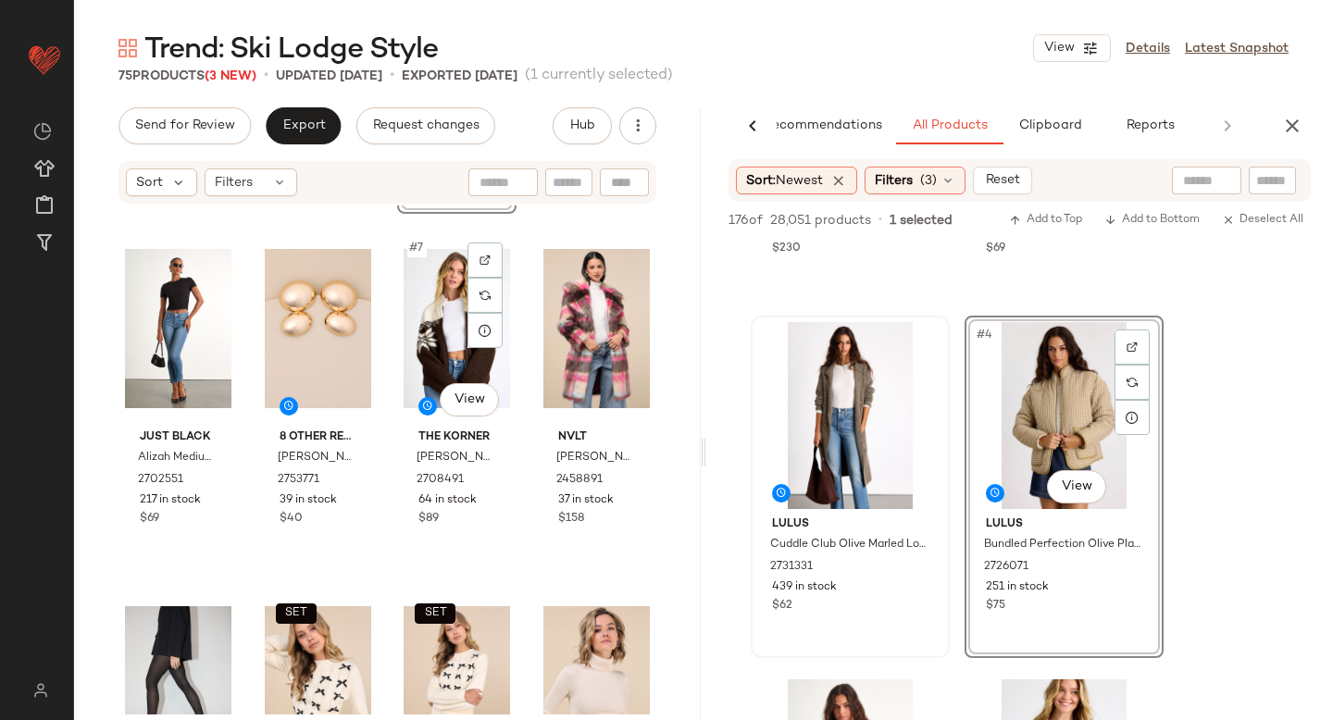
scroll to position [0, 0]
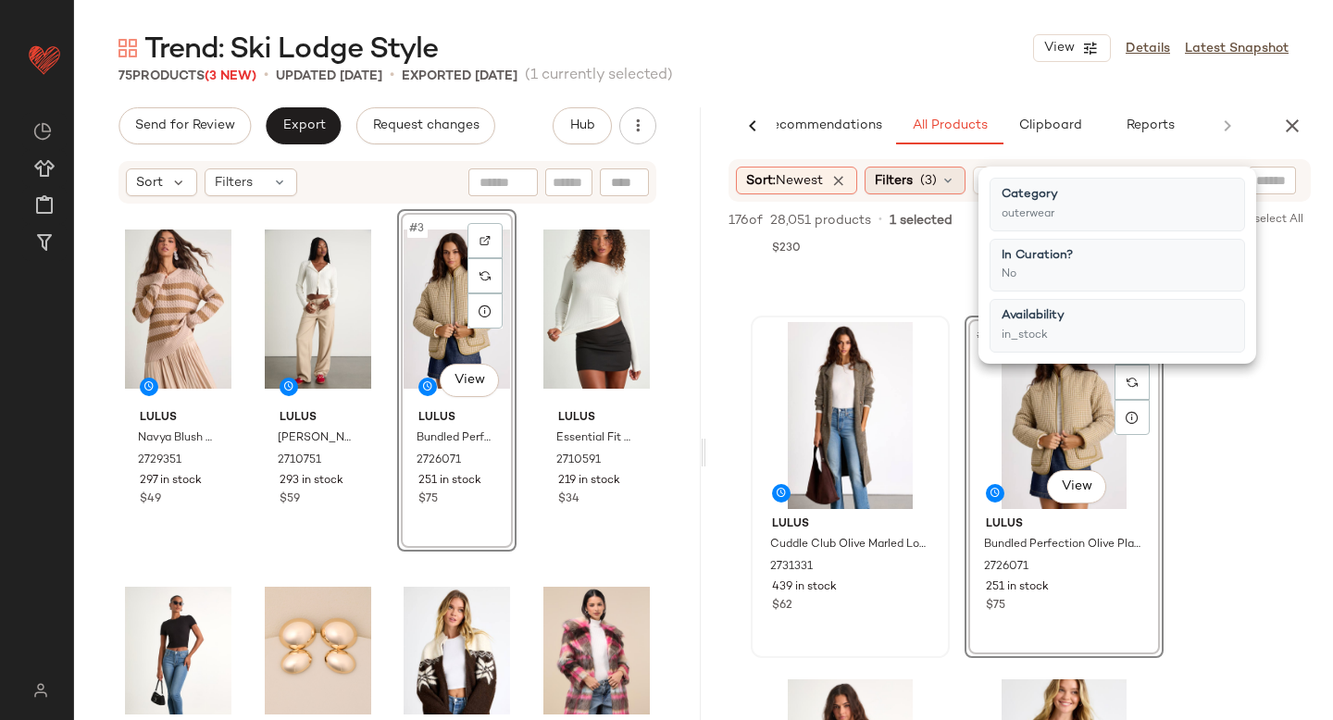
click at [904, 178] on span "Filters" at bounding box center [894, 180] width 38 height 19
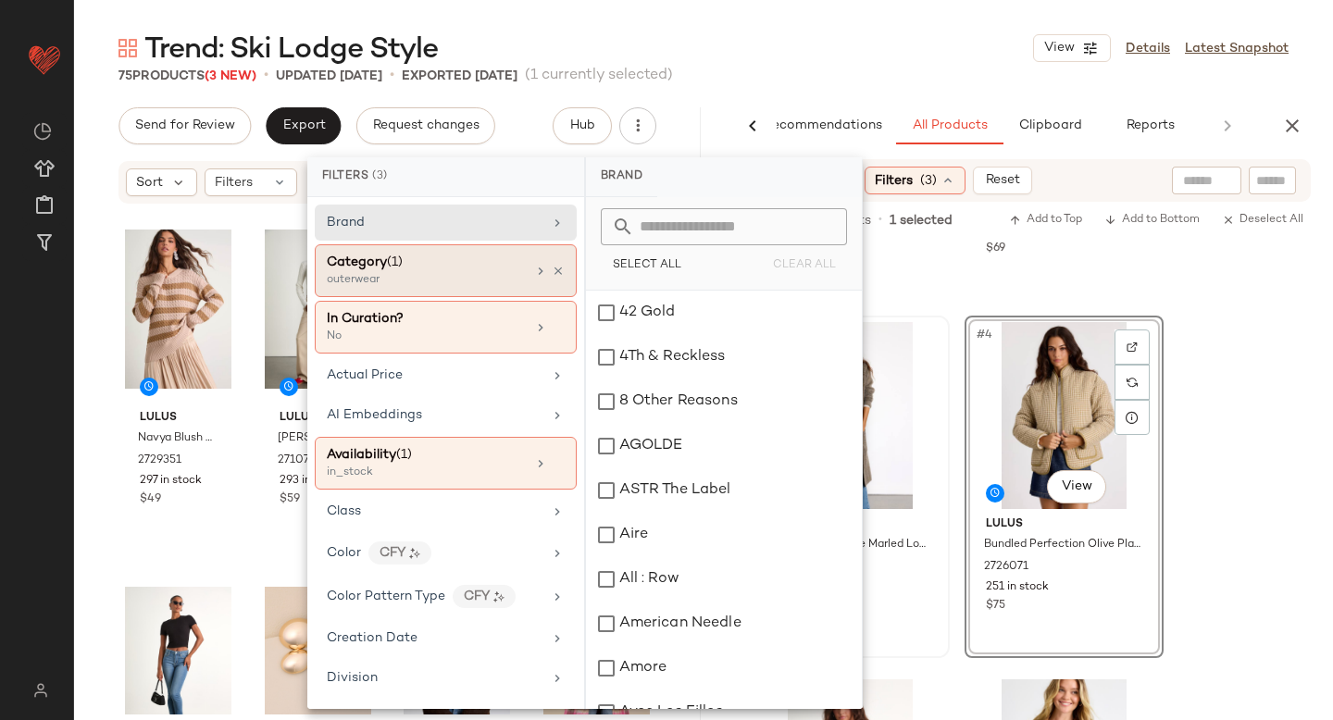
click at [418, 267] on div "Category (1)" at bounding box center [426, 262] width 199 height 19
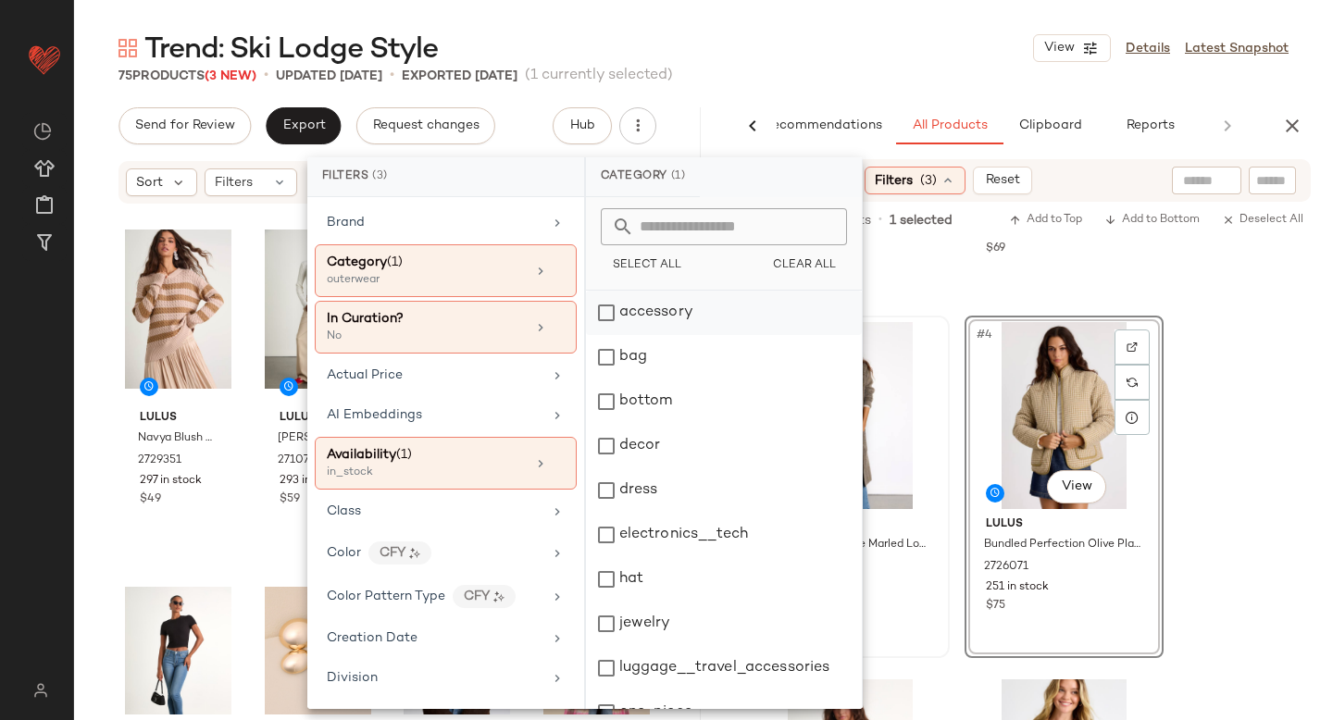
click at [600, 308] on div "accessory" at bounding box center [724, 313] width 276 height 44
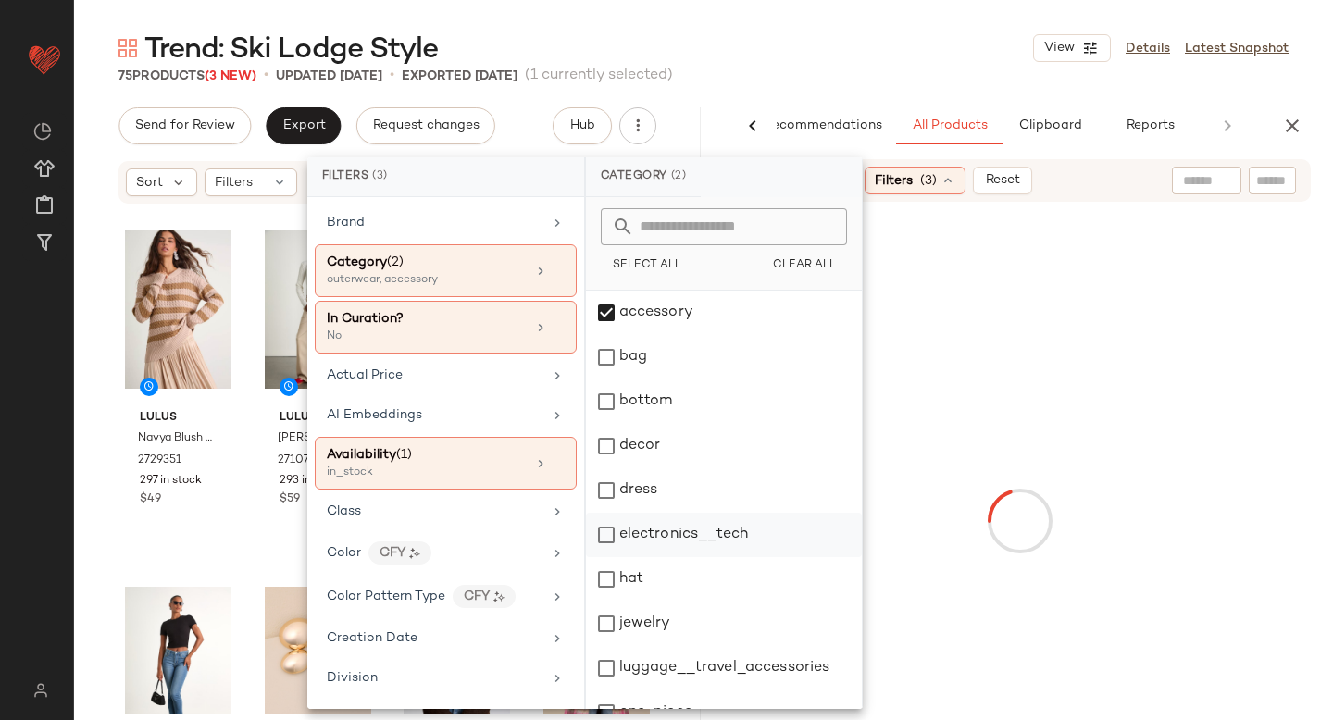
scroll to position [337, 0]
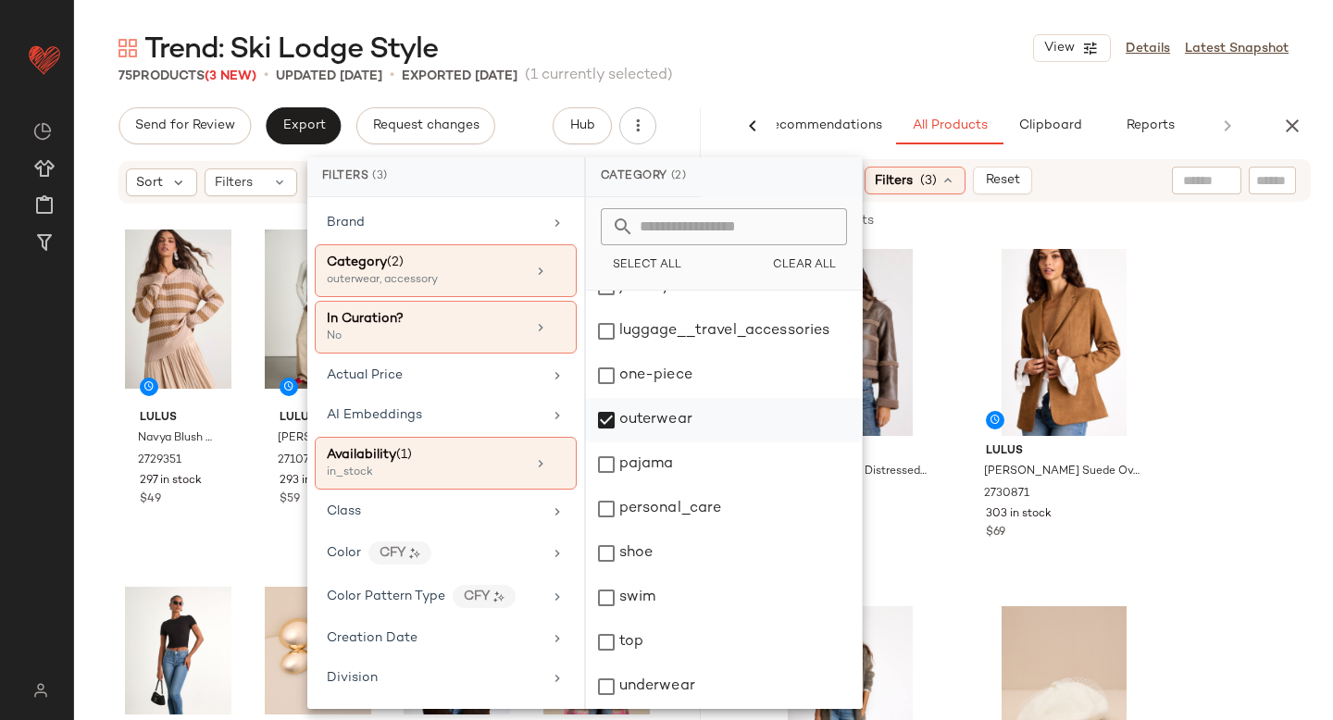
click at [603, 417] on div "outerwear" at bounding box center [724, 420] width 276 height 44
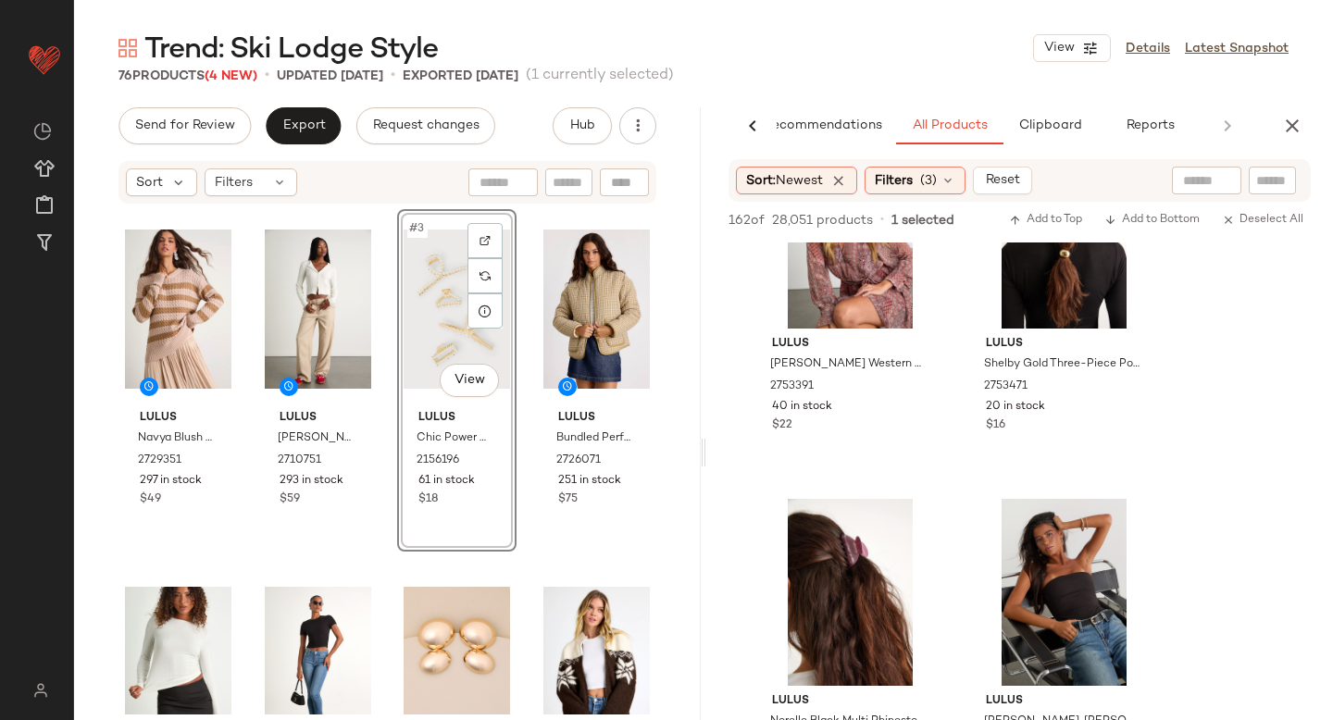
scroll to position [6688, 0]
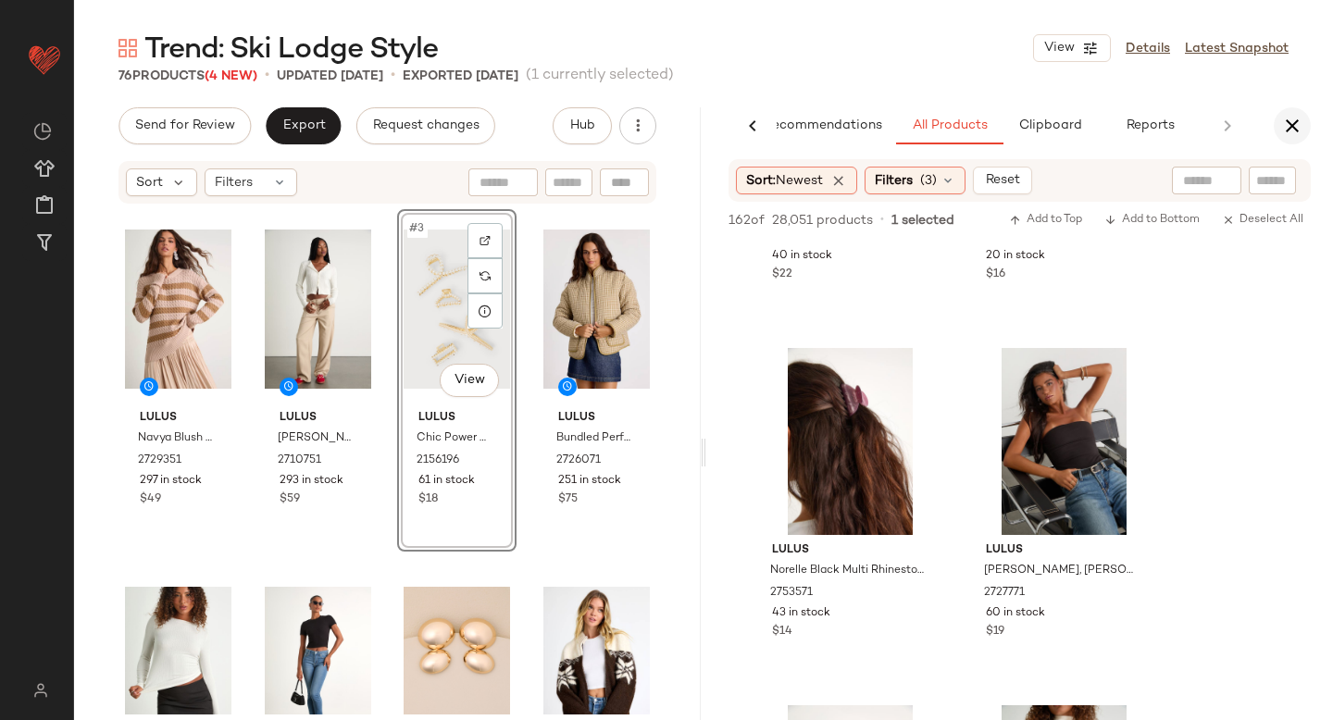
click at [1296, 128] on icon "button" at bounding box center [1292, 126] width 22 height 22
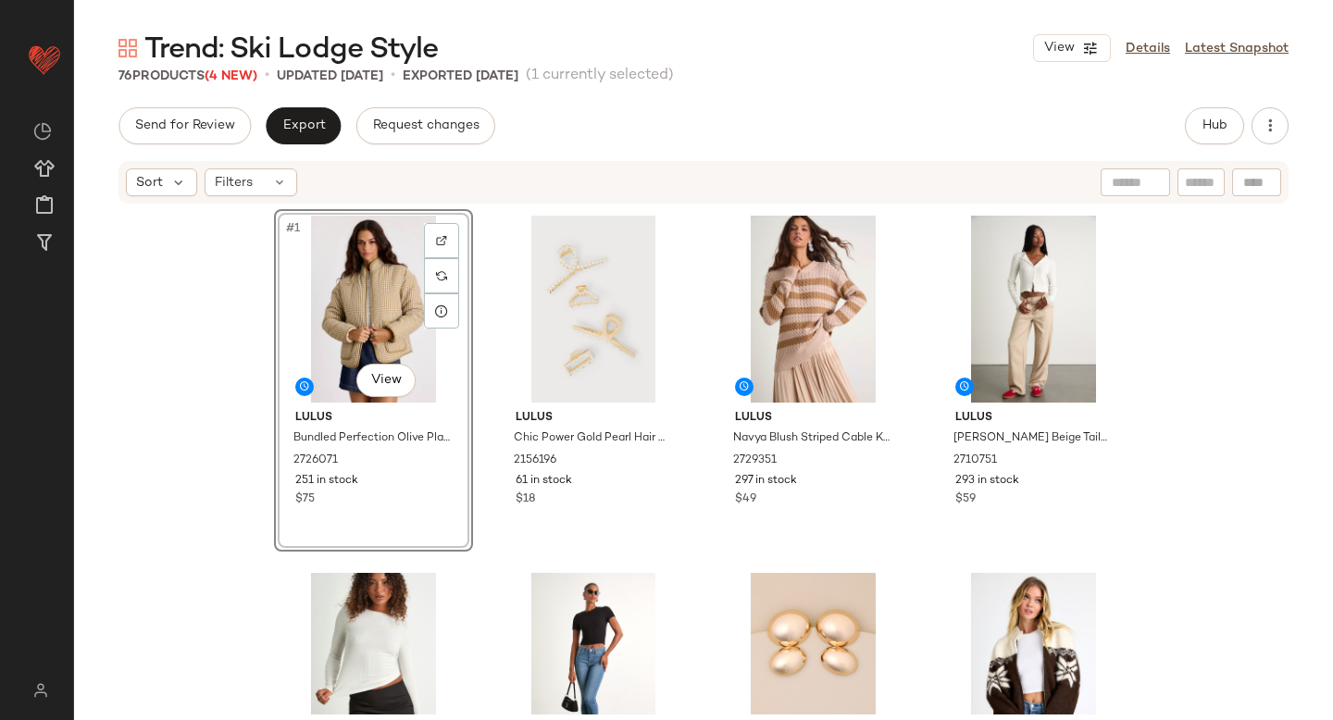
click at [168, 428] on div "#1 View Lulus Bundled Perfection Olive Plaid Quilted Puffer Jacket 2726071 251 …" at bounding box center [703, 459] width 1259 height 509
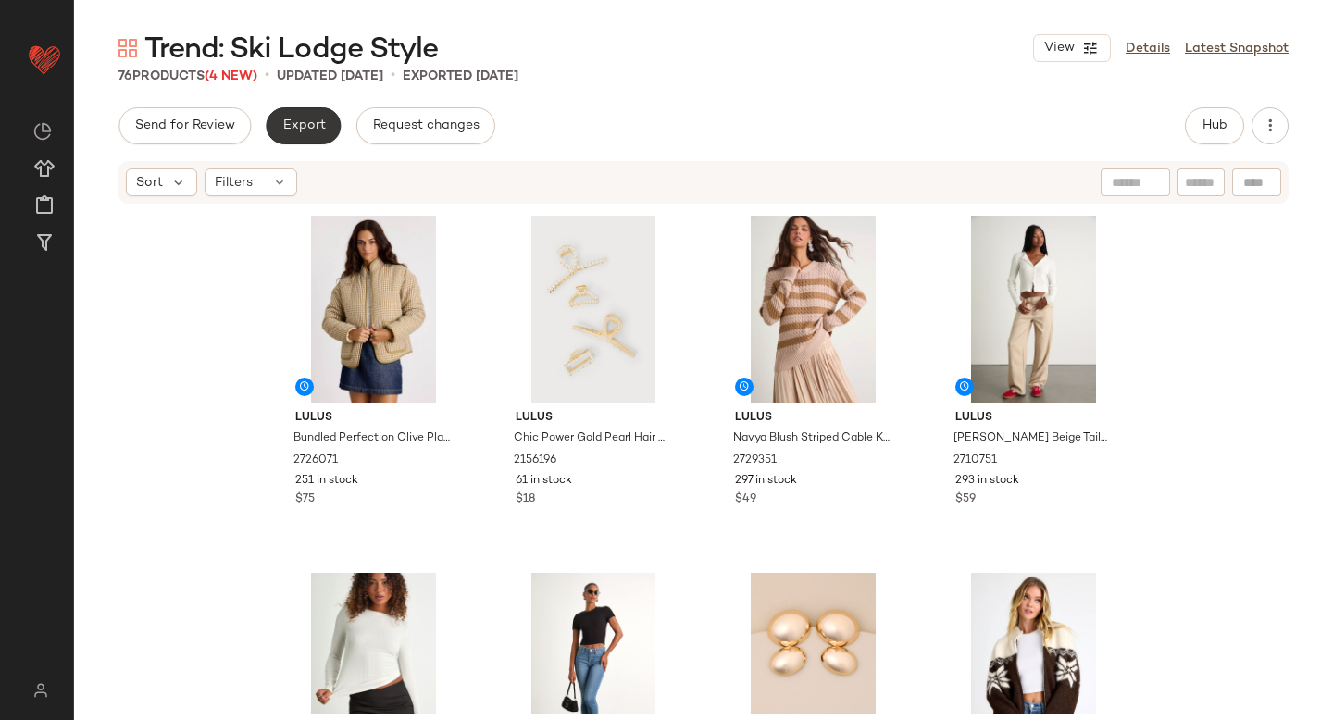
click at [289, 113] on button "Export" at bounding box center [303, 125] width 75 height 37
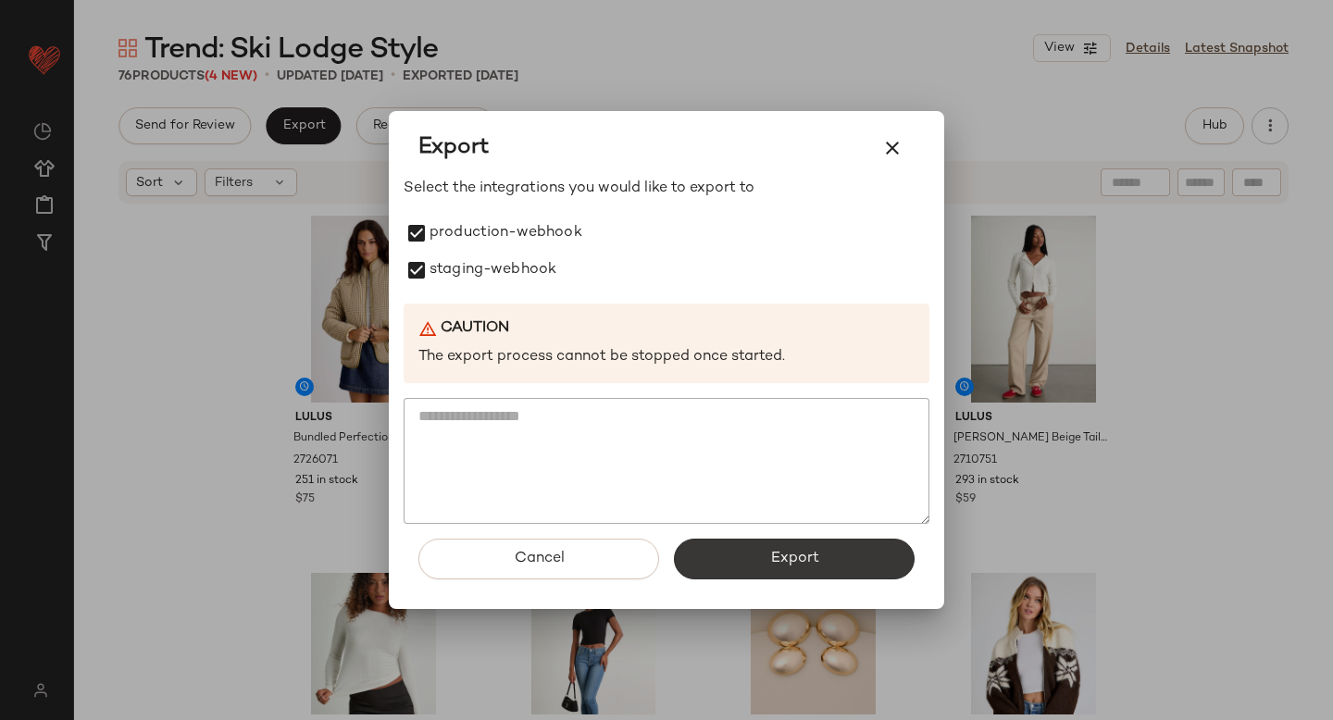
click at [854, 557] on button "Export" at bounding box center [794, 559] width 241 height 41
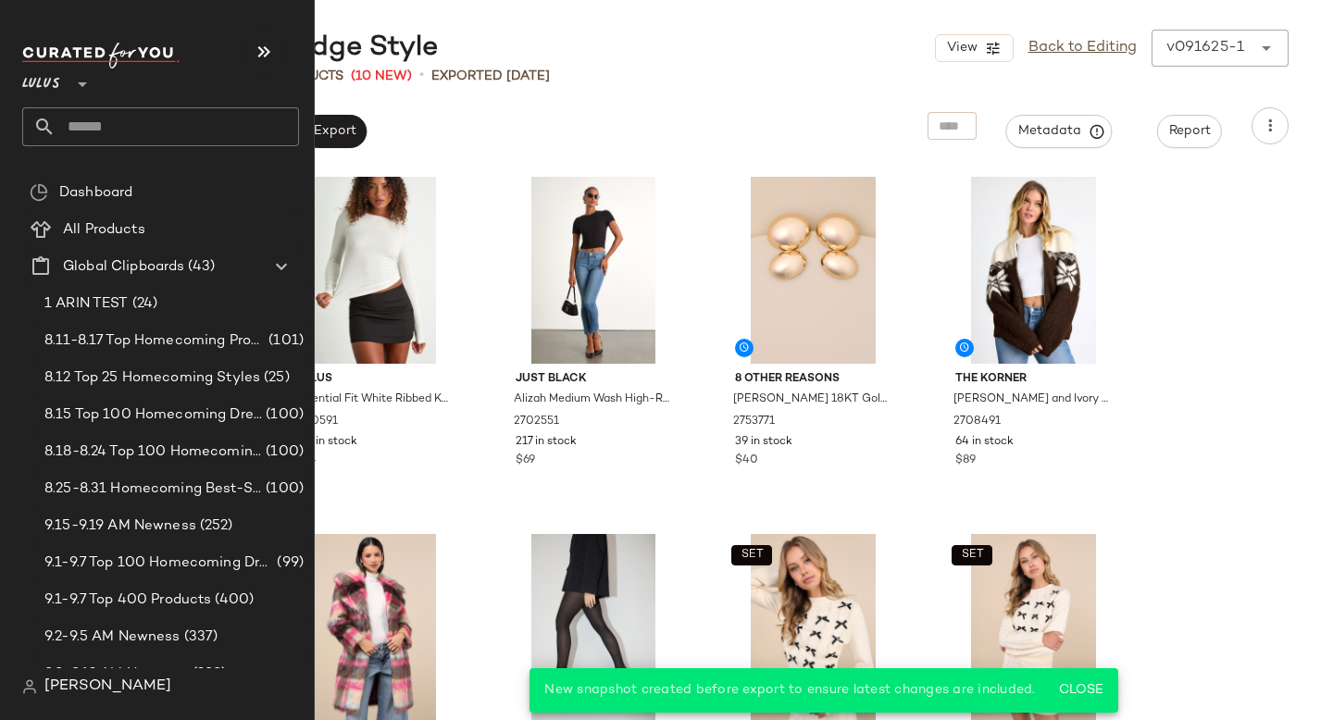
click at [97, 114] on input "text" at bounding box center [177, 126] width 243 height 39
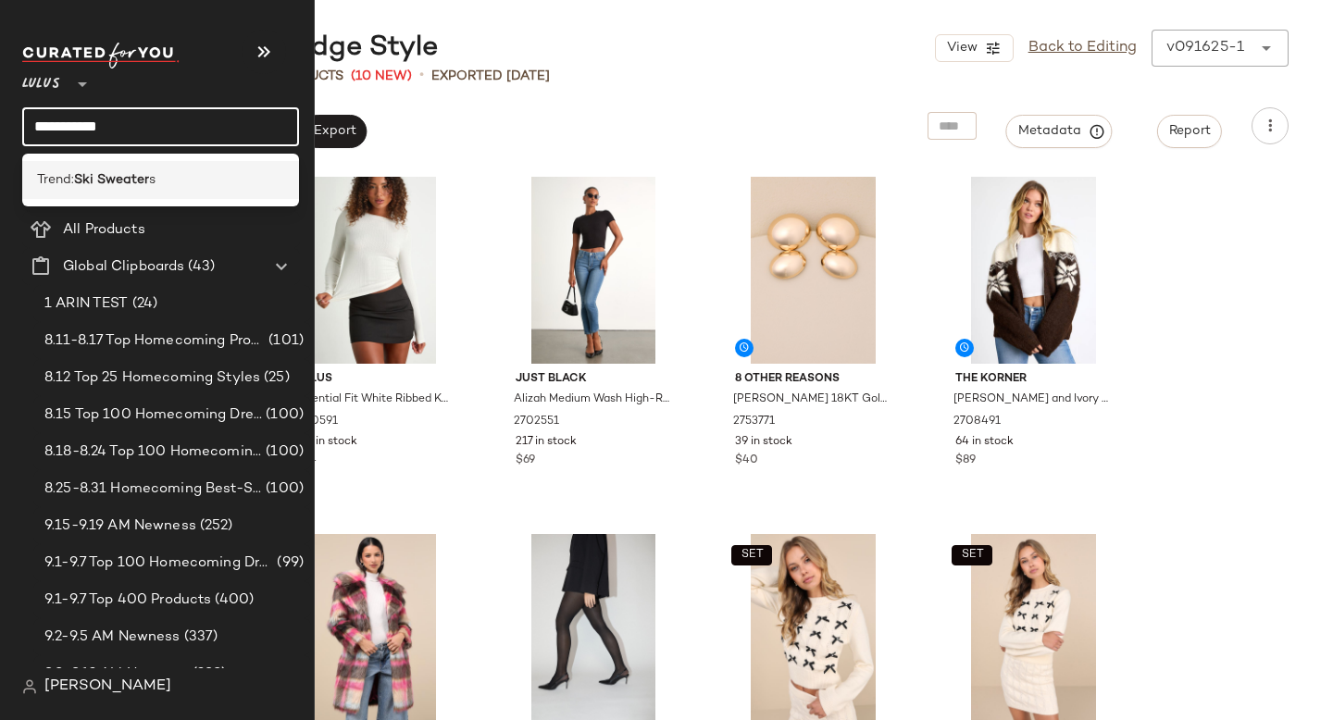
type input "**********"
click at [73, 181] on span "Trend:" at bounding box center [55, 179] width 37 height 19
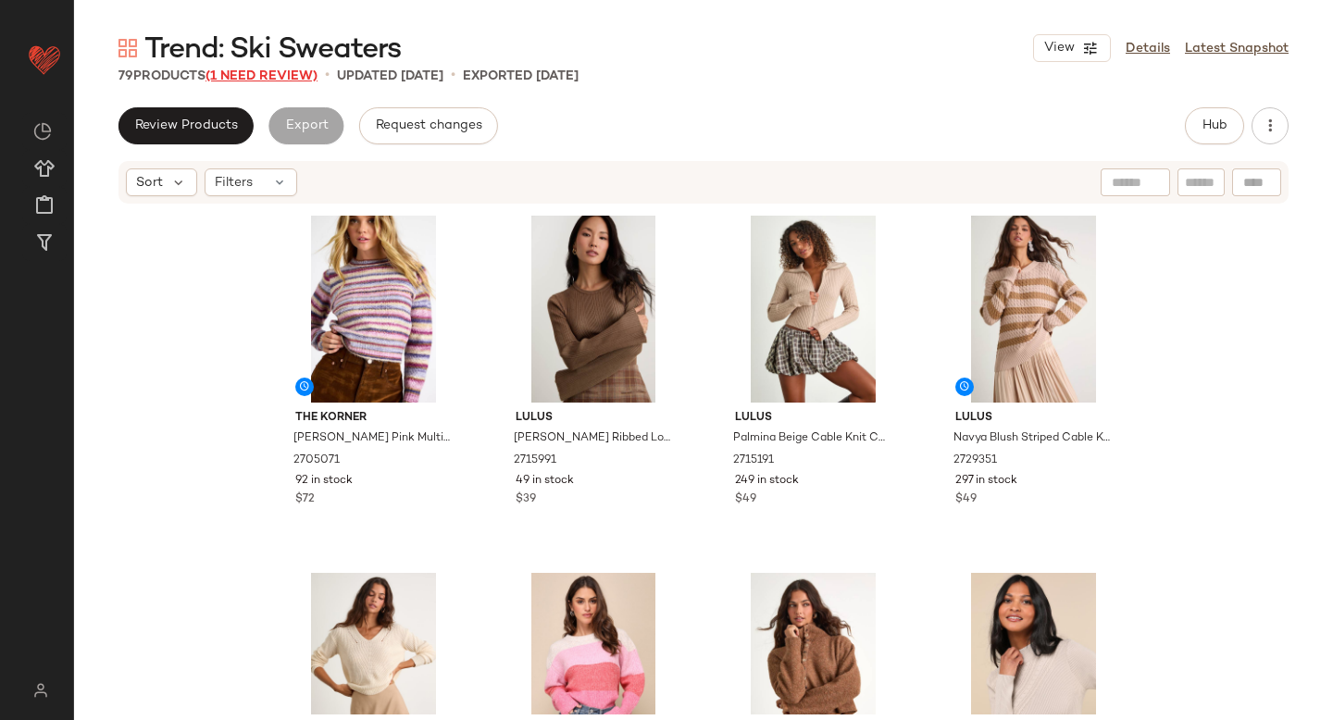
click at [305, 81] on span "(1 Need Review)" at bounding box center [261, 76] width 112 height 14
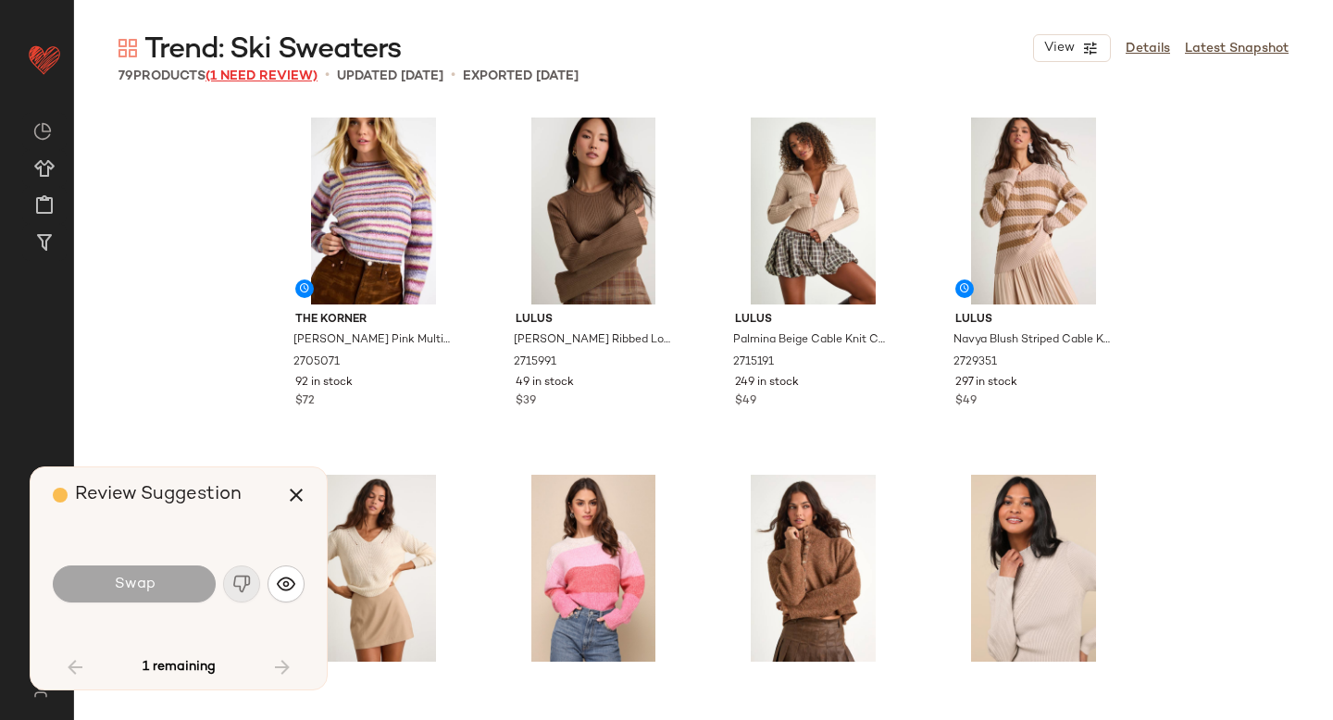
scroll to position [5358, 0]
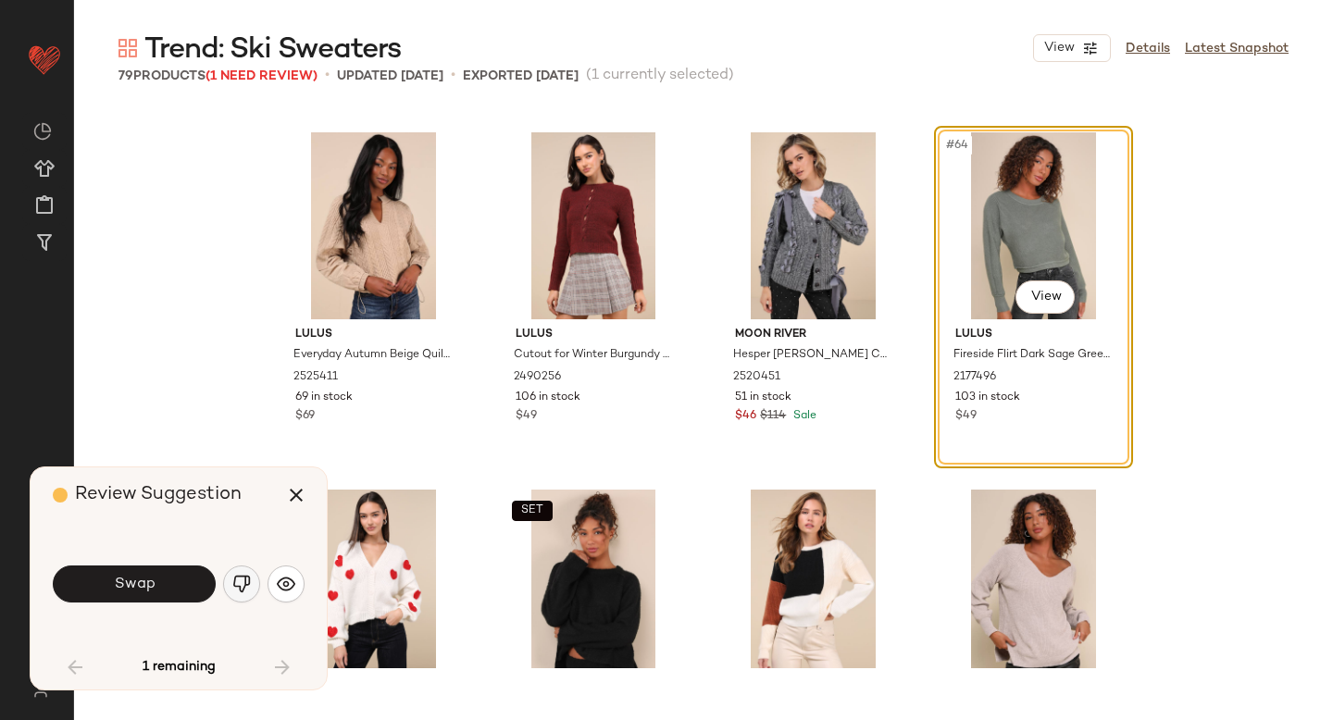
click at [238, 586] on img "button" at bounding box center [241, 584] width 19 height 19
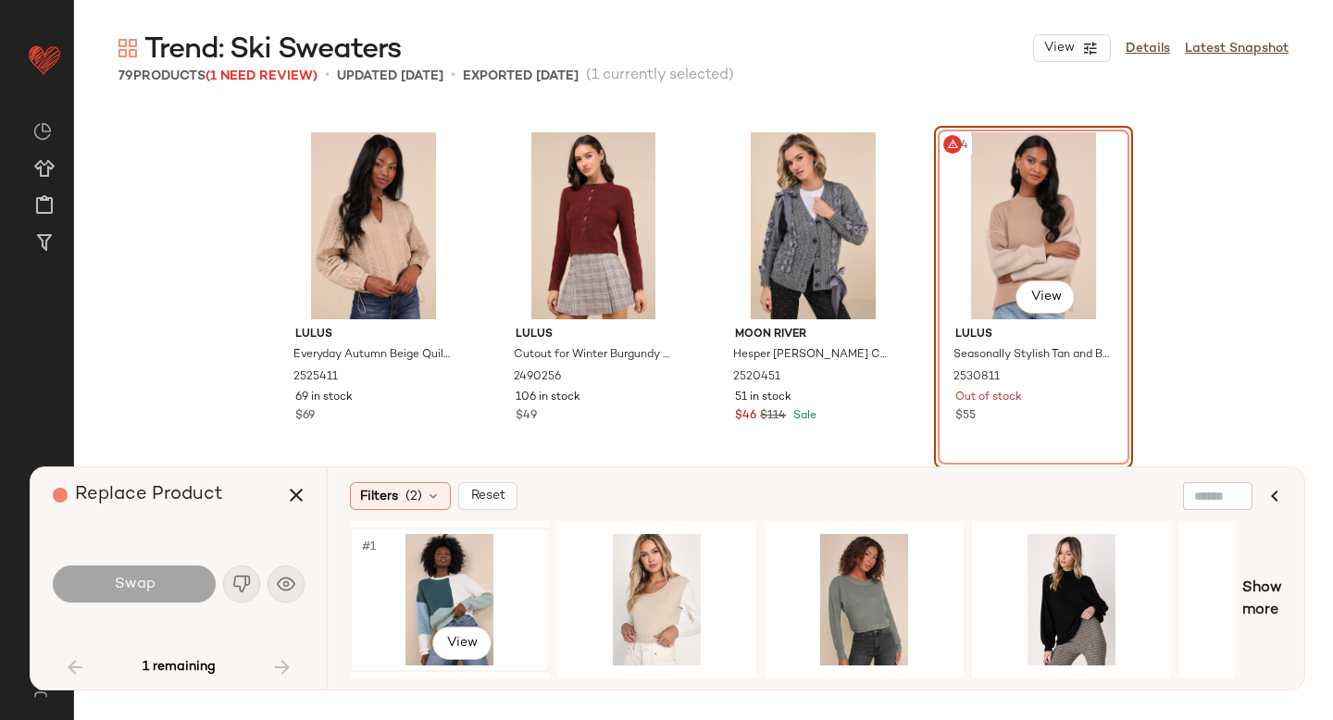
click at [476, 591] on div "#1 View" at bounding box center [449, 599] width 186 height 131
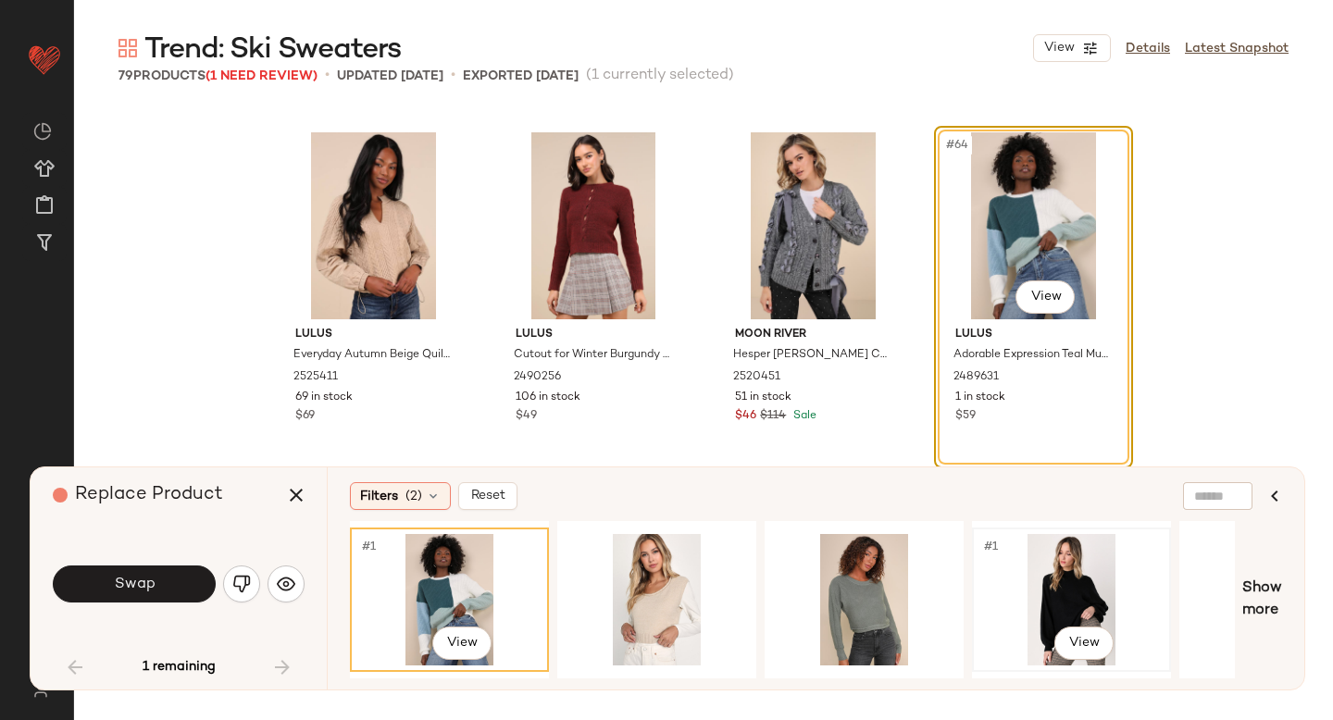
click at [1086, 588] on div "#1 View" at bounding box center [1071, 599] width 186 height 131
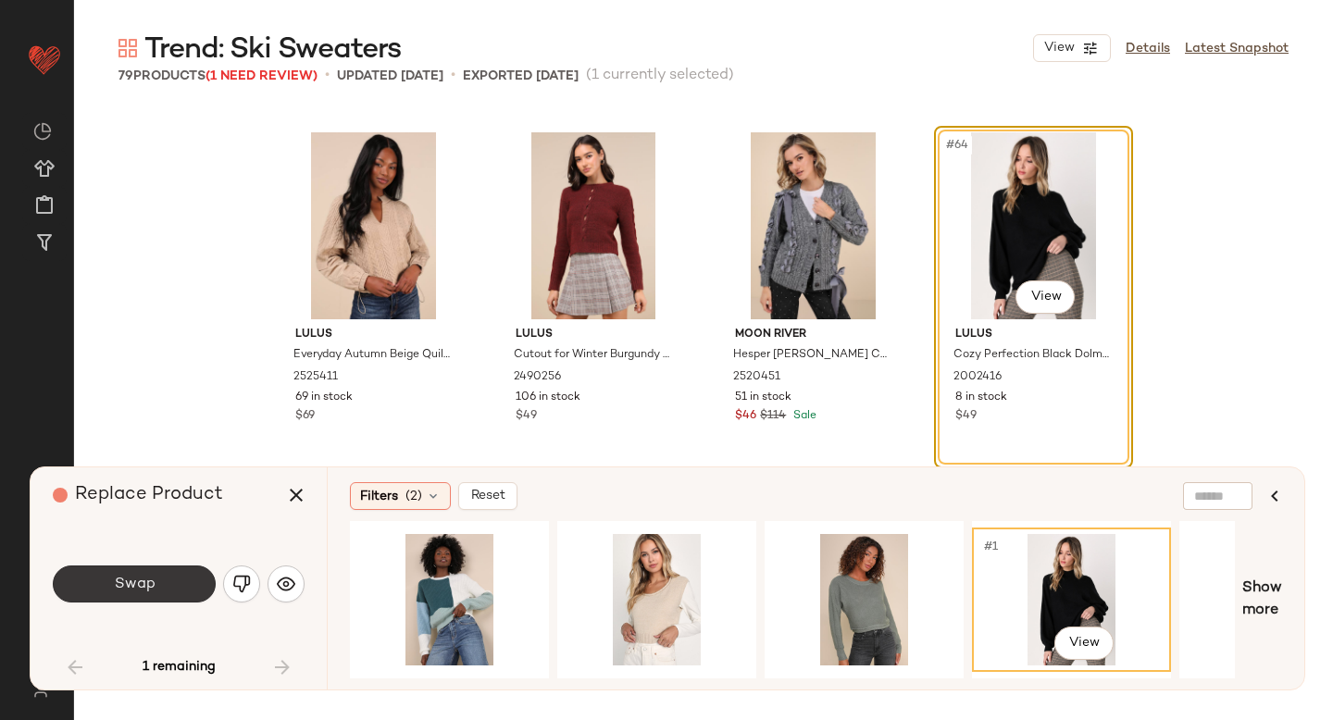
click at [153, 581] on span "Swap" at bounding box center [134, 585] width 42 height 18
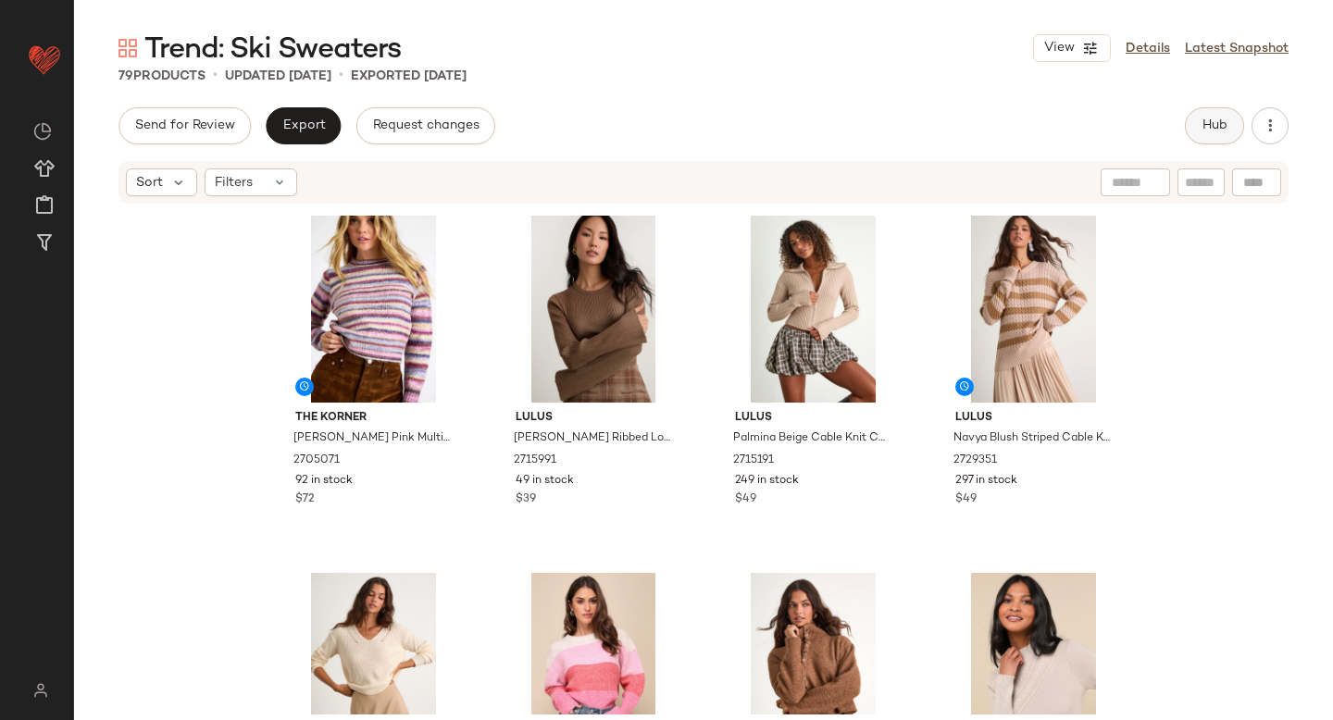
click at [1218, 123] on span "Hub" at bounding box center [1214, 125] width 26 height 15
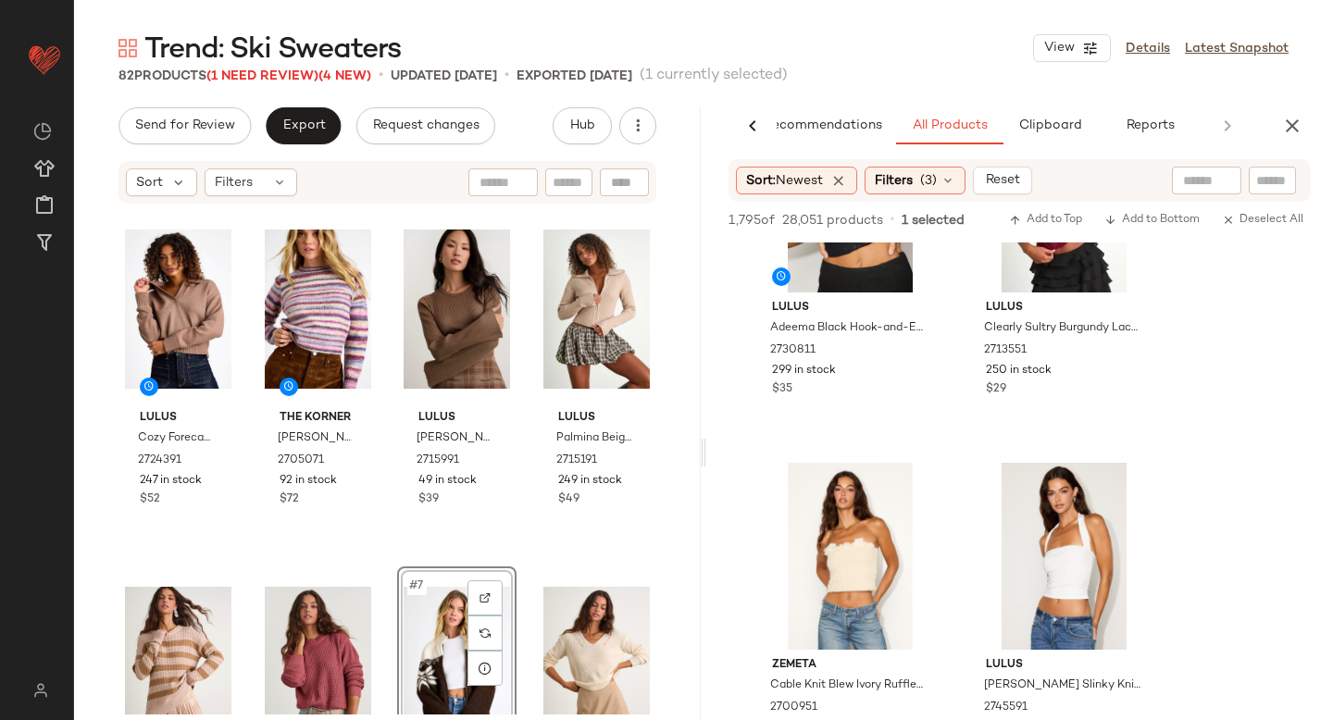
scroll to position [6163, 0]
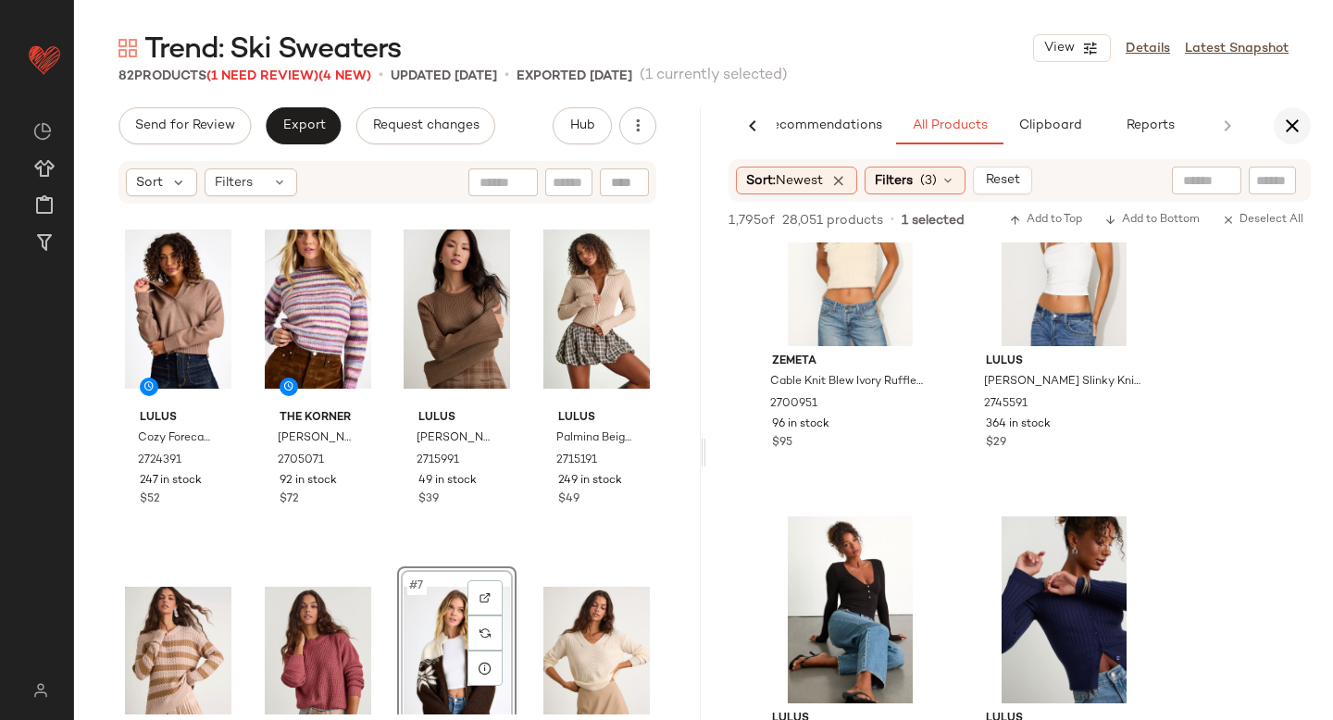
click at [1292, 125] on icon "button" at bounding box center [1292, 126] width 22 height 22
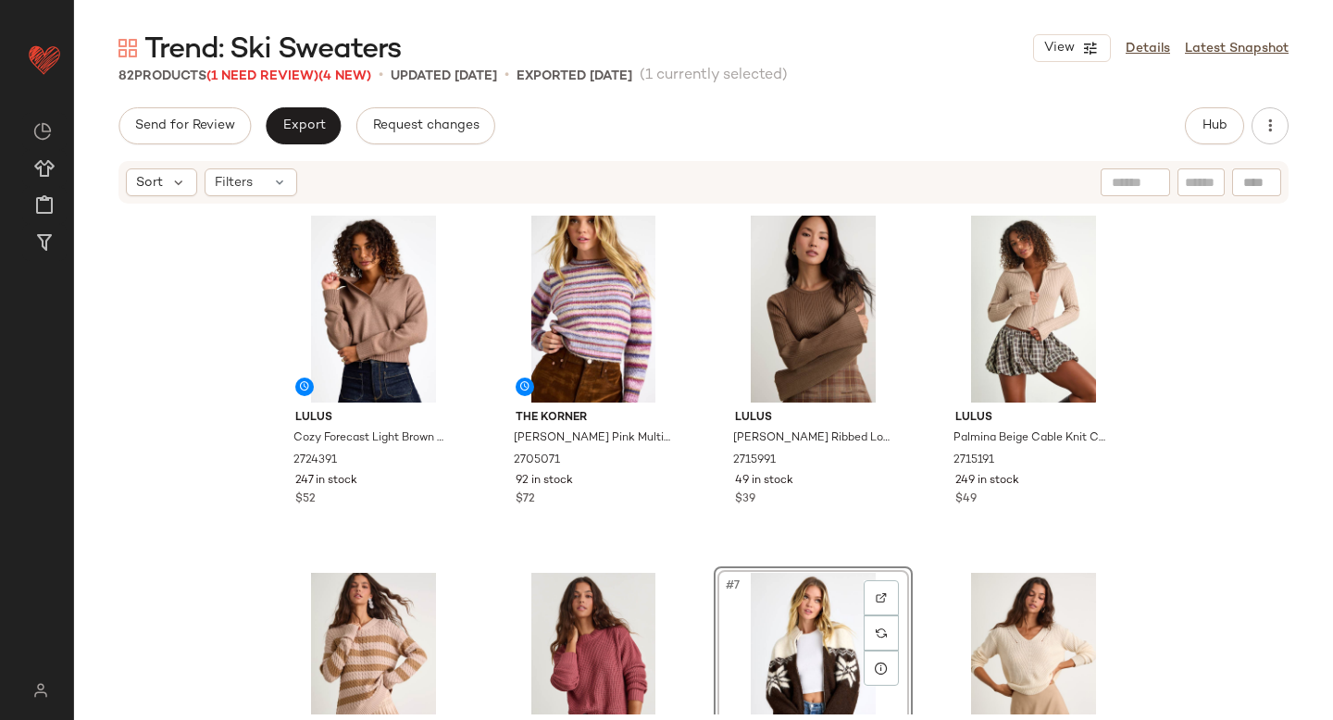
click at [304, 146] on div "Send for Review Export Request changes Hub Sort Filters Lulus Cozy Forecast Lig…" at bounding box center [703, 452] width 1259 height 690
click at [299, 130] on span "Export" at bounding box center [302, 125] width 43 height 15
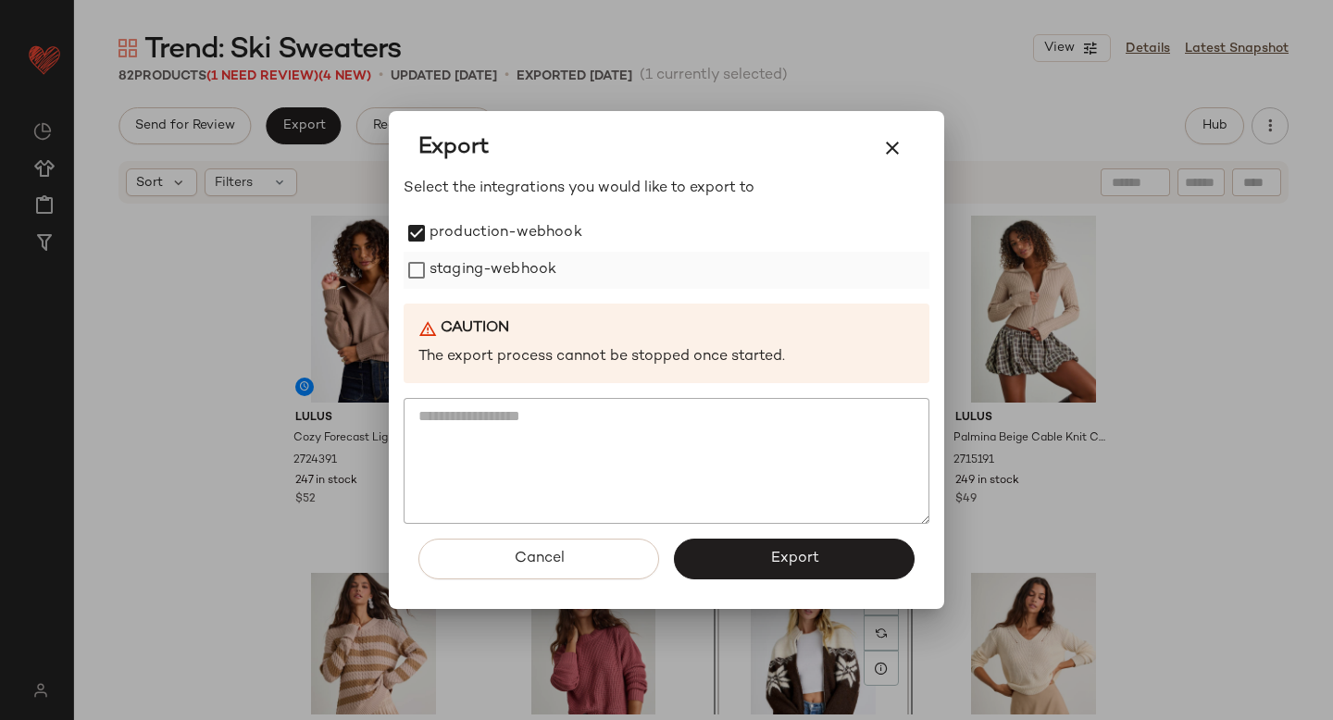
click at [433, 282] on label "staging-webhook" at bounding box center [492, 270] width 127 height 37
click at [732, 539] on button "Export" at bounding box center [794, 559] width 241 height 41
